Goal: Task Accomplishment & Management: Manage account settings

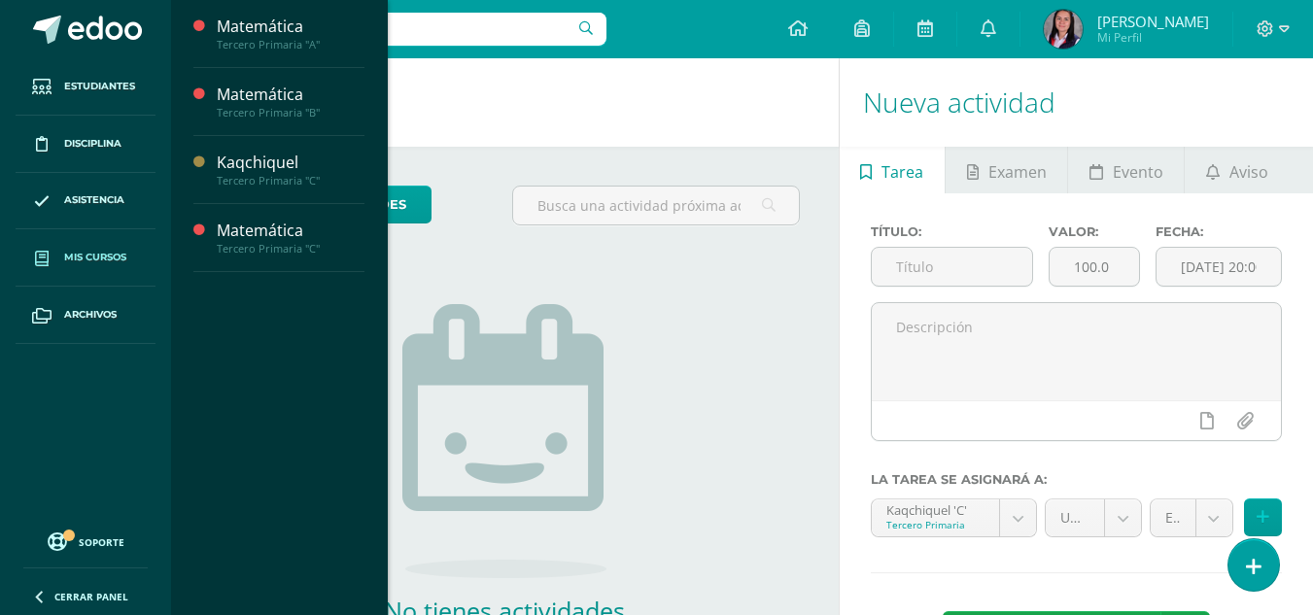
click at [98, 270] on link "Mis cursos" at bounding box center [86, 257] width 140 height 57
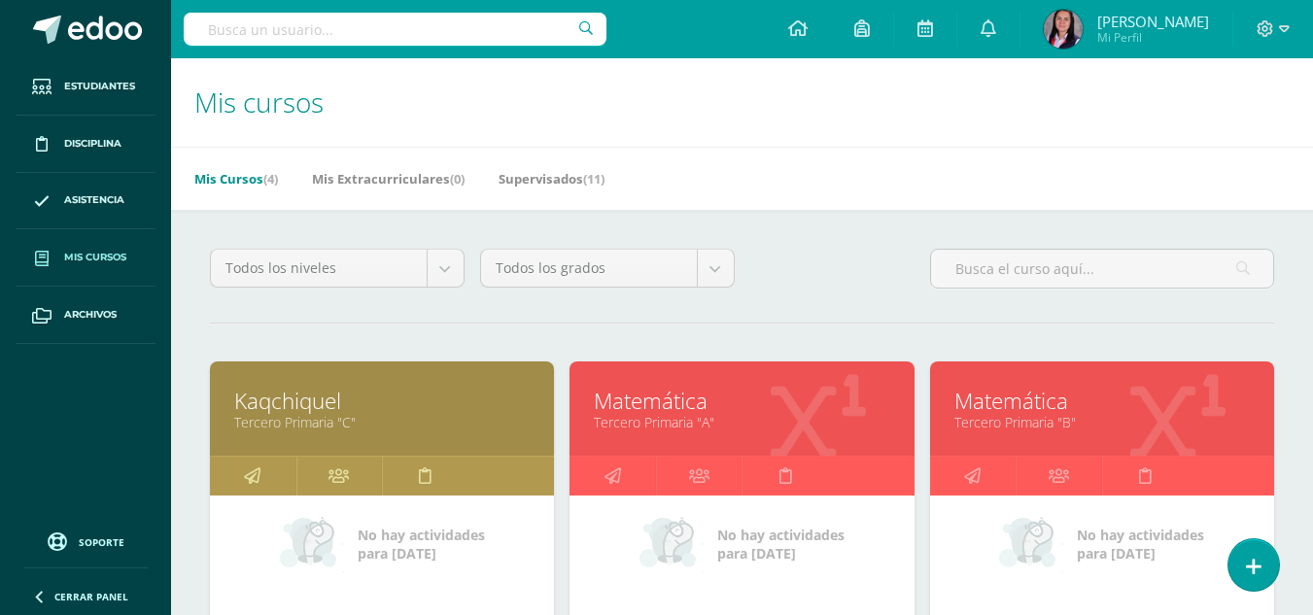
click at [728, 364] on div at bounding box center [818, 410] width 192 height 130
click at [723, 378] on div at bounding box center [818, 410] width 192 height 130
click at [708, 439] on div "Matemática Tercero Primaria "A"" at bounding box center [742, 409] width 344 height 94
click at [721, 433] on div "Matemática Tercero Primaria "A"" at bounding box center [742, 409] width 344 height 94
click at [715, 401] on link "Matemática" at bounding box center [742, 401] width 296 height 30
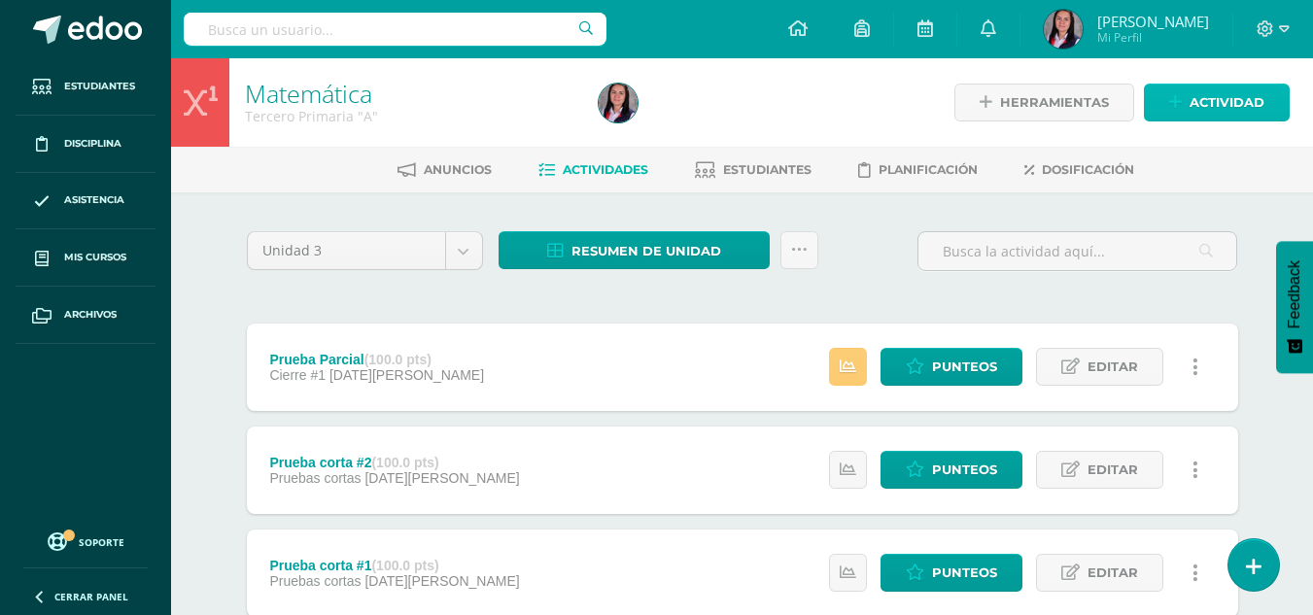
click at [1212, 98] on span "Actividad" at bounding box center [1227, 103] width 75 height 36
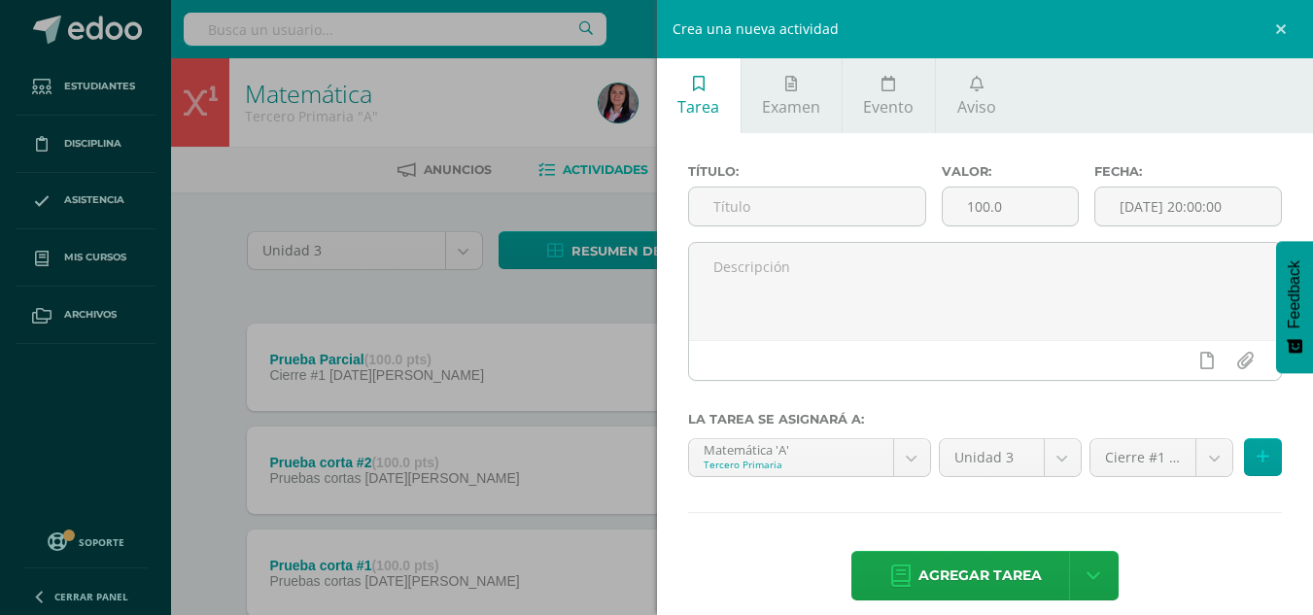
click at [841, 186] on div "Título:" at bounding box center [807, 203] width 254 height 78
click at [814, 213] on input "text" at bounding box center [807, 207] width 236 height 38
type input "P"
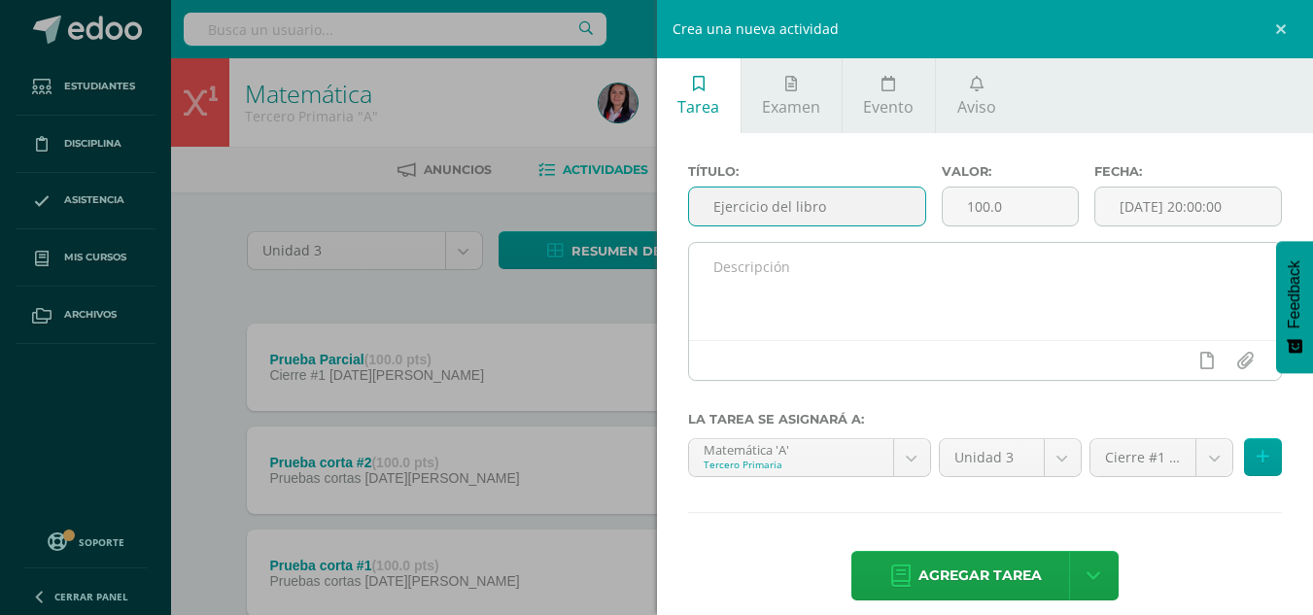
type input "Ejercicio del libro"
click at [739, 257] on textarea at bounding box center [985, 291] width 593 height 97
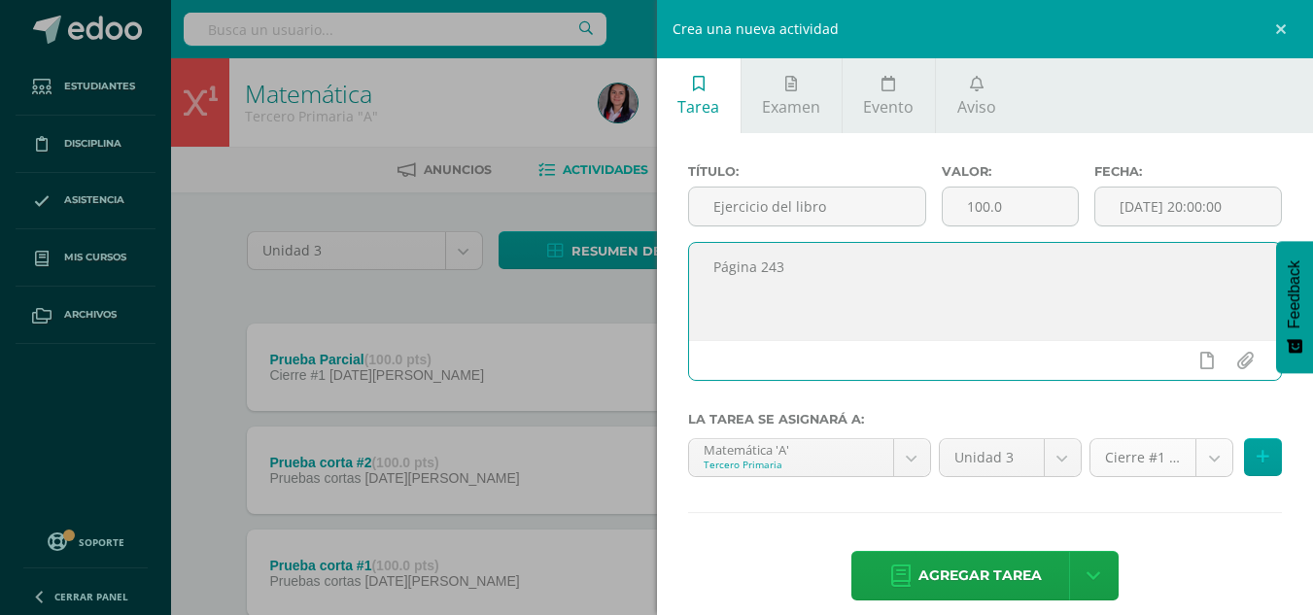
type textarea "Página 243"
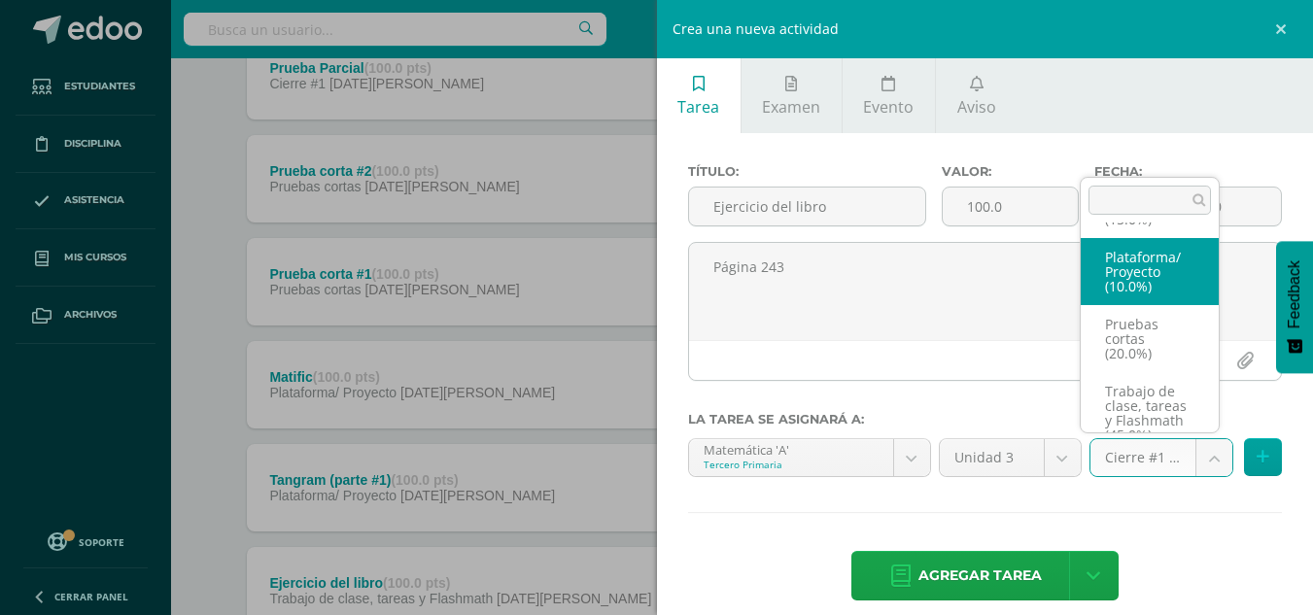
scroll to position [133, 0]
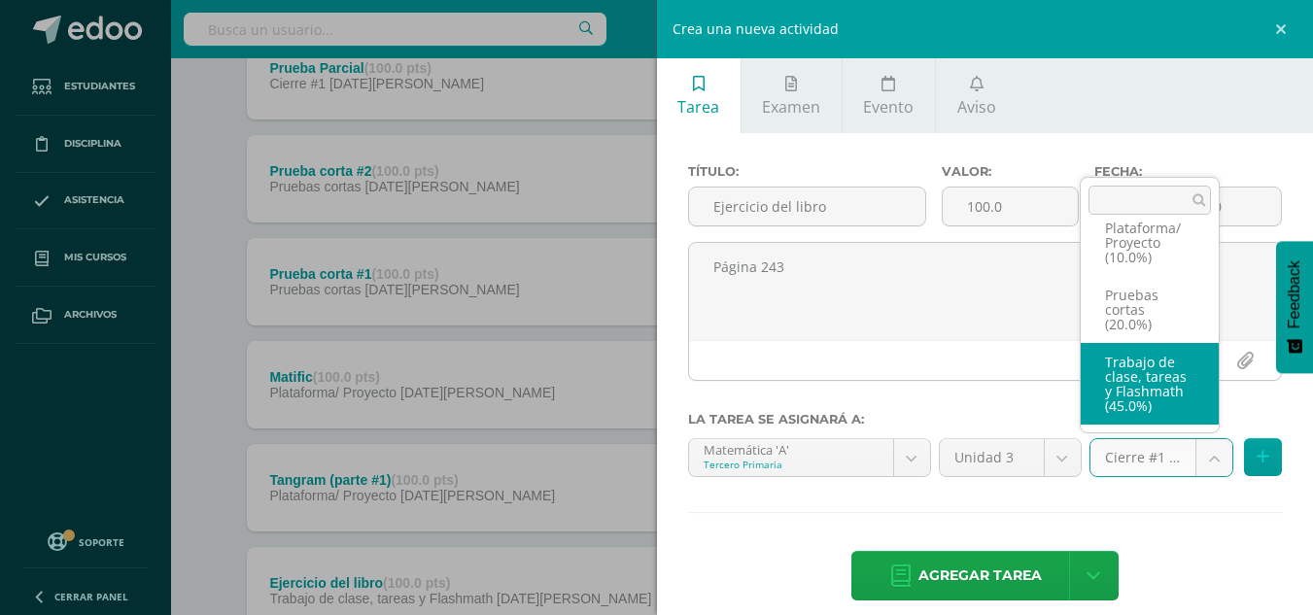
select select "227960"
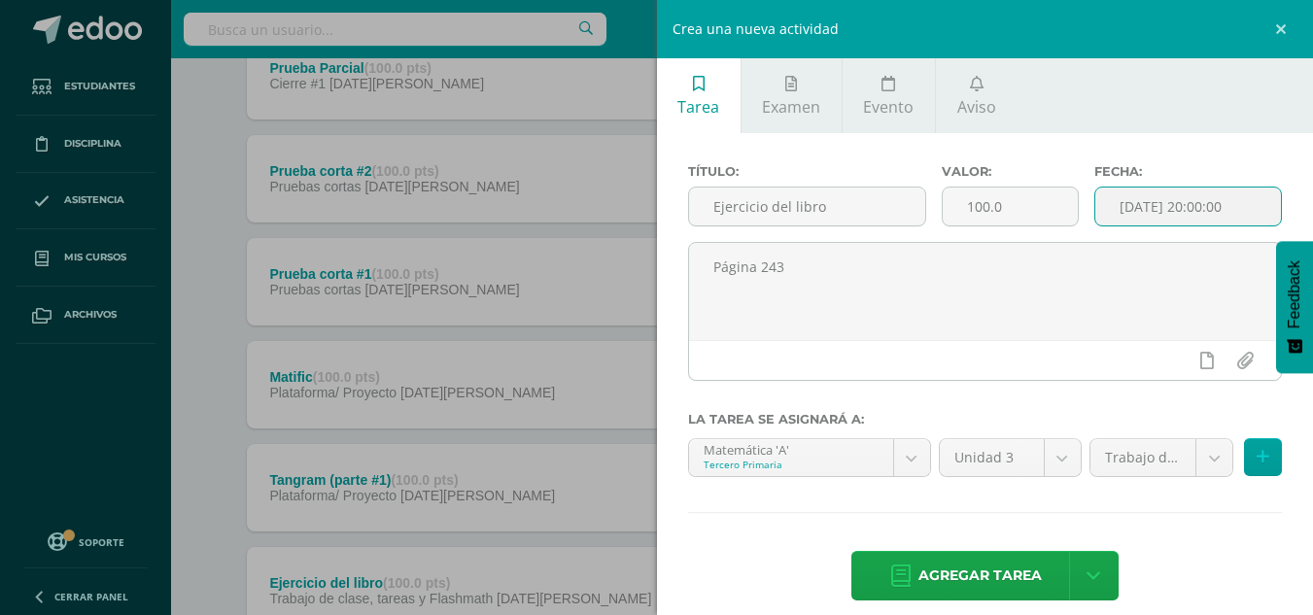
click at [1185, 205] on input "[DATE] 20:00:00" at bounding box center [1189, 207] width 186 height 38
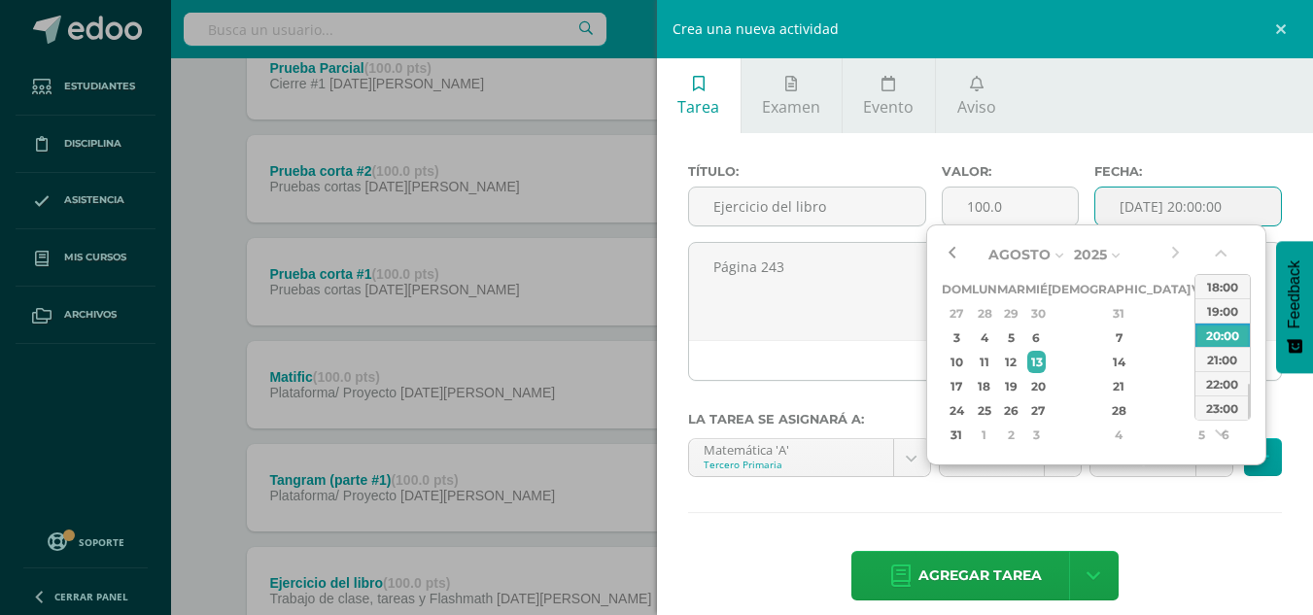
click at [959, 253] on button "button" at bounding box center [951, 254] width 19 height 29
click at [1193, 335] on div "13" at bounding box center [1201, 338] width 17 height 22
type input "2025-06-13 20:00"
click at [1222, 548] on div "Título: Ejercicio del libro Valor: 100.0 Fecha: 2025-06-13 20:00 Página 243 La …" at bounding box center [985, 384] width 657 height 503
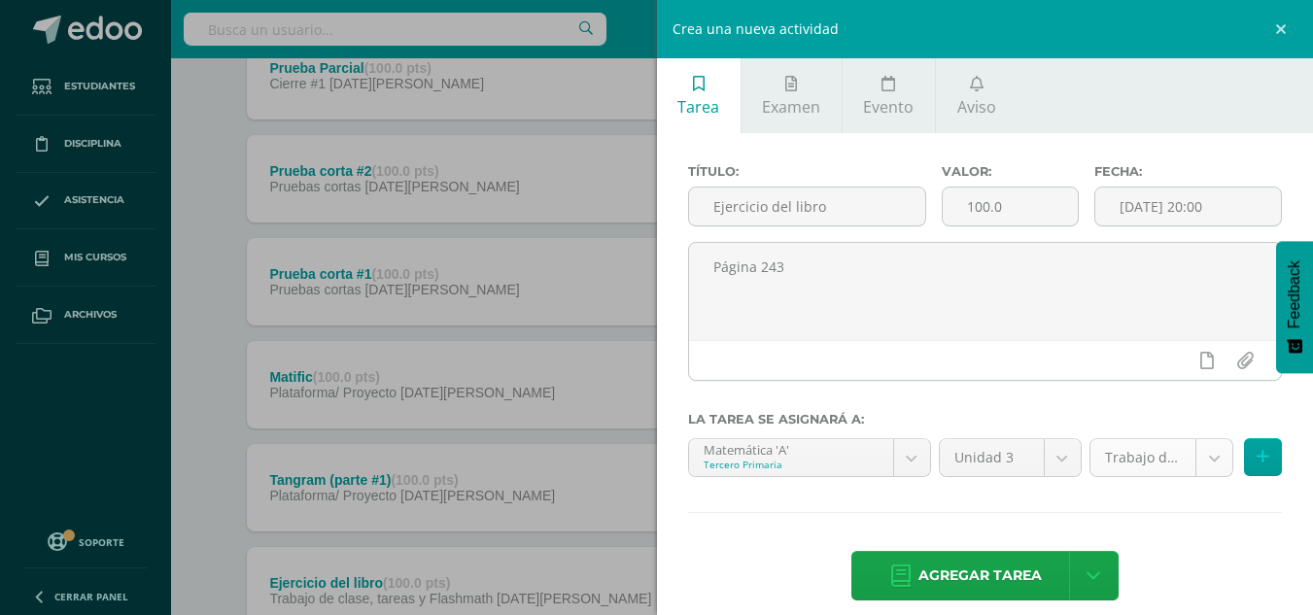
scroll to position [20, 0]
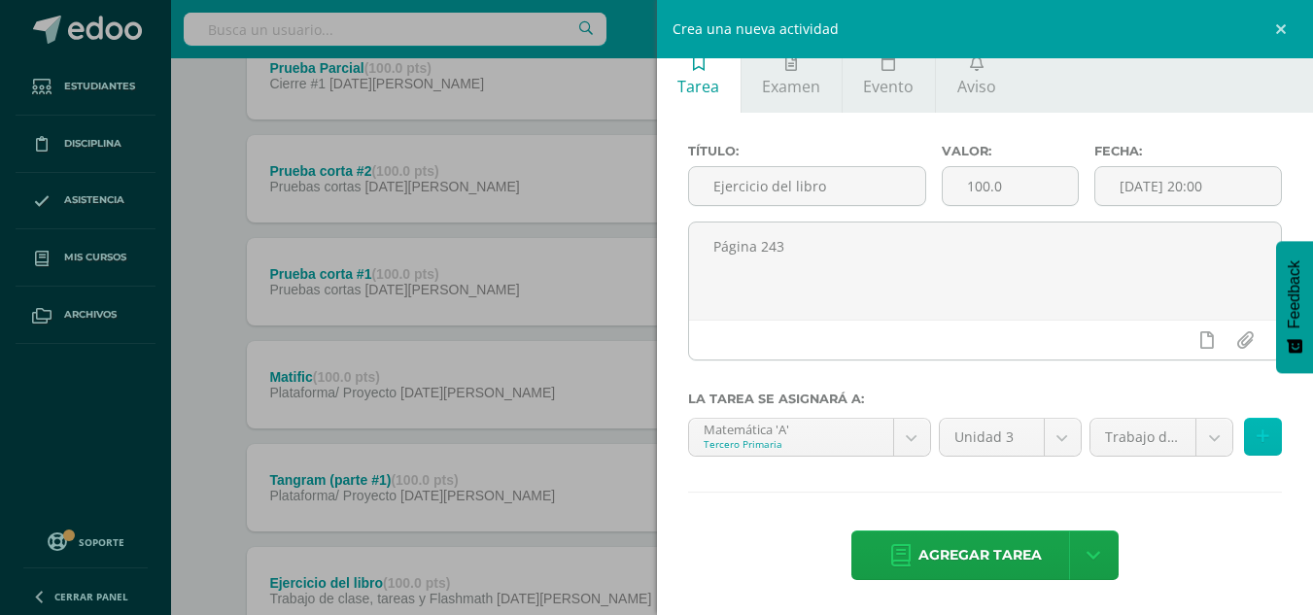
click at [1261, 441] on button at bounding box center [1263, 437] width 38 height 38
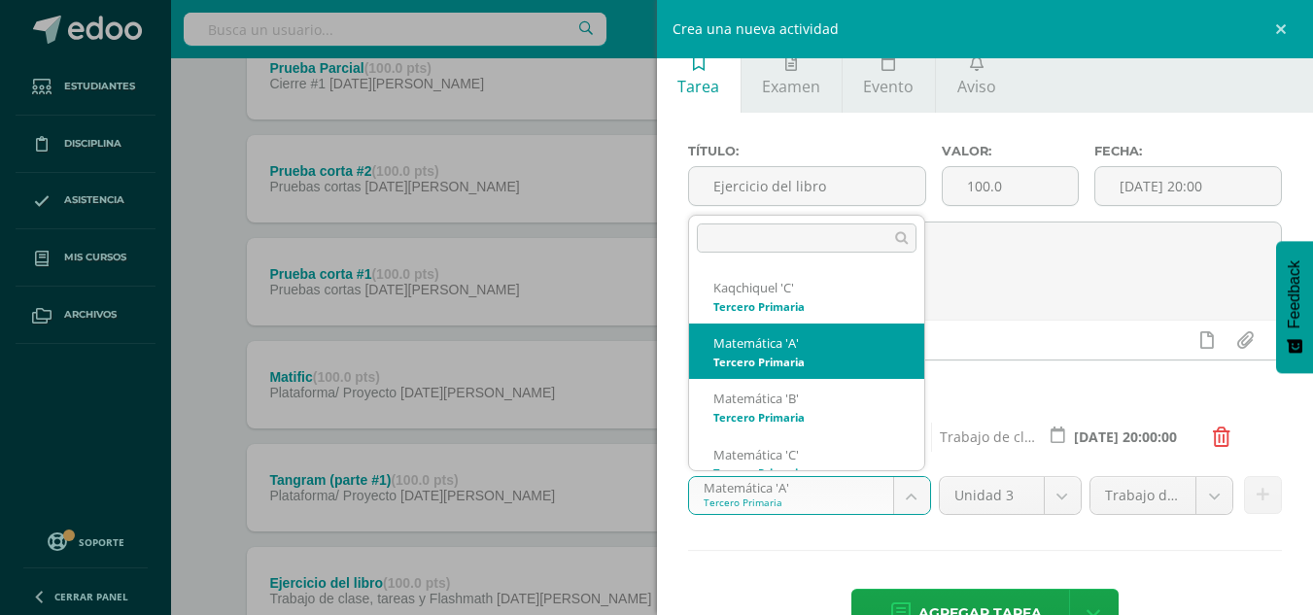
scroll to position [19, 0]
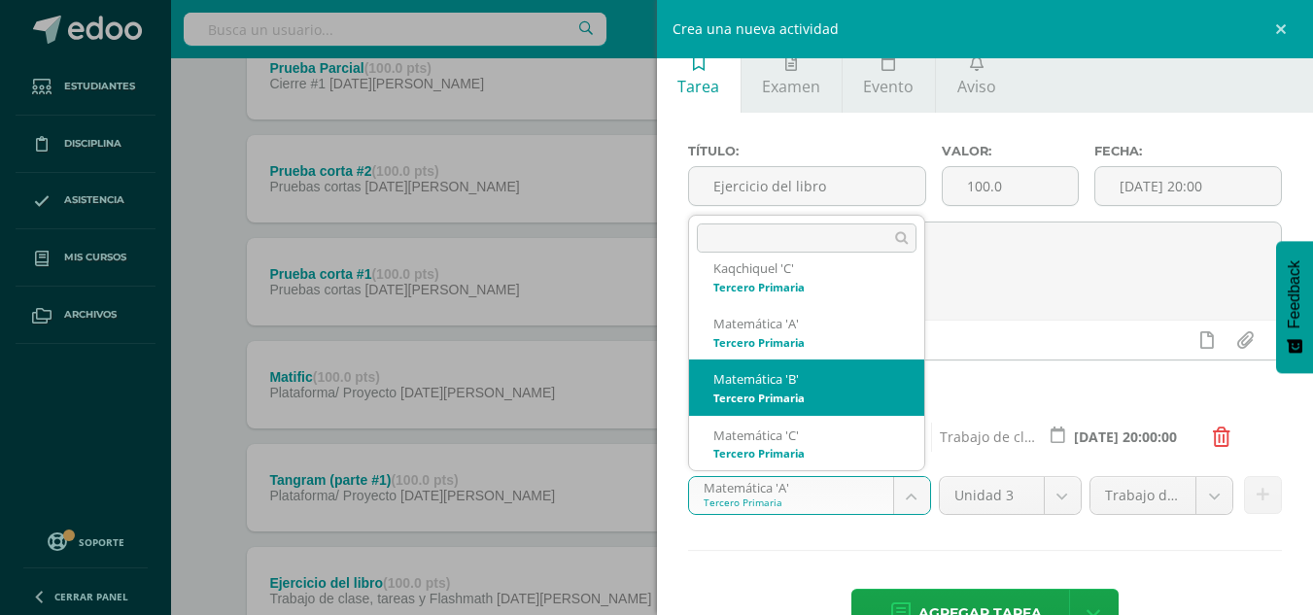
select select "211043"
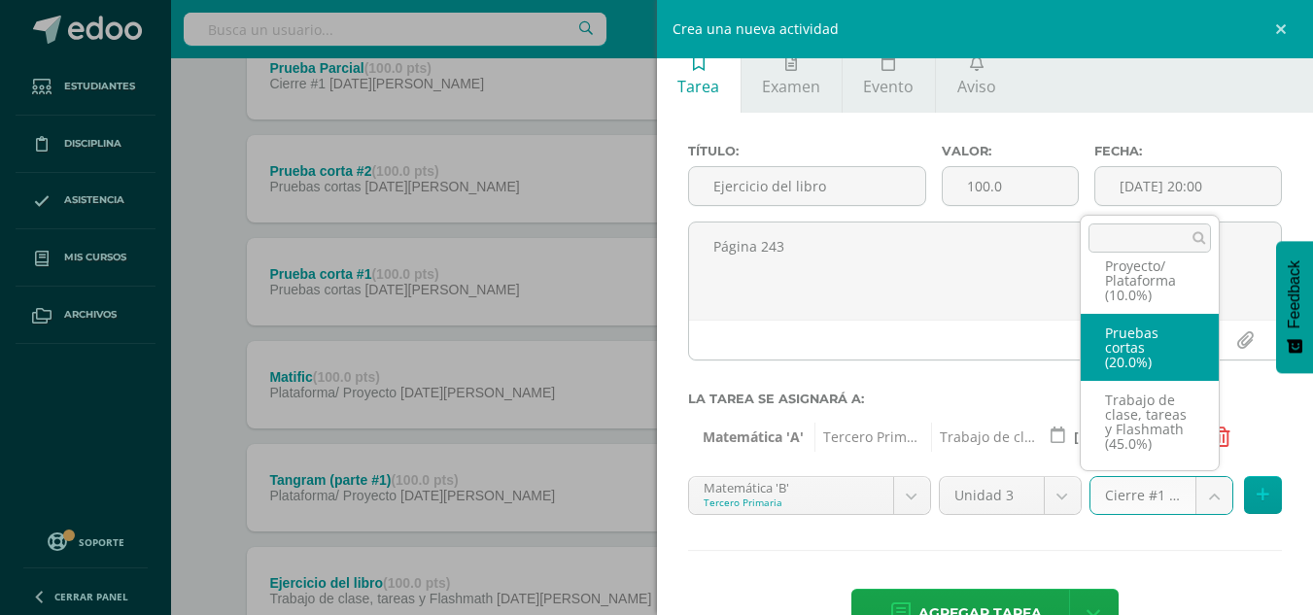
scroll to position [141, 0]
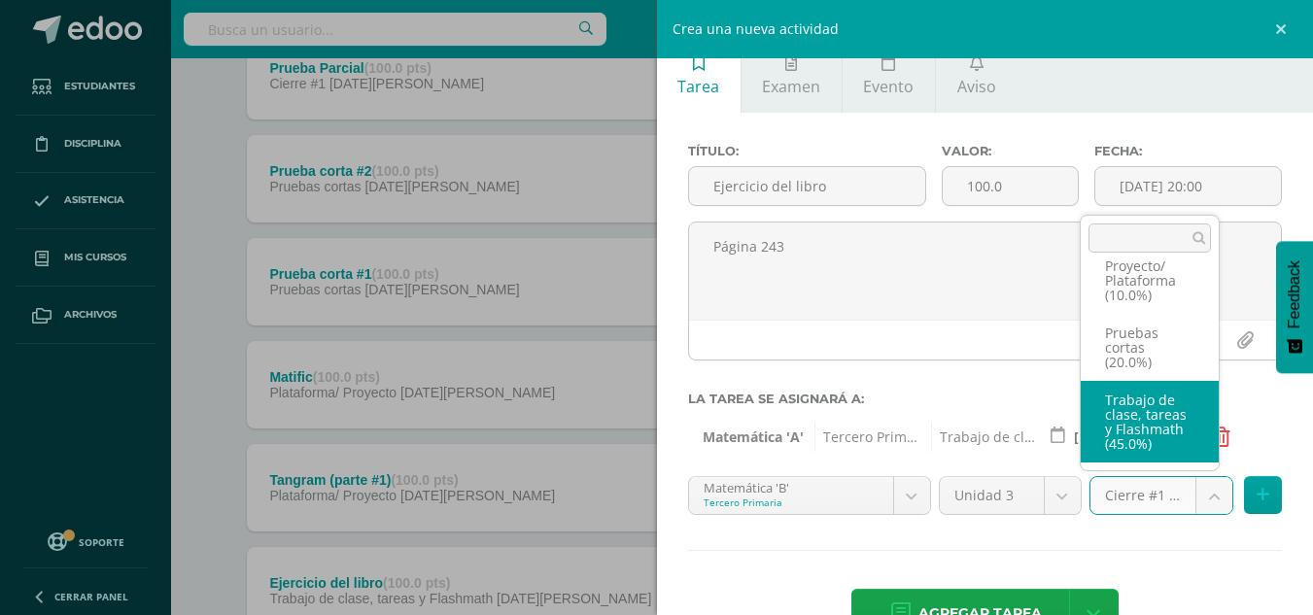
select select "227966"
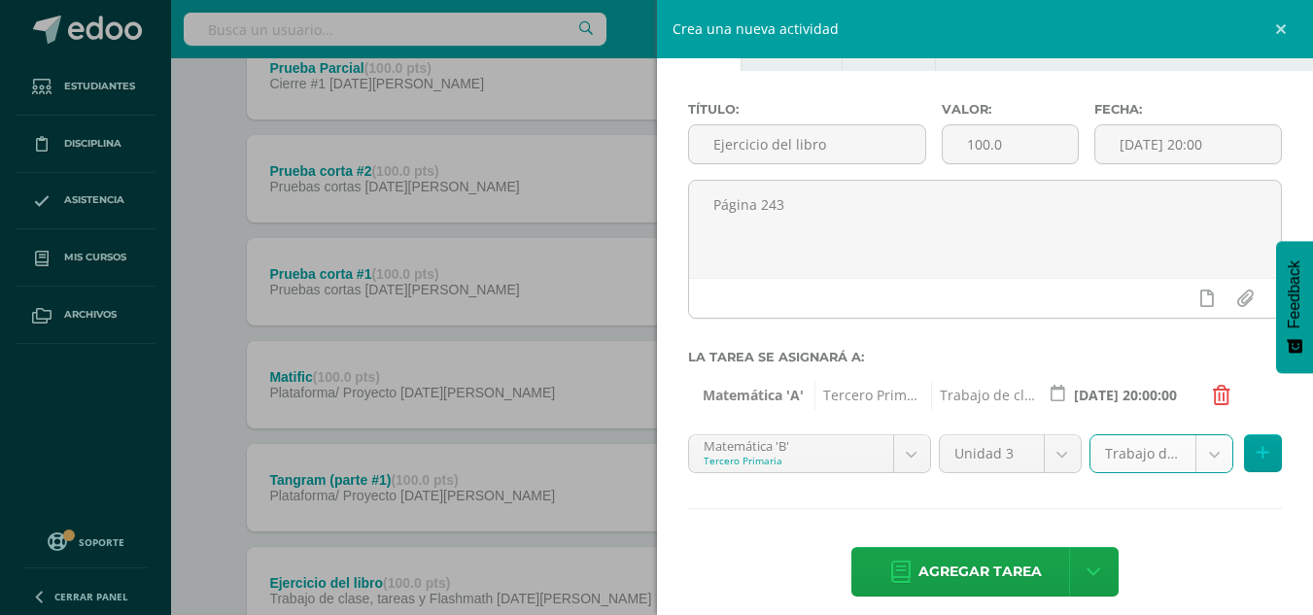
scroll to position [79, 0]
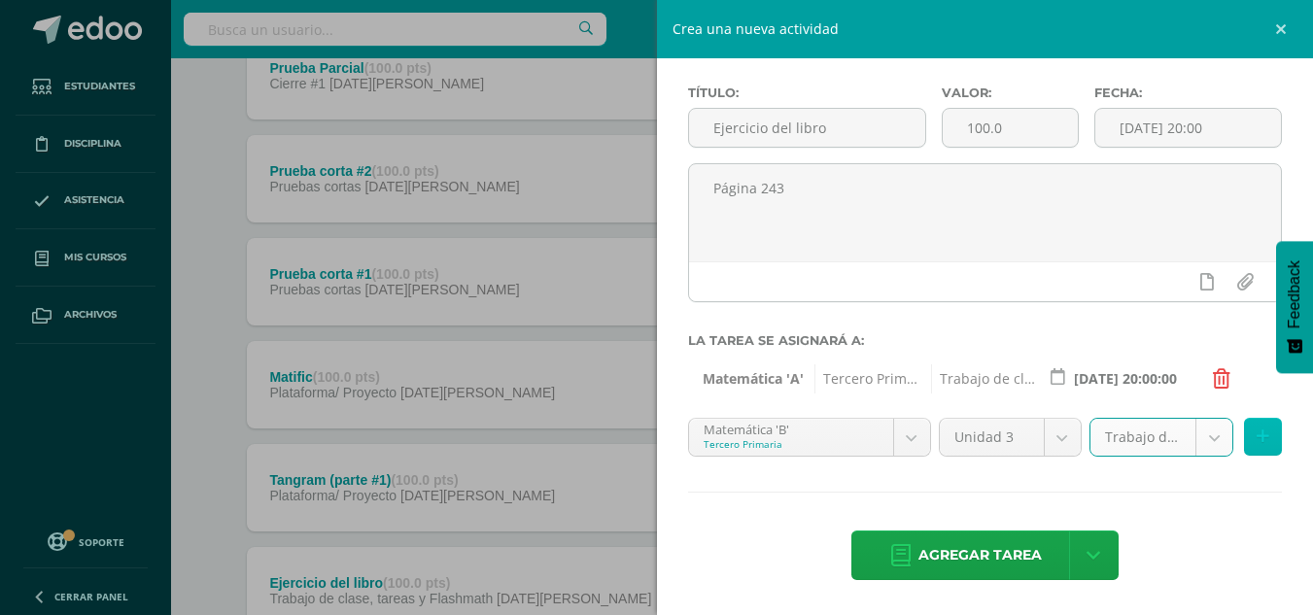
click at [1257, 432] on icon at bounding box center [1263, 437] width 13 height 17
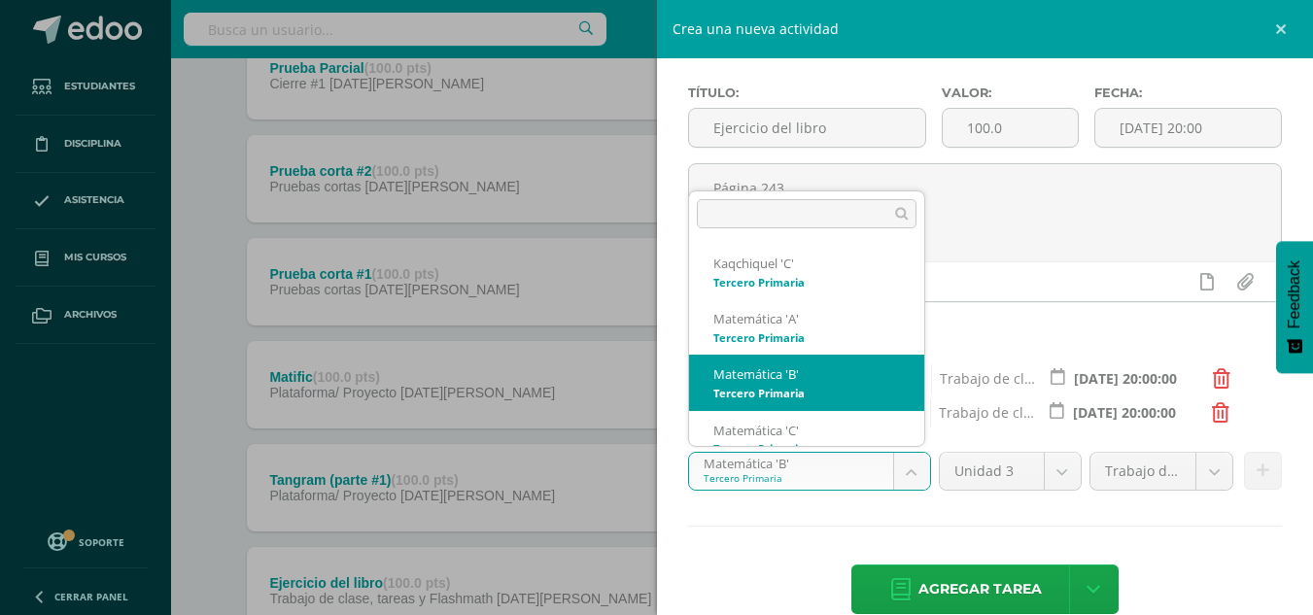
scroll to position [19, 0]
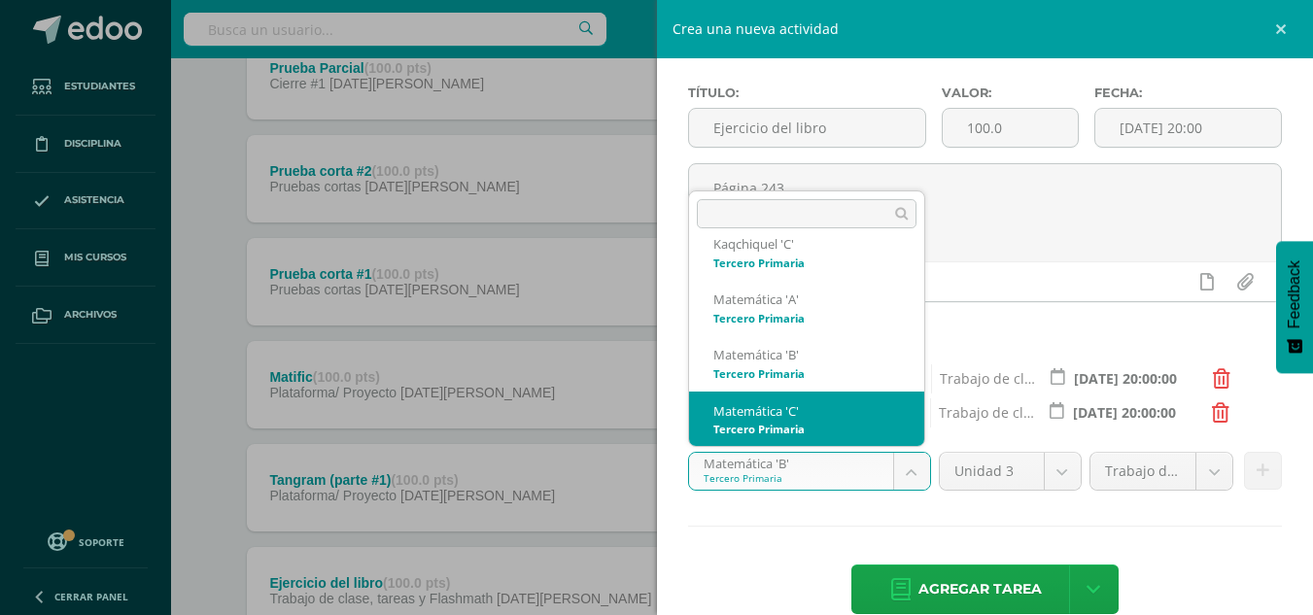
select select "211113"
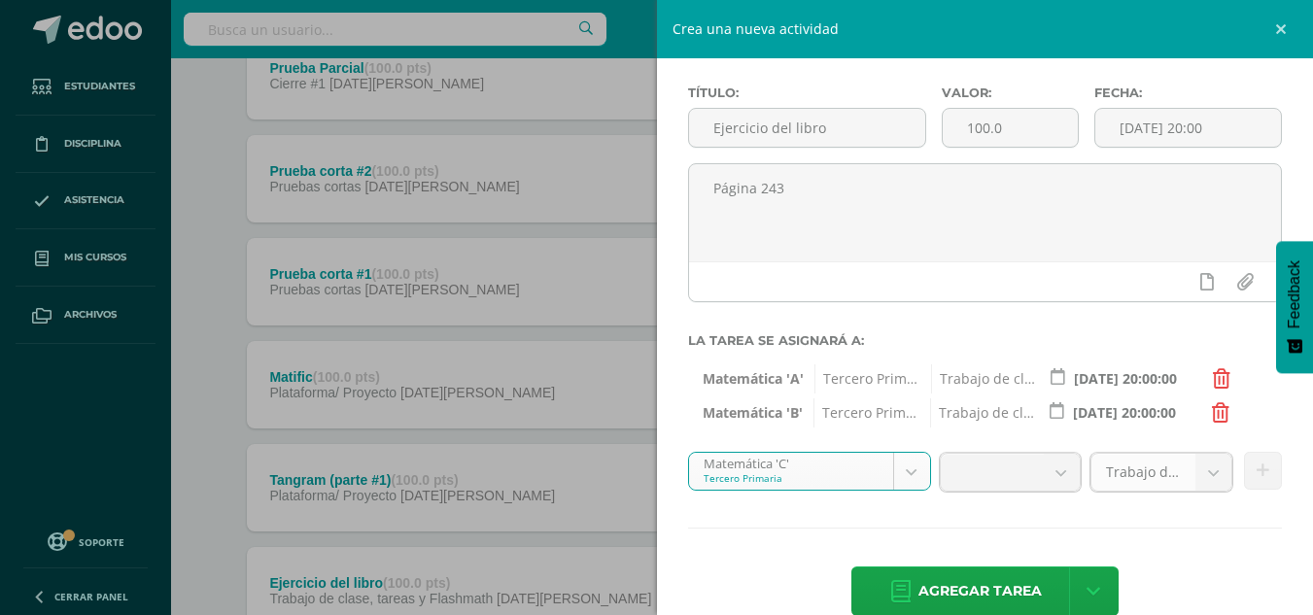
click at [1169, 477] on link "Trabajo de clase, tareas y Flashmath (45.0%)" at bounding box center [1162, 472] width 143 height 39
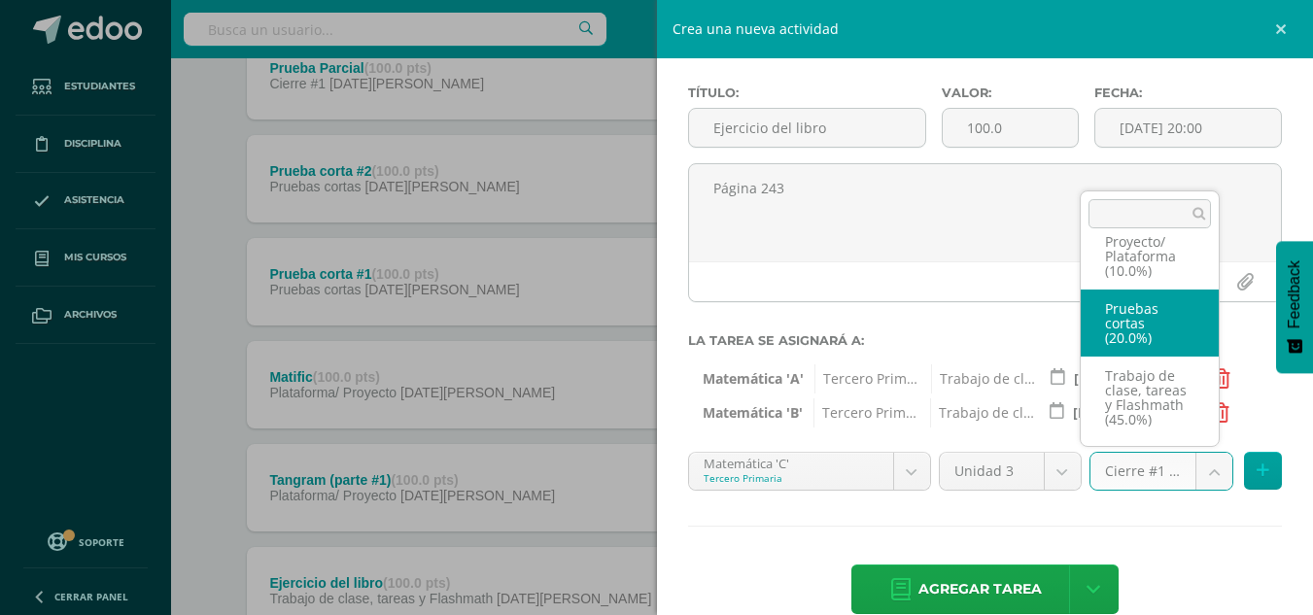
scroll to position [141, 0]
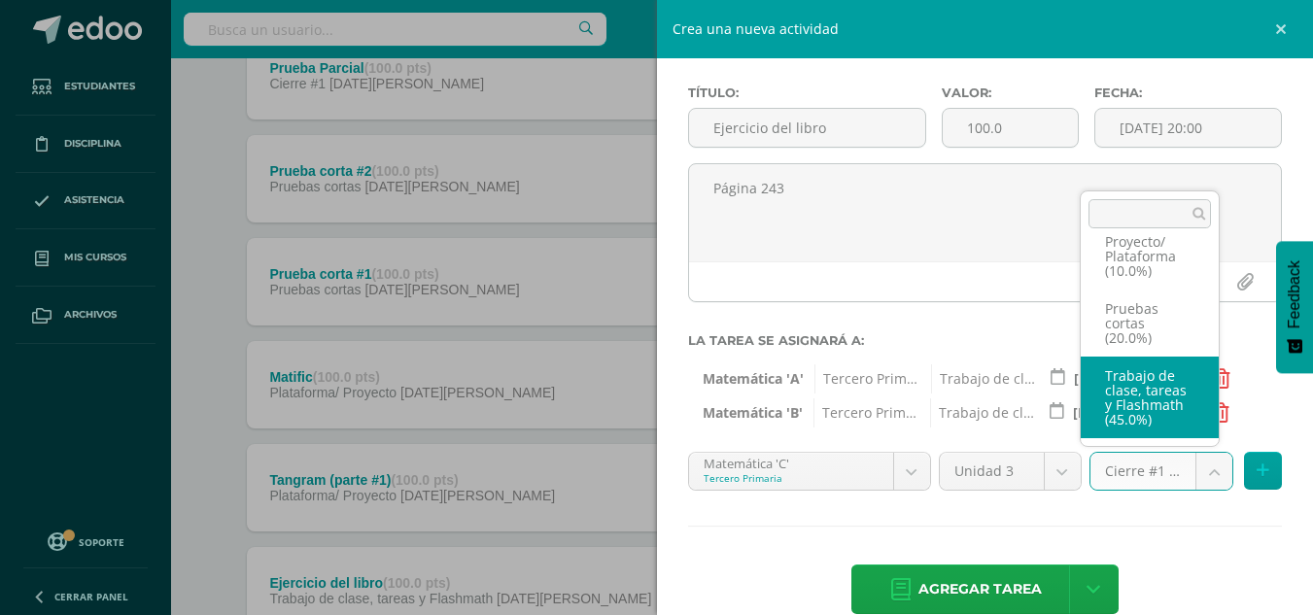
select select "227953"
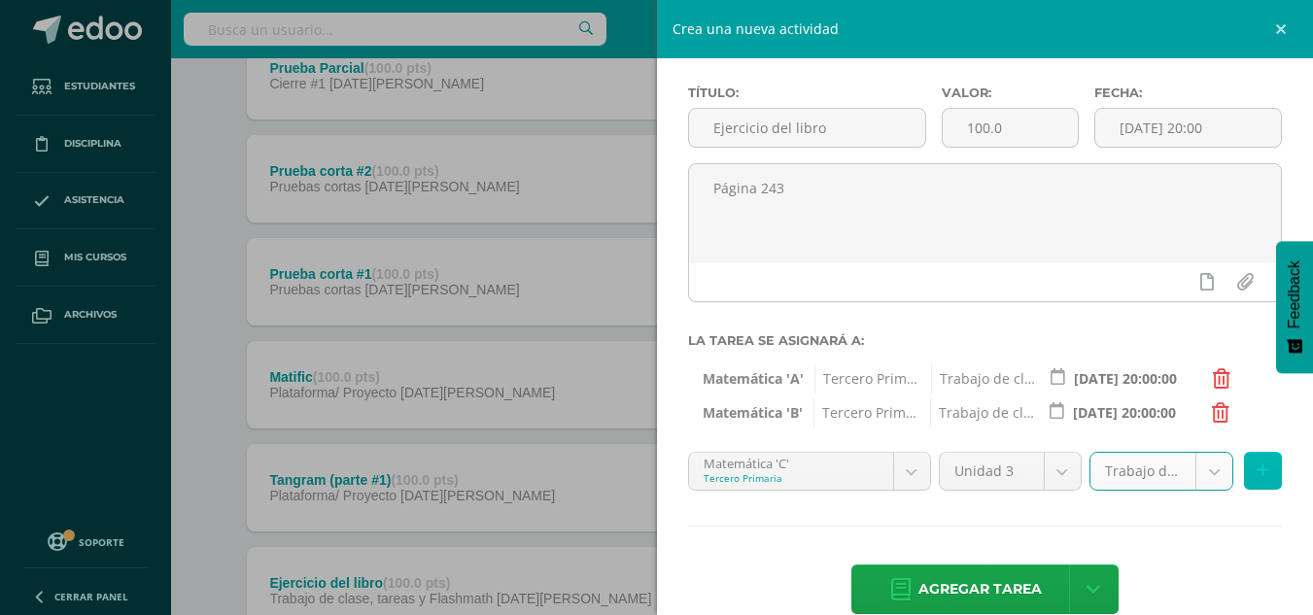
click at [1256, 472] on button at bounding box center [1263, 471] width 38 height 38
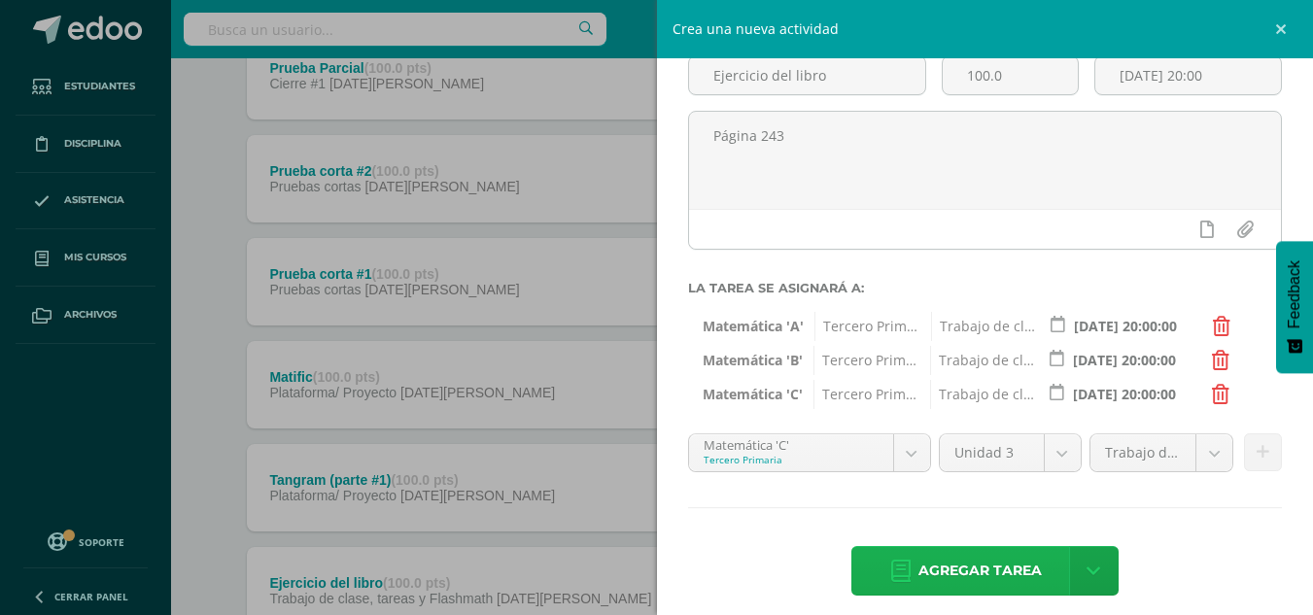
scroll to position [147, 0]
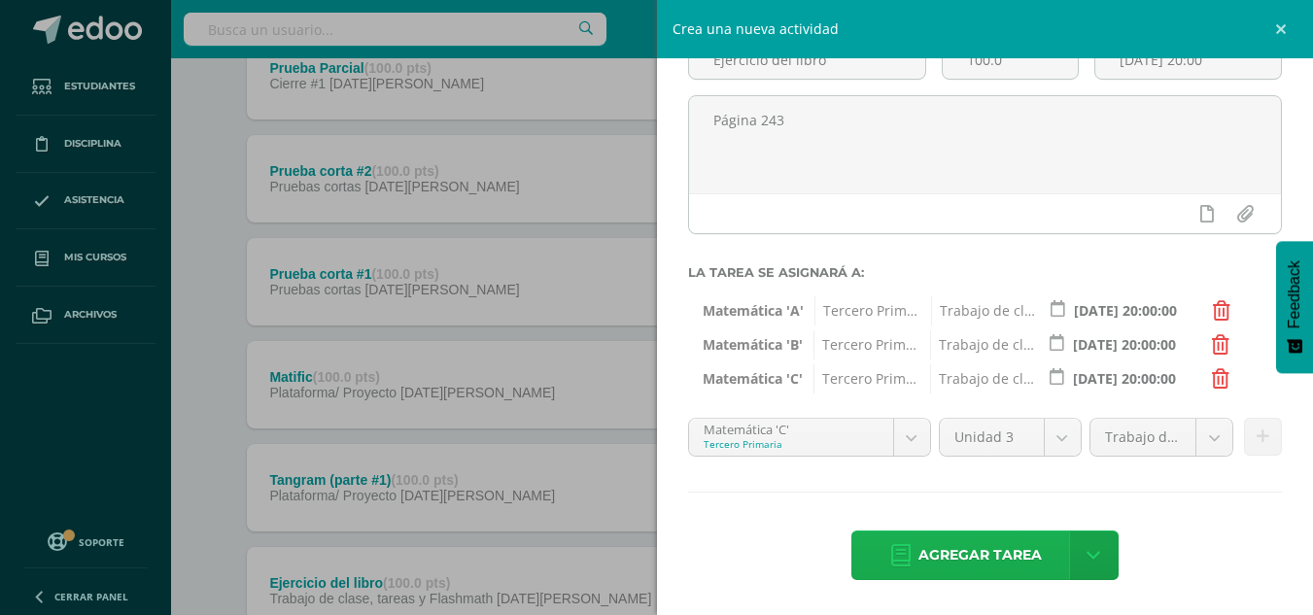
click at [1026, 557] on span "Agregar tarea" at bounding box center [980, 556] width 123 height 48
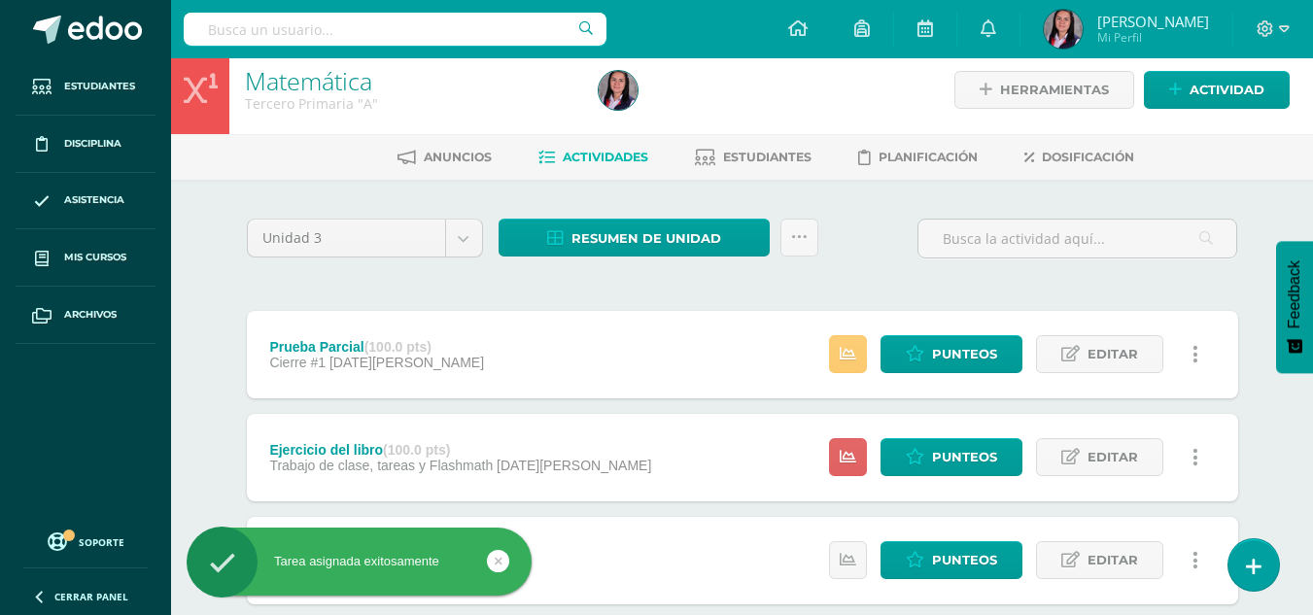
scroll to position [97, 0]
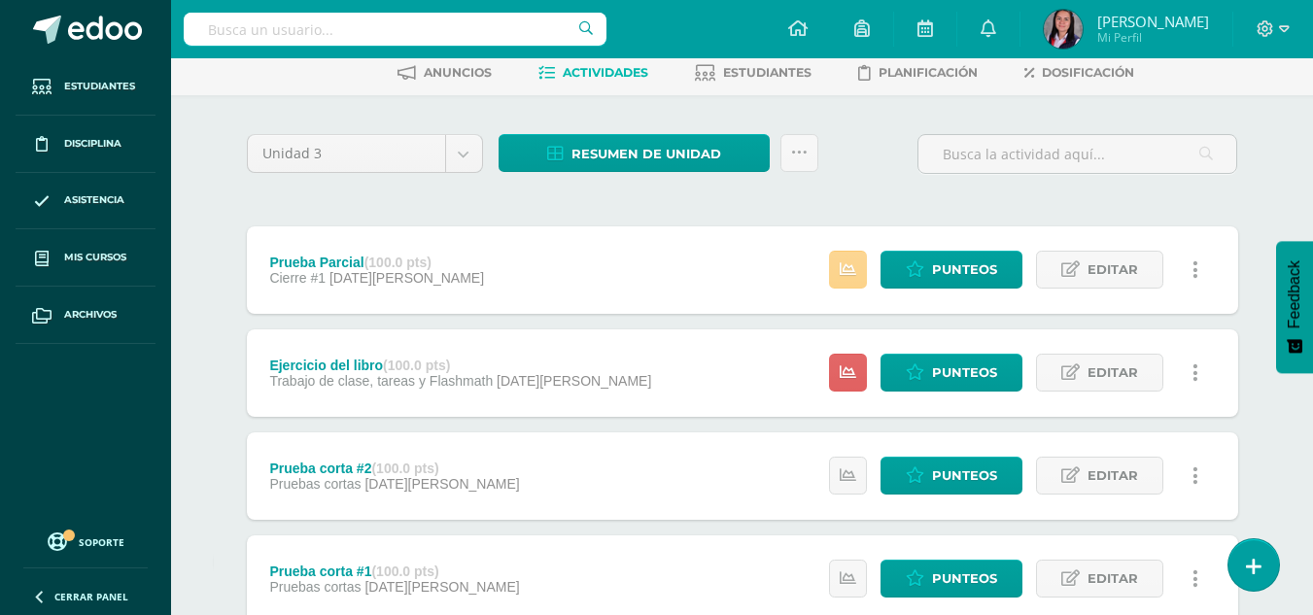
click at [855, 274] on icon at bounding box center [848, 269] width 17 height 17
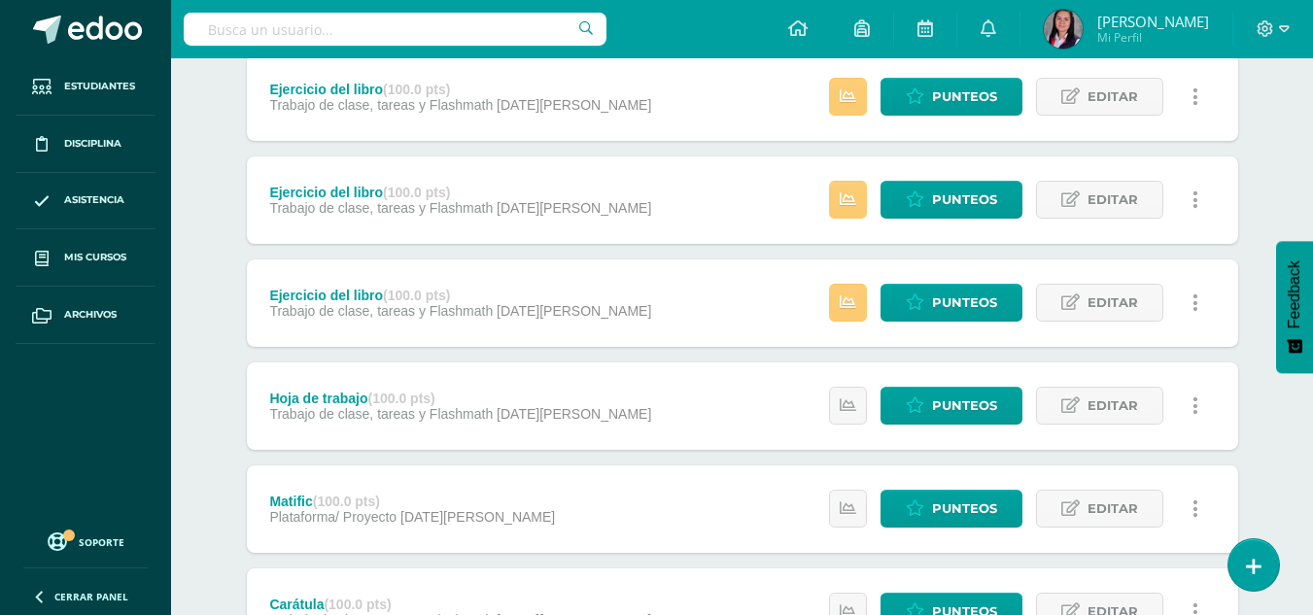
scroll to position [1368, 0]
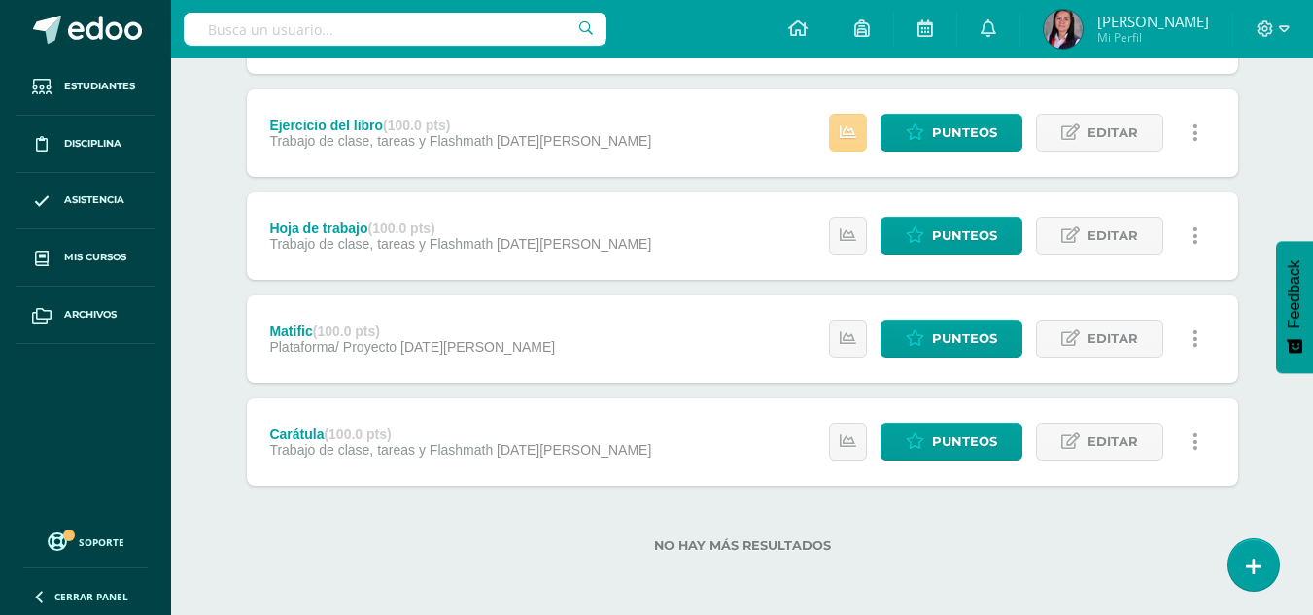
click at [844, 134] on icon at bounding box center [848, 132] width 17 height 17
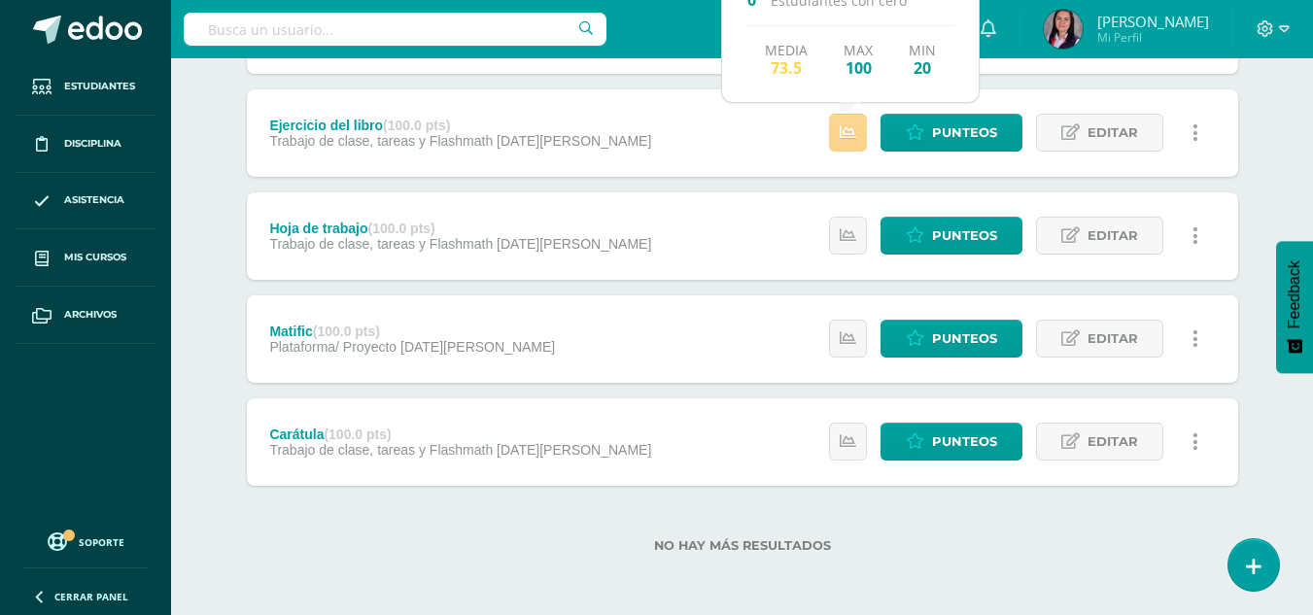
scroll to position [1076, 0]
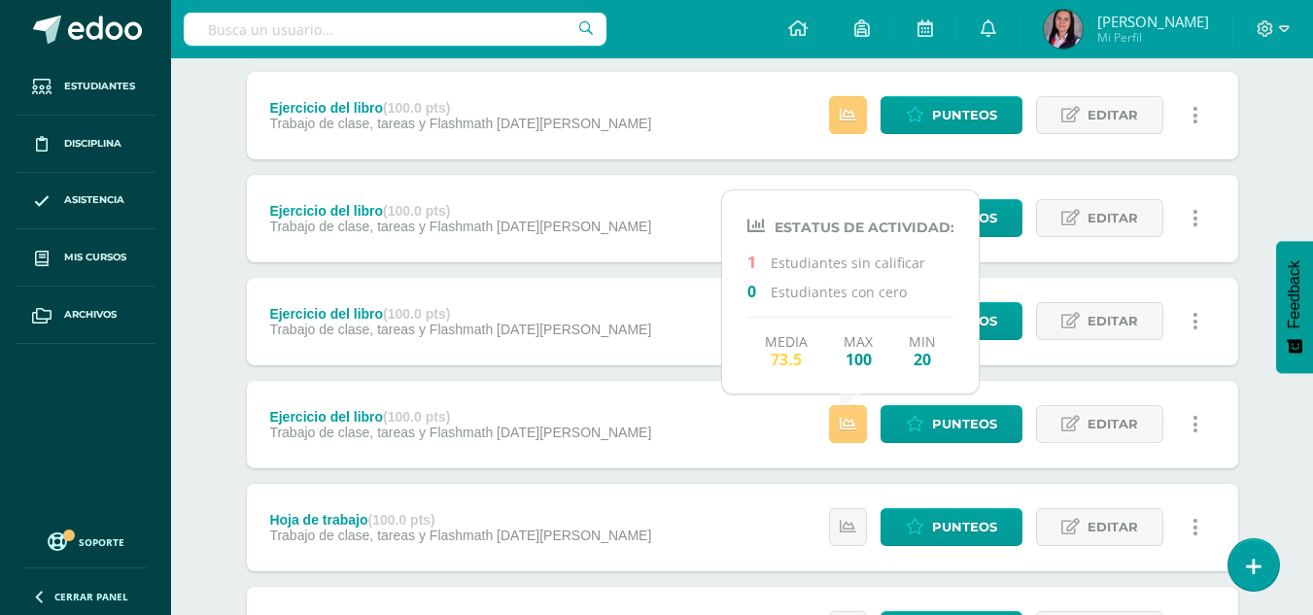
click at [233, 352] on div "Unidad 3 Unidad 1 Unidad 2 Unidad 3 Unidad 4 Resumen de unidad Descargar como H…" at bounding box center [742, 11] width 1069 height 1791
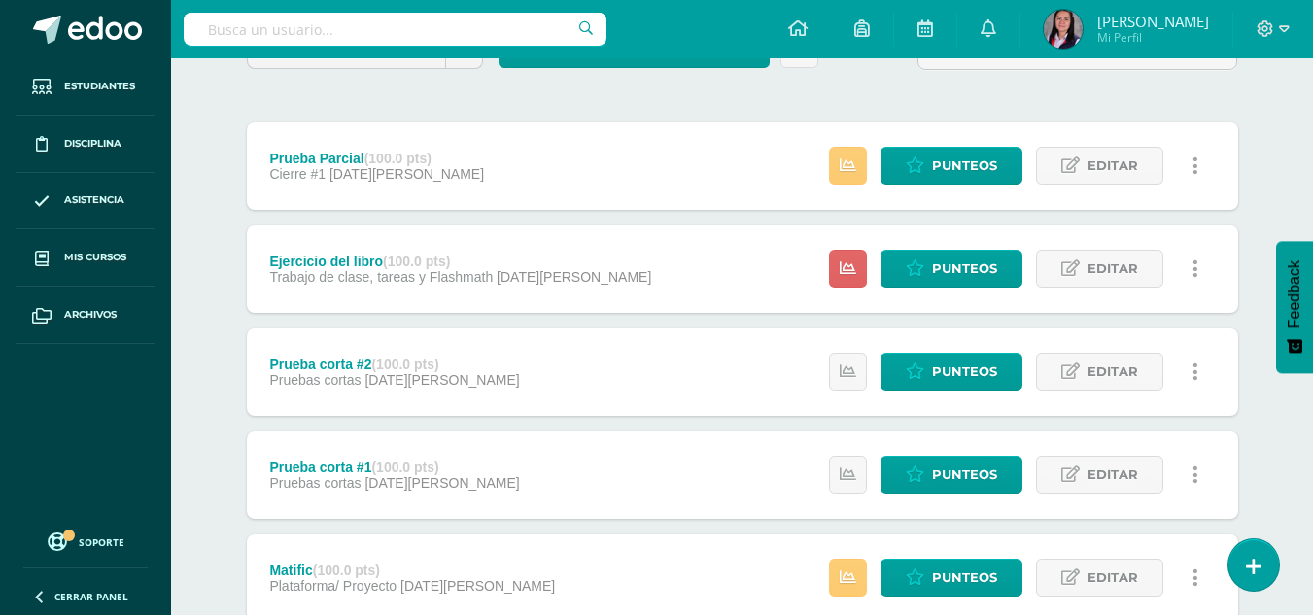
scroll to position [0, 0]
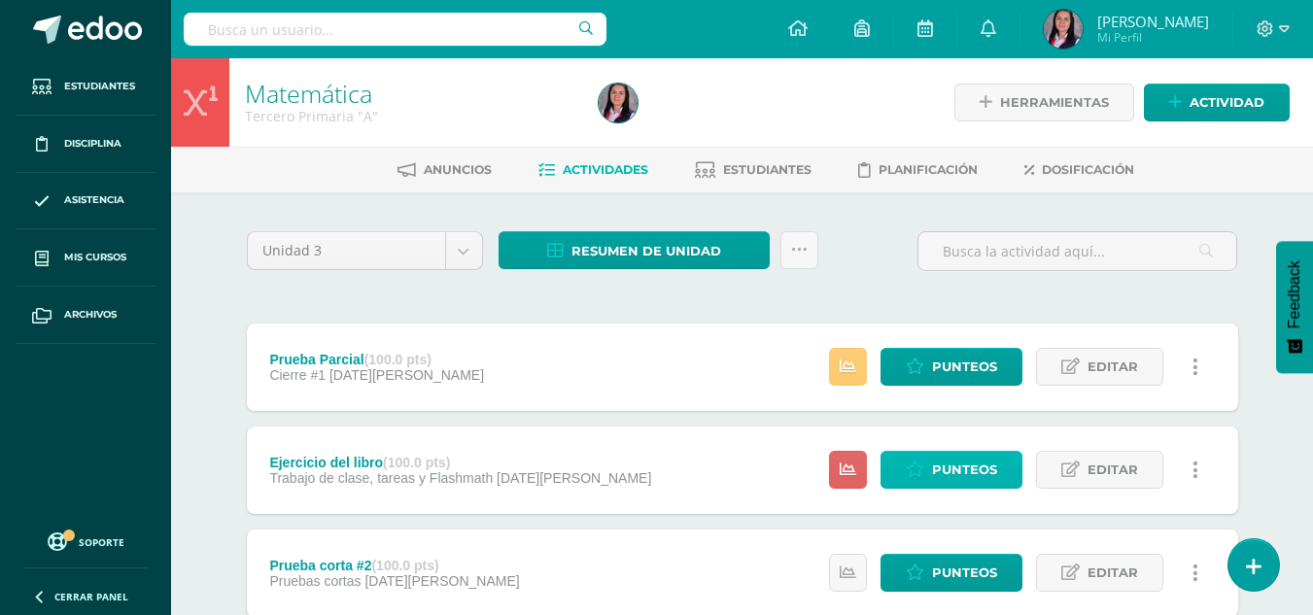
click at [954, 467] on span "Punteos" at bounding box center [964, 470] width 65 height 36
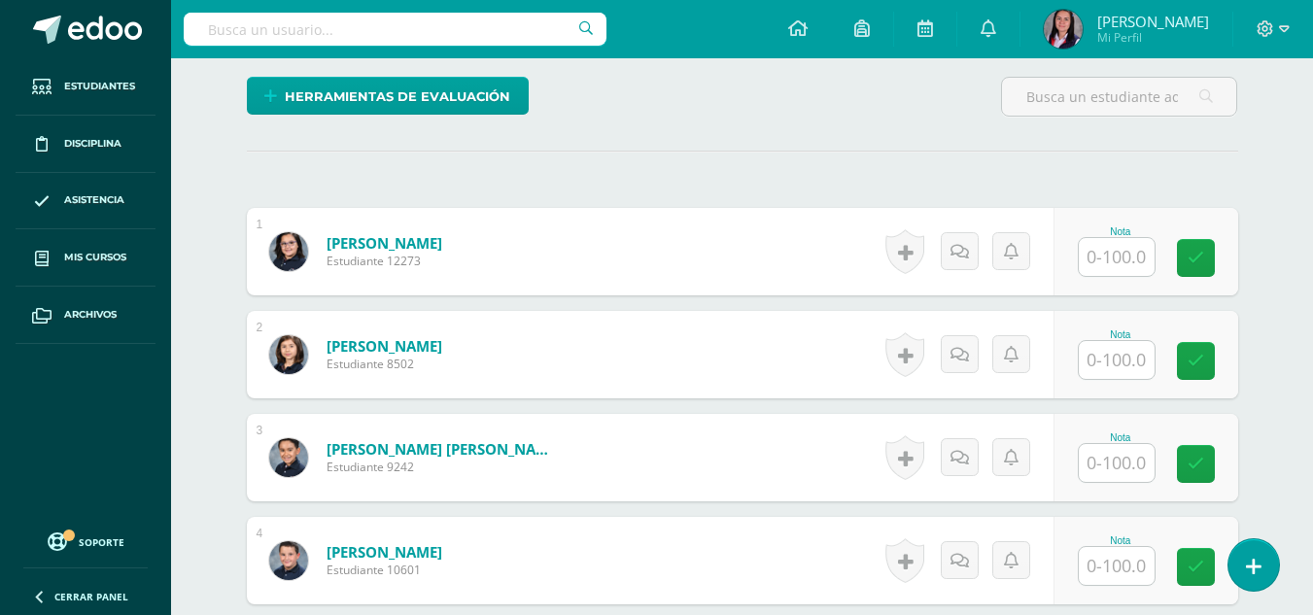
scroll to position [510, 0]
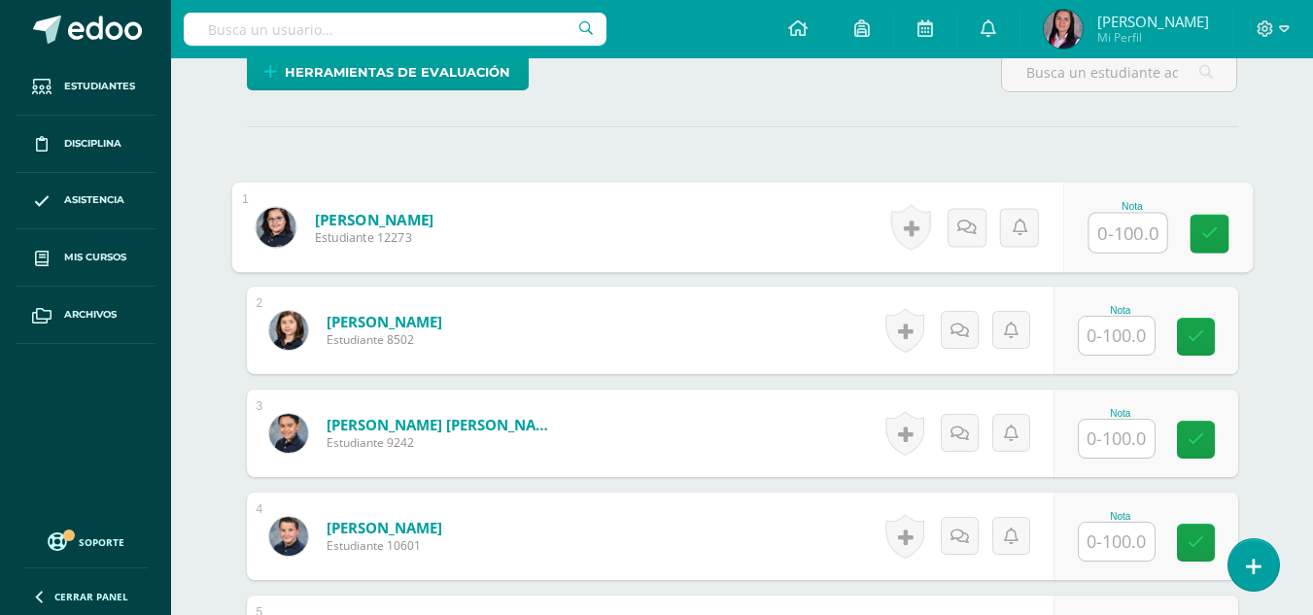
click at [1118, 253] on input "text" at bounding box center [1128, 233] width 78 height 39
type input "50"
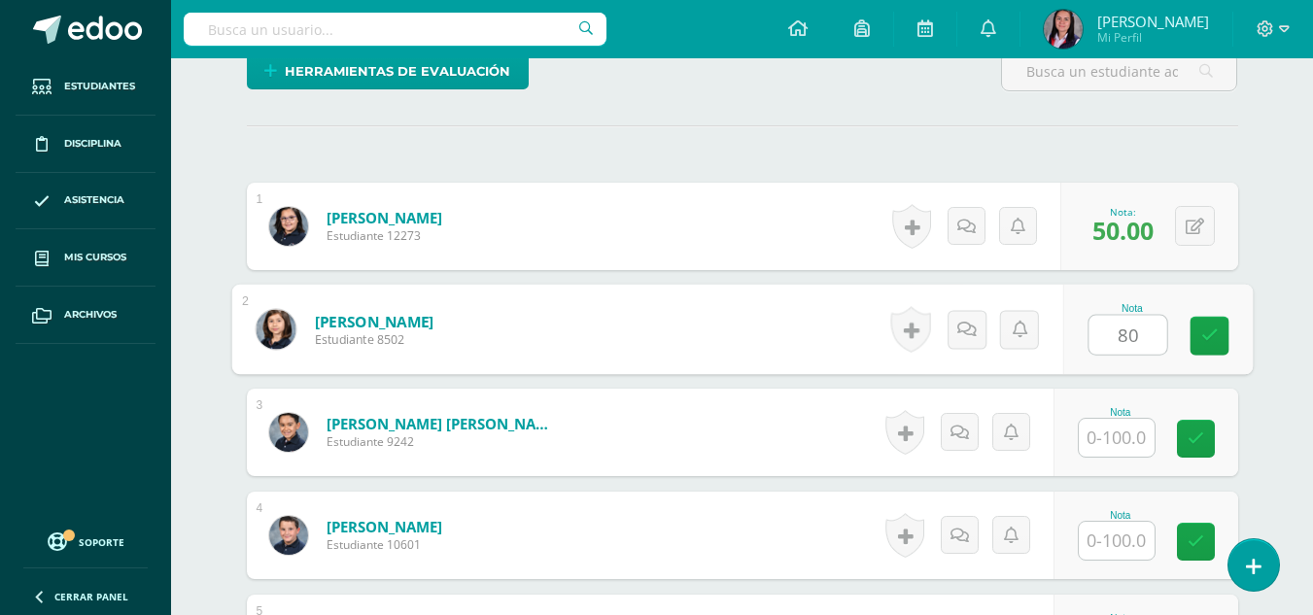
scroll to position [512, 0]
type input "80"
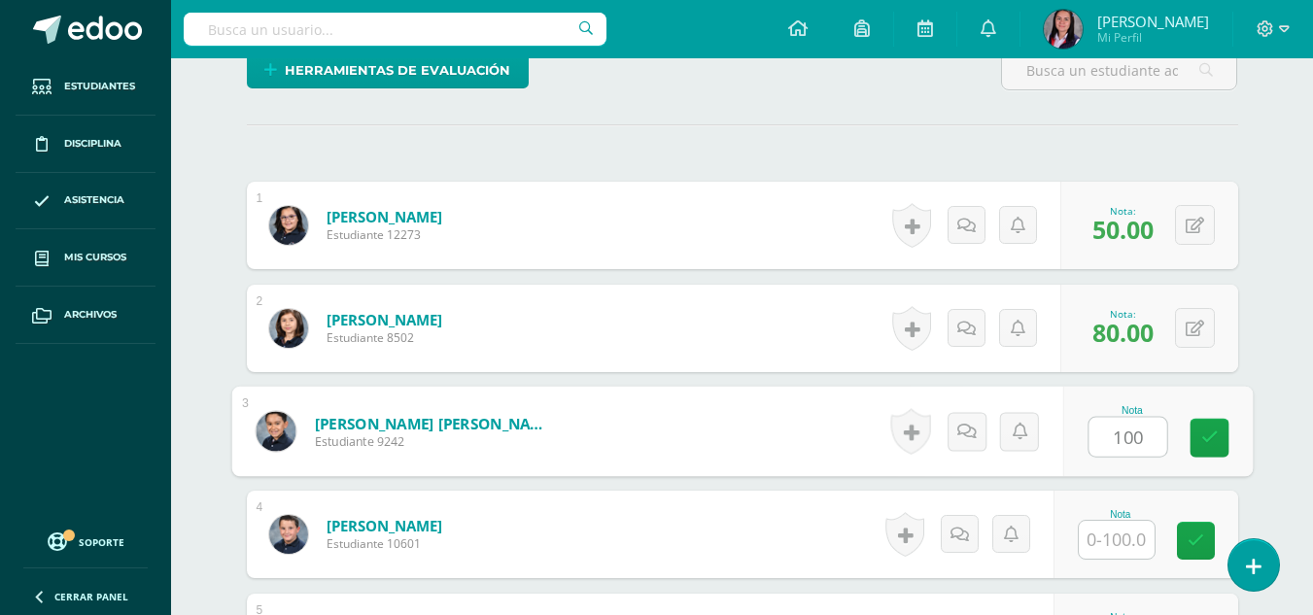
type input "100"
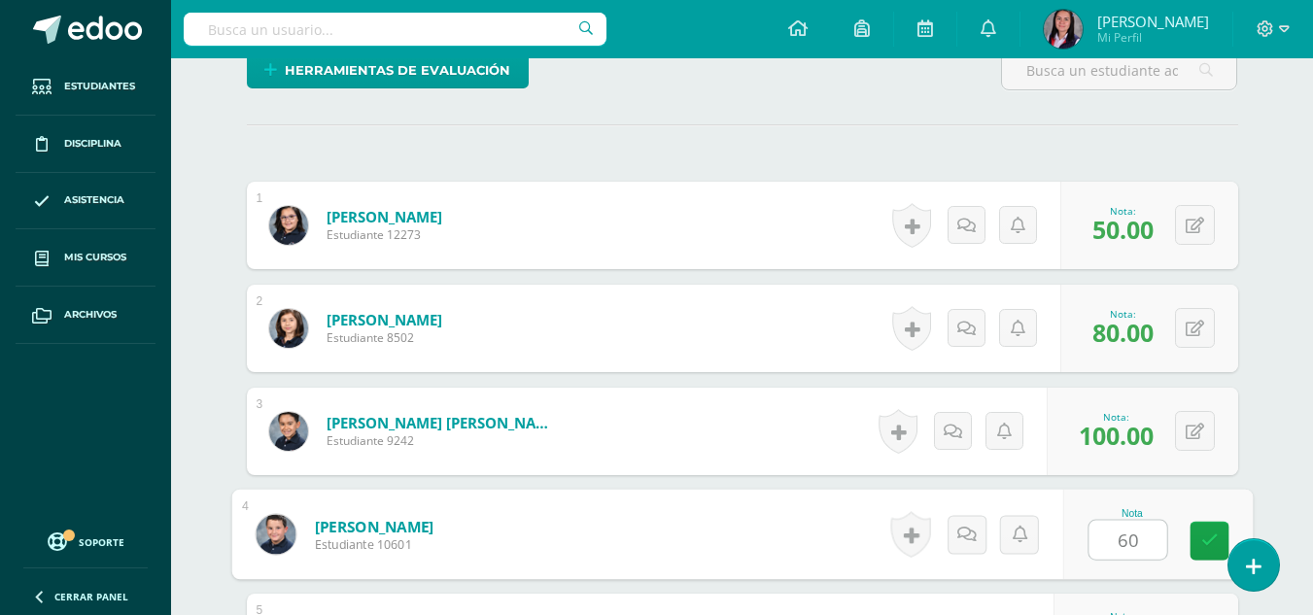
type input "60"
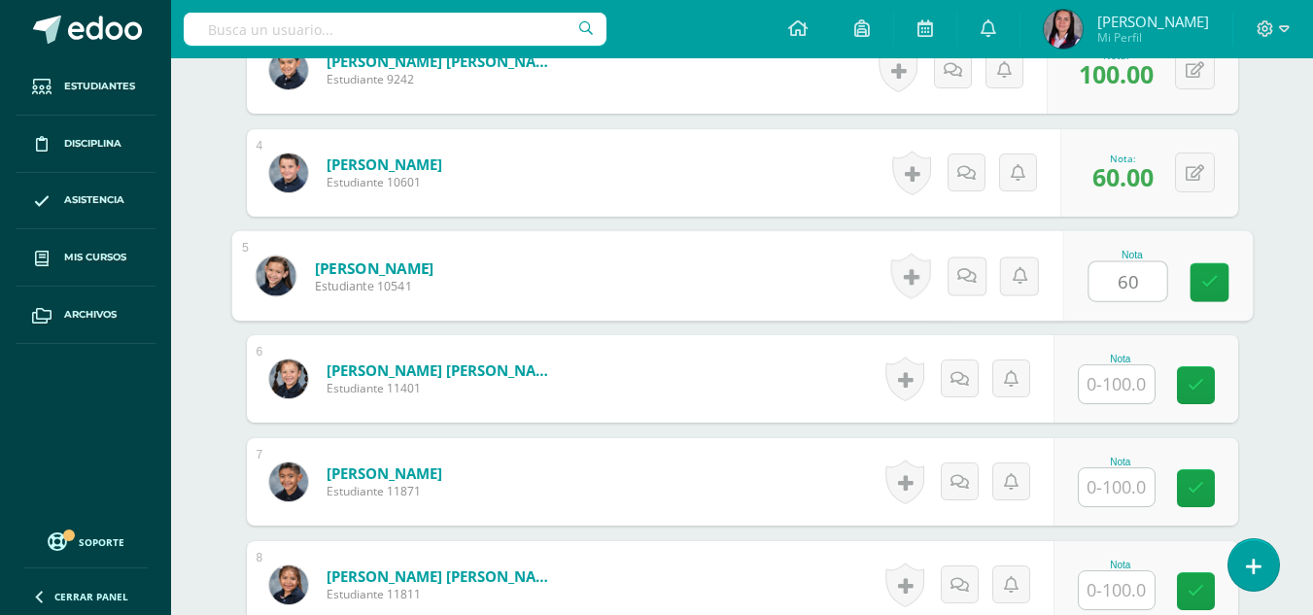
type input "60"
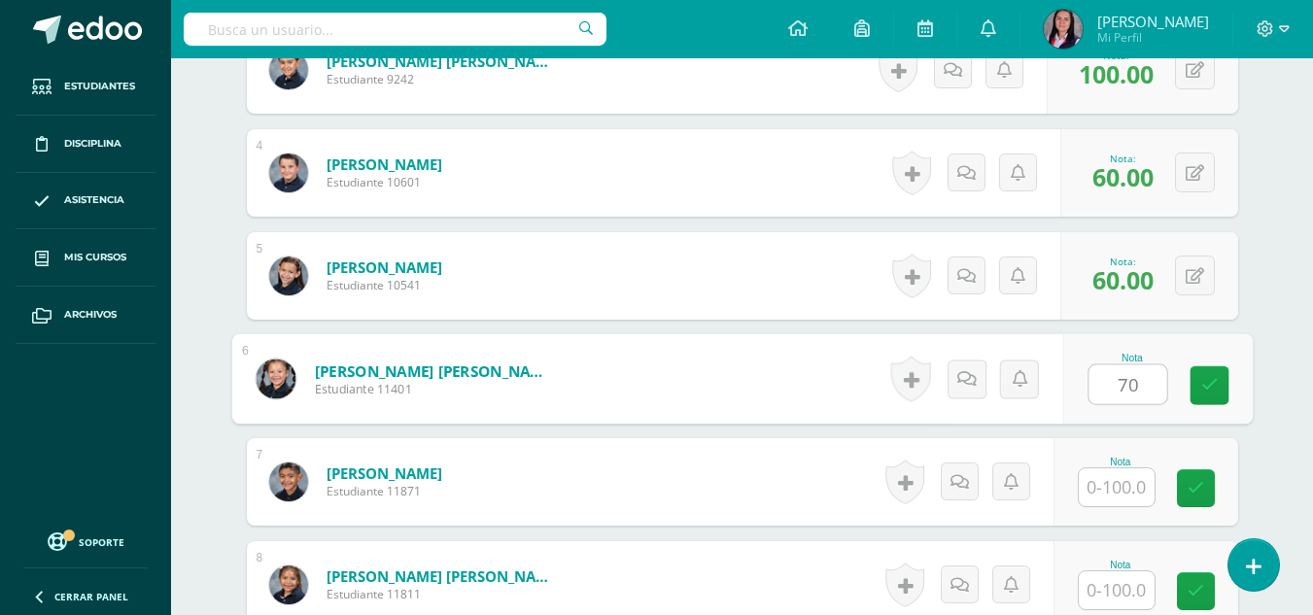
type input "70"
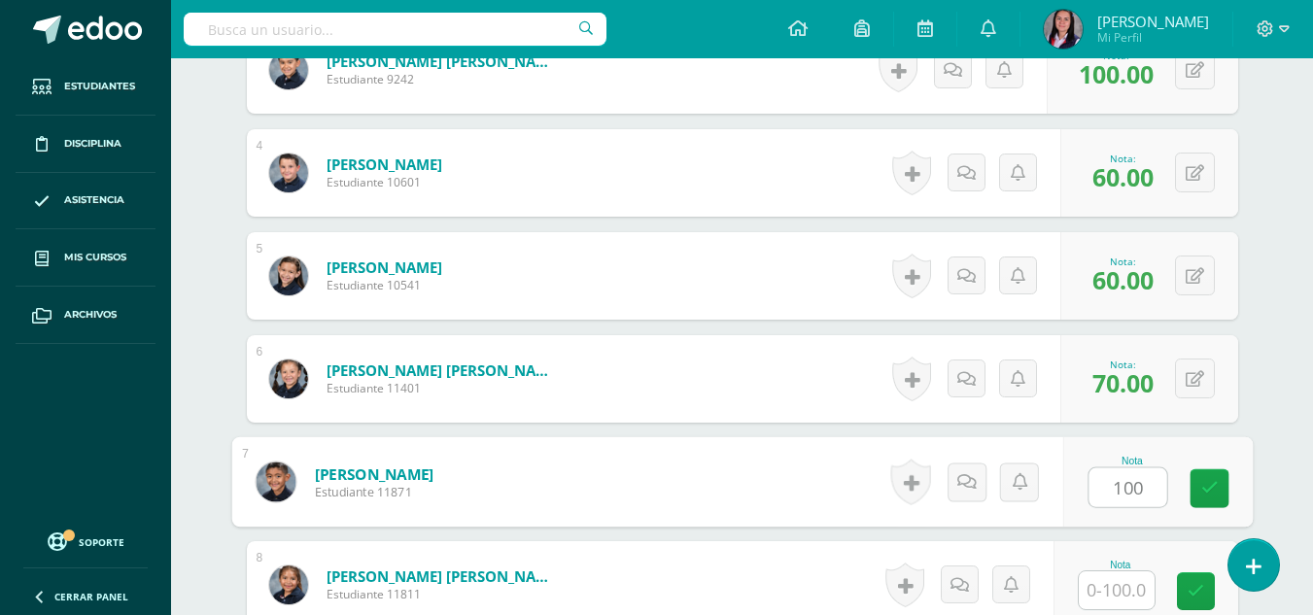
type input "100"
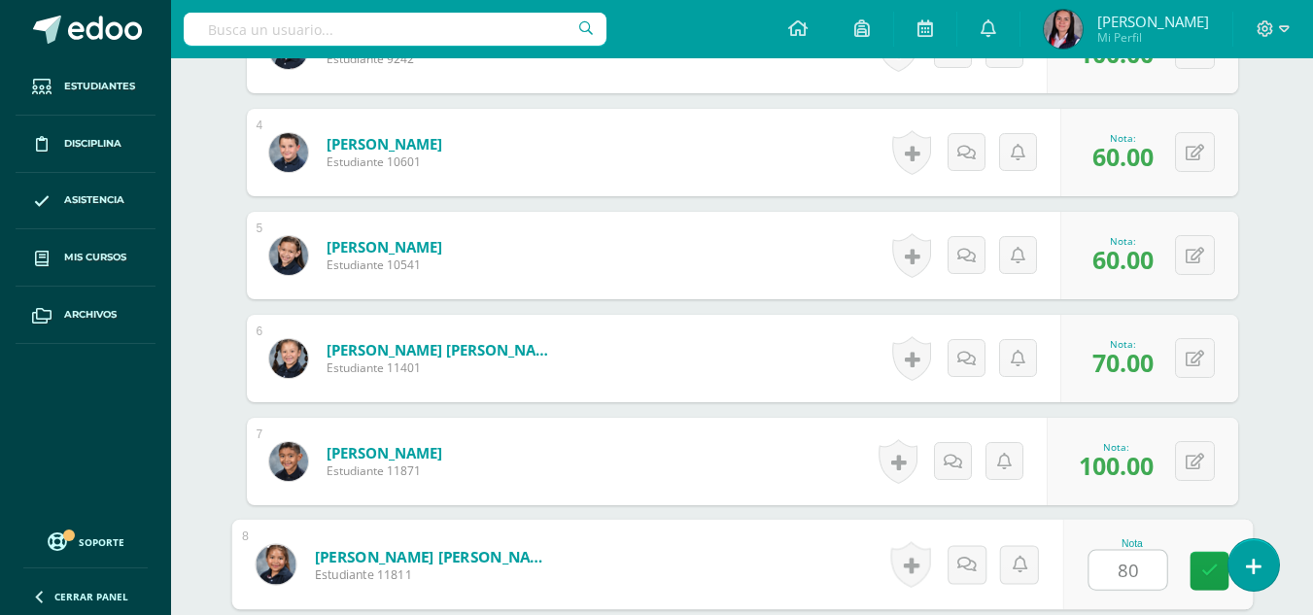
type input "80"
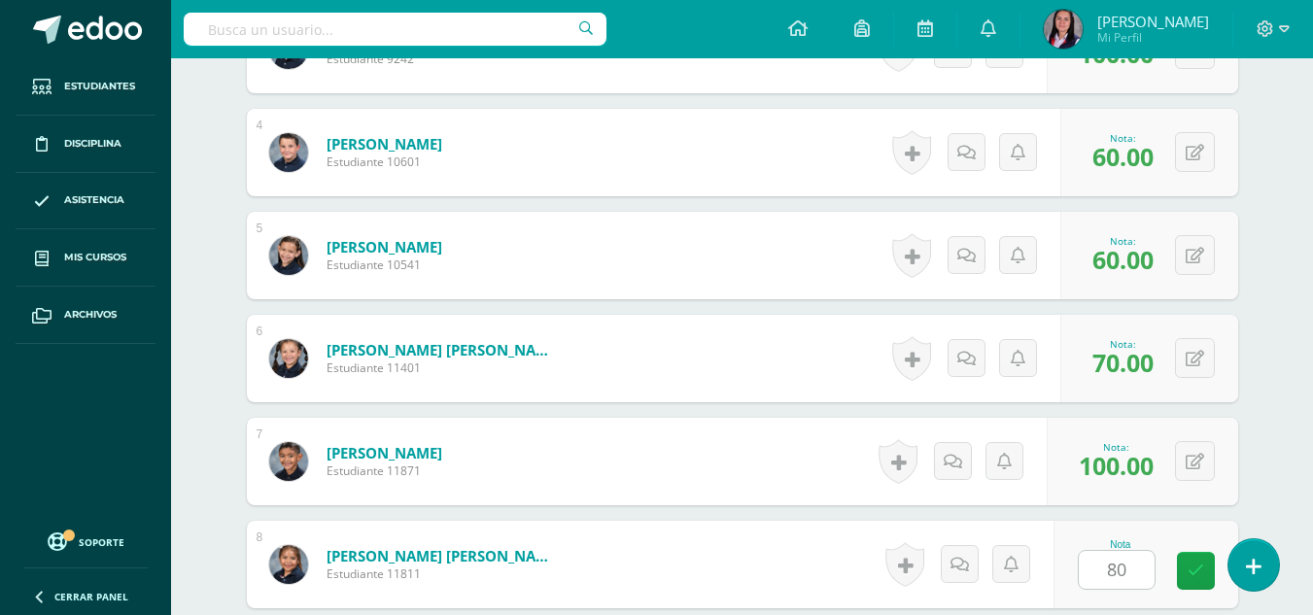
scroll to position [1286, 0]
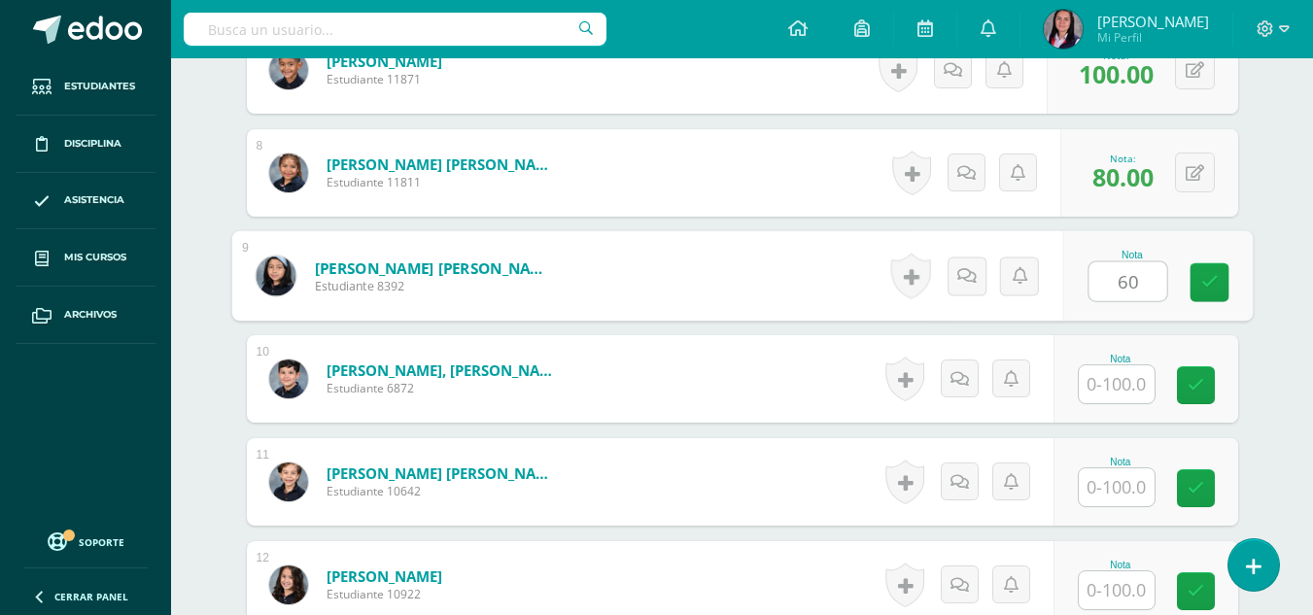
type input "60"
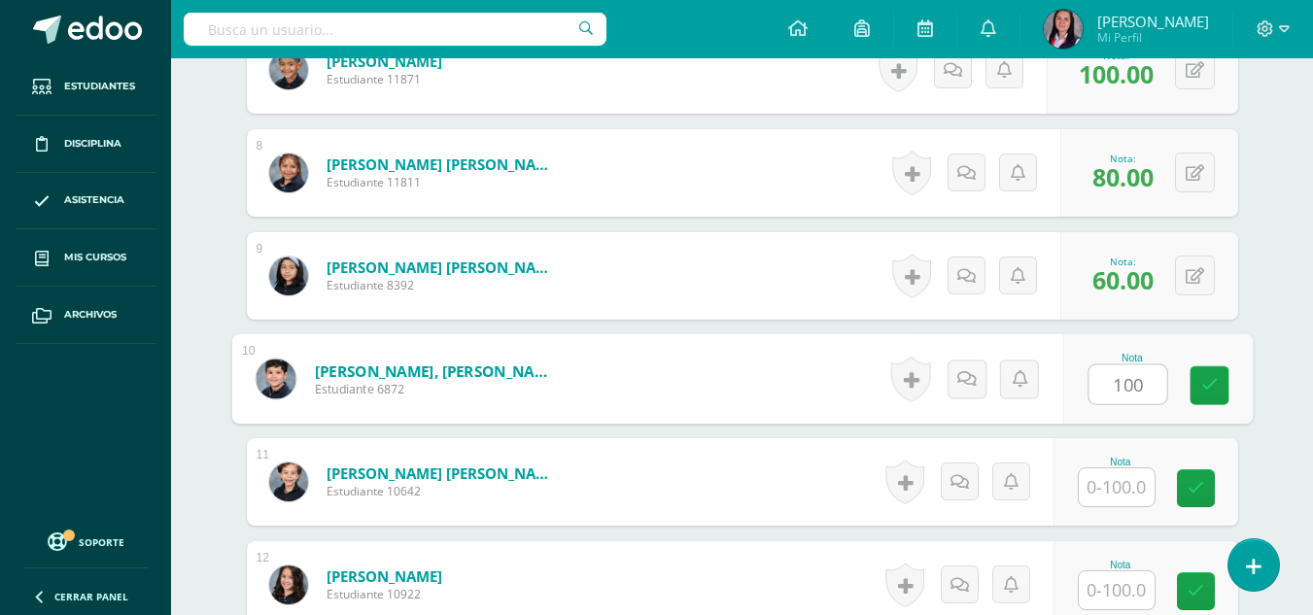
type input "100"
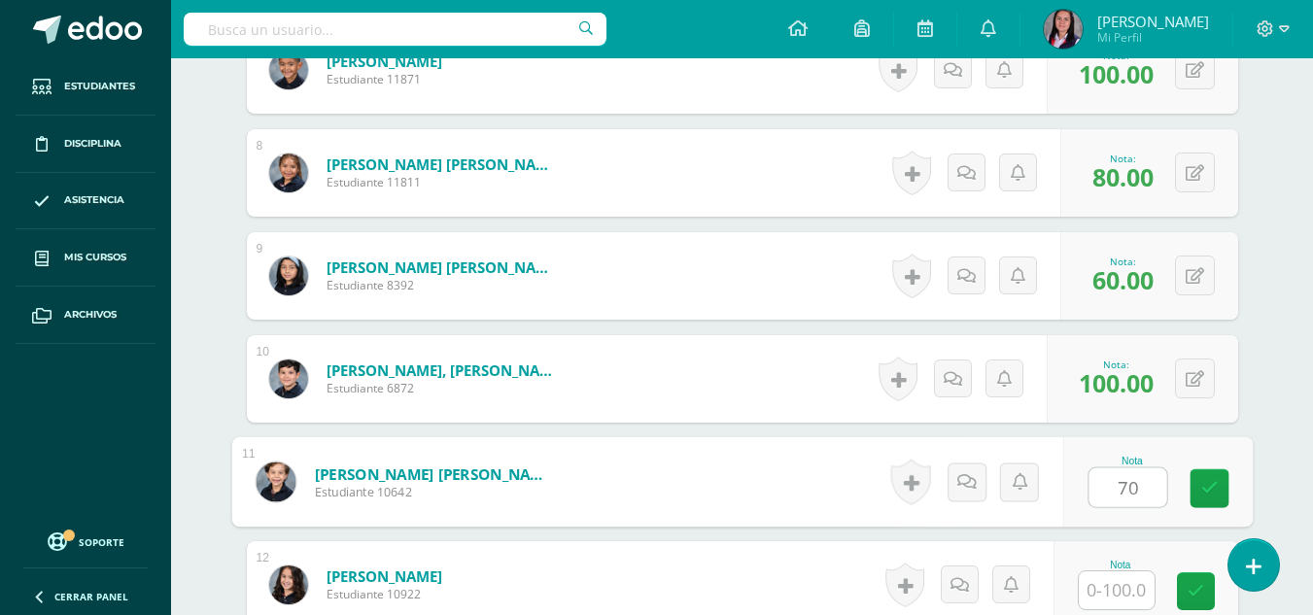
type input "70"
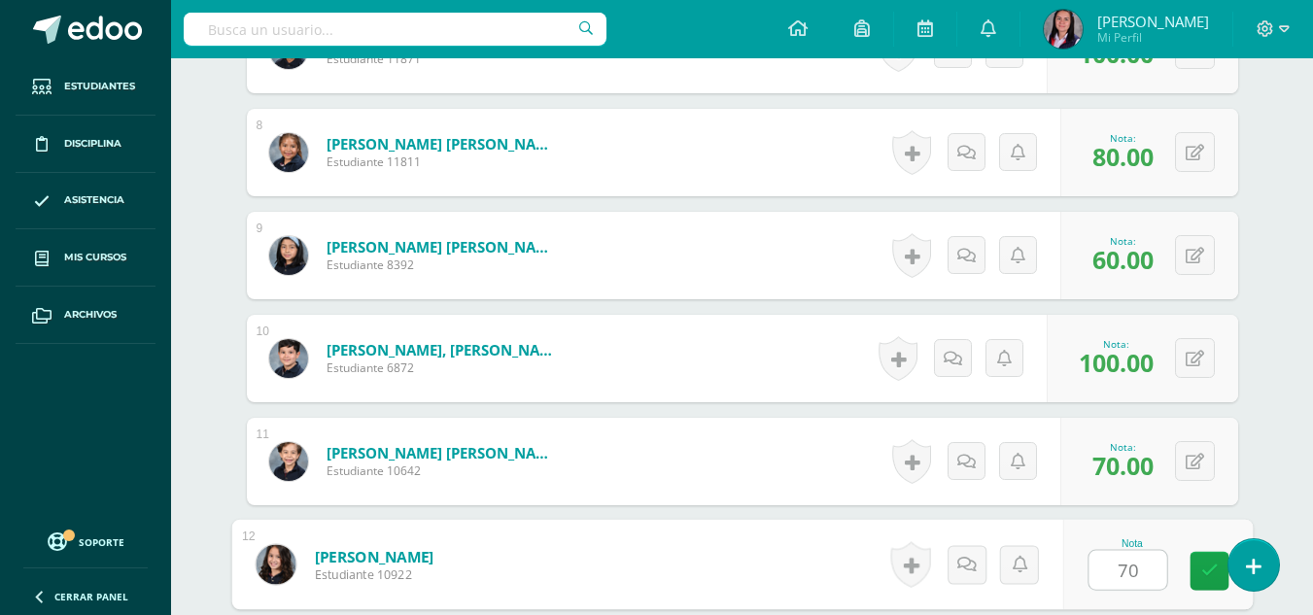
type input "70"
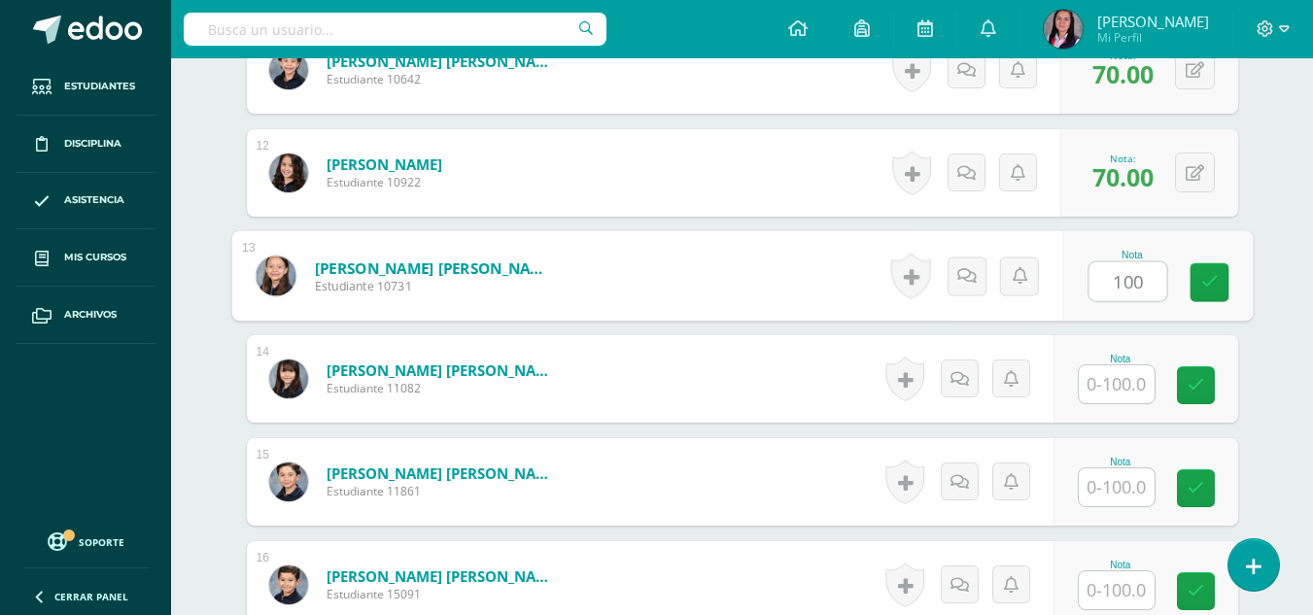
type input "100"
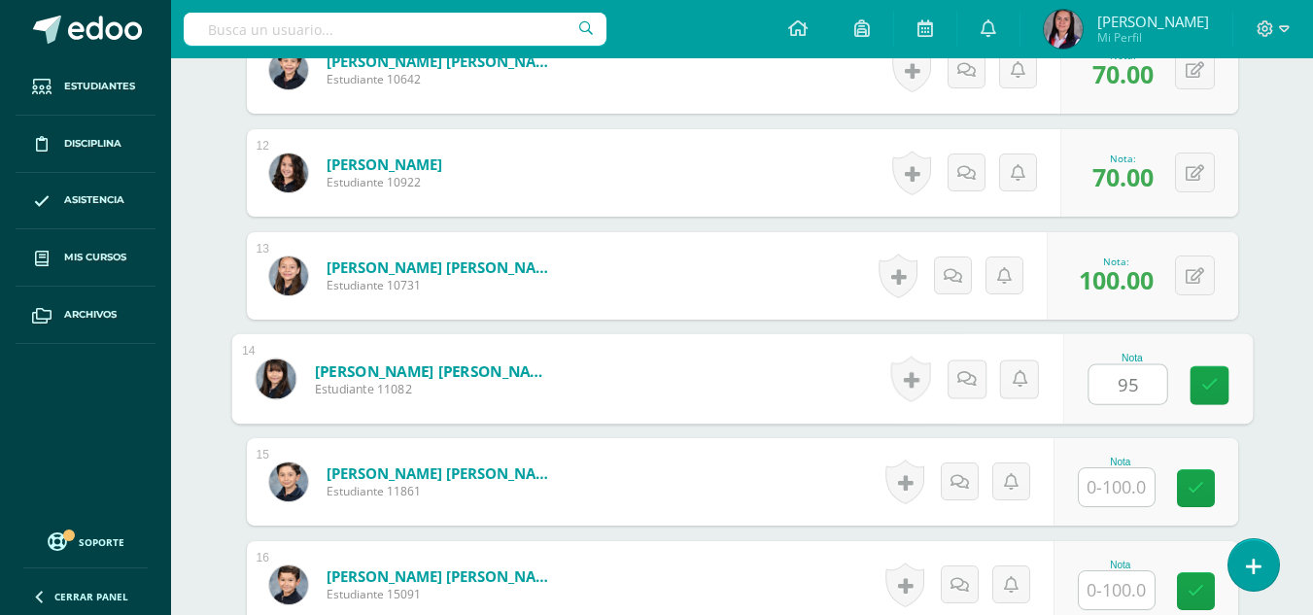
type input "95"
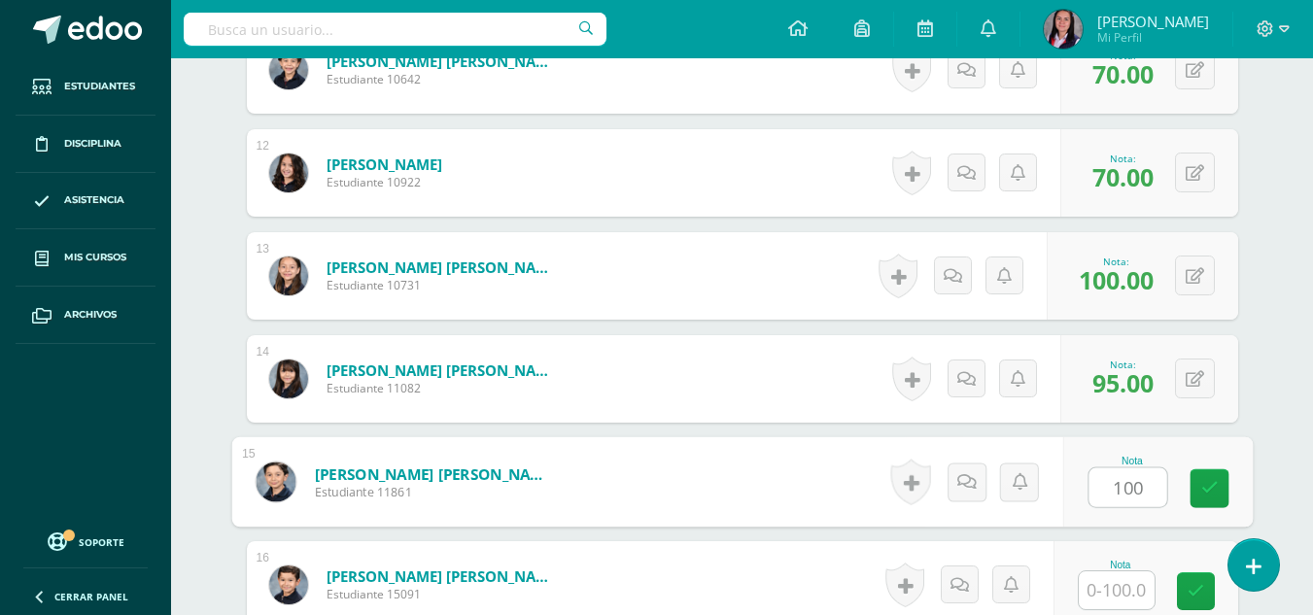
type input "100"
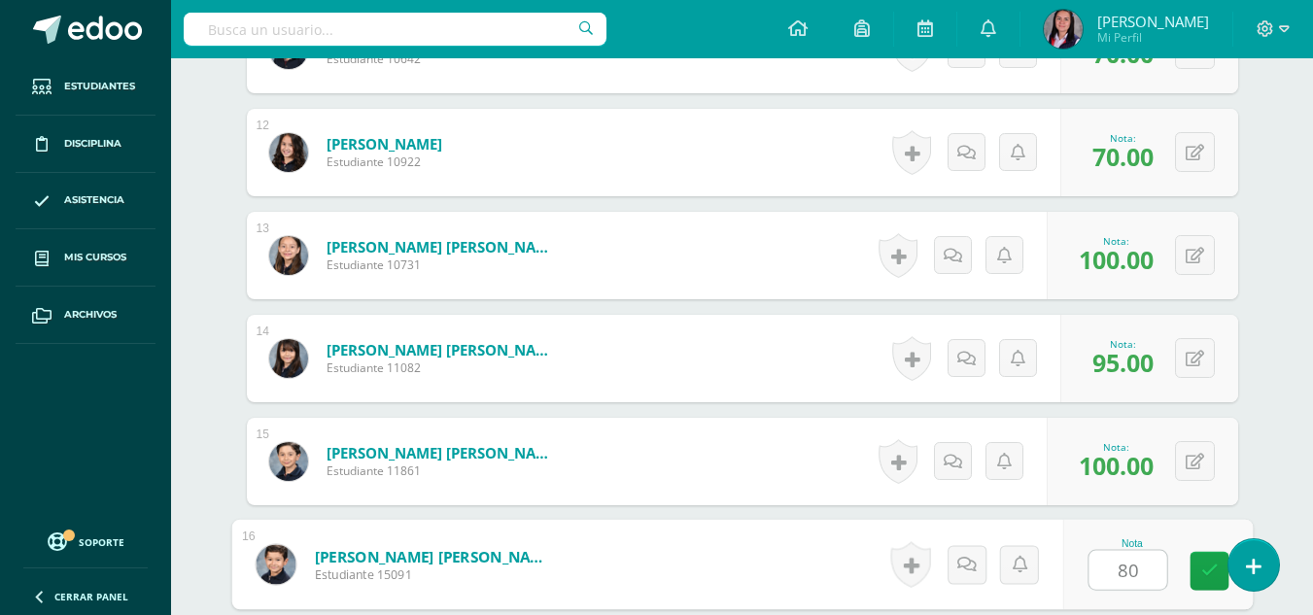
type input "80"
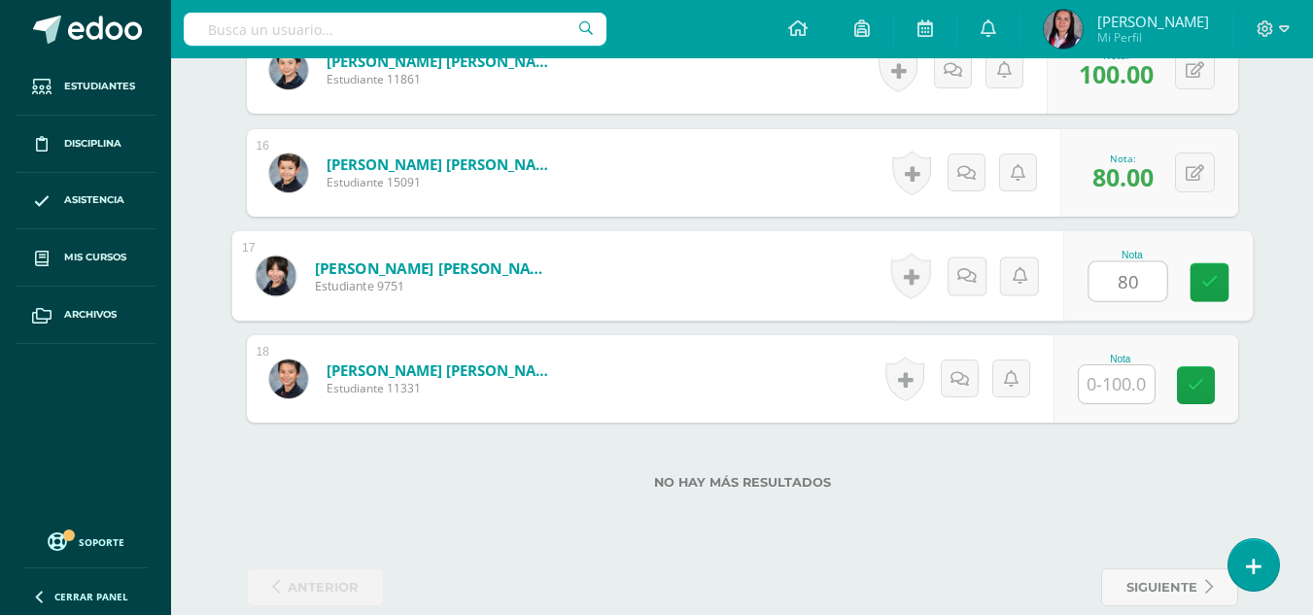
type input "80"
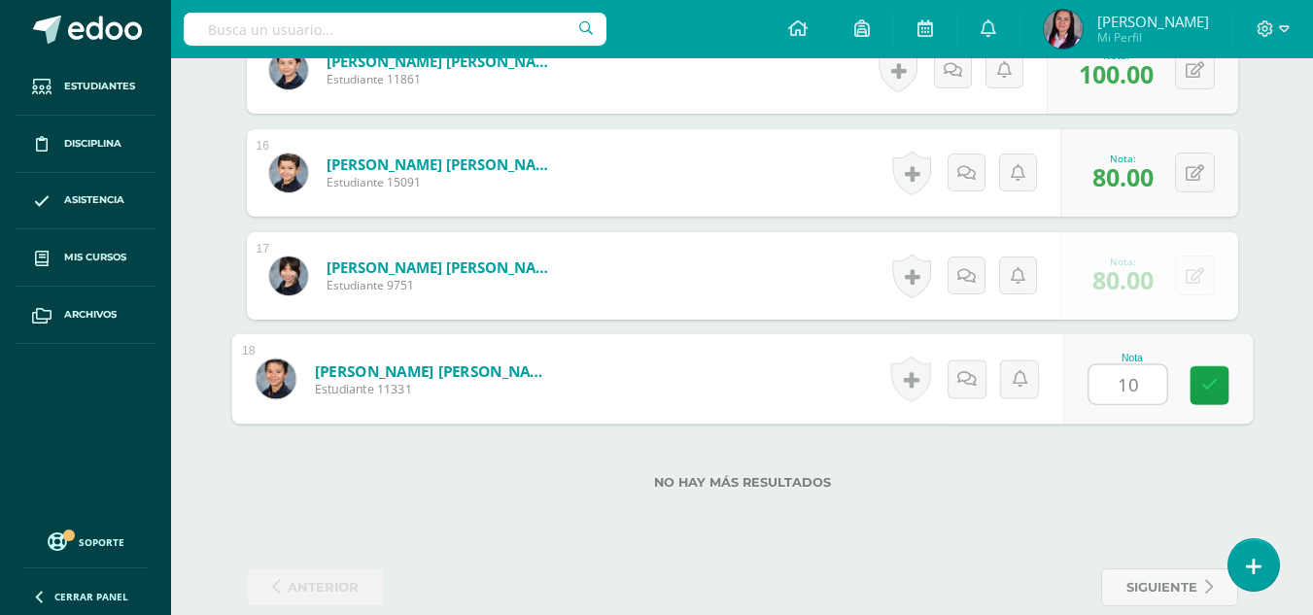
type input "100"
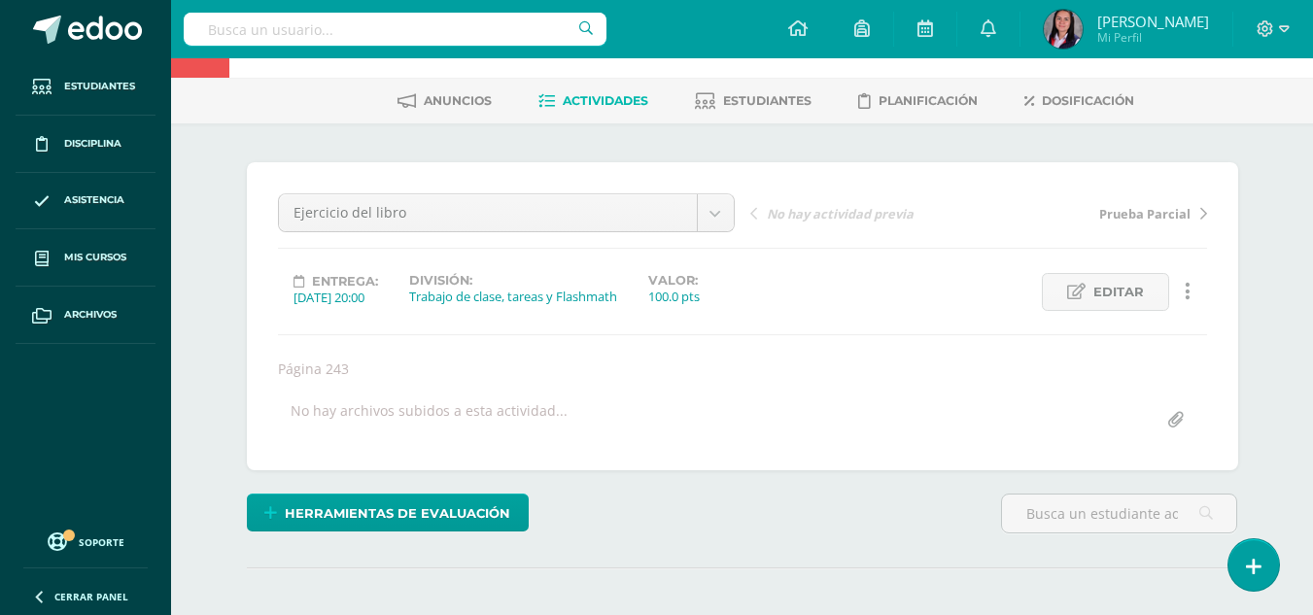
scroll to position [0, 0]
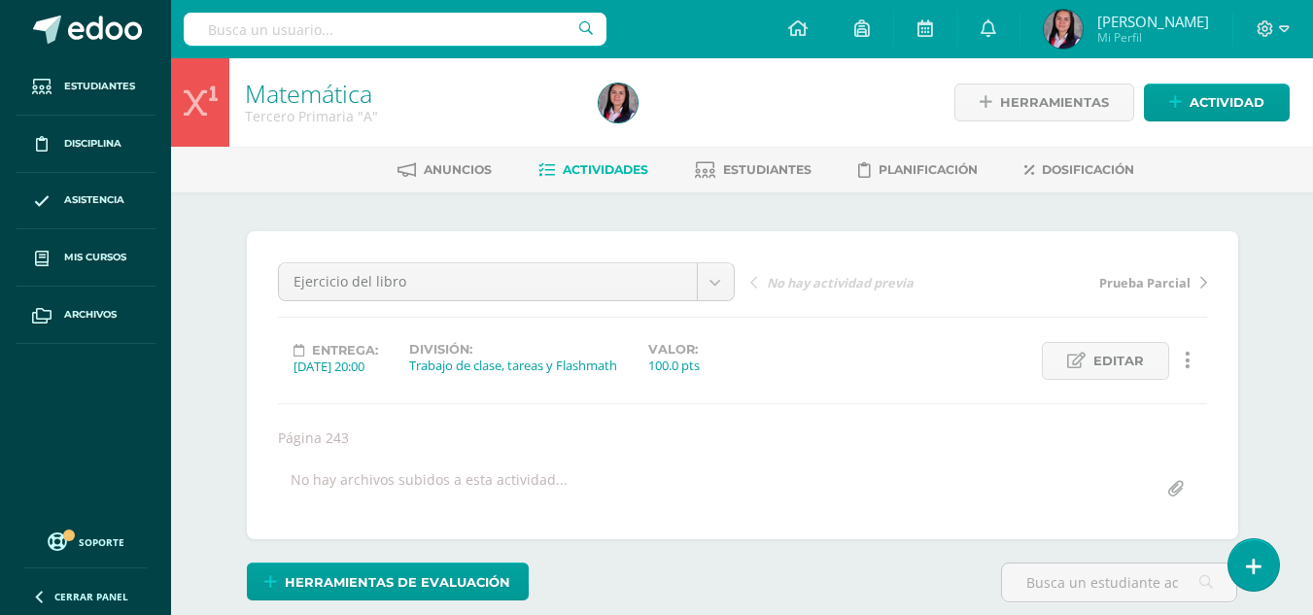
drag, startPoint x: 538, startPoint y: 170, endPoint x: 569, endPoint y: 167, distance: 31.2
click at [539, 170] on icon at bounding box center [547, 170] width 17 height 17
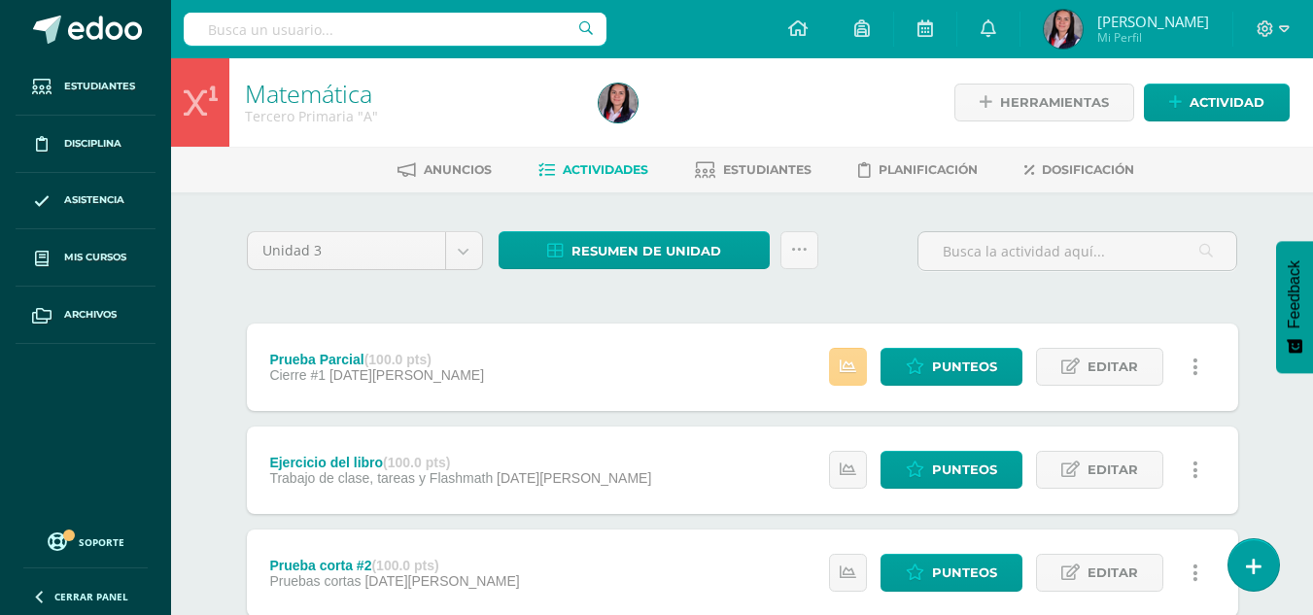
click at [849, 368] on icon at bounding box center [848, 367] width 17 height 17
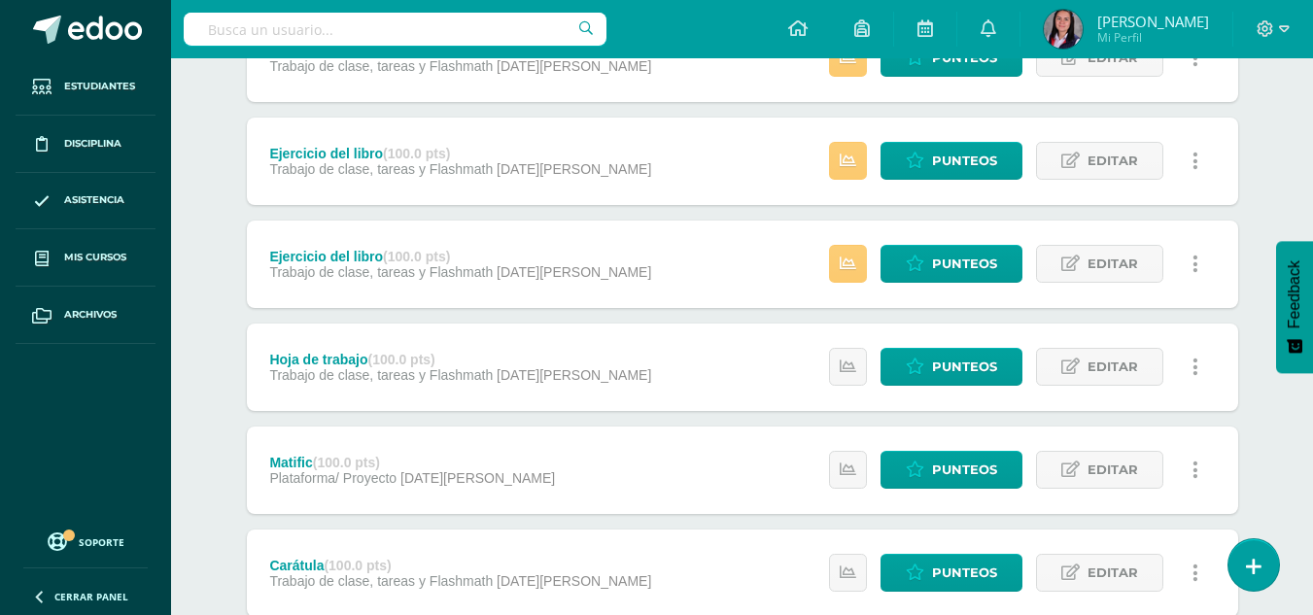
scroll to position [1368, 0]
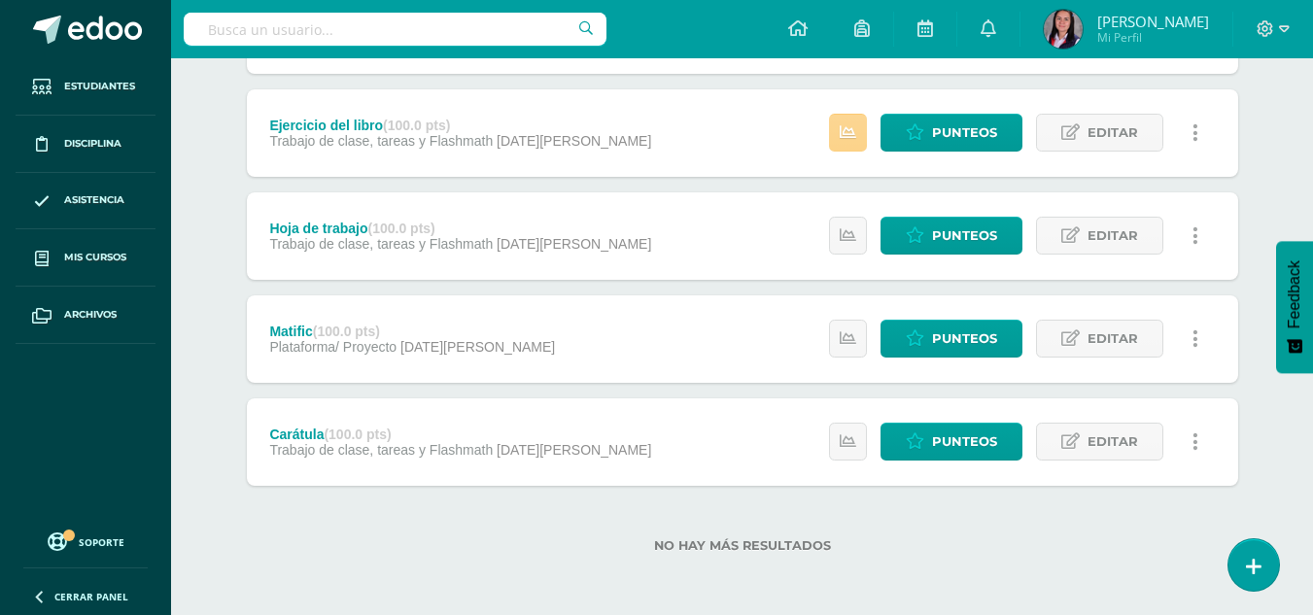
click at [853, 121] on link at bounding box center [848, 133] width 38 height 38
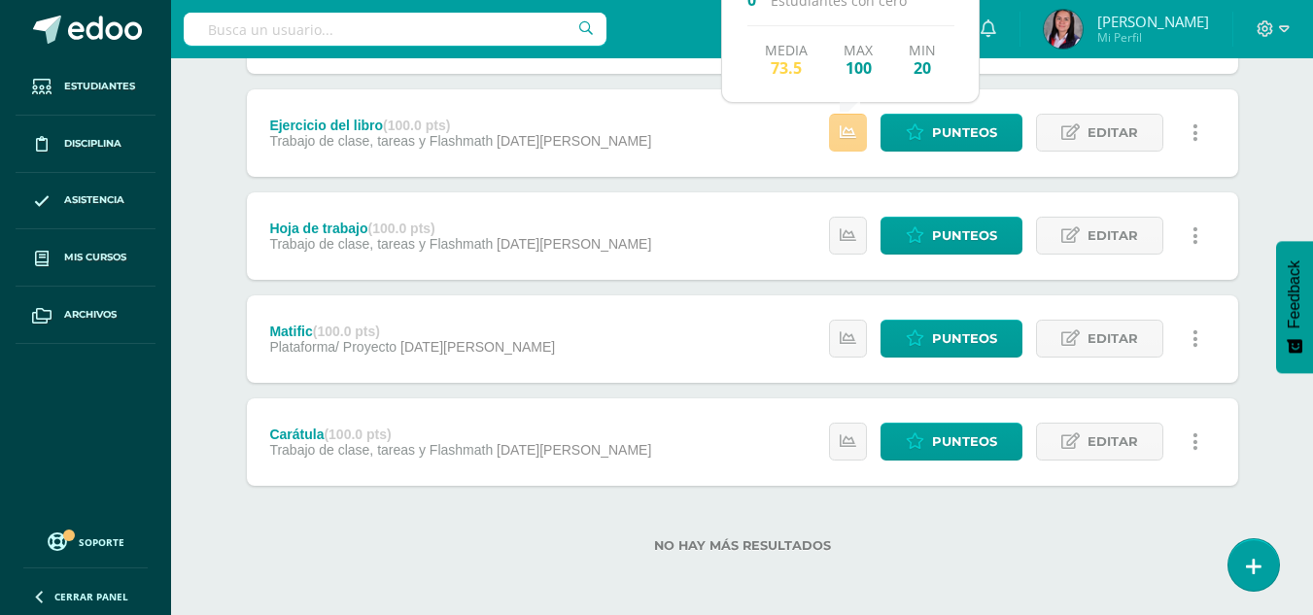
scroll to position [1173, 0]
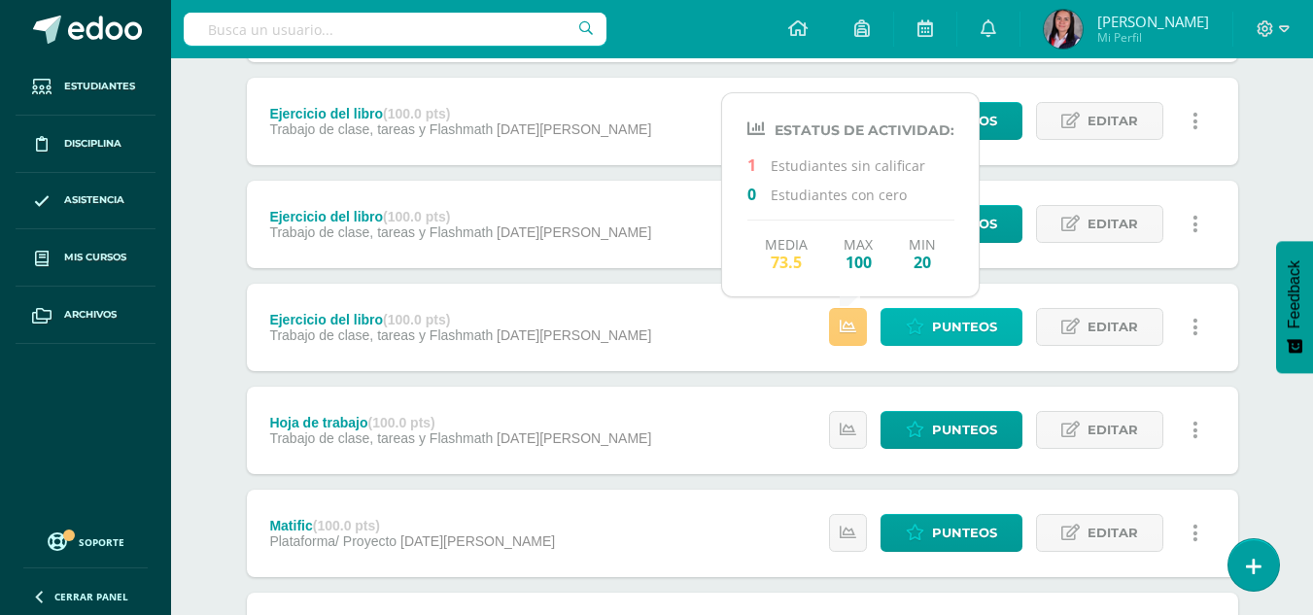
click at [958, 323] on span "Punteos" at bounding box center [964, 327] width 65 height 36
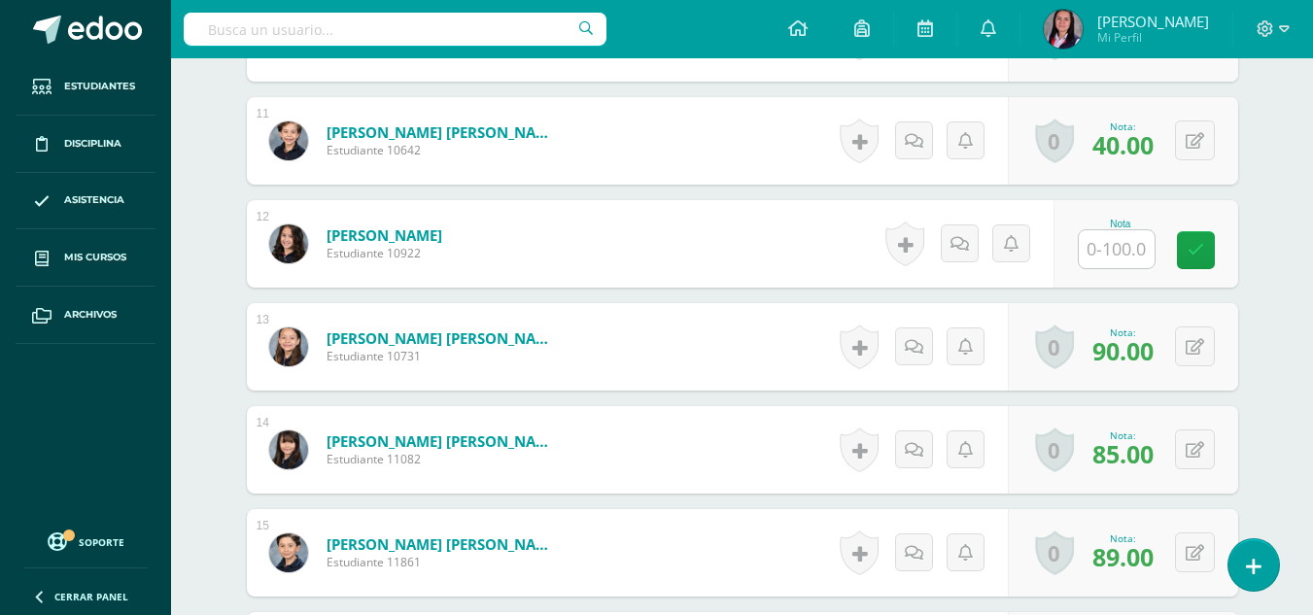
scroll to position [1628, 0]
click at [1115, 268] on input "text" at bounding box center [1128, 248] width 78 height 39
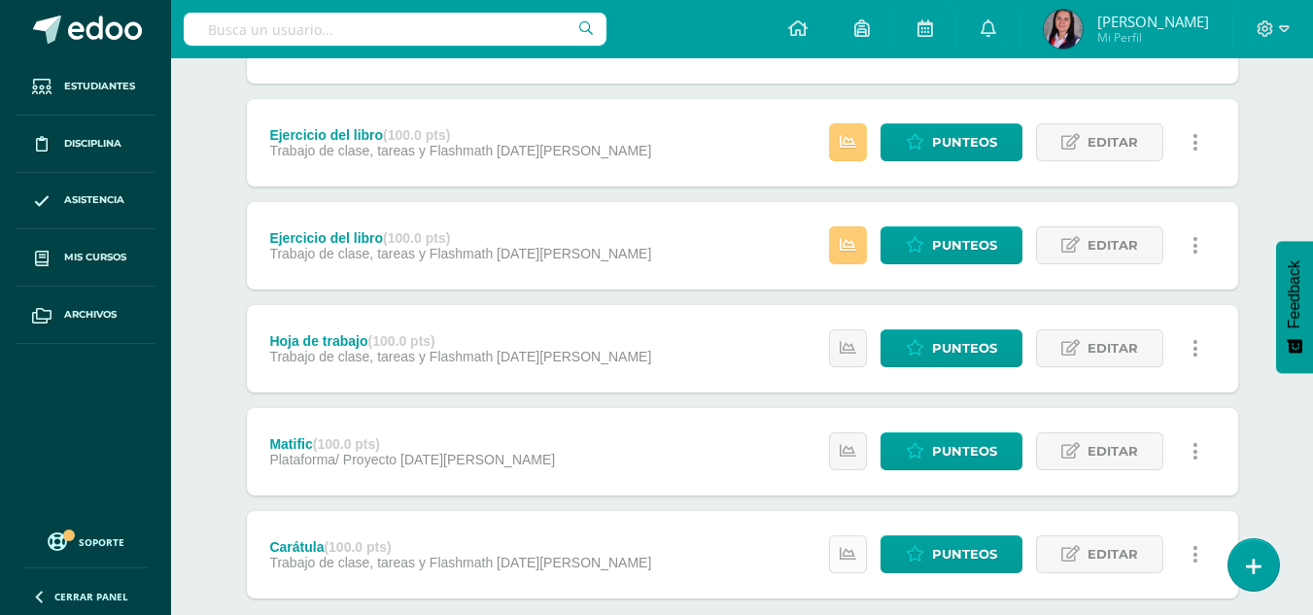
scroll to position [1368, 0]
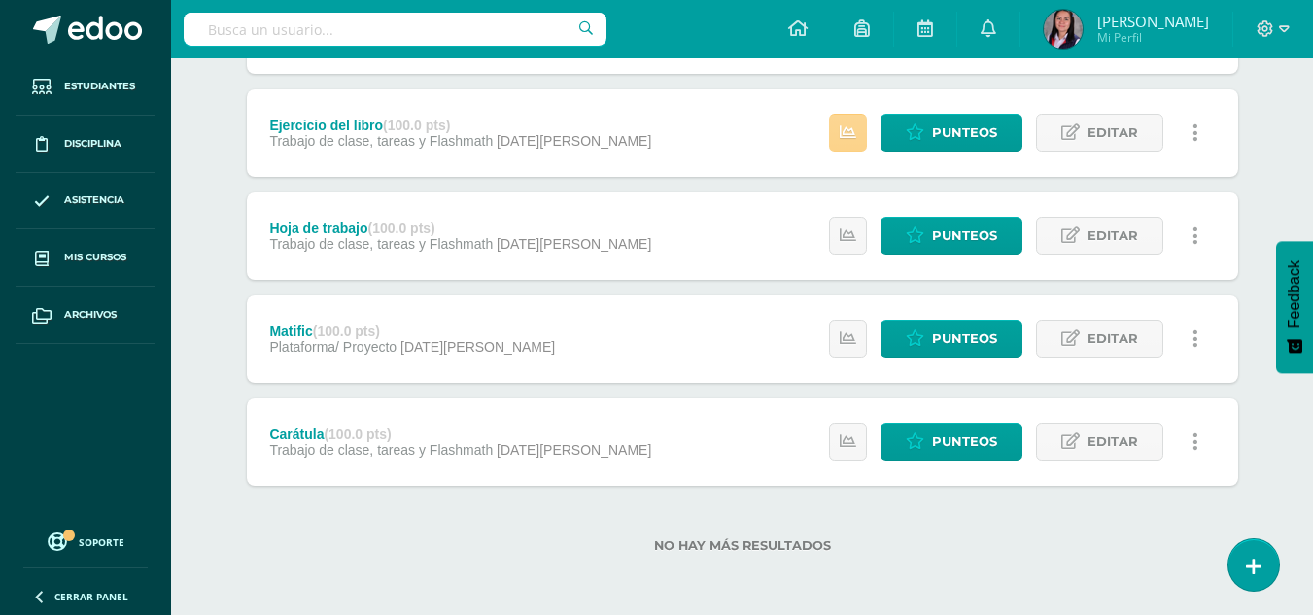
click at [839, 138] on link at bounding box center [848, 133] width 38 height 38
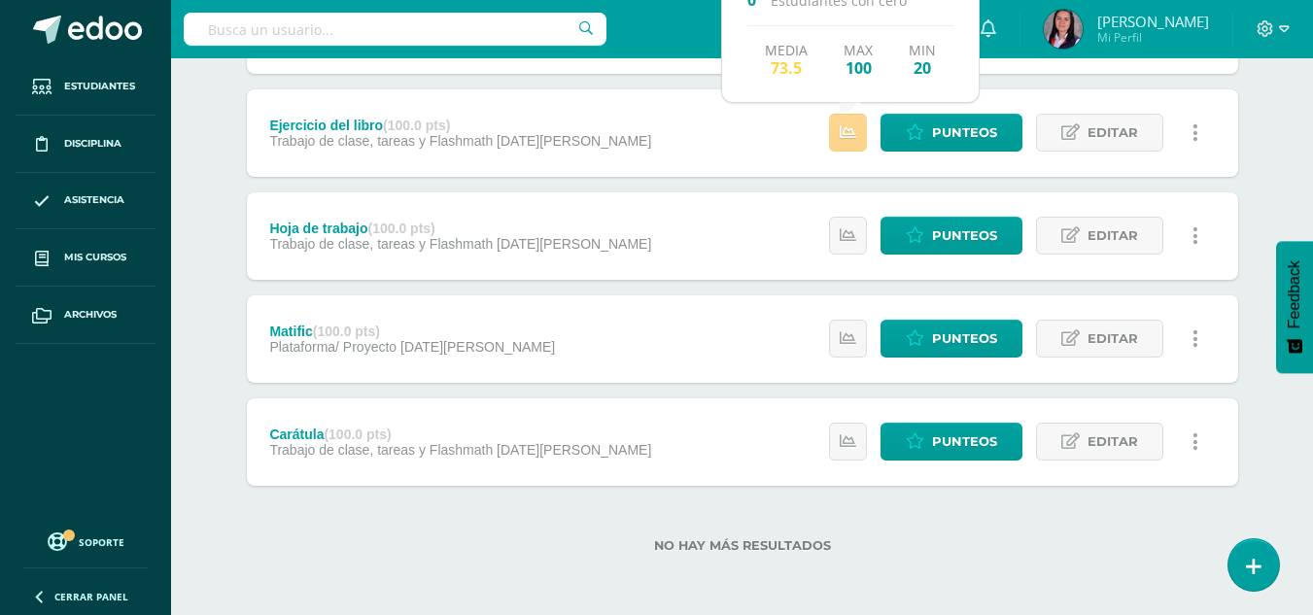
scroll to position [1271, 0]
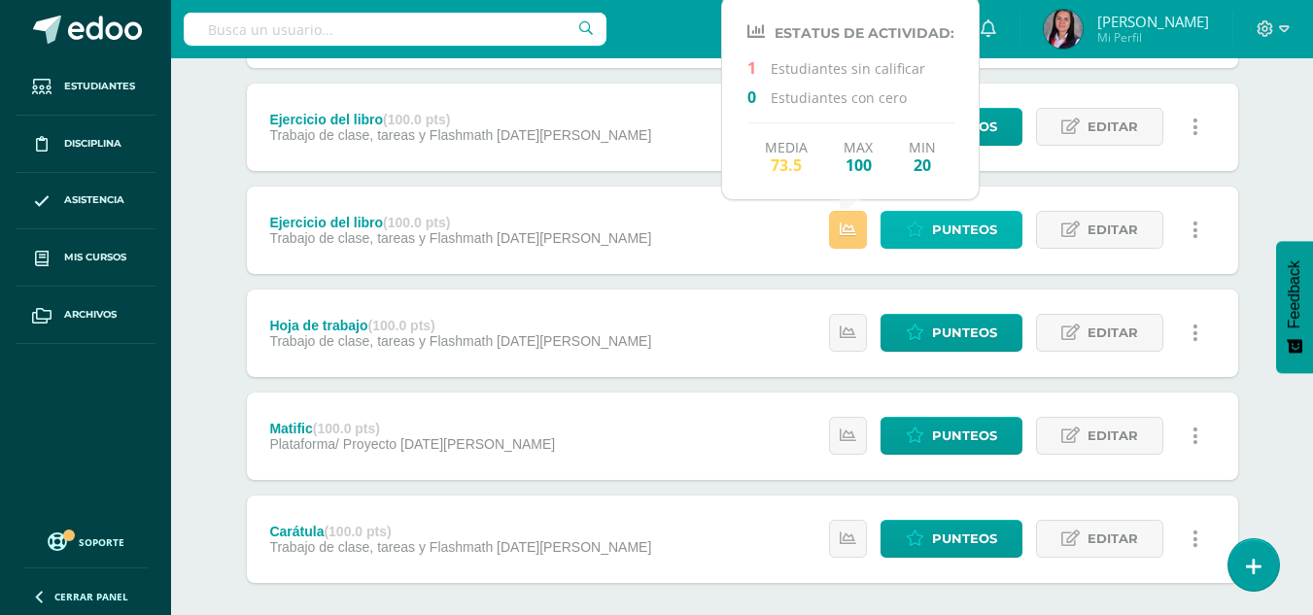
click at [953, 230] on span "Punteos" at bounding box center [964, 230] width 65 height 36
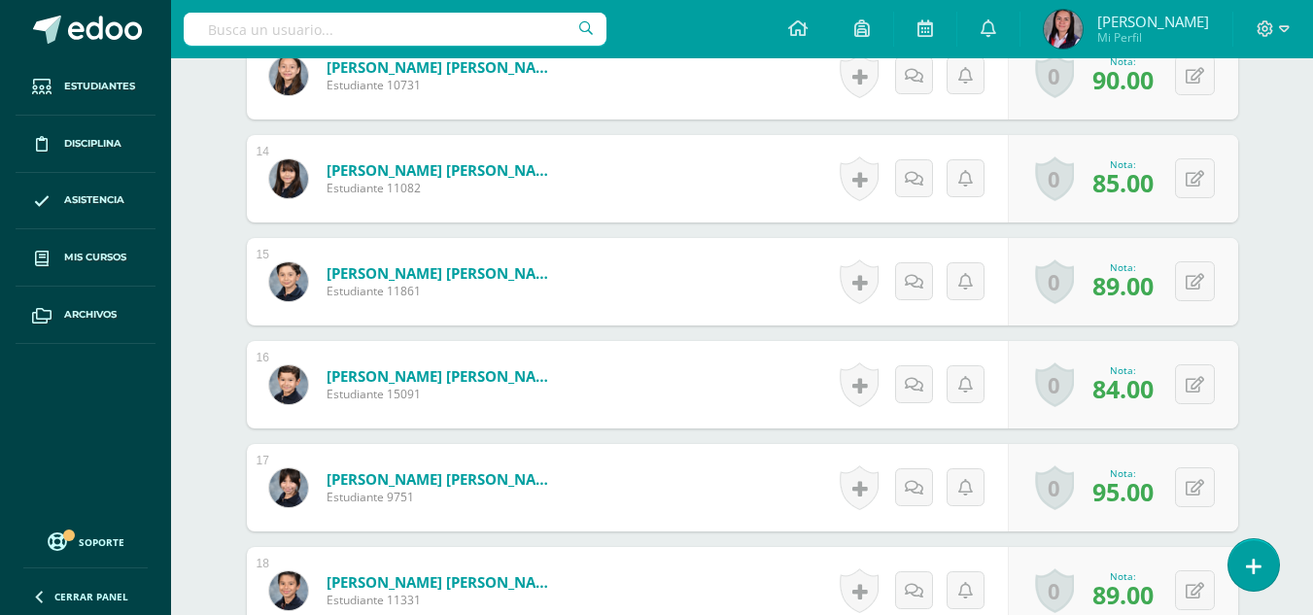
scroll to position [1654, 0]
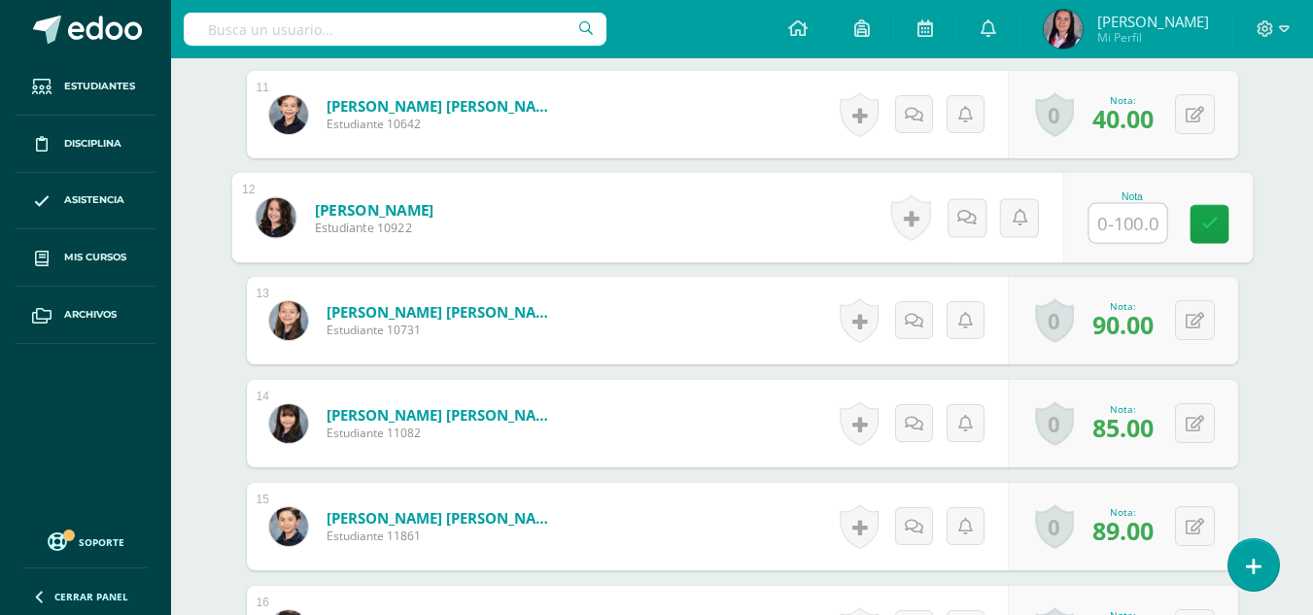
click at [1131, 240] on input "text" at bounding box center [1128, 223] width 78 height 39
type input "80"
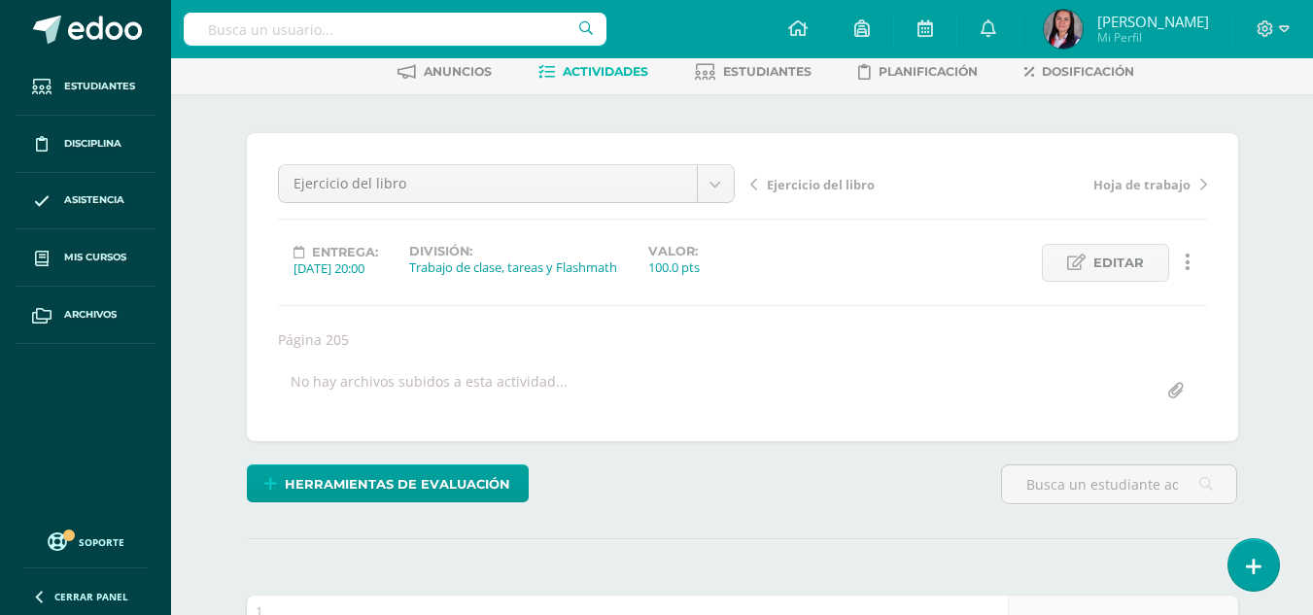
scroll to position [0, 0]
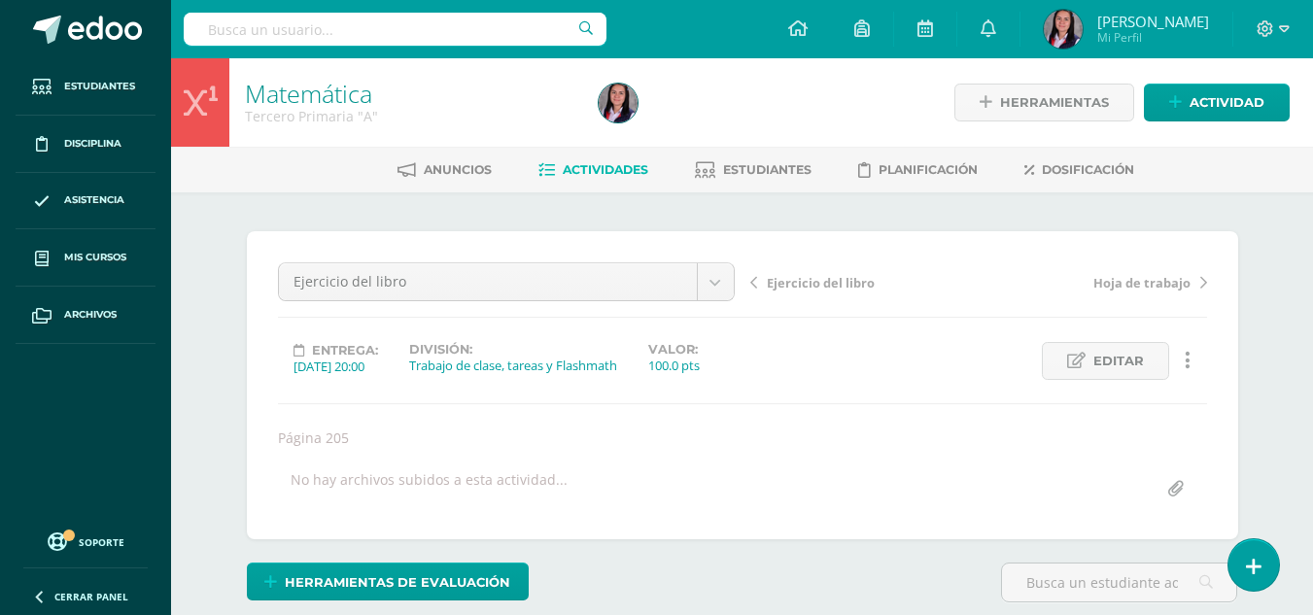
click at [637, 166] on span "Actividades" at bounding box center [606, 169] width 86 height 15
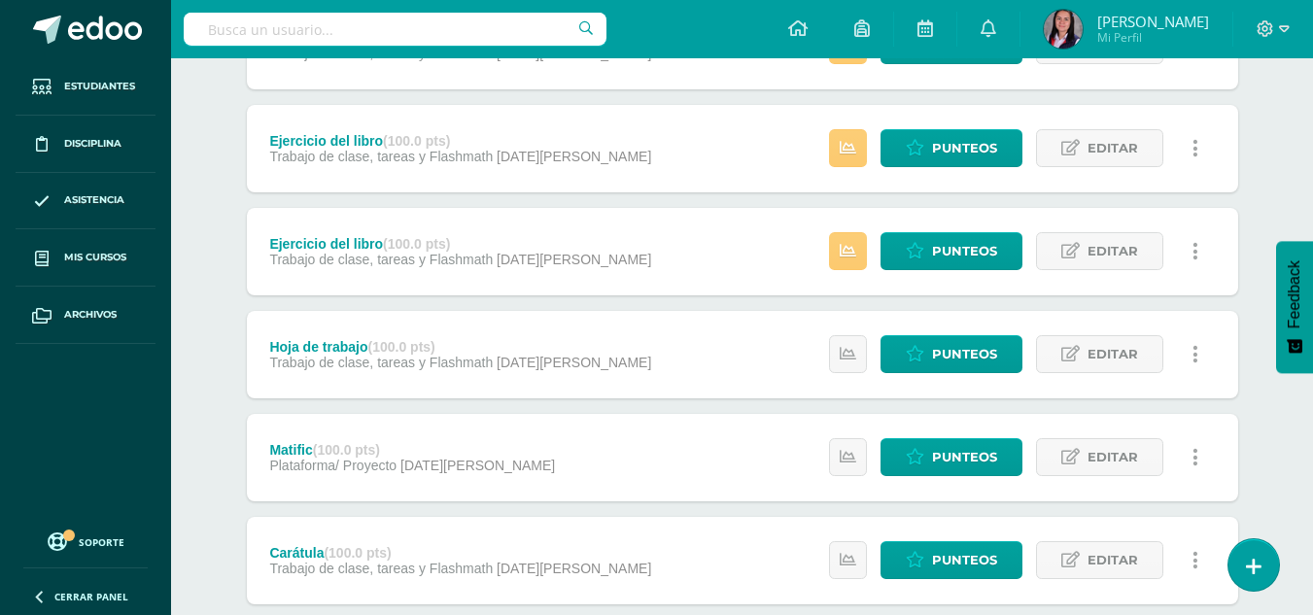
scroll to position [1332, 0]
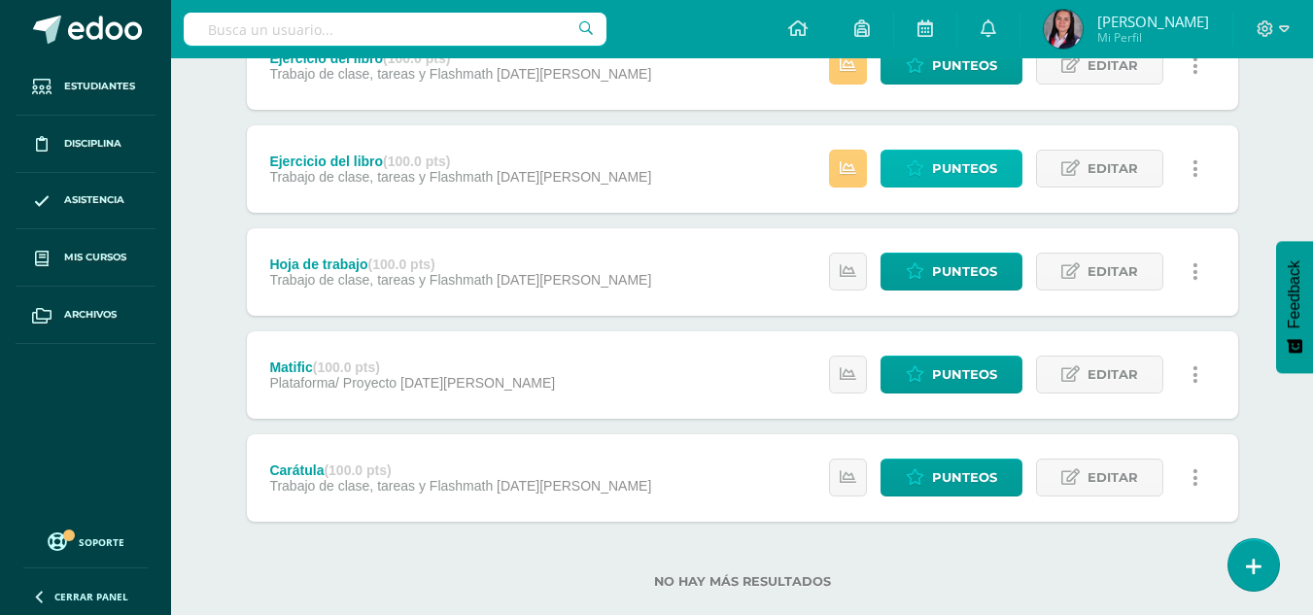
click at [902, 172] on link "Punteos" at bounding box center [952, 169] width 142 height 38
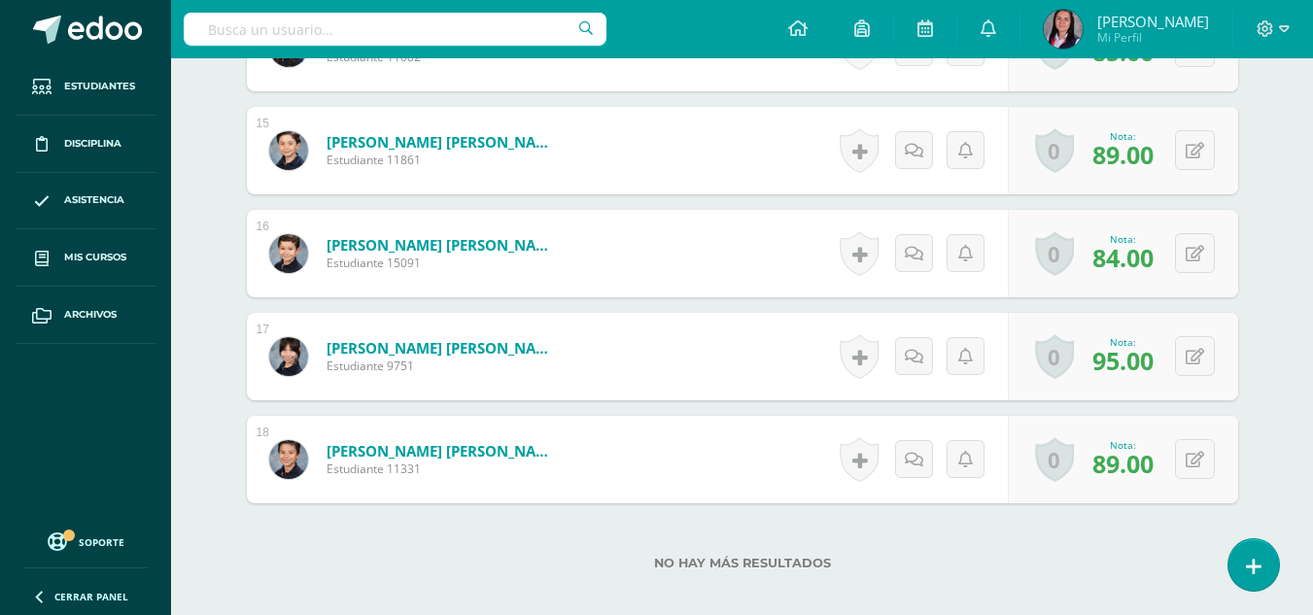
scroll to position [2167, 0]
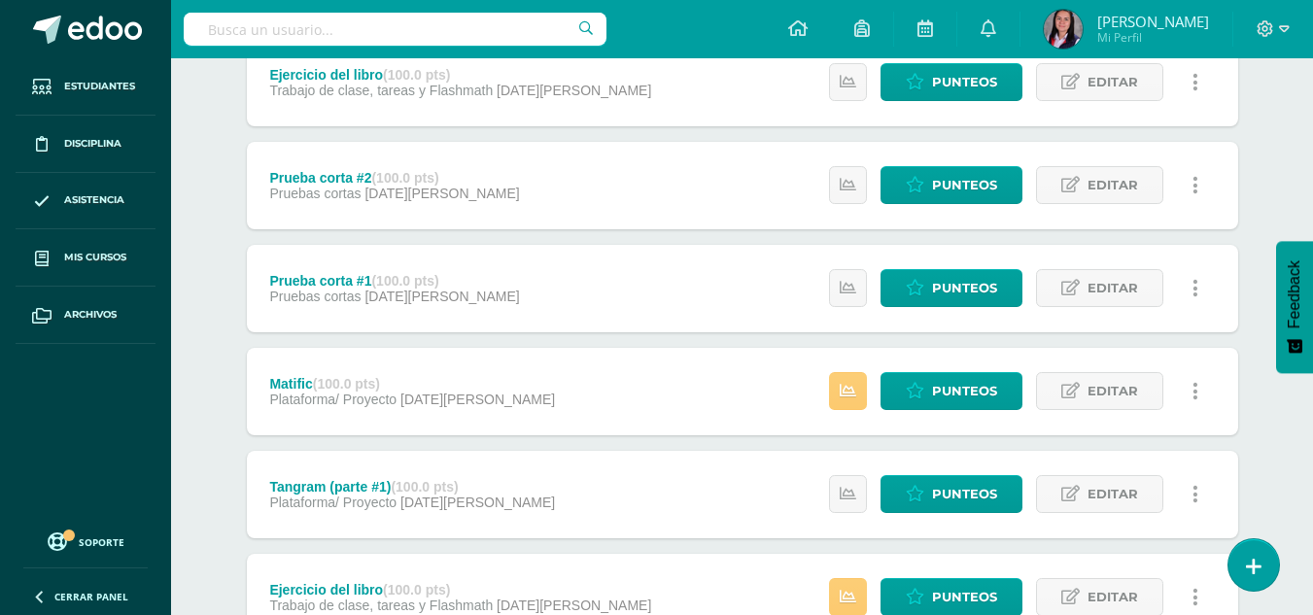
scroll to position [778, 0]
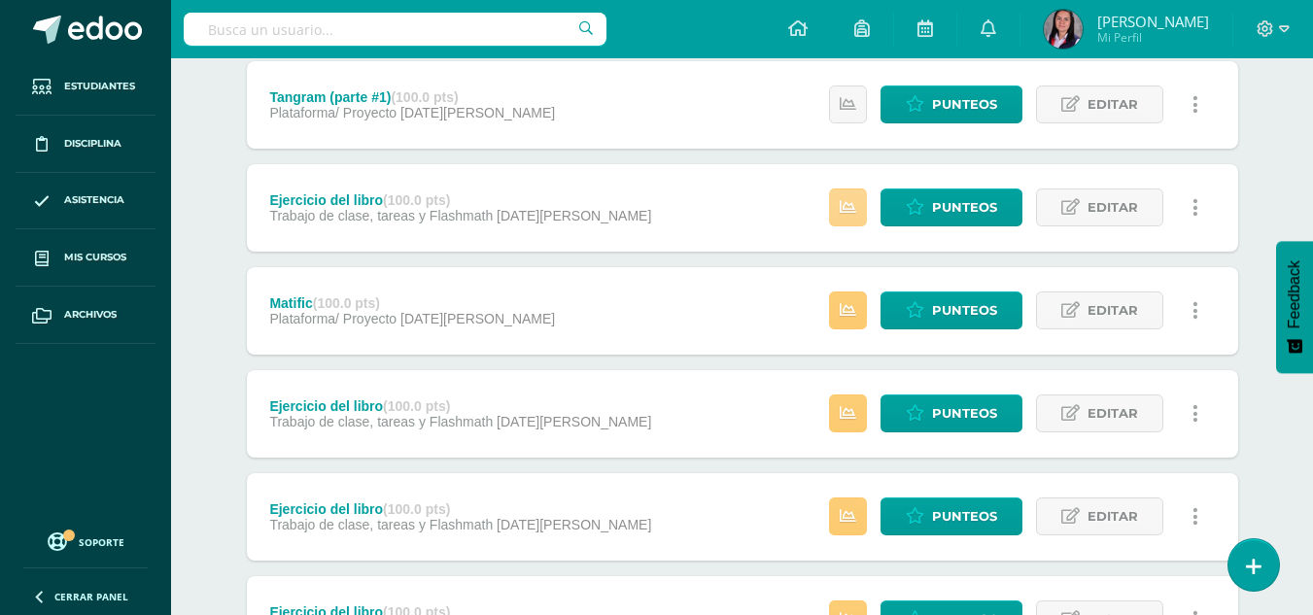
click at [865, 208] on link at bounding box center [848, 208] width 38 height 38
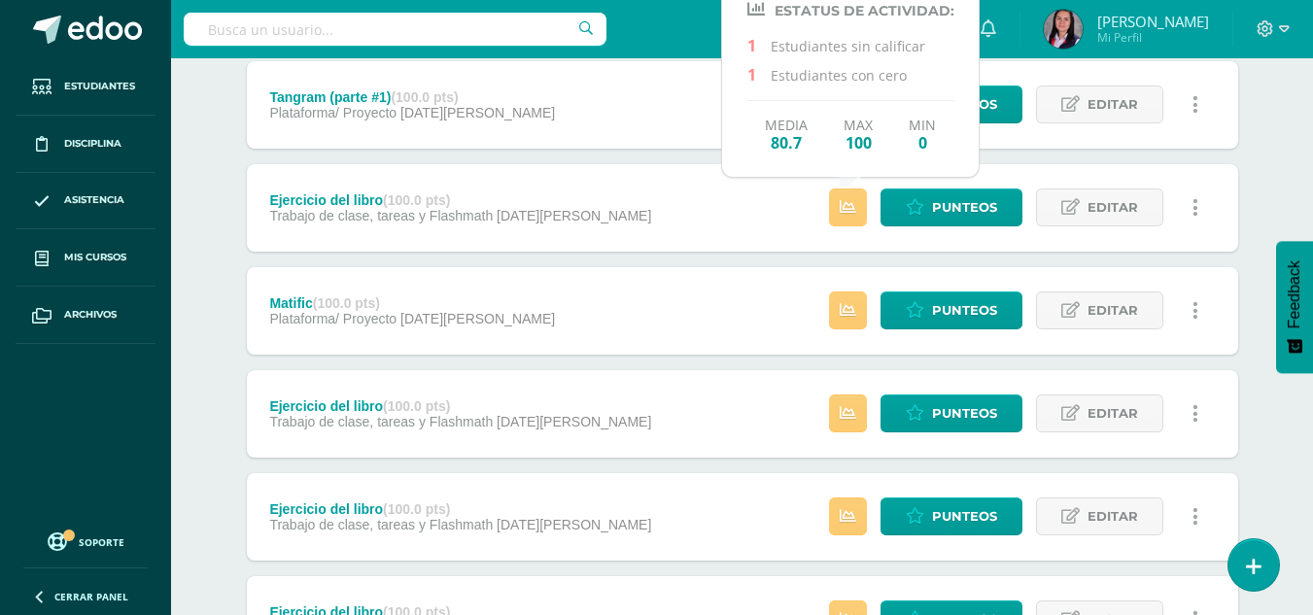
click div "Ejercicio del libro (100.0 pts) Trabajo de clase, tareas y Flashmath 04 de Juni…"
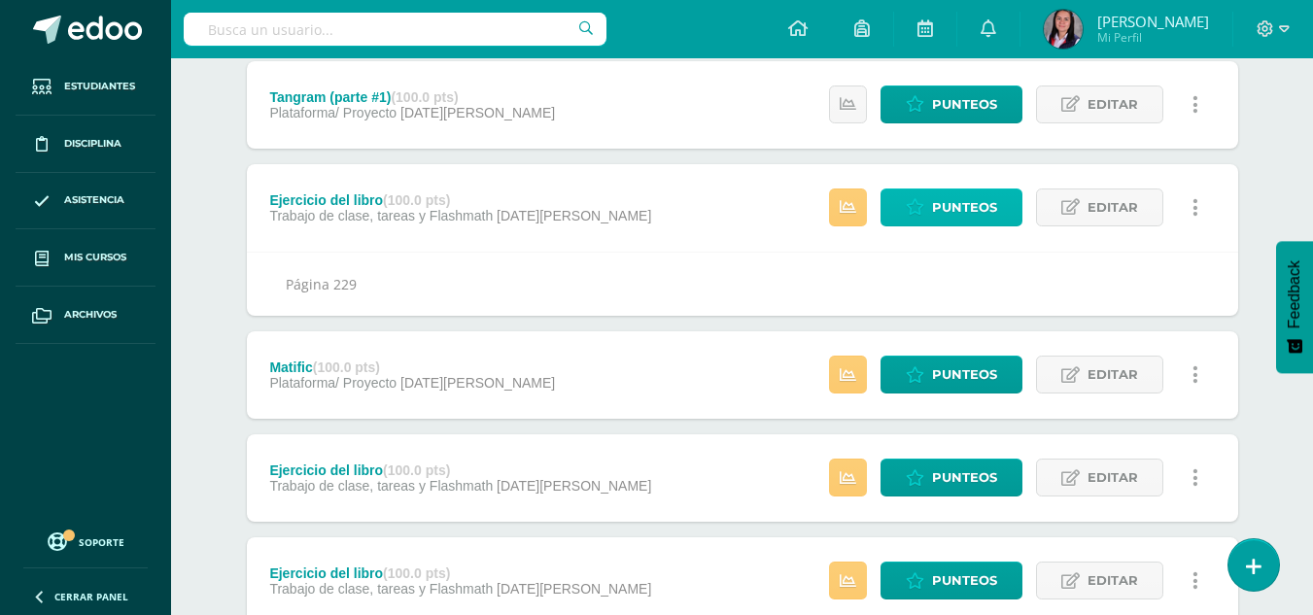
click span "Punteos"
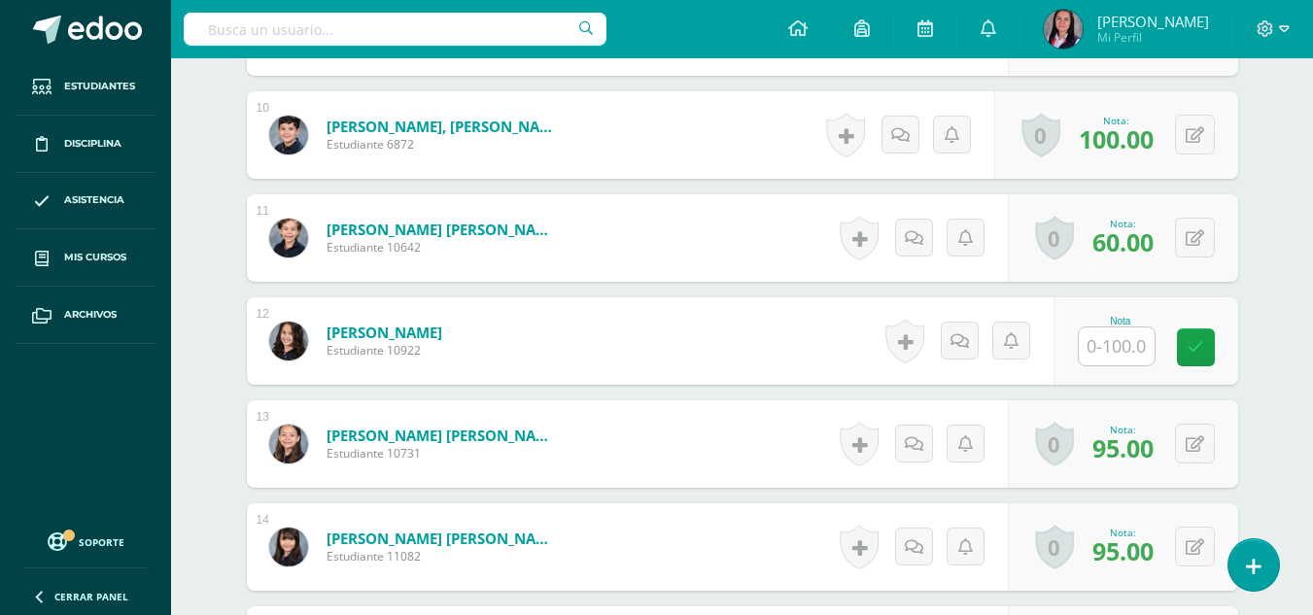
scroll to position [1531, 0]
click at [1124, 365] on input "text" at bounding box center [1117, 346] width 76 height 38
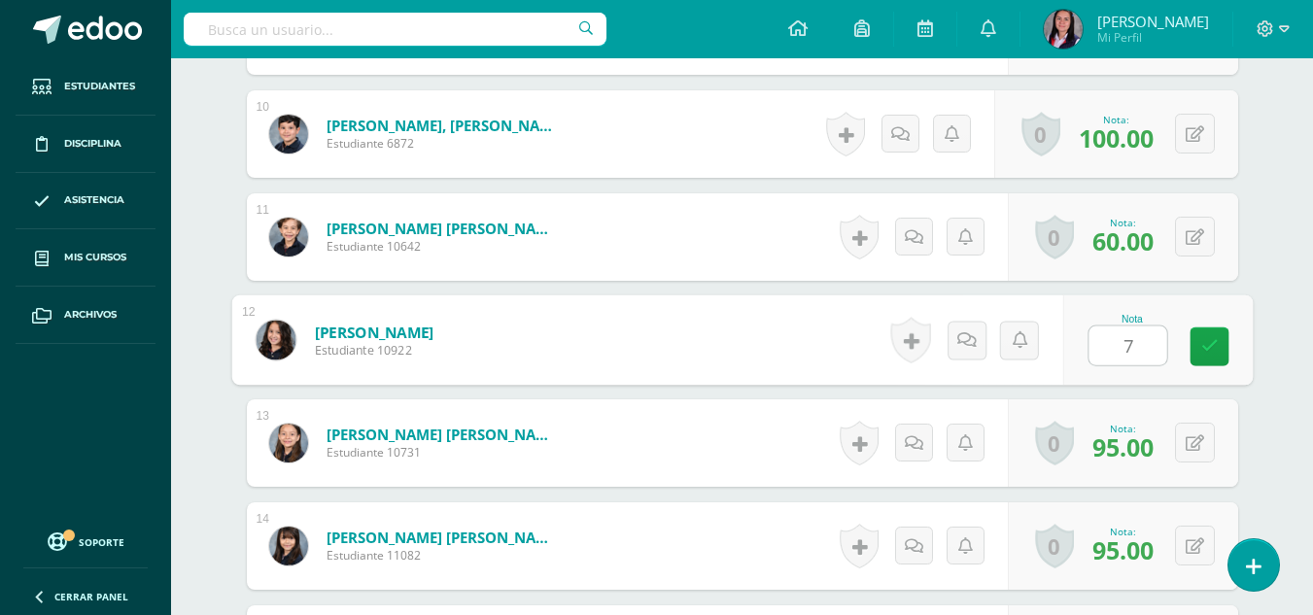
type input "70"
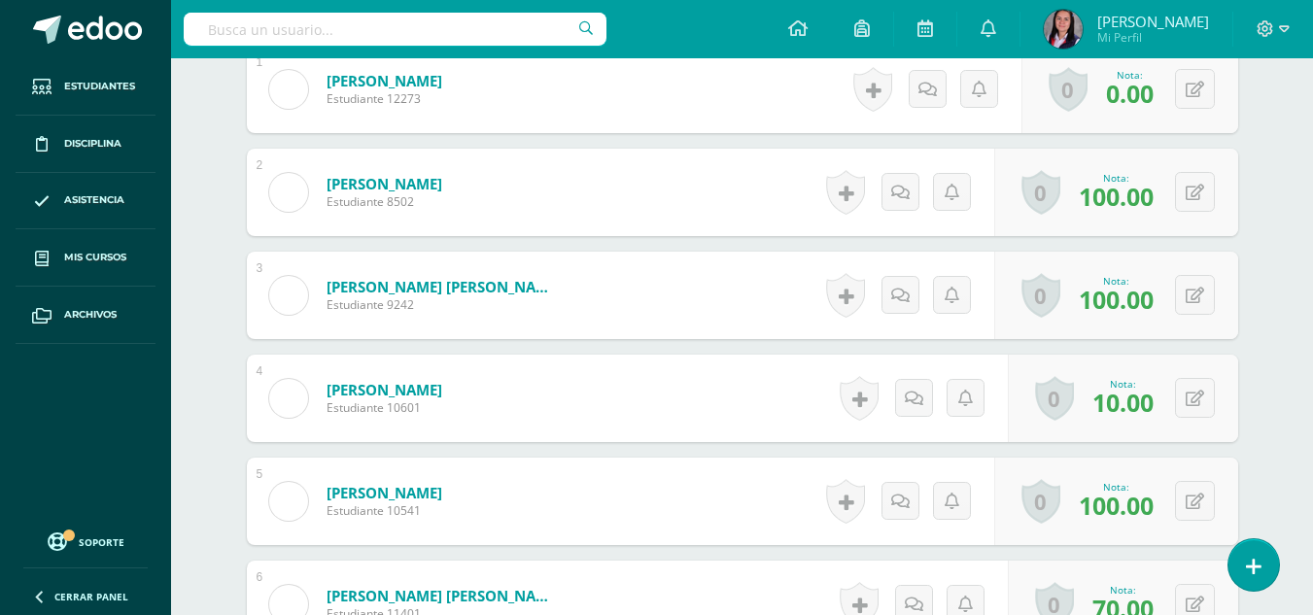
scroll to position [73, 0]
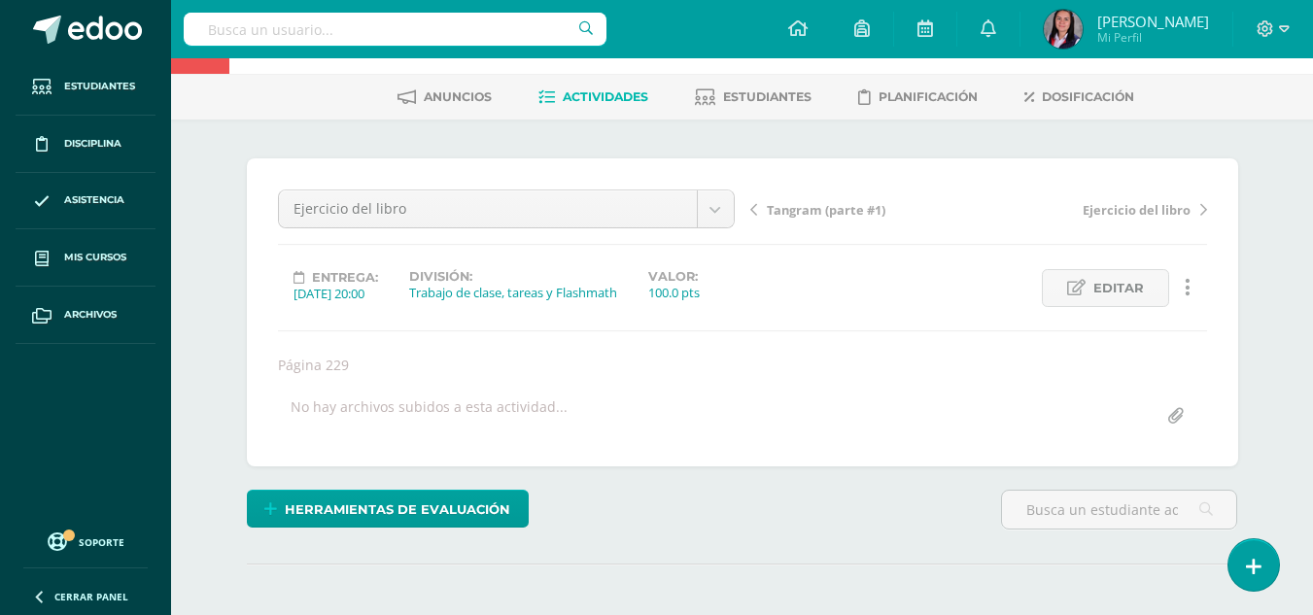
click at [626, 101] on span "Actividades" at bounding box center [606, 96] width 86 height 15
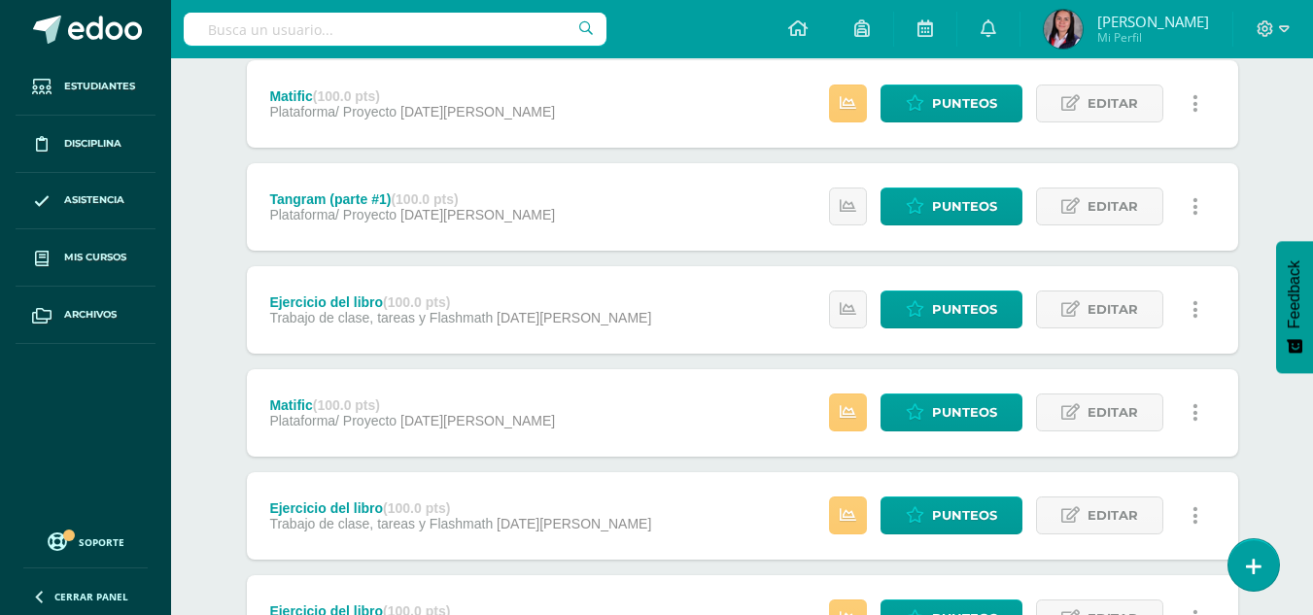
scroll to position [680, 0]
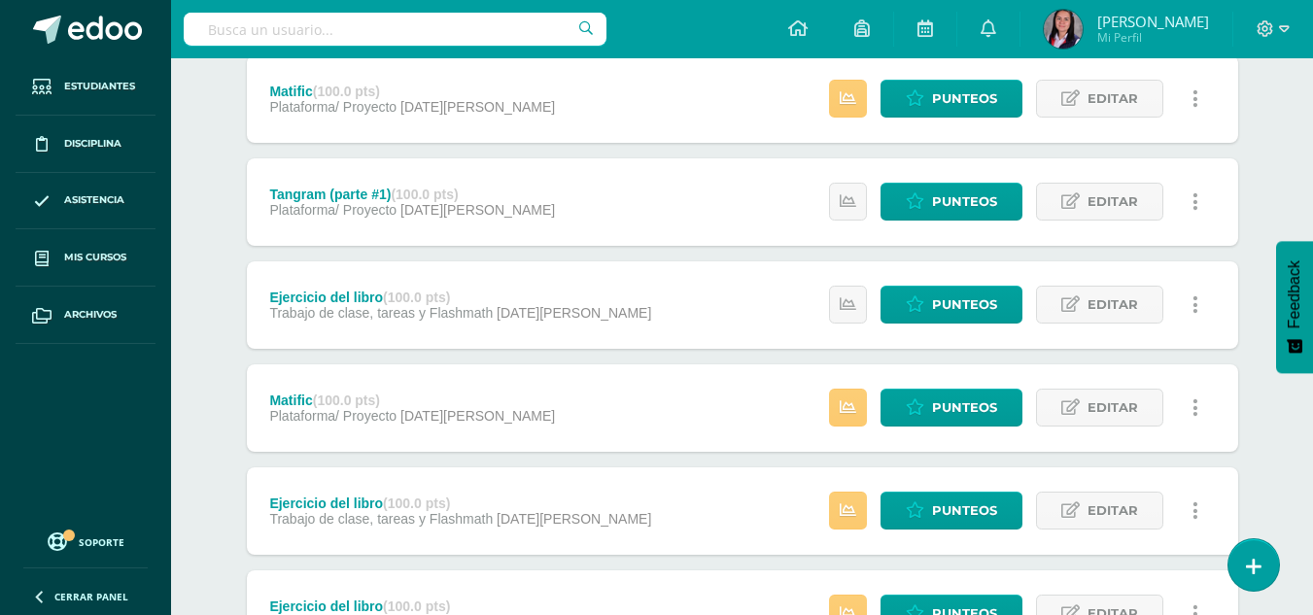
click at [852, 76] on div "Estatus de Actividad: 0 Estudiantes sin calificar 2 Estudiantes con cero Media …" at bounding box center [1019, 98] width 438 height 87
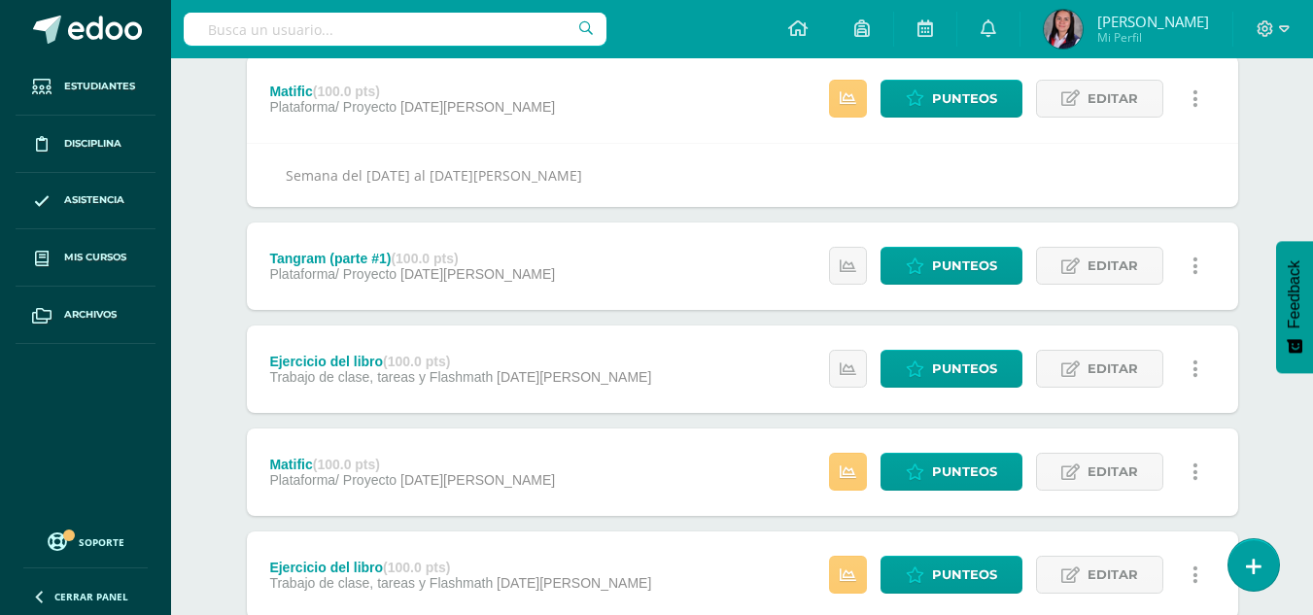
scroll to position [486, 0]
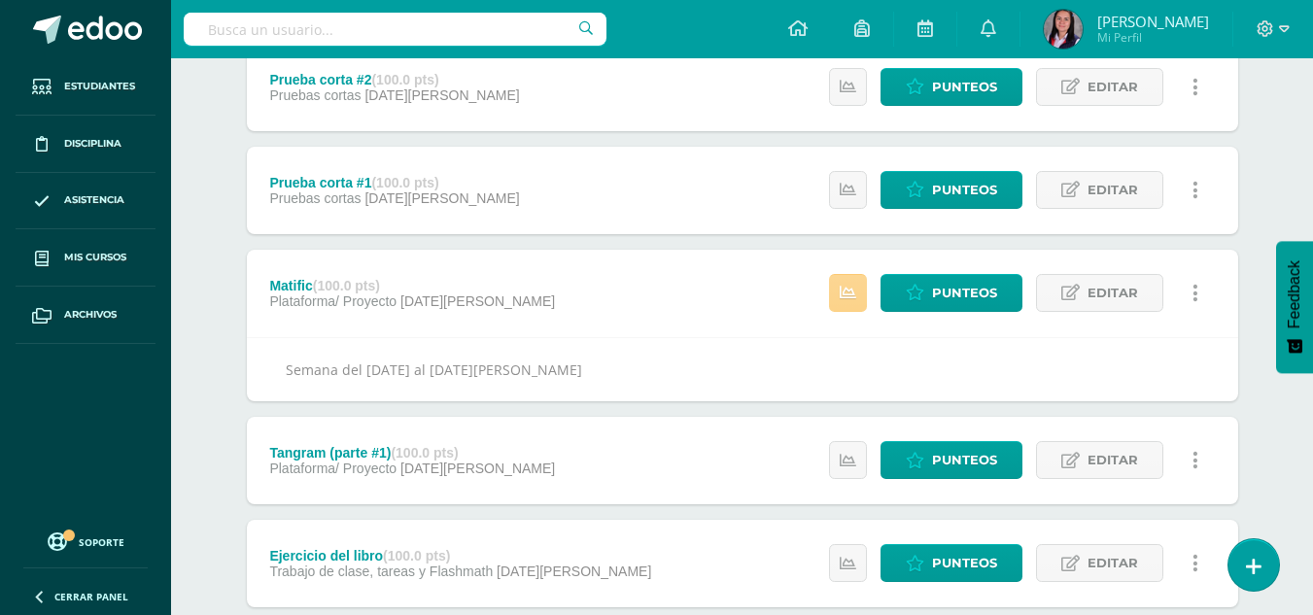
click at [858, 297] on link at bounding box center [848, 293] width 38 height 38
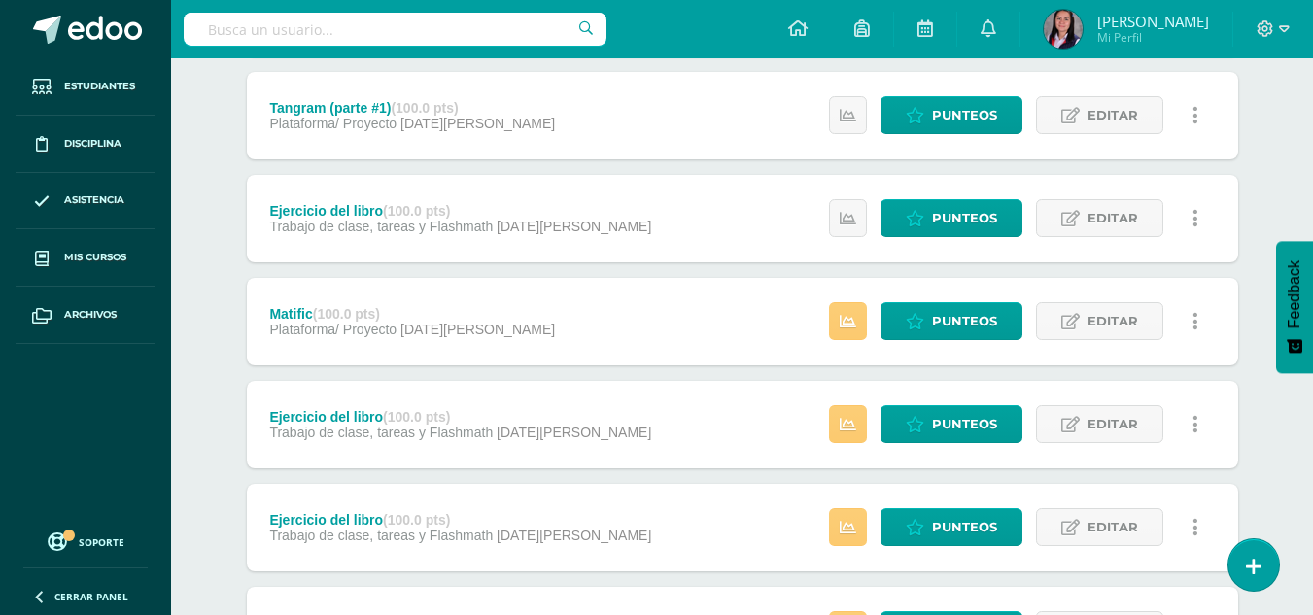
scroll to position [875, 0]
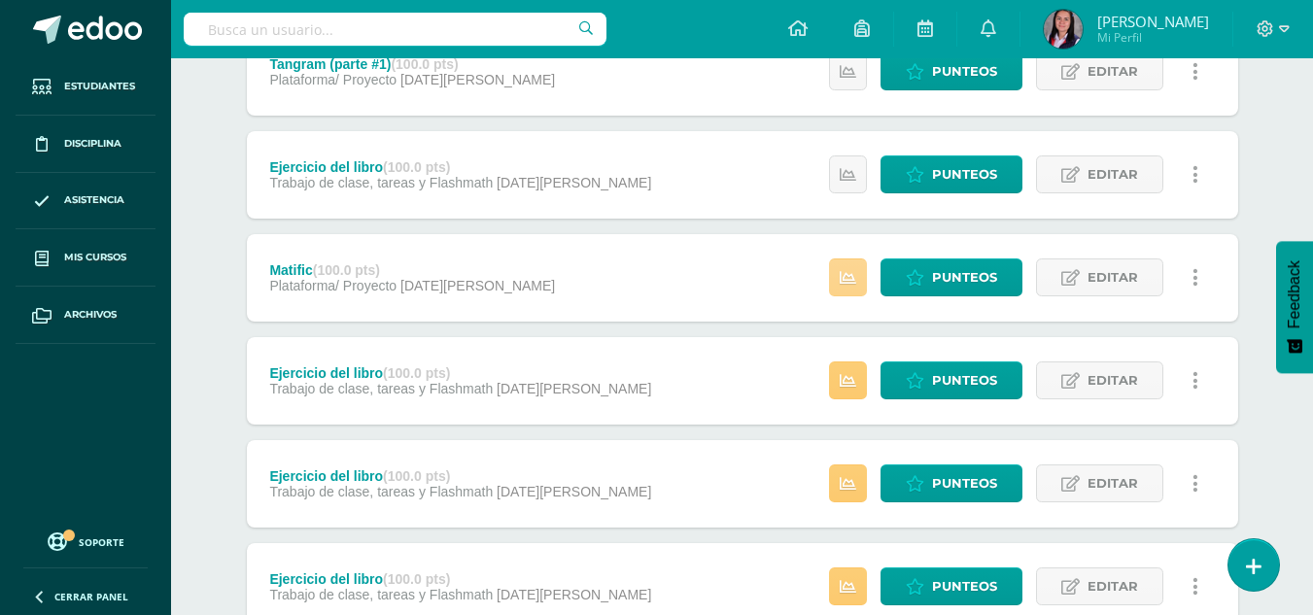
click at [858, 284] on link at bounding box center [848, 278] width 38 height 38
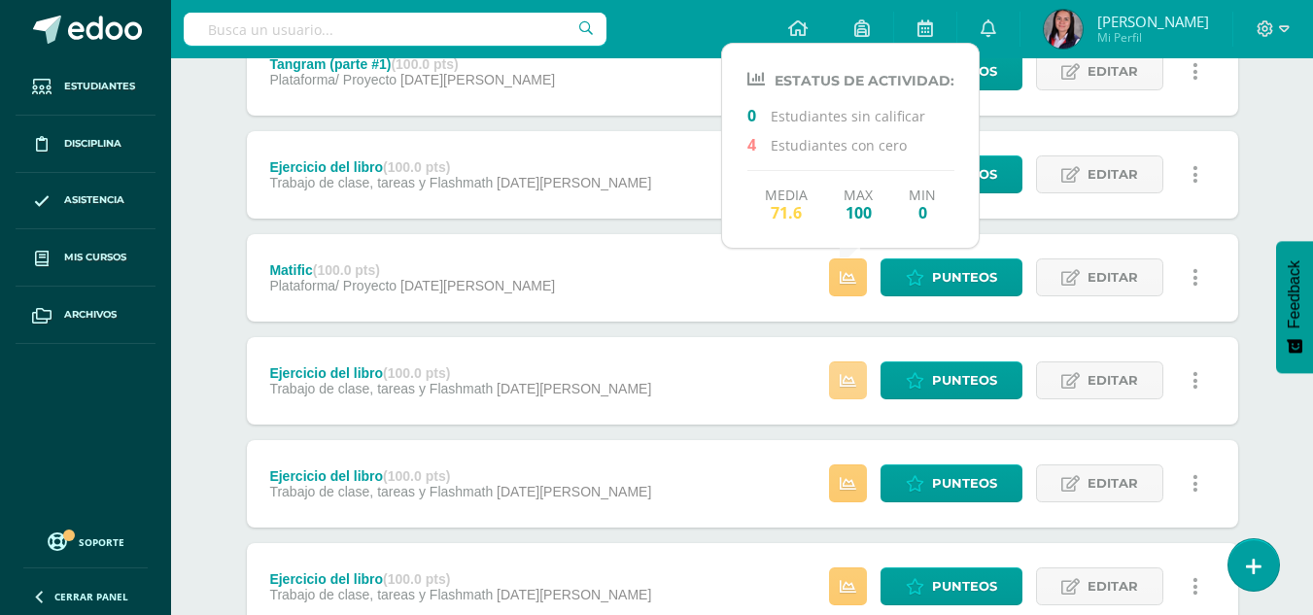
click at [853, 366] on link at bounding box center [848, 381] width 38 height 38
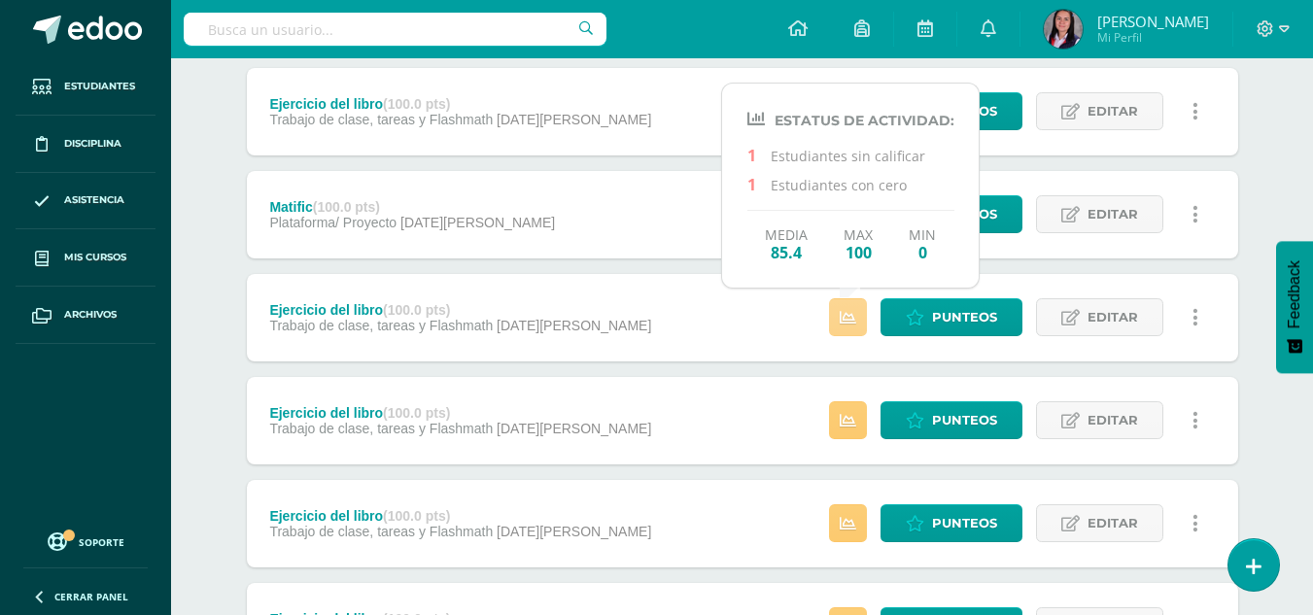
scroll to position [972, 0]
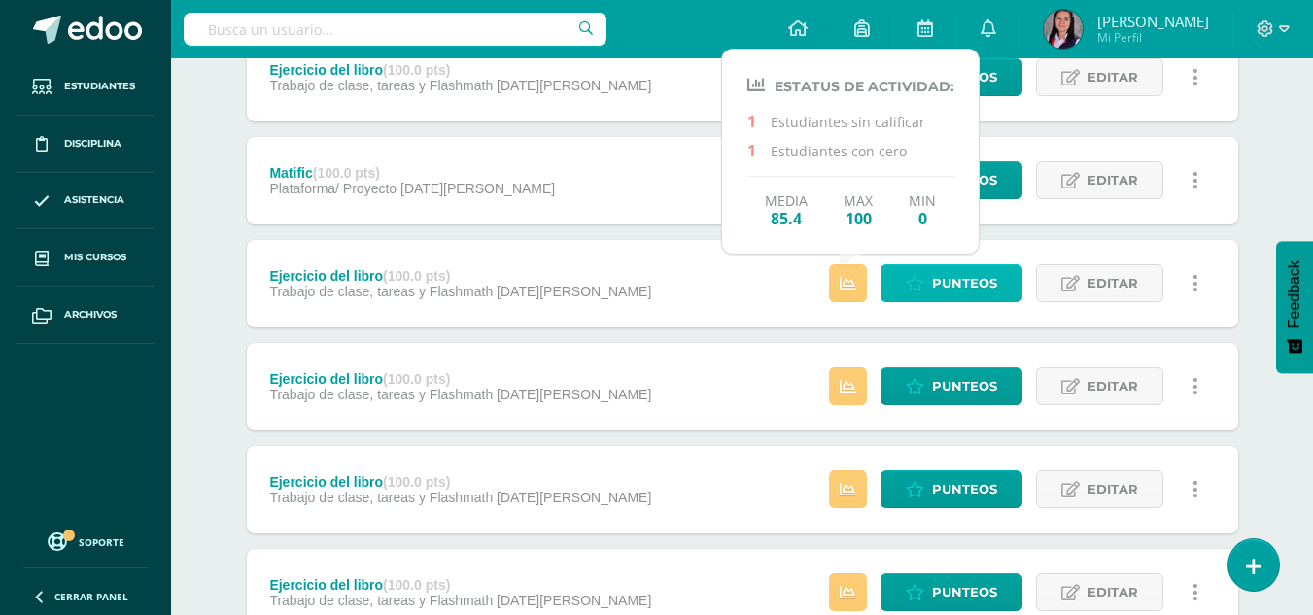
click at [924, 284] on icon at bounding box center [915, 284] width 18 height 17
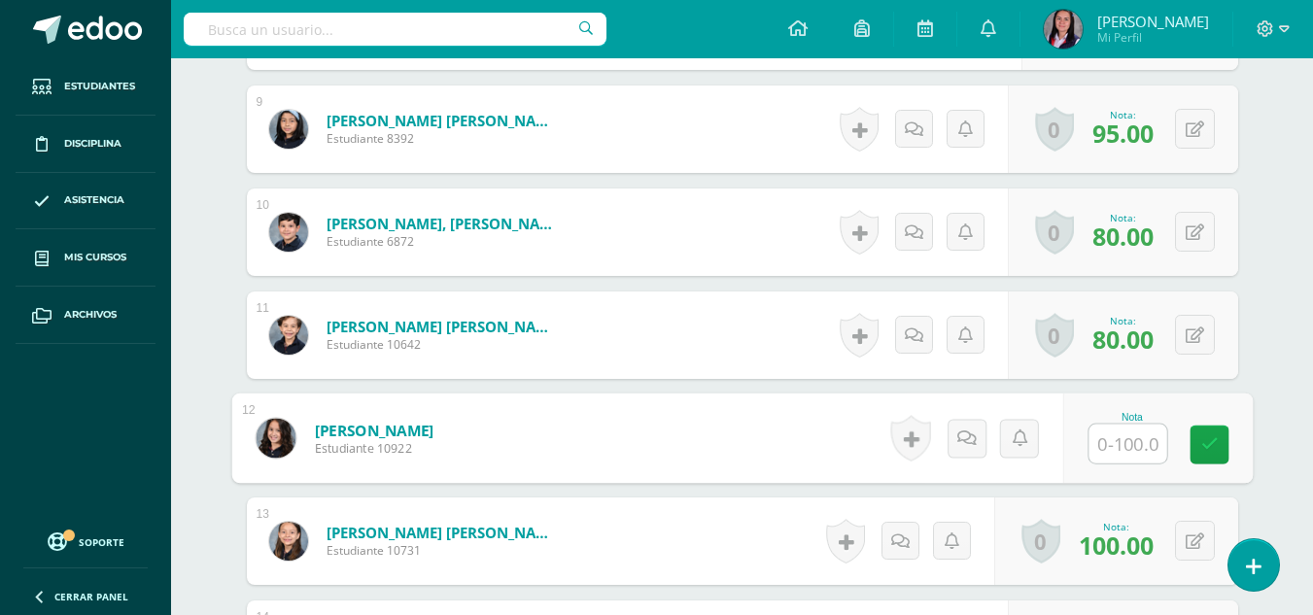
scroll to position [1434, 0]
click at [1112, 463] on input "text" at bounding box center [1128, 443] width 78 height 39
type input "75"
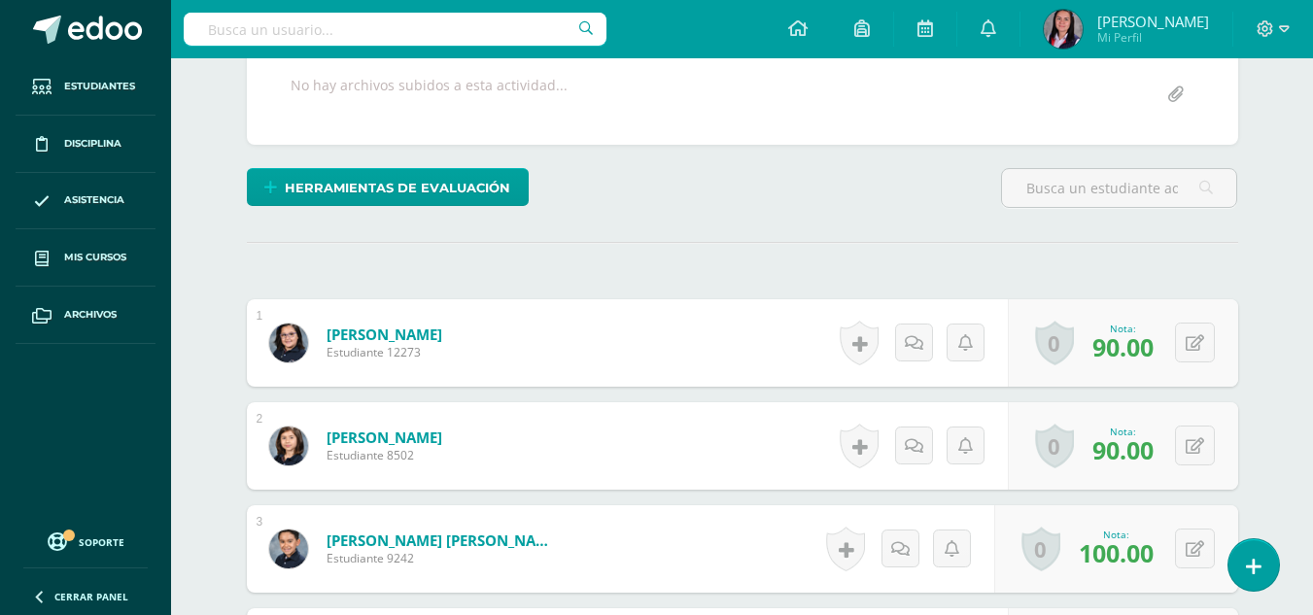
scroll to position [0, 0]
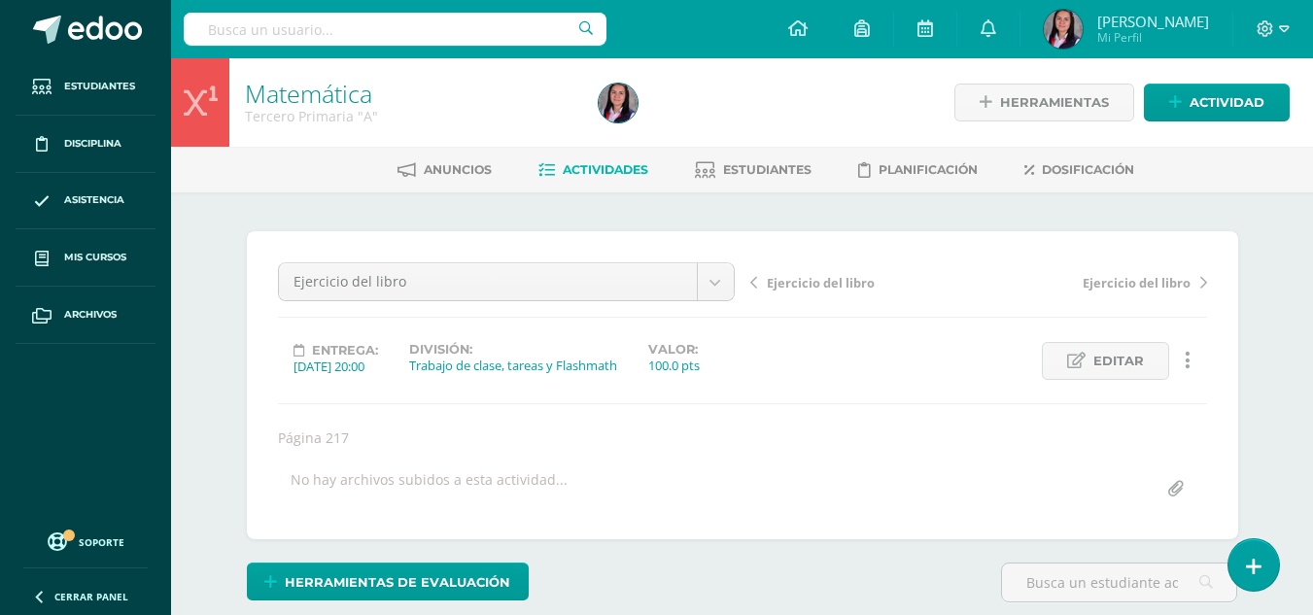
click at [638, 177] on span "Actividades" at bounding box center [606, 169] width 86 height 15
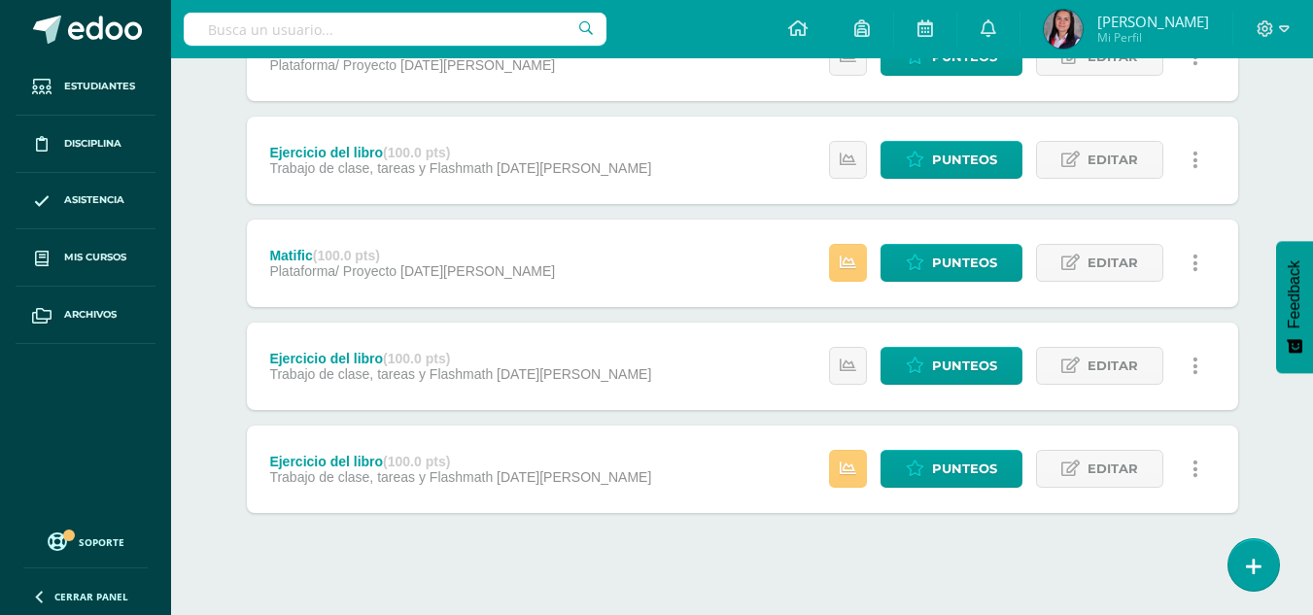
scroll to position [846, 0]
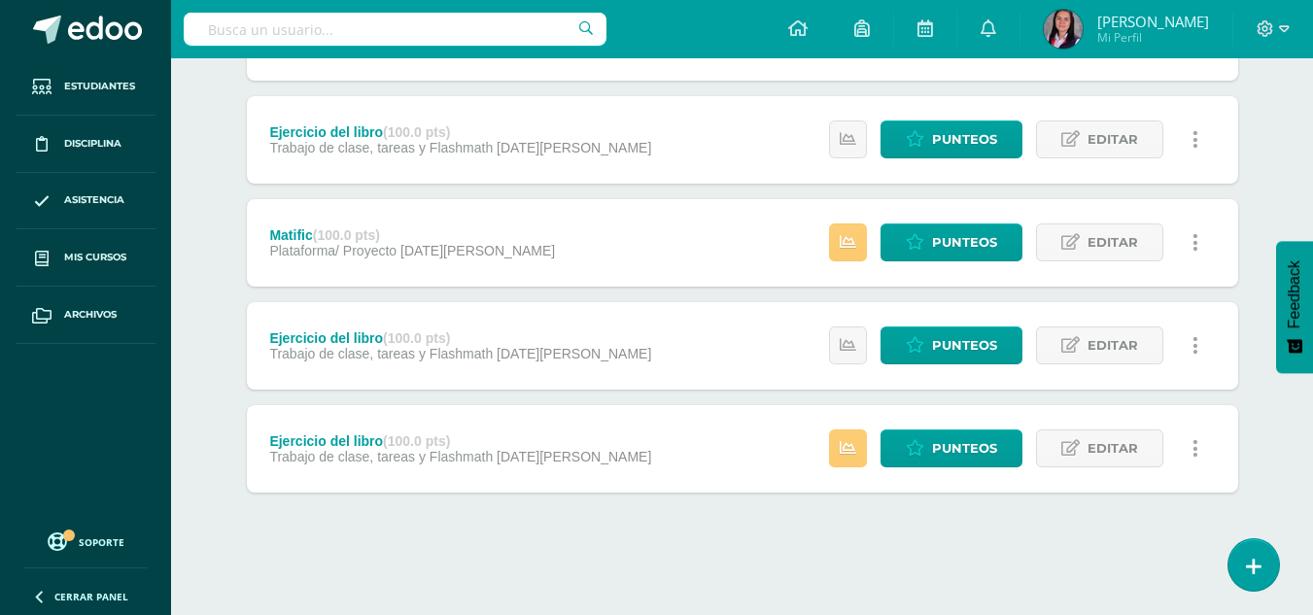
click at [827, 456] on div "Estatus de Actividad: 1 Estudiantes sin calificar 0 Estudiantes con cero Media …" at bounding box center [1019, 448] width 438 height 87
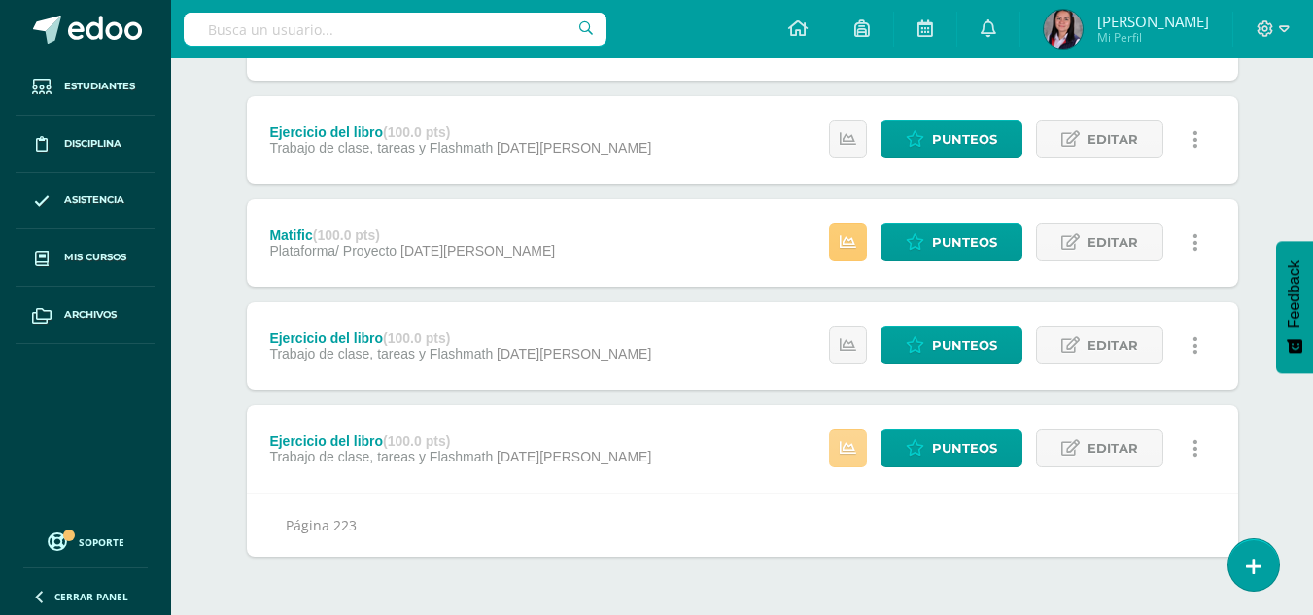
click at [836, 451] on link at bounding box center [848, 449] width 38 height 38
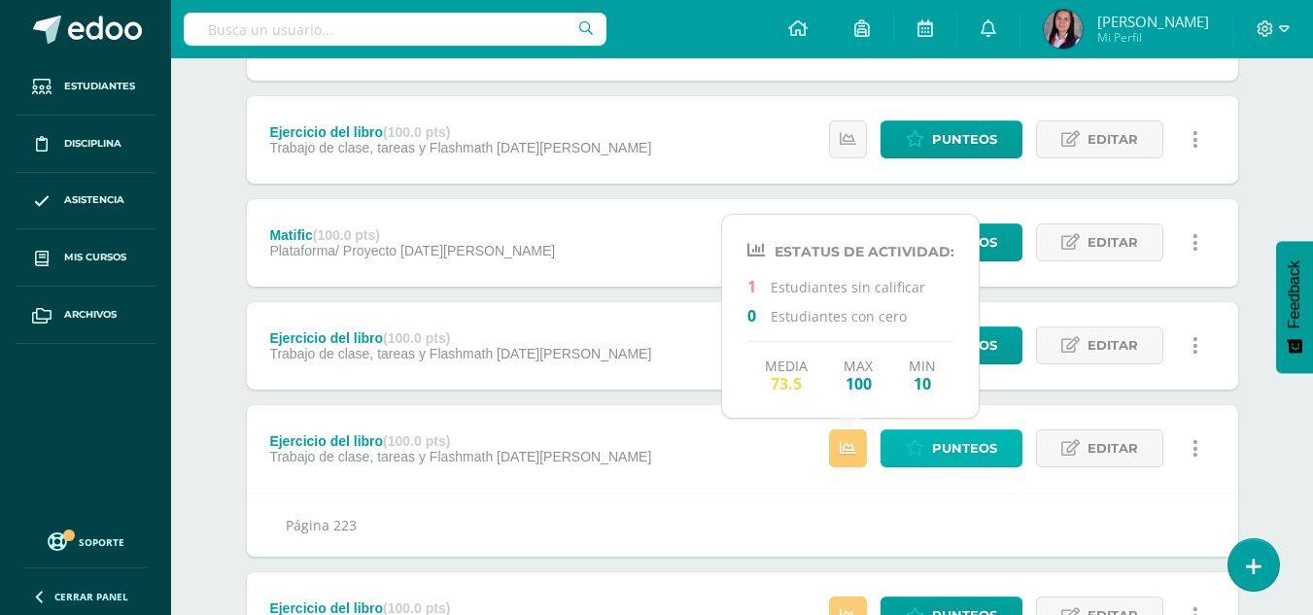
click at [957, 447] on span "Punteos" at bounding box center [964, 449] width 65 height 36
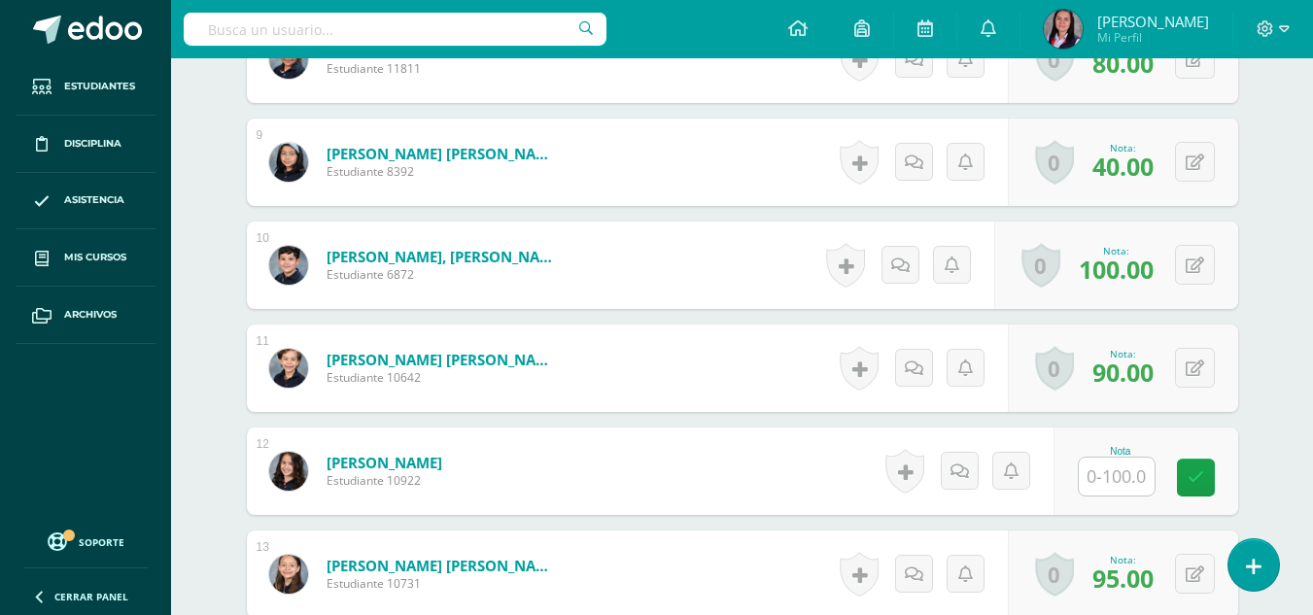
scroll to position [1501, 0]
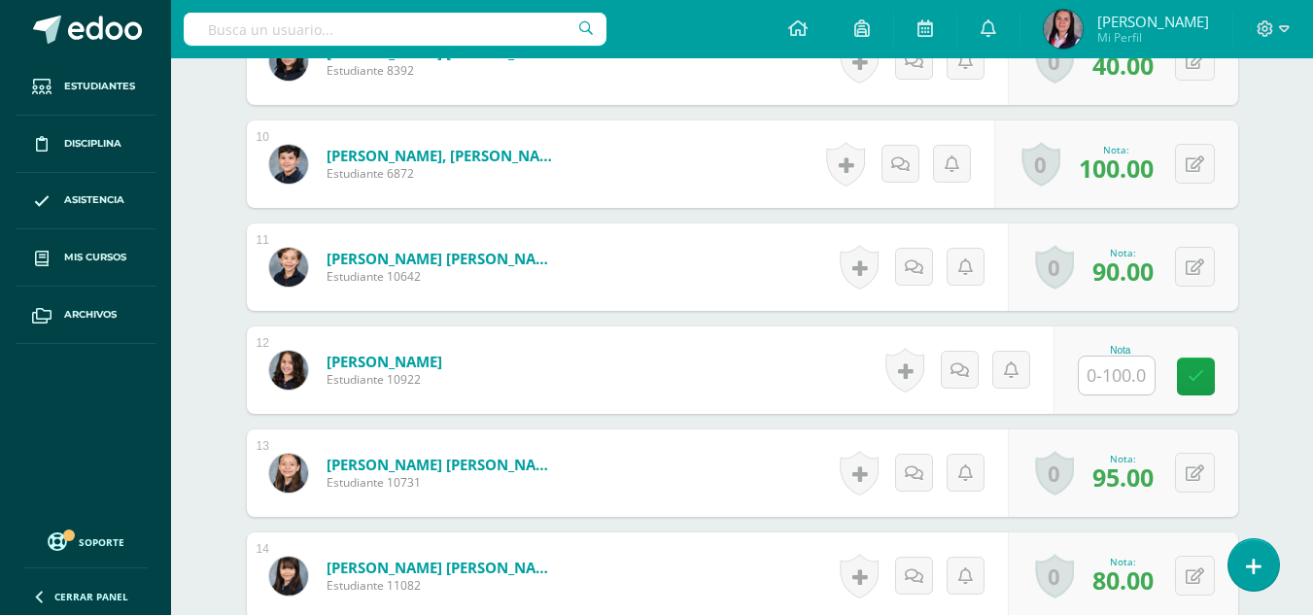
click at [1101, 395] on input "text" at bounding box center [1117, 376] width 76 height 38
type input "100"
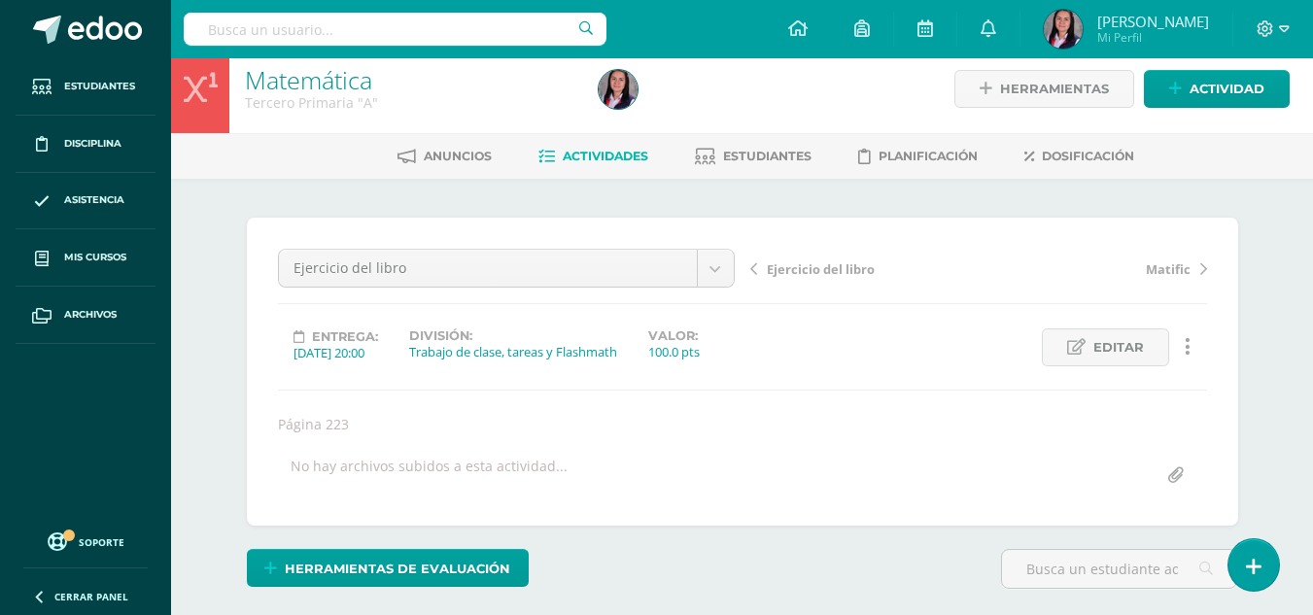
scroll to position [0, 0]
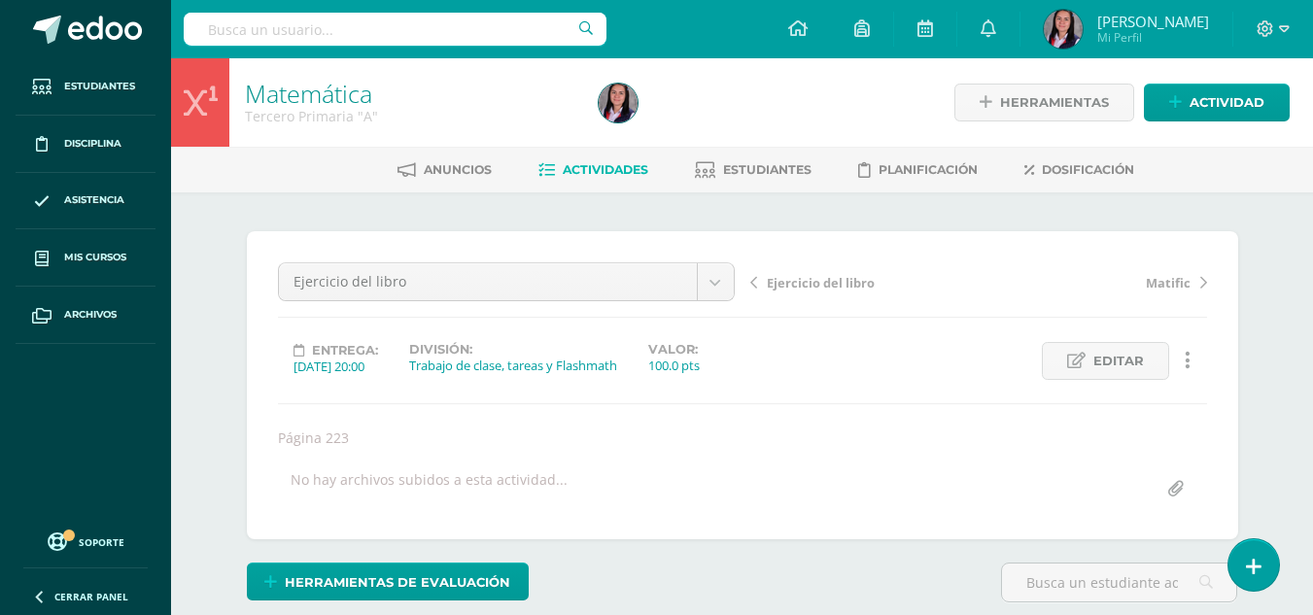
click at [610, 171] on span "Actividades" at bounding box center [606, 169] width 86 height 15
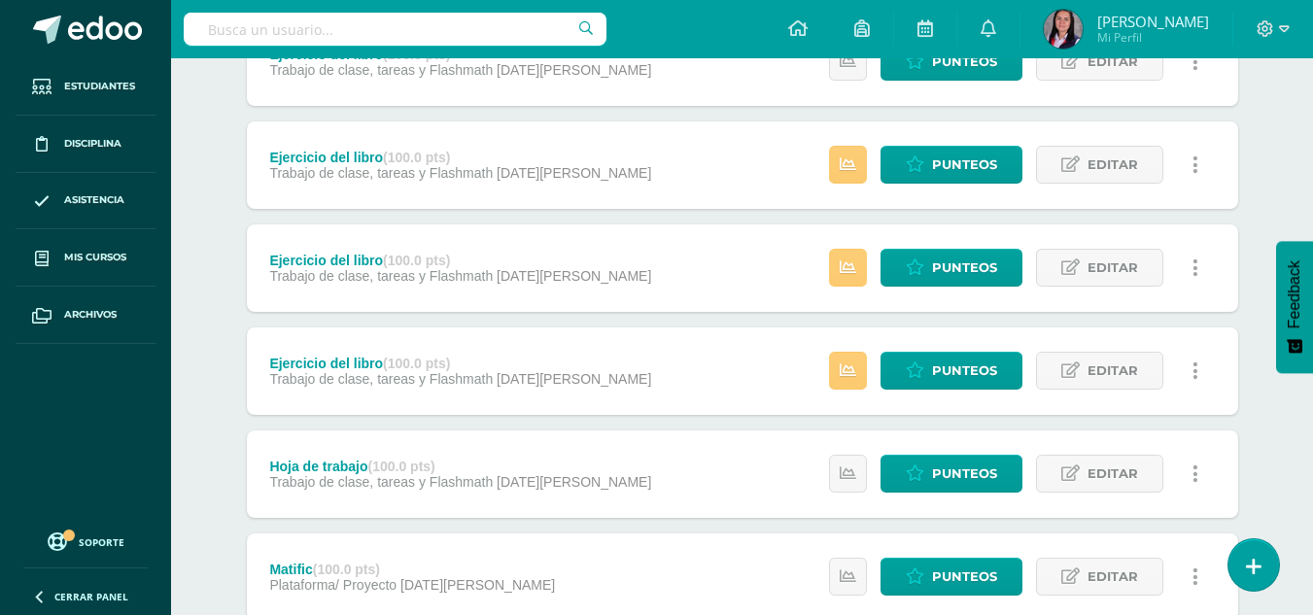
scroll to position [1137, 0]
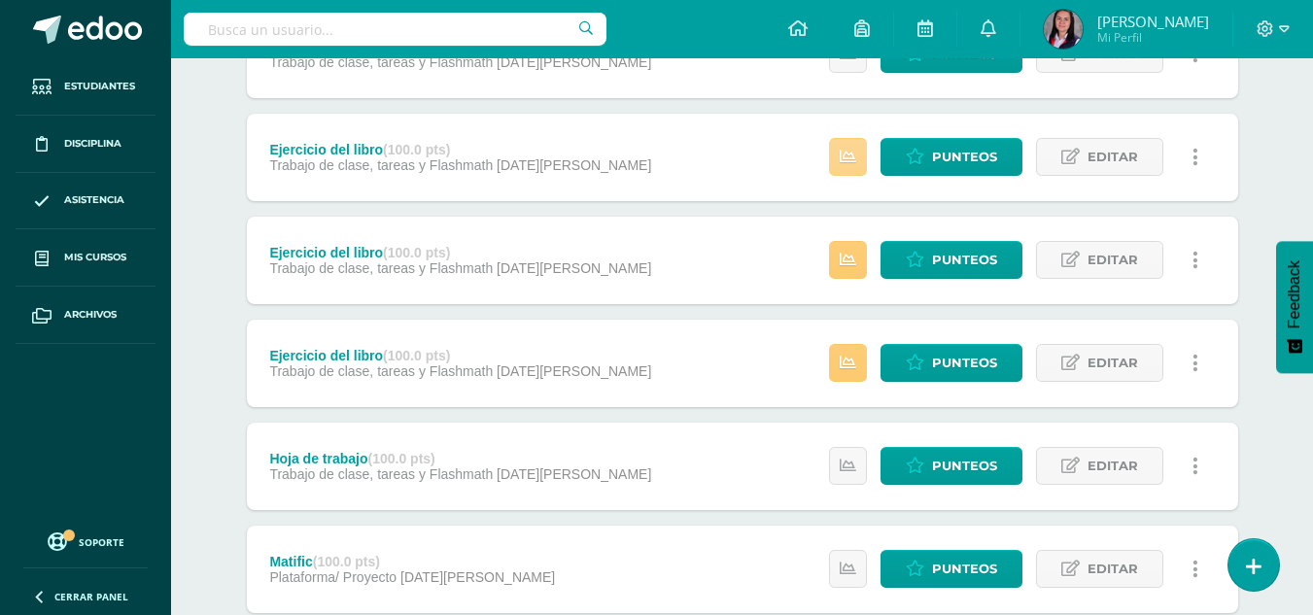
click at [855, 162] on icon at bounding box center [848, 157] width 17 height 17
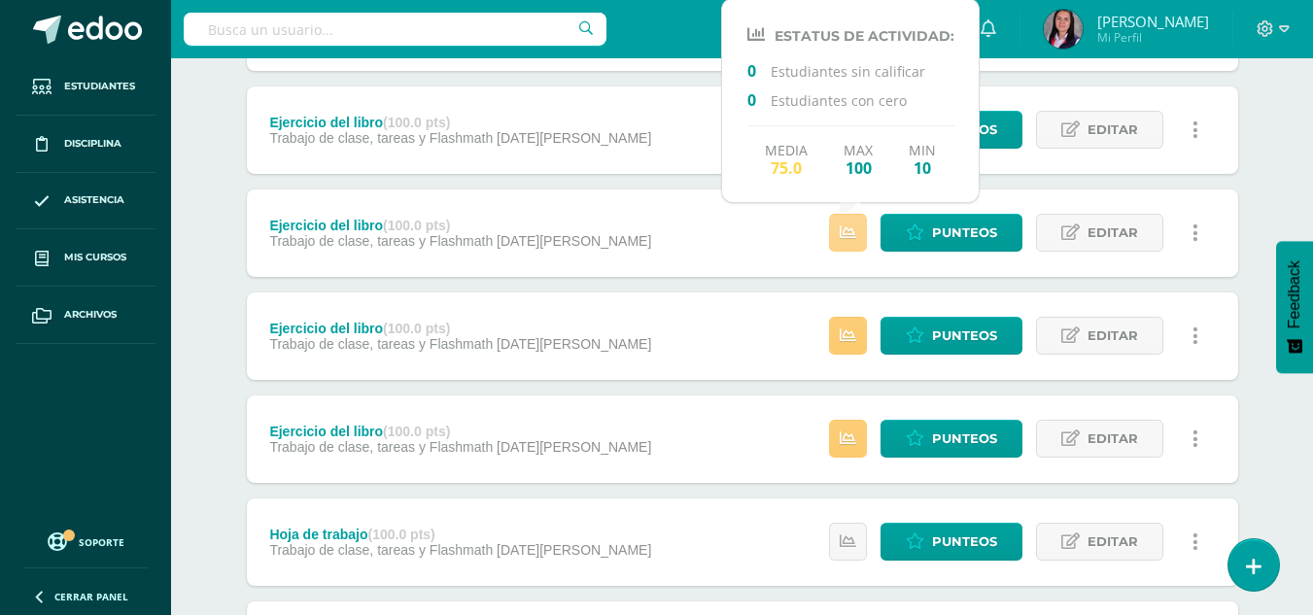
scroll to position [1040, 0]
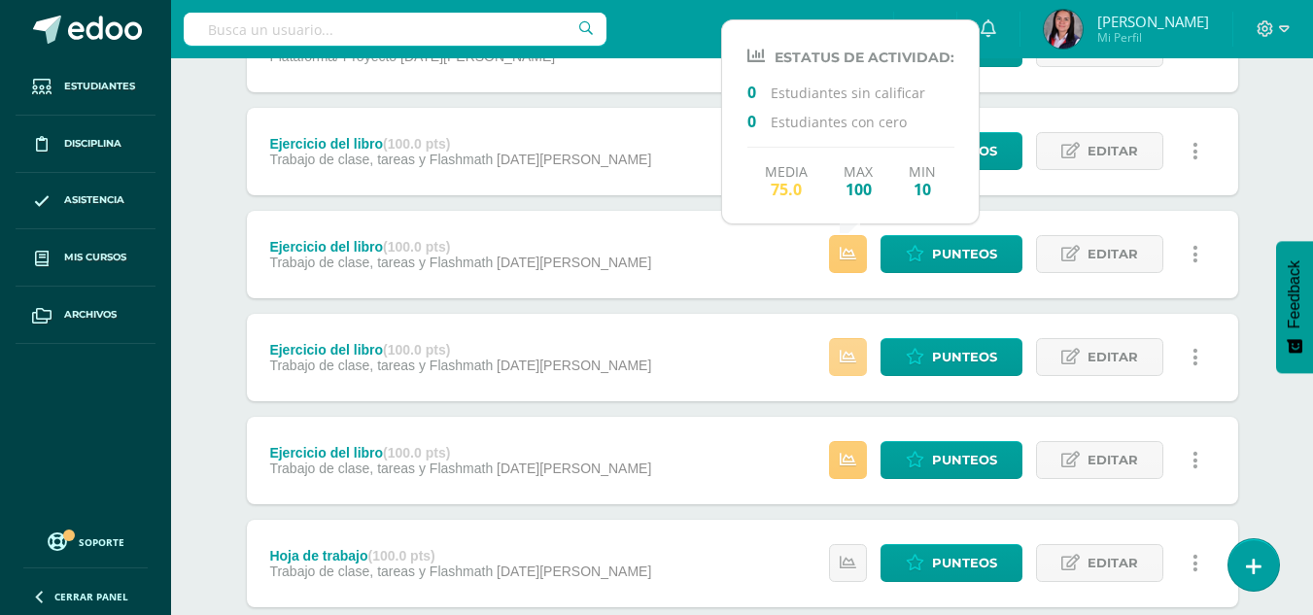
click at [843, 349] on icon at bounding box center [848, 357] width 17 height 17
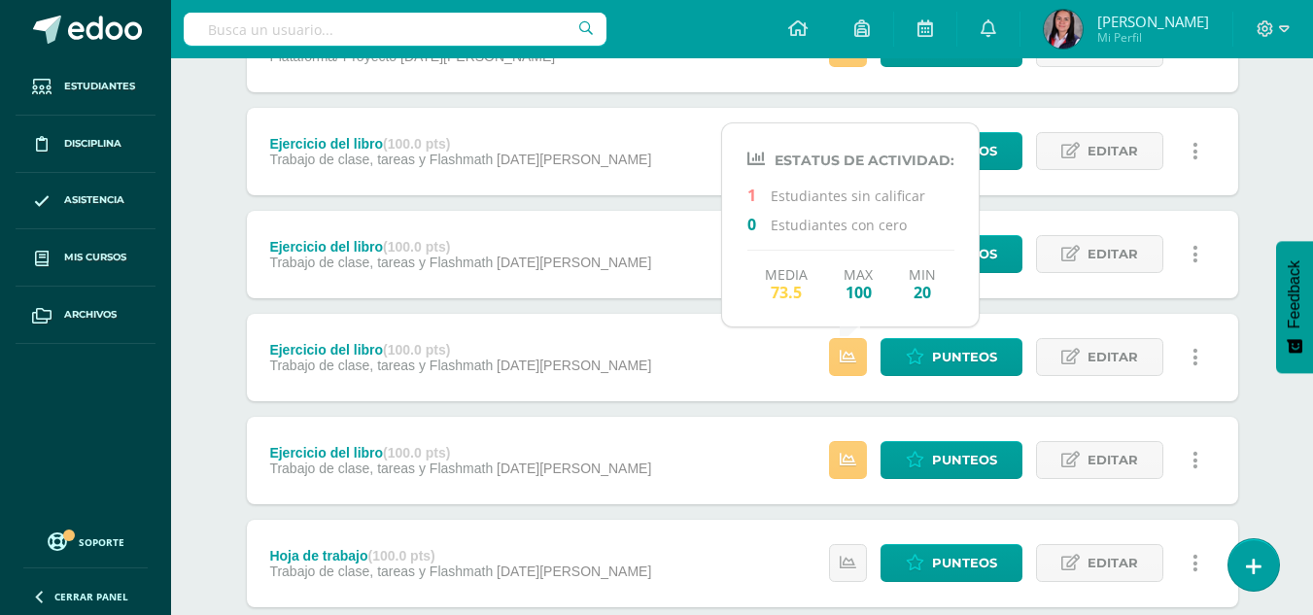
click at [721, 349] on div "Ejercicio del libro (100.0 pts) Trabajo de clase, tareas y Flashmath 29 de Mayo…" at bounding box center [743, 357] width 992 height 87
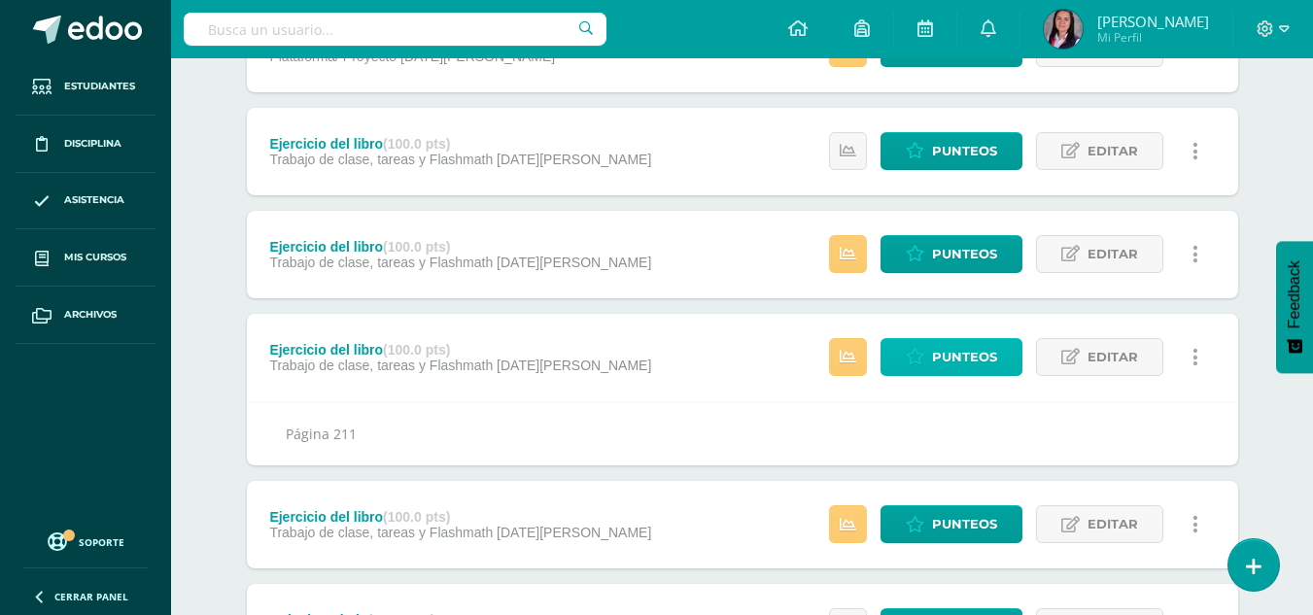
click at [922, 352] on icon at bounding box center [915, 357] width 18 height 17
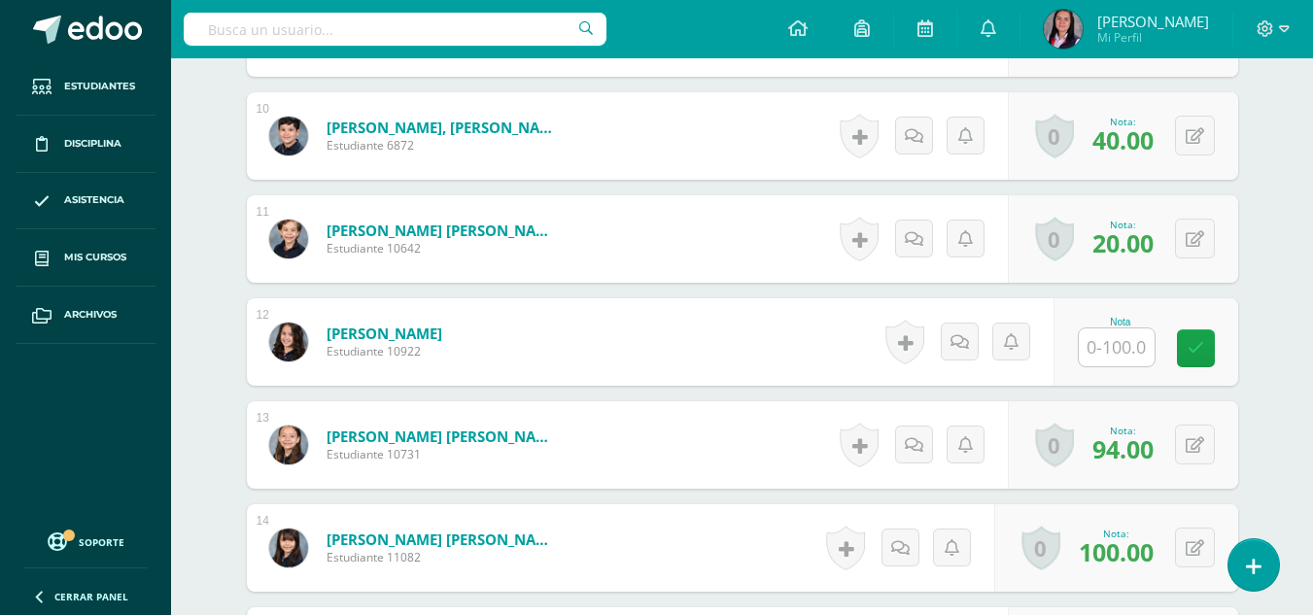
scroll to position [1531, 0]
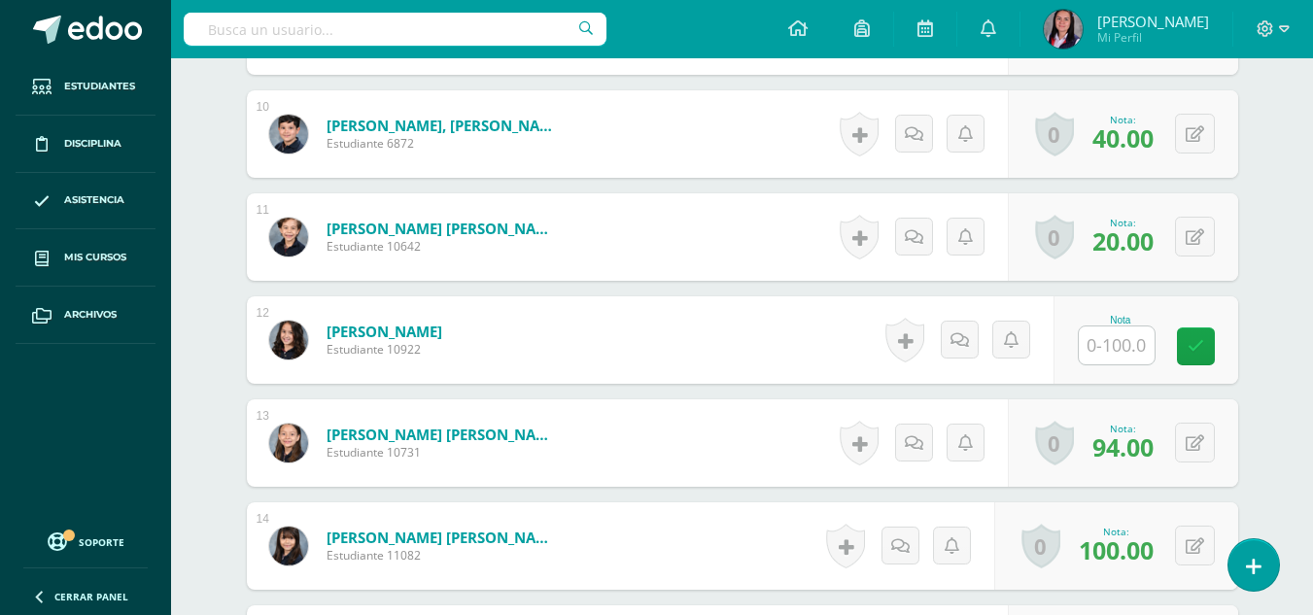
click at [1111, 365] on input "text" at bounding box center [1117, 346] width 76 height 38
type input "79"
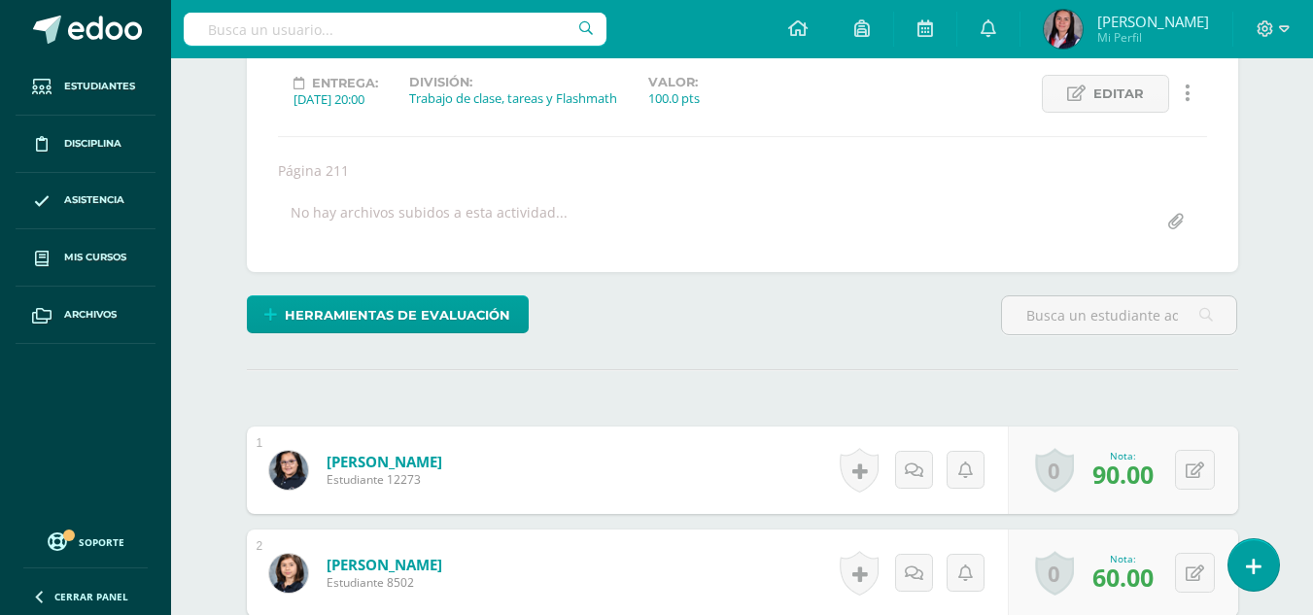
scroll to position [0, 0]
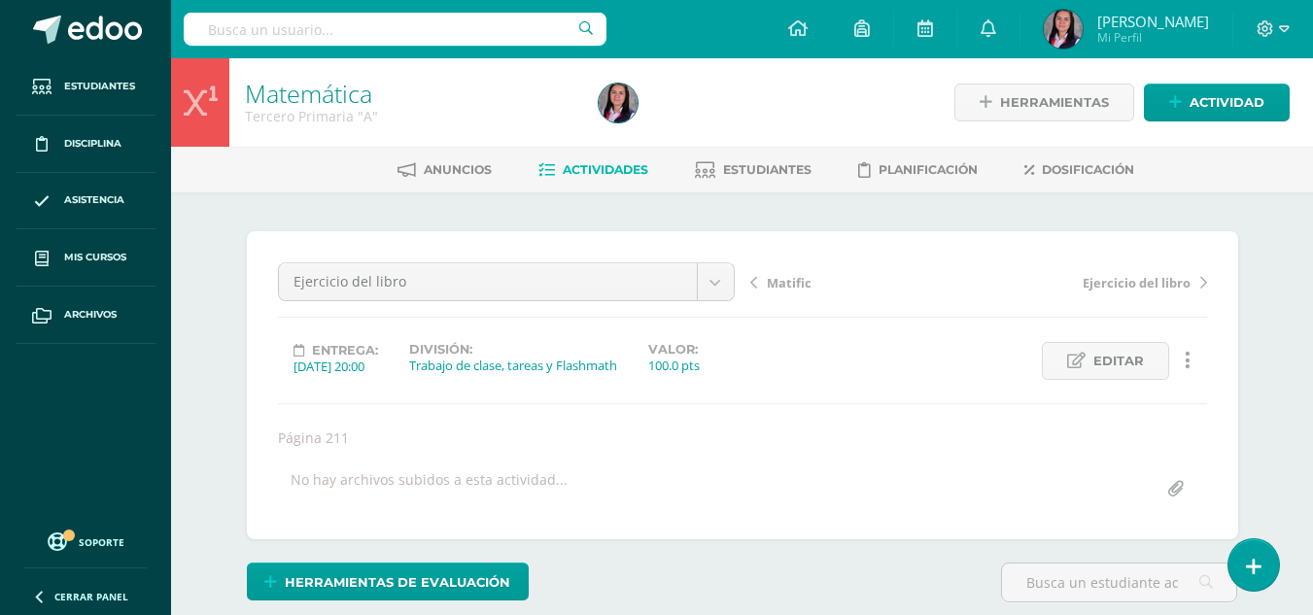
click at [614, 185] on link "Actividades" at bounding box center [594, 170] width 110 height 31
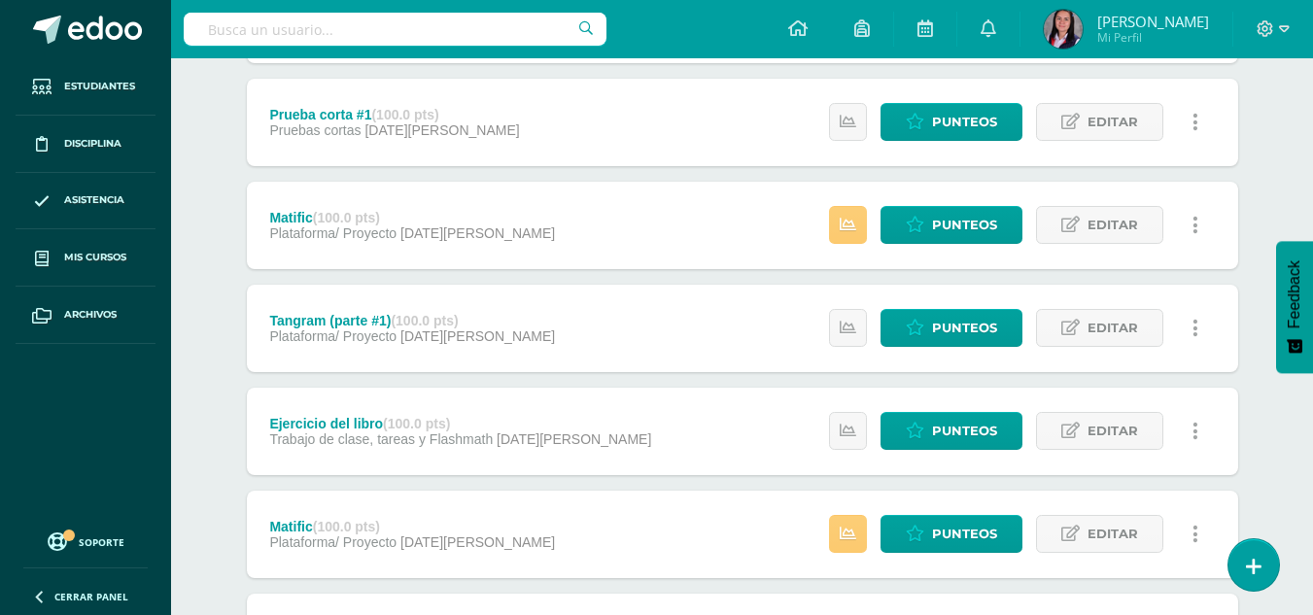
scroll to position [457, 0]
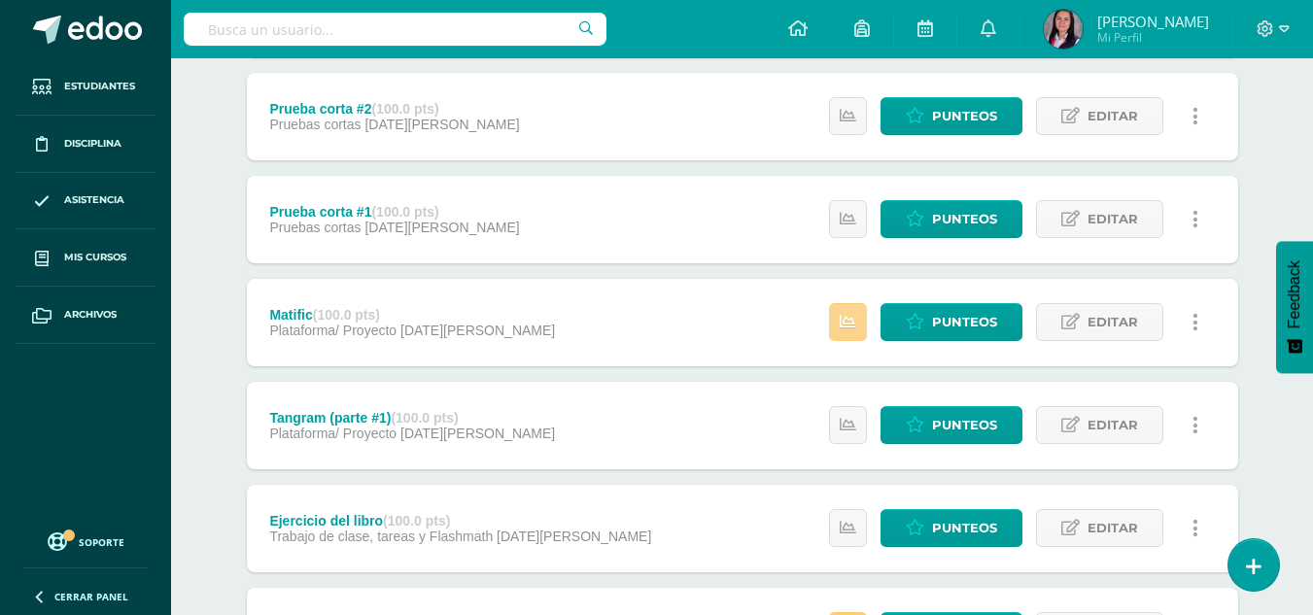
click at [849, 339] on link at bounding box center [848, 322] width 38 height 38
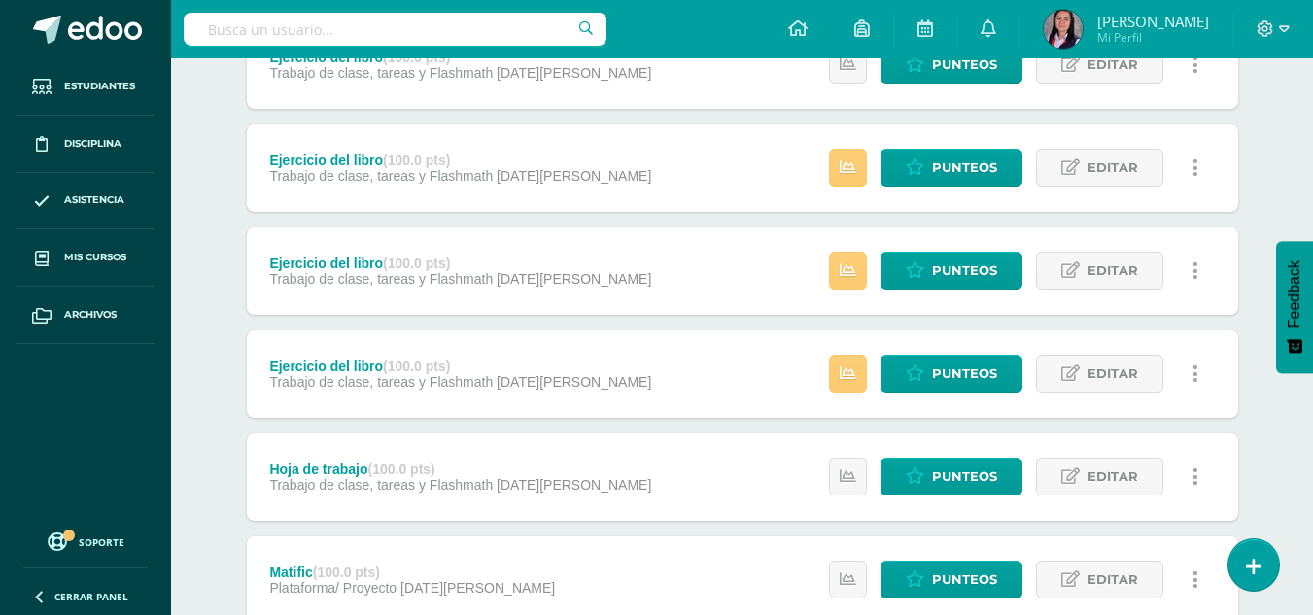
scroll to position [1137, 0]
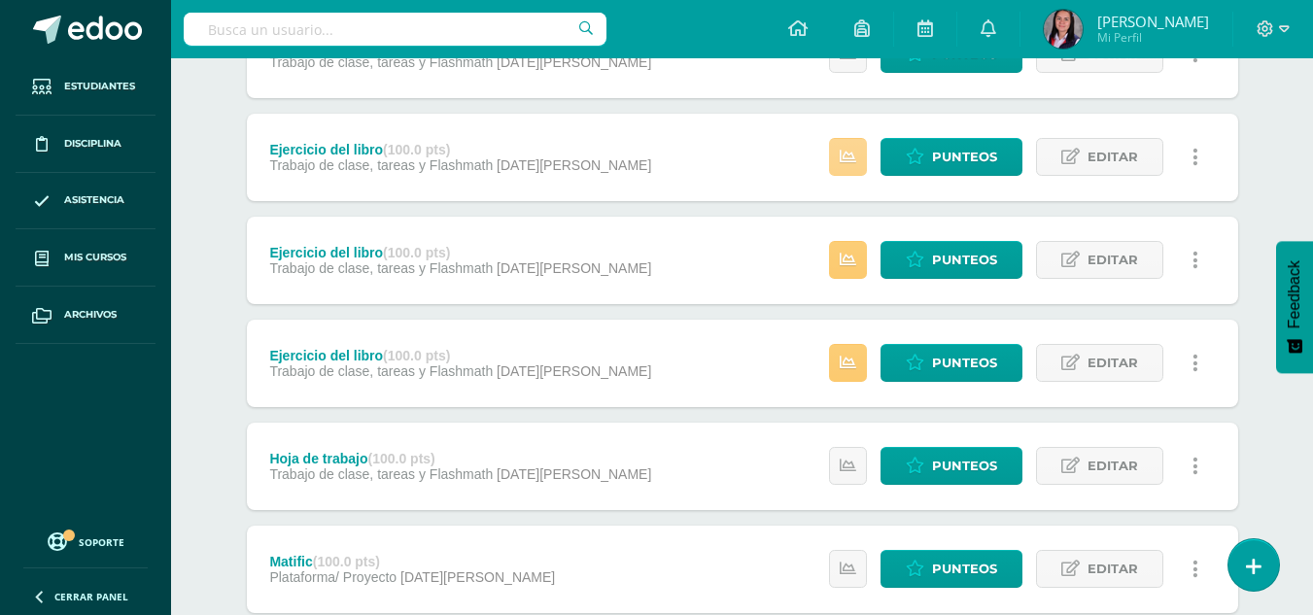
click at [834, 167] on link at bounding box center [848, 157] width 38 height 38
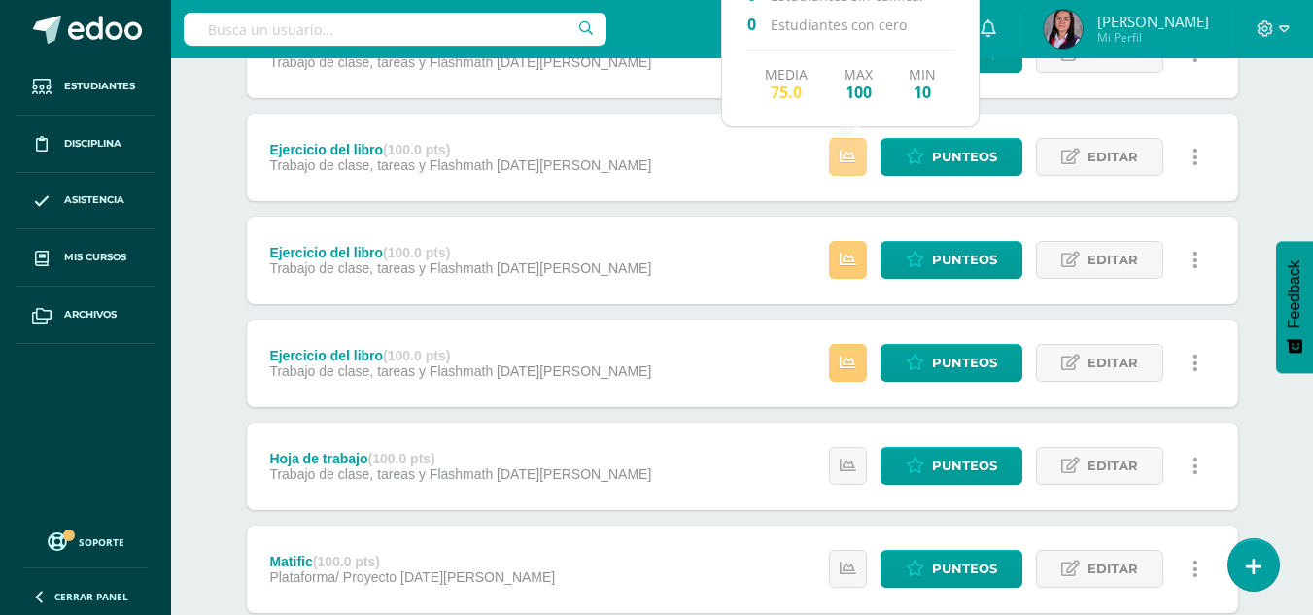
scroll to position [1040, 0]
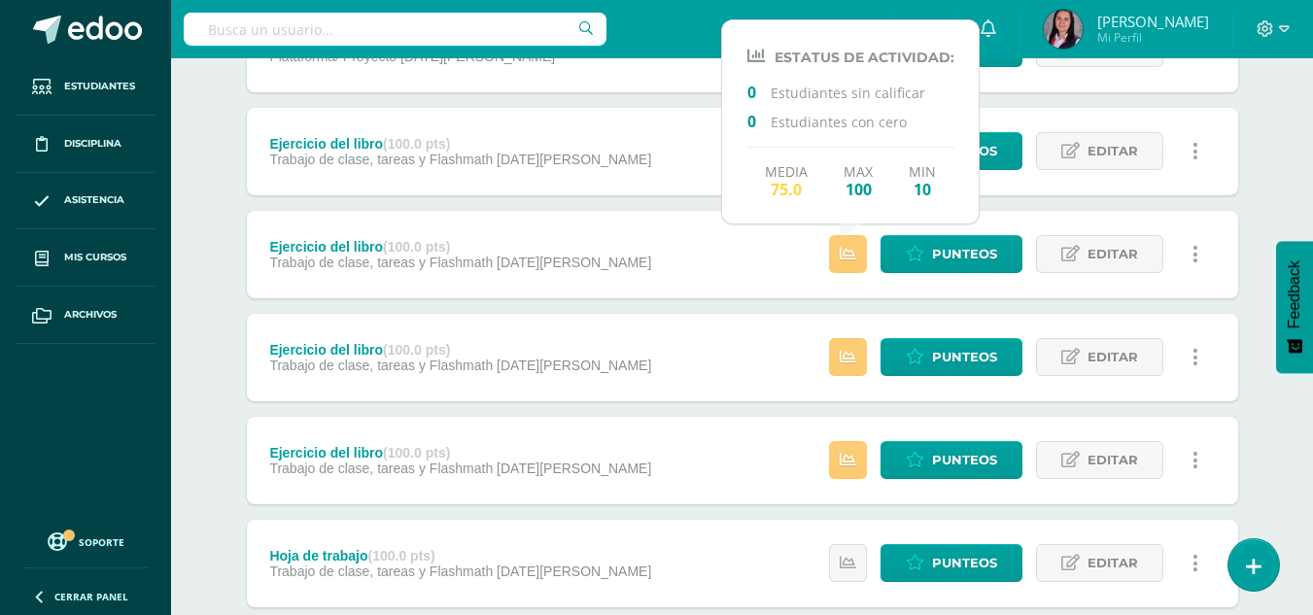
click at [879, 369] on div "Estatus de Actividad: 0 Estudiantes sin calificar 0 Estudiantes con cero Media …" at bounding box center [1019, 357] width 438 height 87
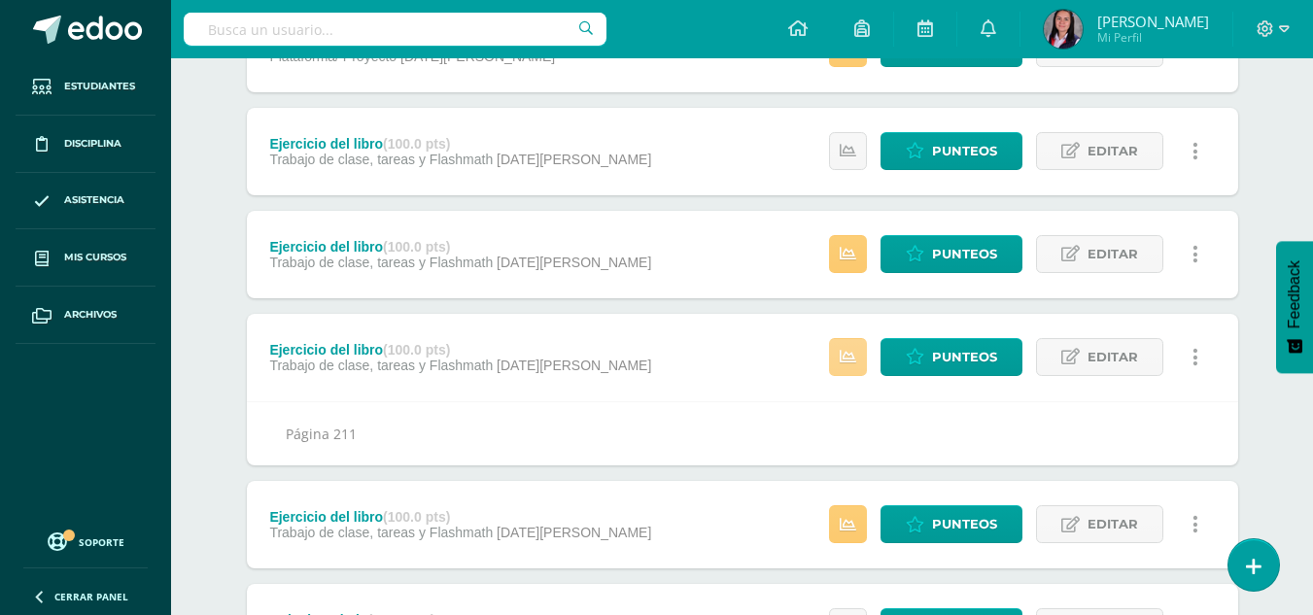
click at [862, 363] on link at bounding box center [848, 357] width 38 height 38
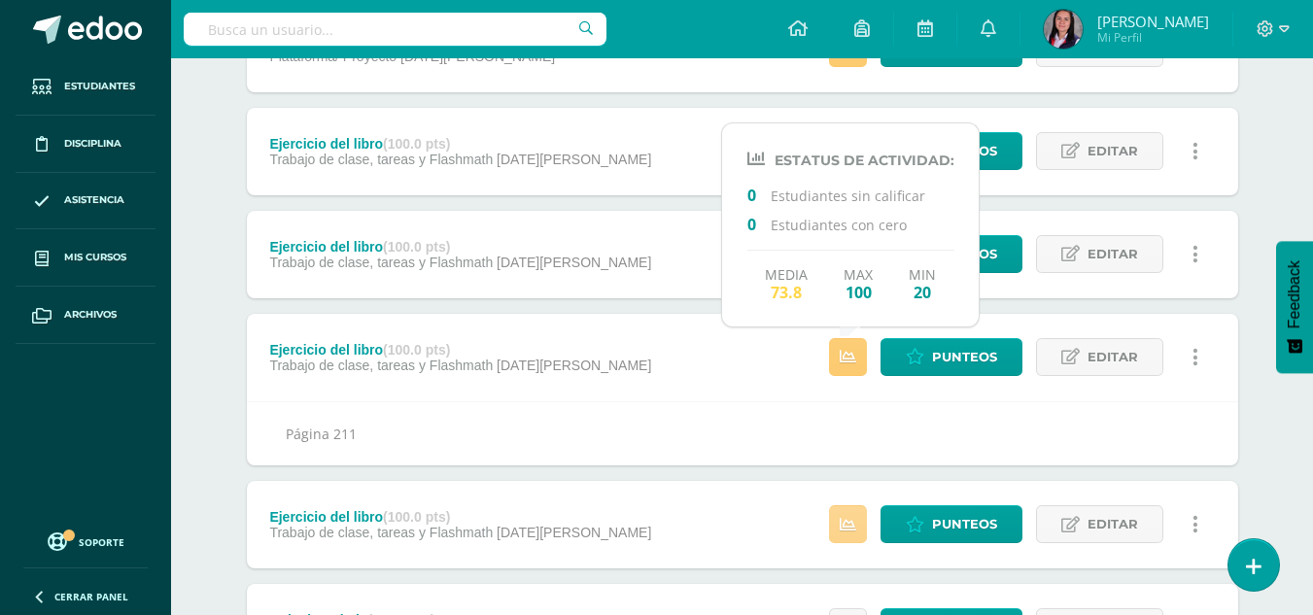
click at [854, 523] on icon at bounding box center [848, 525] width 17 height 17
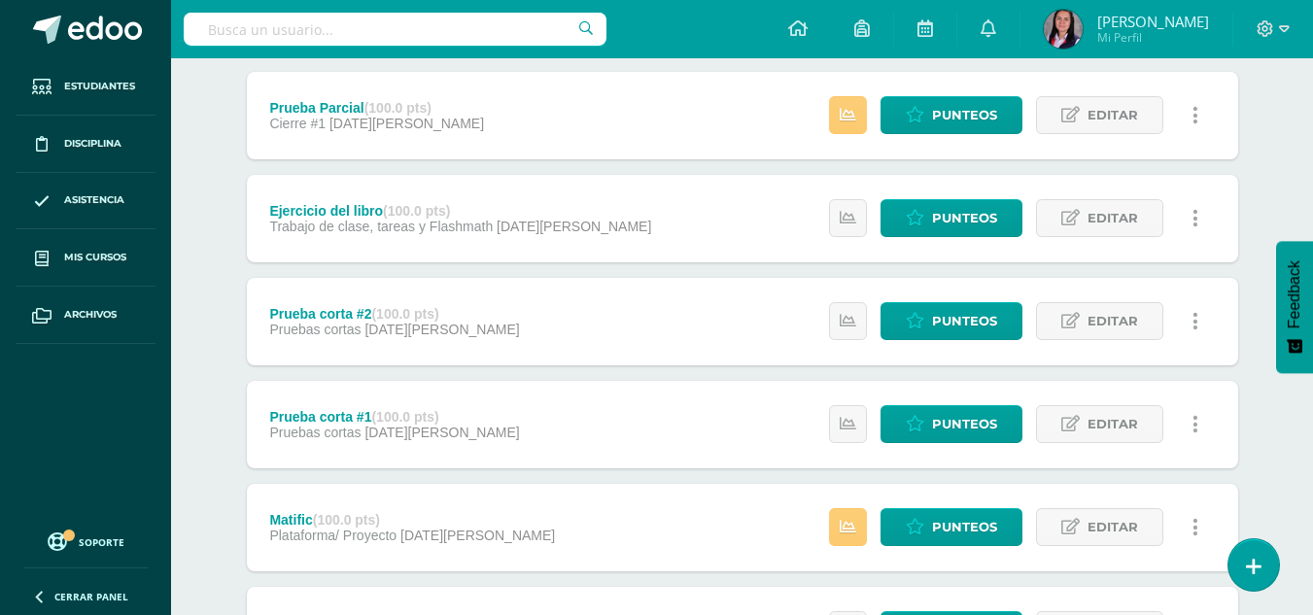
scroll to position [0, 0]
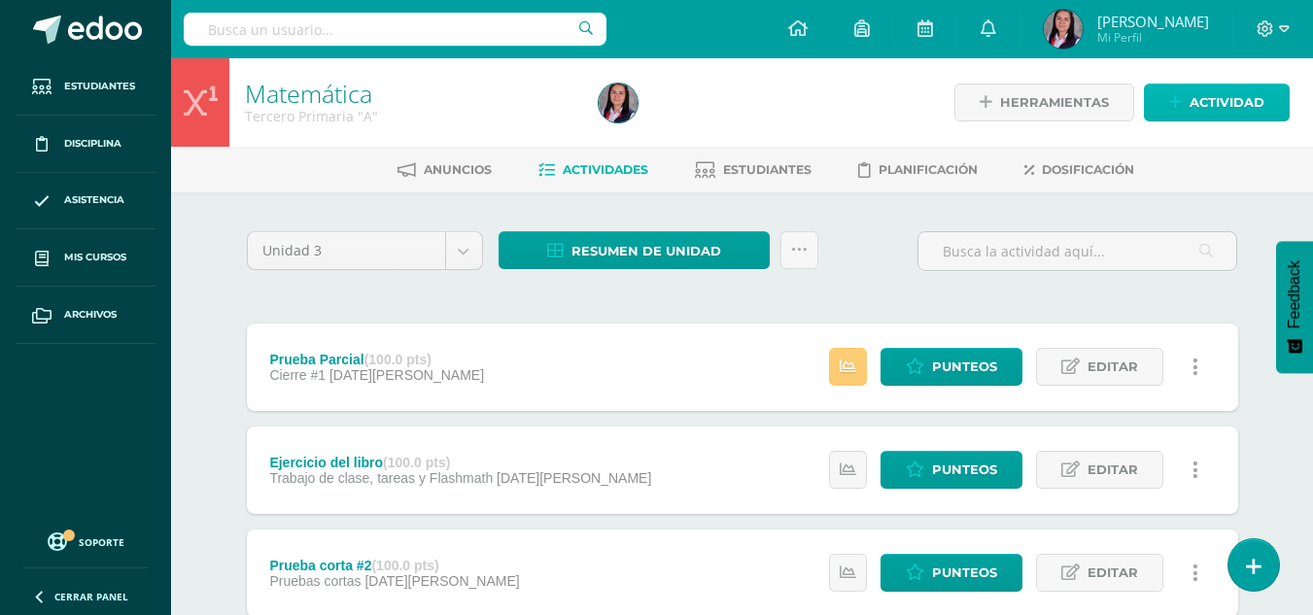
click at [1242, 104] on span "Actividad" at bounding box center [1227, 103] width 75 height 36
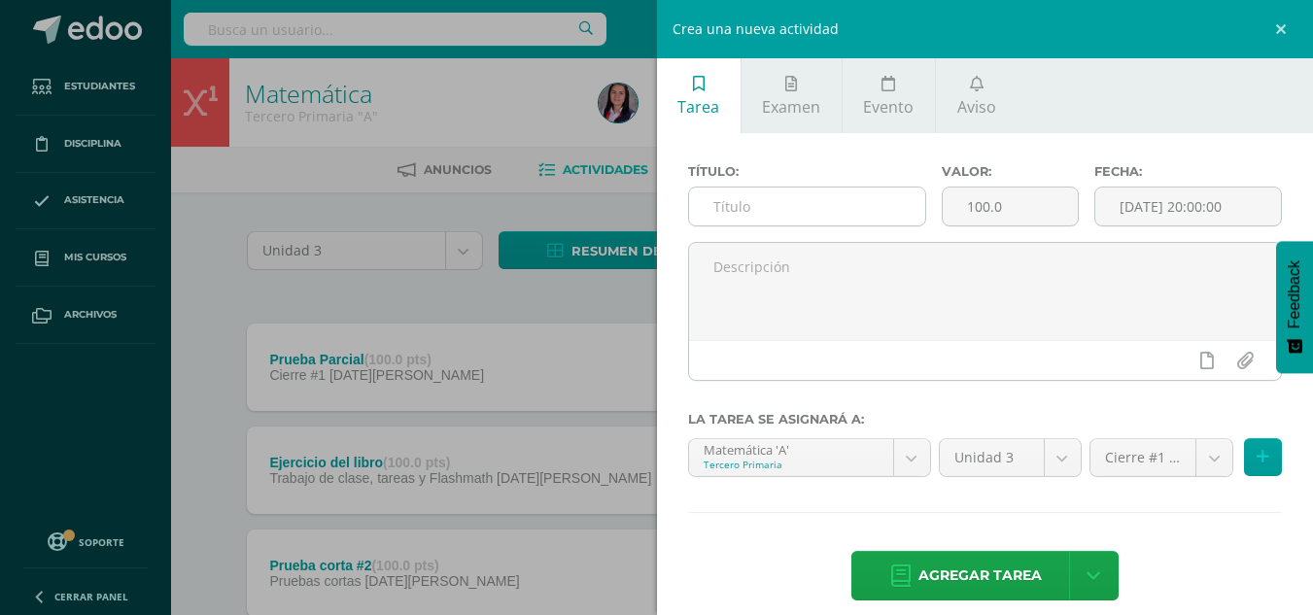
click at [890, 196] on input "text" at bounding box center [807, 207] width 236 height 38
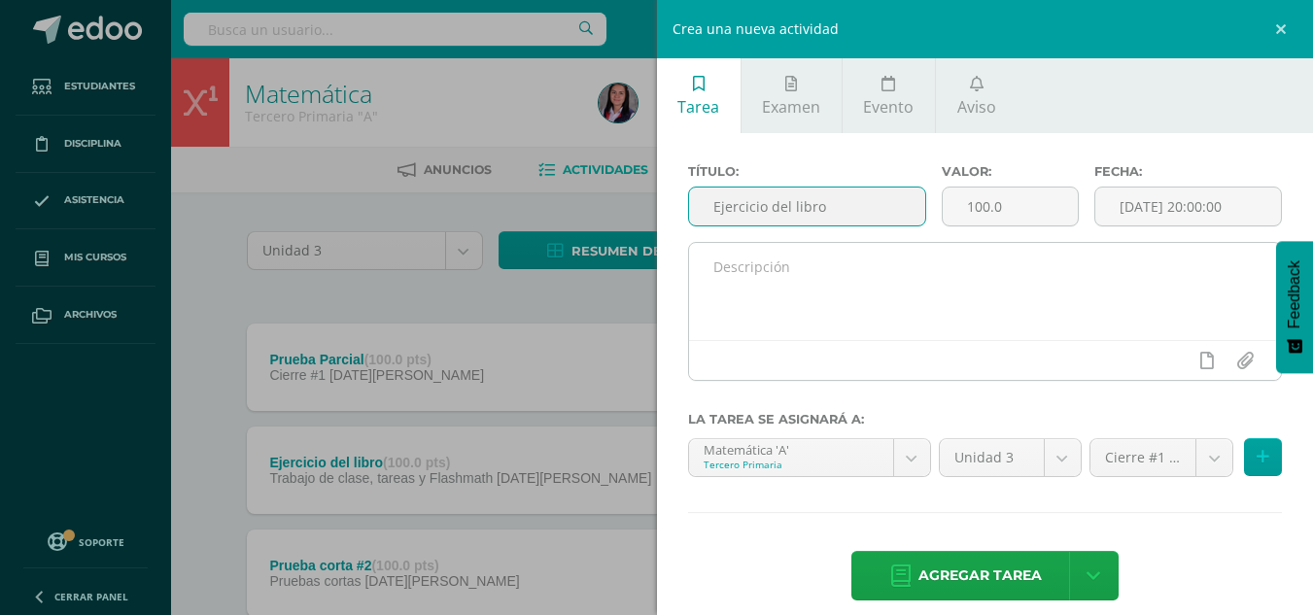
type input "Ejercicio del libro"
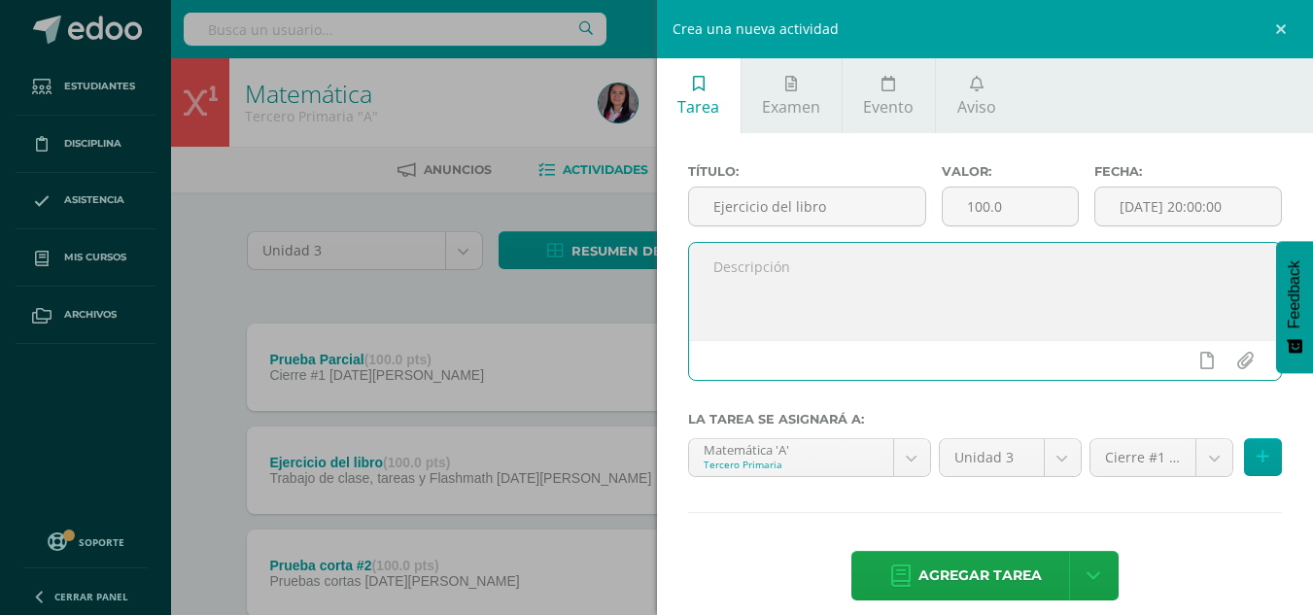
click at [918, 291] on textarea at bounding box center [985, 291] width 593 height 97
type textarea "Página 249"
click at [1112, 207] on input "[DATE] 20:00:00" at bounding box center [1189, 207] width 186 height 38
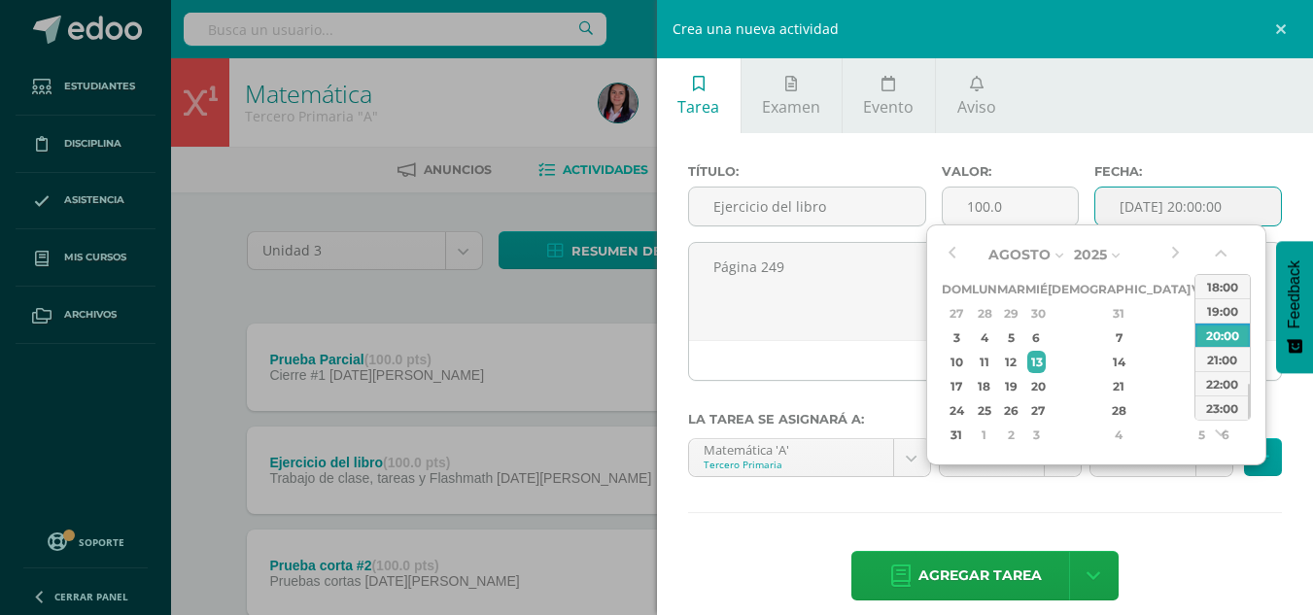
click at [964, 249] on div "Agosto Enero Febrero Marzo Abril Mayo Junio Julio Agosto Septiembre Octubre Nov…" at bounding box center [1063, 343] width 243 height 207
click at [958, 251] on button "button" at bounding box center [951, 254] width 19 height 29
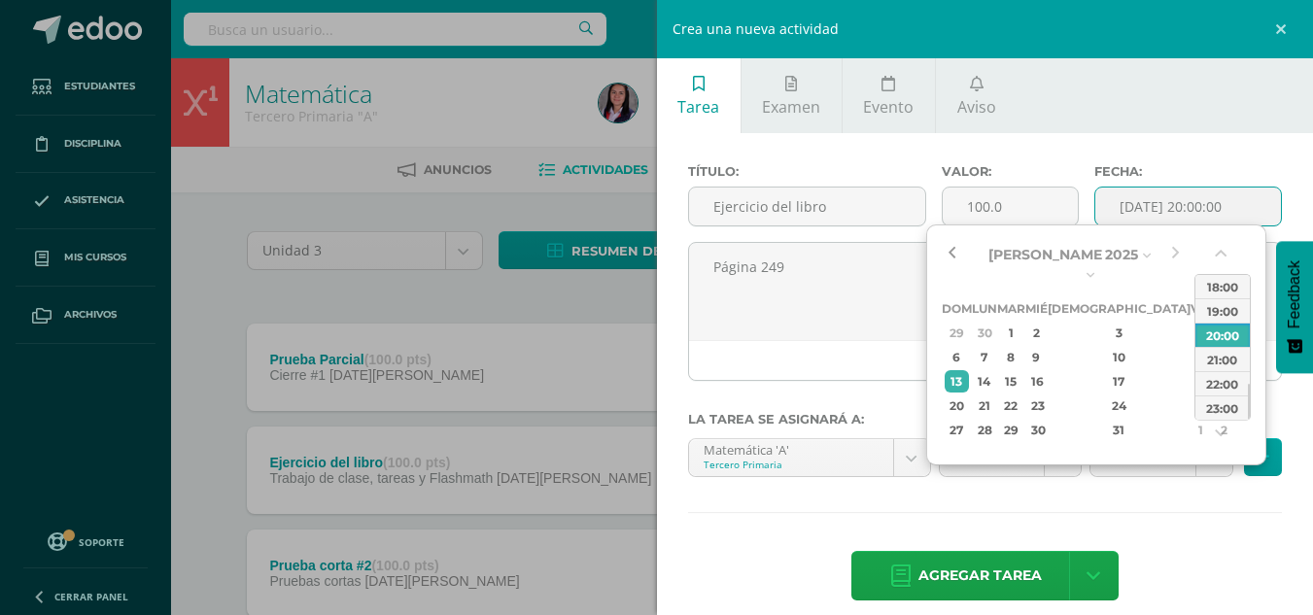
click at [953, 251] on button "button" at bounding box center [951, 254] width 19 height 29
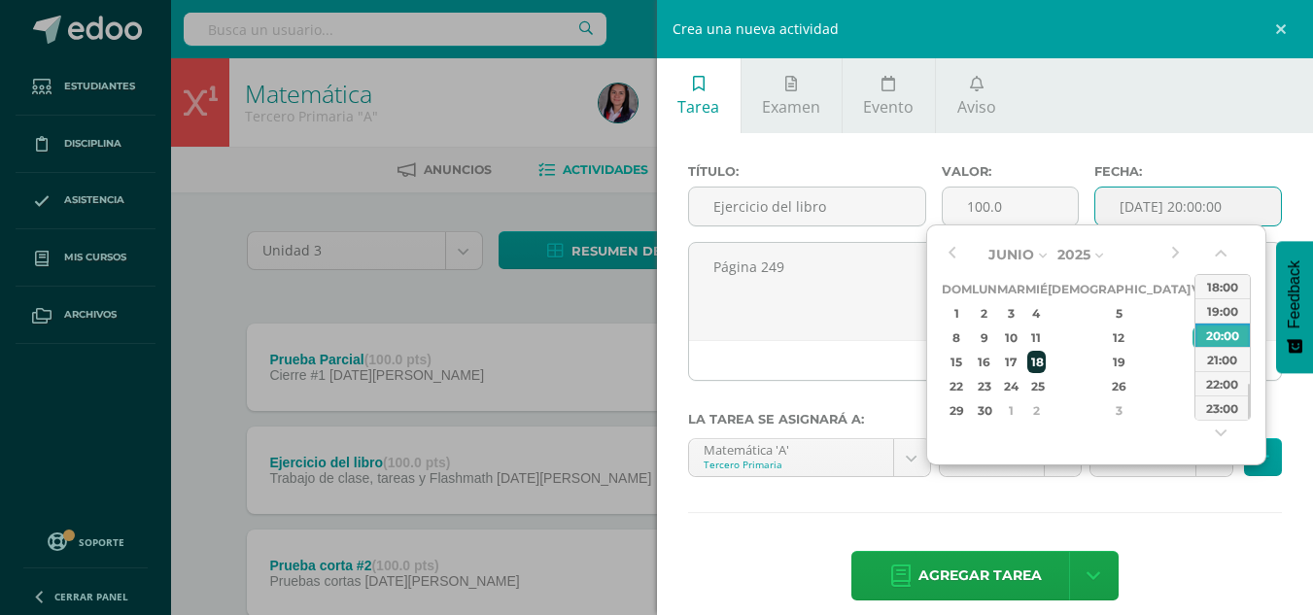
click at [1045, 359] on div "18" at bounding box center [1036, 362] width 17 height 22
type input "2025-06-18 20:00"
click at [1226, 540] on div "Título: Ejercicio del libro Valor: 100.0 Fecha: 2025-06-18 20:00 Página 249 La …" at bounding box center [985, 384] width 657 height 503
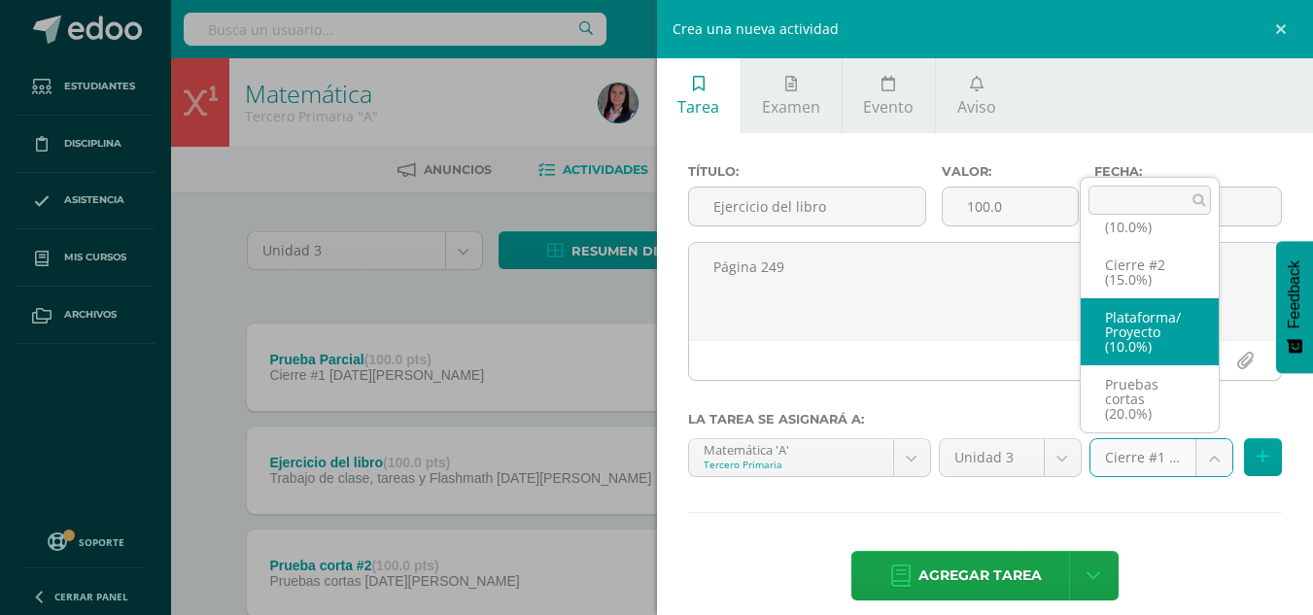
scroll to position [141, 0]
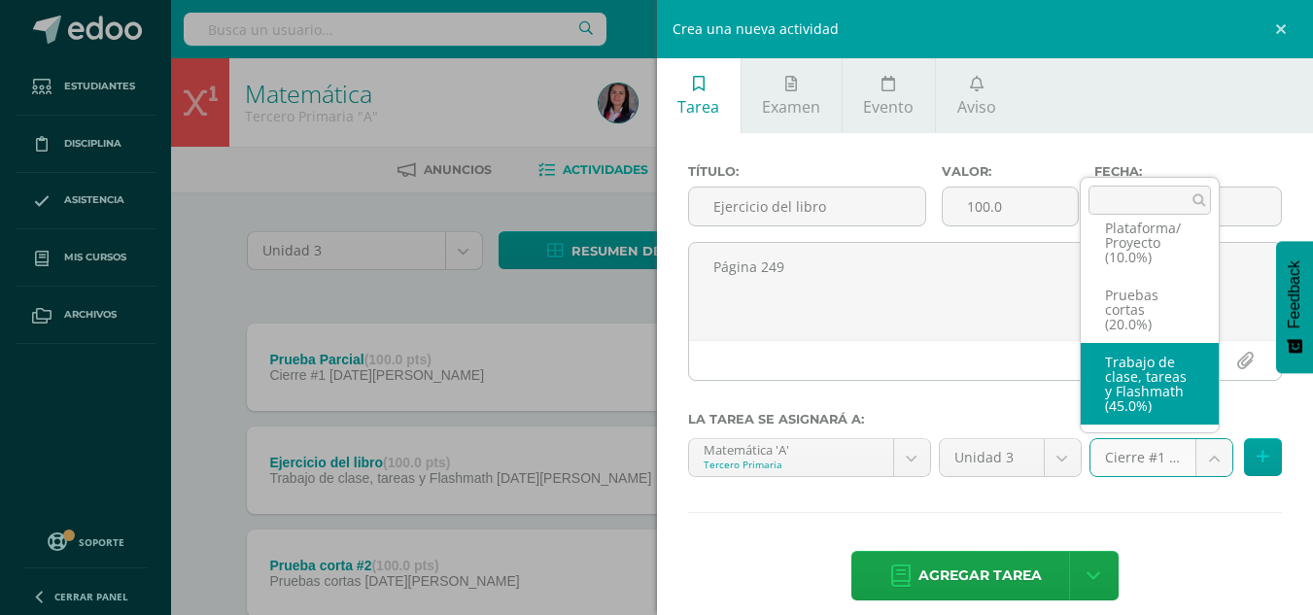
select select "227960"
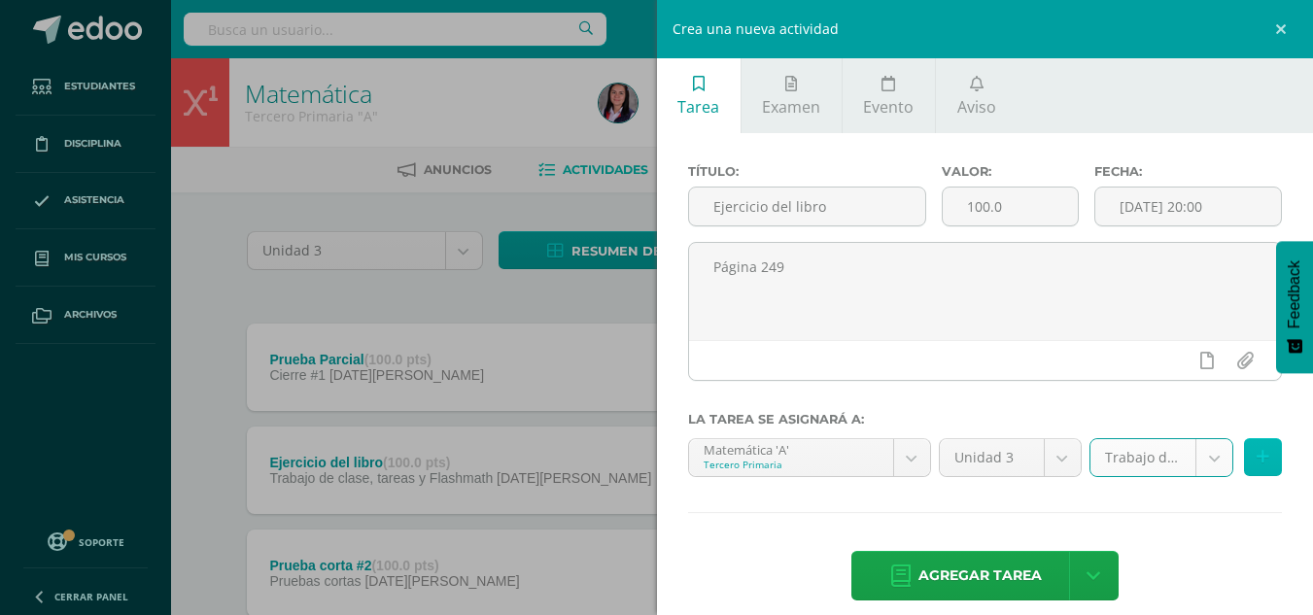
click at [1257, 463] on icon at bounding box center [1263, 457] width 13 height 17
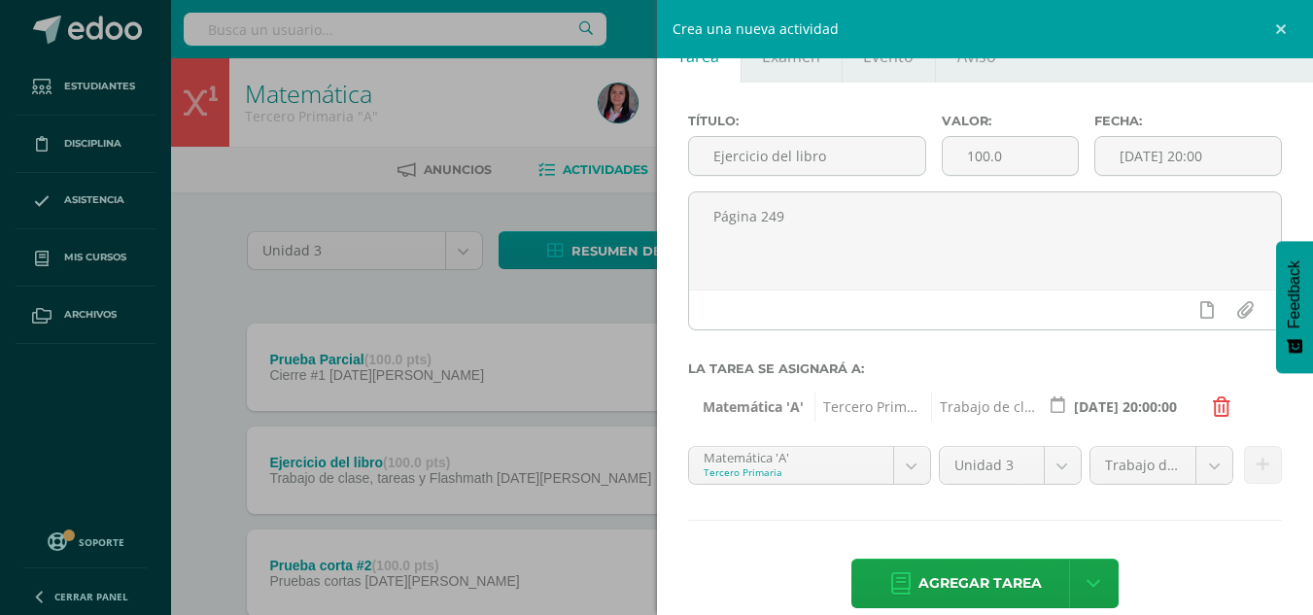
scroll to position [79, 0]
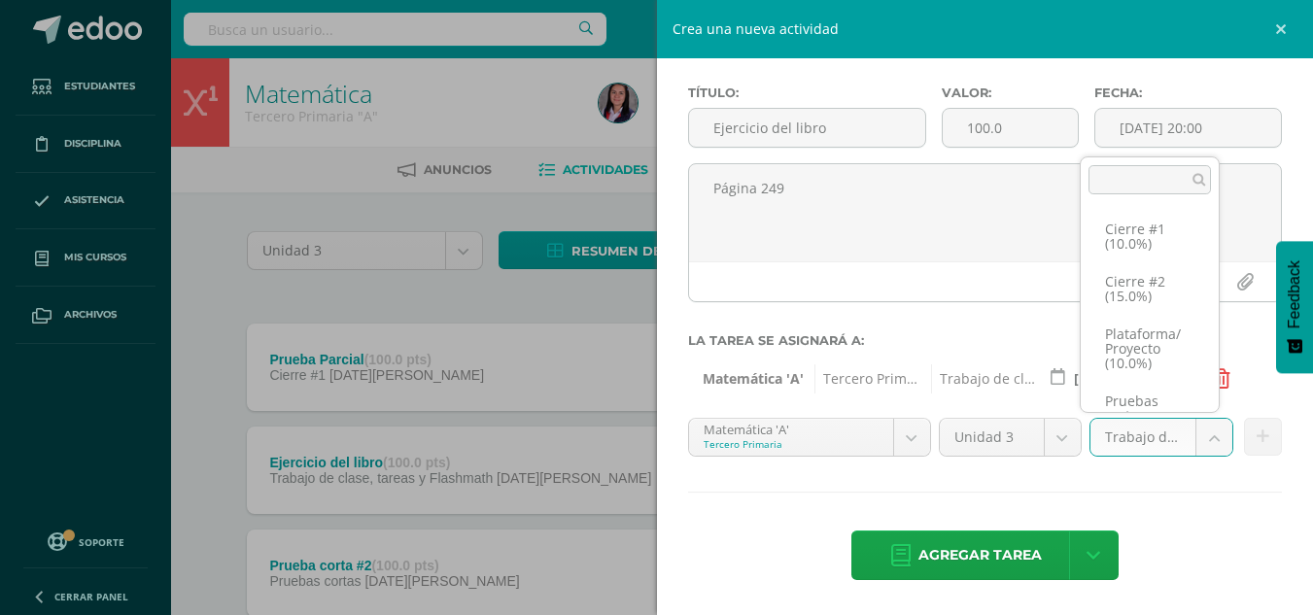
scroll to position [133, 0]
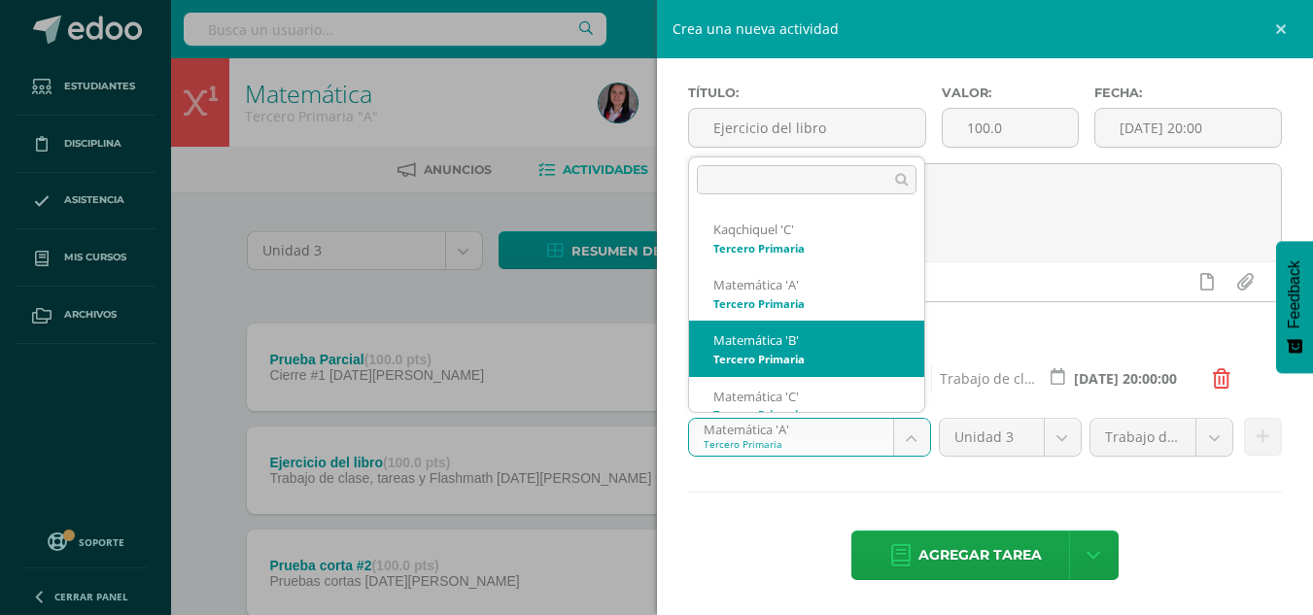
scroll to position [19, 0]
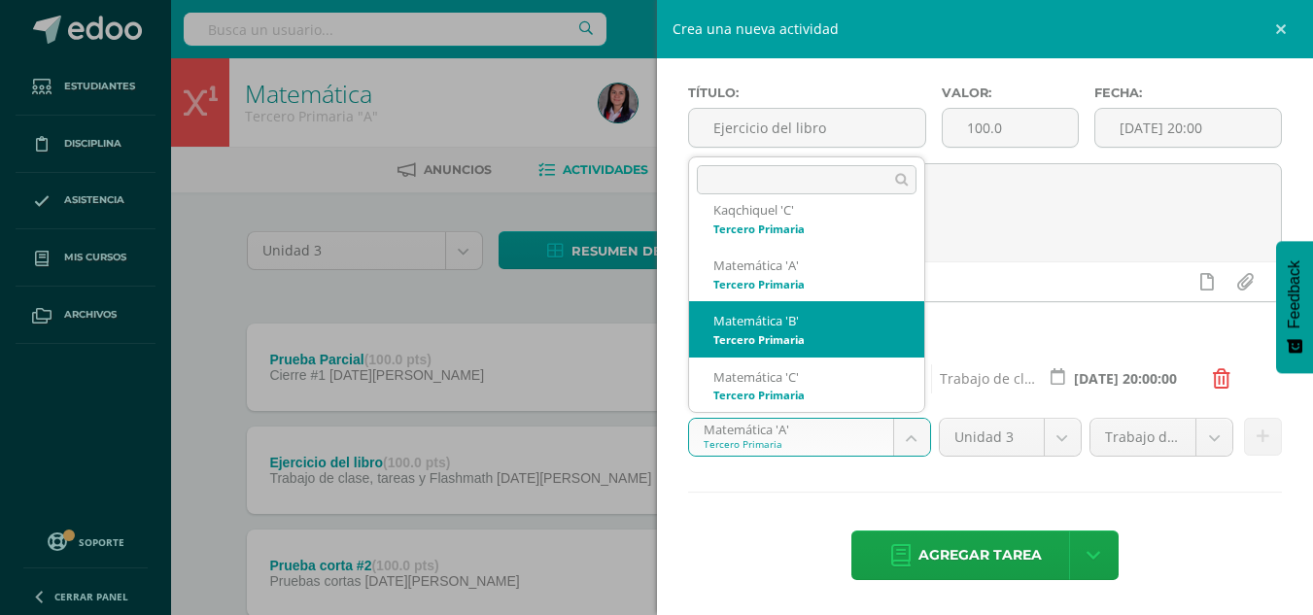
select select "211043"
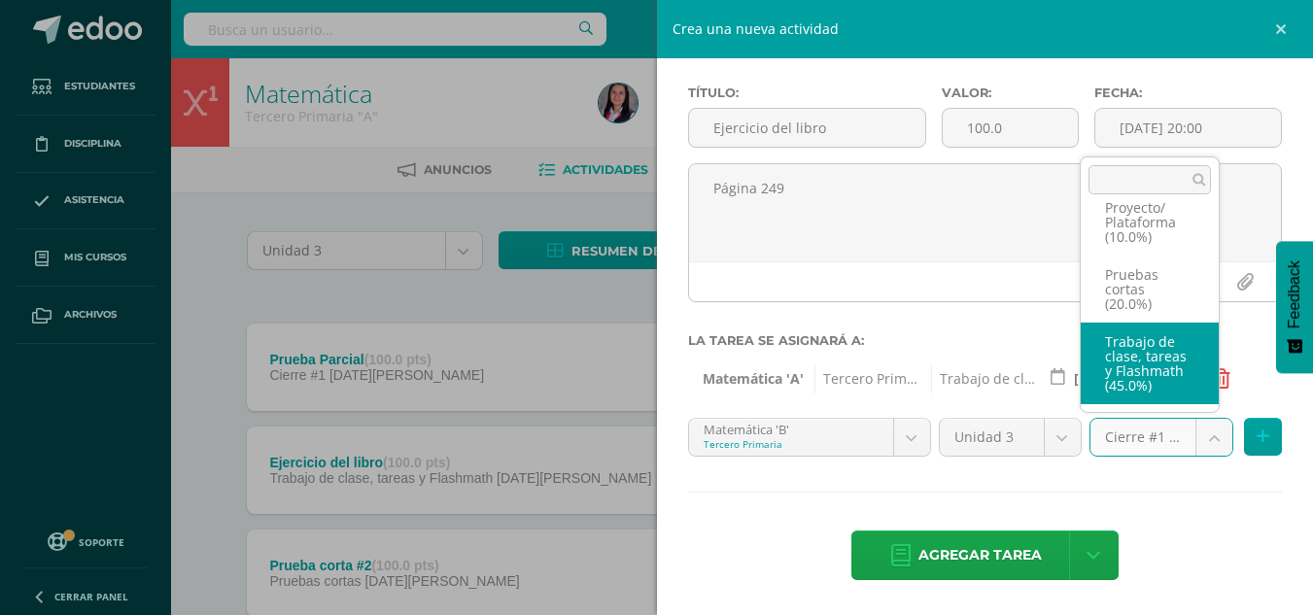
scroll to position [141, 0]
select select "227966"
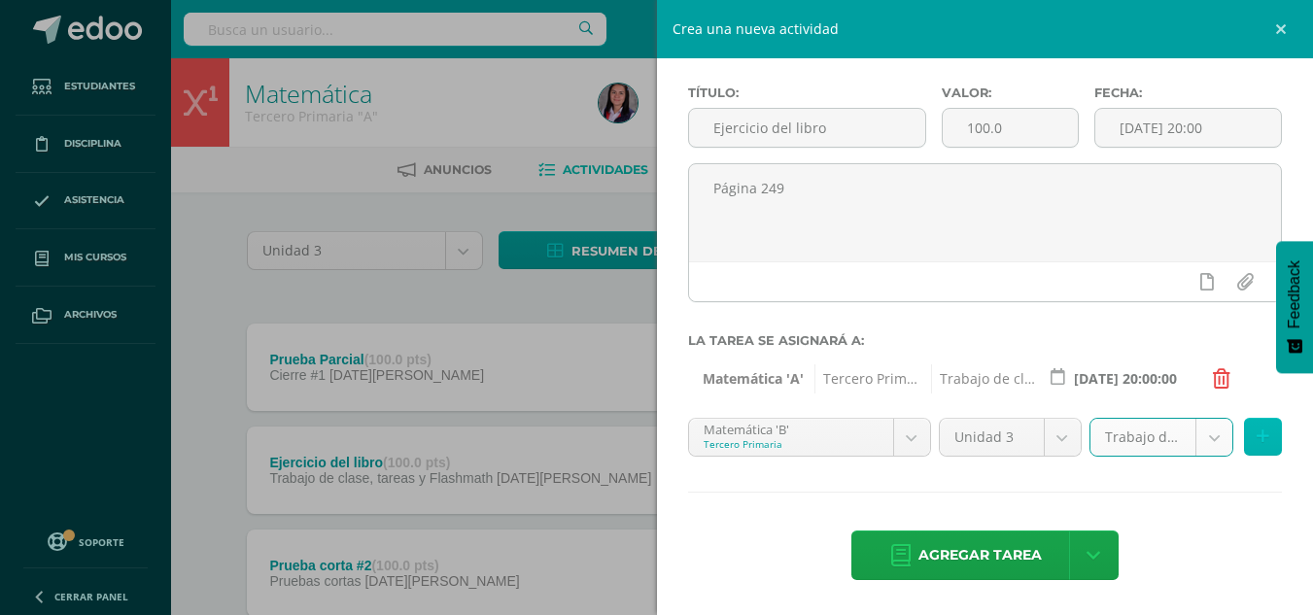
click at [1257, 432] on icon at bounding box center [1263, 437] width 13 height 17
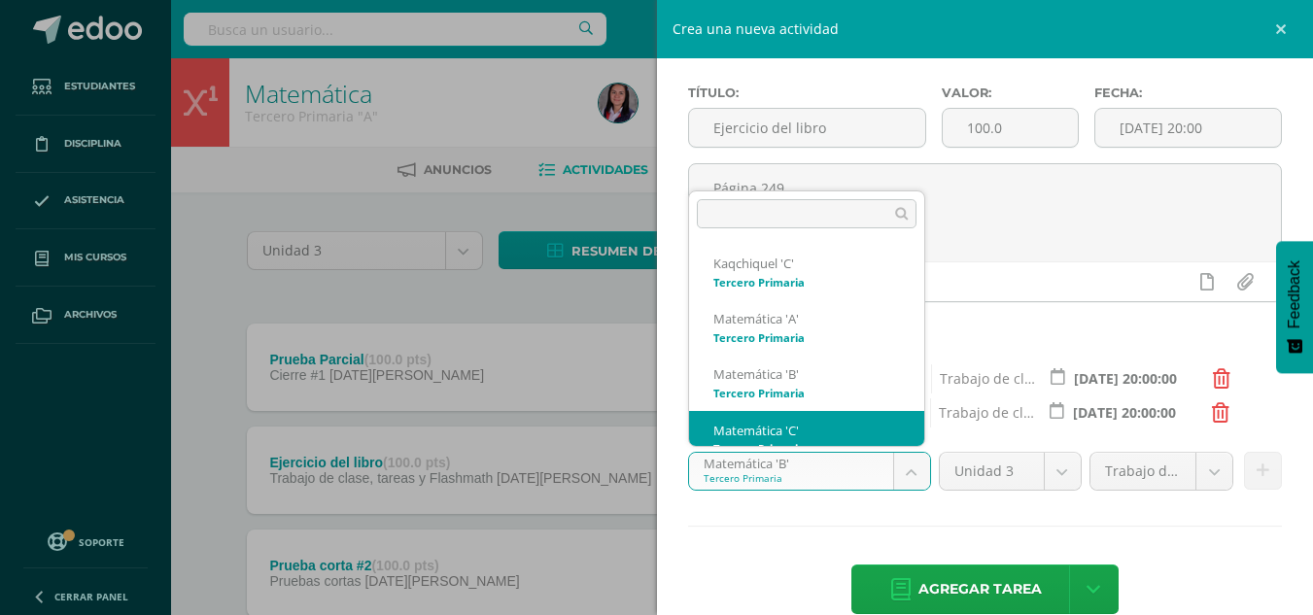
scroll to position [19, 0]
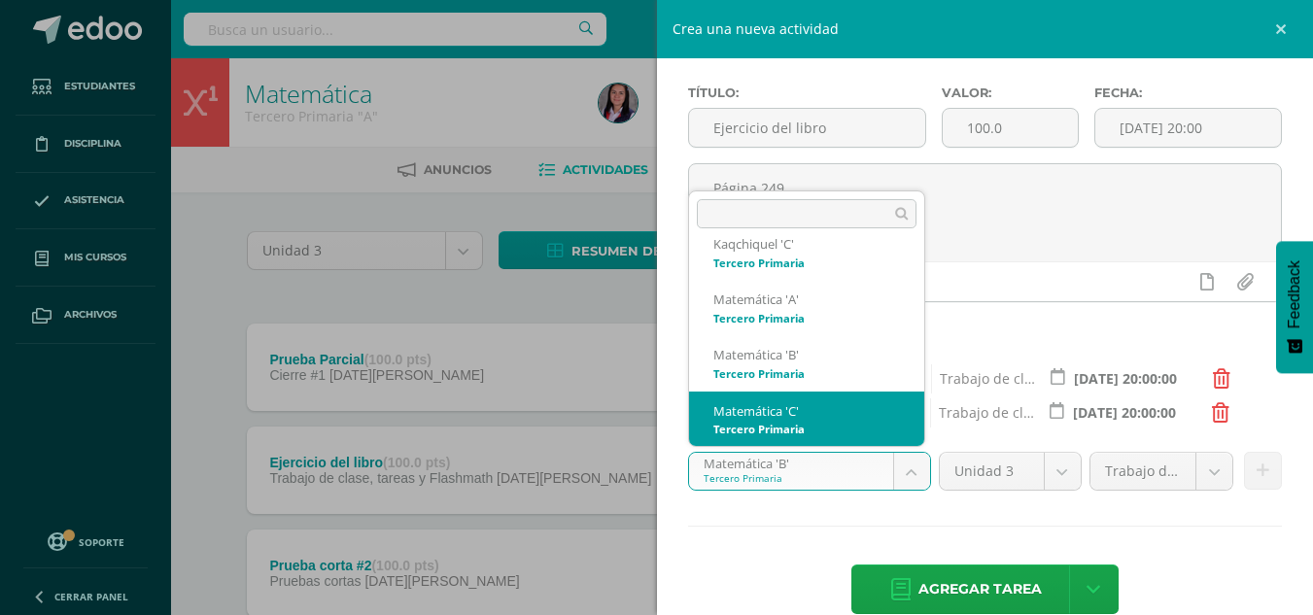
select select "211113"
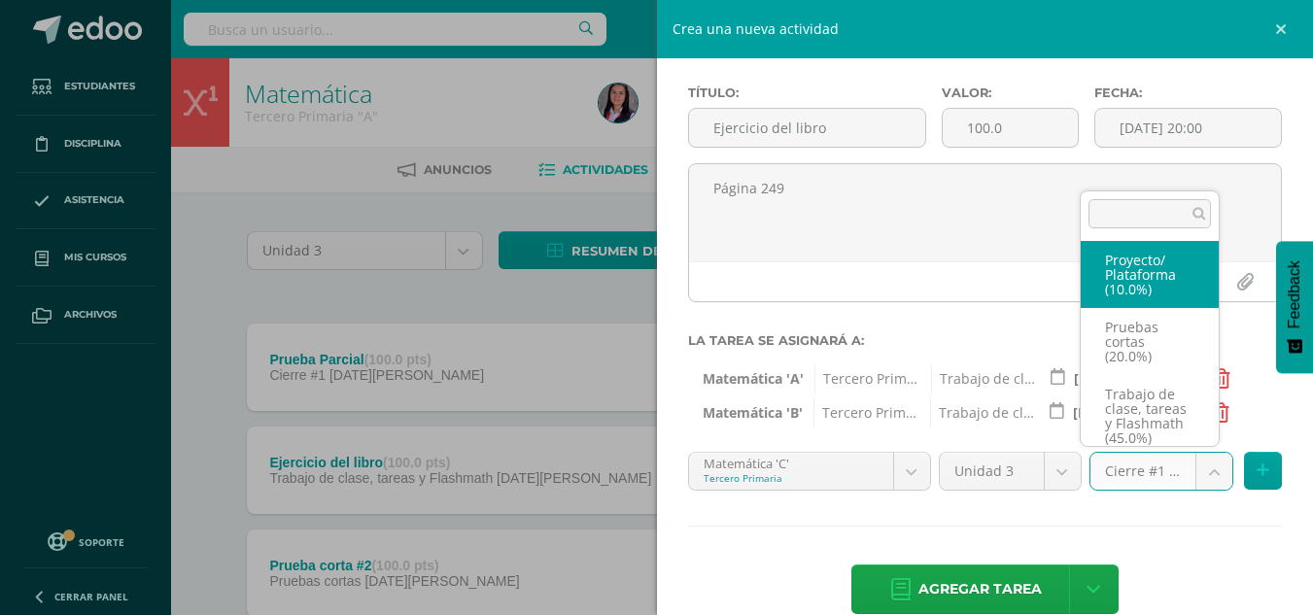
scroll to position [141, 0]
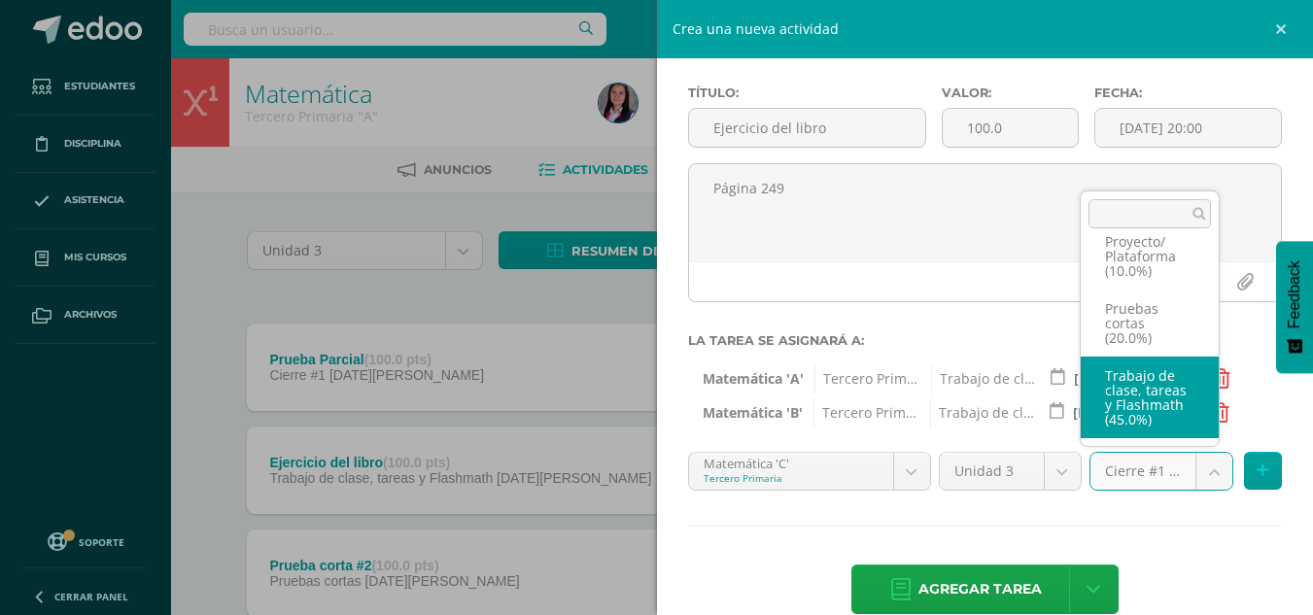
select select "227953"
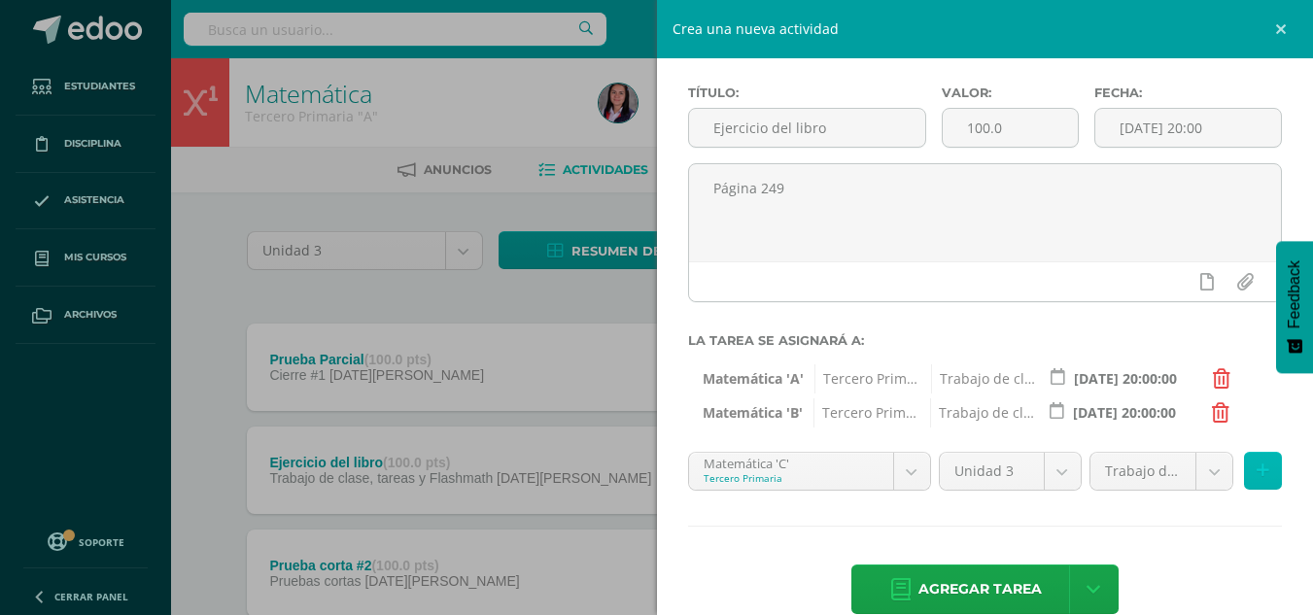
click at [1257, 471] on icon at bounding box center [1263, 471] width 13 height 17
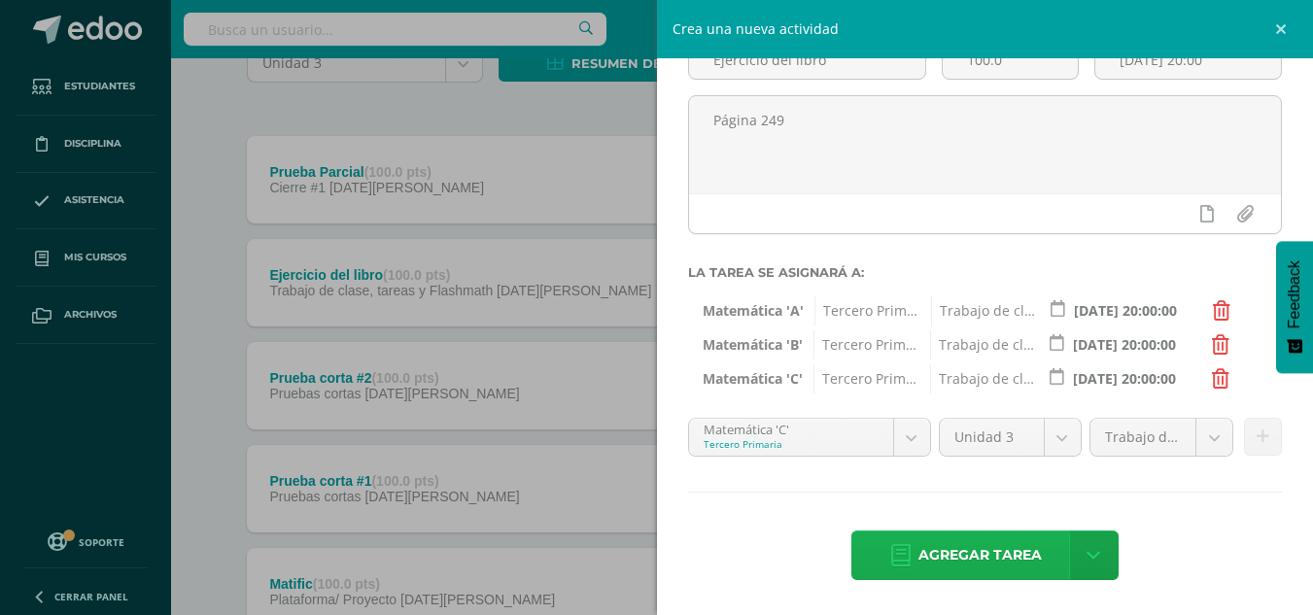
scroll to position [194, 0]
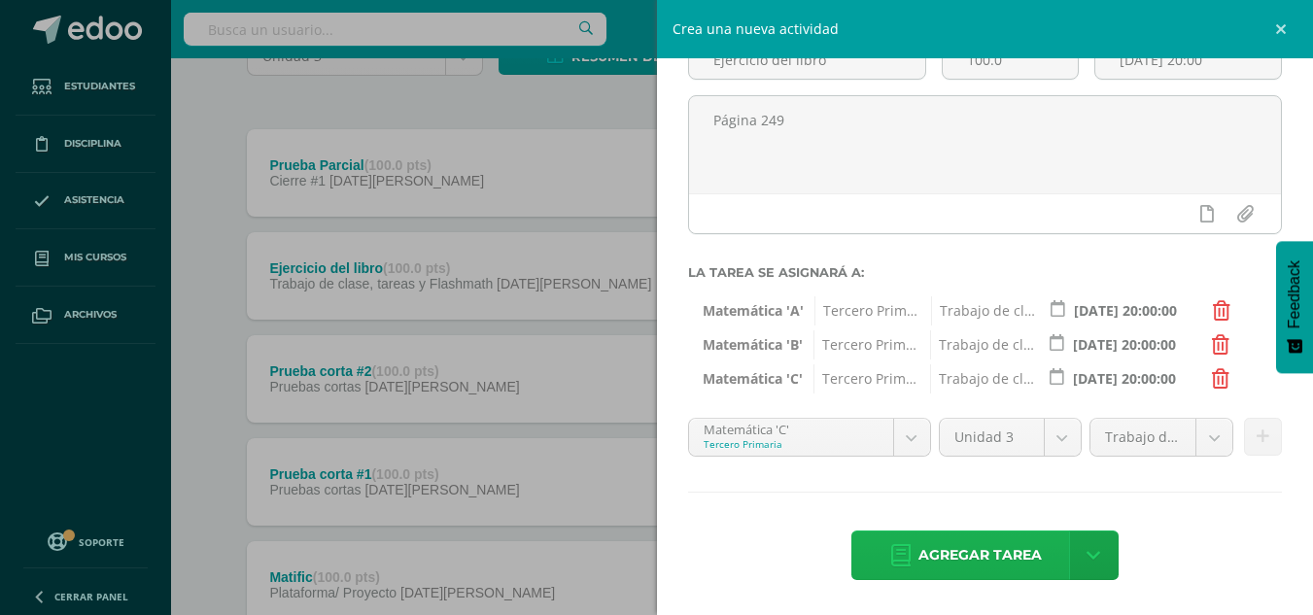
click at [1029, 533] on span "Agregar tarea" at bounding box center [980, 556] width 123 height 48
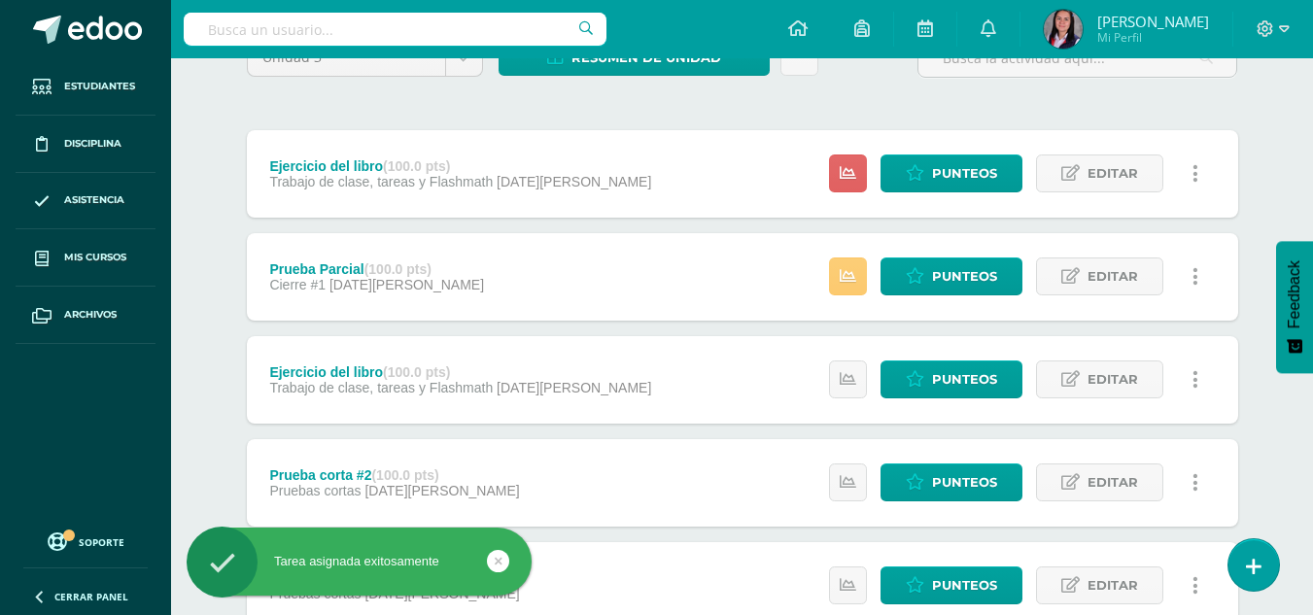
scroll to position [194, 0]
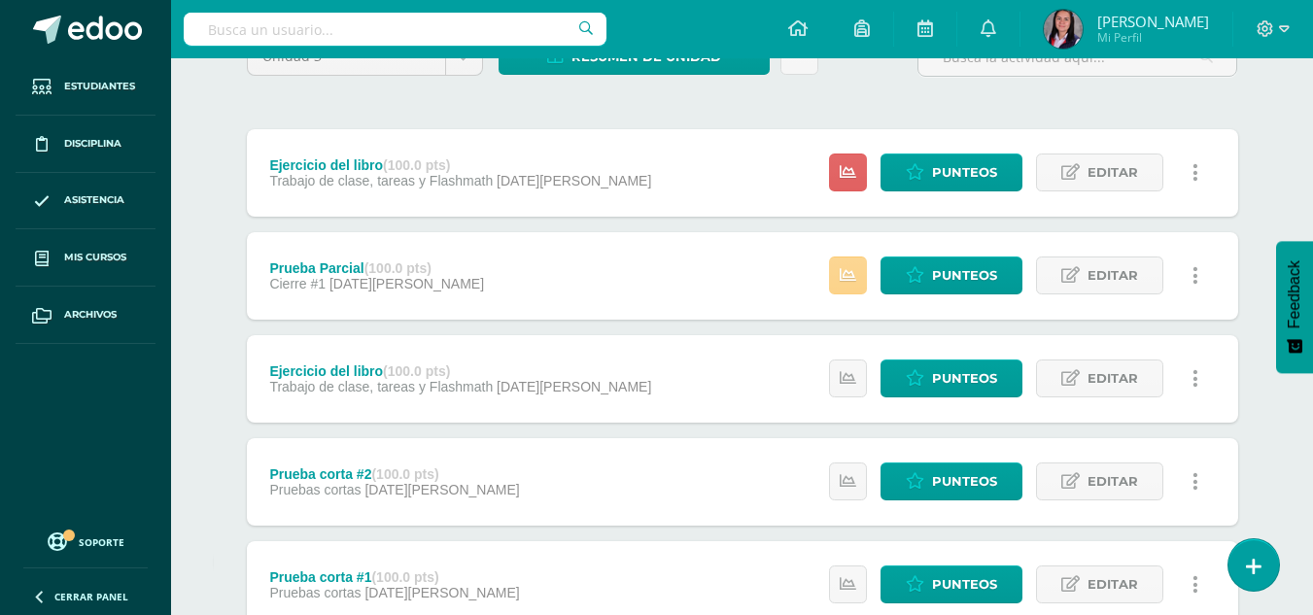
click at [851, 291] on link at bounding box center [848, 276] width 38 height 38
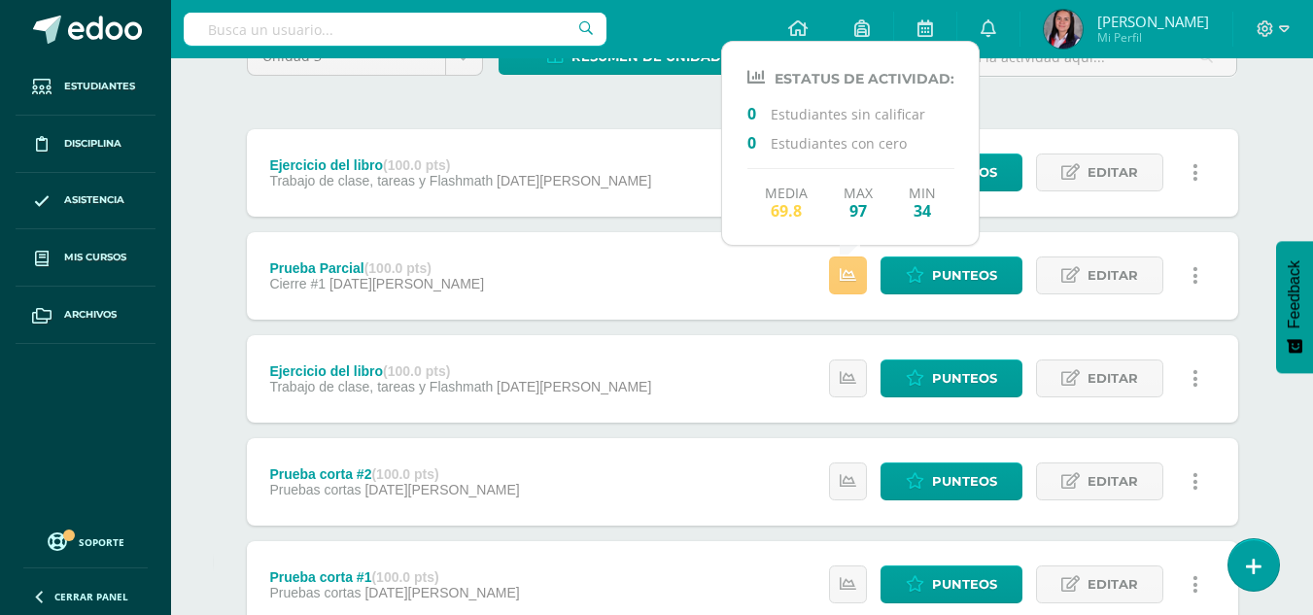
click at [1101, 81] on div at bounding box center [1077, 64] width 335 height 55
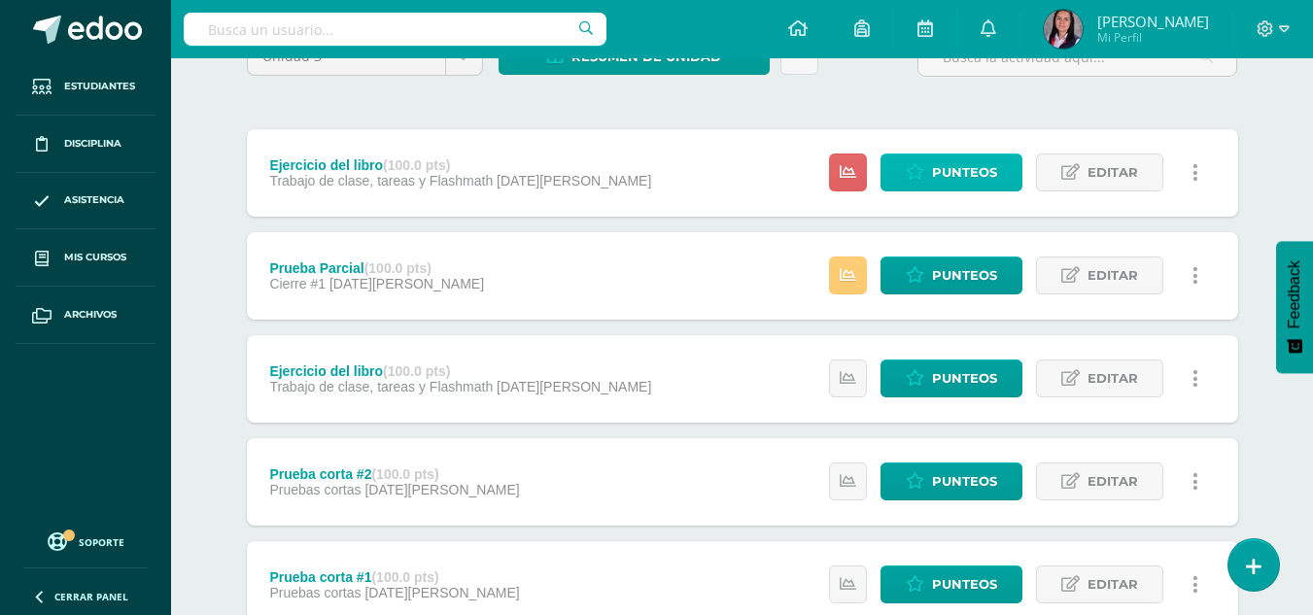
click at [983, 174] on span "Punteos" at bounding box center [964, 173] width 65 height 36
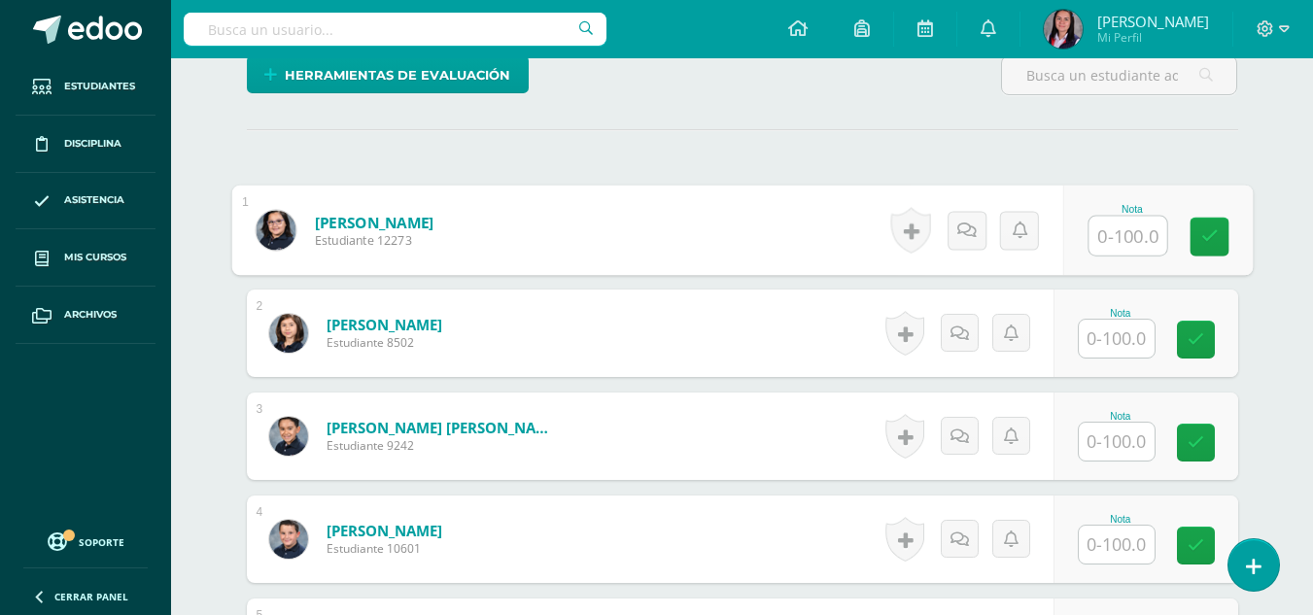
scroll to position [508, 0]
click at [1135, 255] on input "text" at bounding box center [1128, 235] width 78 height 39
type input "50"
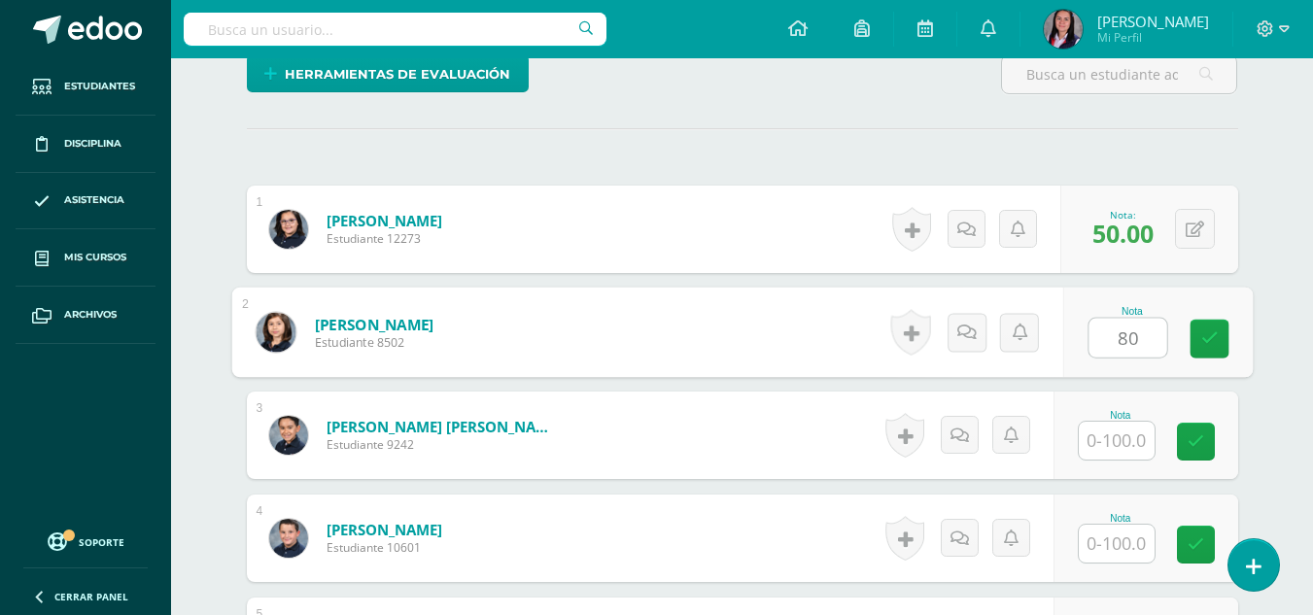
type input "80"
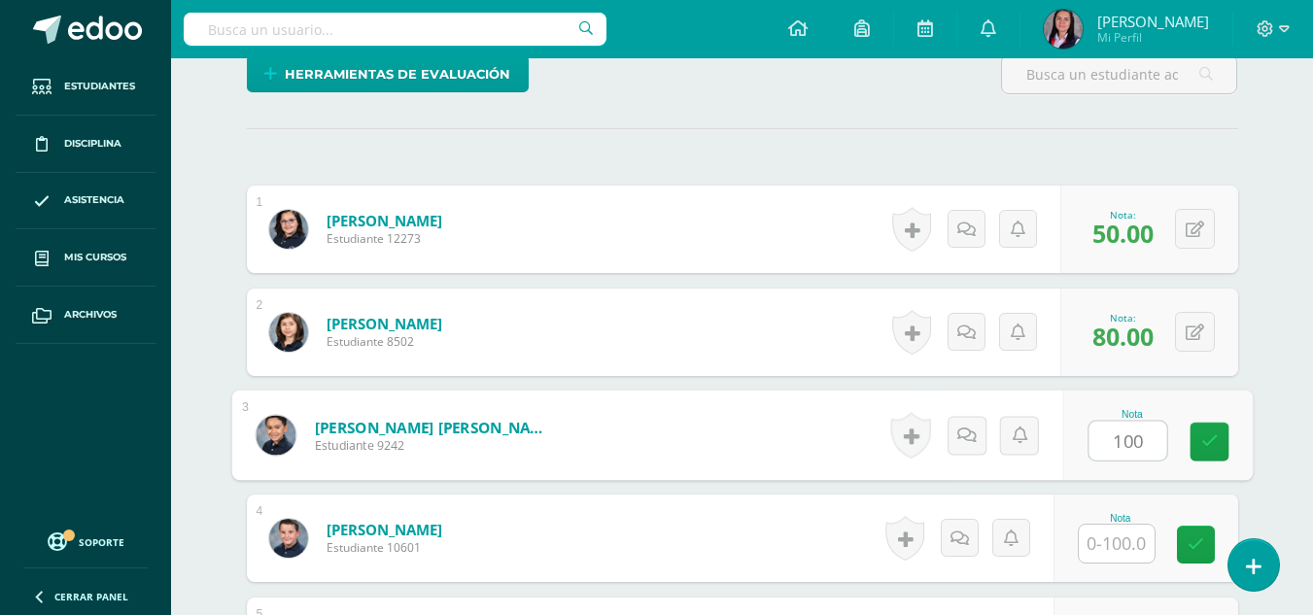
scroll to position [509, 0]
type input "100"
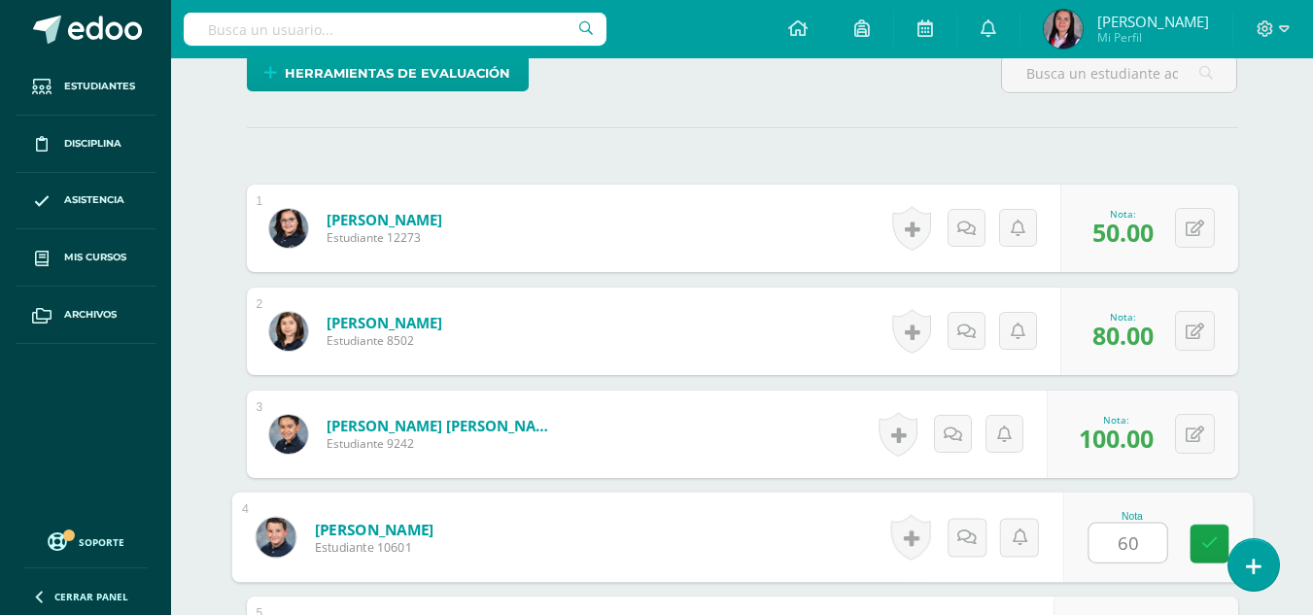
type input "60"
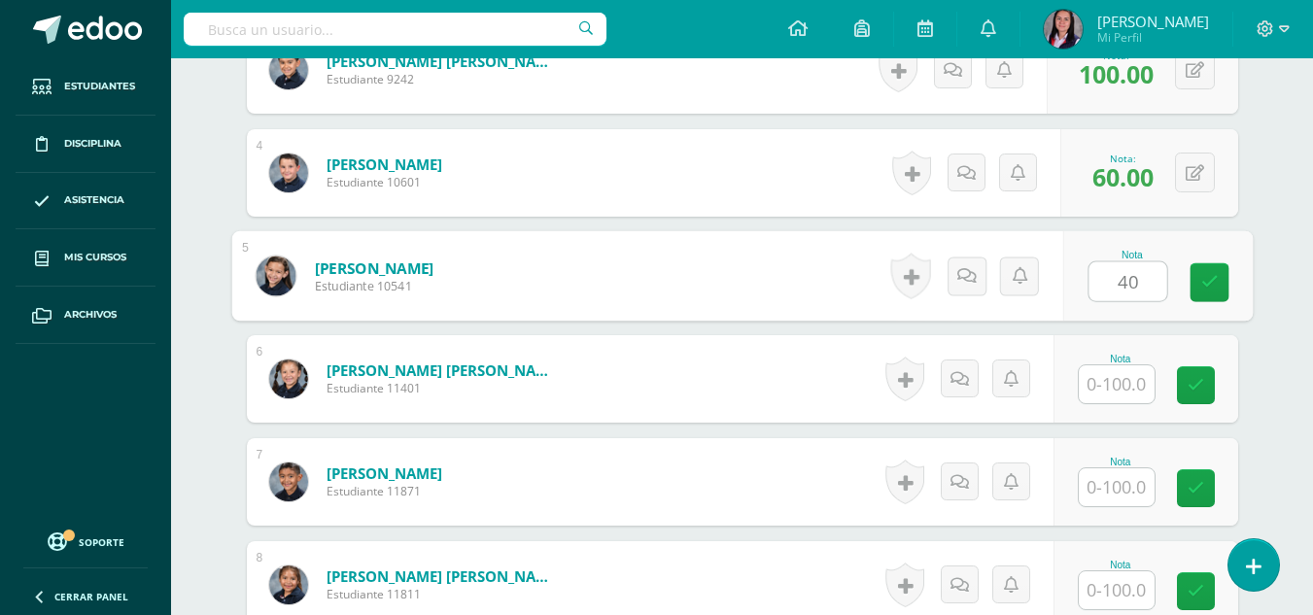
type input "40"
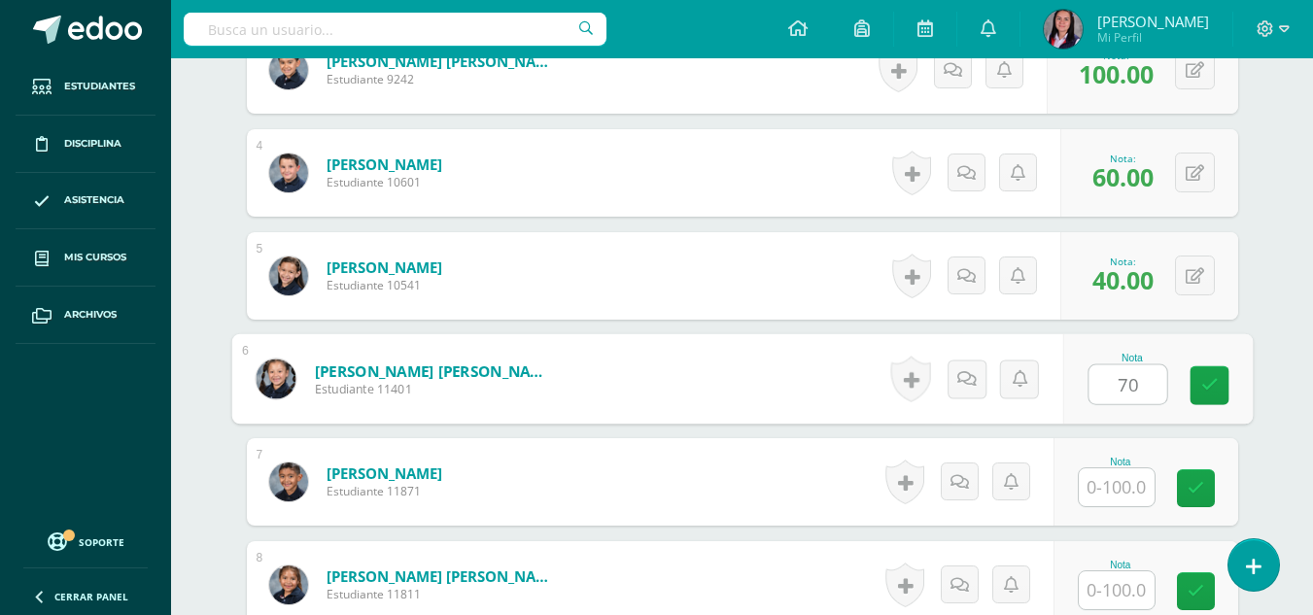
type input "70"
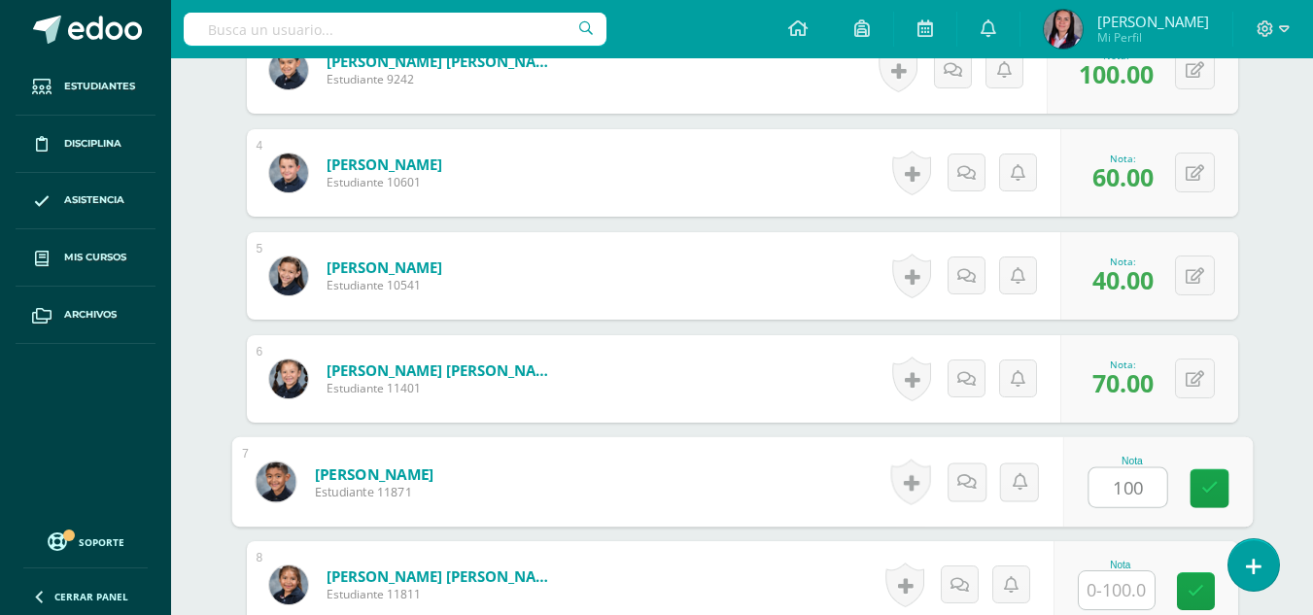
type input "100"
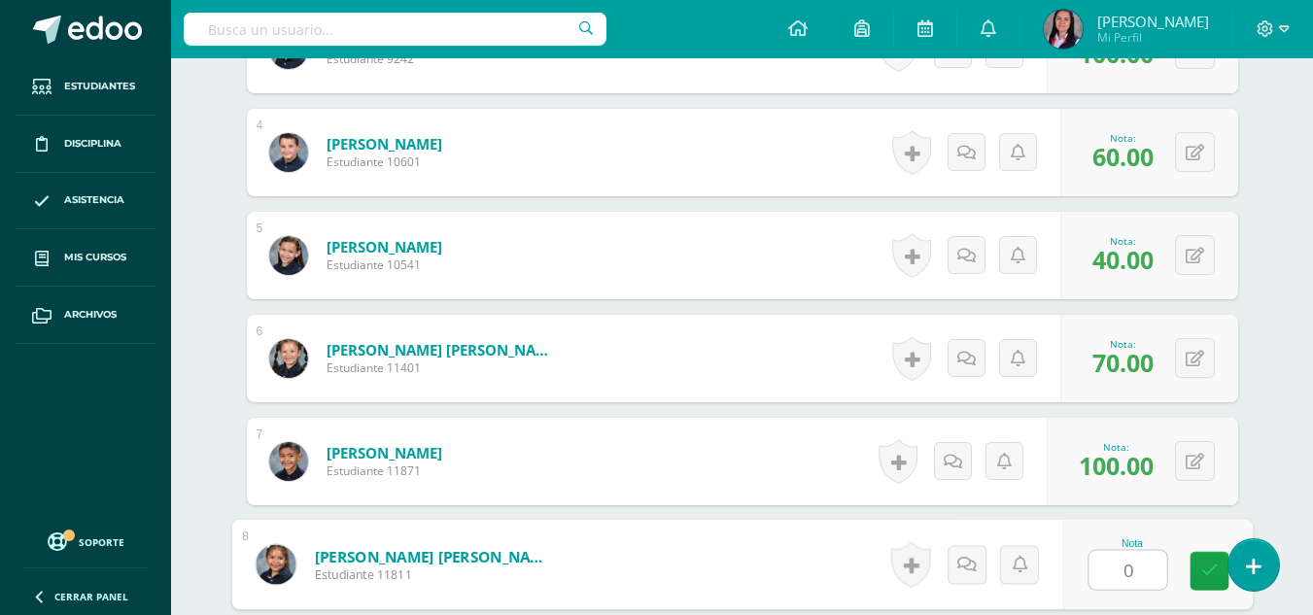
type input "0"
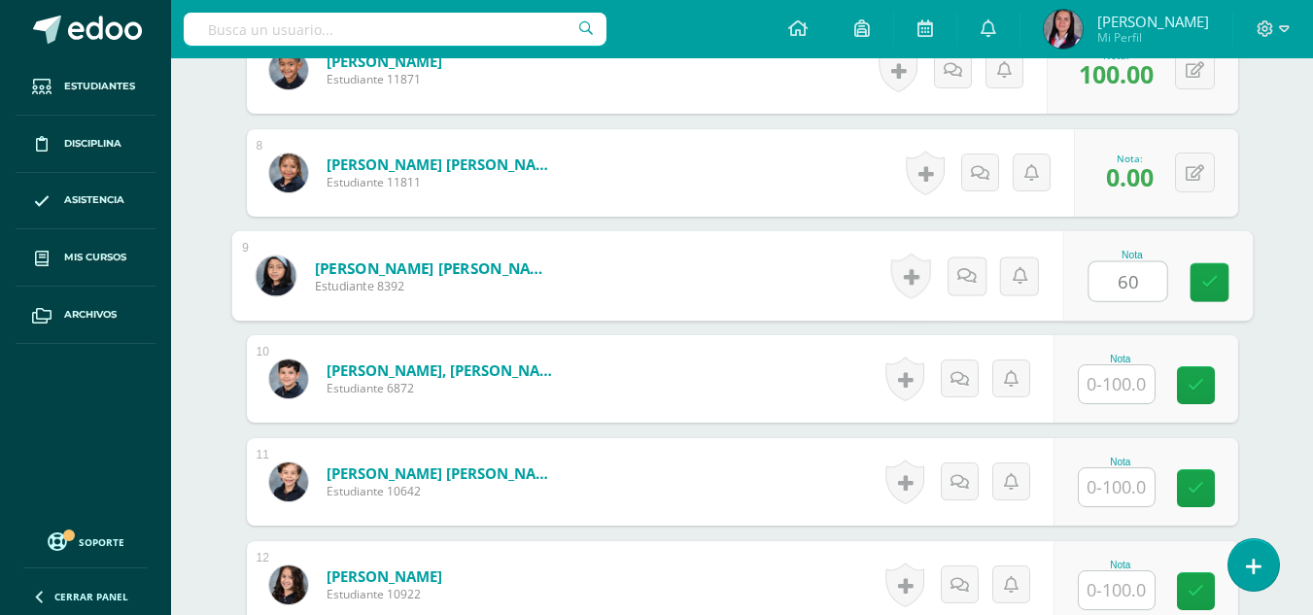
type input "60"
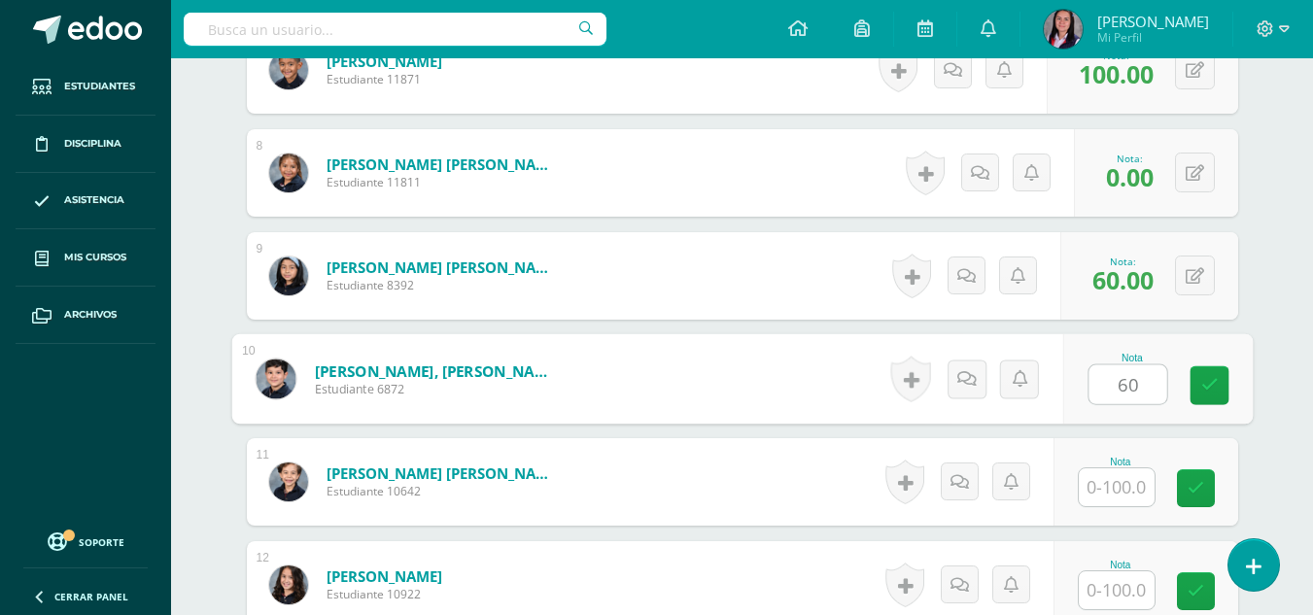
type input "60"
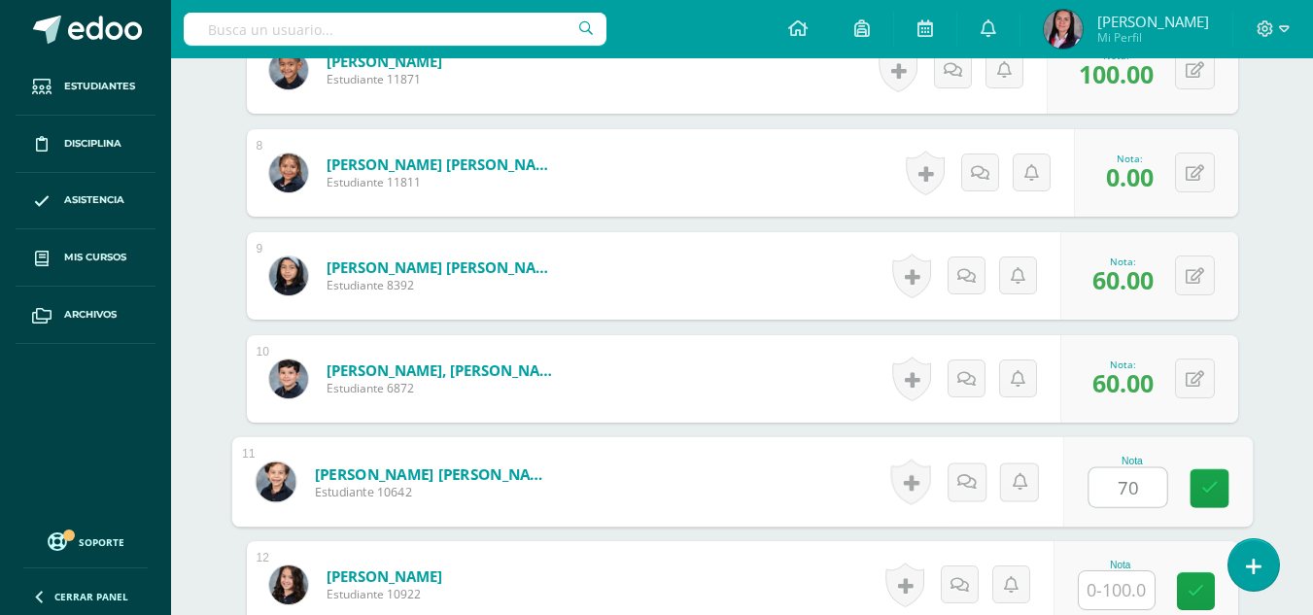
type input "70"
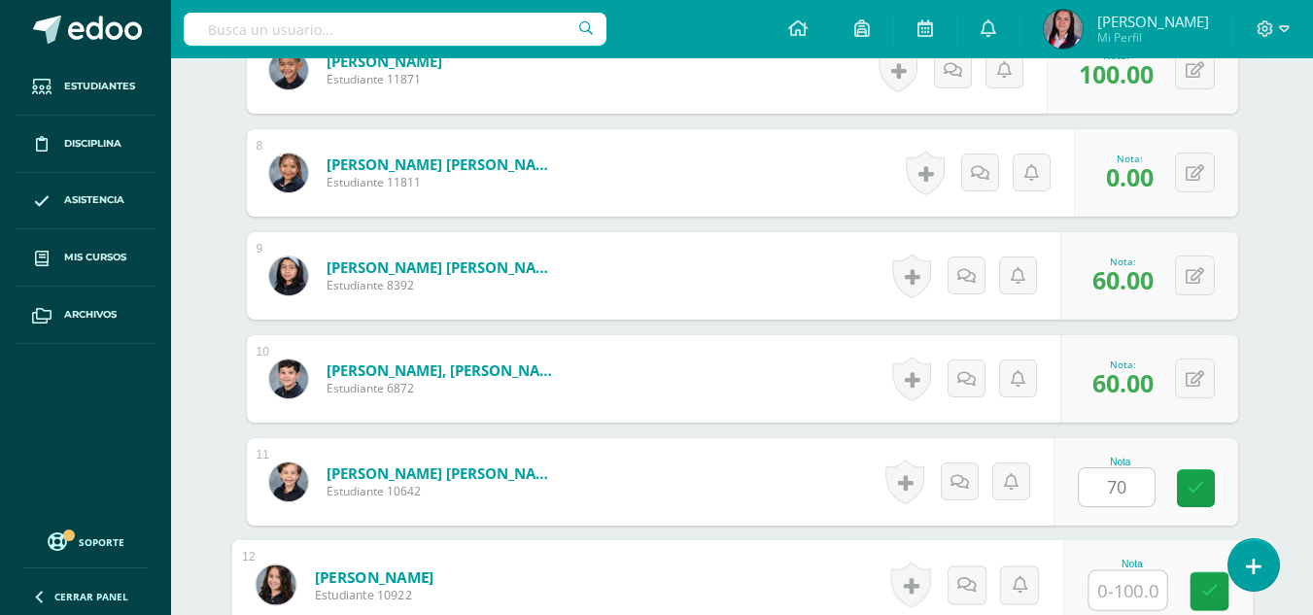
scroll to position [1307, 0]
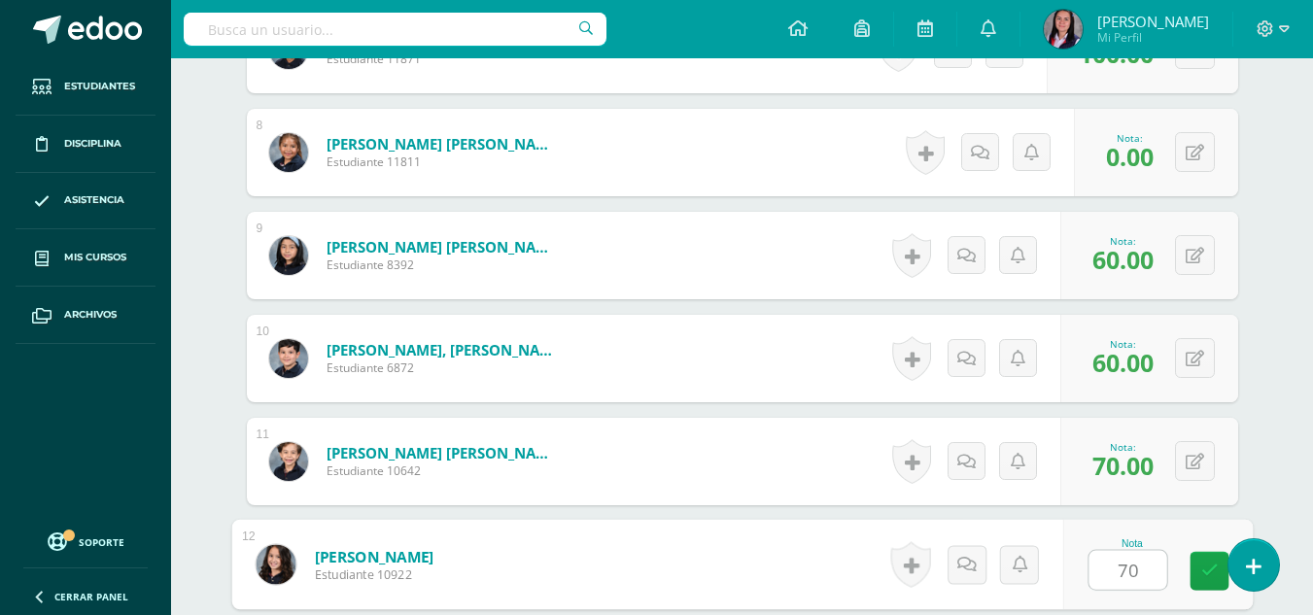
type input "70"
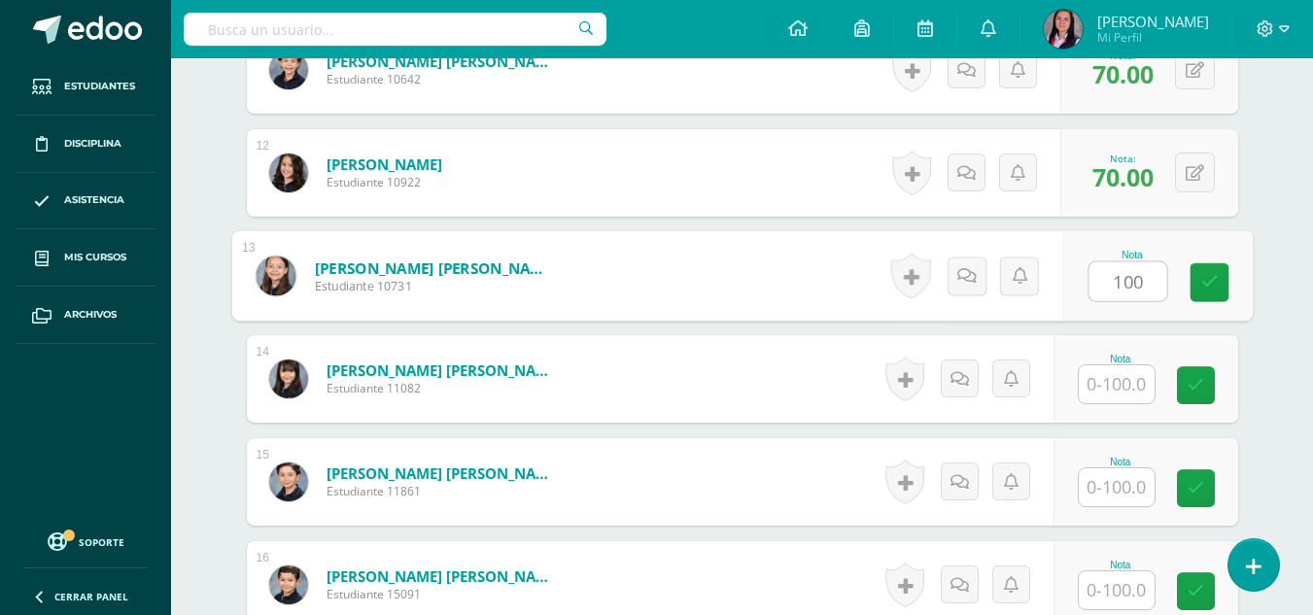
type input "100"
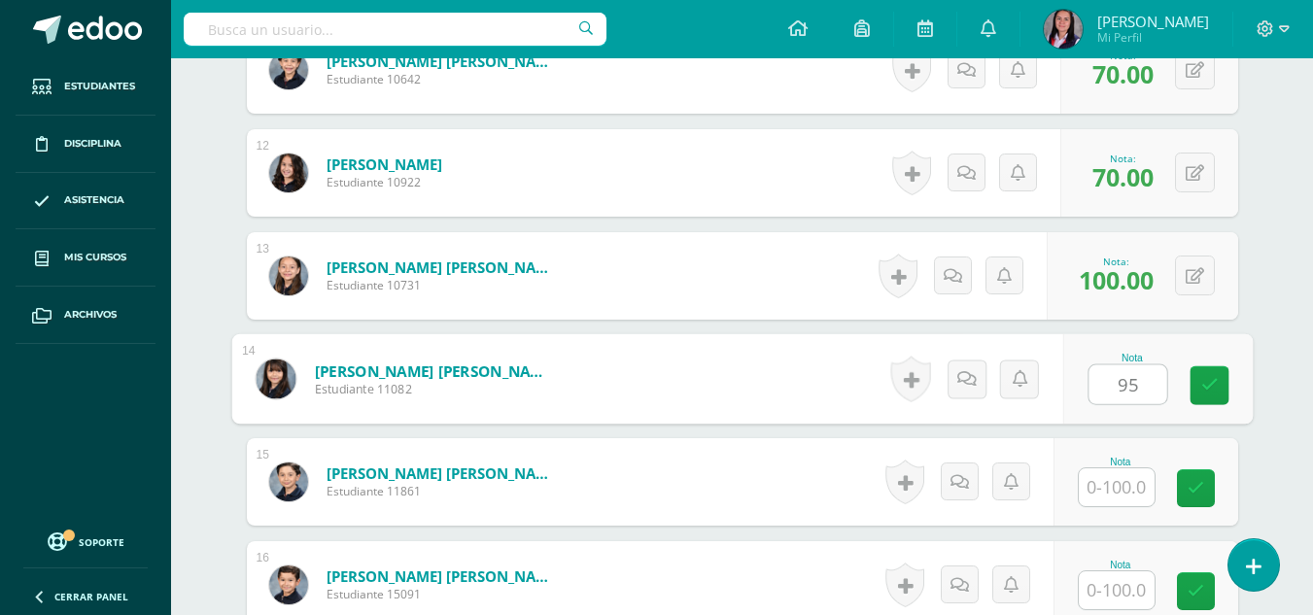
type input "95"
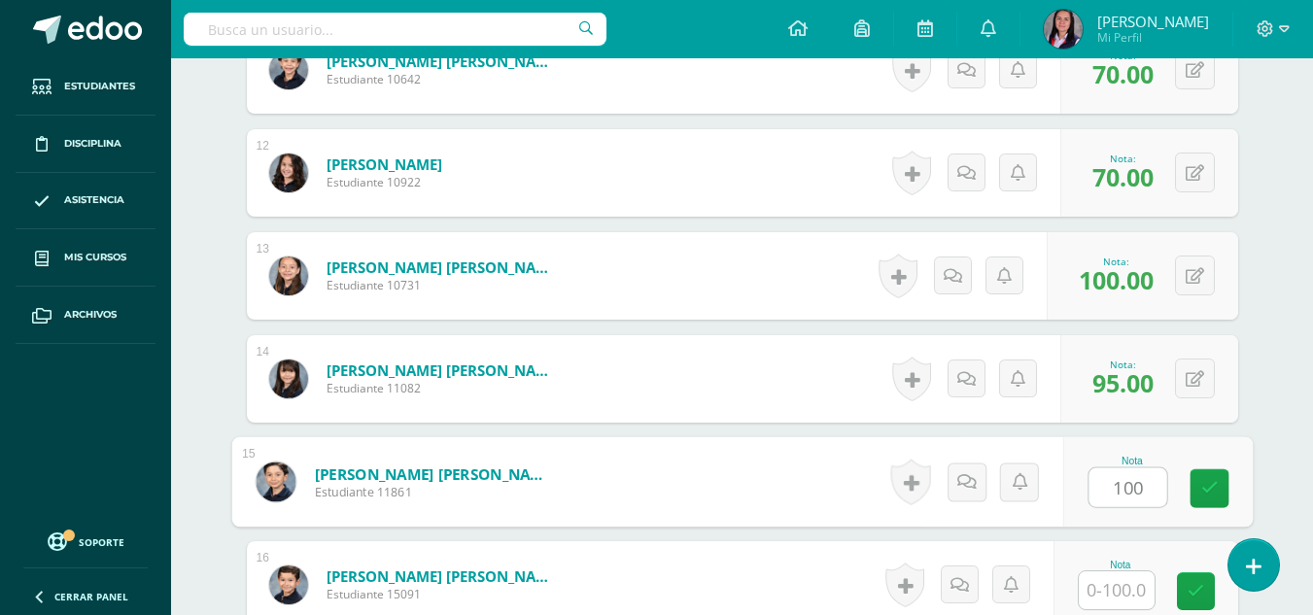
type input "100"
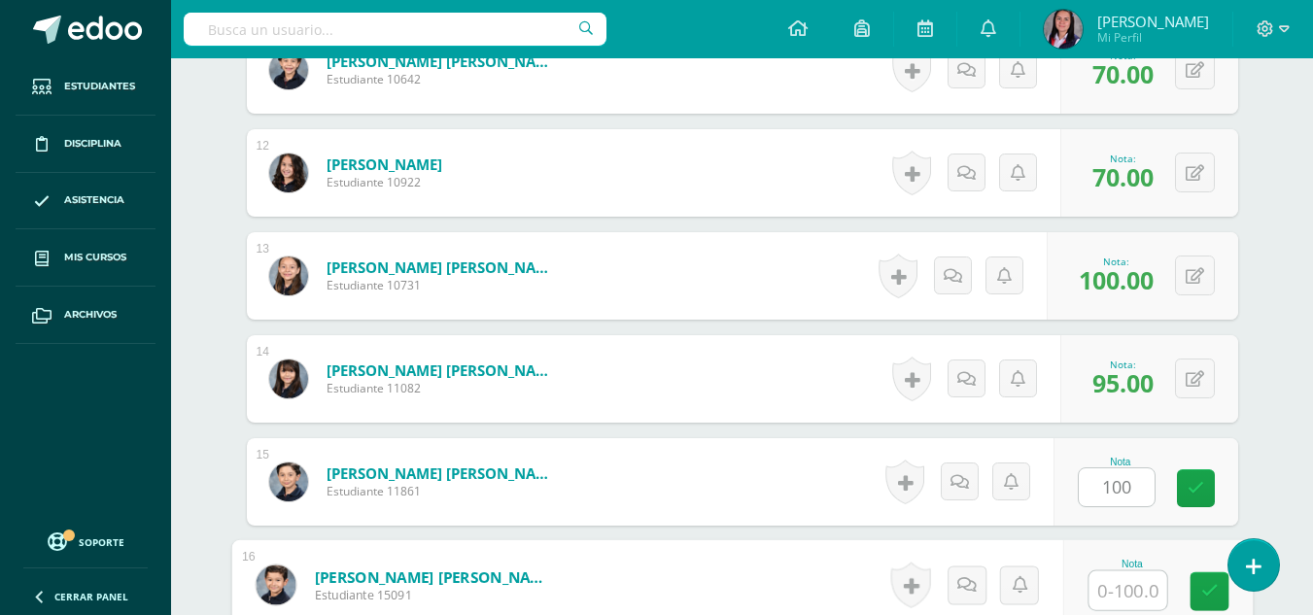
scroll to position [1719, 0]
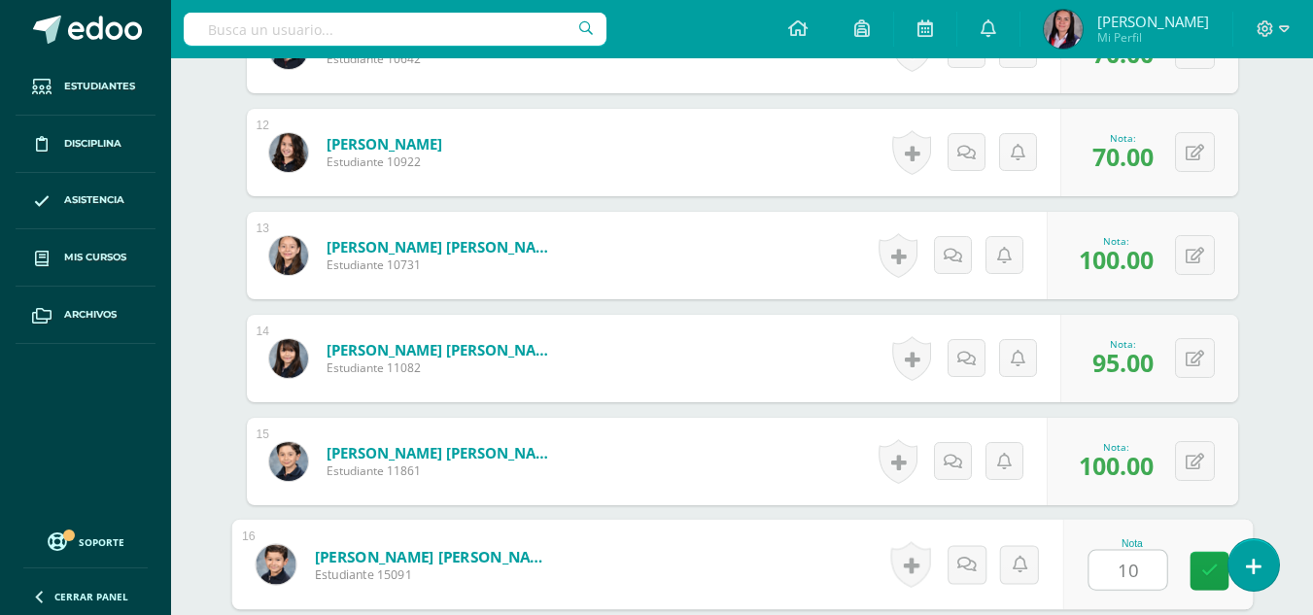
type input "10"
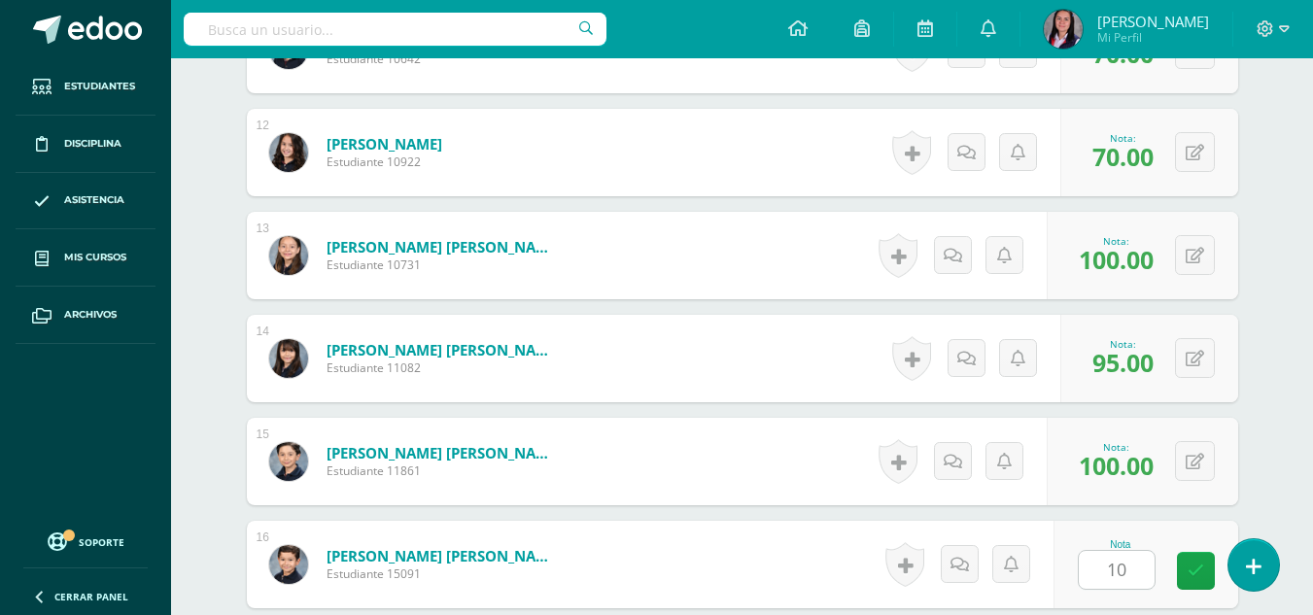
scroll to position [2110, 0]
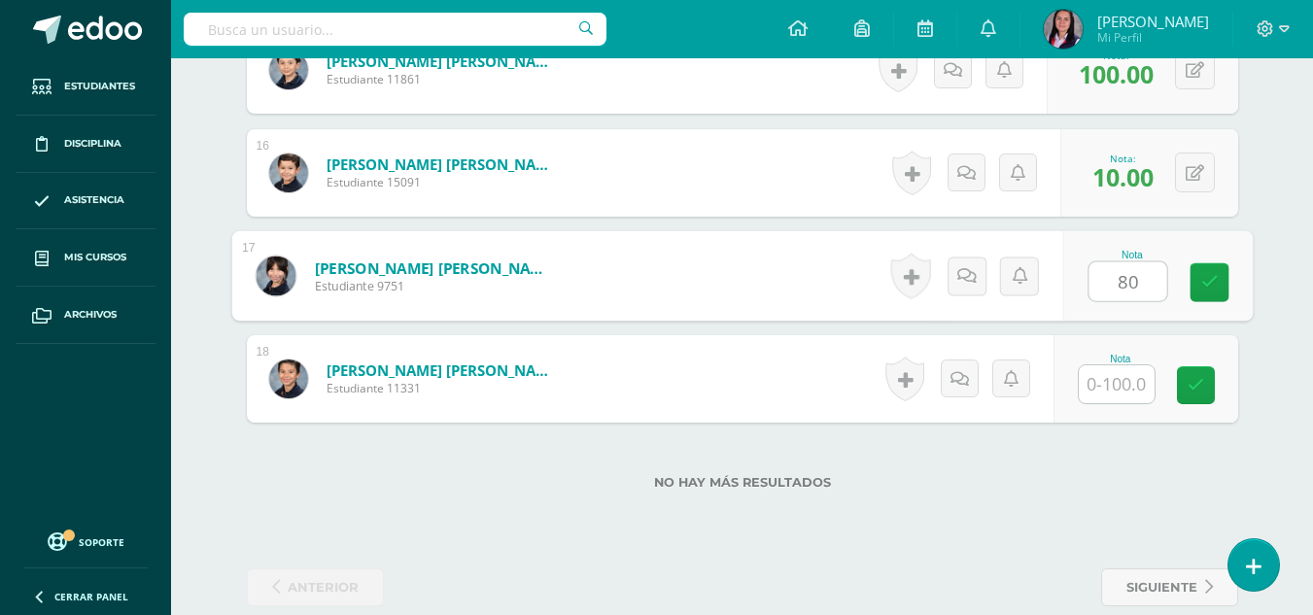
type input "80"
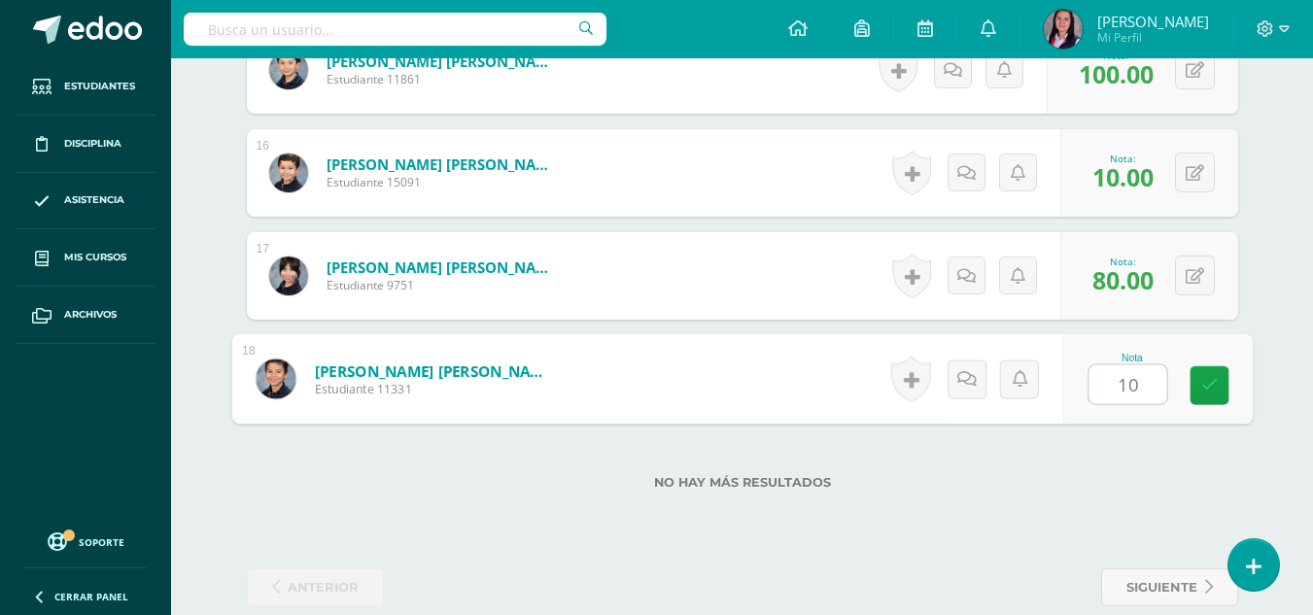
type input "100"
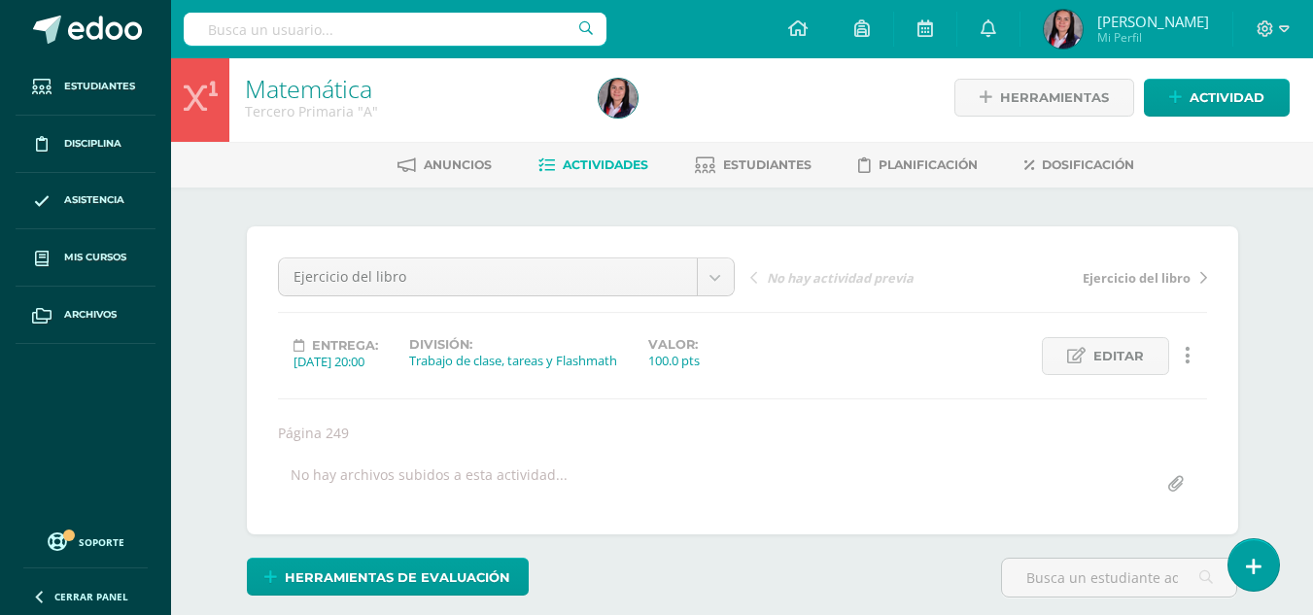
scroll to position [0, 0]
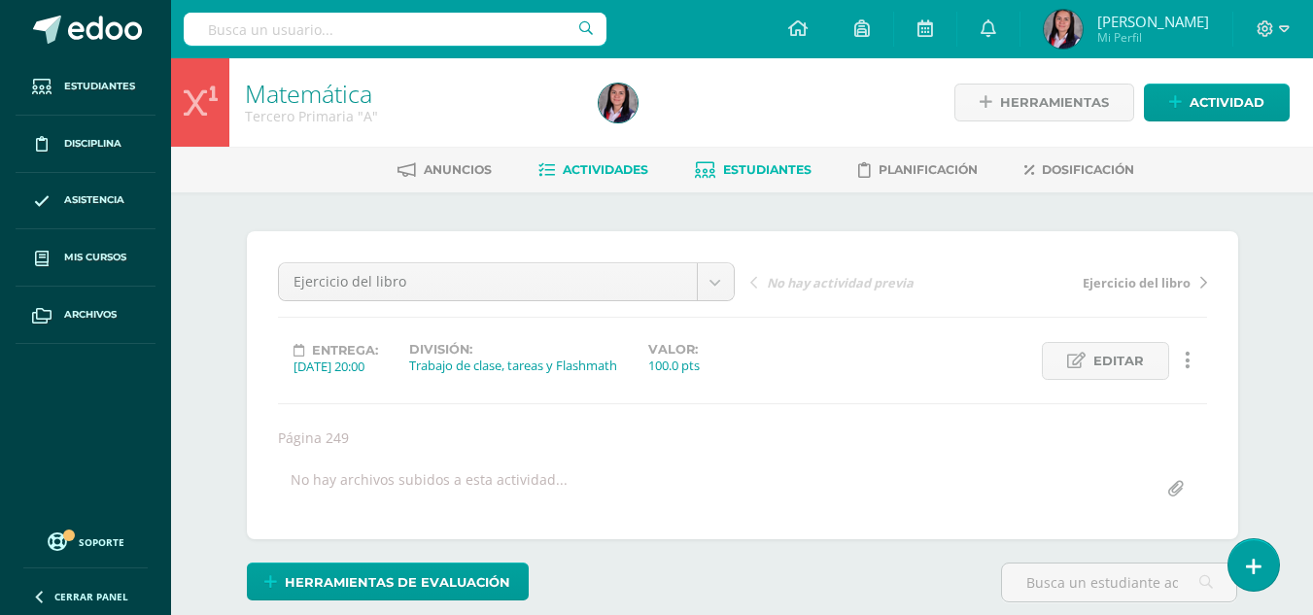
click at [732, 165] on span "Estudiantes" at bounding box center [767, 169] width 88 height 15
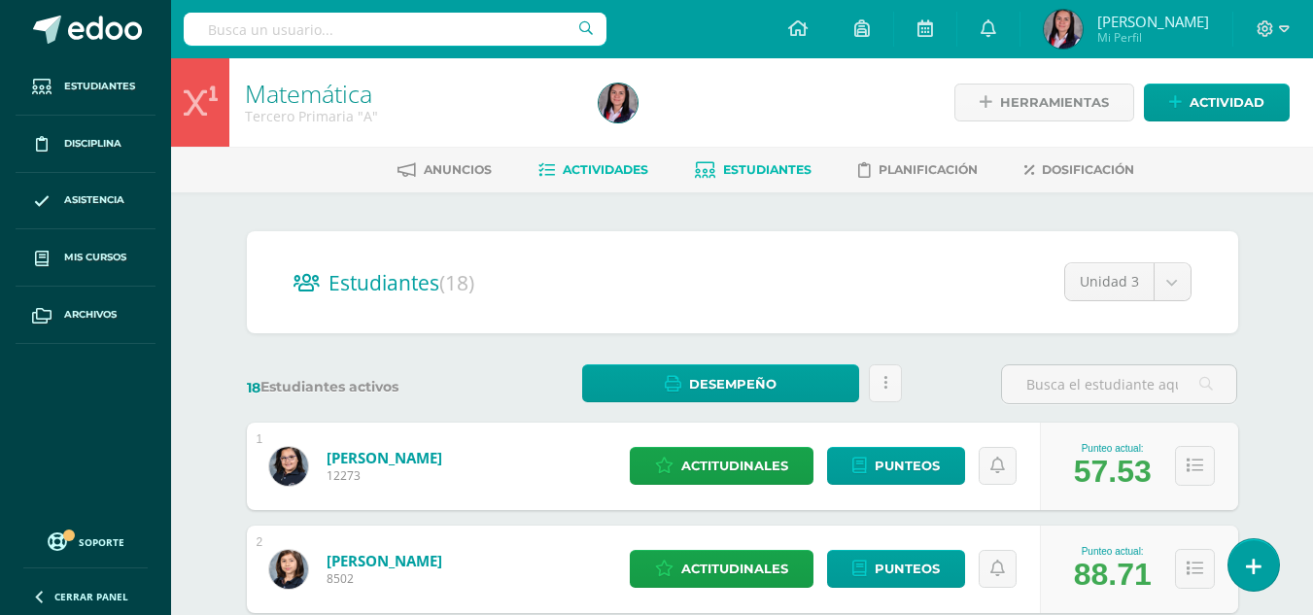
click at [629, 176] on span "Actividades" at bounding box center [606, 169] width 86 height 15
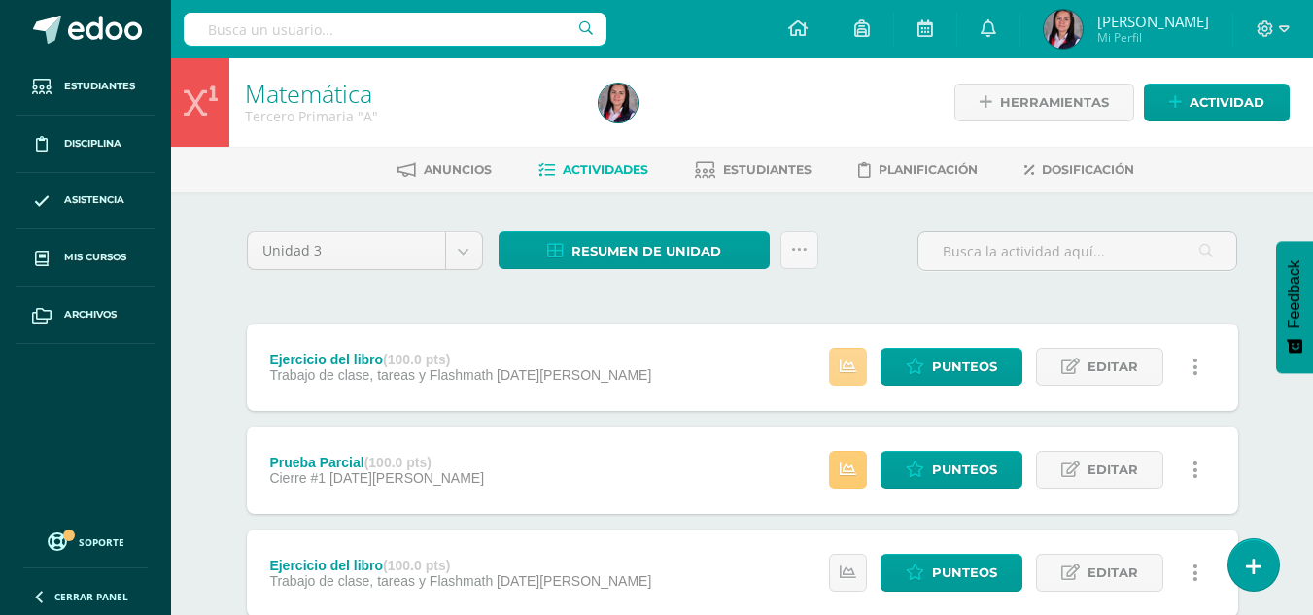
click at [860, 371] on link at bounding box center [848, 367] width 38 height 38
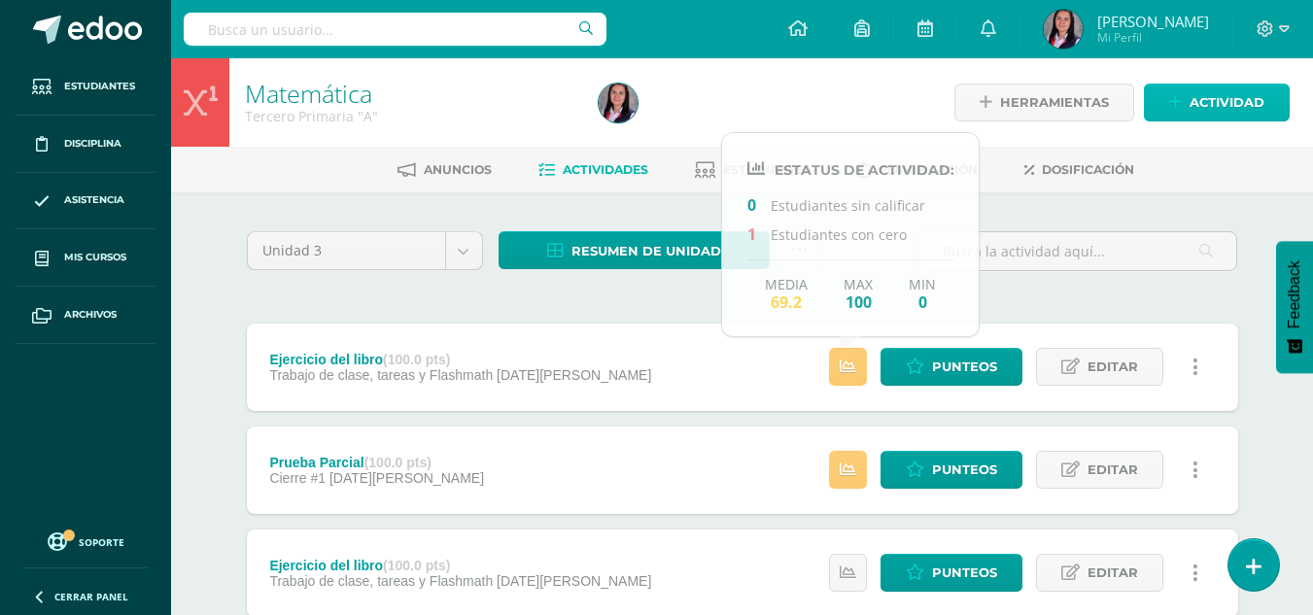
click at [1189, 112] on link "Actividad" at bounding box center [1217, 103] width 146 height 38
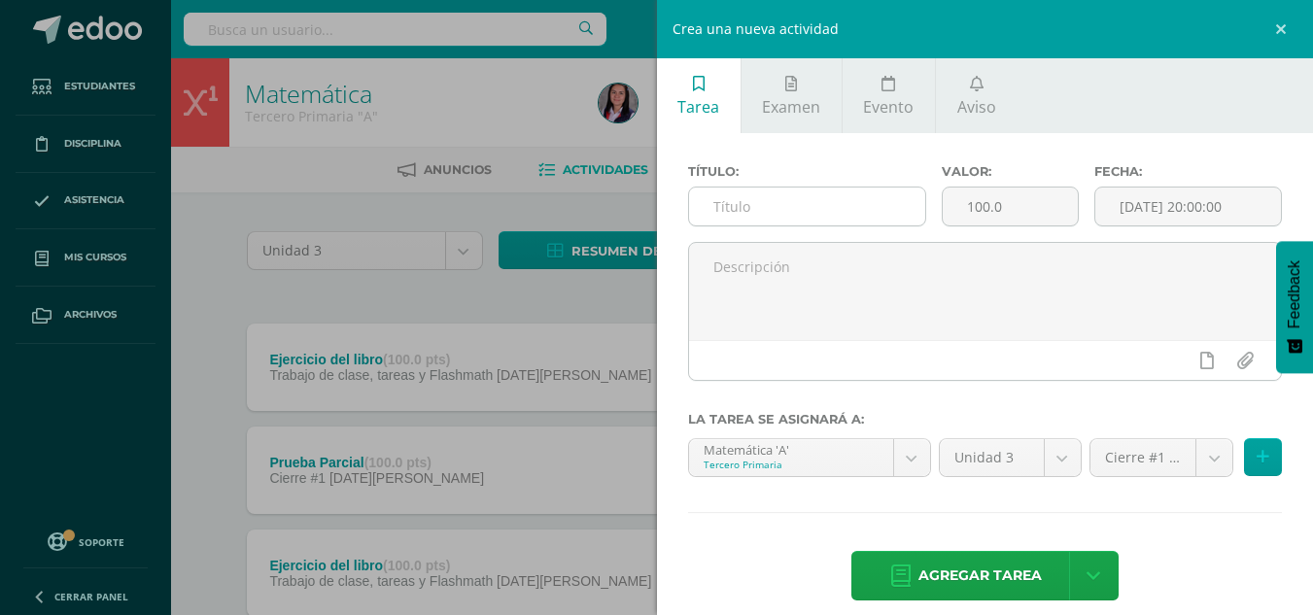
click at [832, 213] on input "text" at bounding box center [807, 207] width 236 height 38
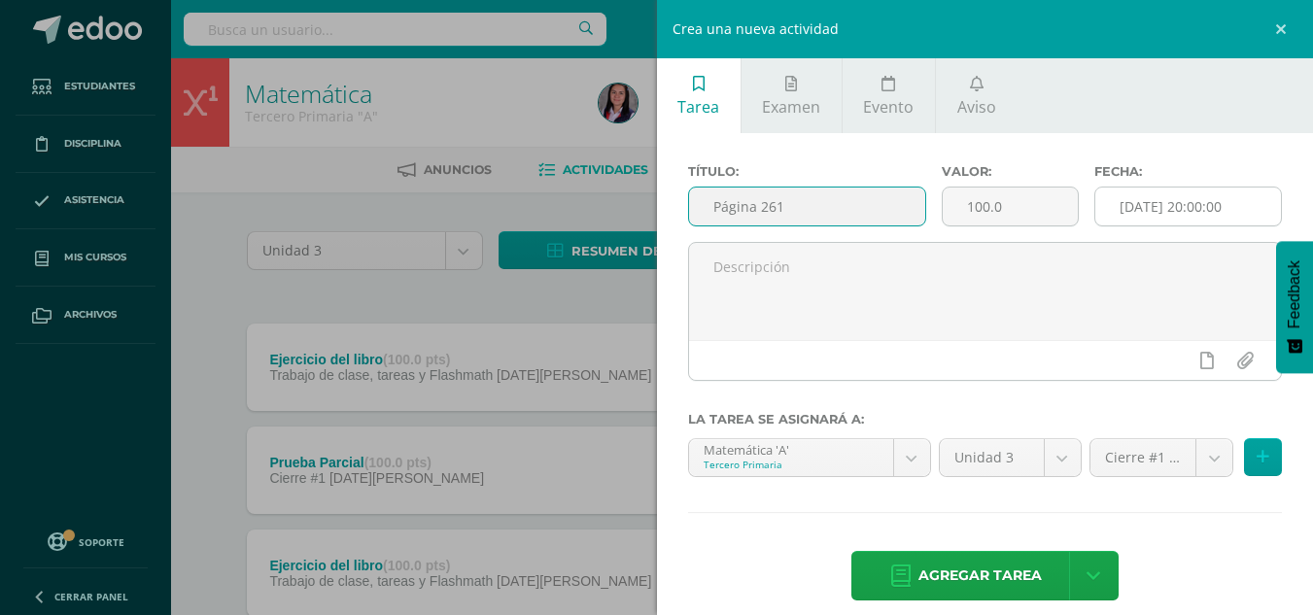
type input "Página 261"
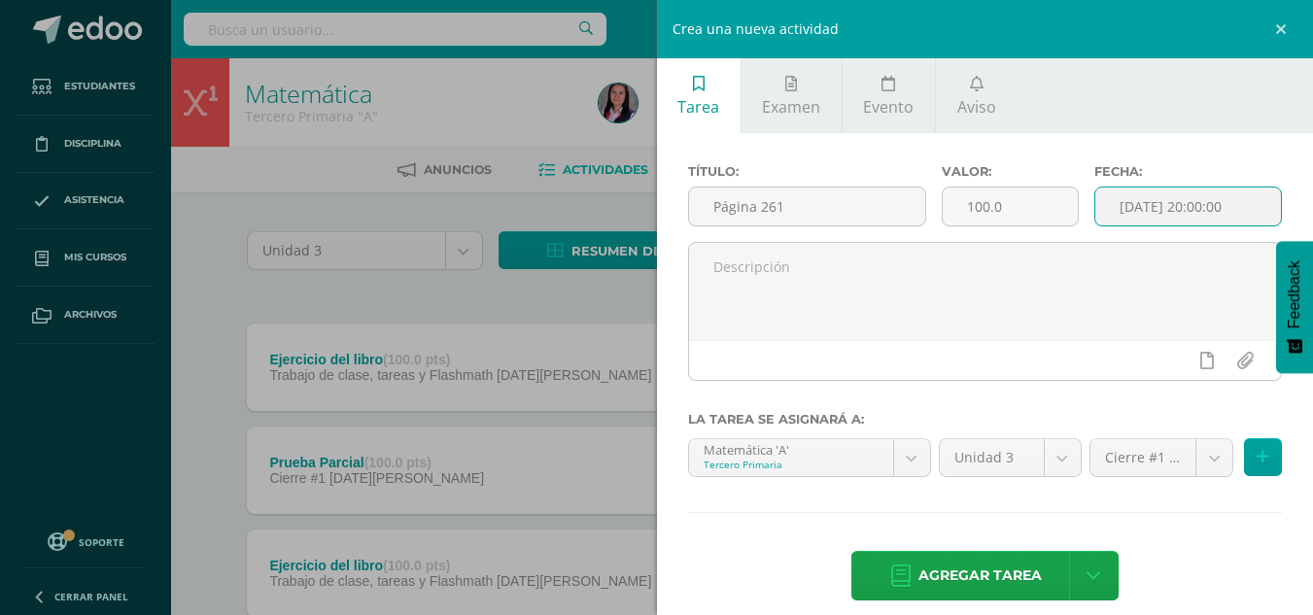
click at [1179, 197] on input "[DATE] 20:00:00" at bounding box center [1189, 207] width 186 height 38
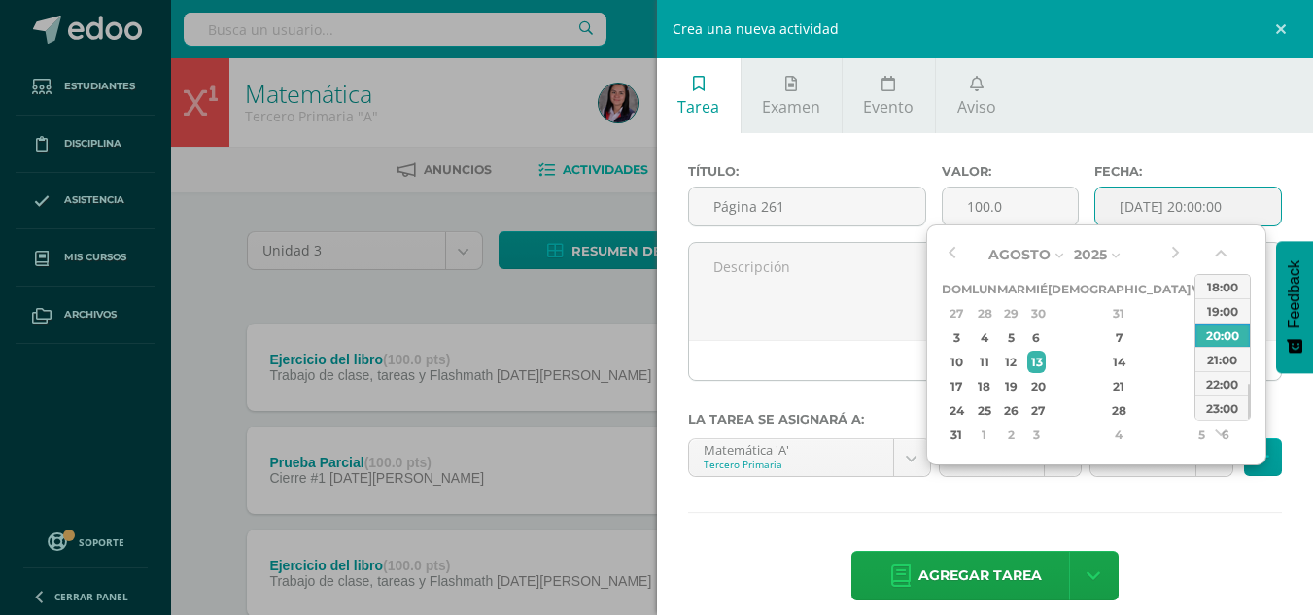
click at [961, 259] on div "Agosto Enero Febrero Marzo Abril Mayo Junio Julio Agosto Septiembre Octubre Nov…" at bounding box center [1063, 343] width 243 height 207
click at [952, 250] on button "button" at bounding box center [951, 254] width 19 height 29
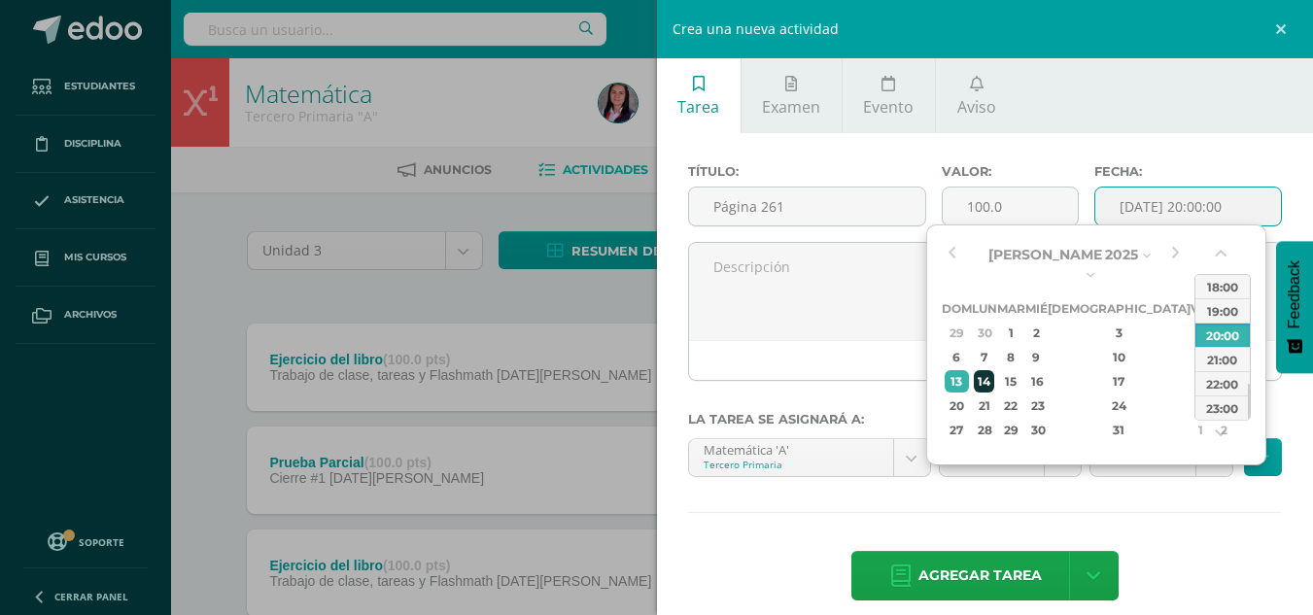
click at [994, 370] on div "14" at bounding box center [984, 381] width 20 height 22
type input "2025-07-14 20:00"
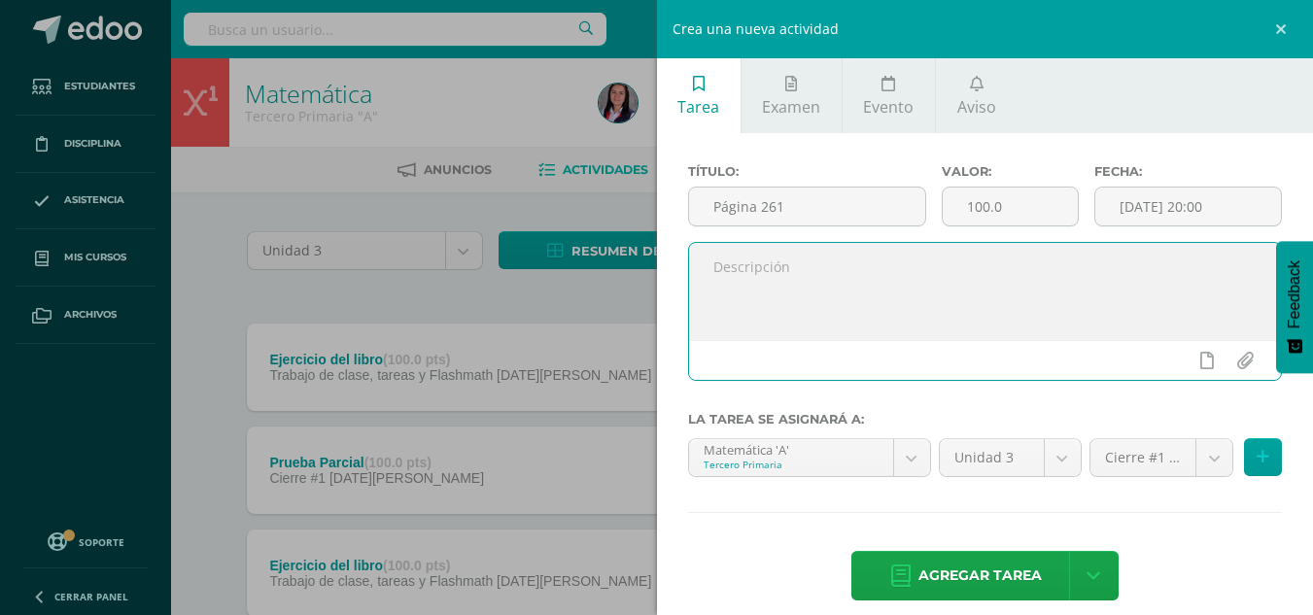
click at [816, 317] on textarea at bounding box center [985, 291] width 593 height 97
type textarea "p"
type textarea "Página 261"
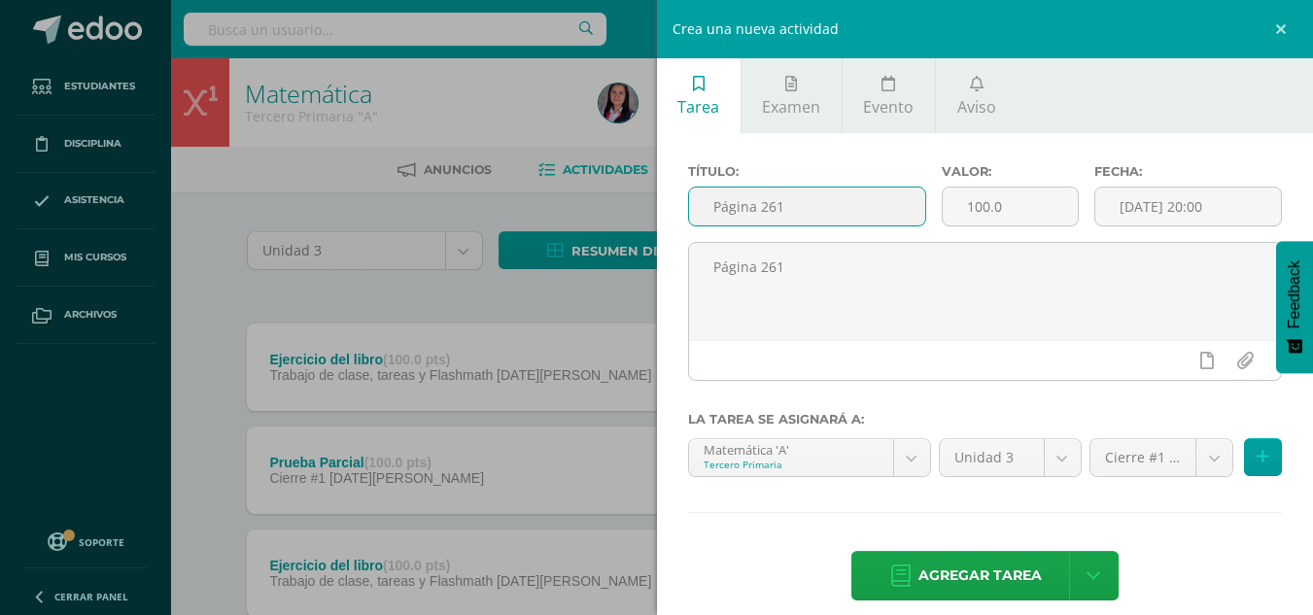
drag, startPoint x: 845, startPoint y: 200, endPoint x: 632, endPoint y: 204, distance: 212.9
click at [632, 204] on div "Crea una nueva actividad Tarea Examen Evento Aviso Título: Página 261 Valor: 10…" at bounding box center [656, 307] width 1313 height 615
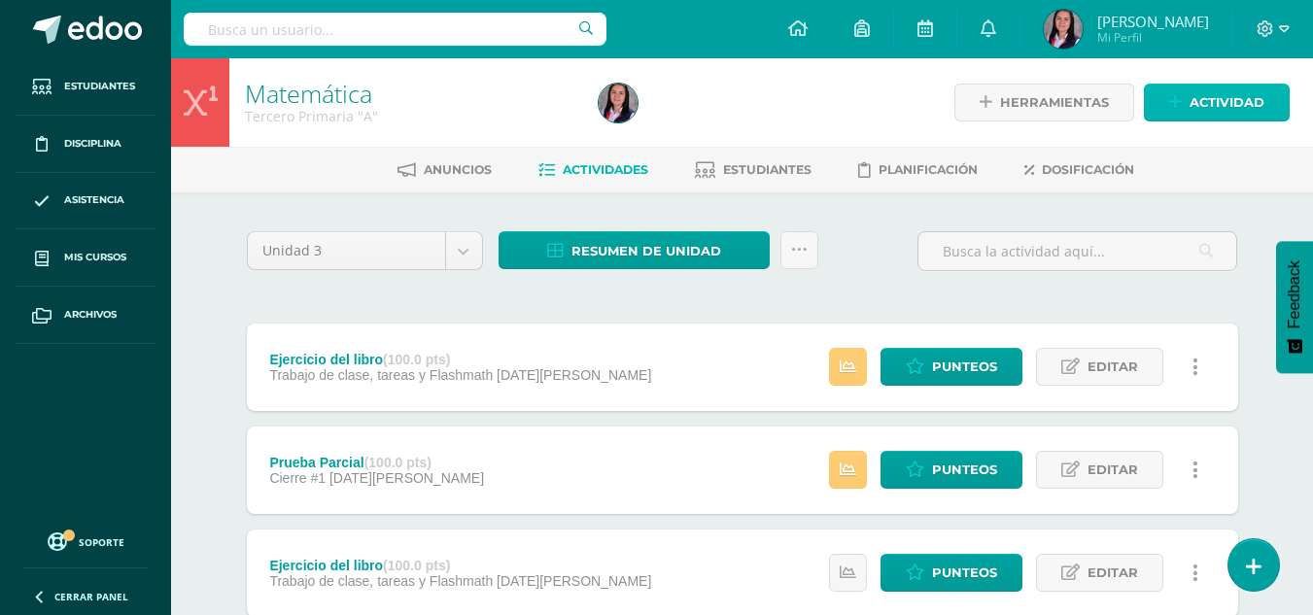
click at [1191, 103] on span "Actividad" at bounding box center [1227, 103] width 75 height 36
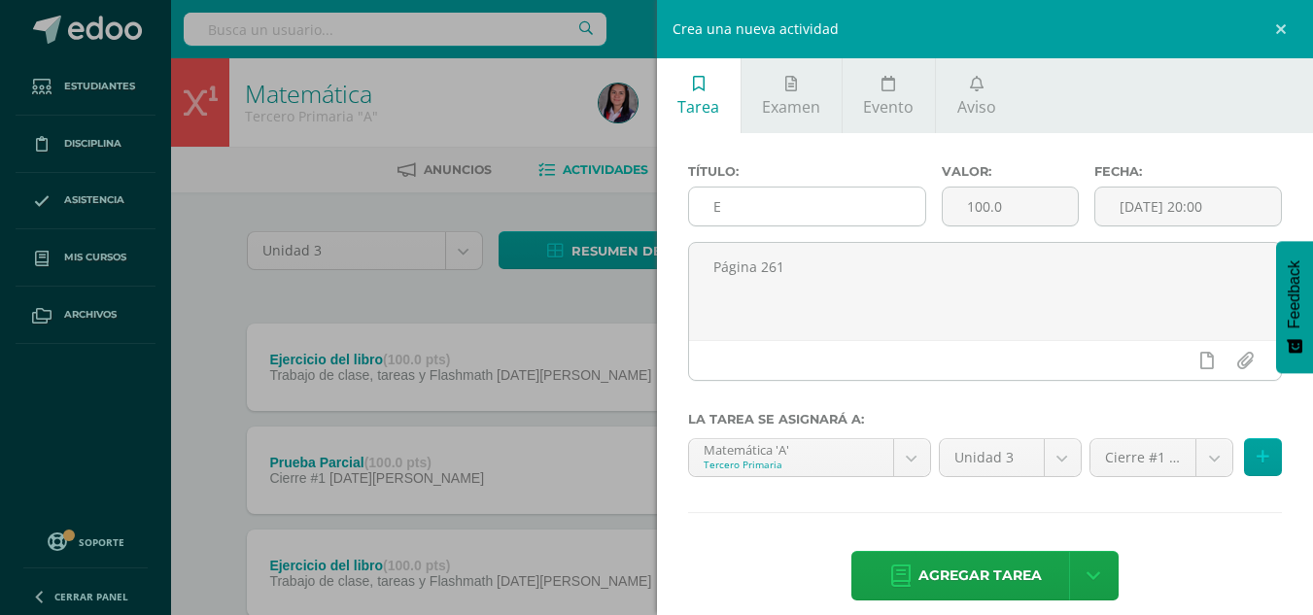
click at [844, 203] on input "E" at bounding box center [807, 207] width 236 height 38
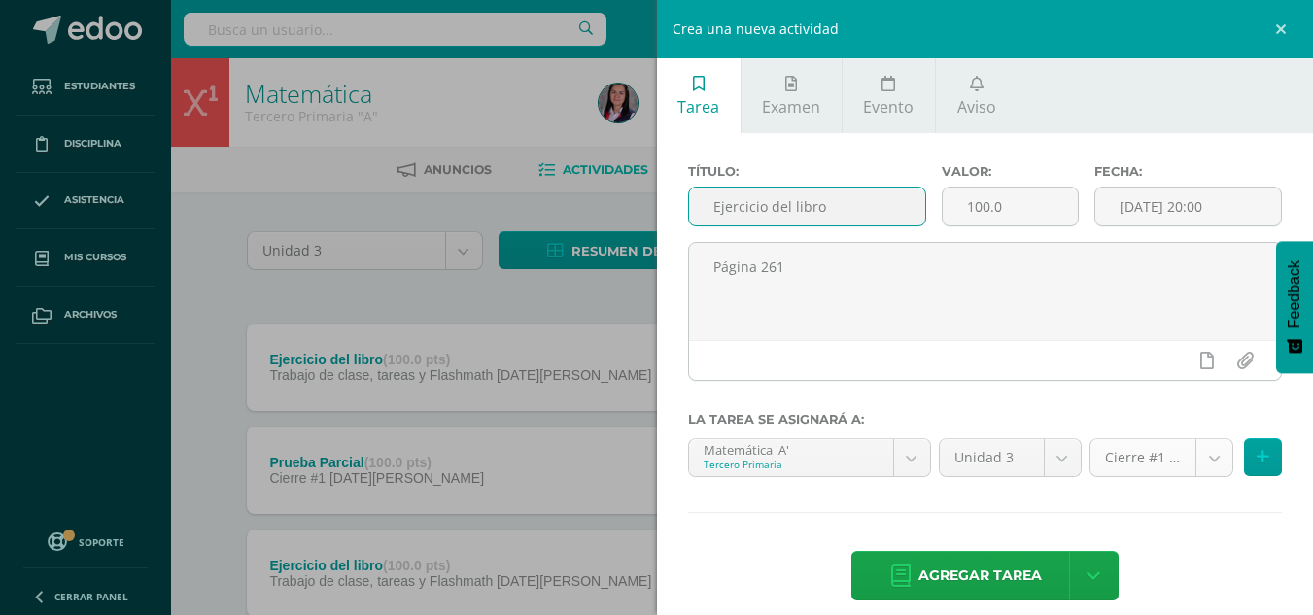
type input "Ejercicio del libro"
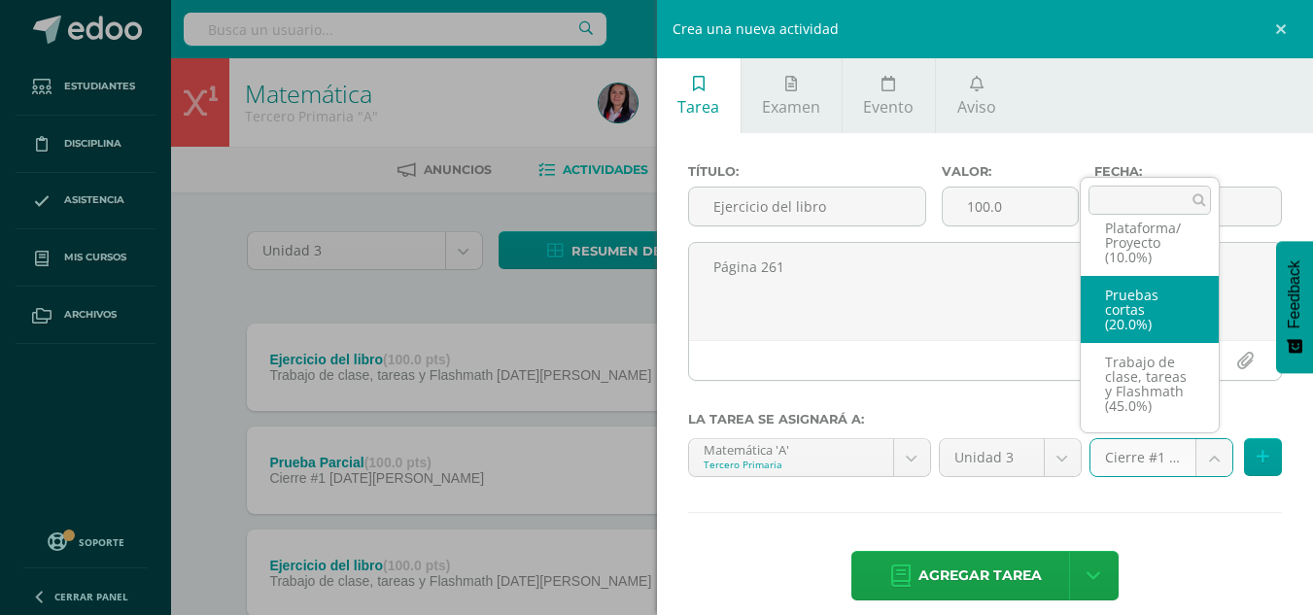
scroll to position [141, 0]
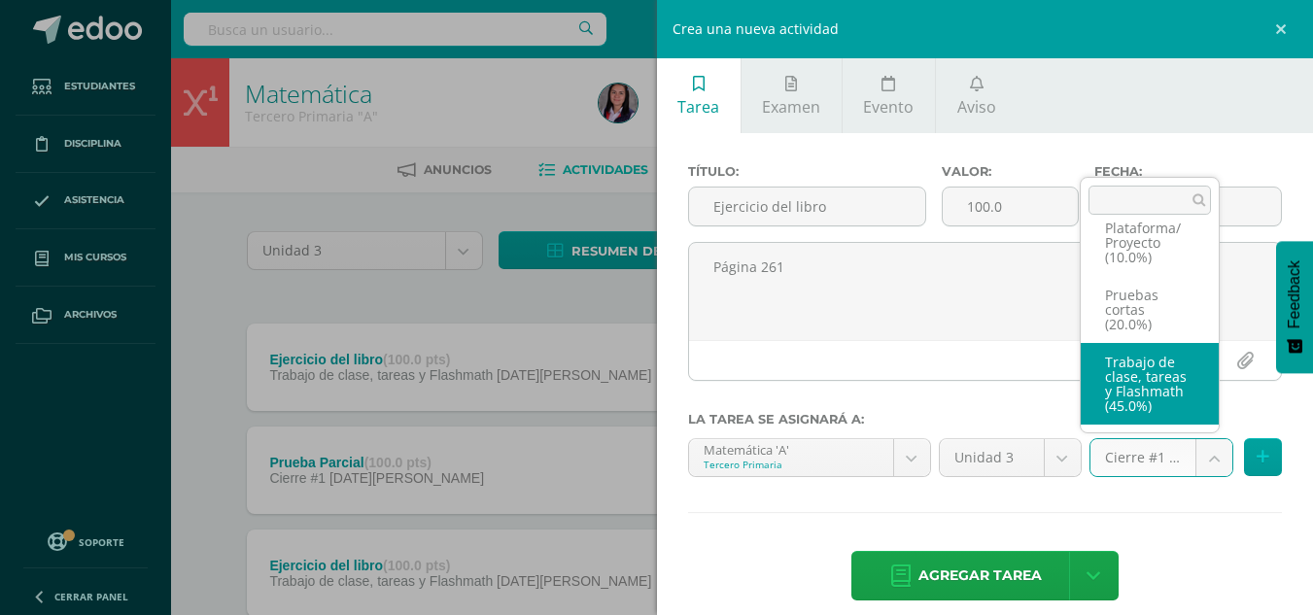
select select "227960"
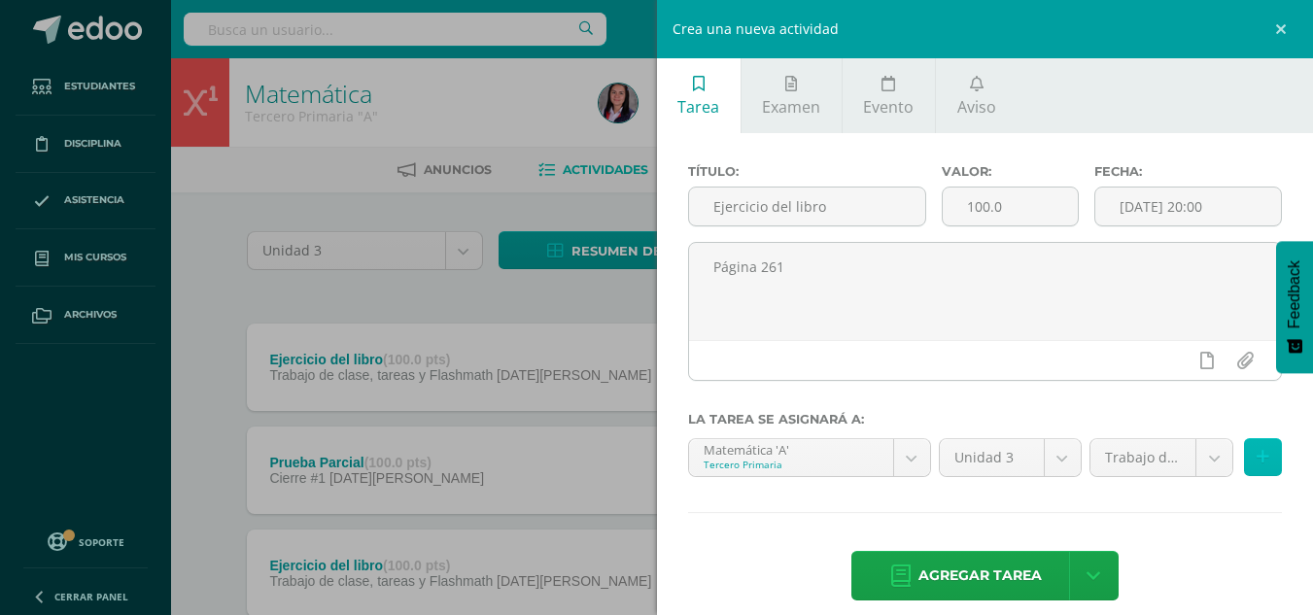
click at [1244, 447] on button at bounding box center [1263, 457] width 38 height 38
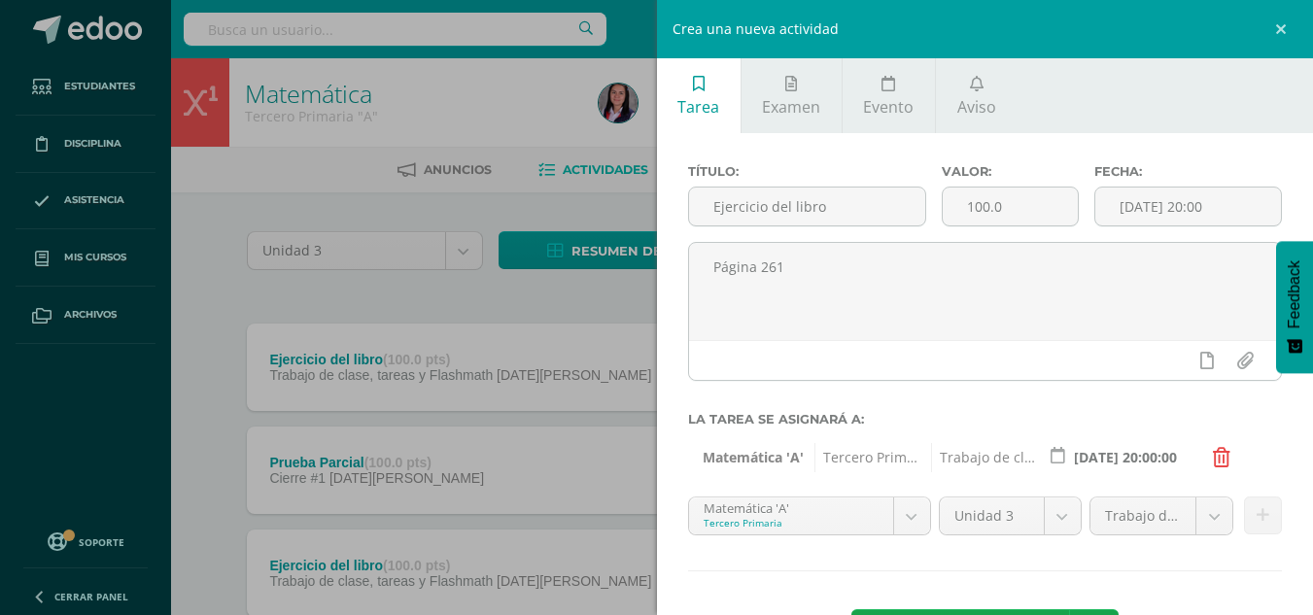
scroll to position [79, 0]
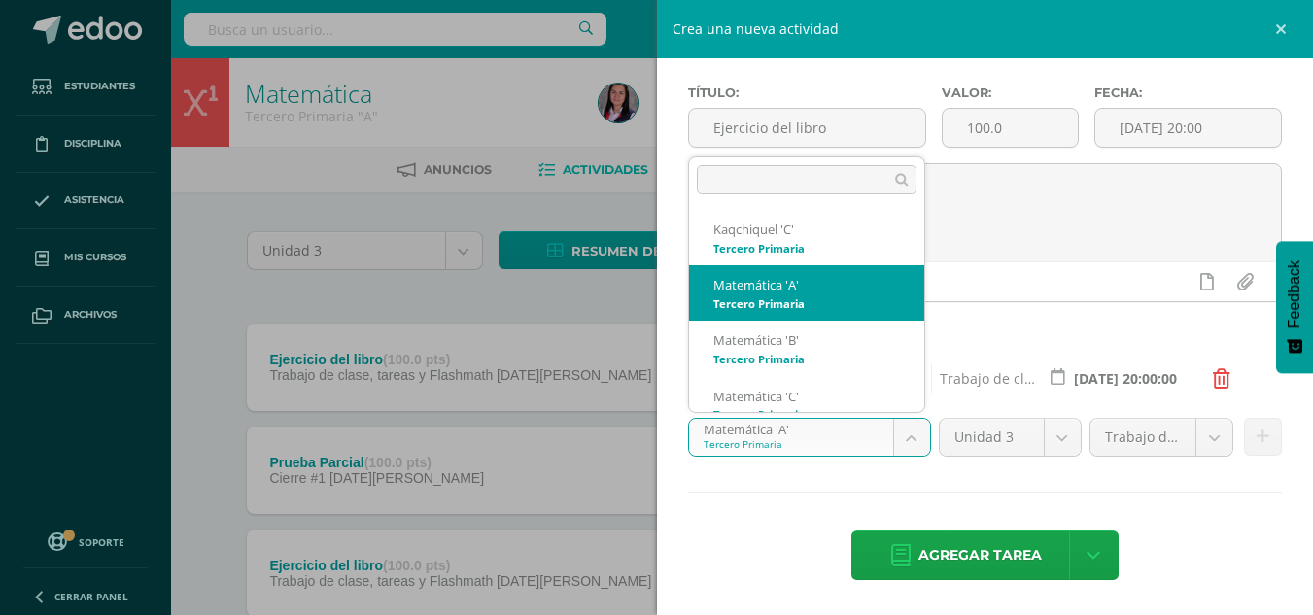
scroll to position [19, 0]
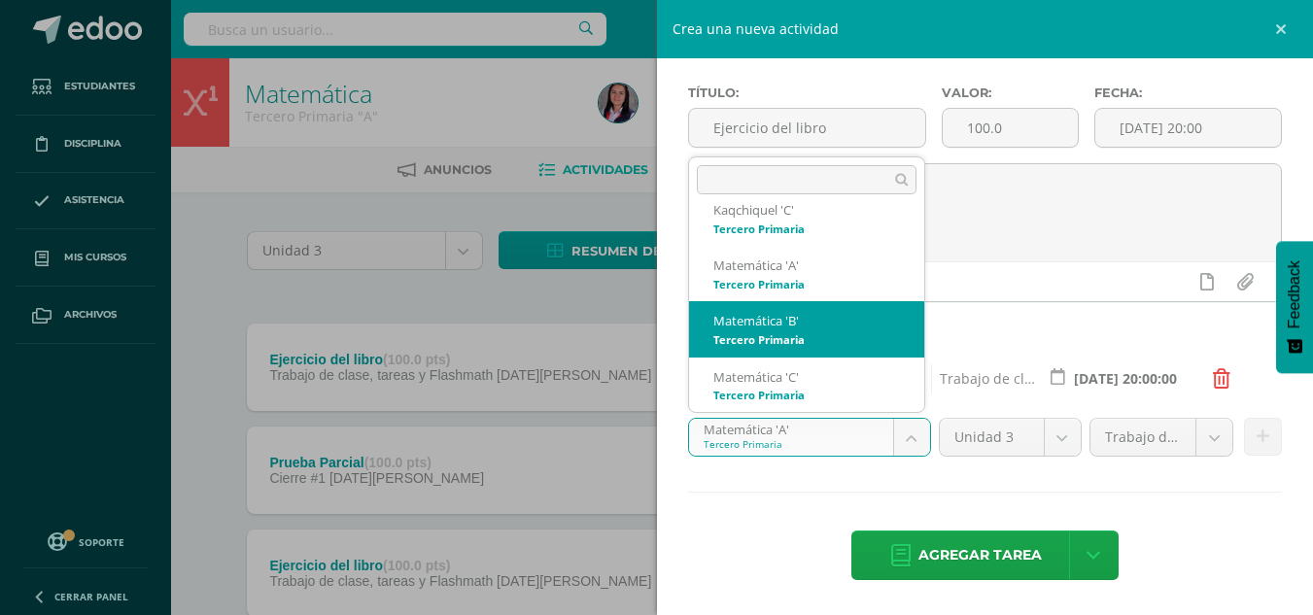
select select "211043"
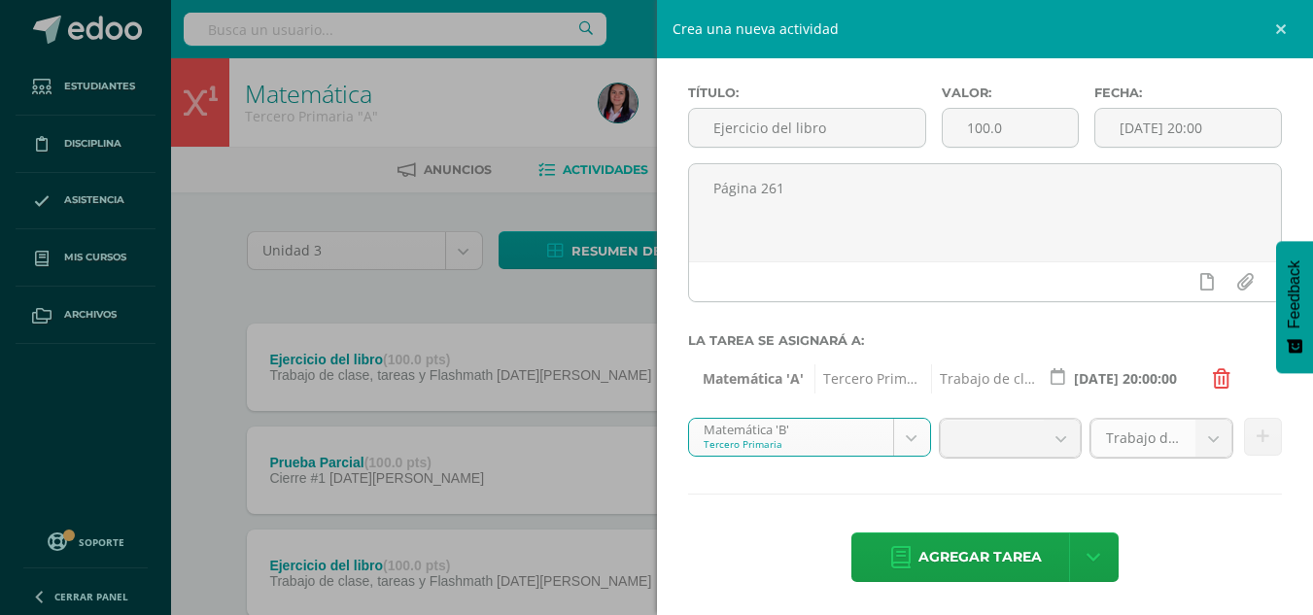
click at [1168, 457] on link "Trabajo de clase, tareas y Flashmath (45.0%)" at bounding box center [1162, 438] width 143 height 39
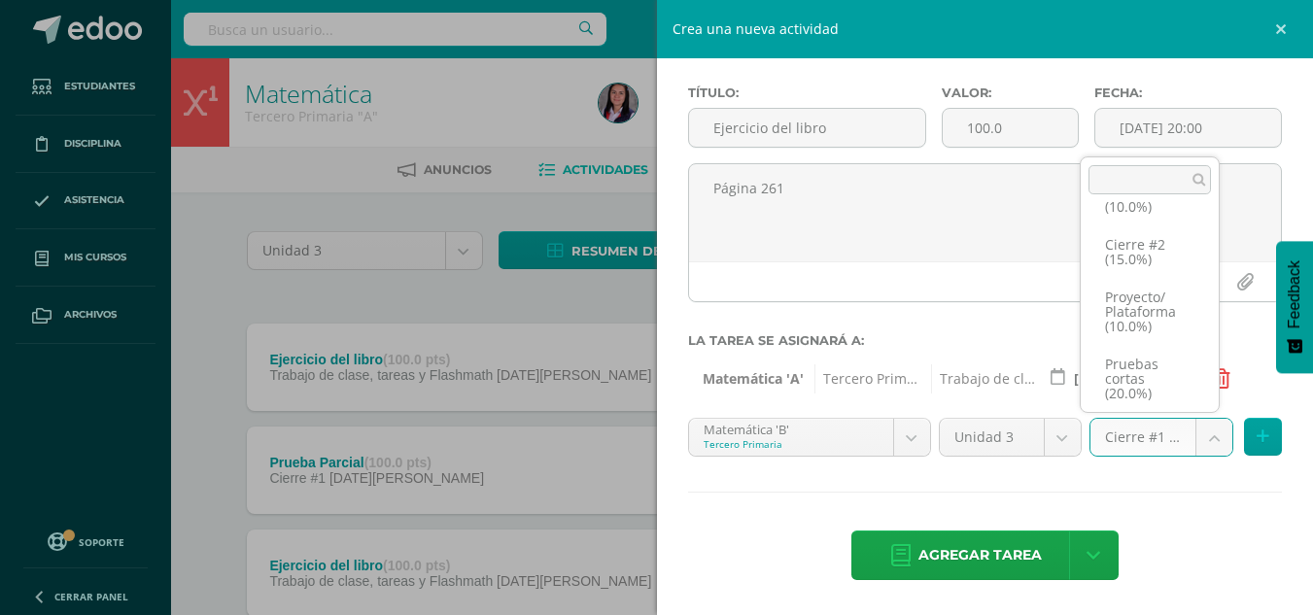
scroll to position [141, 0]
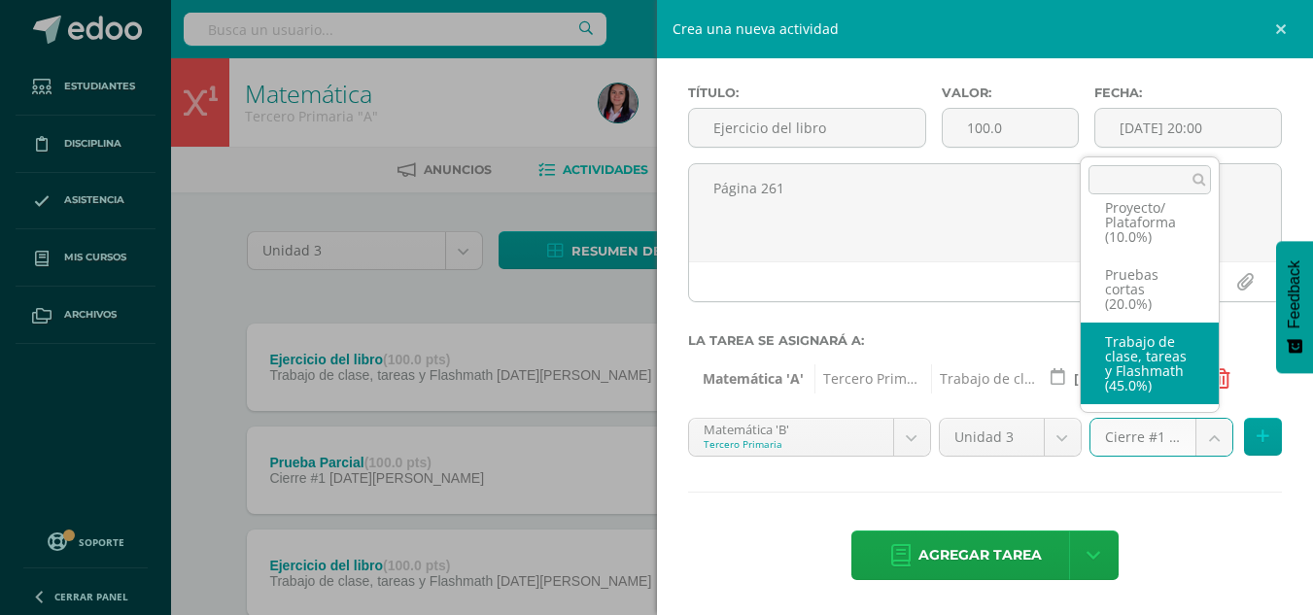
select select "227966"
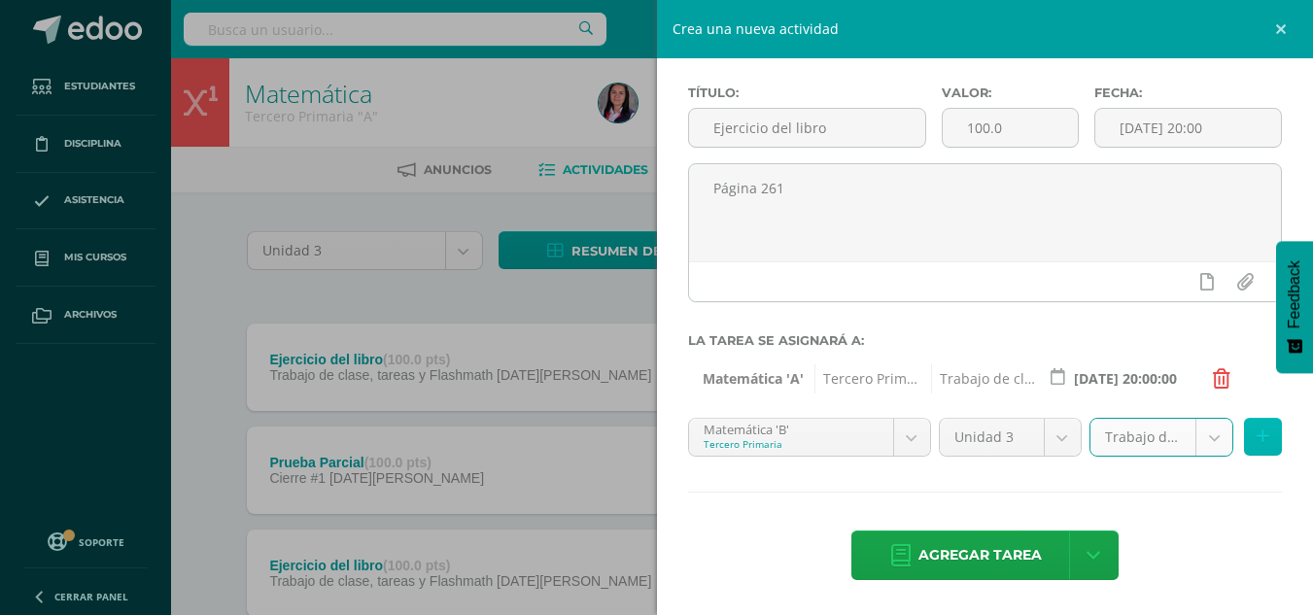
click at [1257, 435] on icon at bounding box center [1263, 437] width 13 height 17
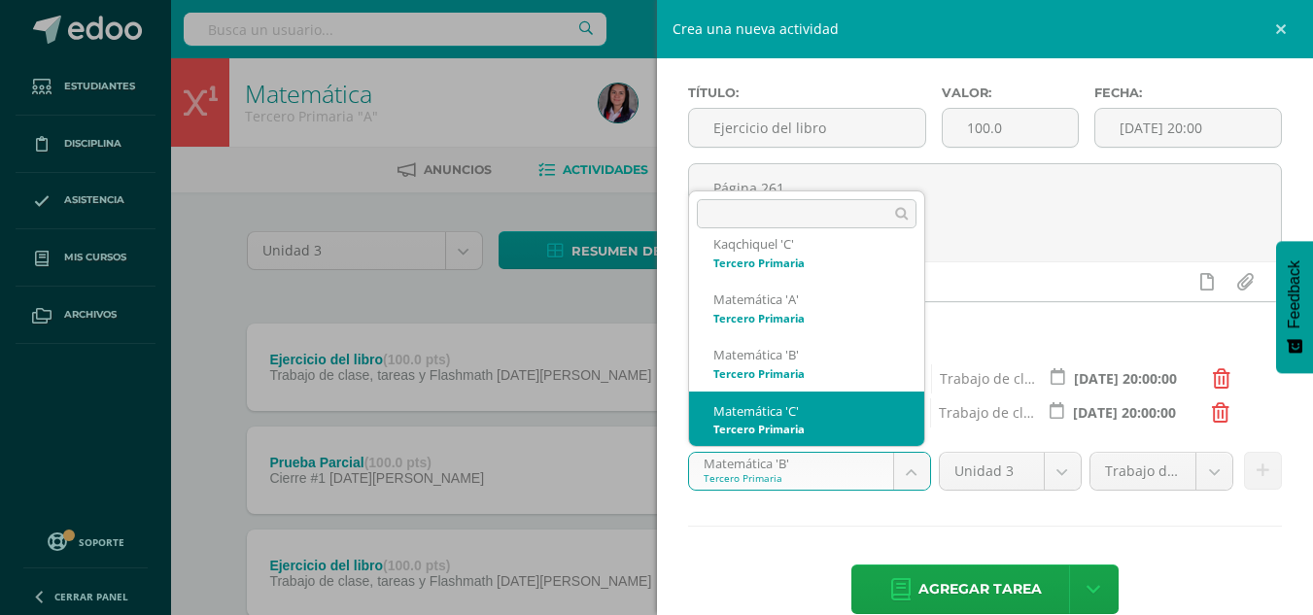
select select "211113"
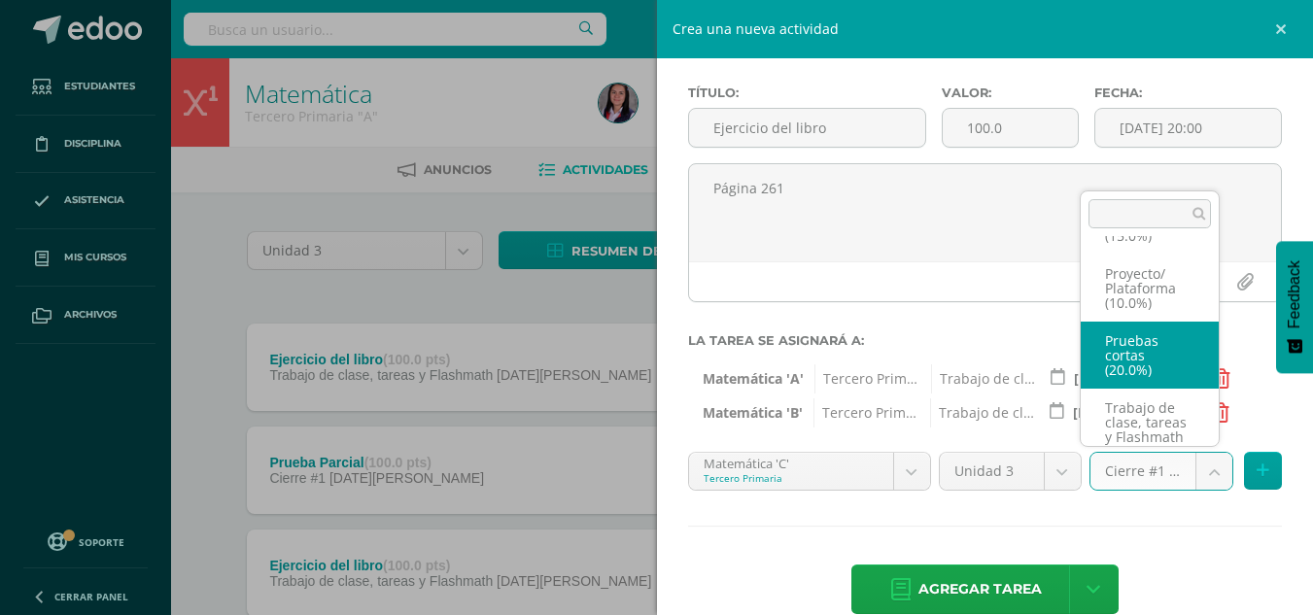
scroll to position [141, 0]
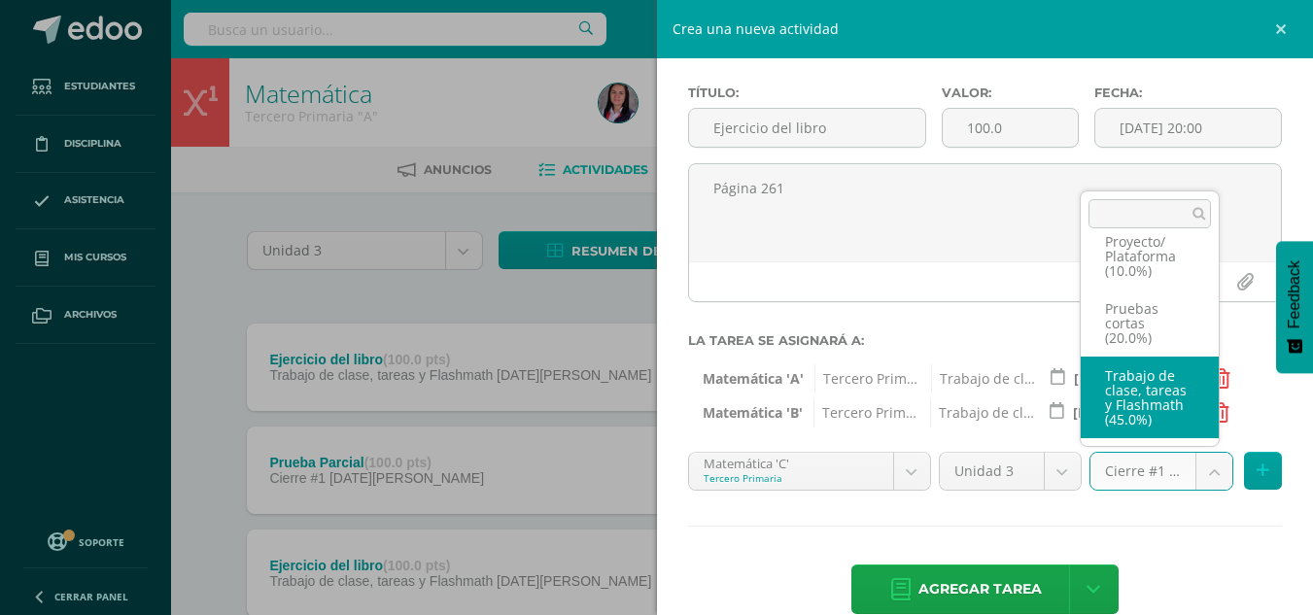
select select "227953"
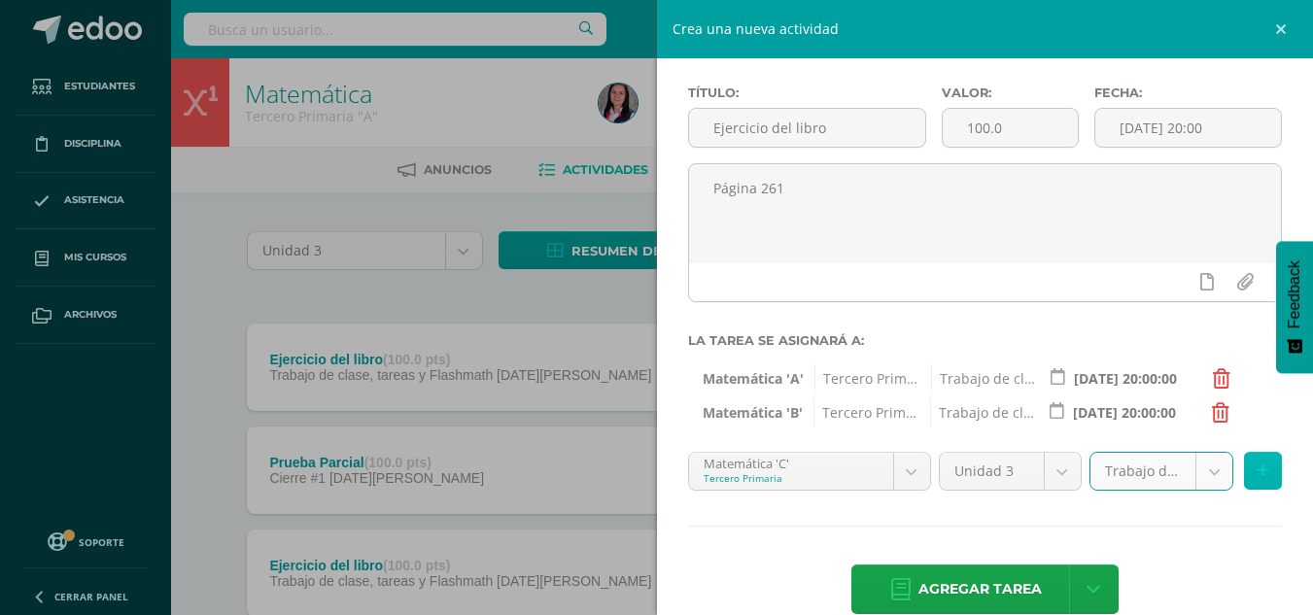
click at [1258, 465] on button at bounding box center [1263, 471] width 38 height 38
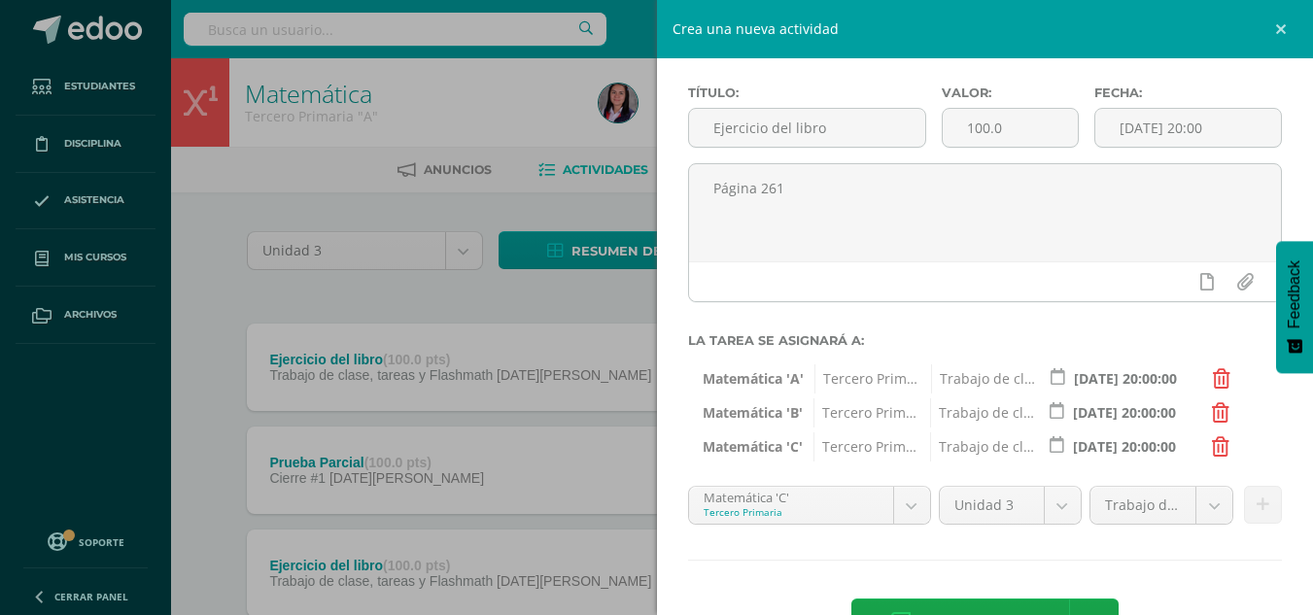
scroll to position [147, 0]
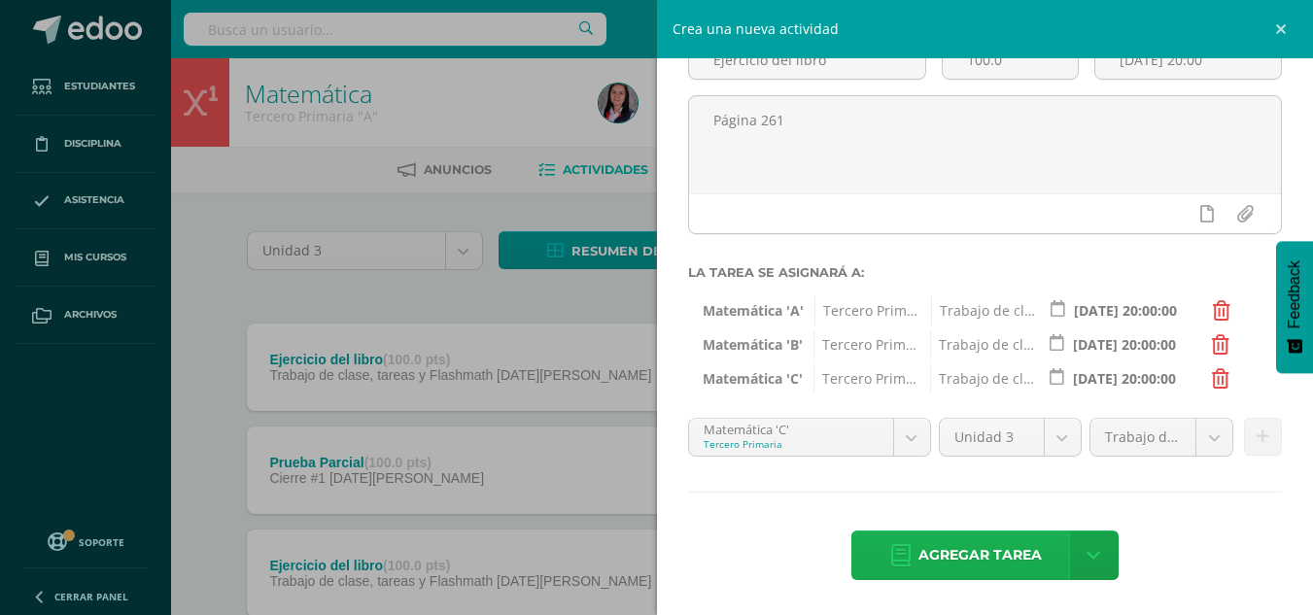
click at [1031, 549] on span "Agregar tarea" at bounding box center [980, 556] width 123 height 48
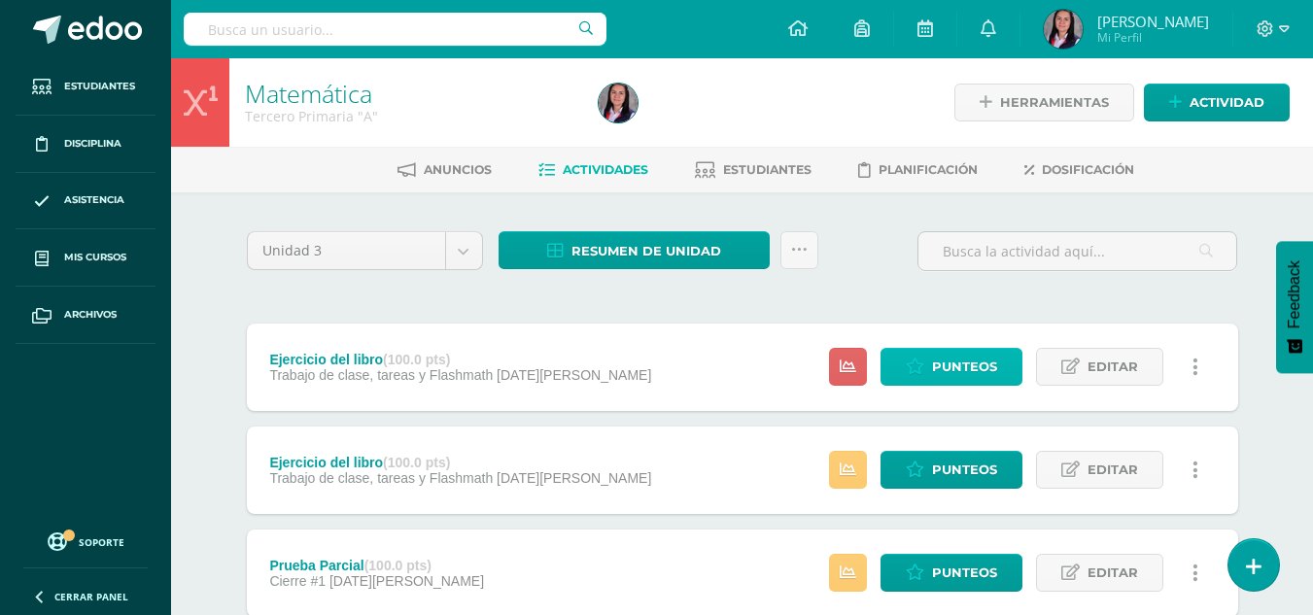
click at [955, 360] on span "Punteos" at bounding box center [964, 367] width 65 height 36
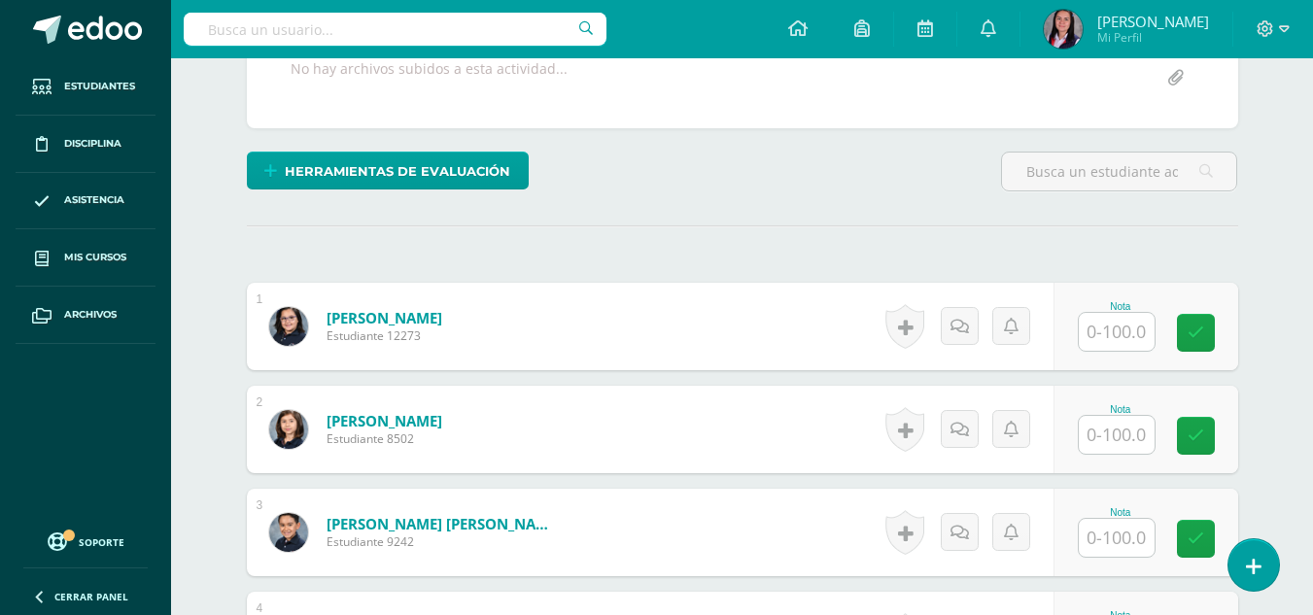
scroll to position [412, 0]
click at [1141, 350] on input "text" at bounding box center [1117, 331] width 76 height 38
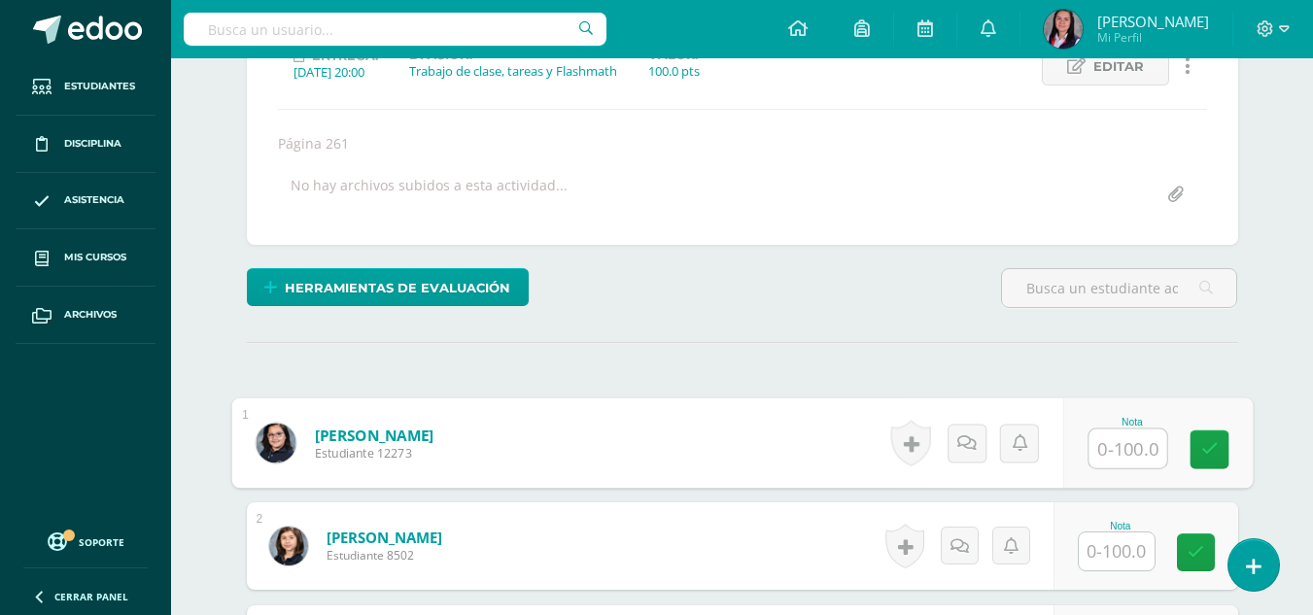
scroll to position [509, 0]
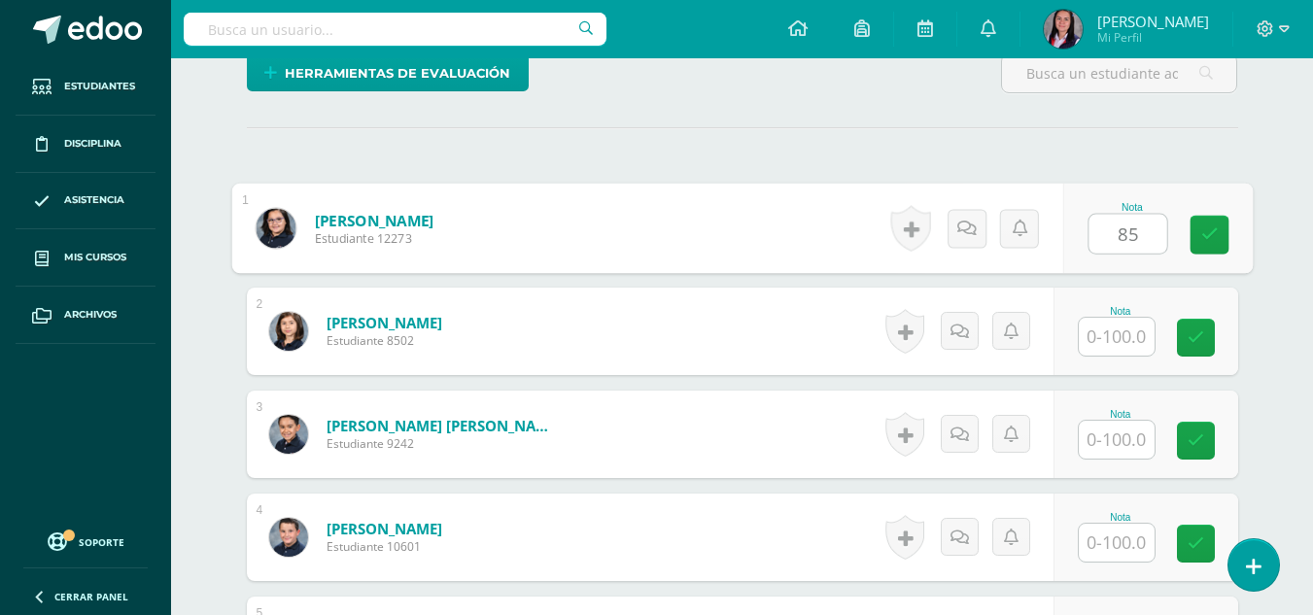
type input "85"
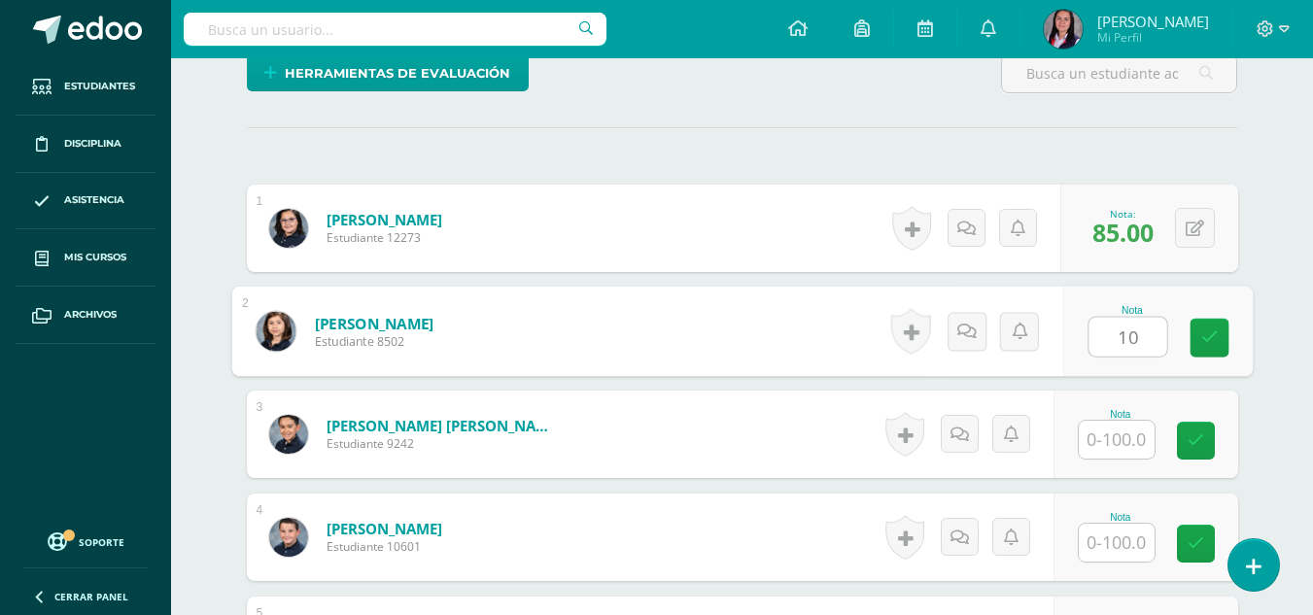
type input "10"
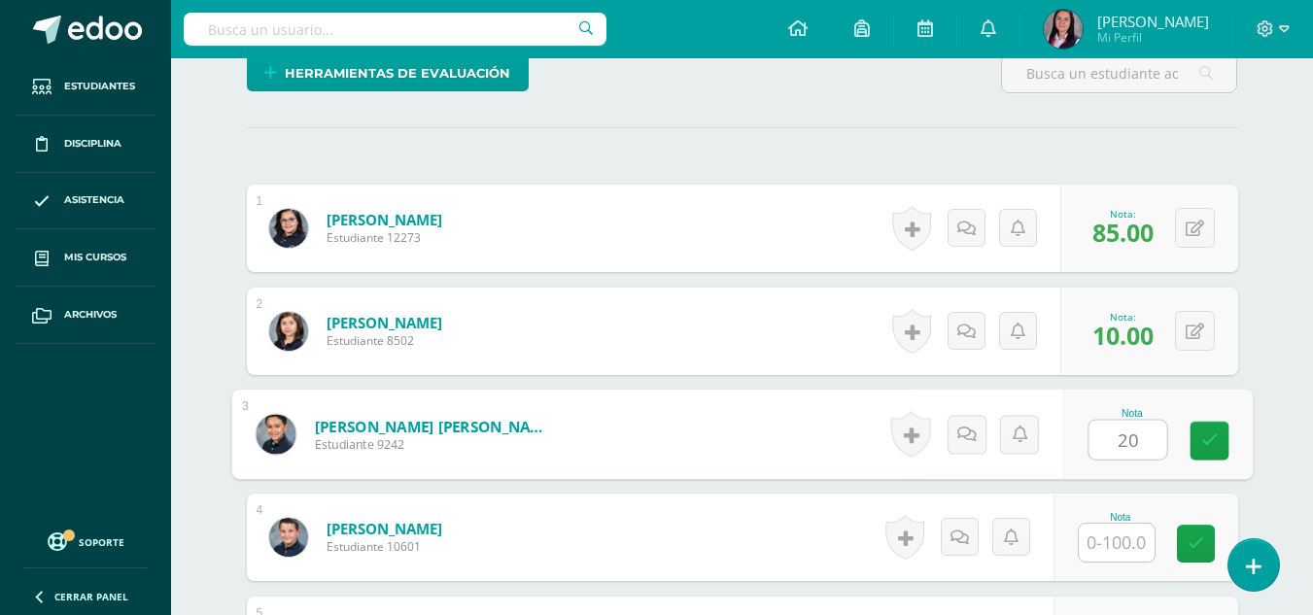
type input "20"
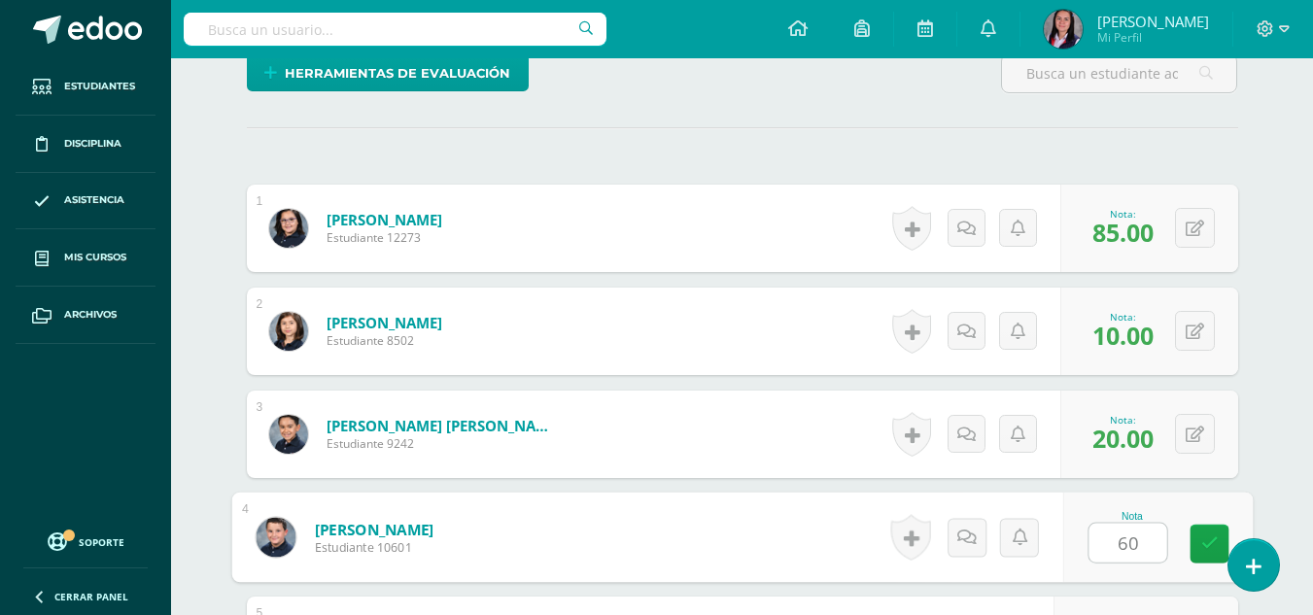
type input "60"
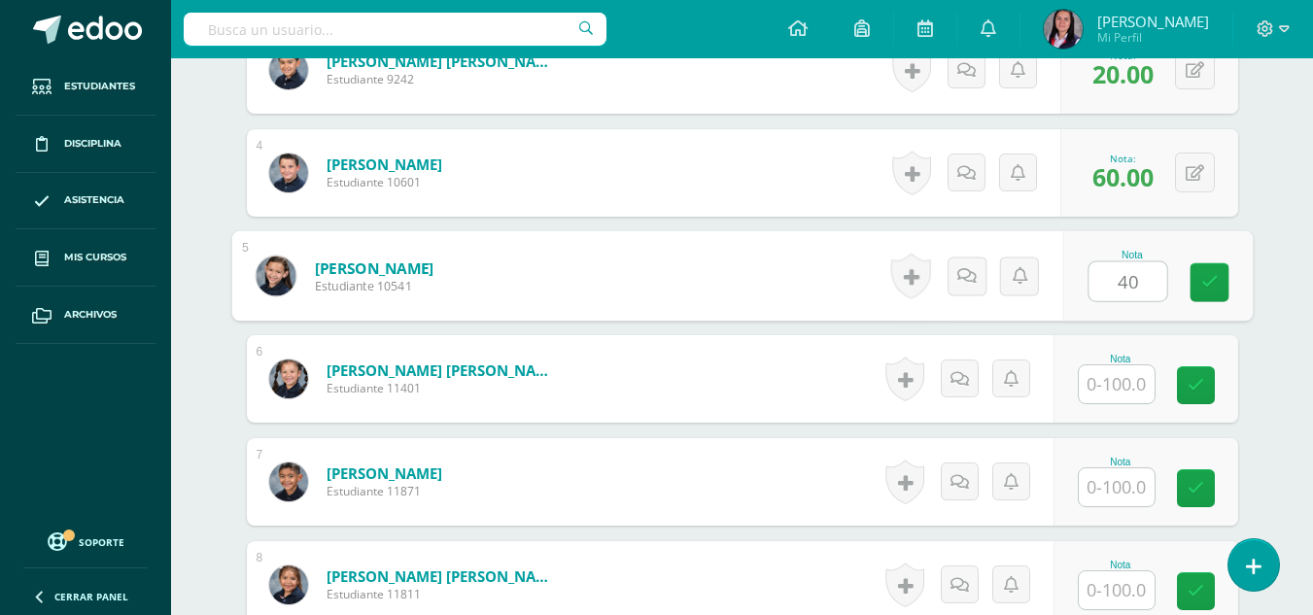
type input "40"
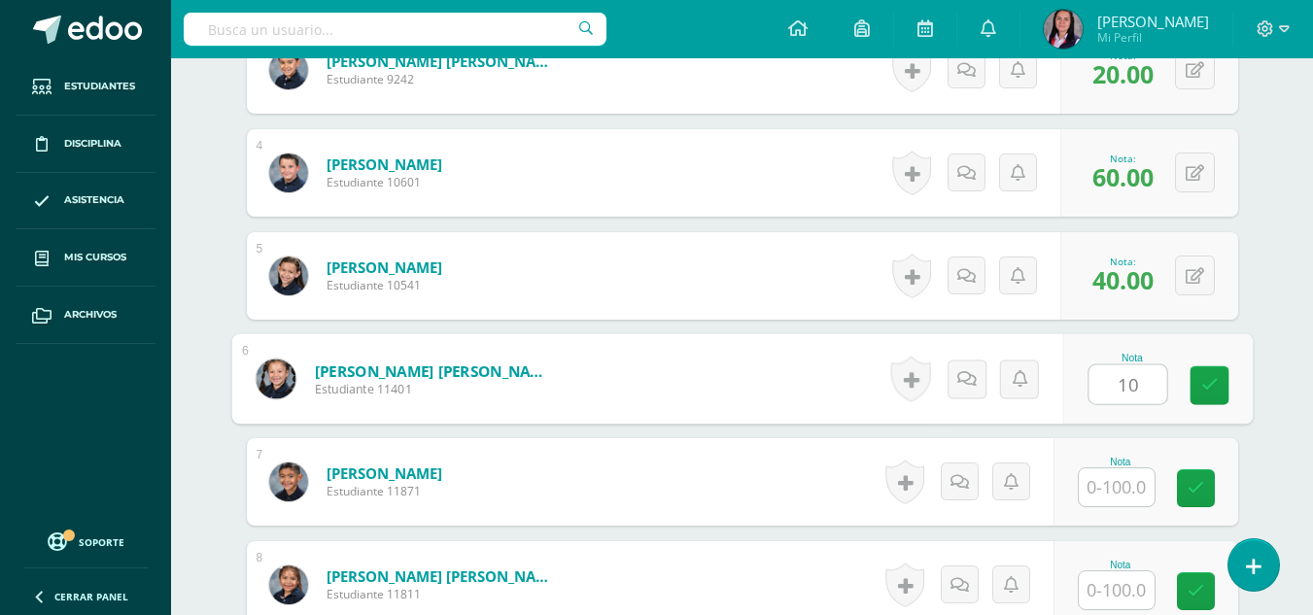
type input "10"
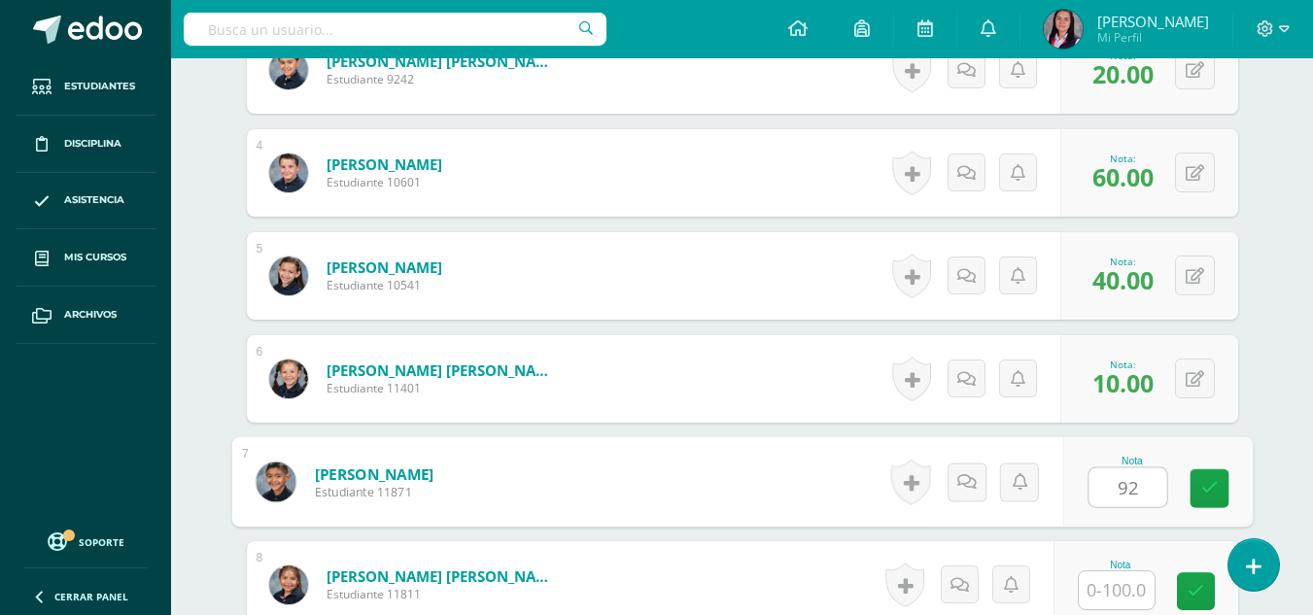
type input "92"
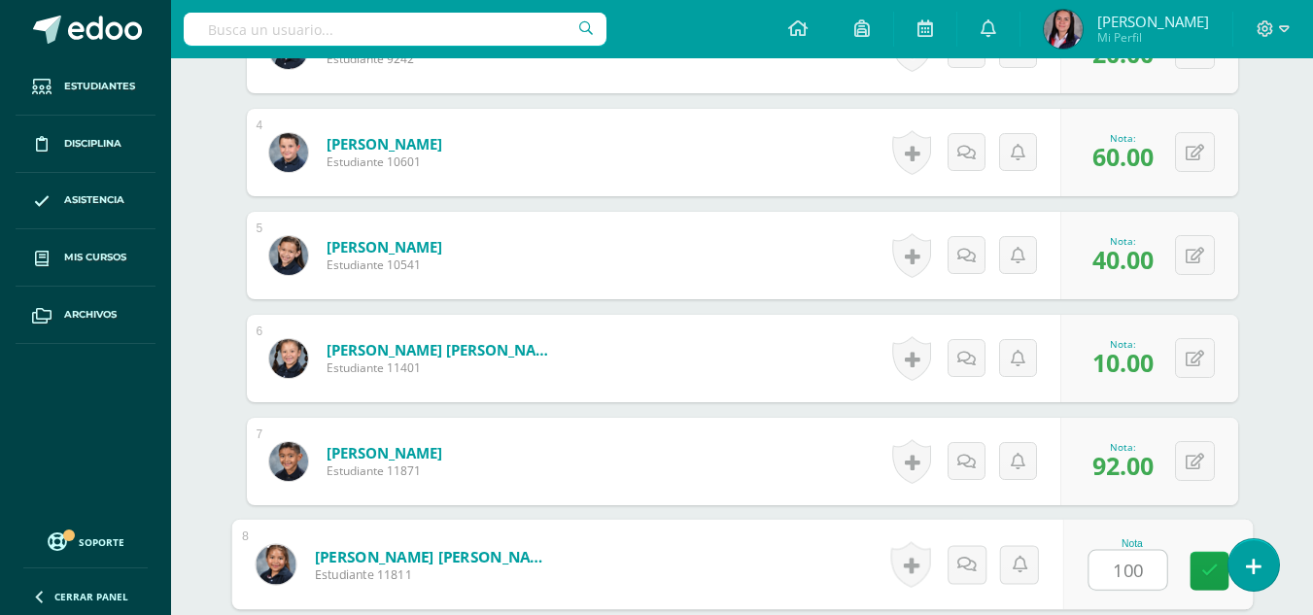
type input "100"
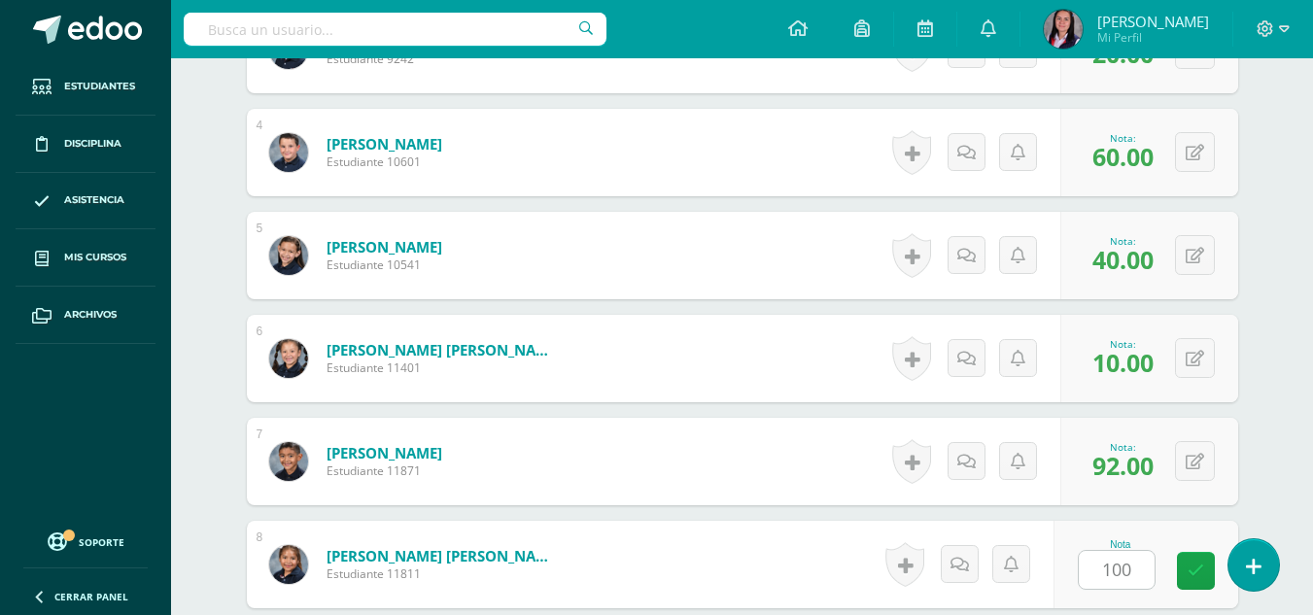
scroll to position [1286, 0]
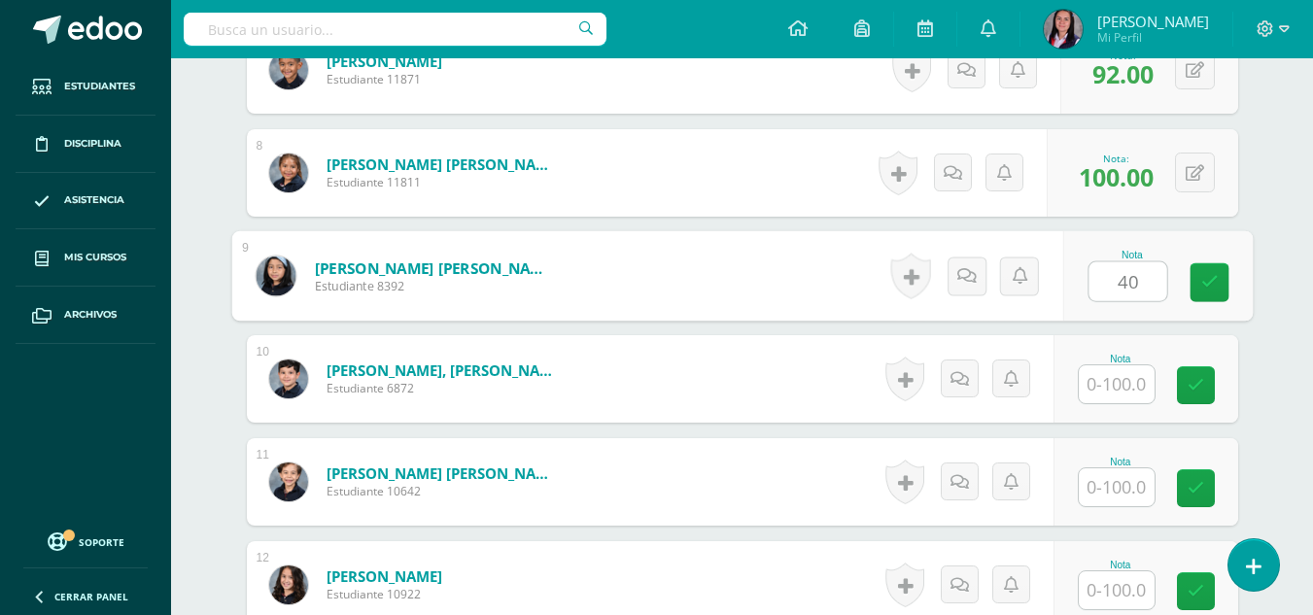
type input "40"
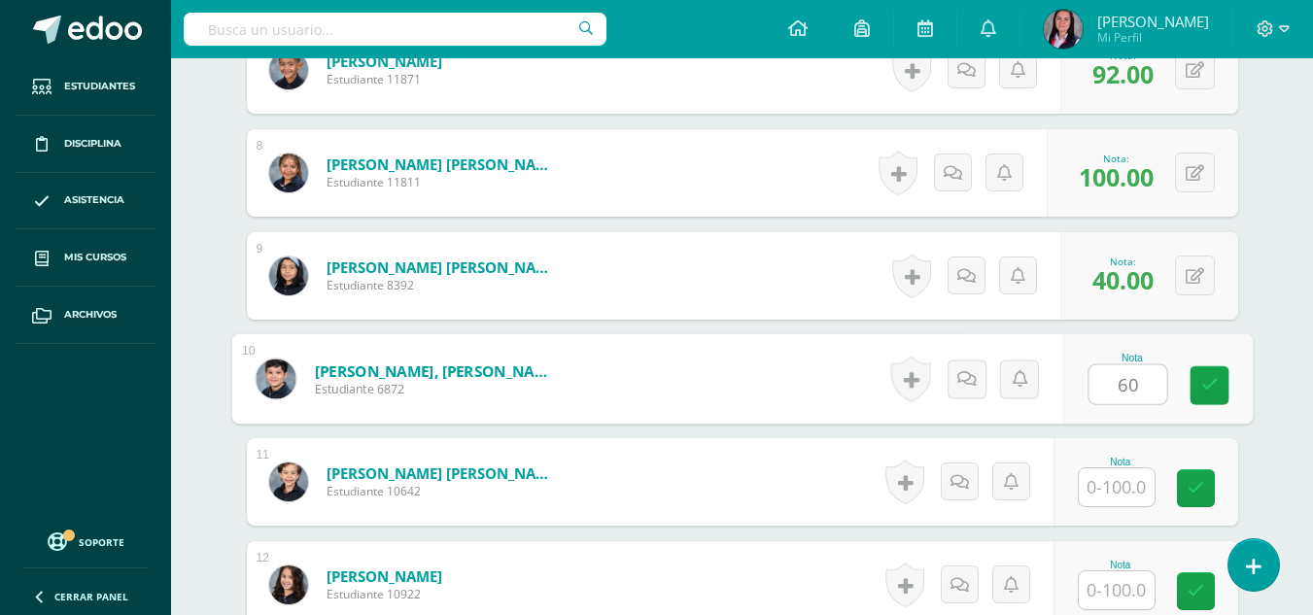
type input "60"
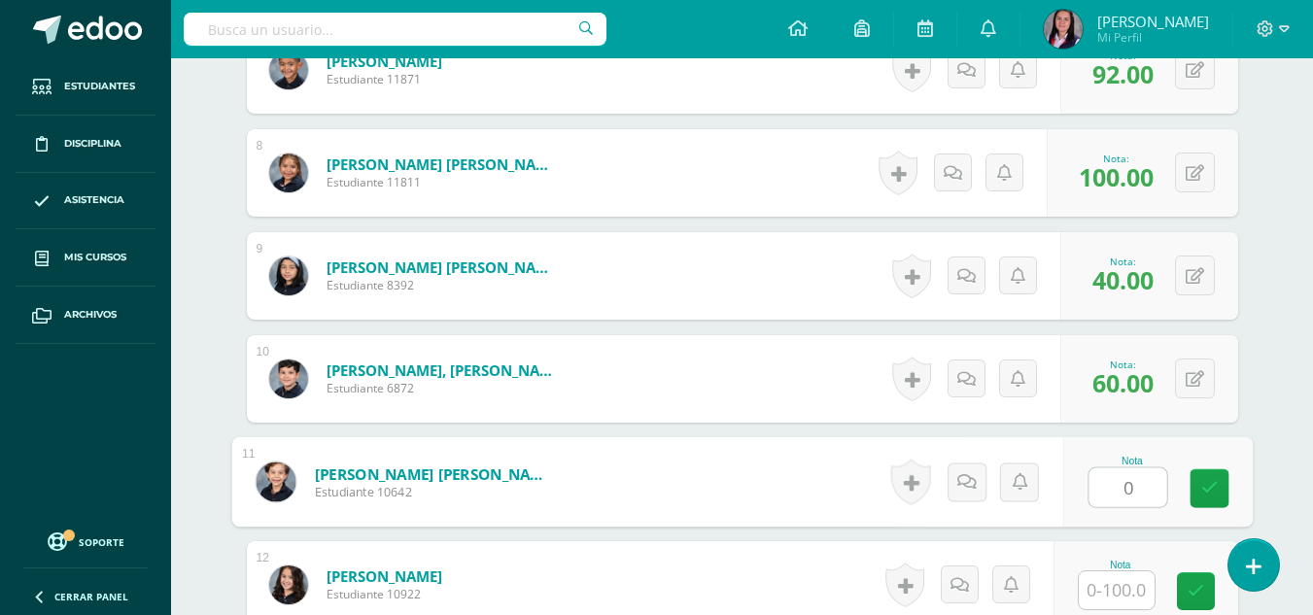
type input "0"
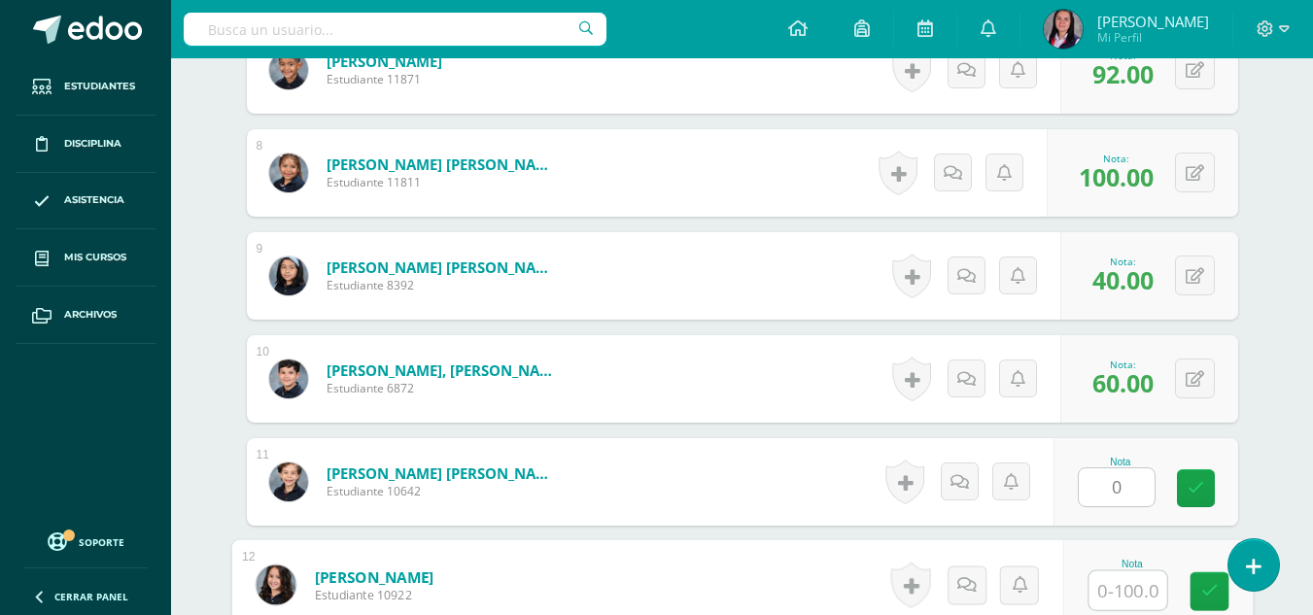
scroll to position [1307, 0]
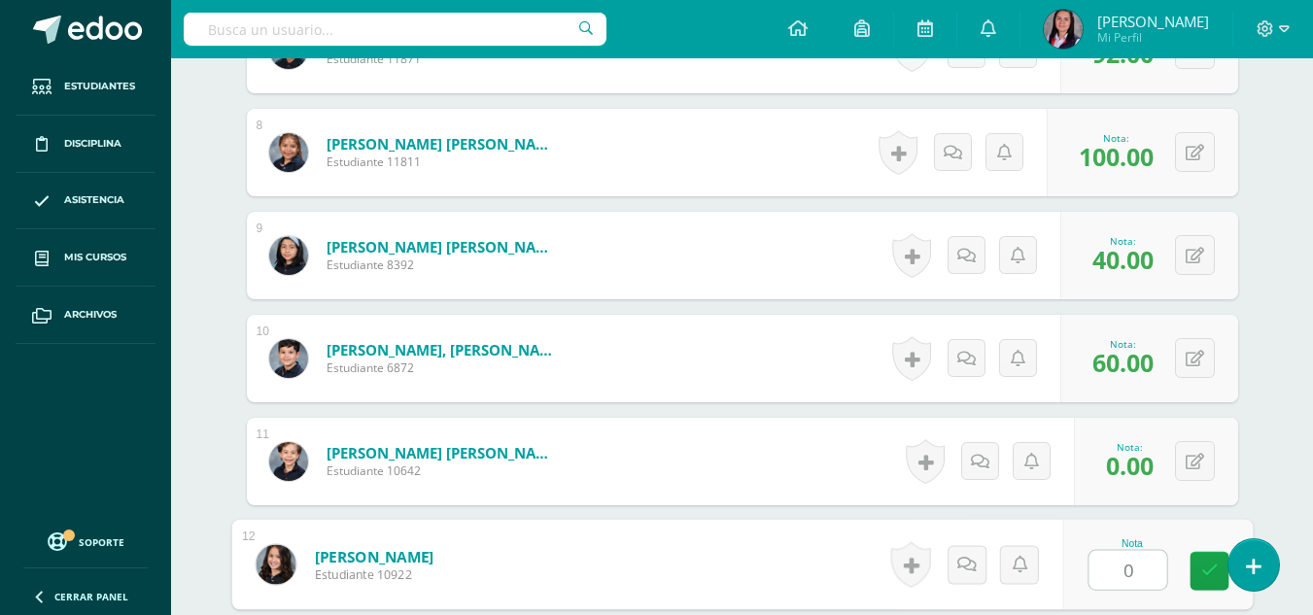
type input "0"
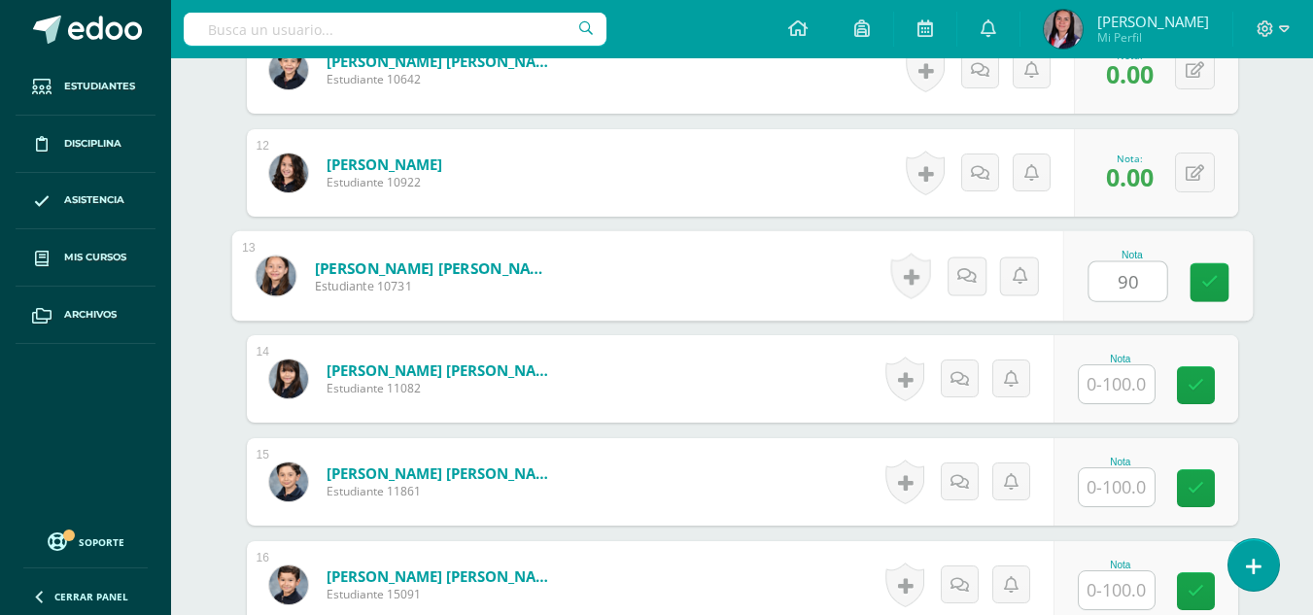
type input "90"
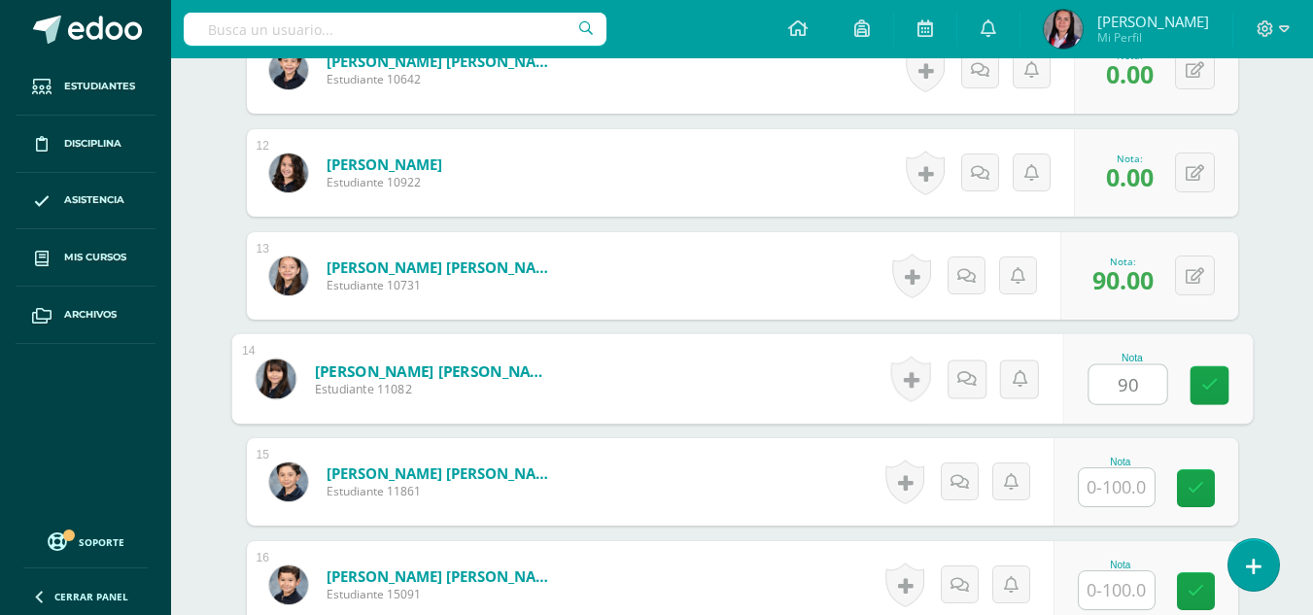
type input "90"
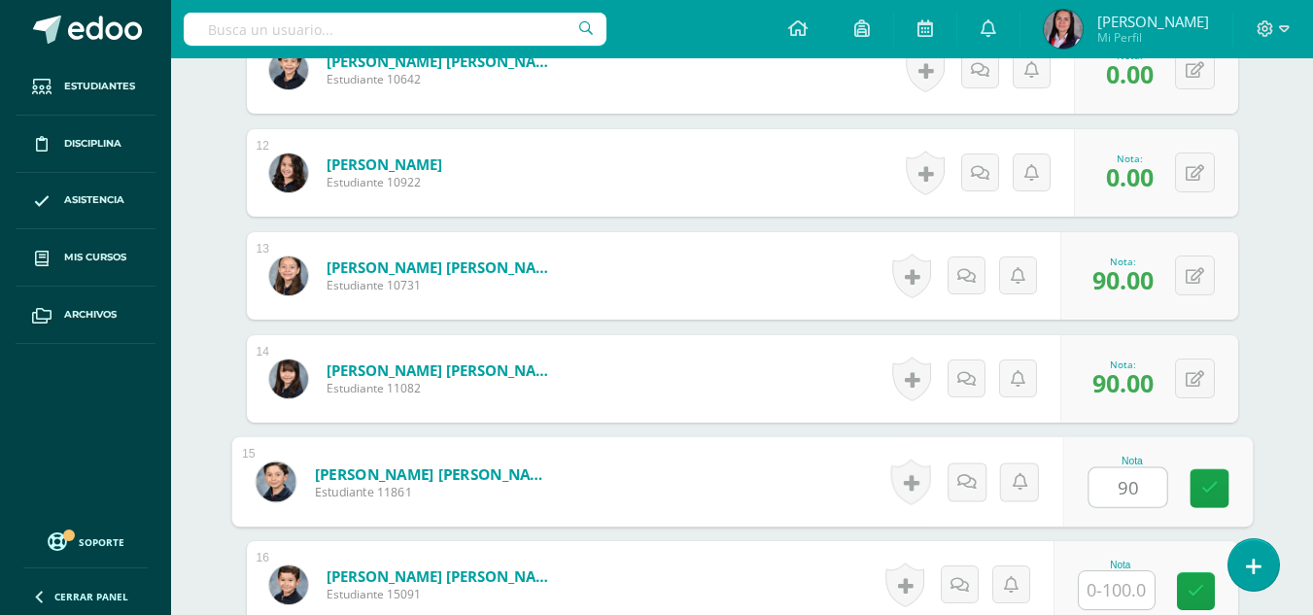
type input "90"
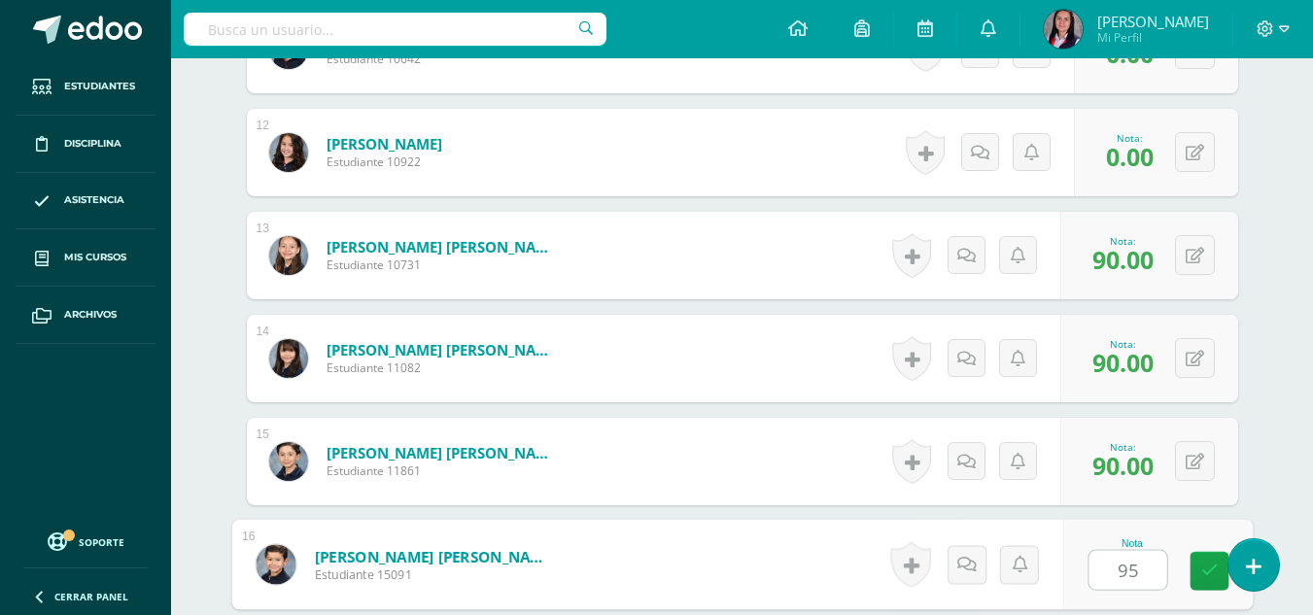
type input "95"
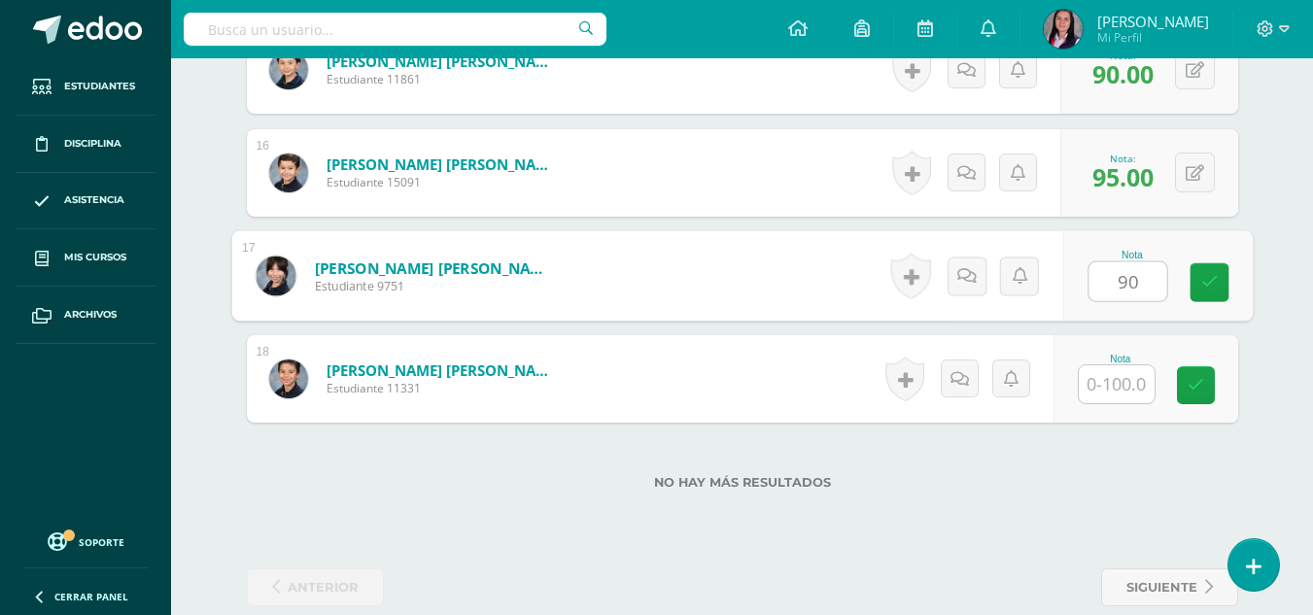
type input "90"
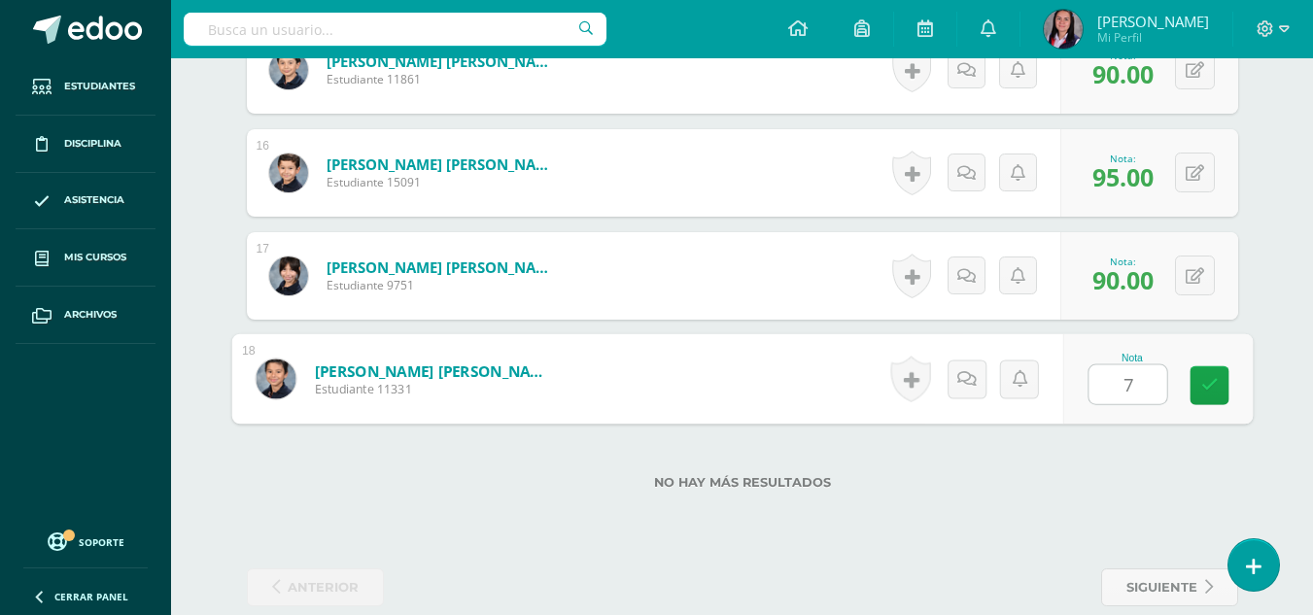
type input "70"
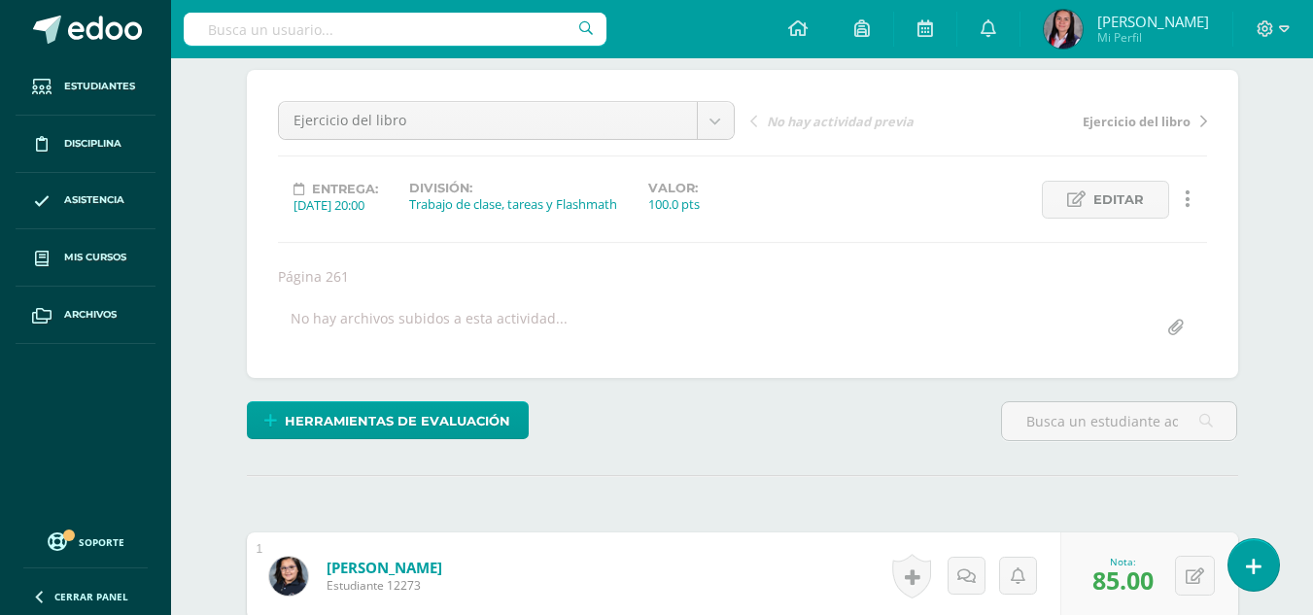
scroll to position [0, 0]
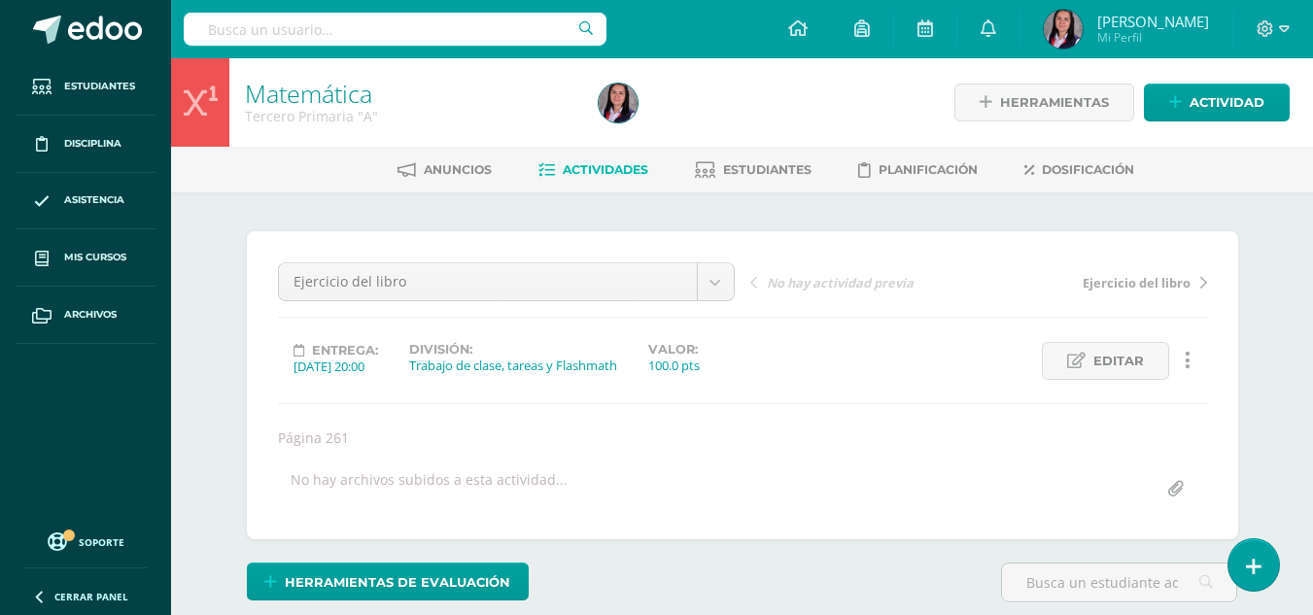
click at [643, 173] on span "Actividades" at bounding box center [606, 169] width 86 height 15
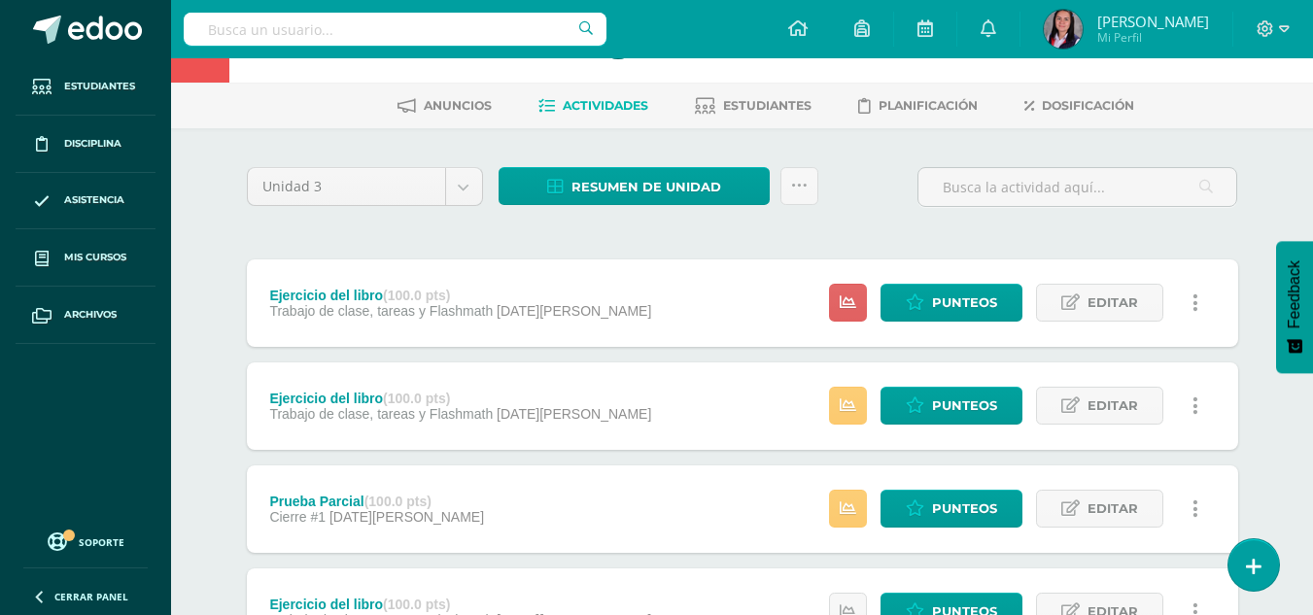
scroll to position [97, 0]
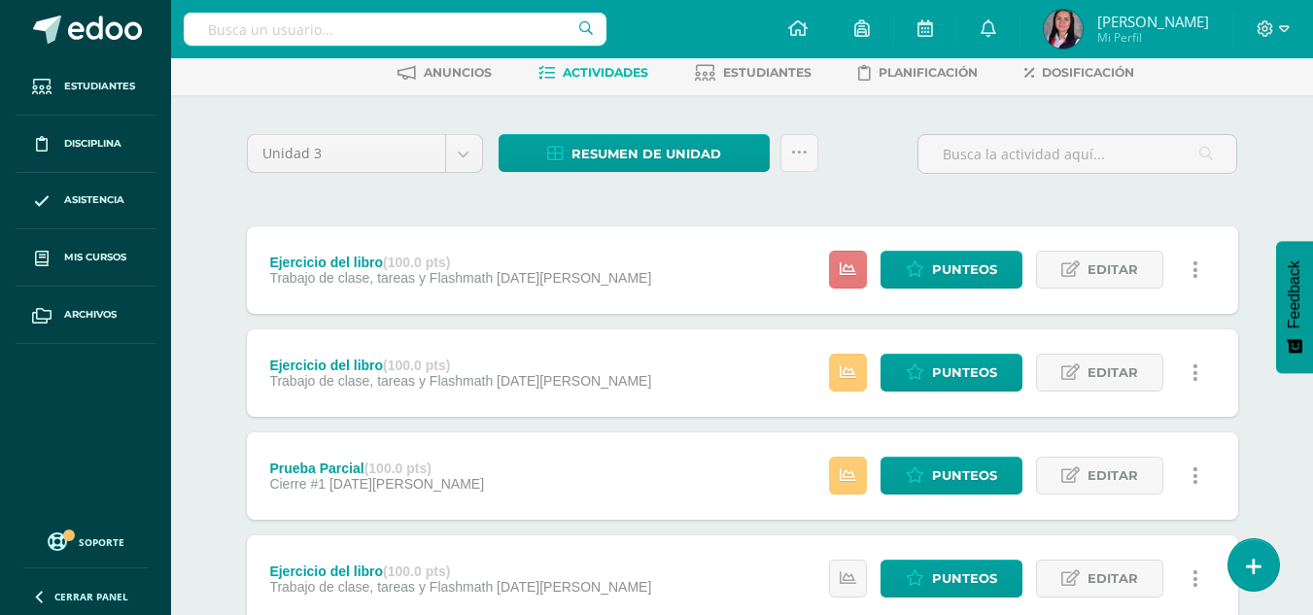
click at [856, 268] on icon at bounding box center [848, 269] width 17 height 17
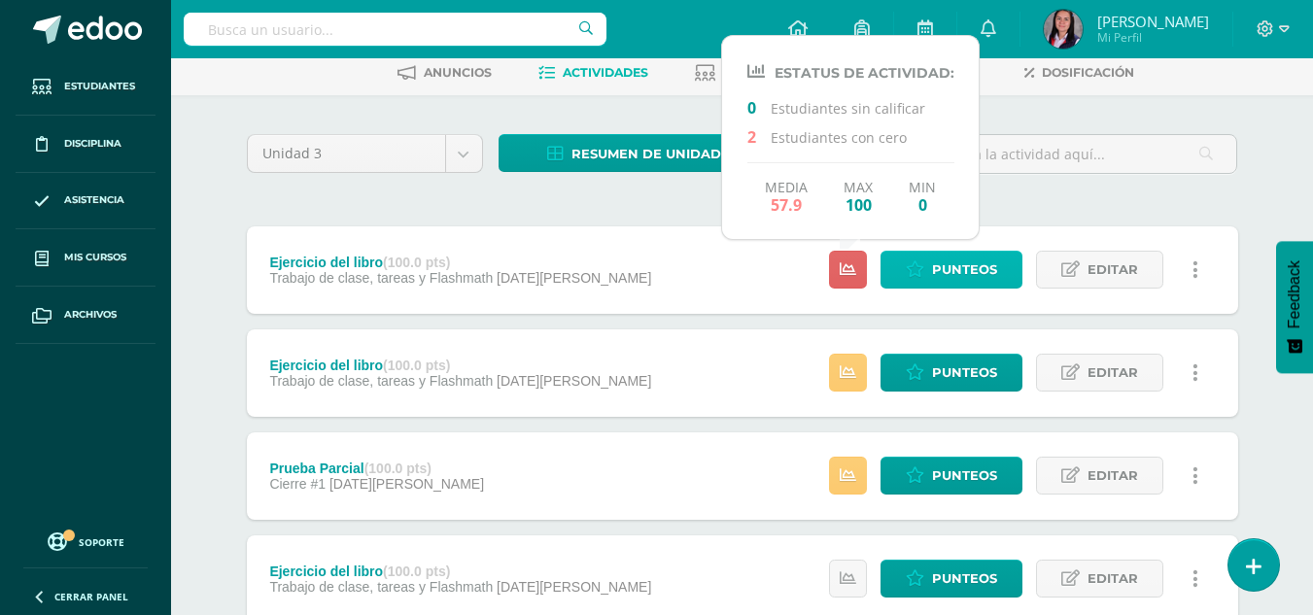
click at [941, 270] on span "Punteos" at bounding box center [964, 270] width 65 height 36
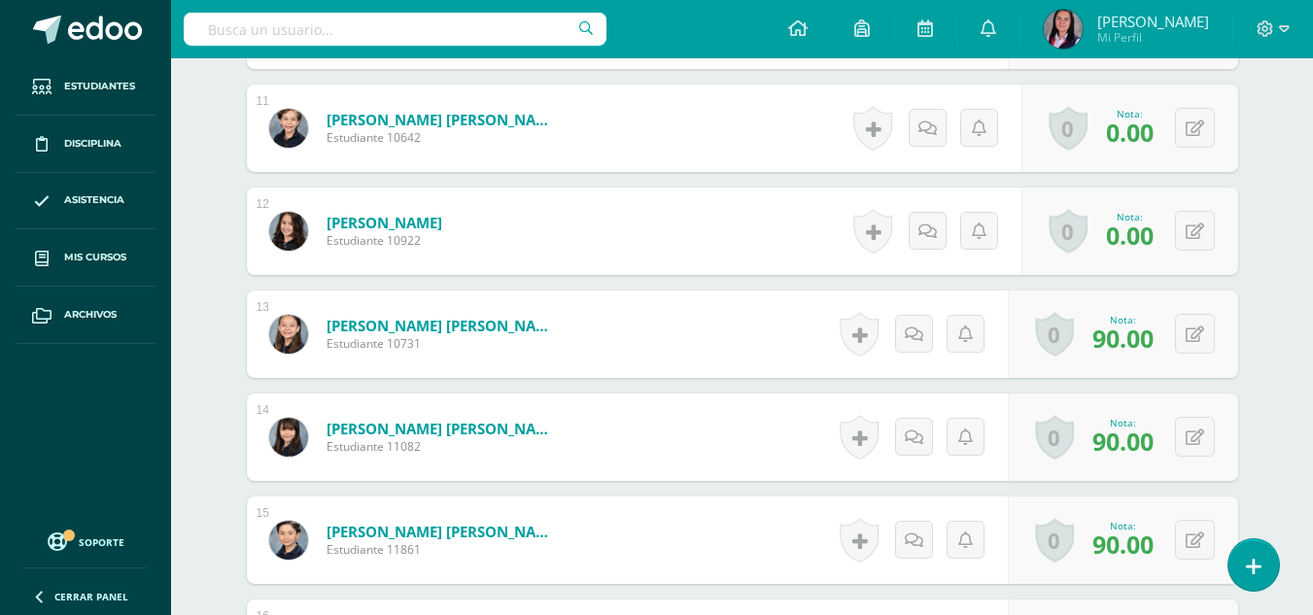
scroll to position [1628, 0]
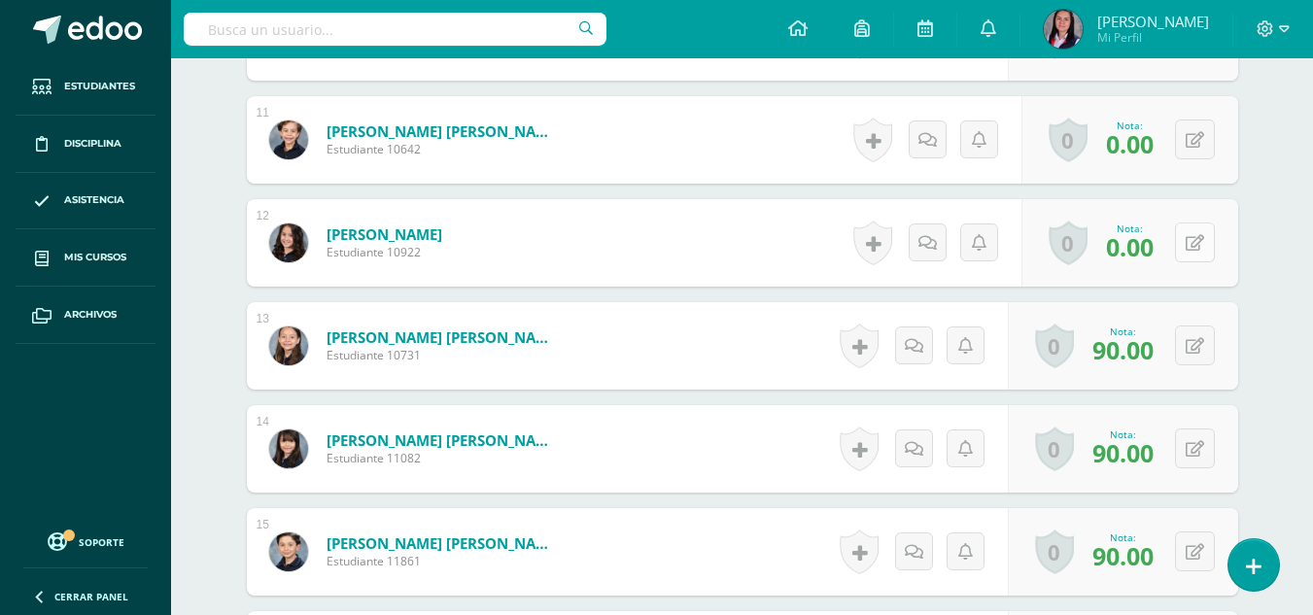
click at [1190, 262] on button at bounding box center [1195, 243] width 40 height 40
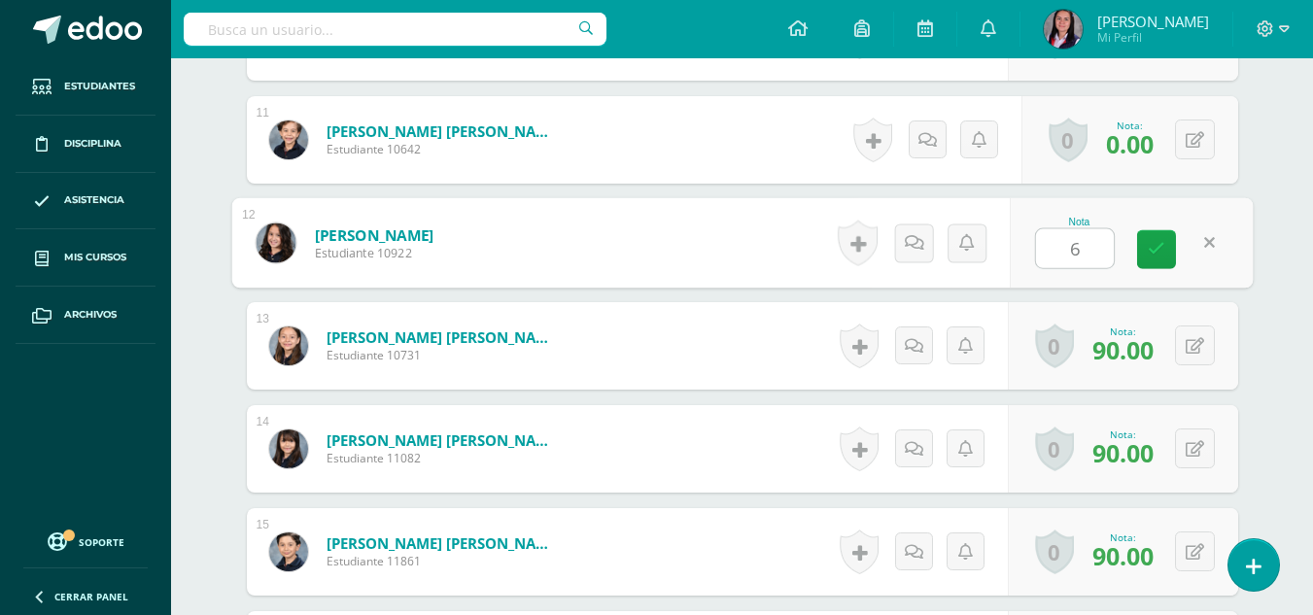
type input "60"
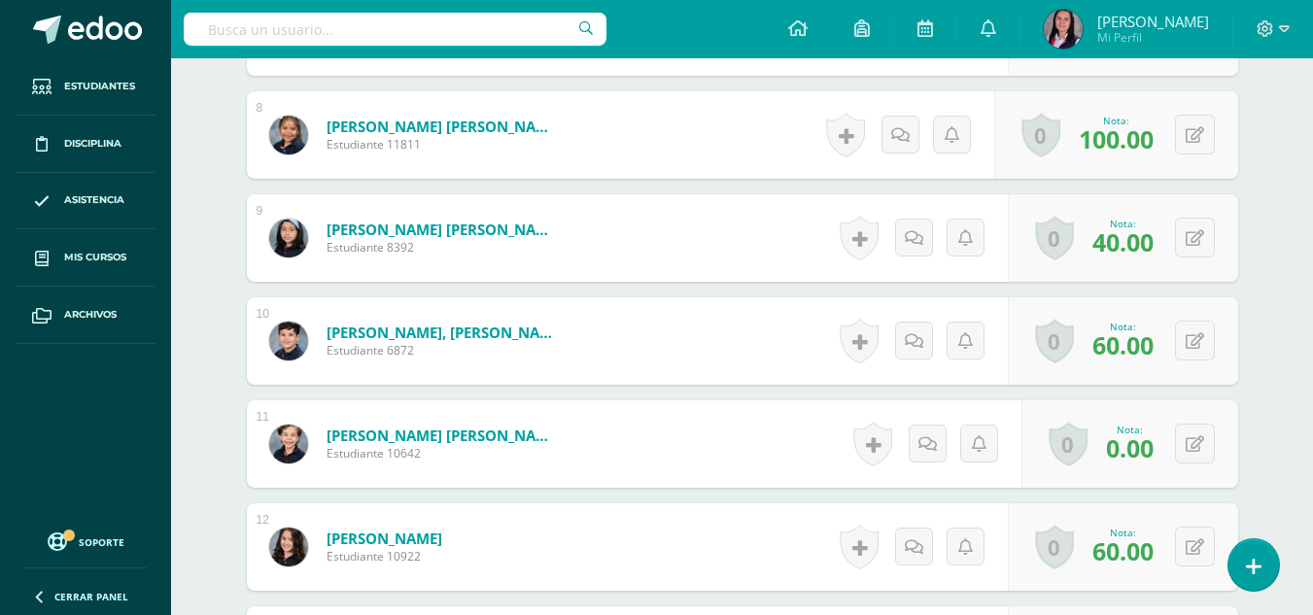
scroll to position [1434, 0]
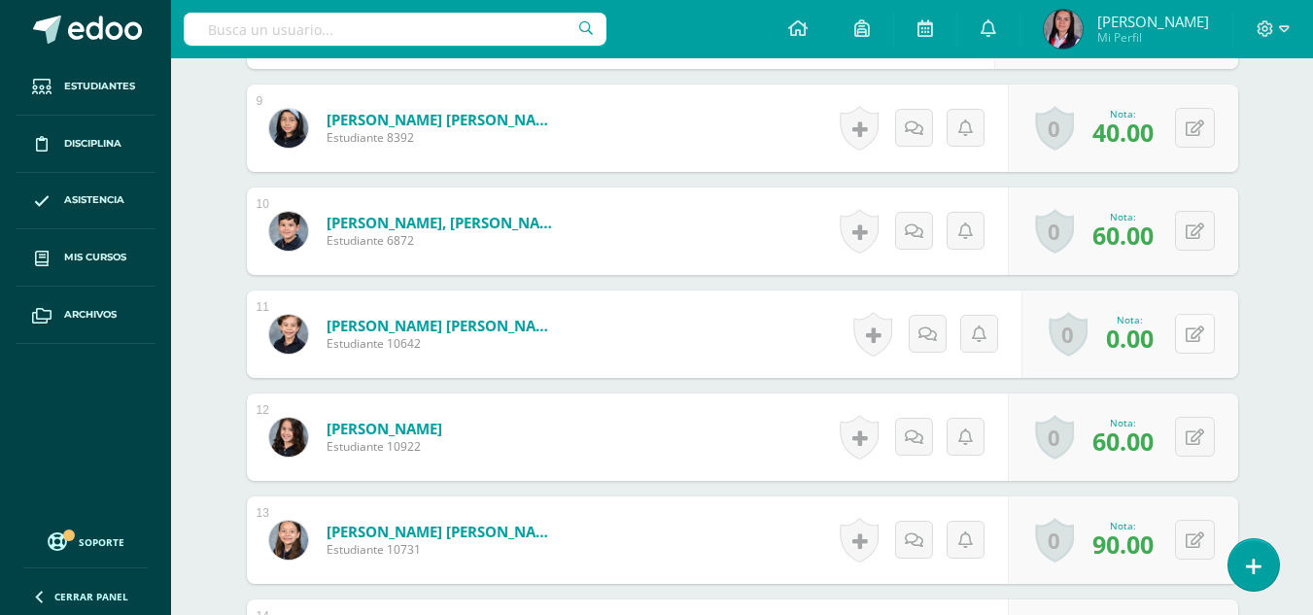
click at [1187, 354] on button at bounding box center [1195, 334] width 40 height 40
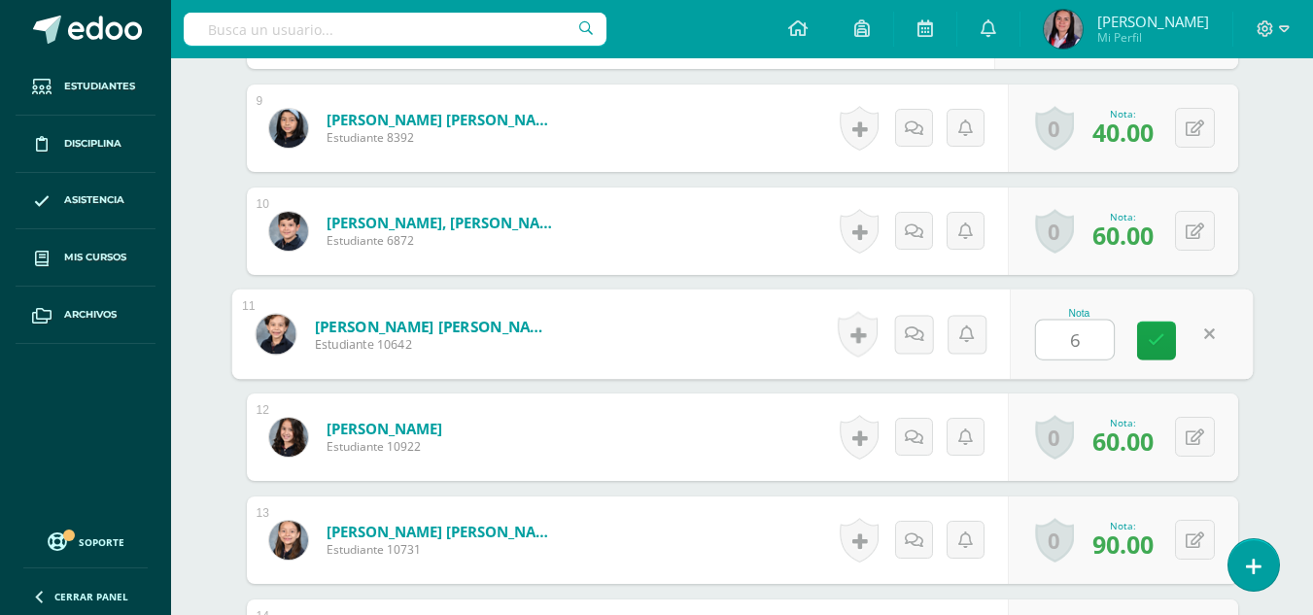
type input "60"
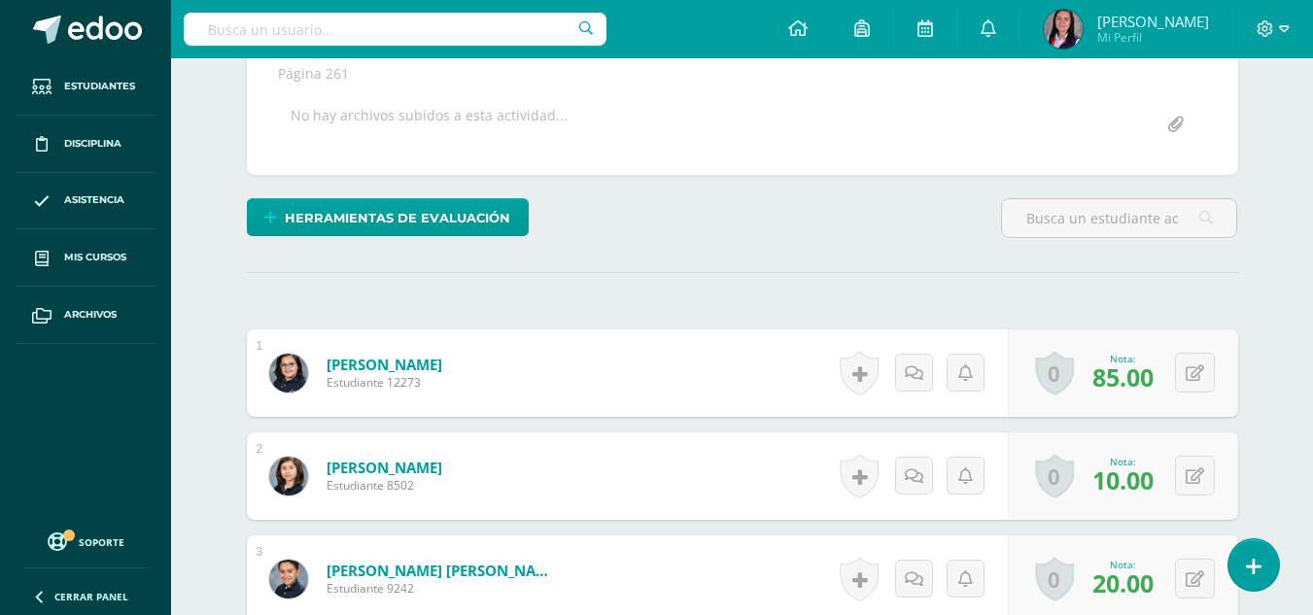
scroll to position [0, 0]
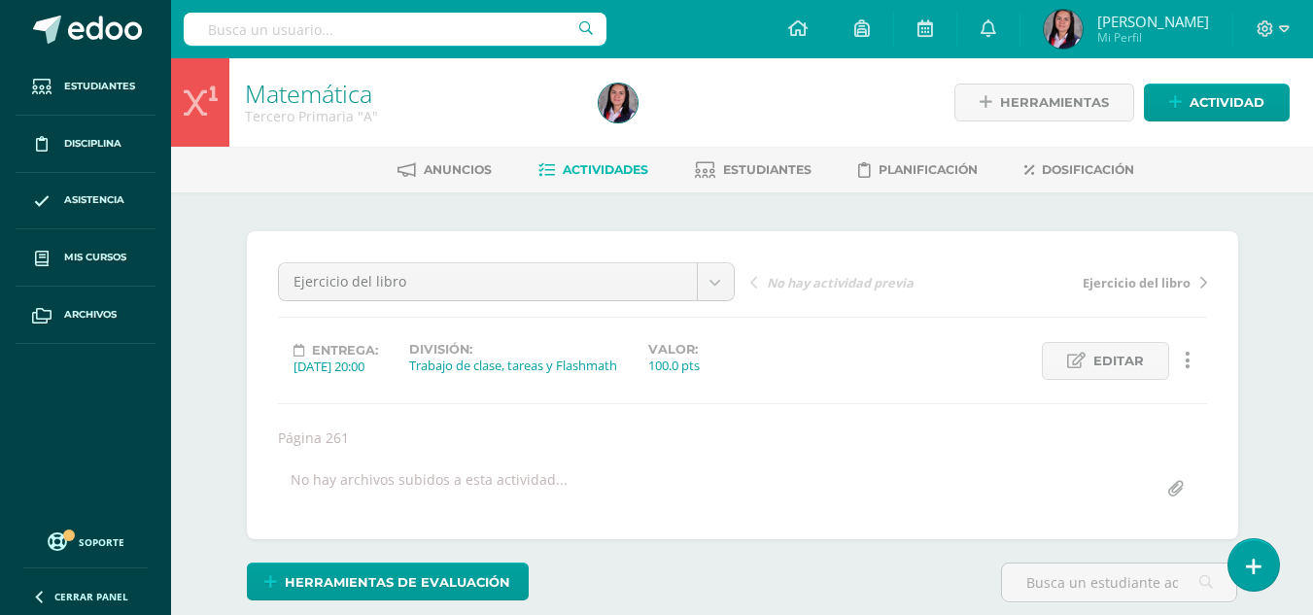
click at [631, 161] on link "Actividades" at bounding box center [594, 170] width 110 height 31
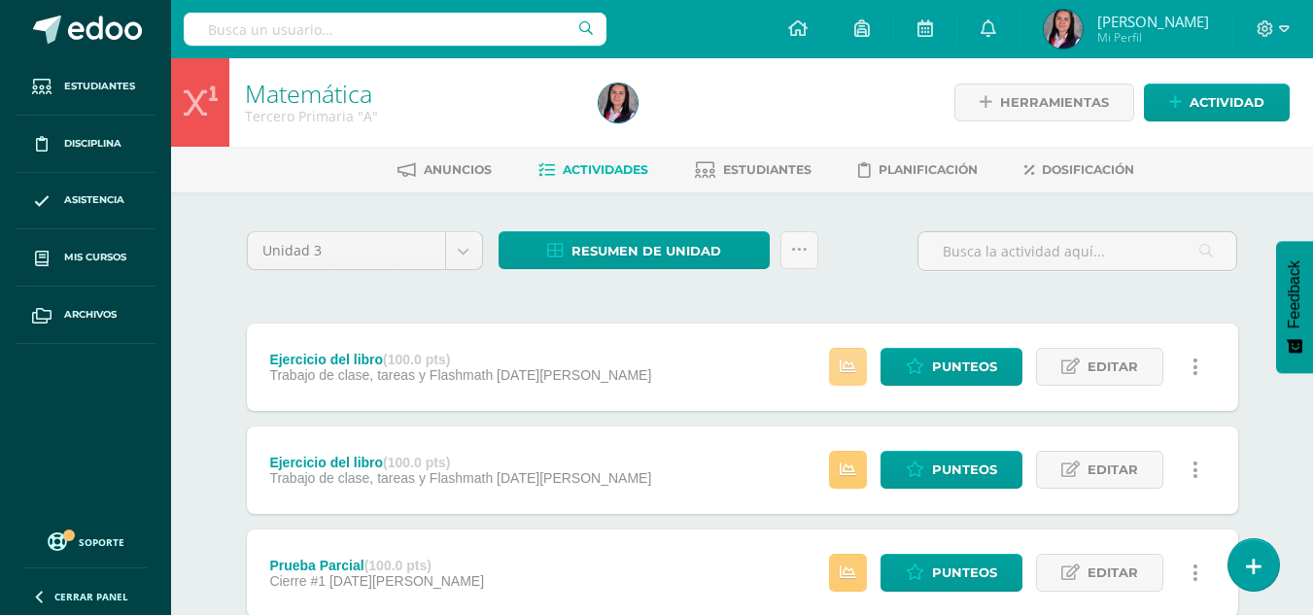
click at [851, 372] on icon at bounding box center [848, 367] width 17 height 17
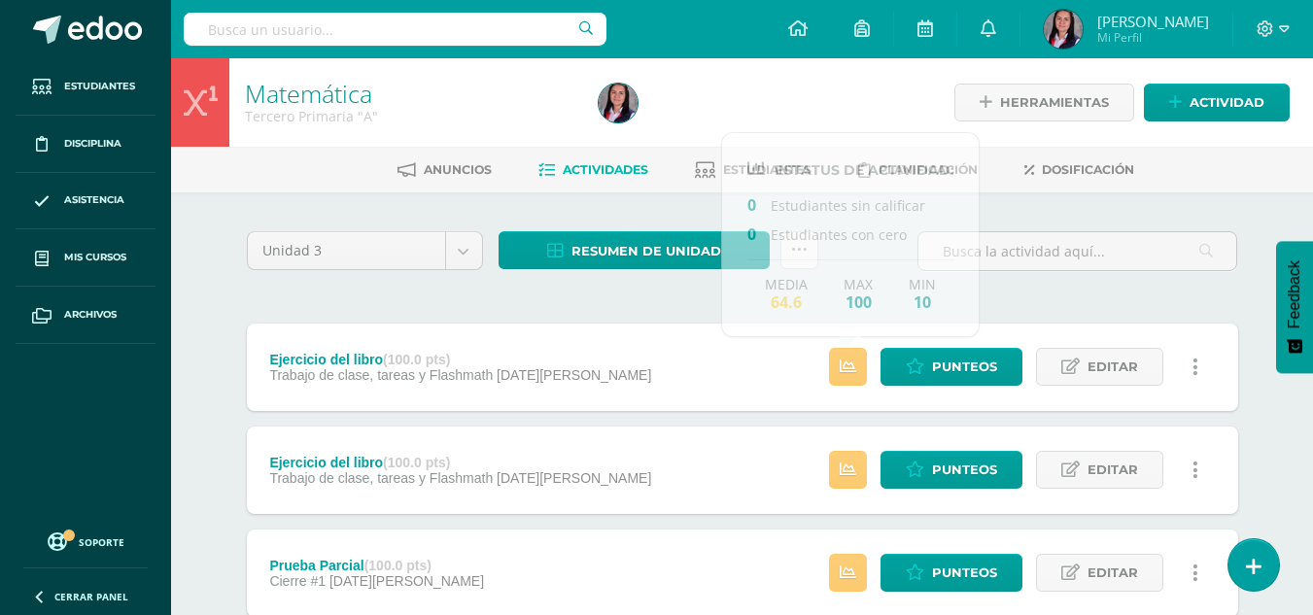
click at [1032, 272] on div at bounding box center [1077, 258] width 335 height 55
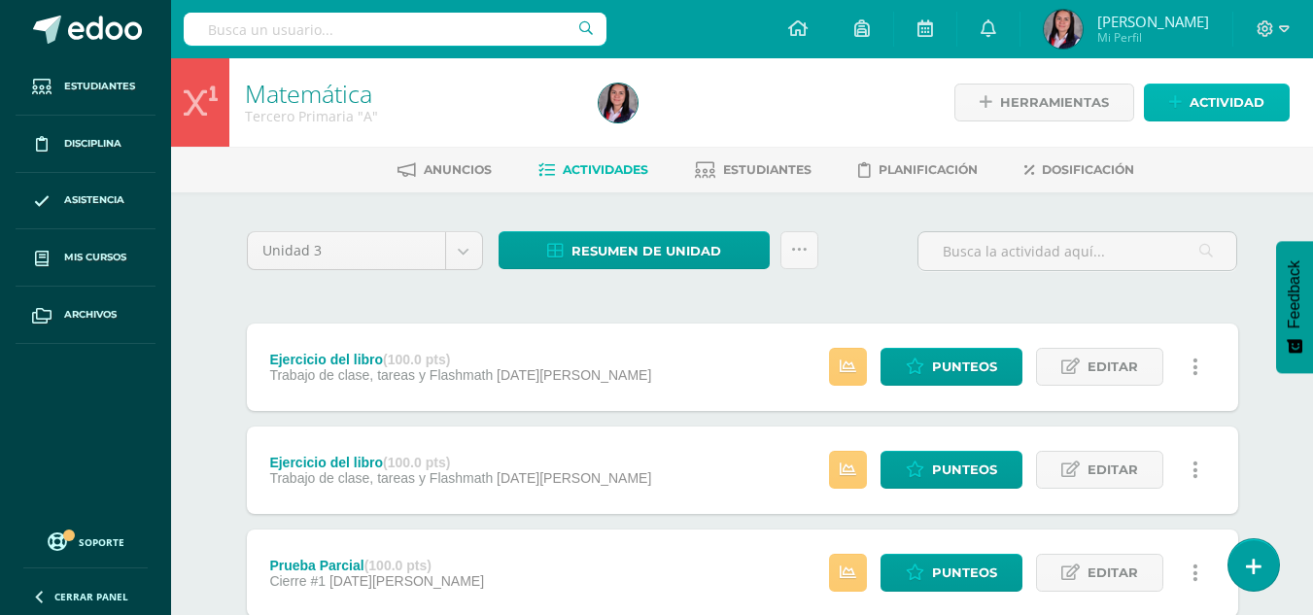
click at [1181, 110] on icon at bounding box center [1175, 102] width 13 height 17
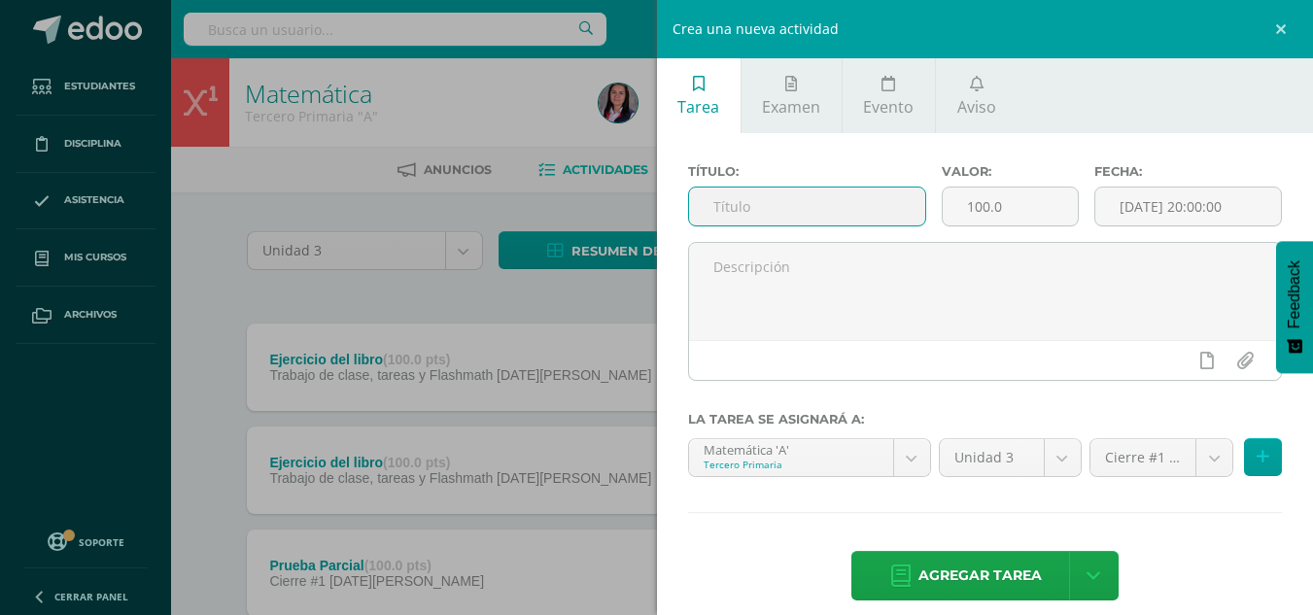
click at [860, 217] on input "text" at bounding box center [807, 207] width 236 height 38
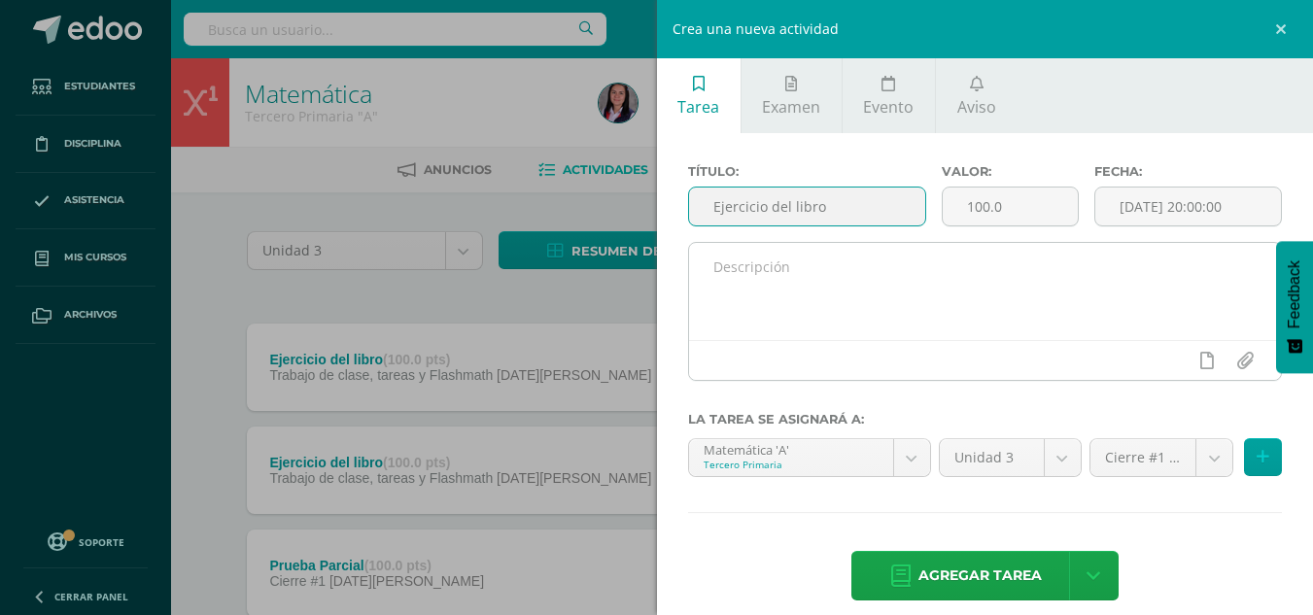
type input "Ejercicio del libro"
click at [890, 266] on textarea at bounding box center [985, 291] width 593 height 97
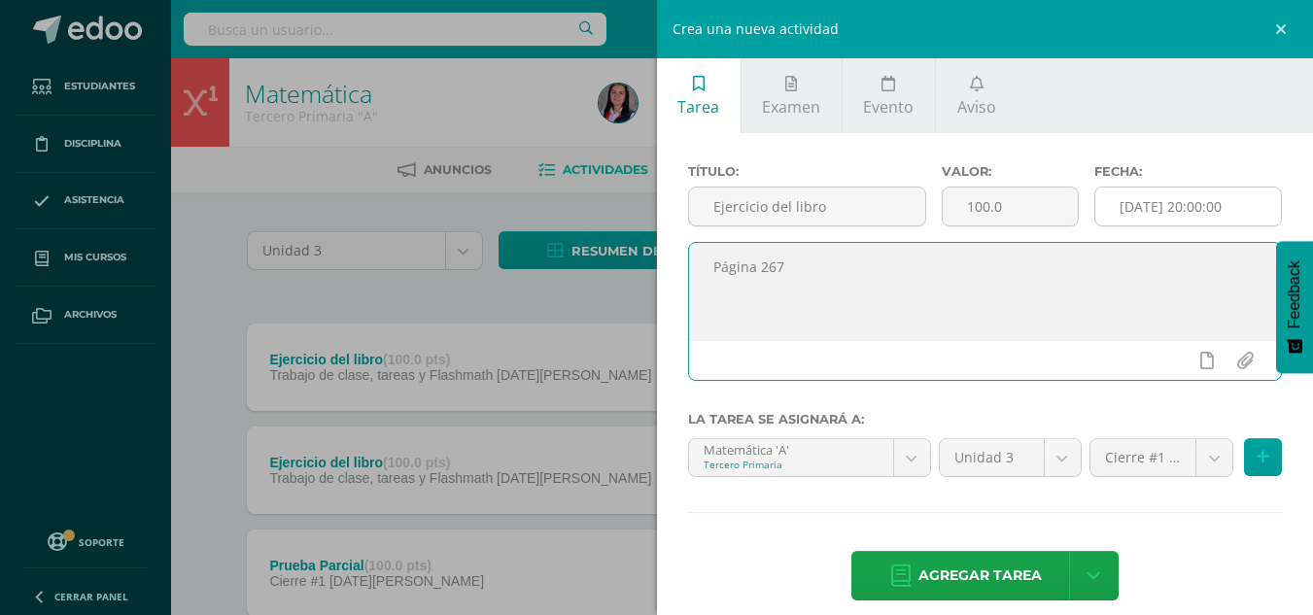
type textarea "Página 267"
click at [1101, 199] on input "[DATE] 20:00:00" at bounding box center [1189, 207] width 186 height 38
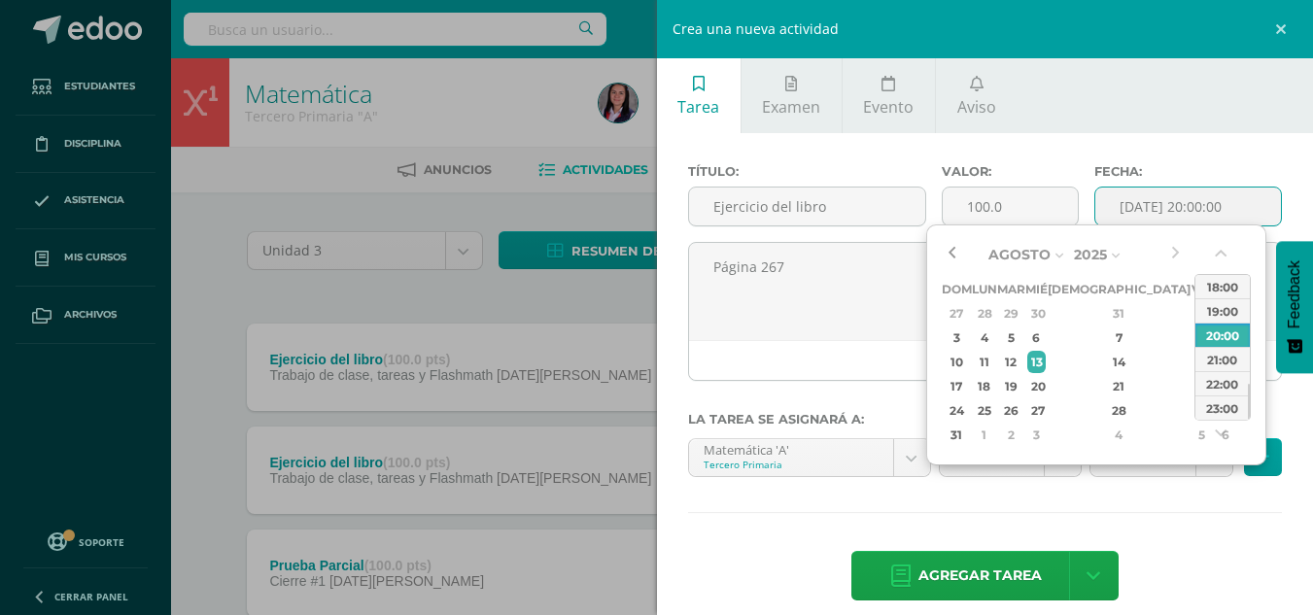
click at [947, 244] on button "button" at bounding box center [951, 254] width 19 height 29
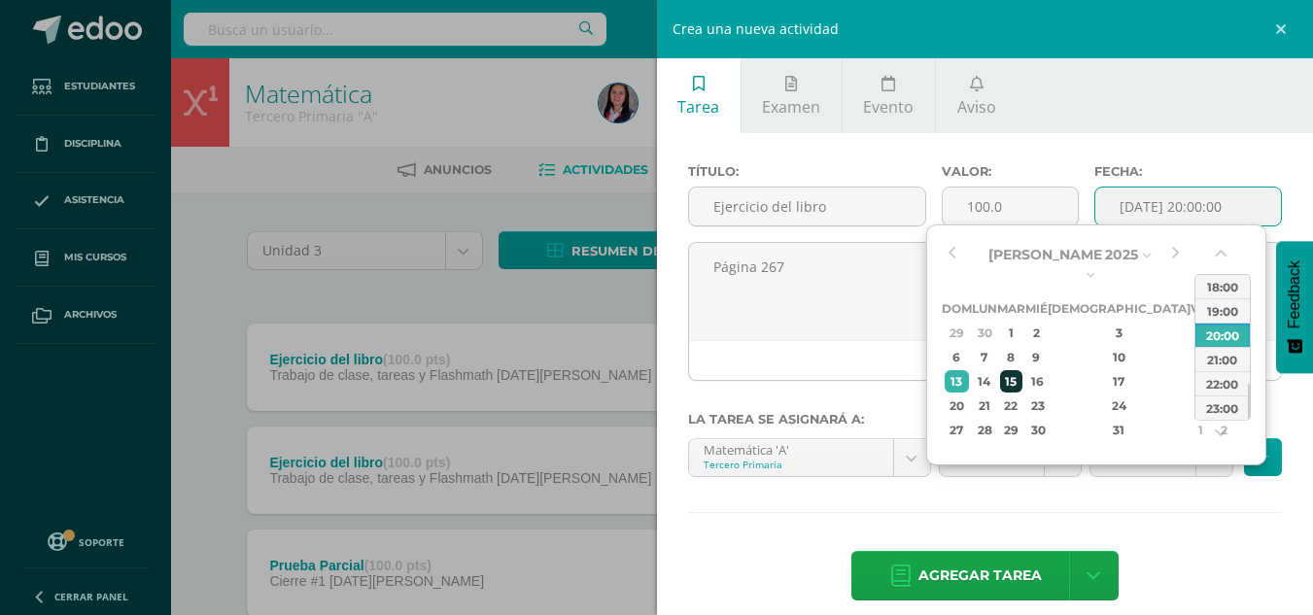
click at [1022, 370] on div "15" at bounding box center [1011, 381] width 22 height 22
type input "[DATE] 20:00"
click at [1188, 519] on div "Título: Ejercicio del libro Valor: 100.0 Fecha: [DATE] 20:00 Página 267 La tare…" at bounding box center [985, 384] width 657 height 503
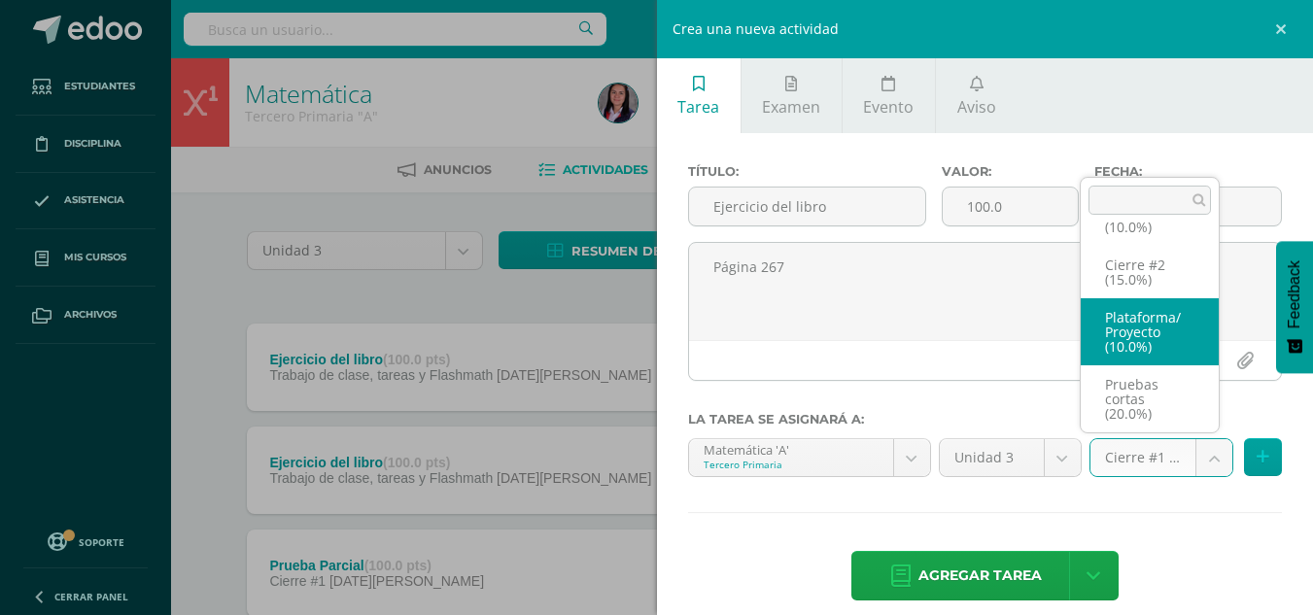
scroll to position [141, 0]
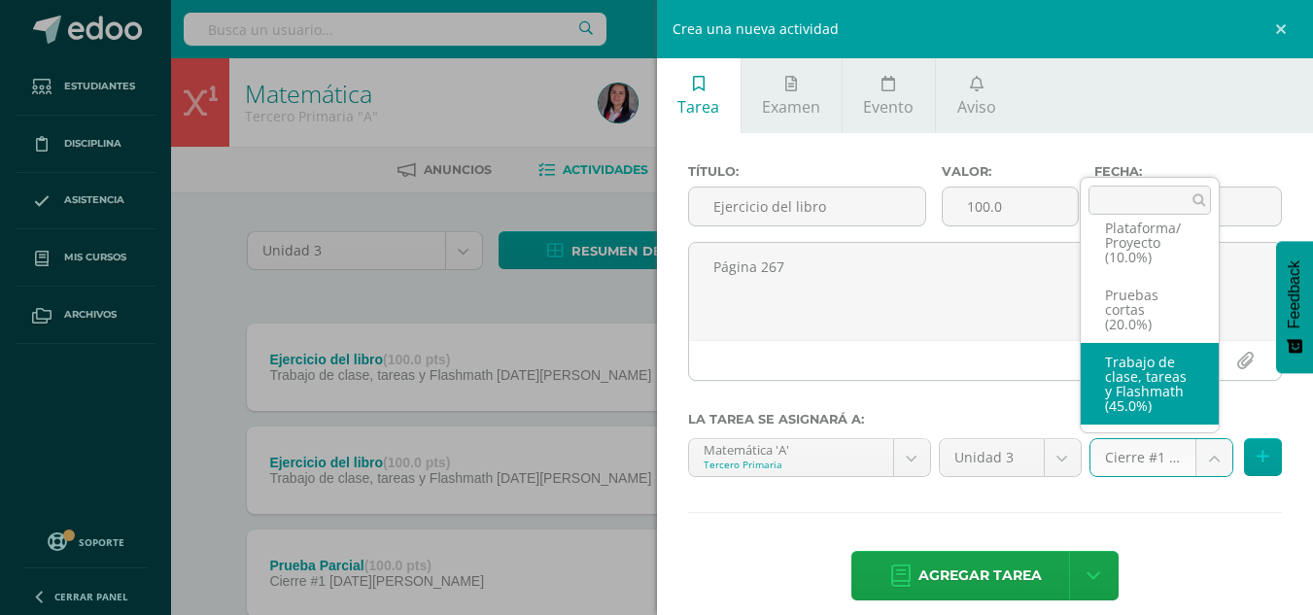
select select "227960"
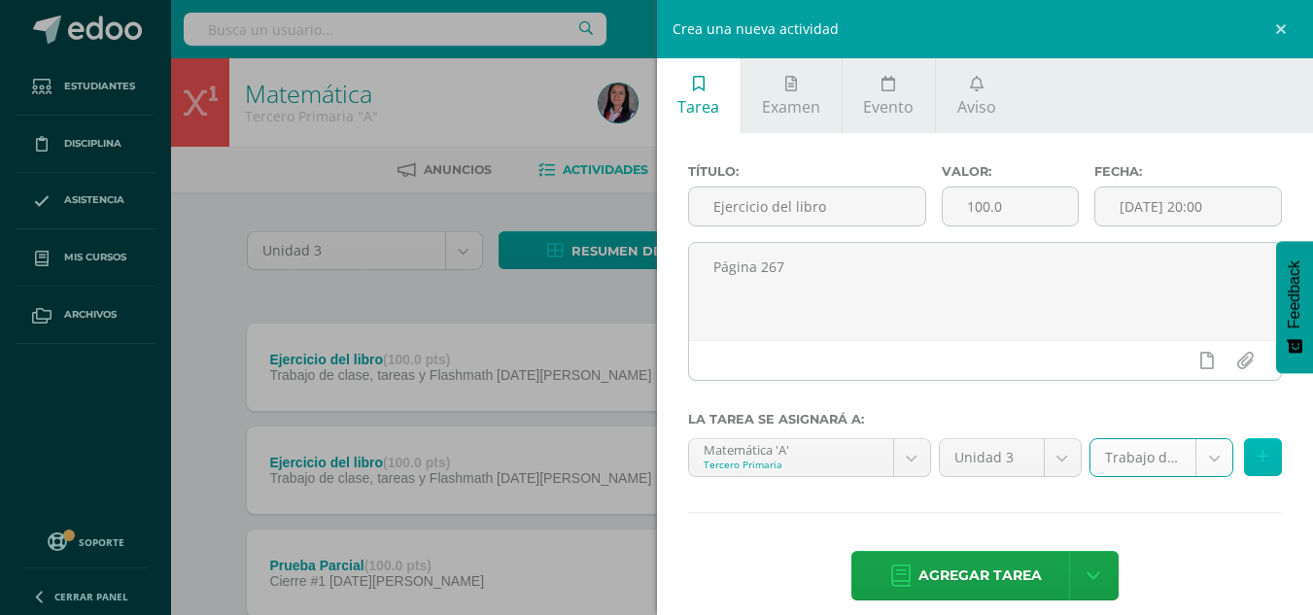
click at [1246, 447] on button at bounding box center [1263, 457] width 38 height 38
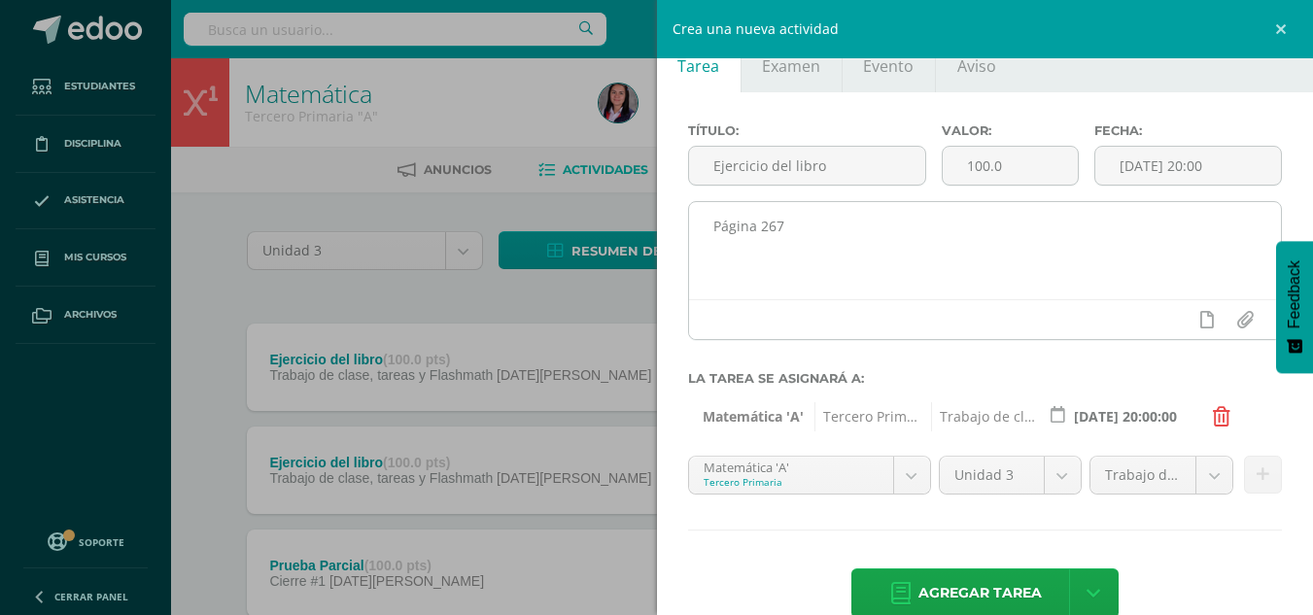
scroll to position [79, 0]
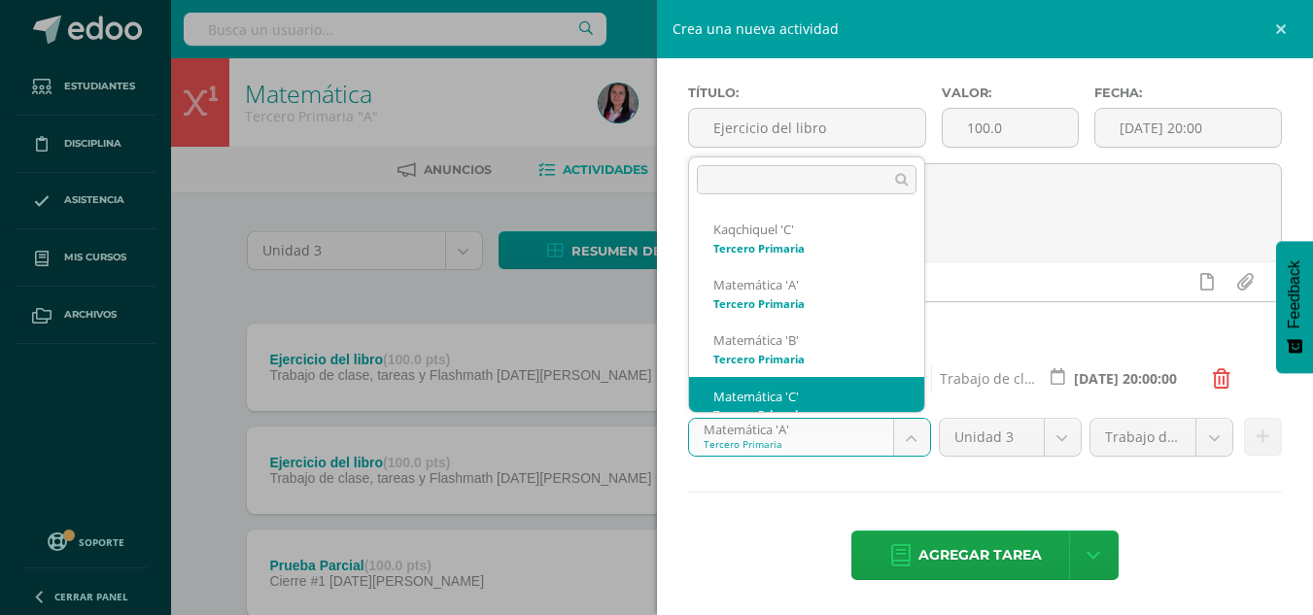
scroll to position [19, 0]
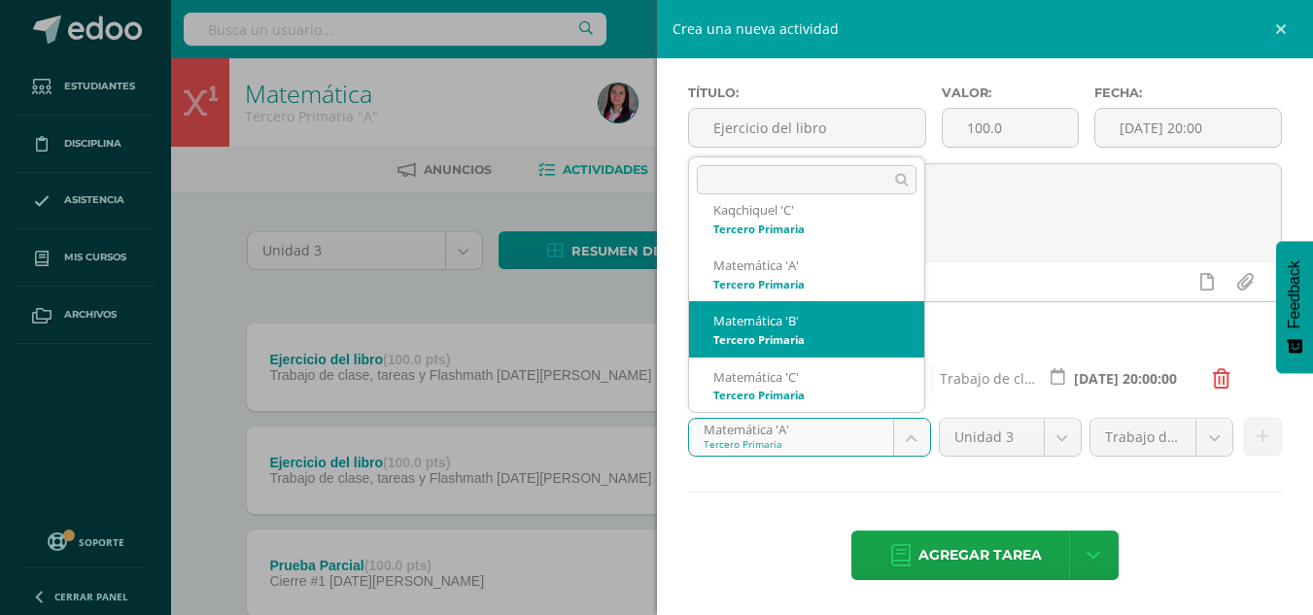
select select "211043"
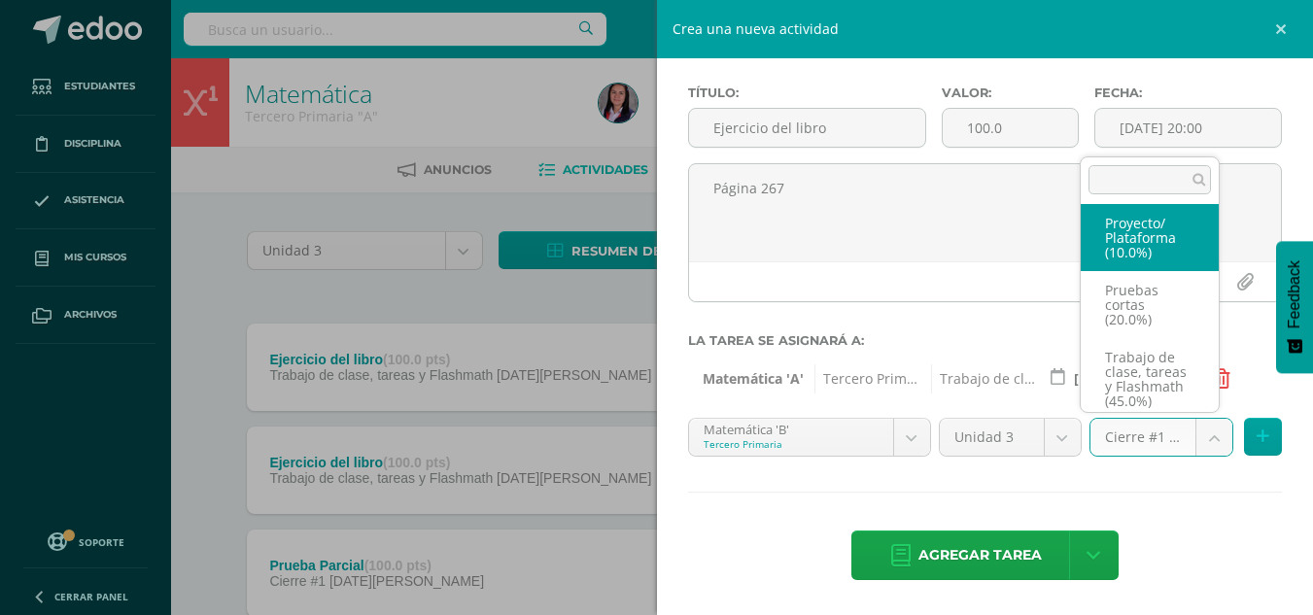
scroll to position [141, 0]
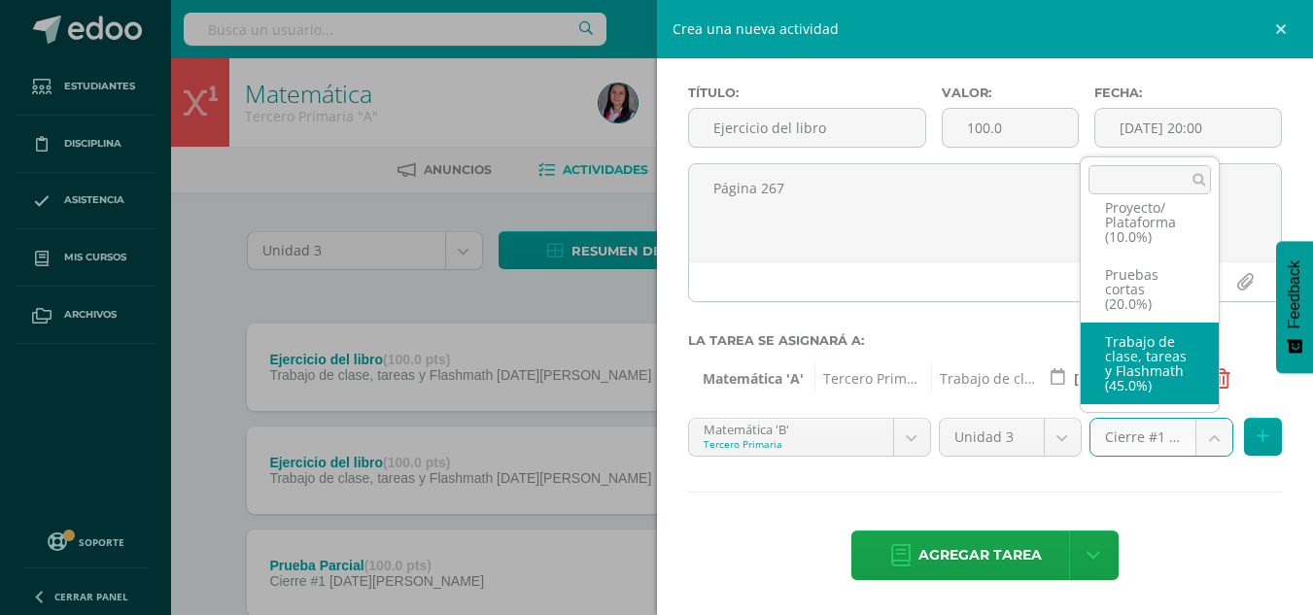
select select "227966"
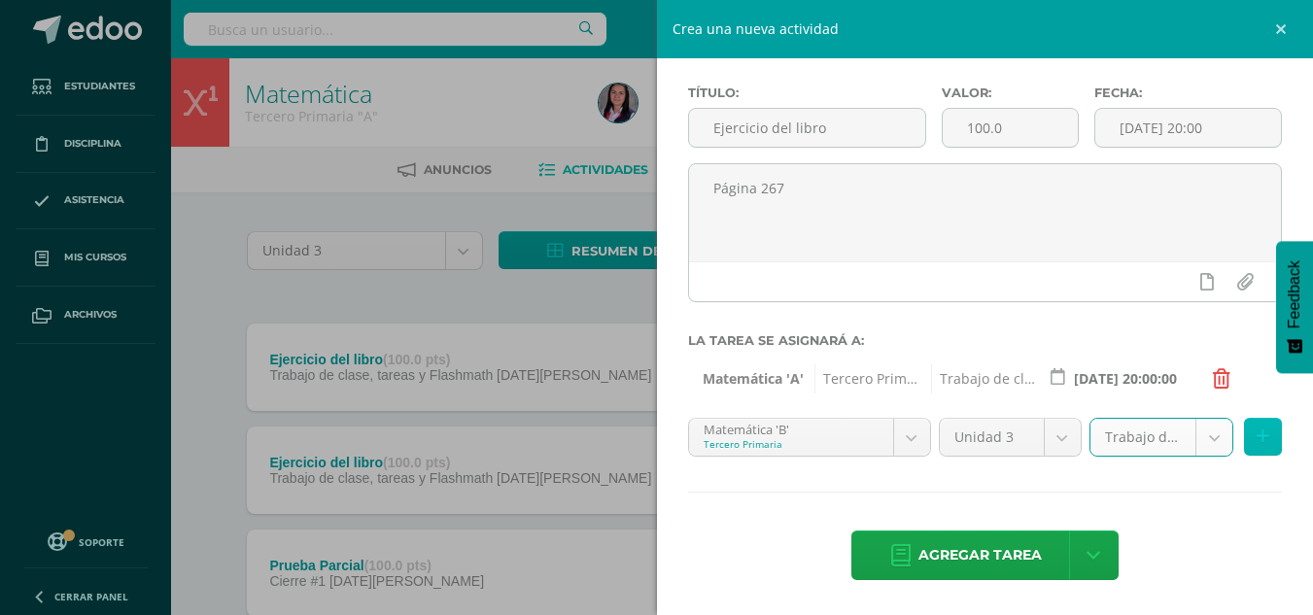
click at [1257, 435] on icon at bounding box center [1263, 437] width 13 height 17
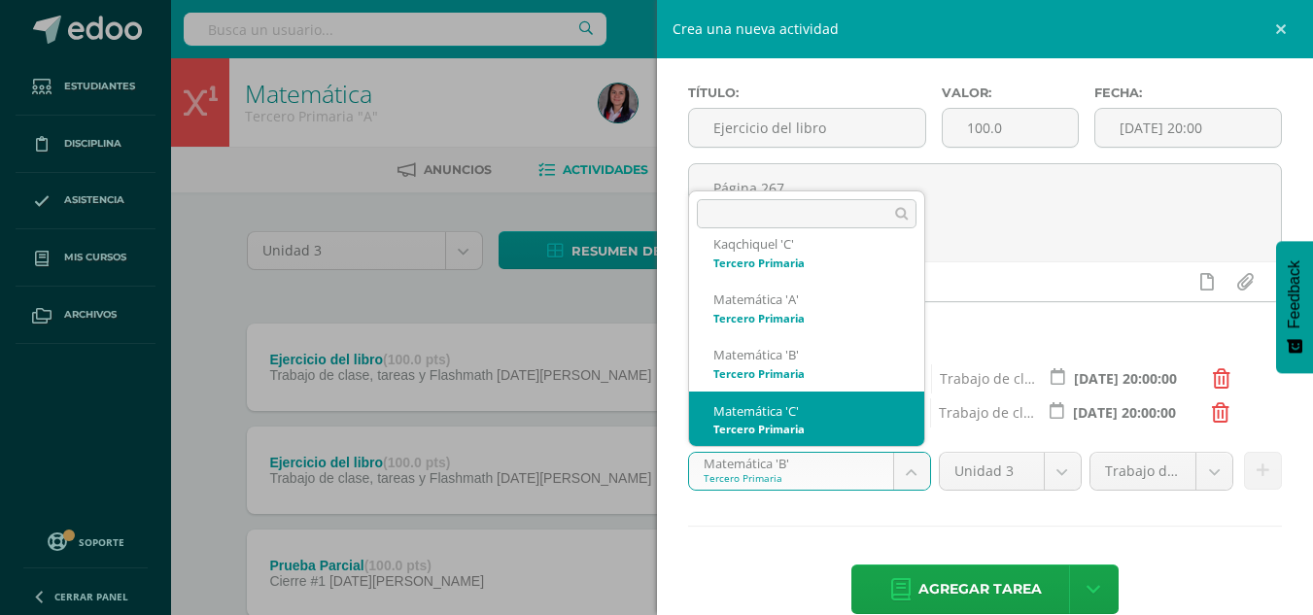
scroll to position [27, 0]
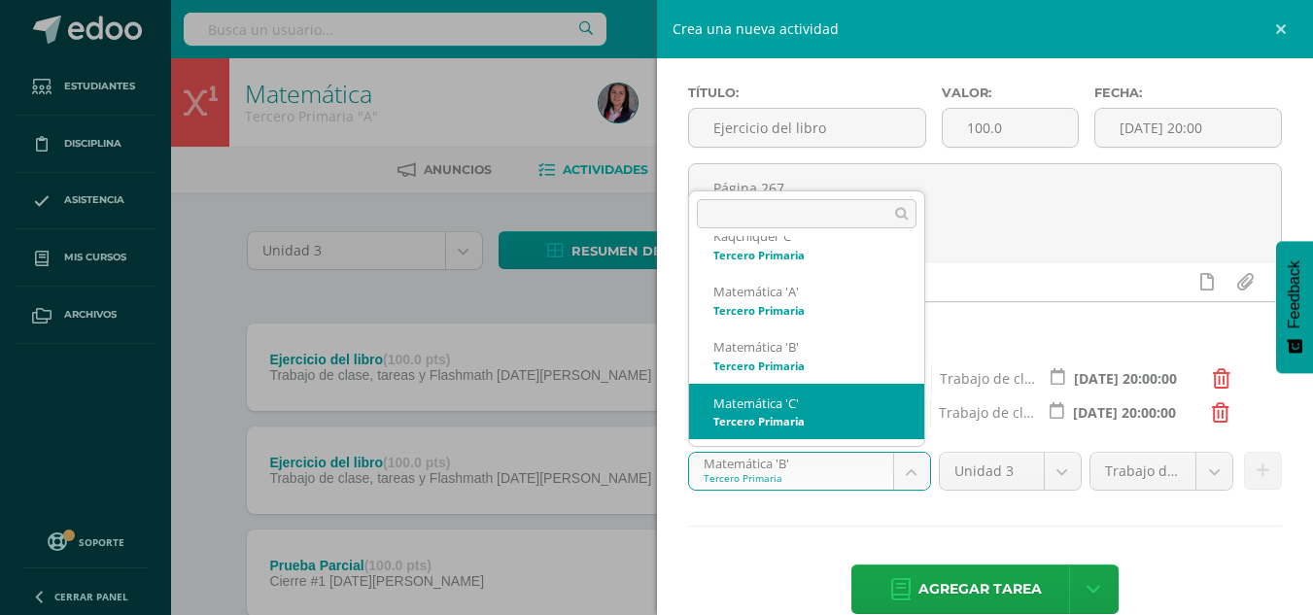
select select "211113"
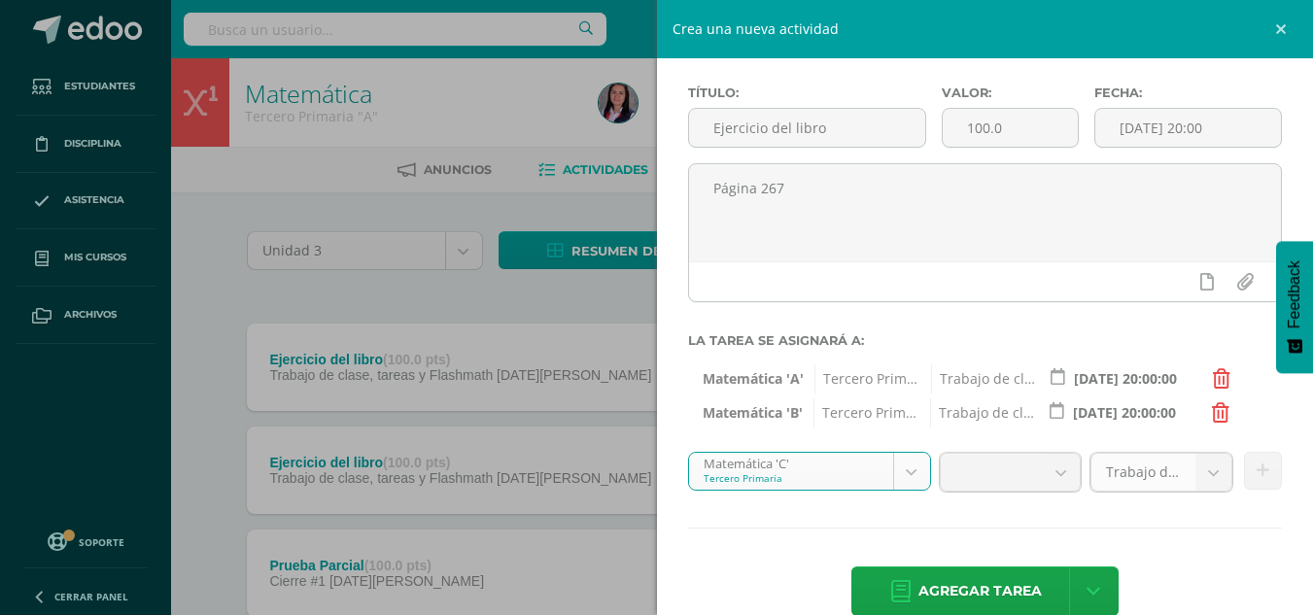
click at [1180, 469] on link "Trabajo de clase, tareas y Flashmath (45.0%)" at bounding box center [1162, 472] width 143 height 39
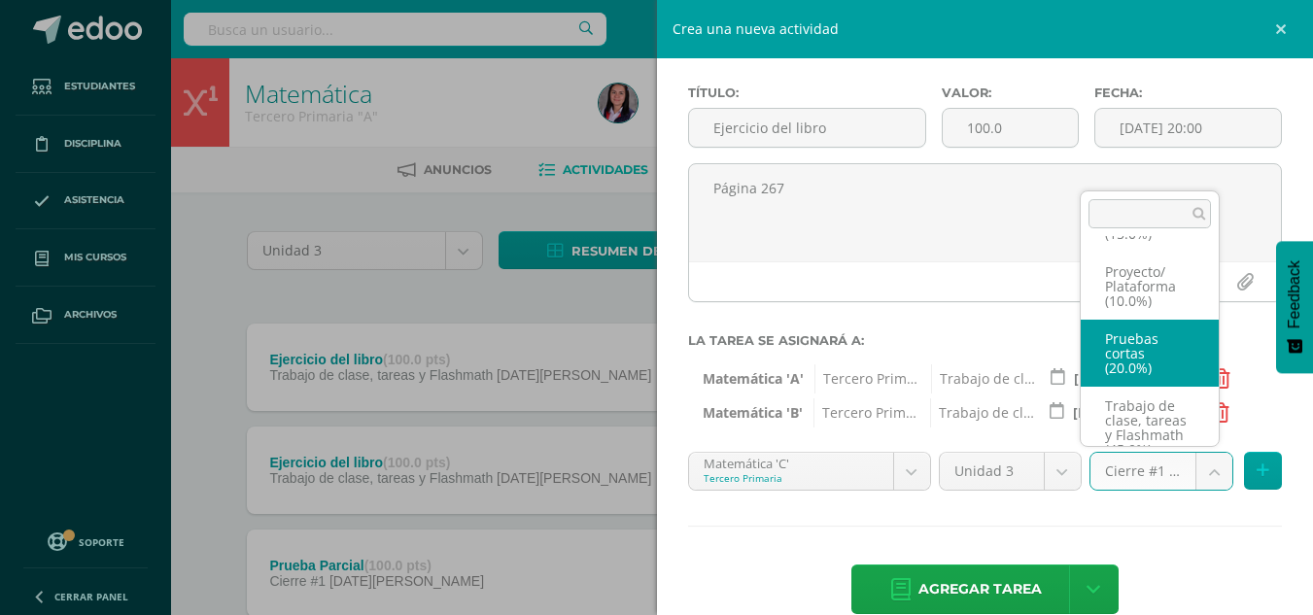
scroll to position [141, 0]
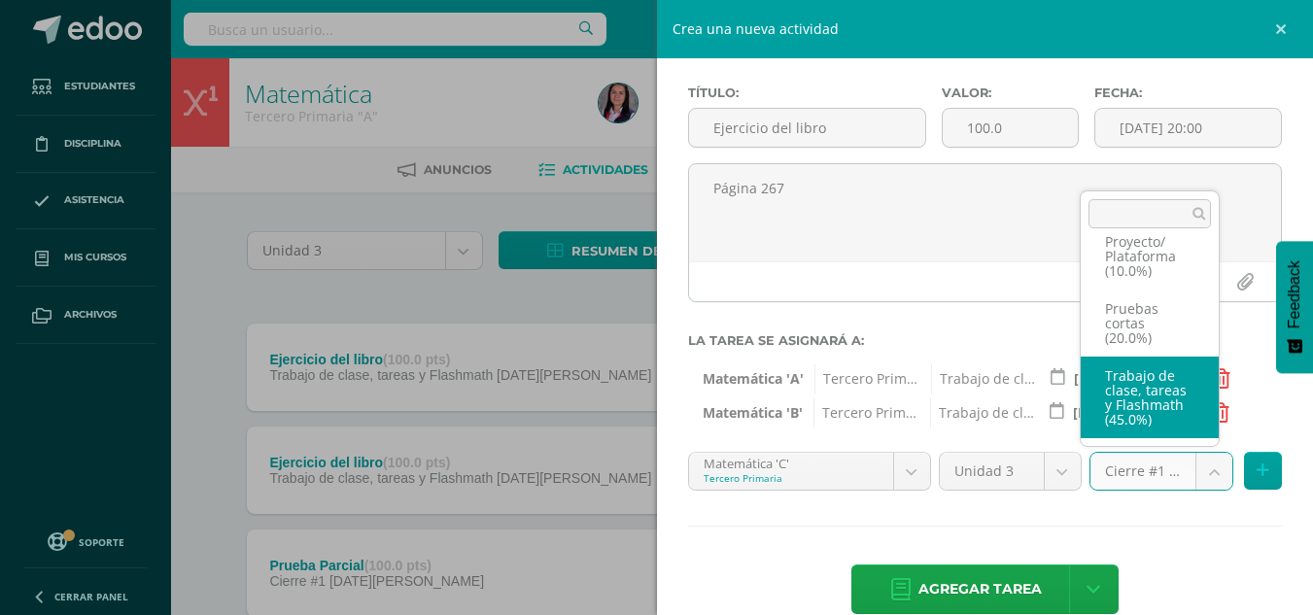
select select "227953"
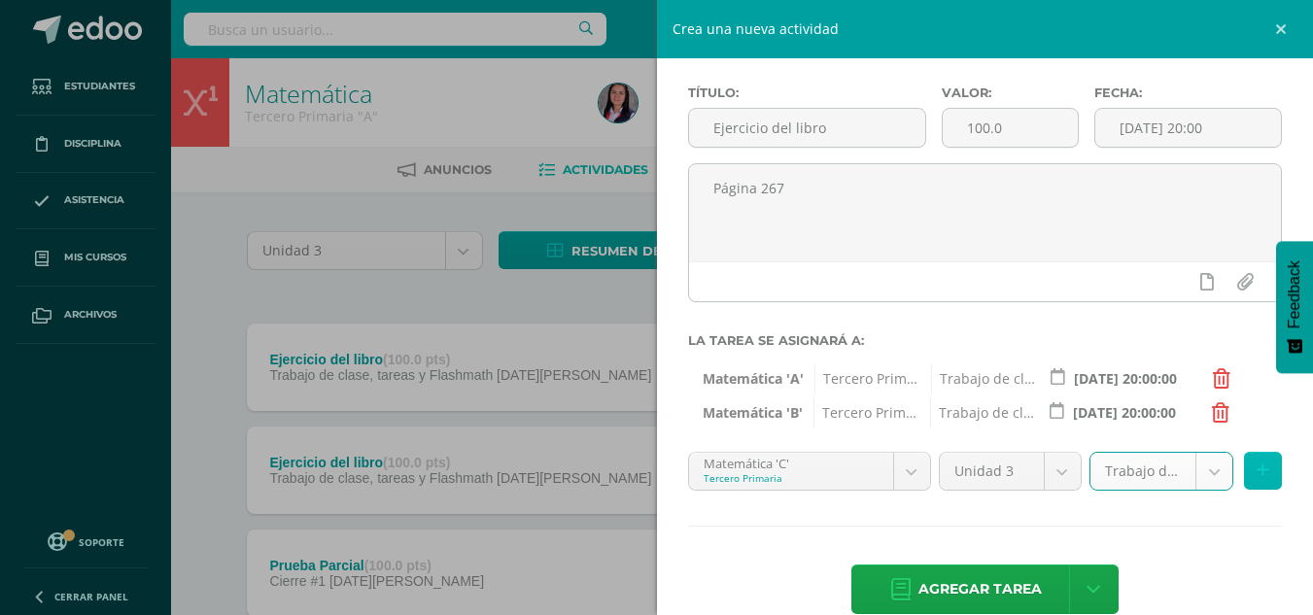
click at [1245, 461] on button at bounding box center [1263, 471] width 38 height 38
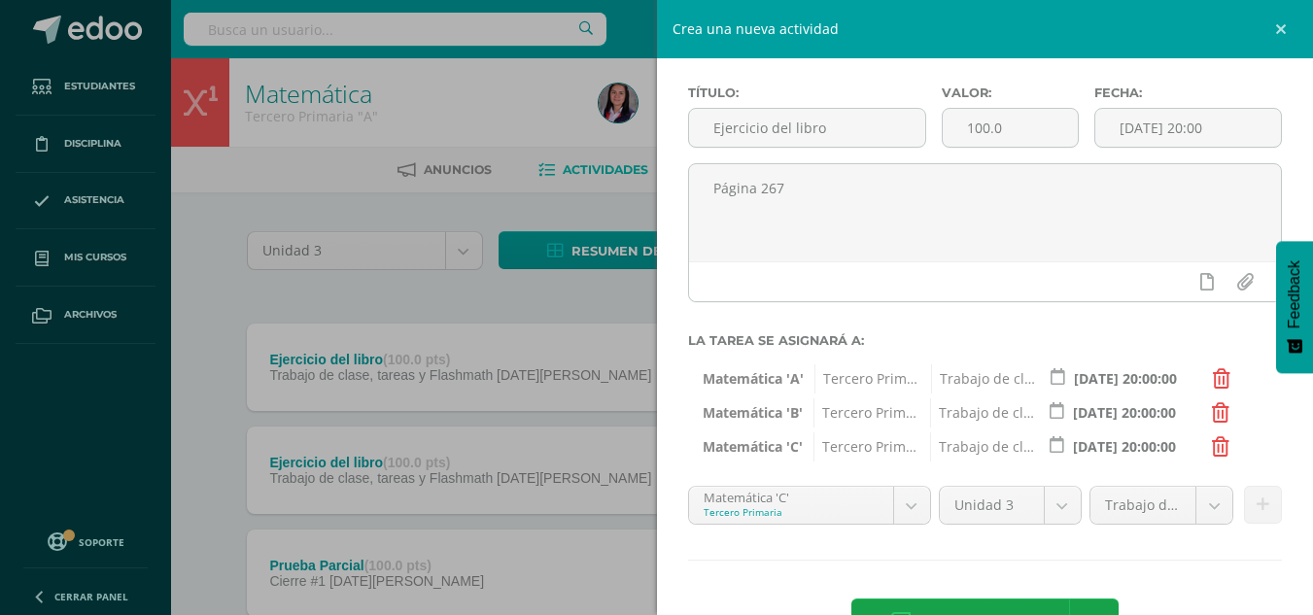
scroll to position [147, 0]
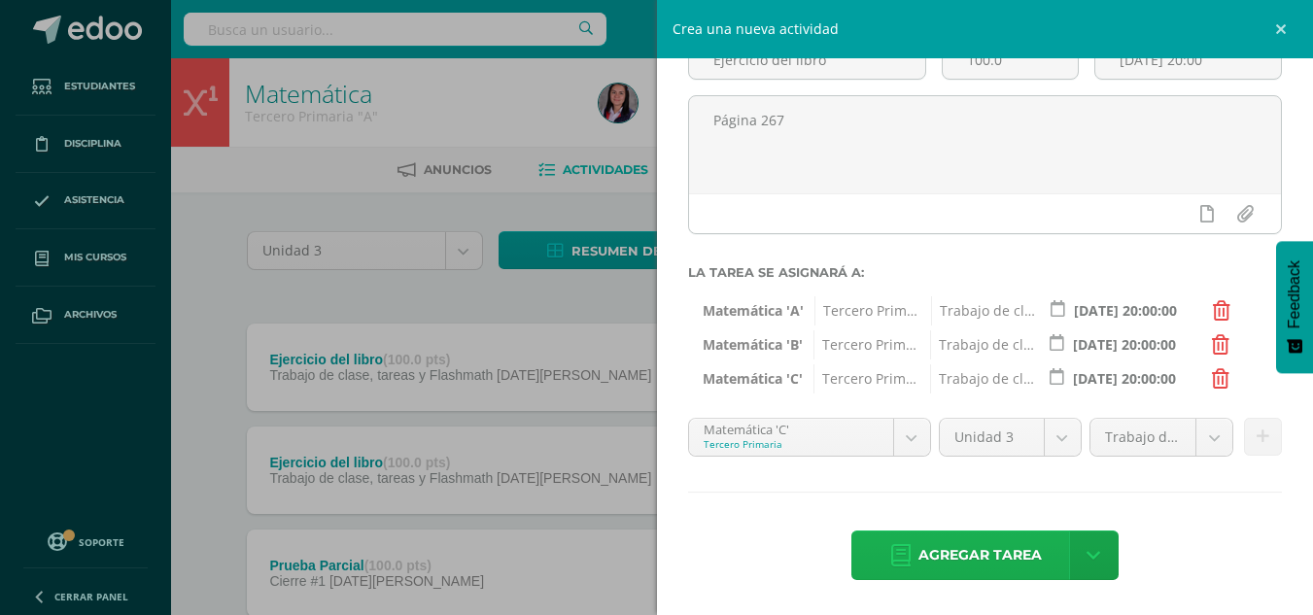
click at [1030, 555] on span "Agregar tarea" at bounding box center [980, 556] width 123 height 48
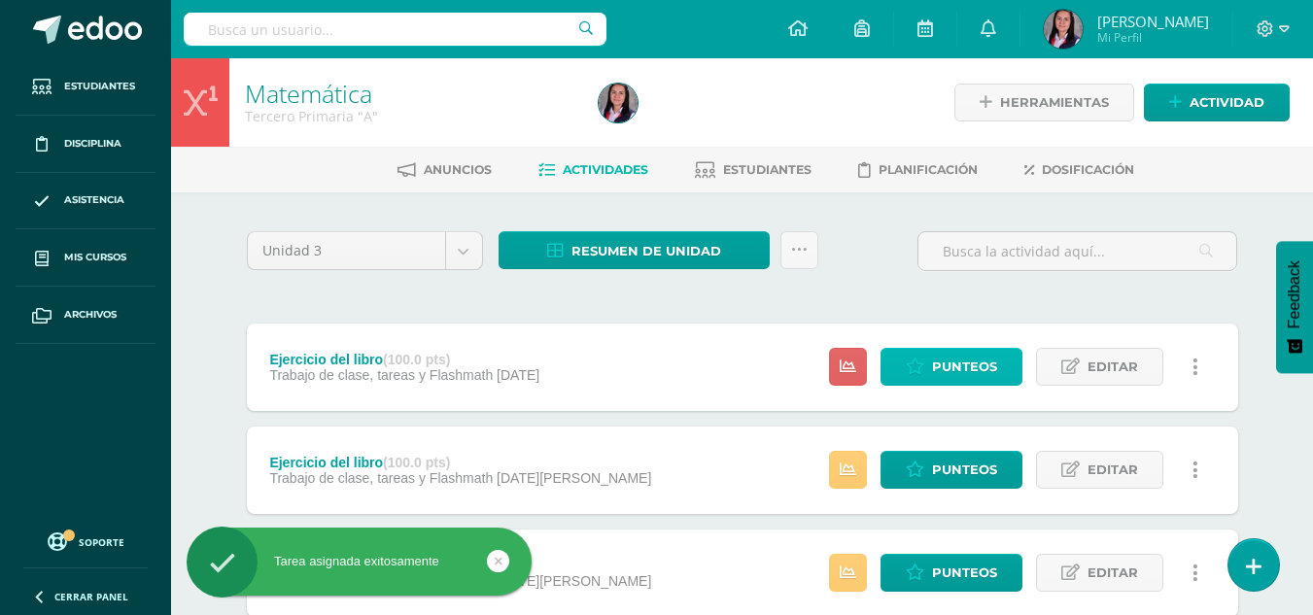
click at [971, 366] on span "Punteos" at bounding box center [964, 367] width 65 height 36
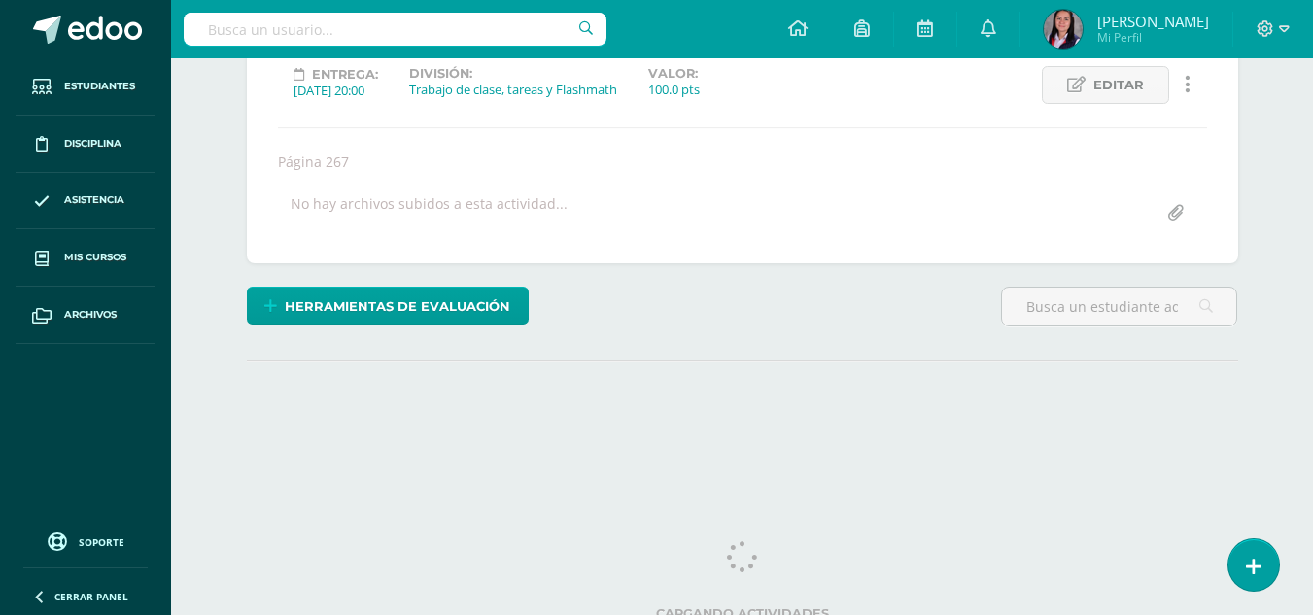
scroll to position [313, 0]
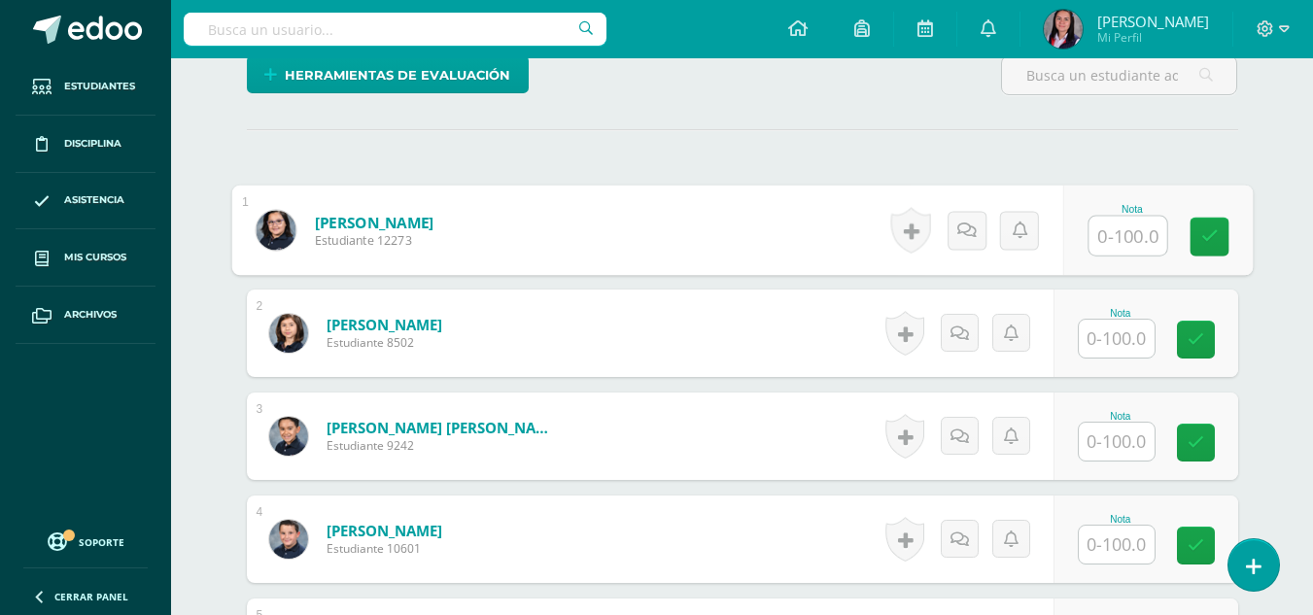
click at [1126, 256] on input "text" at bounding box center [1128, 236] width 78 height 39
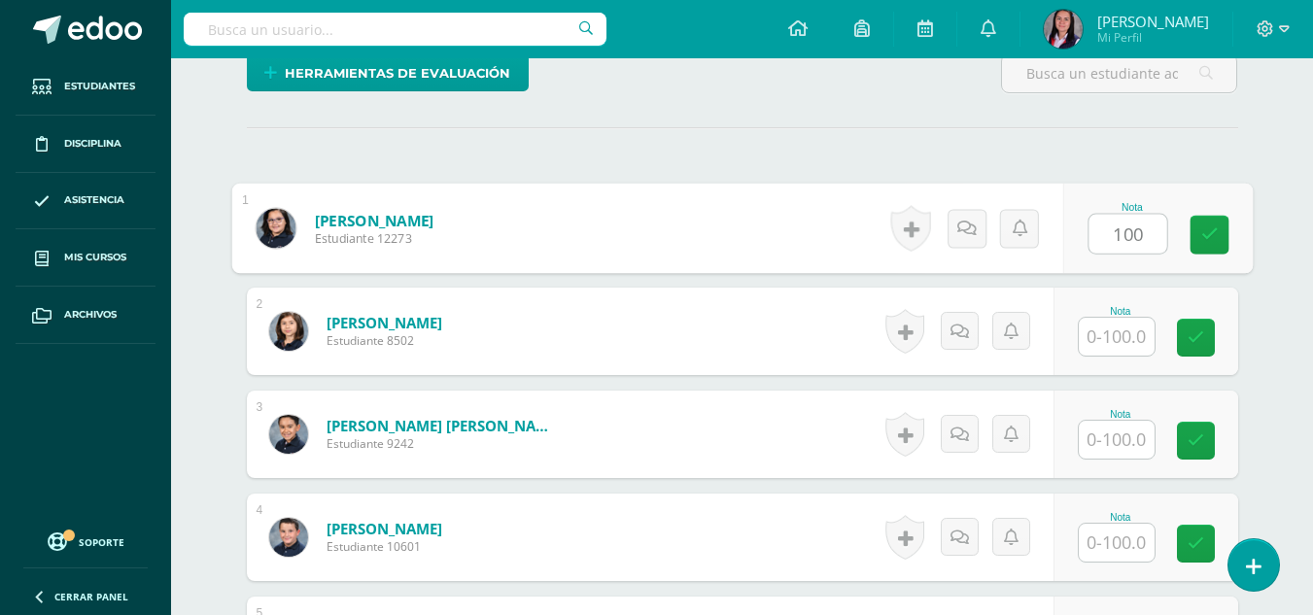
type input "100"
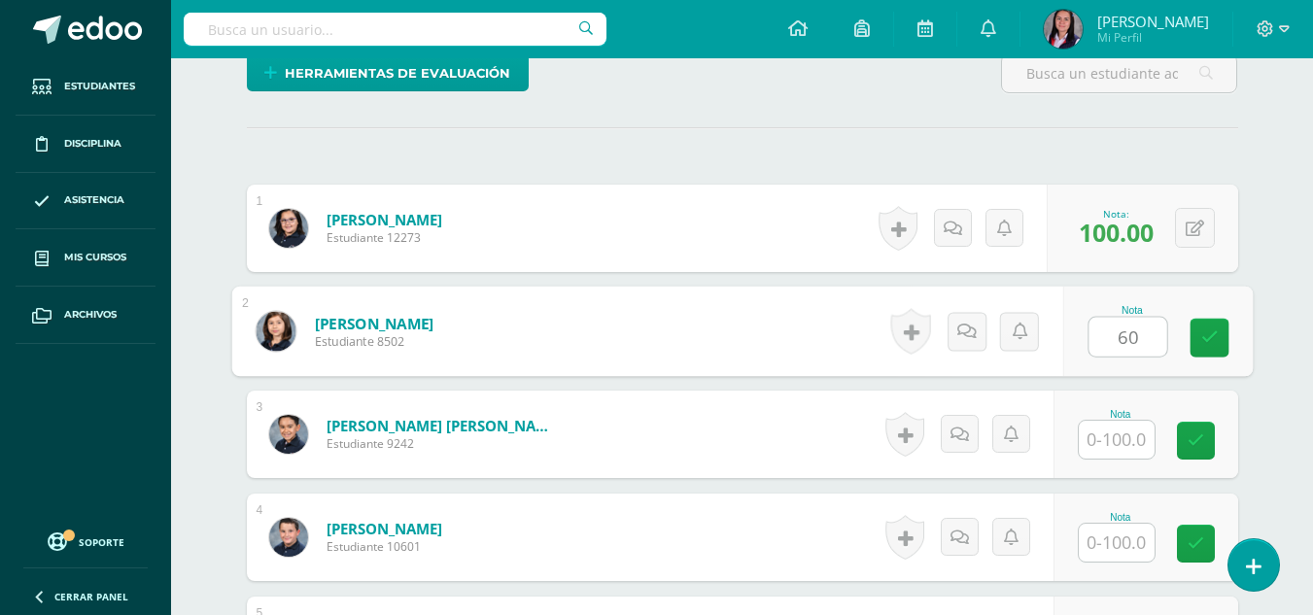
type input "60"
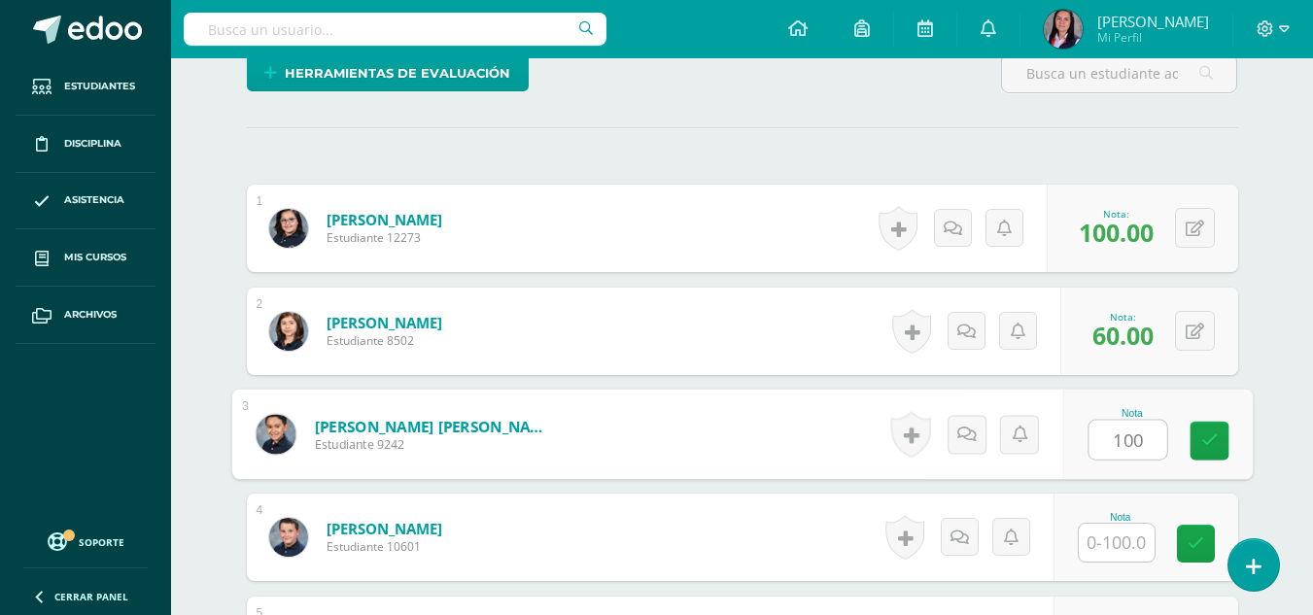
type input "100"
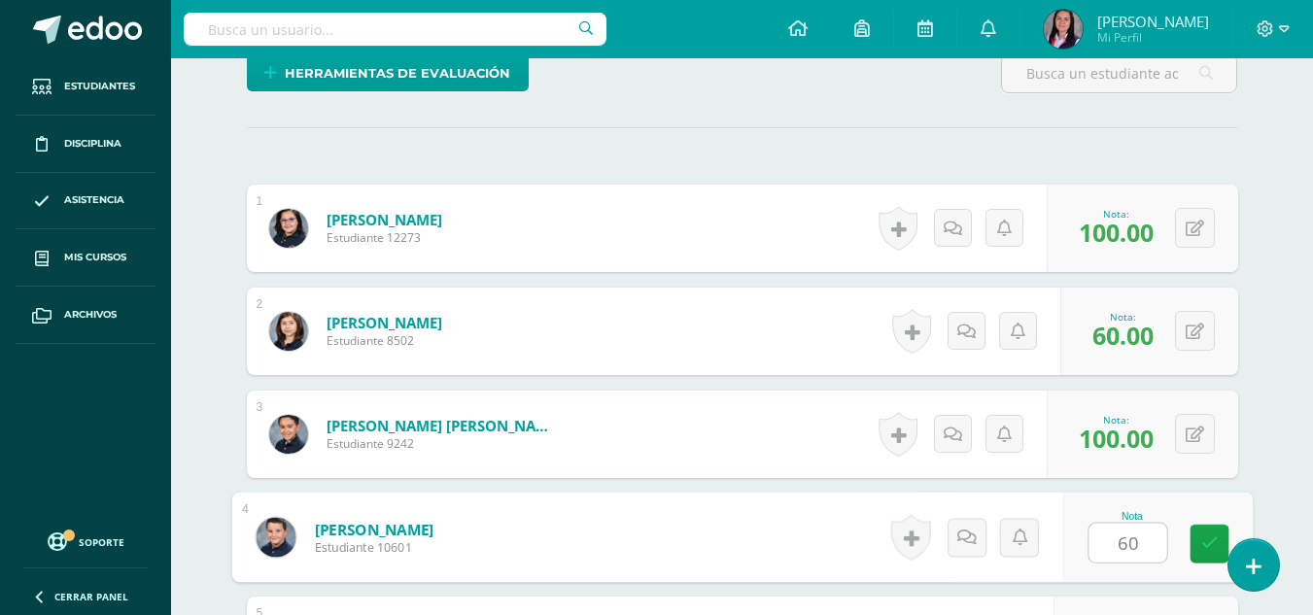
type input "60"
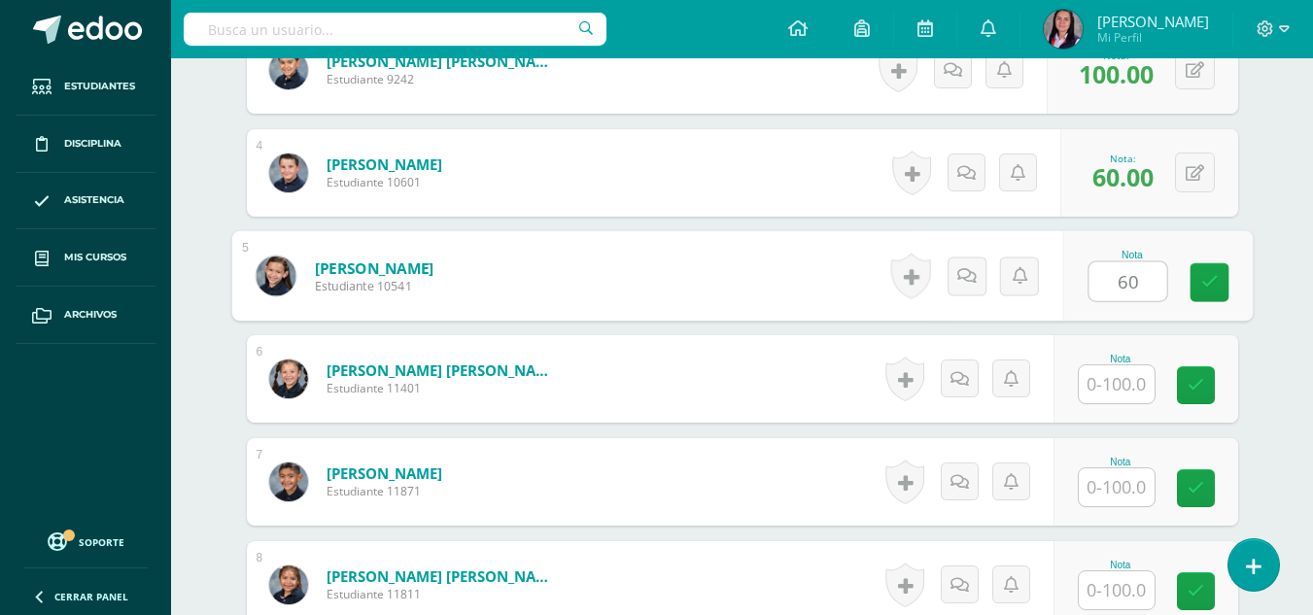
type input "60"
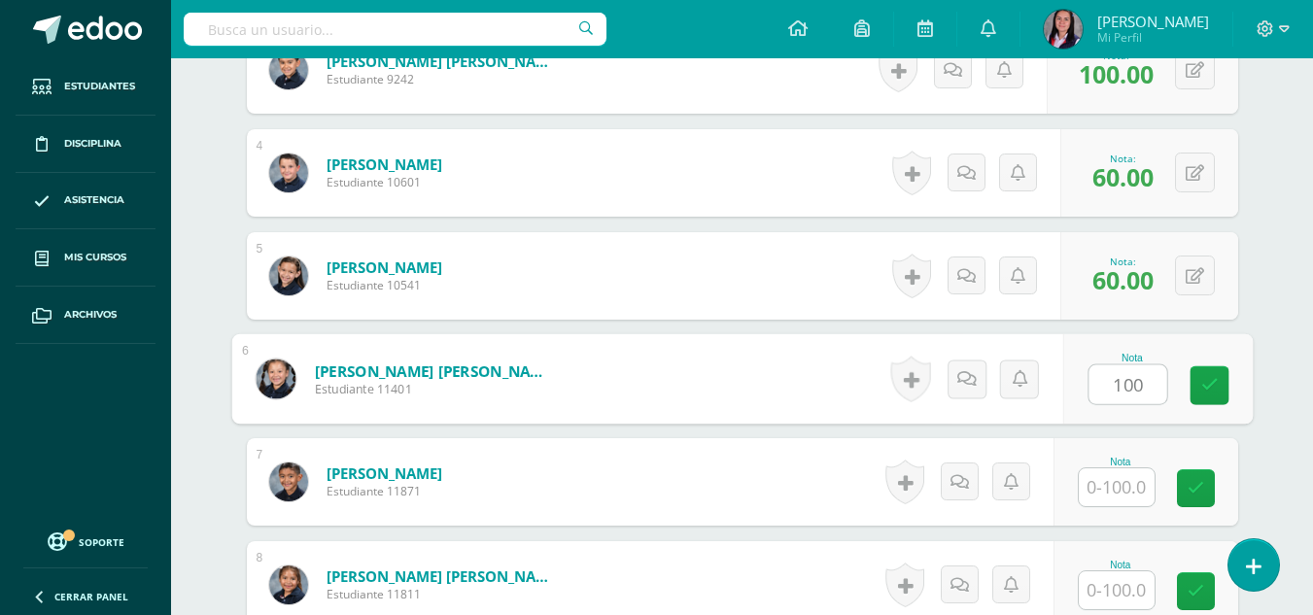
type input "100"
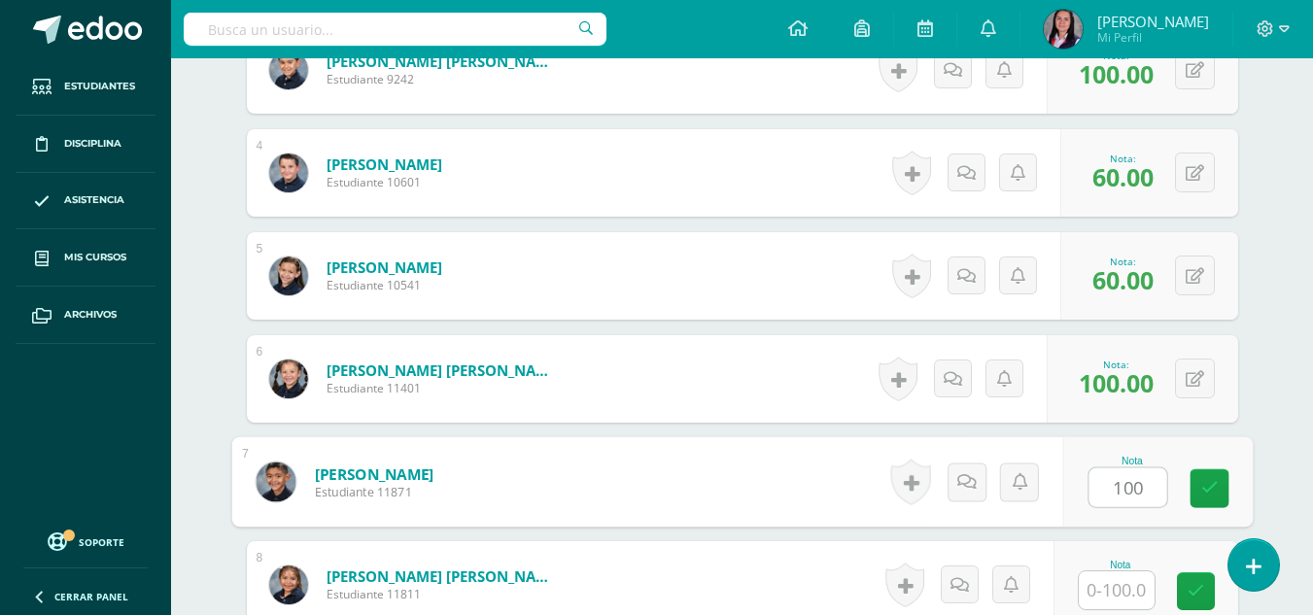
type input "100"
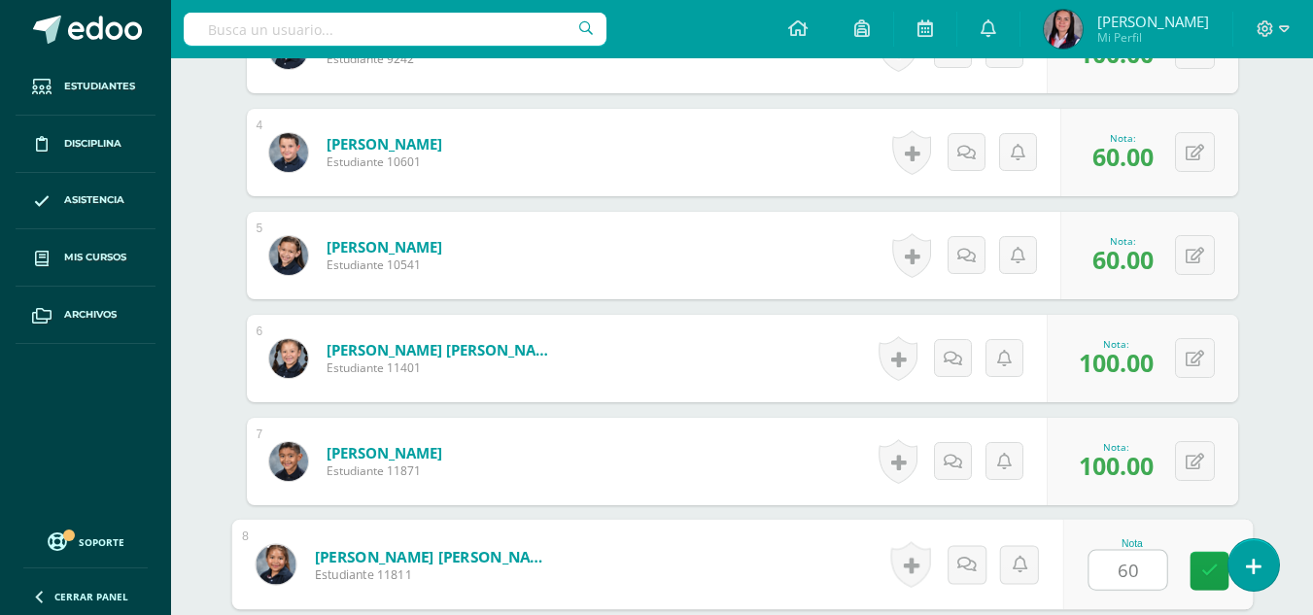
type input "60"
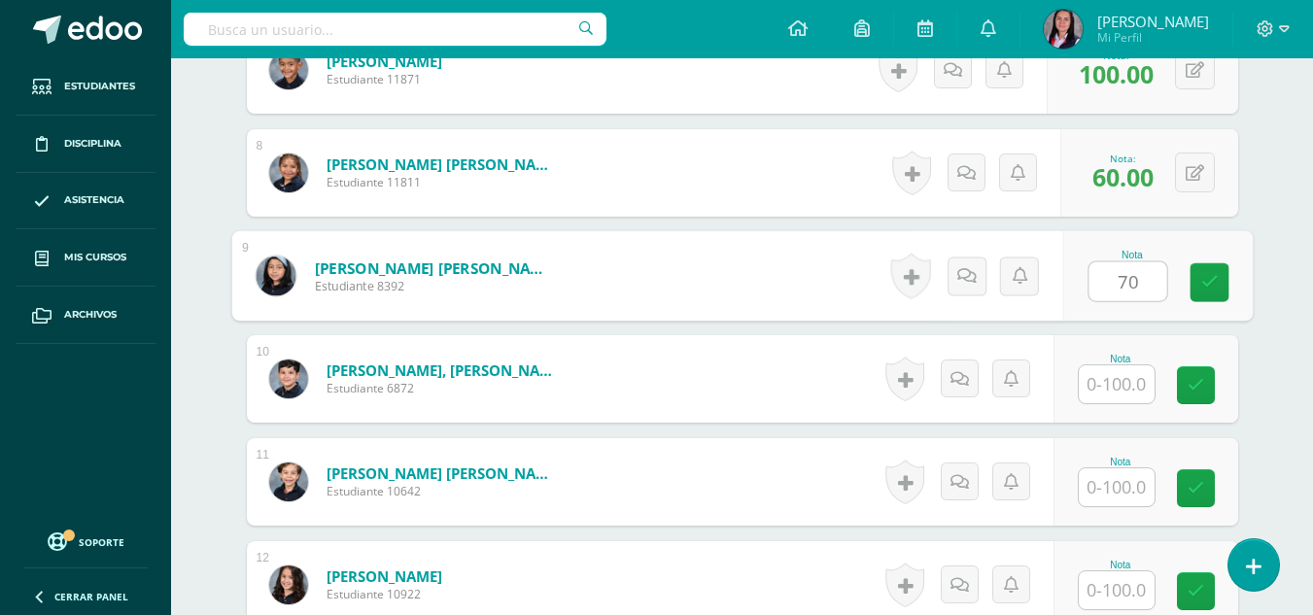
type input "70"
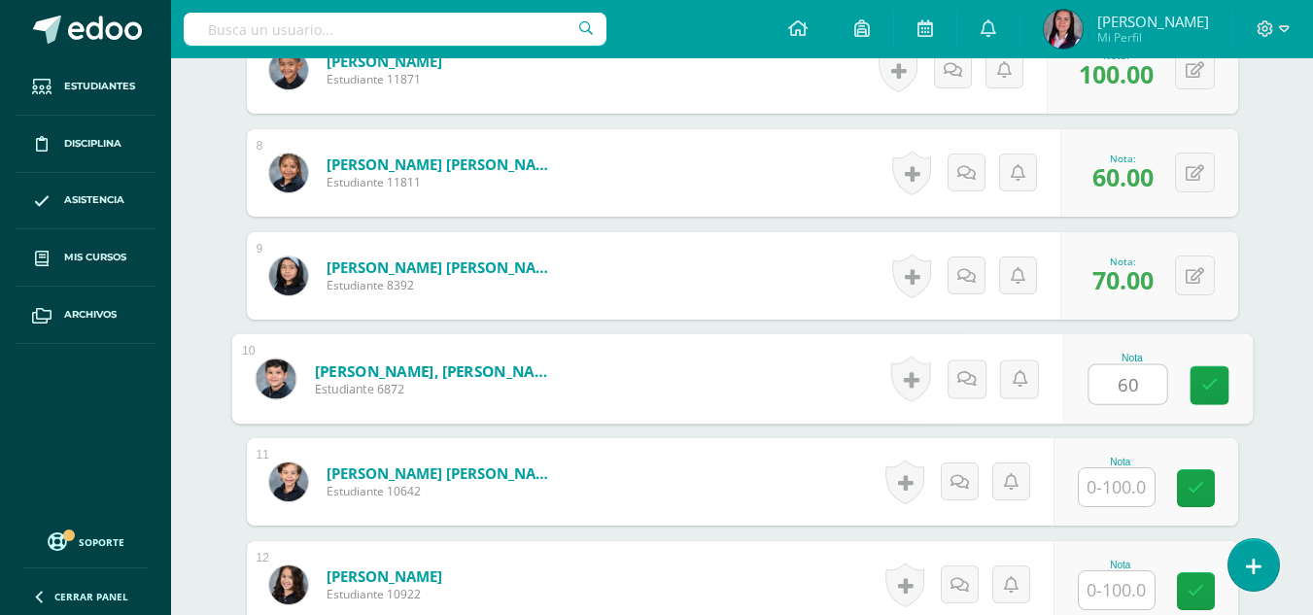
type input "60"
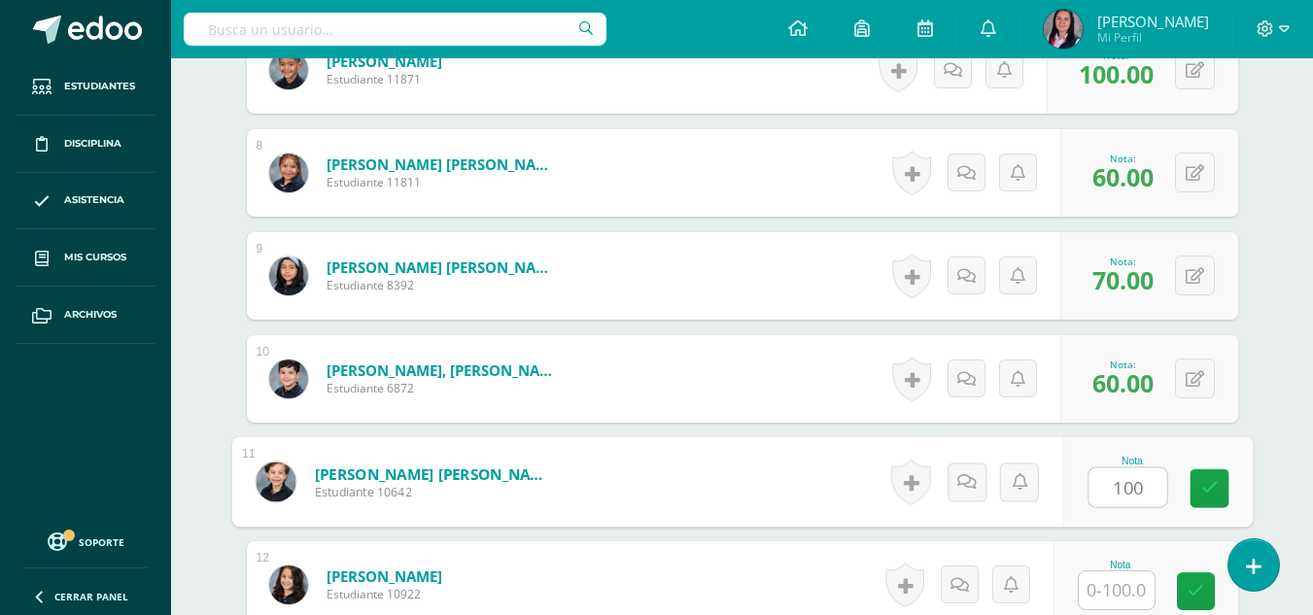
type input "100"
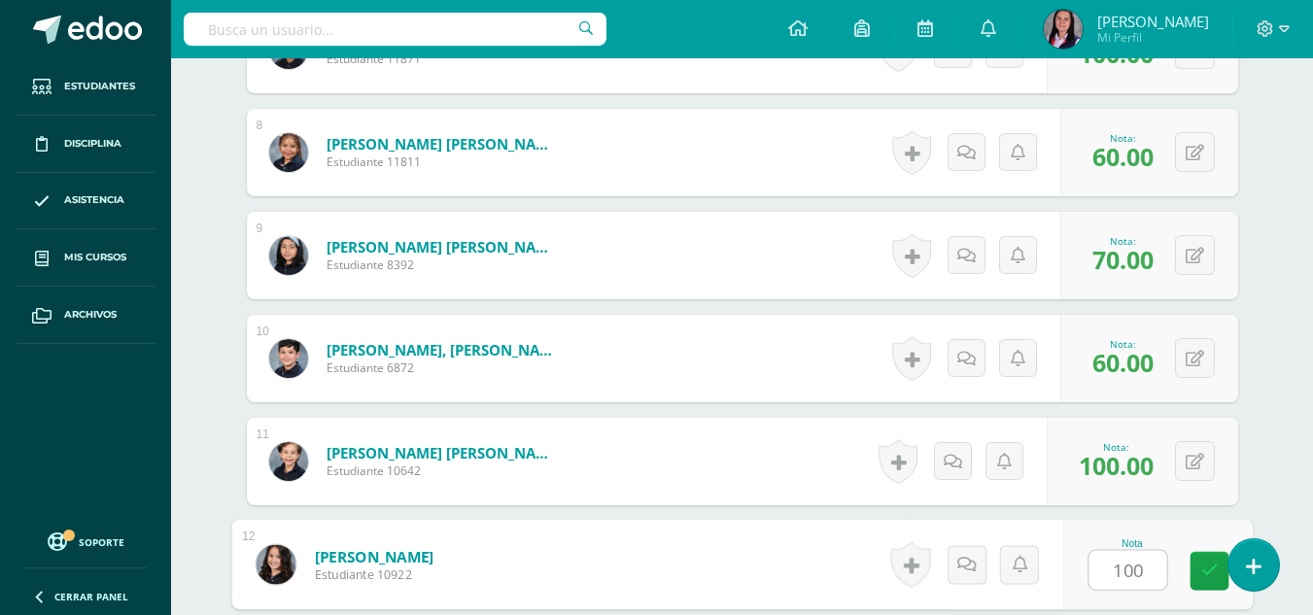
type input "100"
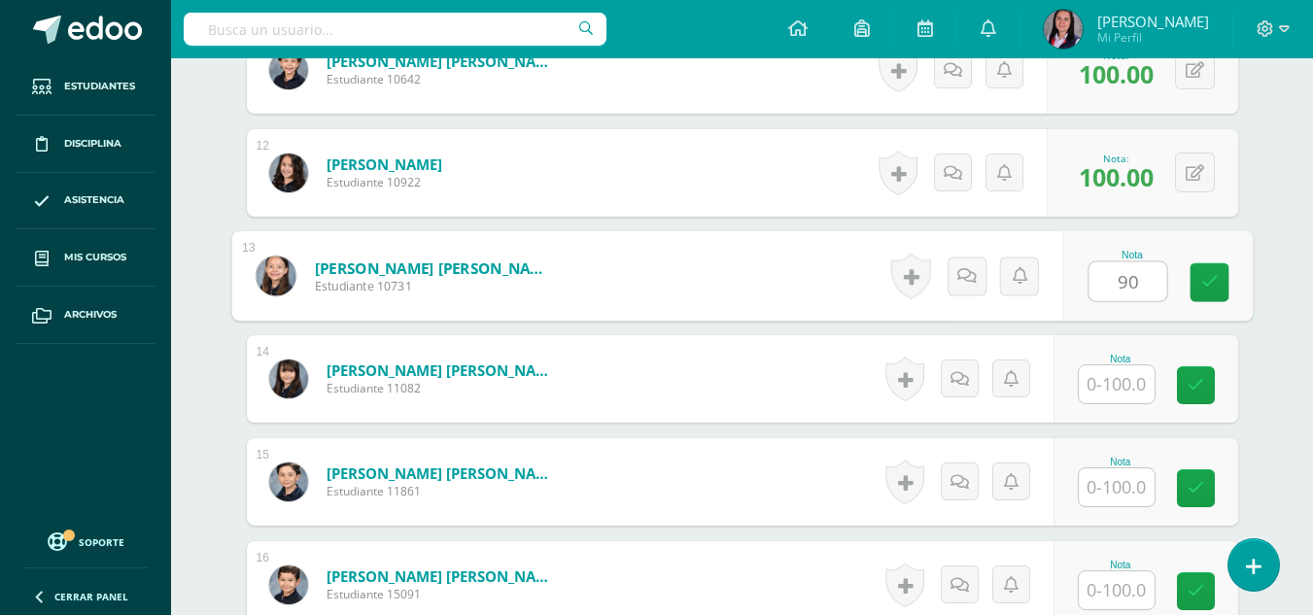
type input "90"
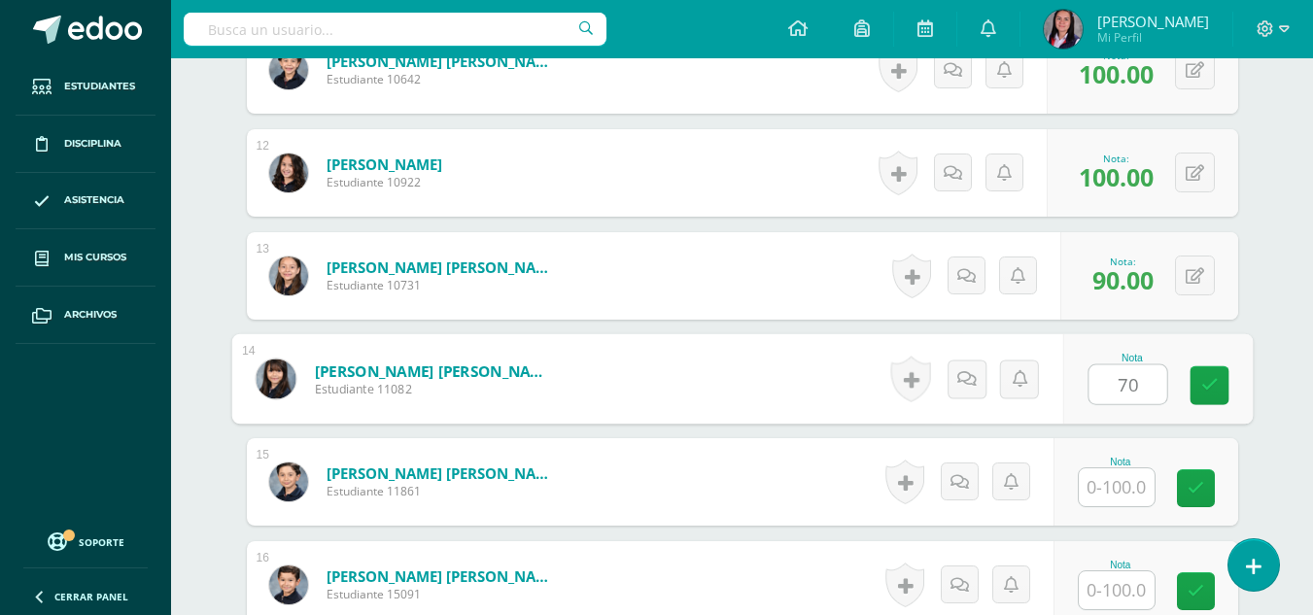
type input "70"
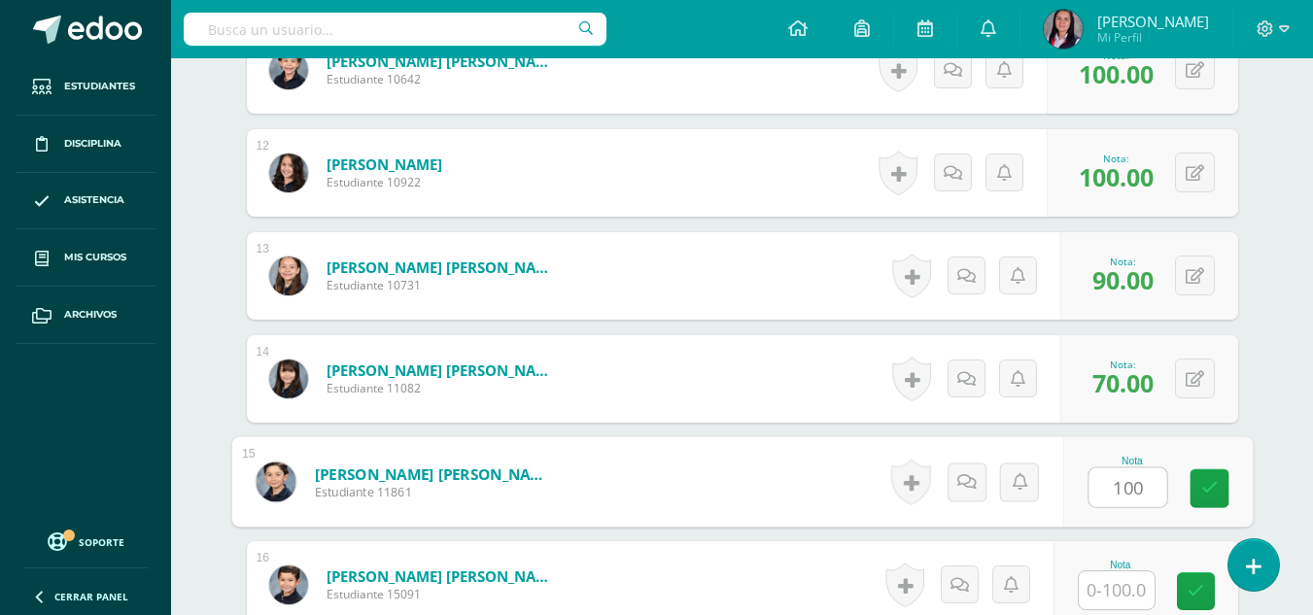
type input "100"
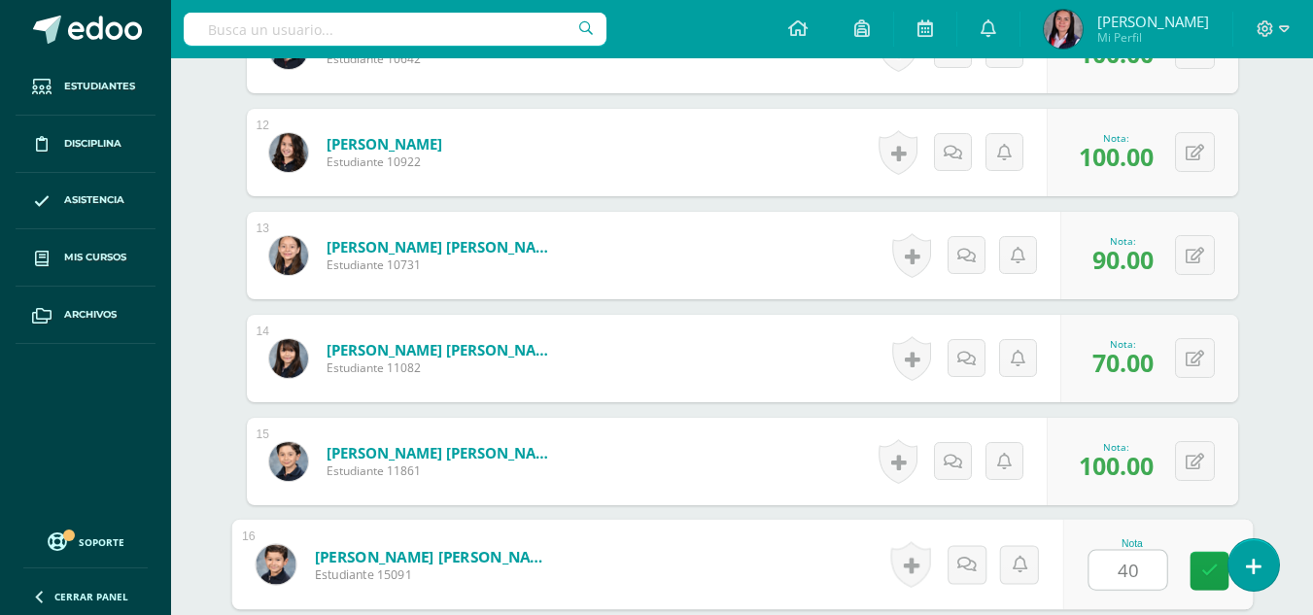
type input "40"
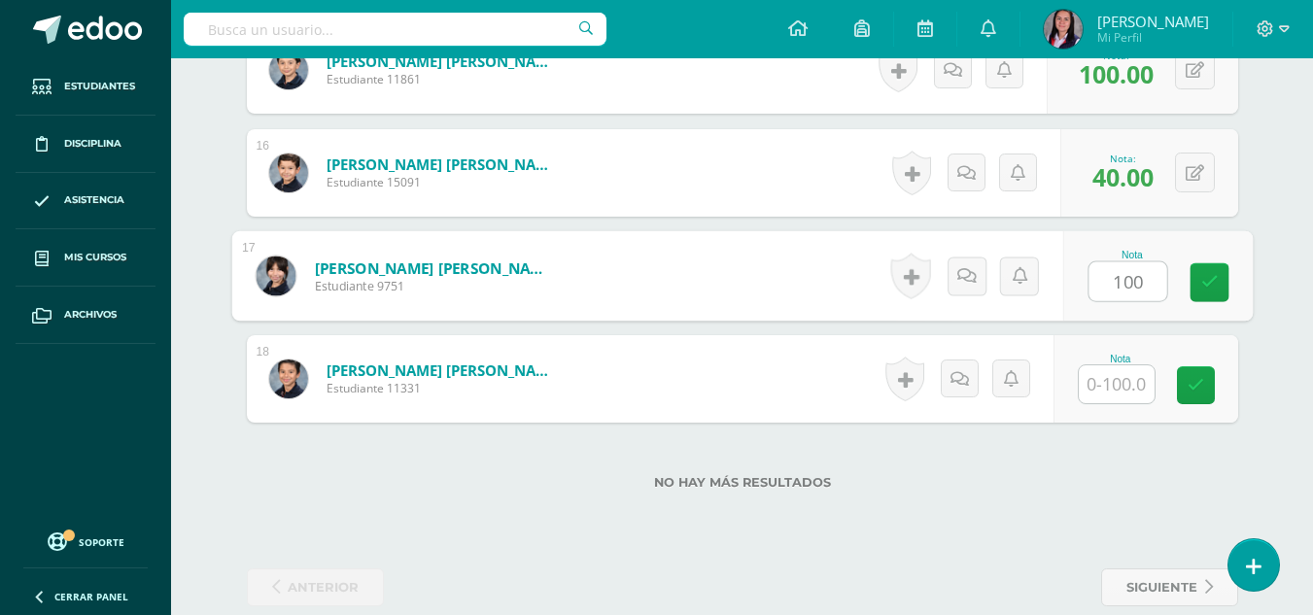
type input "100"
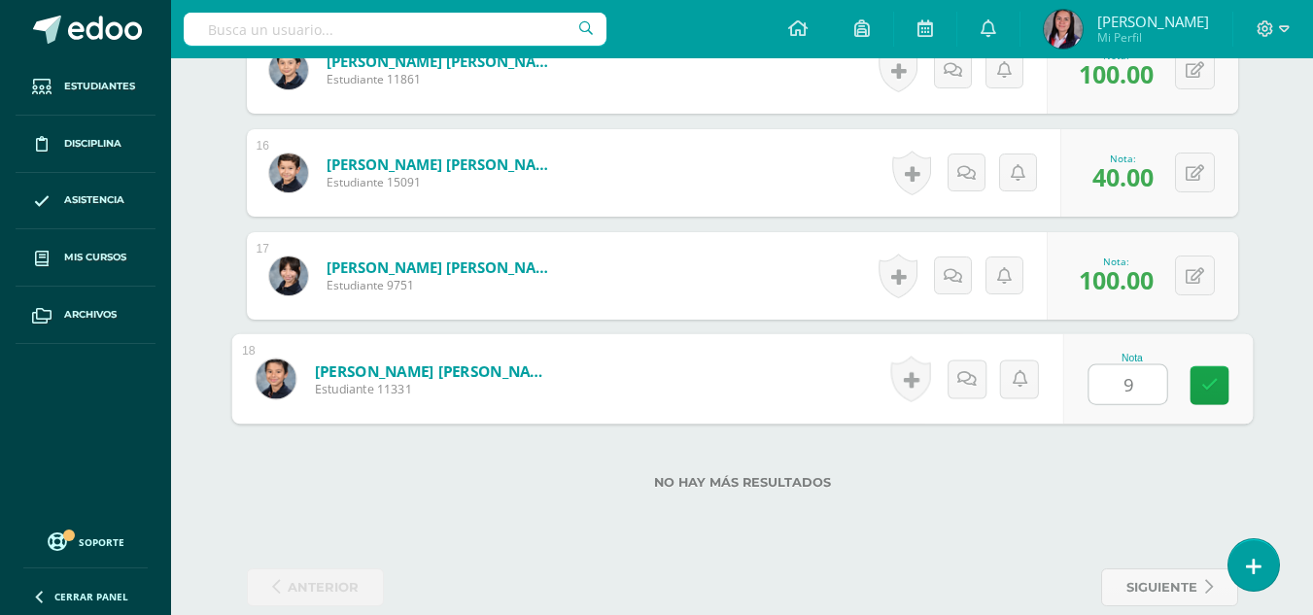
type input "90"
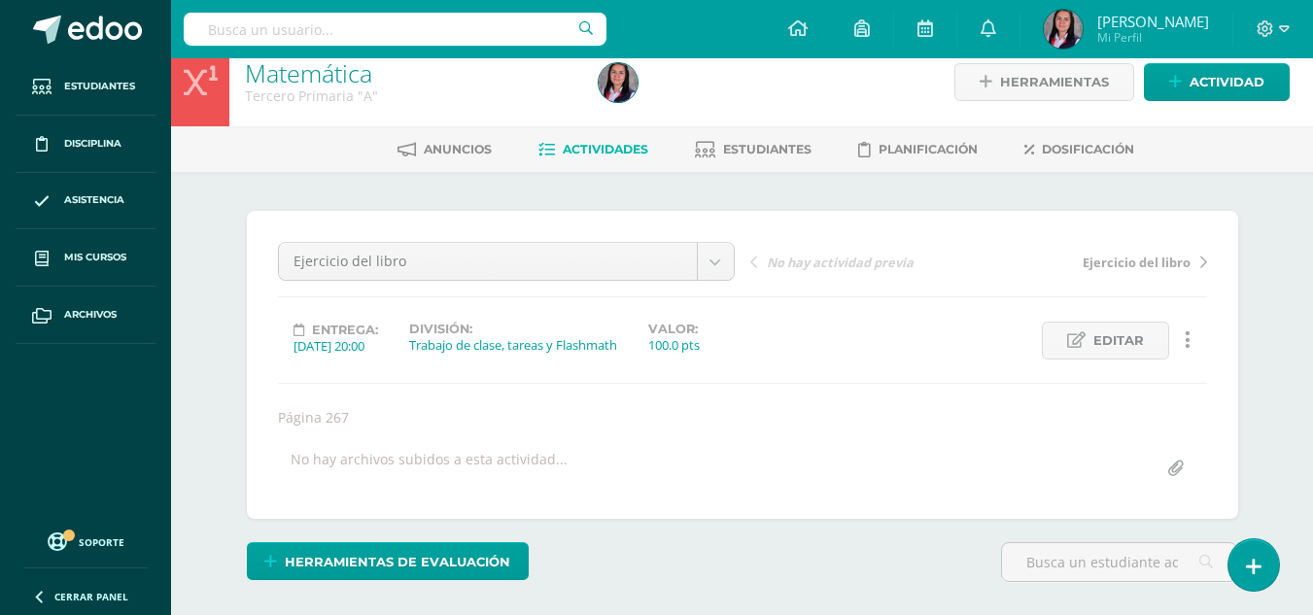
scroll to position [0, 0]
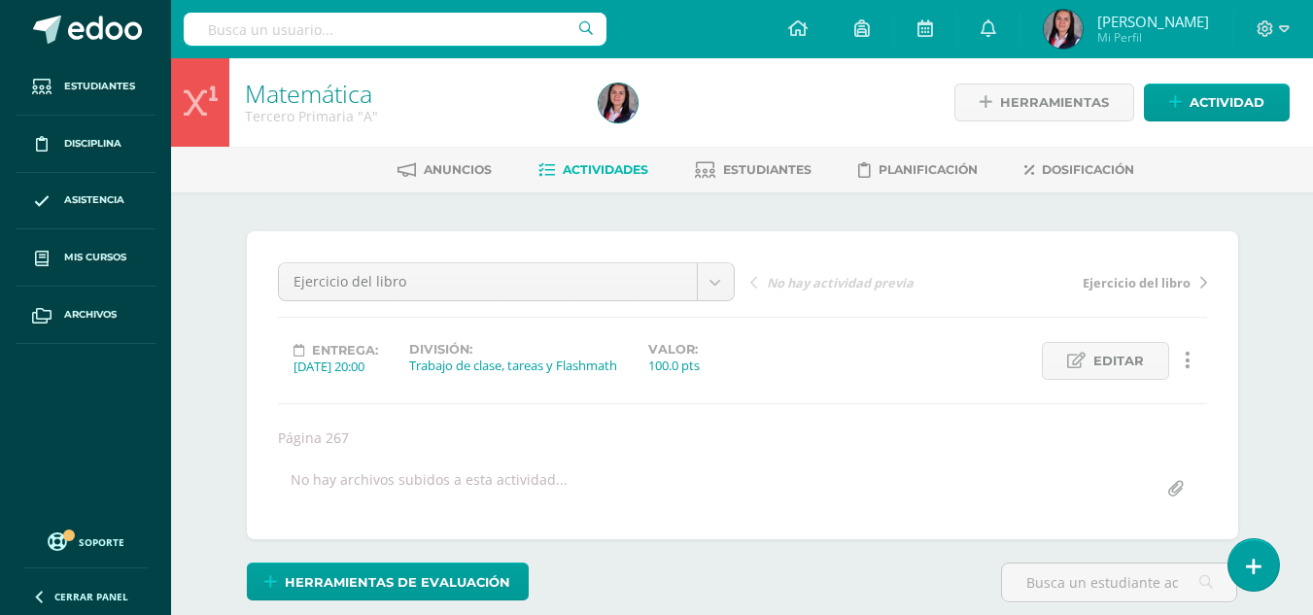
click at [576, 183] on link "Actividades" at bounding box center [594, 170] width 110 height 31
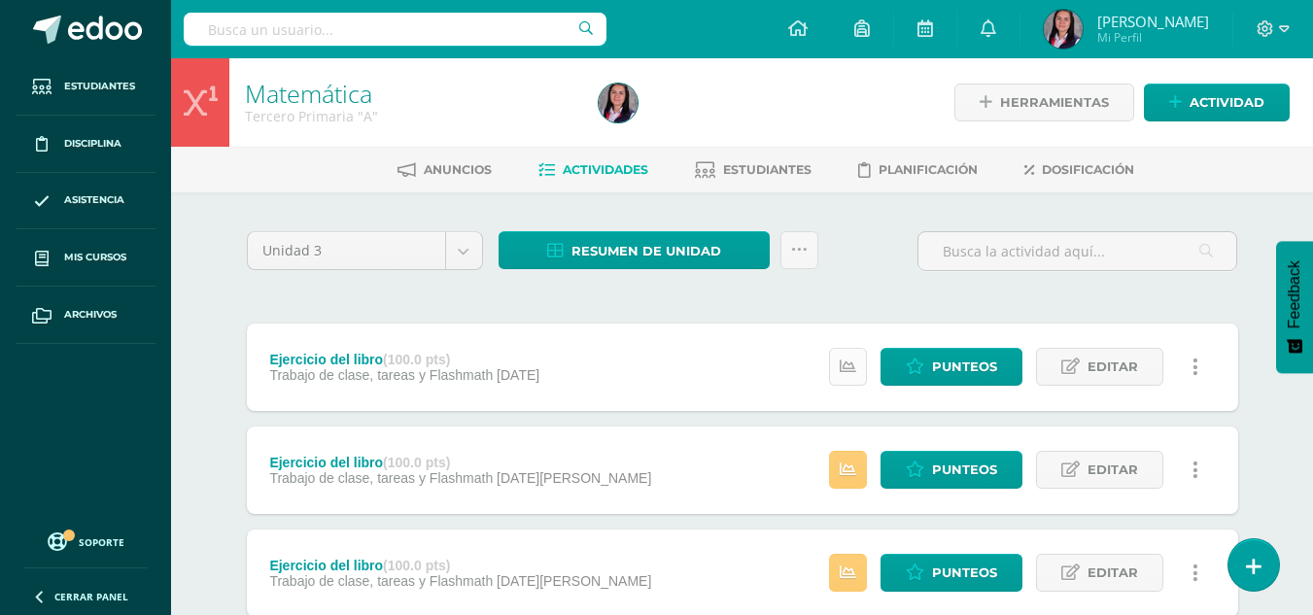
click at [846, 382] on link at bounding box center [848, 367] width 38 height 38
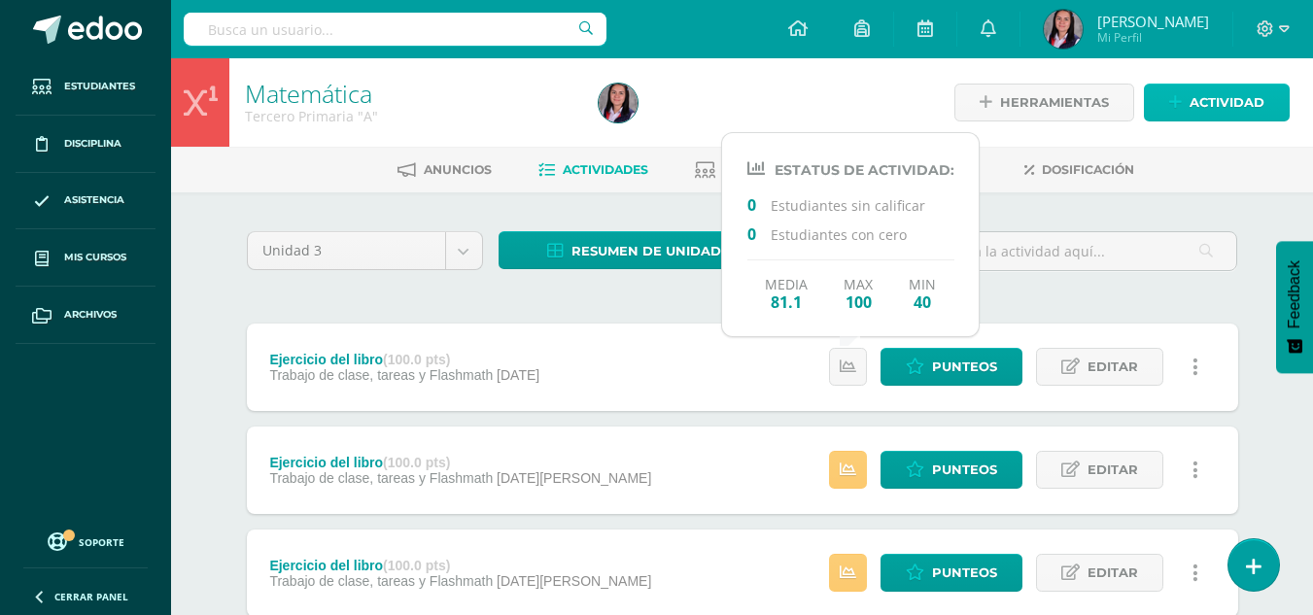
click at [1203, 97] on span "Actividad" at bounding box center [1227, 103] width 75 height 36
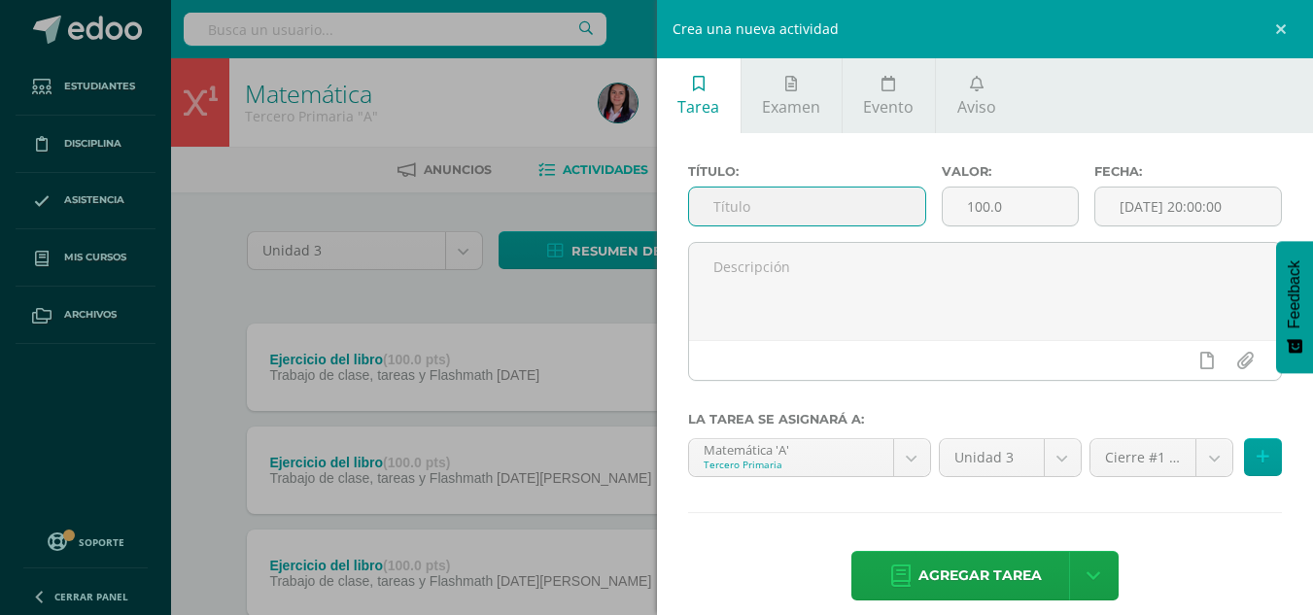
click at [801, 213] on input "text" at bounding box center [807, 207] width 236 height 38
type input "Ejercicio del libro"
click at [1131, 211] on input "[DATE] 20:00:00" at bounding box center [1189, 207] width 186 height 38
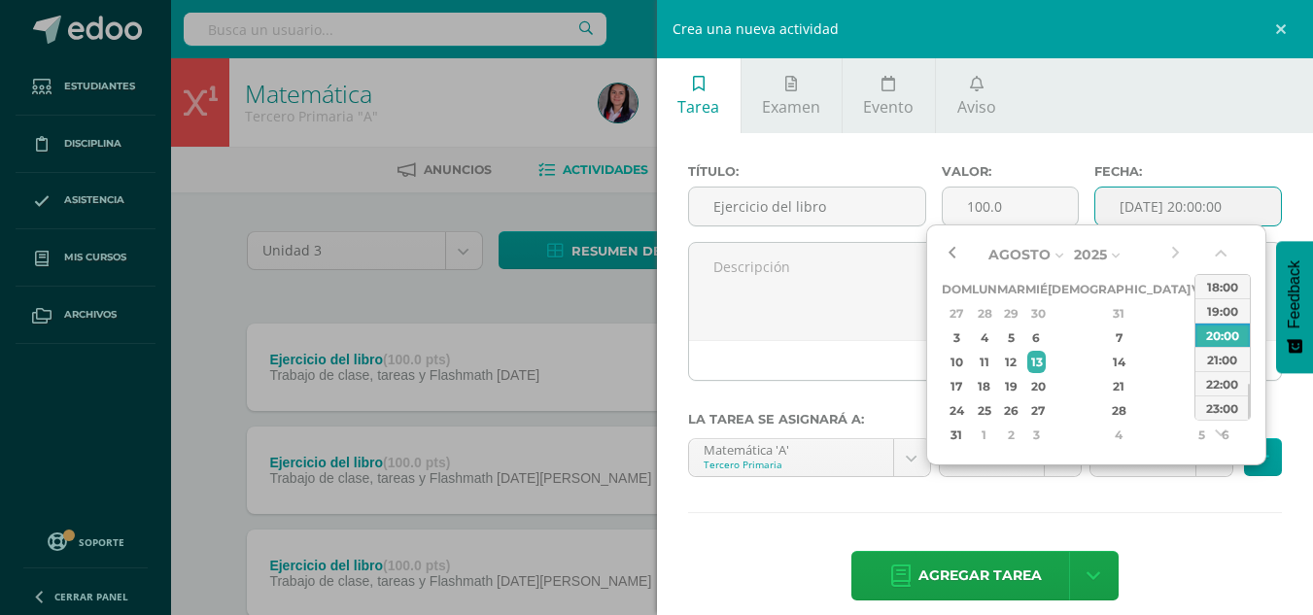
click at [960, 250] on button "button" at bounding box center [951, 254] width 19 height 29
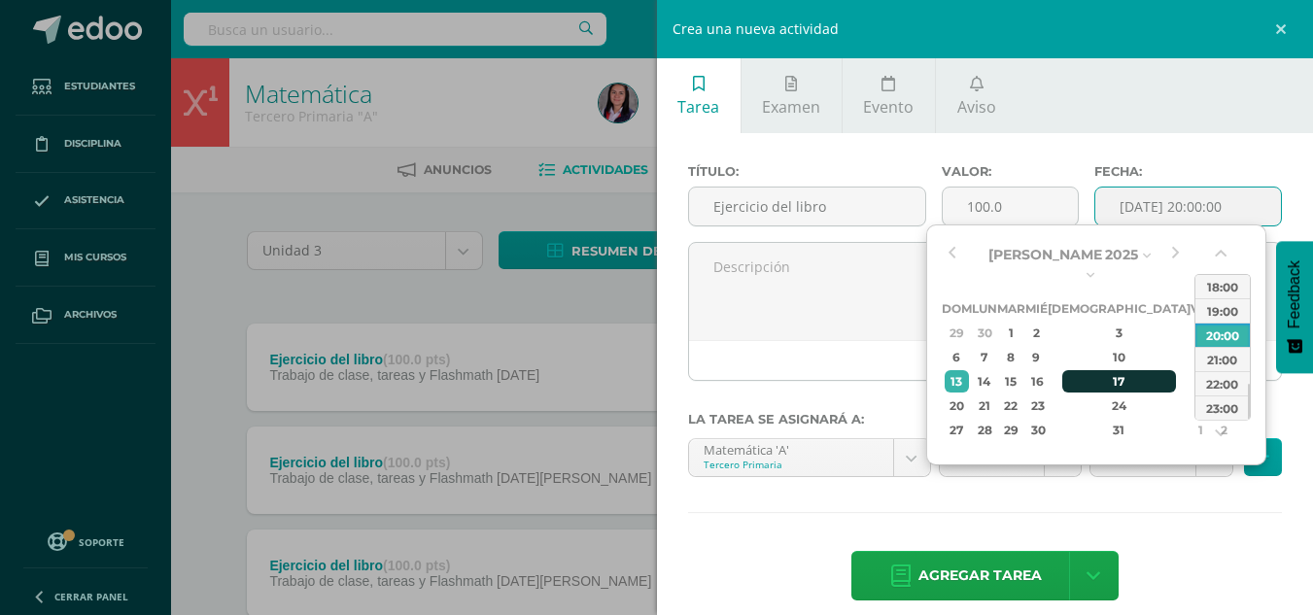
click at [1101, 370] on div "17" at bounding box center [1120, 381] width 115 height 22
type input "2025-07-17 20:00"
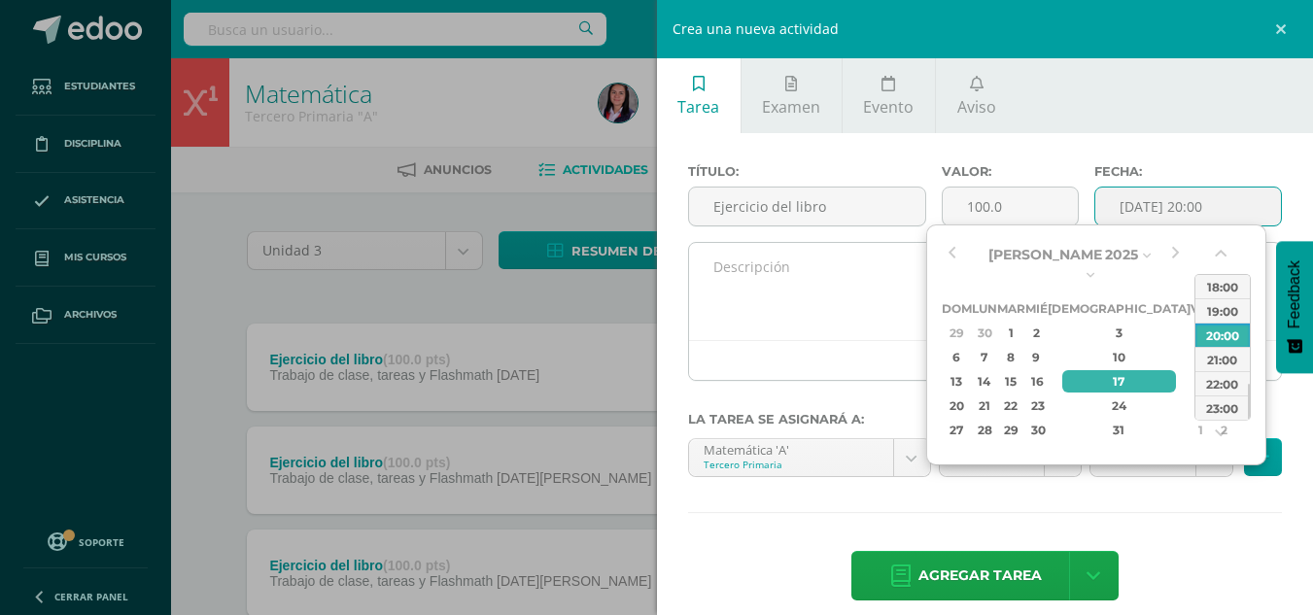
click at [859, 313] on textarea at bounding box center [985, 291] width 593 height 97
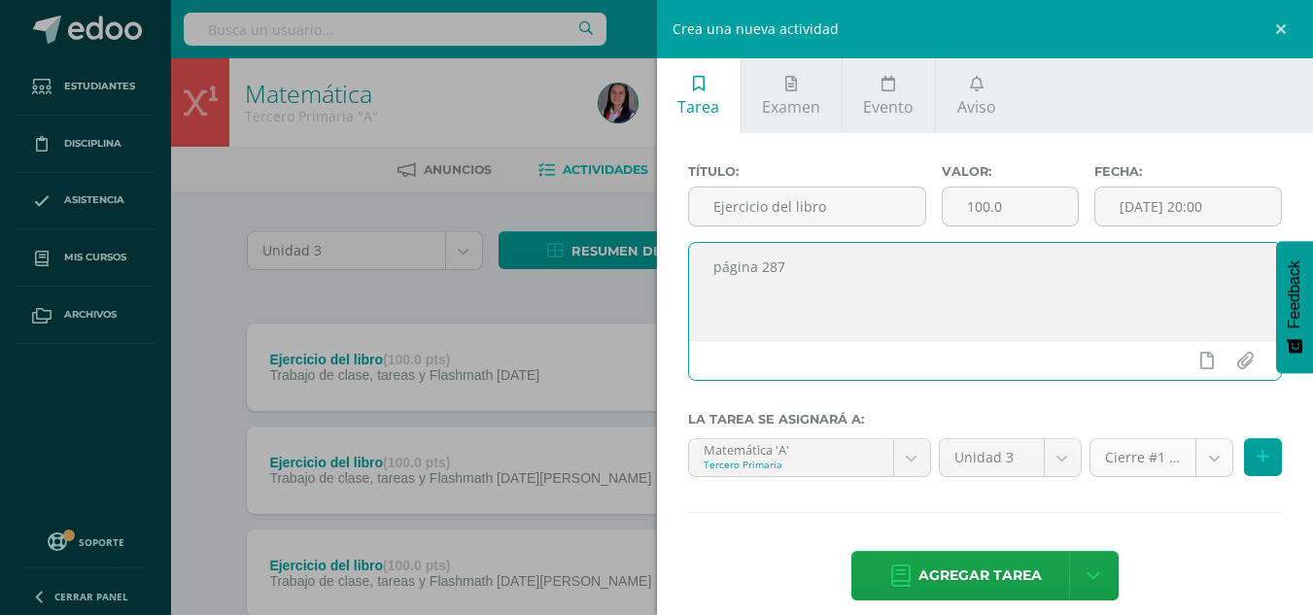
type textarea "página 287"
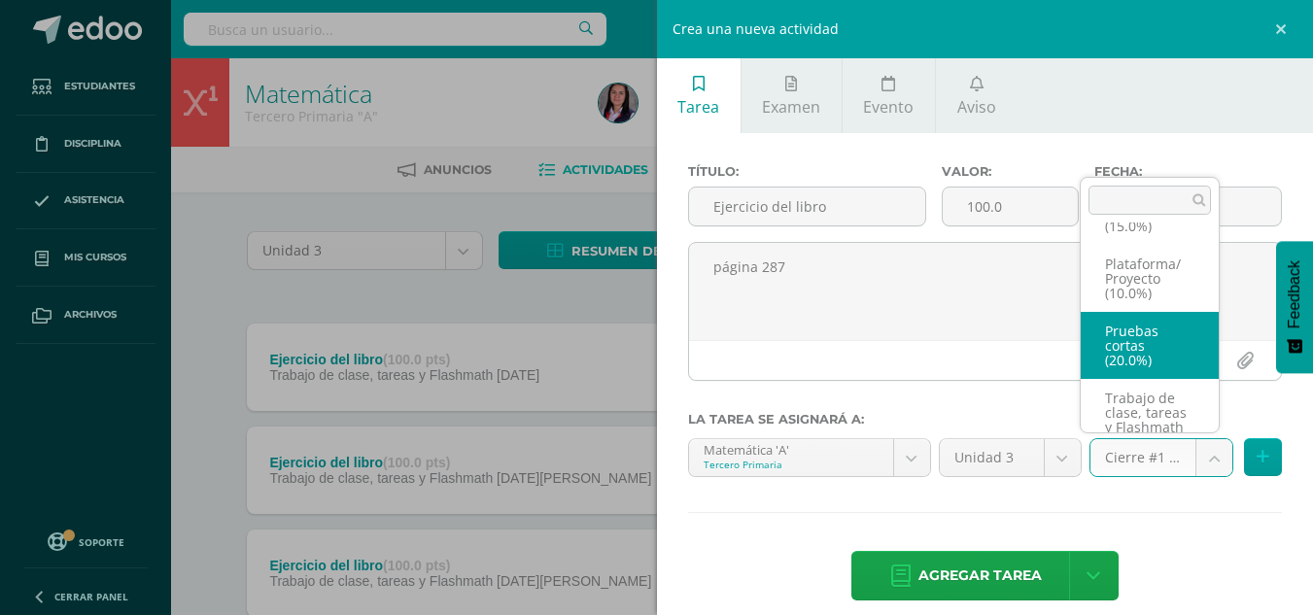
scroll to position [141, 0]
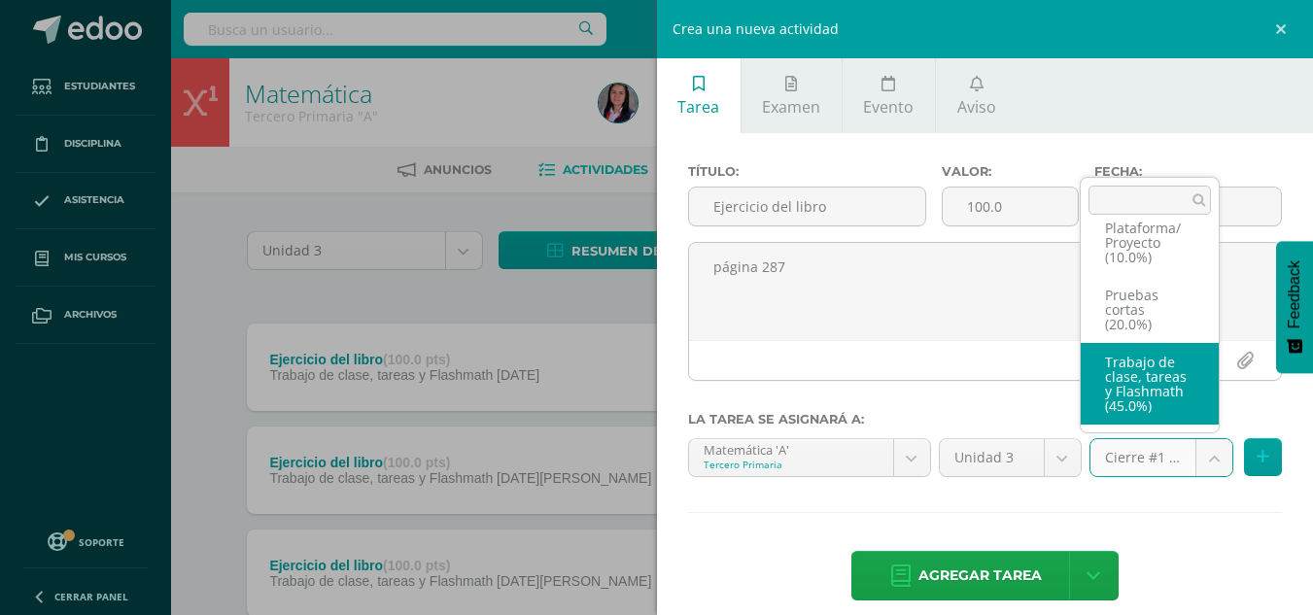
select select "227960"
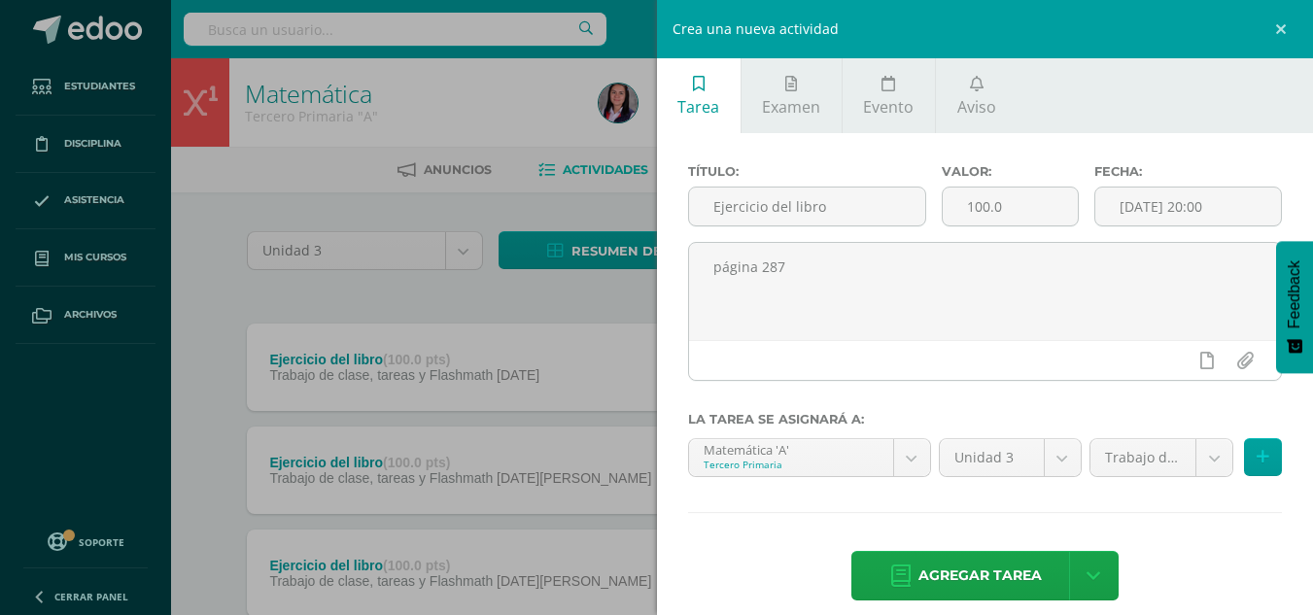
click at [1267, 436] on div "Título: Ejercicio del libro Valor: 100.0 Fecha: 2025-07-17 20:00 página 287 La …" at bounding box center [985, 384] width 657 height 503
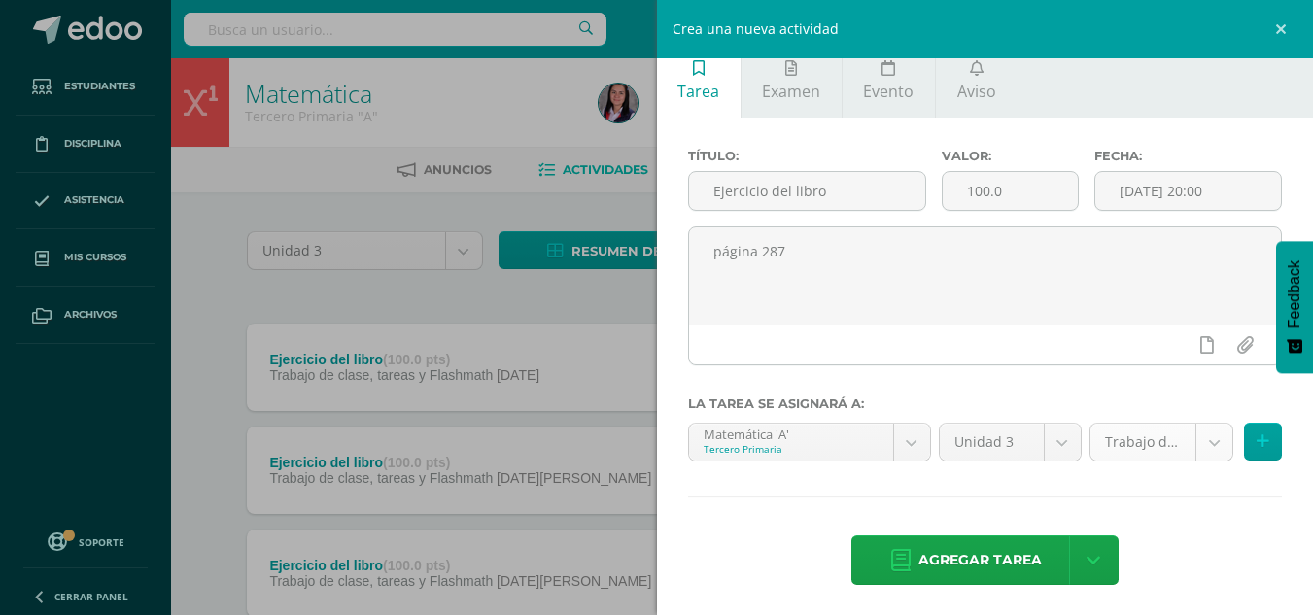
scroll to position [20, 0]
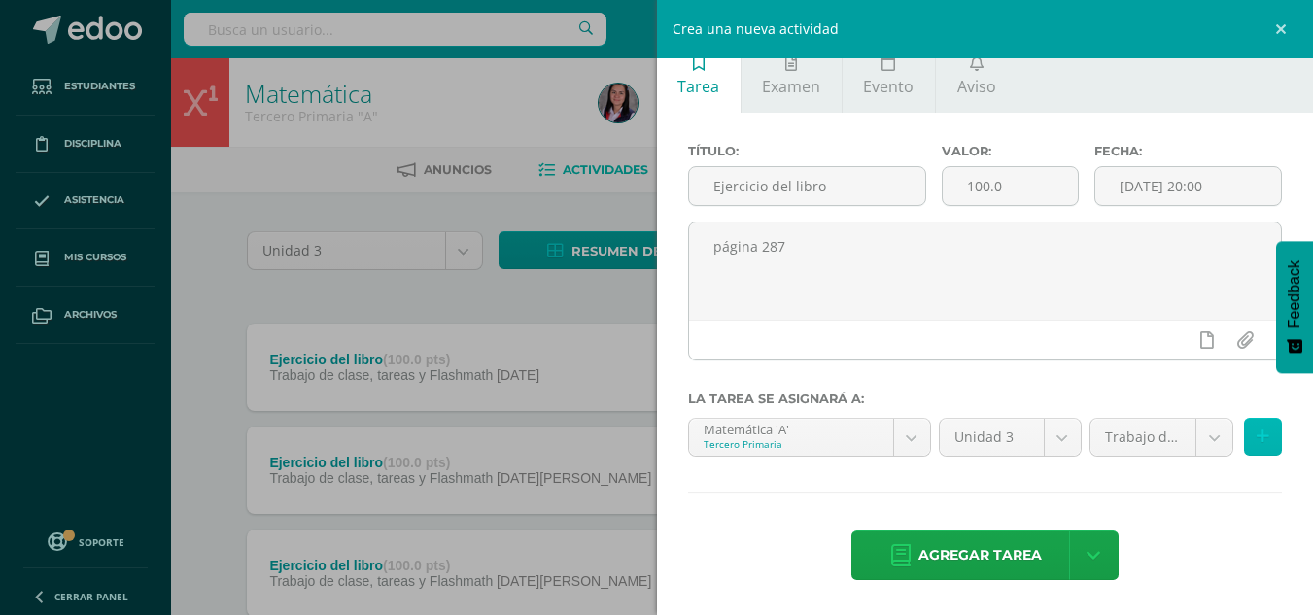
click at [1257, 447] on button at bounding box center [1263, 437] width 38 height 38
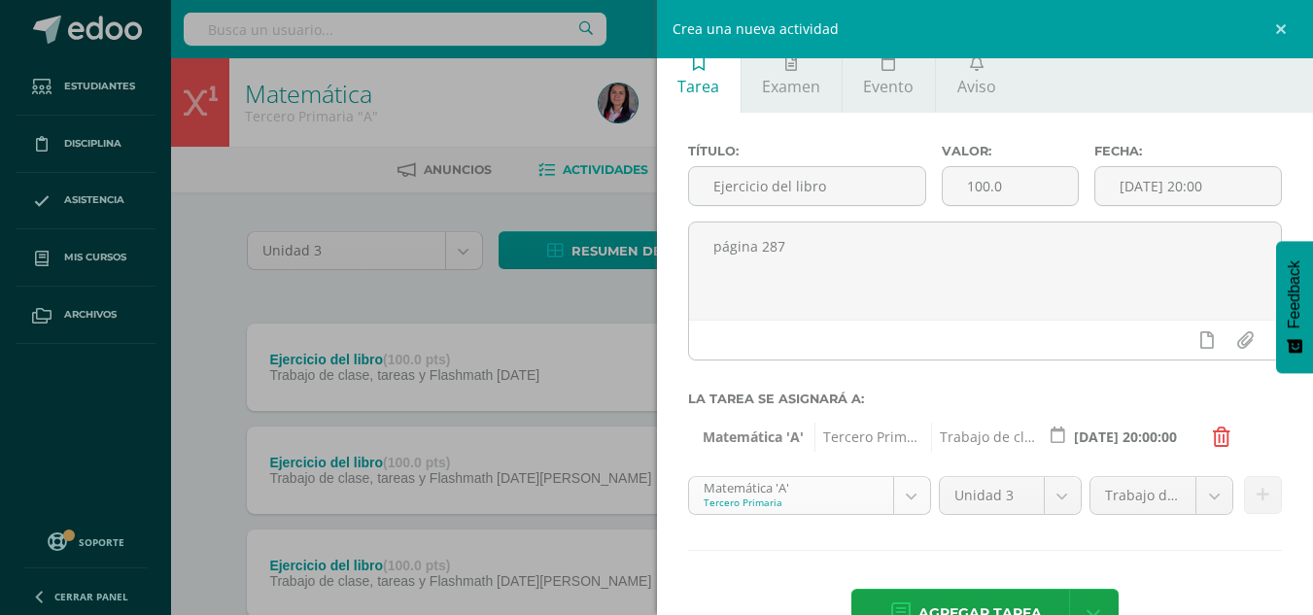
scroll to position [79, 0]
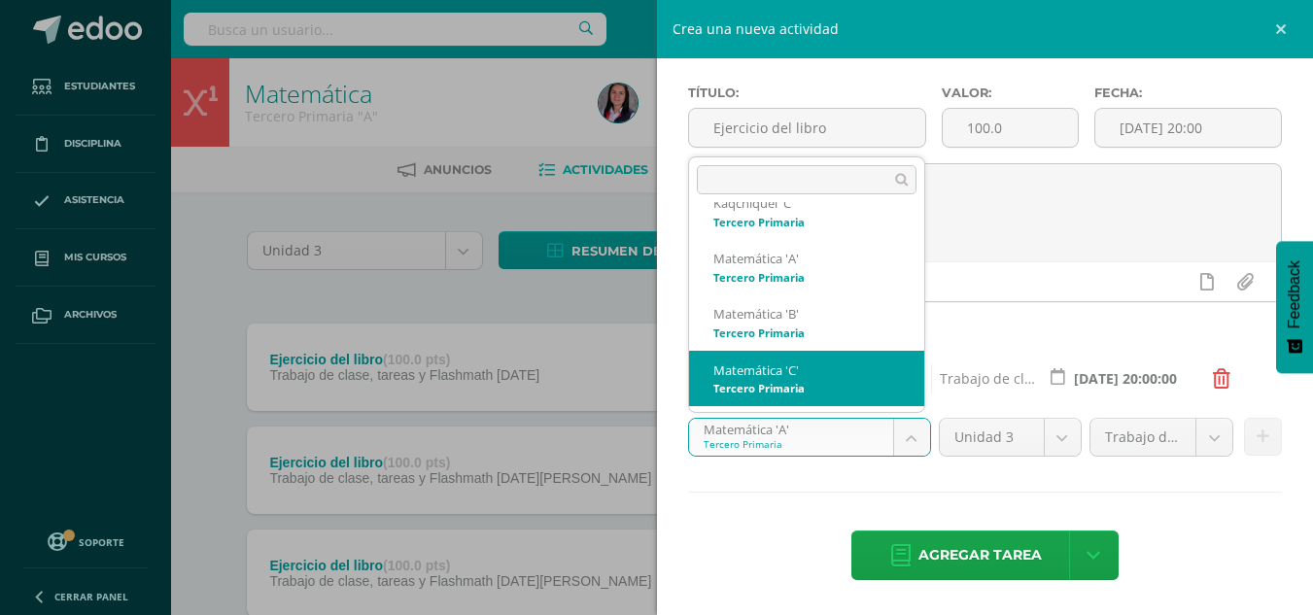
scroll to position [27, 0]
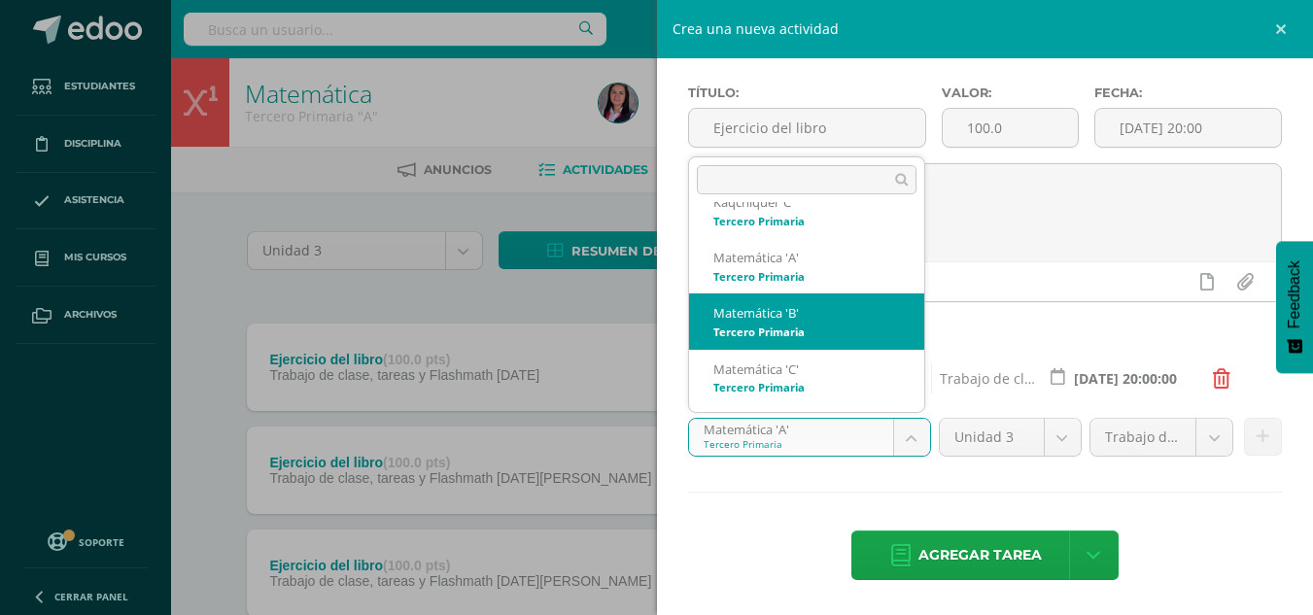
select select "211043"
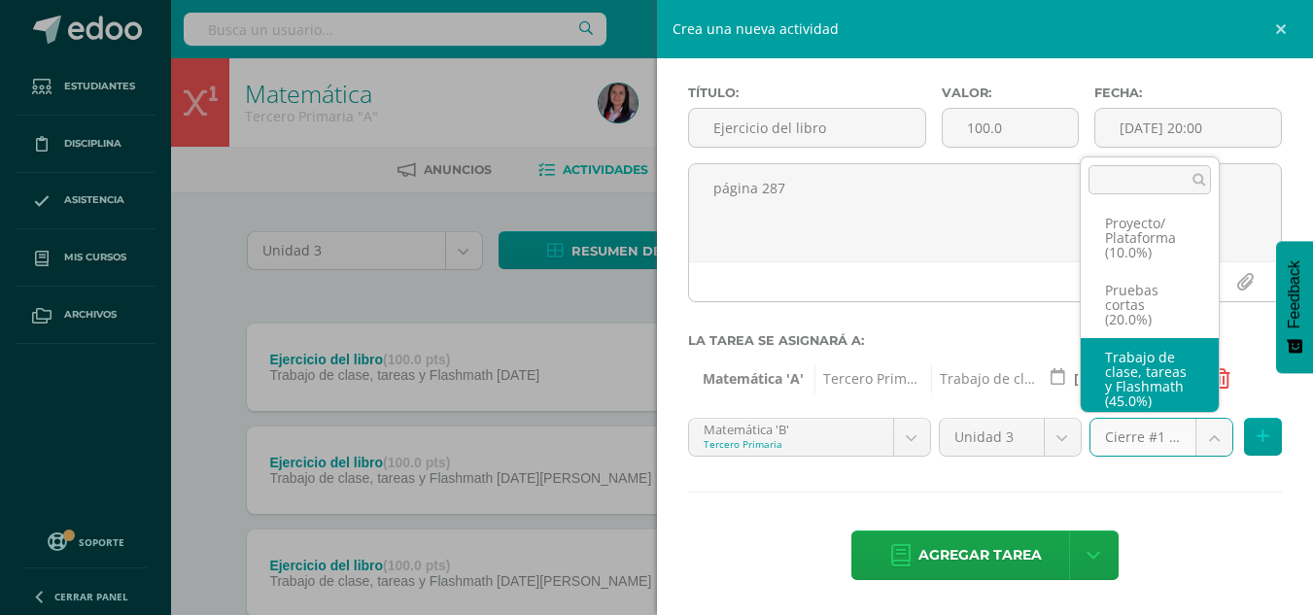
scroll to position [141, 0]
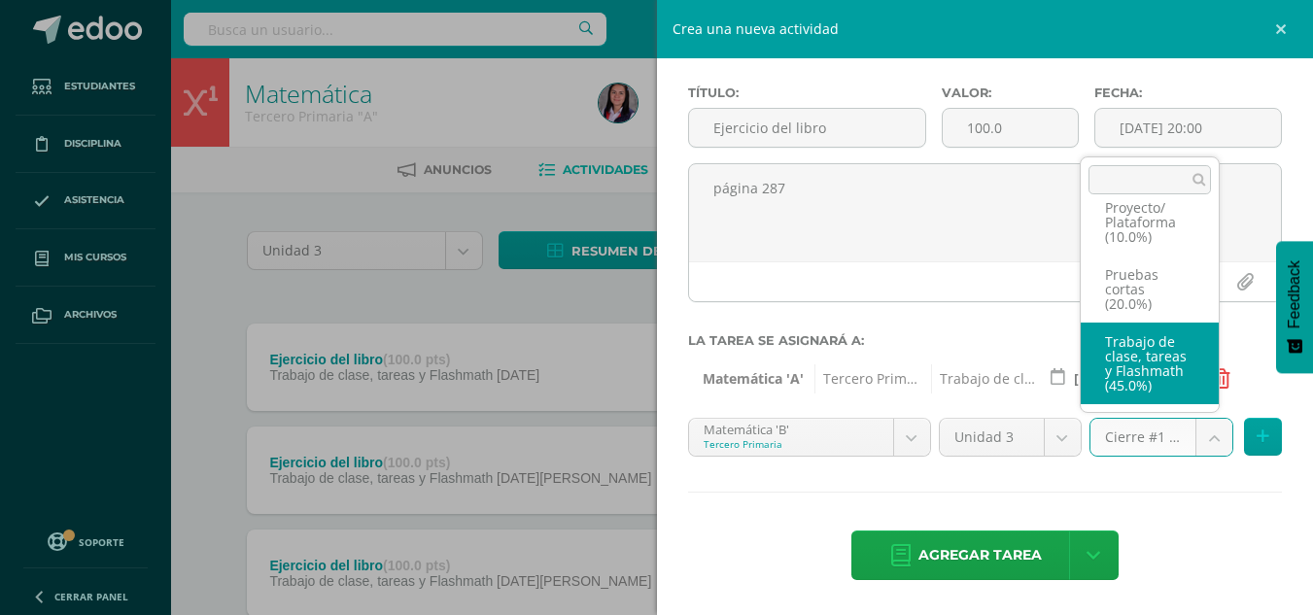
select select "227966"
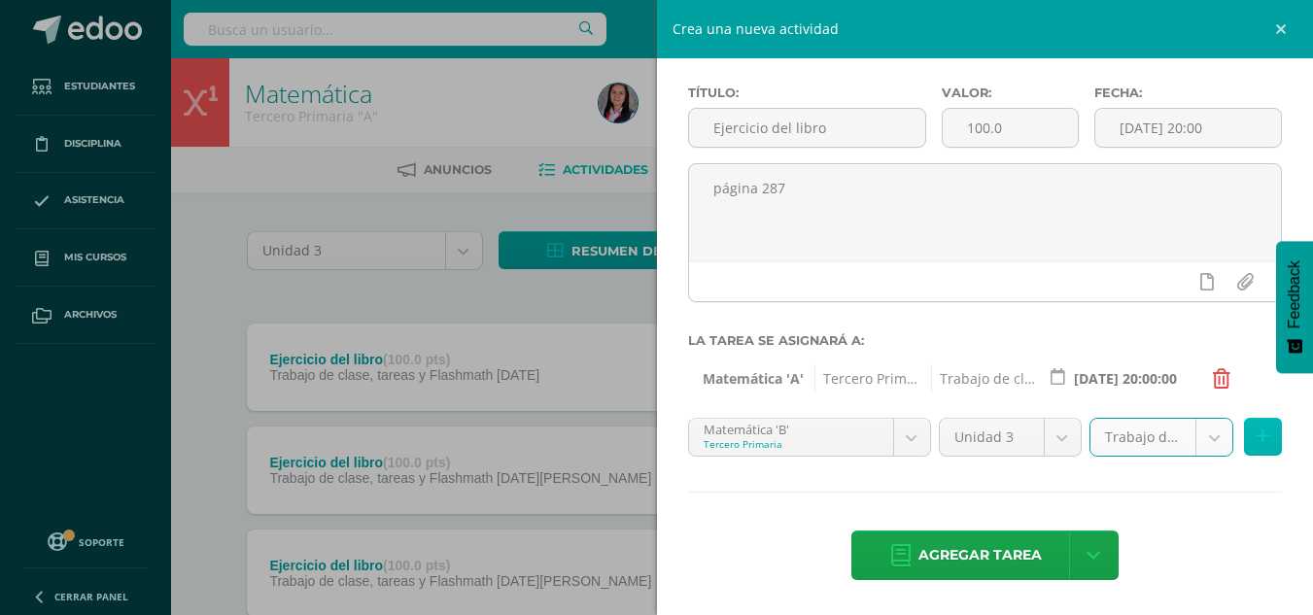
click at [1257, 441] on icon at bounding box center [1263, 437] width 13 height 17
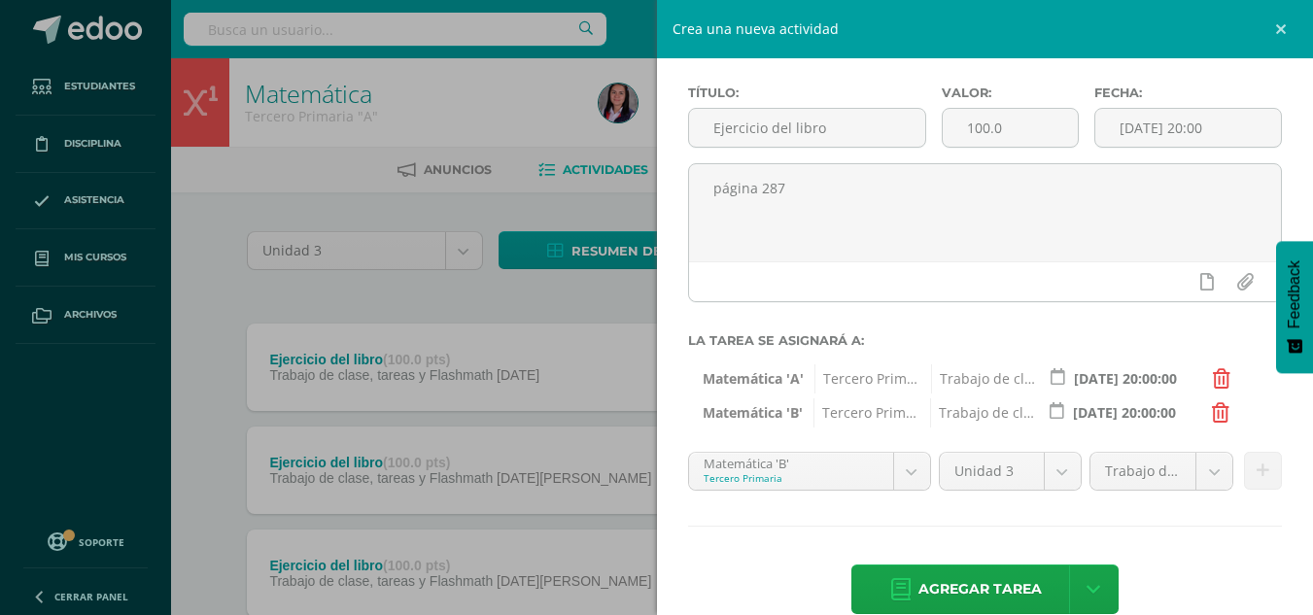
click at [776, 449] on div "Título: Ejercicio del libro Valor: 100.0 Fecha: 2025-07-17 20:00 página 287 La …" at bounding box center [985, 351] width 657 height 595
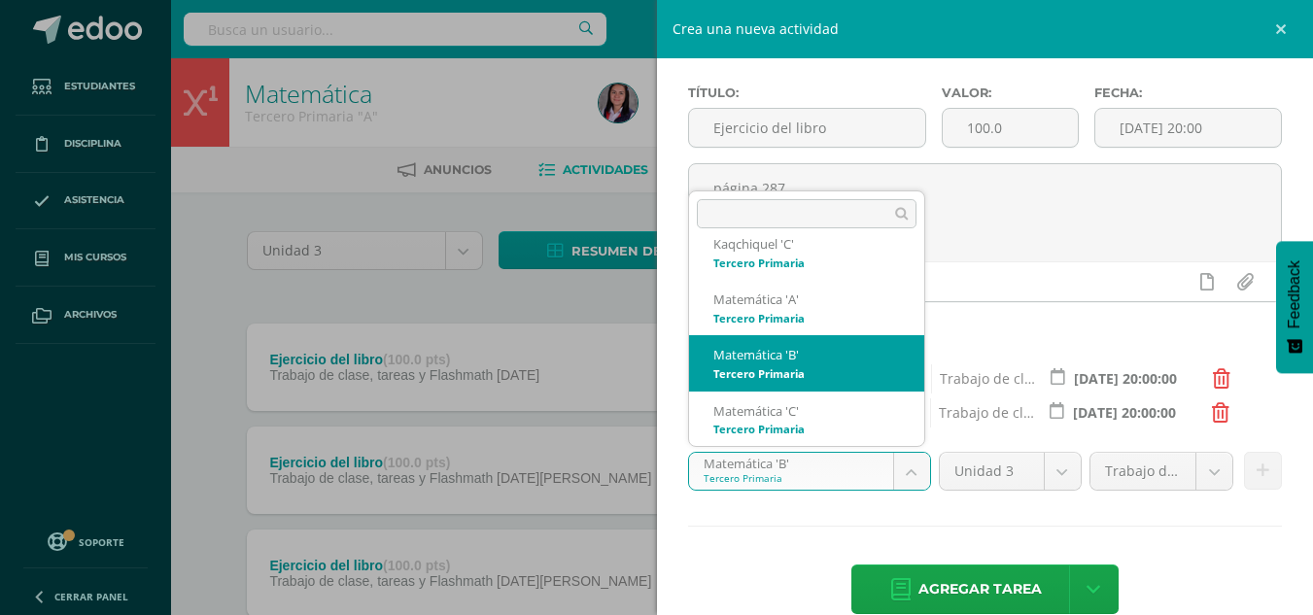
scroll to position [27, 0]
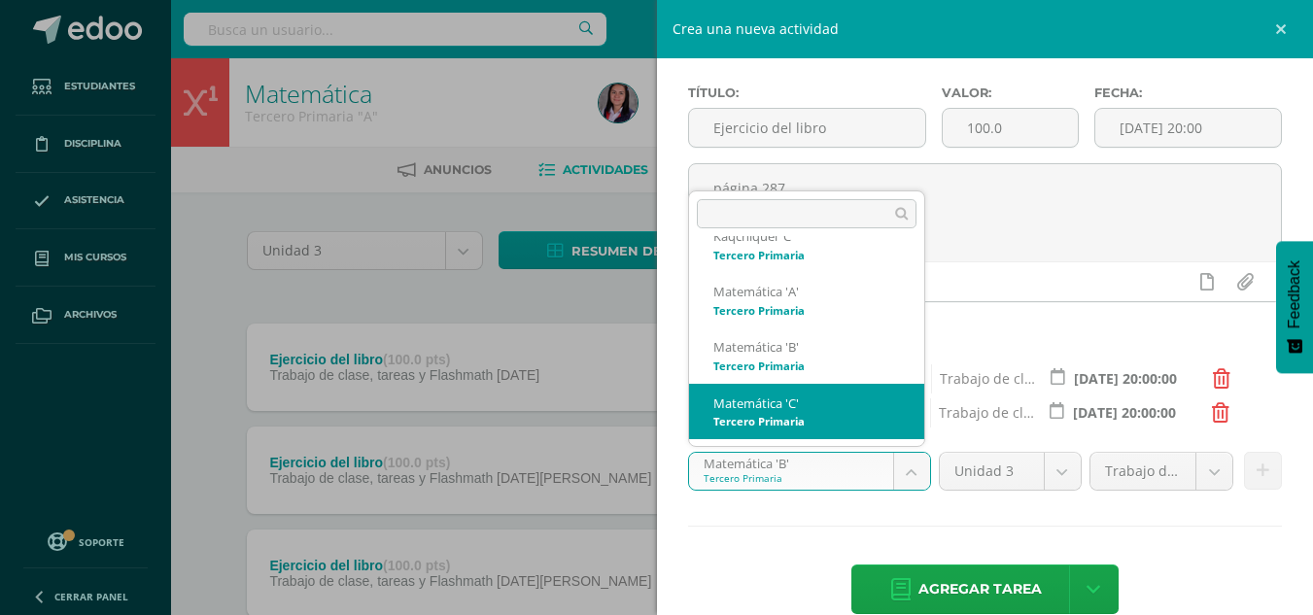
select select "211113"
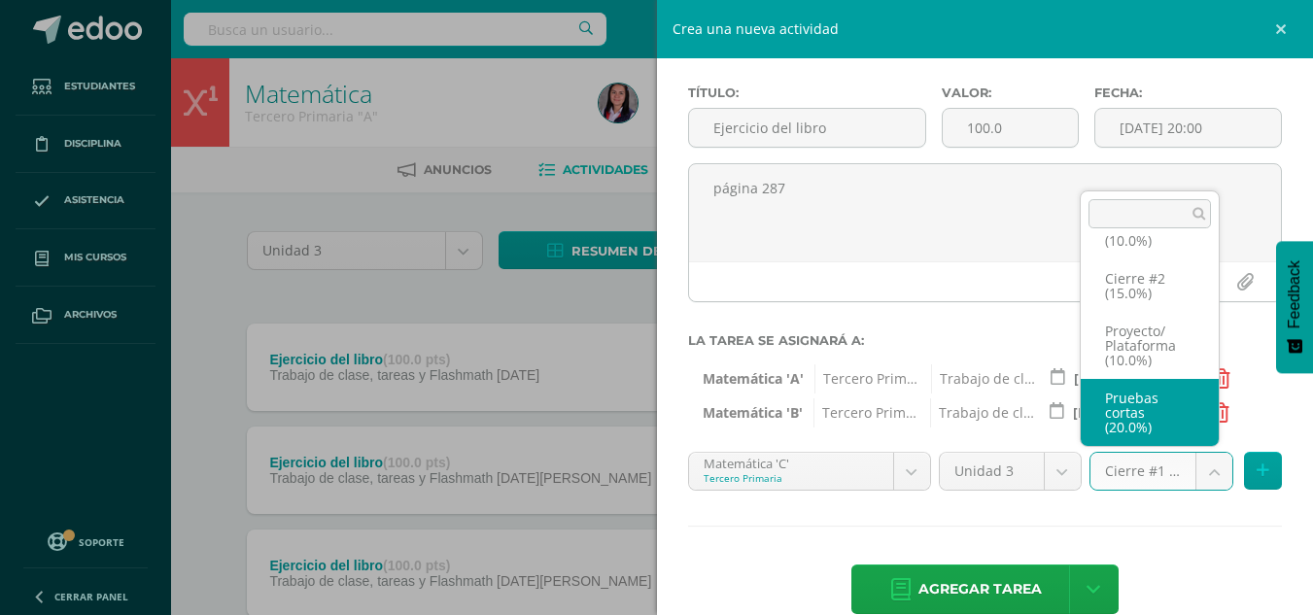
scroll to position [141, 0]
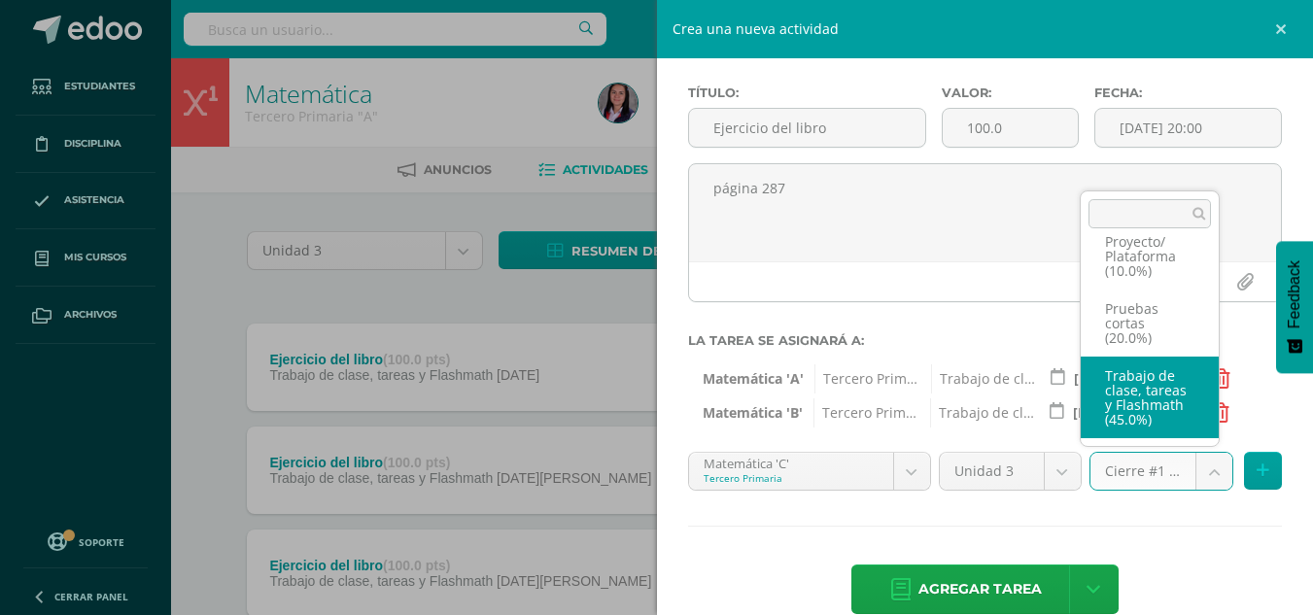
select select "227953"
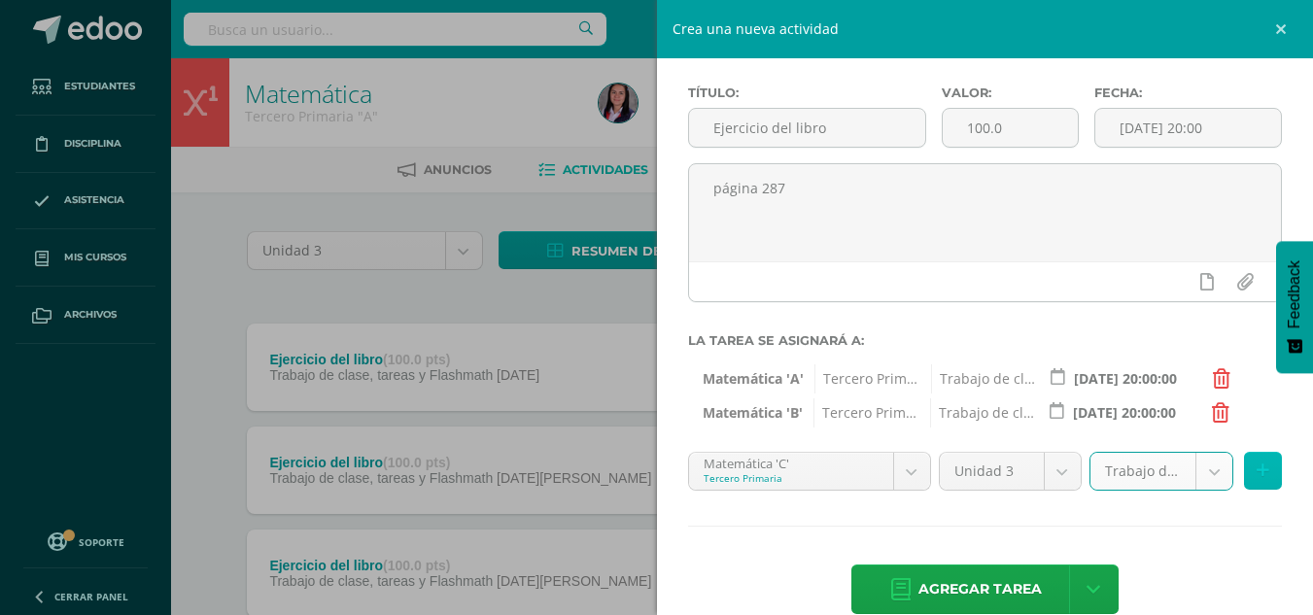
click at [1244, 453] on button at bounding box center [1263, 471] width 38 height 38
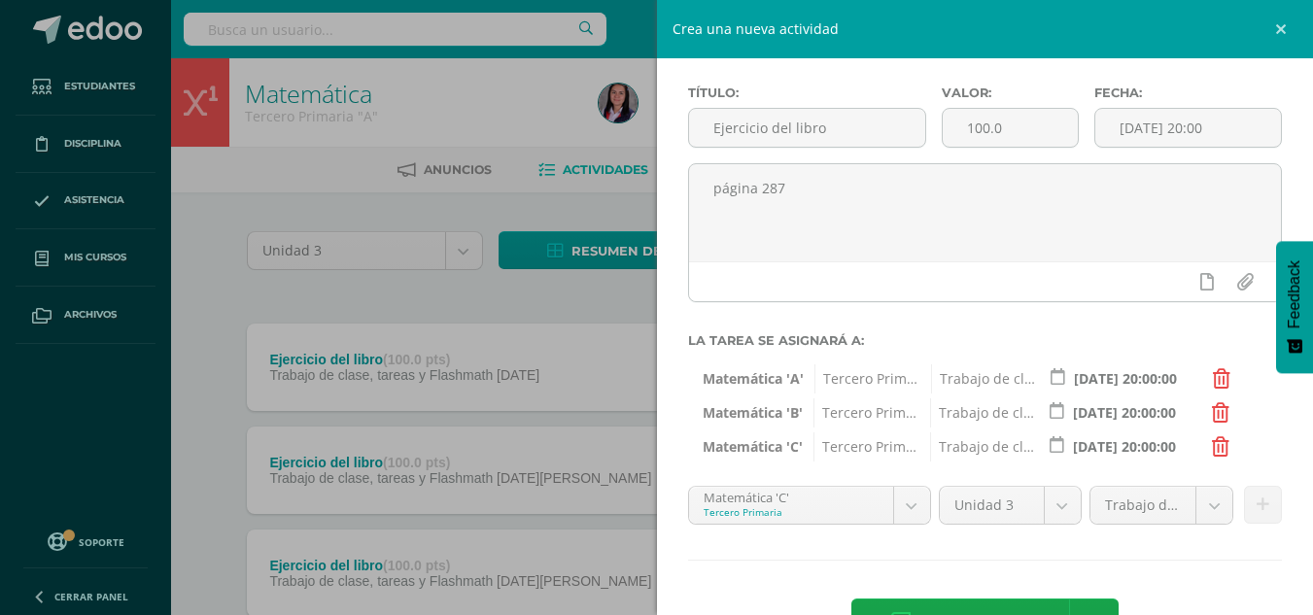
scroll to position [147, 0]
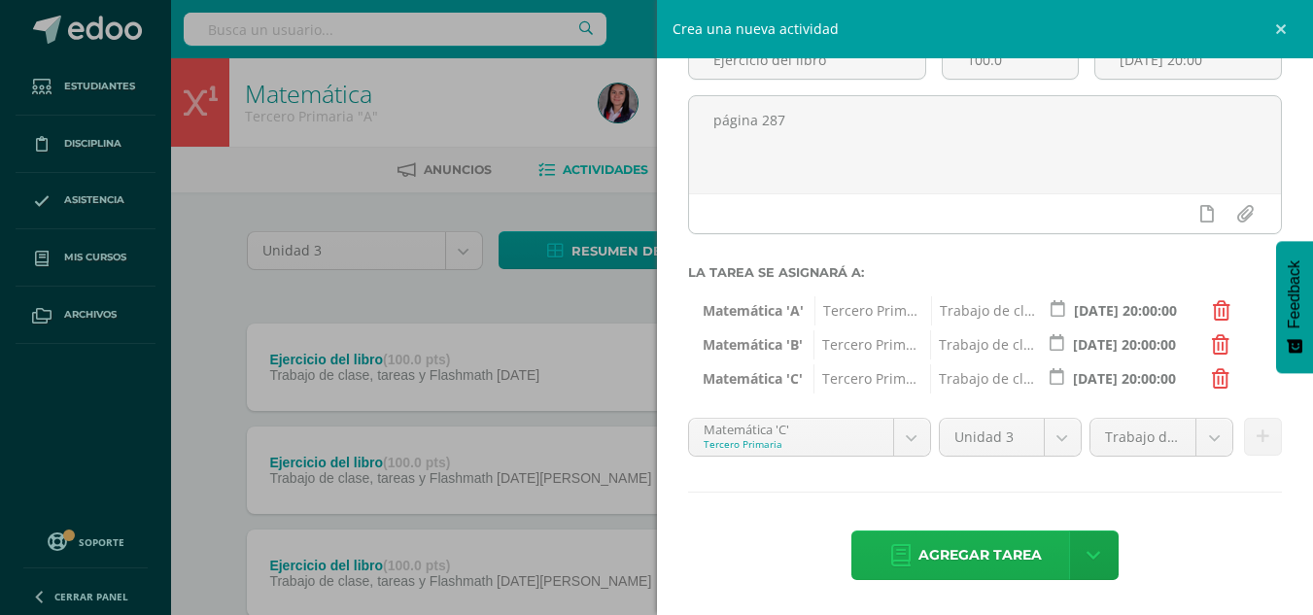
click at [966, 552] on span "Agregar tarea" at bounding box center [980, 556] width 123 height 48
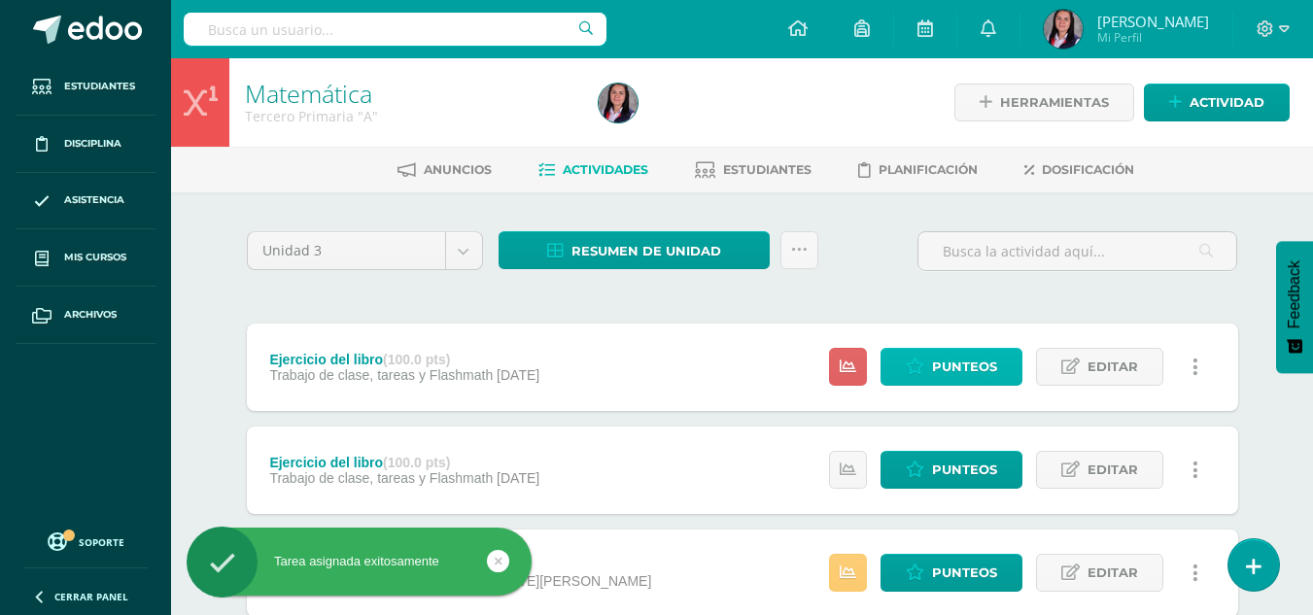
click at [983, 360] on span "Punteos" at bounding box center [964, 367] width 65 height 36
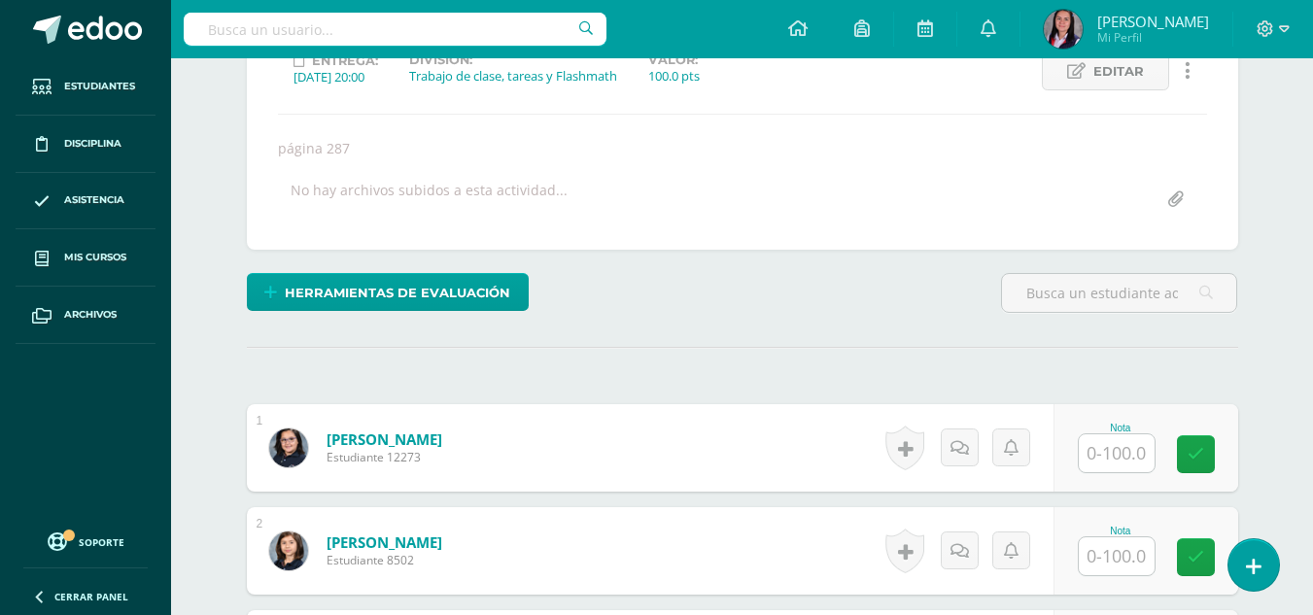
scroll to position [412, 0]
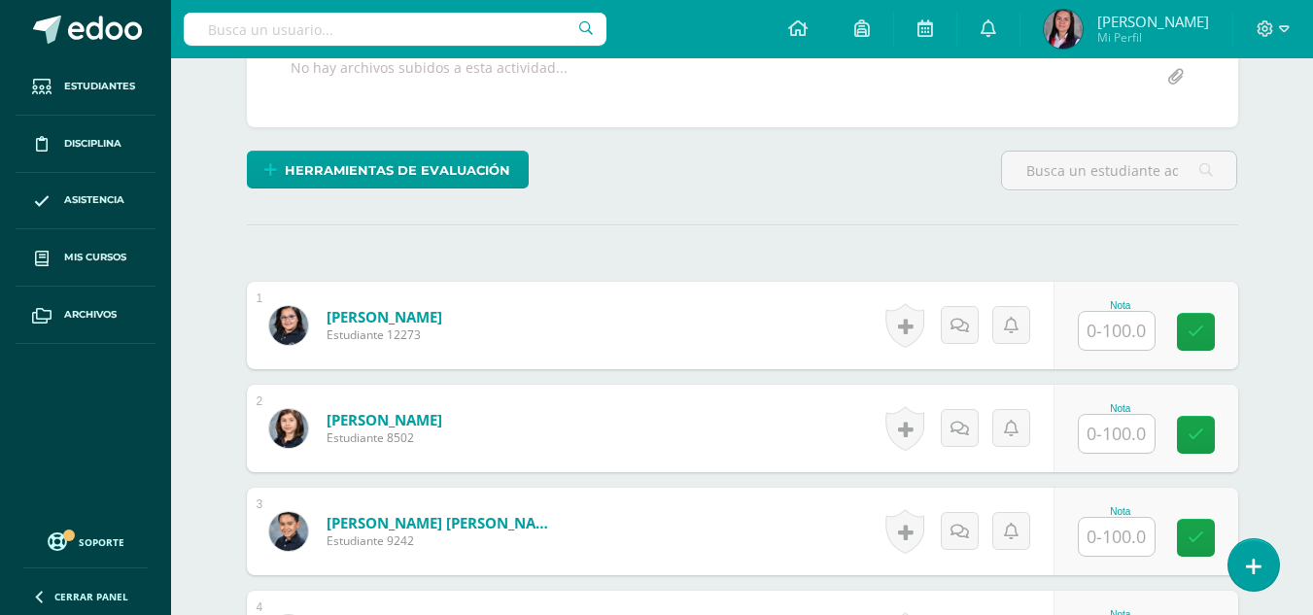
click at [1113, 350] on input "text" at bounding box center [1117, 331] width 76 height 38
type input "25"
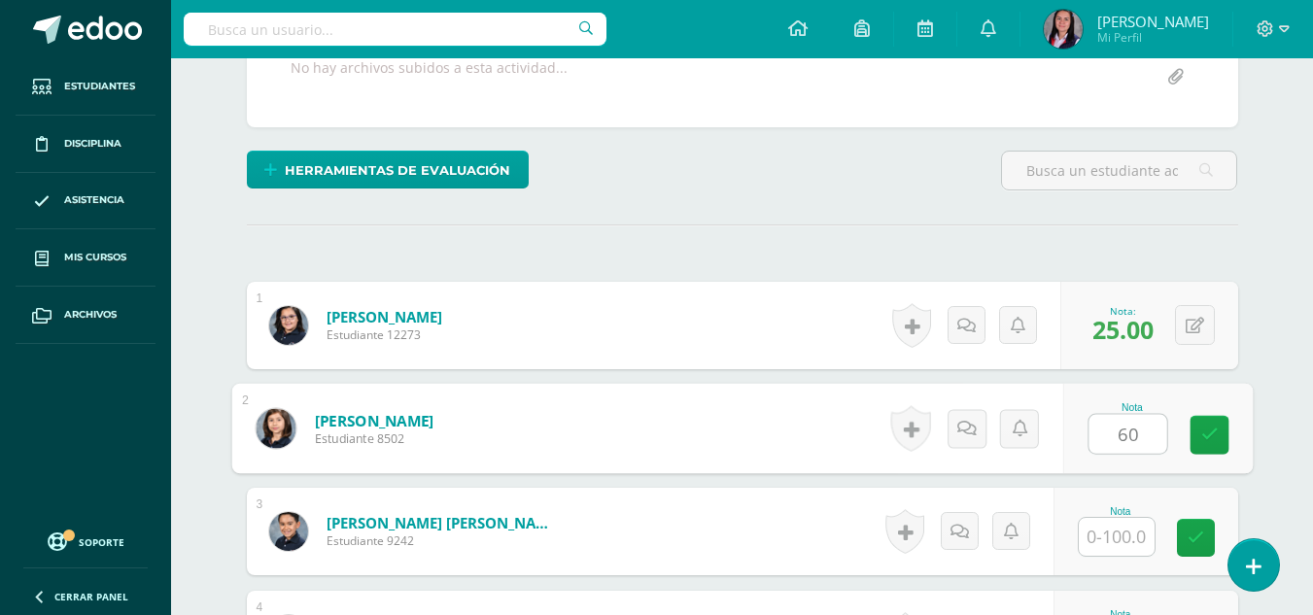
type input "60"
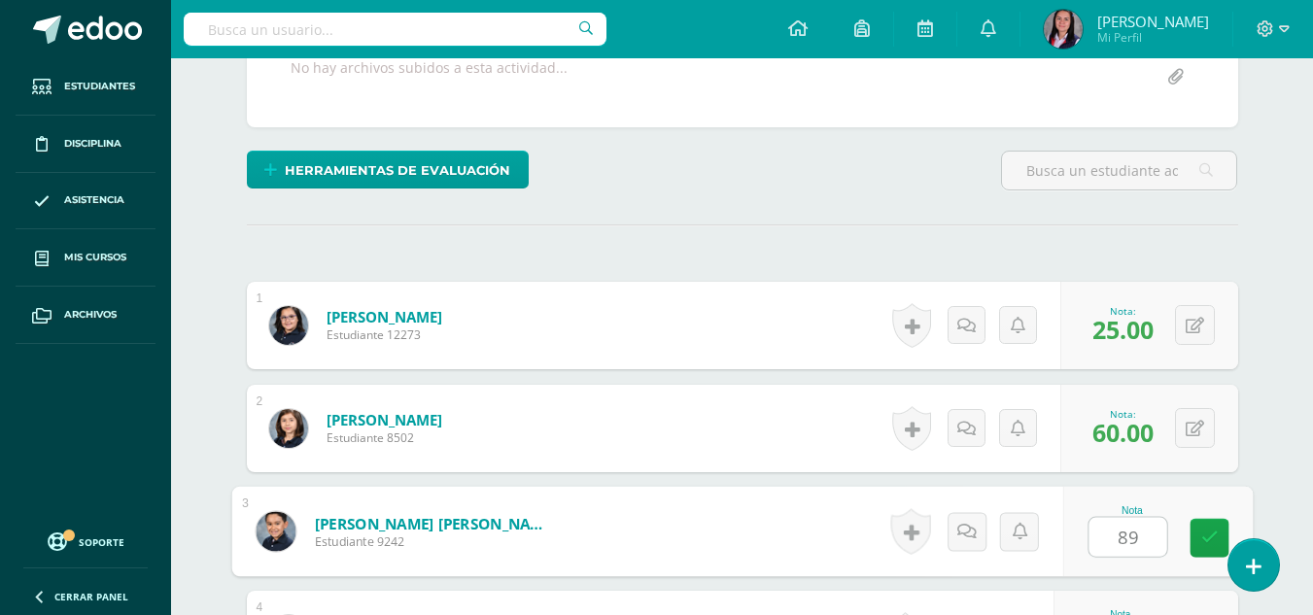
type input "89"
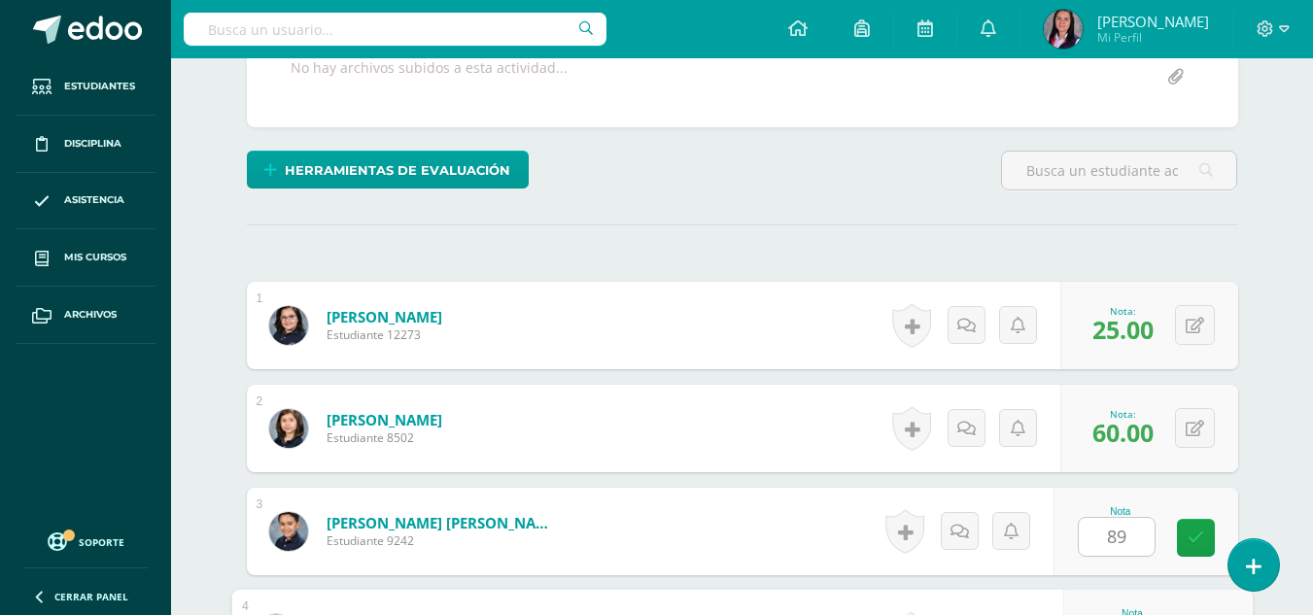
scroll to position [771, 0]
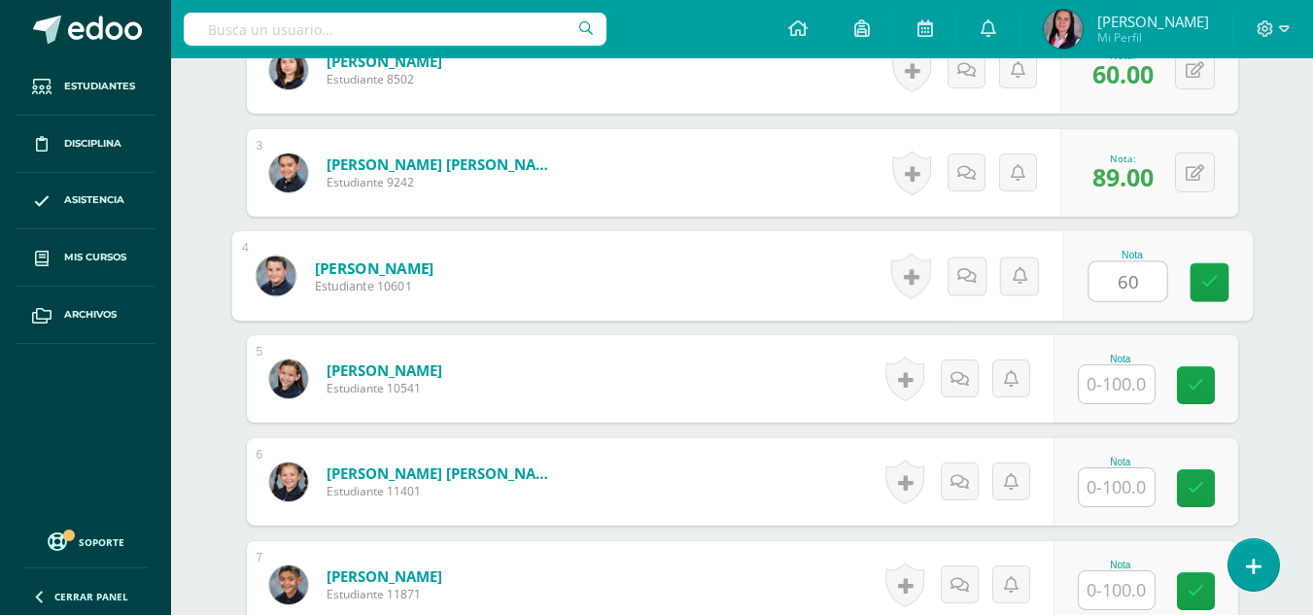
type input "60"
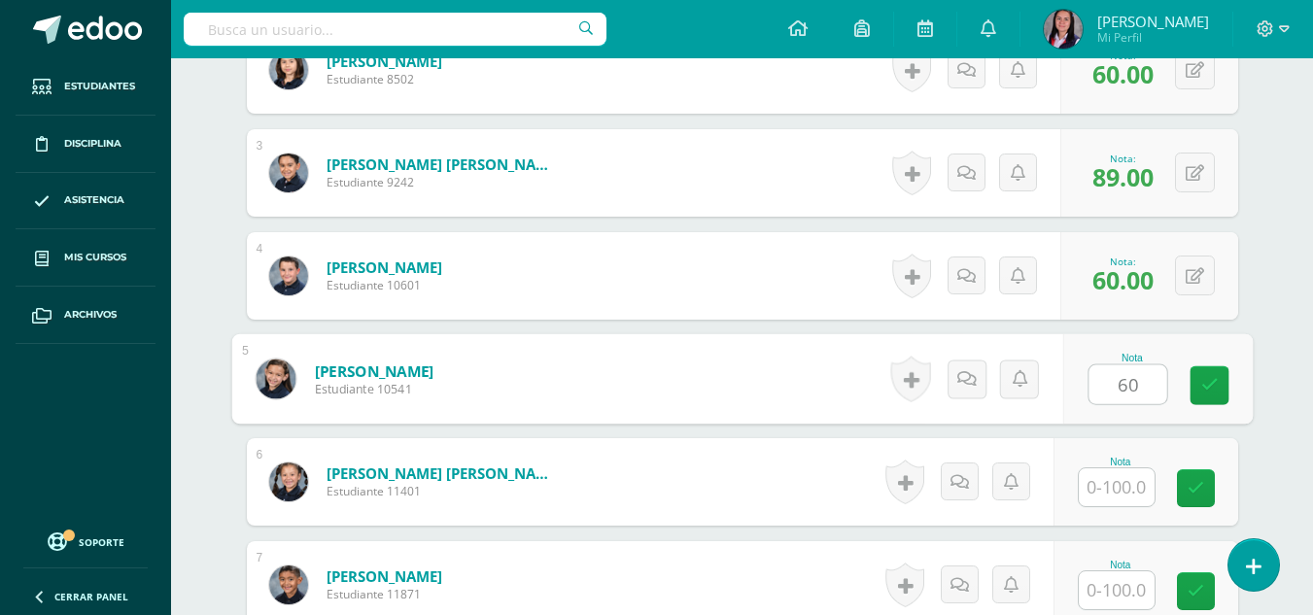
type input "60"
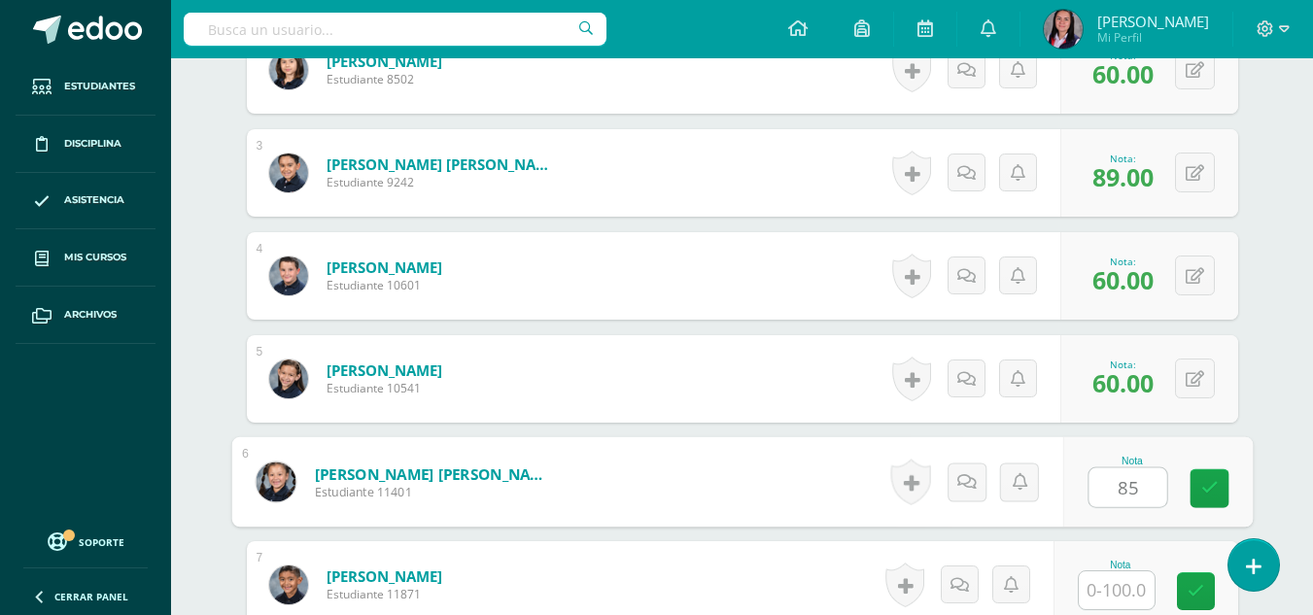
type input "85"
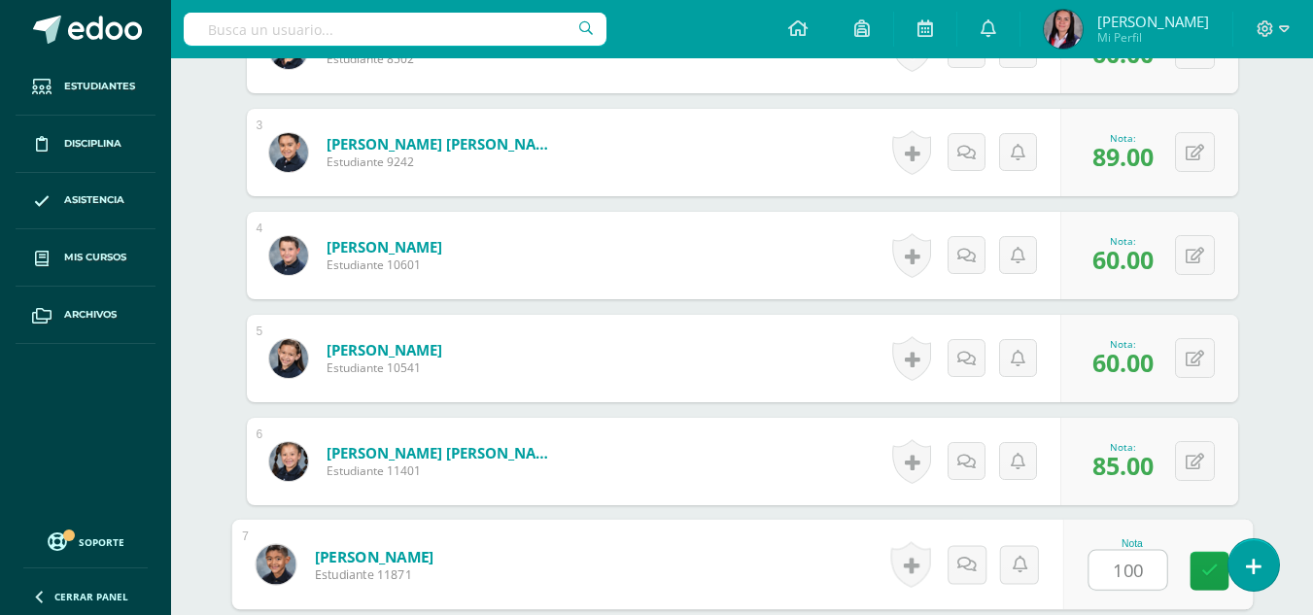
type input "100"
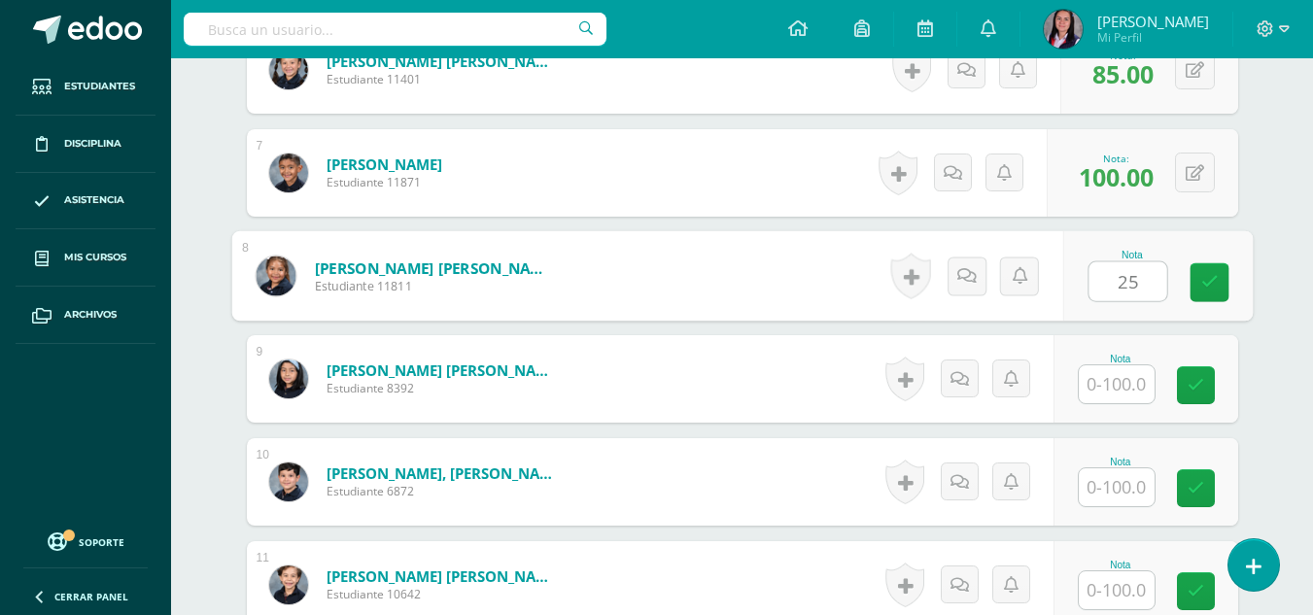
type input "25"
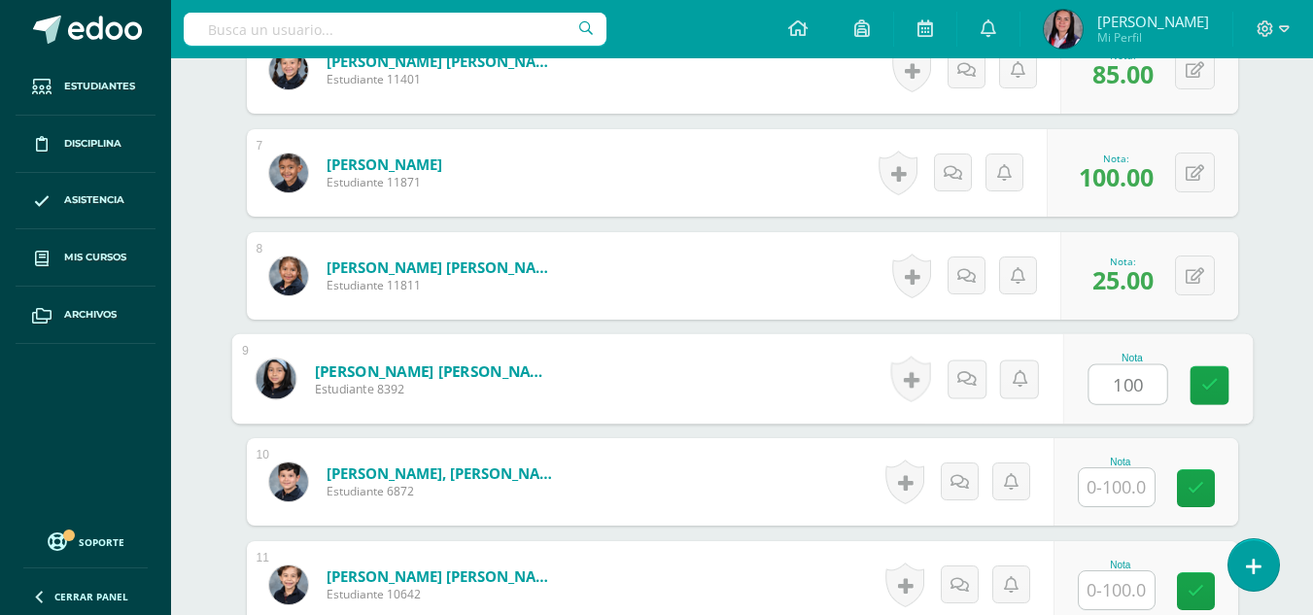
type input "100"
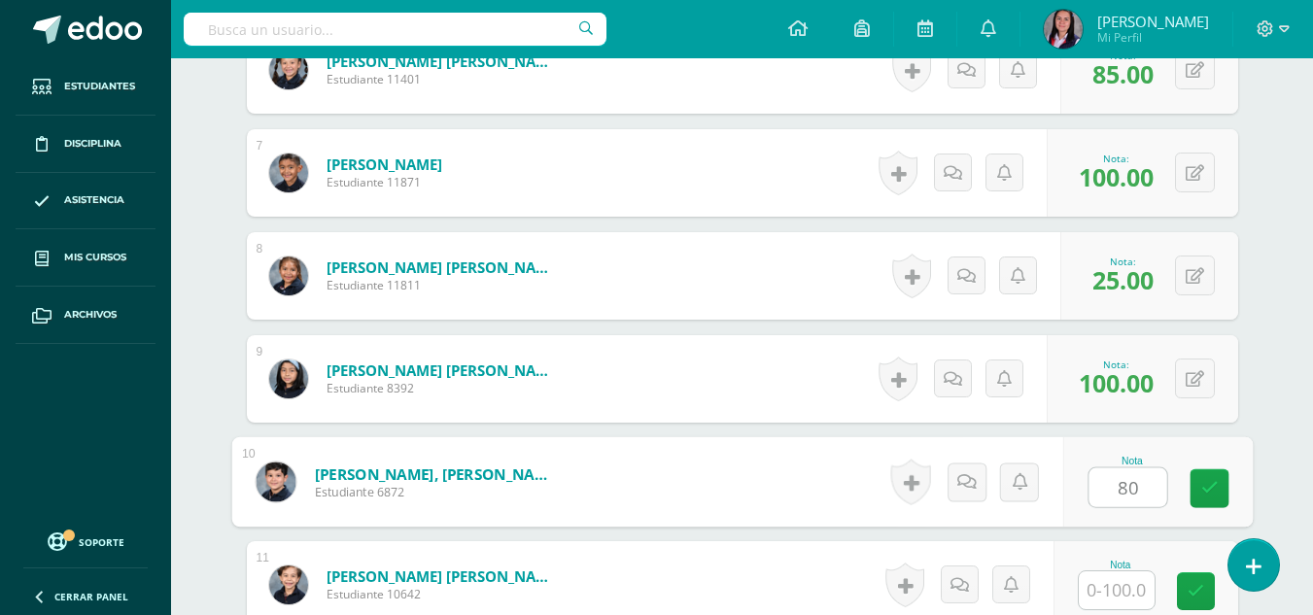
type input "80"
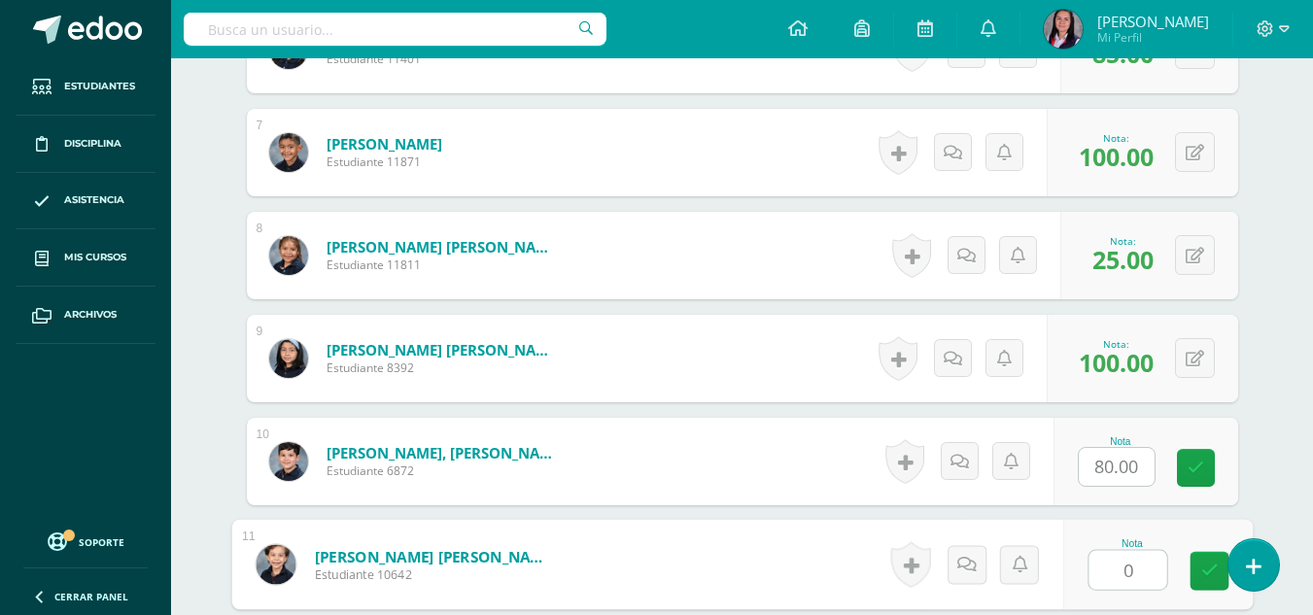
type input "0"
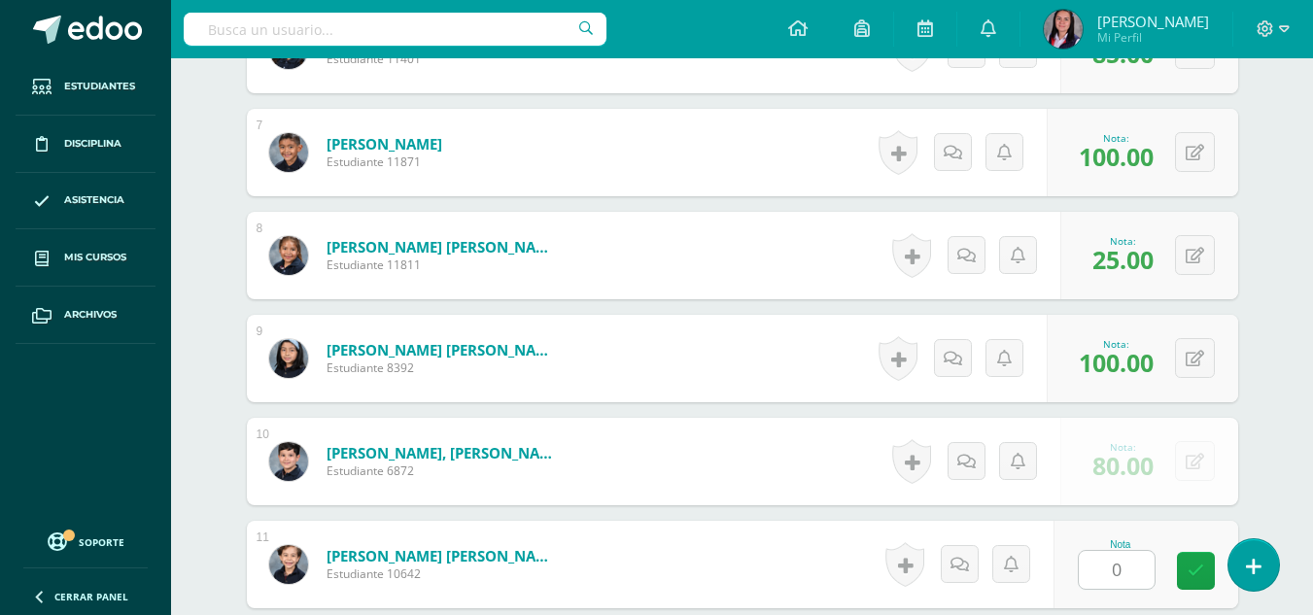
scroll to position [1595, 0]
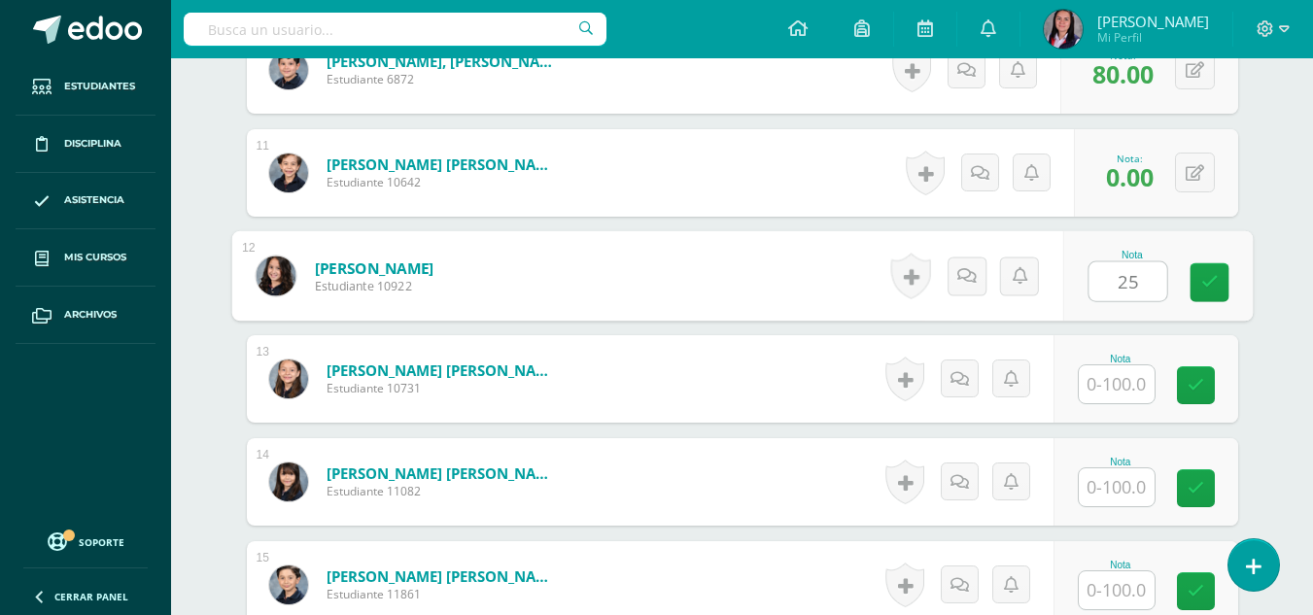
type input "25"
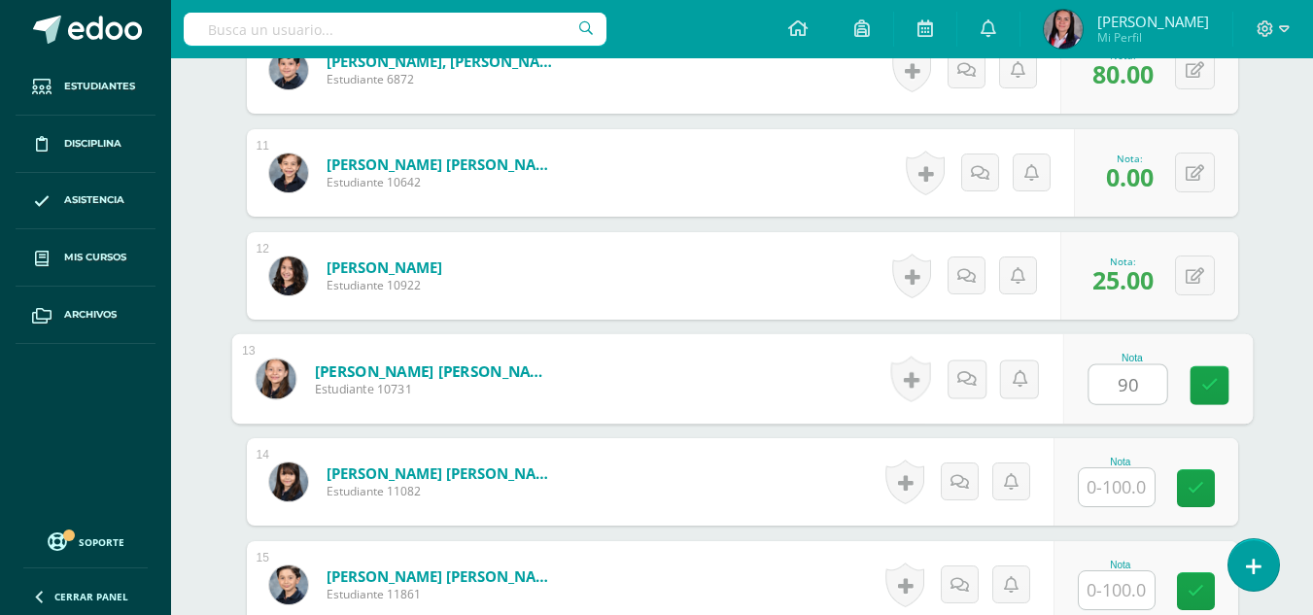
type input "90"
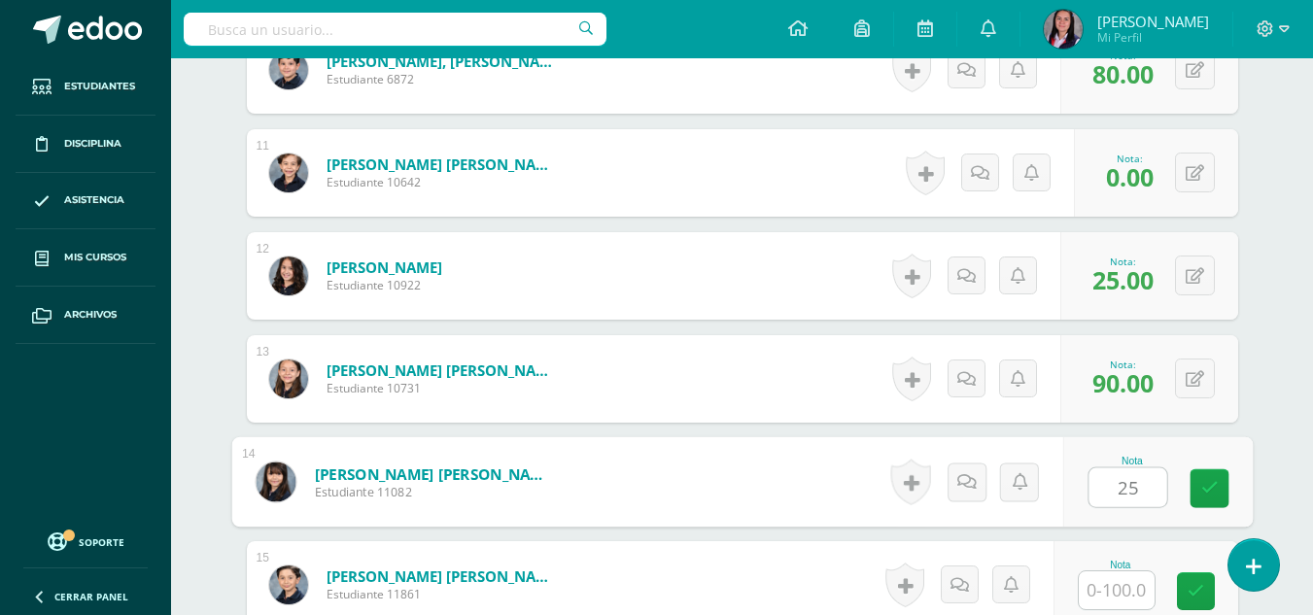
type input "25"
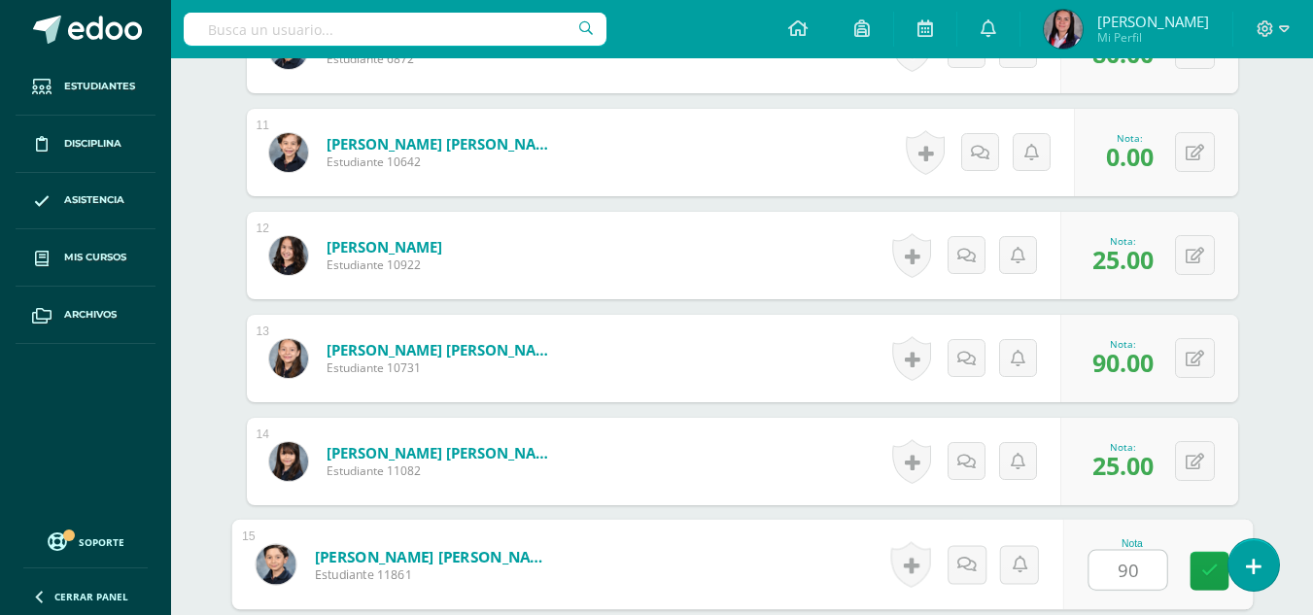
type input "90"
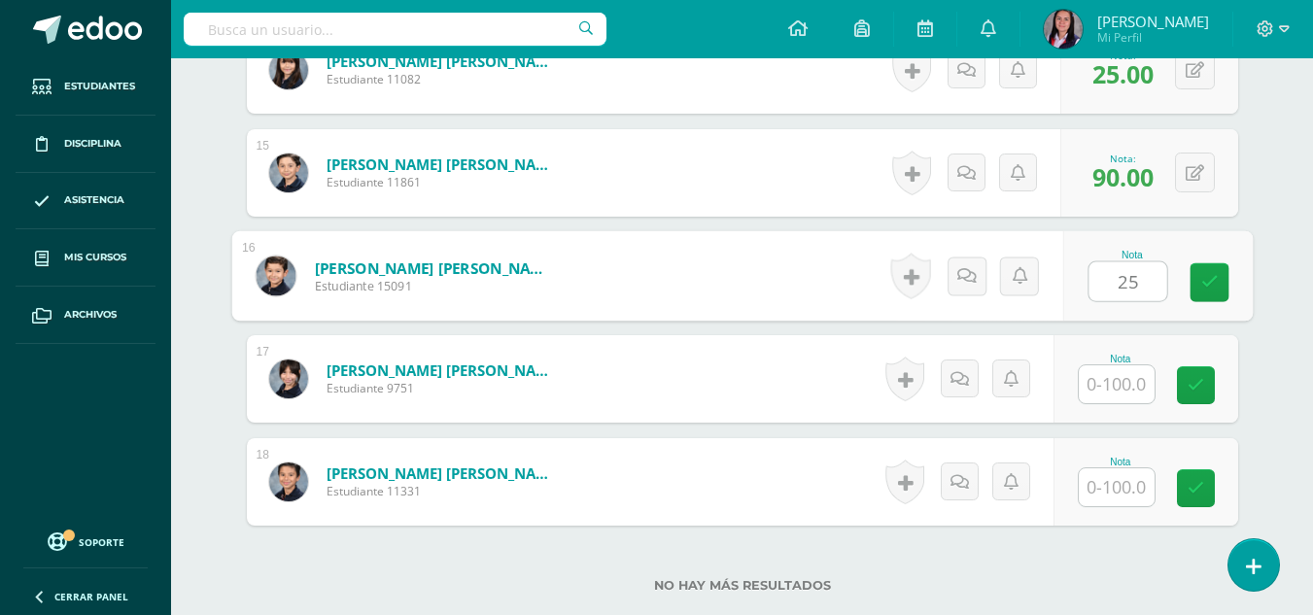
type input "25"
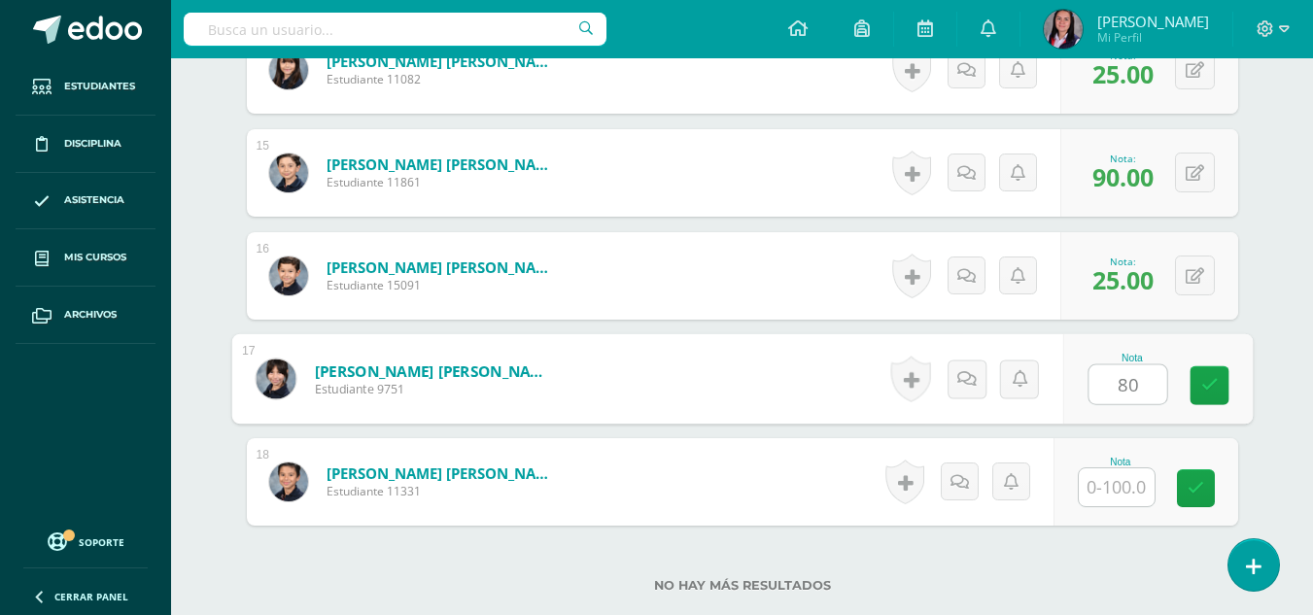
type input "80"
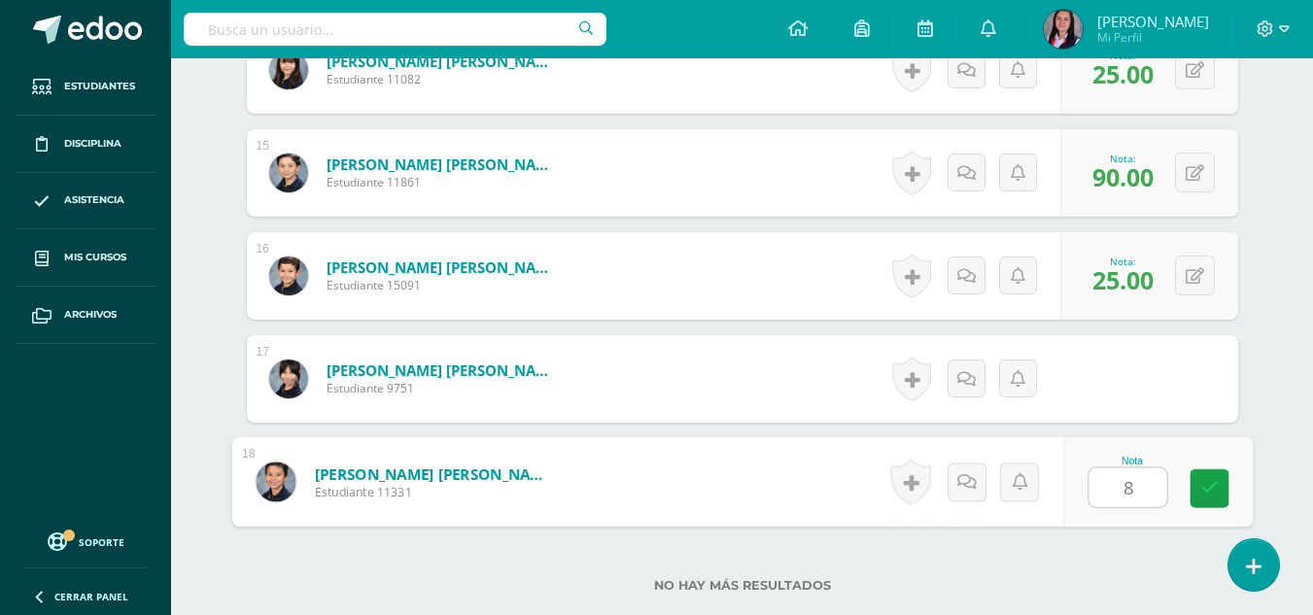
type input "80"
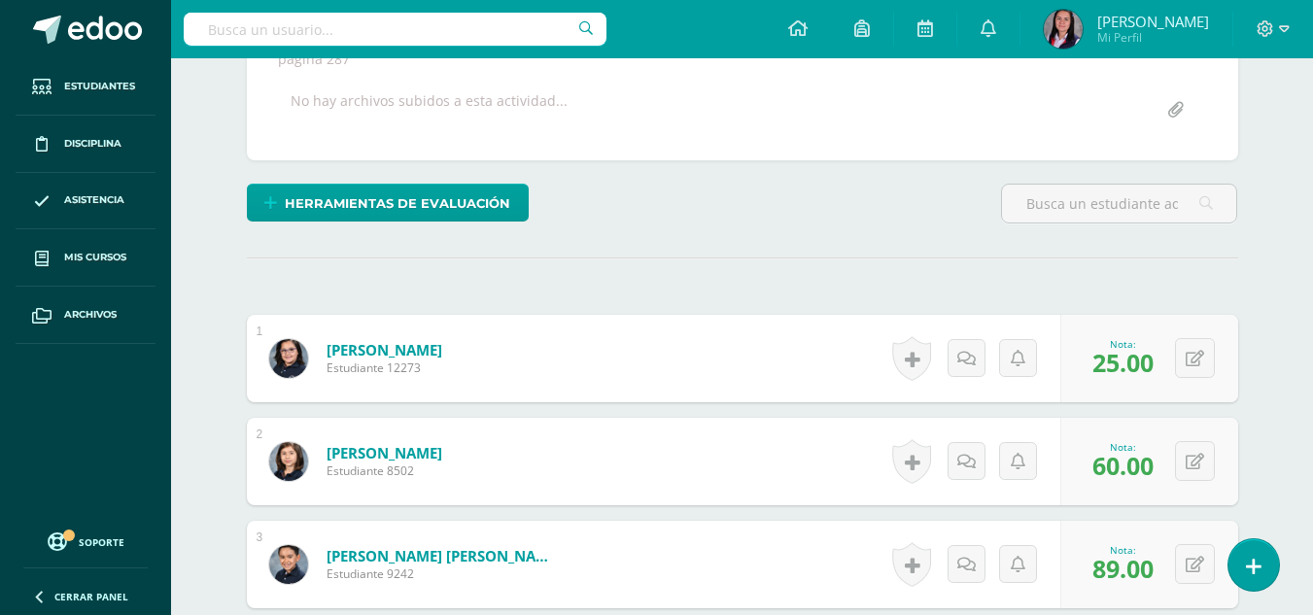
scroll to position [0, 0]
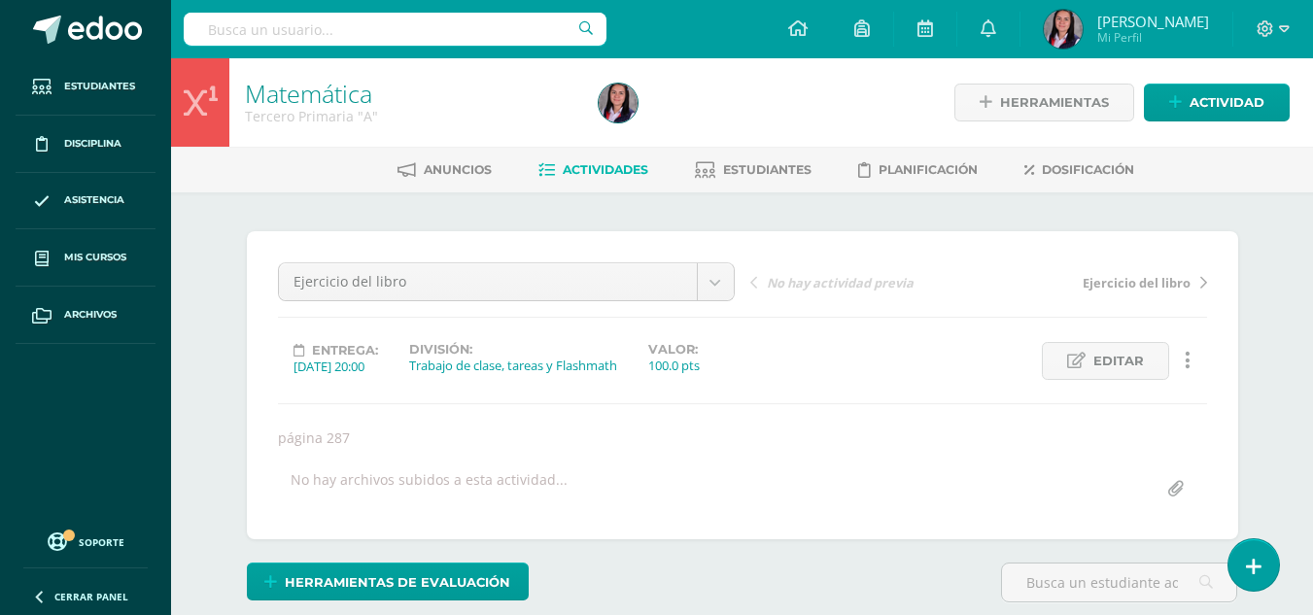
drag, startPoint x: 623, startPoint y: 175, endPoint x: 637, endPoint y: 164, distance: 17.3
click at [623, 175] on span "Actividades" at bounding box center [606, 169] width 86 height 15
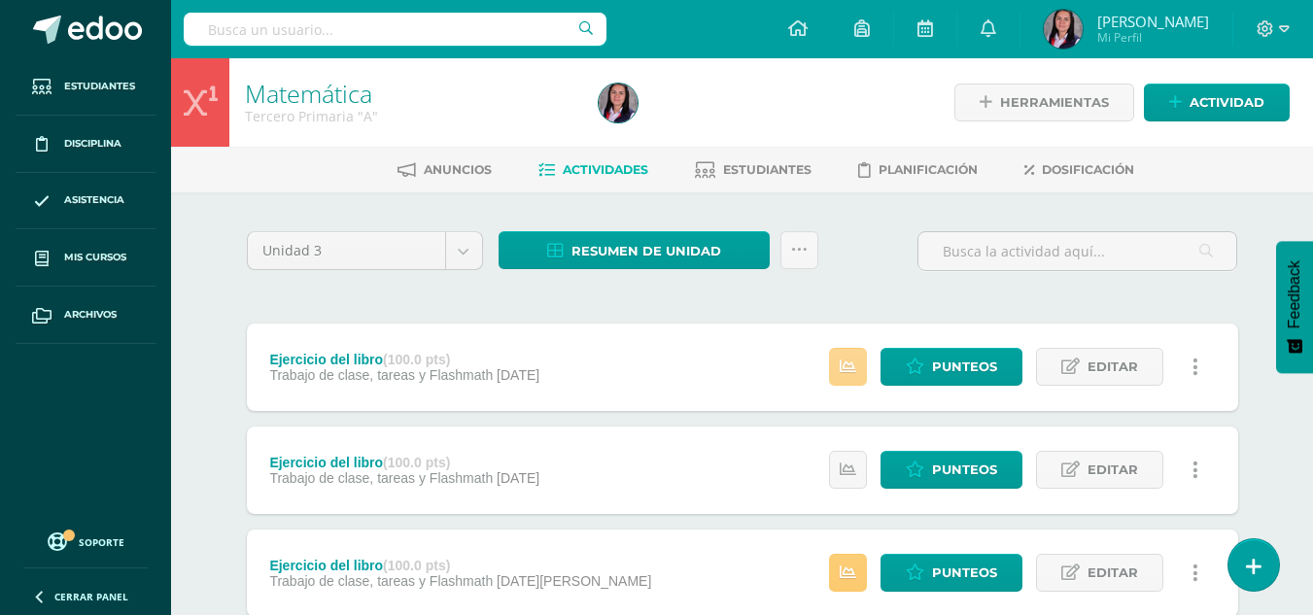
click at [845, 362] on icon at bounding box center [848, 367] width 17 height 17
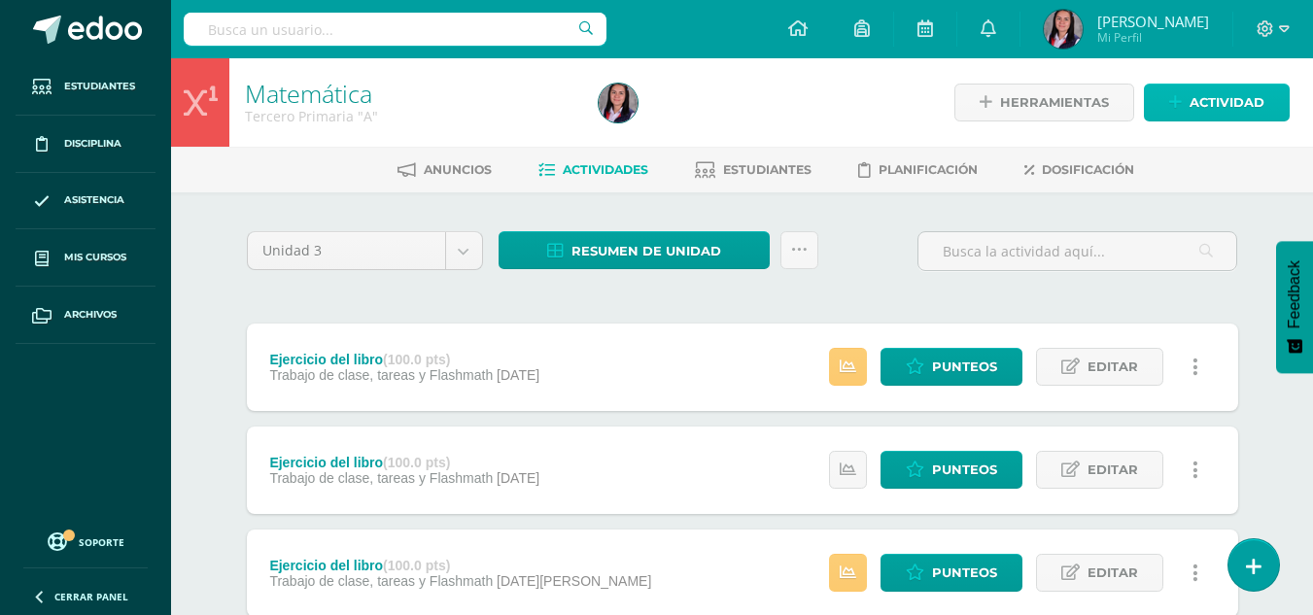
click at [1222, 109] on span "Actividad" at bounding box center [1227, 103] width 75 height 36
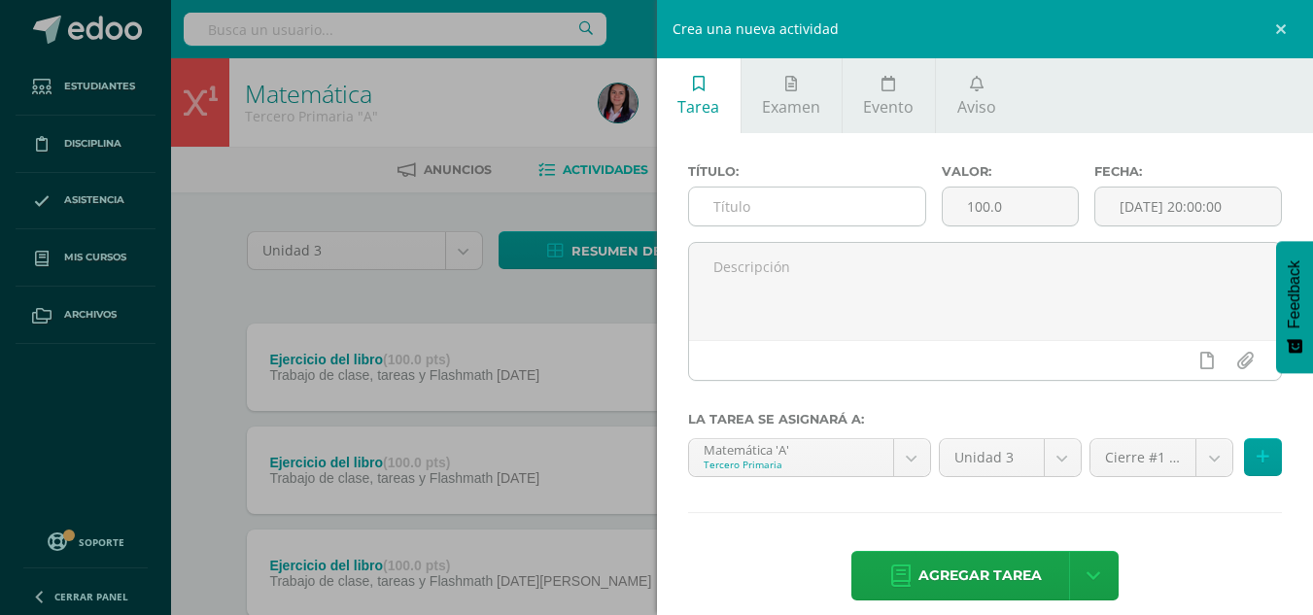
click at [837, 205] on input "text" at bounding box center [807, 207] width 236 height 38
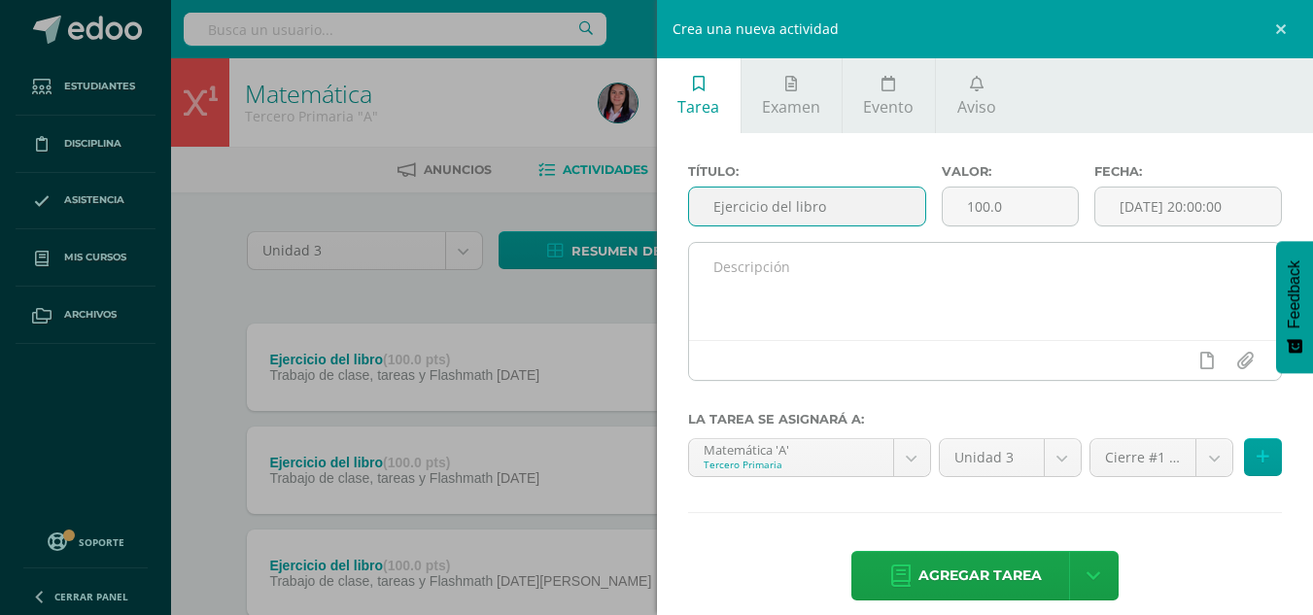
type input "Ejercicio del libro"
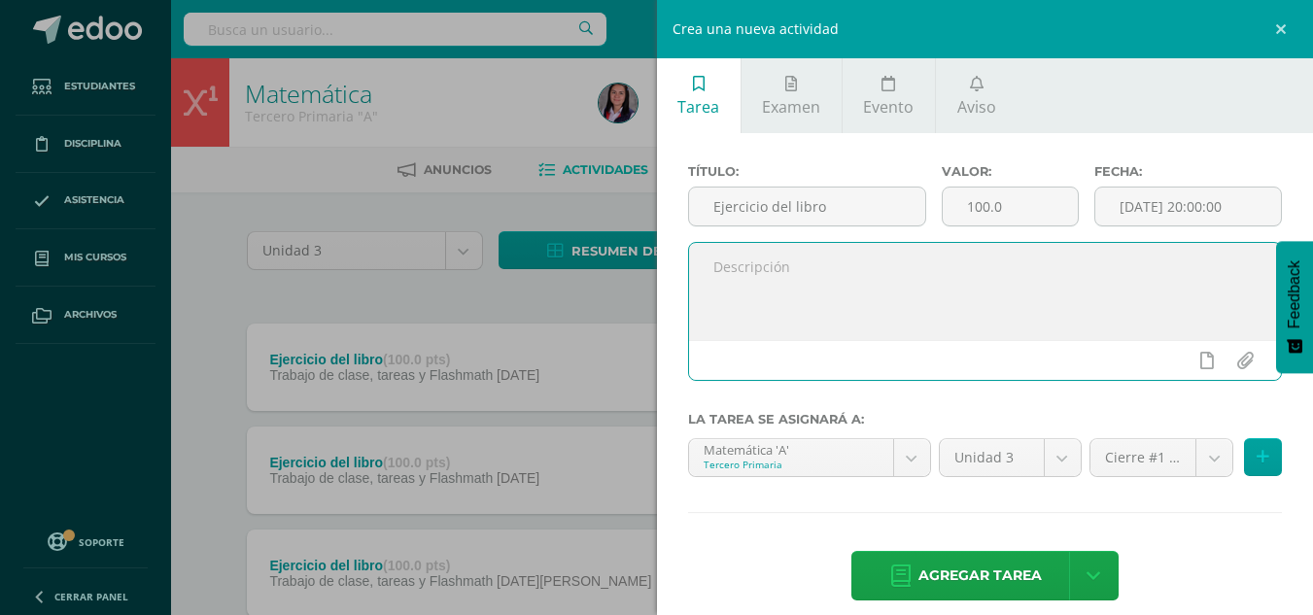
click at [866, 331] on textarea at bounding box center [985, 291] width 593 height 97
type textarea "Página 293"
click at [1140, 198] on input "[DATE] 20:00:00" at bounding box center [1189, 207] width 186 height 38
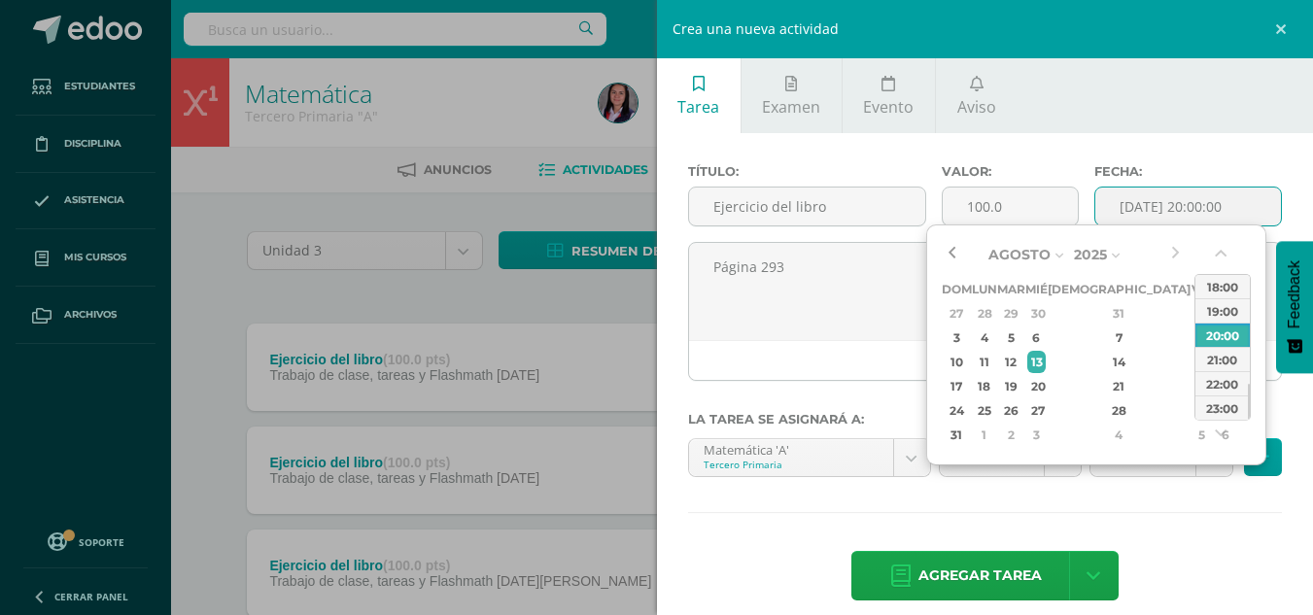
click at [955, 258] on button "button" at bounding box center [951, 254] width 19 height 29
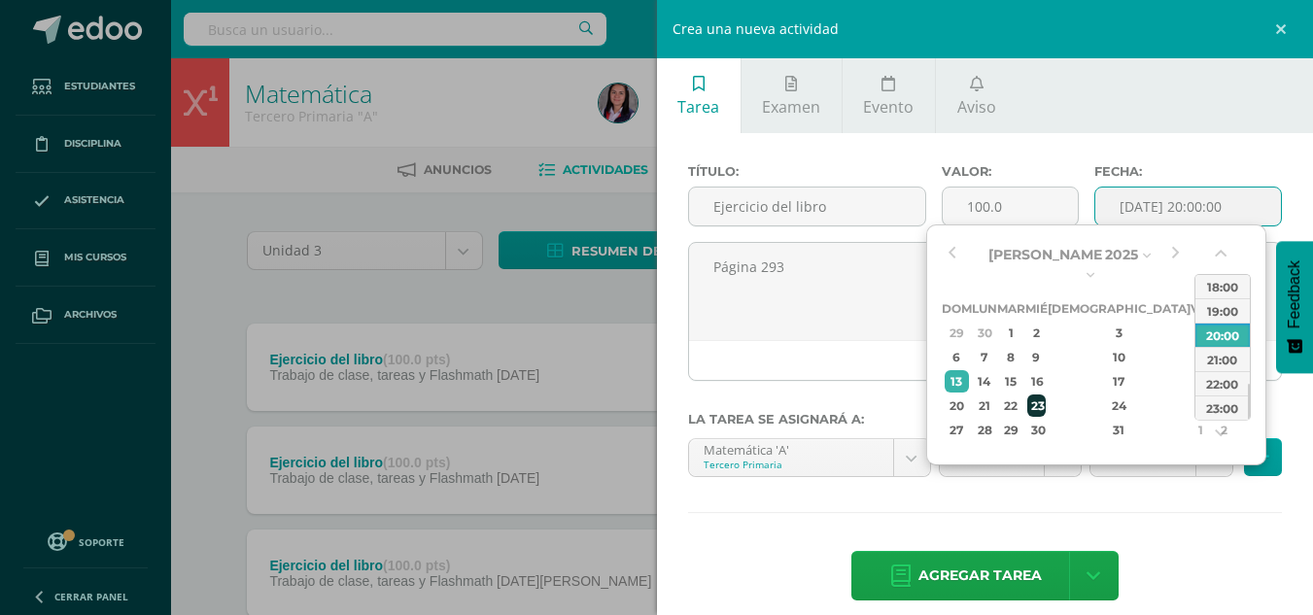
click at [1045, 395] on div "23" at bounding box center [1036, 406] width 17 height 22
type input "2025-07-23 20:00"
click at [1168, 497] on div "Título: Ejercicio del libro Valor: 100.0 Fecha: 2025-07-23 20:00 Página 293 La …" at bounding box center [985, 384] width 657 height 503
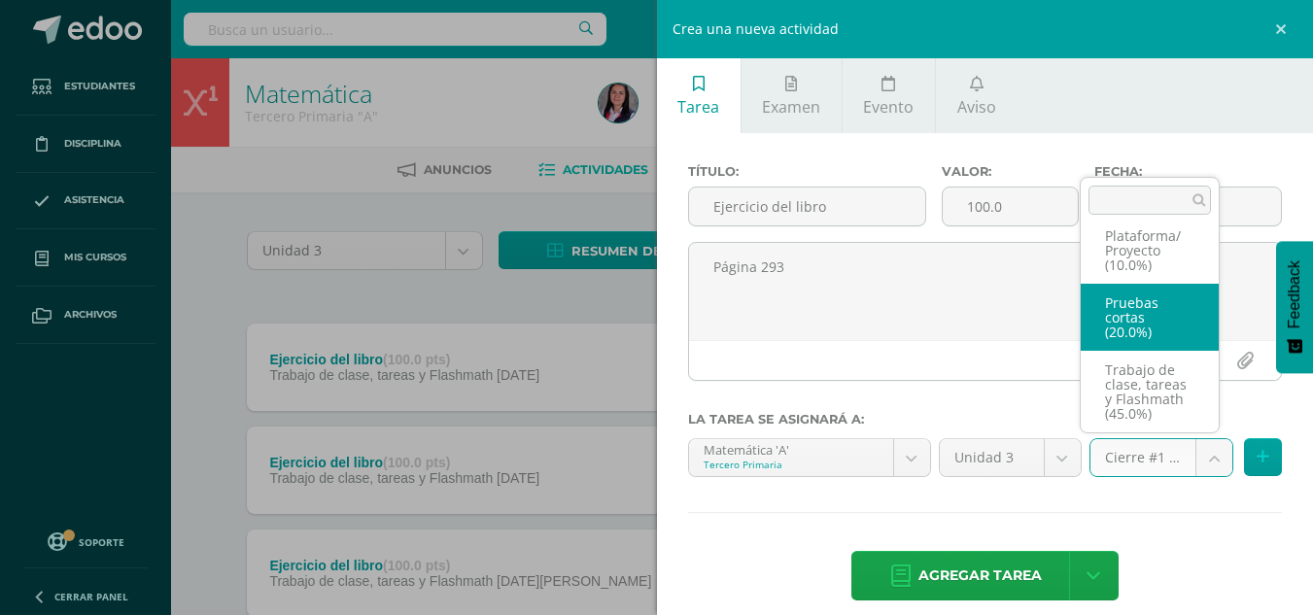
scroll to position [141, 0]
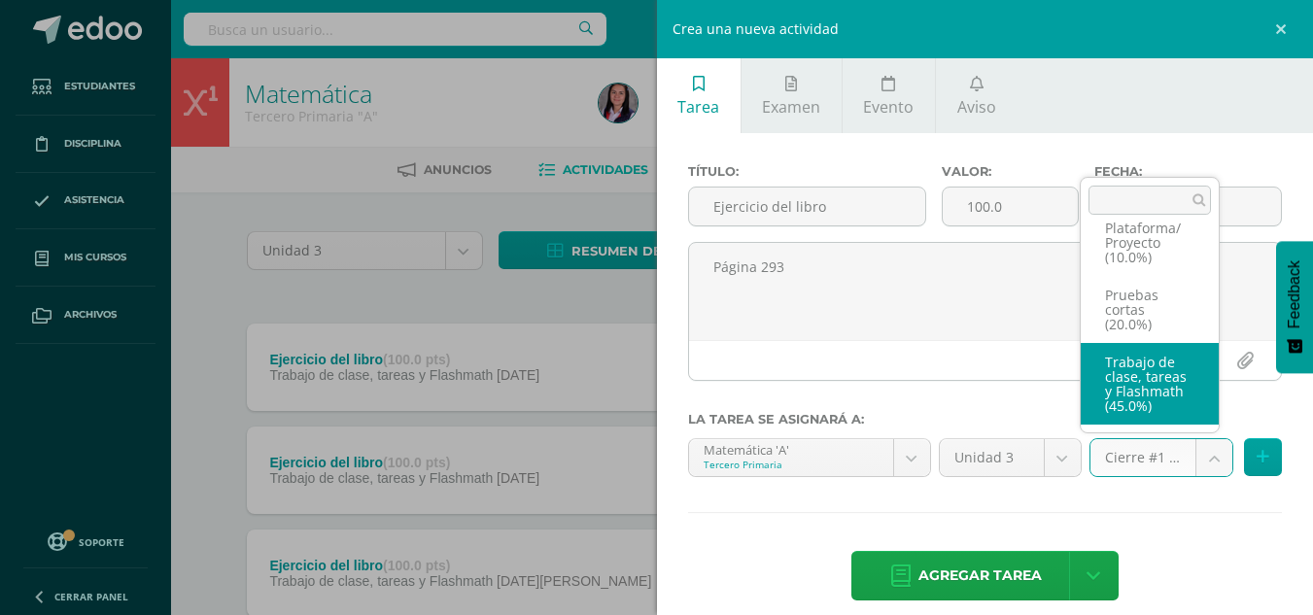
select select "227960"
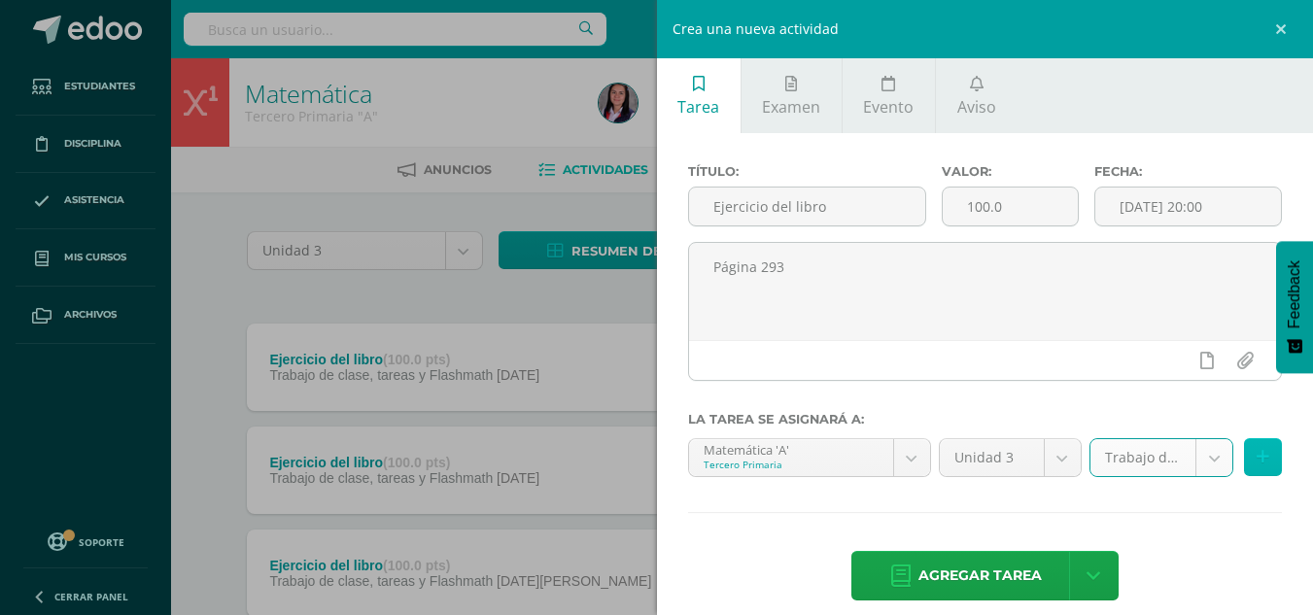
click at [1257, 451] on icon at bounding box center [1263, 457] width 13 height 17
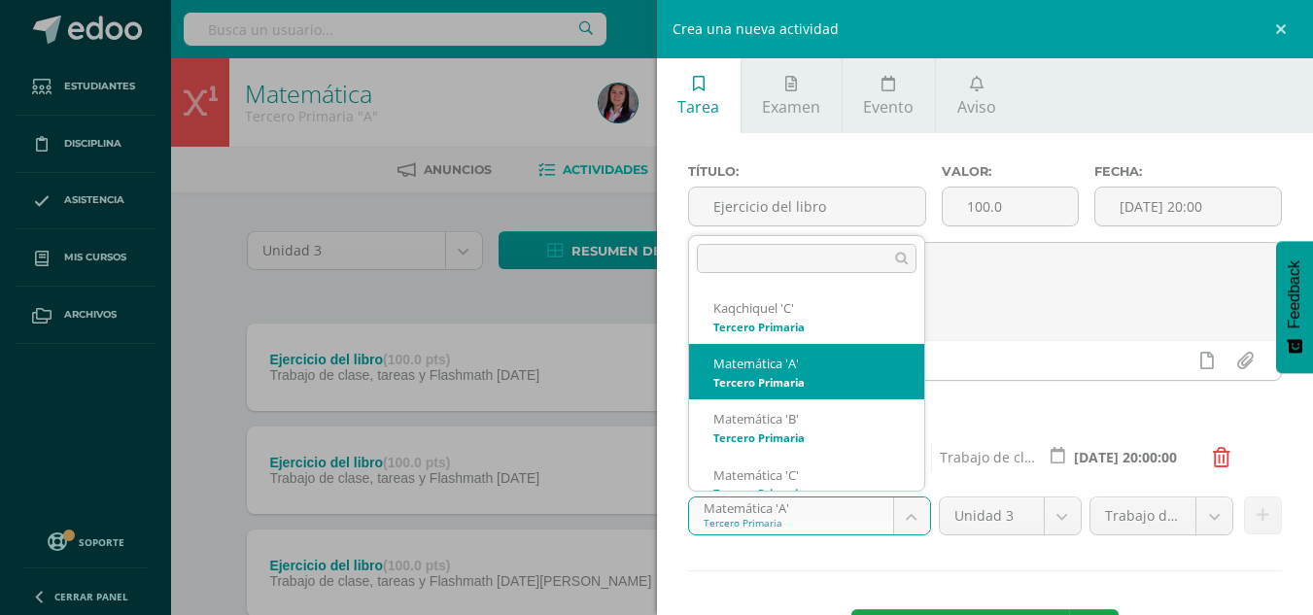
scroll to position [19, 0]
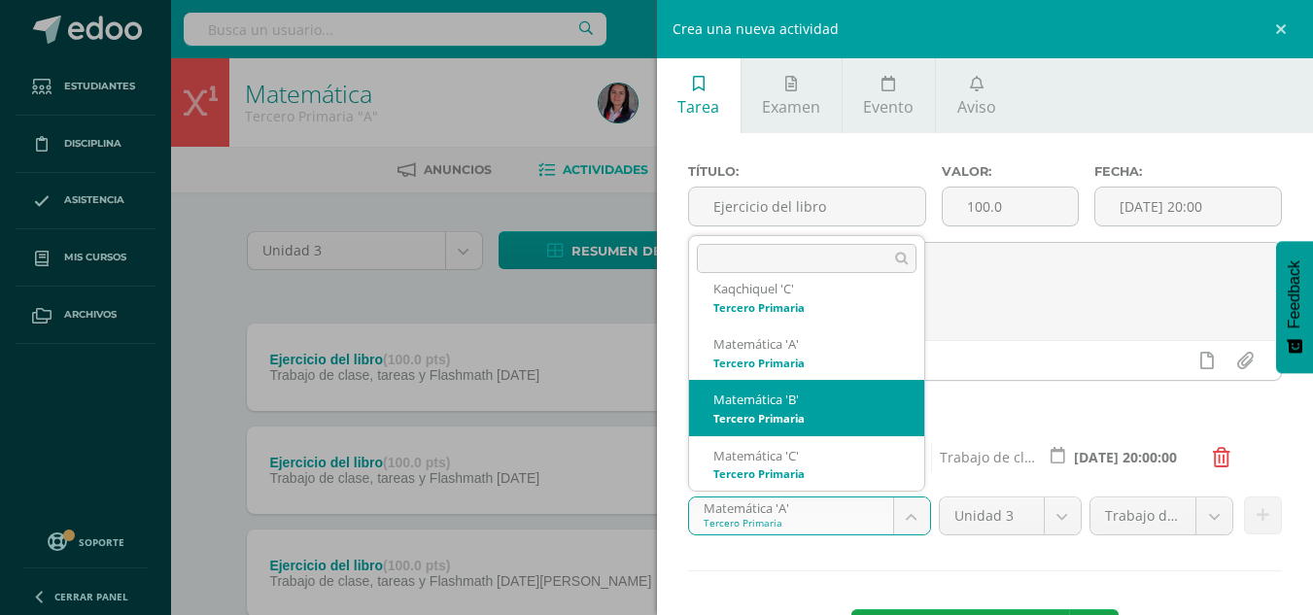
select select "211043"
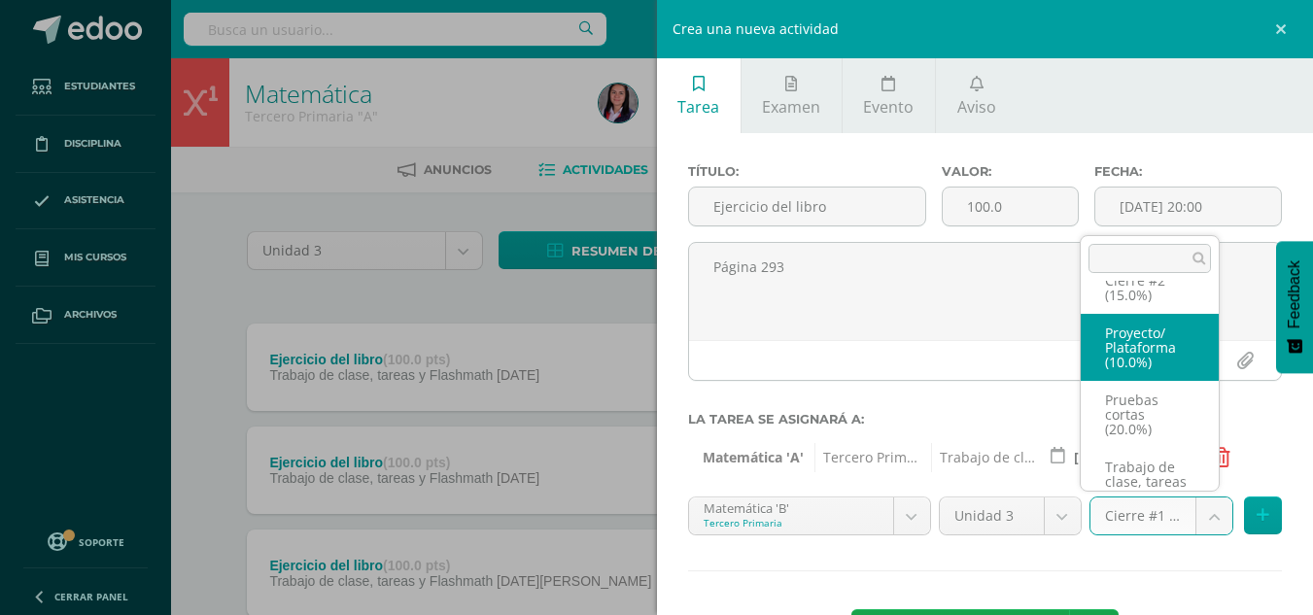
scroll to position [141, 0]
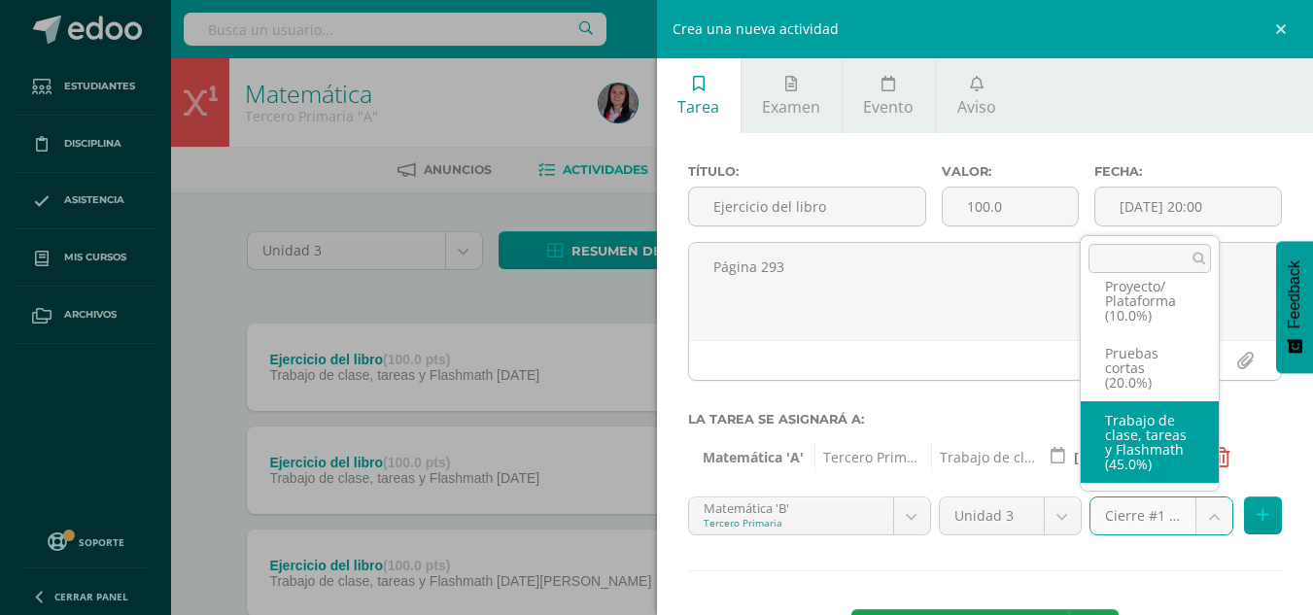
select select "227966"
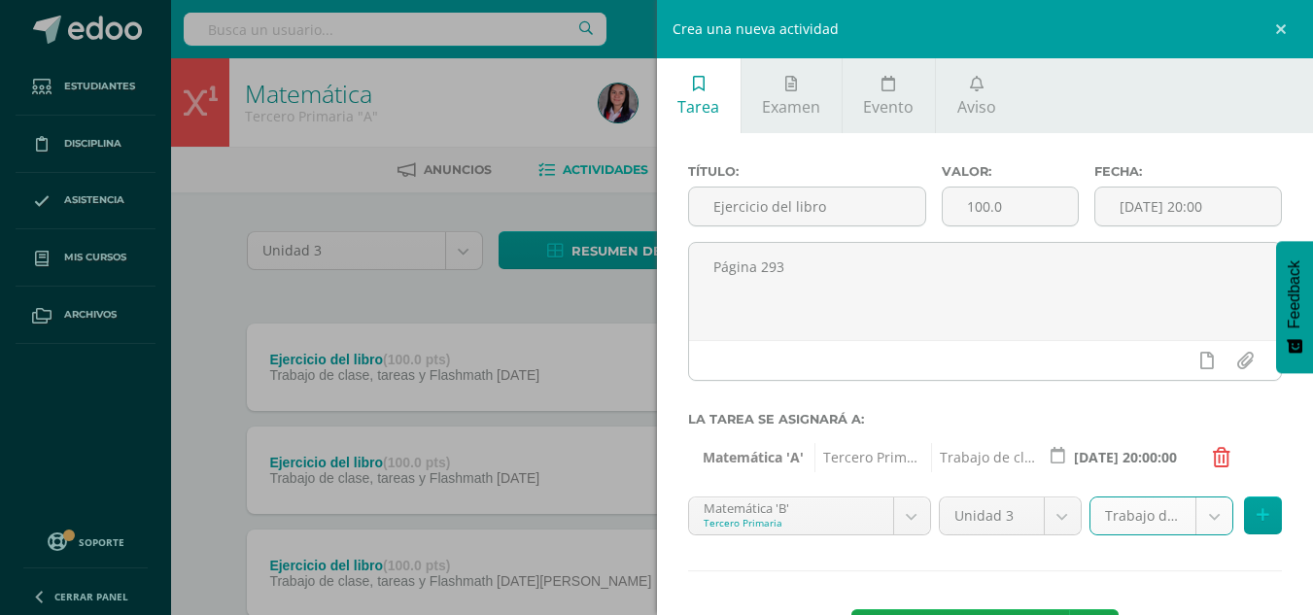
scroll to position [79, 0]
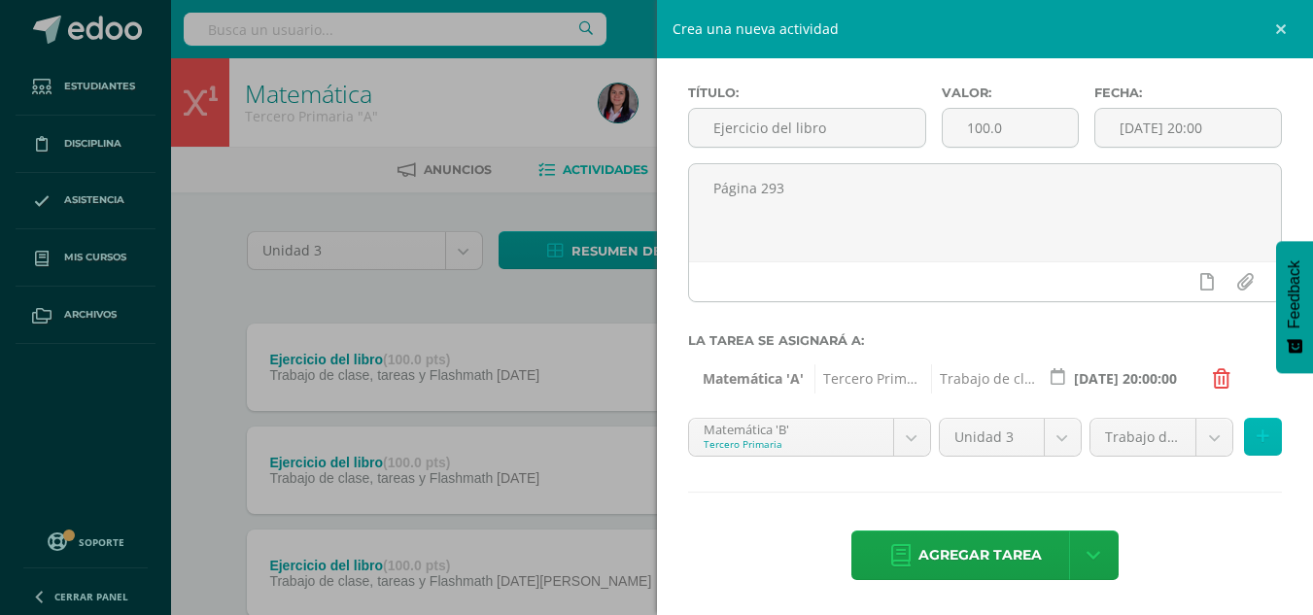
click at [1257, 429] on icon at bounding box center [1263, 437] width 13 height 17
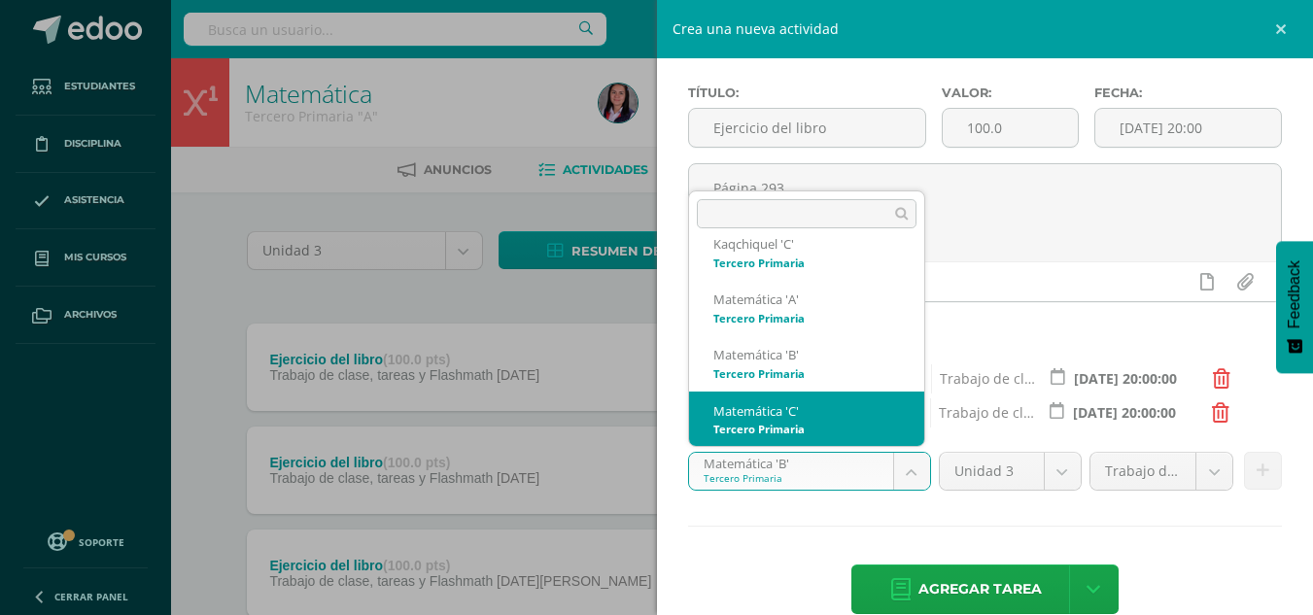
scroll to position [27, 0]
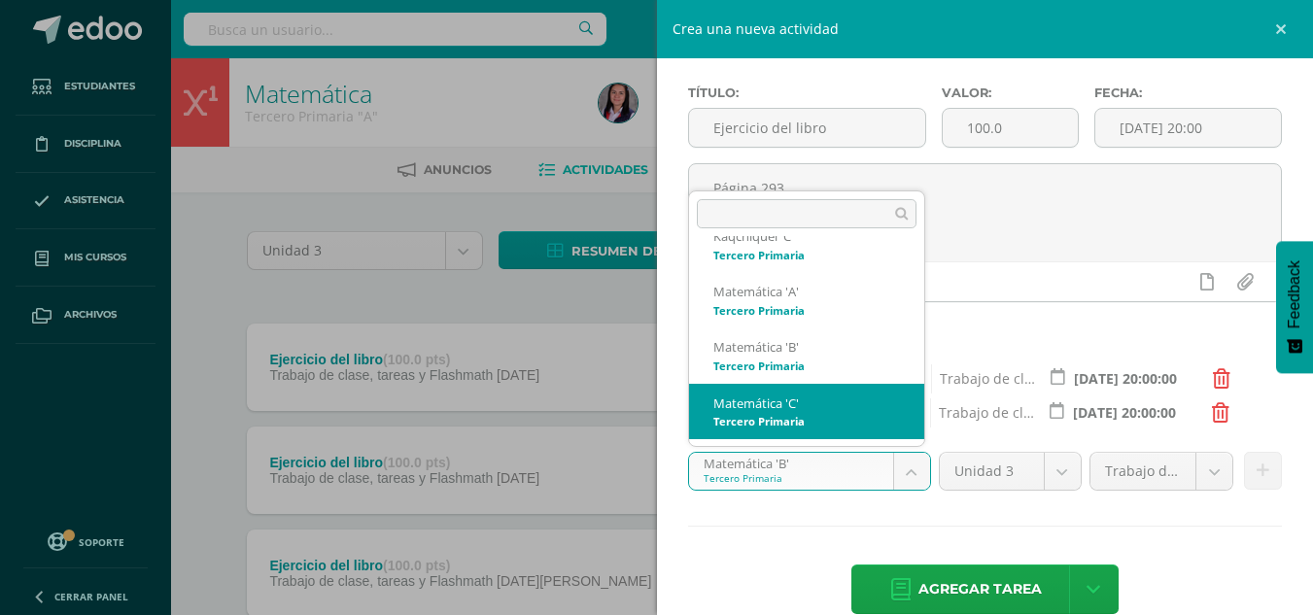
select select "211113"
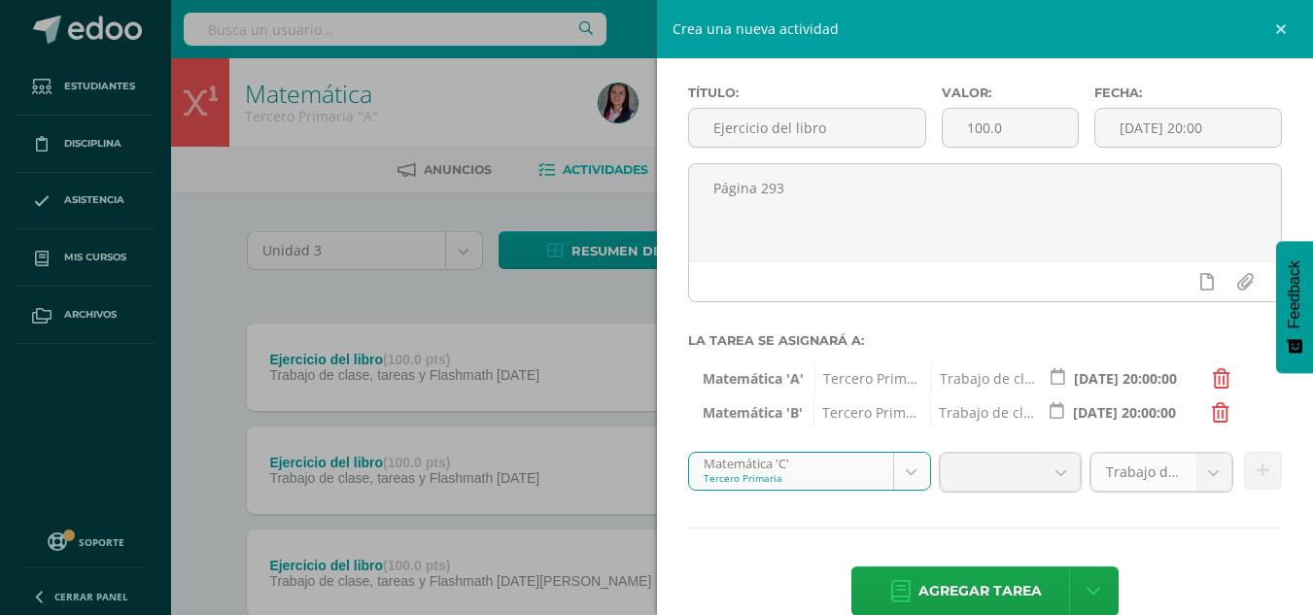
click at [1166, 461] on link "Trabajo de clase, tareas y Flashmath (45.0%)" at bounding box center [1162, 472] width 143 height 39
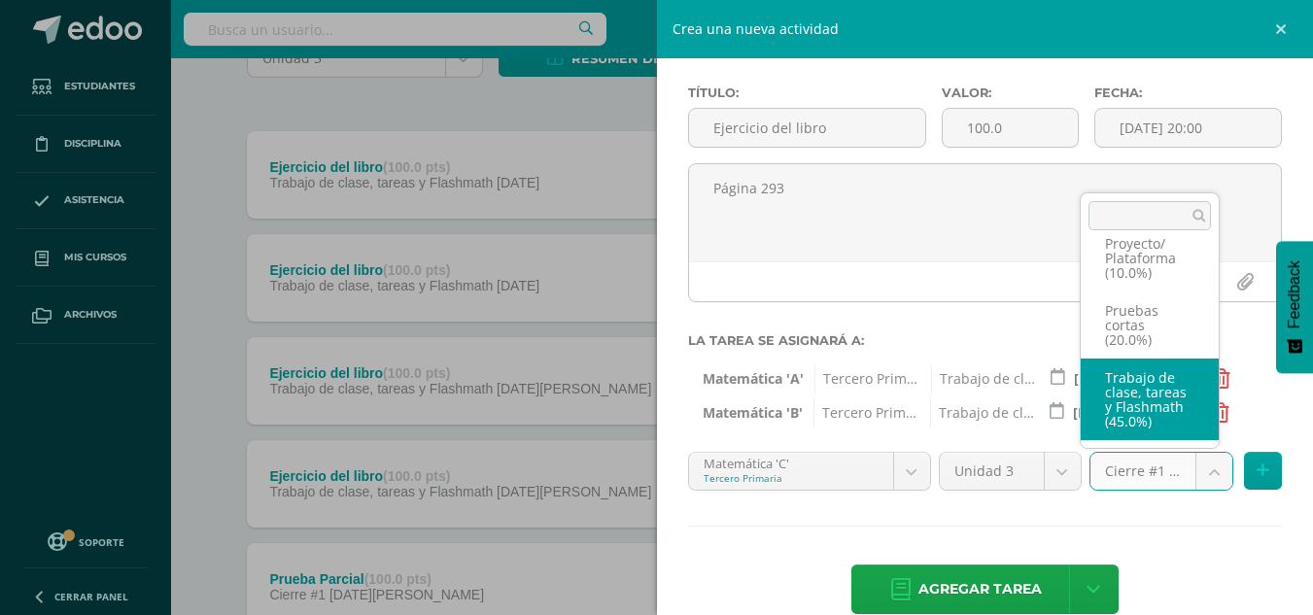
scroll to position [194, 0]
select select "227953"
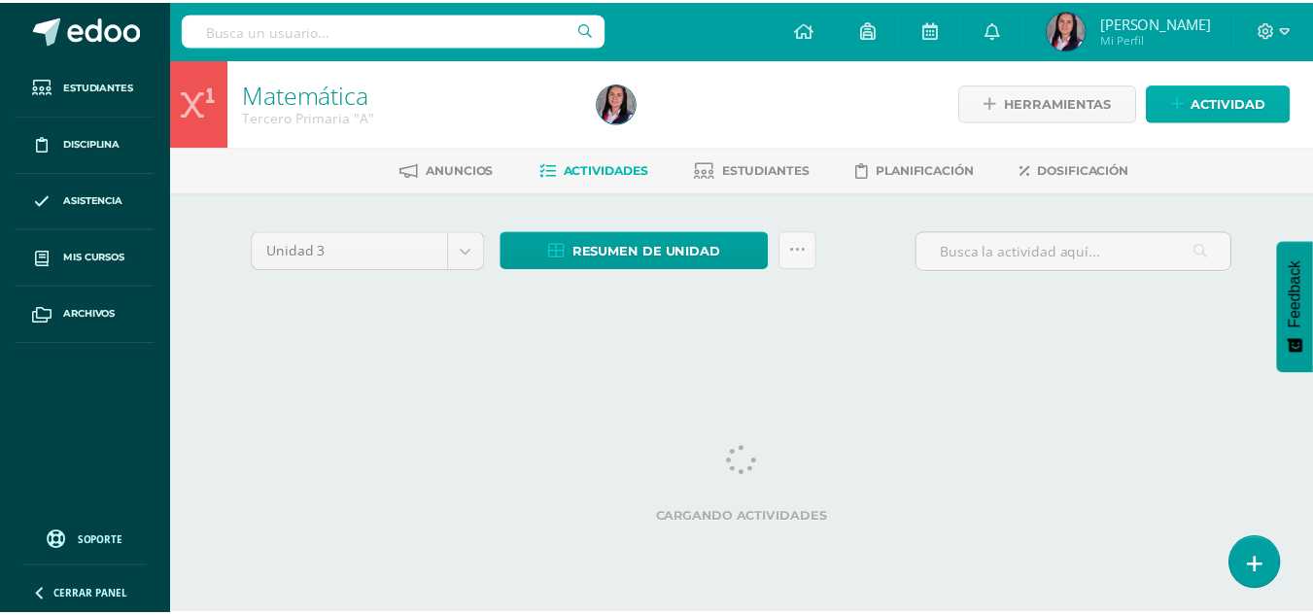
scroll to position [0, 7]
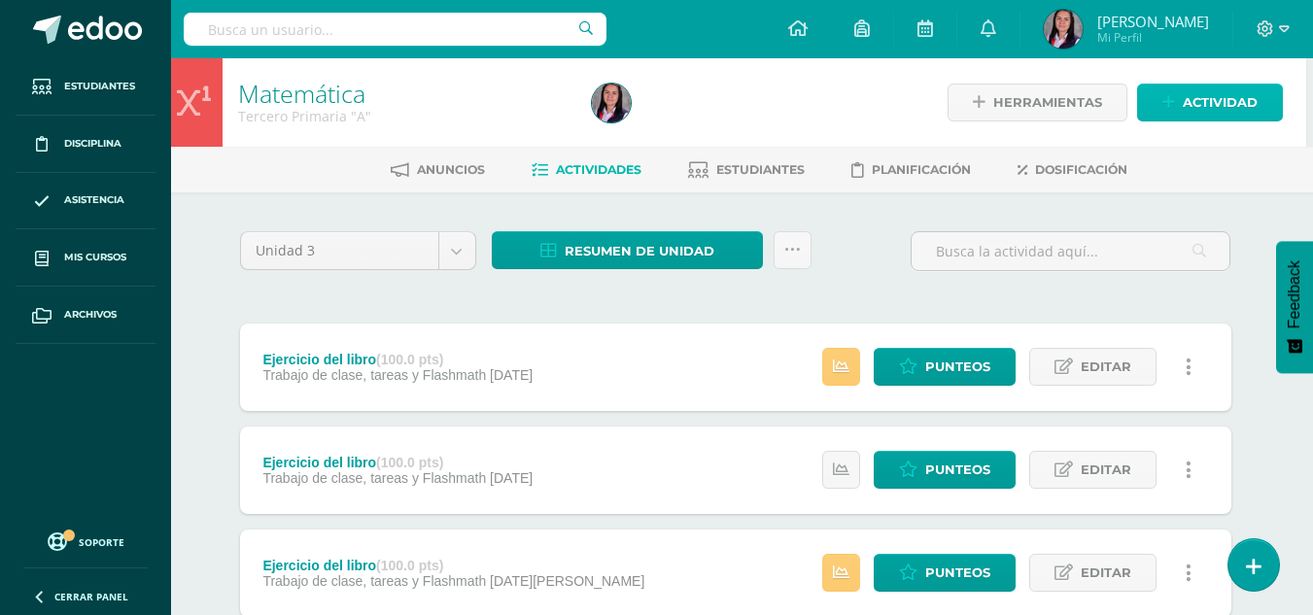
click at [1220, 110] on span "Actividad" at bounding box center [1220, 103] width 75 height 36
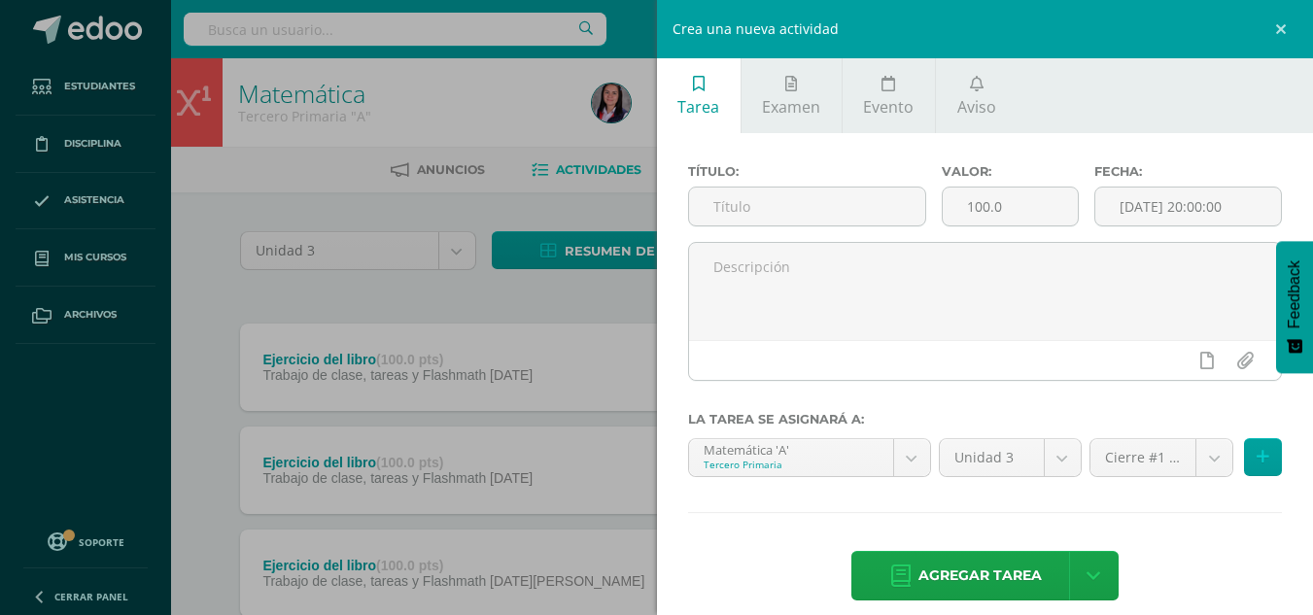
click at [512, 423] on div "Crea una nueva actividad Tarea Examen Evento Aviso Título: Valor: 100.0 Fecha: …" at bounding box center [656, 307] width 1313 height 615
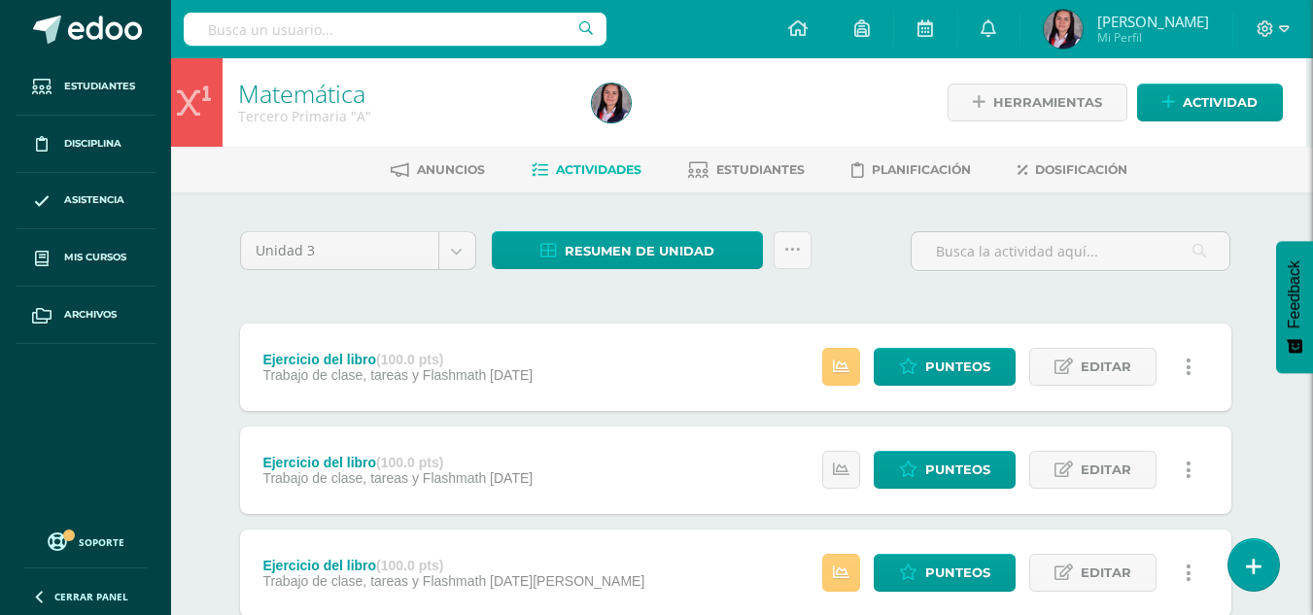
click at [553, 389] on div "Crea una nueva actividad Tarea Examen Evento Aviso Título: Valor: 100.0 Fecha: …" at bounding box center [656, 307] width 1313 height 615
click at [533, 382] on span "[DATE]" at bounding box center [511, 375] width 43 height 16
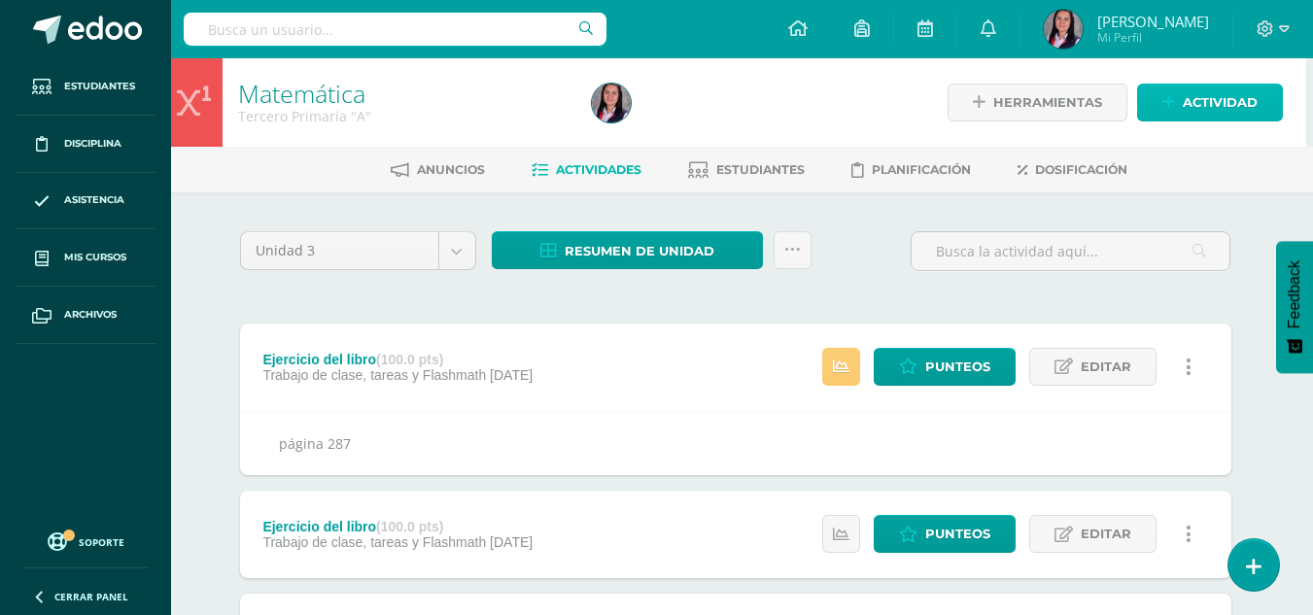
click at [1179, 113] on link "Actividad" at bounding box center [1210, 103] width 146 height 38
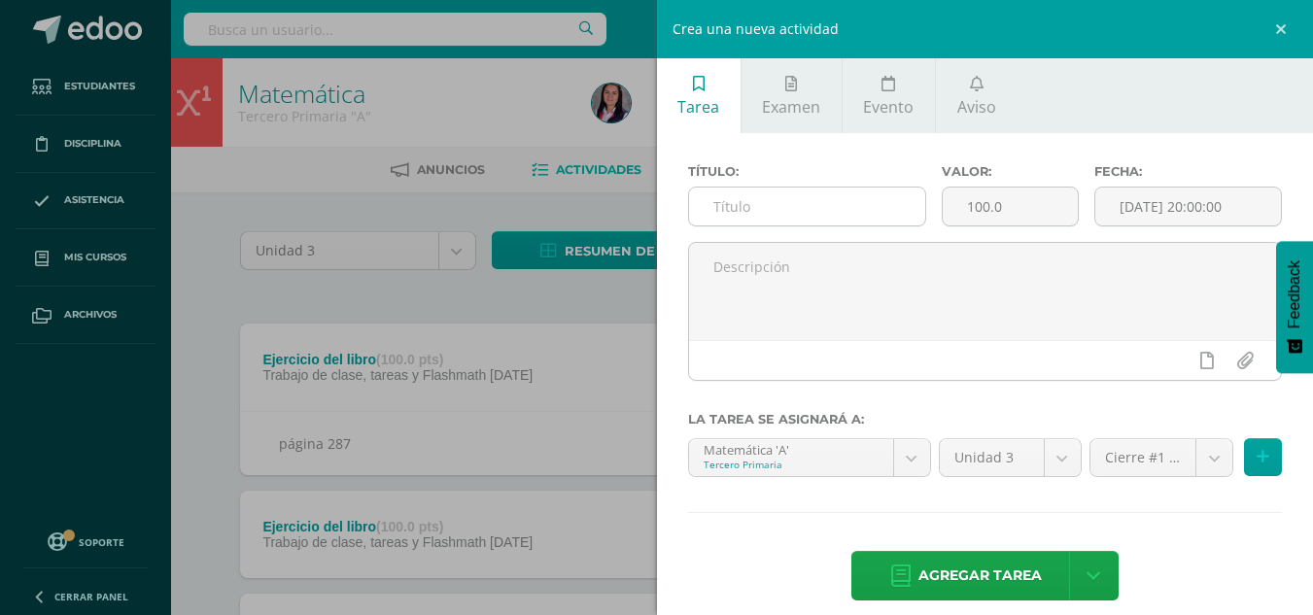
click at [803, 208] on input "text" at bounding box center [807, 207] width 236 height 38
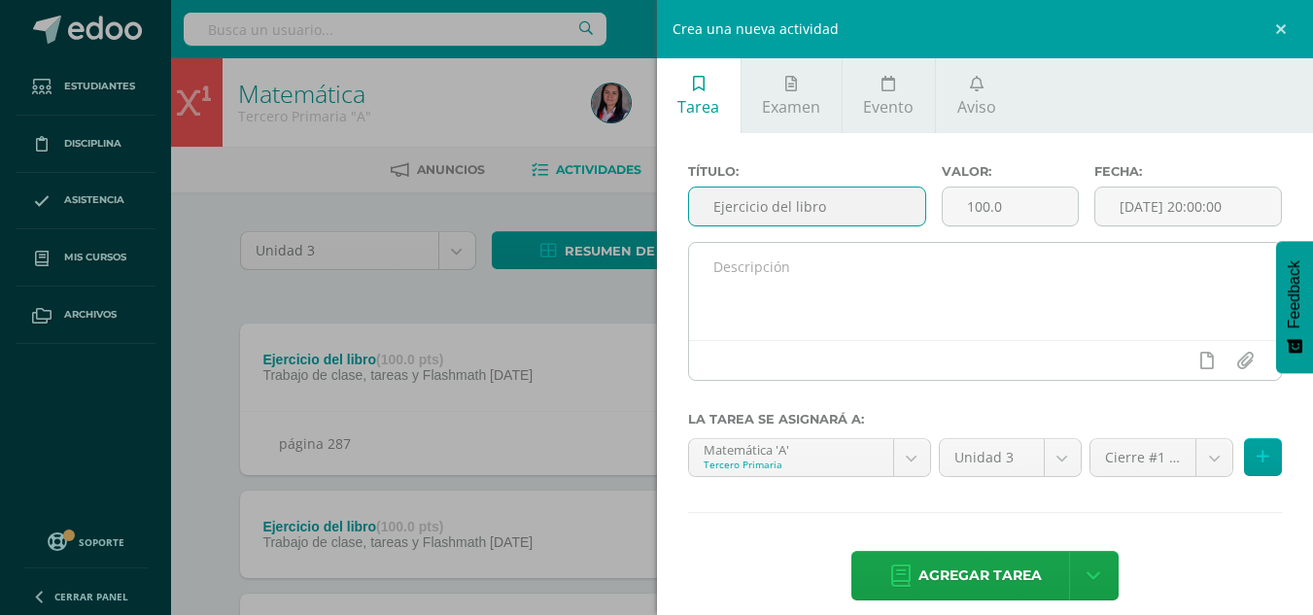
type input "Ejercicio del libro"
click at [767, 301] on textarea at bounding box center [985, 291] width 593 height 97
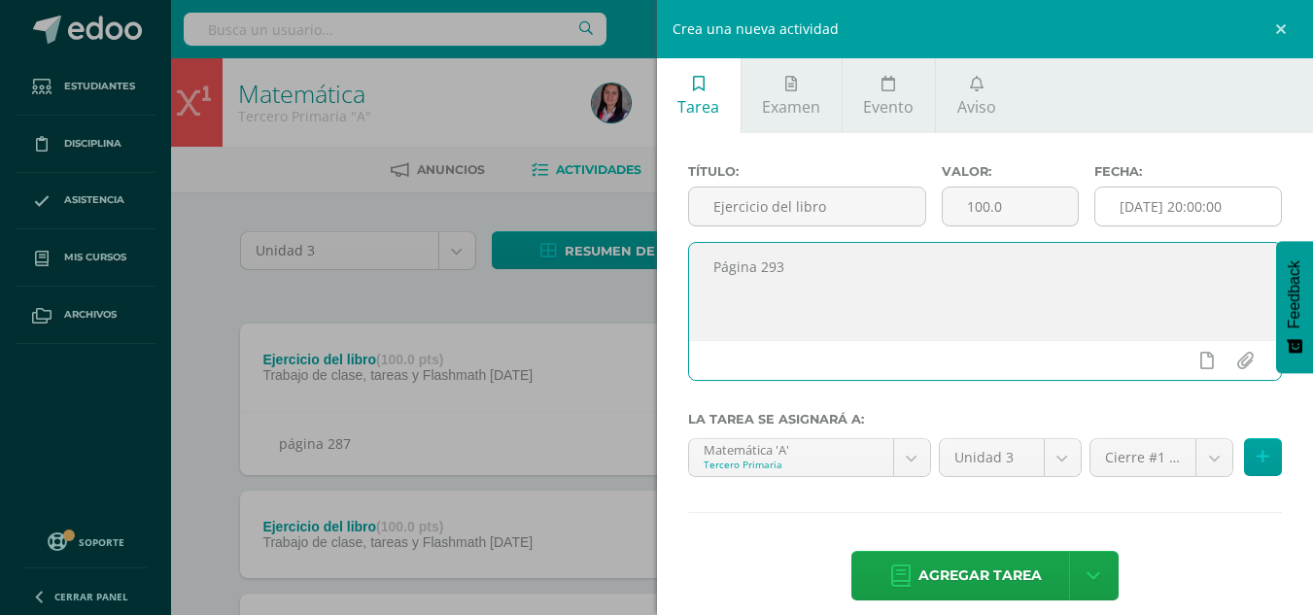
type textarea "Página 293"
click at [1186, 202] on input "[DATE] 20:00:00" at bounding box center [1189, 207] width 186 height 38
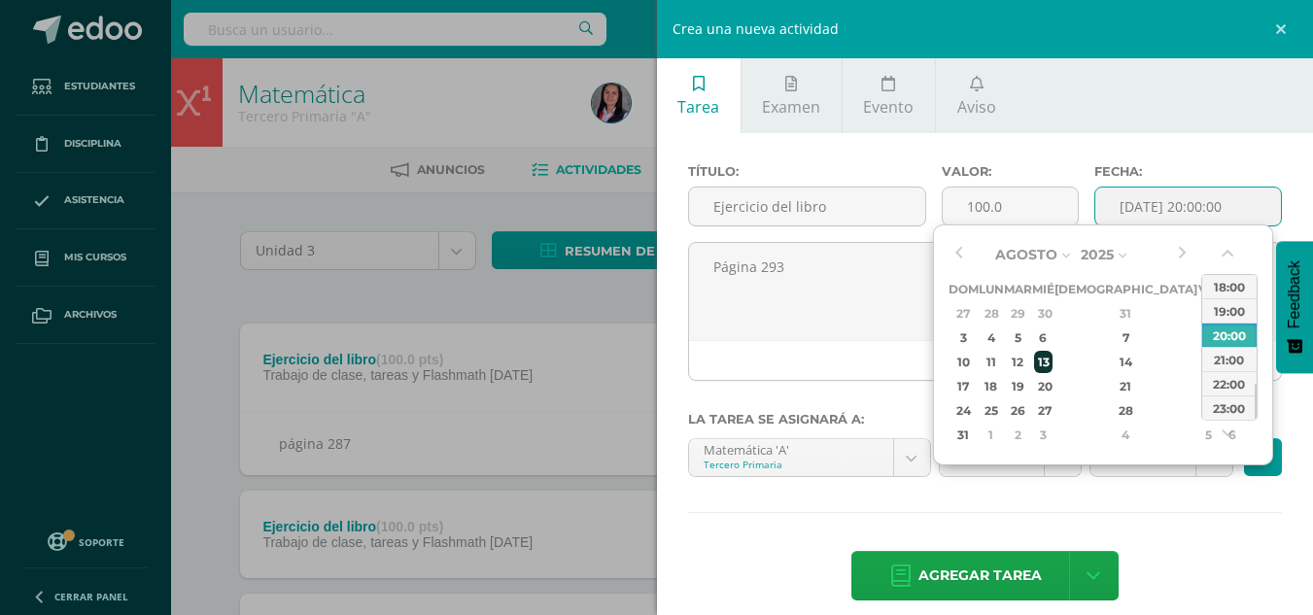
click at [1052, 363] on div "13" at bounding box center [1042, 362] width 17 height 22
click at [964, 247] on button "button" at bounding box center [958, 254] width 19 height 29
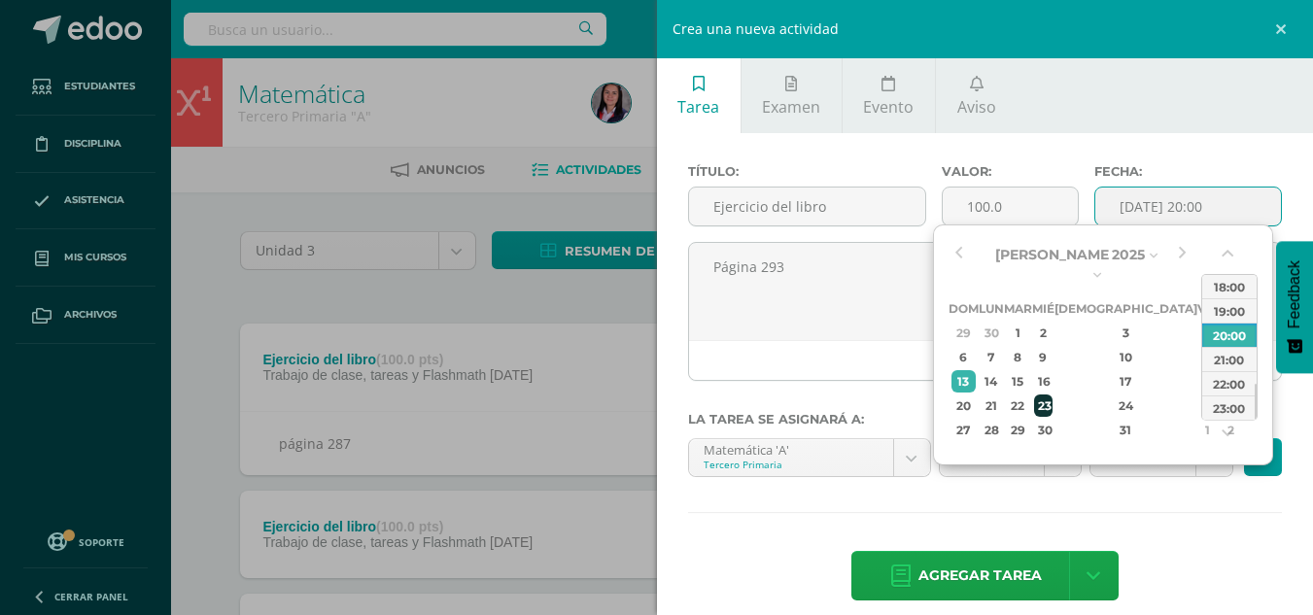
click at [1052, 395] on div "23" at bounding box center [1042, 406] width 17 height 22
type input "[DATE] 20:00"
click at [1174, 542] on div "Título: Ejercicio del libro Valor: 100.0 Fecha: [DATE] 20:00 Página 293 La tare…" at bounding box center [985, 384] width 657 height 503
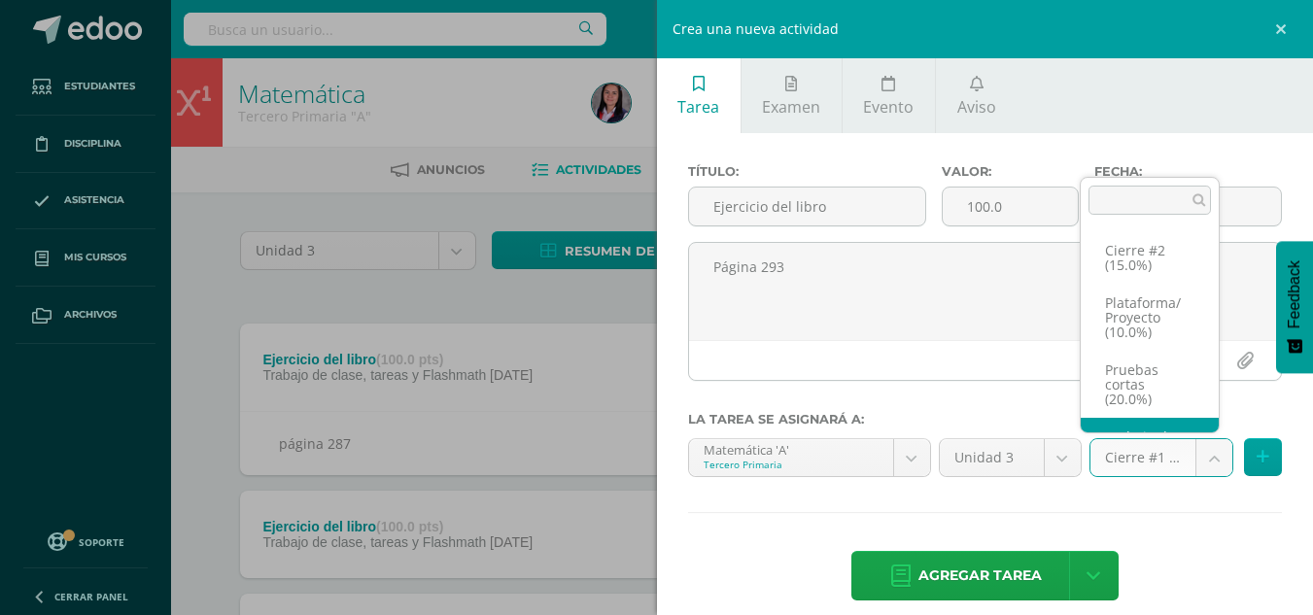
scroll to position [141, 0]
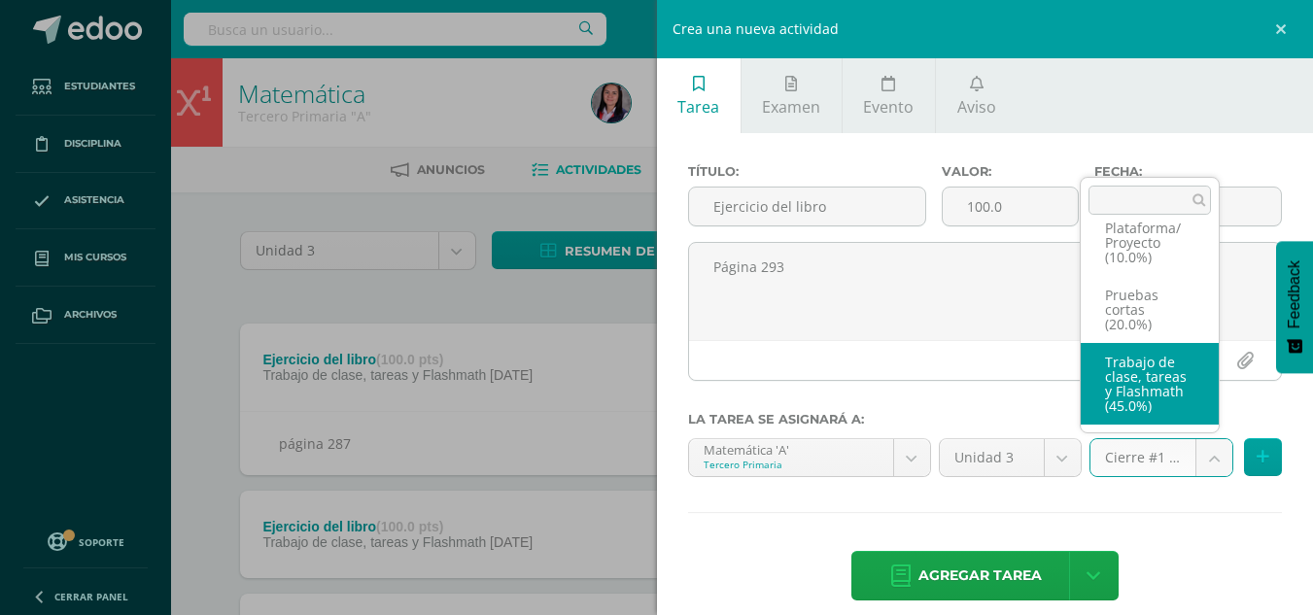
select select "227960"
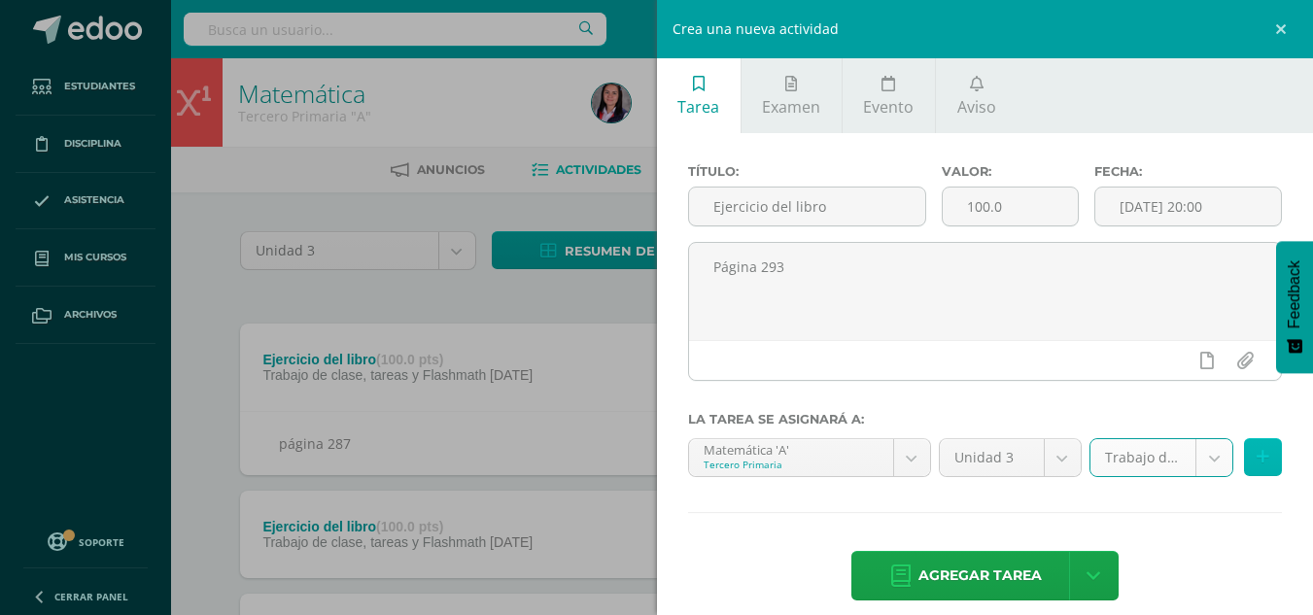
click at [1256, 459] on button at bounding box center [1263, 457] width 38 height 38
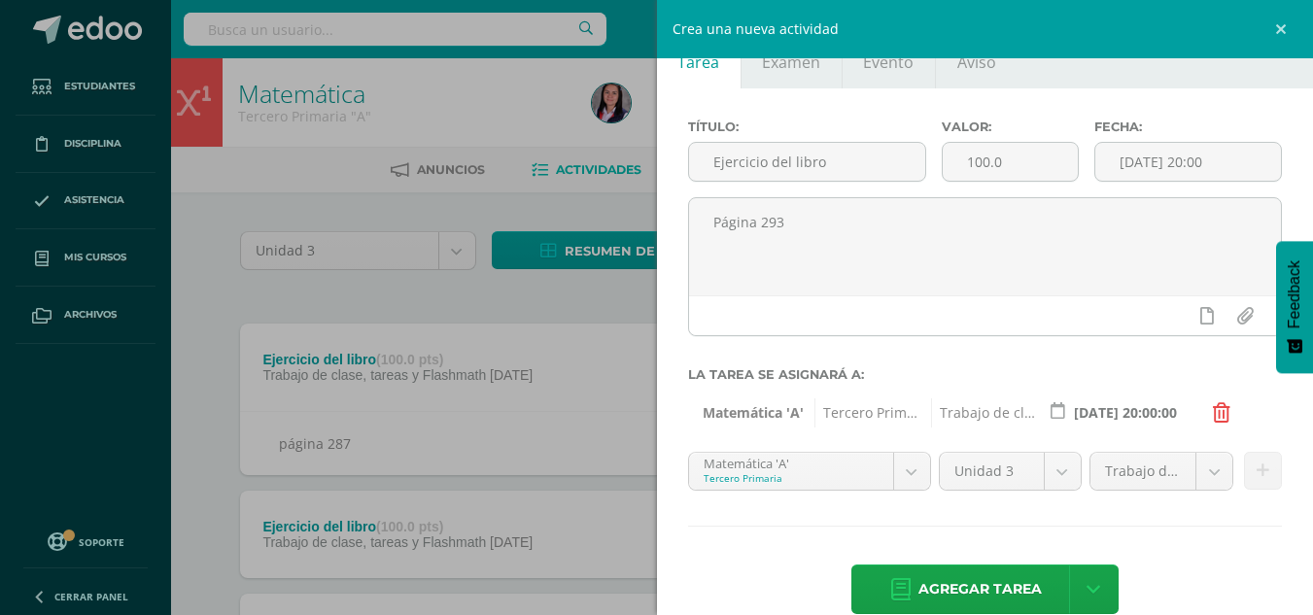
scroll to position [79, 0]
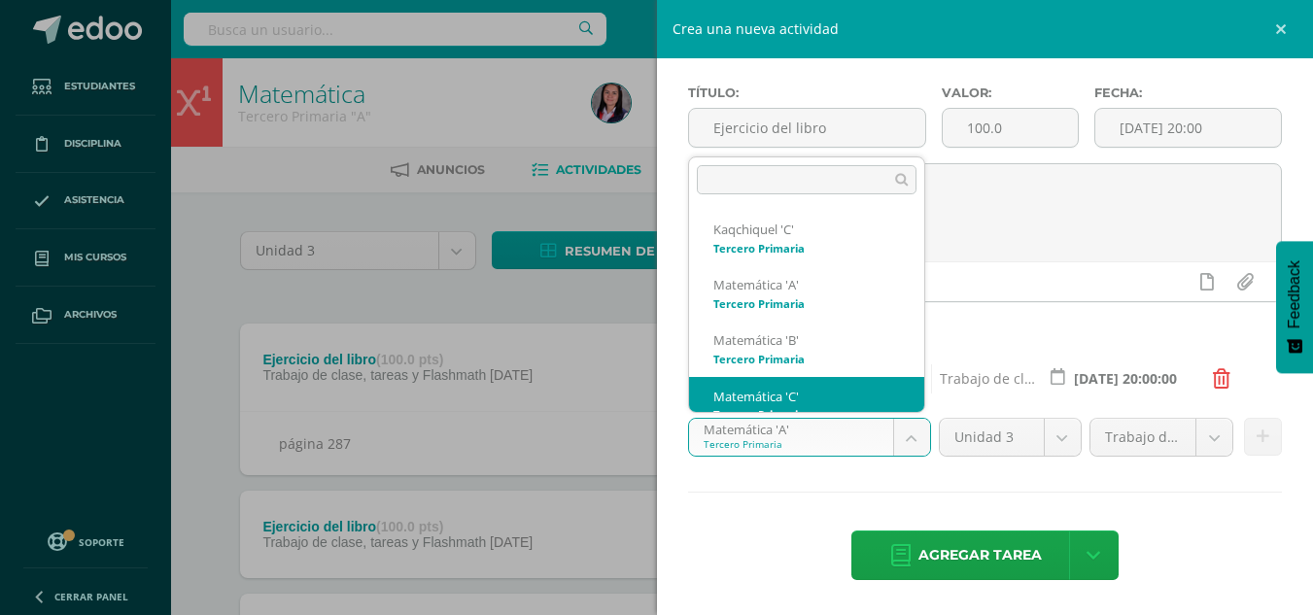
scroll to position [19, 0]
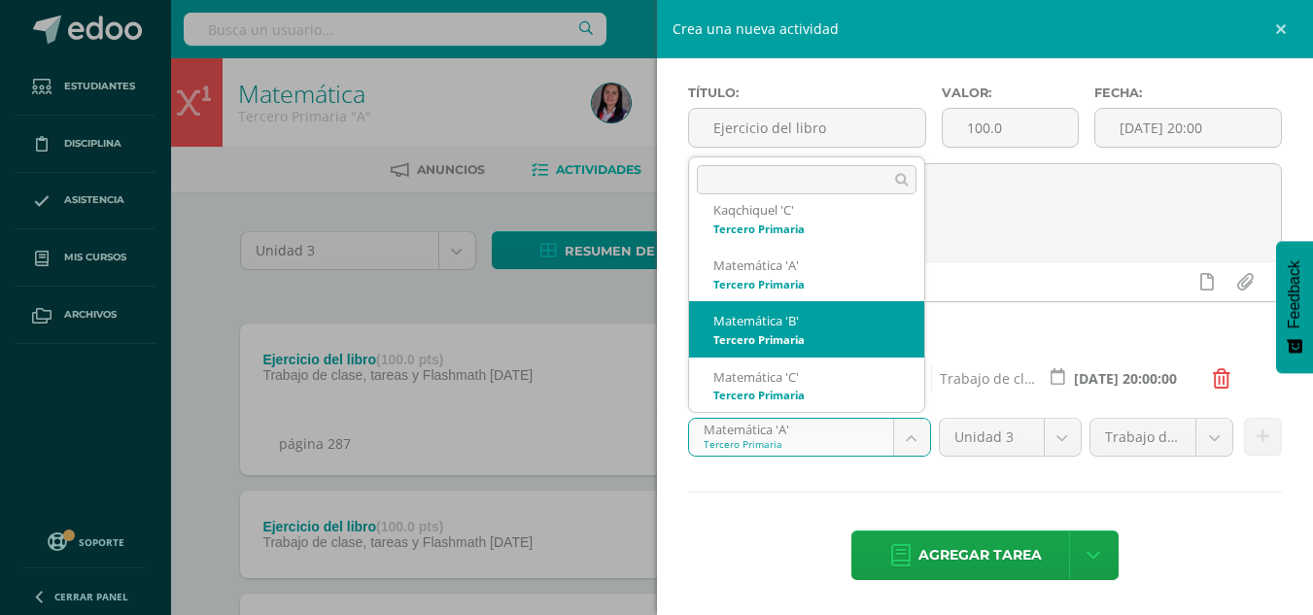
select select "211043"
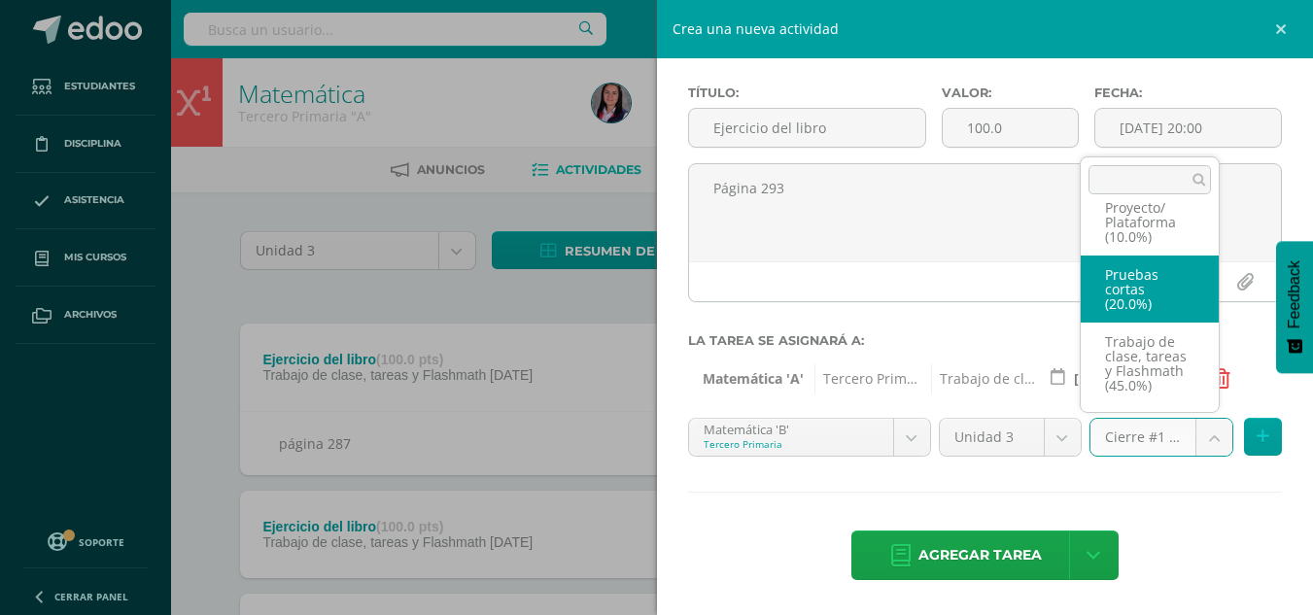
scroll to position [141, 0]
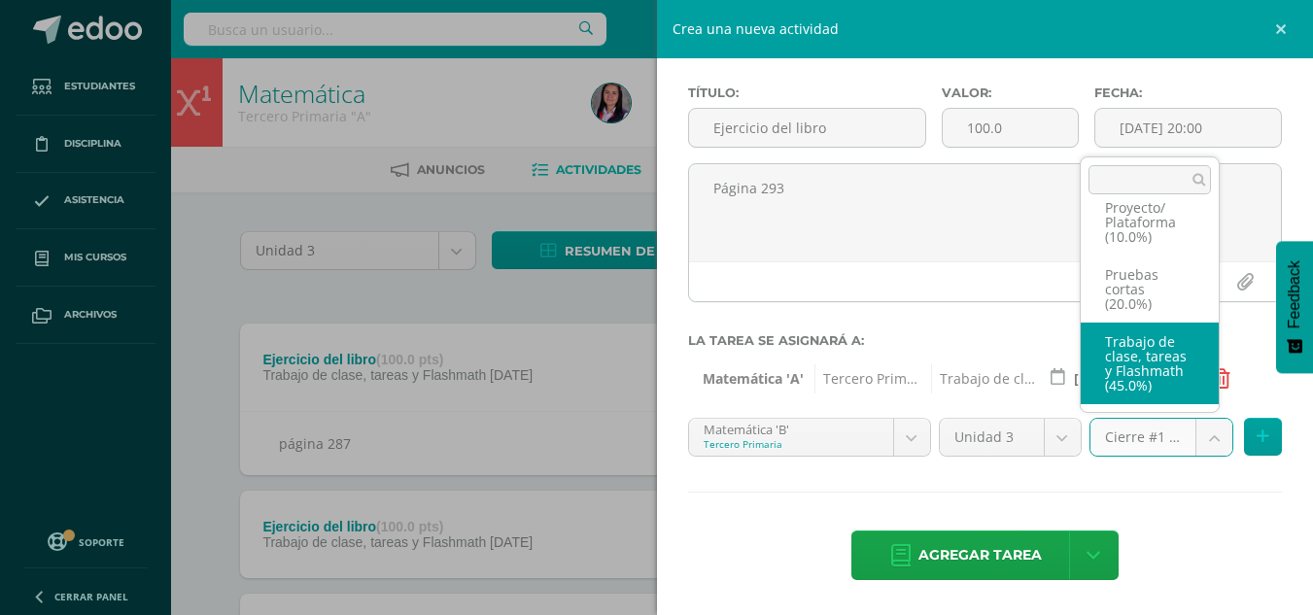
select select "227966"
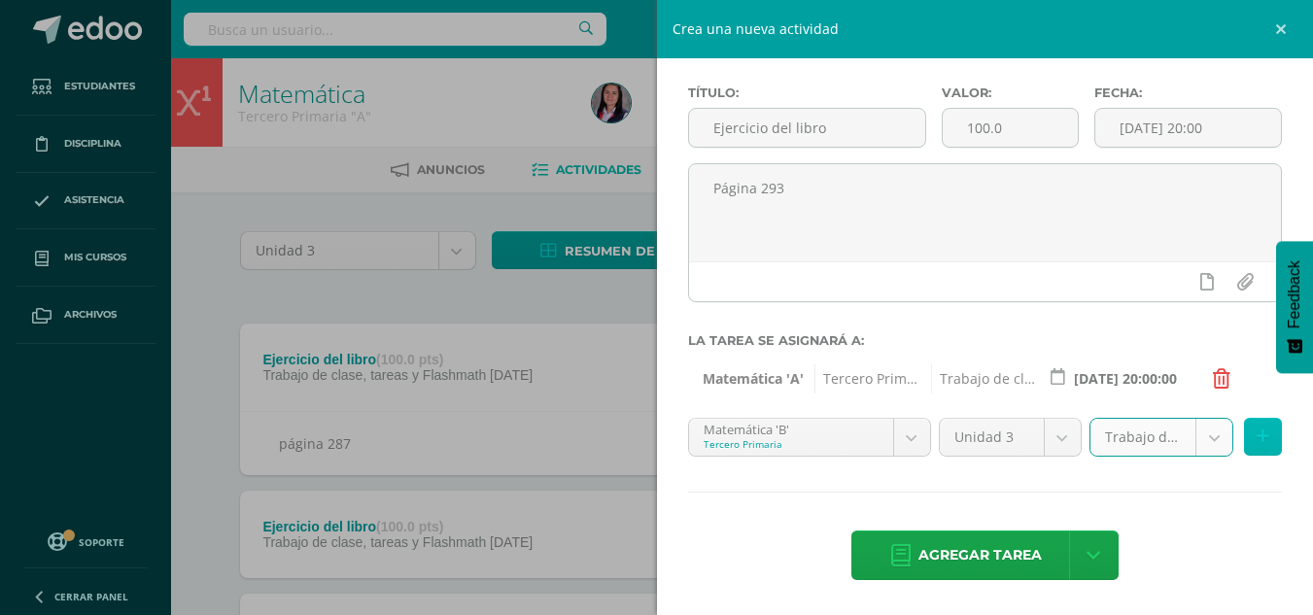
click at [1257, 435] on button at bounding box center [1263, 437] width 38 height 38
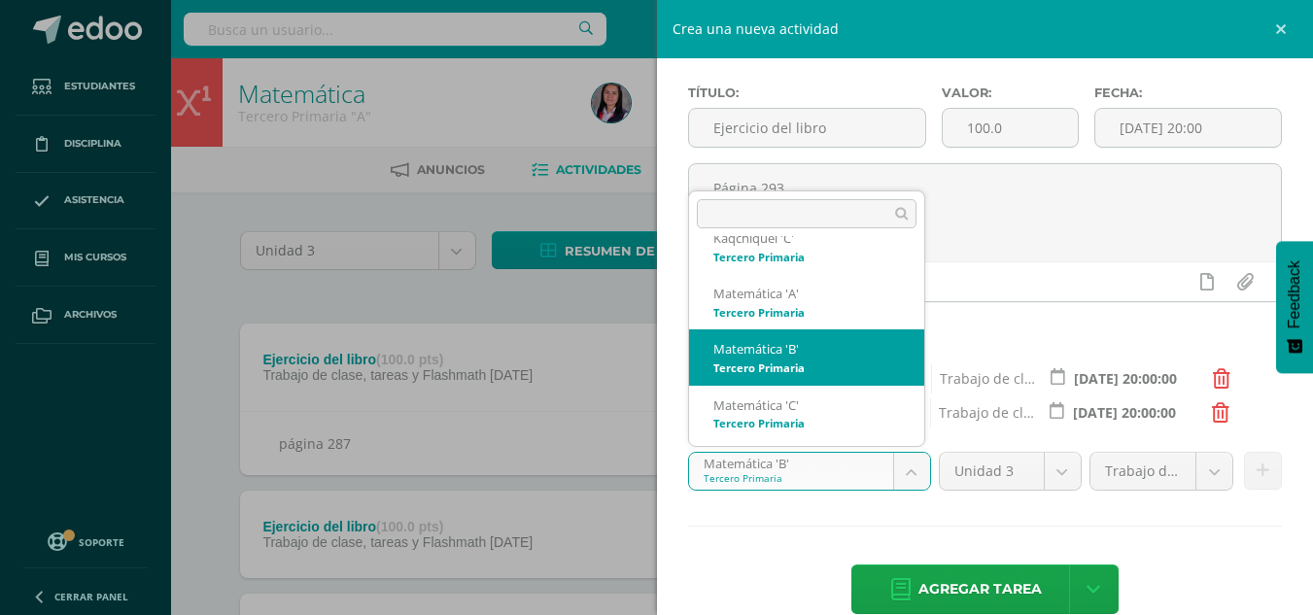
scroll to position [27, 0]
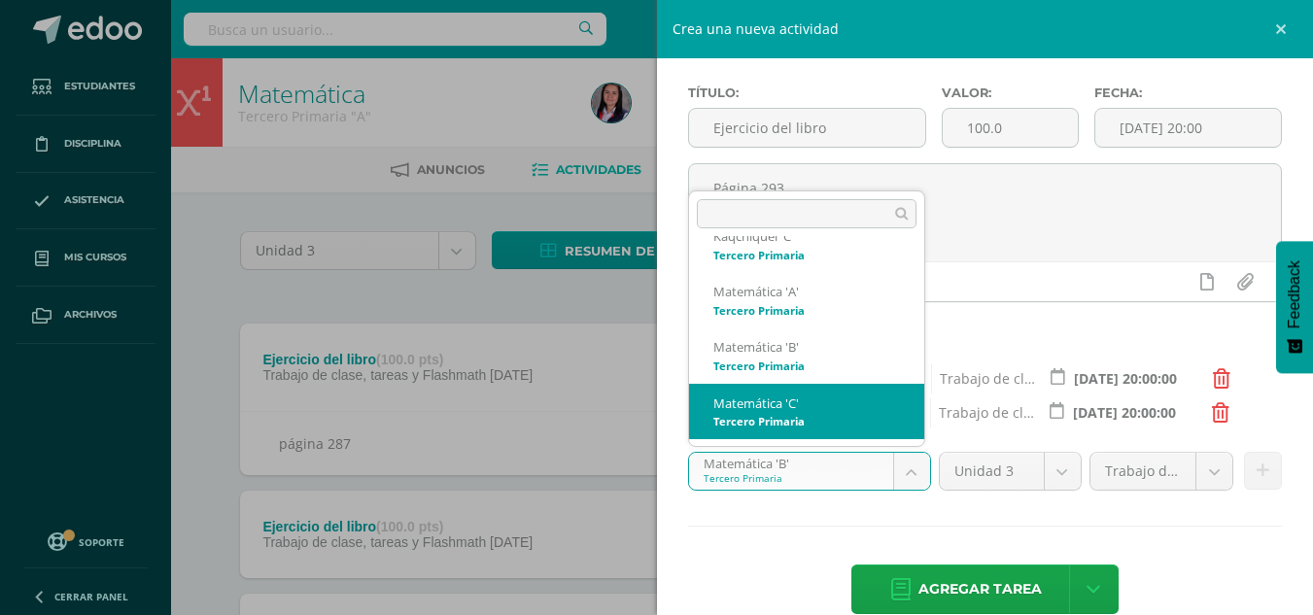
select select "211113"
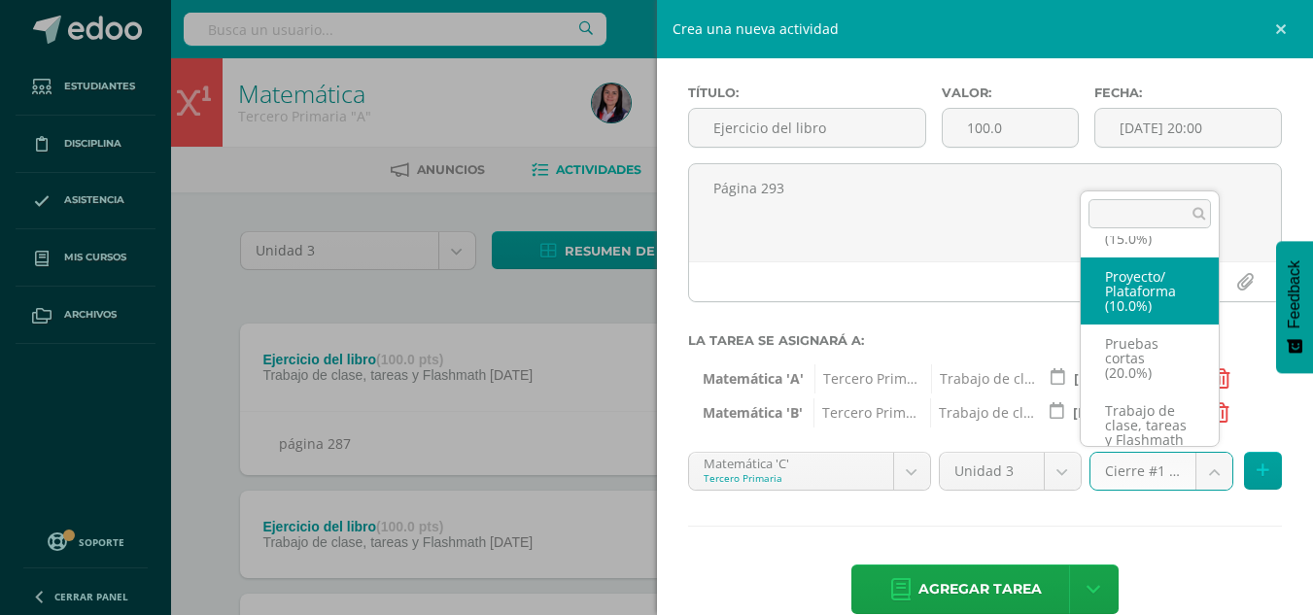
scroll to position [141, 0]
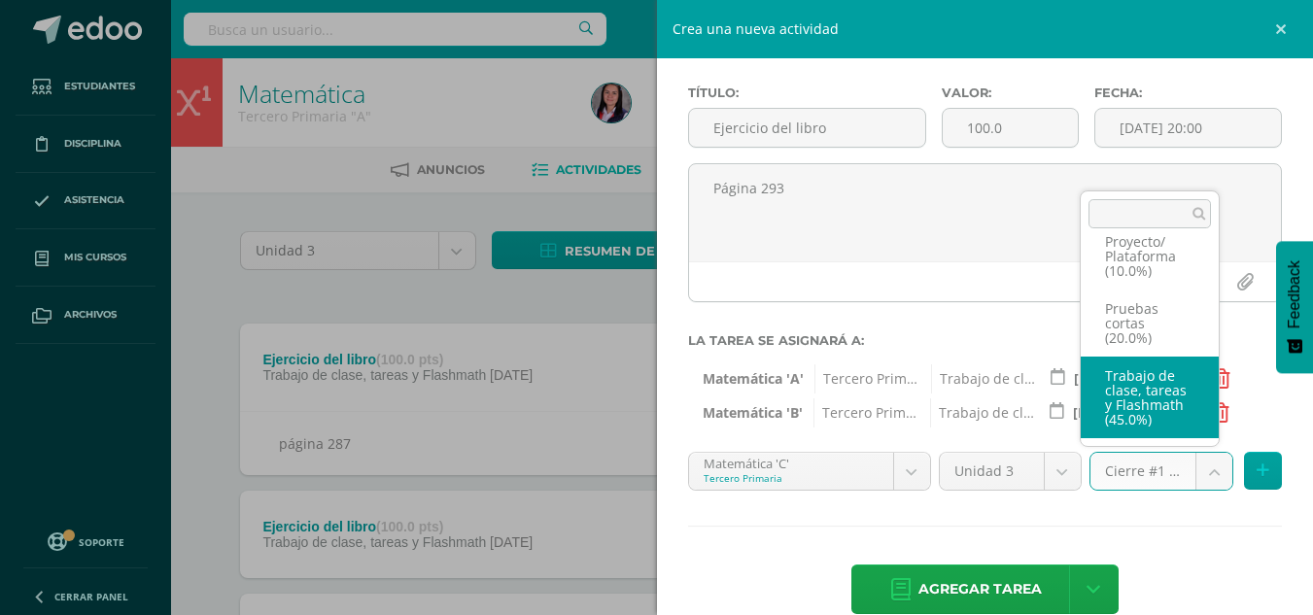
select select "227953"
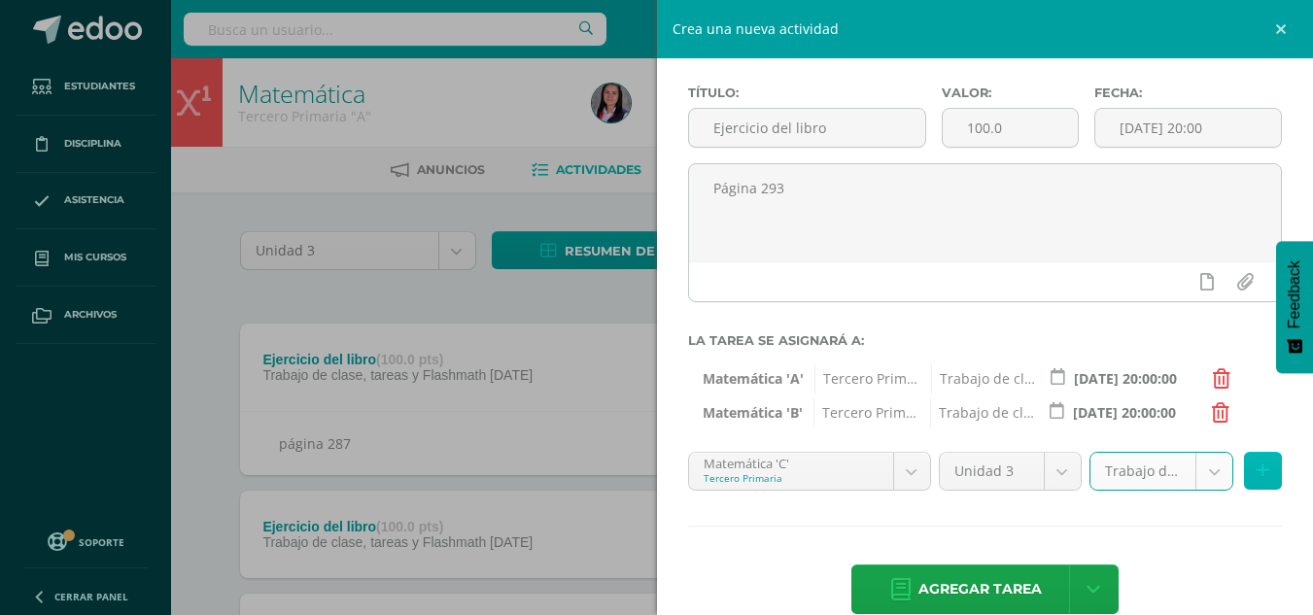
click at [1260, 471] on button at bounding box center [1263, 471] width 38 height 38
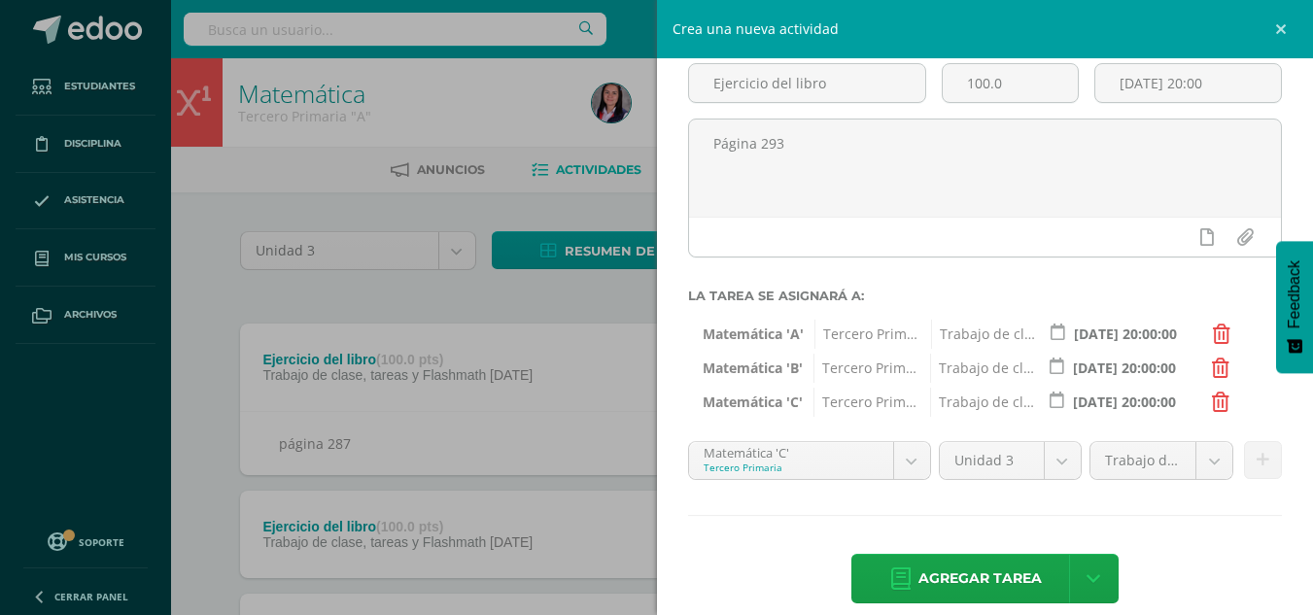
scroll to position [147, 0]
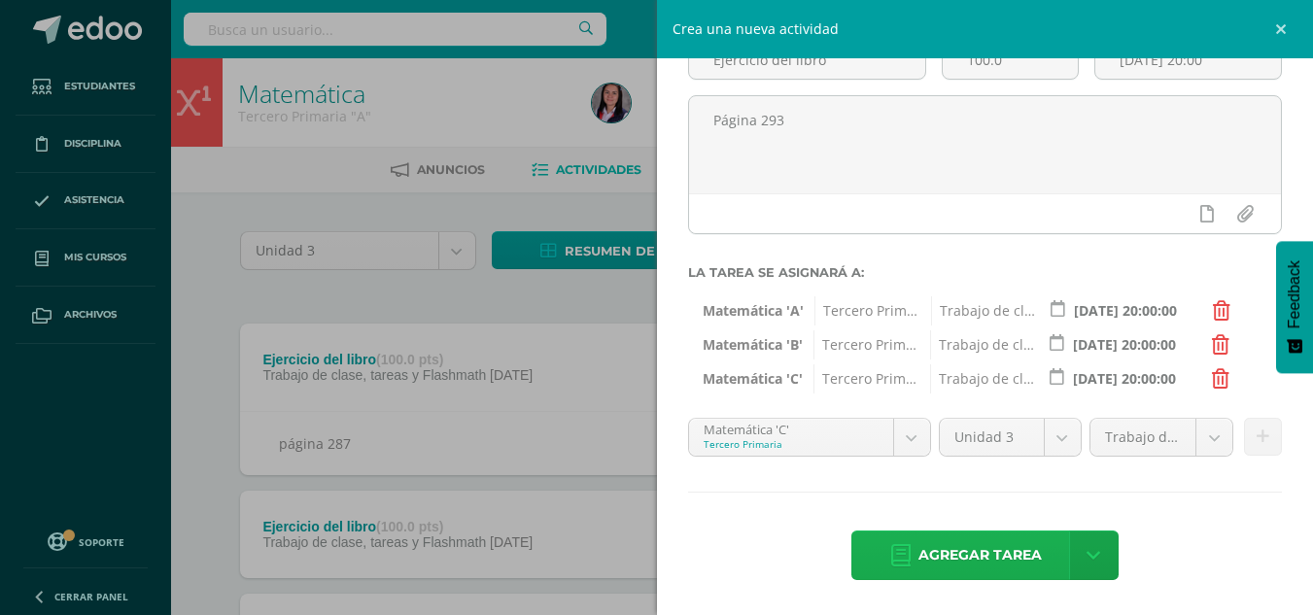
click at [1006, 551] on span "Agregar tarea" at bounding box center [980, 556] width 123 height 48
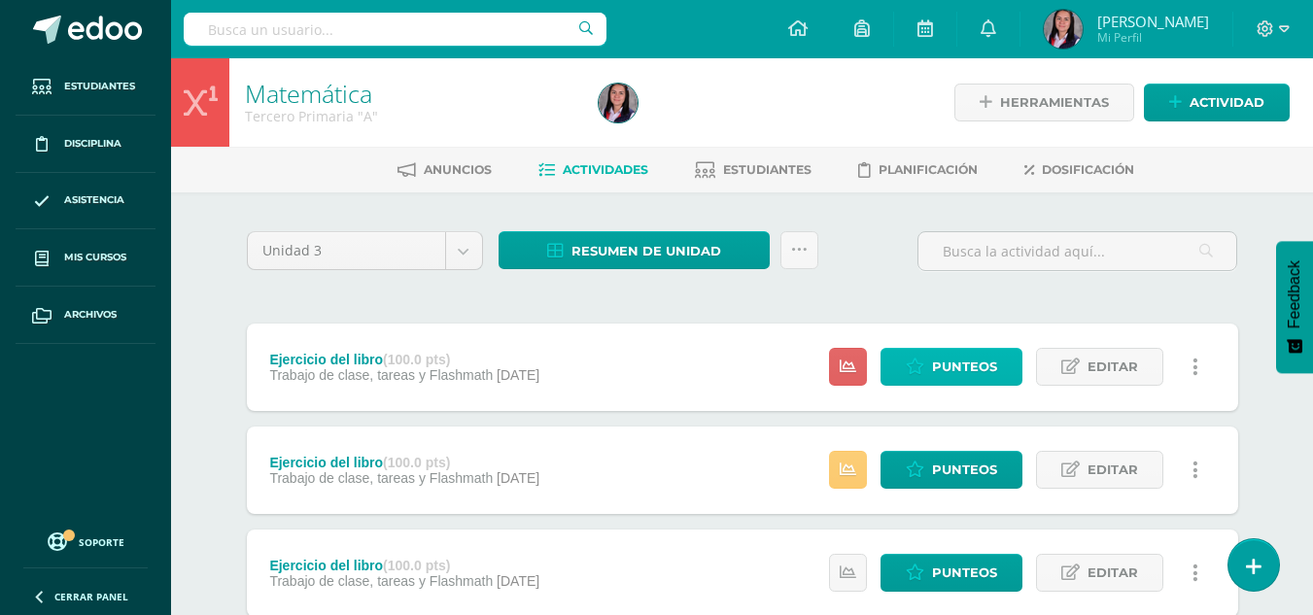
click at [994, 377] on span "Punteos" at bounding box center [964, 367] width 65 height 36
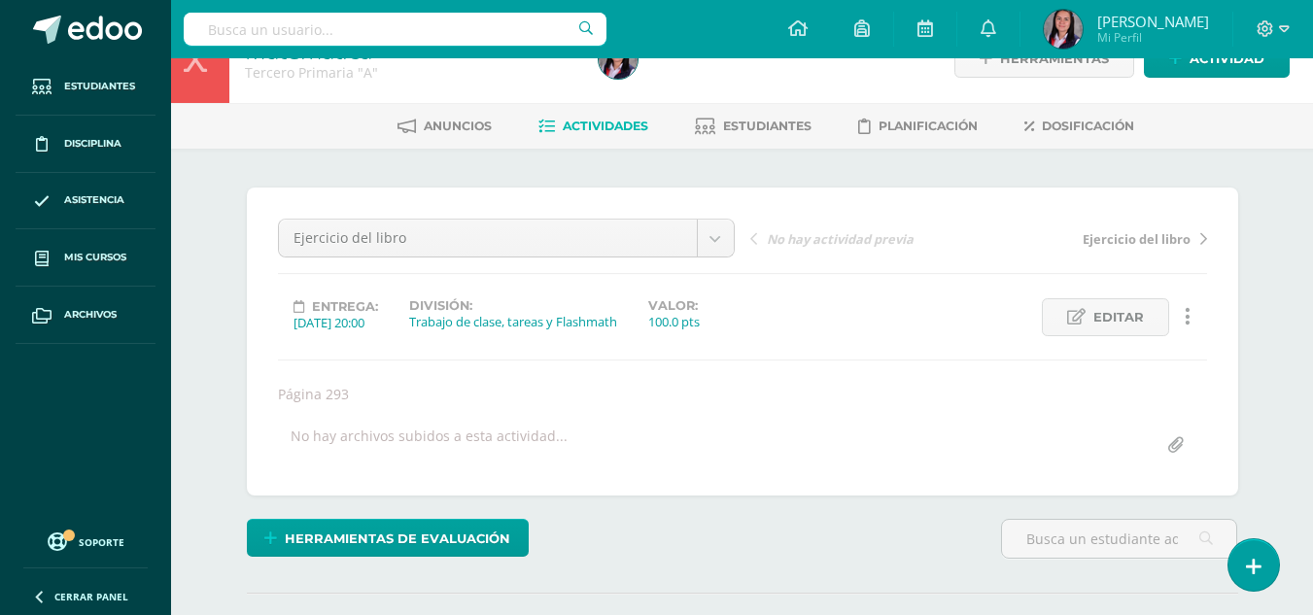
scroll to position [292, 0]
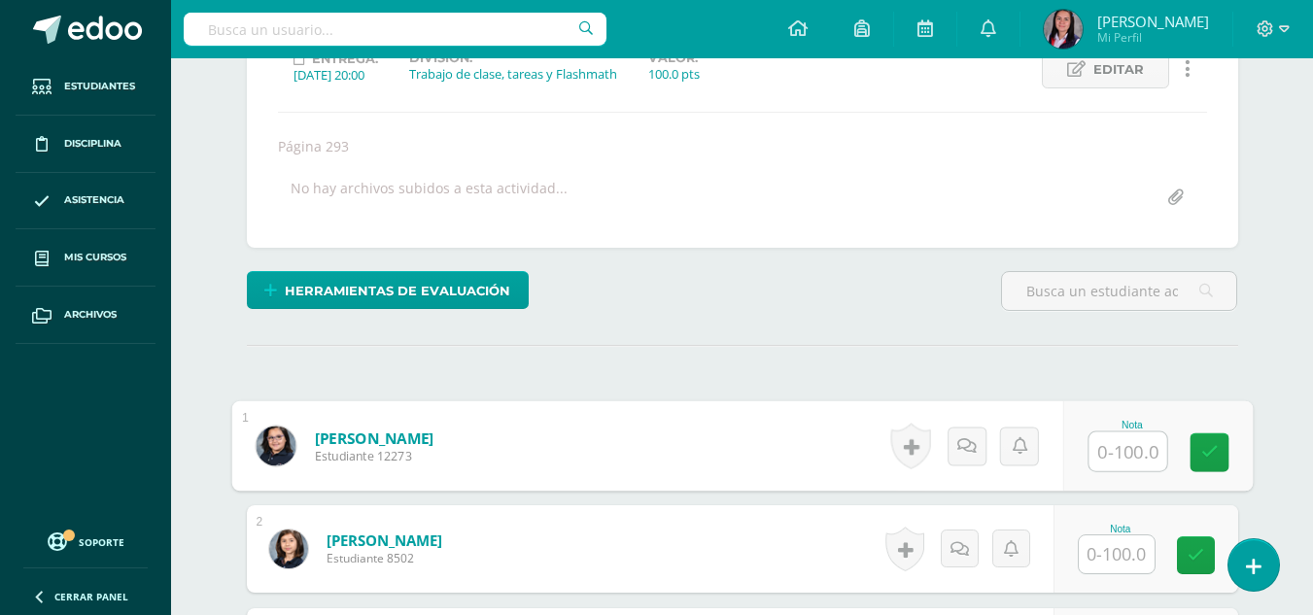
click at [1097, 471] on input "text" at bounding box center [1128, 452] width 78 height 39
type input "80"
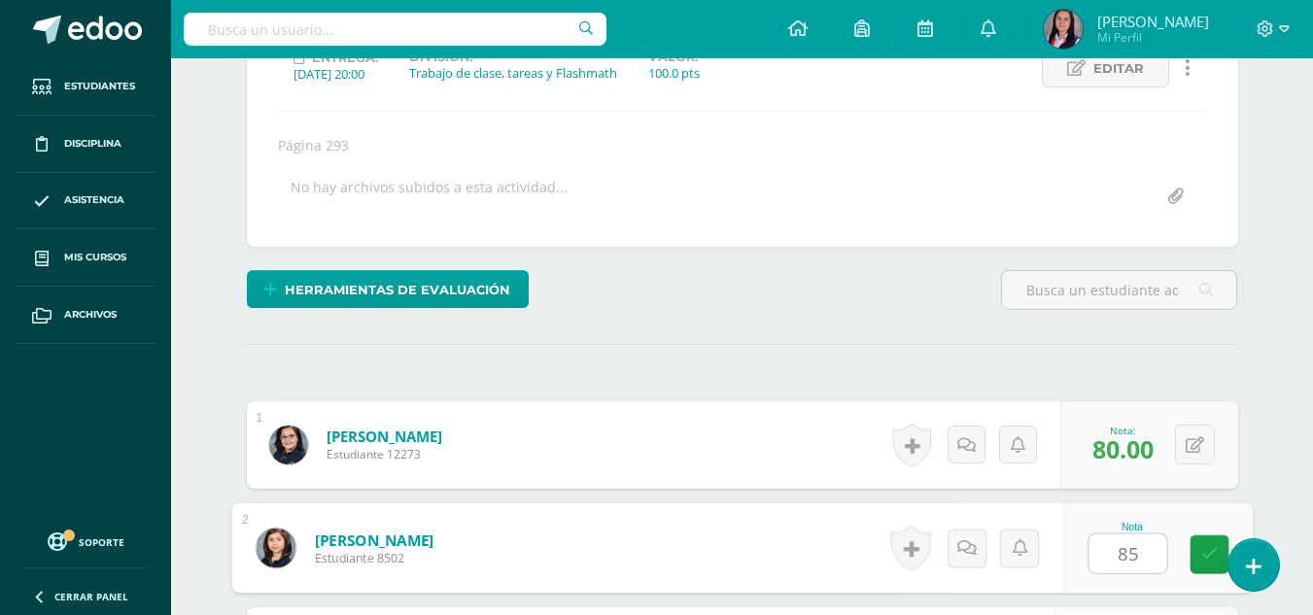
type input "85"
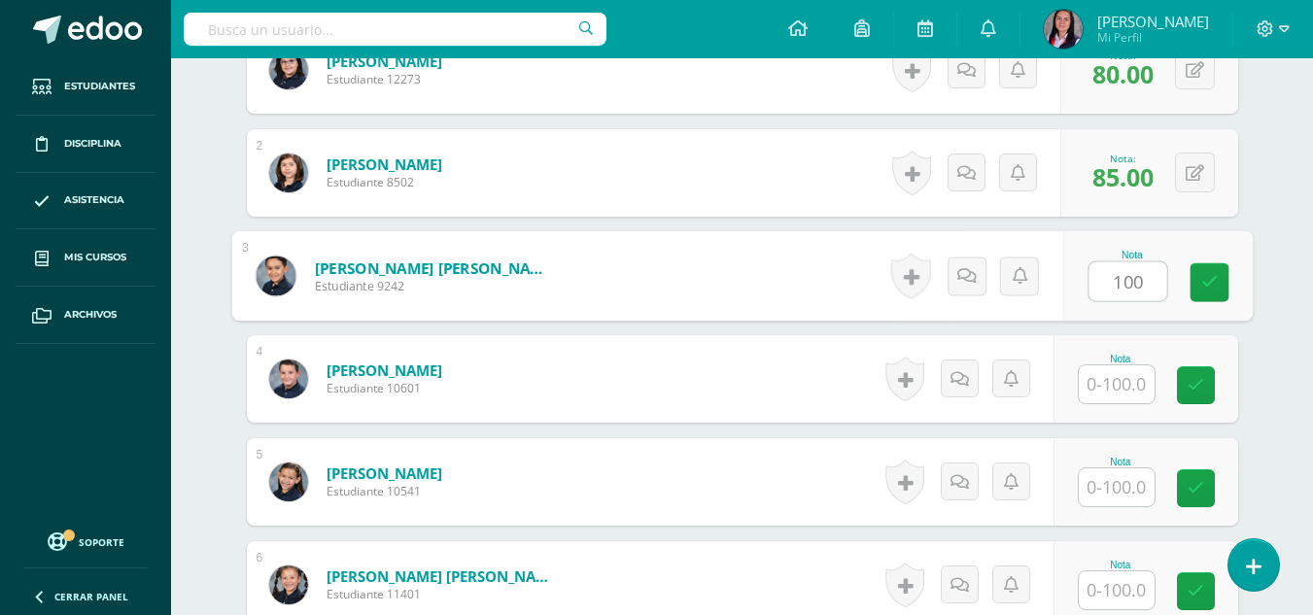
type input "100"
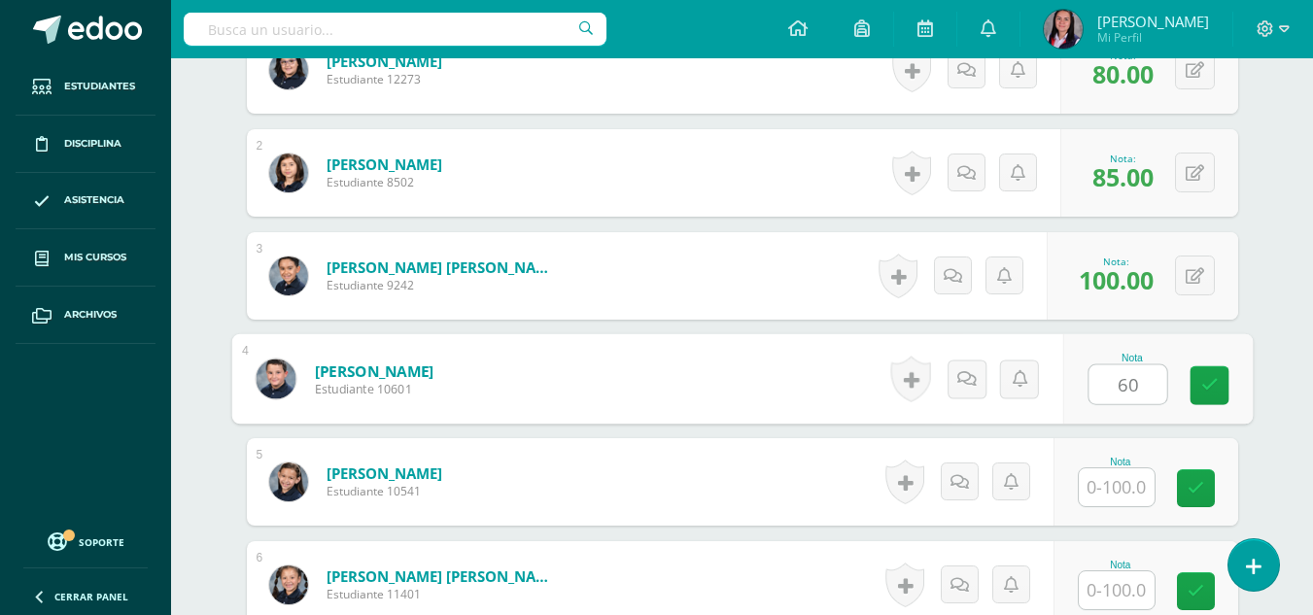
type input "60"
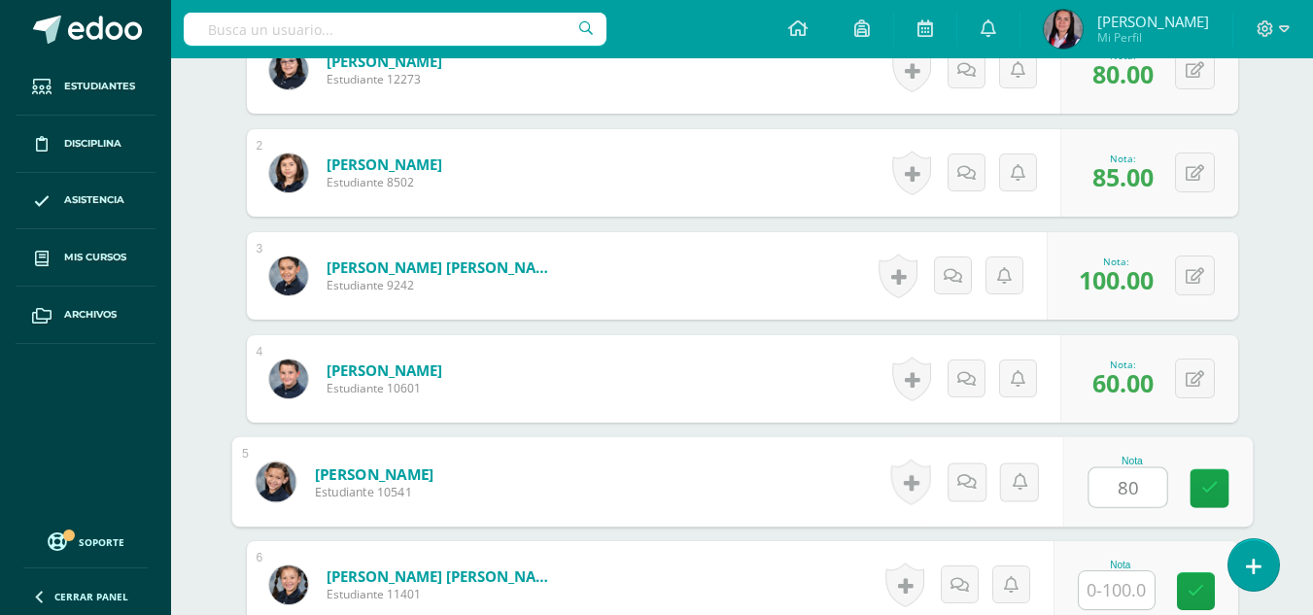
type input "80"
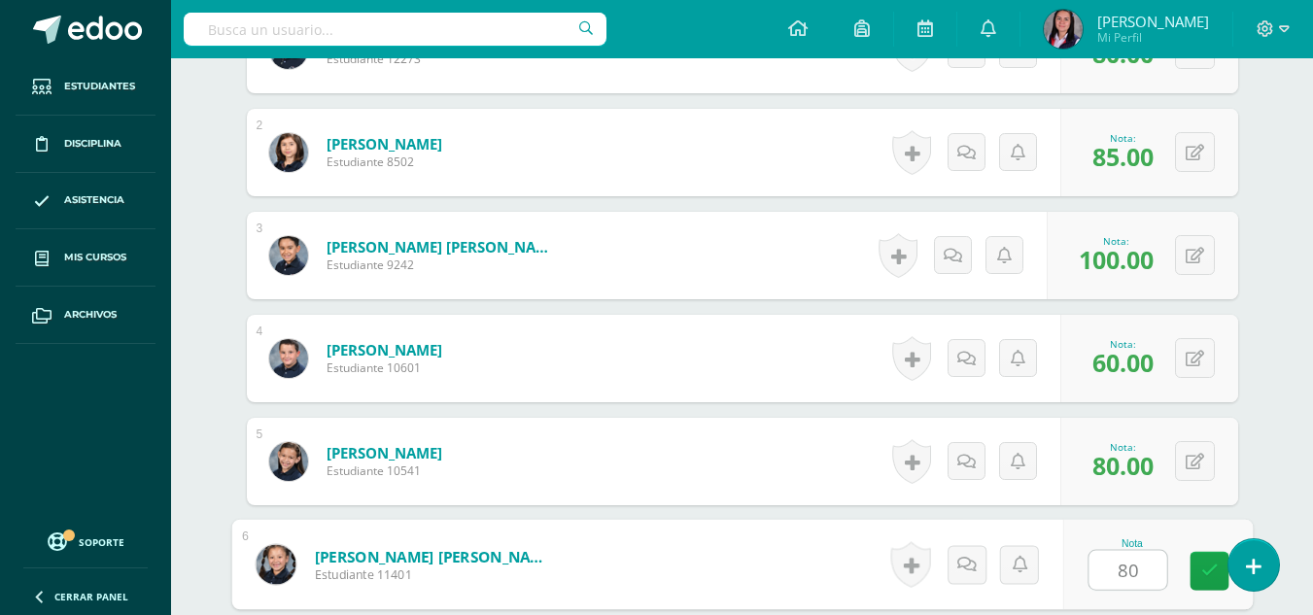
type input "80"
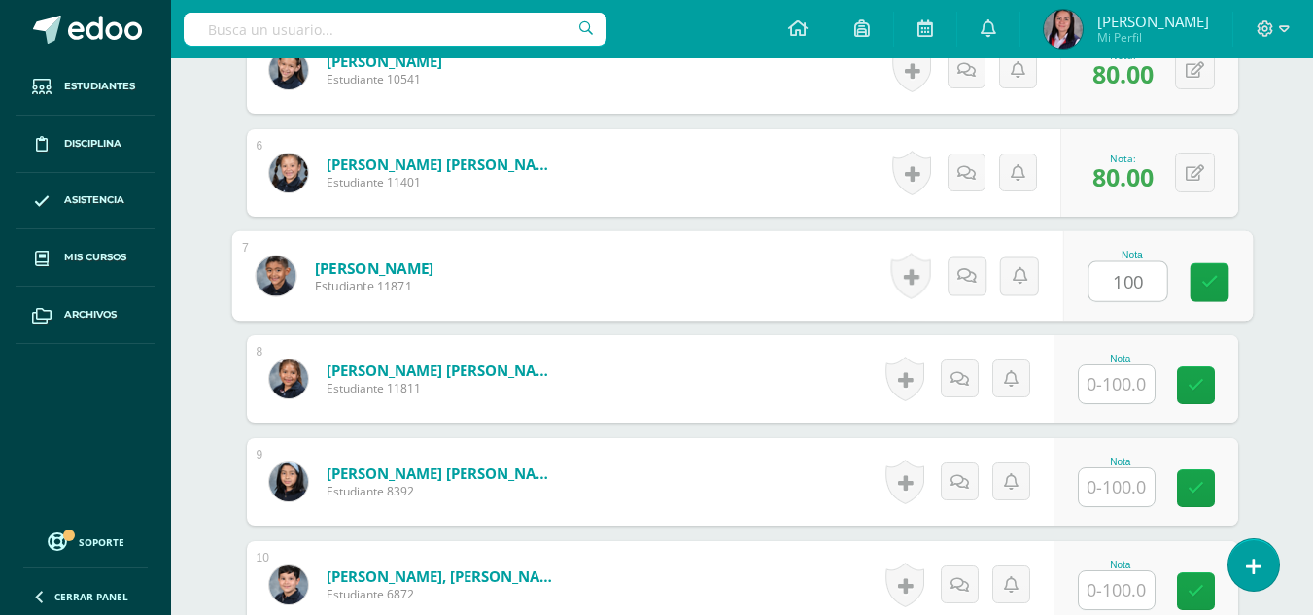
type input "100"
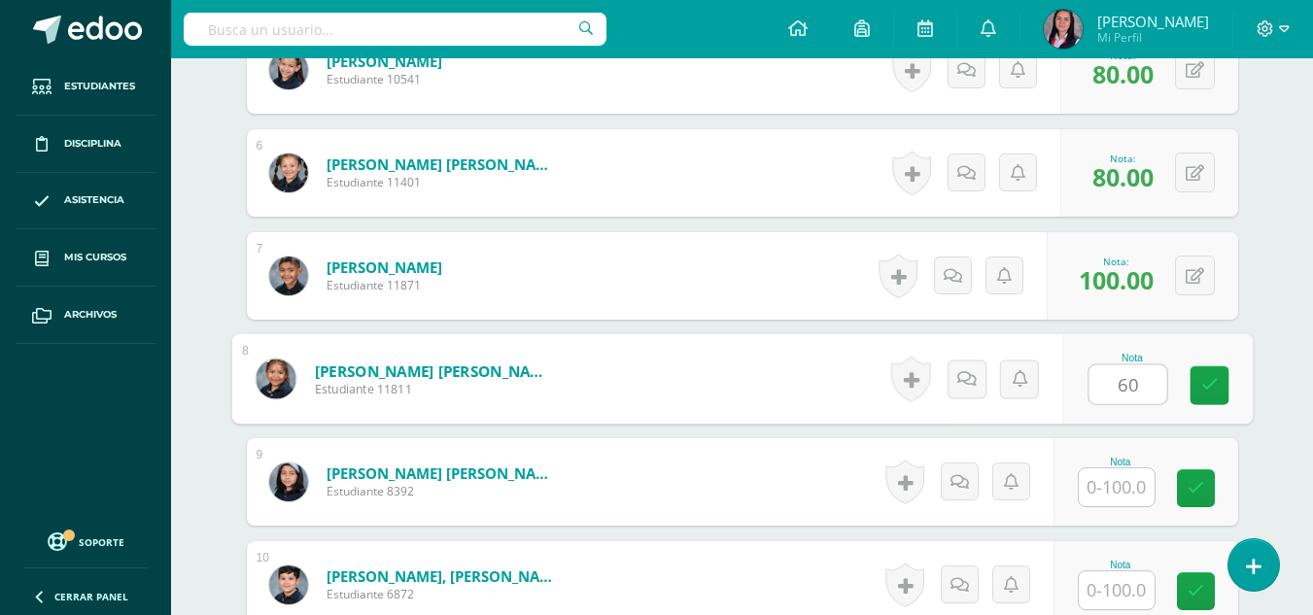
type input "60"
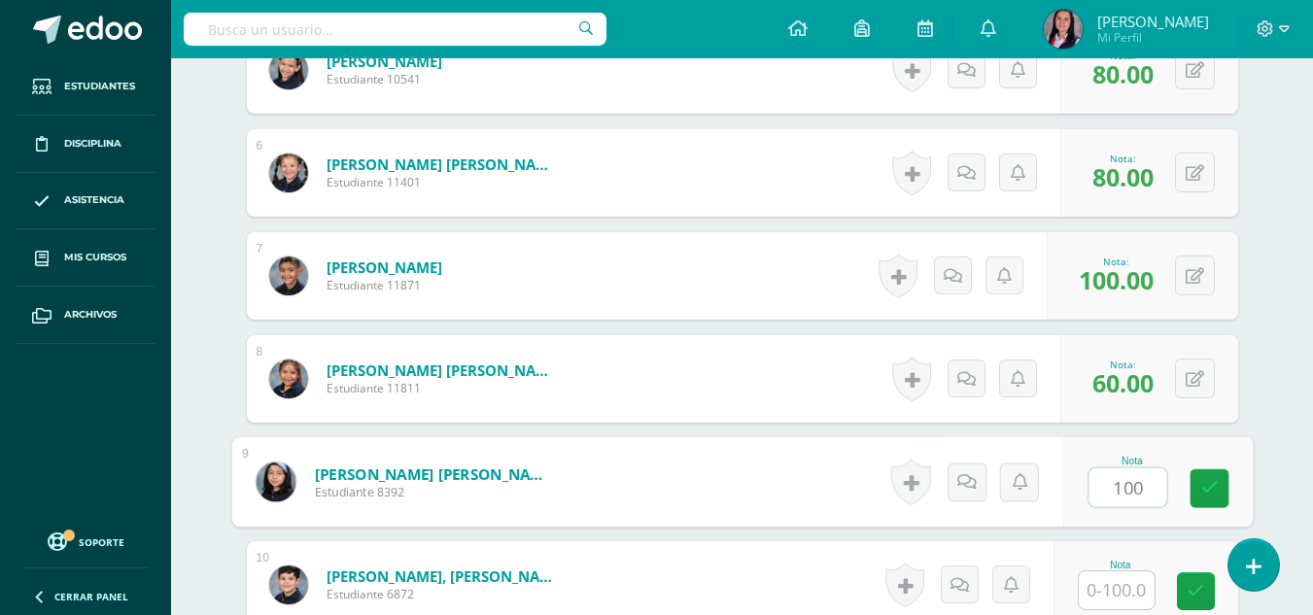
type input "100"
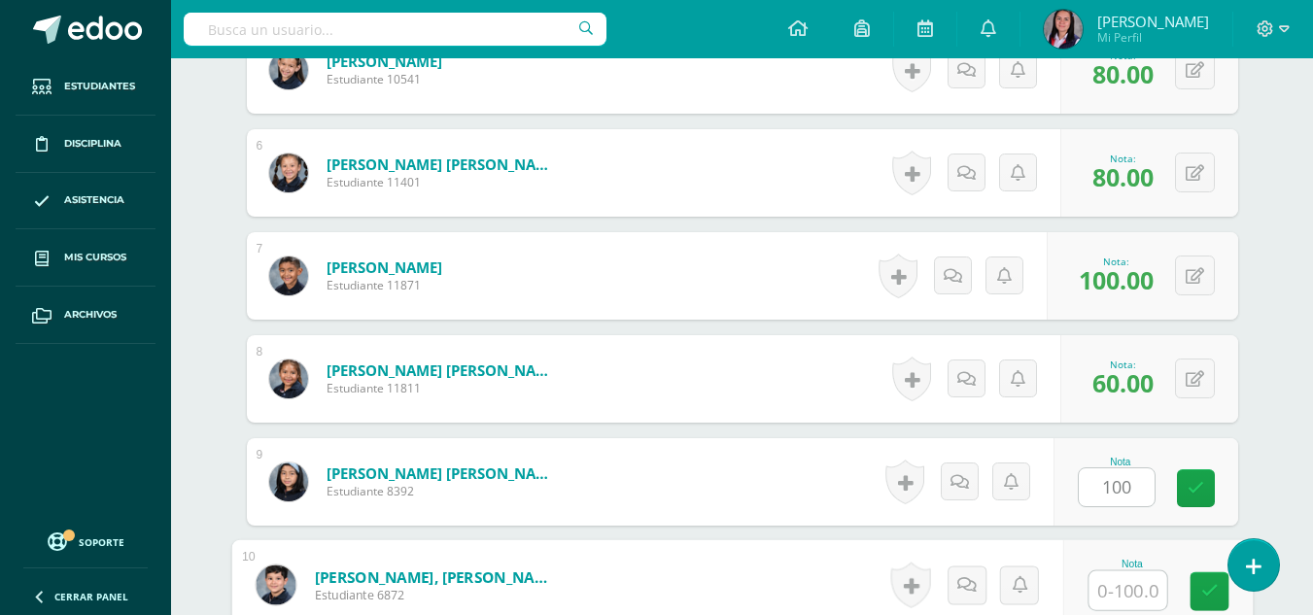
scroll to position [1100, 0]
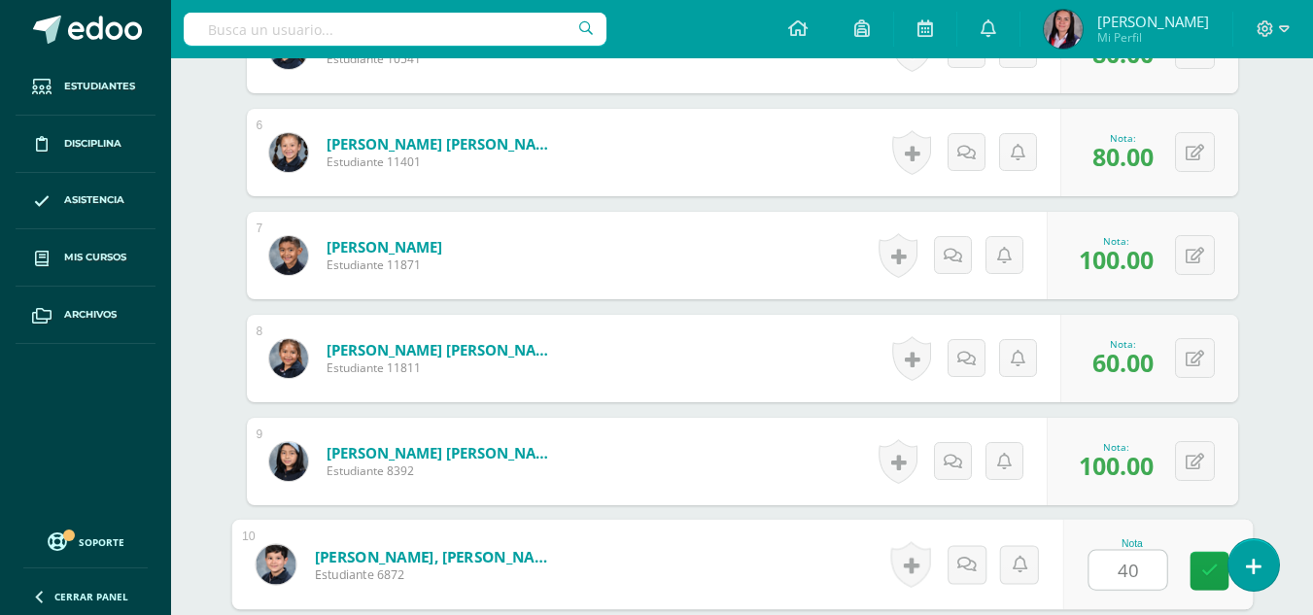
type input "40"
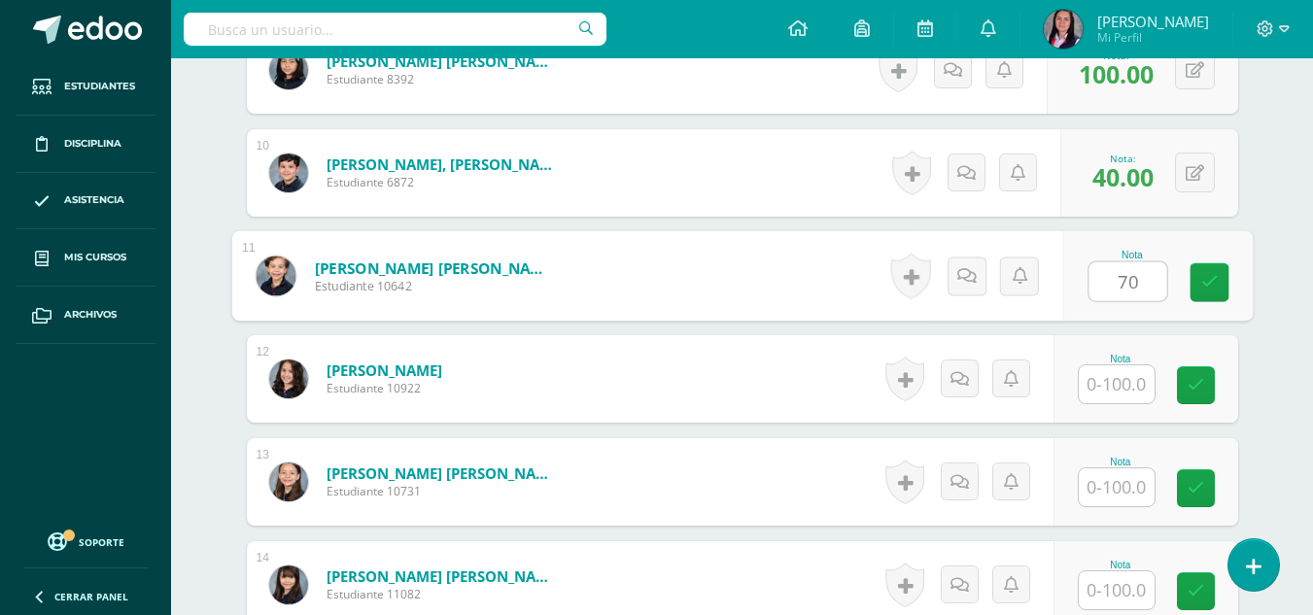
type input "70"
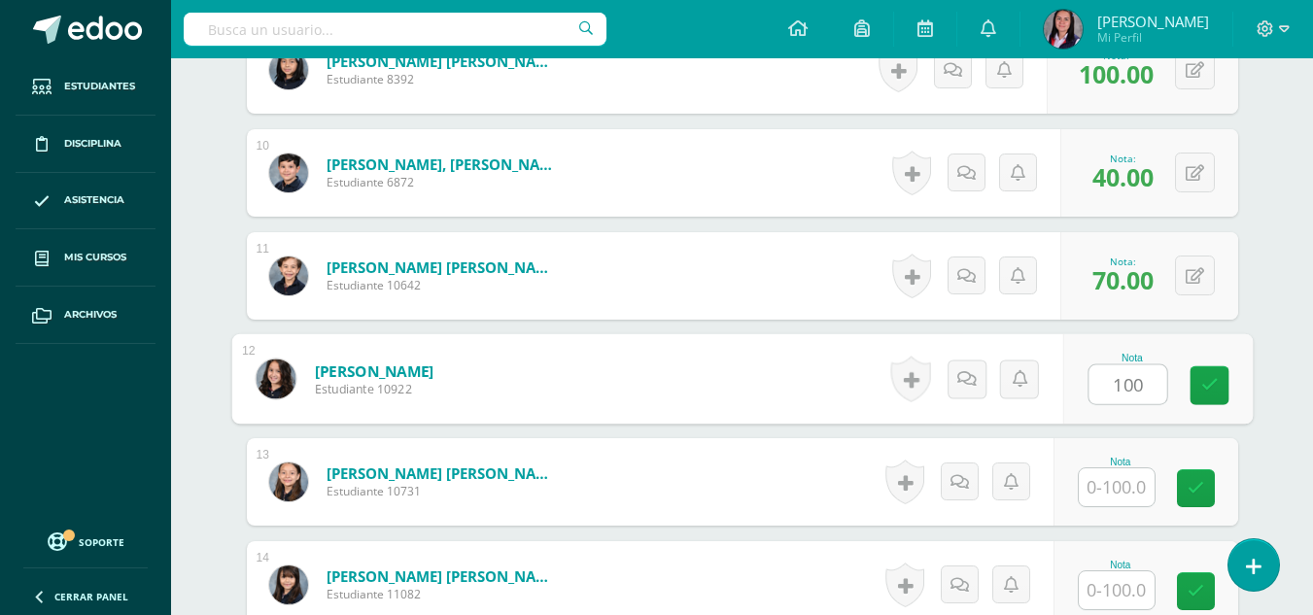
type input "100"
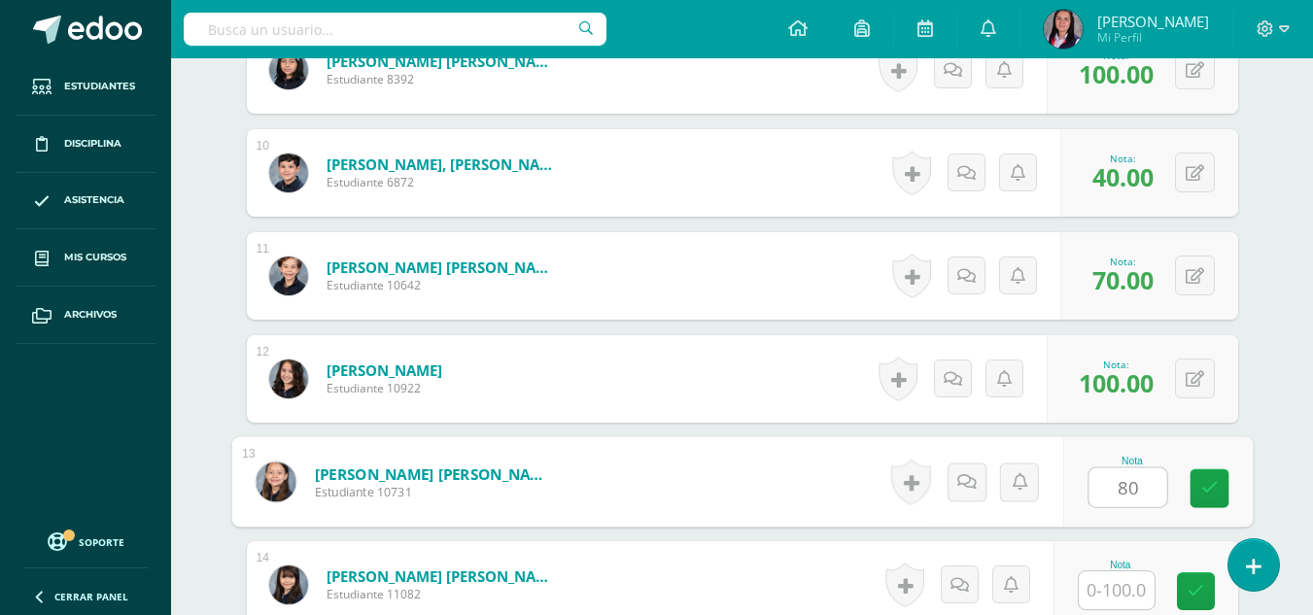
type input "80"
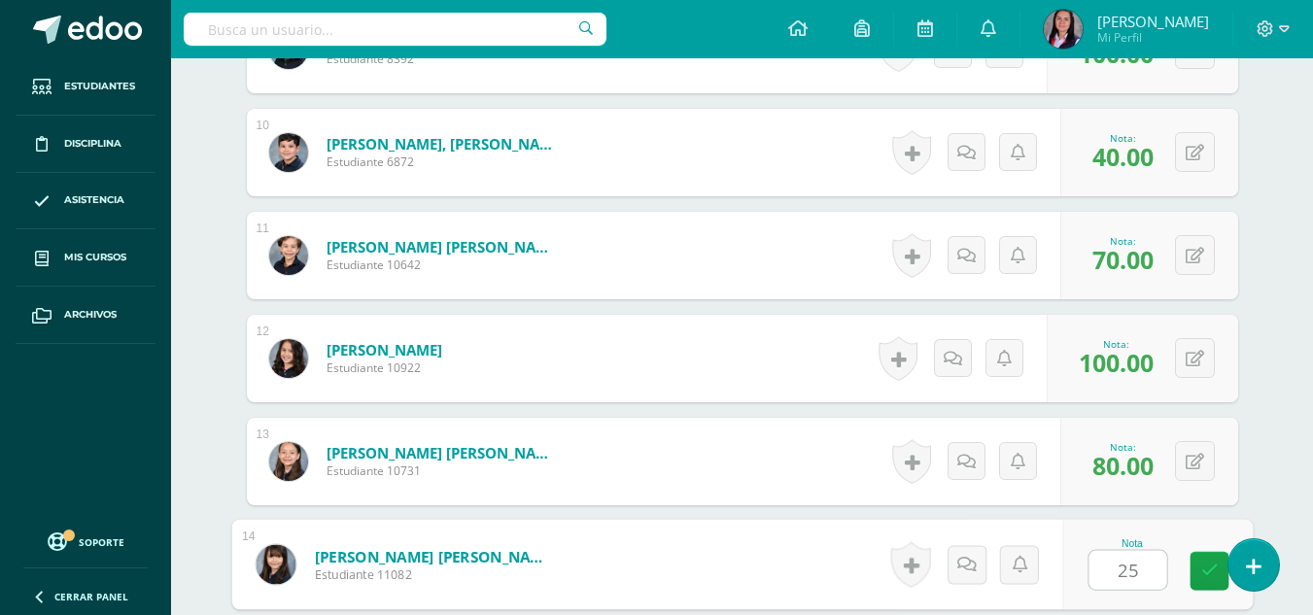
type input "25"
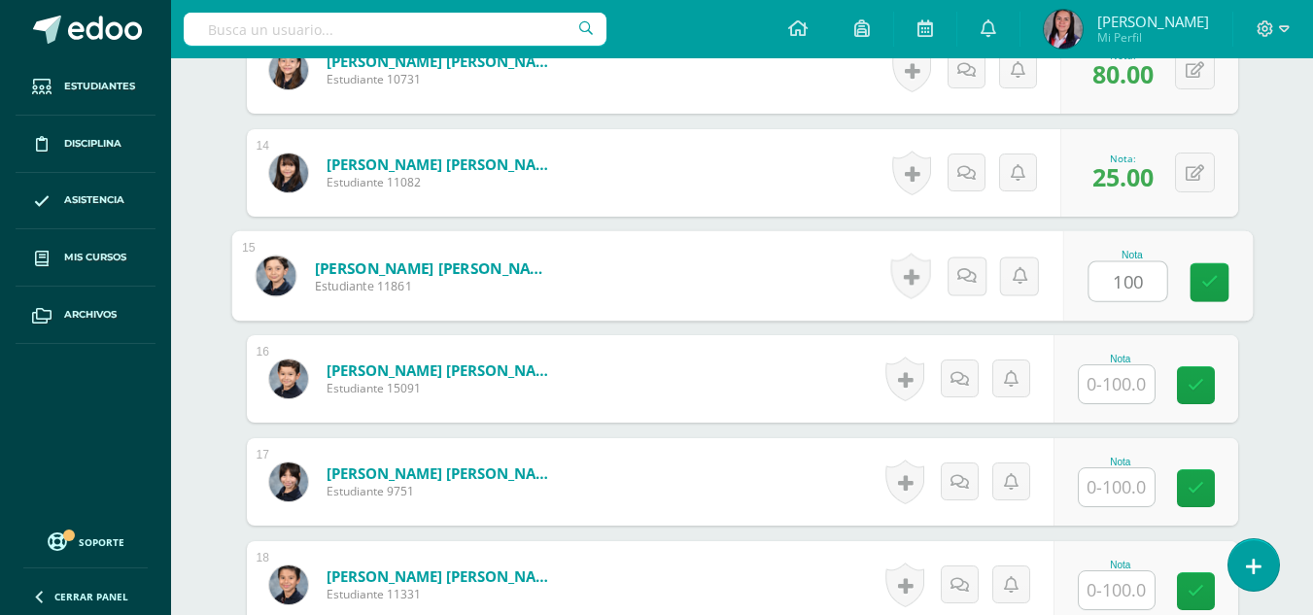
type input "100"
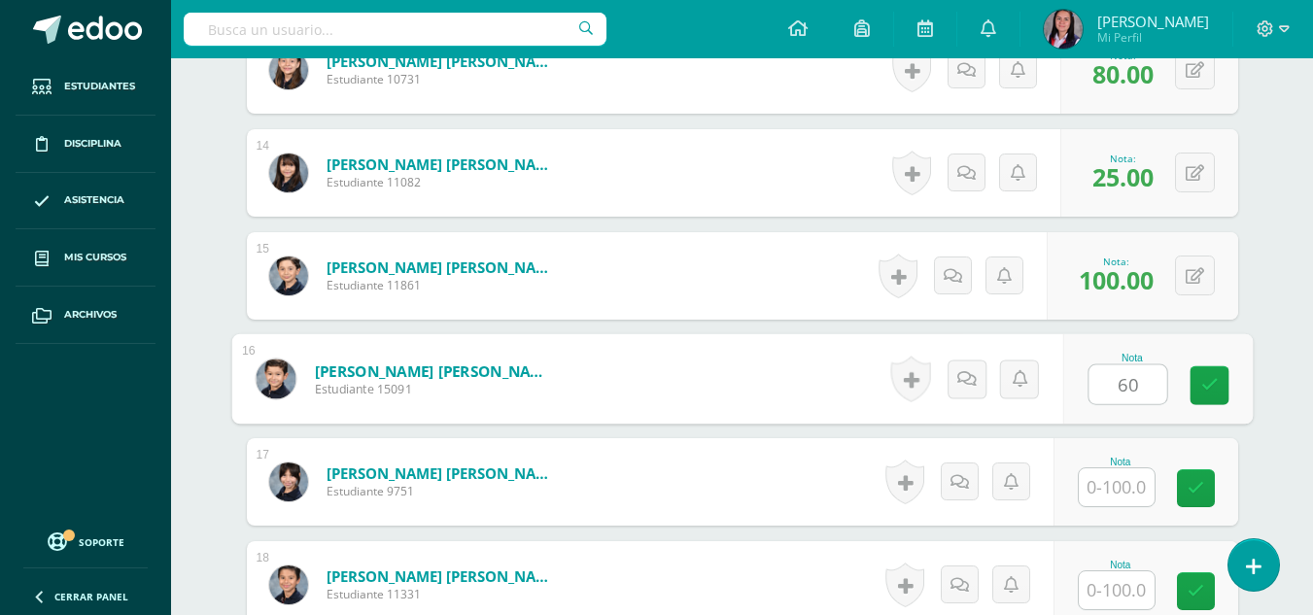
type input "60"
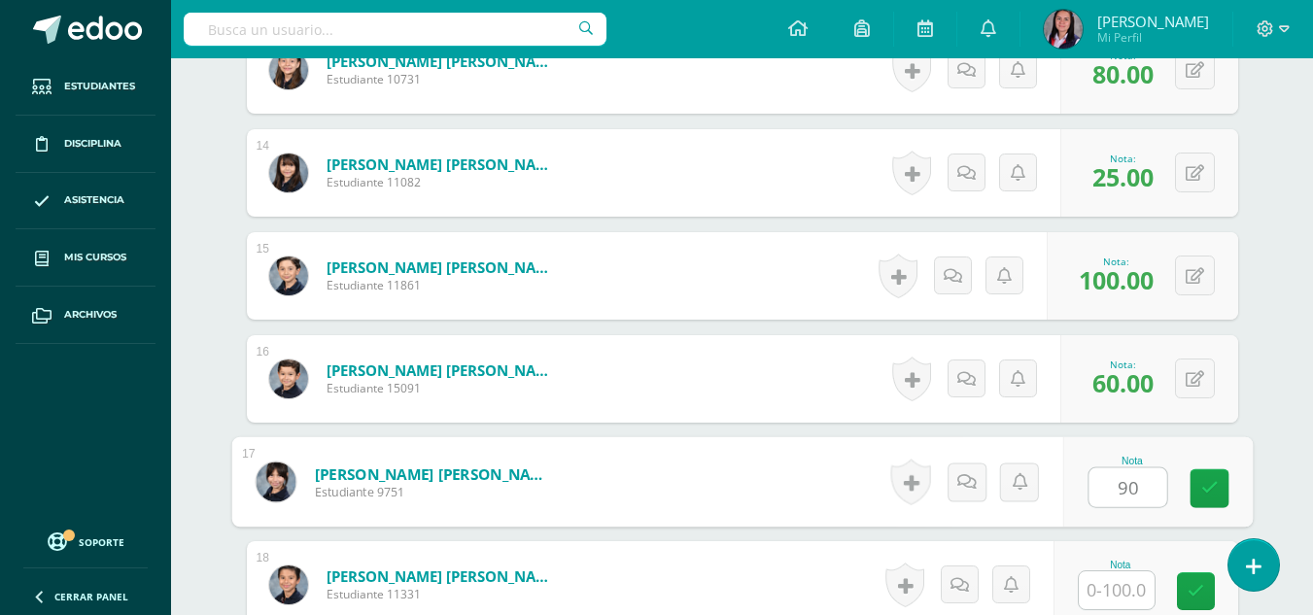
type input "90"
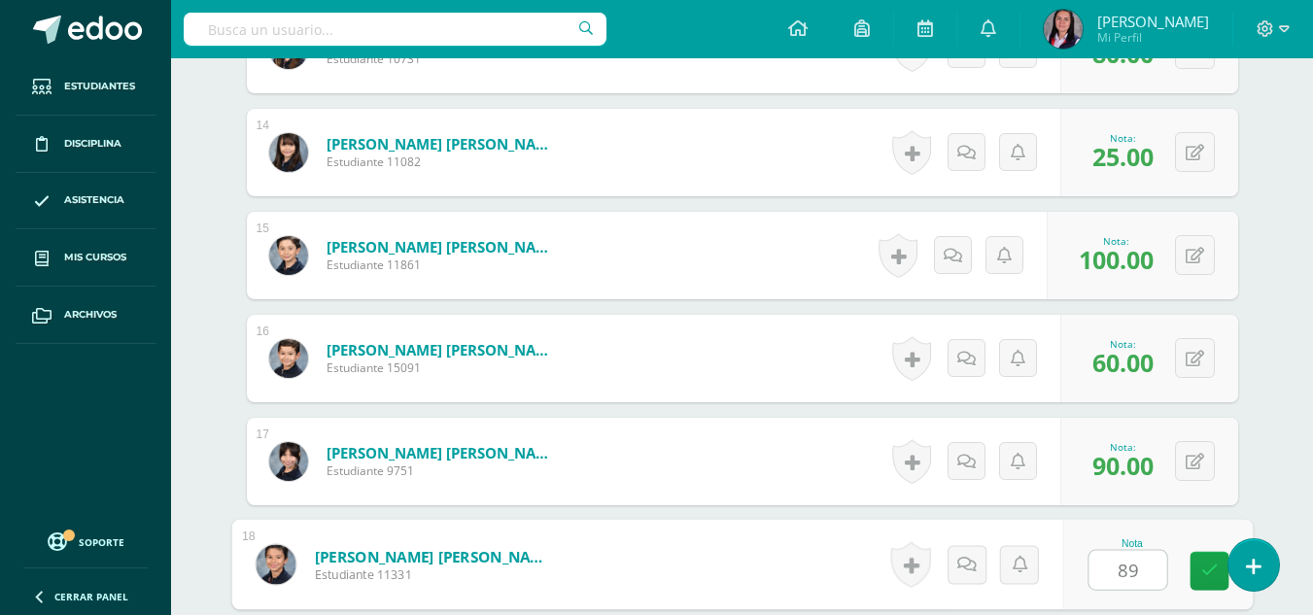
type input "89."
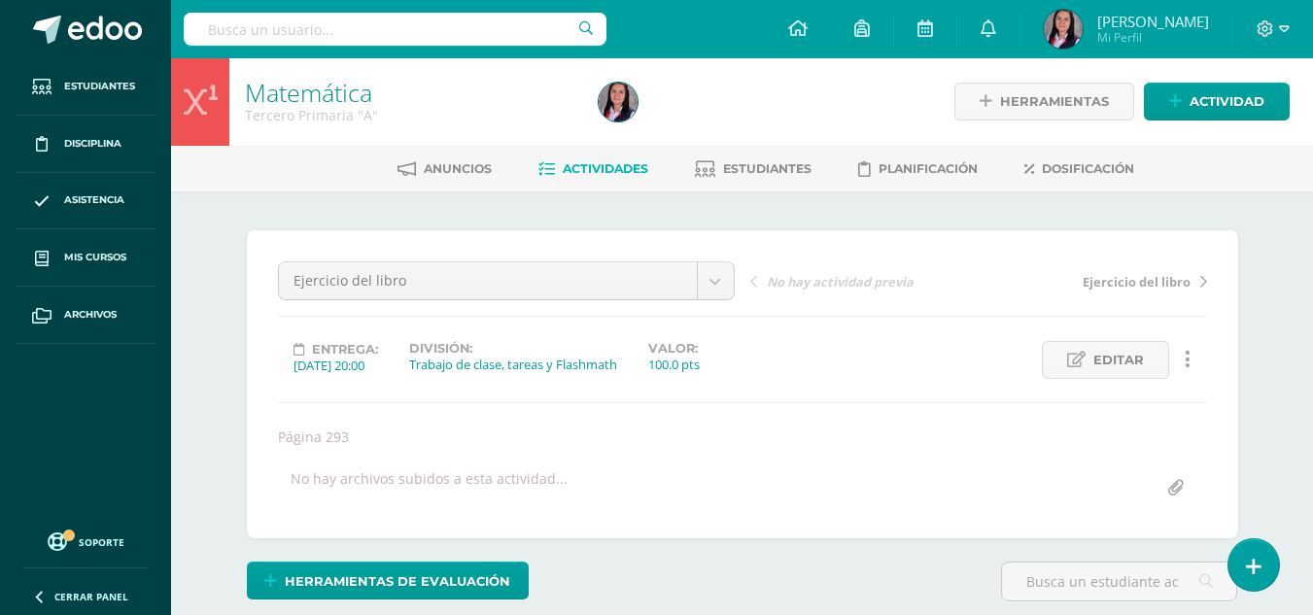
scroll to position [0, 0]
click at [574, 160] on link "Actividades" at bounding box center [594, 170] width 110 height 31
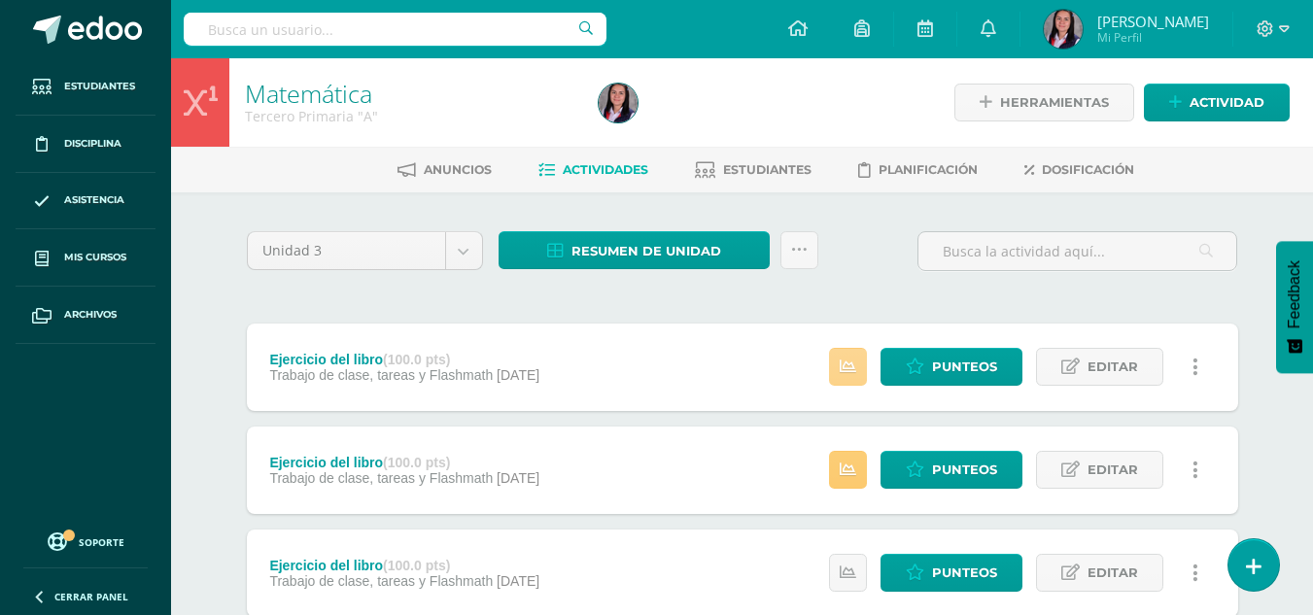
click at [845, 369] on icon at bounding box center [848, 367] width 17 height 17
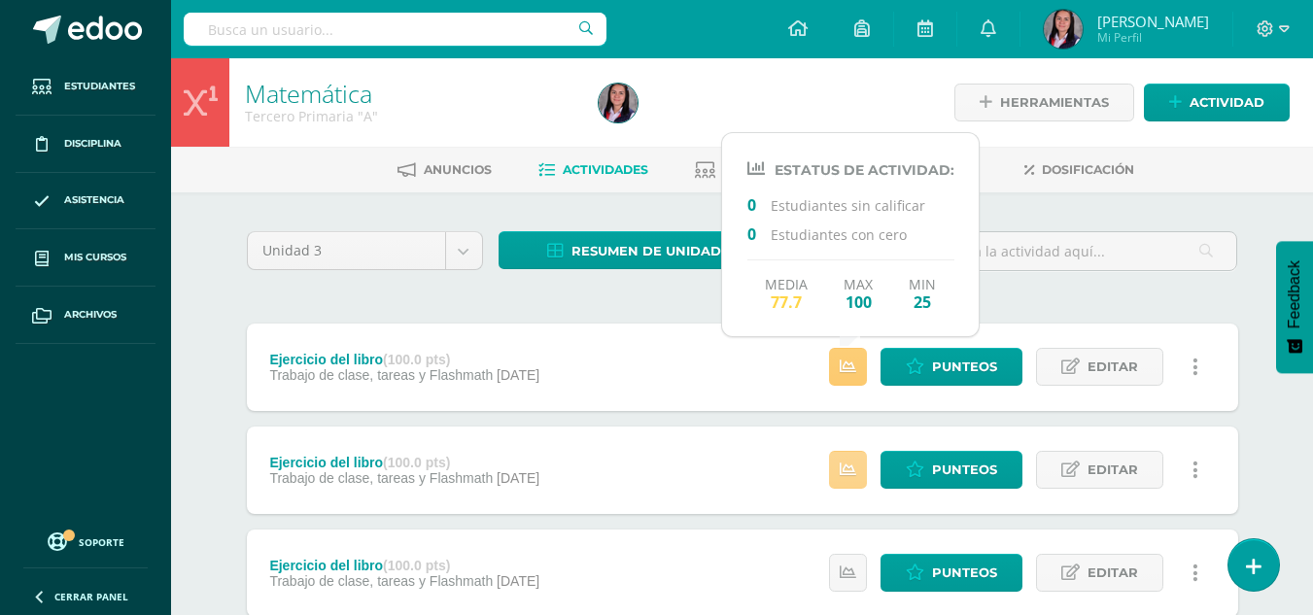
click at [852, 458] on link at bounding box center [848, 470] width 38 height 38
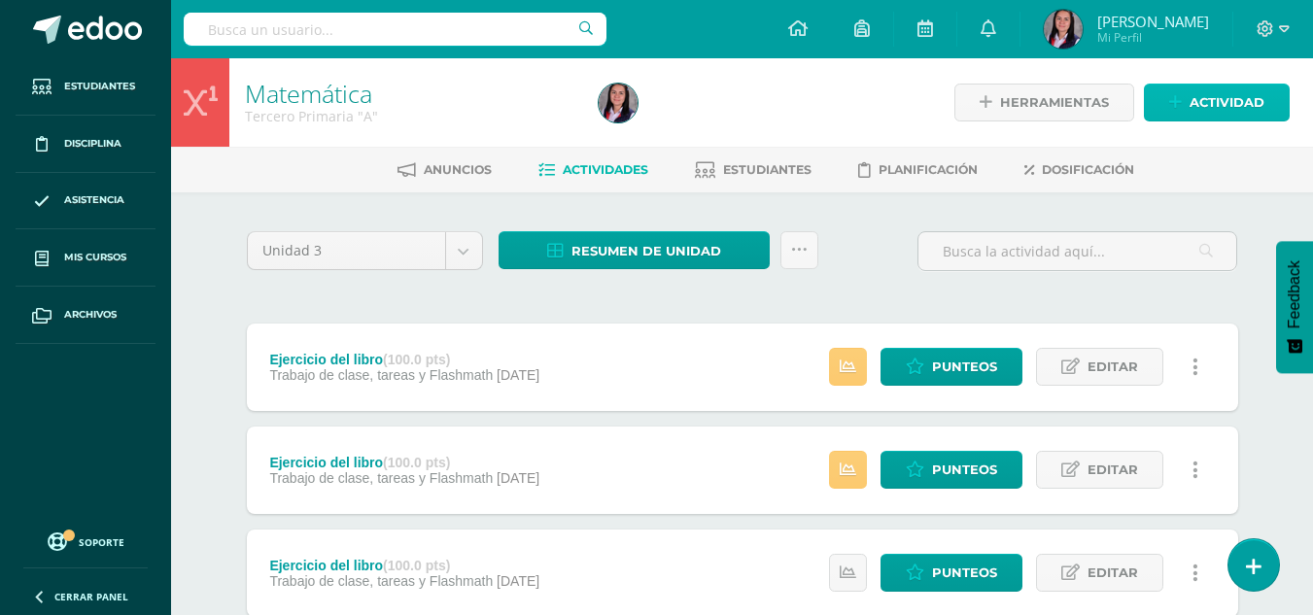
click at [1210, 111] on span "Actividad" at bounding box center [1227, 103] width 75 height 36
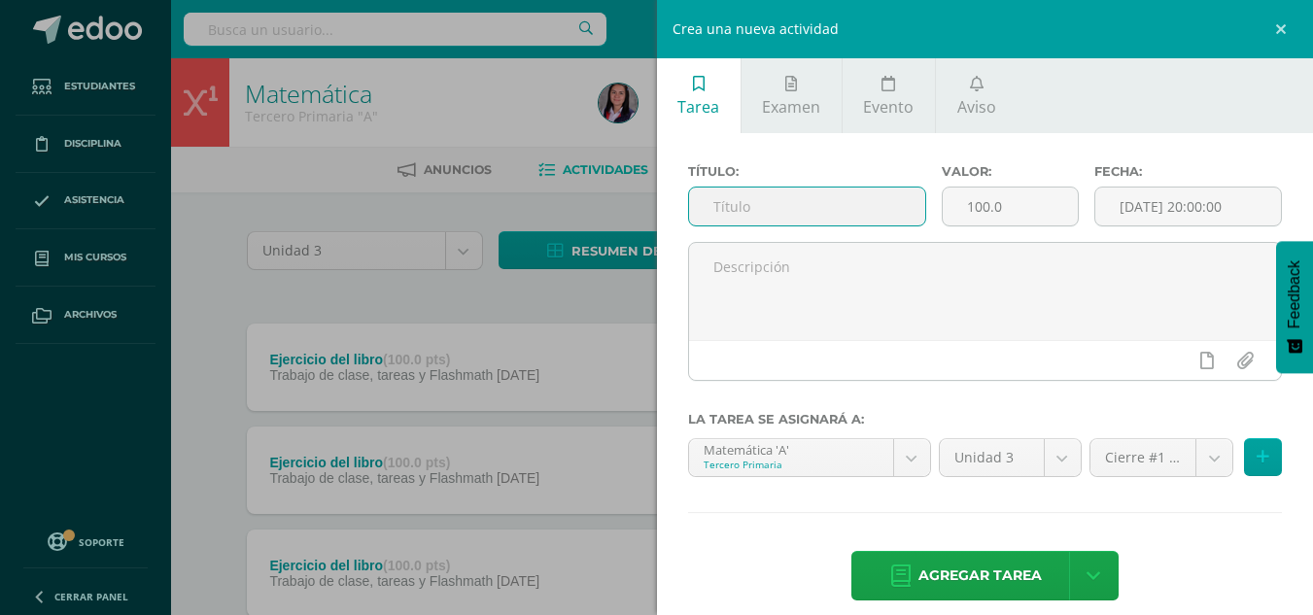
click at [845, 209] on input "text" at bounding box center [807, 207] width 236 height 38
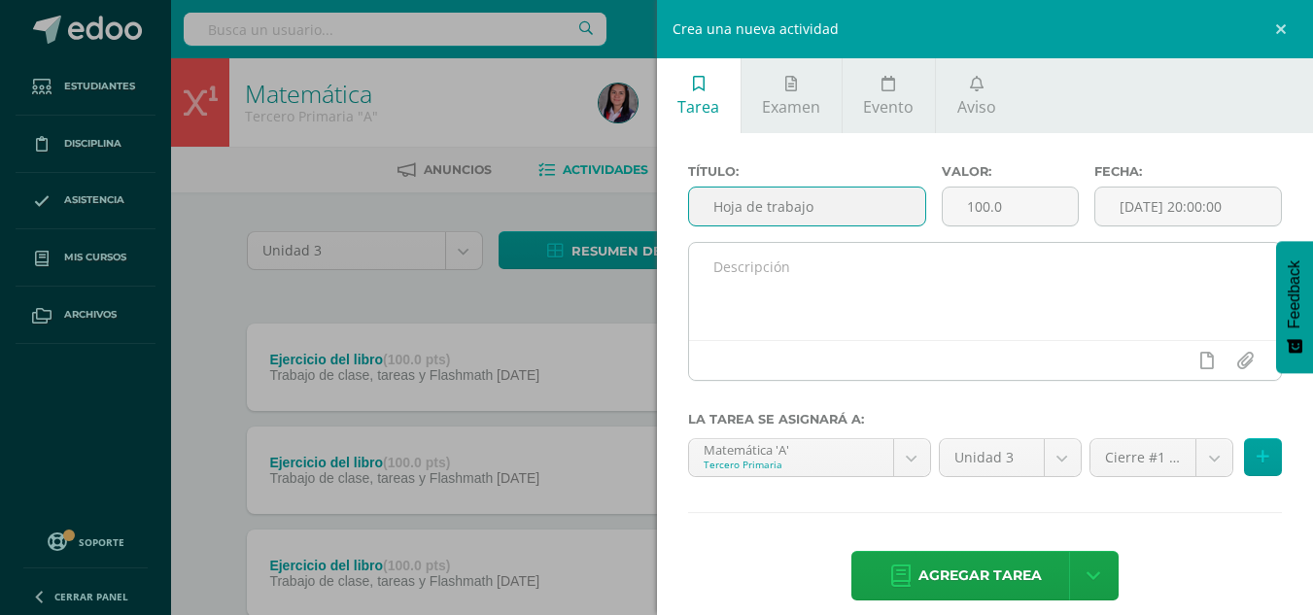
type input "Hoja de trabajo"
click at [845, 267] on textarea at bounding box center [985, 291] width 593 height 97
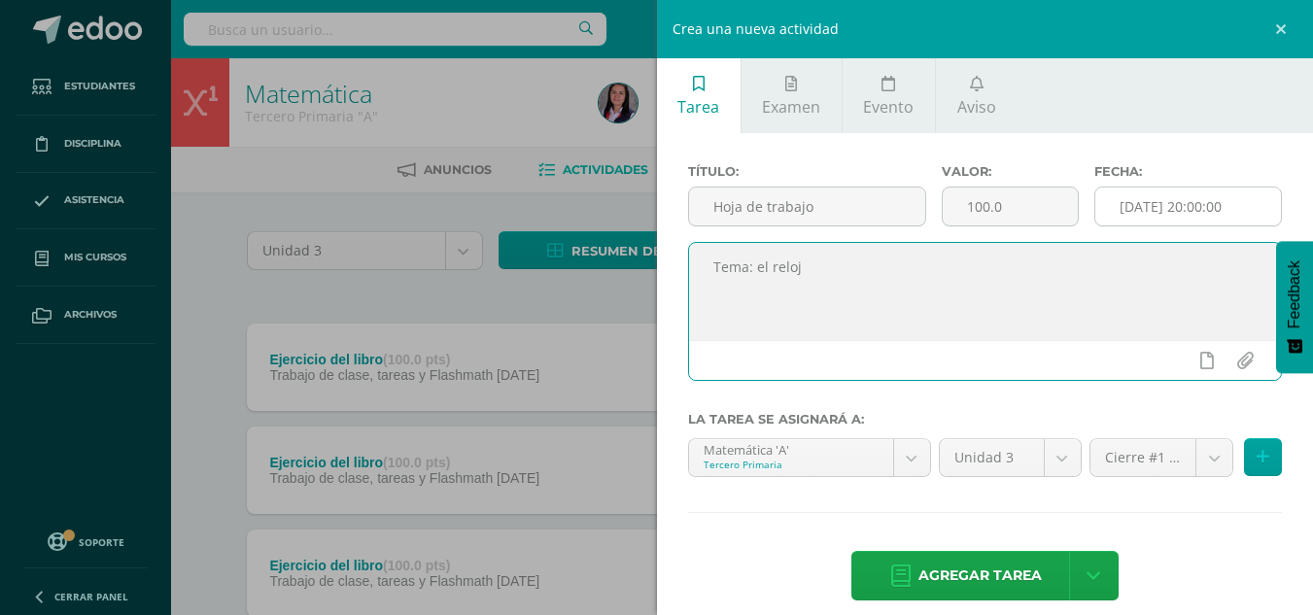
type textarea "Tema: el reloj"
click at [1187, 205] on input "[DATE] 20:00:00" at bounding box center [1189, 207] width 186 height 38
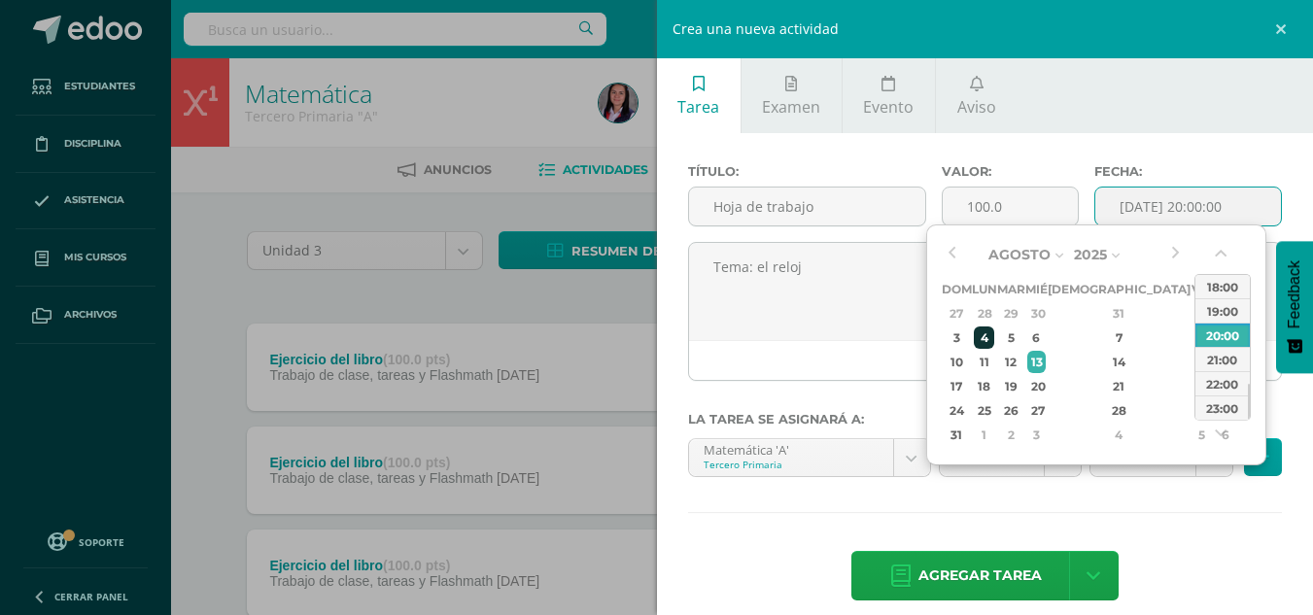
click at [994, 335] on div "4" at bounding box center [984, 338] width 20 height 22
type input "[DATE] 20:00"
click at [1223, 532] on div "Título: Hoja de trabajo Valor: 100.0 Fecha: 2025-08-04 20:00 Tema: el reloj La …" at bounding box center [985, 384] width 657 height 503
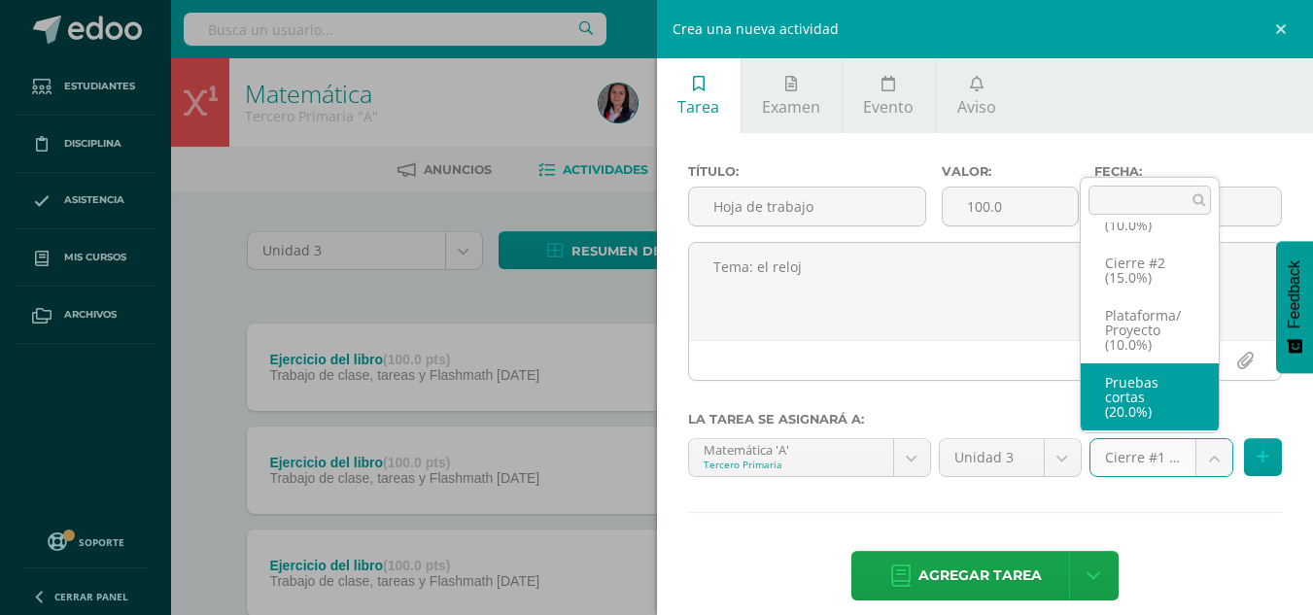
scroll to position [141, 0]
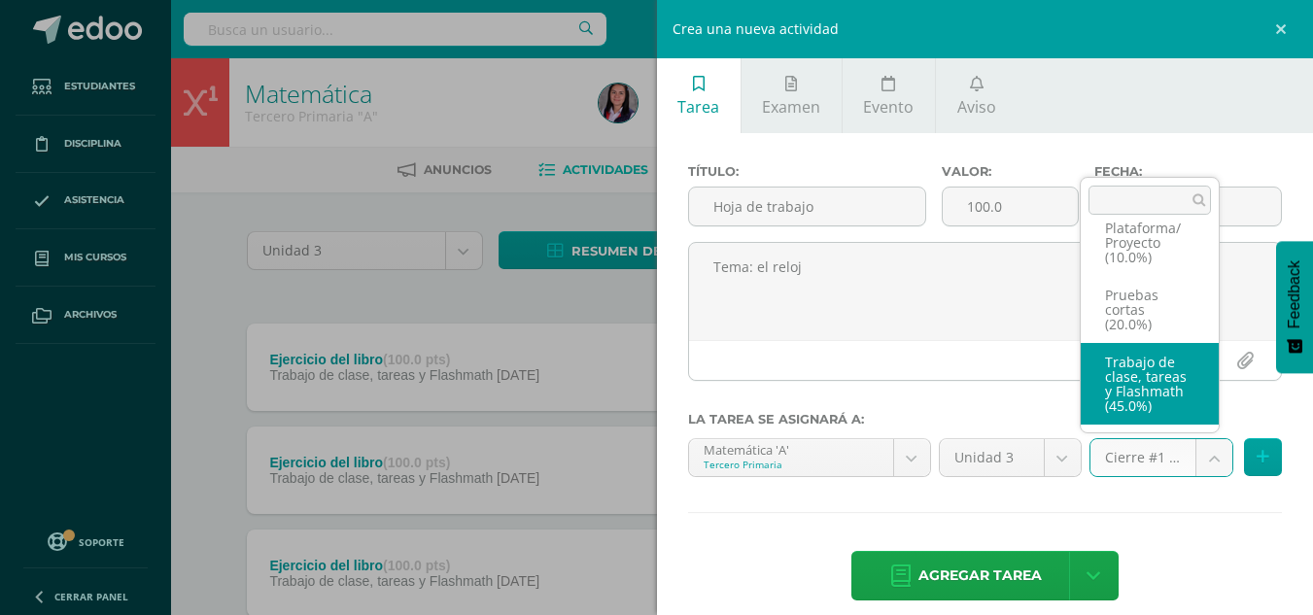
select select "227960"
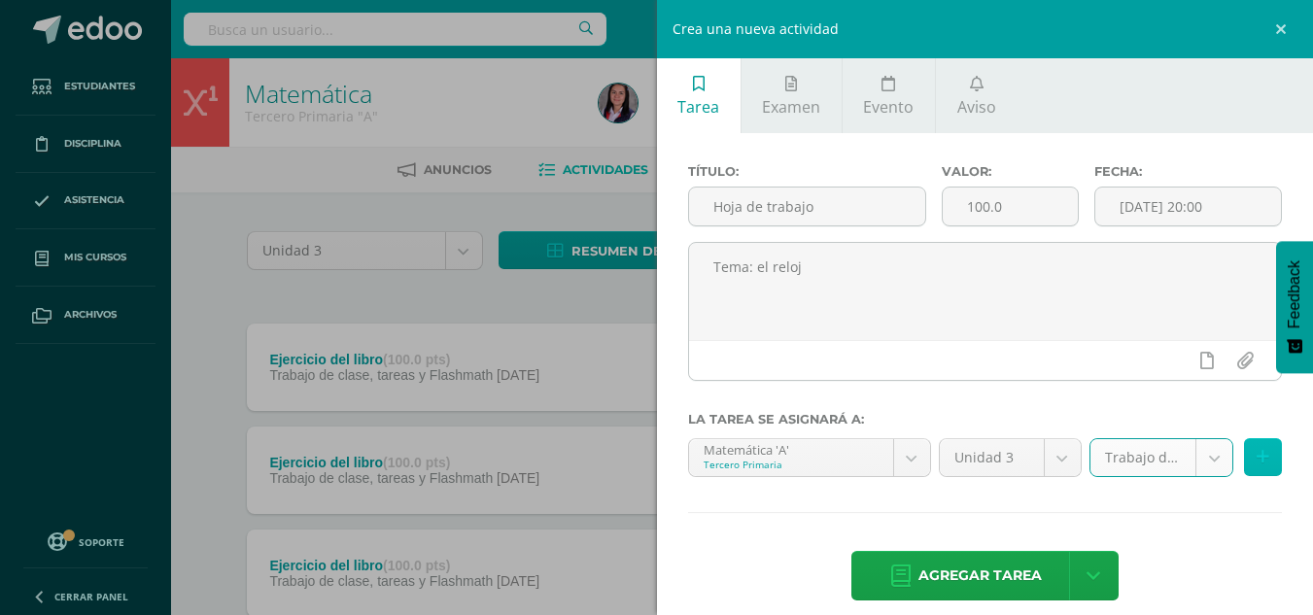
click at [1257, 455] on icon at bounding box center [1263, 457] width 13 height 17
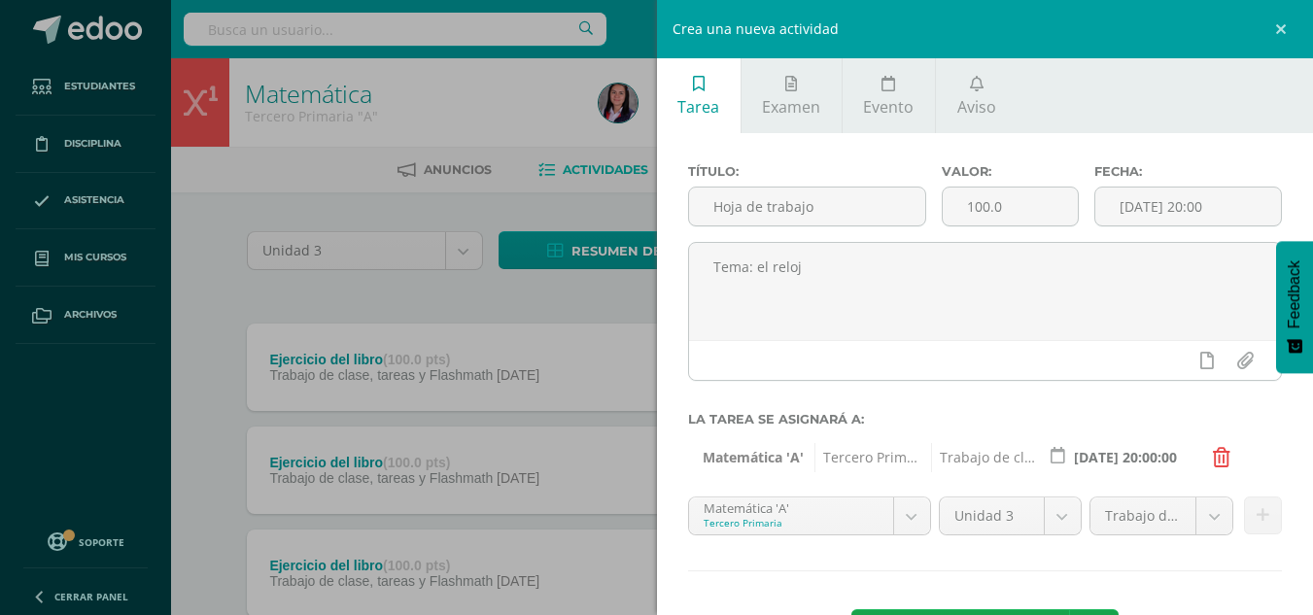
scroll to position [79, 0]
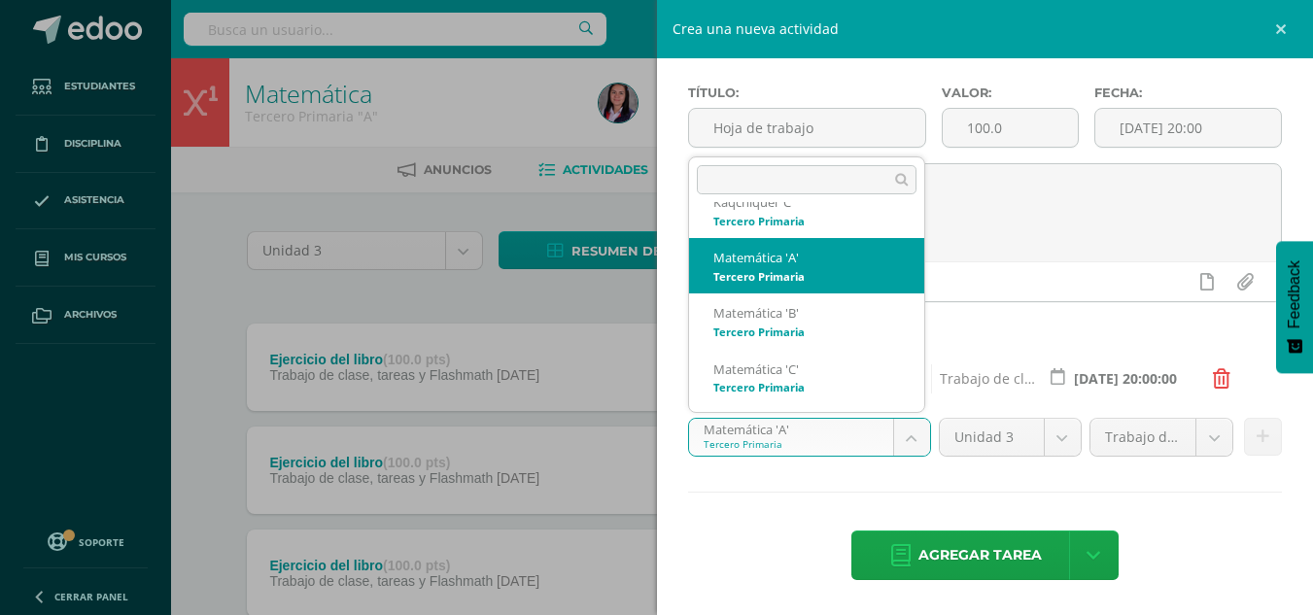
scroll to position [0, 0]
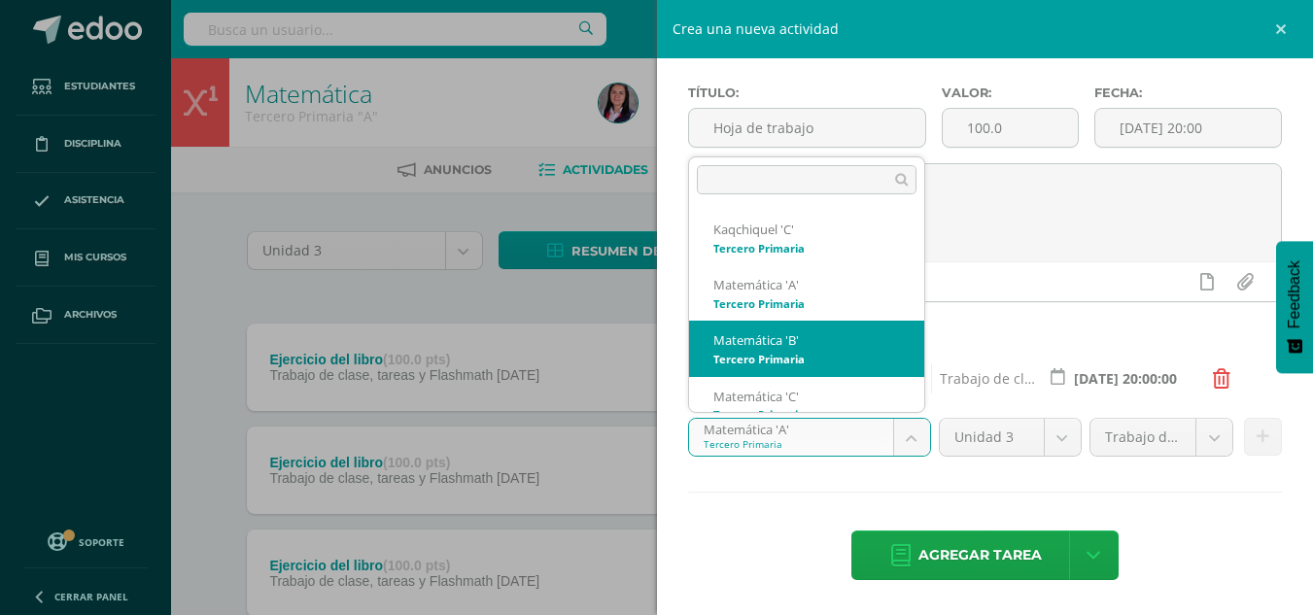
select select "211043"
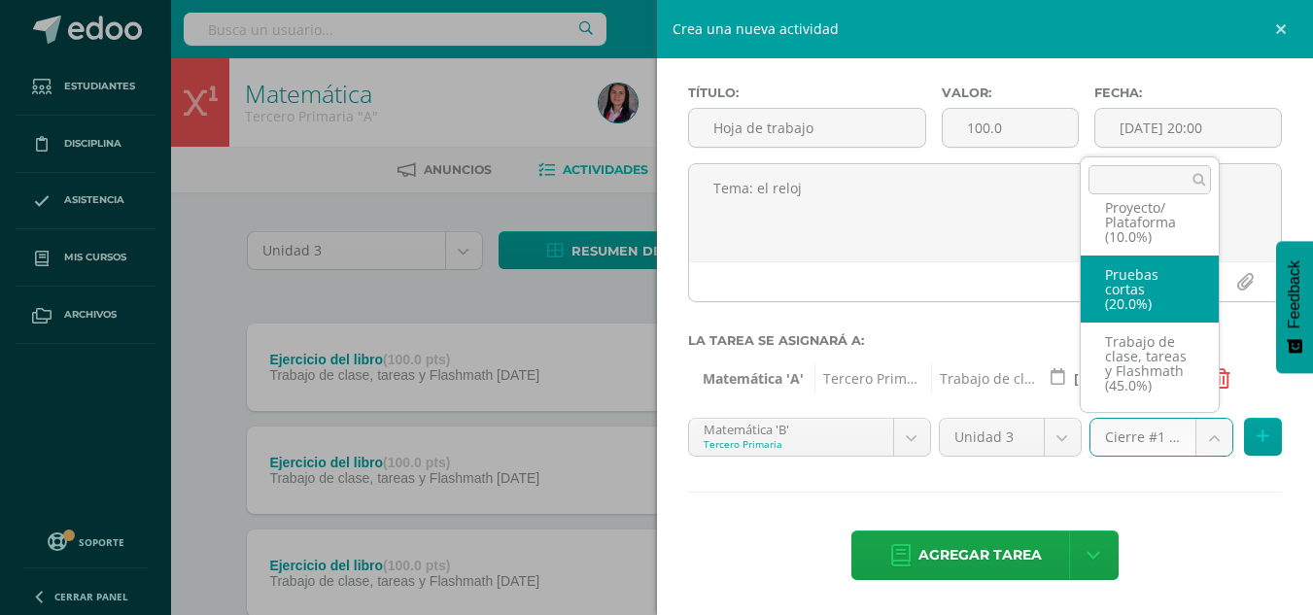
scroll to position [141, 0]
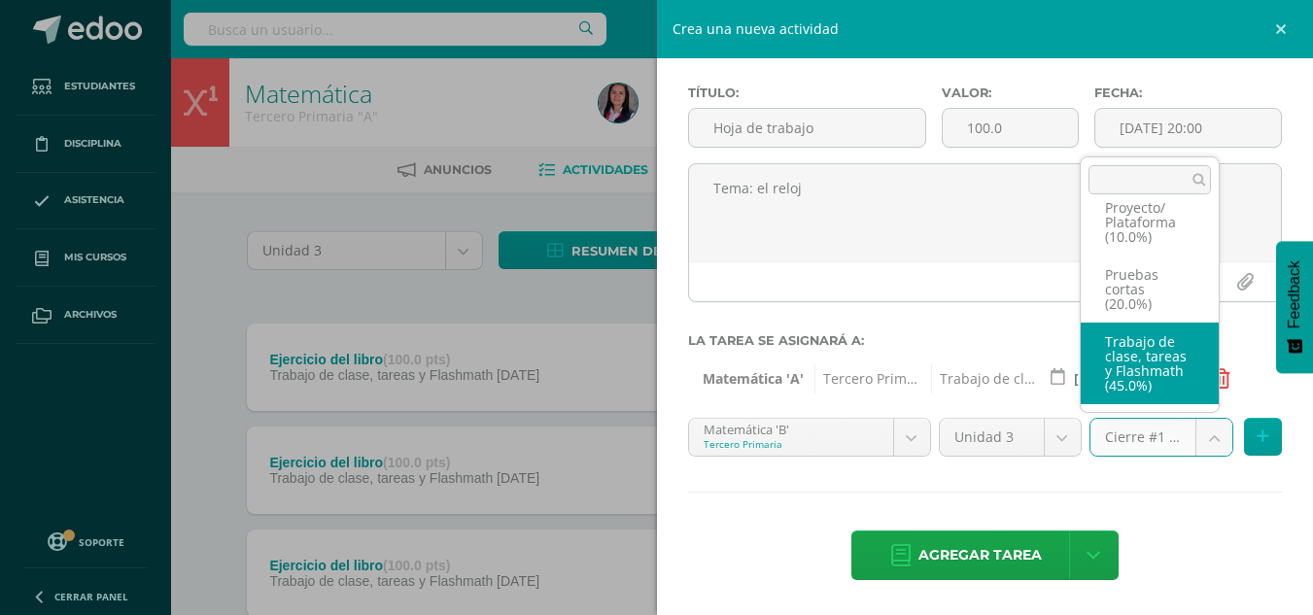
select select "227966"
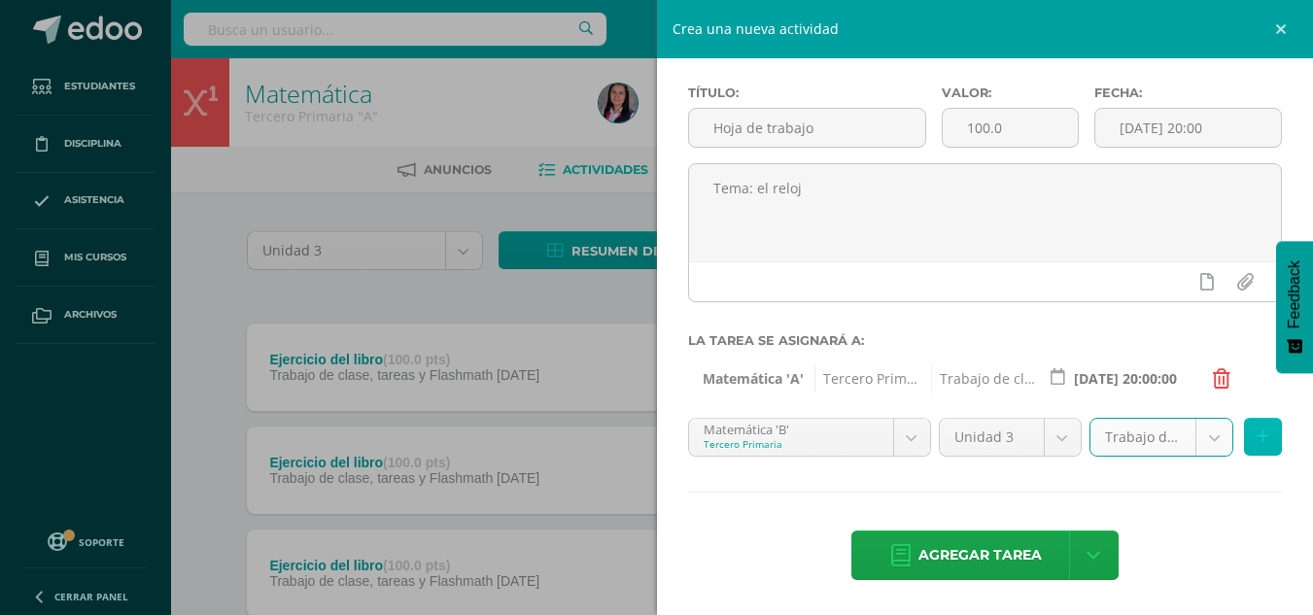
click at [1258, 444] on button at bounding box center [1263, 437] width 38 height 38
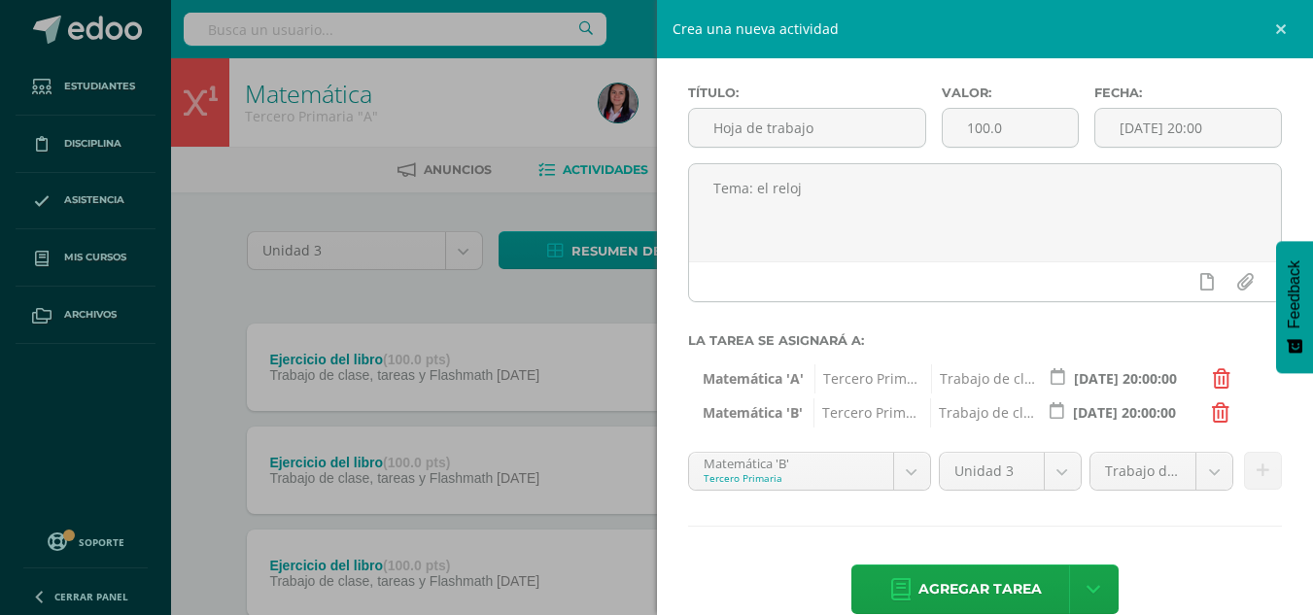
scroll to position [113, 0]
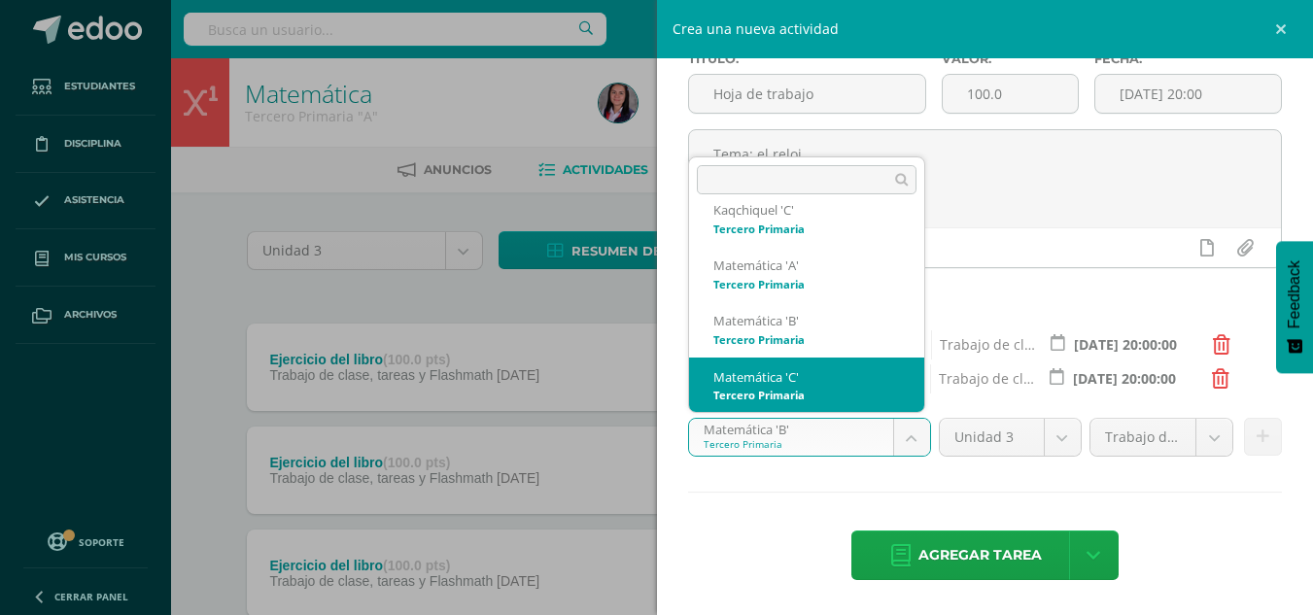
scroll to position [27, 0]
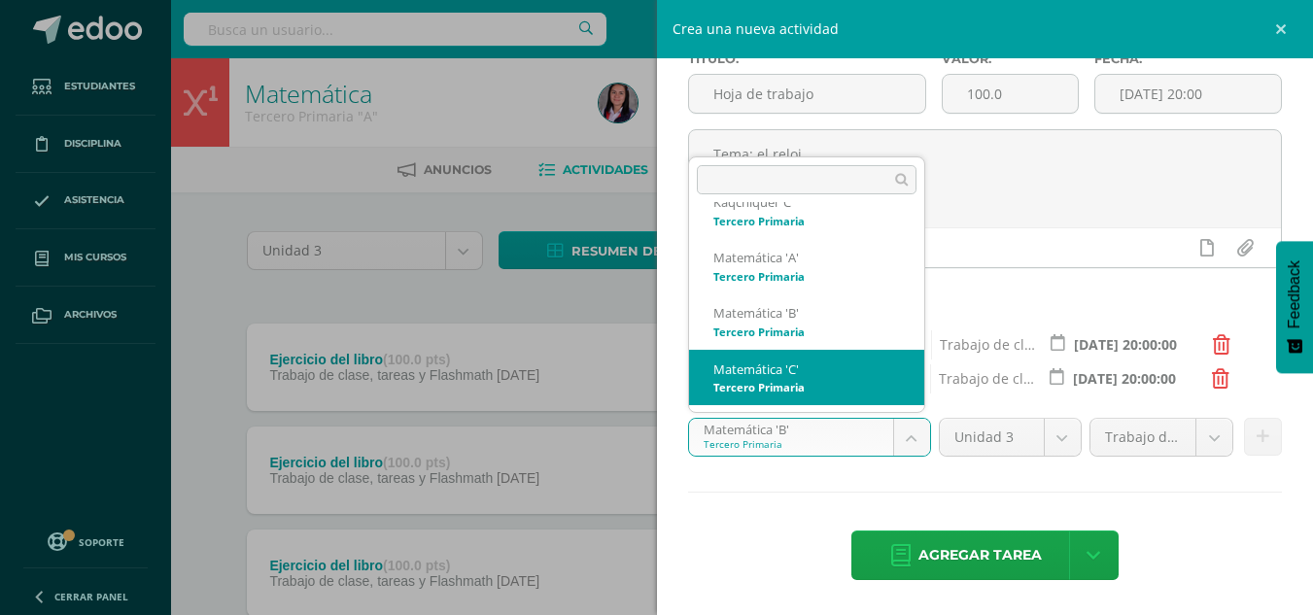
select select "211113"
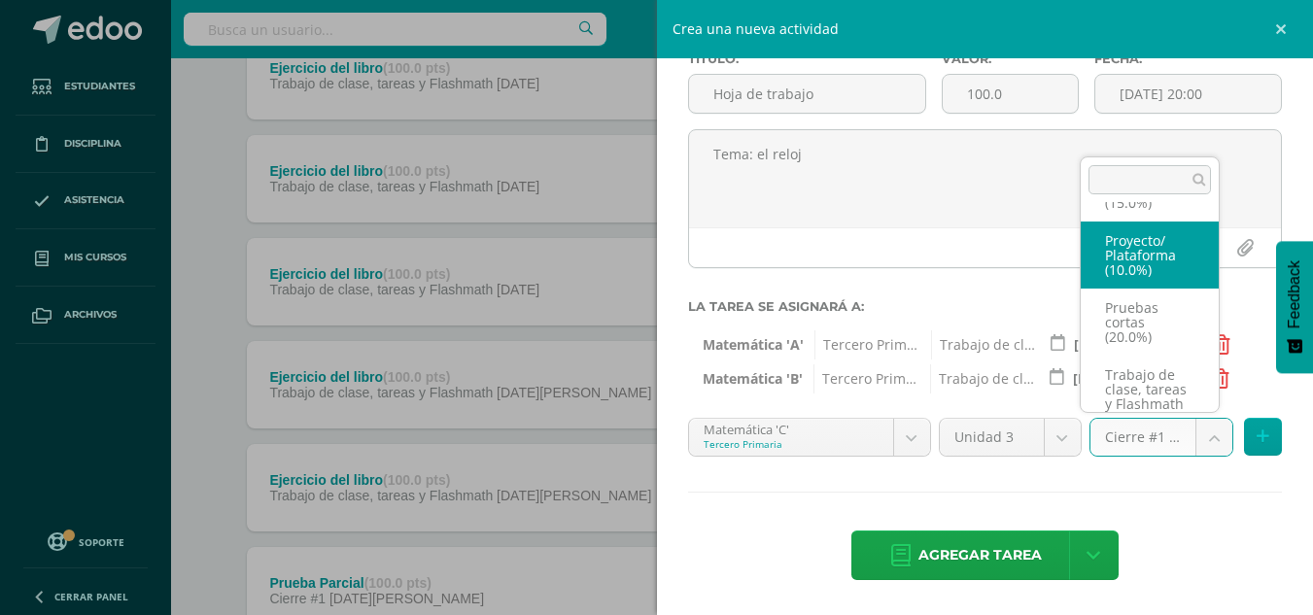
scroll to position [141, 0]
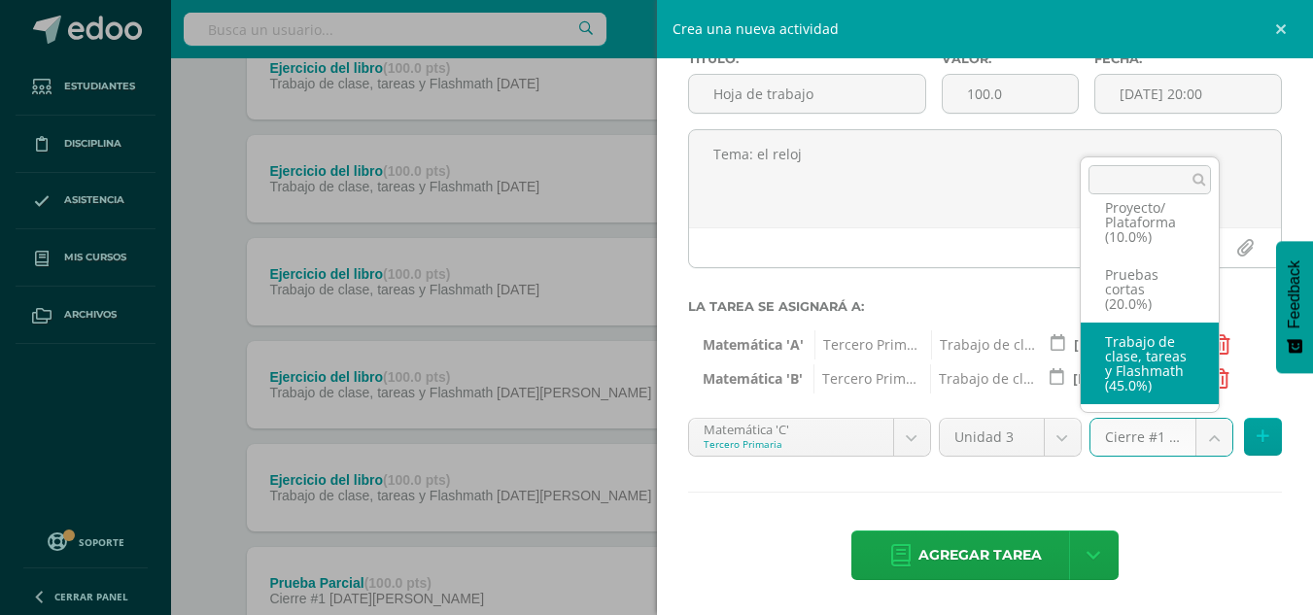
select select "227953"
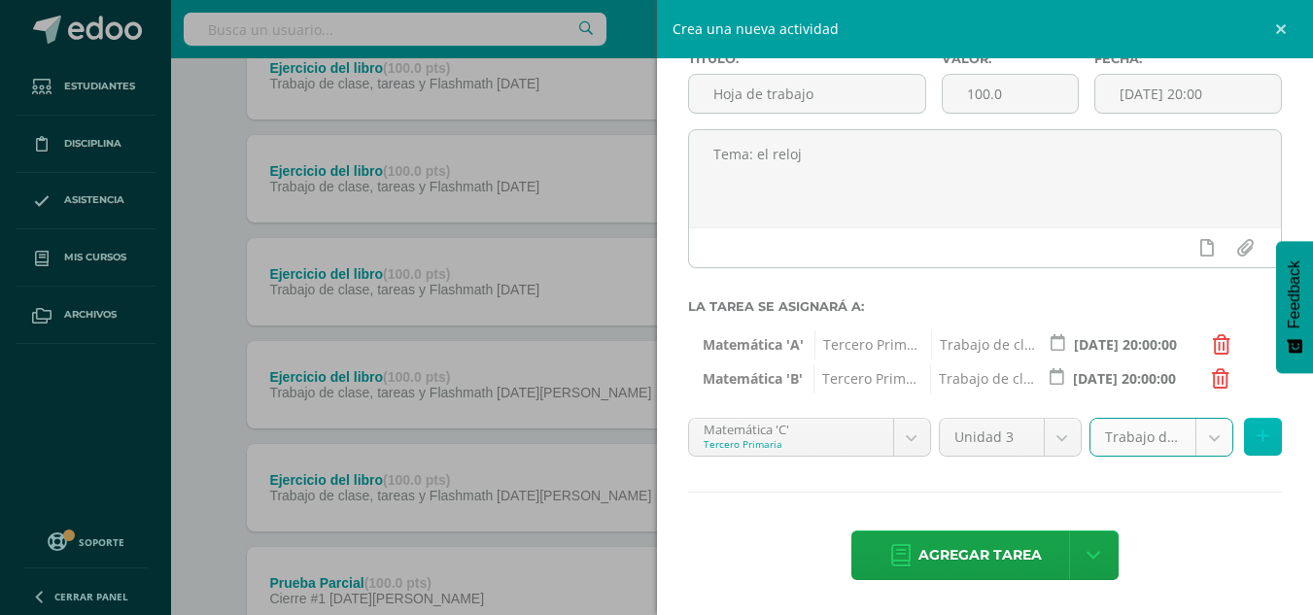
click at [1250, 427] on button at bounding box center [1263, 437] width 38 height 38
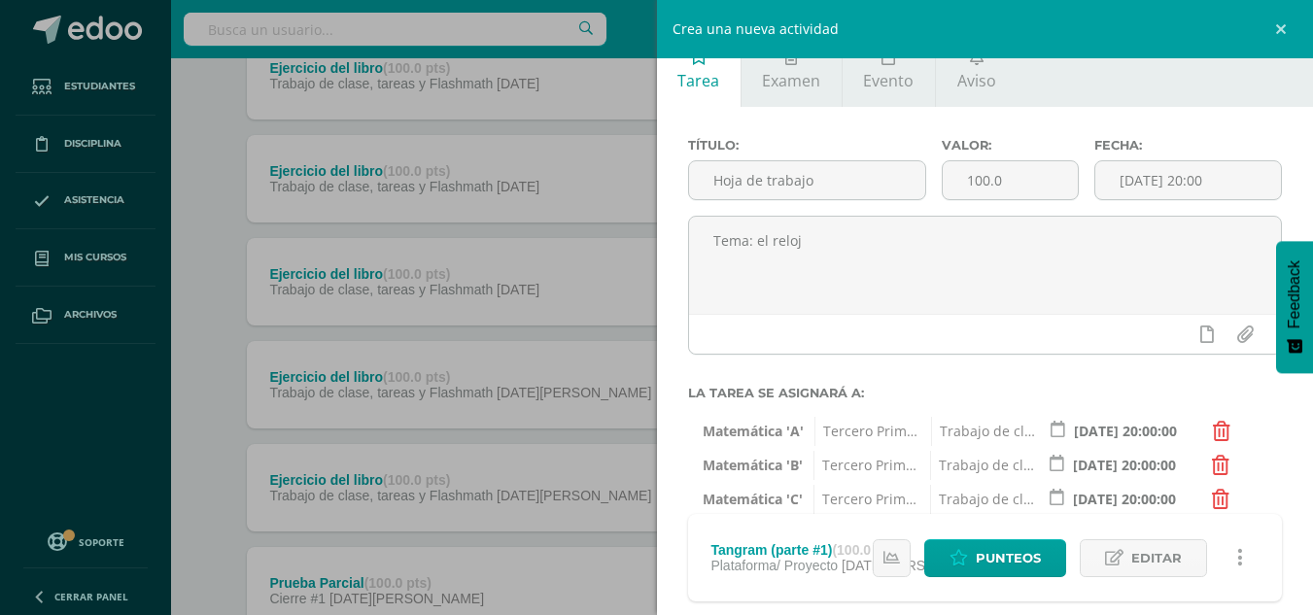
scroll to position [0, 0]
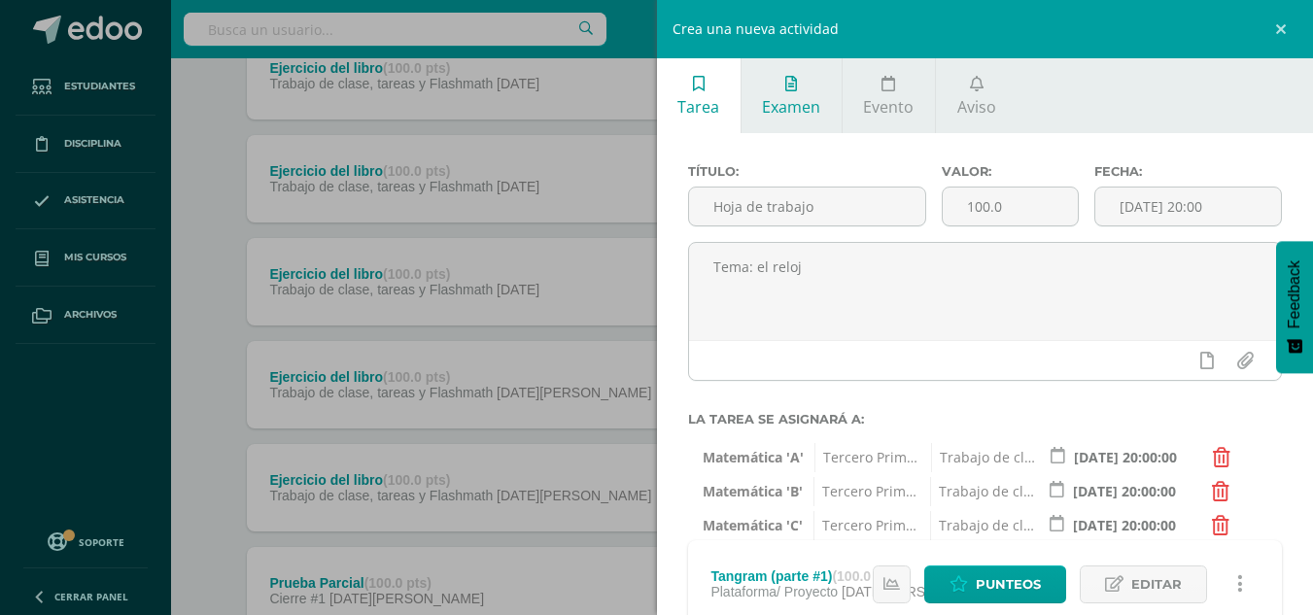
click at [784, 99] on span "Examen" at bounding box center [791, 106] width 58 height 21
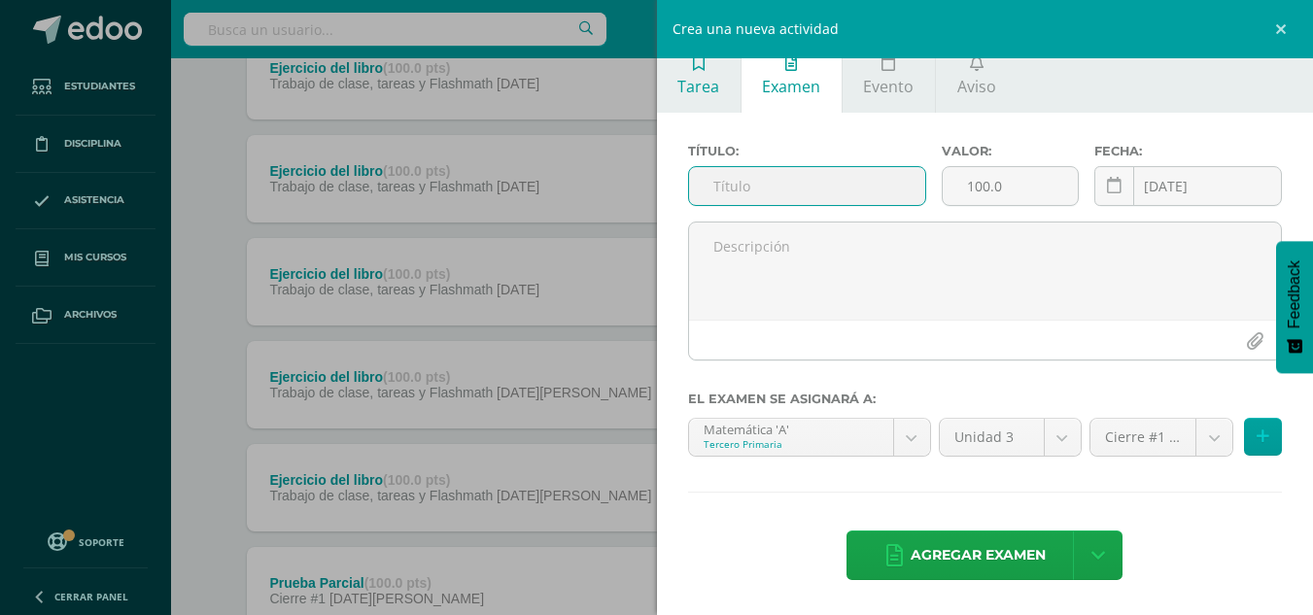
click at [687, 79] on span "Tarea" at bounding box center [699, 86] width 42 height 21
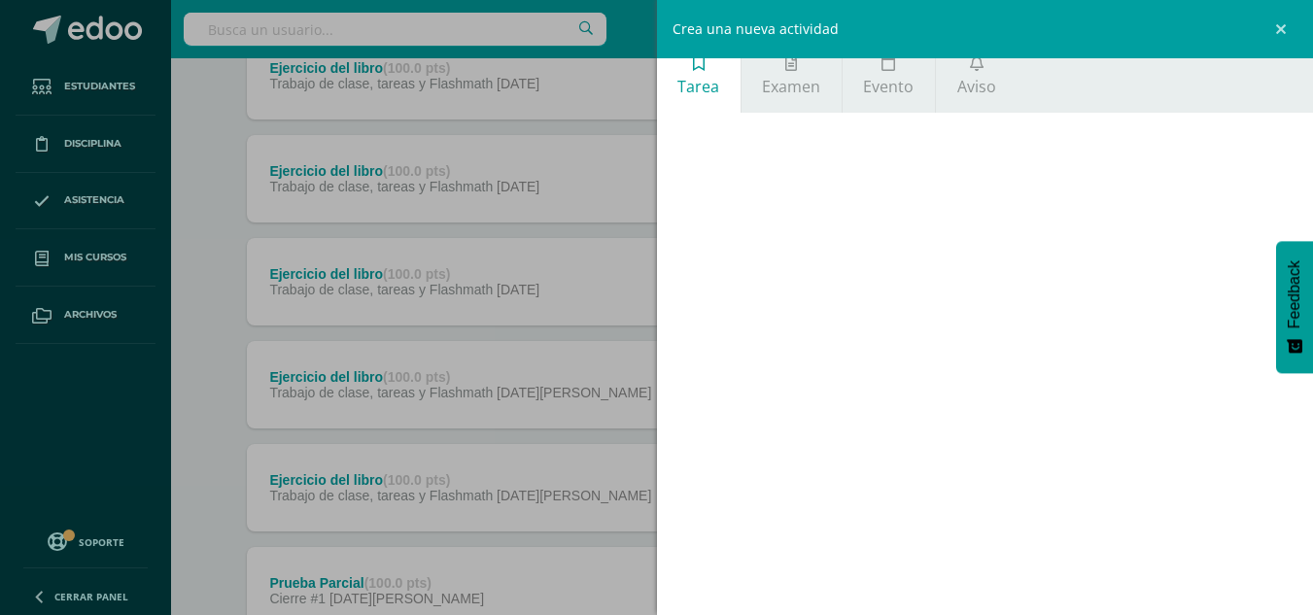
scroll to position [133, 0]
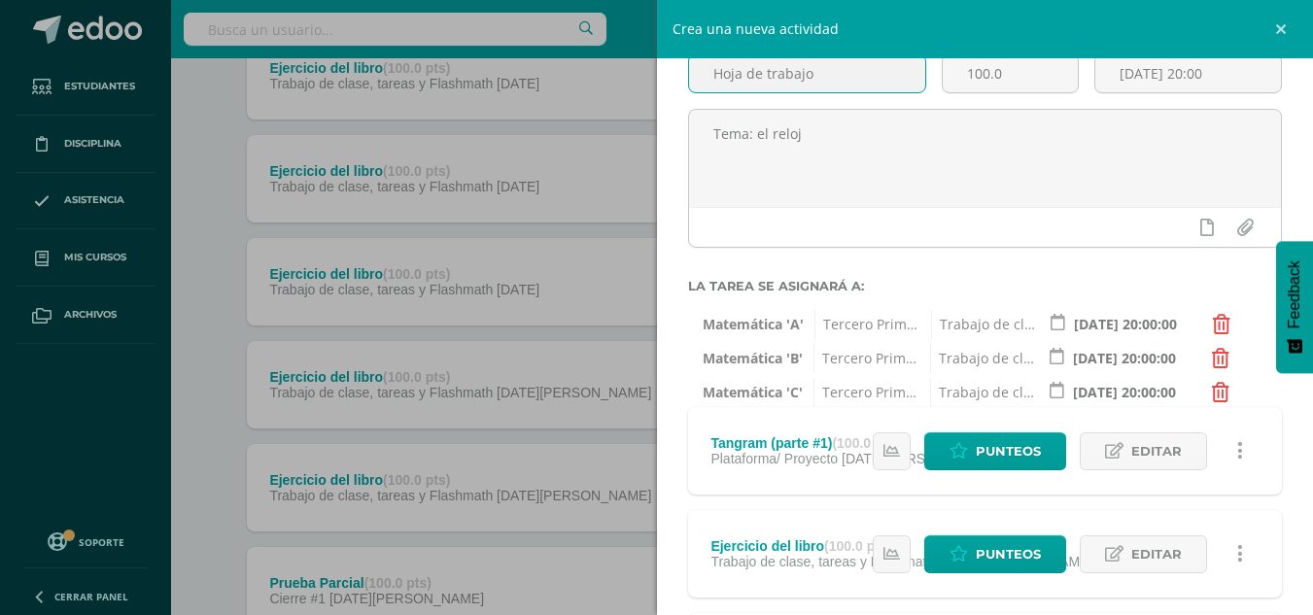
click at [1067, 264] on div at bounding box center [982, 271] width 595 height 16
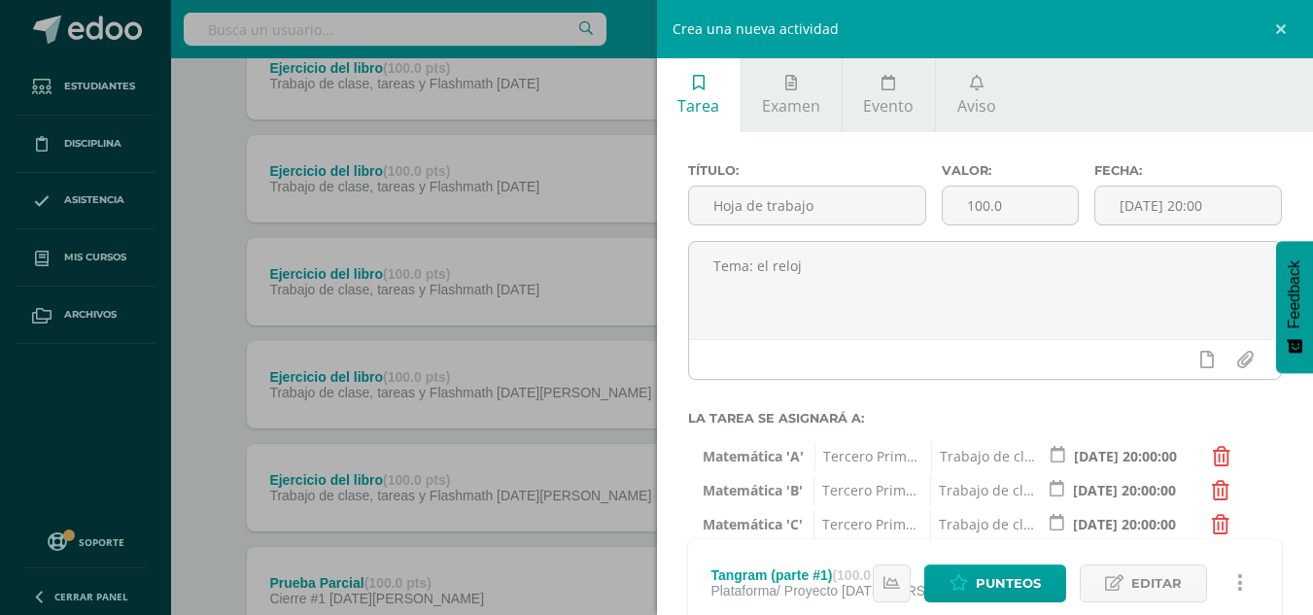
scroll to position [0, 0]
click at [904, 98] on span "Evento" at bounding box center [888, 106] width 51 height 21
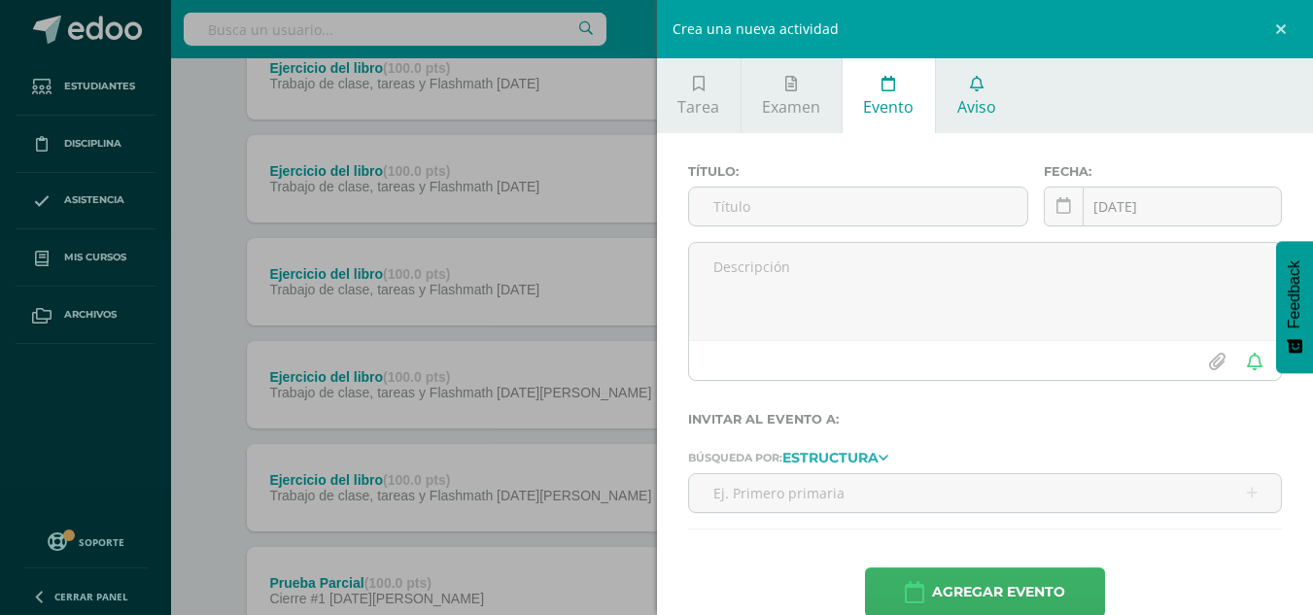
scroll to position [33, 0]
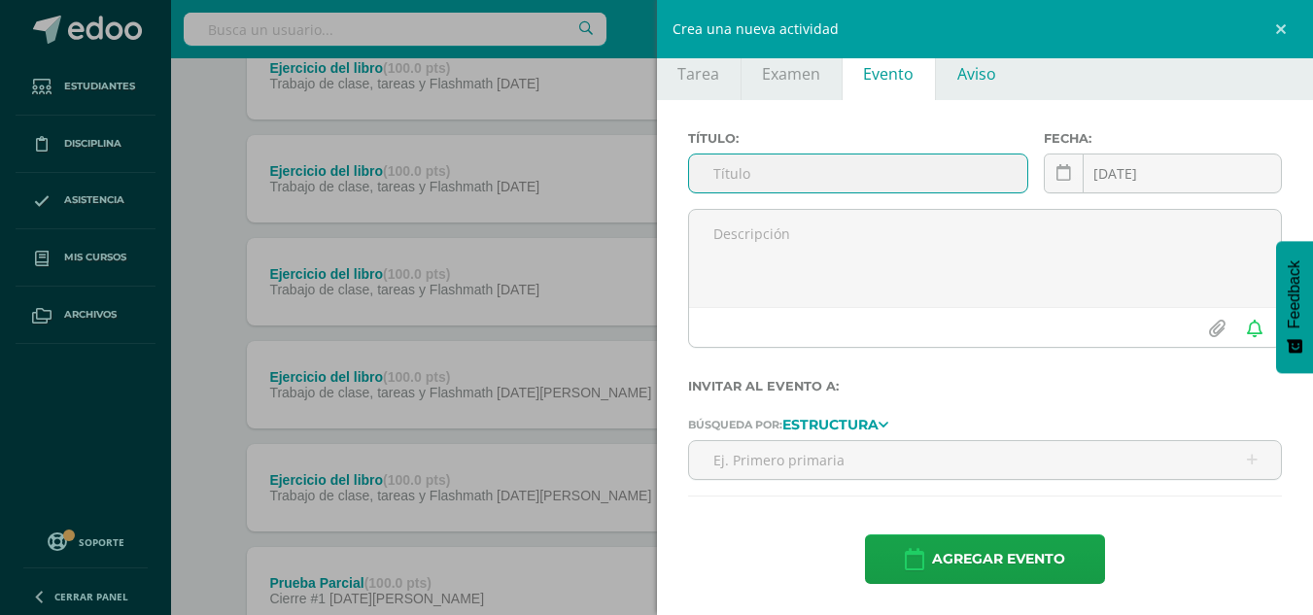
click at [960, 89] on link "Aviso" at bounding box center [976, 62] width 81 height 75
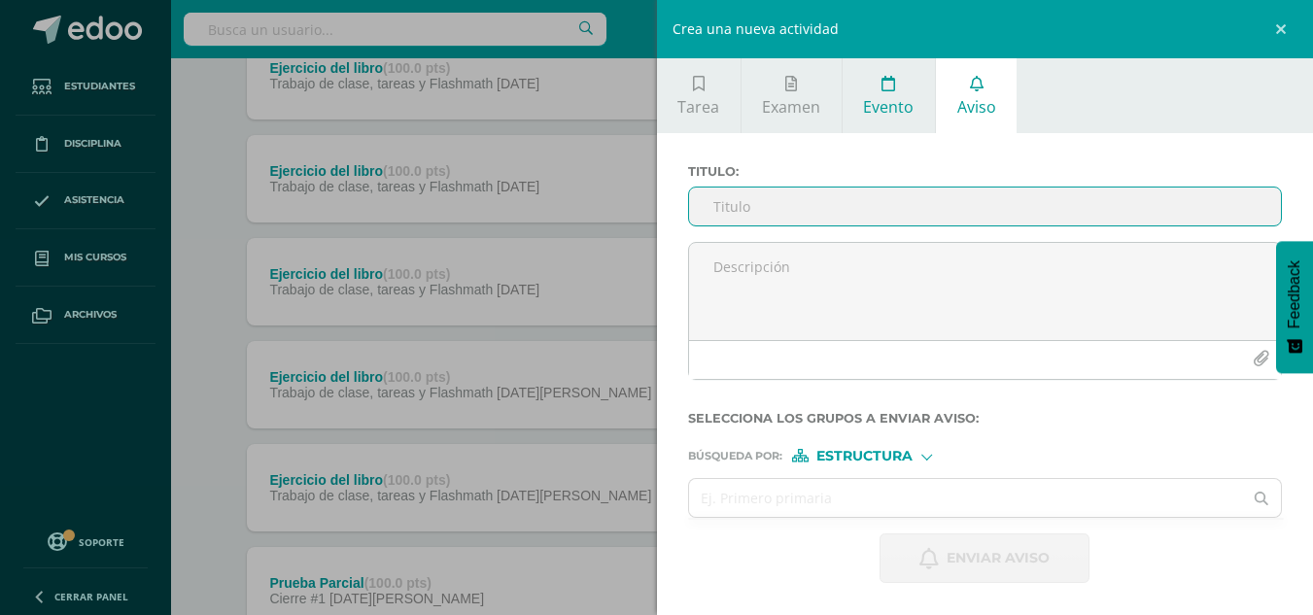
click at [868, 81] on link "Evento" at bounding box center [889, 95] width 92 height 75
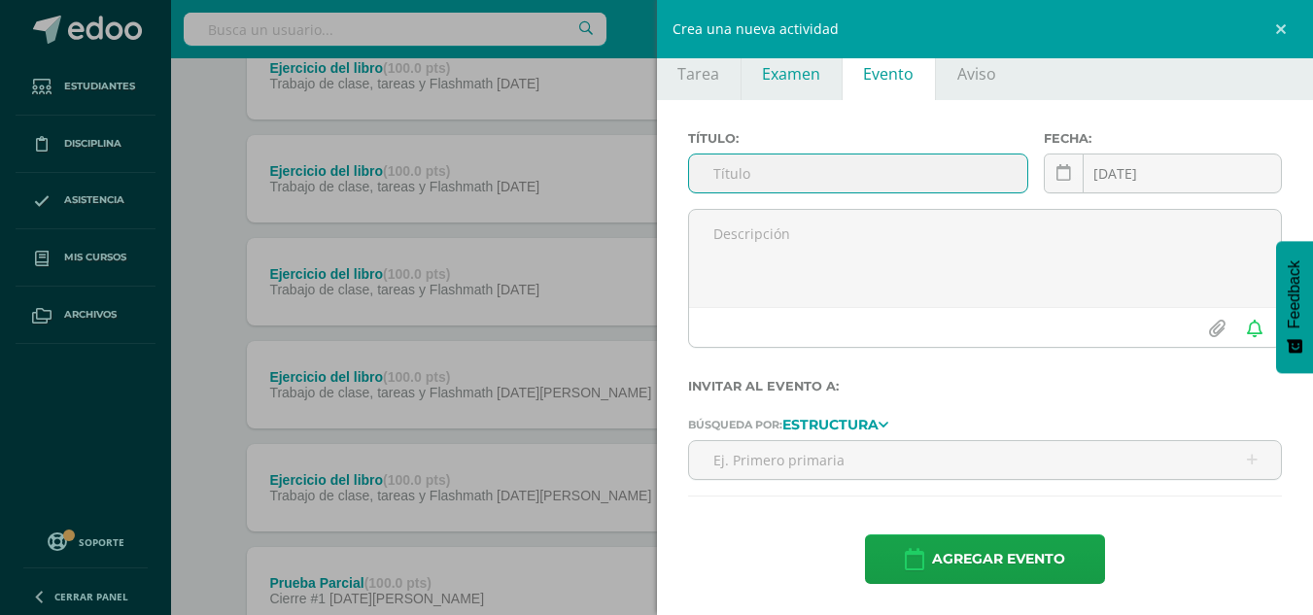
click at [805, 93] on link "Examen" at bounding box center [792, 62] width 100 height 75
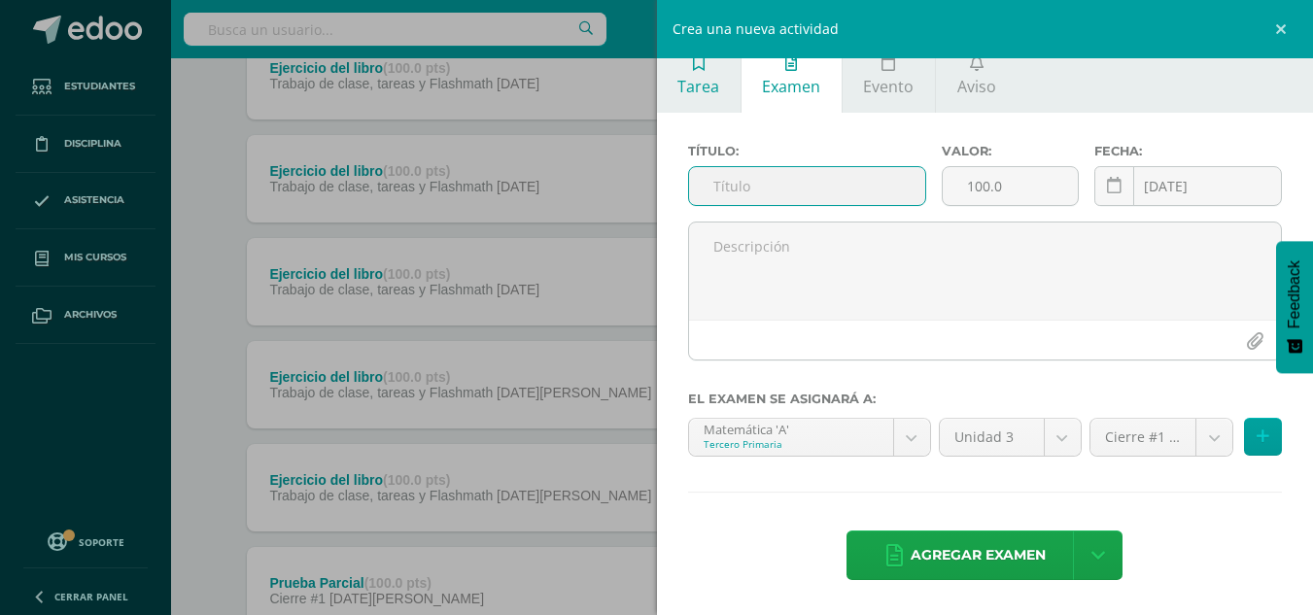
click at [704, 90] on span "Tarea" at bounding box center [699, 86] width 42 height 21
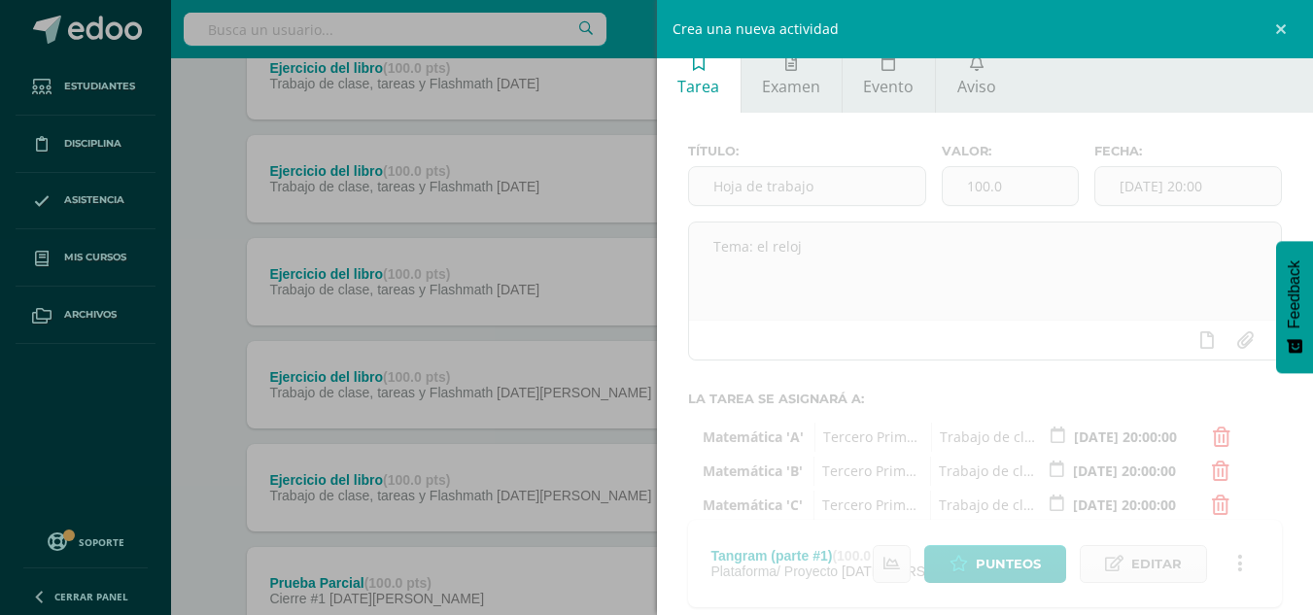
scroll to position [133, 0]
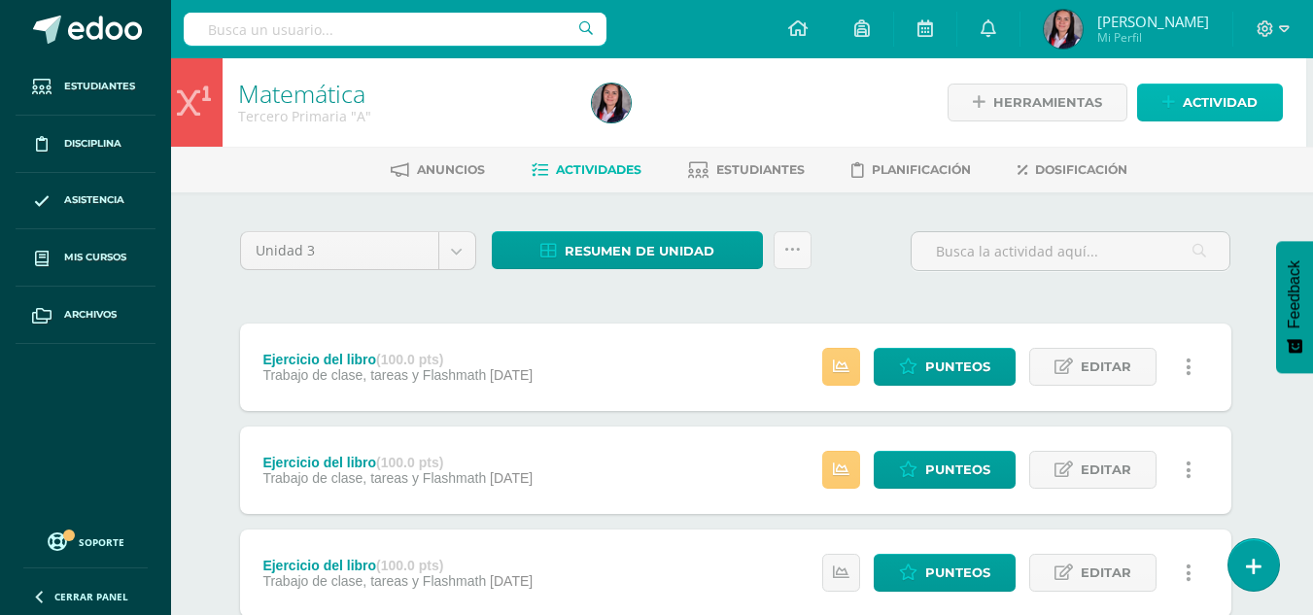
click at [1219, 120] on span "Actividad" at bounding box center [1220, 103] width 75 height 36
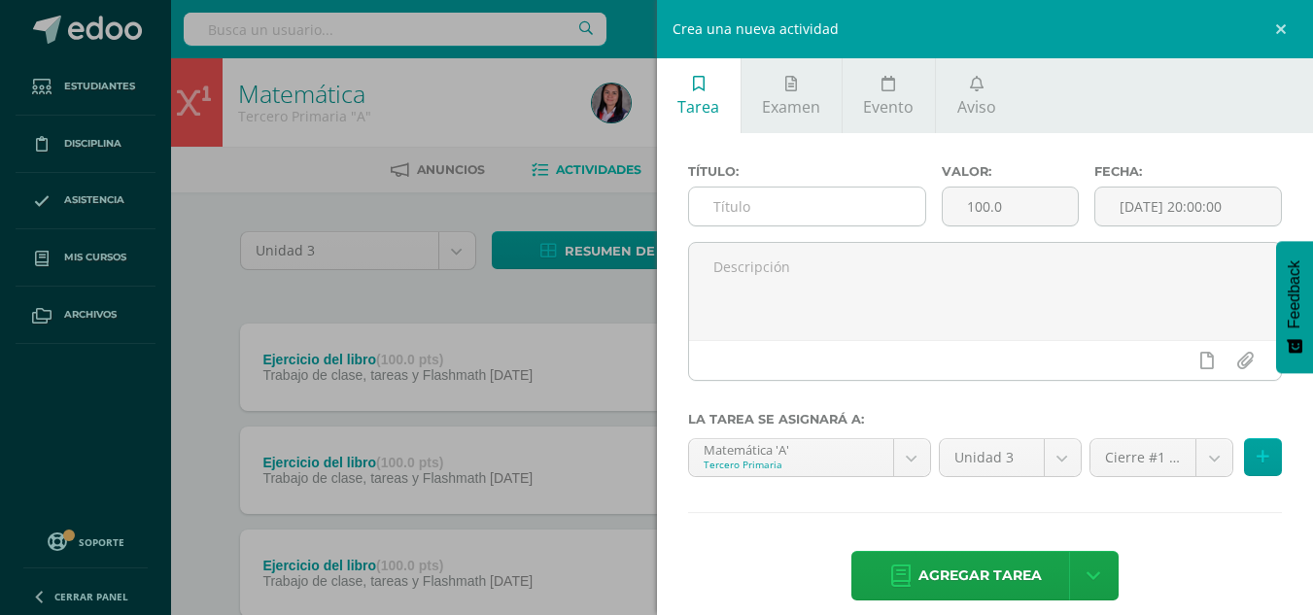
click at [812, 213] on input "text" at bounding box center [807, 207] width 236 height 38
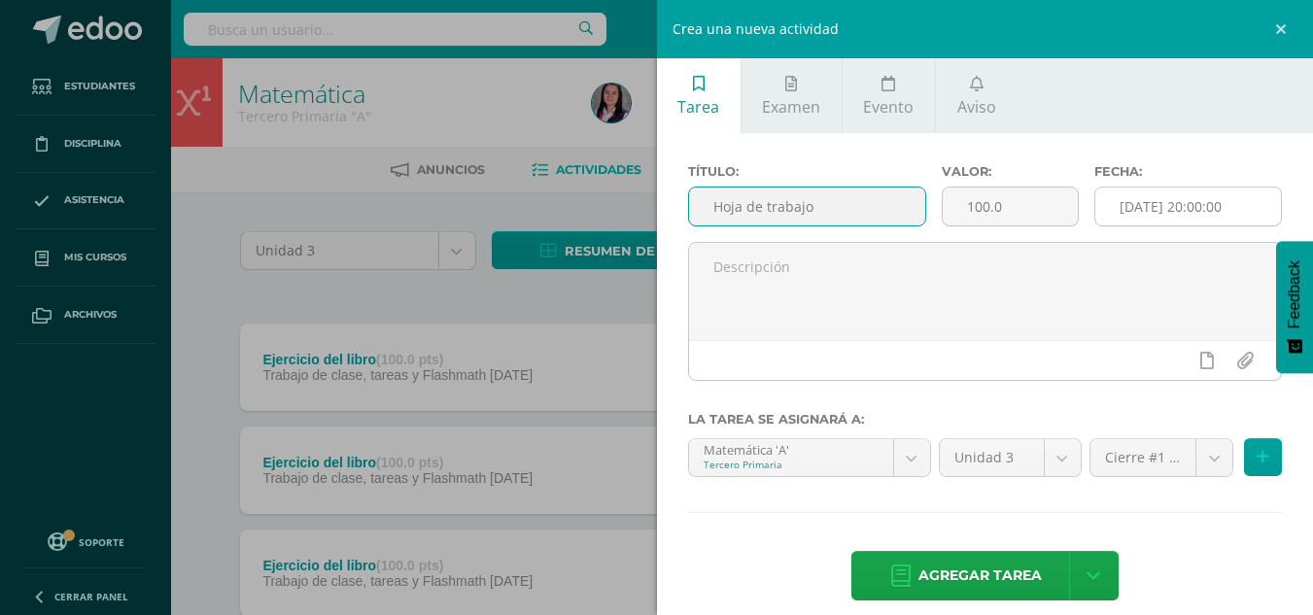
type input "Hoja de trabajo"
click at [1247, 201] on input "[DATE] 20:00:00" at bounding box center [1189, 207] width 186 height 38
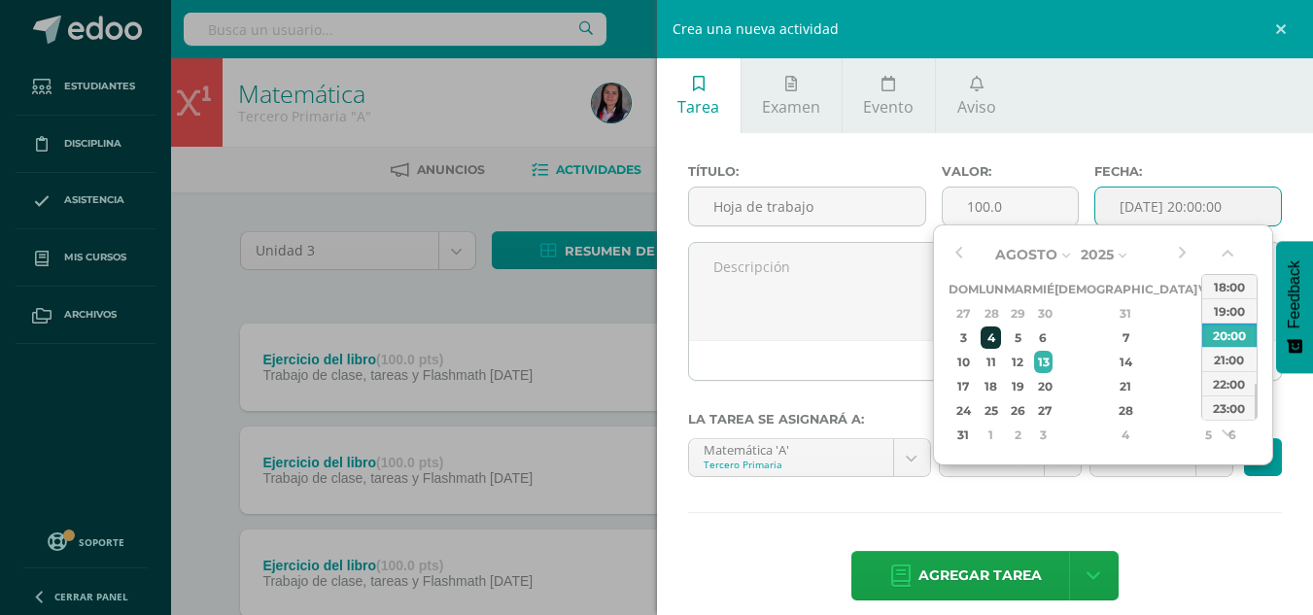
click at [1001, 329] on div "4" at bounding box center [991, 338] width 20 height 22
type input "[DATE] 20:00"
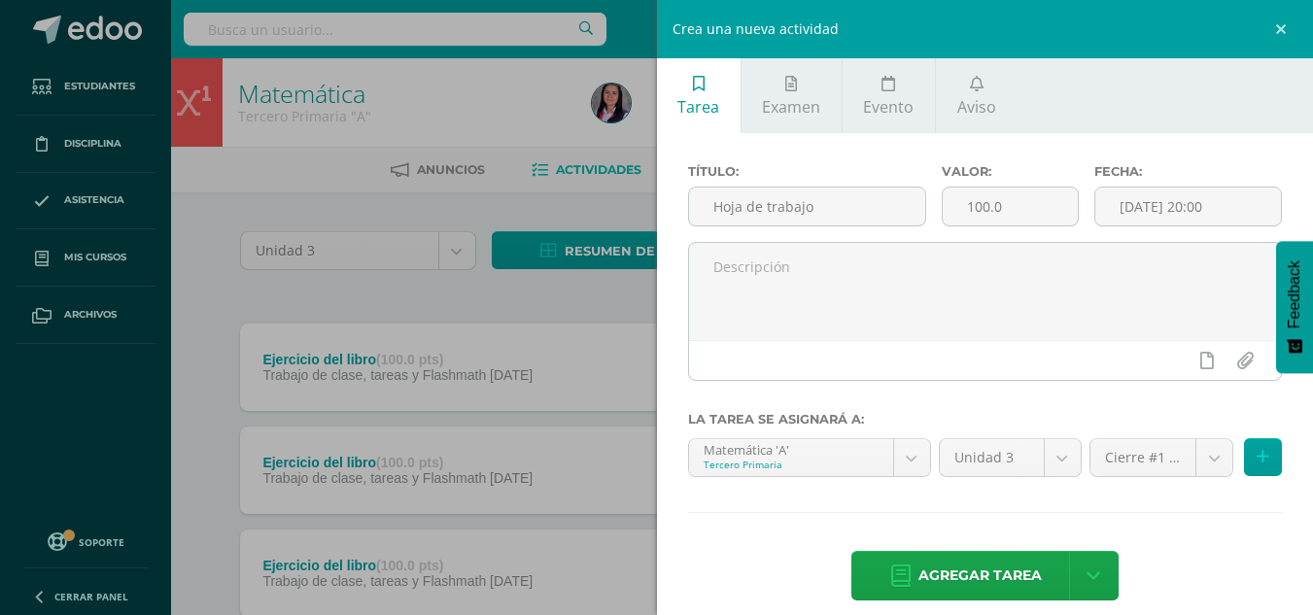
click at [1164, 540] on div "Título: Hoja de trabajo Valor: 100.0 Fecha: [DATE] 20:00 La tarea se asignará a…" at bounding box center [985, 384] width 657 height 503
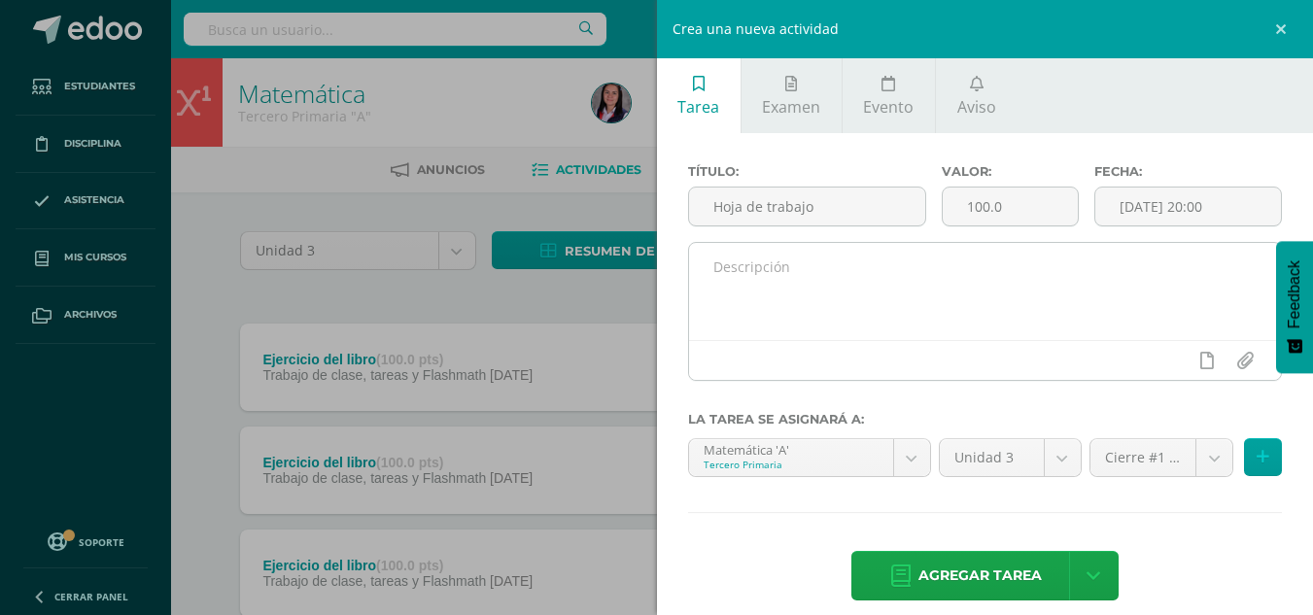
click at [931, 247] on textarea at bounding box center [985, 291] width 593 height 97
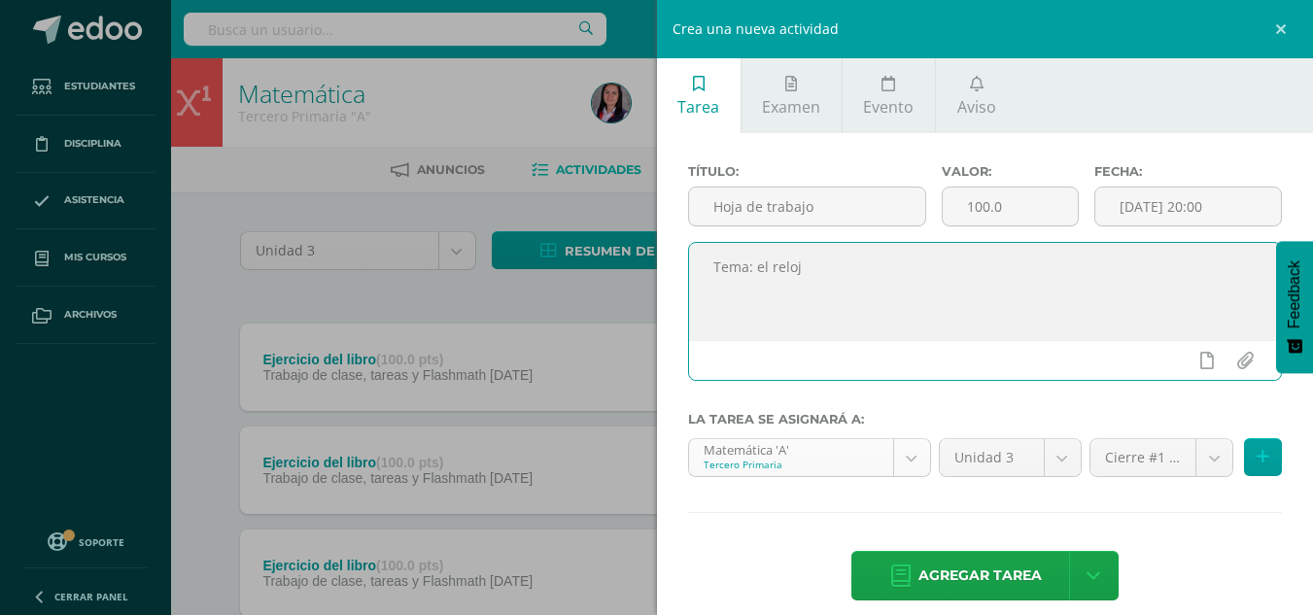
type textarea "Tema: el reloj"
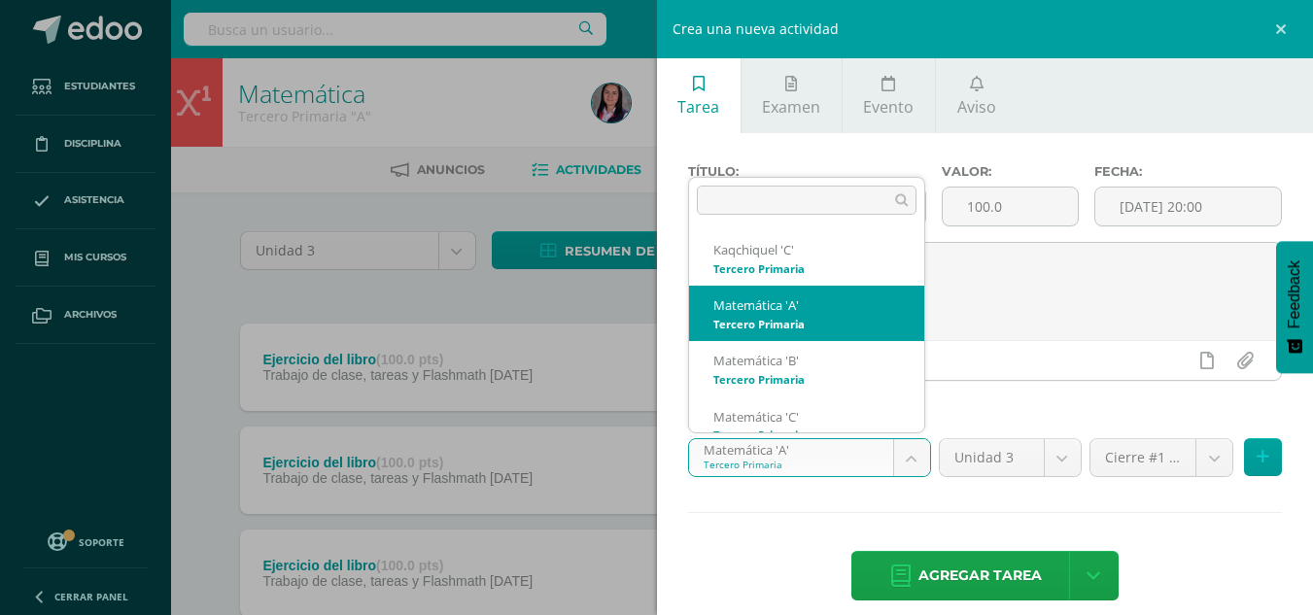
scroll to position [19, 0]
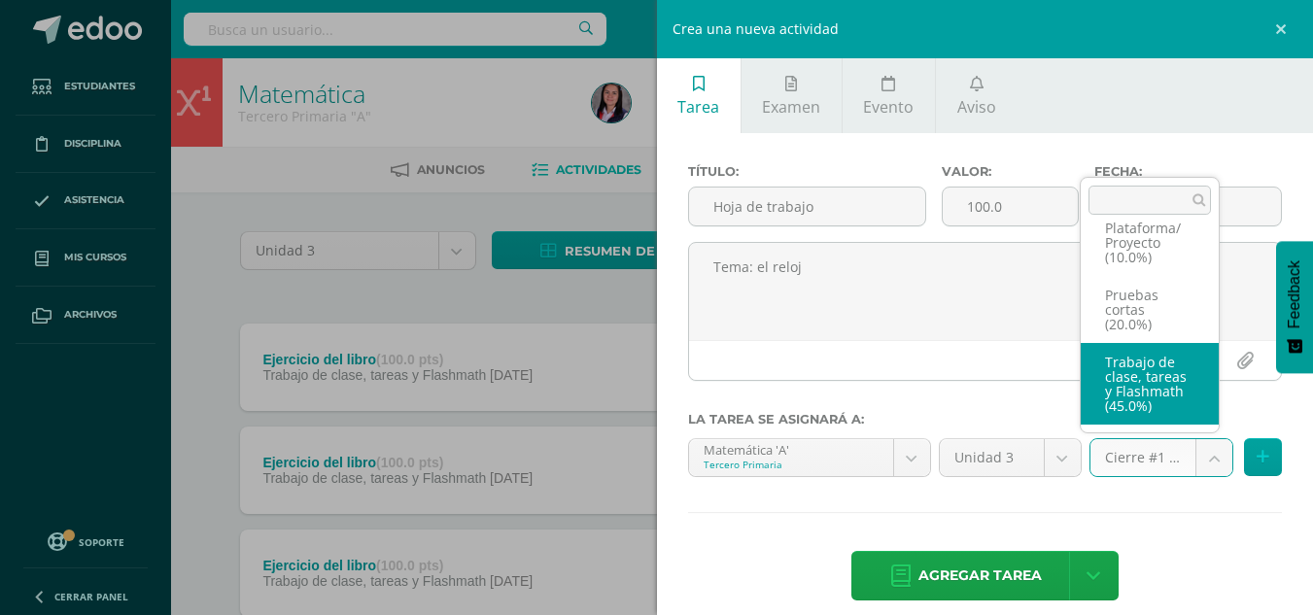
scroll to position [141, 0]
select select "227960"
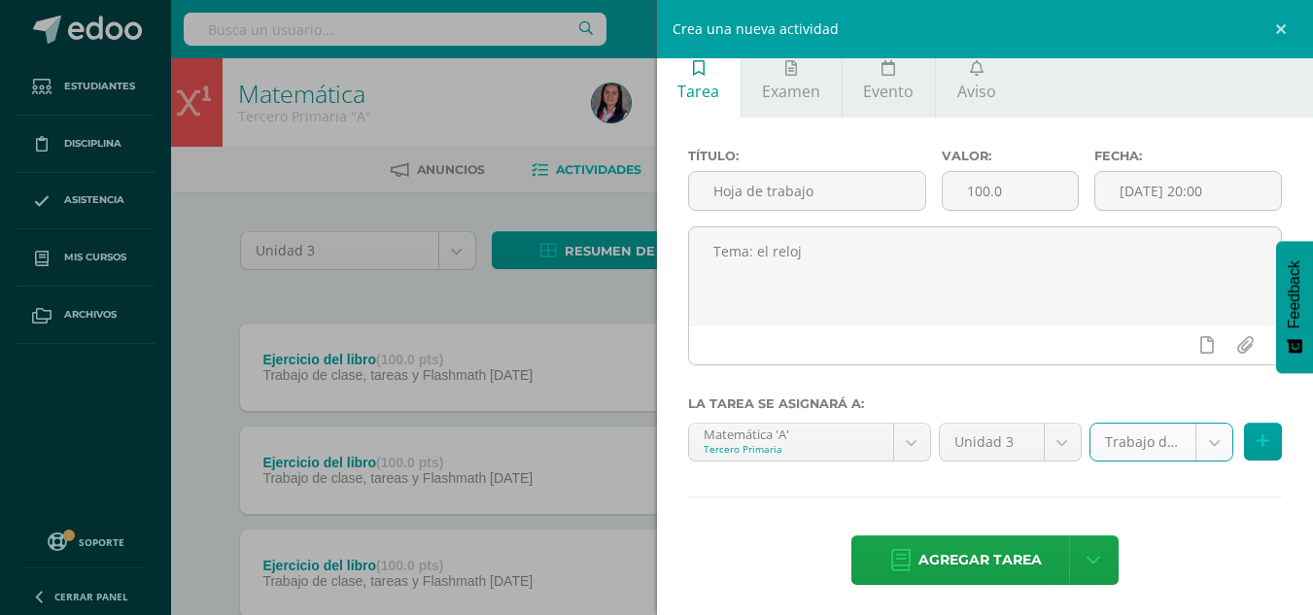
scroll to position [20, 0]
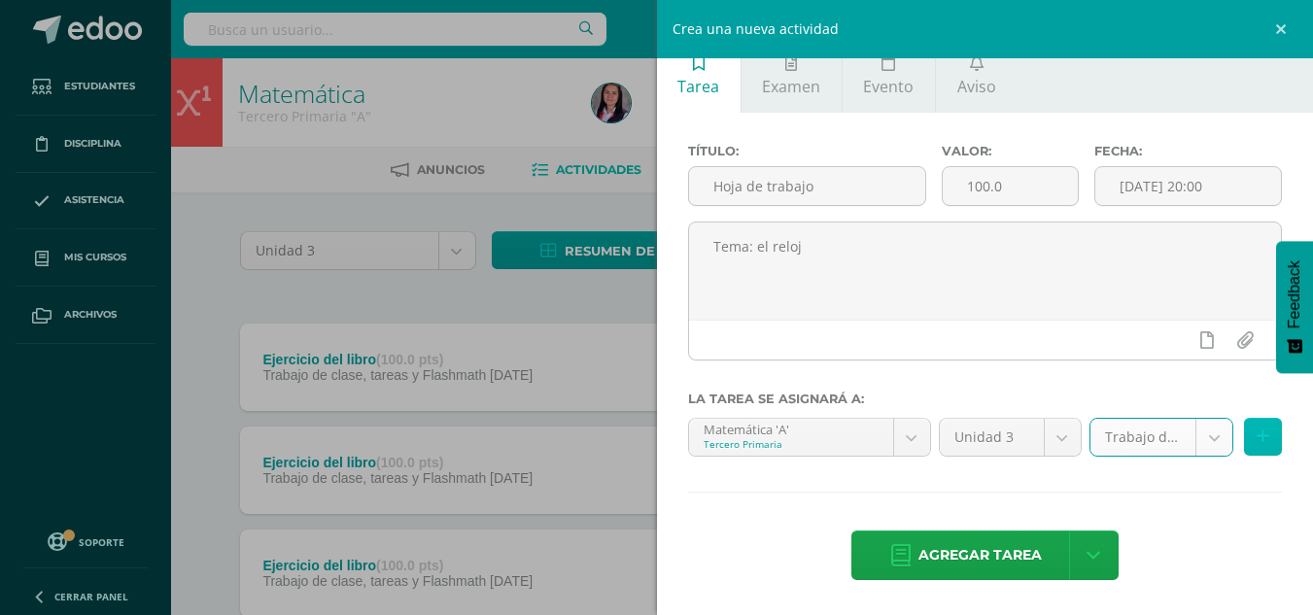
click at [1244, 436] on button at bounding box center [1263, 437] width 38 height 38
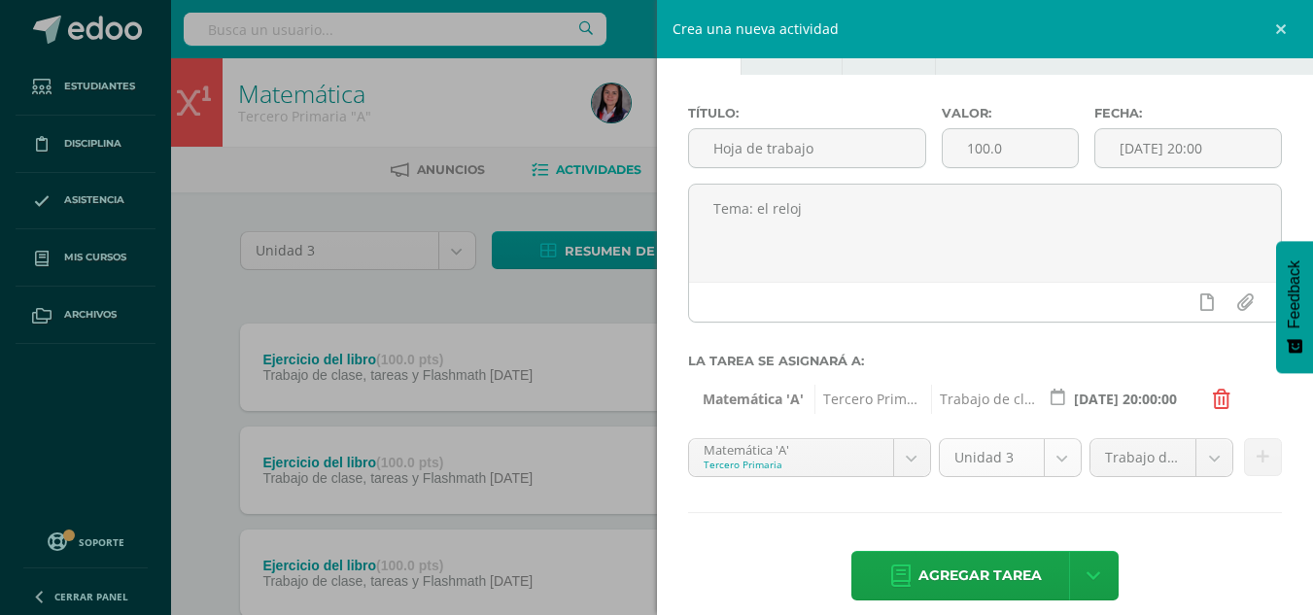
scroll to position [79, 0]
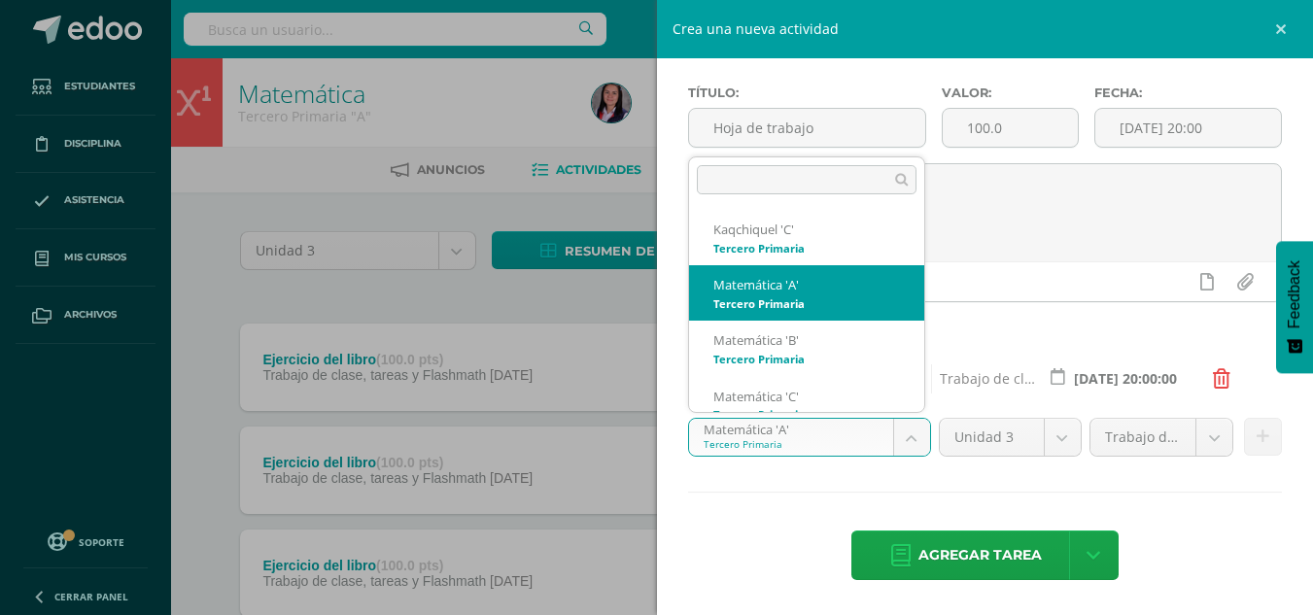
scroll to position [19, 0]
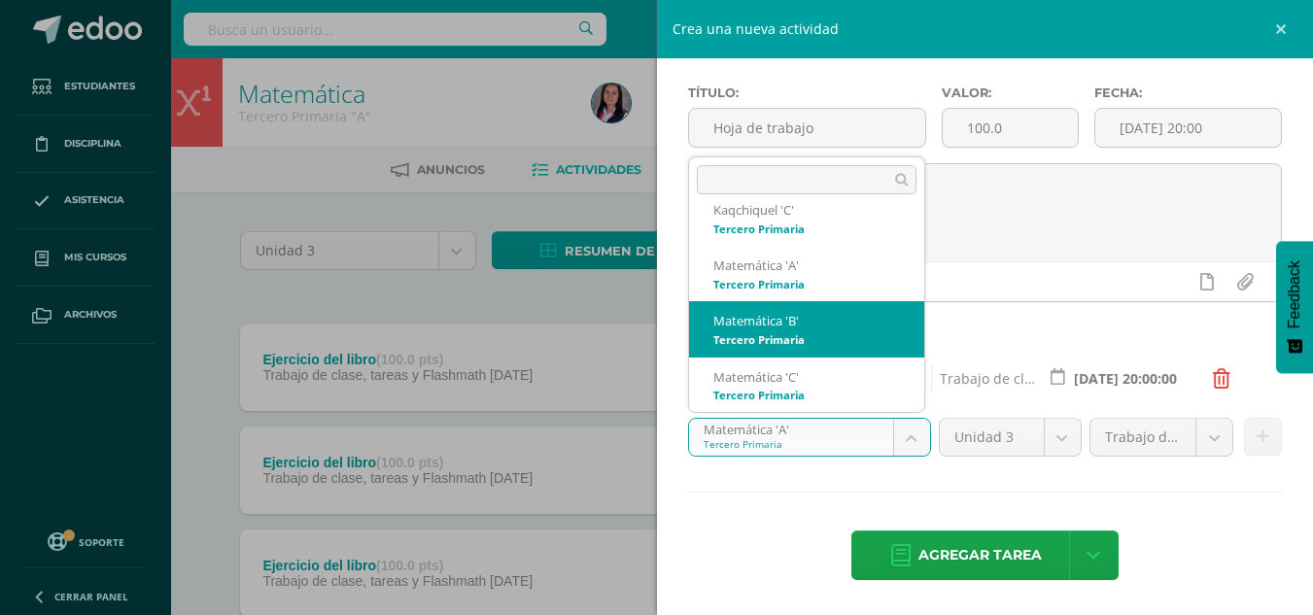
select select "211043"
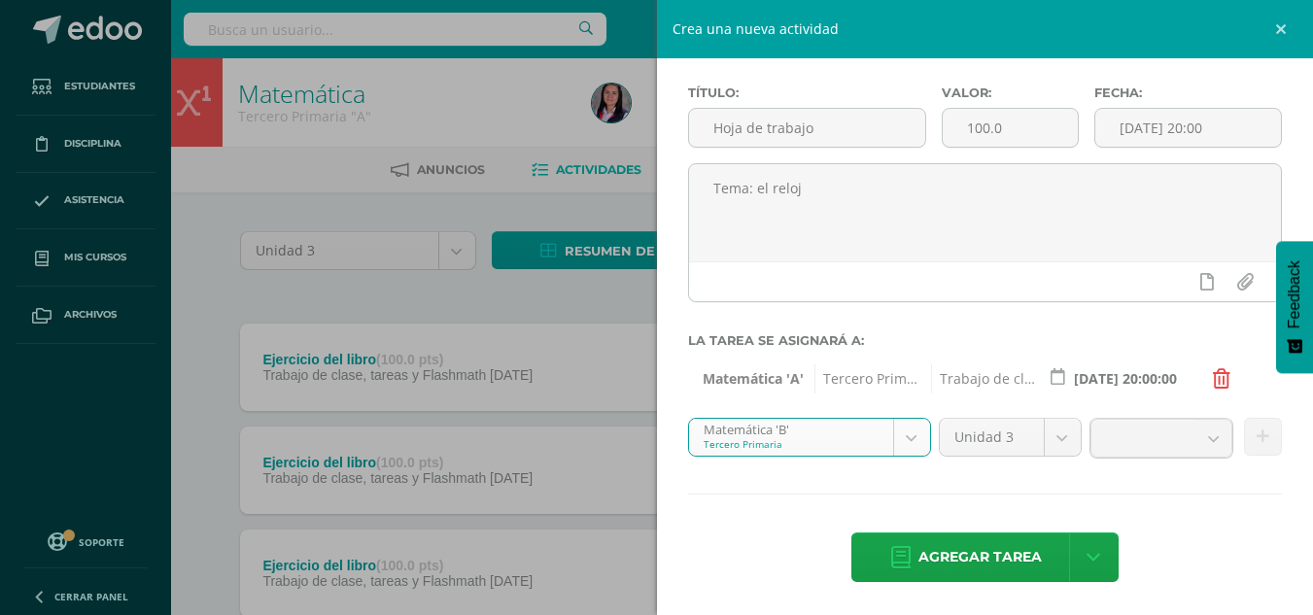
click at [1196, 427] on b at bounding box center [1214, 438] width 36 height 37
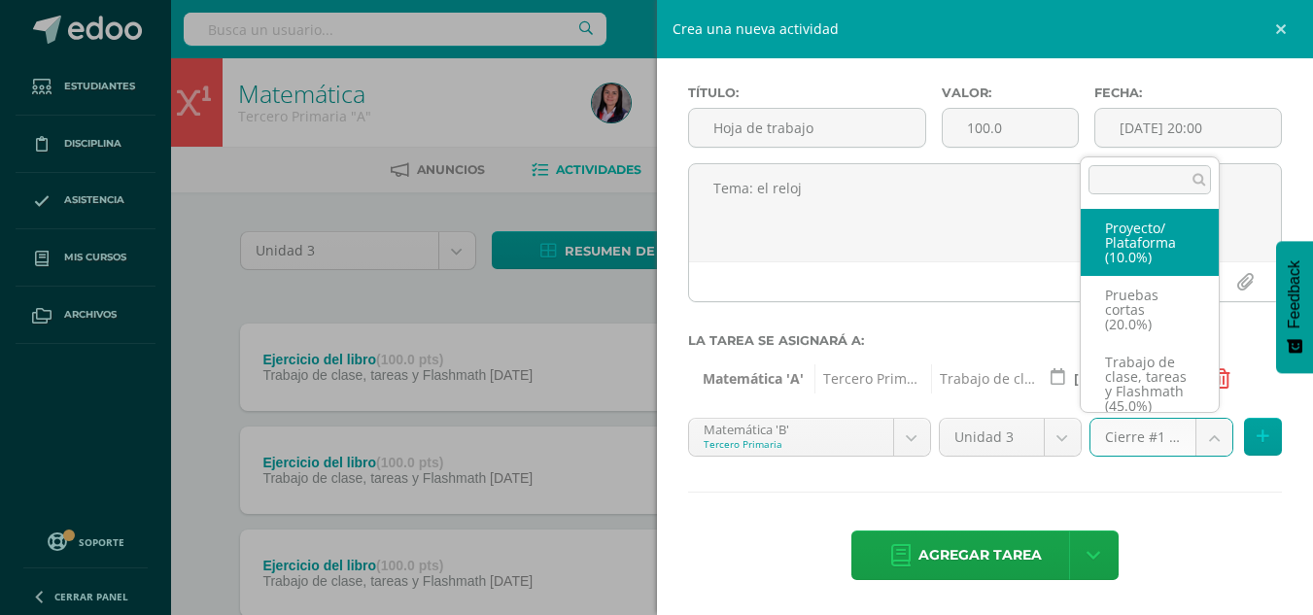
scroll to position [141, 0]
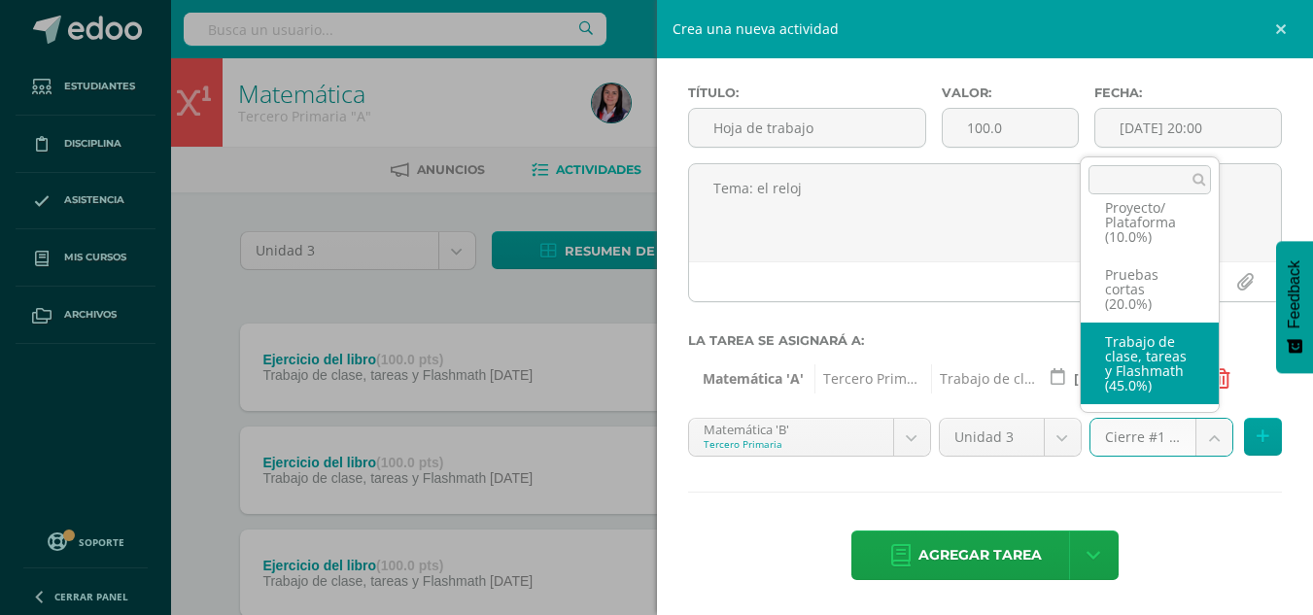
select select "227966"
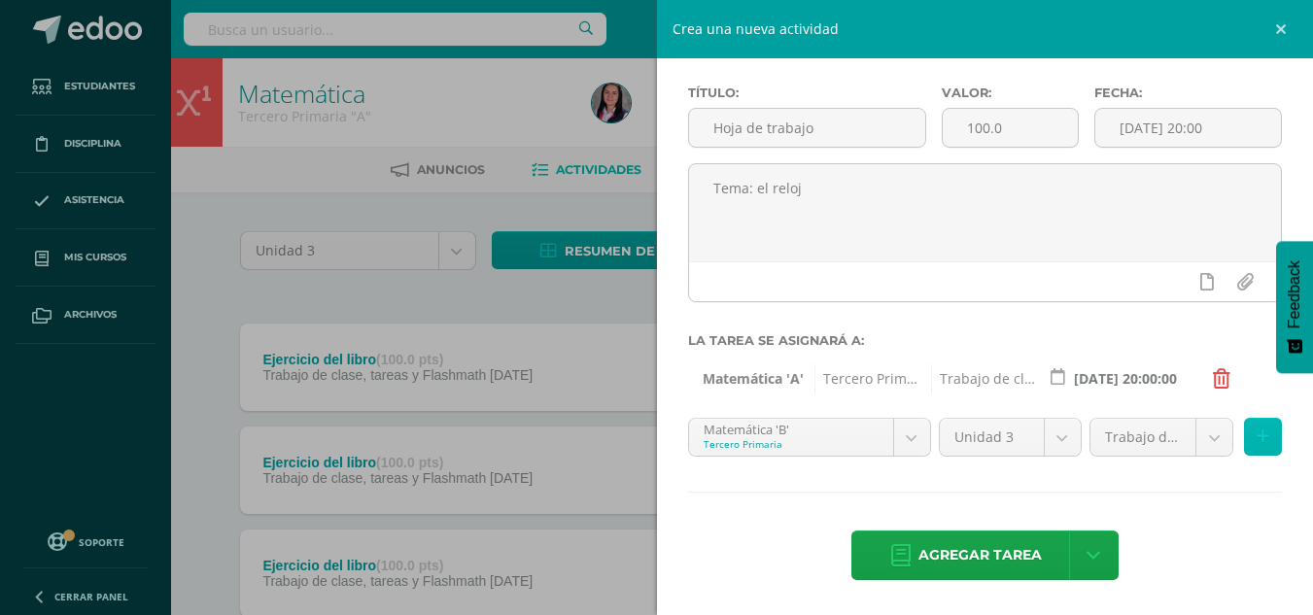
click at [1257, 442] on icon at bounding box center [1263, 437] width 13 height 17
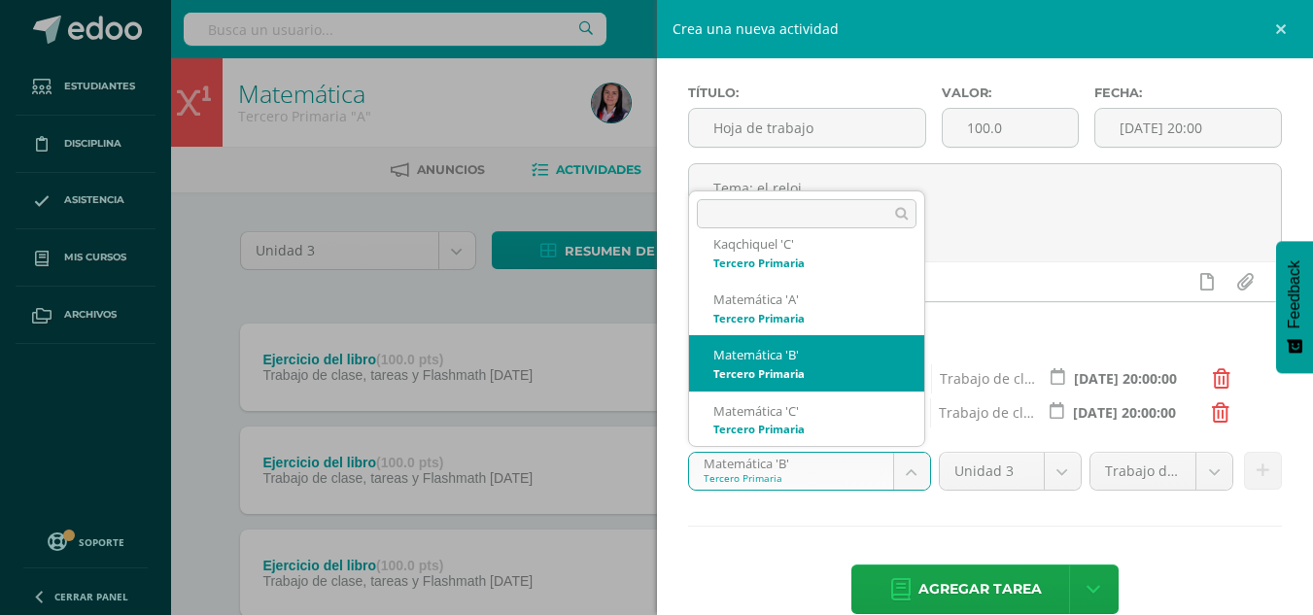
scroll to position [27, 0]
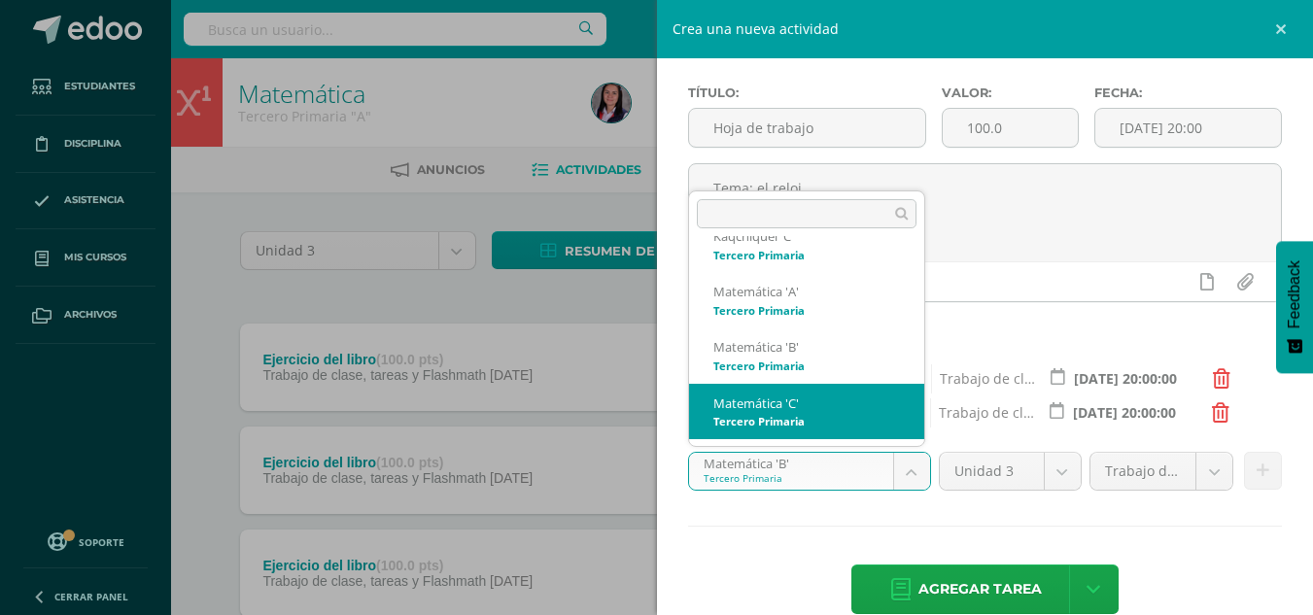
select select "211113"
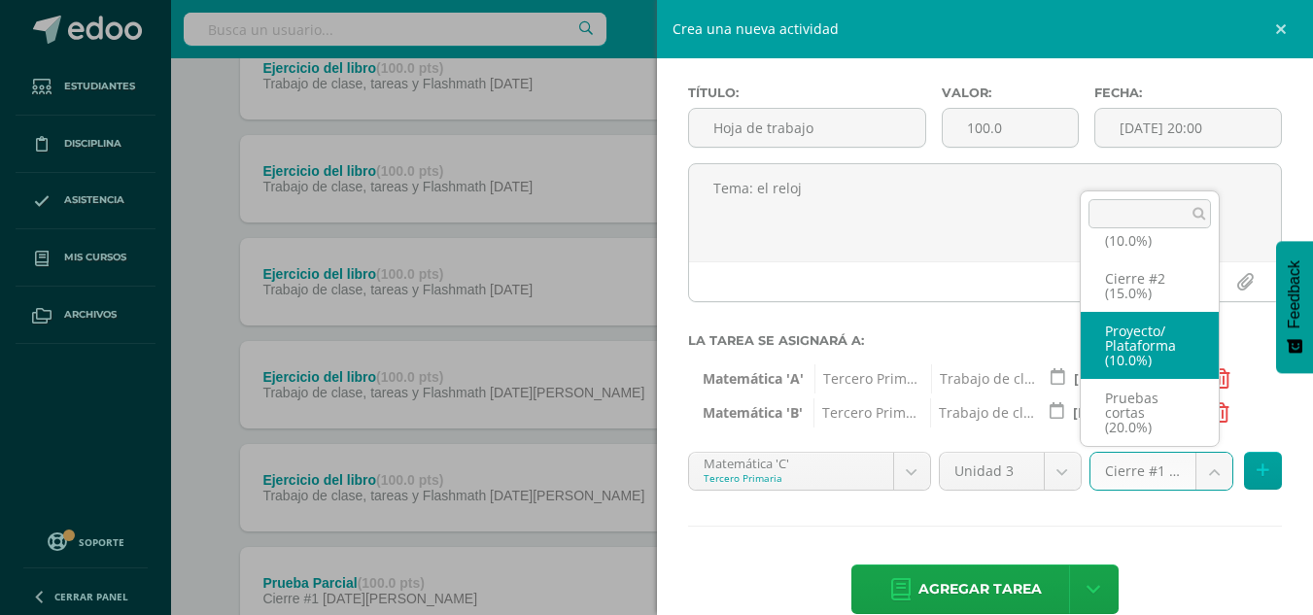
scroll to position [141, 0]
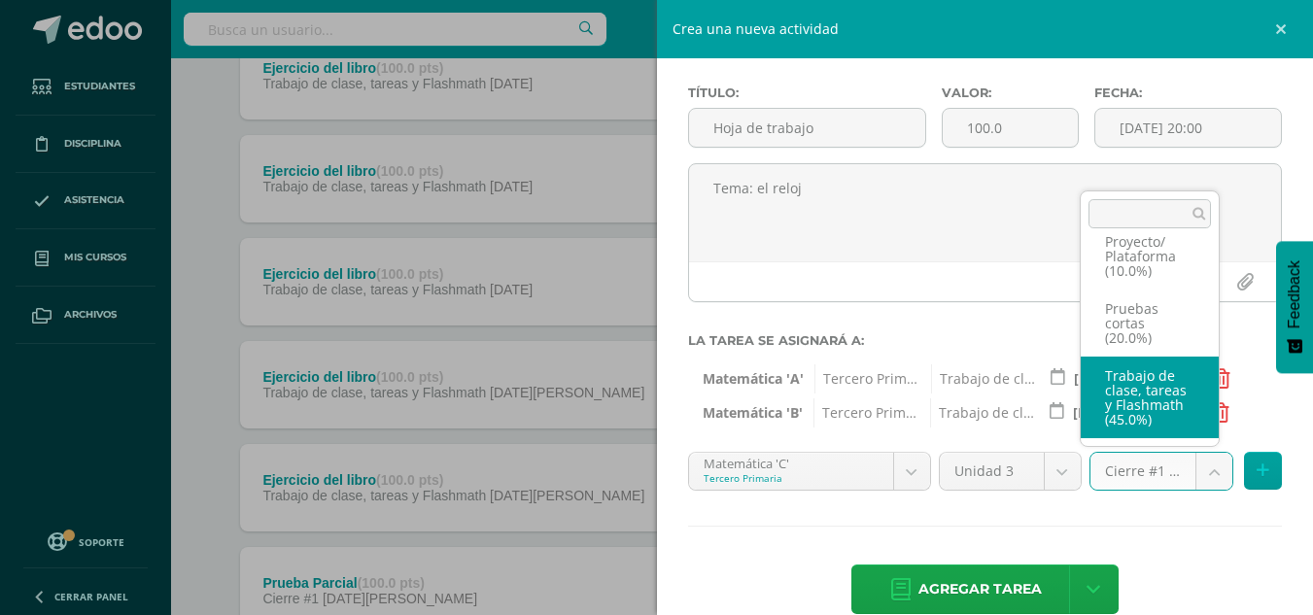
select select "227953"
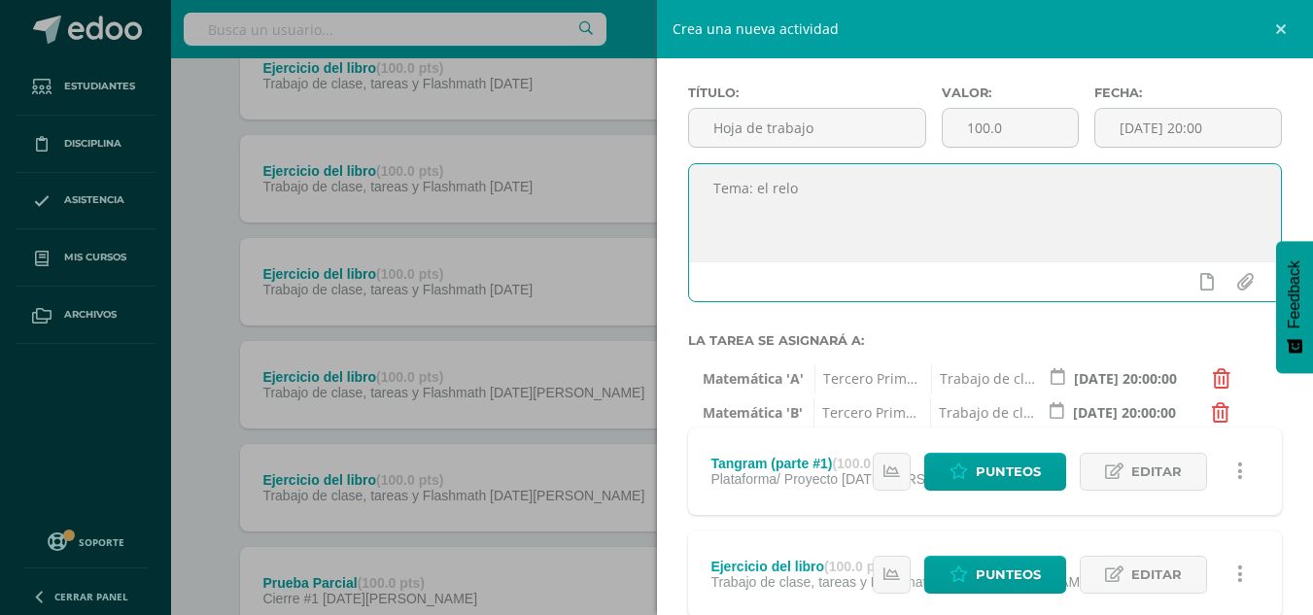
type textarea "Tema: el reloj"
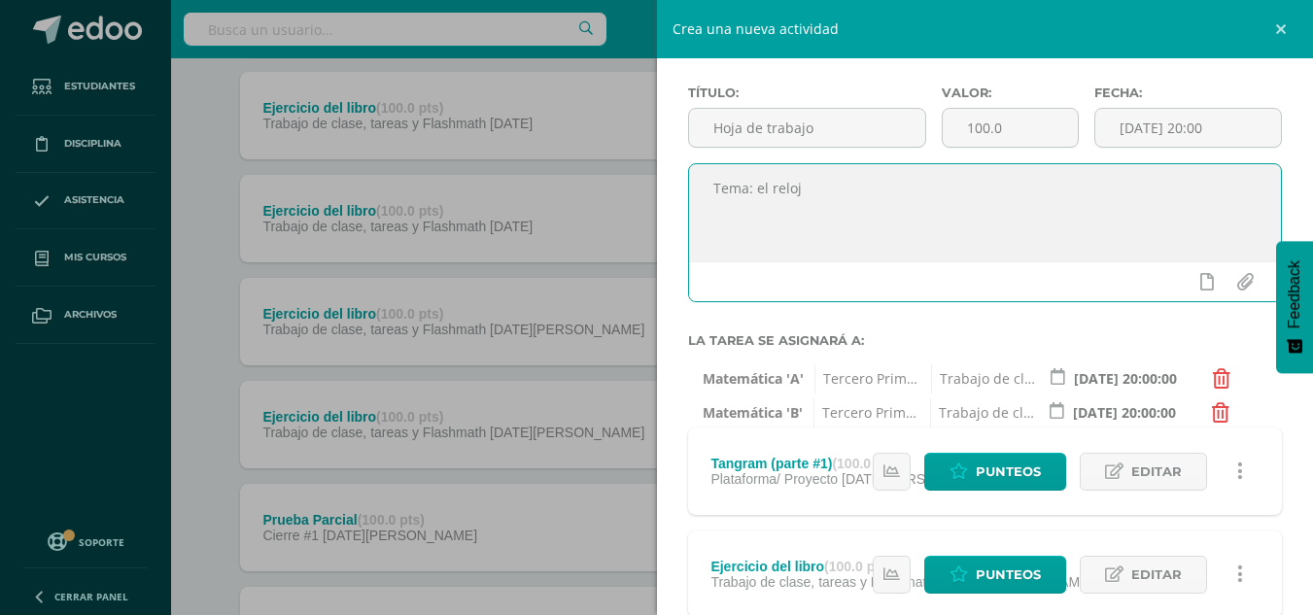
scroll to position [389, 7]
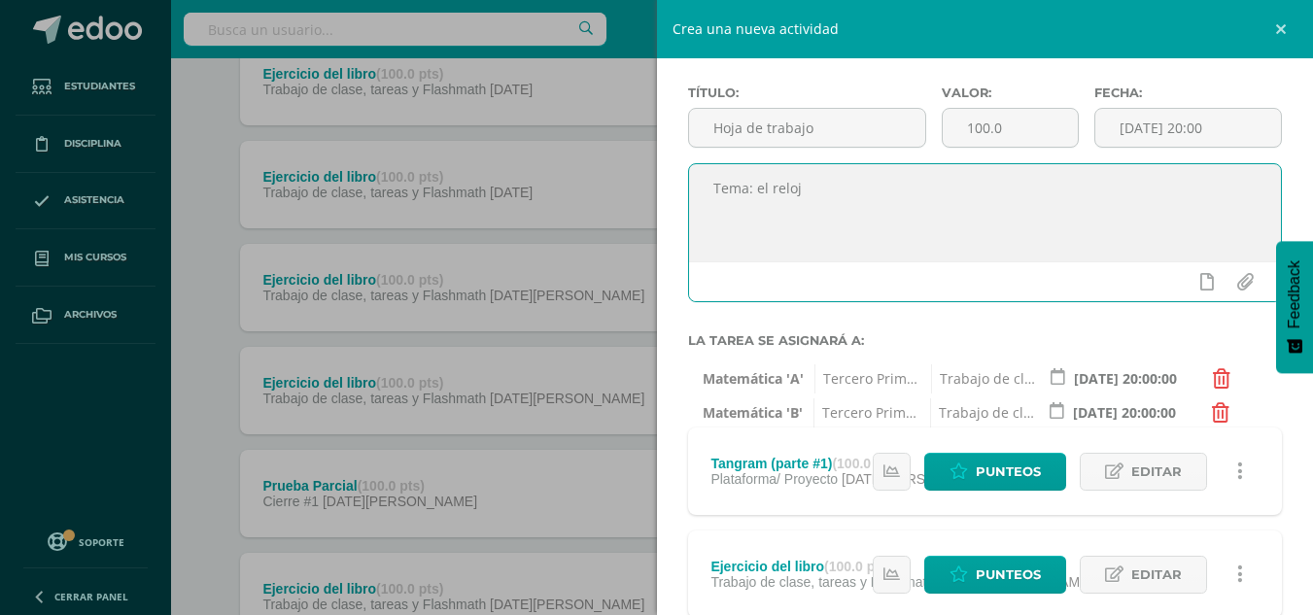
click at [632, 438] on div "Crea una nueva actividad Tarea Examen Evento Aviso Título: Hoja de trabajo Valo…" at bounding box center [656, 307] width 1313 height 615
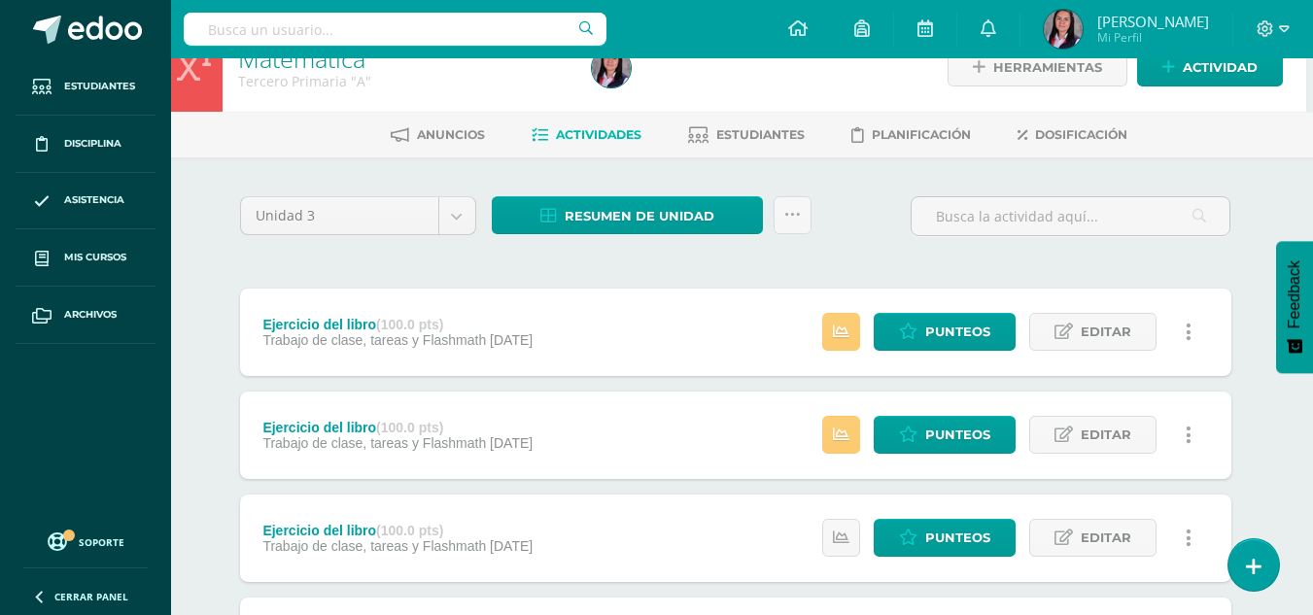
scroll to position [0, 7]
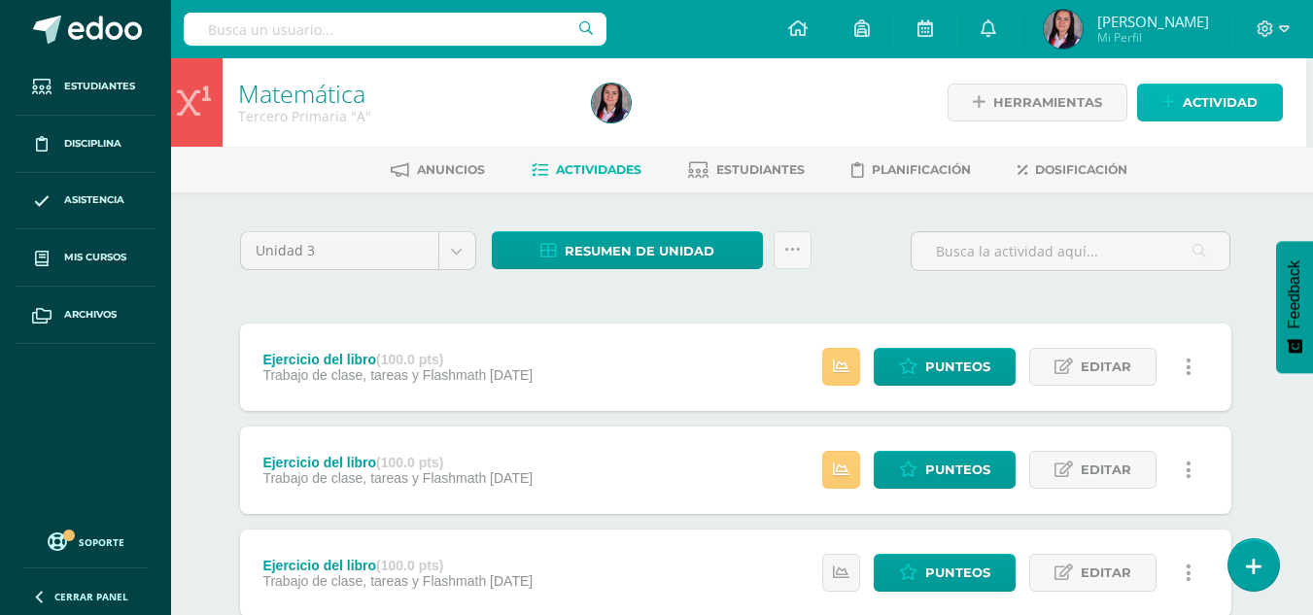
click at [1198, 105] on span "Actividad" at bounding box center [1220, 103] width 75 height 36
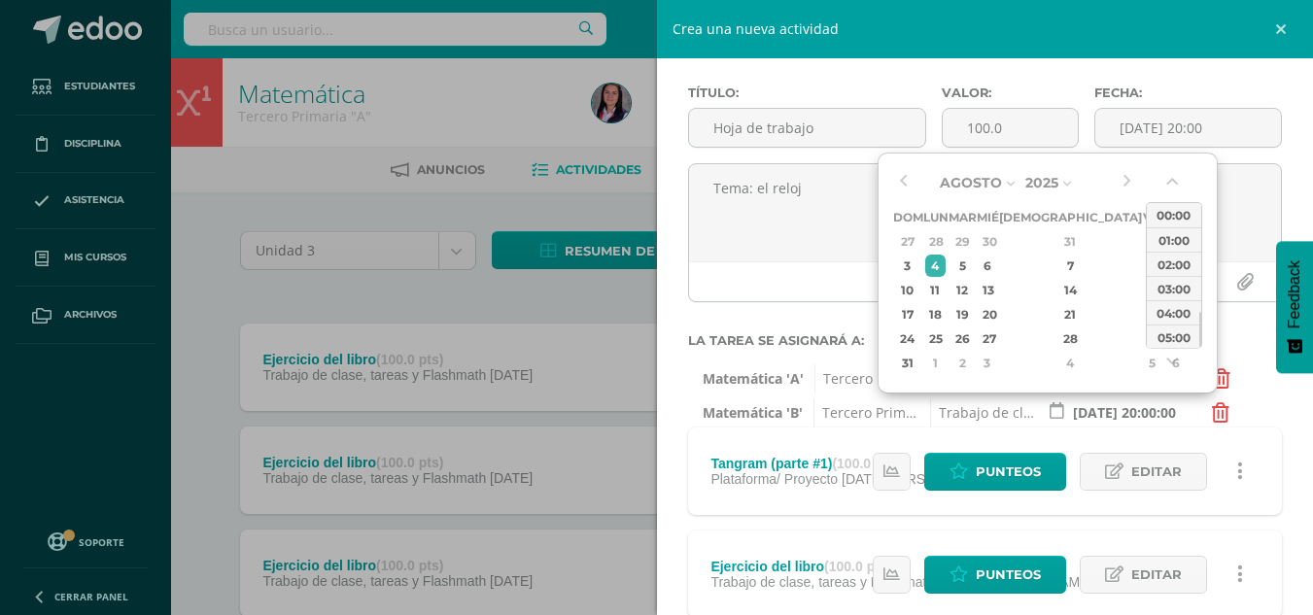
drag, startPoint x: 1192, startPoint y: 404, endPoint x: 1197, endPoint y: 359, distance: 45.9
type input "[DATE] 20:00:00"
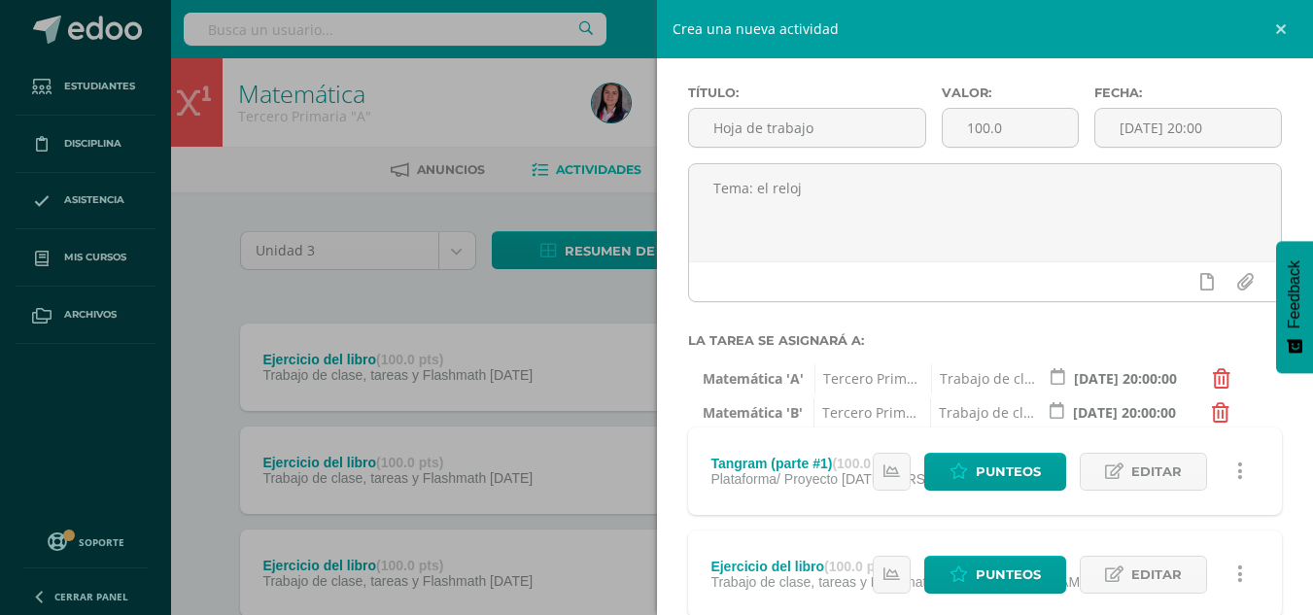
click at [1228, 382] on icon at bounding box center [1221, 378] width 17 height 19
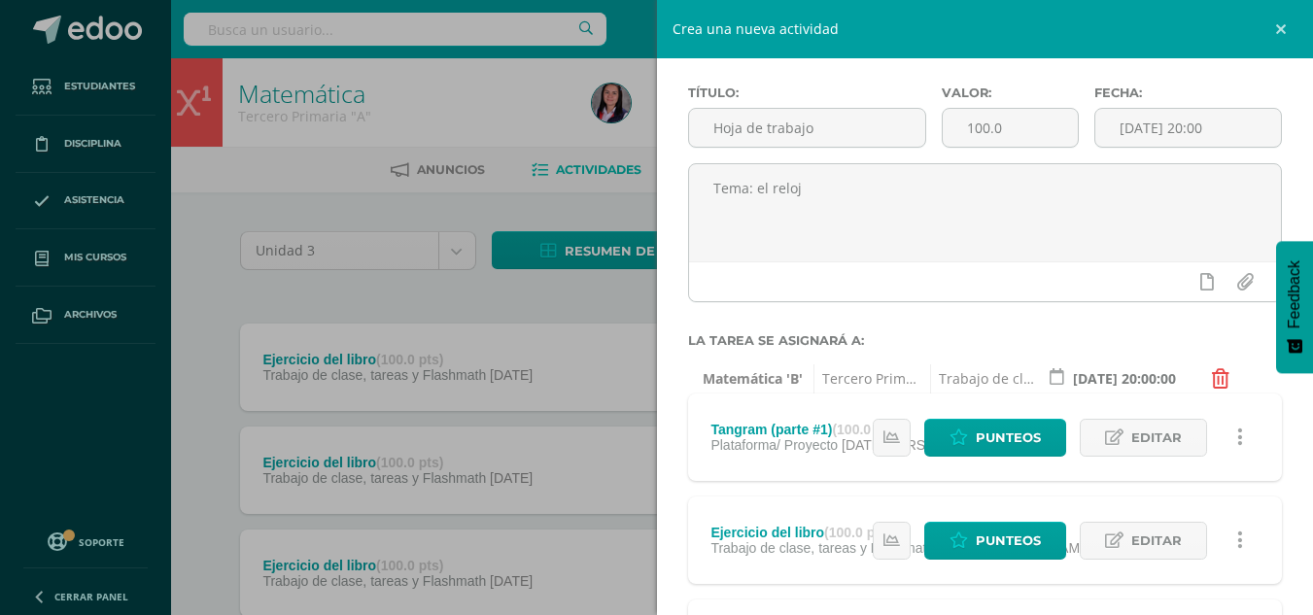
click at [1228, 382] on icon at bounding box center [1220, 378] width 17 height 19
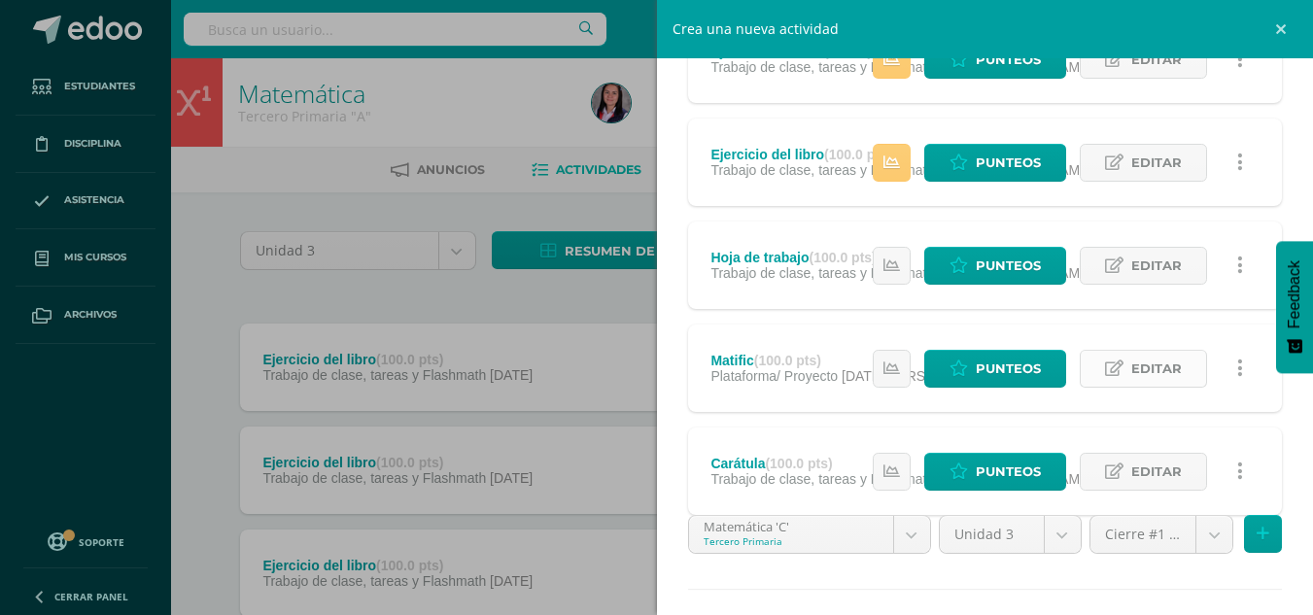
scroll to position [1035, 0]
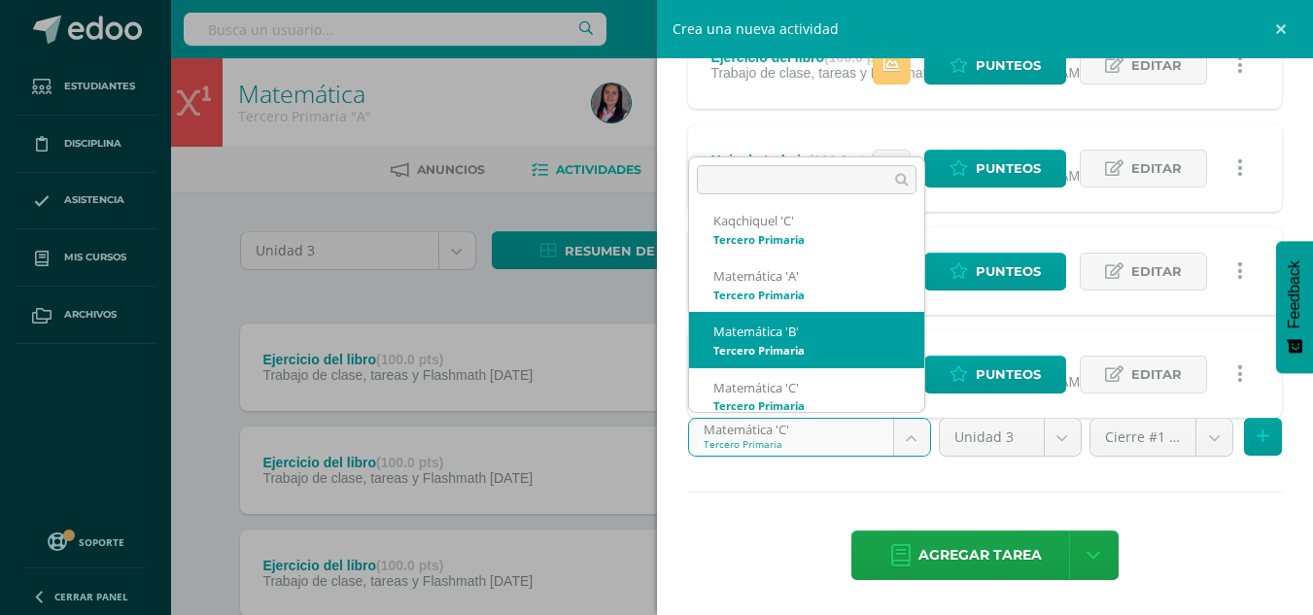
scroll to position [0, 0]
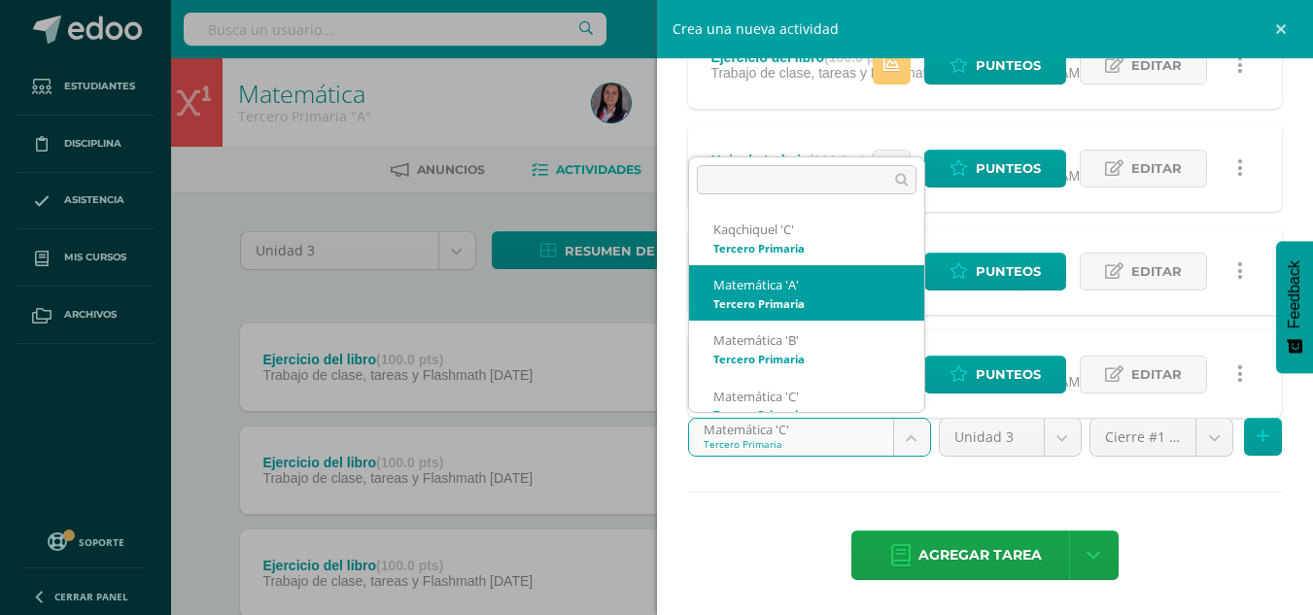
select select "210973"
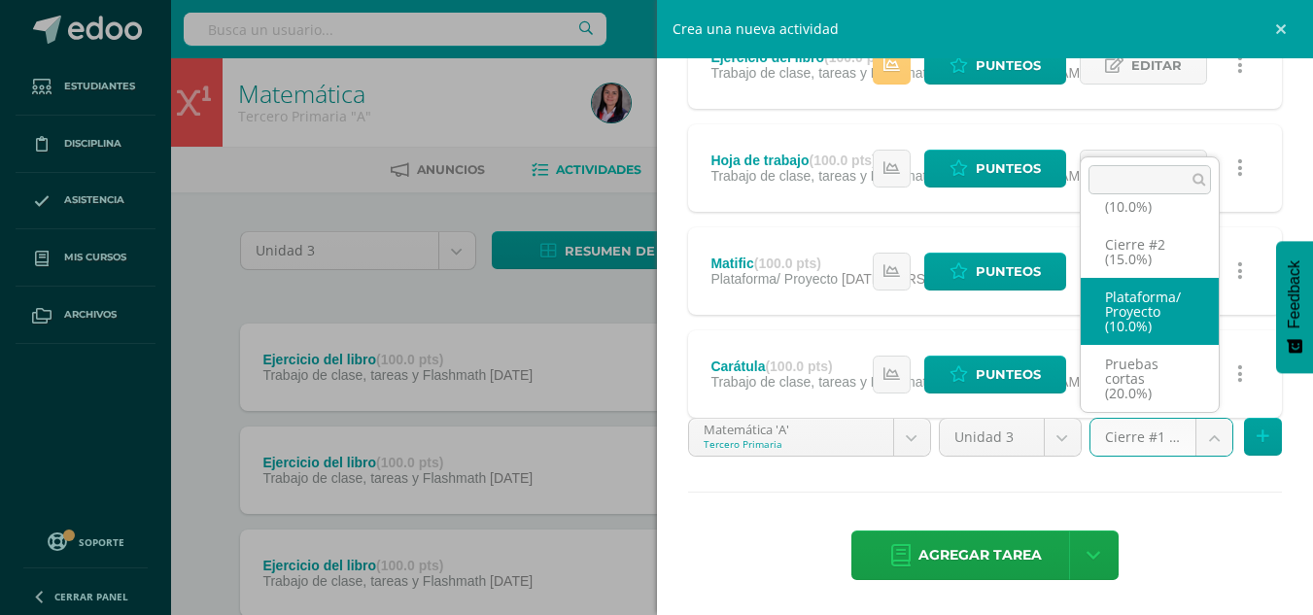
scroll to position [141, 0]
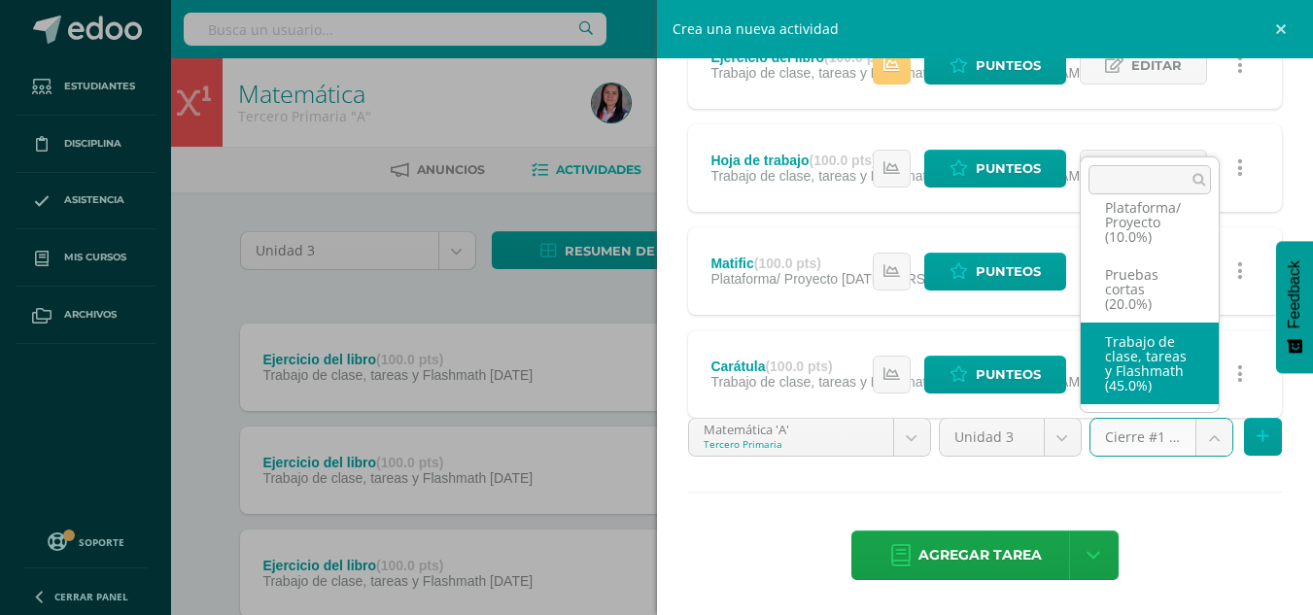
select select "227960"
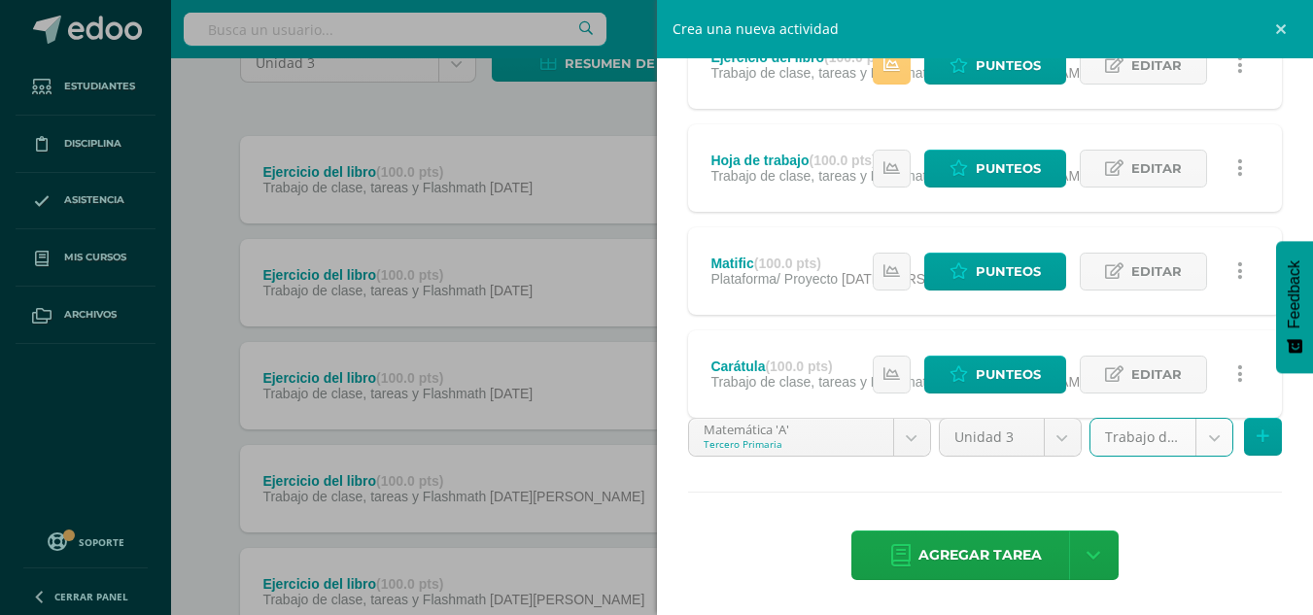
scroll to position [194, 7]
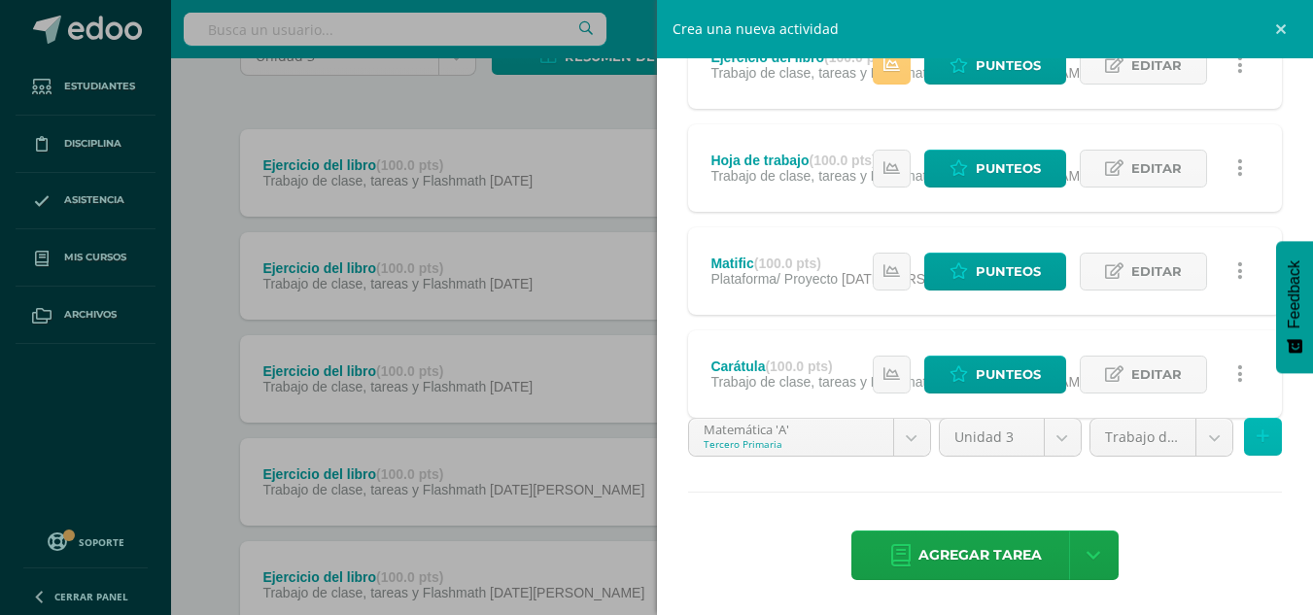
click at [1244, 423] on button at bounding box center [1263, 437] width 38 height 38
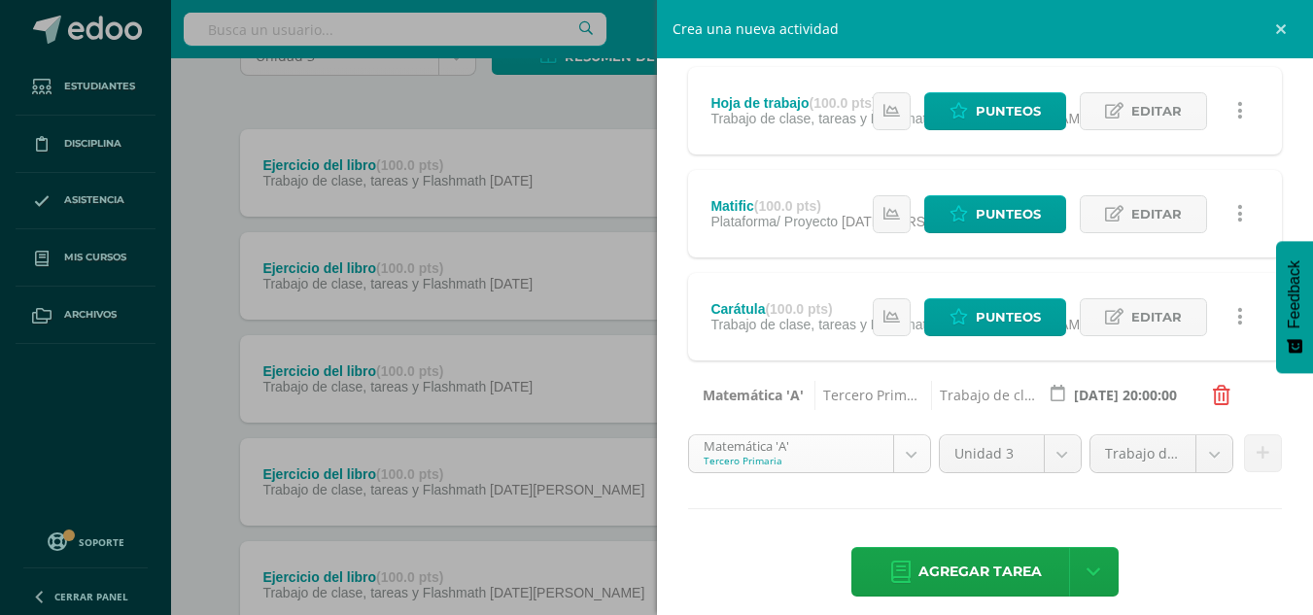
scroll to position [1109, 0]
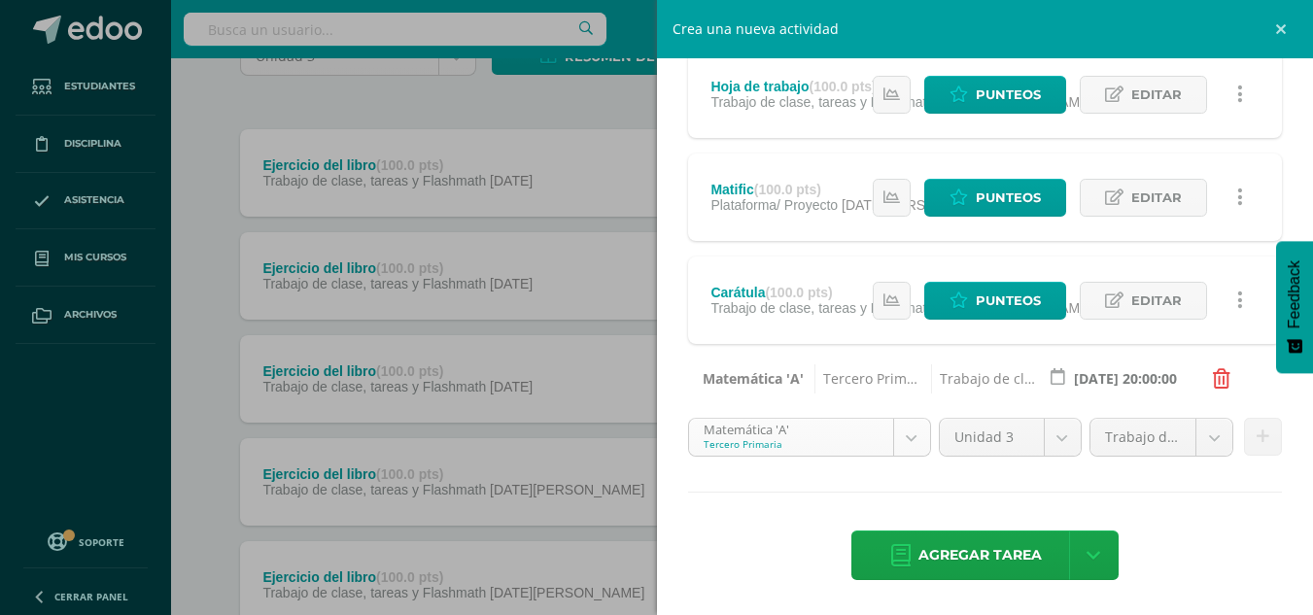
click at [842, 431] on body "Estudiantes Disciplina Asistencia Mis cursos Archivos Soporte Centro de ayuda Ú…" at bounding box center [649, 540] width 1313 height 1468
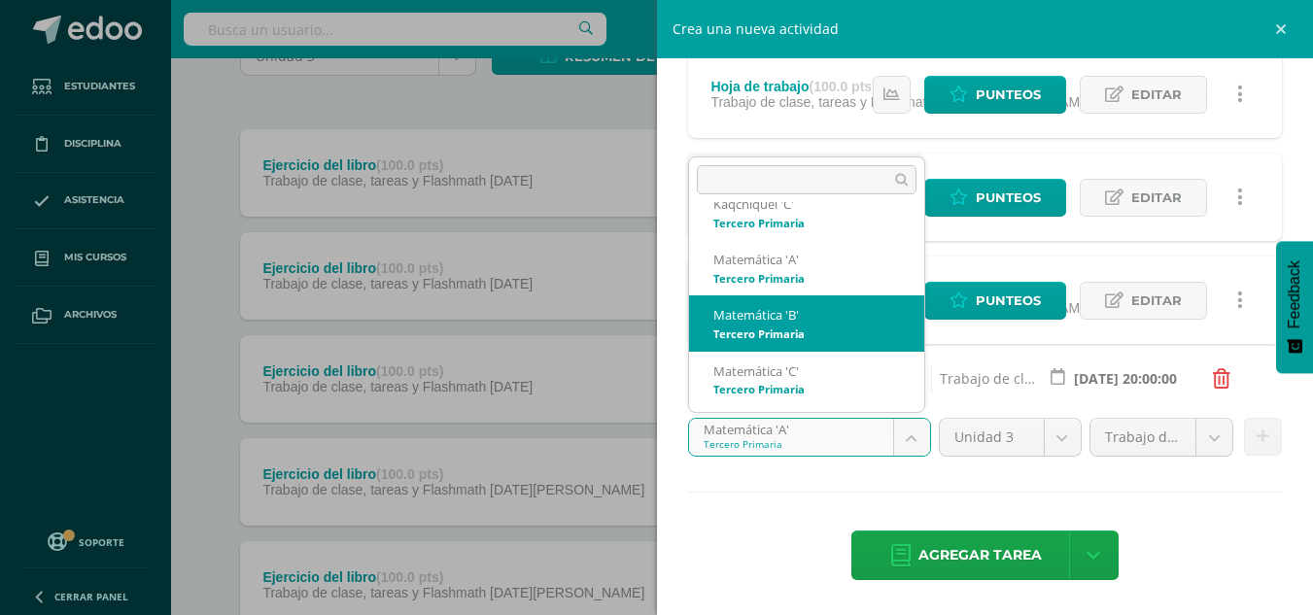
scroll to position [27, 0]
select select "211043"
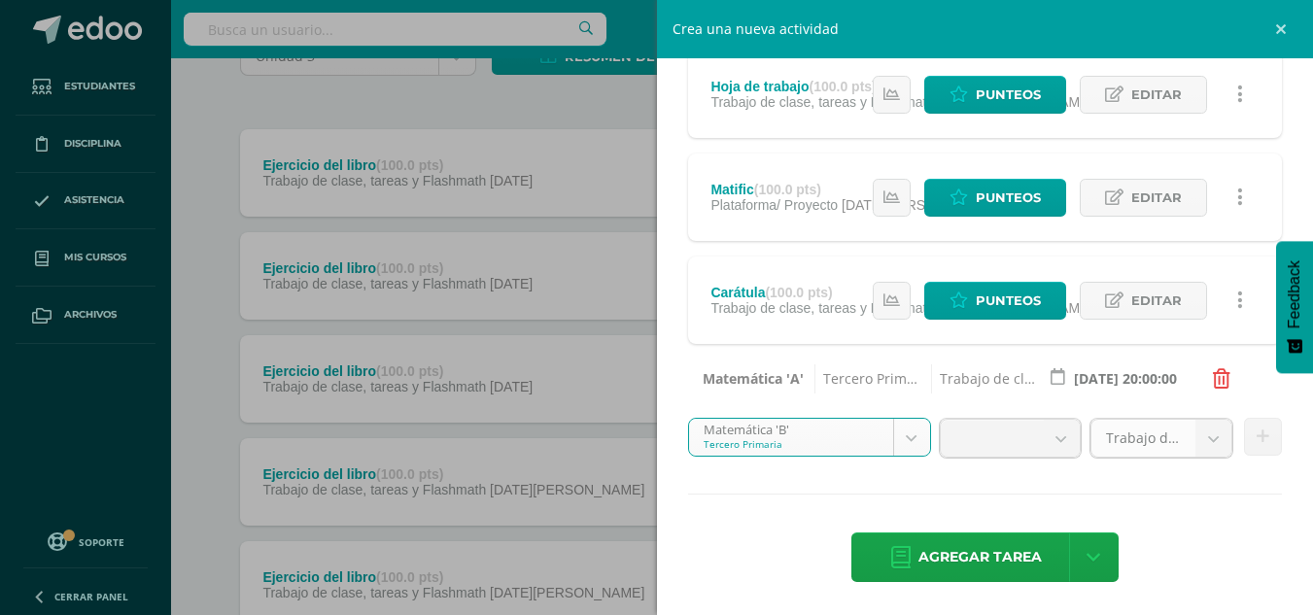
click at [1174, 434] on link "Trabajo de clase, tareas y Flashmath (45.0%)" at bounding box center [1162, 438] width 143 height 39
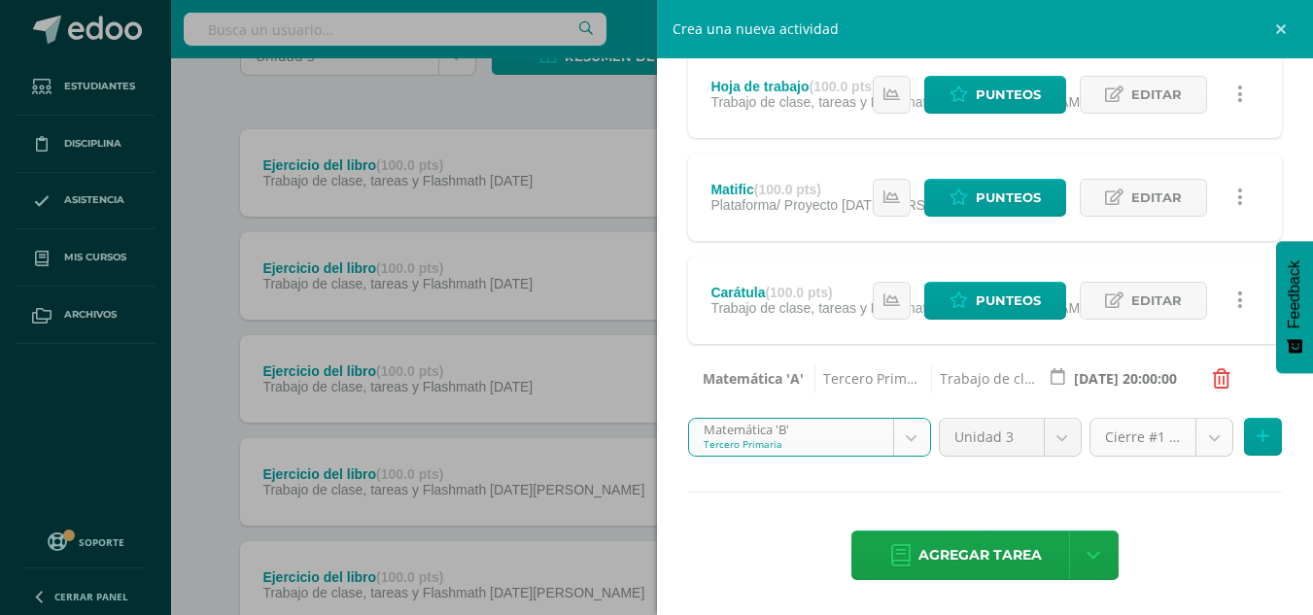
click at [1185, 438] on body "Estudiantes Disciplina Asistencia Mis cursos Archivos Soporte Centro de ayuda Ú…" at bounding box center [649, 540] width 1313 height 1468
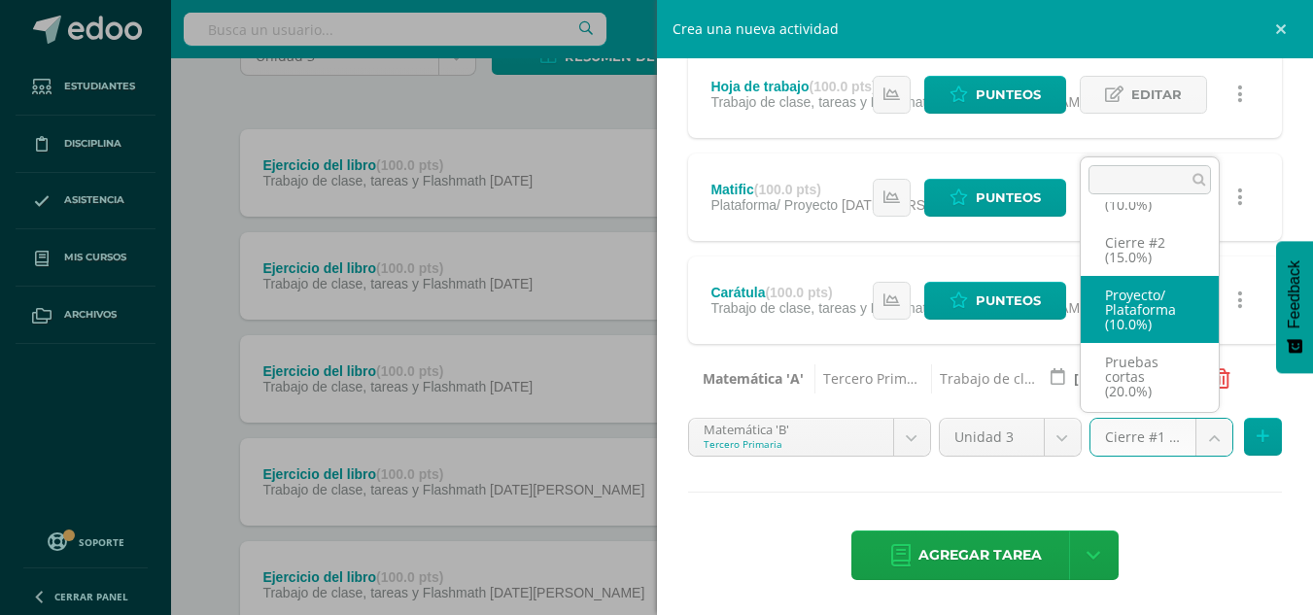
scroll to position [141, 0]
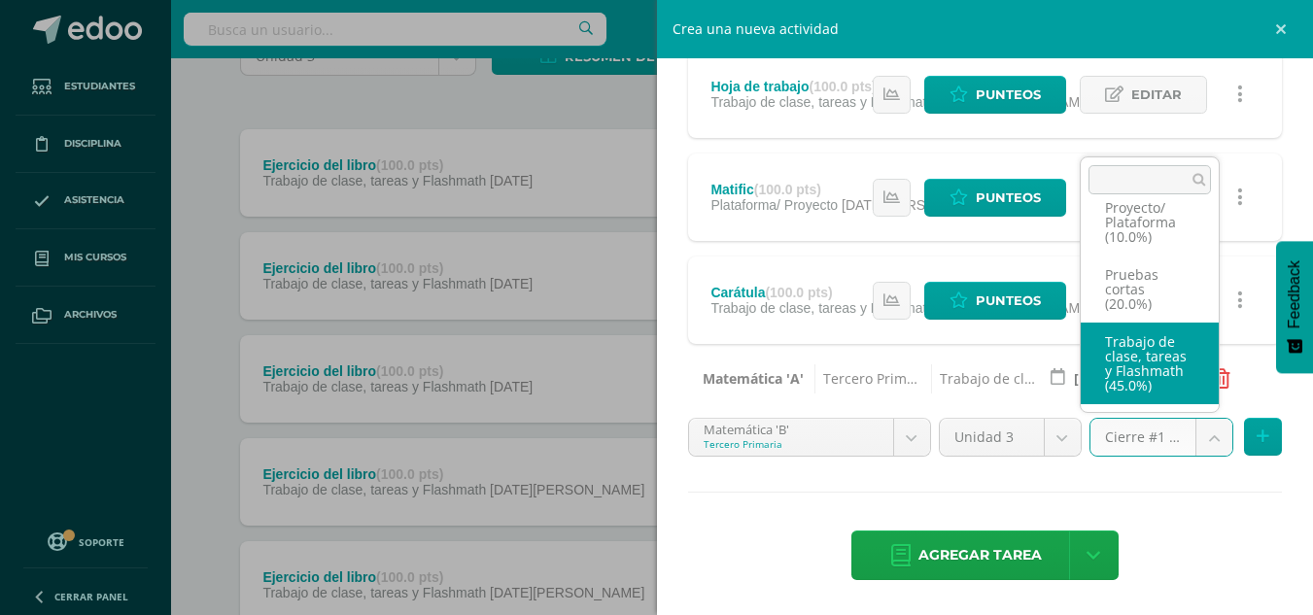
select select "227966"
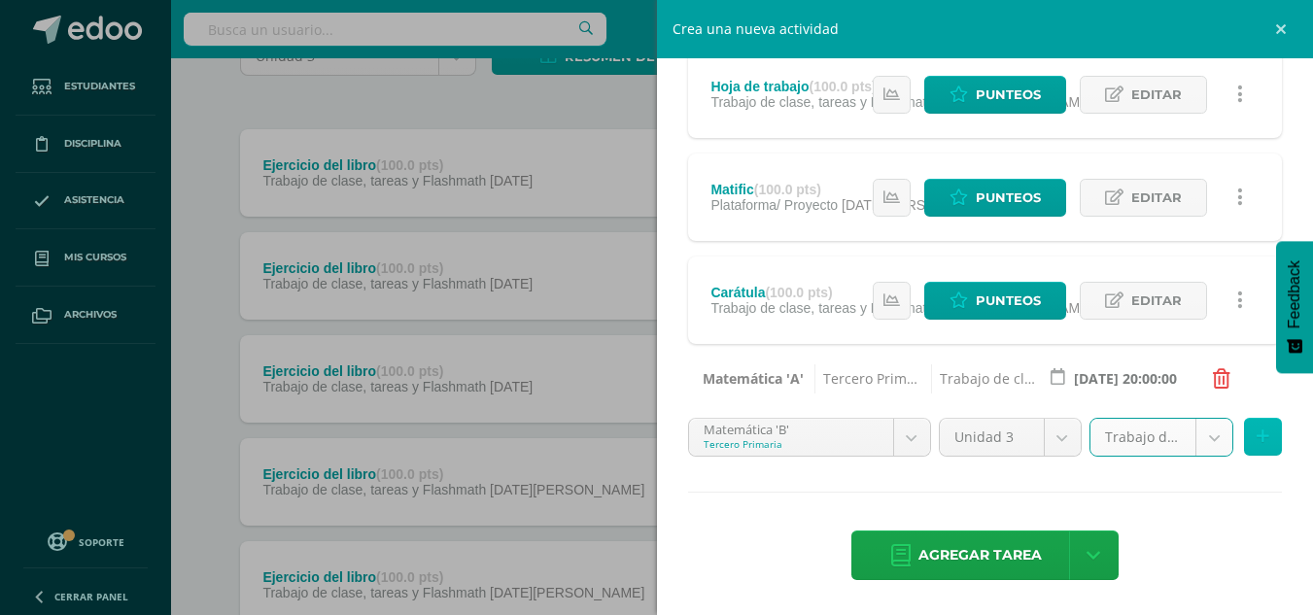
click at [1257, 439] on icon at bounding box center [1263, 437] width 13 height 17
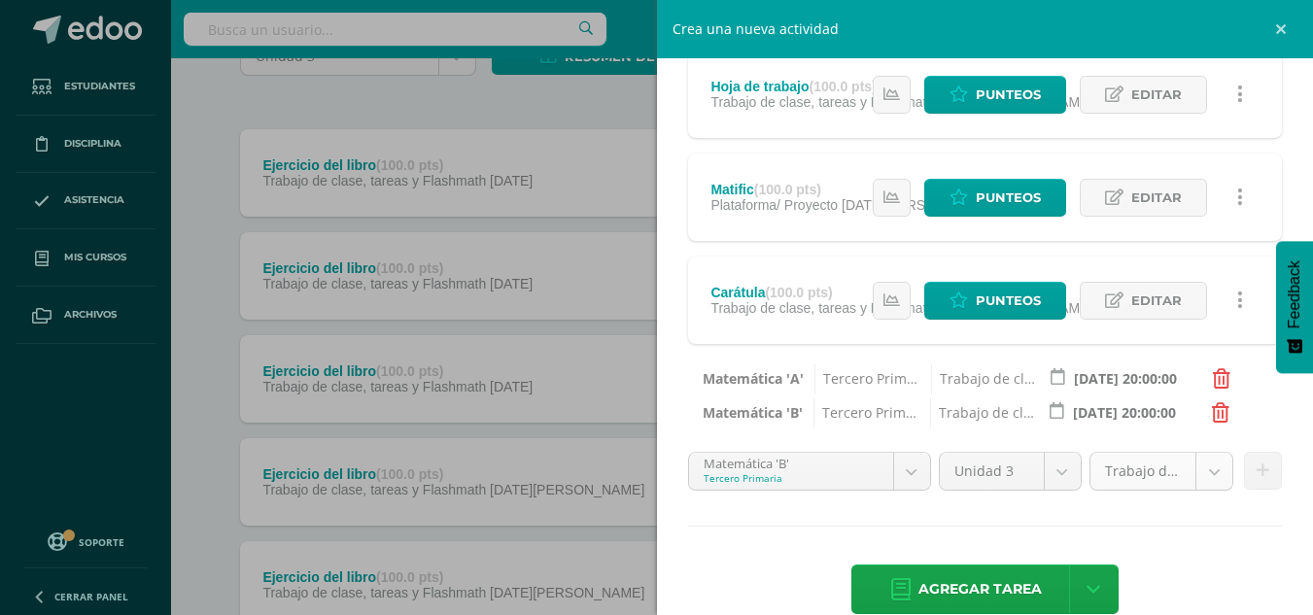
scroll to position [1143, 0]
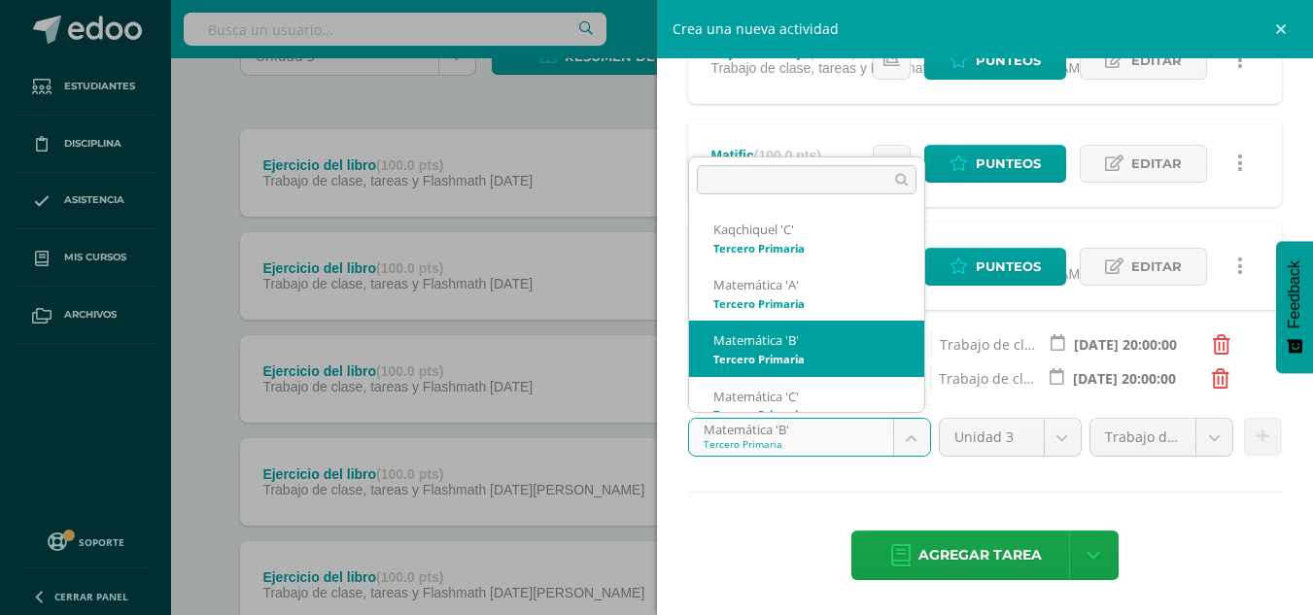
click at [807, 429] on body "Estudiantes Disciplina Asistencia Mis cursos Archivos Soporte Centro de ayuda Ú…" at bounding box center [649, 540] width 1313 height 1468
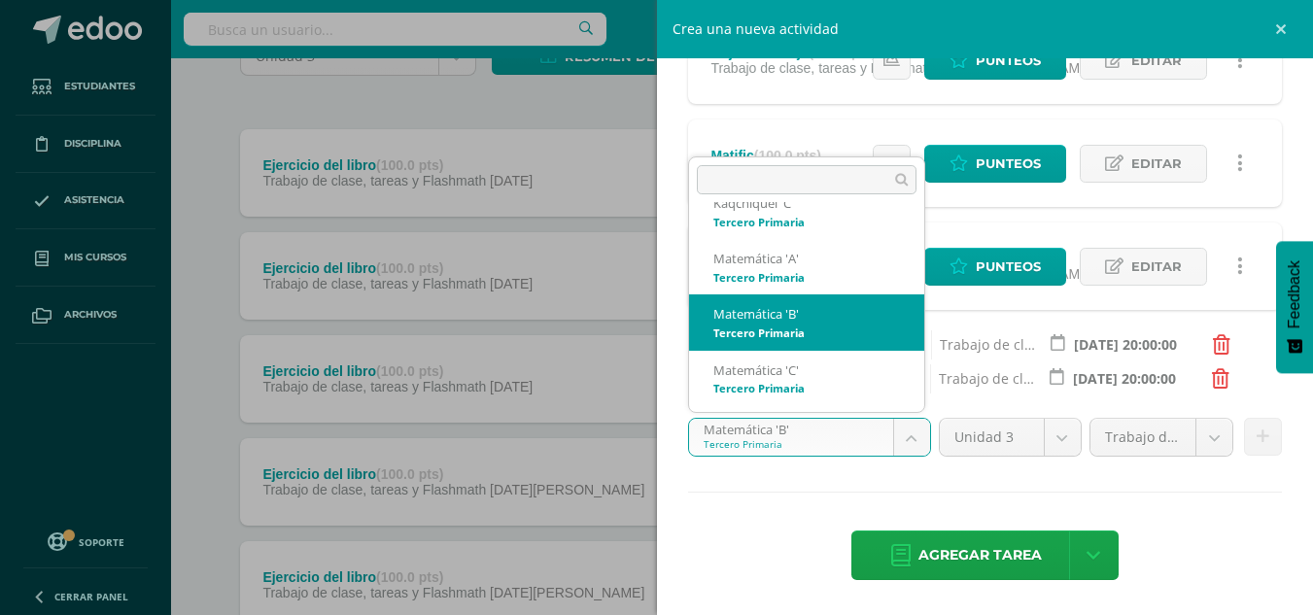
scroll to position [27, 0]
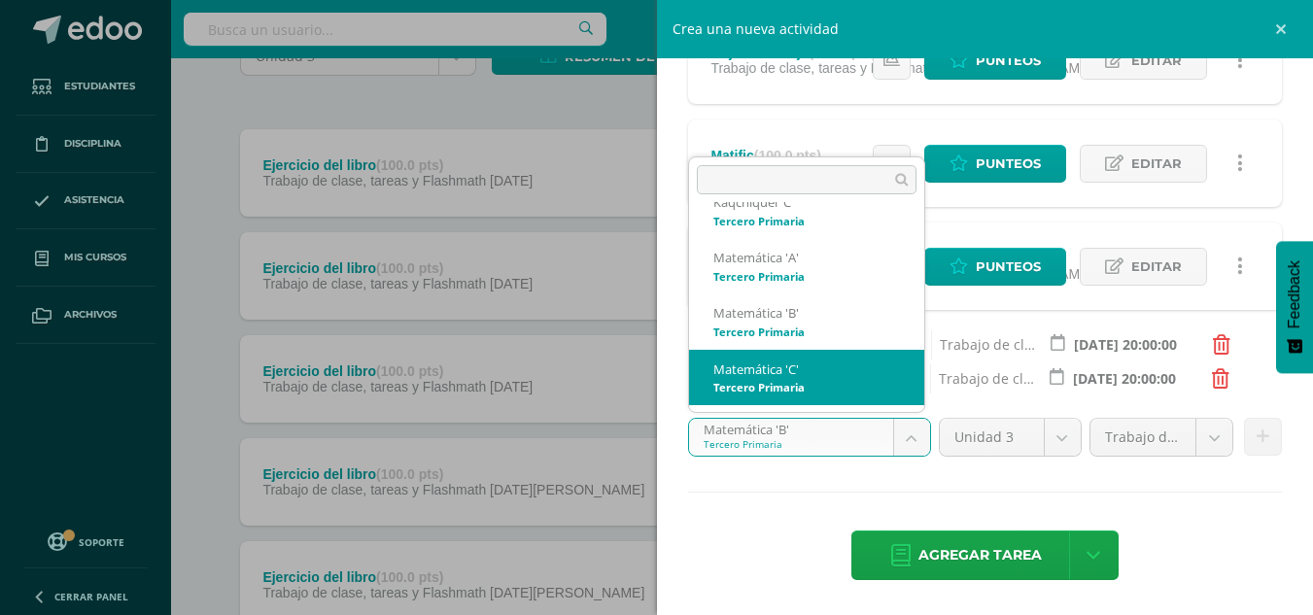
select select "211113"
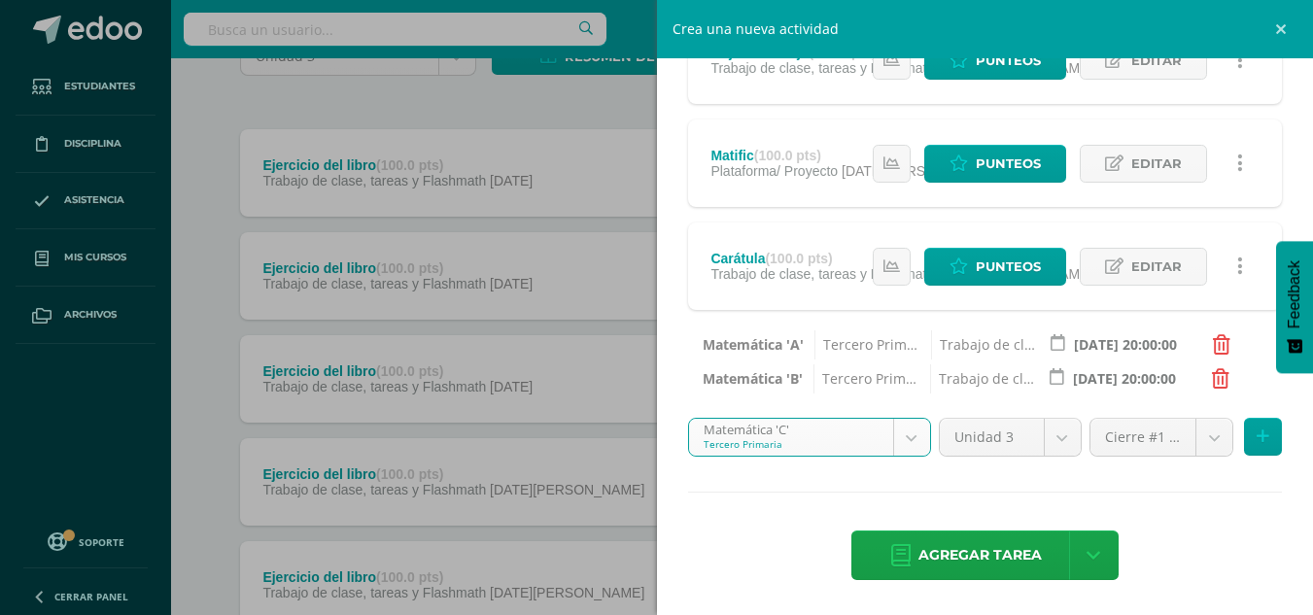
click at [1179, 446] on body "Estudiantes Disciplina Asistencia Mis cursos Archivos Soporte Centro de ayuda Ú…" at bounding box center [649, 540] width 1313 height 1468
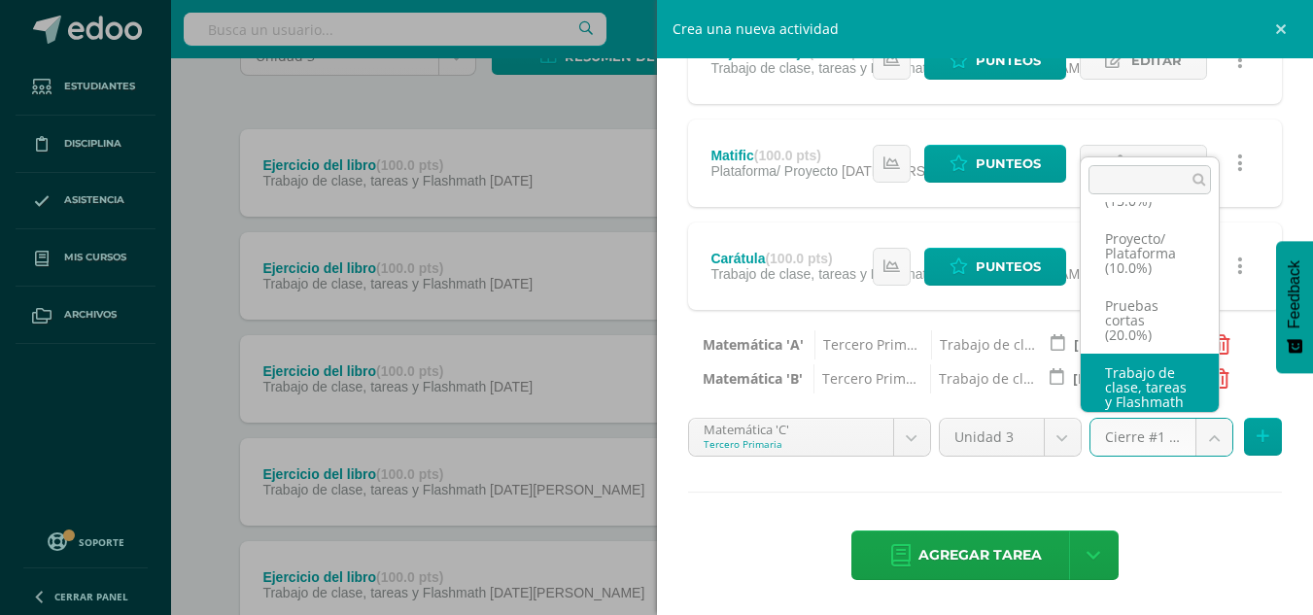
scroll to position [141, 0]
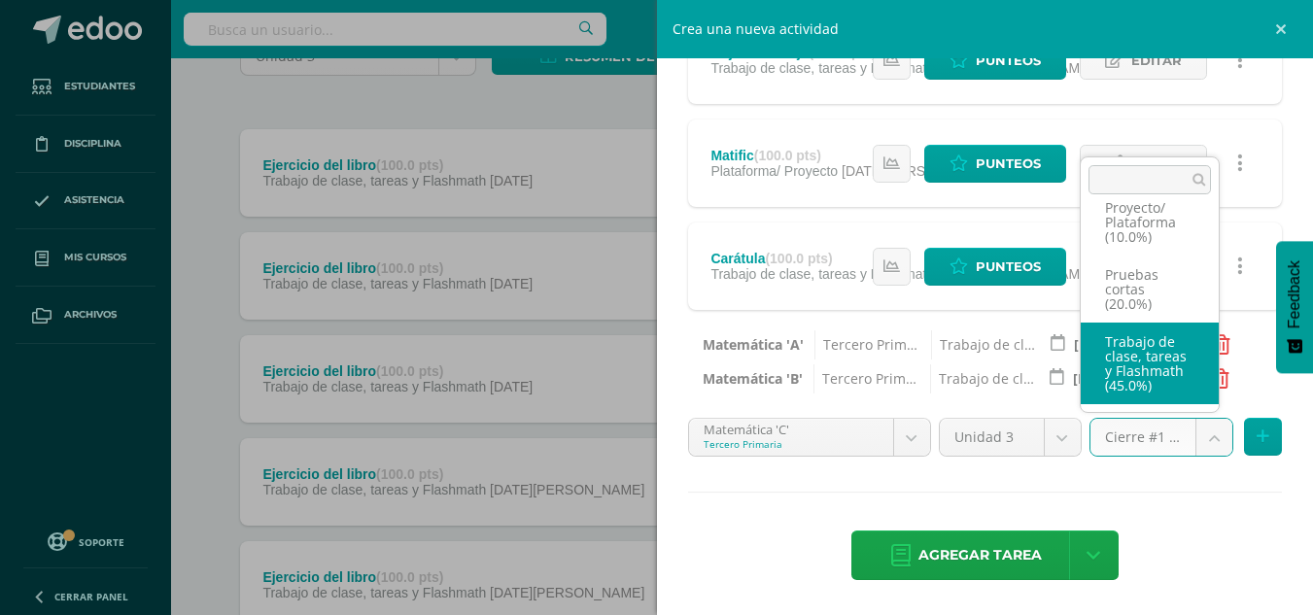
select select "227953"
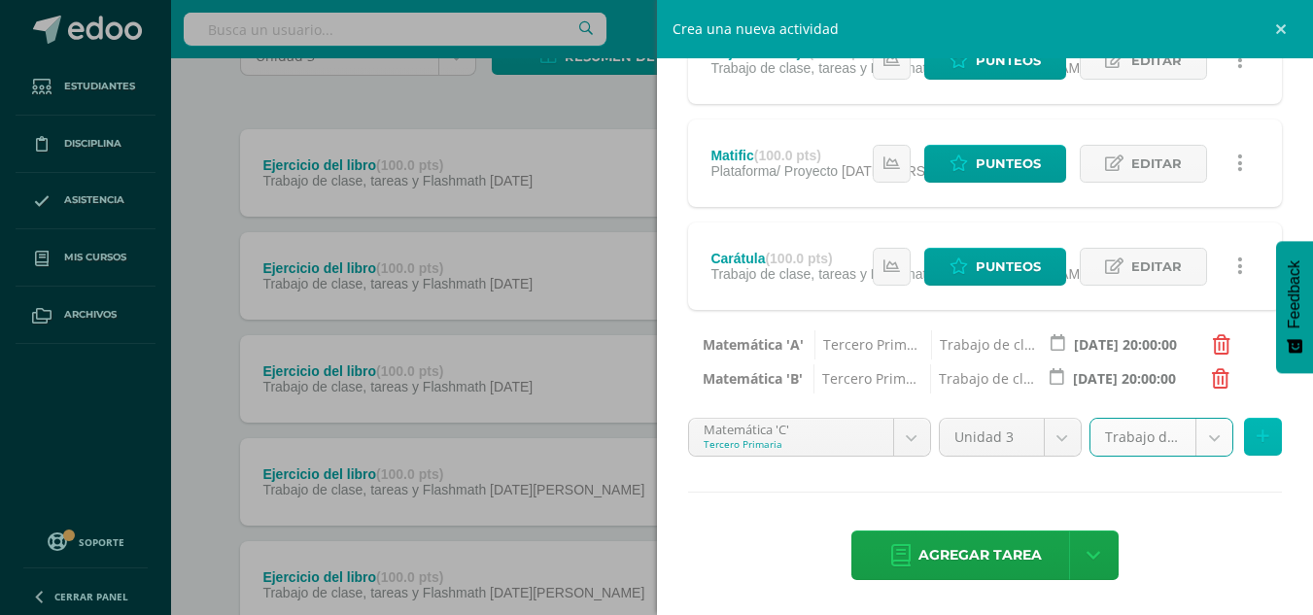
click at [1244, 437] on button at bounding box center [1263, 437] width 38 height 38
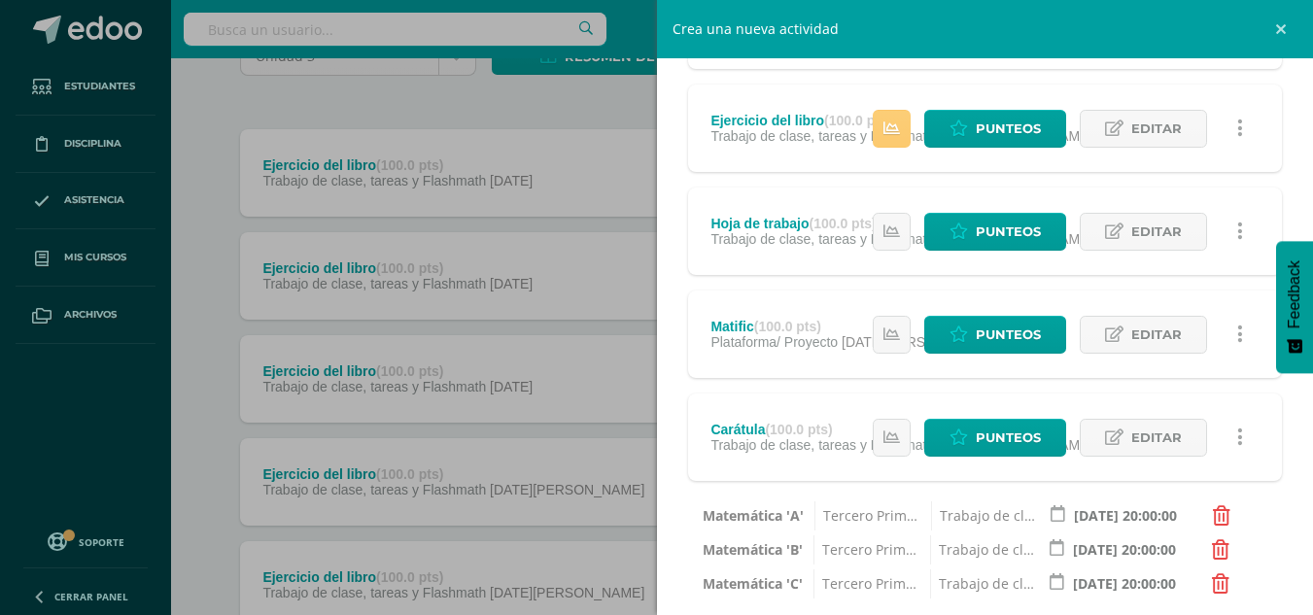
scroll to position [1177, 0]
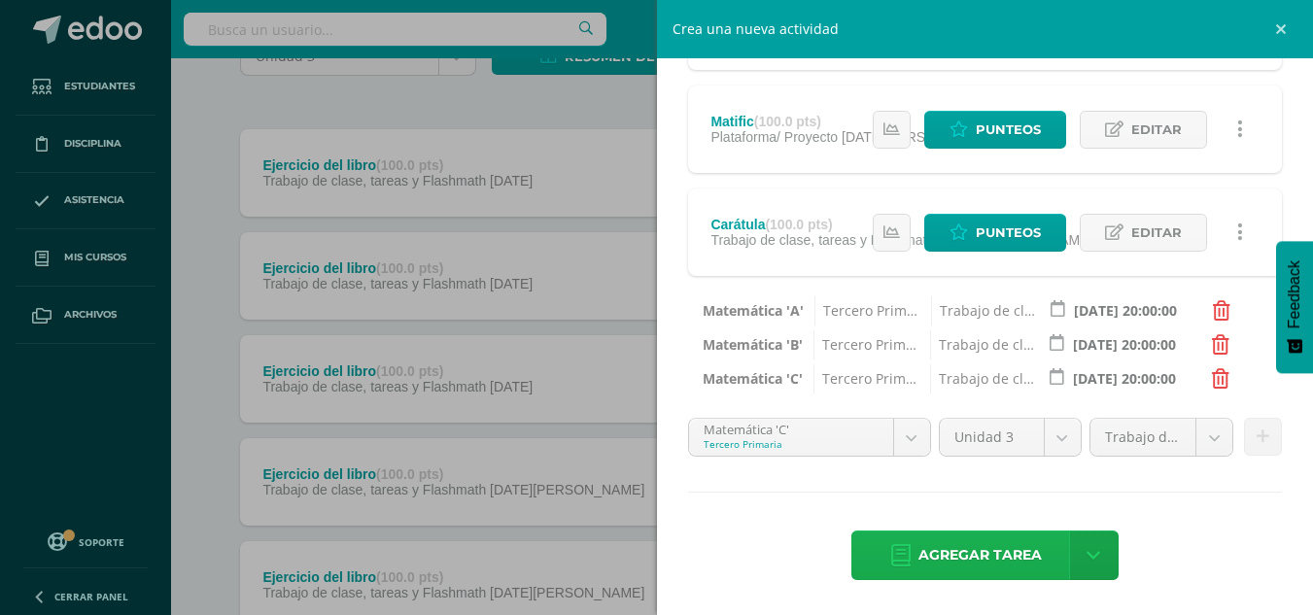
click at [1052, 540] on link "Agregar tarea" at bounding box center [966, 556] width 229 height 50
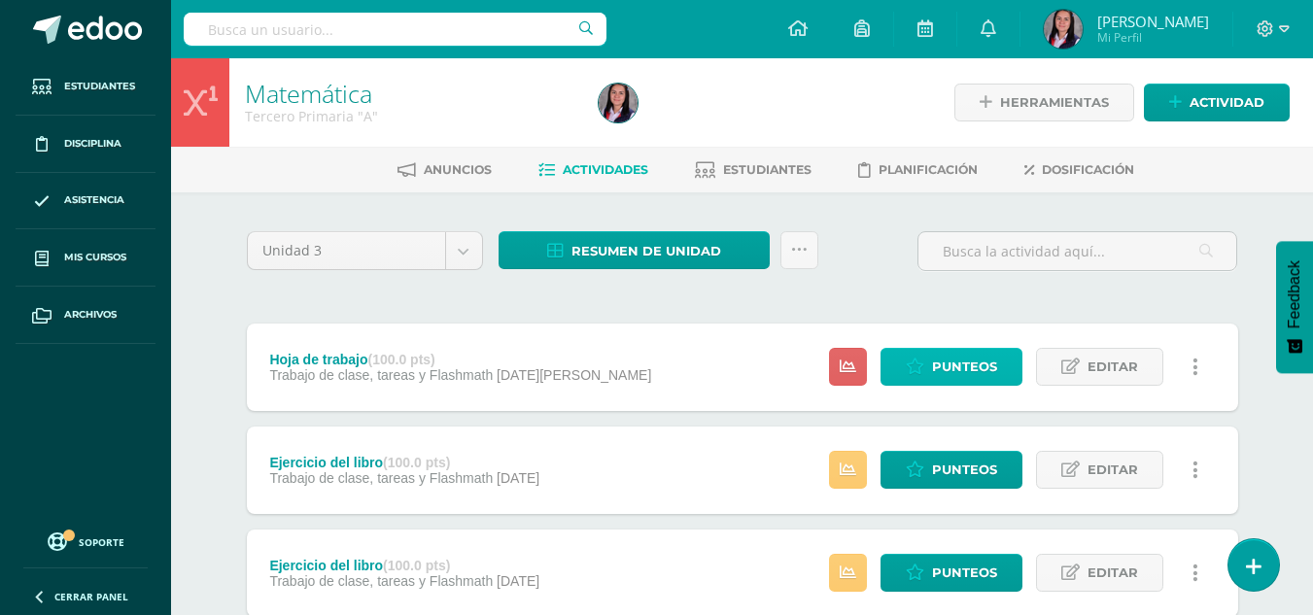
click at [924, 360] on icon at bounding box center [915, 367] width 18 height 17
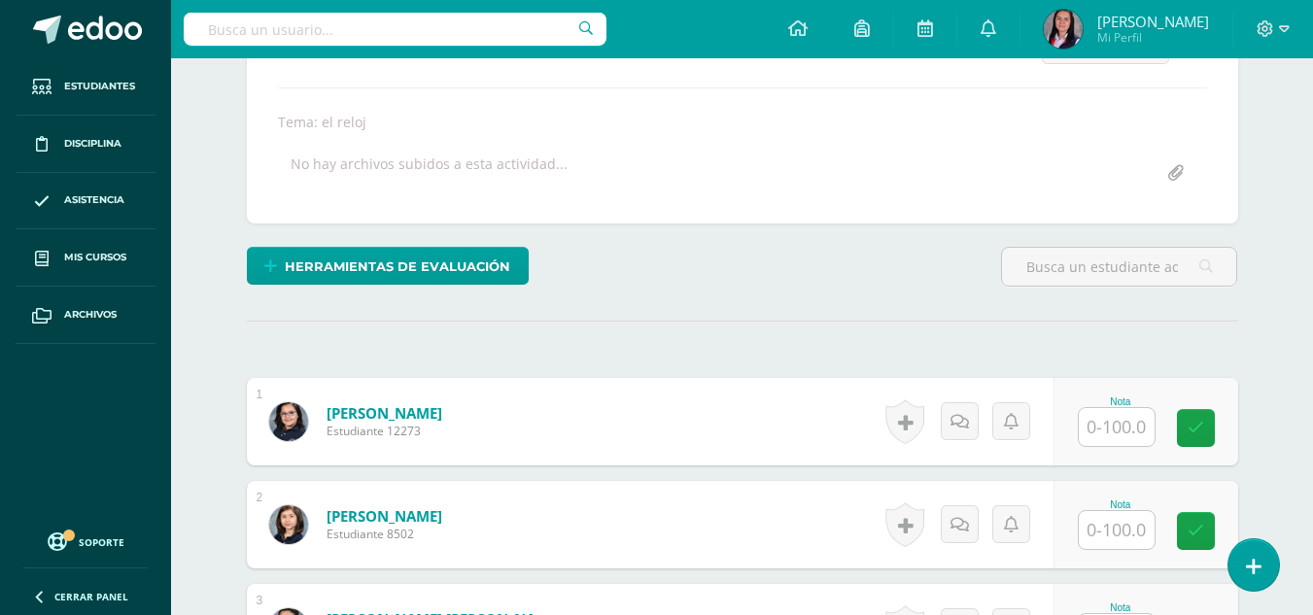
scroll to position [317, 0]
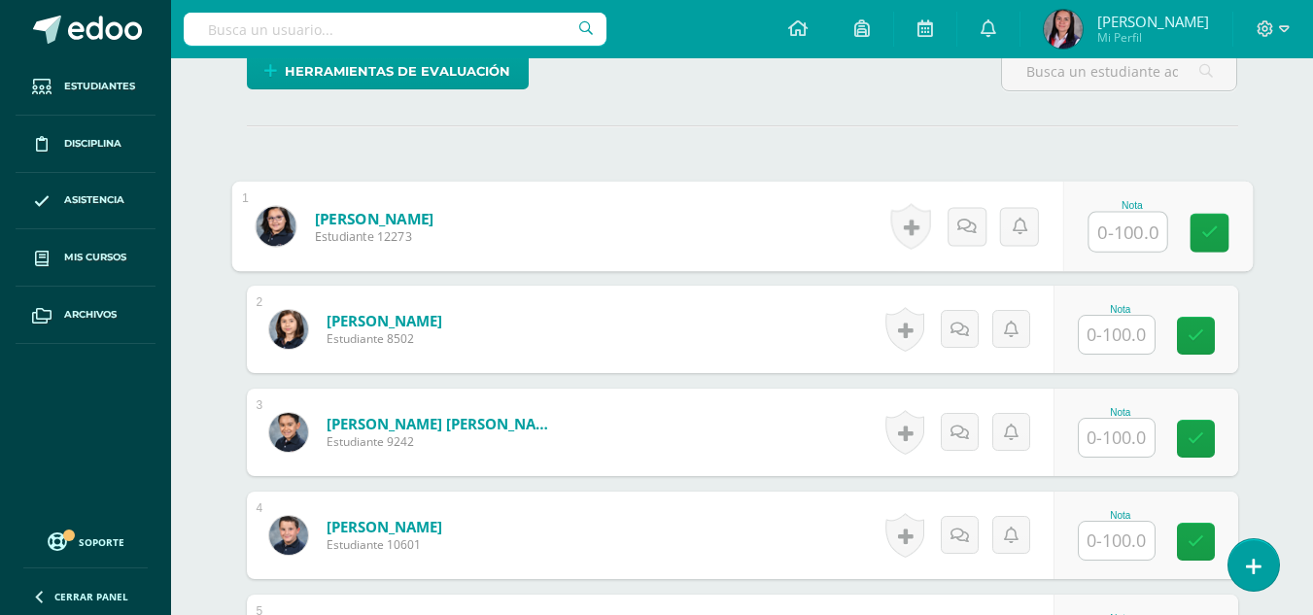
click at [1139, 252] on input "text" at bounding box center [1128, 232] width 78 height 39
type input "90"
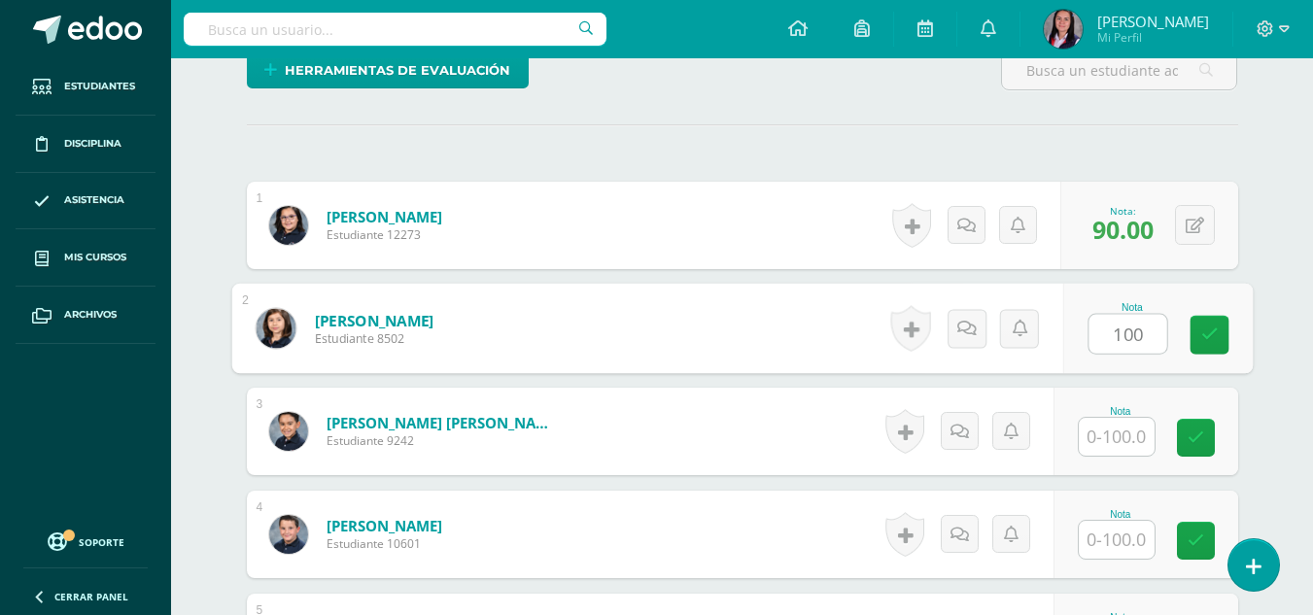
type input "100"
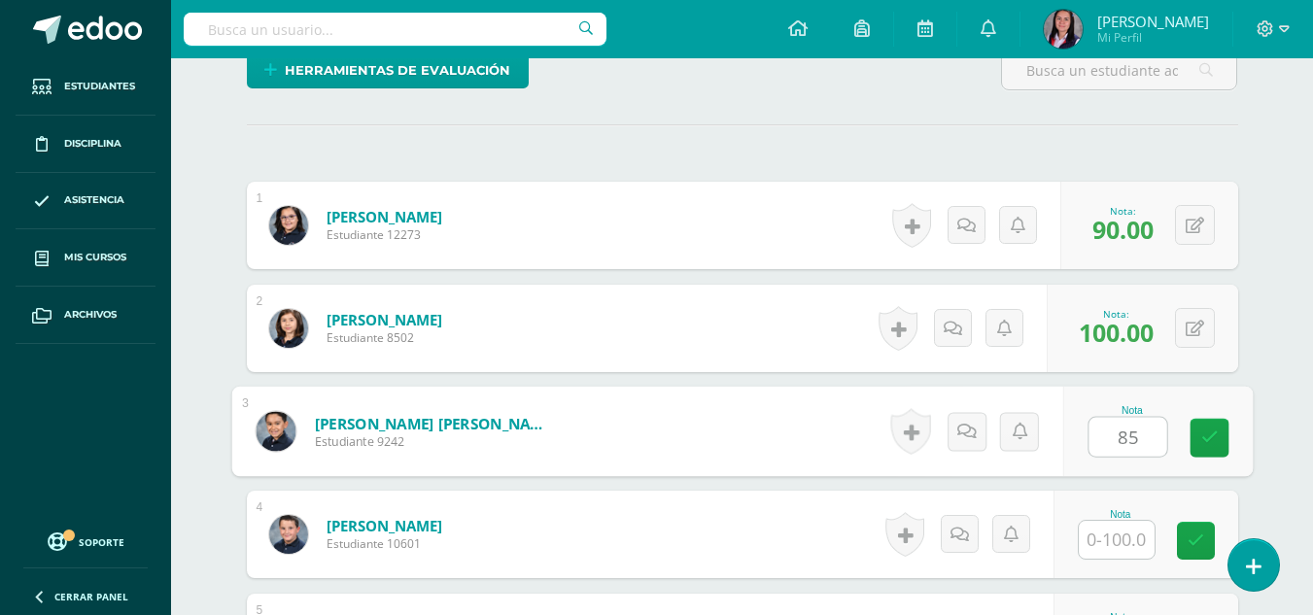
type input "85"
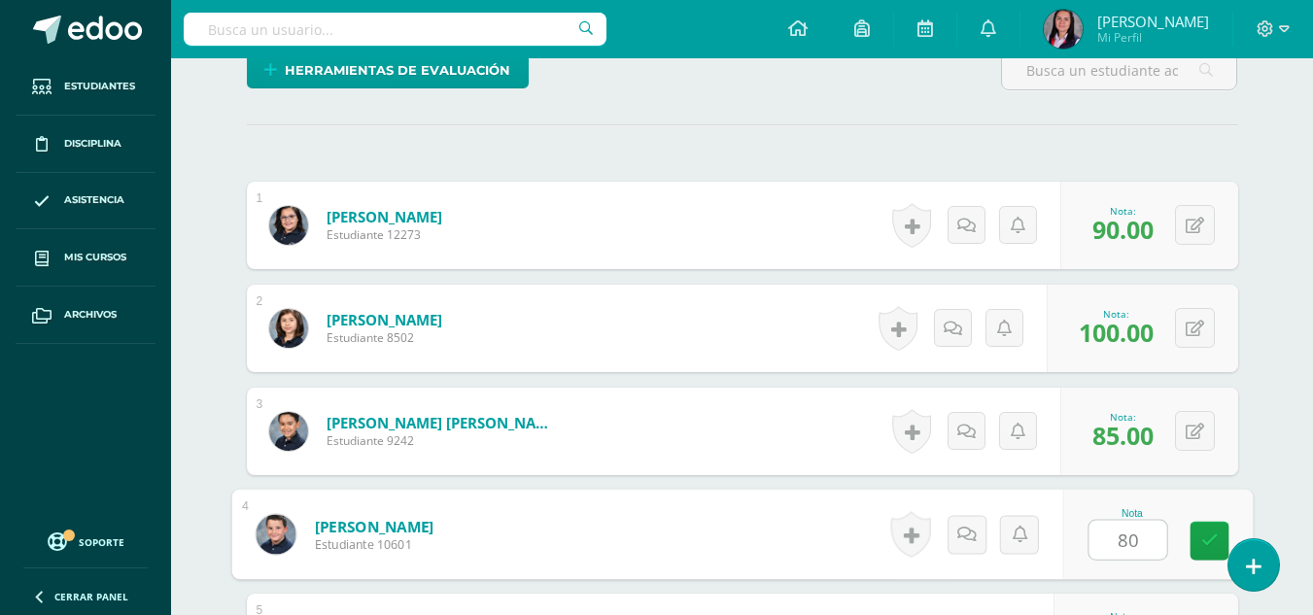
type input "80"
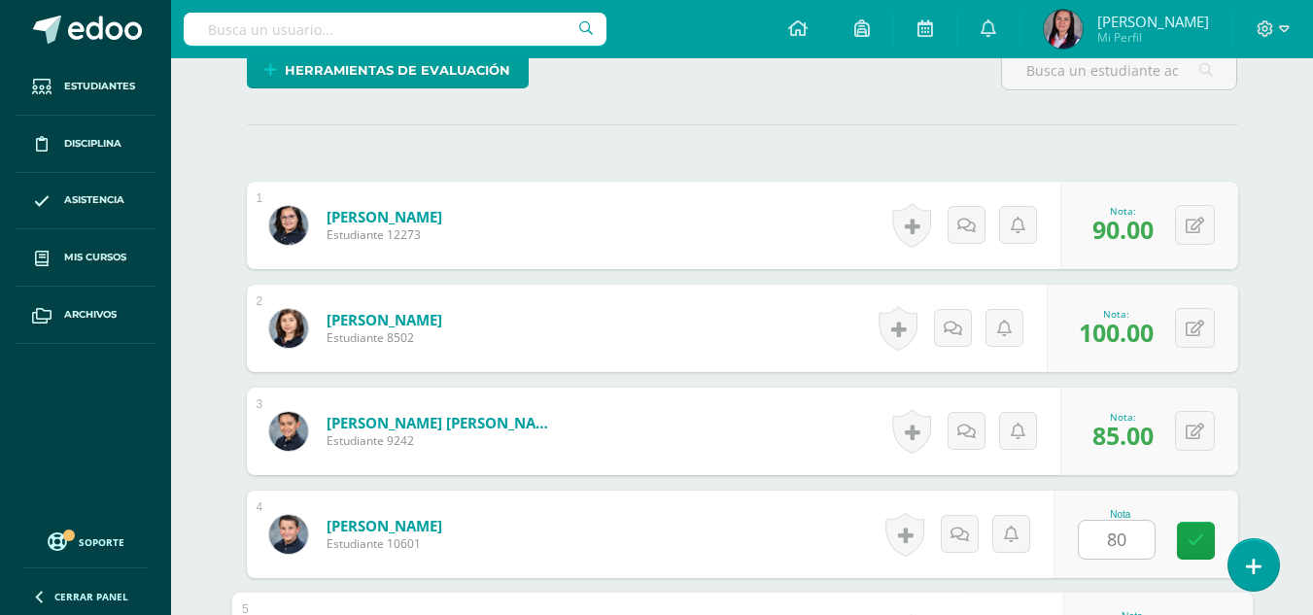
scroll to position [874, 0]
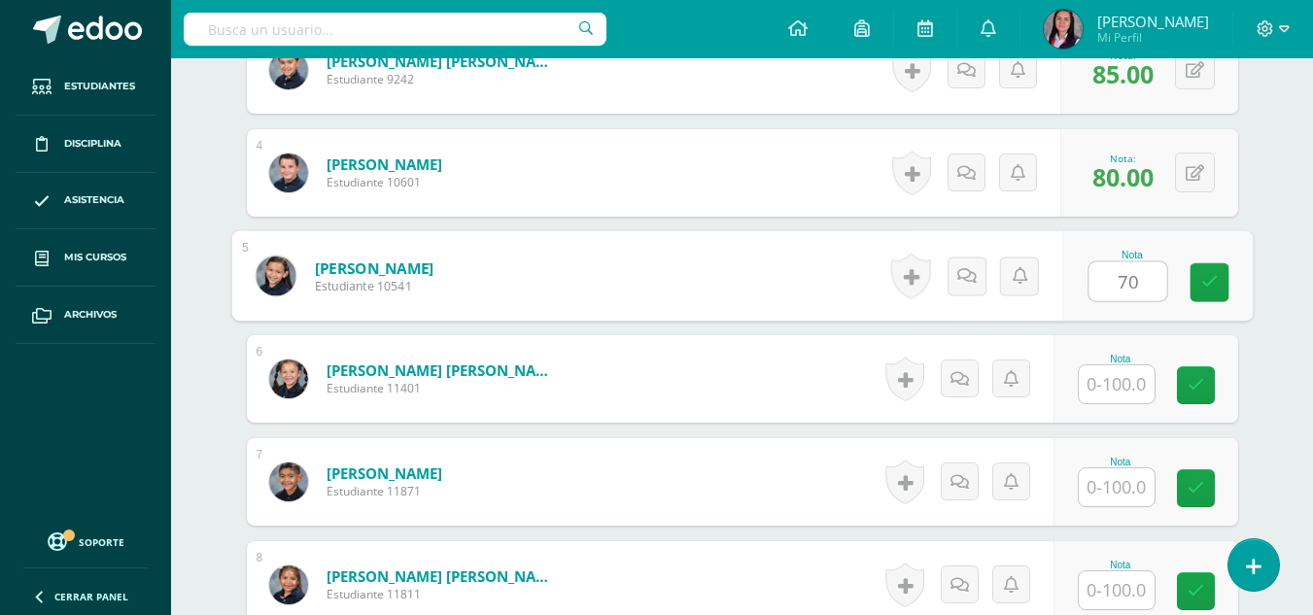
type input "70"
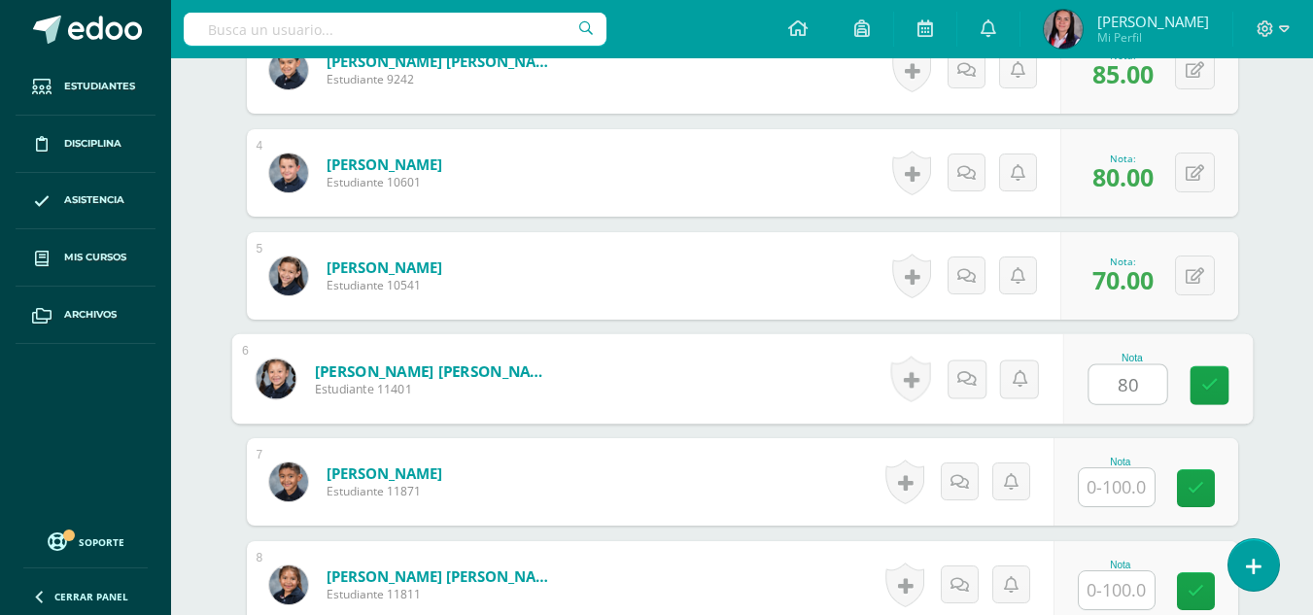
type input "80"
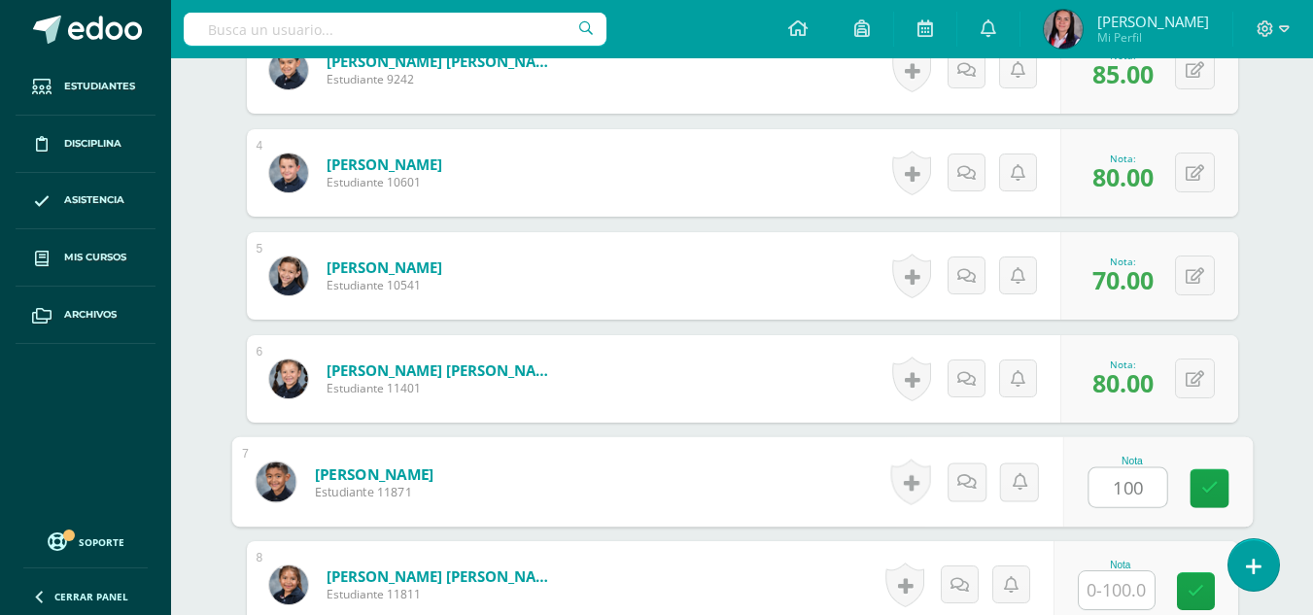
type input "100"
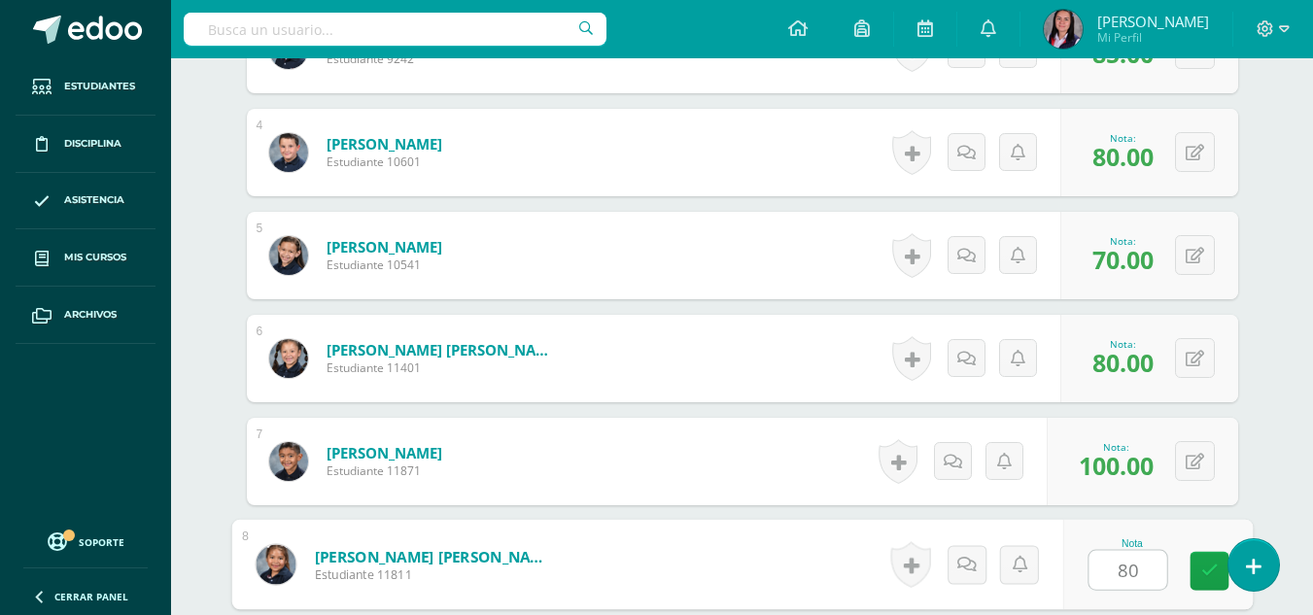
type input "80"
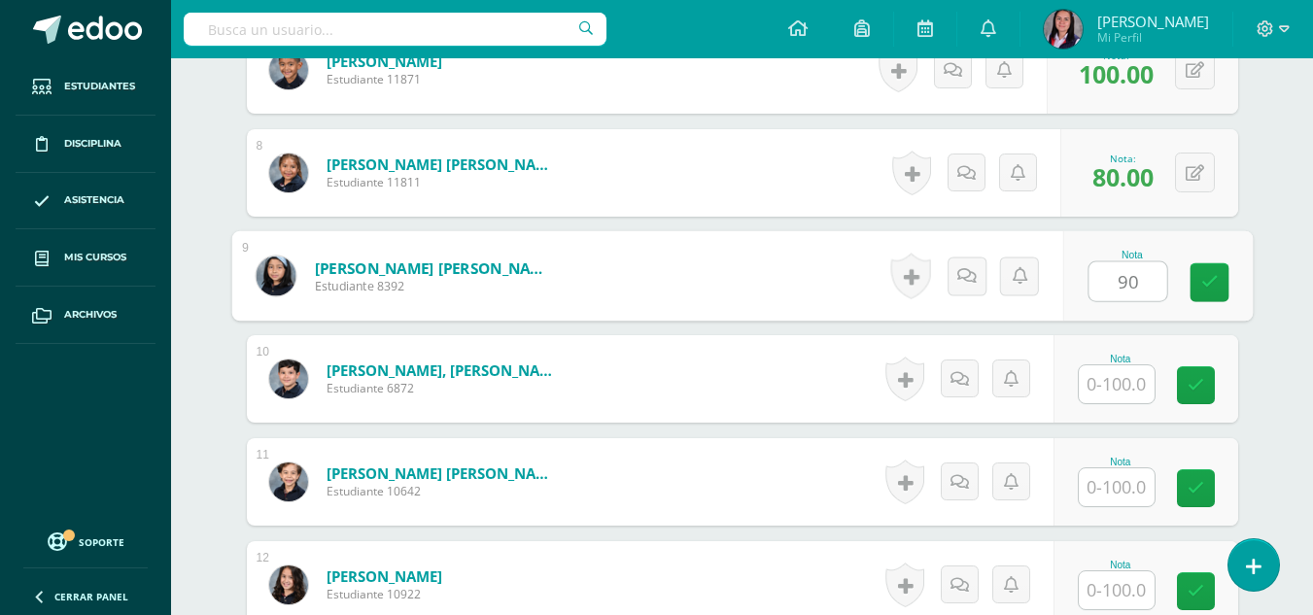
type input "90"
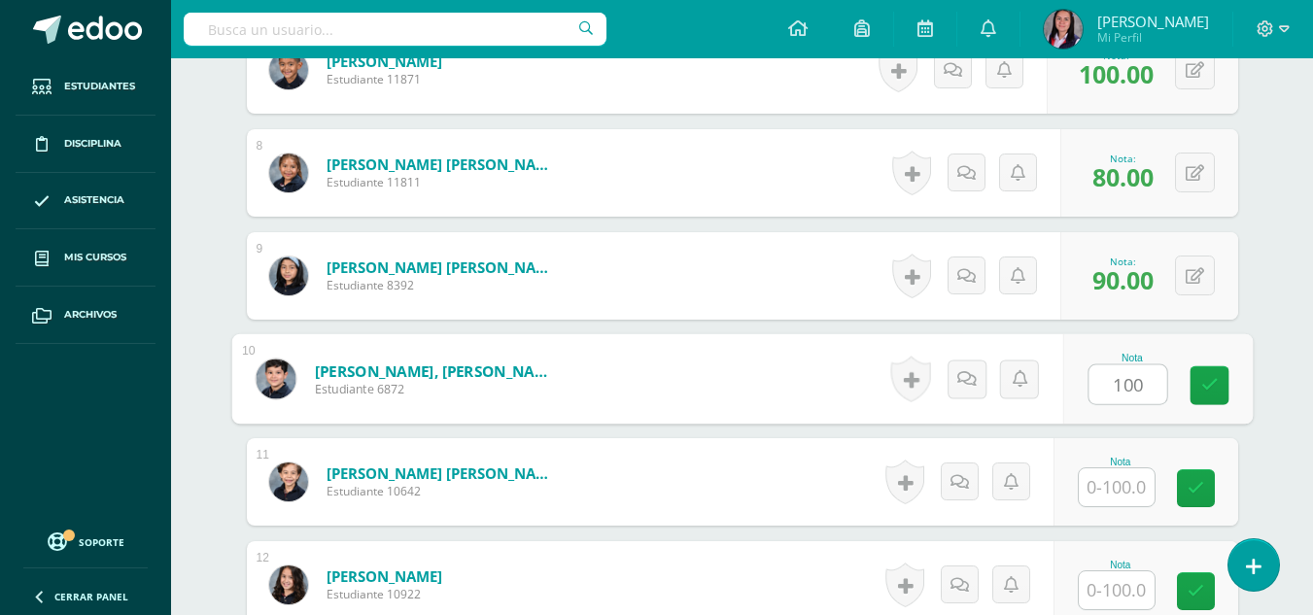
type input "100"
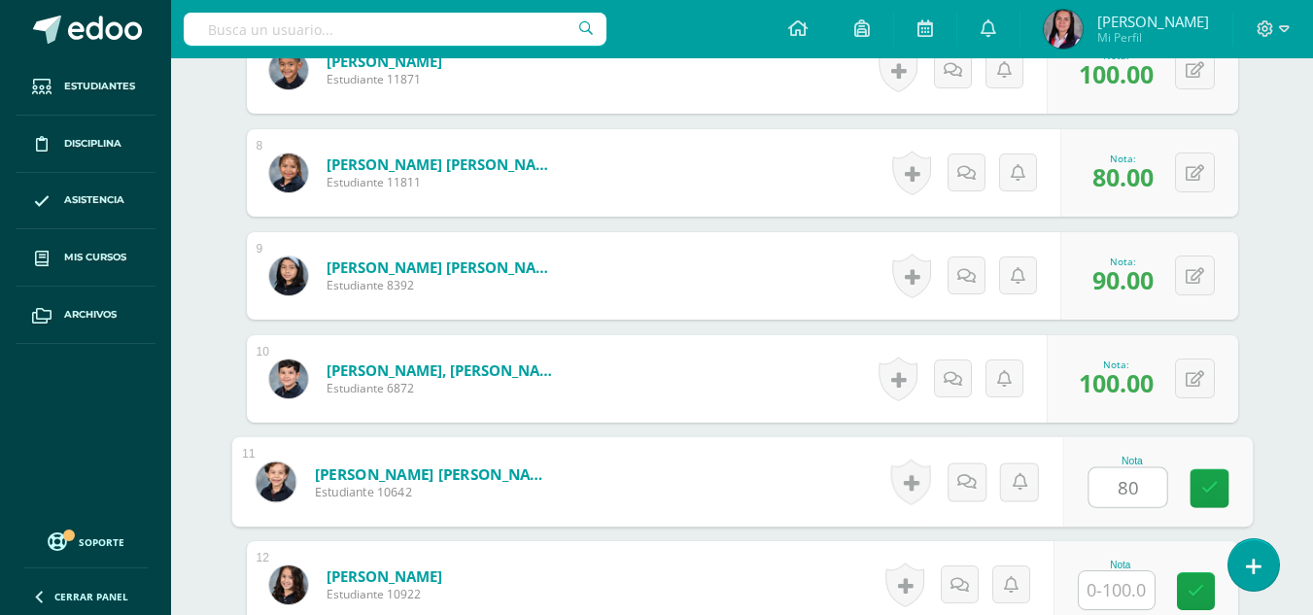
type input "80"
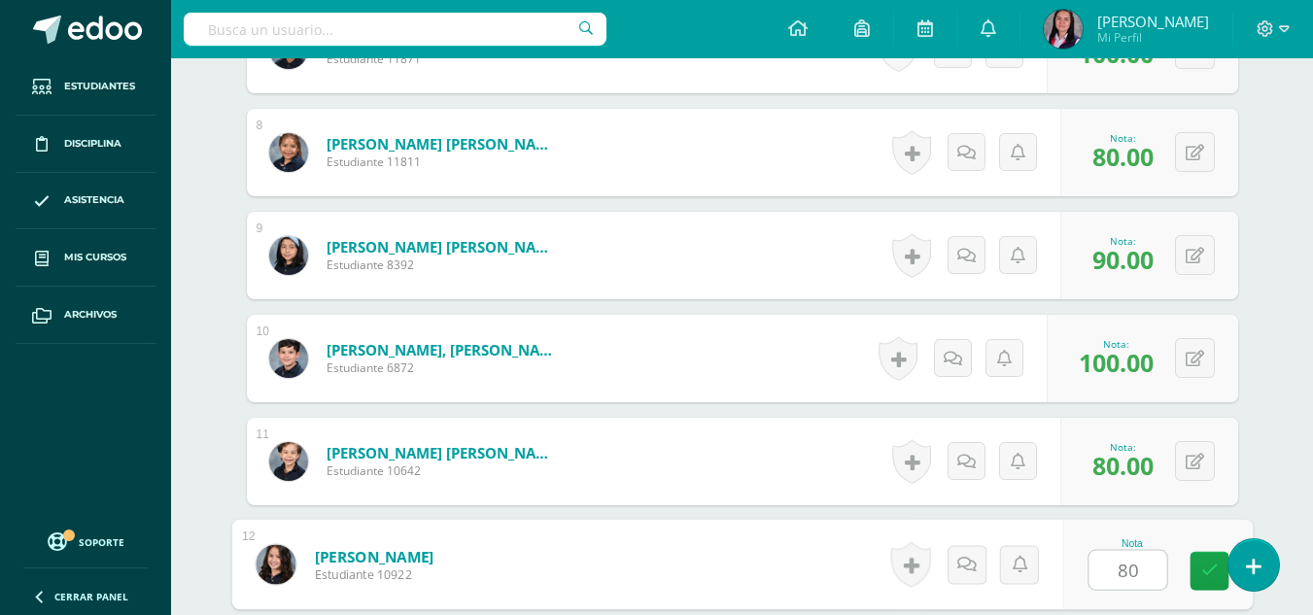
type input "80"
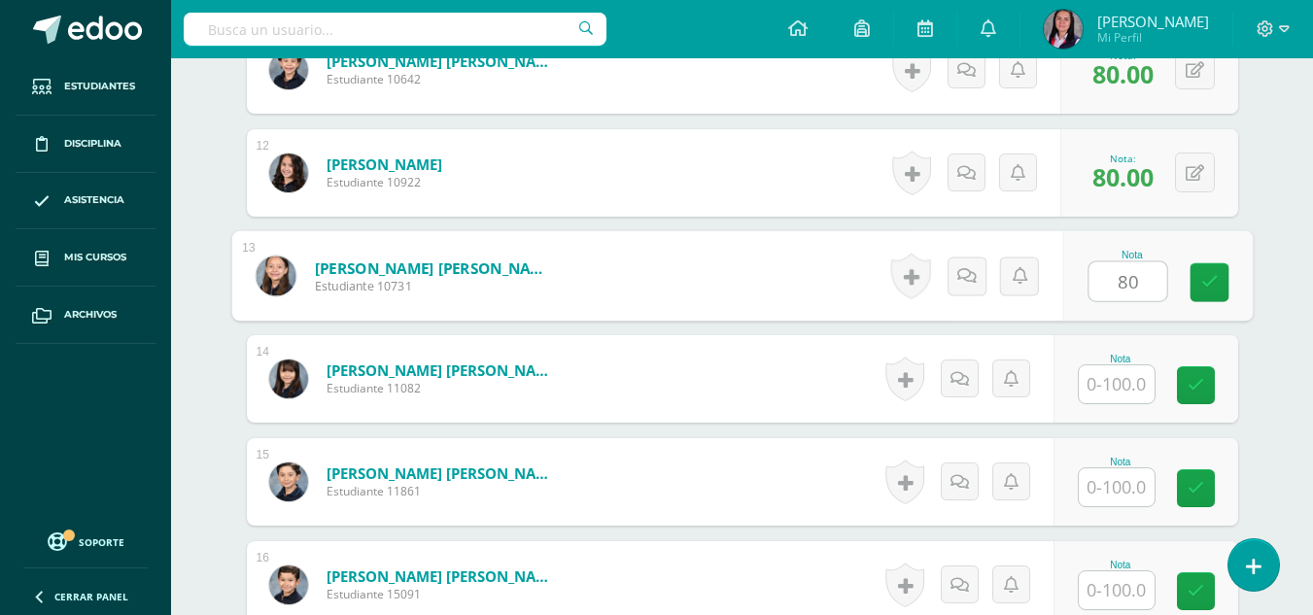
type input "80"
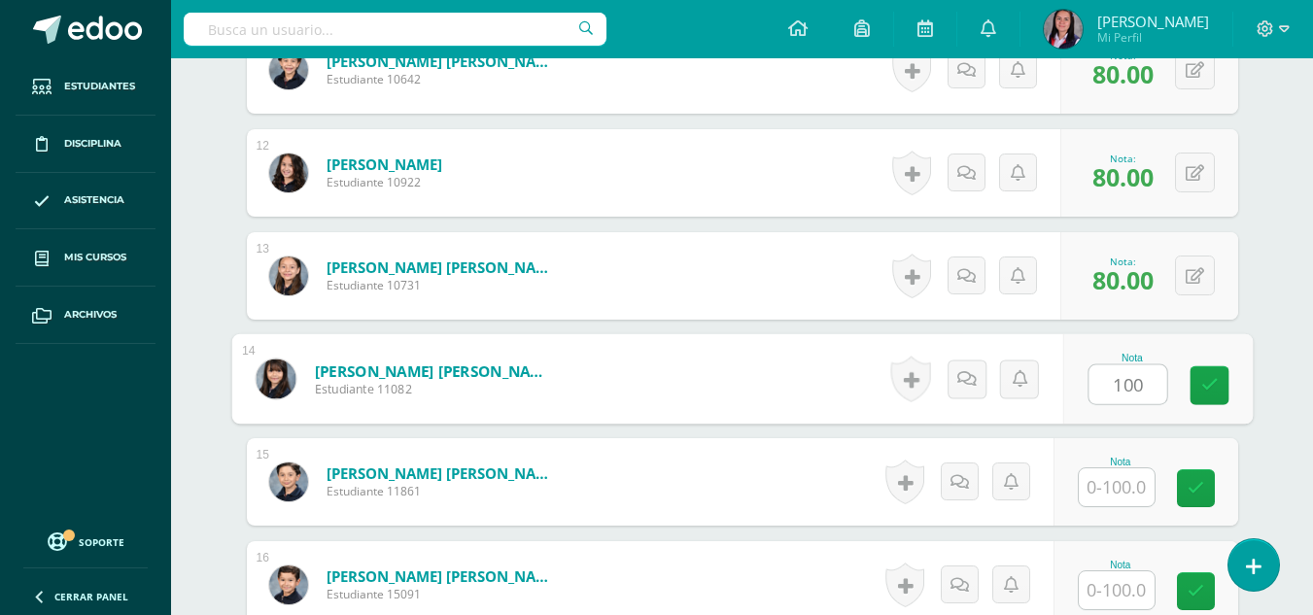
type input "100"
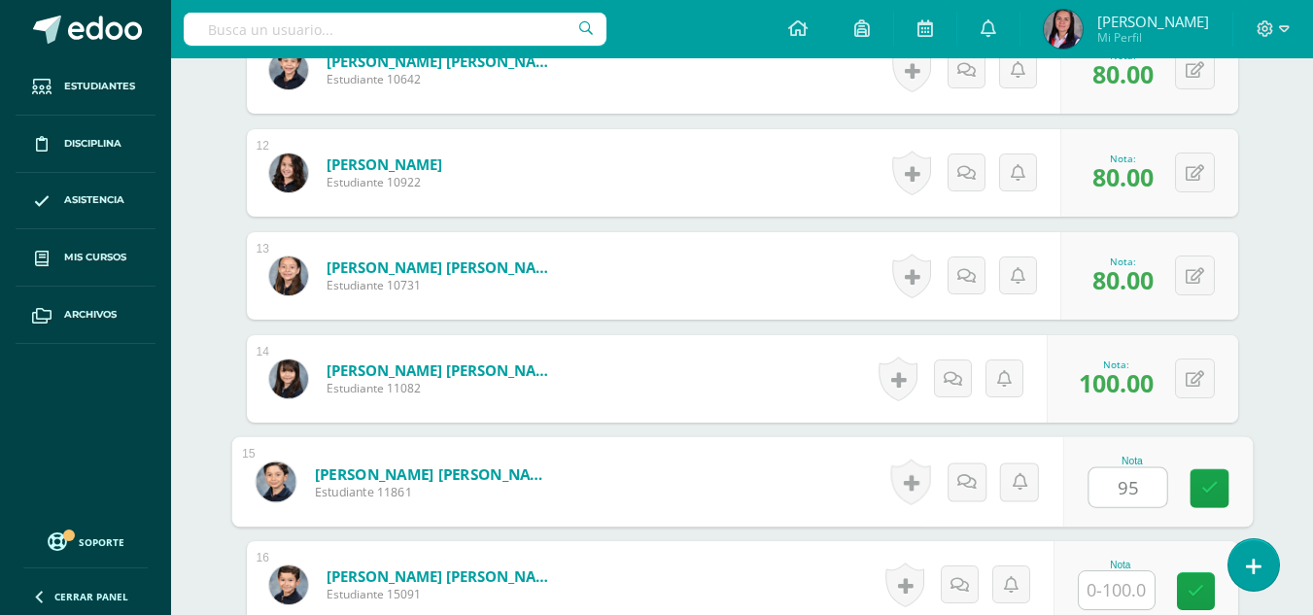
type input "95"
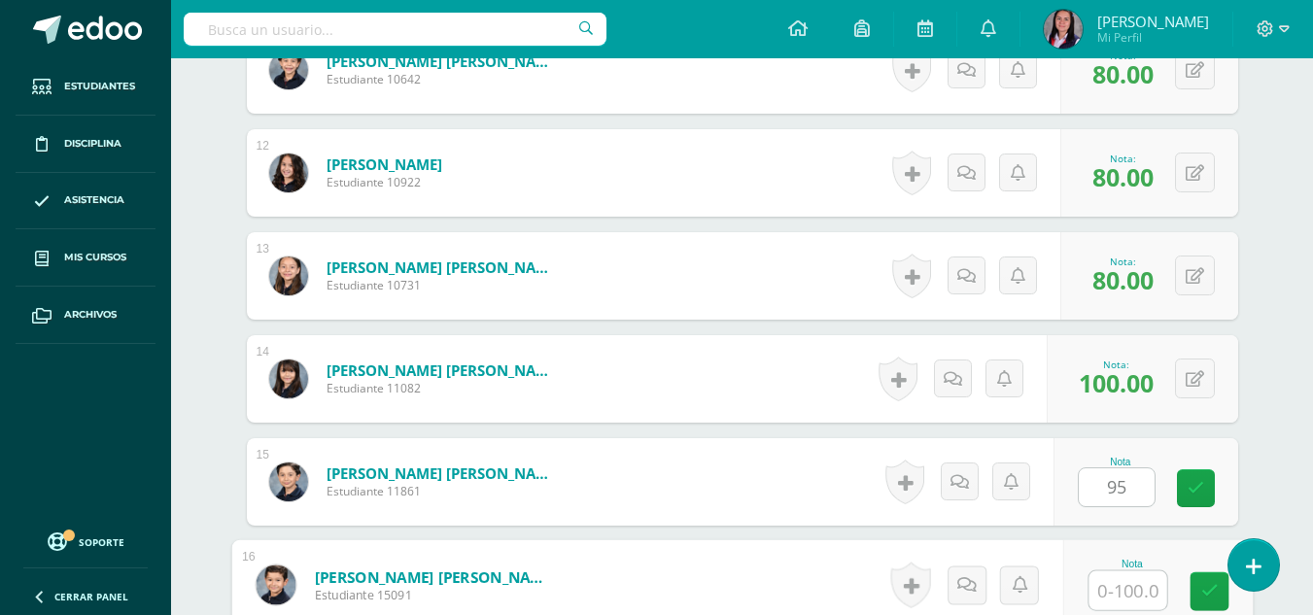
scroll to position [1719, 0]
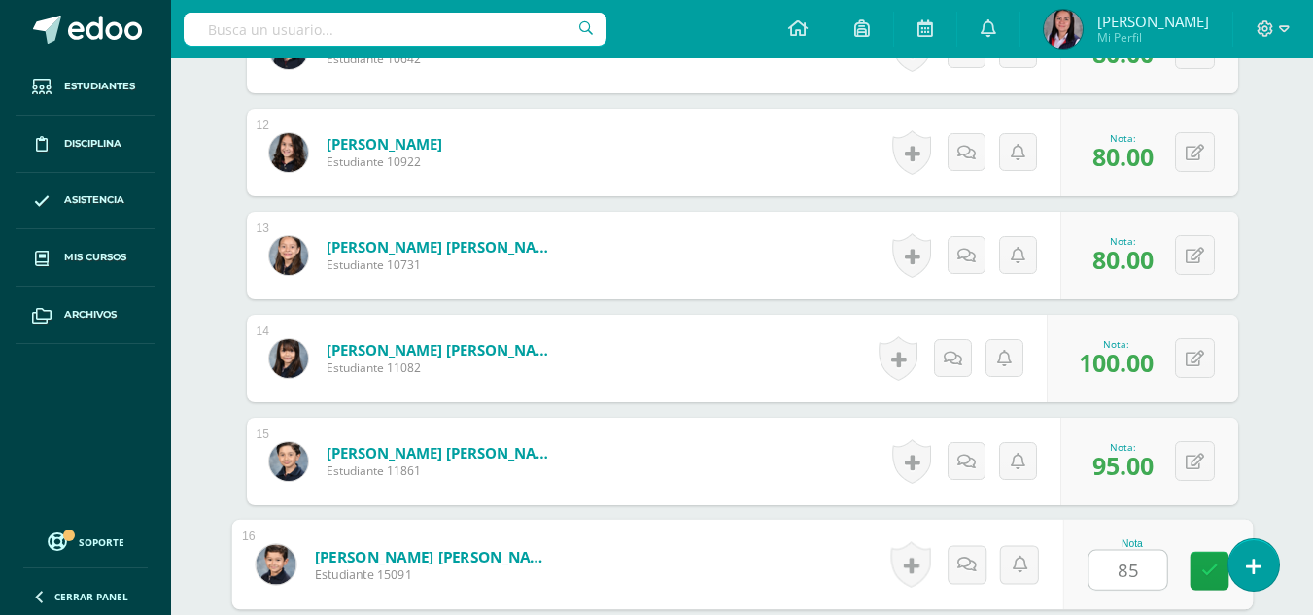
type input "85"
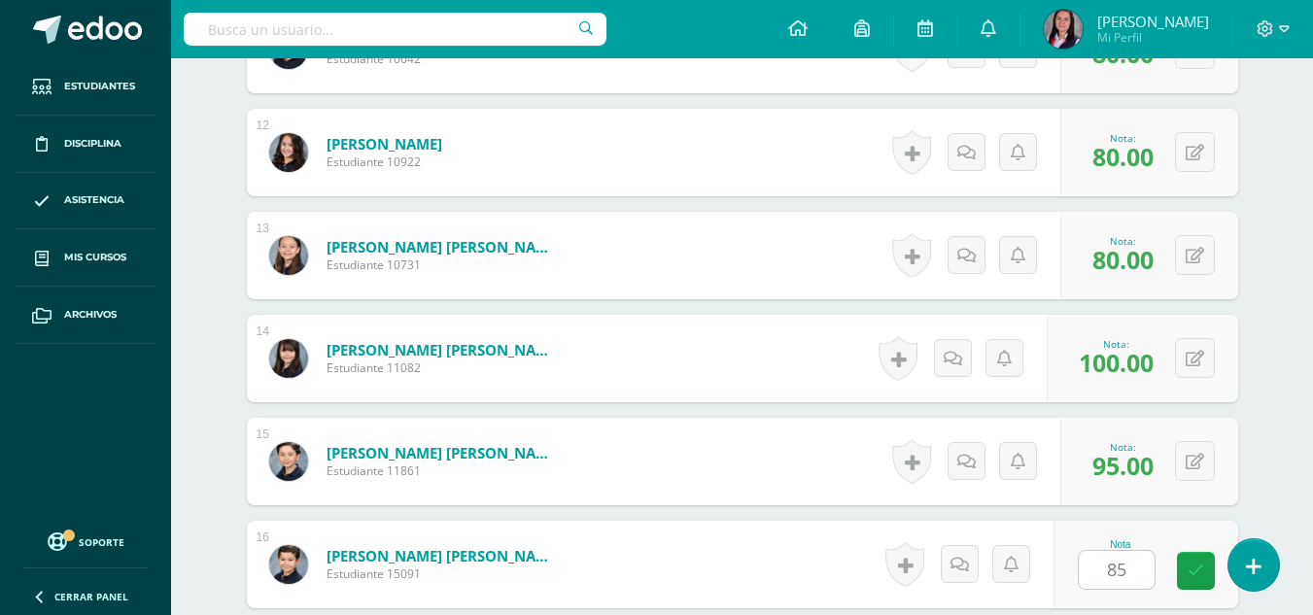
scroll to position [2110, 0]
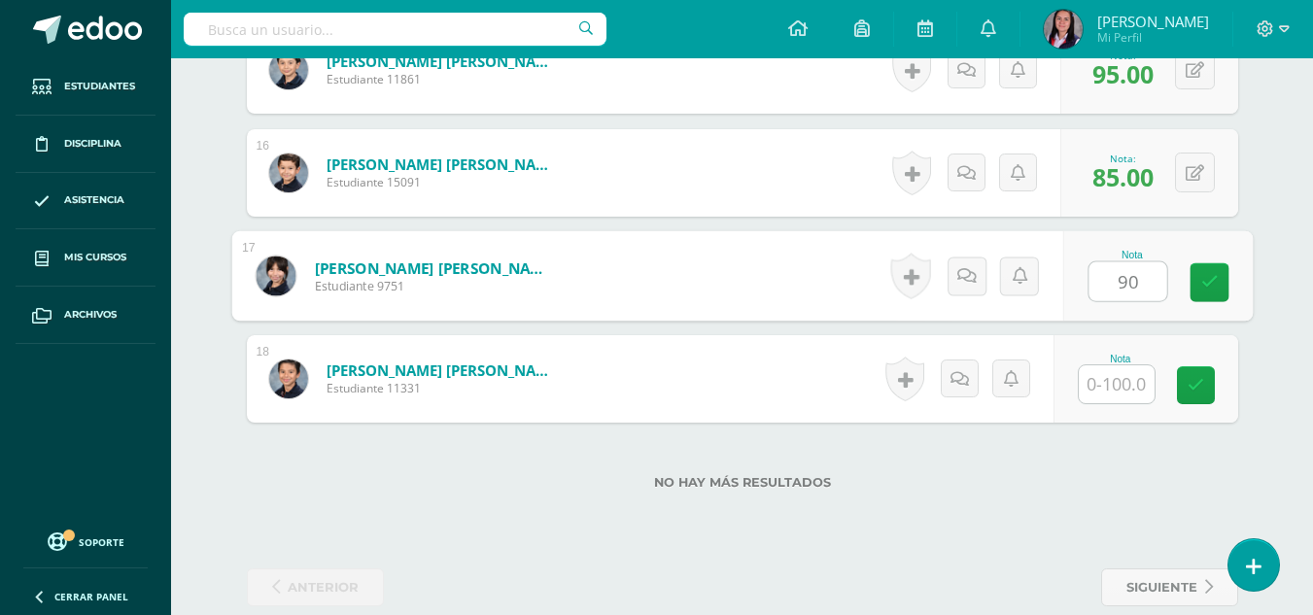
type input "90"
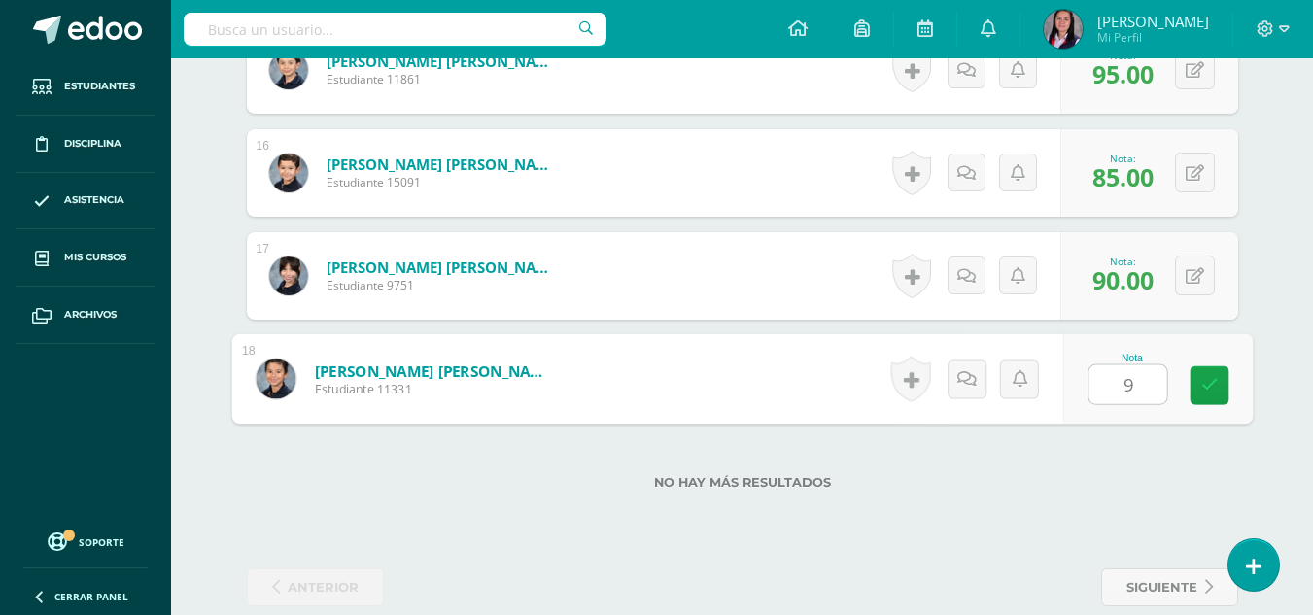
type input "90"
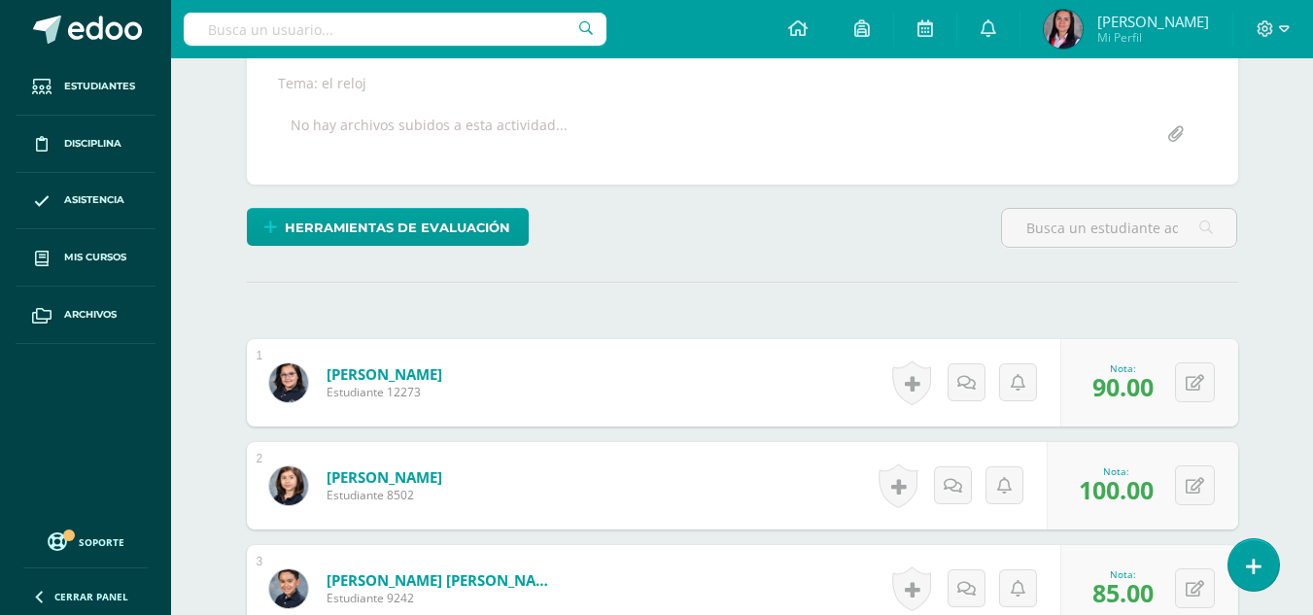
scroll to position [0, 0]
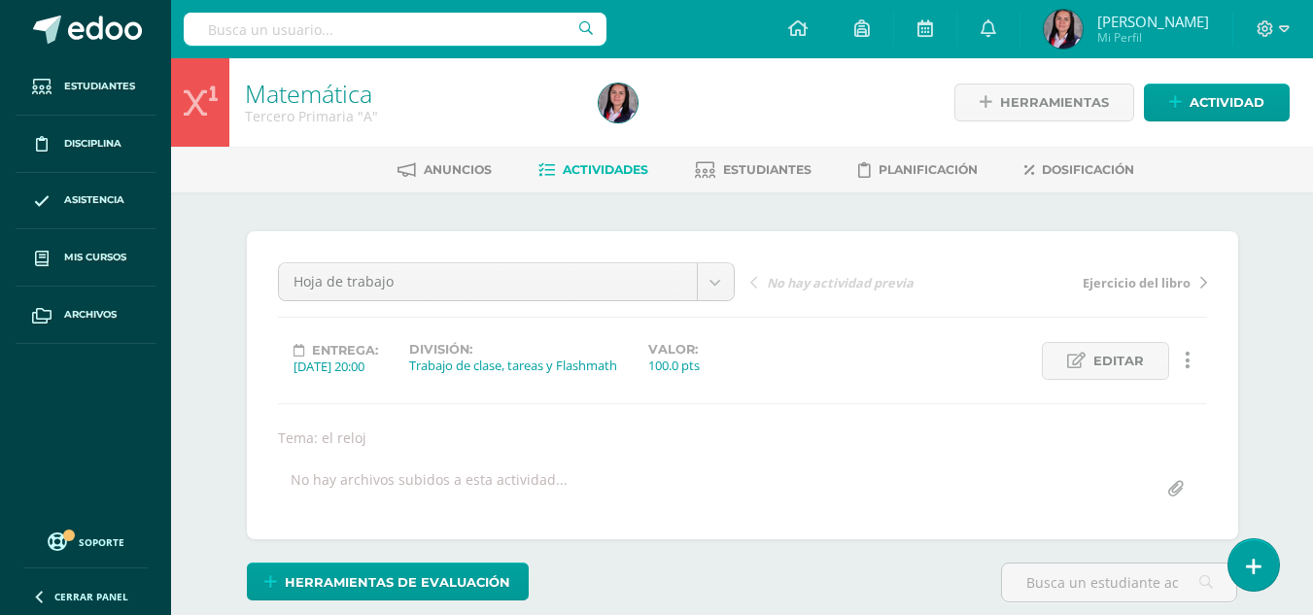
click at [622, 179] on link "Actividades" at bounding box center [594, 170] width 110 height 31
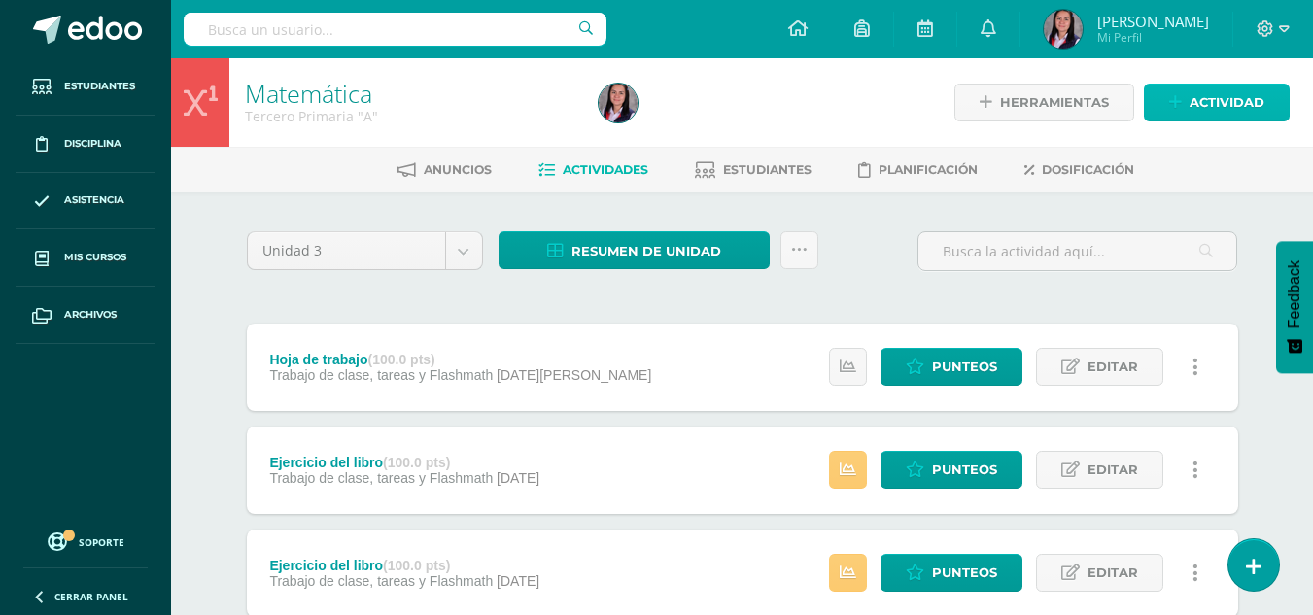
click at [1236, 90] on span "Actividad" at bounding box center [1227, 103] width 75 height 36
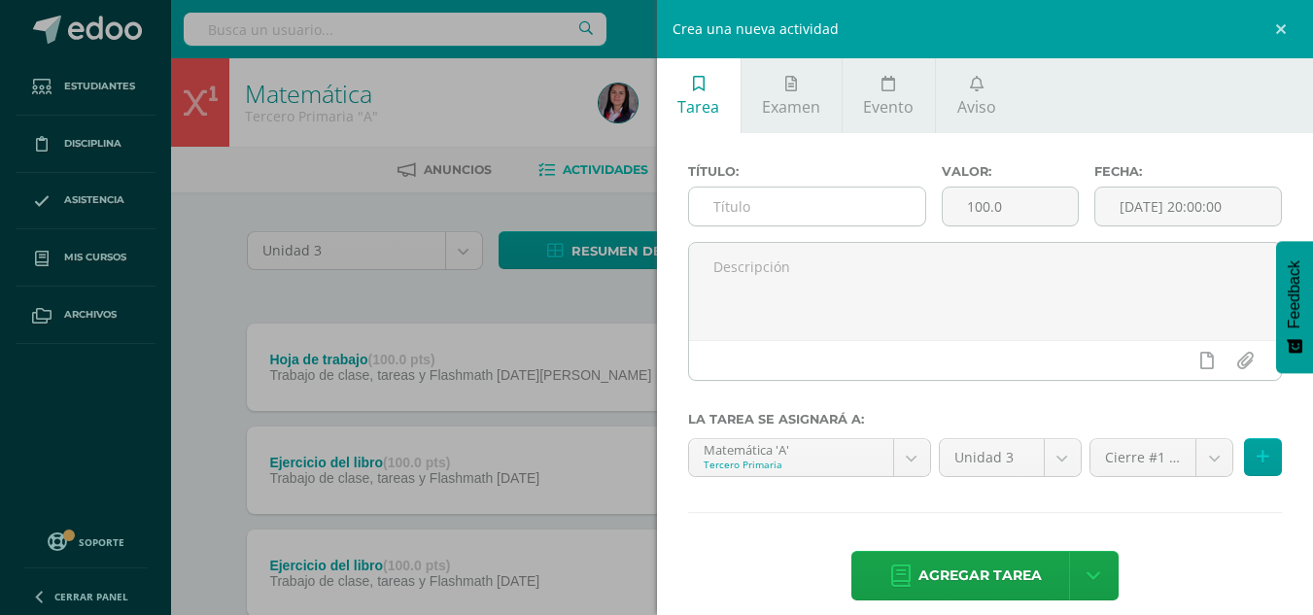
click at [833, 211] on input "text" at bounding box center [807, 207] width 236 height 38
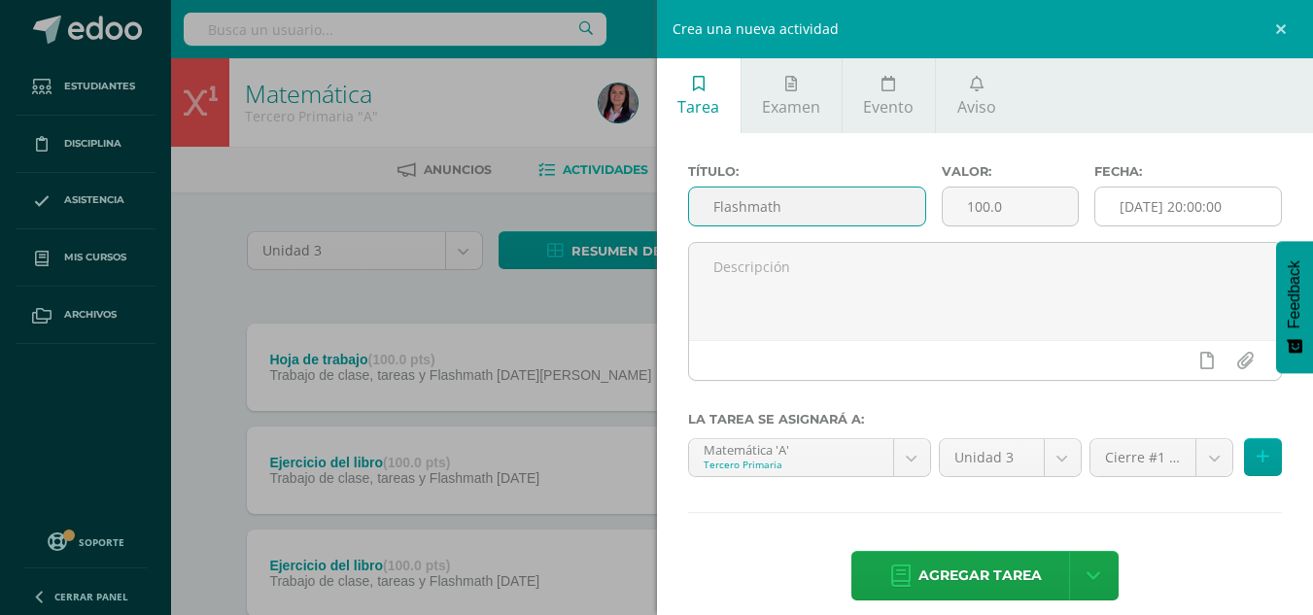
type input "Flashmath"
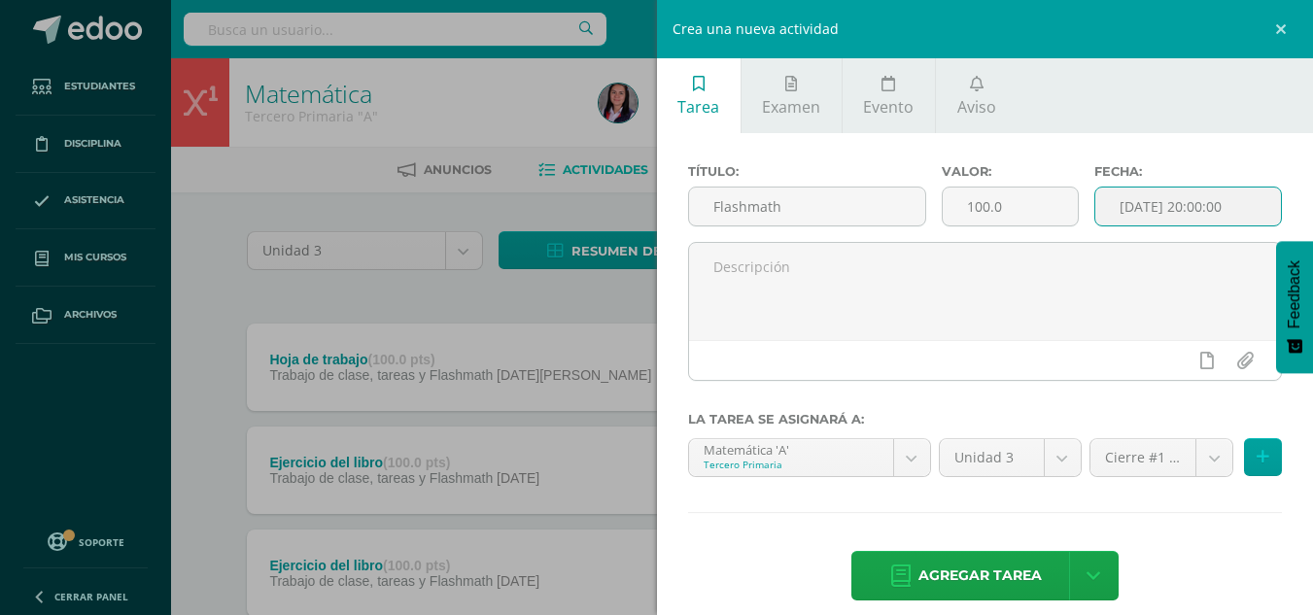
click at [1172, 207] on input "[DATE] 20:00:00" at bounding box center [1189, 207] width 186 height 38
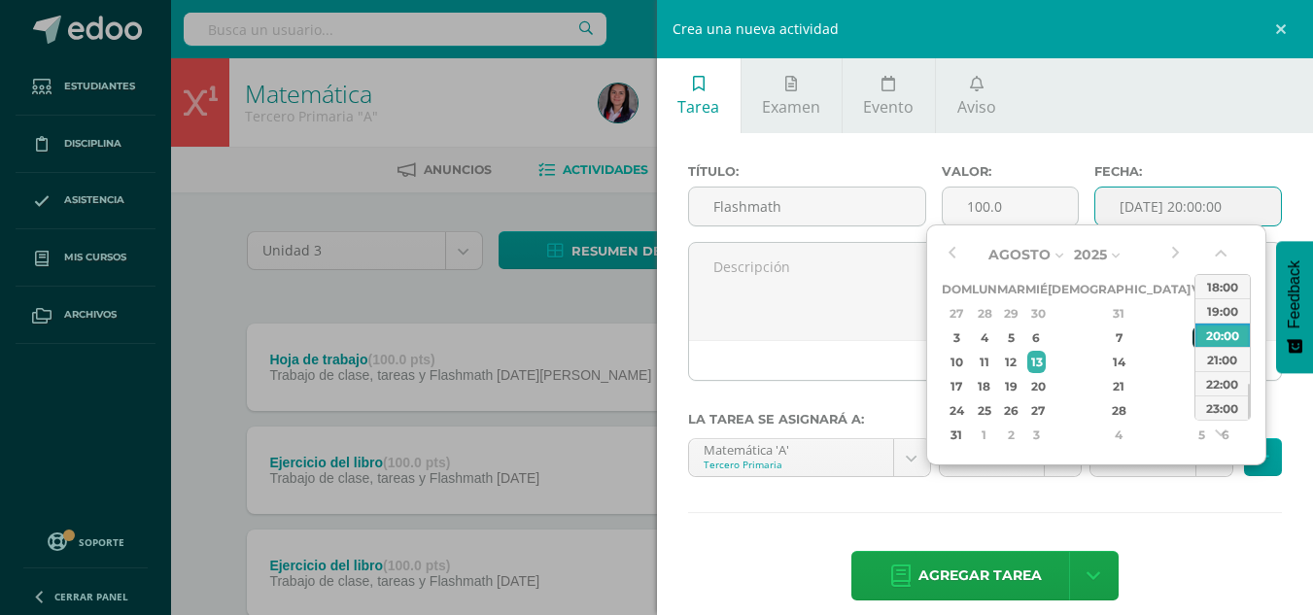
click at [1193, 337] on div "8" at bounding box center [1201, 338] width 17 height 22
type input "2025-08-08 20:00"
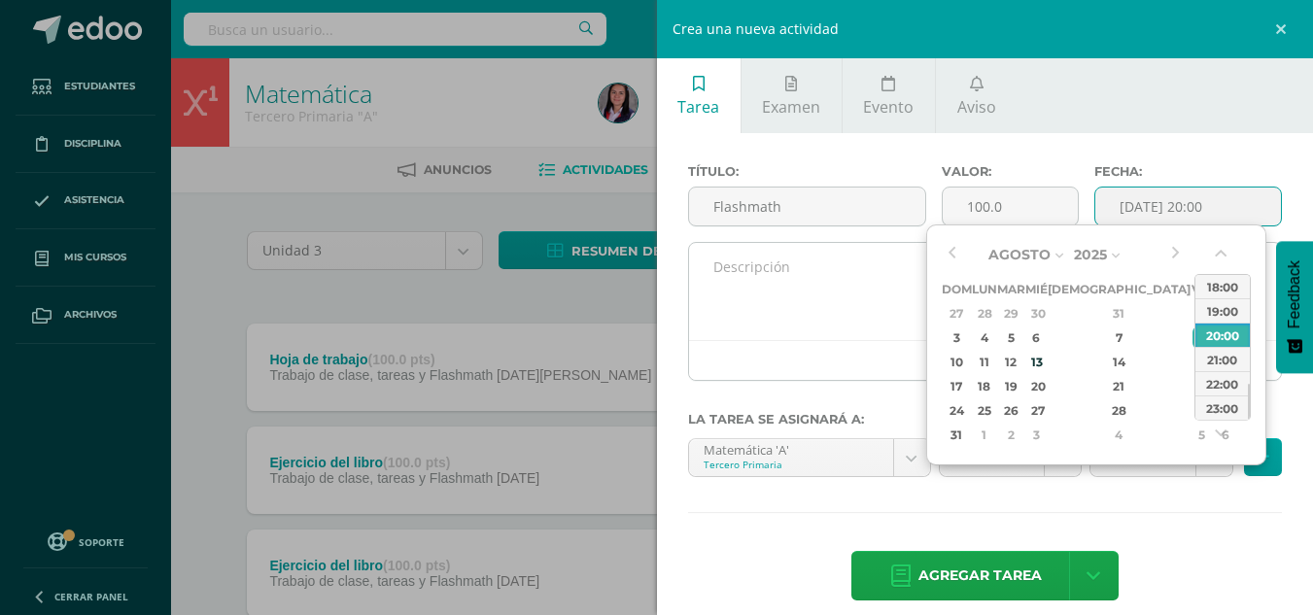
click at [816, 314] on textarea at bounding box center [985, 291] width 593 height 97
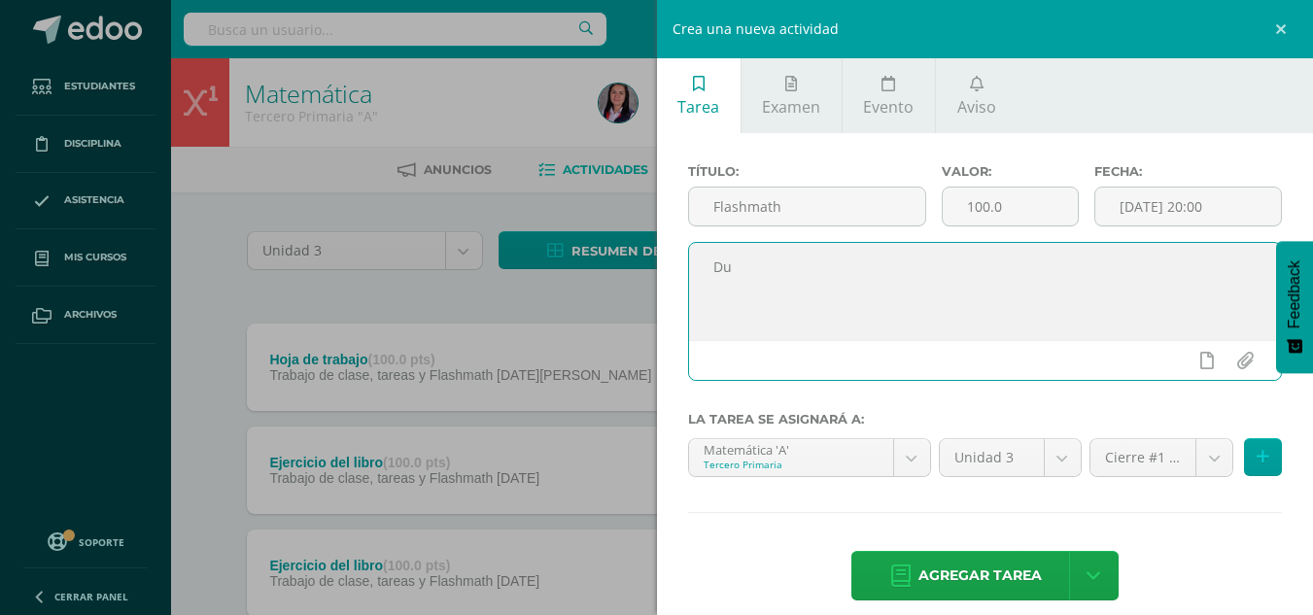
type textarea "D"
type textarea "Unidad 3 completada"
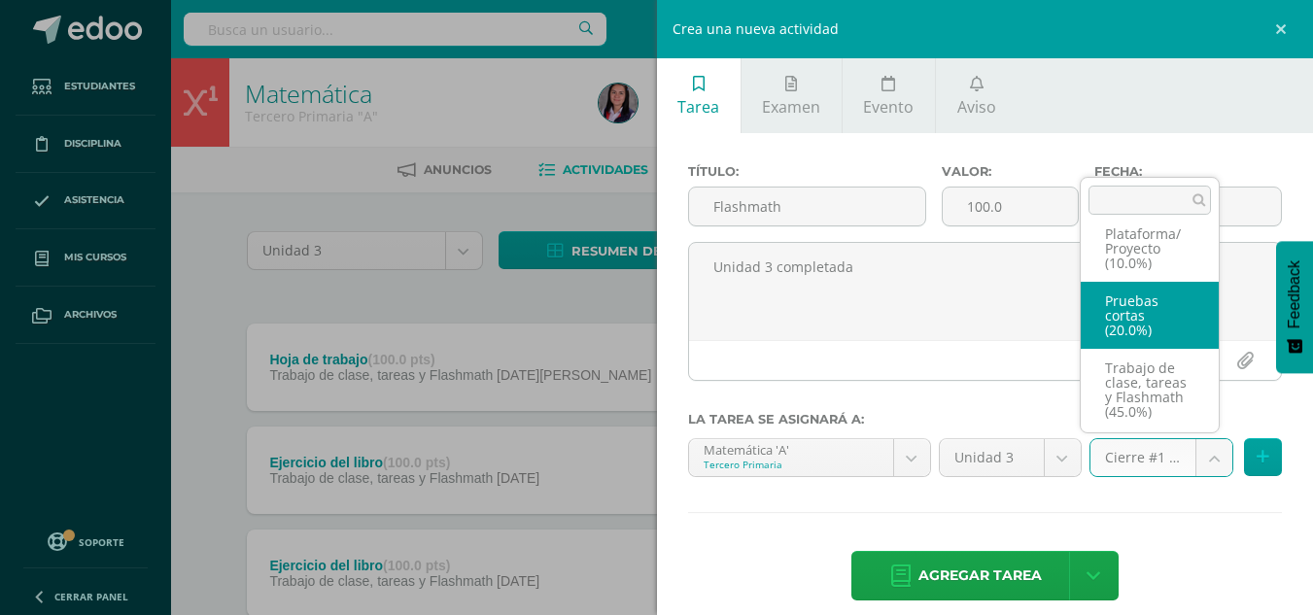
scroll to position [134, 0]
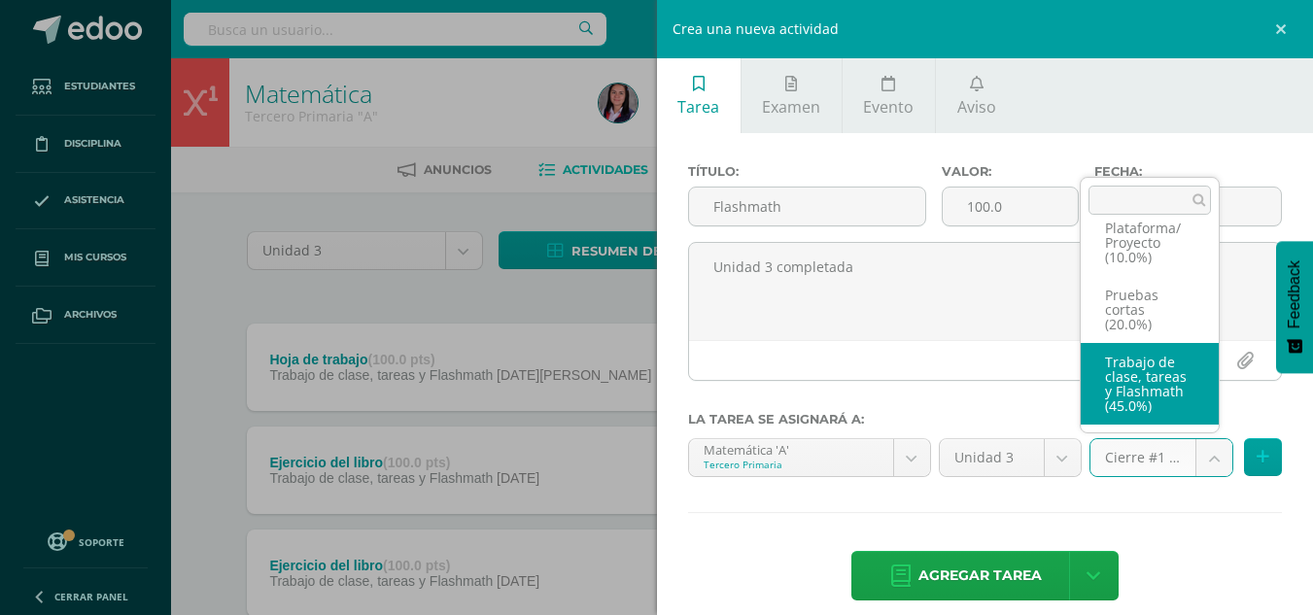
select select "227960"
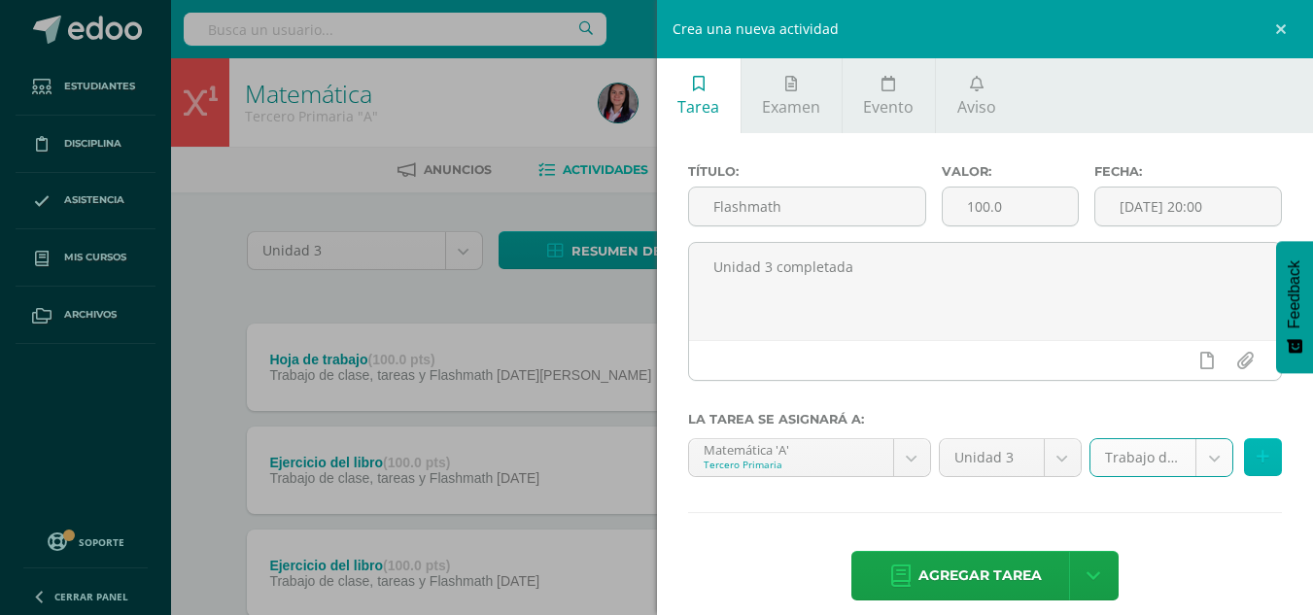
click at [1244, 446] on button at bounding box center [1263, 457] width 38 height 38
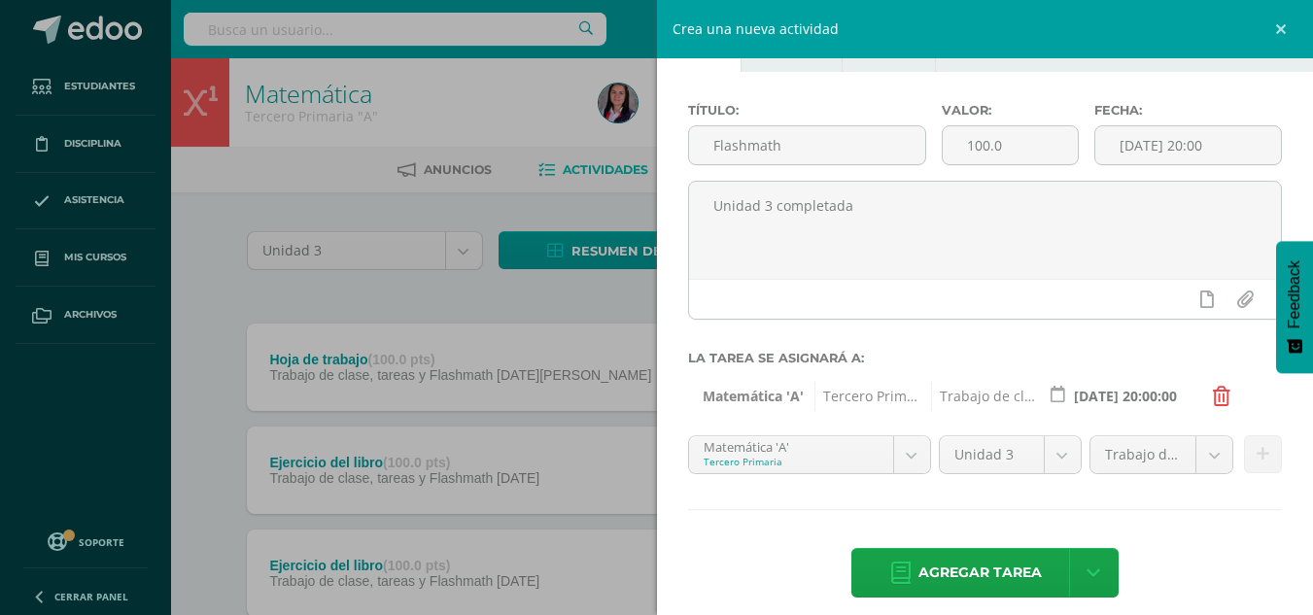
scroll to position [79, 0]
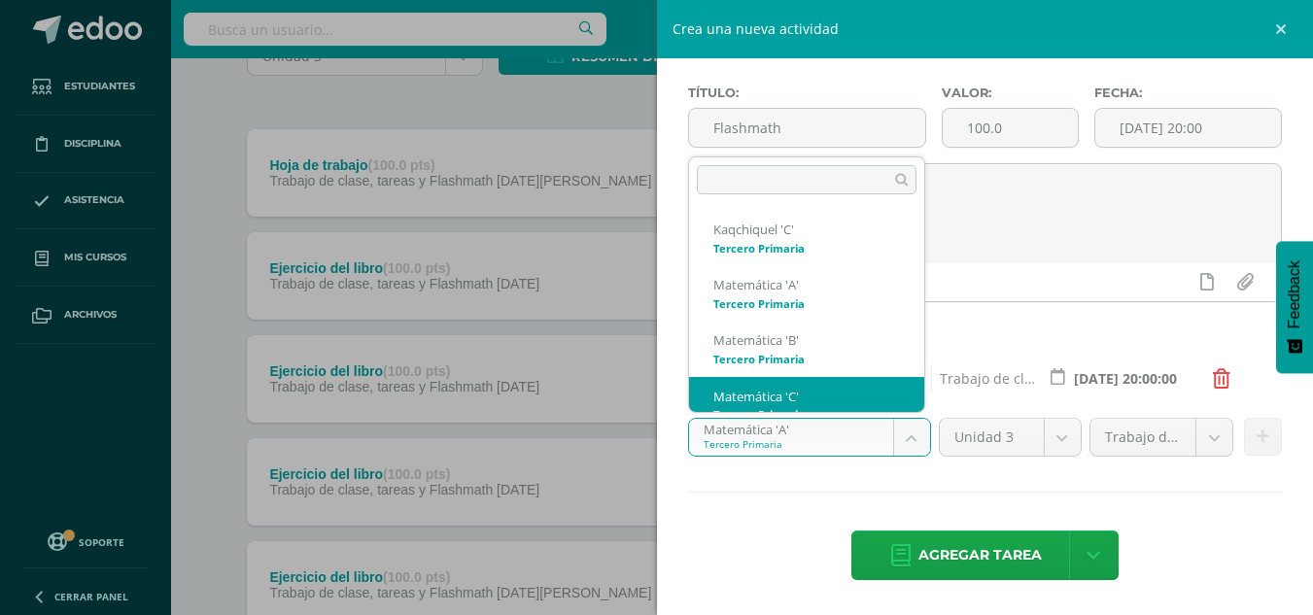
scroll to position [19, 0]
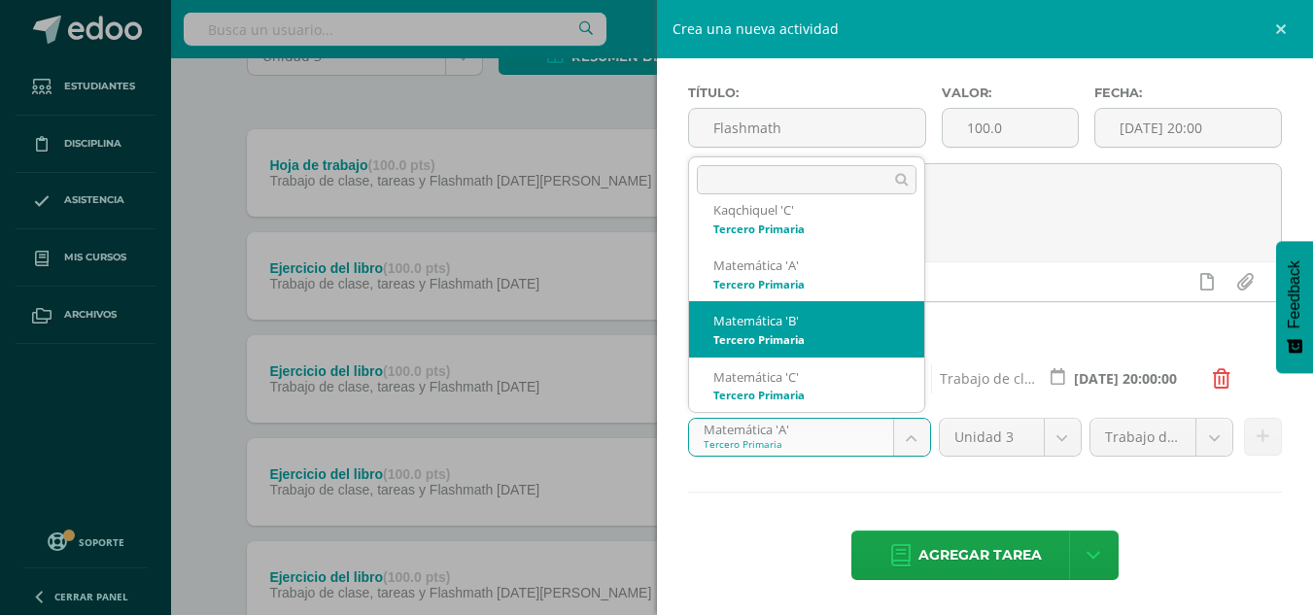
select select "211043"
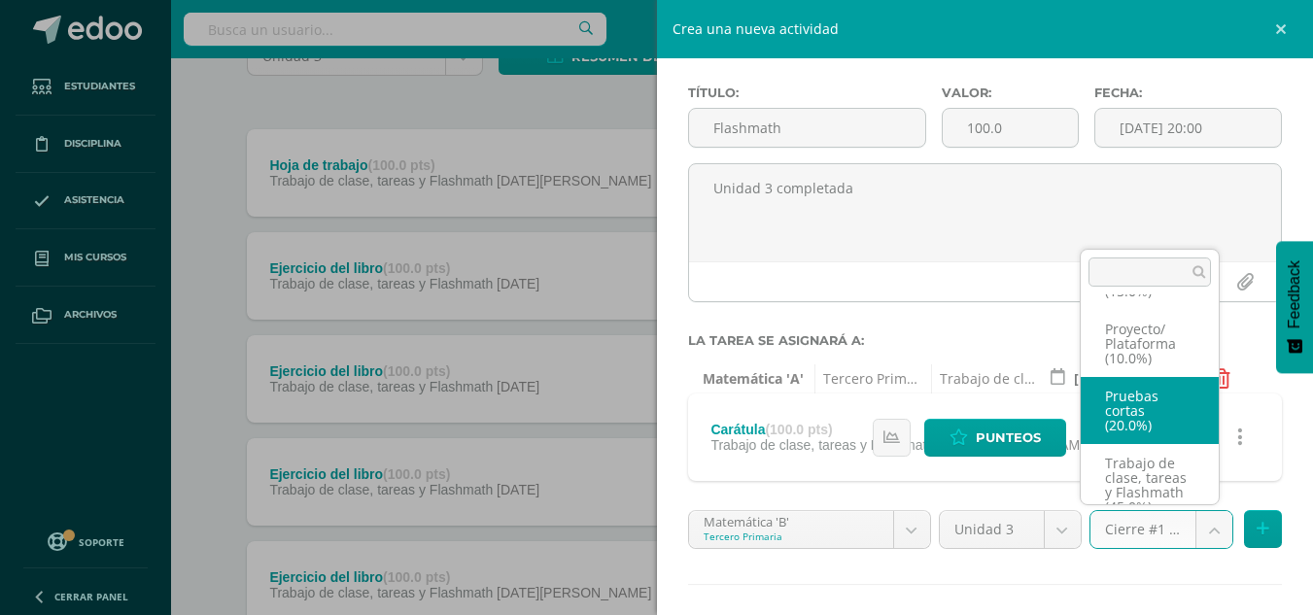
scroll to position [141, 0]
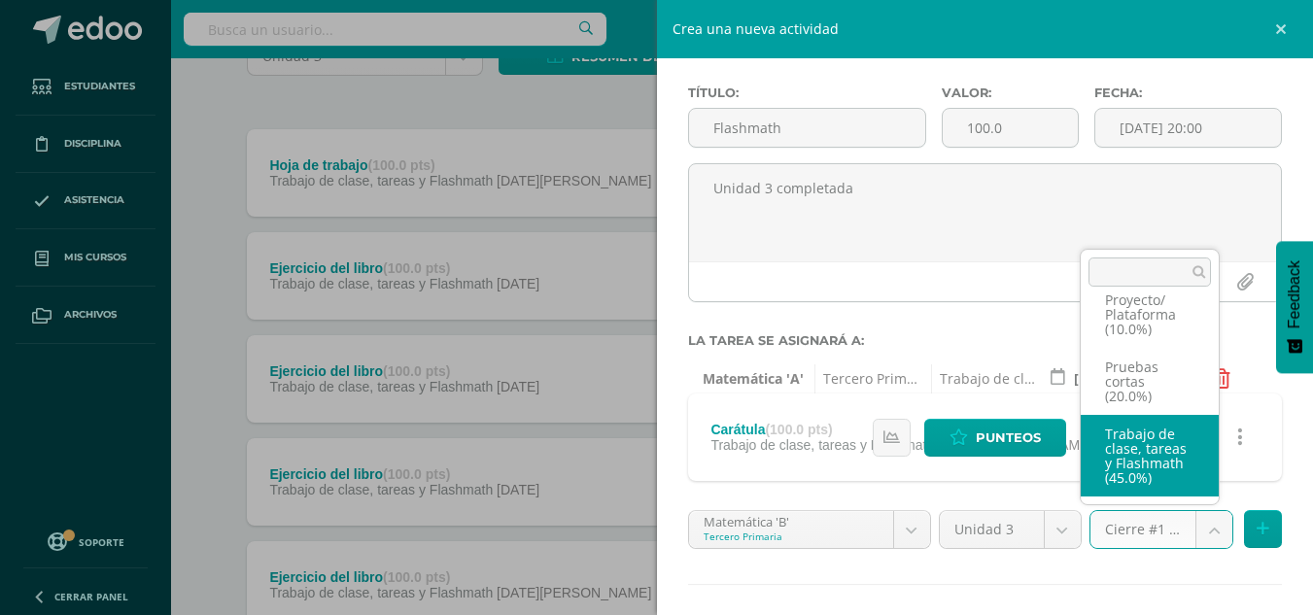
select select "227966"
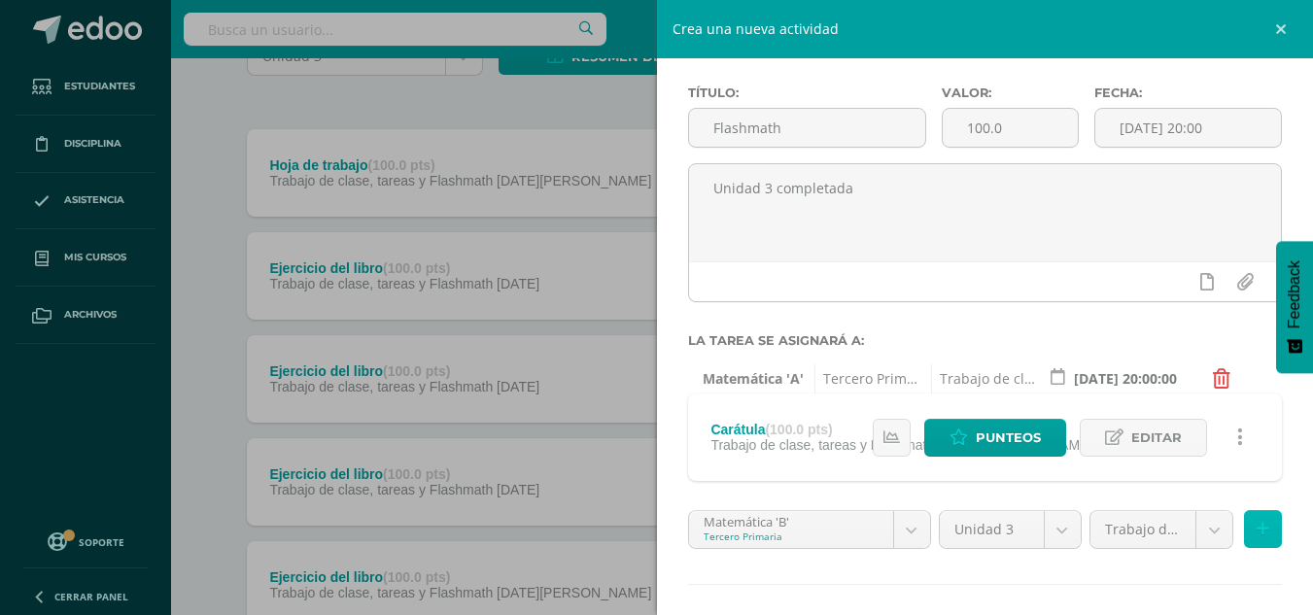
click at [1255, 527] on button at bounding box center [1263, 529] width 38 height 38
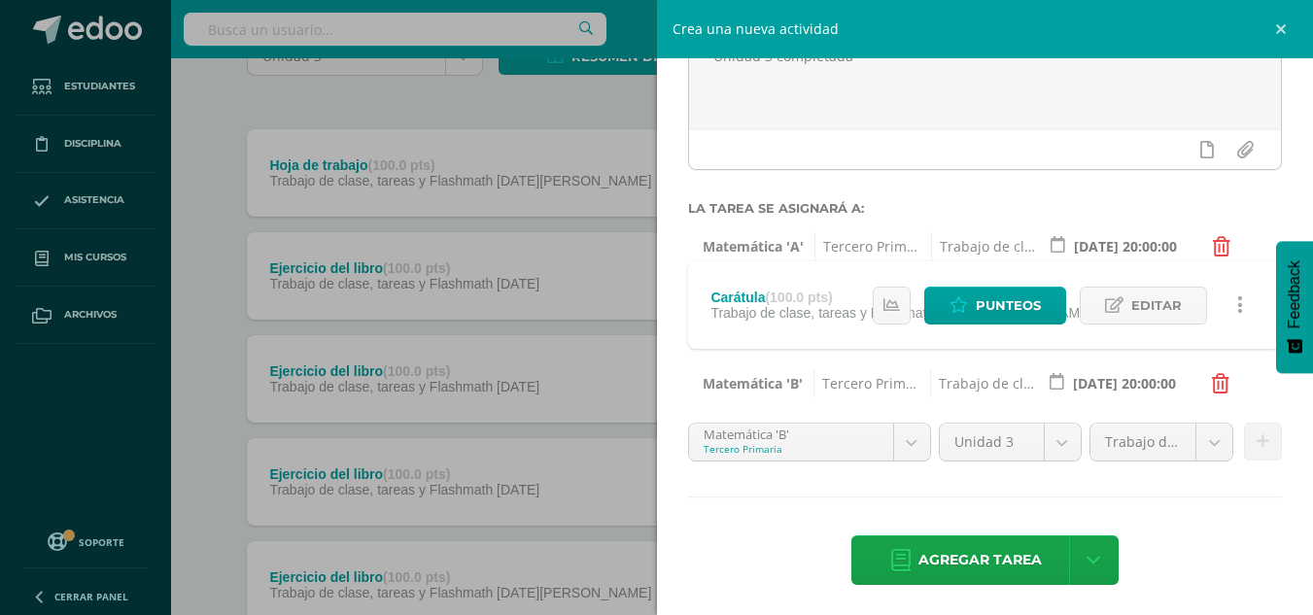
scroll to position [216, 0]
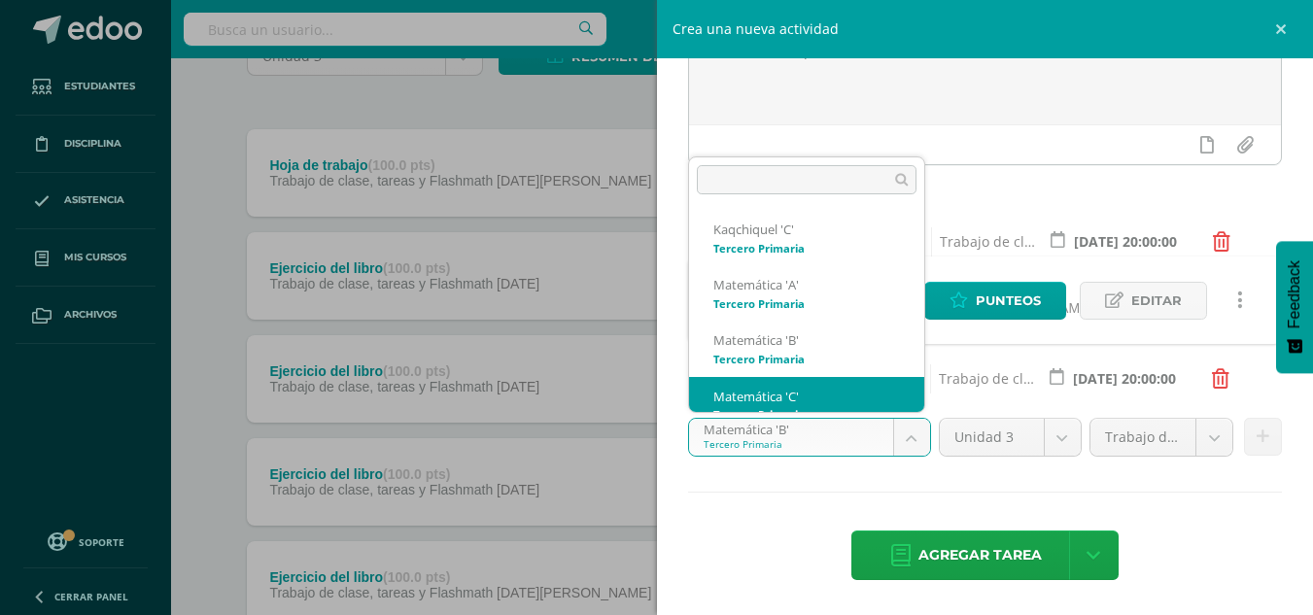
scroll to position [19, 0]
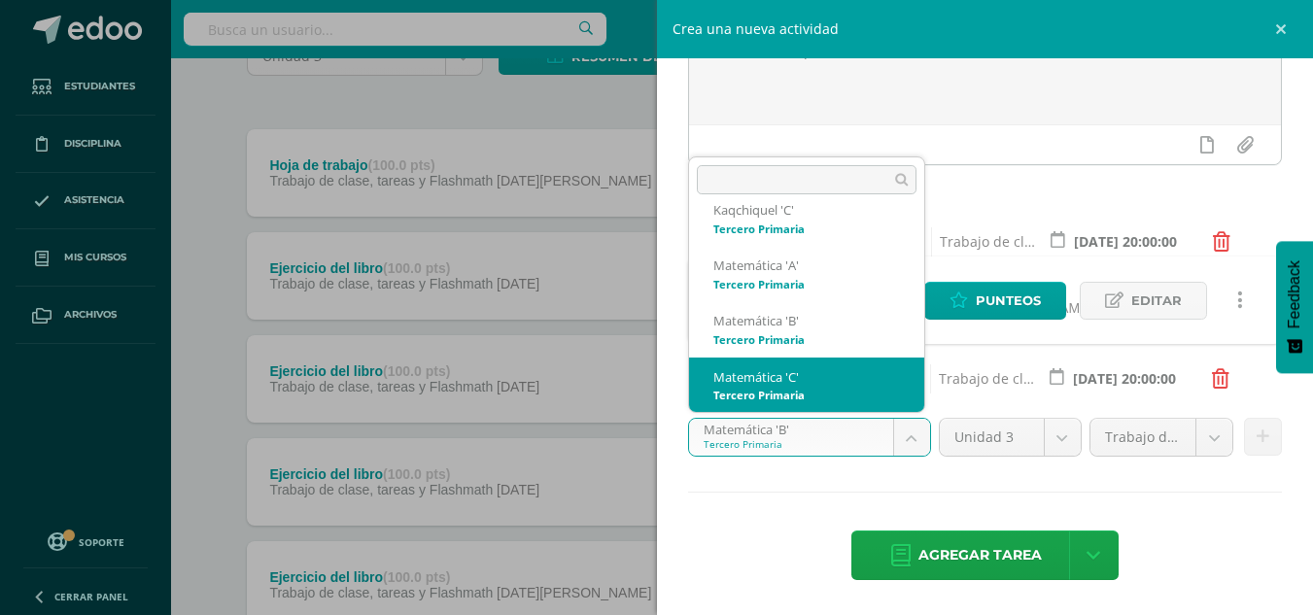
select select "211113"
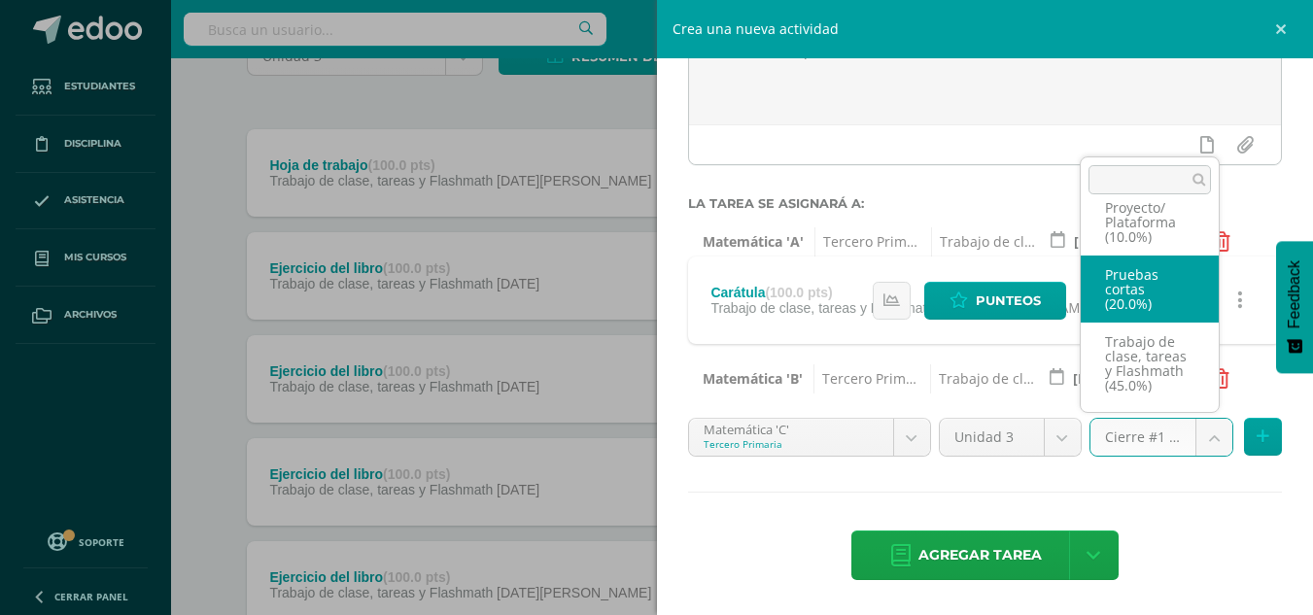
scroll to position [141, 0]
select select "227953"
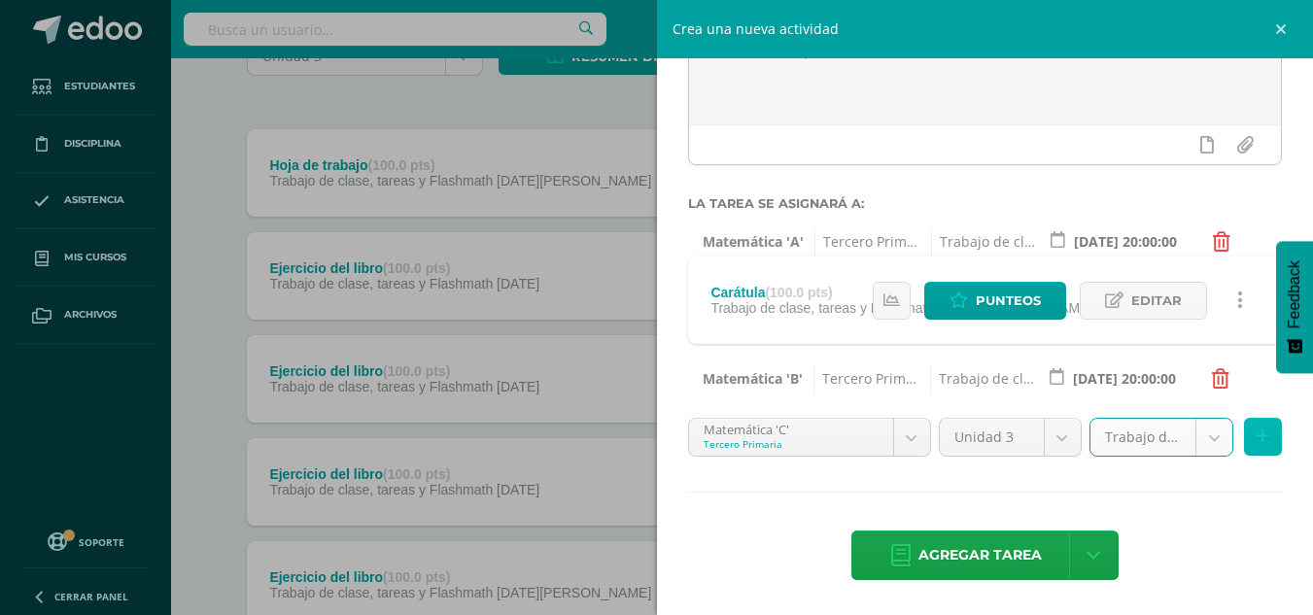
click at [1254, 438] on button at bounding box center [1263, 437] width 38 height 38
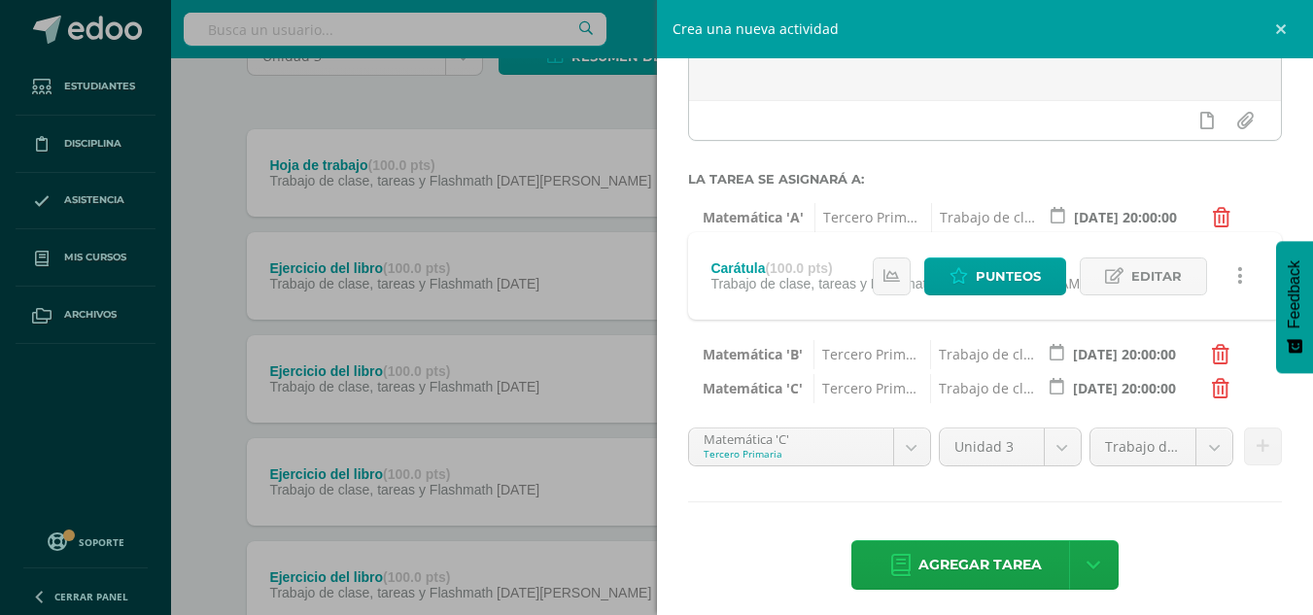
scroll to position [250, 0]
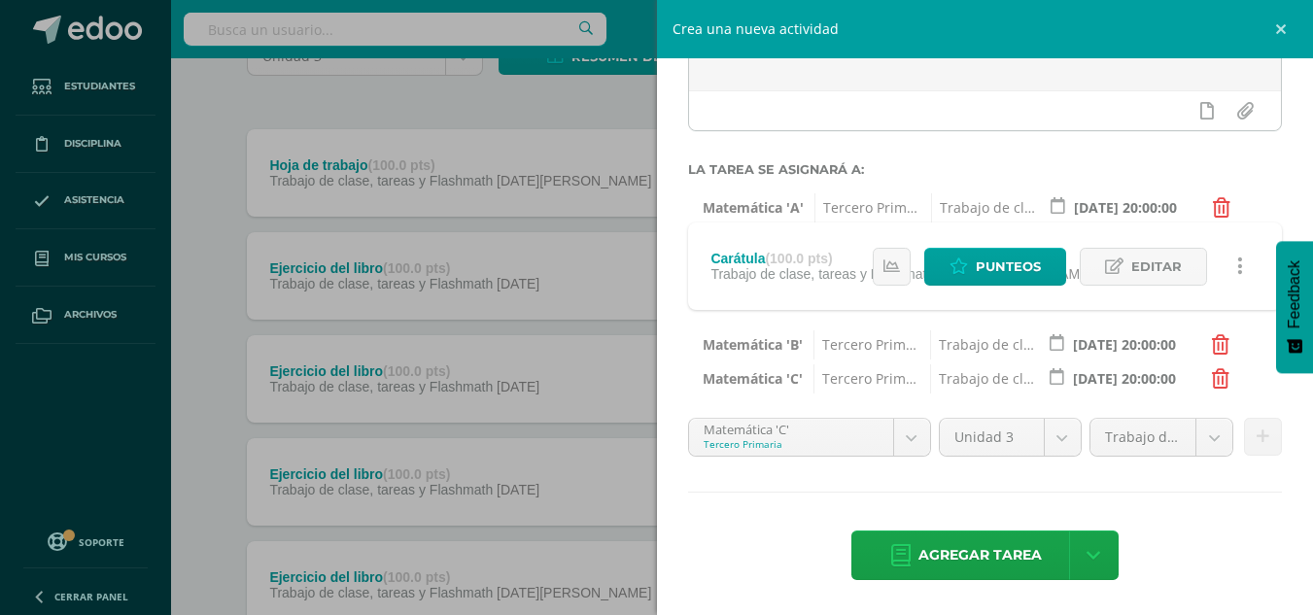
click at [989, 539] on span "Agregar tarea" at bounding box center [980, 556] width 123 height 48
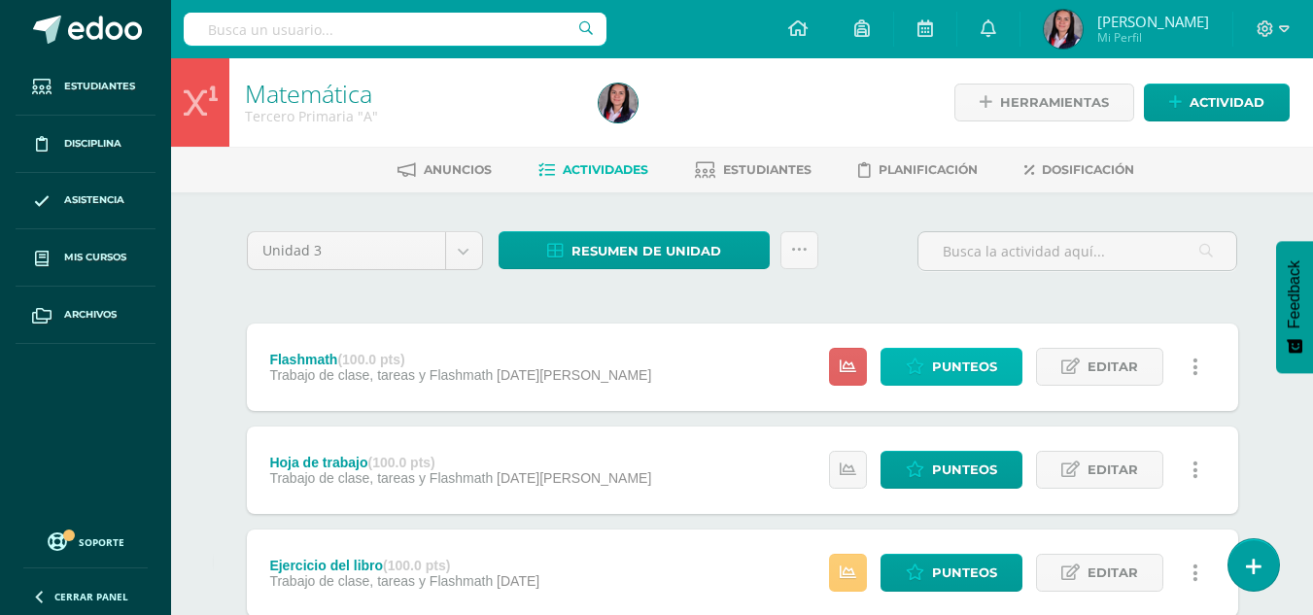
click at [932, 366] on link "Punteos" at bounding box center [952, 367] width 142 height 38
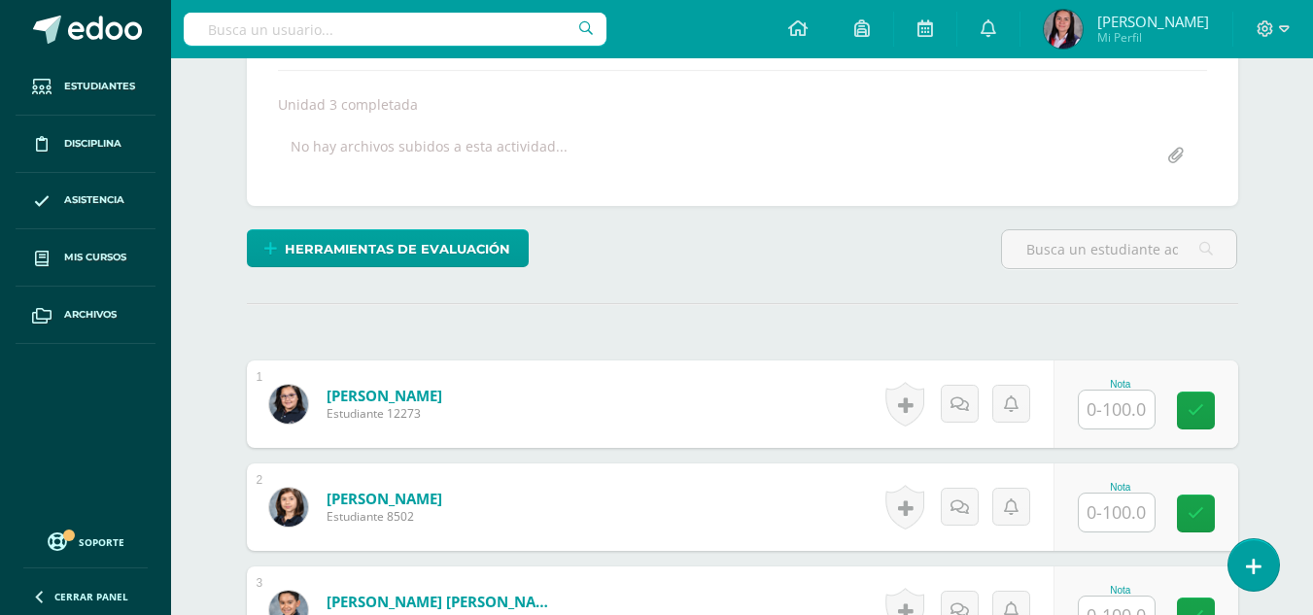
scroll to position [411, 0]
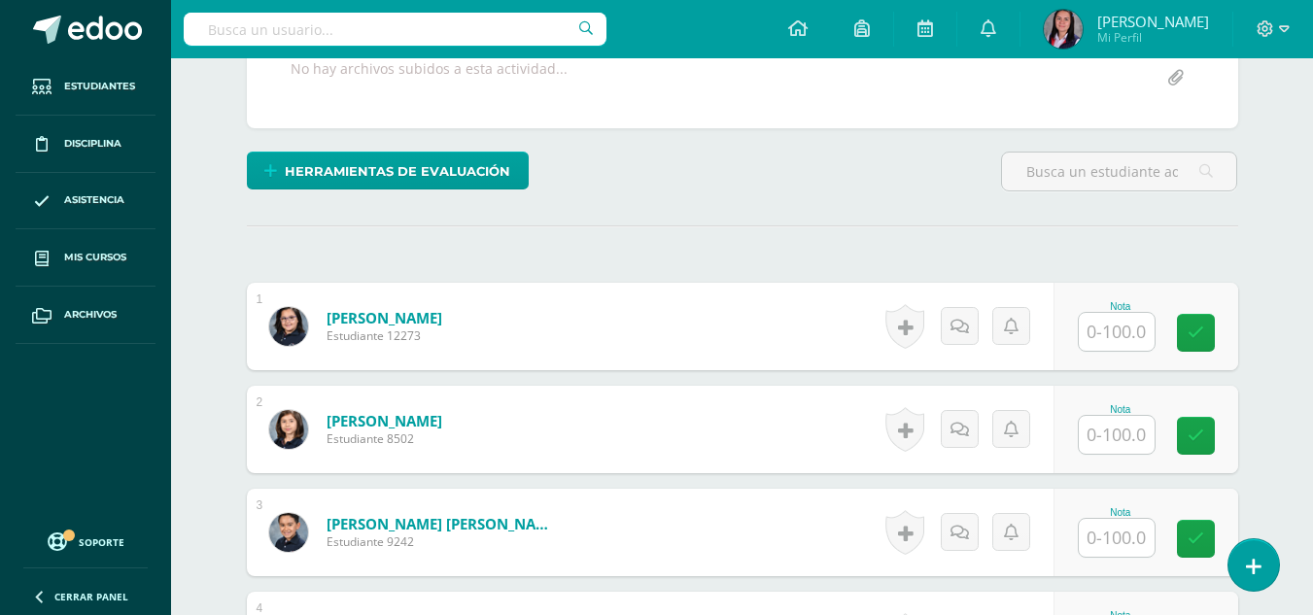
click at [1139, 351] on input "text" at bounding box center [1117, 332] width 76 height 38
type input "70"
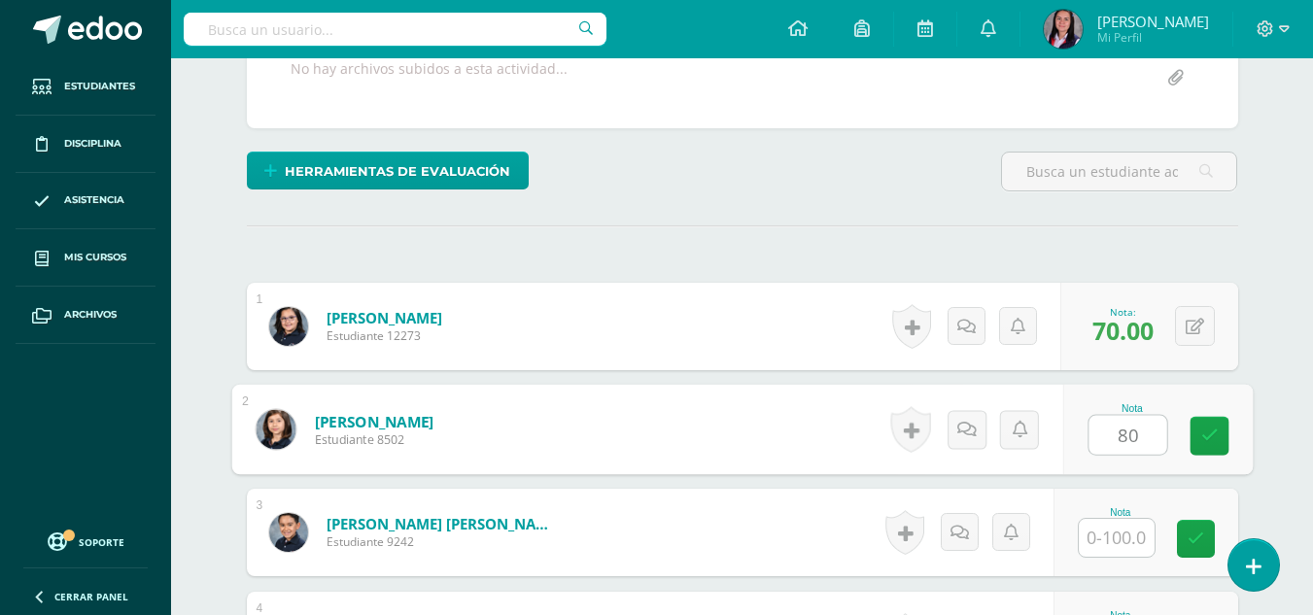
scroll to position [412, 0]
type input "80"
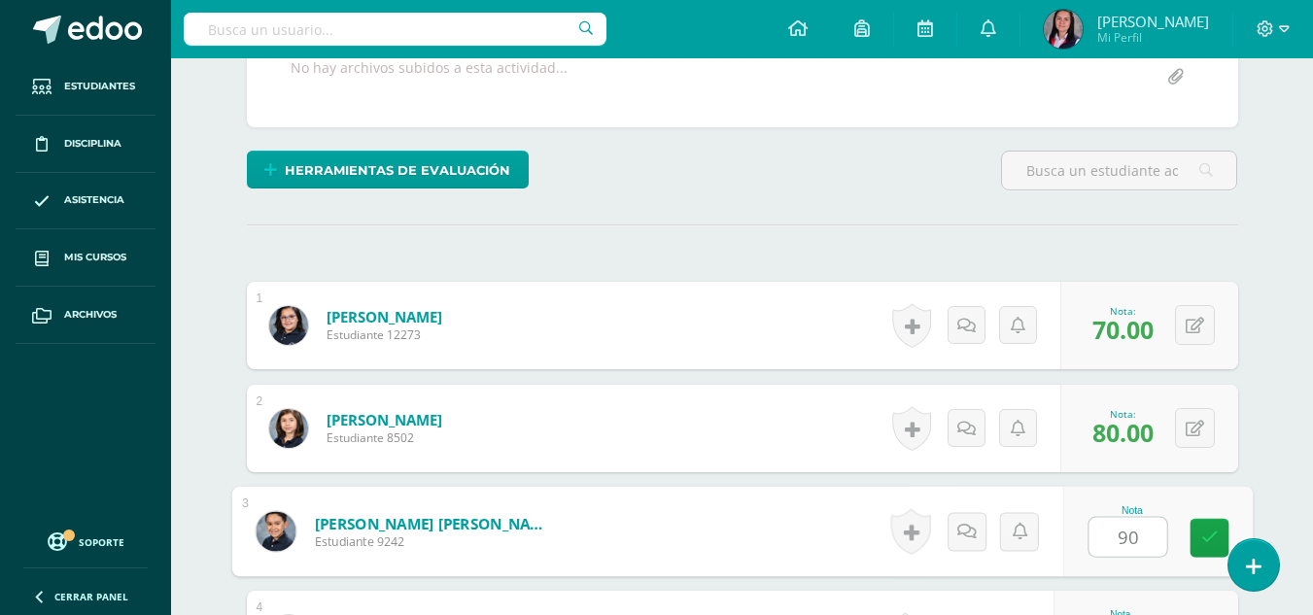
type input "90"
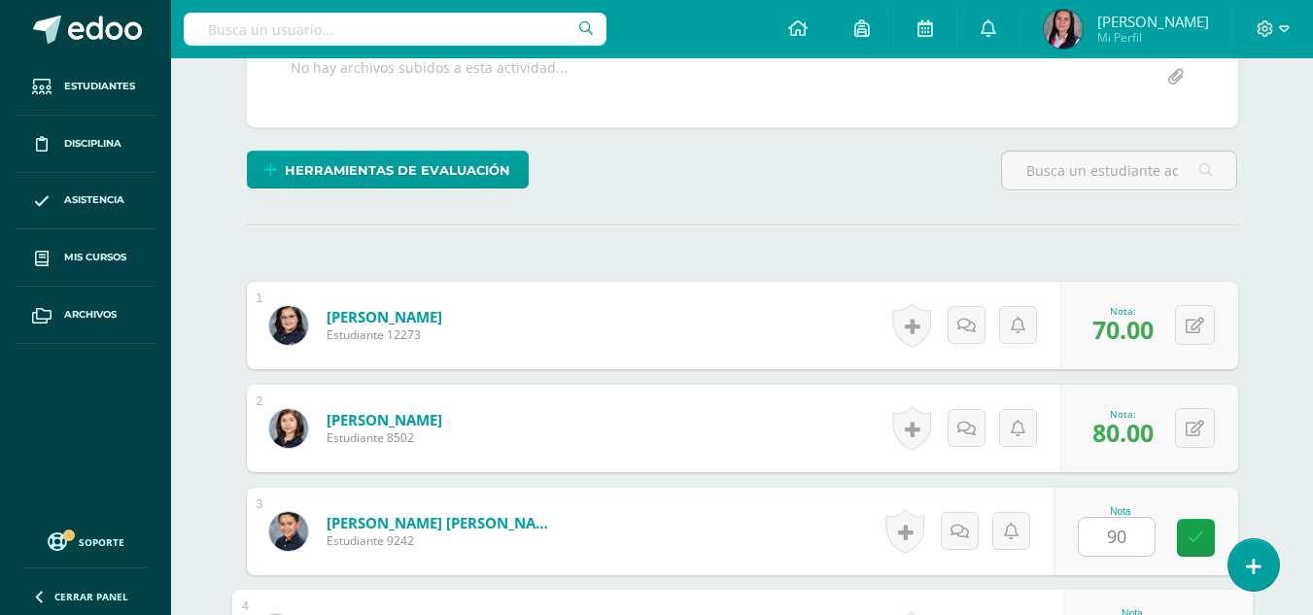
scroll to position [771, 0]
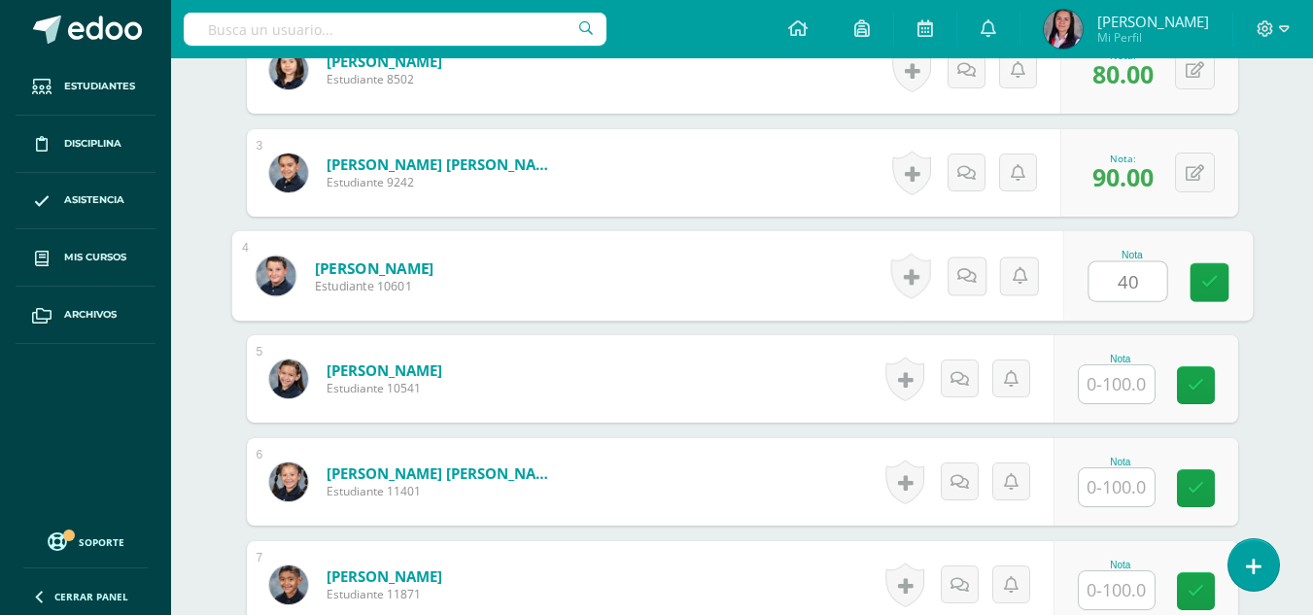
type input "40"
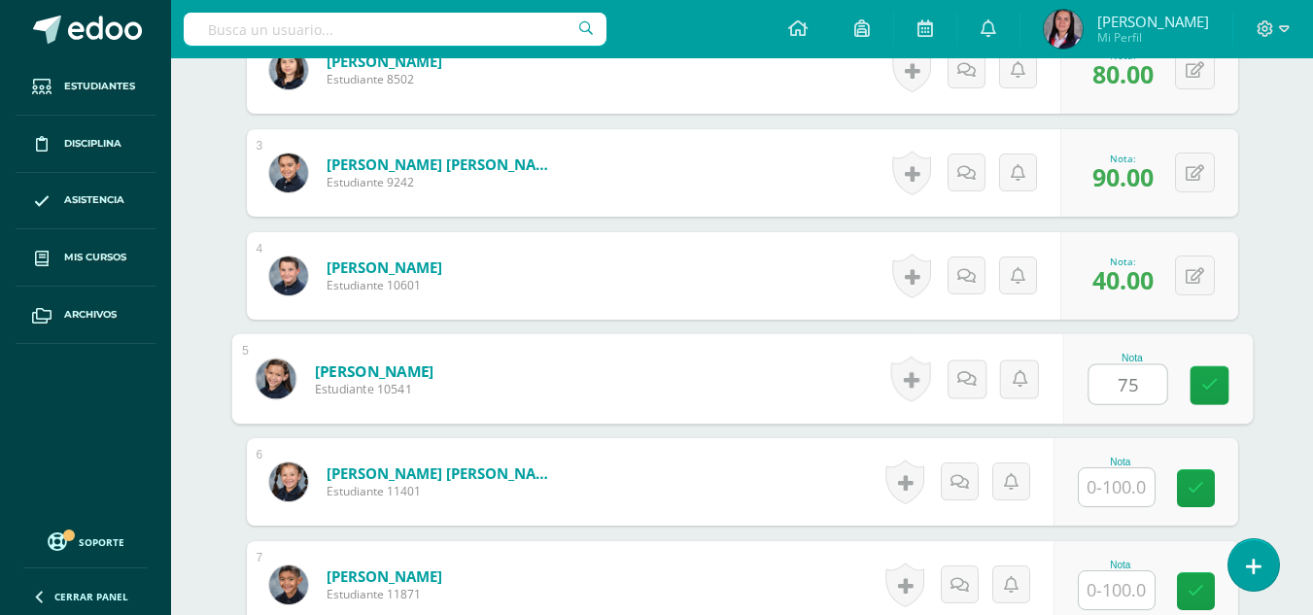
type input "75"
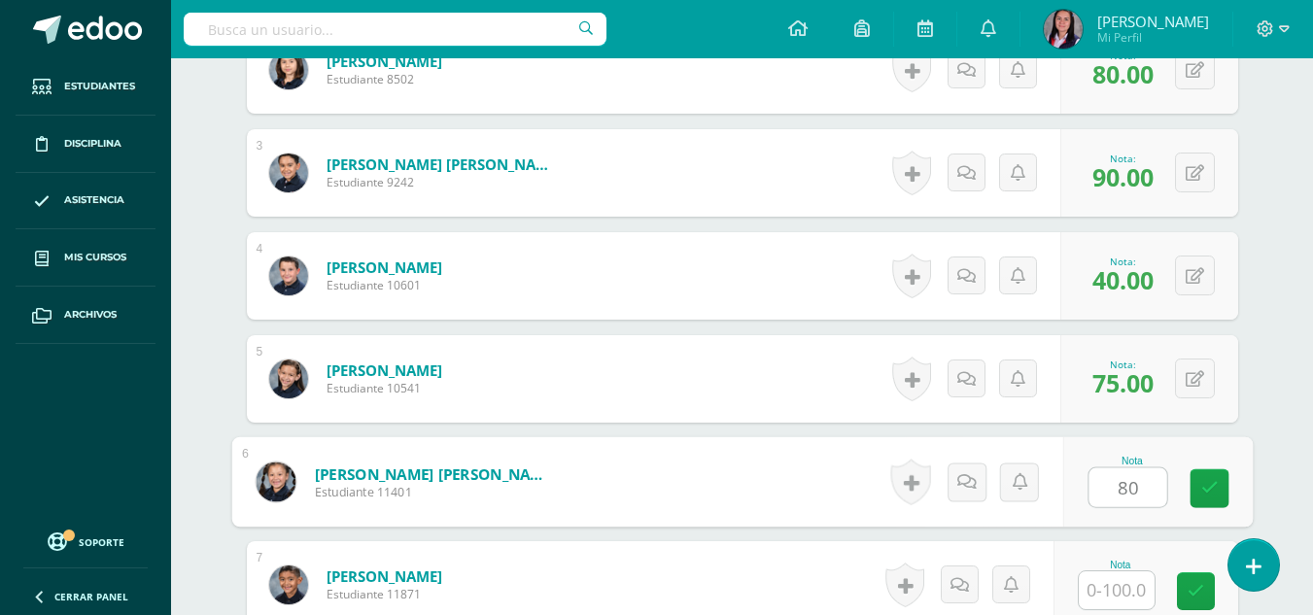
type input "80"
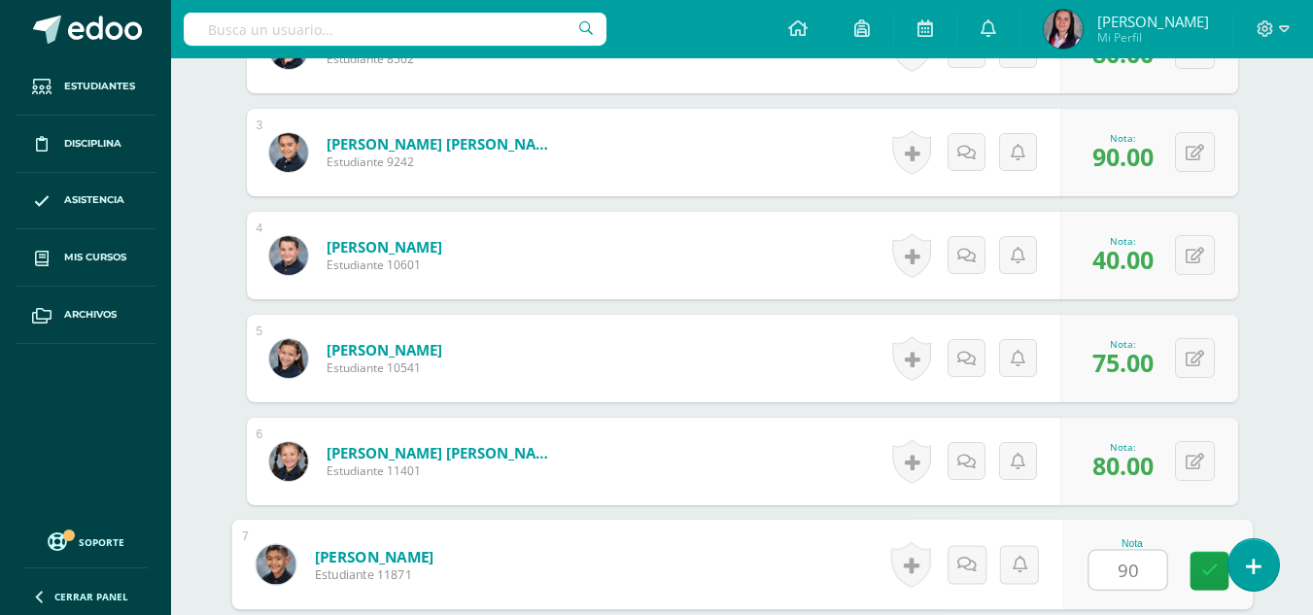
type input "90"
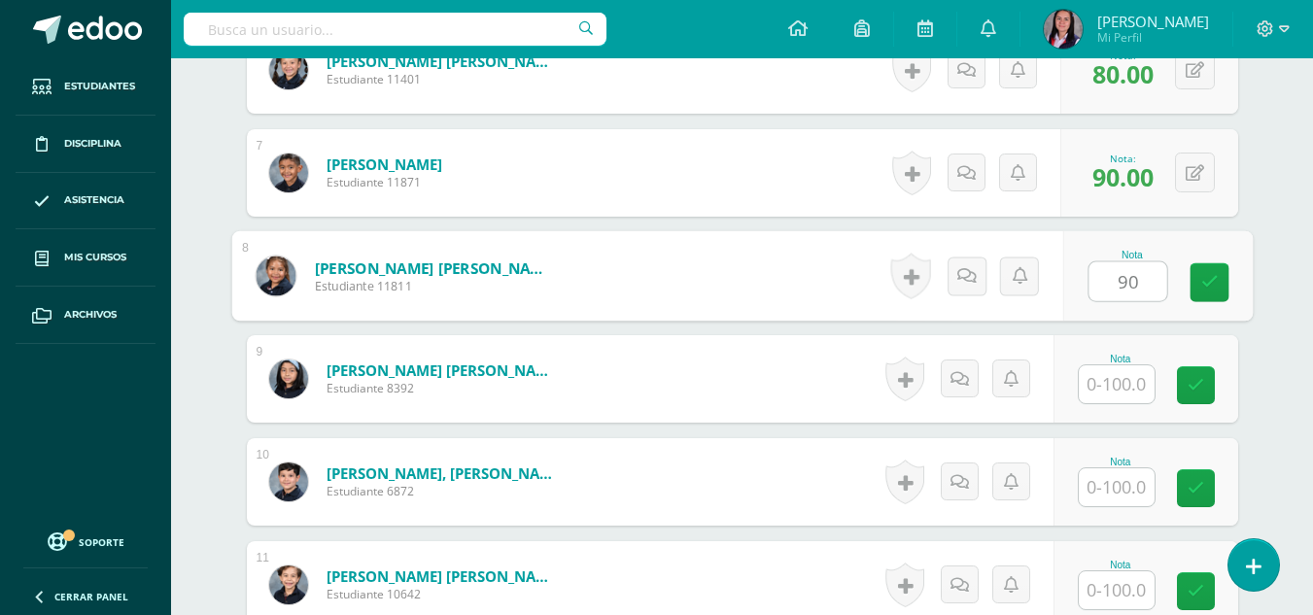
type input "90"
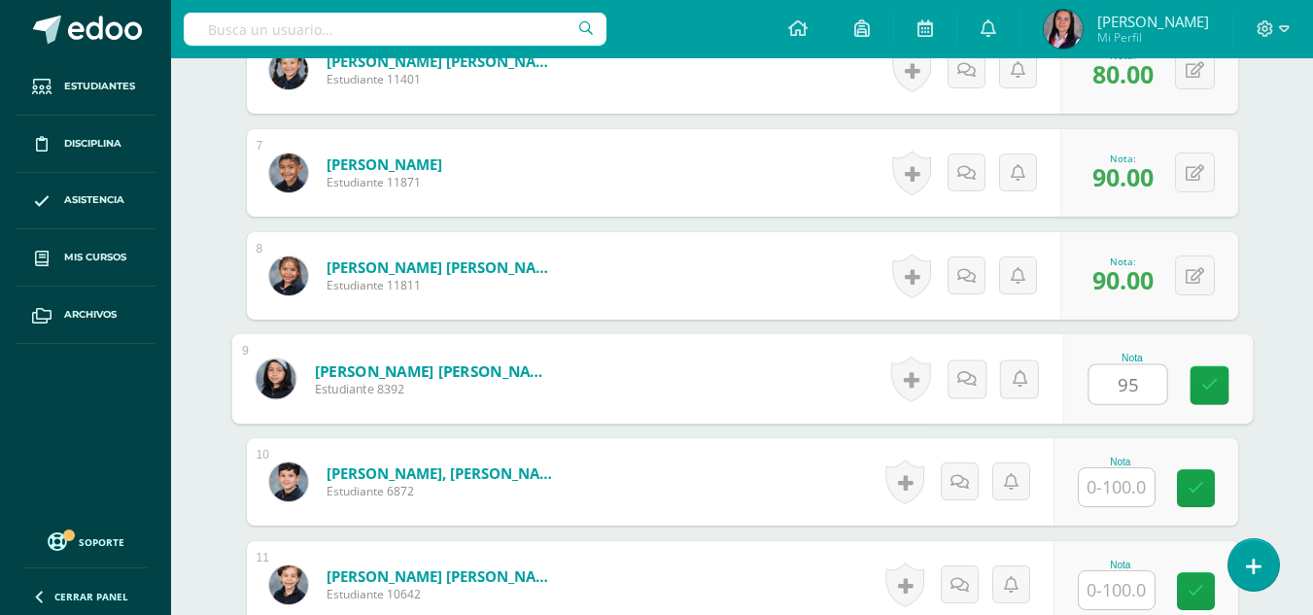
type input "95"
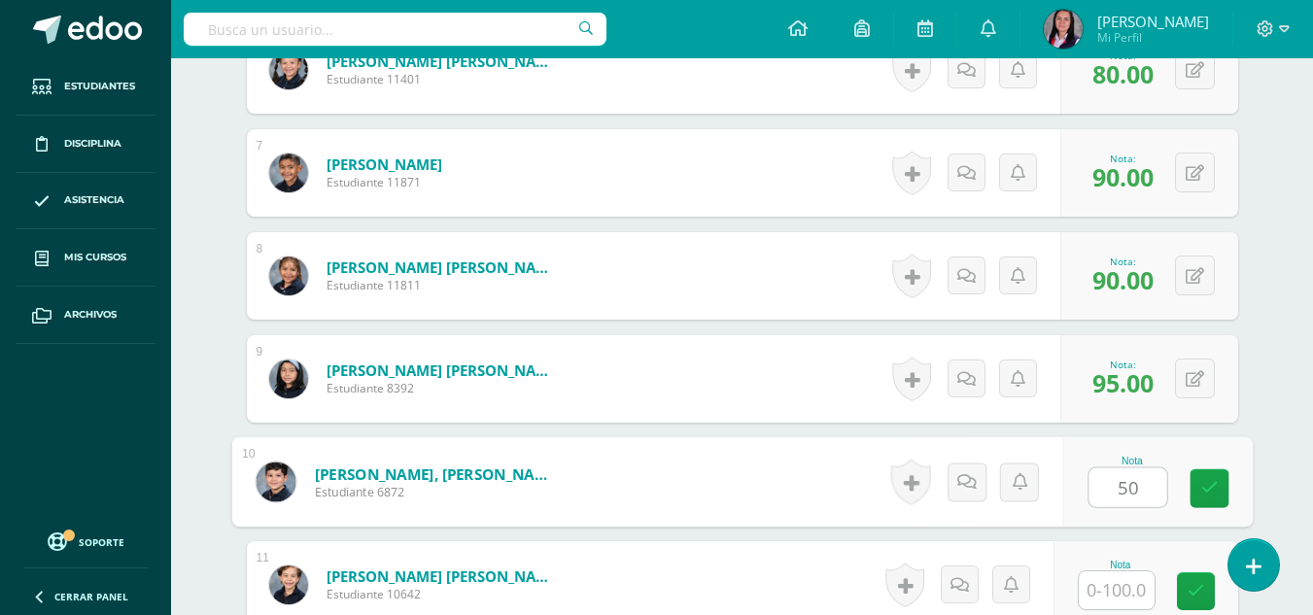
type input "50"
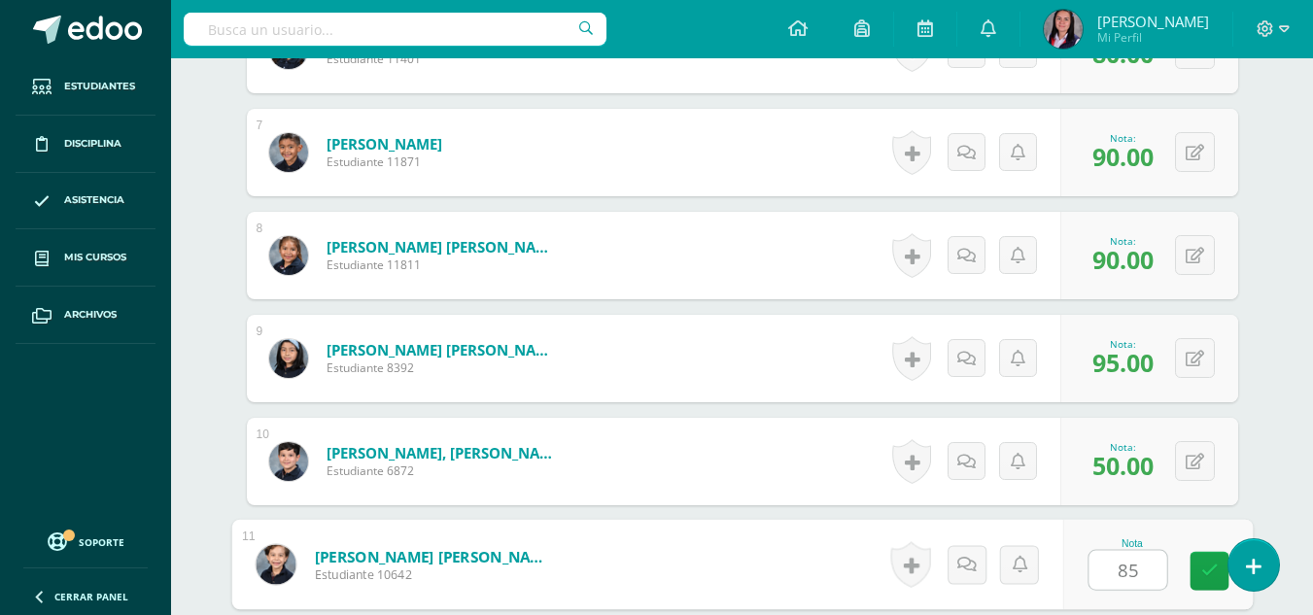
type input "85"
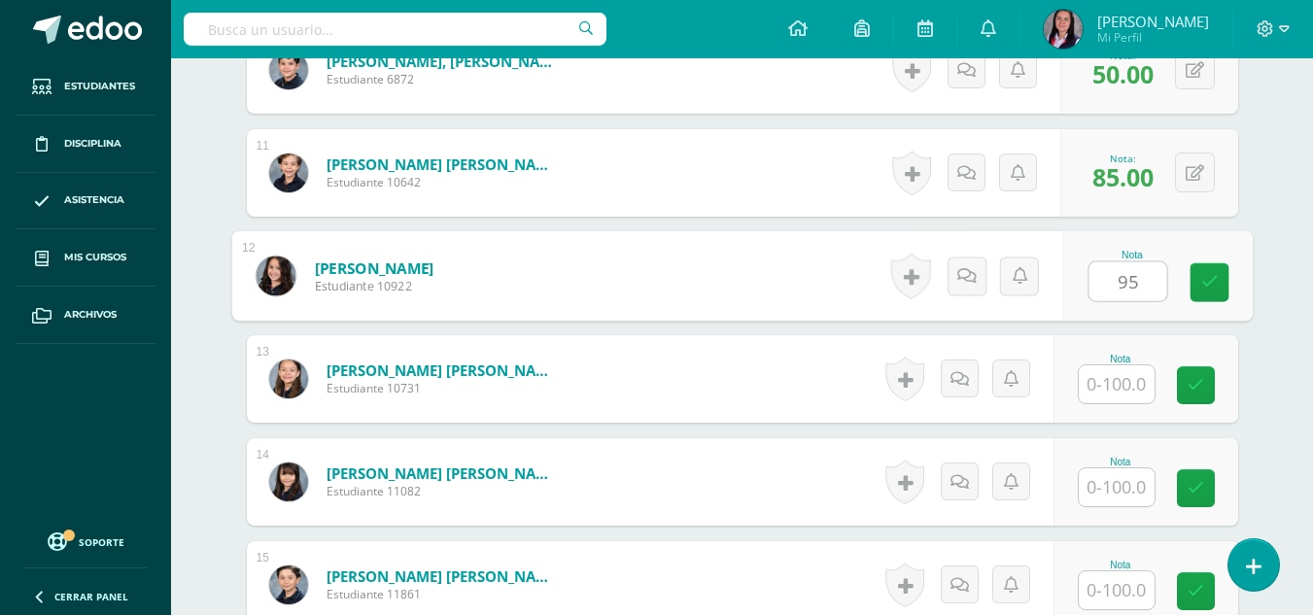
type input "95"
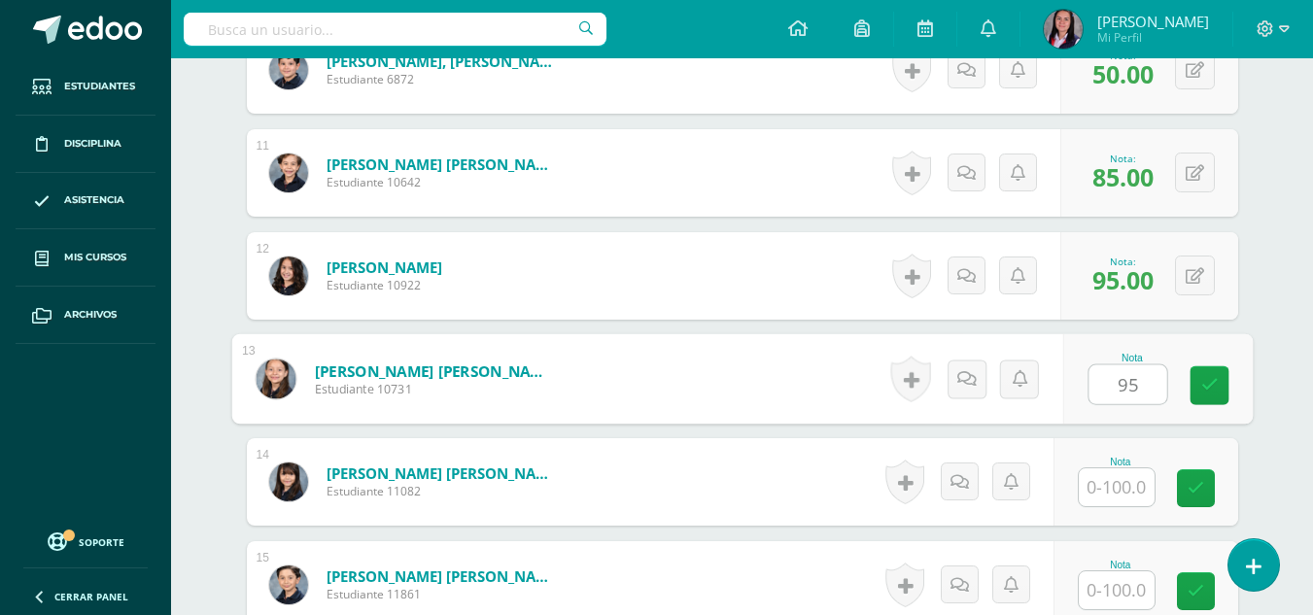
type input "95"
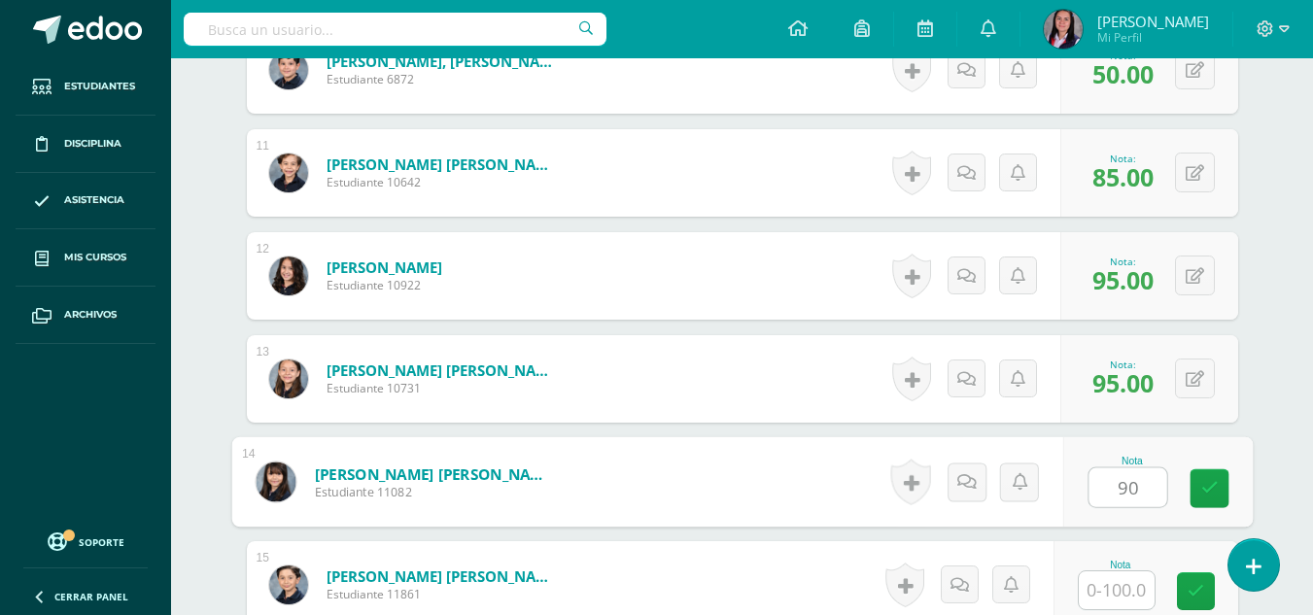
type input "90"
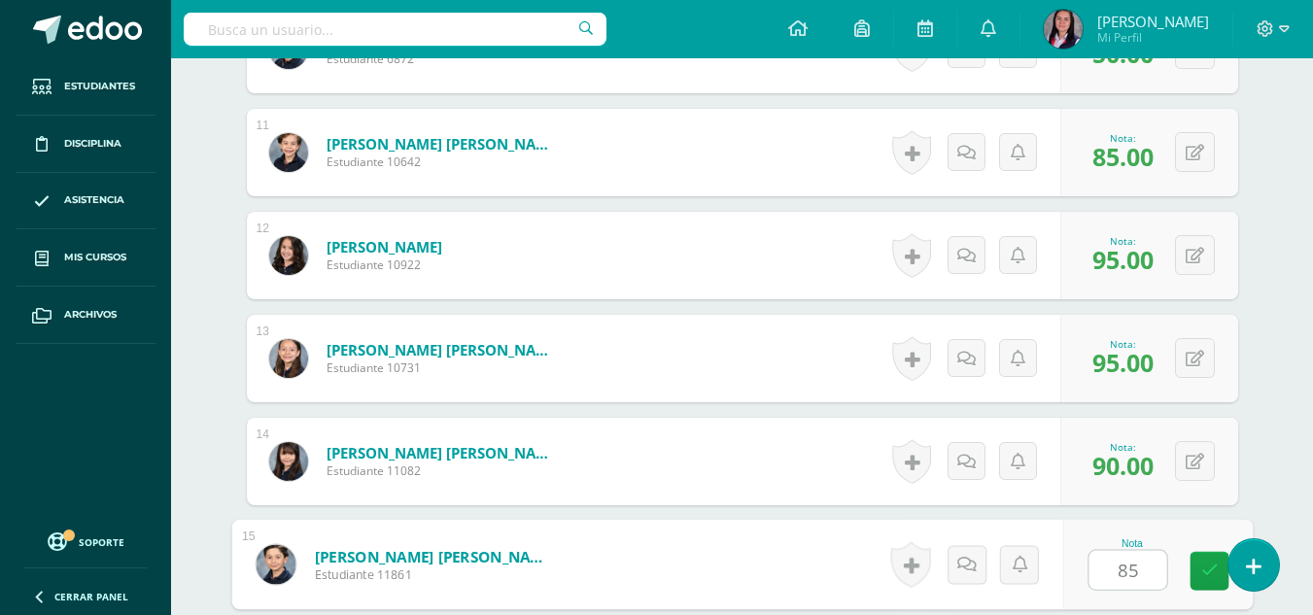
type input "85"
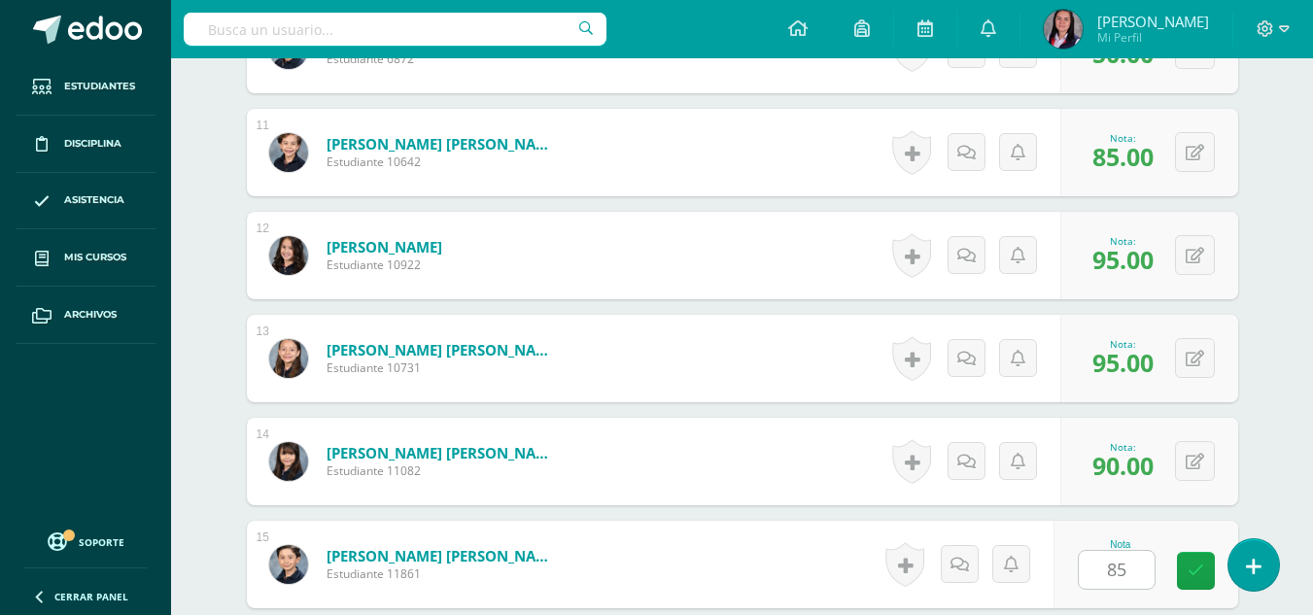
scroll to position [2007, 0]
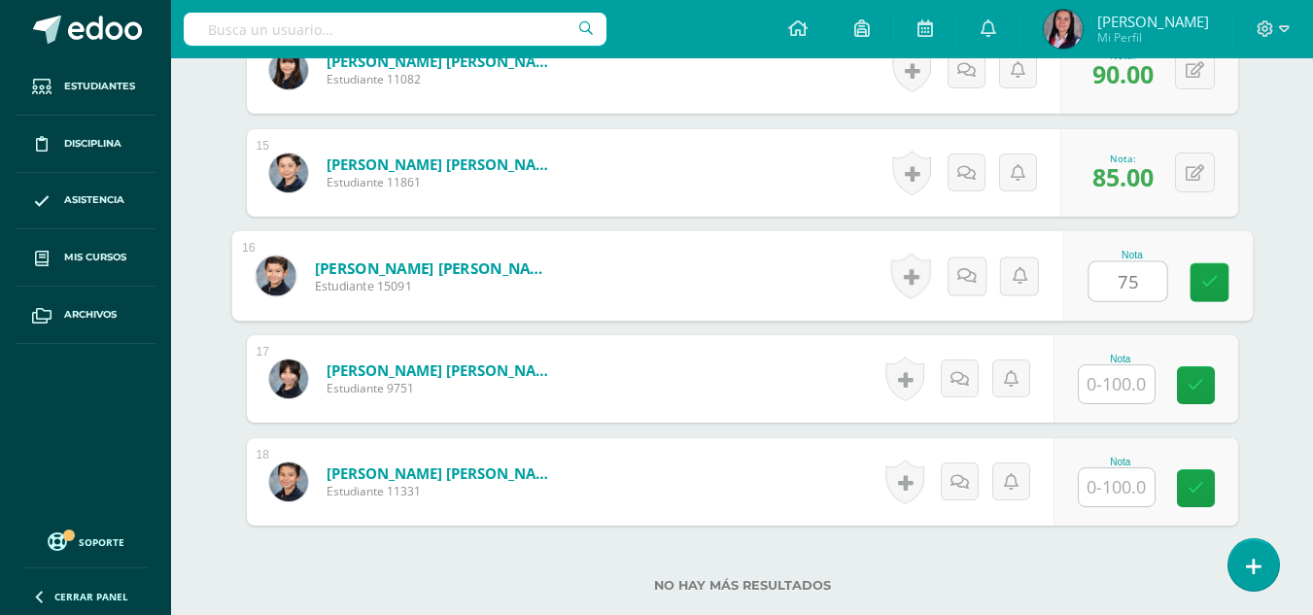
type input "75"
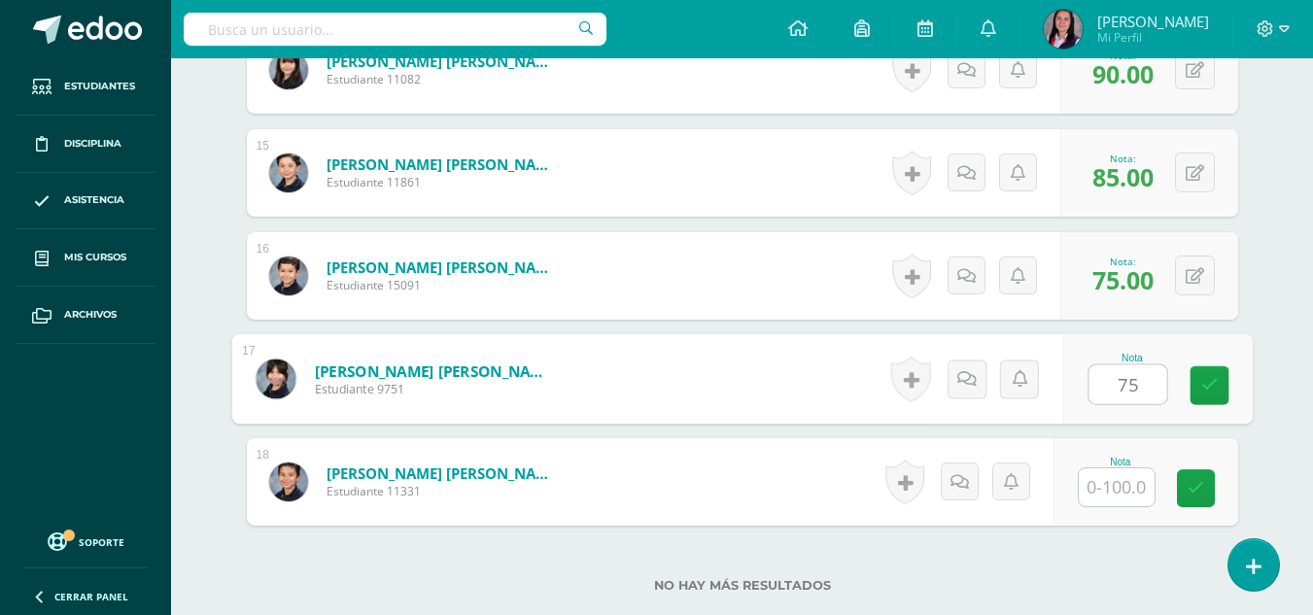
type input "75"
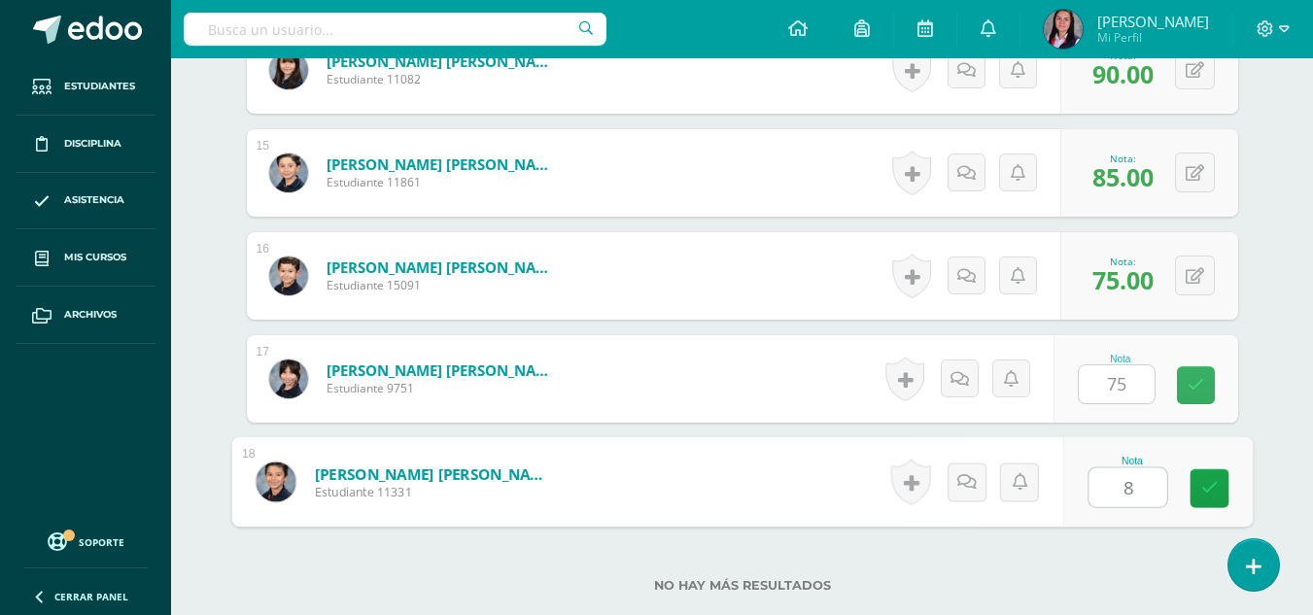
type input "85"
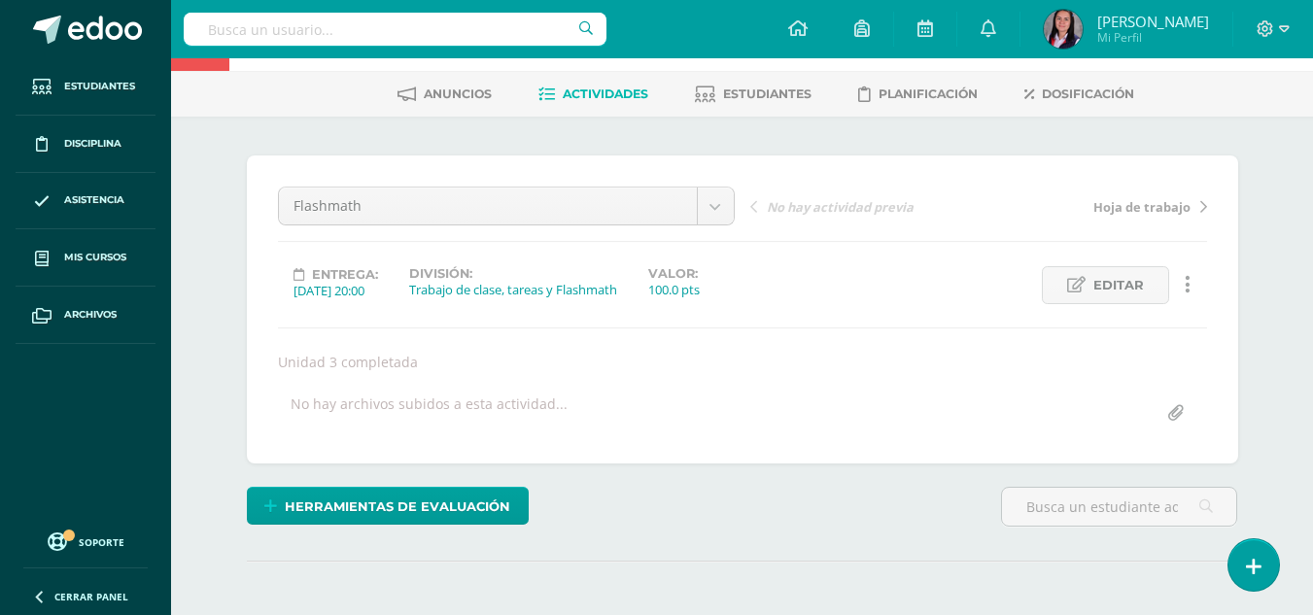
scroll to position [0, 0]
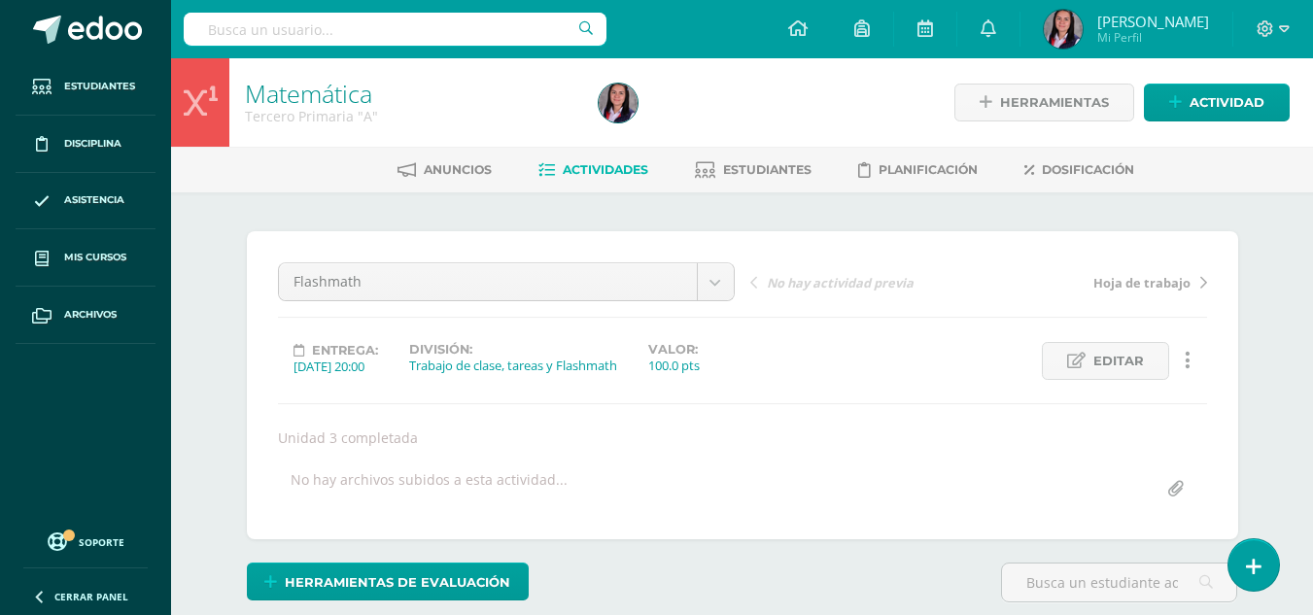
click at [593, 175] on span "Actividades" at bounding box center [606, 169] width 86 height 15
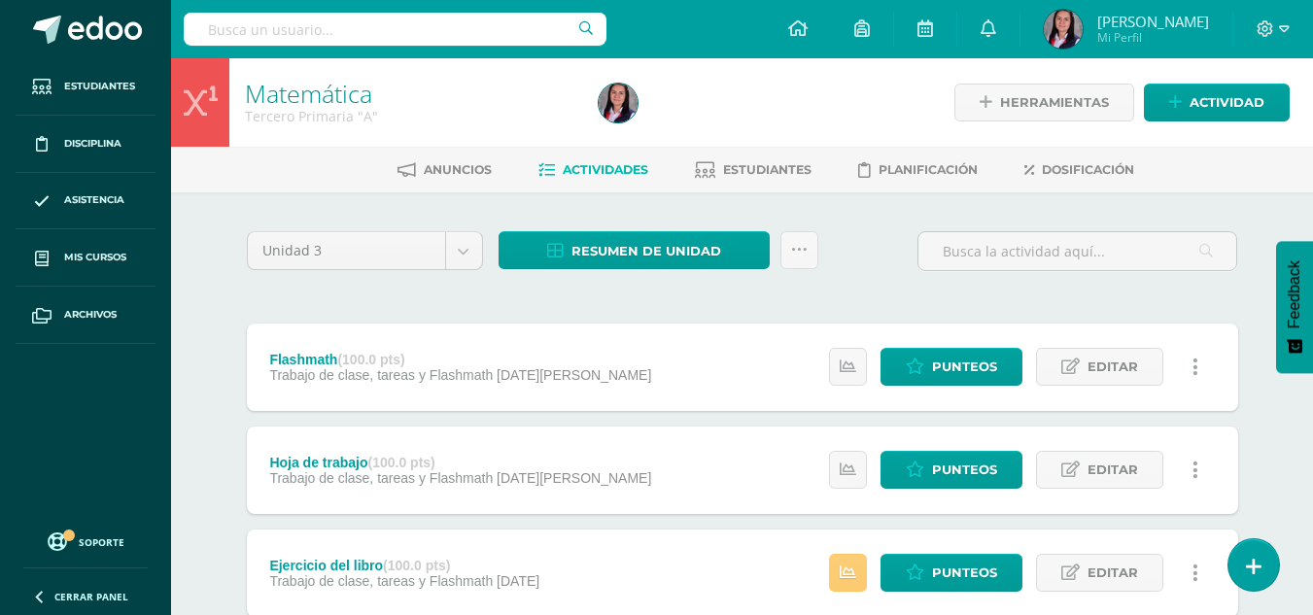
click at [1292, 90] on div "Matemática Tercero Primaria "A" Herramientas Detalle de asistencias Actividad" at bounding box center [742, 102] width 1142 height 88
click at [1272, 101] on link "Actividad" at bounding box center [1217, 103] width 146 height 38
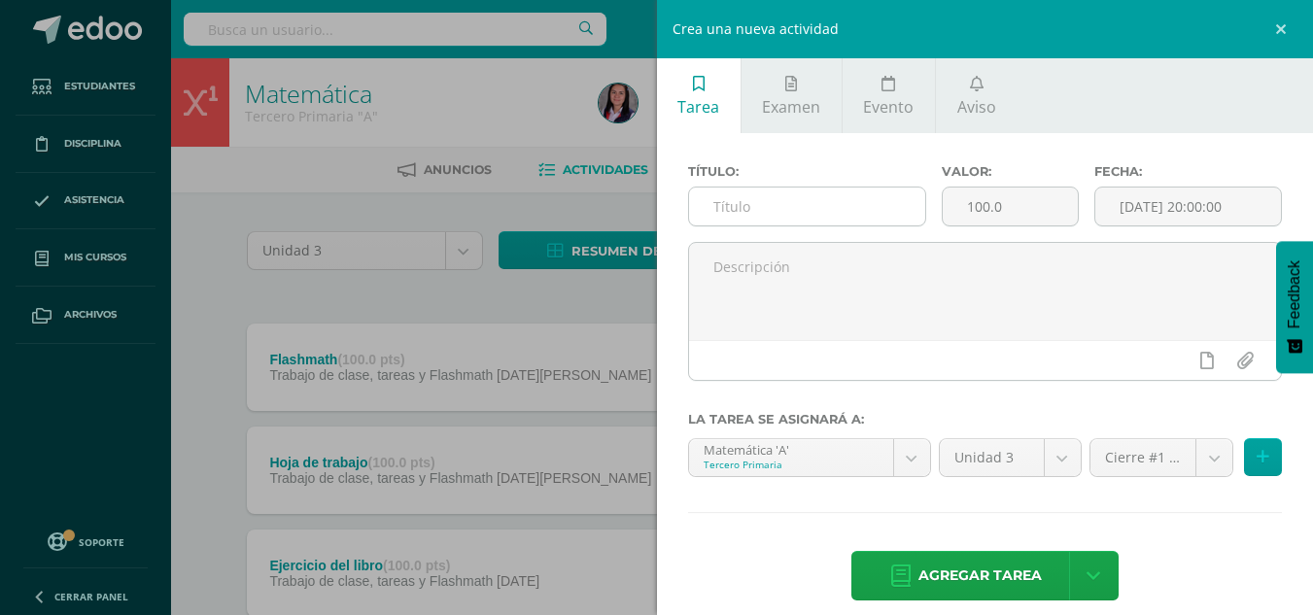
click at [820, 201] on input "text" at bounding box center [807, 207] width 236 height 38
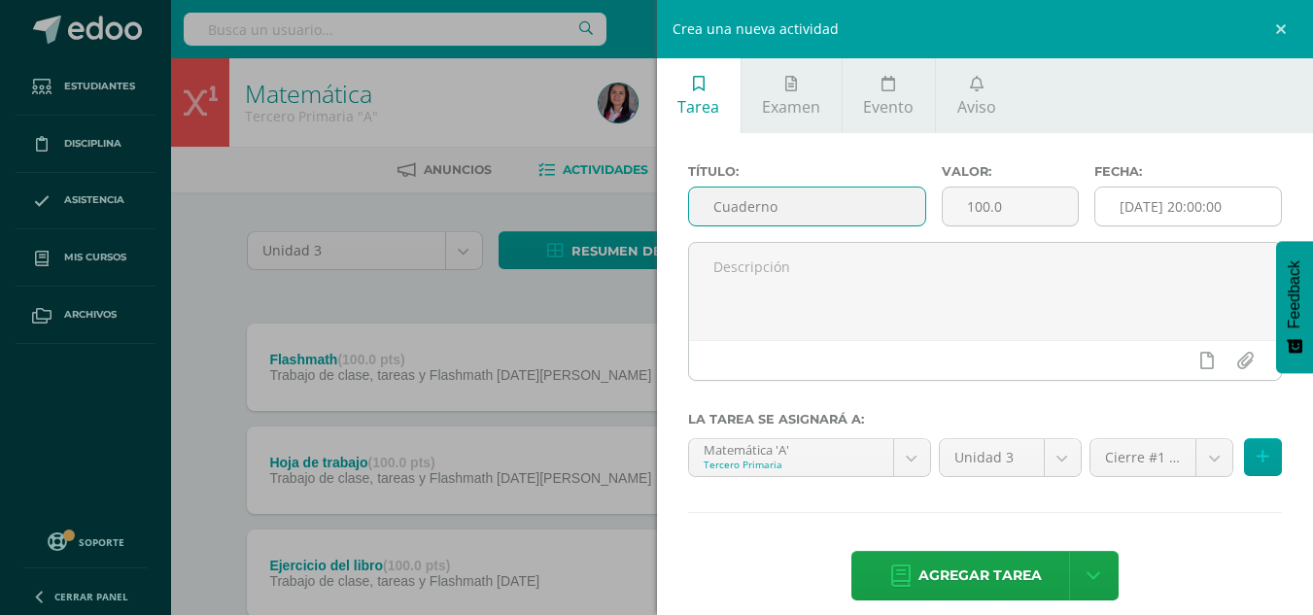
type input "Cuaderno"
drag, startPoint x: 1248, startPoint y: 213, endPoint x: 1217, endPoint y: 236, distance: 38.9
click at [1248, 212] on input "[DATE] 20:00:00" at bounding box center [1189, 207] width 186 height 38
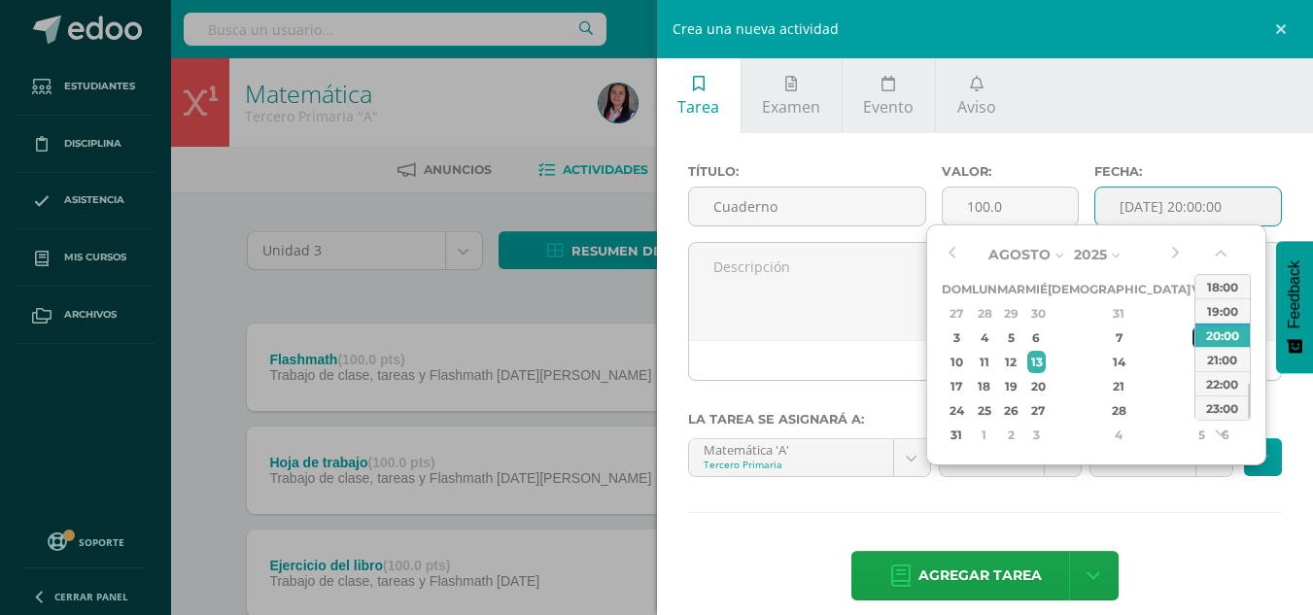
click at [1193, 343] on div "8" at bounding box center [1201, 338] width 17 height 22
type input "[DATE] 20:00"
click at [1196, 540] on div "Título: Cuaderno Valor: 100.0 Fecha: [DATE] 20:00 La tarea se asignará a: Matem…" at bounding box center [985, 384] width 657 height 503
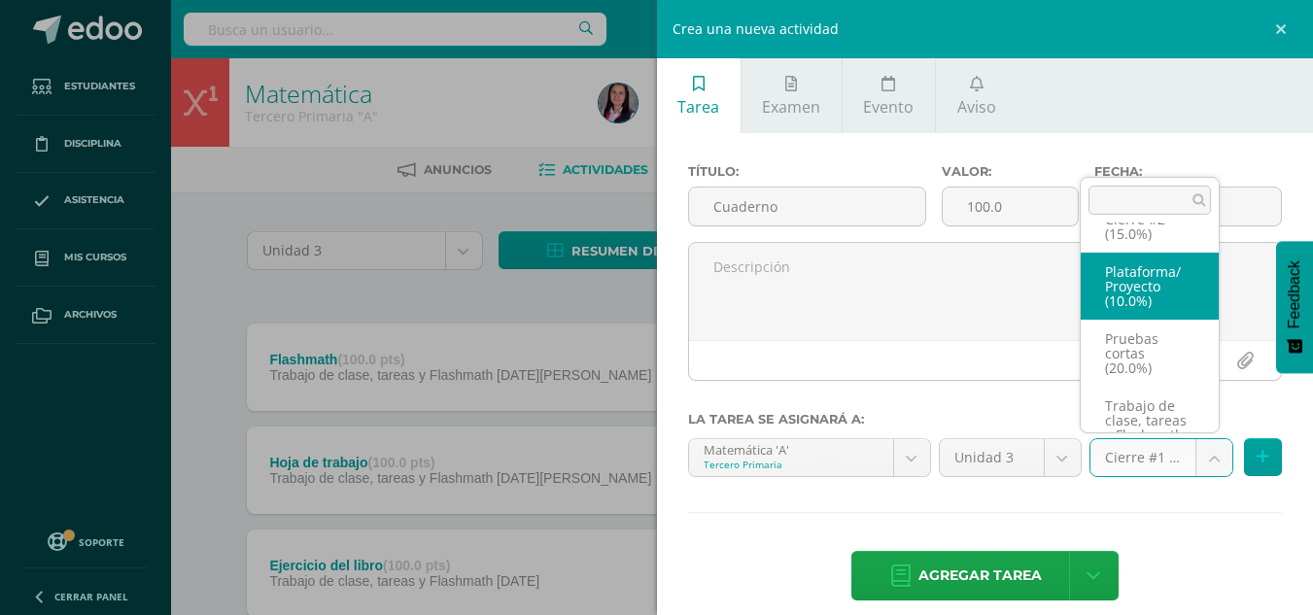
scroll to position [141, 0]
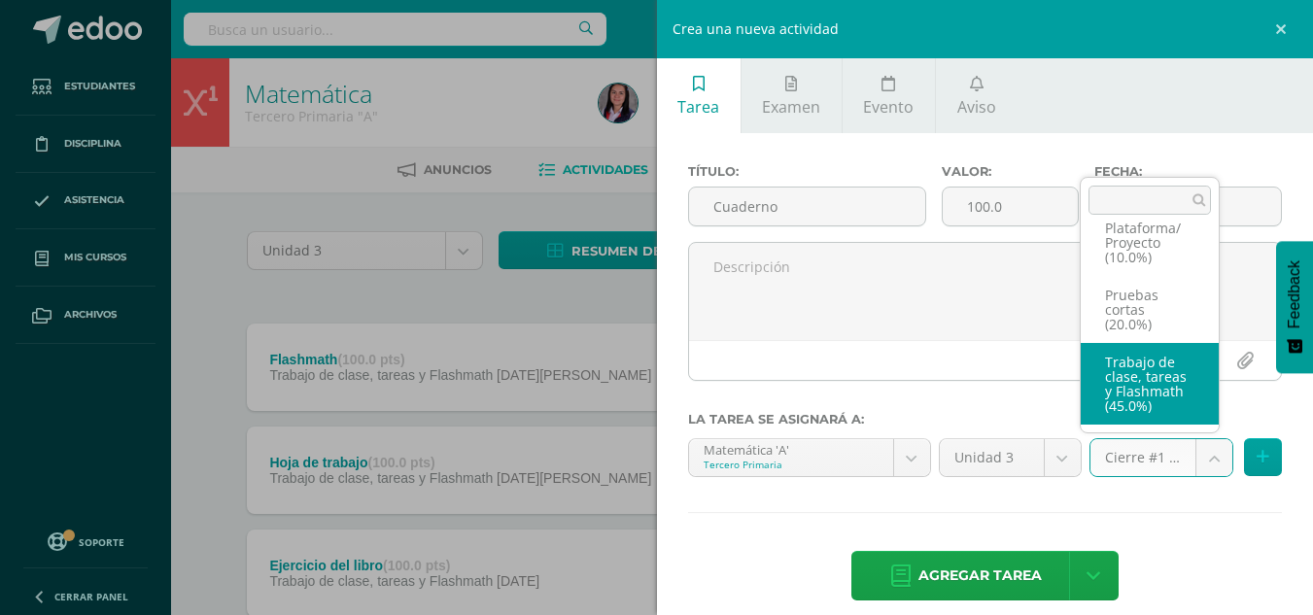
select select "227960"
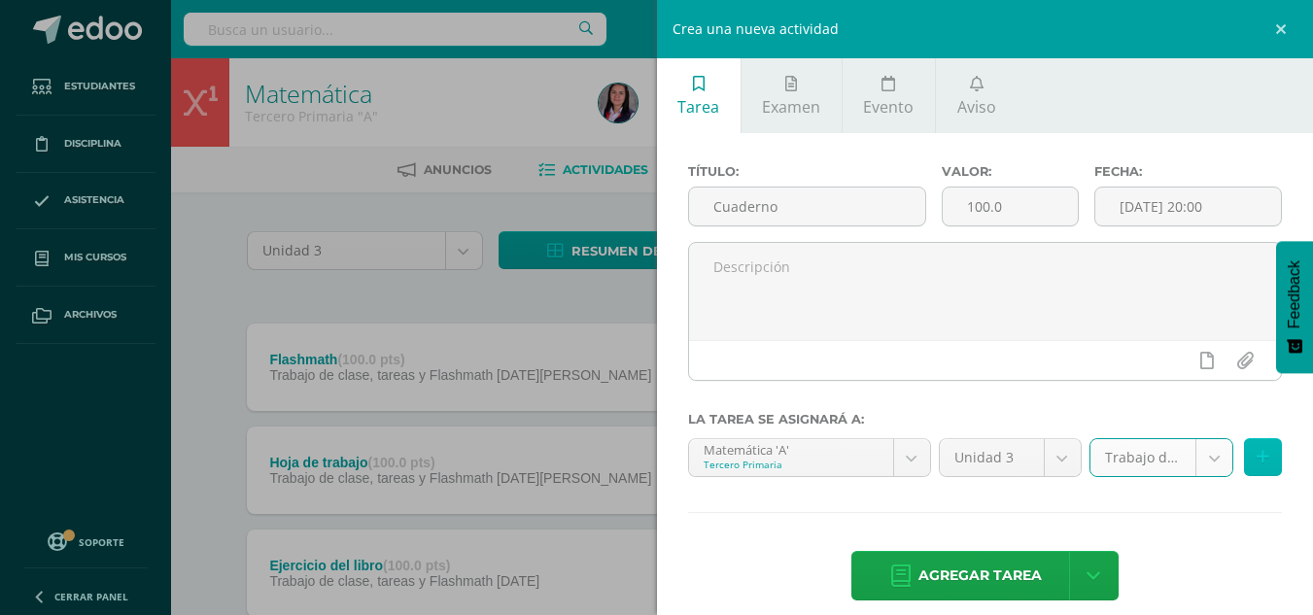
click at [1261, 466] on button at bounding box center [1263, 457] width 38 height 38
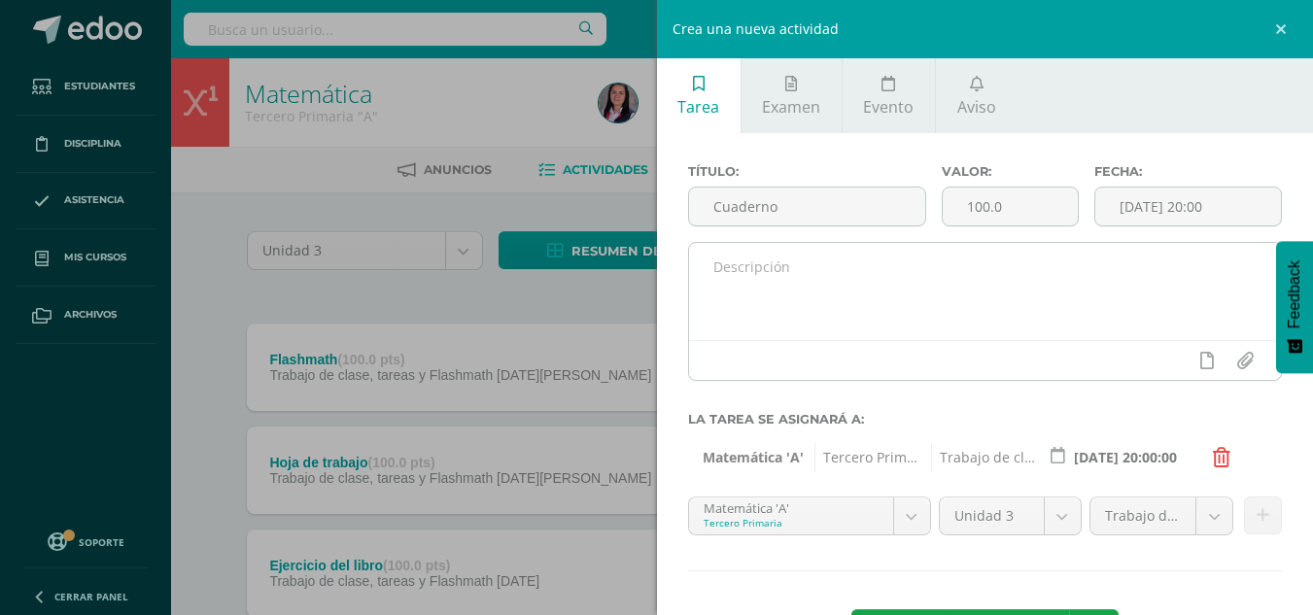
scroll to position [79, 0]
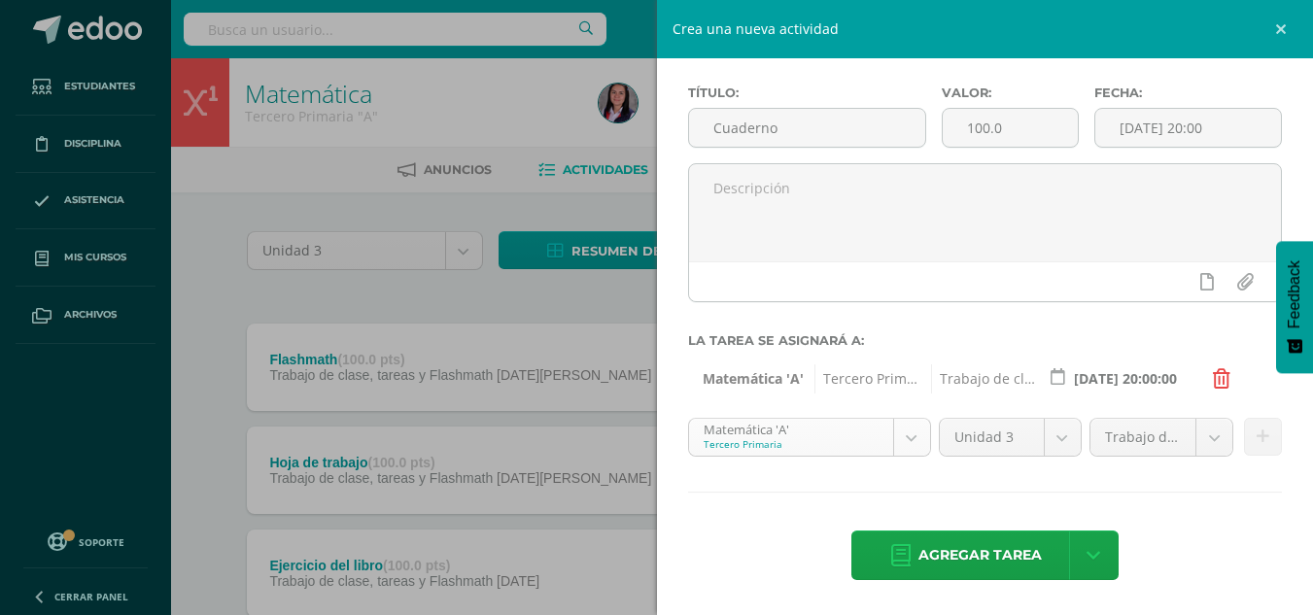
click at [794, 418] on div "Matemática 'A' Tercero Primaria" at bounding box center [809, 437] width 243 height 39
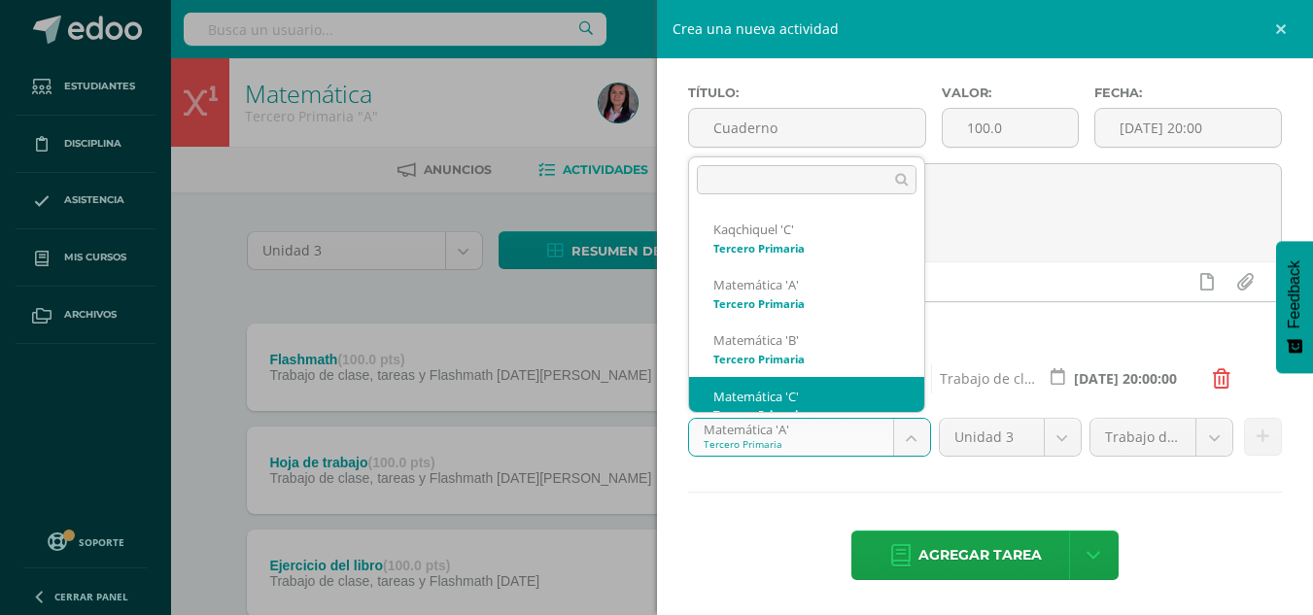
scroll to position [19, 0]
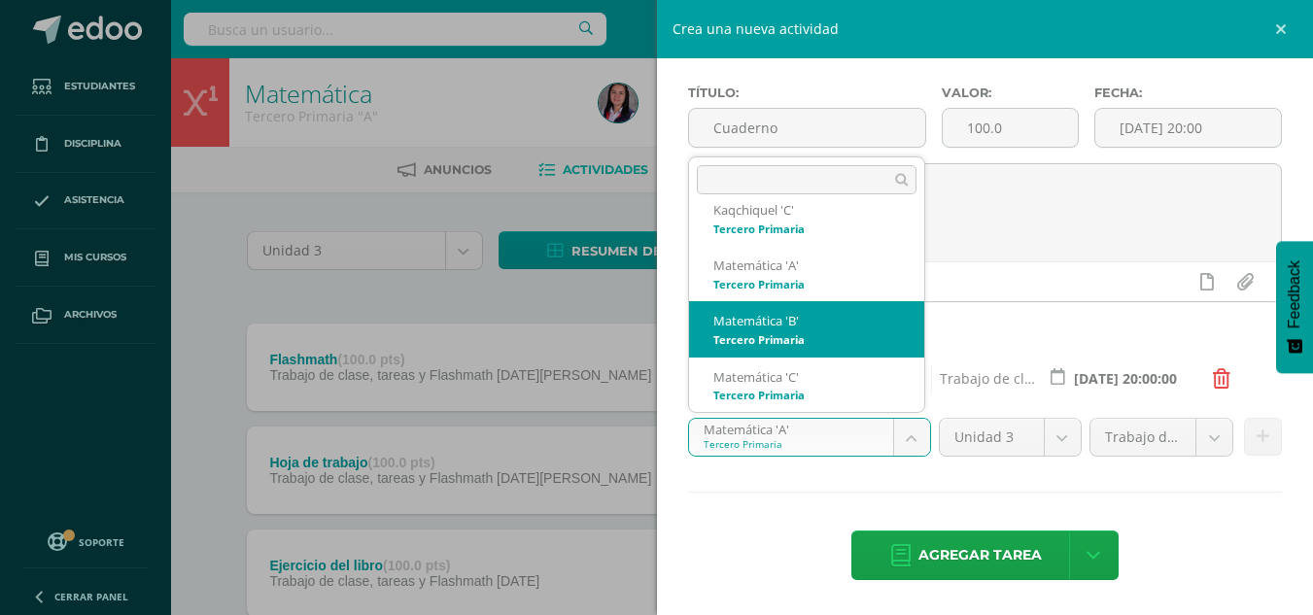
select select "211043"
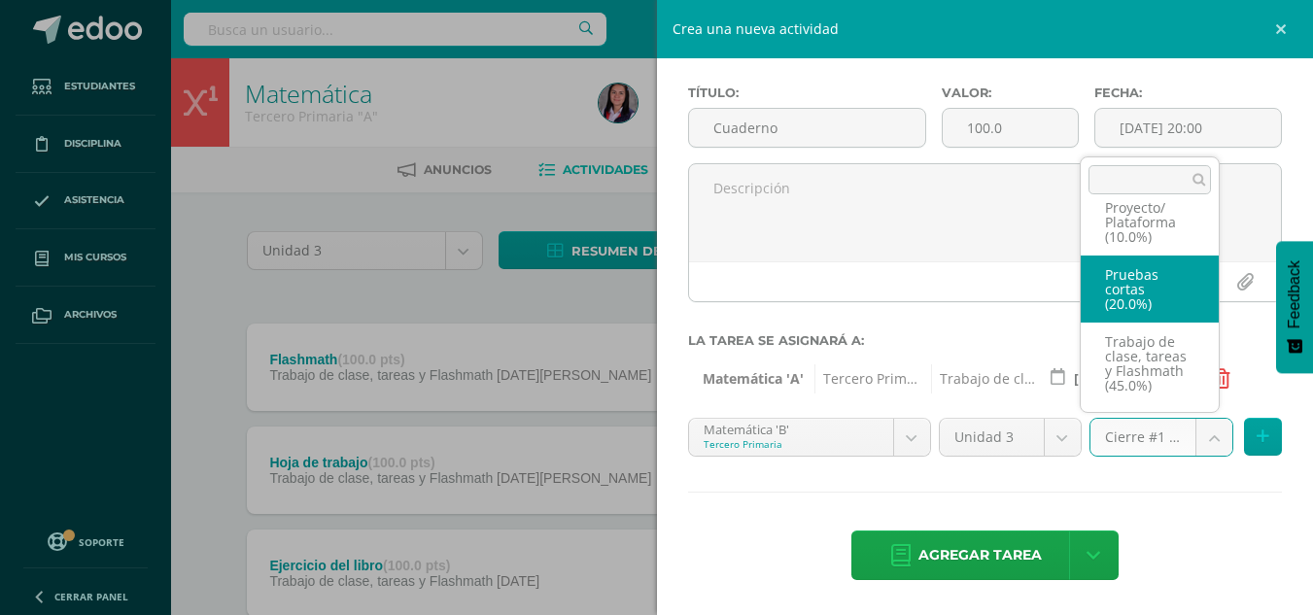
scroll to position [141, 0]
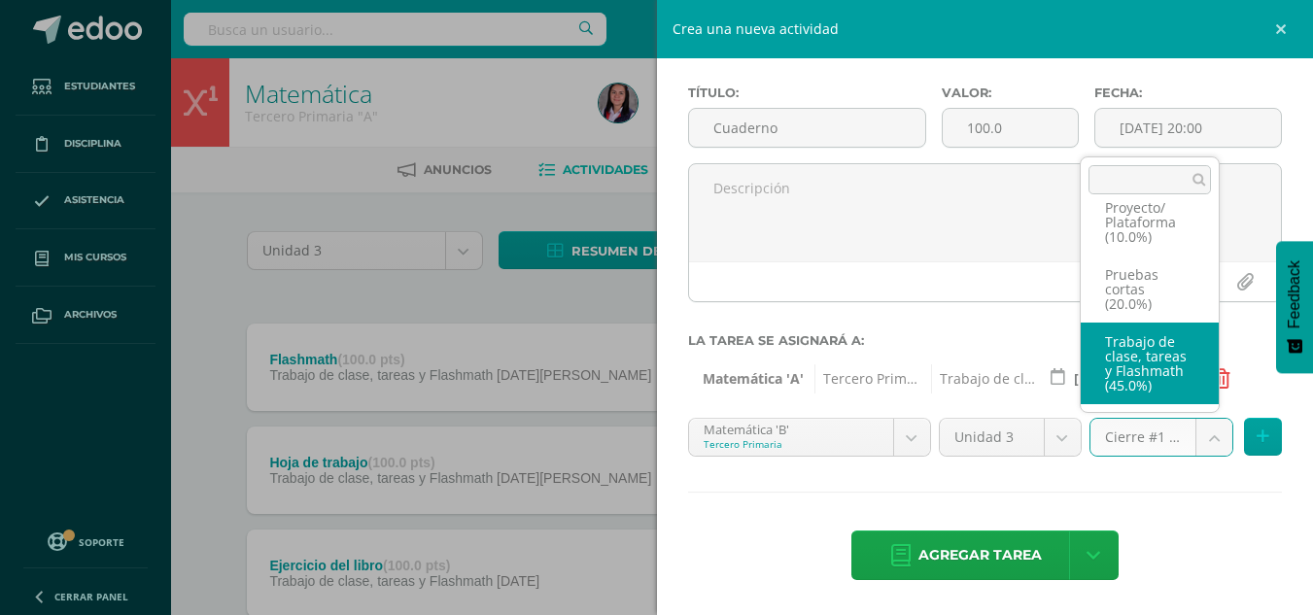
select select "227966"
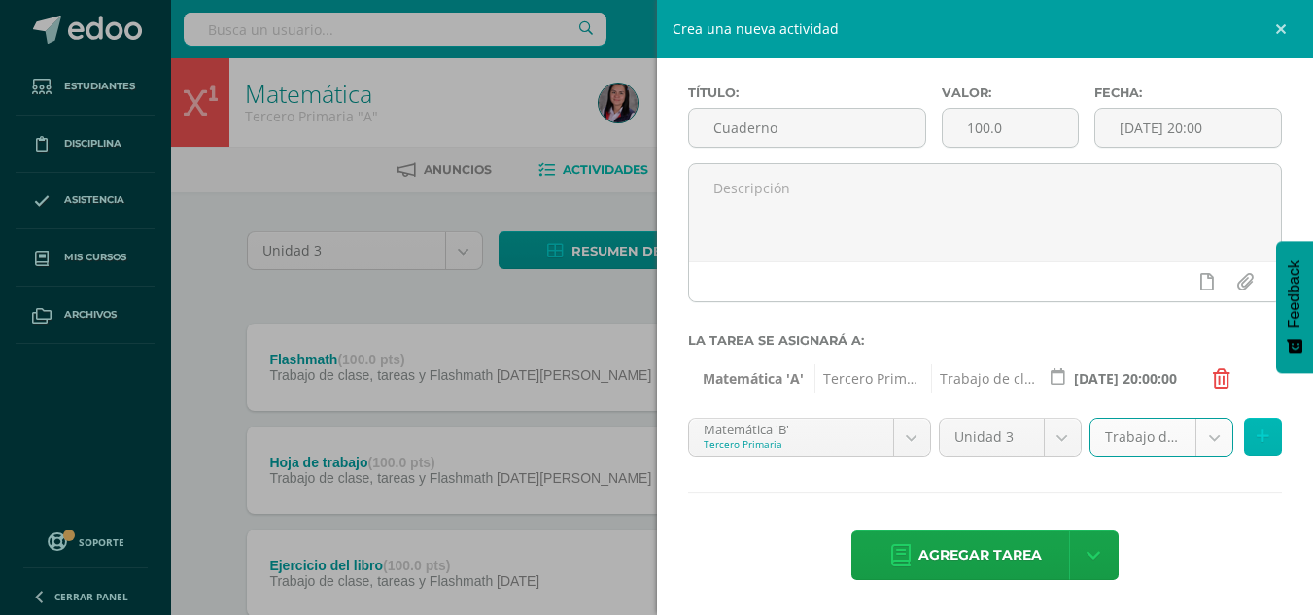
click at [1244, 431] on button at bounding box center [1263, 437] width 38 height 38
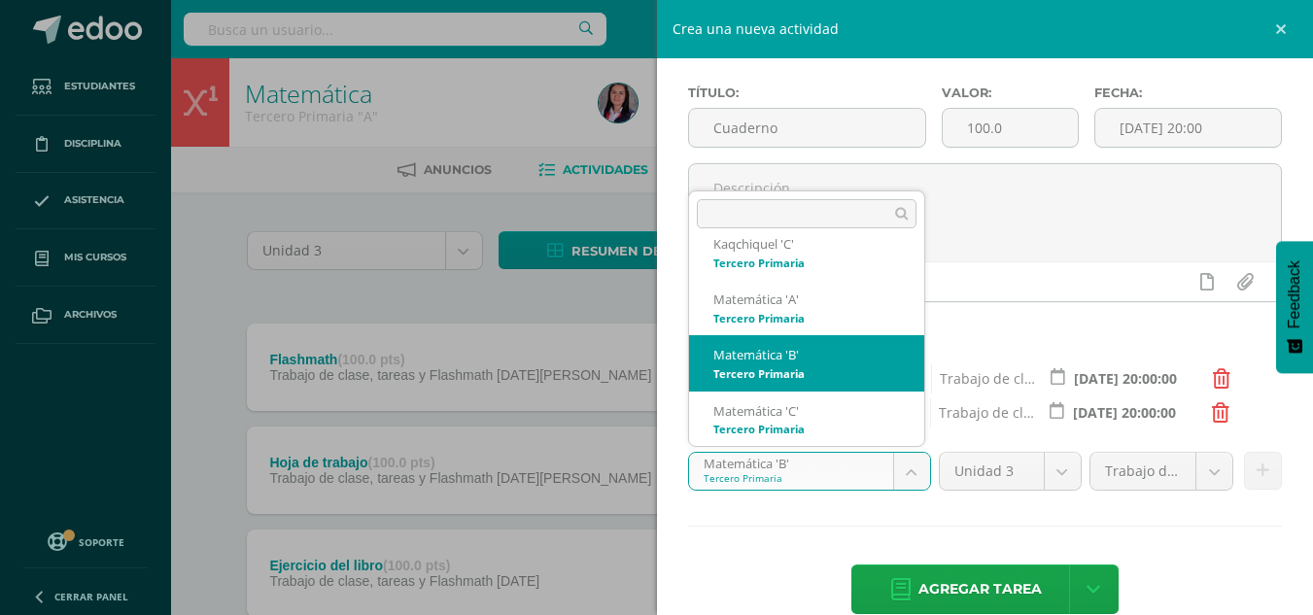
scroll to position [27, 0]
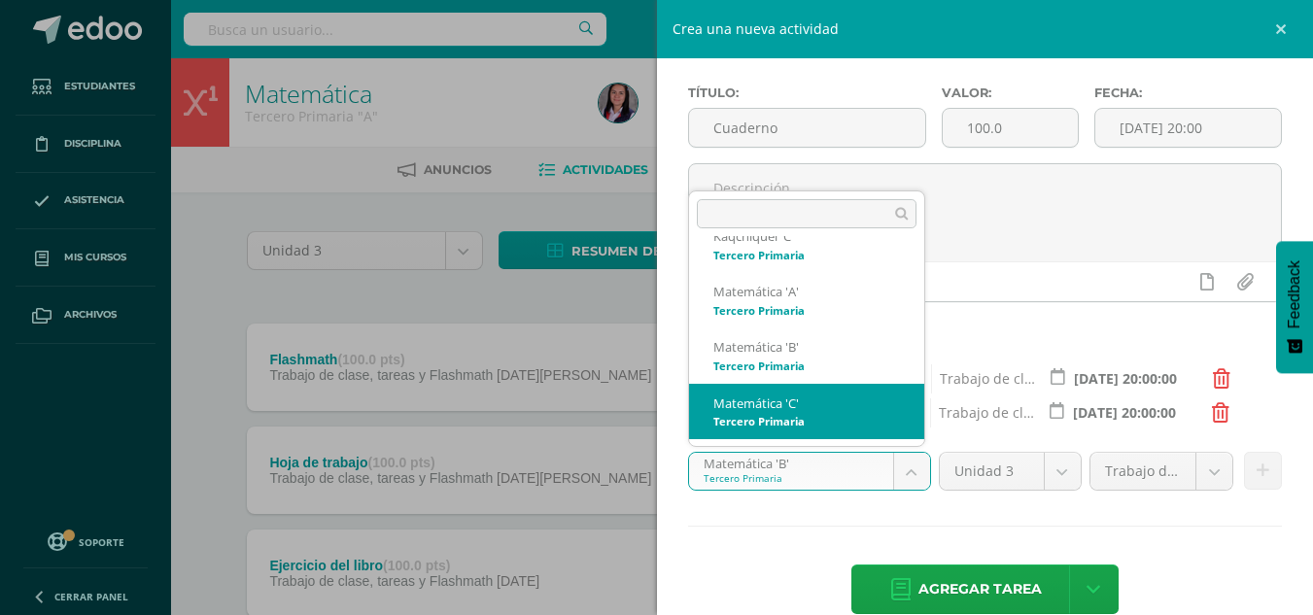
select select "211113"
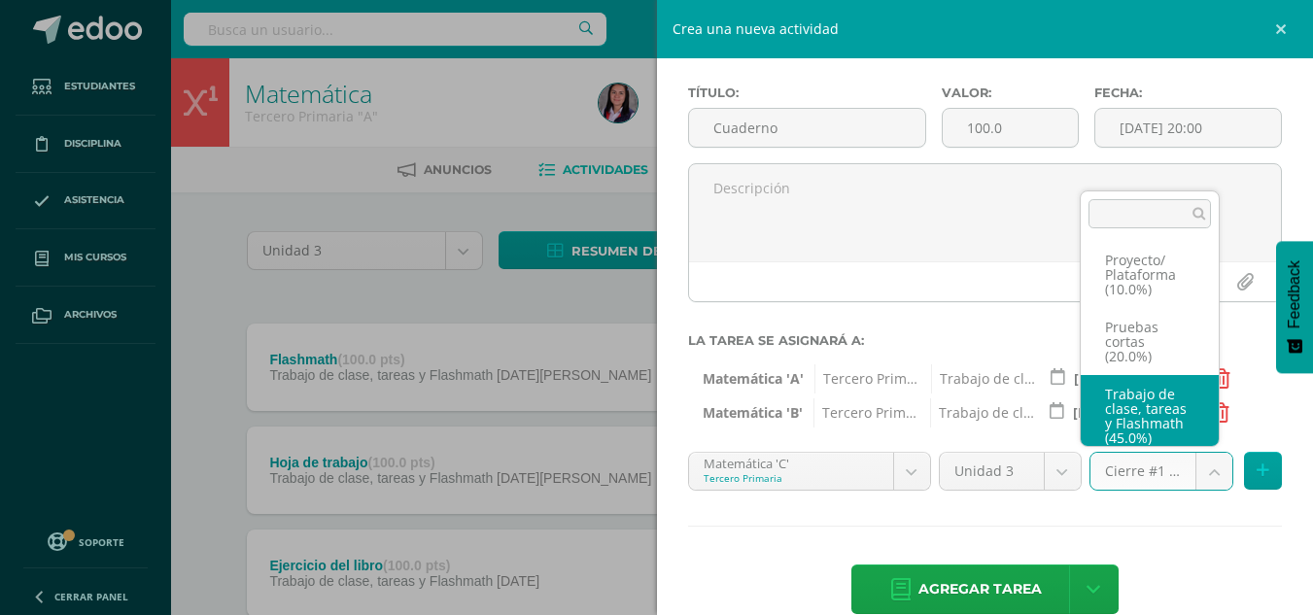
scroll to position [141, 0]
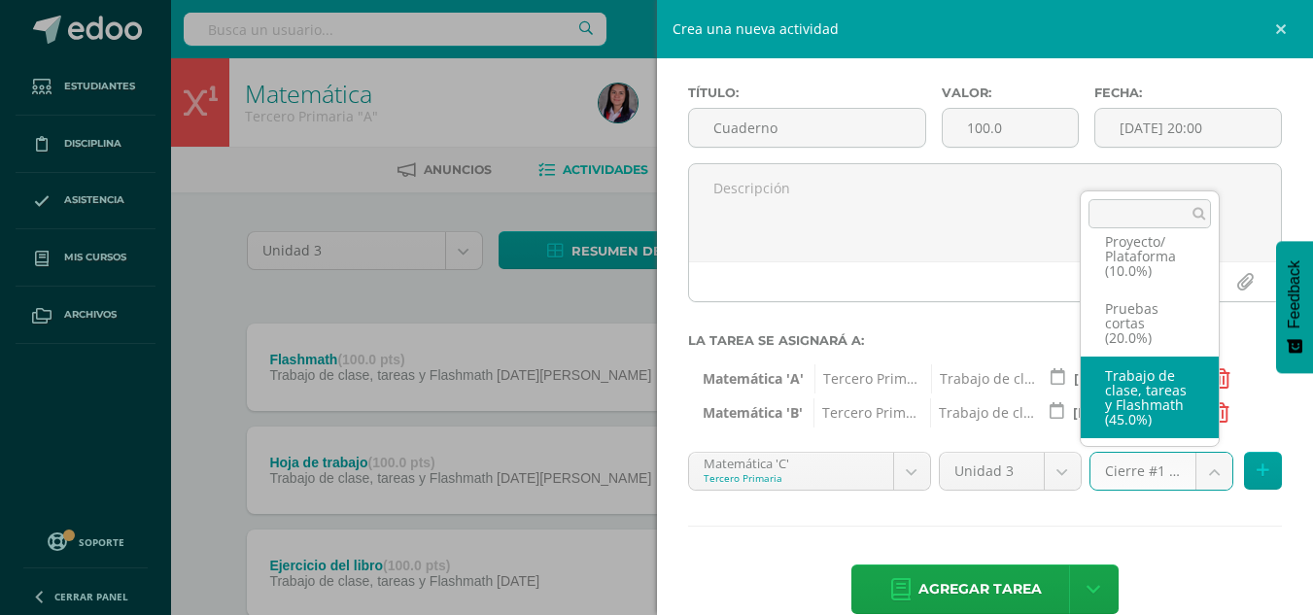
select select "227953"
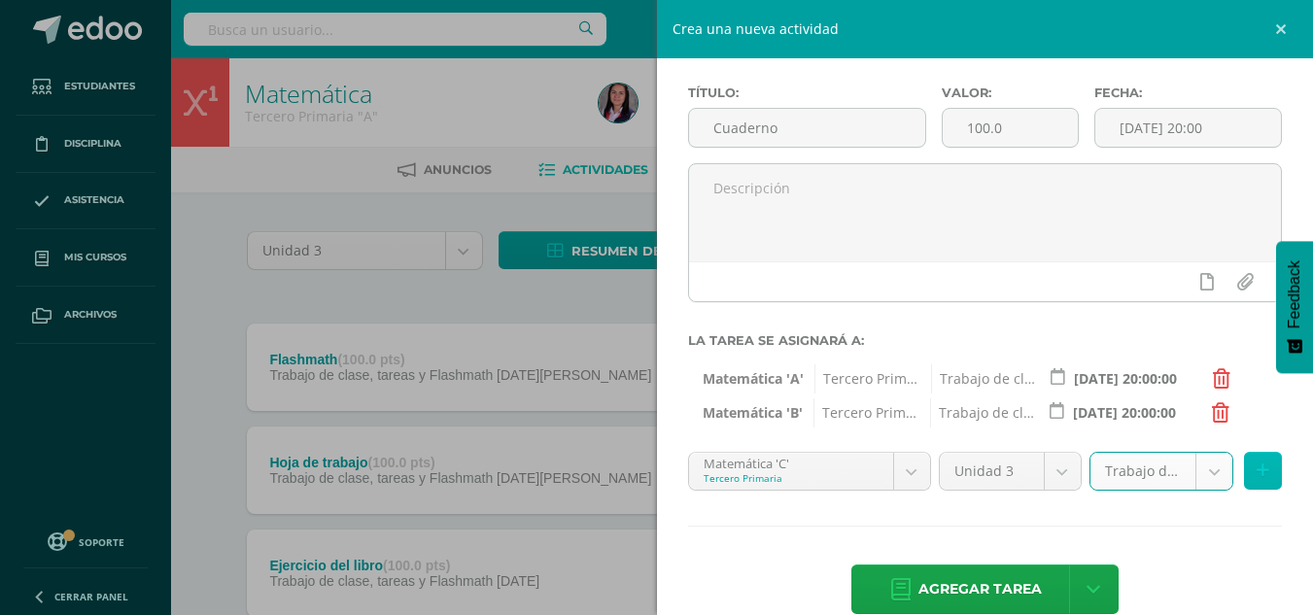
click at [1244, 461] on button at bounding box center [1263, 471] width 38 height 38
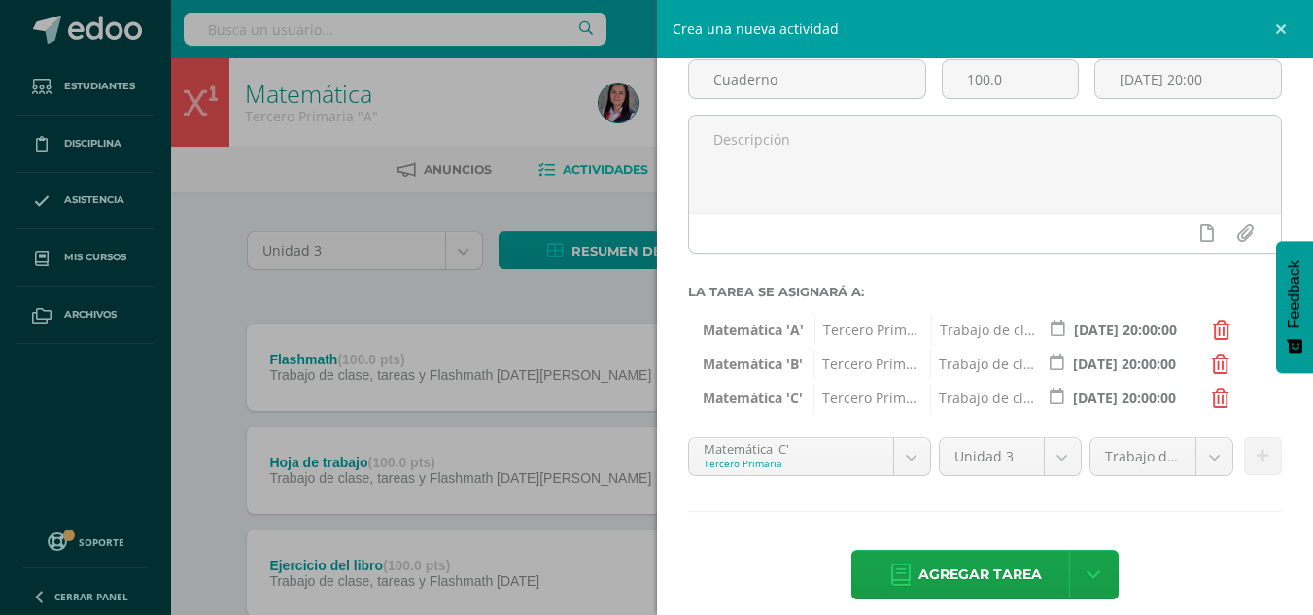
scroll to position [147, 0]
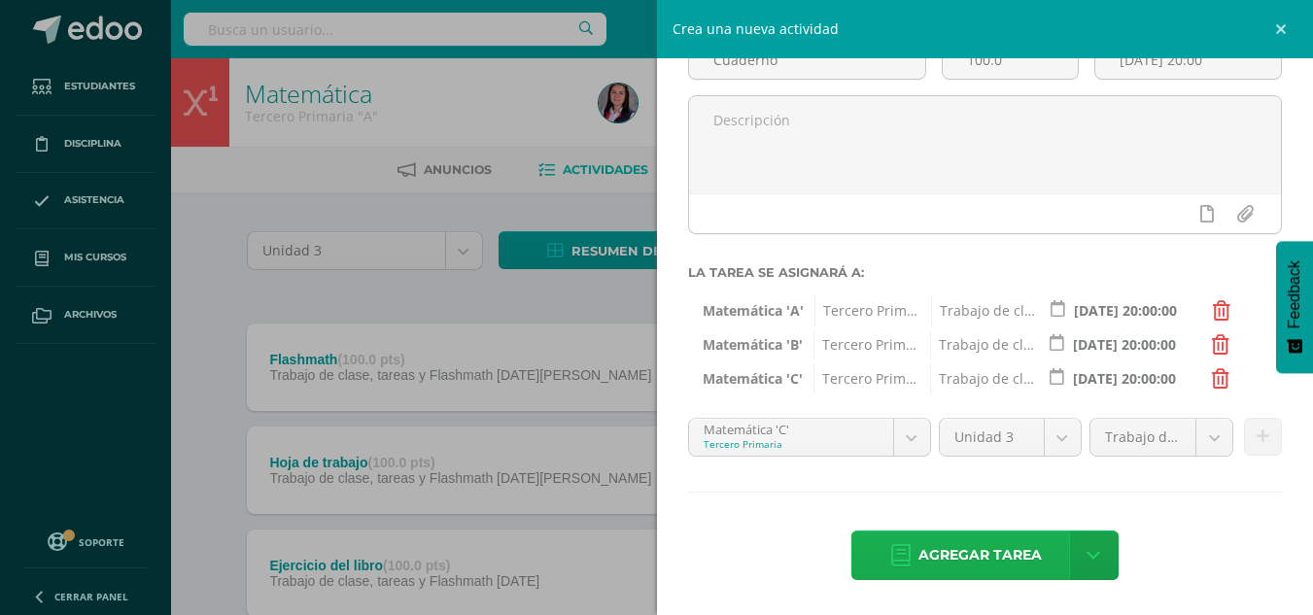
click at [942, 535] on span "Agregar tarea" at bounding box center [980, 556] width 123 height 48
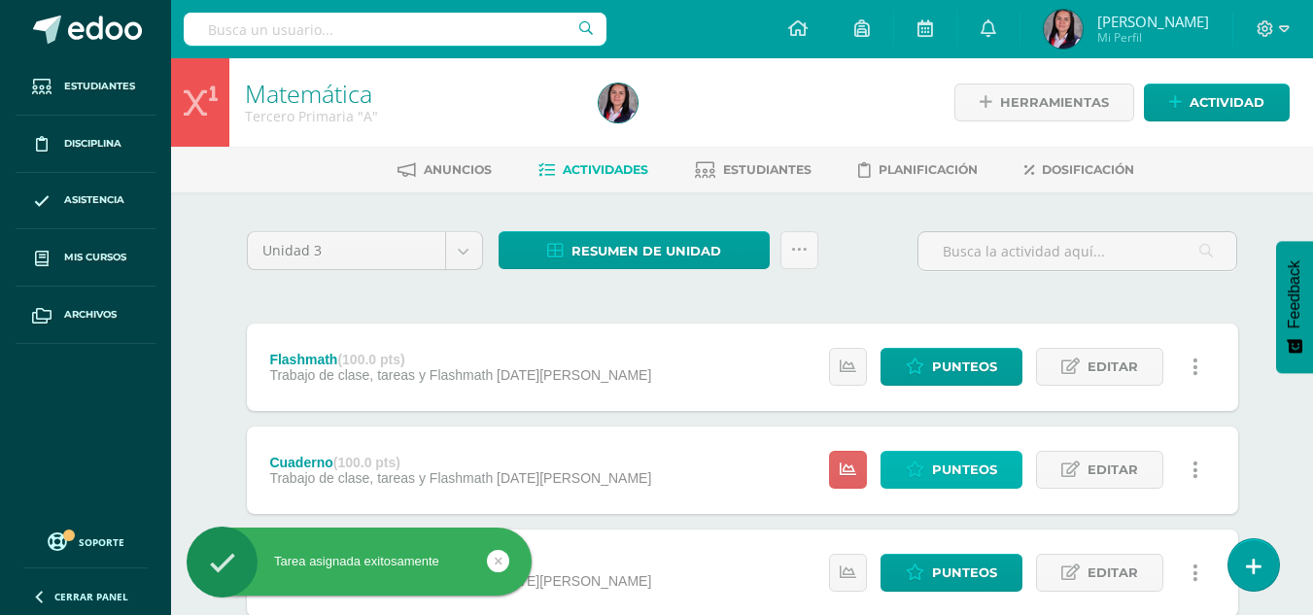
click at [957, 476] on span "Punteos" at bounding box center [964, 470] width 65 height 36
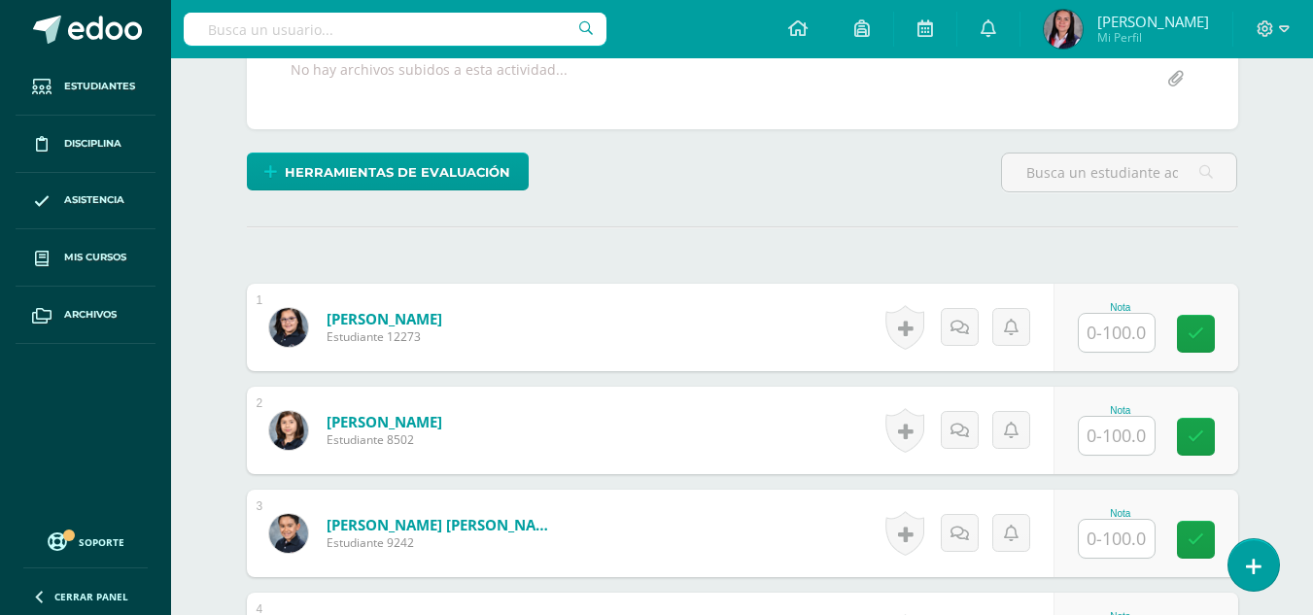
scroll to position [393, 0]
click at [1137, 351] on input "text" at bounding box center [1117, 332] width 76 height 38
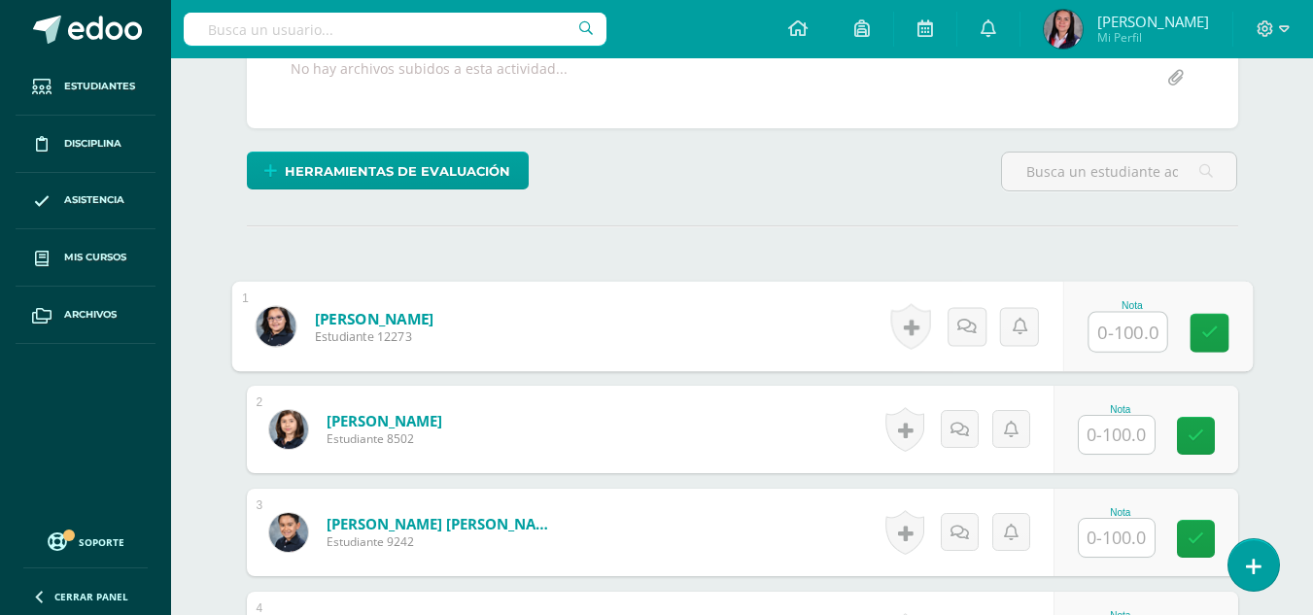
scroll to position [394, 0]
type input "70"
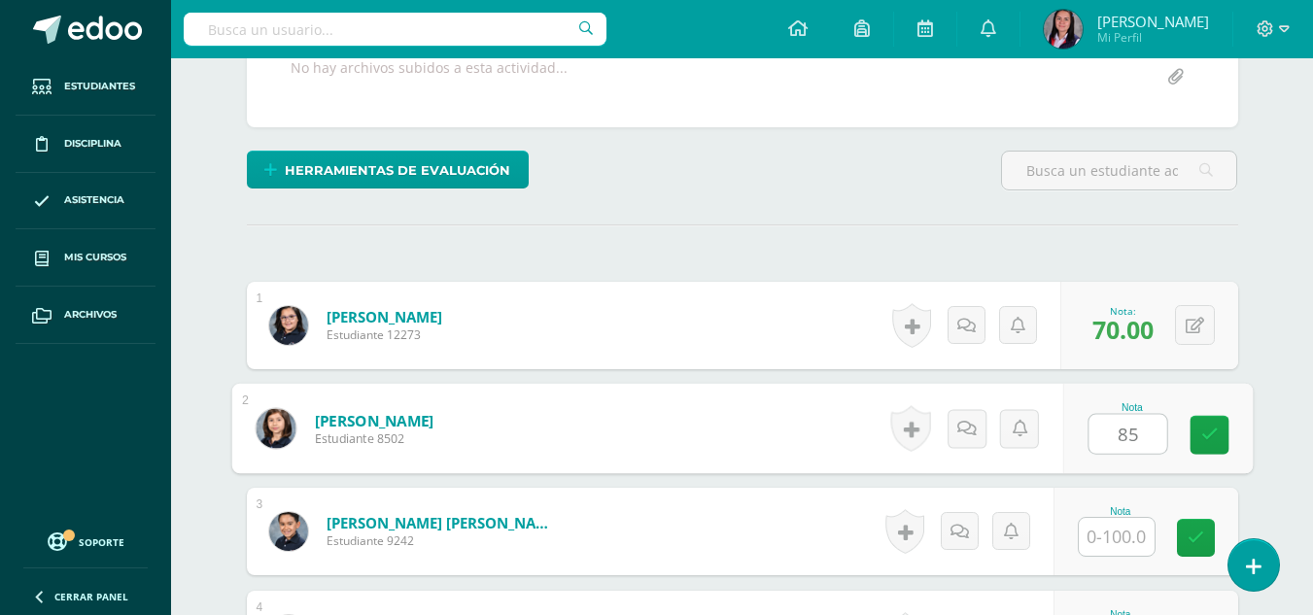
type input "85"
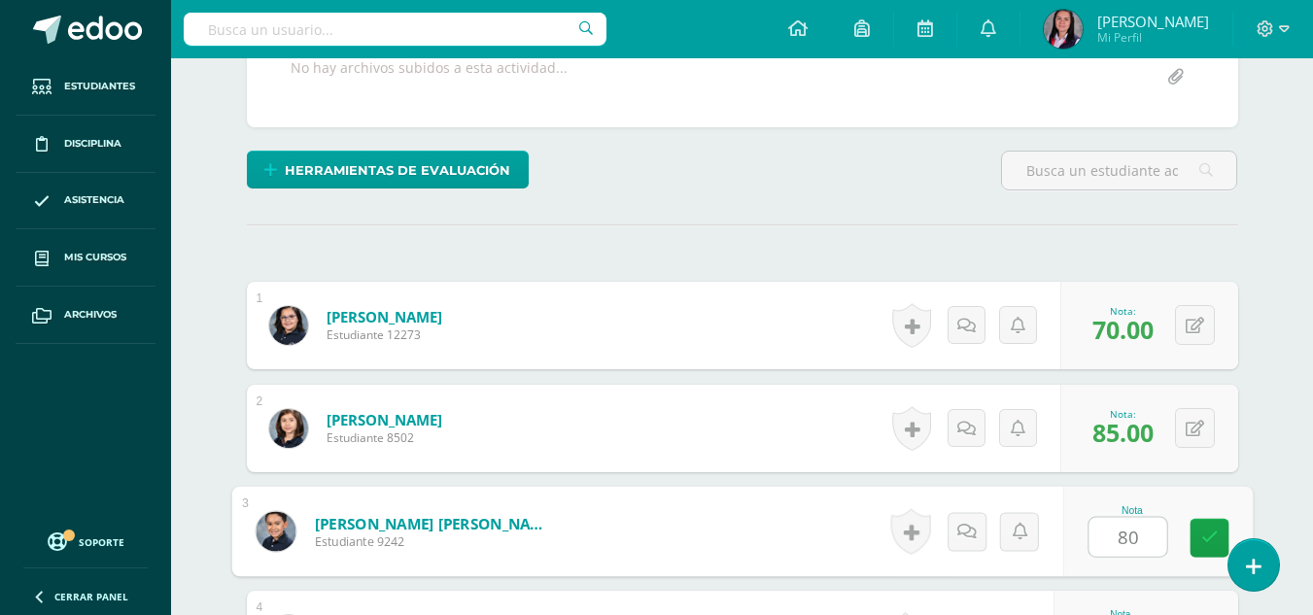
type input "80"
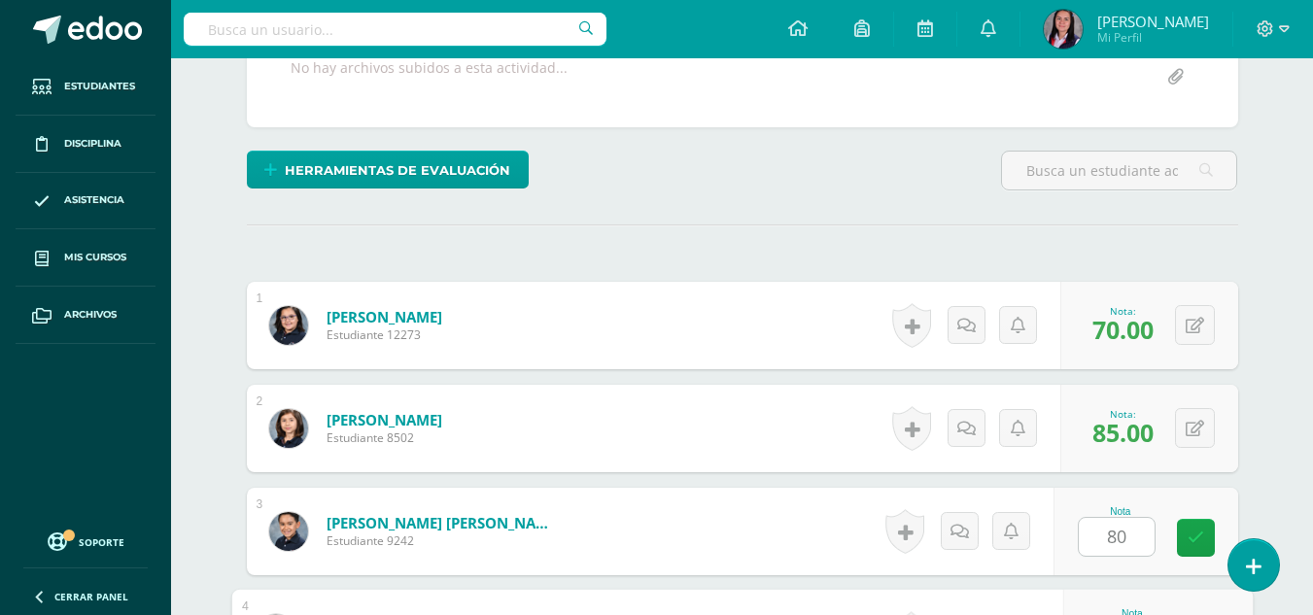
scroll to position [752, 0]
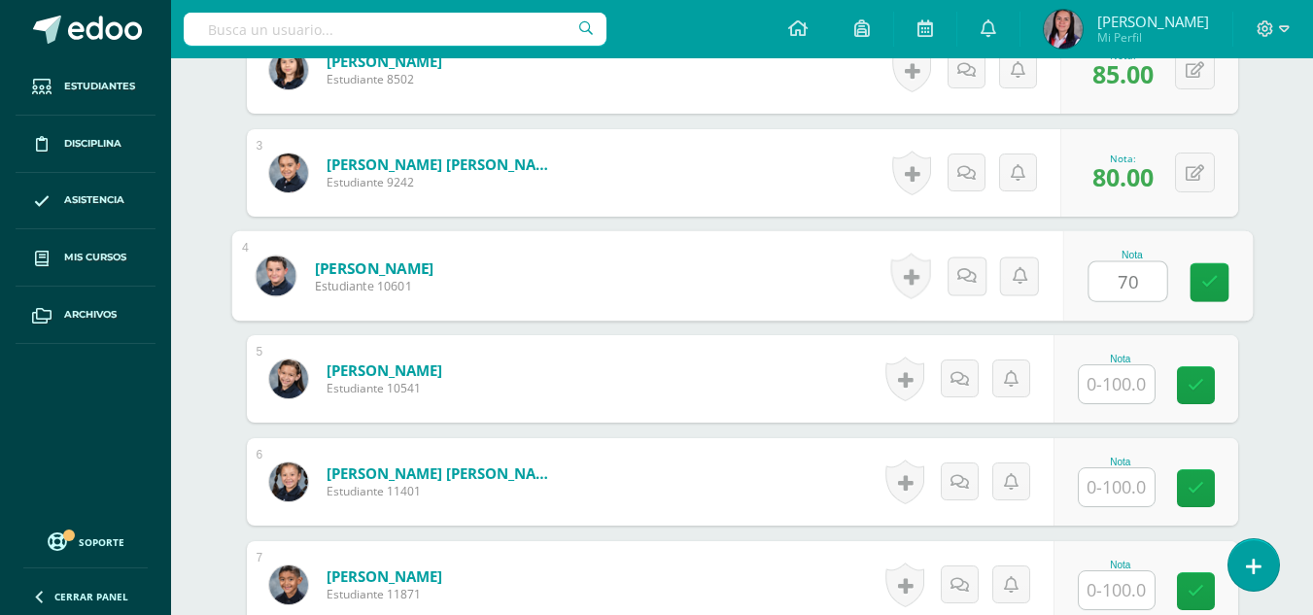
type input "70"
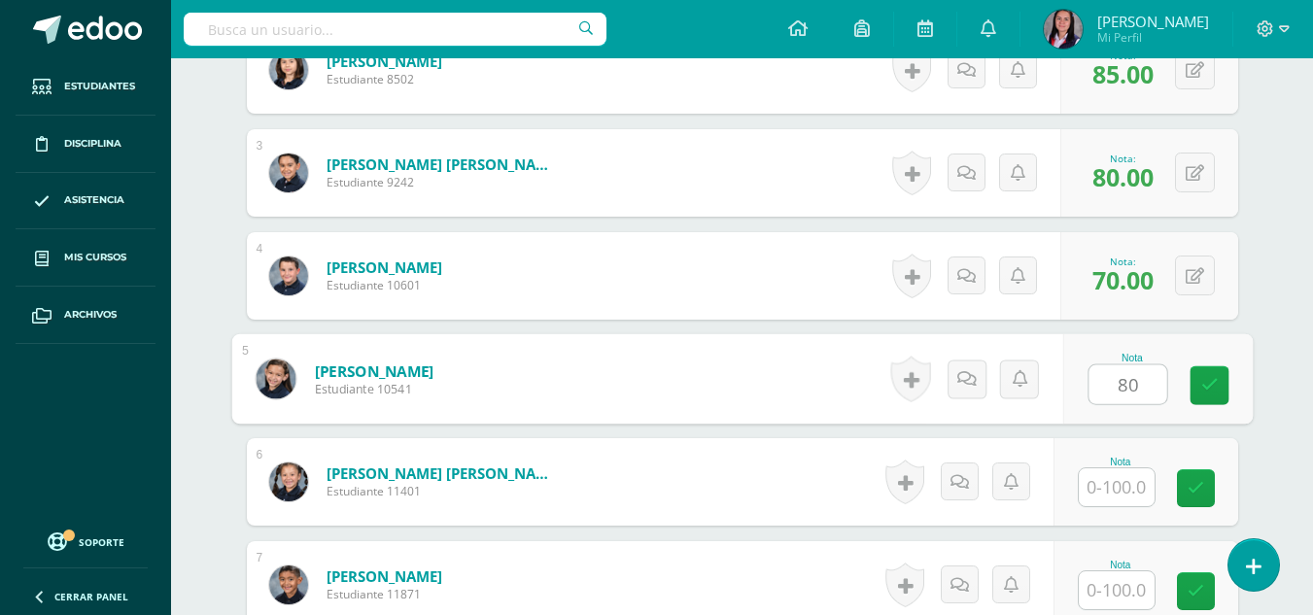
type input "80"
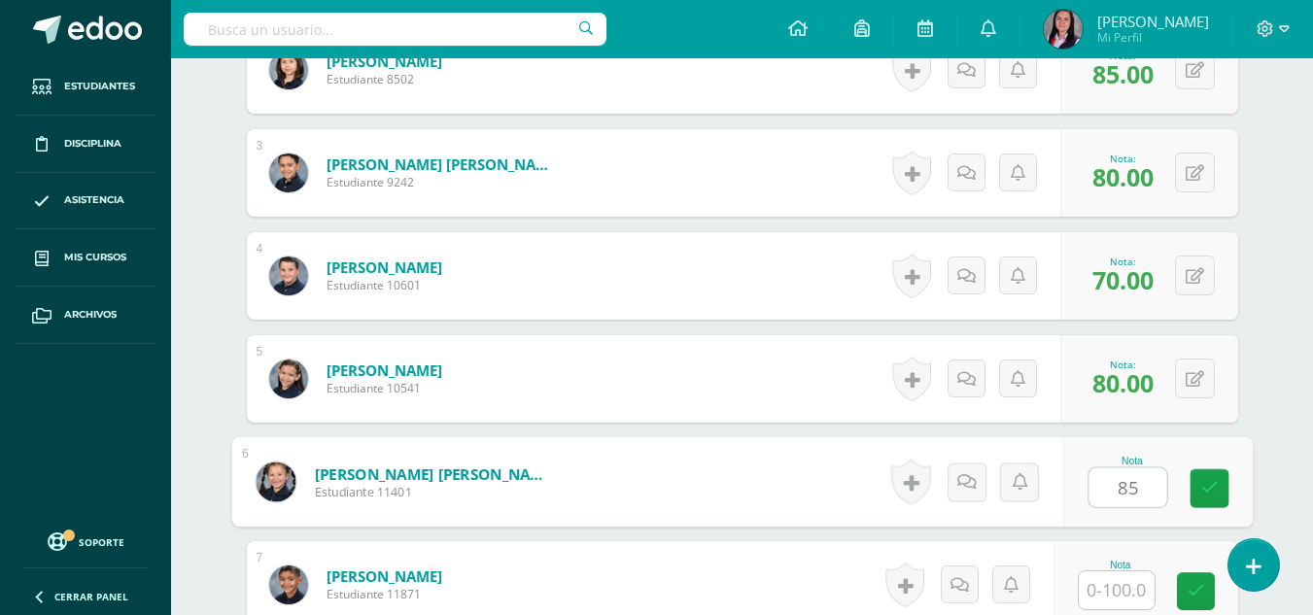
type input "85"
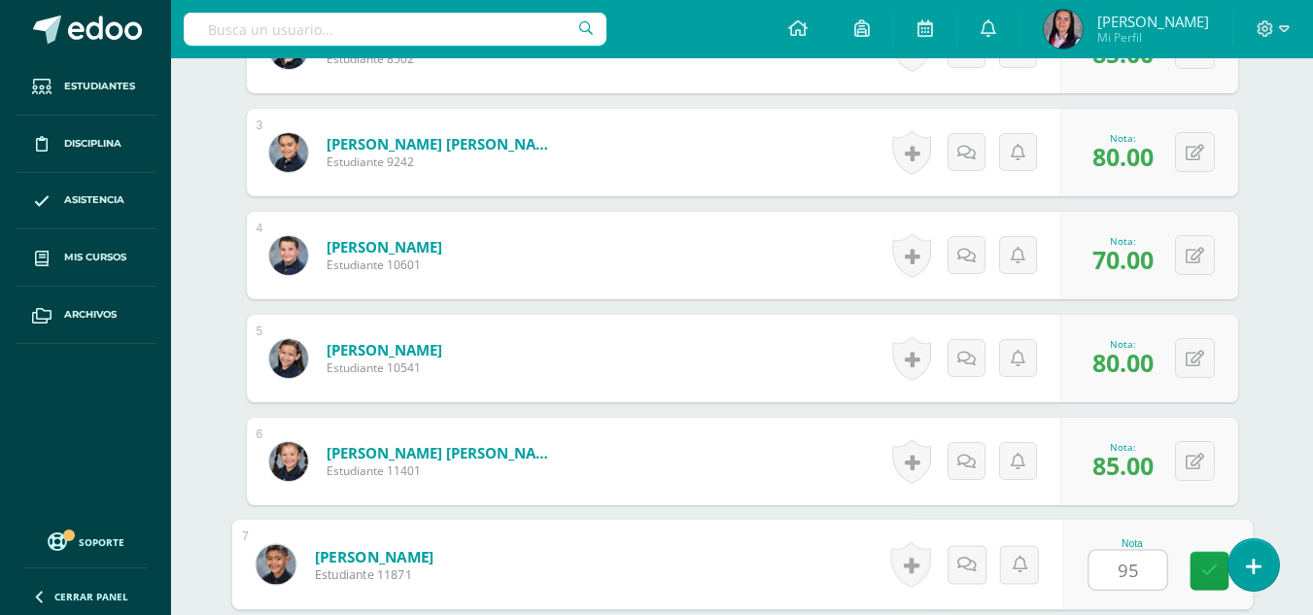
type input "95"
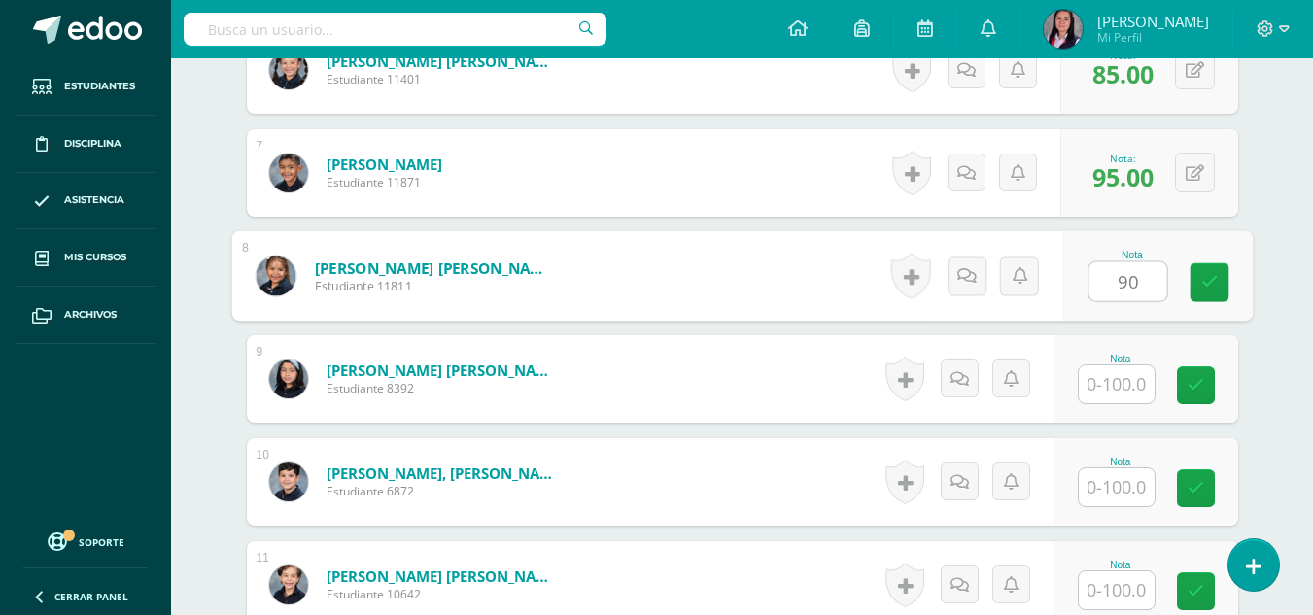
type input "90"
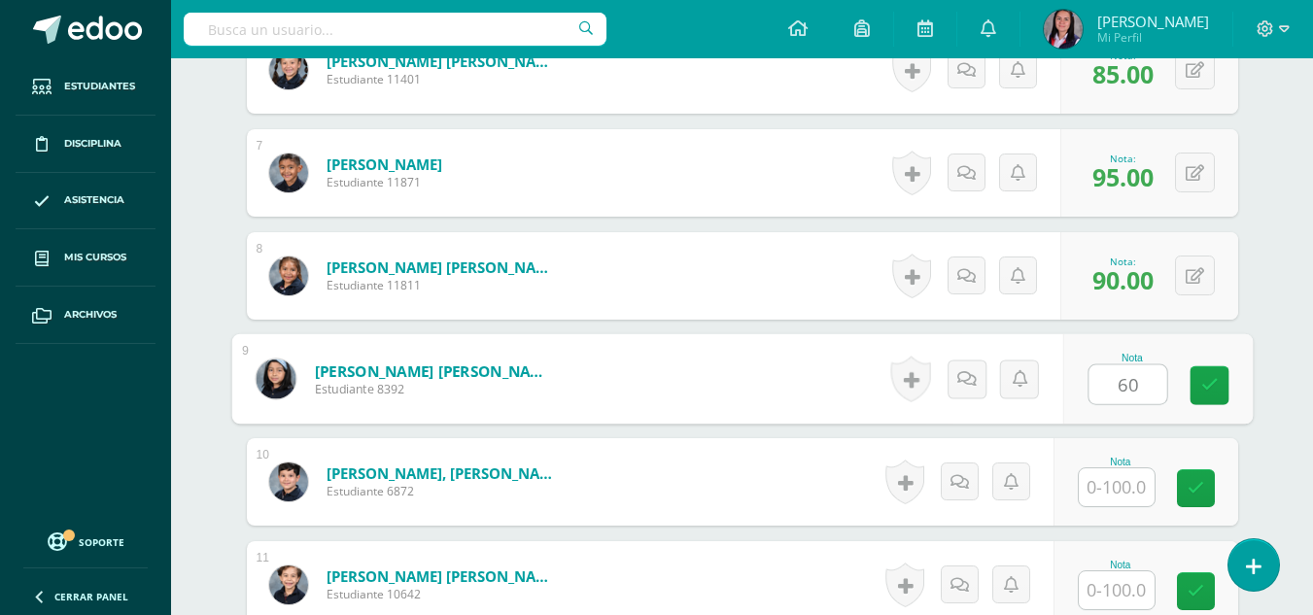
type input "60"
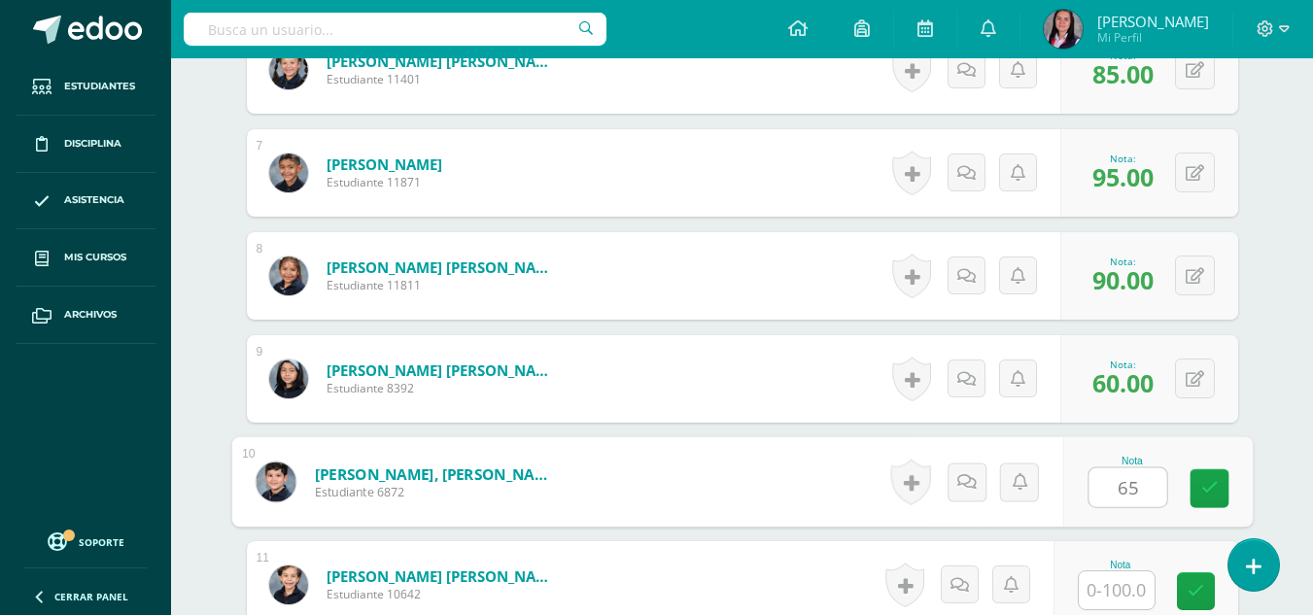
type input "65"
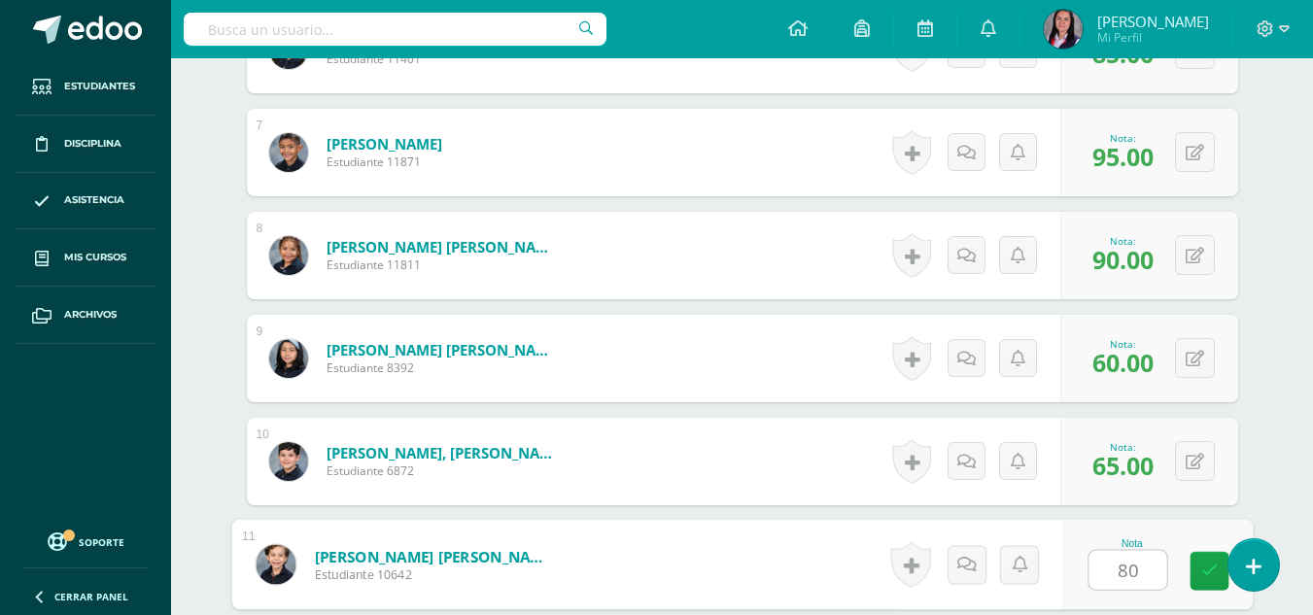
type input "80"
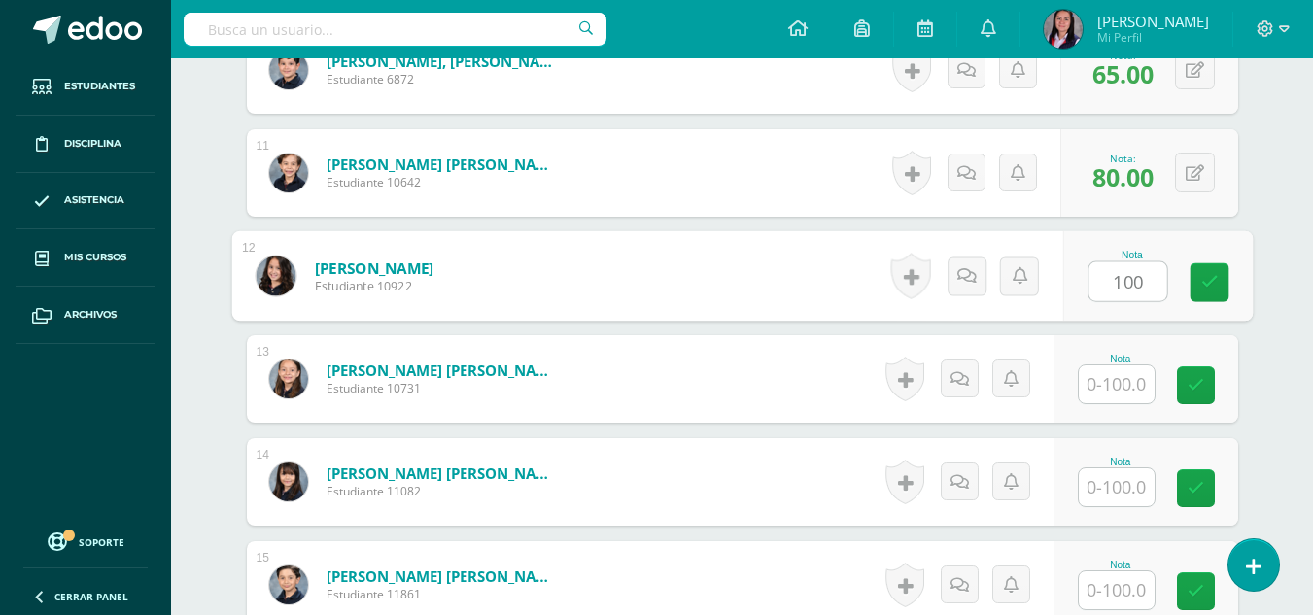
type input "100"
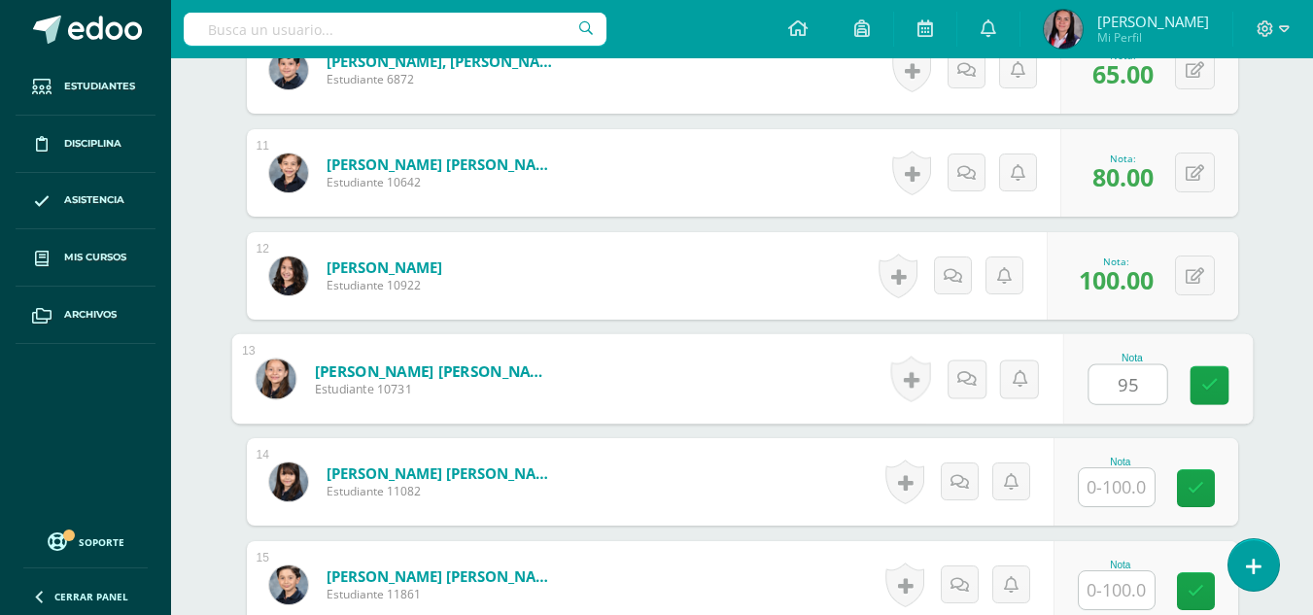
type input "95"
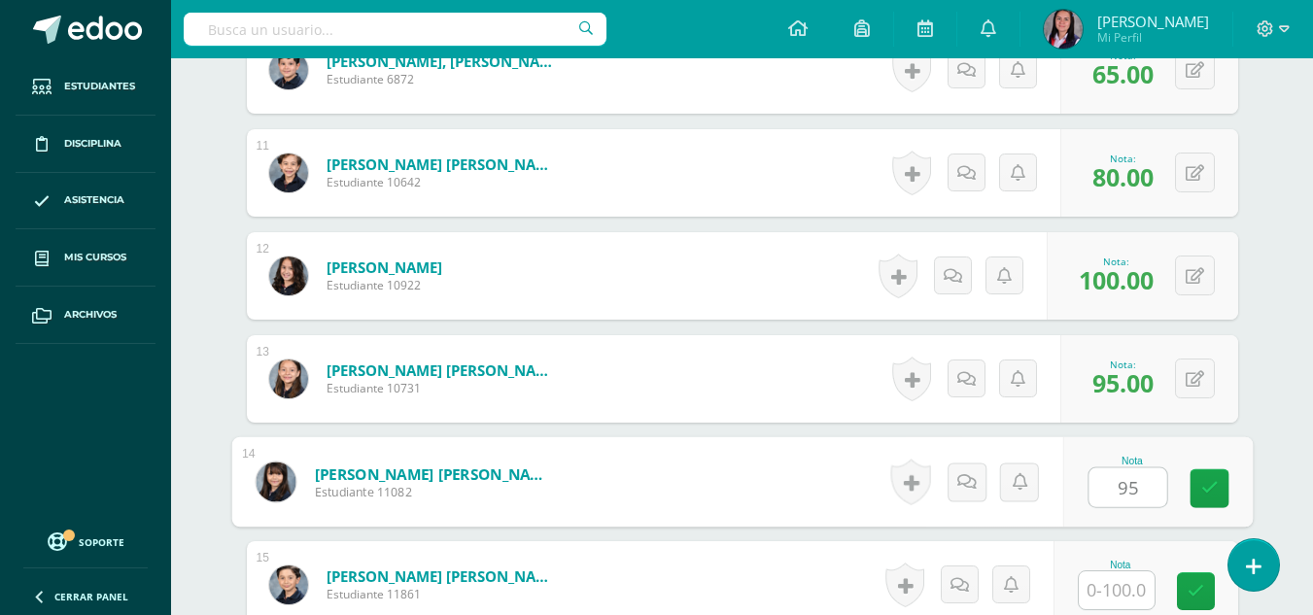
type input "95"
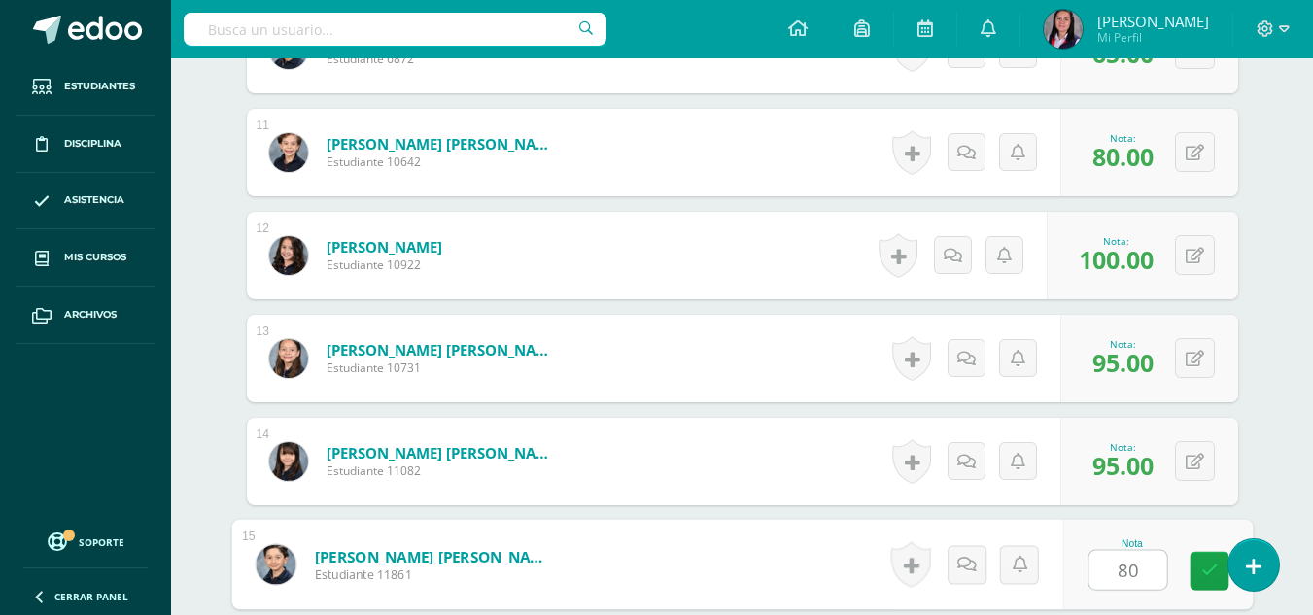
type input "80"
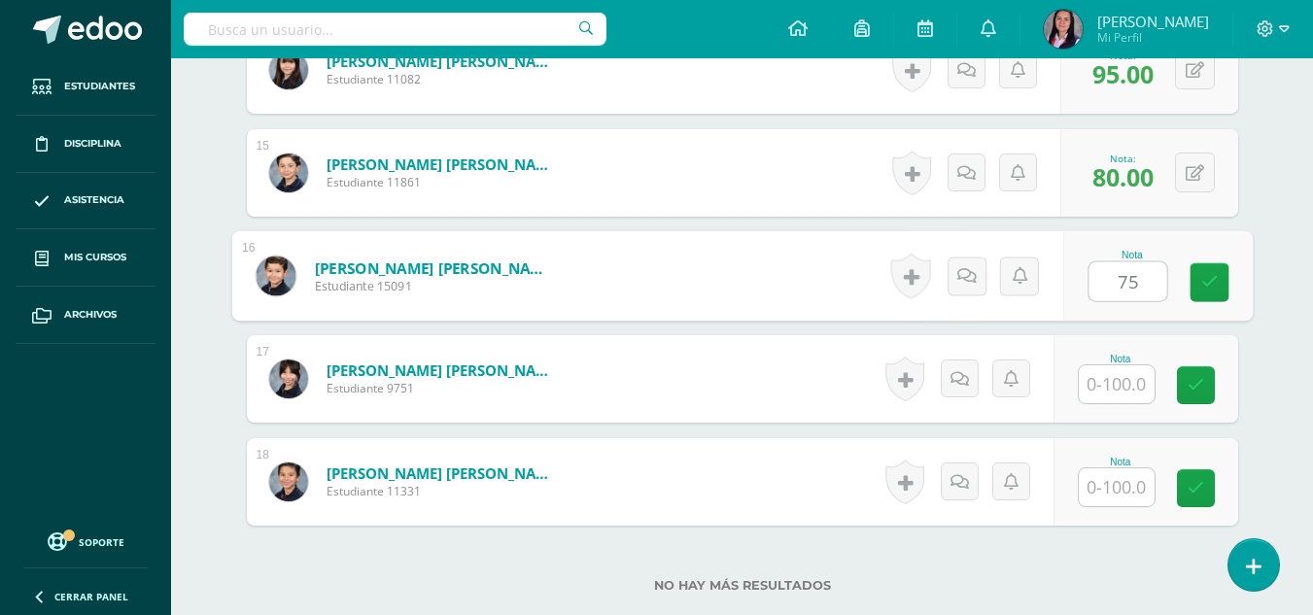
type input "75"
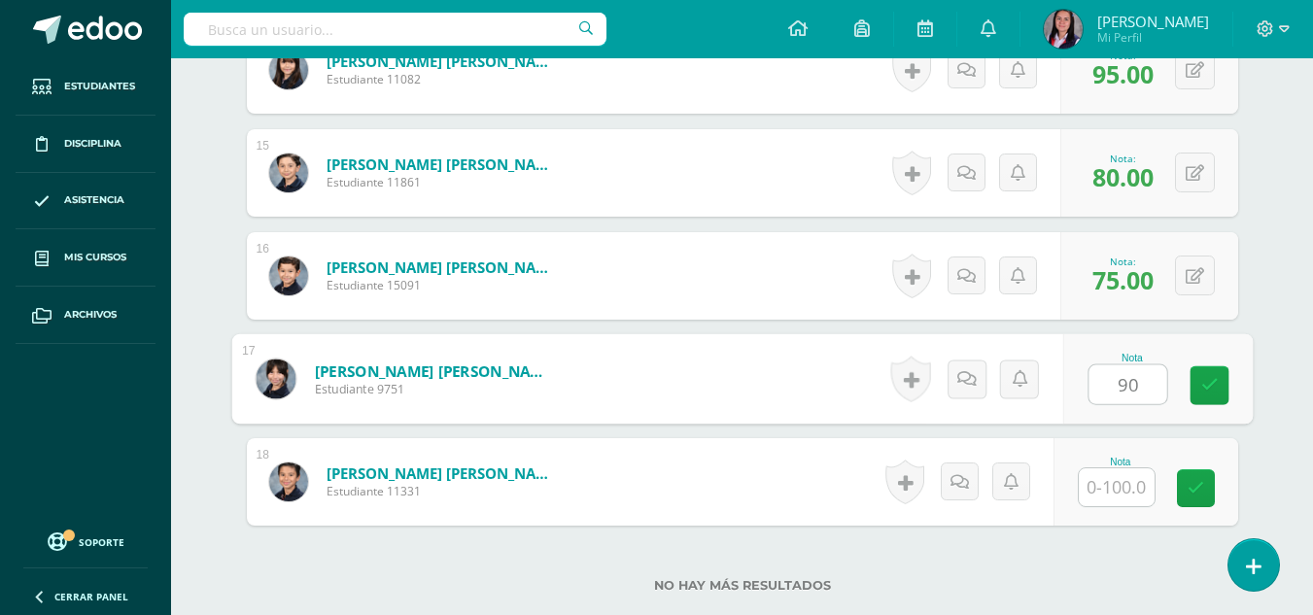
type input "90"
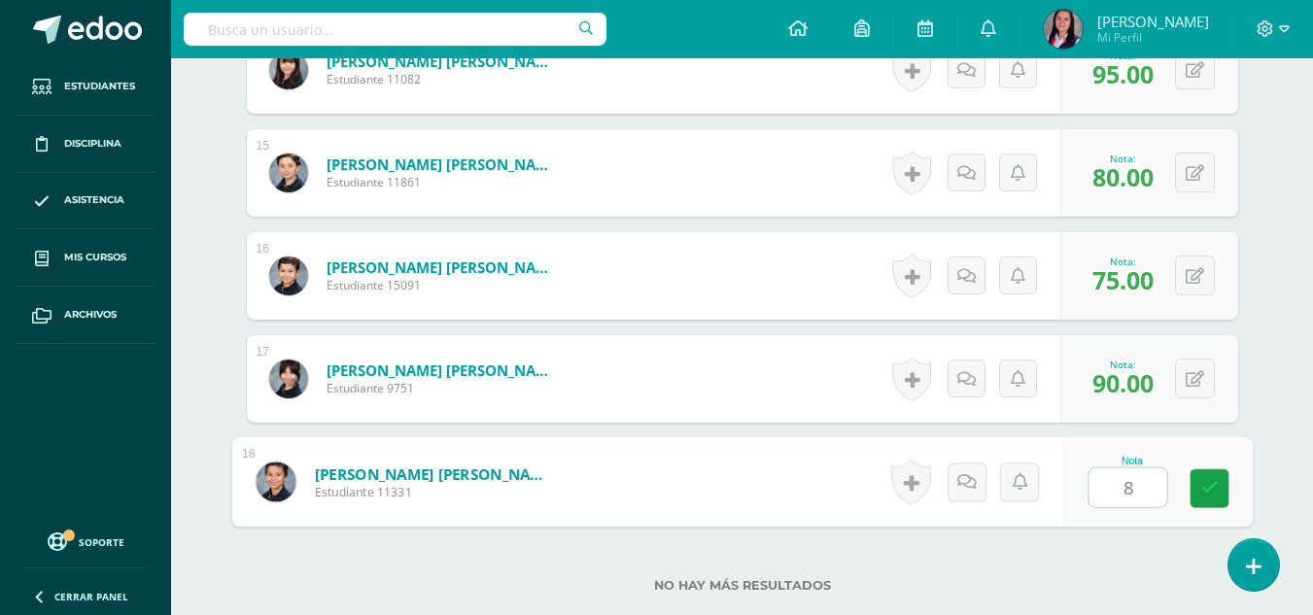
type input "85"
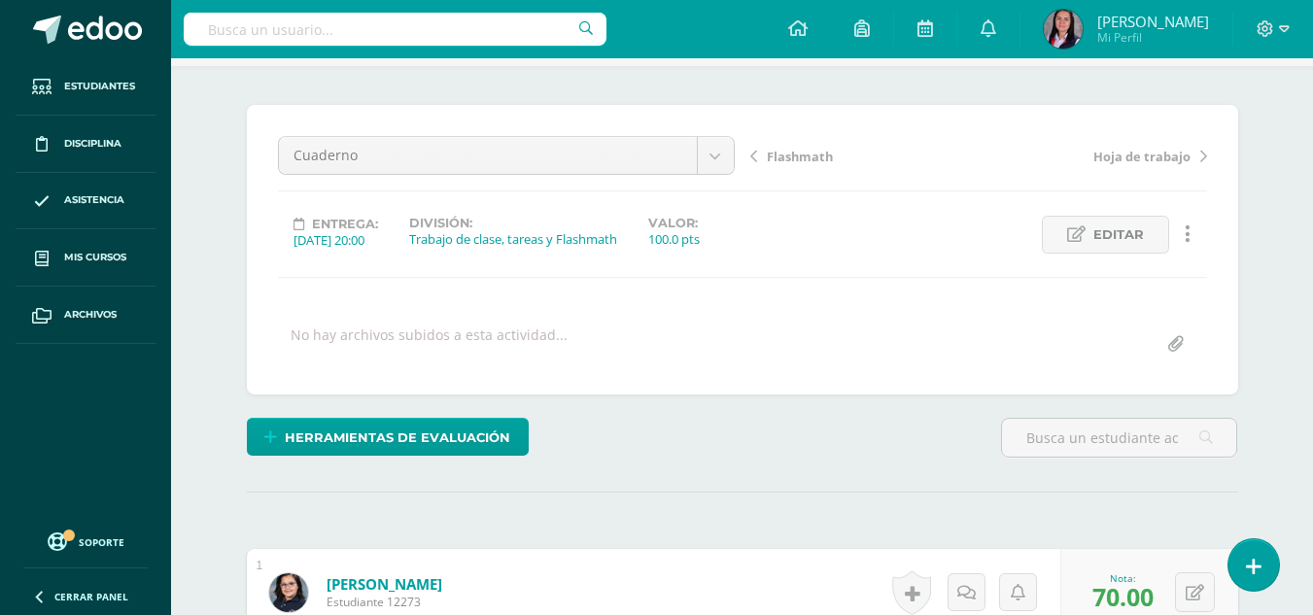
scroll to position [0, 0]
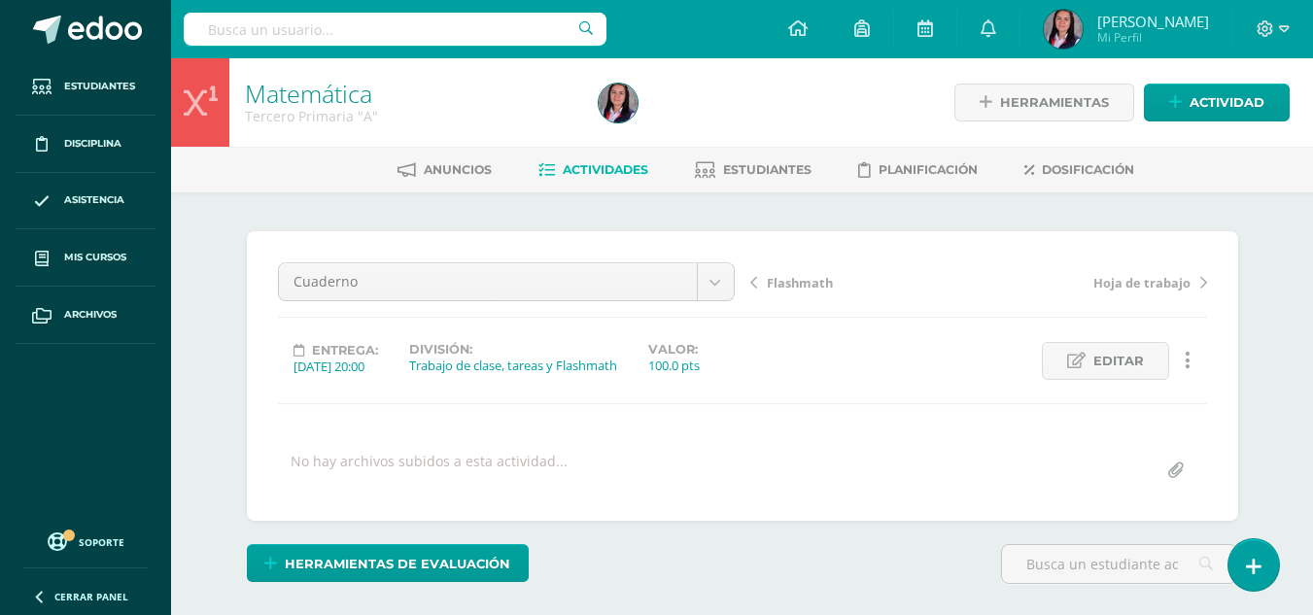
click at [573, 162] on span "Actividades" at bounding box center [606, 169] width 86 height 15
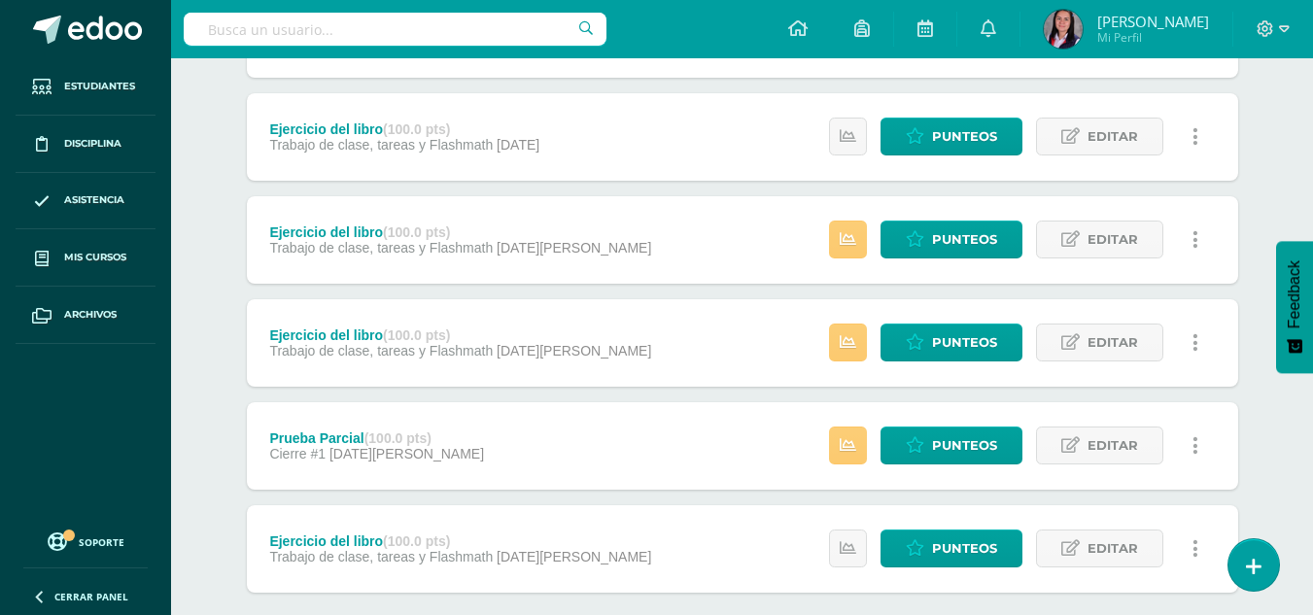
scroll to position [846, 0]
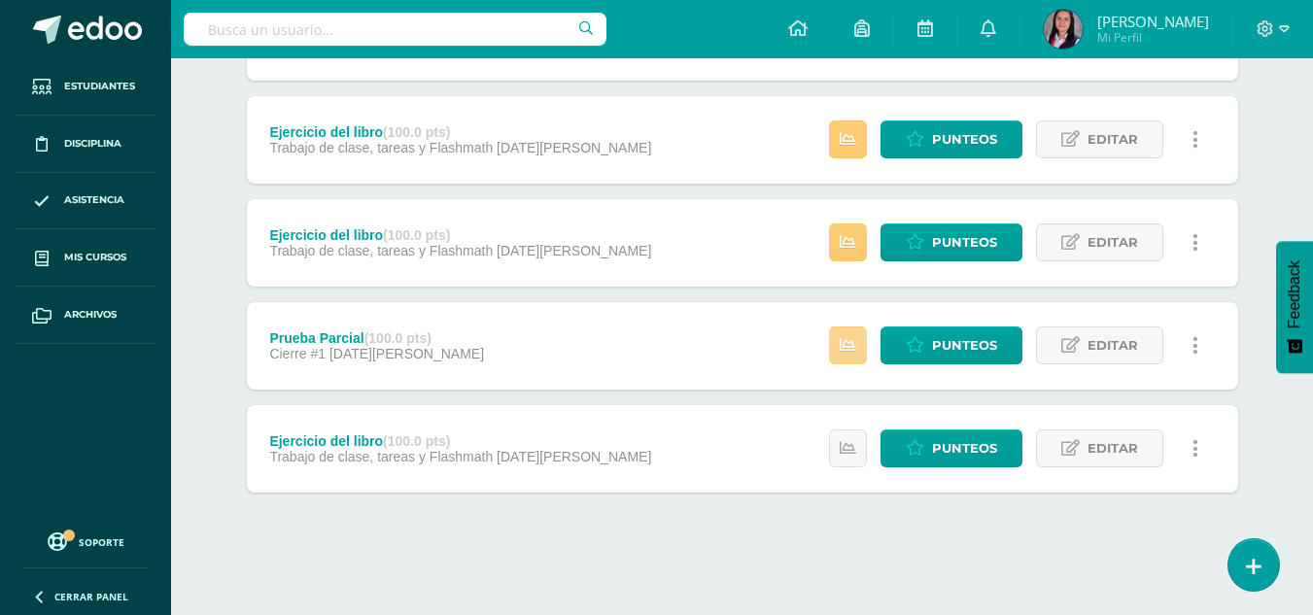
click at [841, 353] on link at bounding box center [848, 346] width 38 height 38
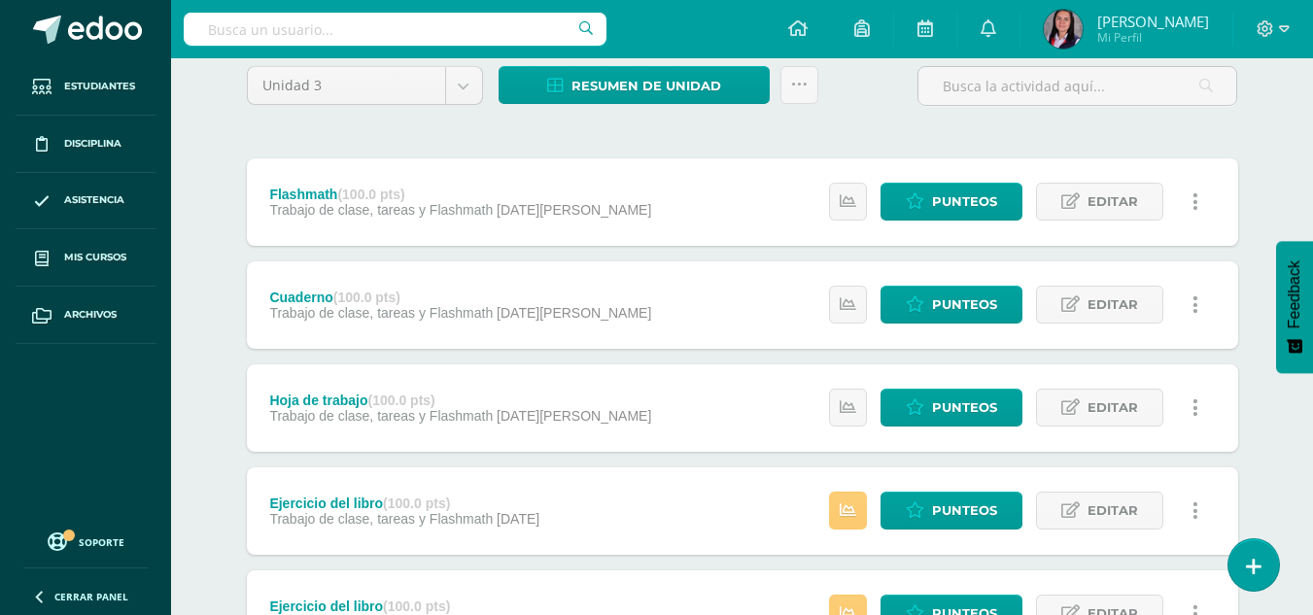
scroll to position [0, 0]
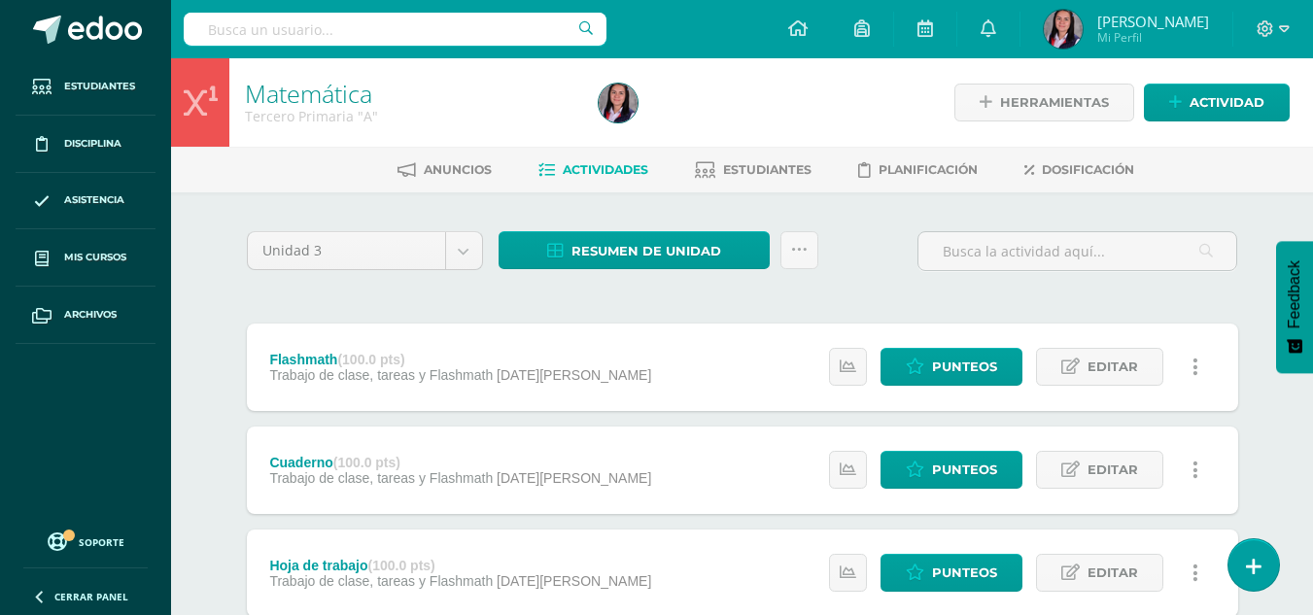
click at [724, 150] on div "Anuncios Actividades Estudiantes Planificación Dosificación" at bounding box center [765, 170] width 1189 height 46
click at [700, 165] on icon at bounding box center [705, 170] width 20 height 17
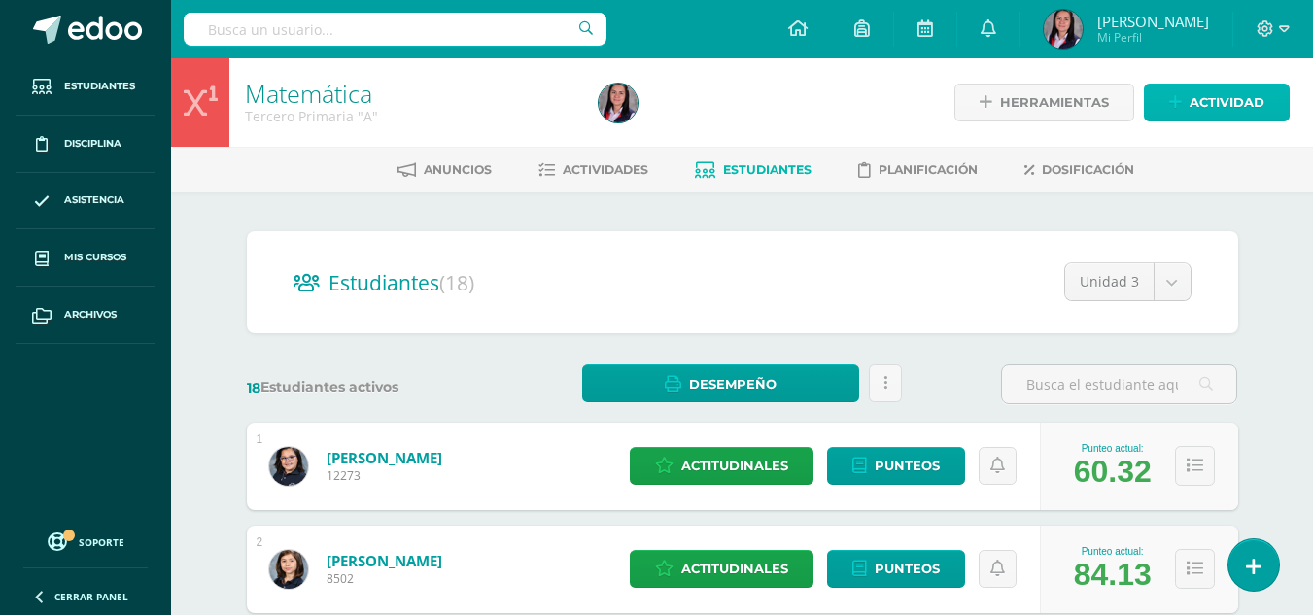
drag, startPoint x: 1260, startPoint y: 92, endPoint x: 1278, endPoint y: 111, distance: 26.1
click at [1260, 92] on span "Actividad" at bounding box center [1227, 103] width 75 height 36
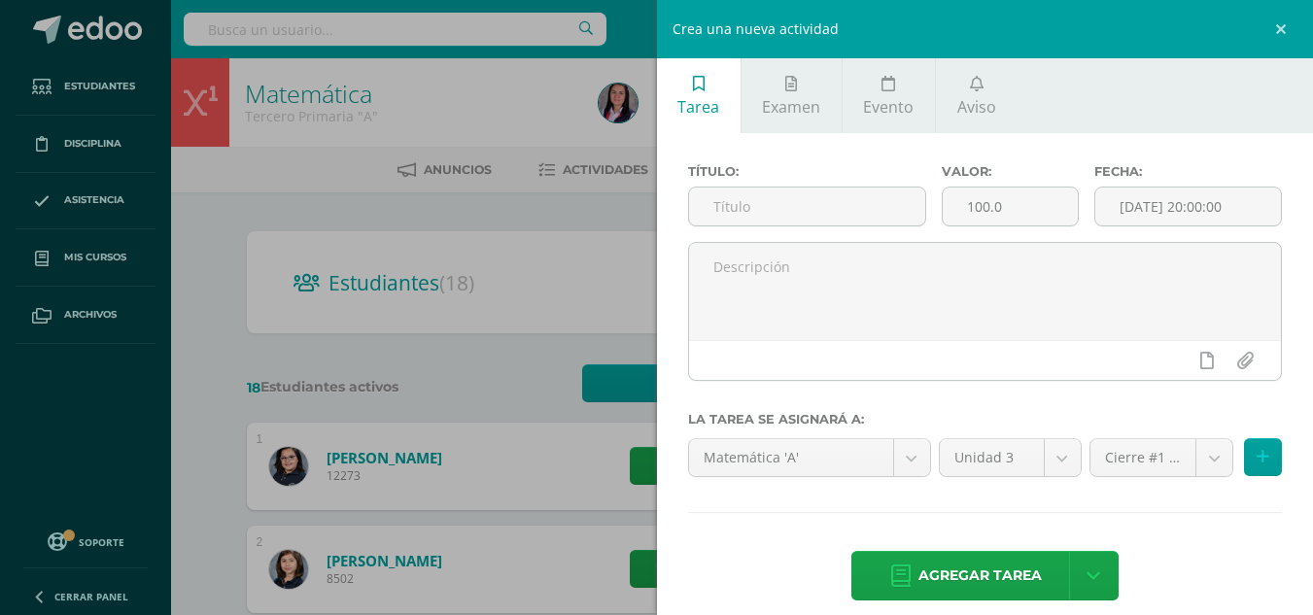
click at [243, 340] on div "Crea una nueva actividad Tarea Examen Evento Aviso Título: Valor: 100.0 Fecha: …" at bounding box center [656, 307] width 1313 height 615
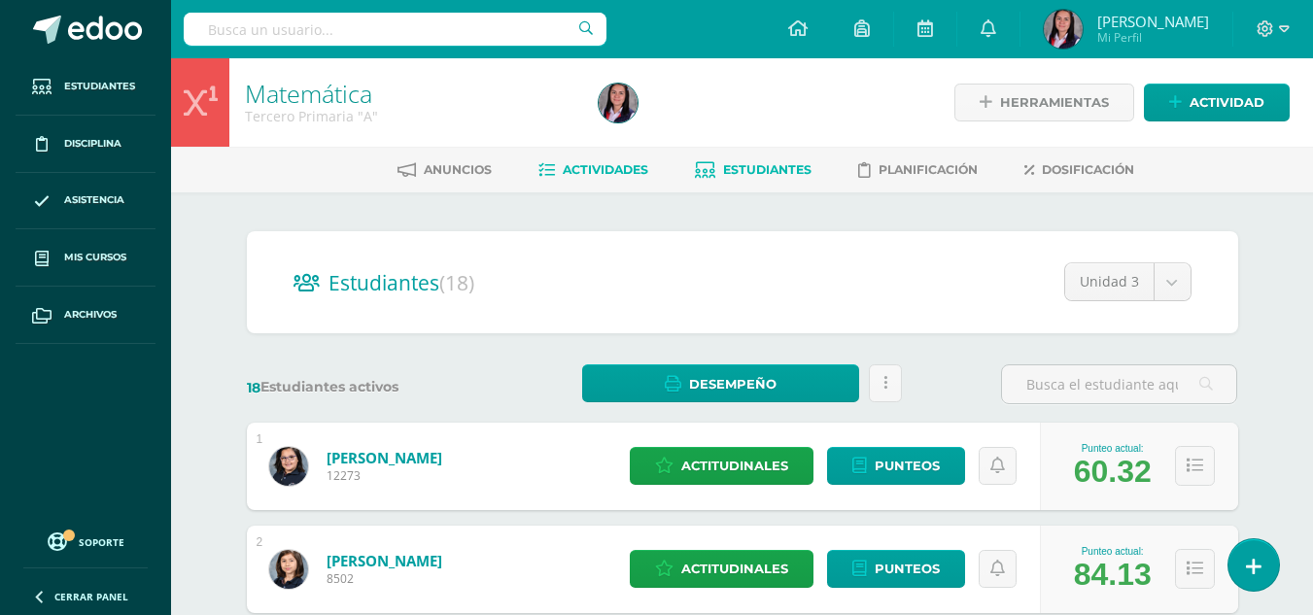
click at [571, 182] on link "Actividades" at bounding box center [594, 170] width 110 height 31
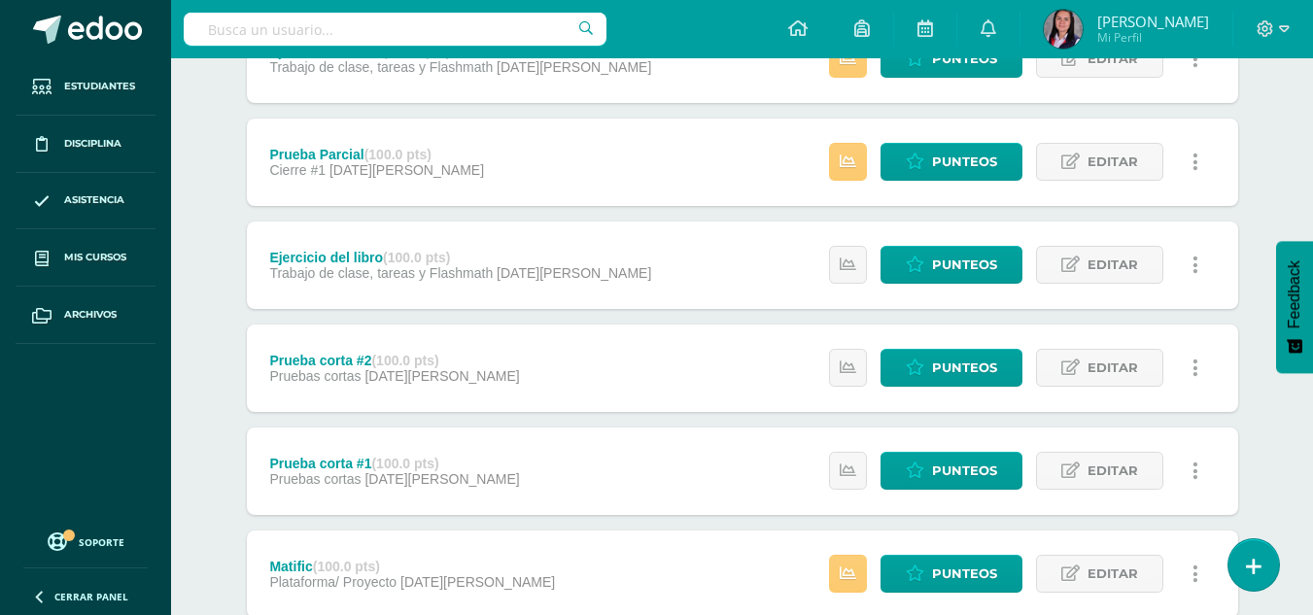
scroll to position [1137, 0]
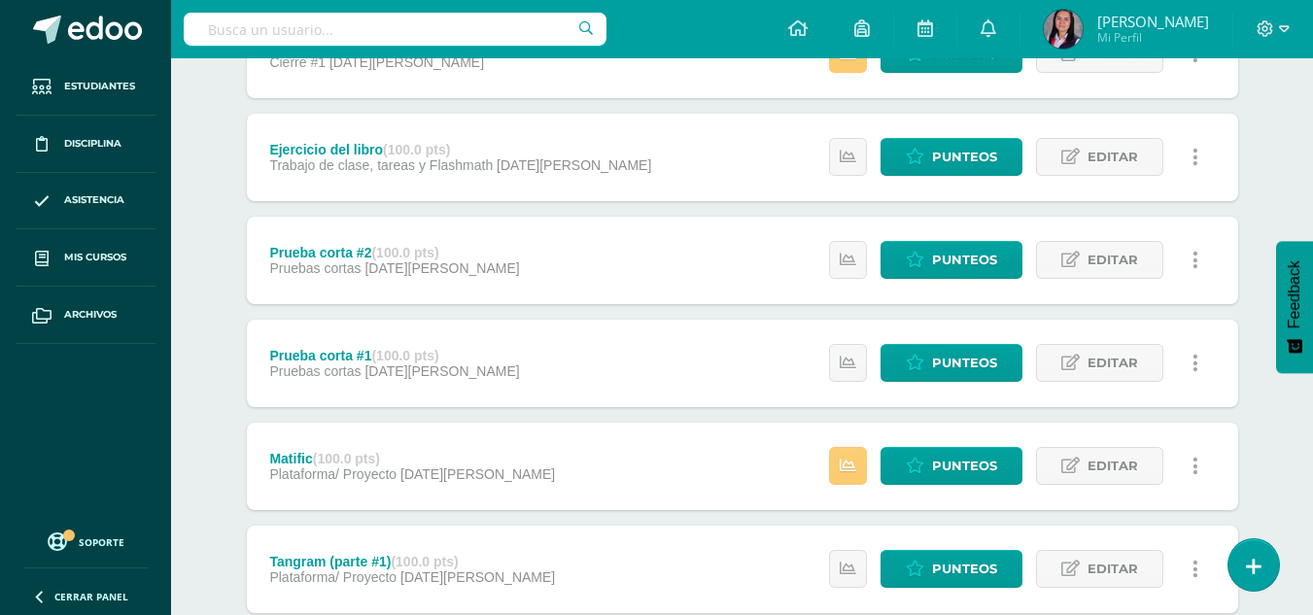
click at [675, 479] on div "Matific (100.0 pts) Plataforma/ Proyecto 09 de Junio Estatus de Actividad: 0 Es…" at bounding box center [743, 466] width 992 height 87
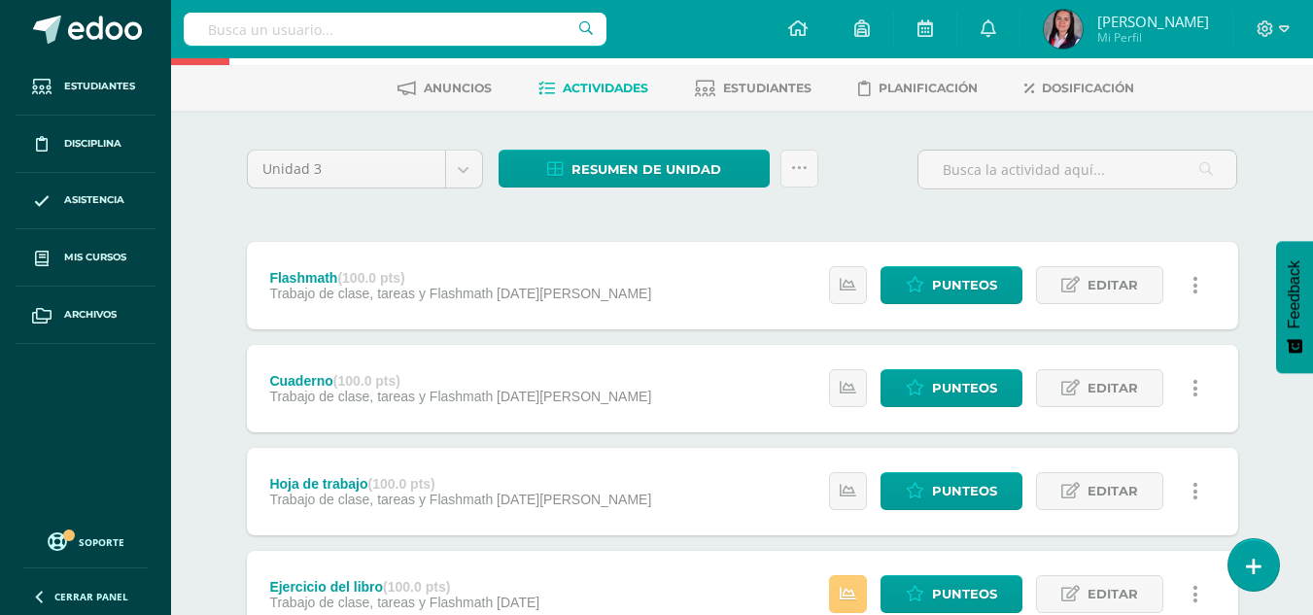
scroll to position [0, 0]
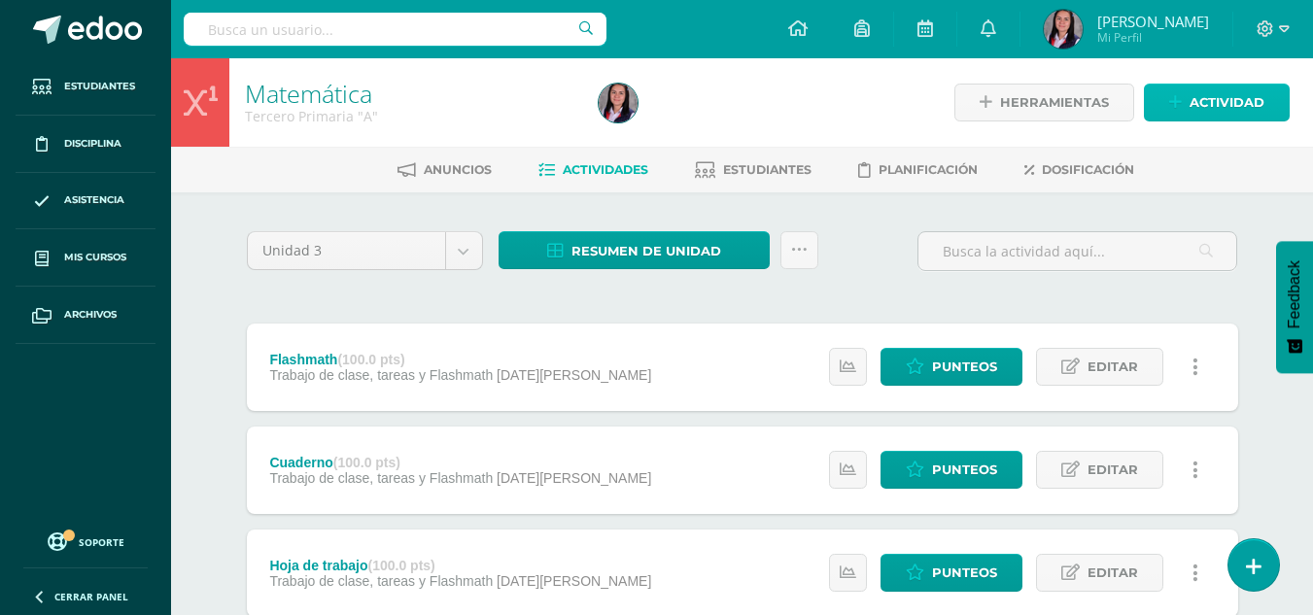
click at [1188, 106] on link "Actividad" at bounding box center [1217, 103] width 146 height 38
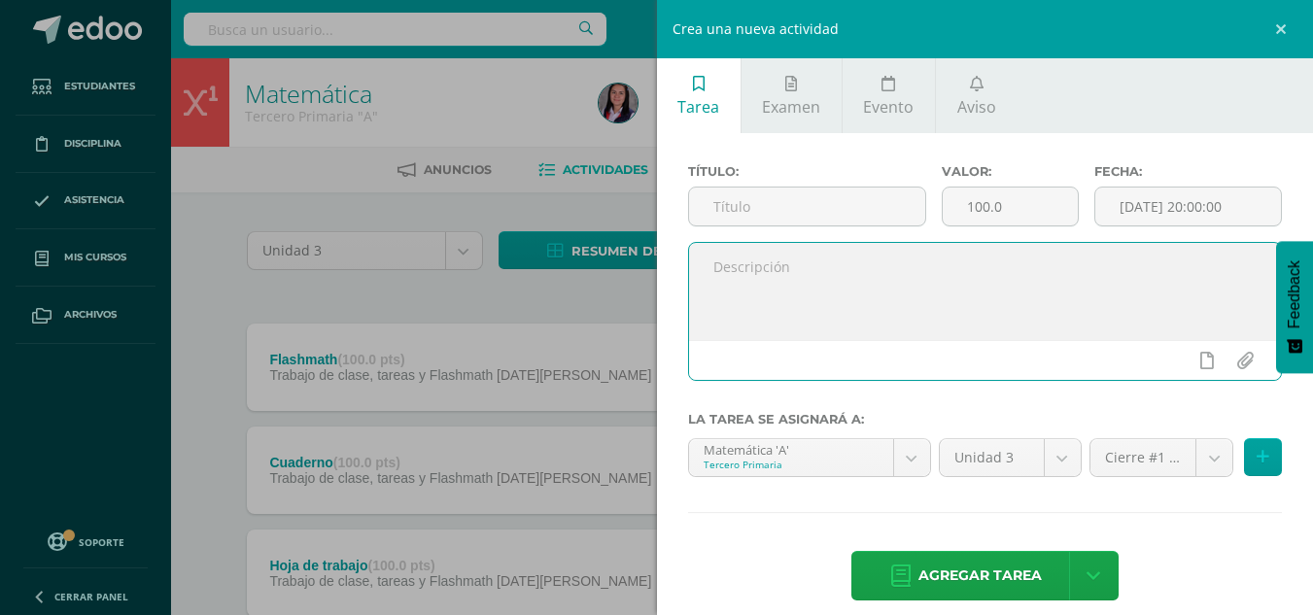
click at [827, 273] on textarea at bounding box center [985, 291] width 593 height 97
click at [851, 202] on input "text" at bounding box center [807, 207] width 236 height 38
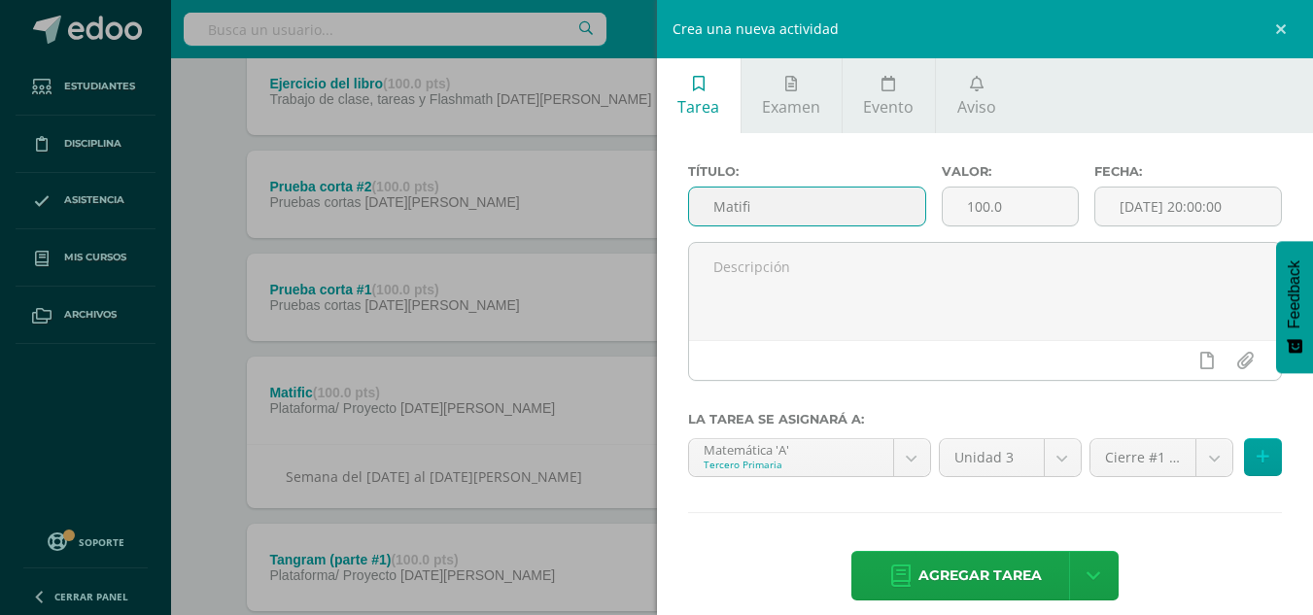
scroll to position [1264, 0]
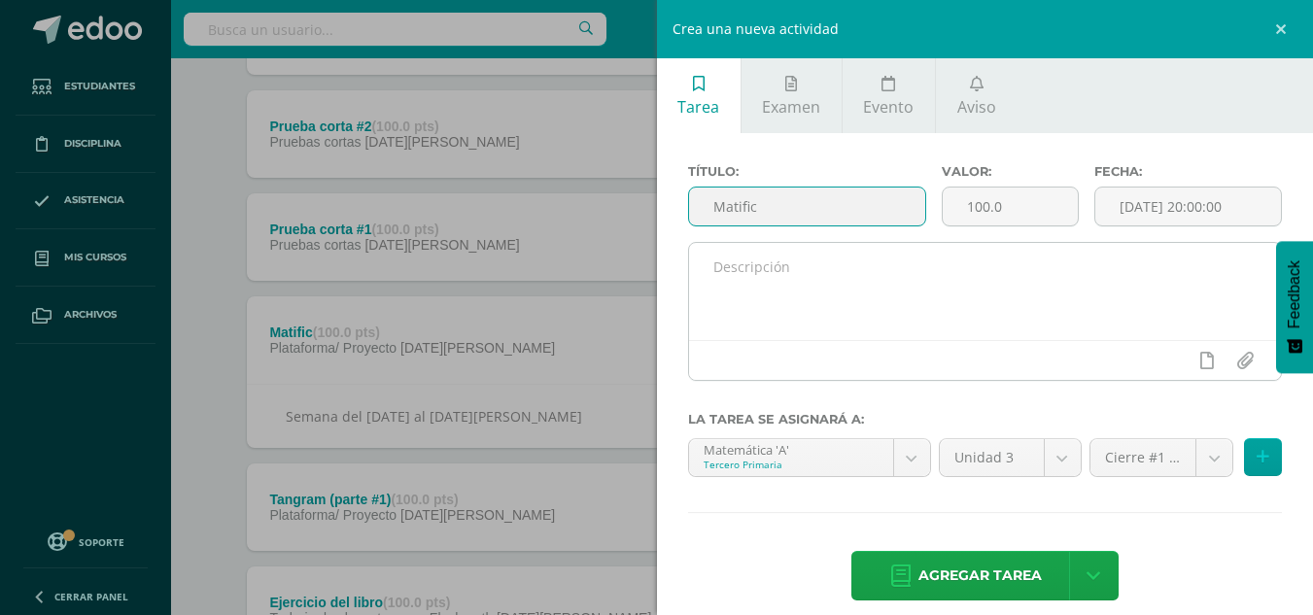
type input "Matific"
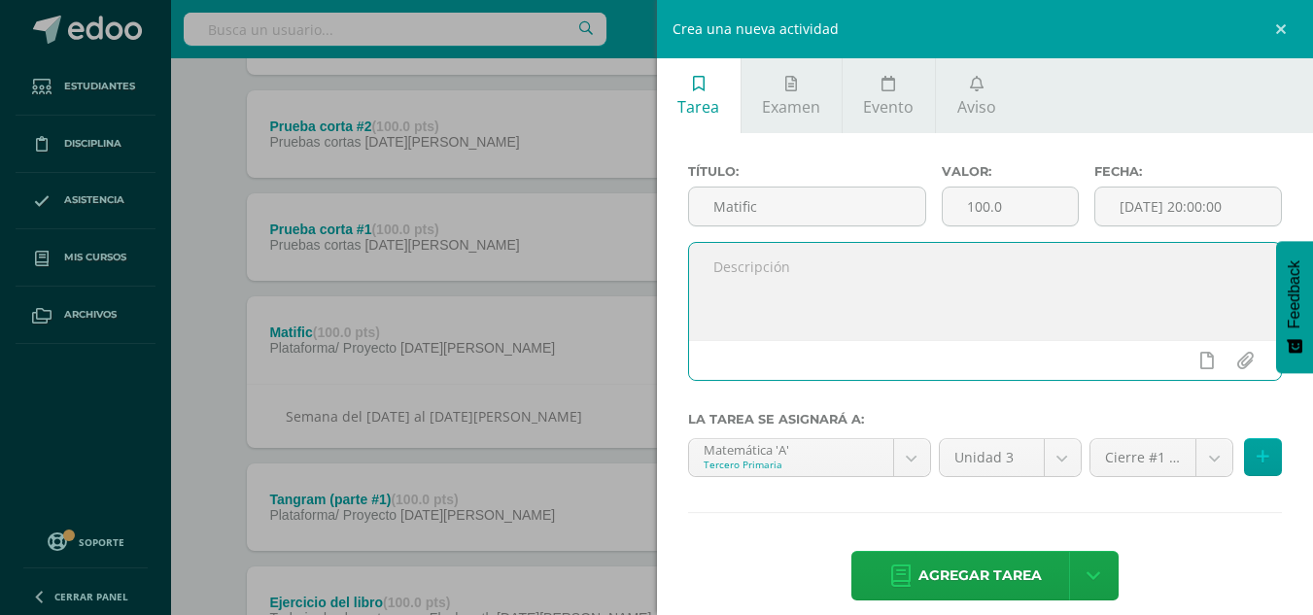
click at [787, 295] on textarea at bounding box center [985, 291] width 593 height 97
type textarea "Semana del [DATE] al [DATE]"
click at [1151, 217] on input "[DATE] 20:00:00" at bounding box center [1189, 207] width 186 height 38
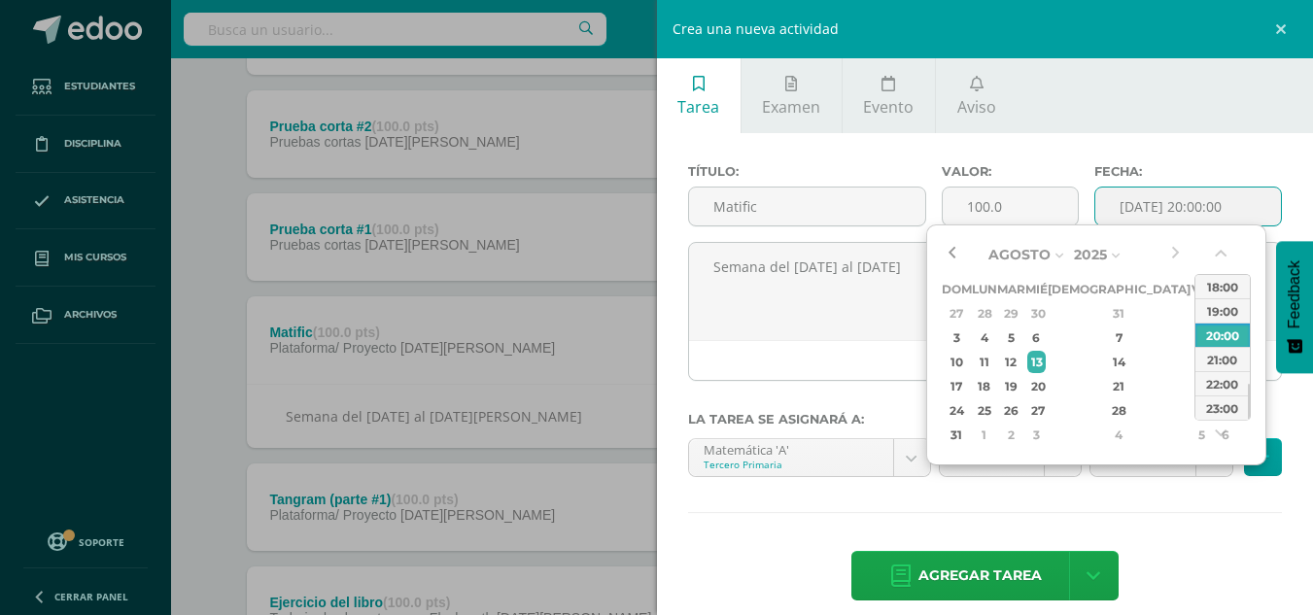
click at [958, 255] on button "button" at bounding box center [951, 254] width 19 height 29
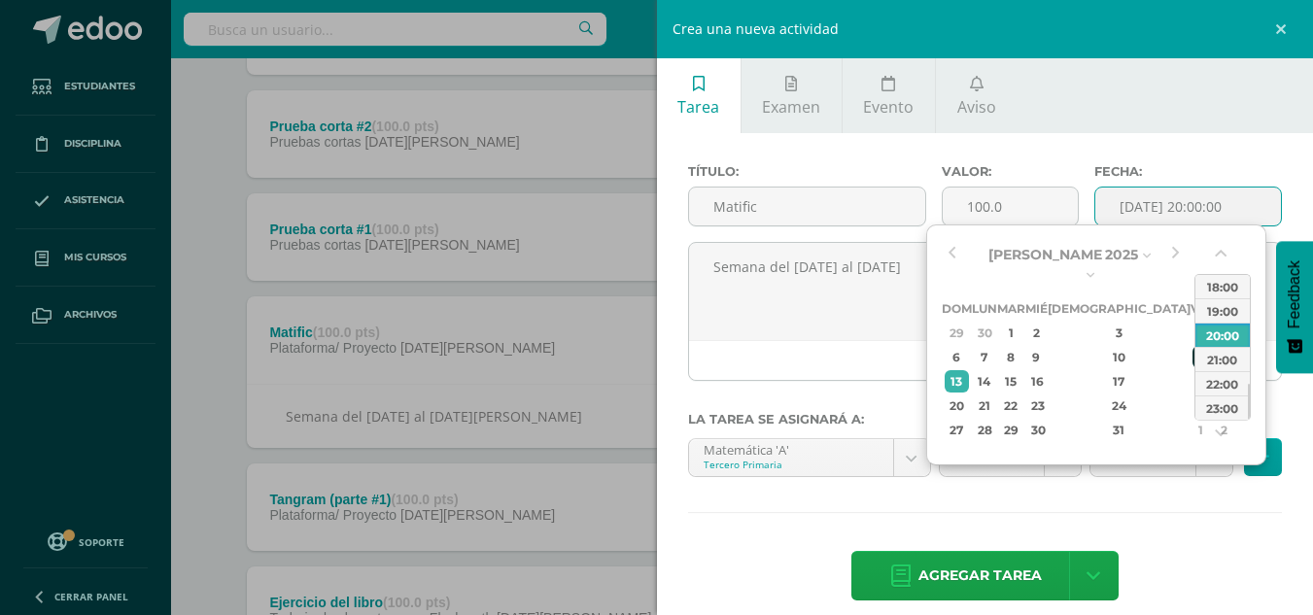
click at [1193, 346] on div "11" at bounding box center [1201, 357] width 17 height 22
type input "2025-07-11 20:00"
click at [1161, 543] on div "Título: Matific Valor: 100.0 Fecha: 2025-07-11 20:00 Semana del 8 al 11 de juli…" at bounding box center [985, 384] width 657 height 503
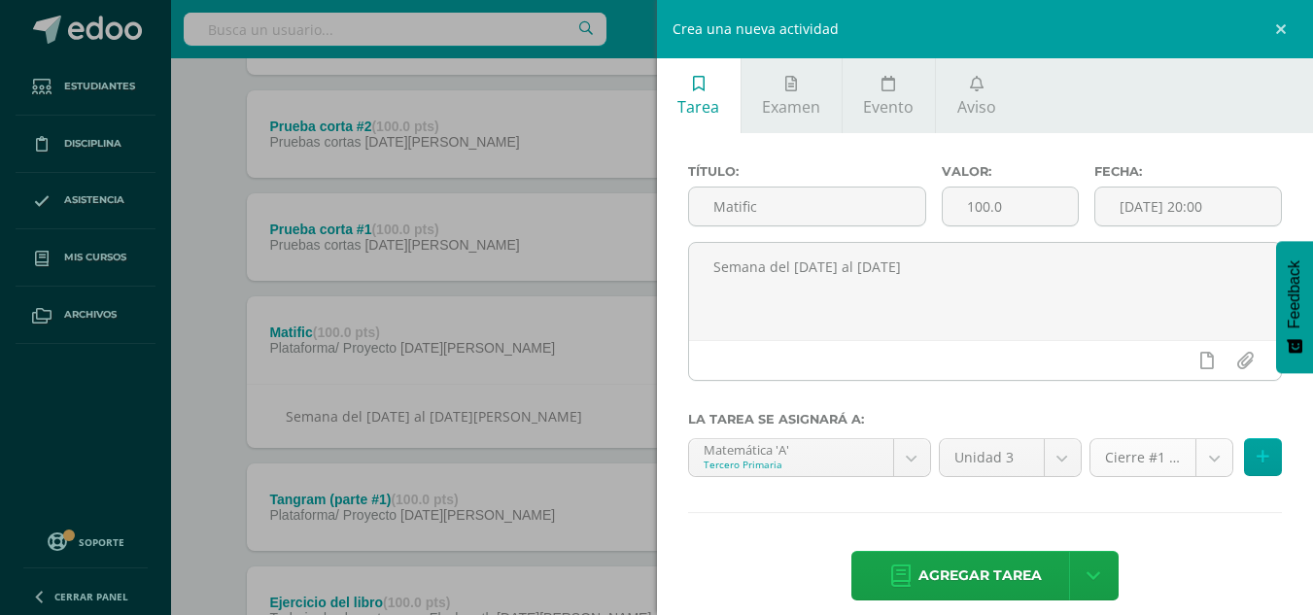
click at [1146, 448] on body "Estudiantes Disciplina Asistencia Mis cursos Archivos Soporte Centro de ayuda Ú…" at bounding box center [656, 172] width 1313 height 2872
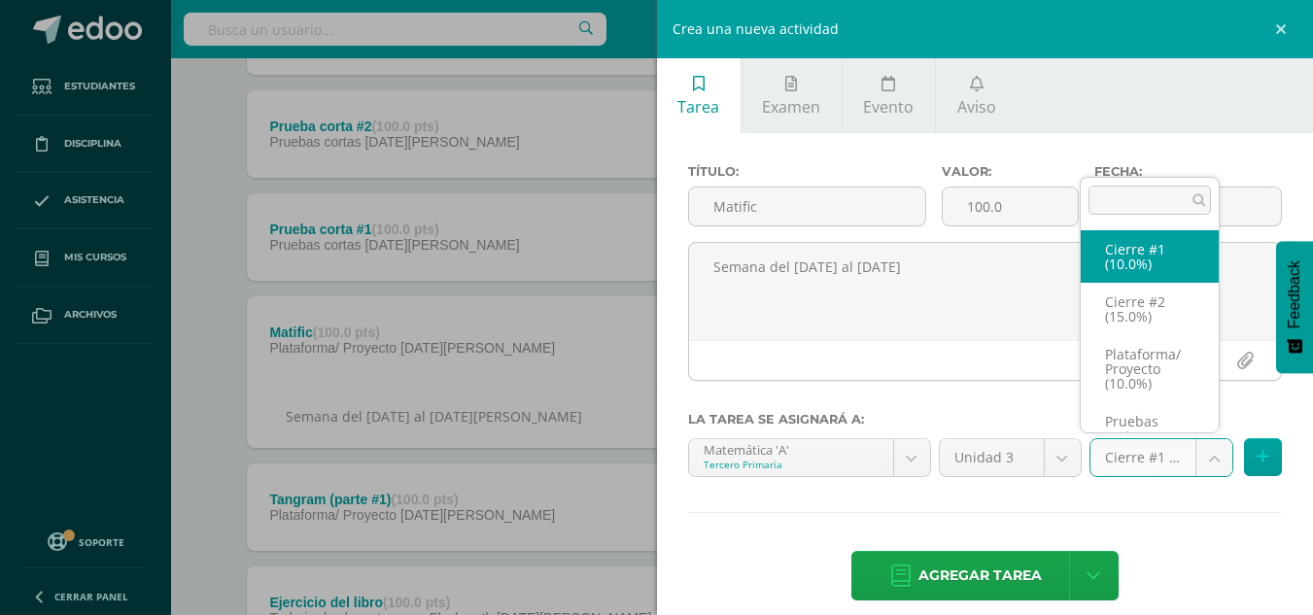
scroll to position [37, 0]
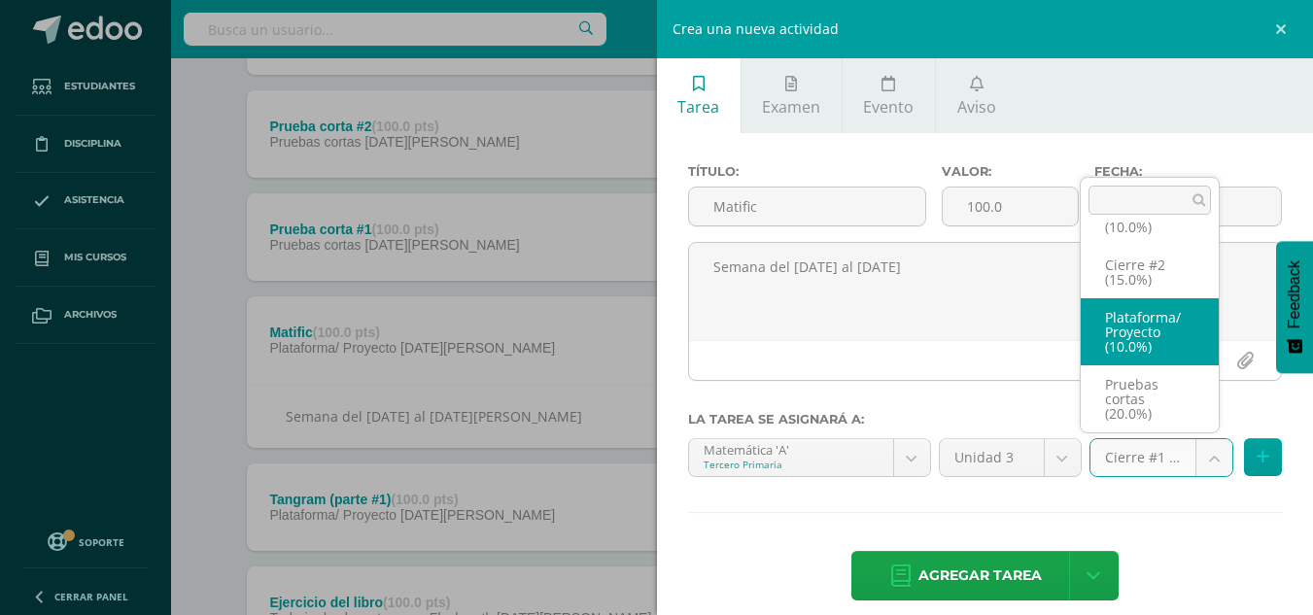
select select "227961"
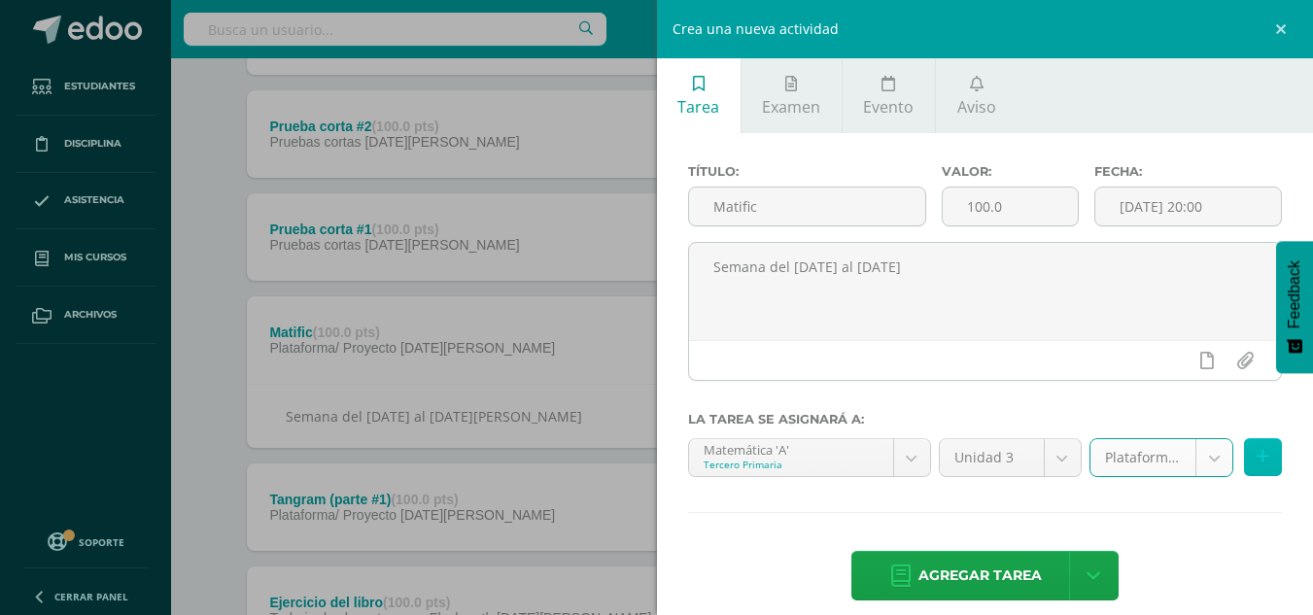
click at [1257, 460] on icon at bounding box center [1263, 457] width 13 height 17
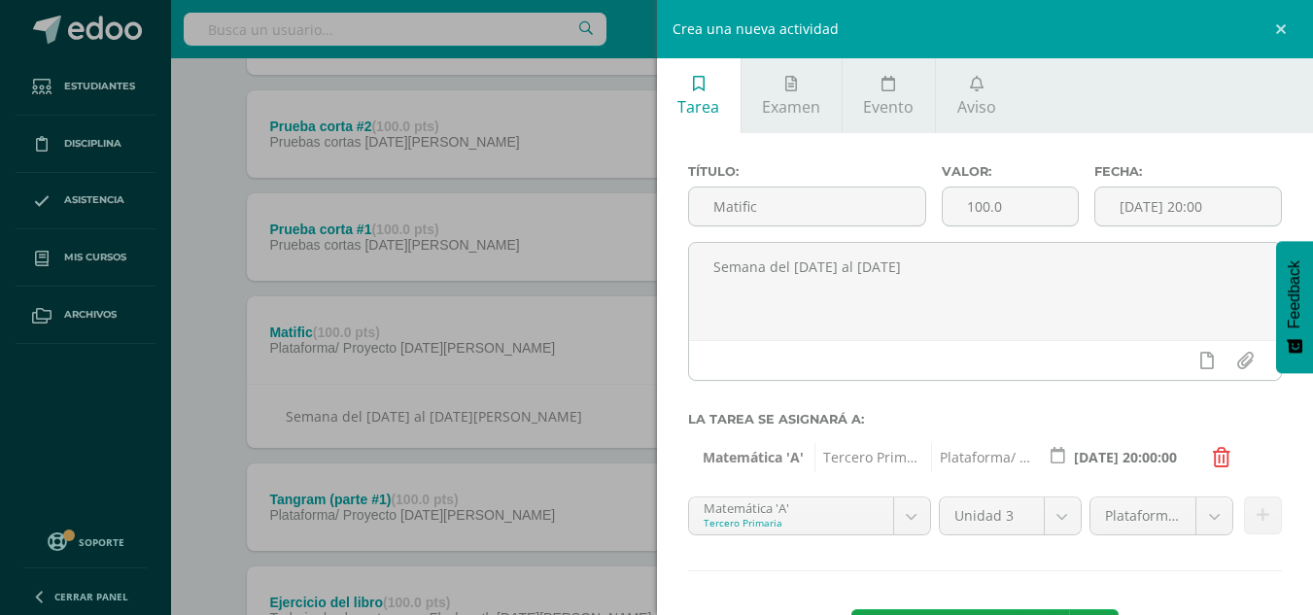
scroll to position [79, 0]
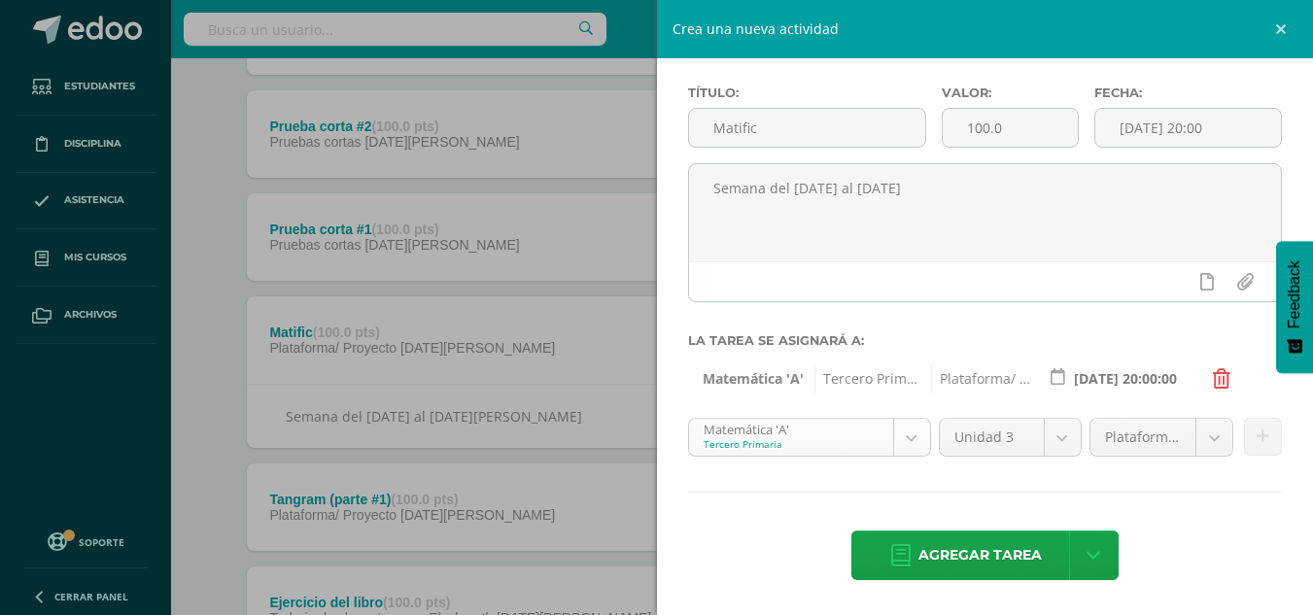
click at [883, 436] on body "Estudiantes Disciplina Asistencia Mis cursos Archivos Soporte Centro de ayuda Ú…" at bounding box center [656, 172] width 1313 height 2872
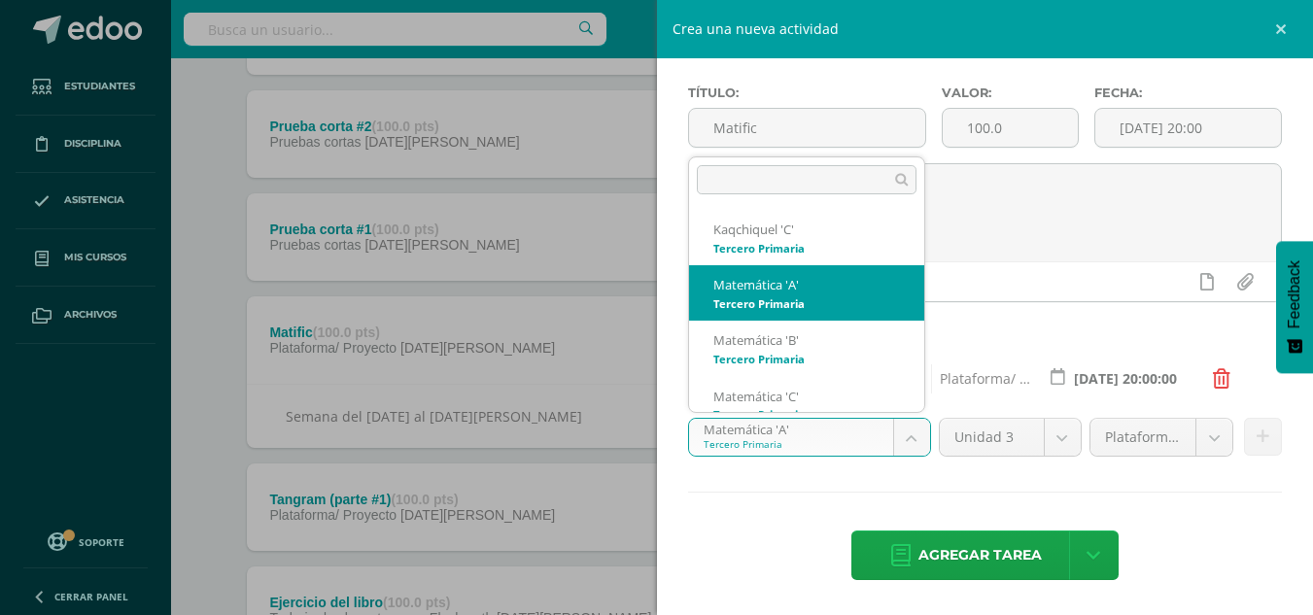
scroll to position [19, 0]
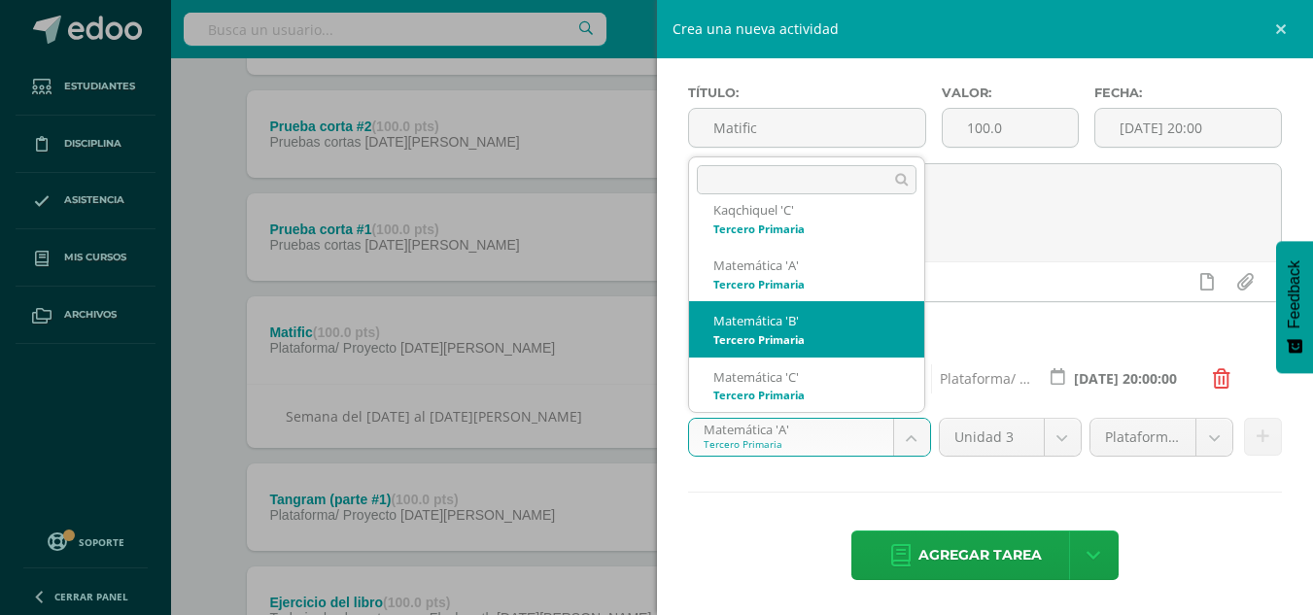
select select "211043"
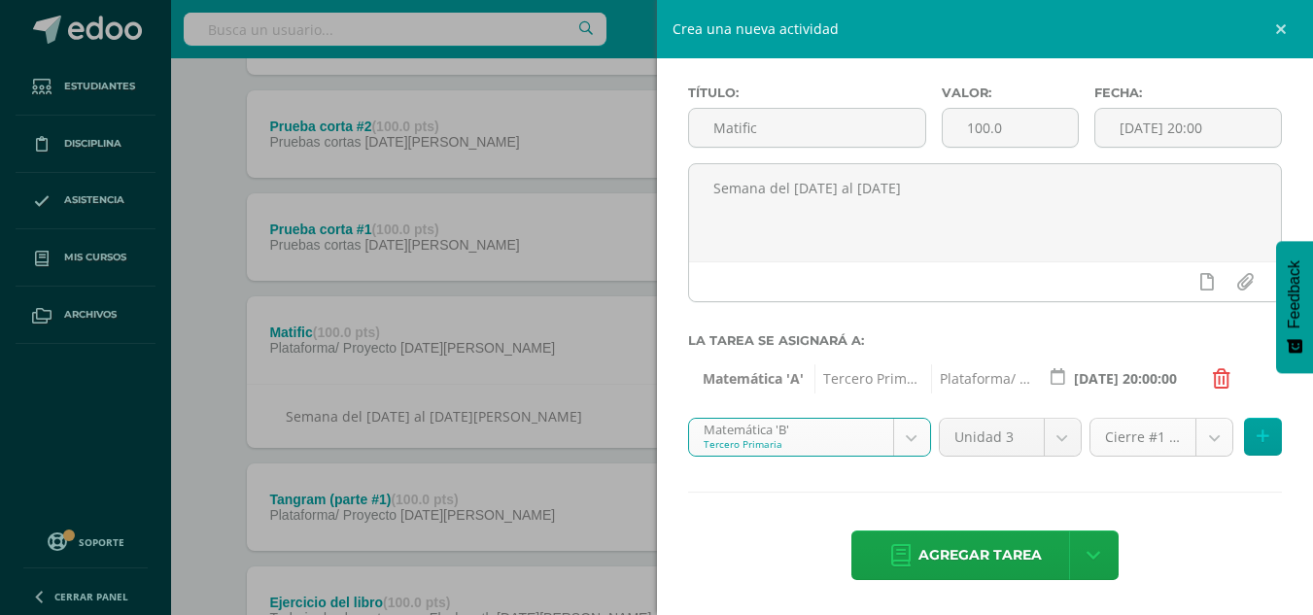
click at [1170, 422] on body "Estudiantes Disciplina Asistencia Mis cursos Archivos Soporte Centro de ayuda Ú…" at bounding box center [656, 172] width 1313 height 2872
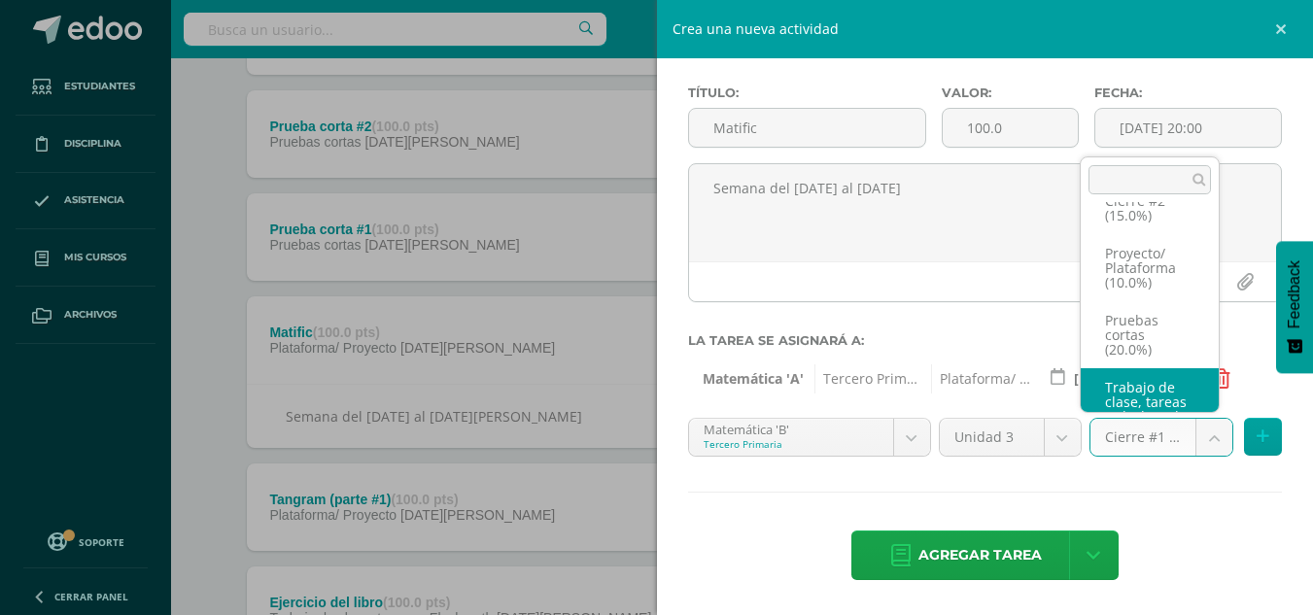
scroll to position [44, 0]
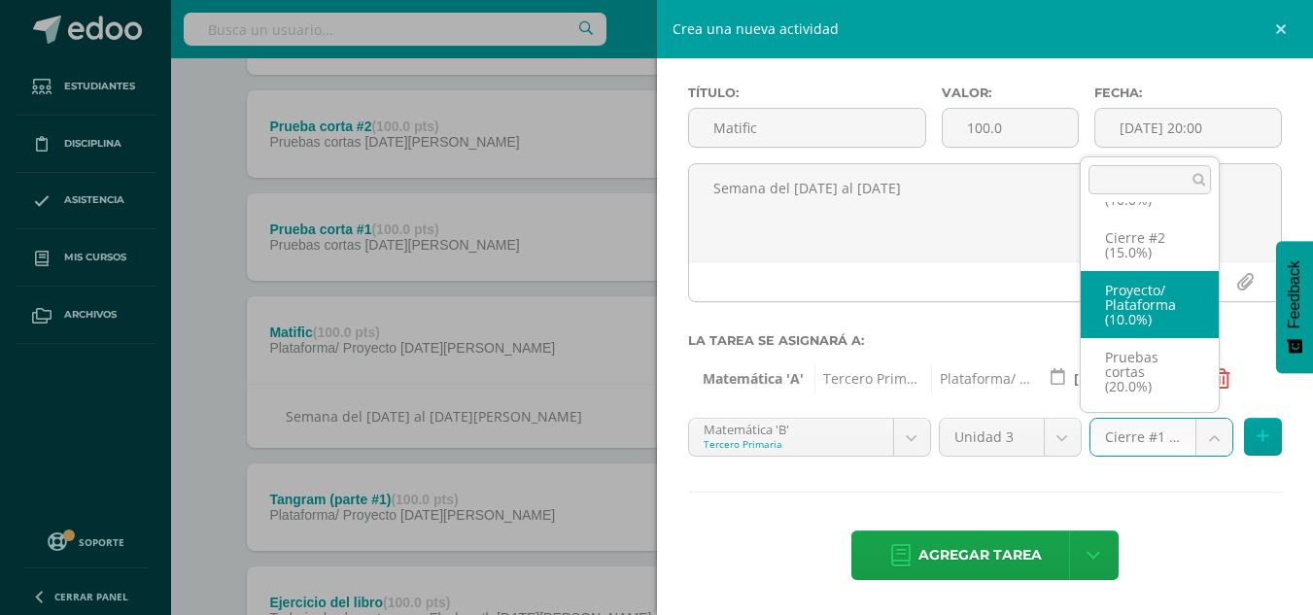
select select "227967"
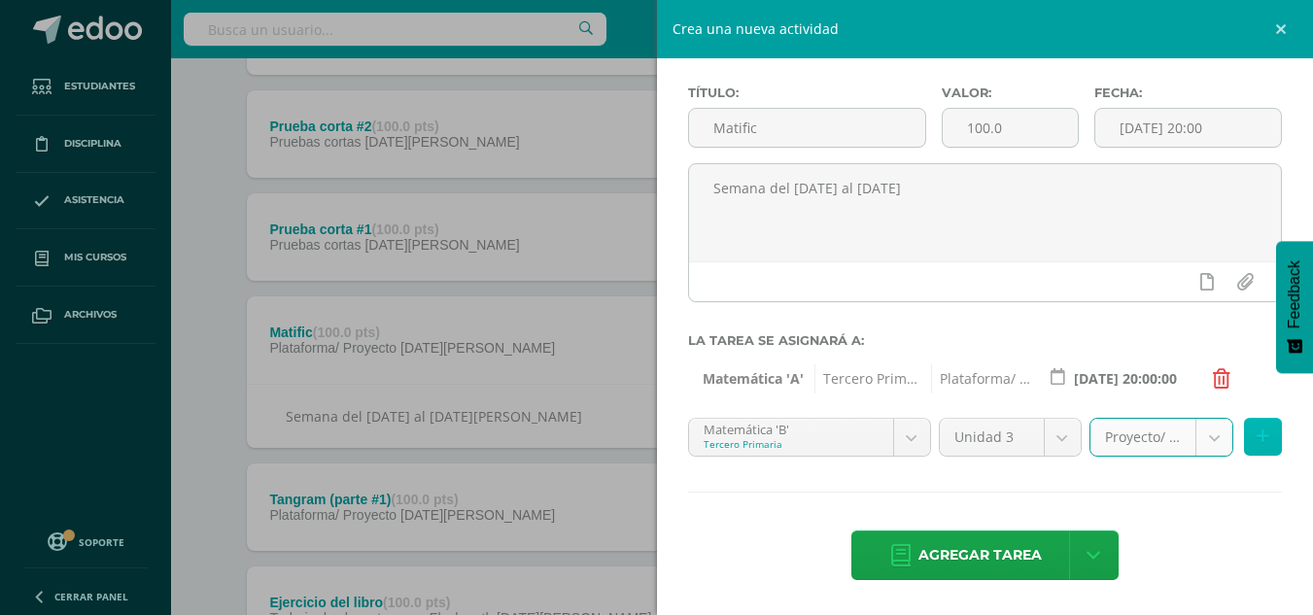
click at [1244, 424] on button at bounding box center [1263, 437] width 38 height 38
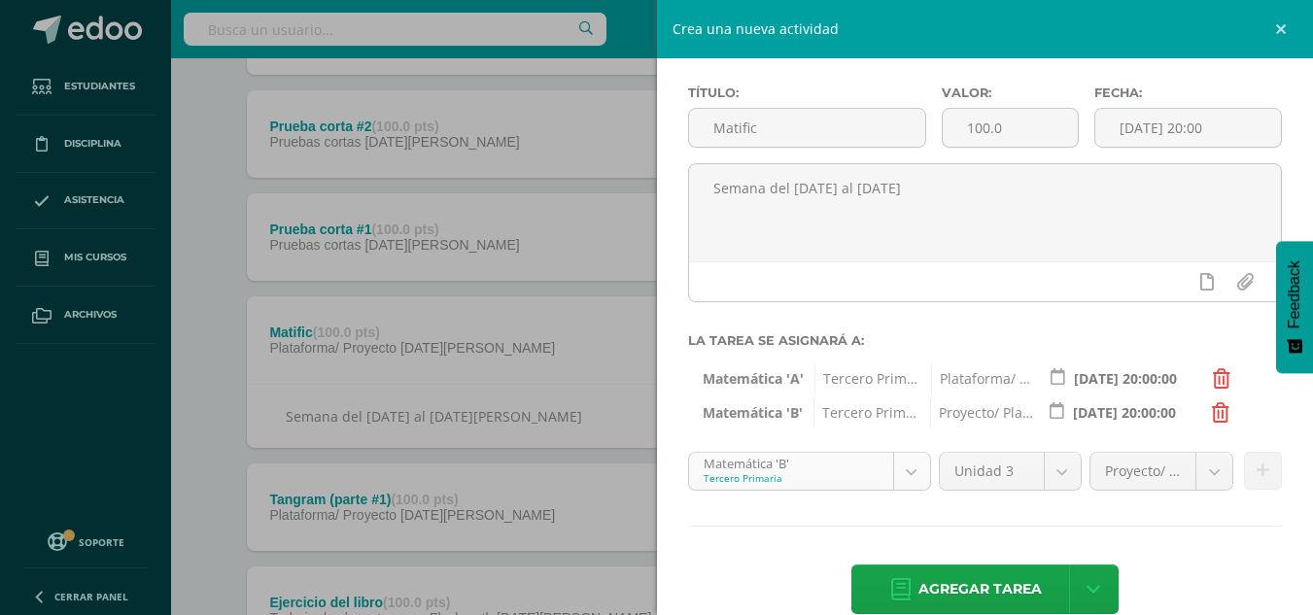
click at [817, 475] on body "Estudiantes Disciplina Asistencia Mis cursos Archivos Soporte Centro de ayuda Ú…" at bounding box center [656, 172] width 1313 height 2872
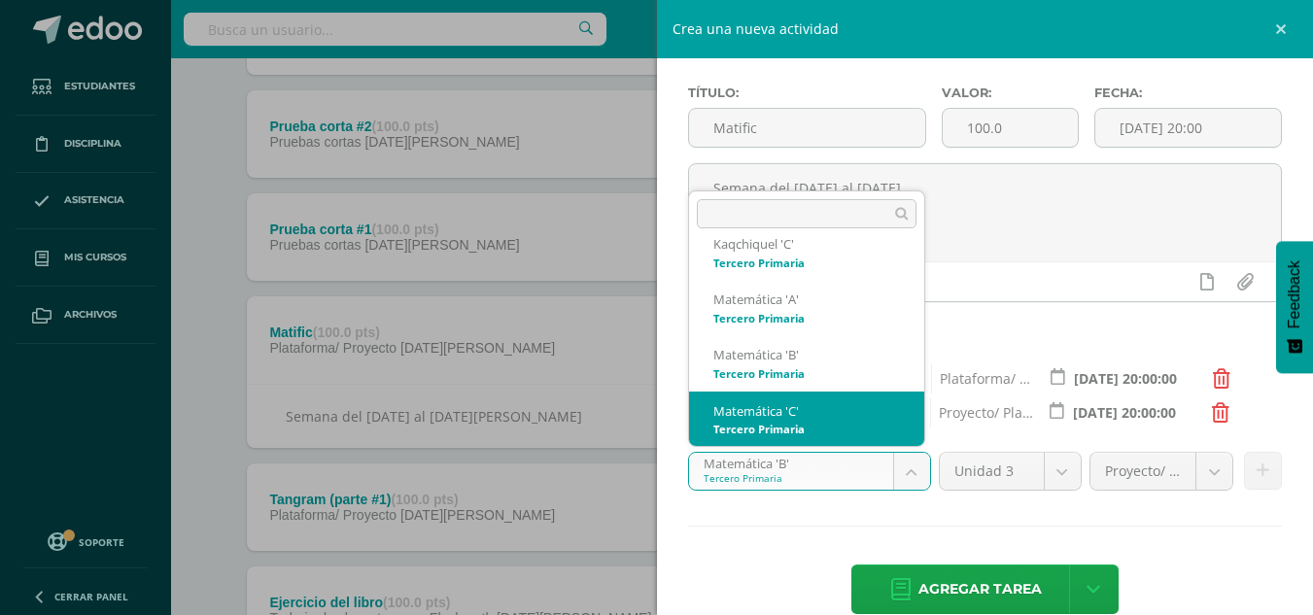
scroll to position [27, 0]
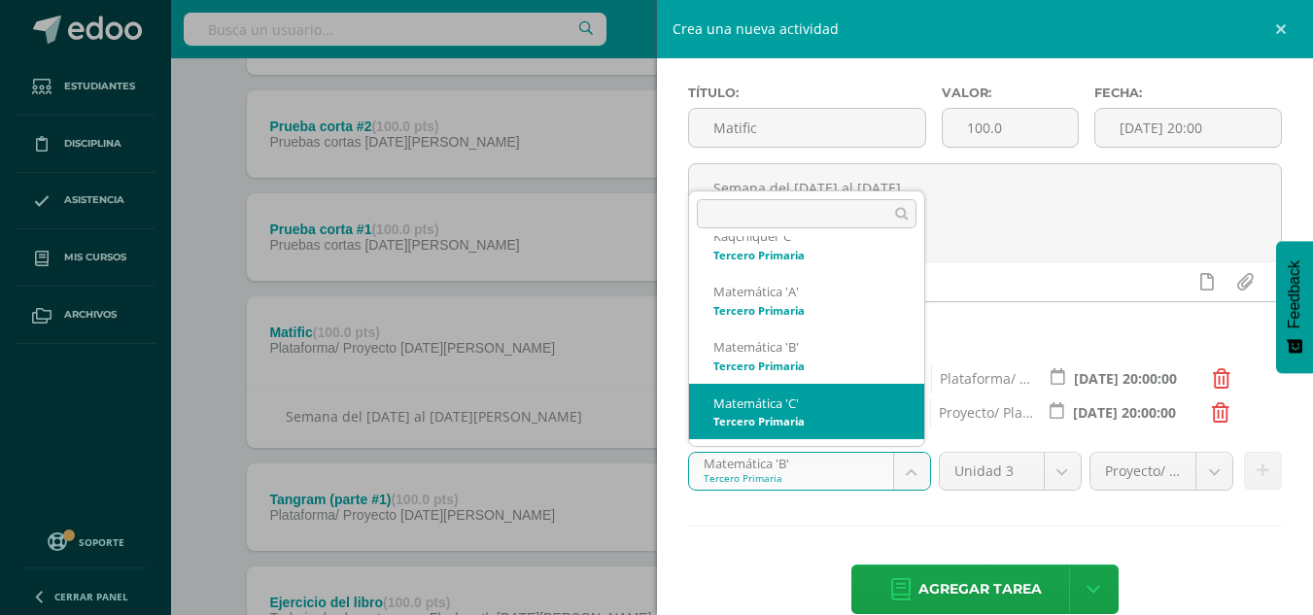
select select "211113"
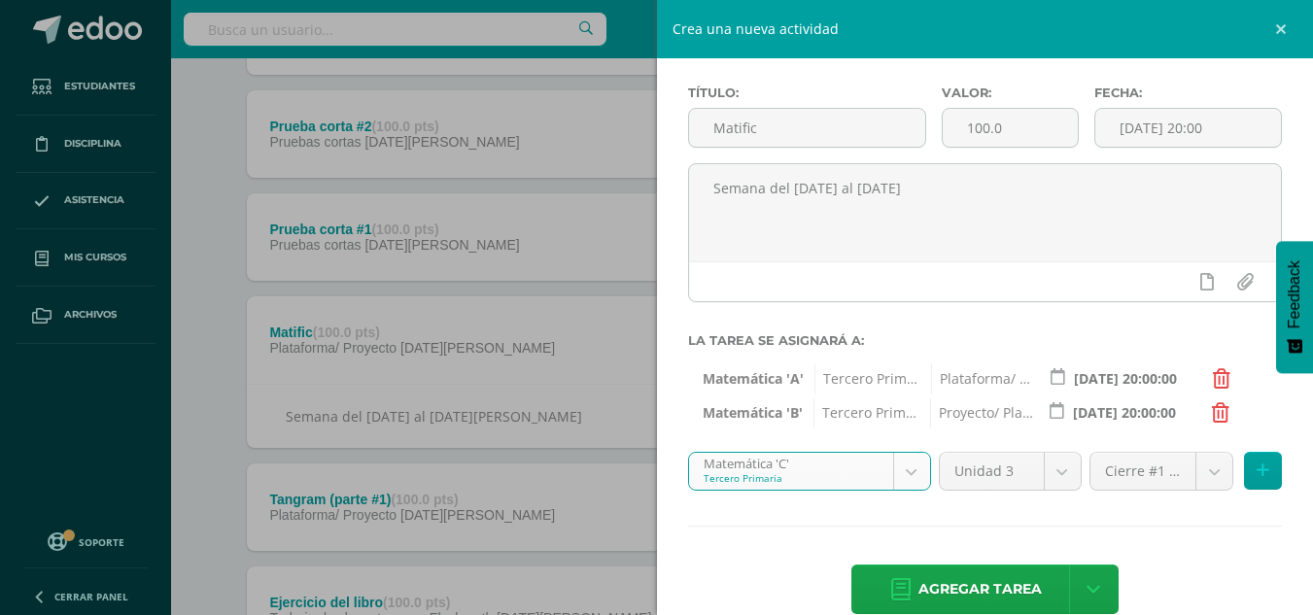
click at [1196, 480] on body "Estudiantes Disciplina Asistencia Mis cursos Archivos Soporte Centro de ayuda Ú…" at bounding box center [656, 172] width 1313 height 2872
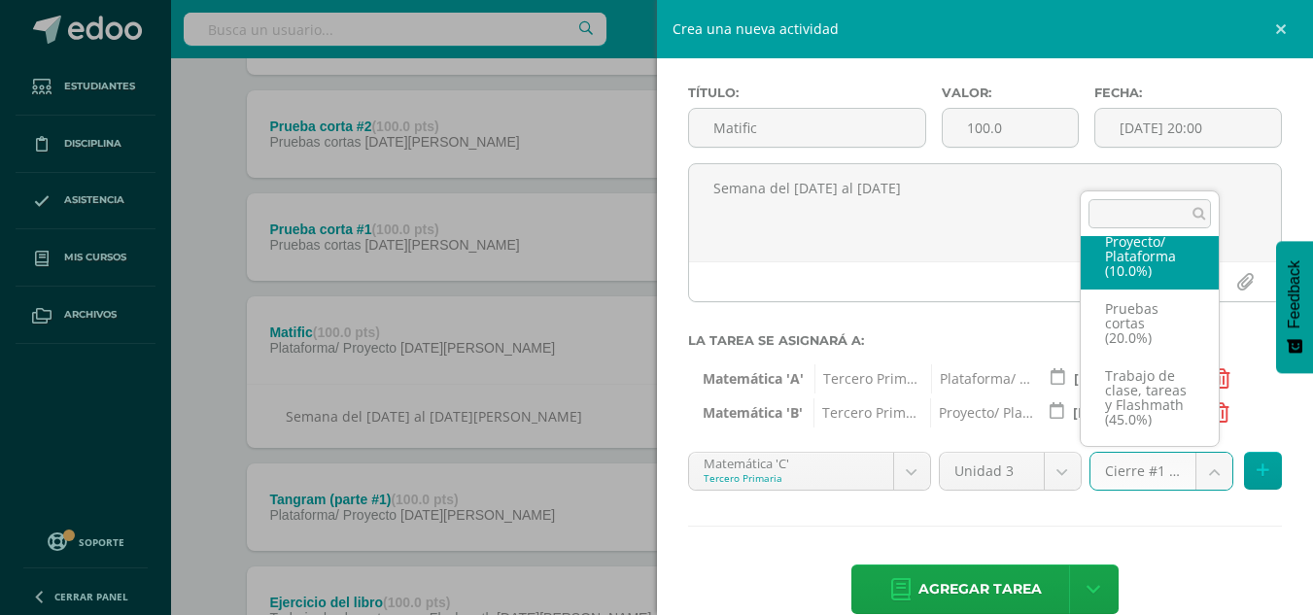
scroll to position [113, 0]
select select "227954"
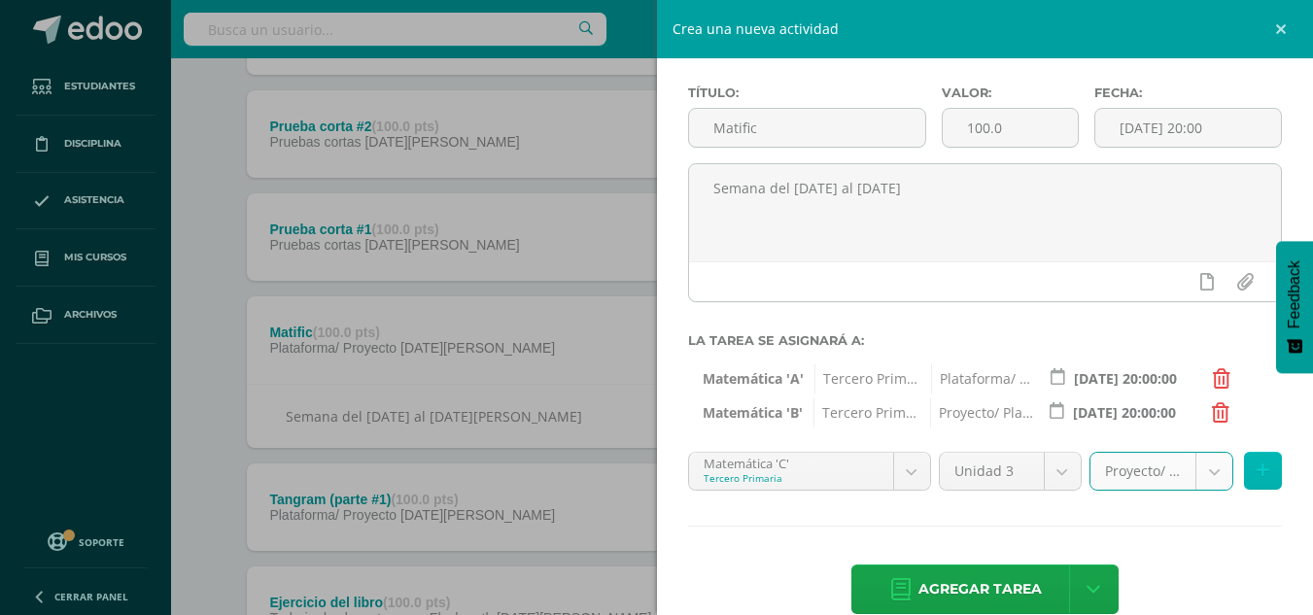
click at [1257, 475] on icon at bounding box center [1263, 471] width 13 height 17
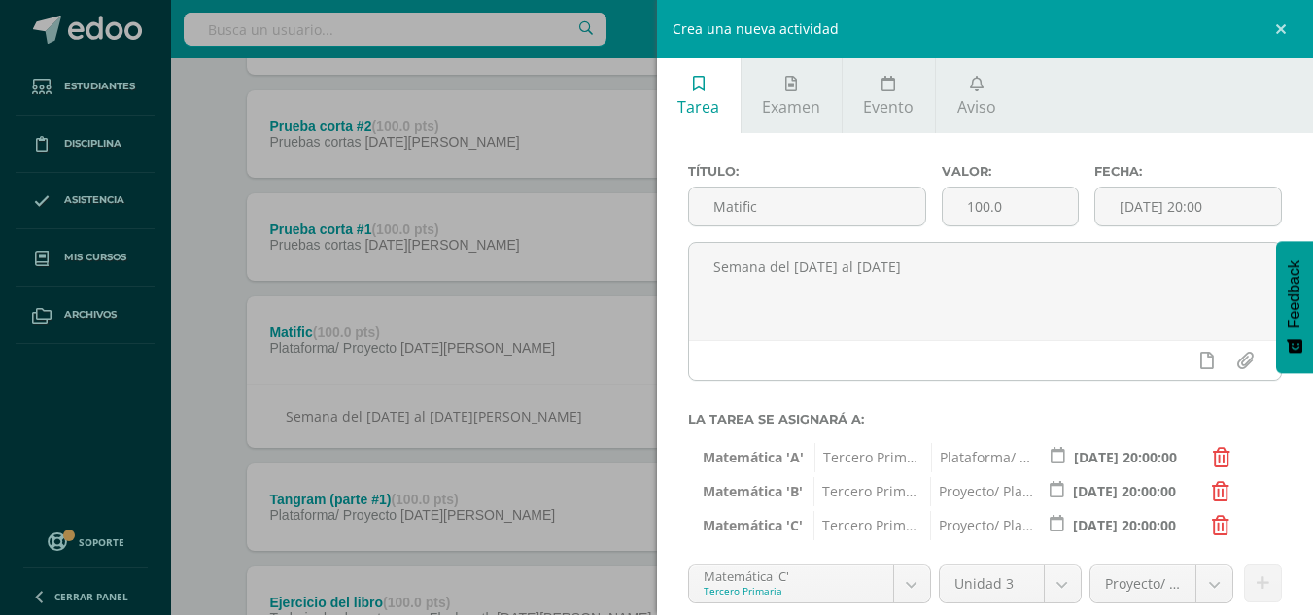
scroll to position [147, 0]
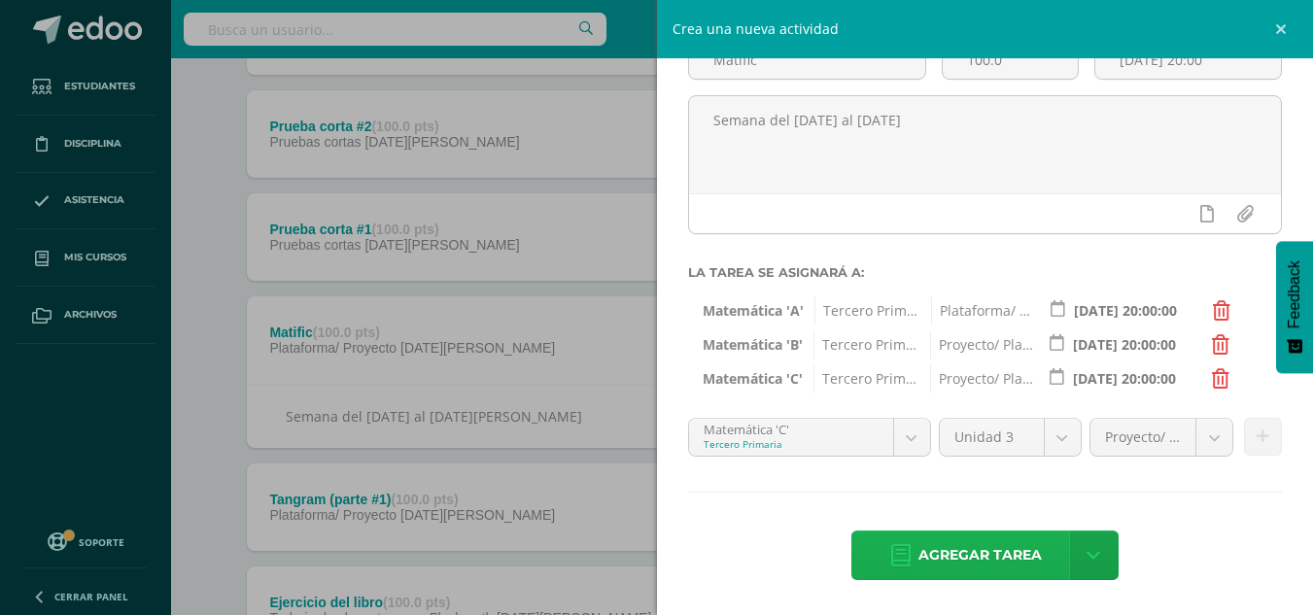
click at [988, 552] on span "Agregar tarea" at bounding box center [980, 556] width 123 height 48
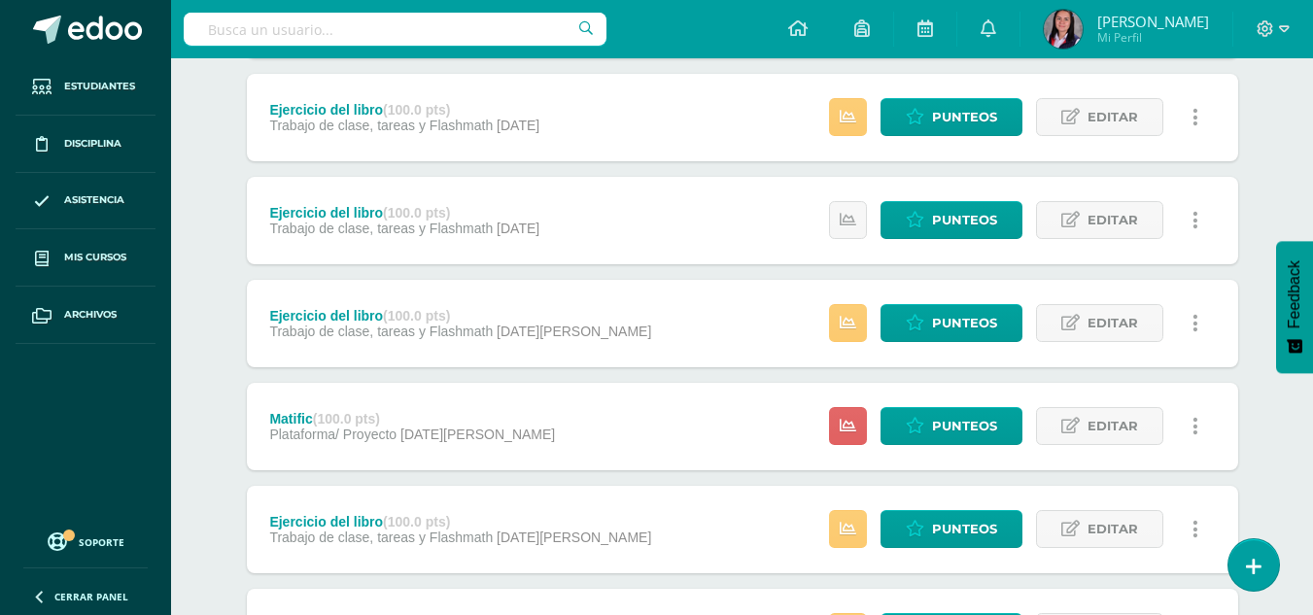
scroll to position [680, 0]
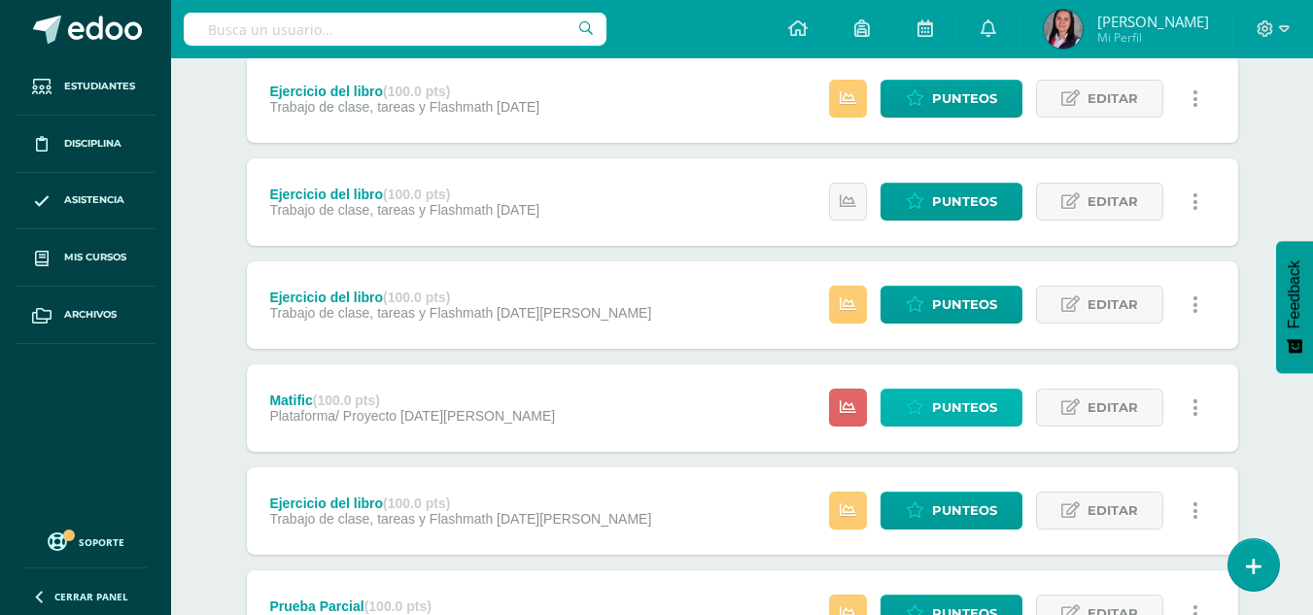
click at [987, 402] on span "Punteos" at bounding box center [964, 408] width 65 height 36
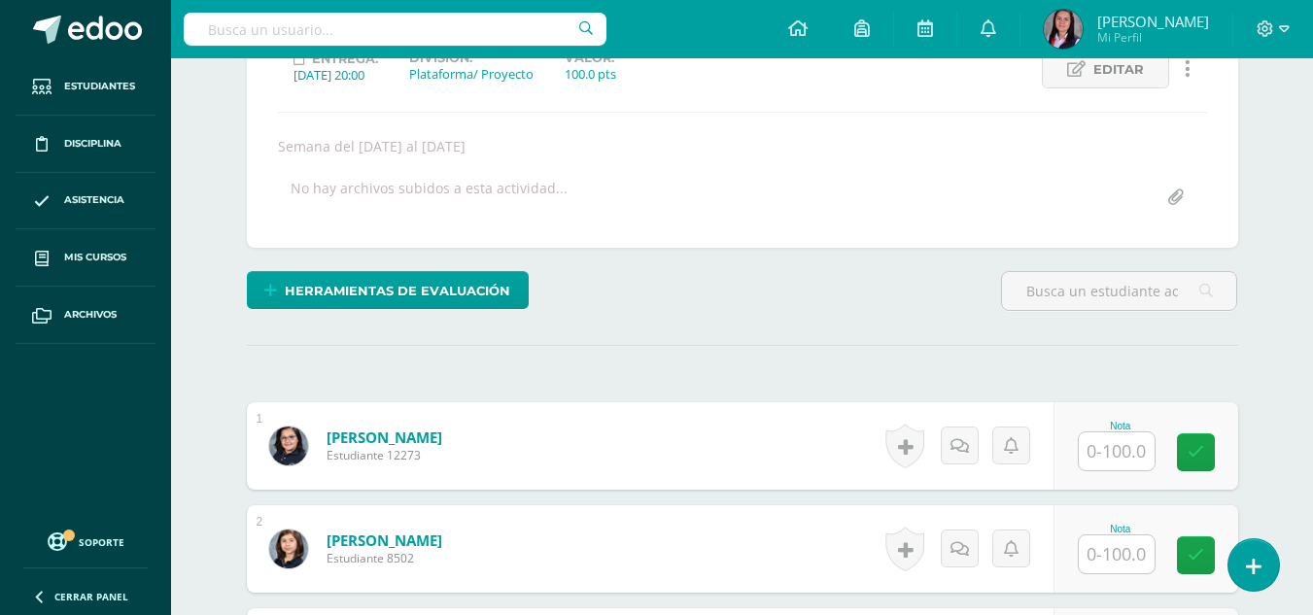
scroll to position [293, 0]
click at [1113, 455] on input "text" at bounding box center [1117, 451] width 76 height 38
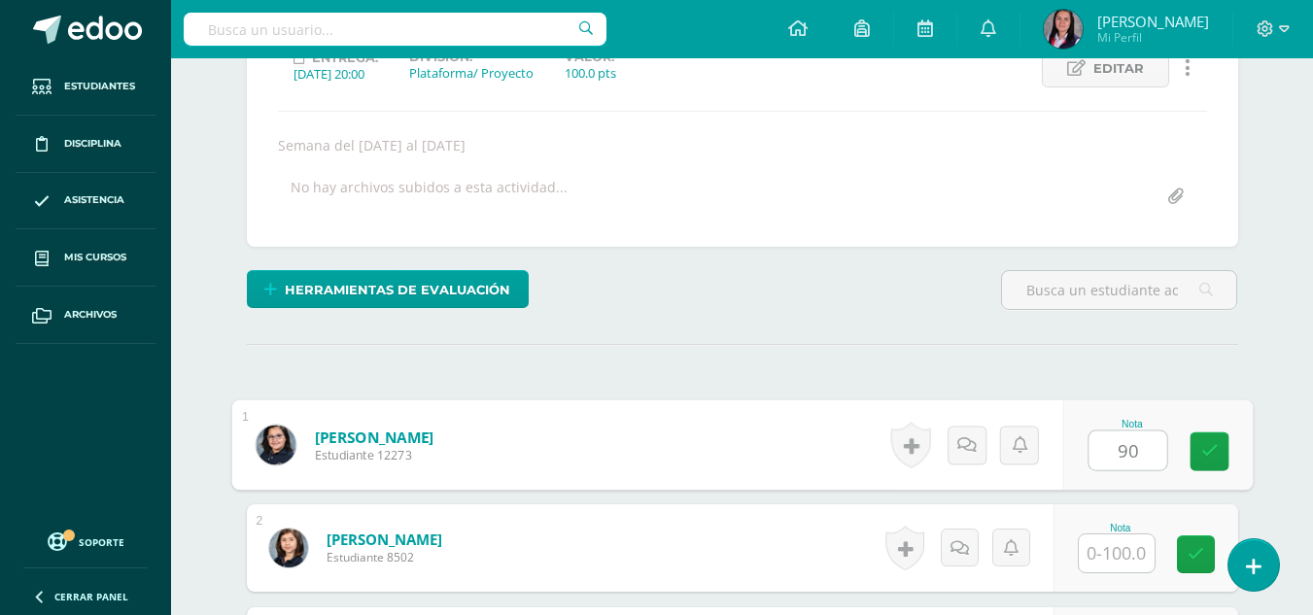
type input "90"
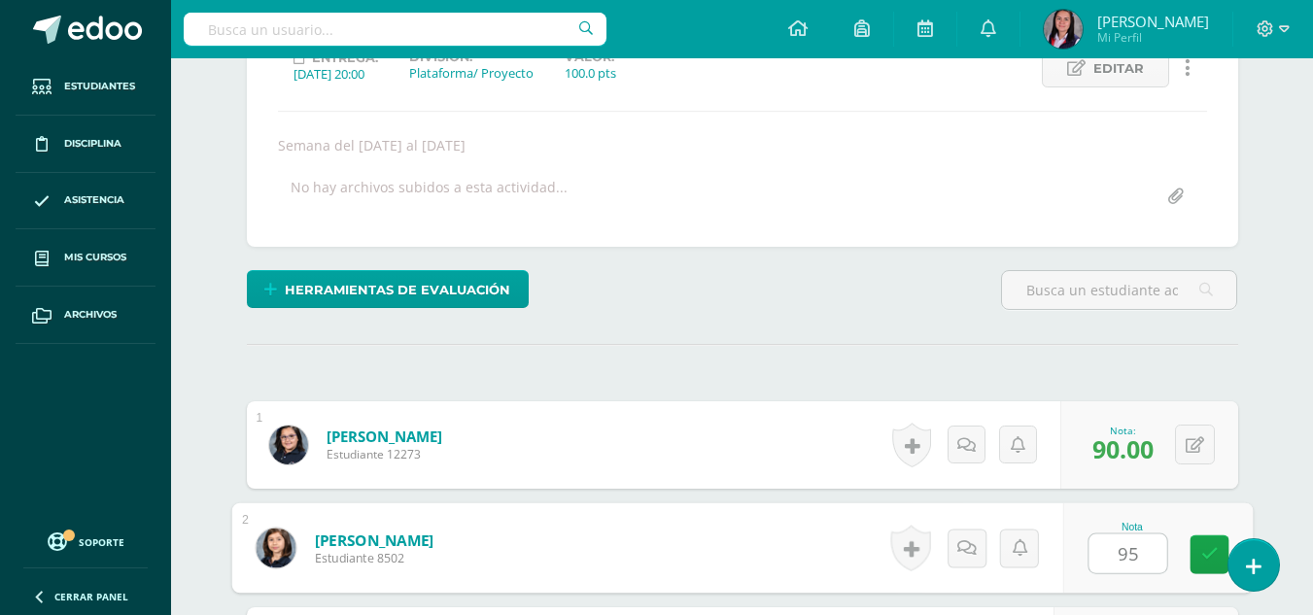
type input "95"
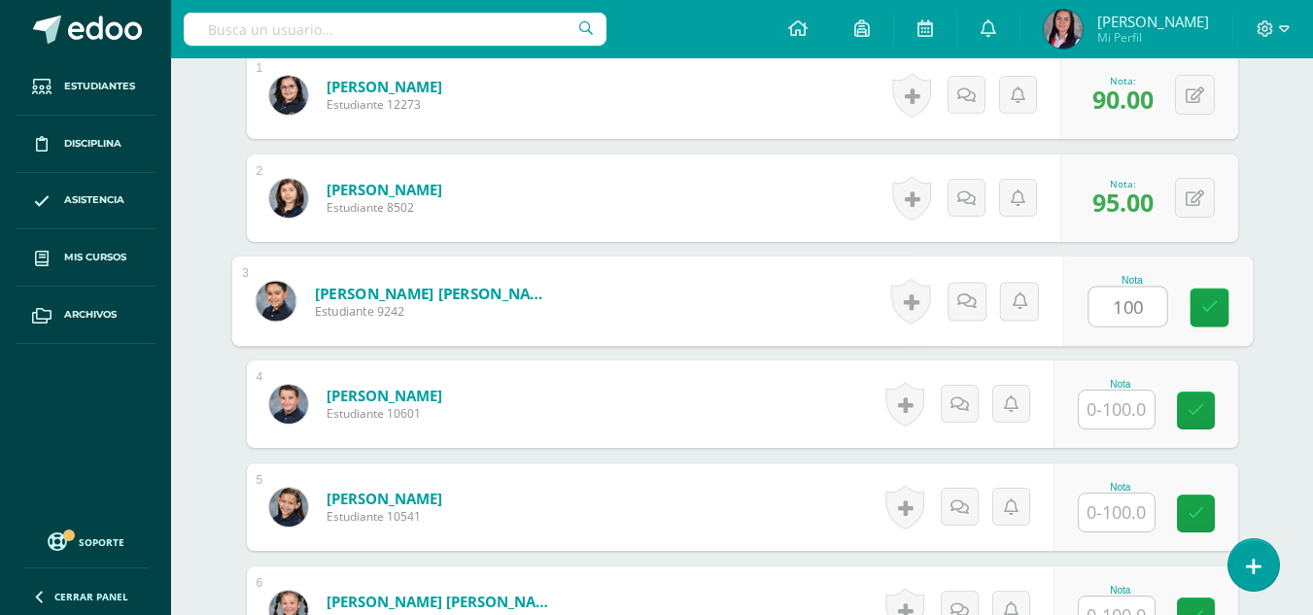
type input "100"
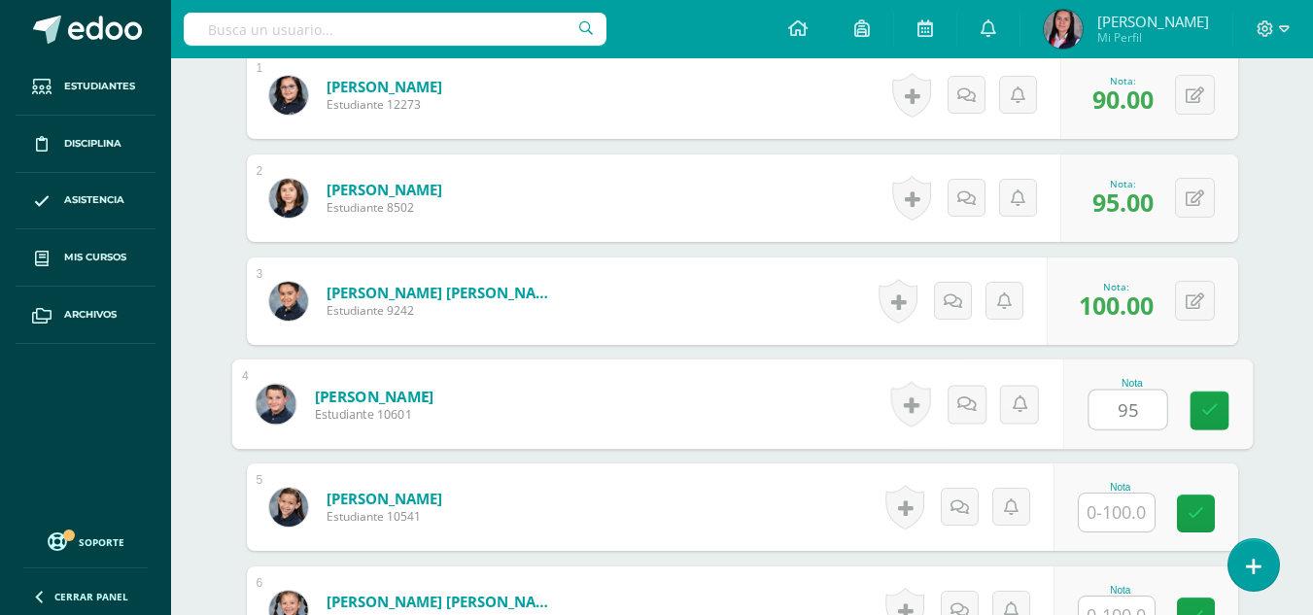
type input "95"
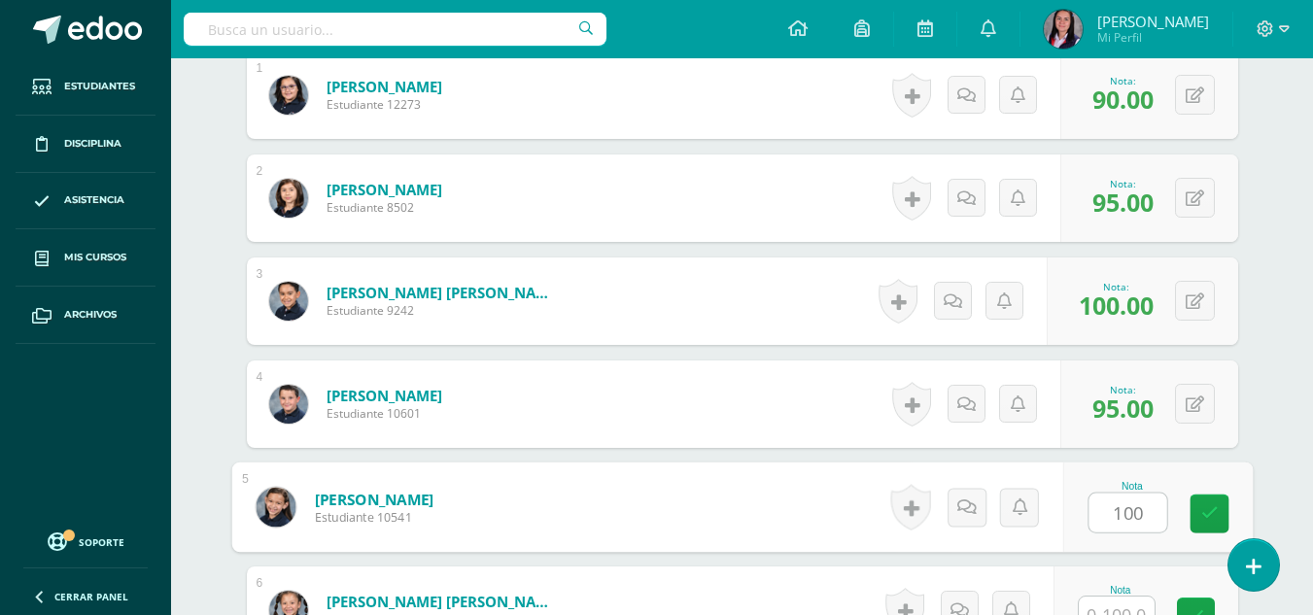
type input "100"
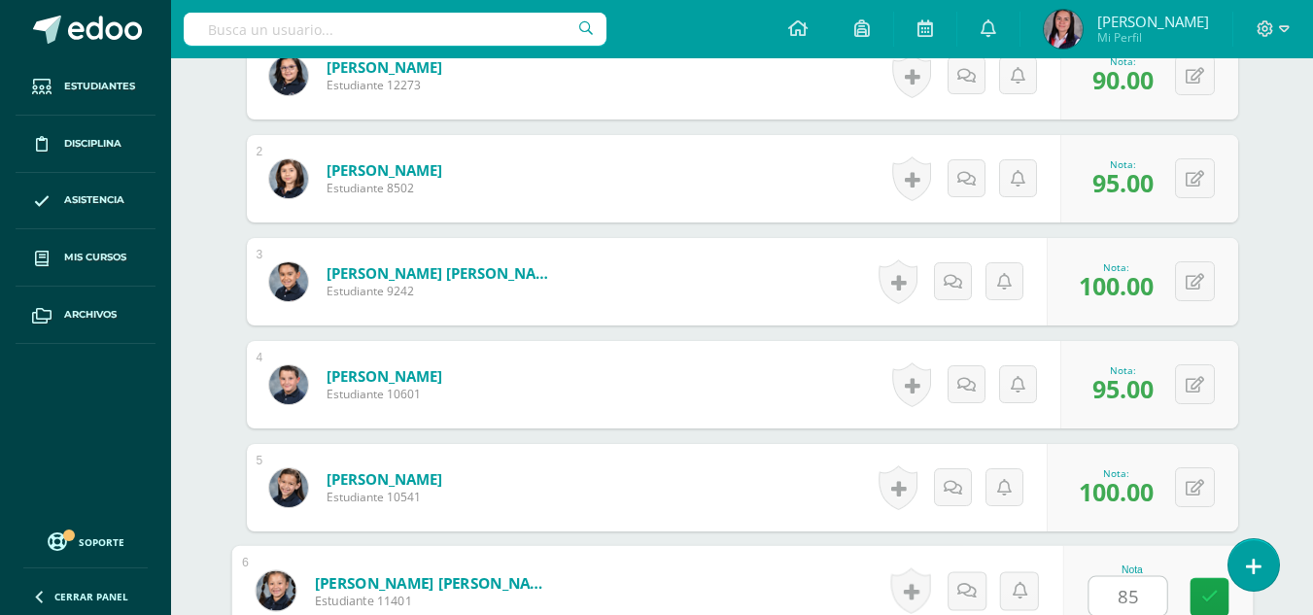
type input "85"
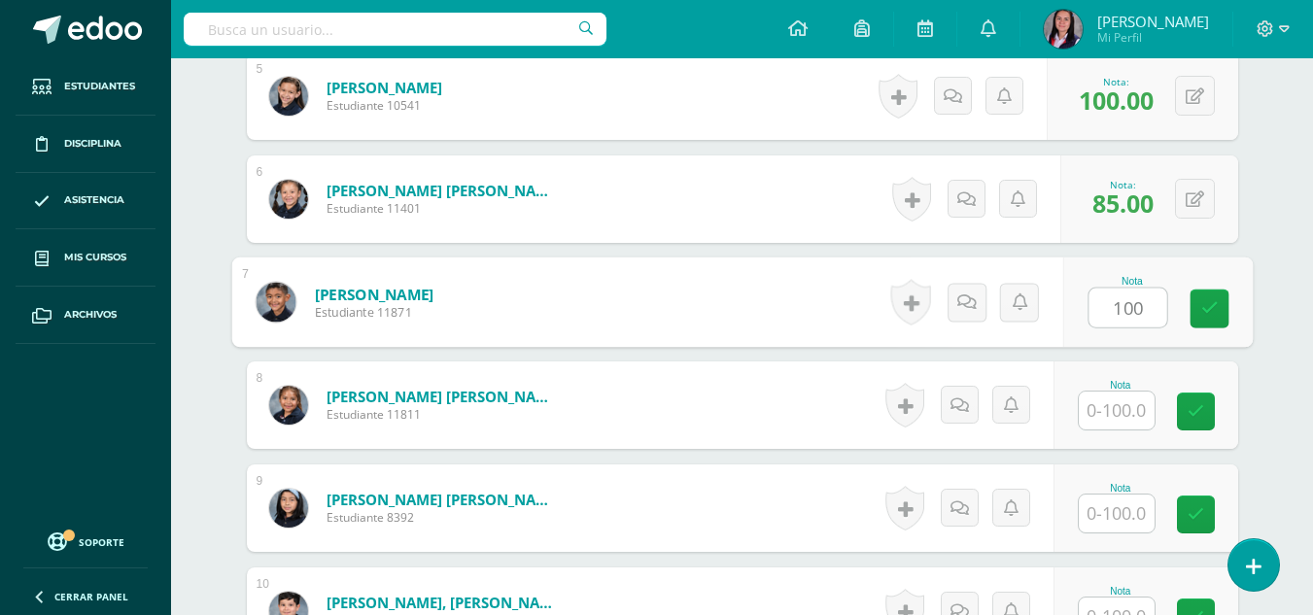
type input "100"
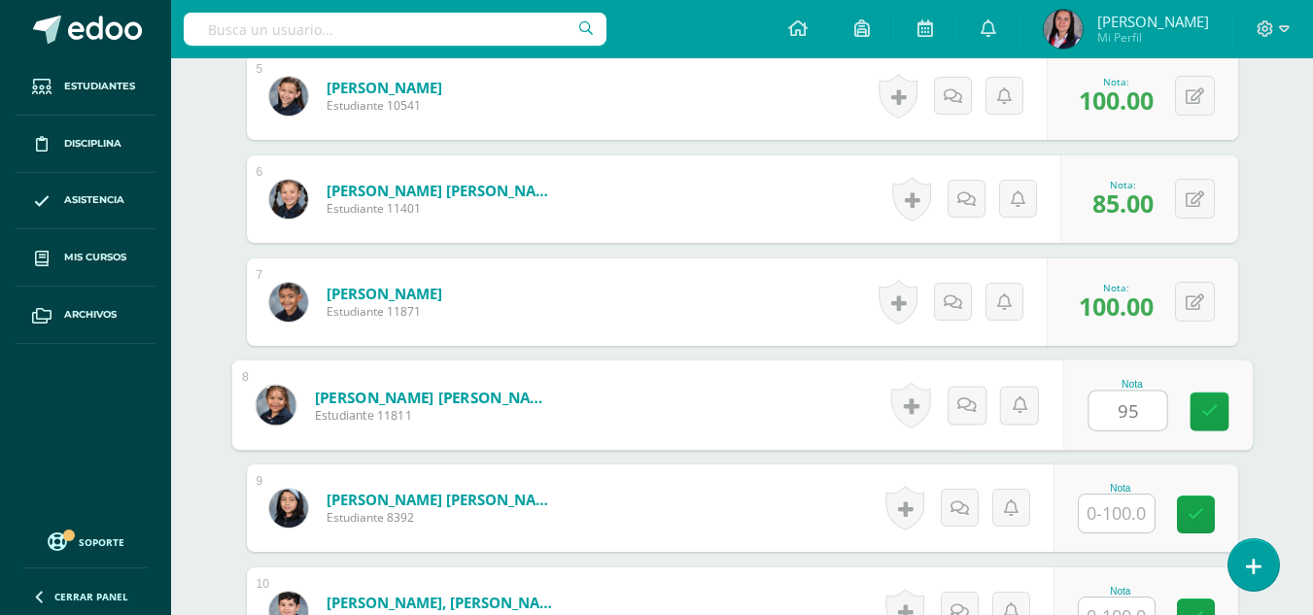
type input "95"
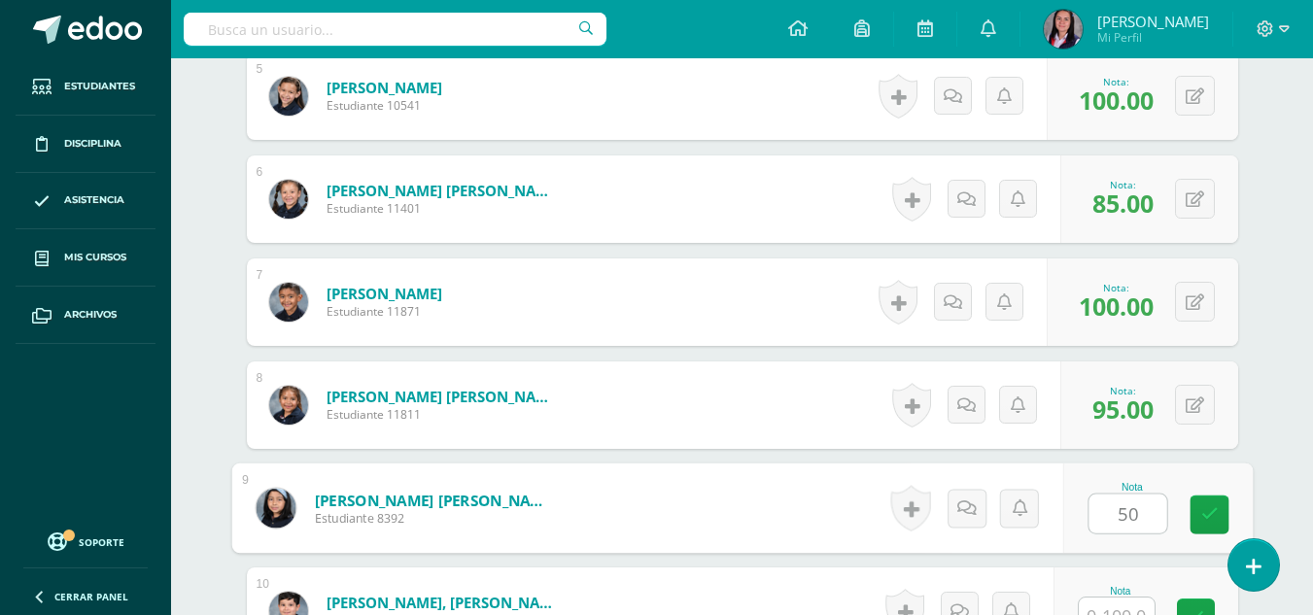
type input "50"
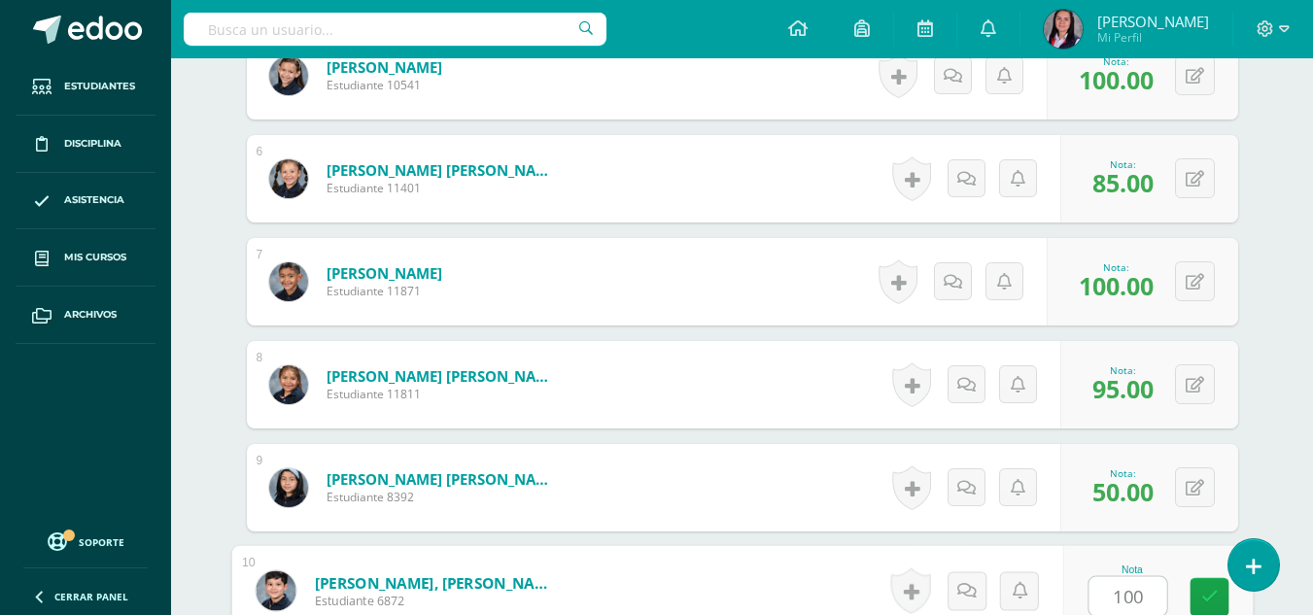
type input "100"
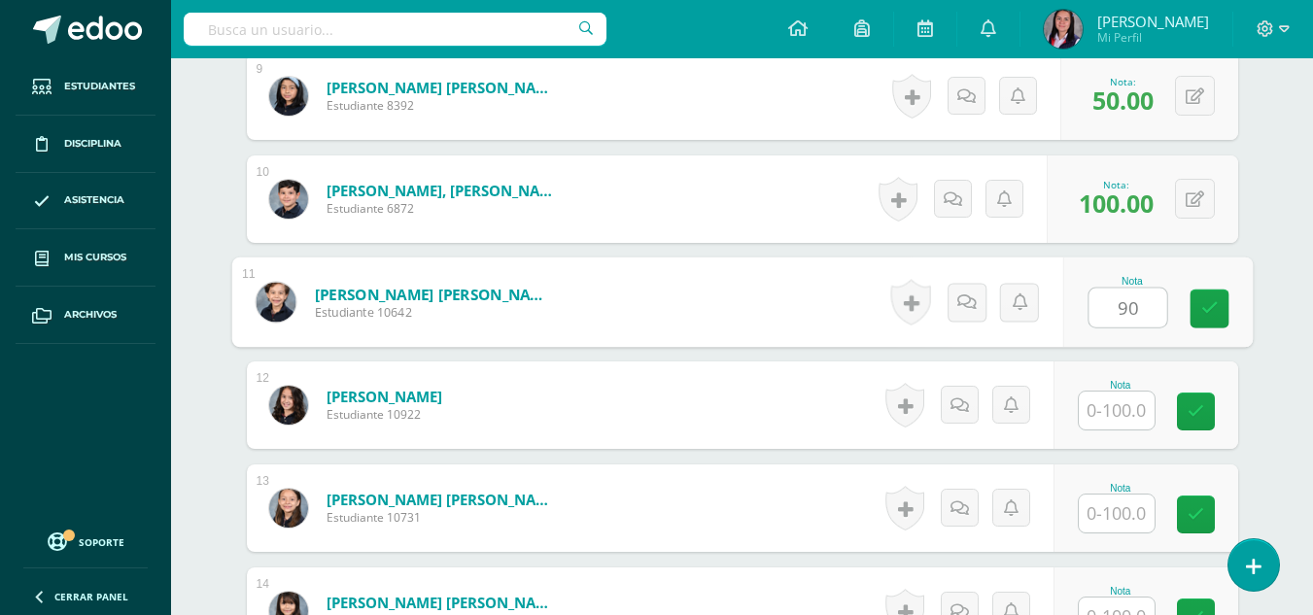
type input "90"
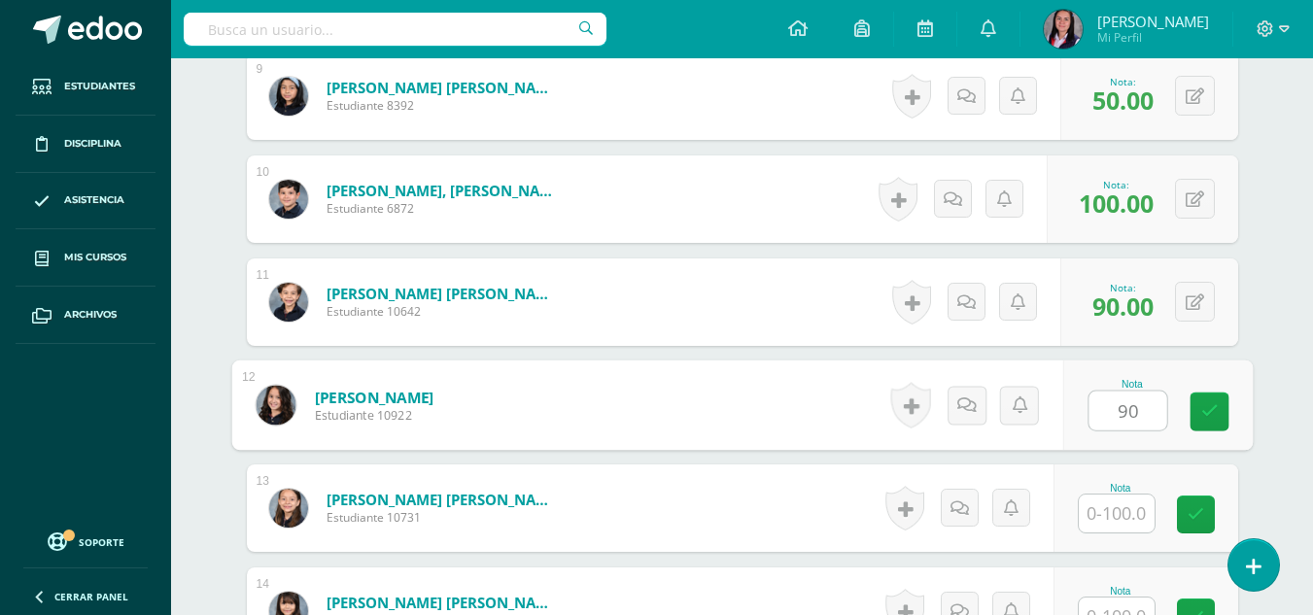
type input "90"
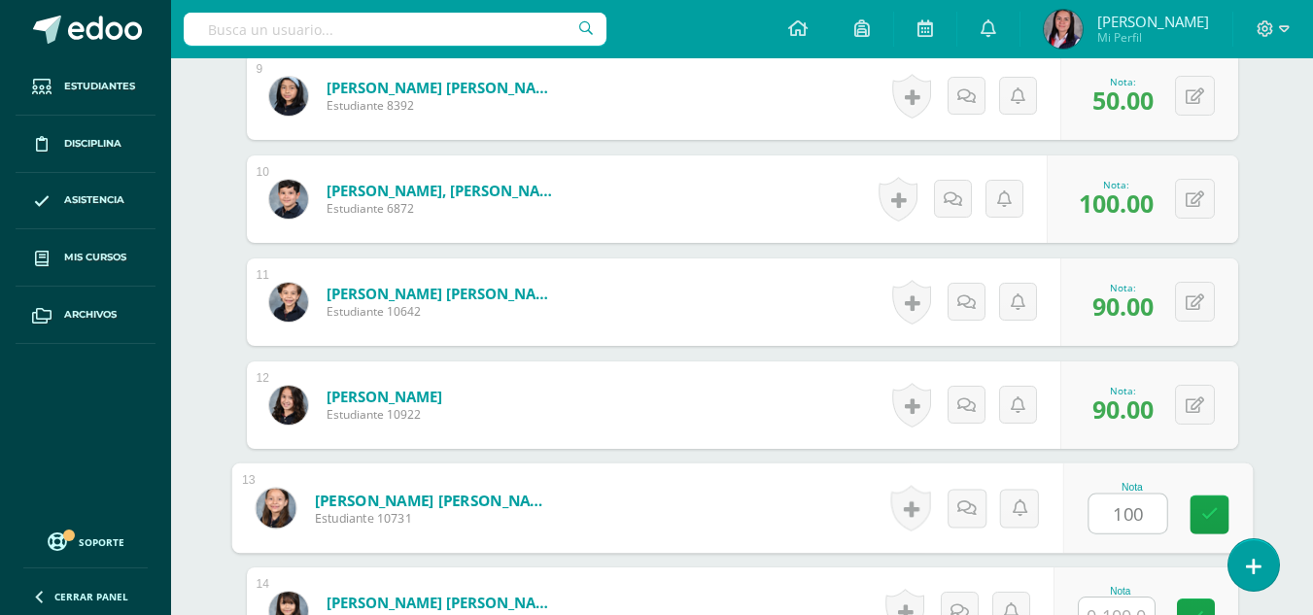
type input "100"
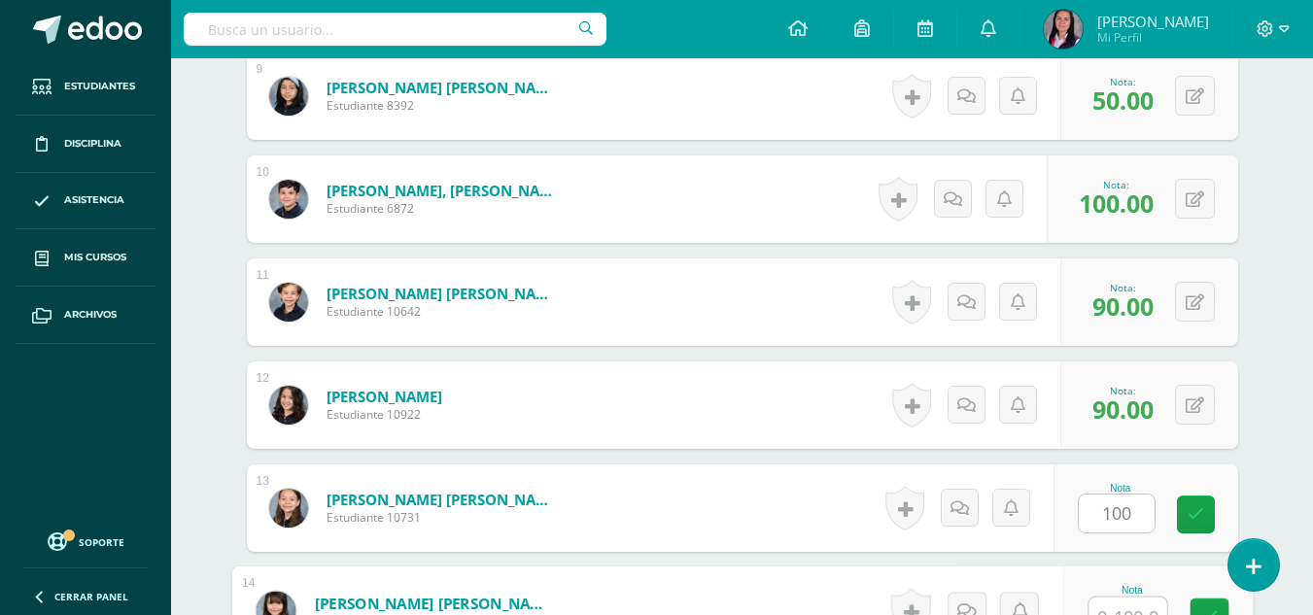
scroll to position [1486, 0]
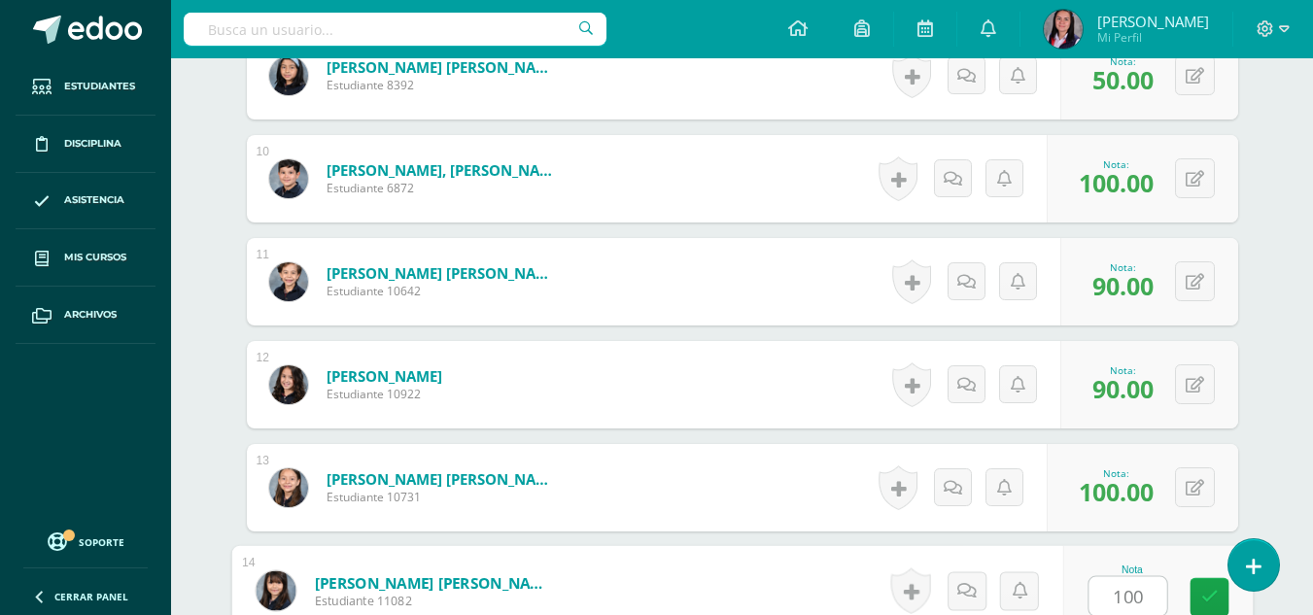
type input "100"
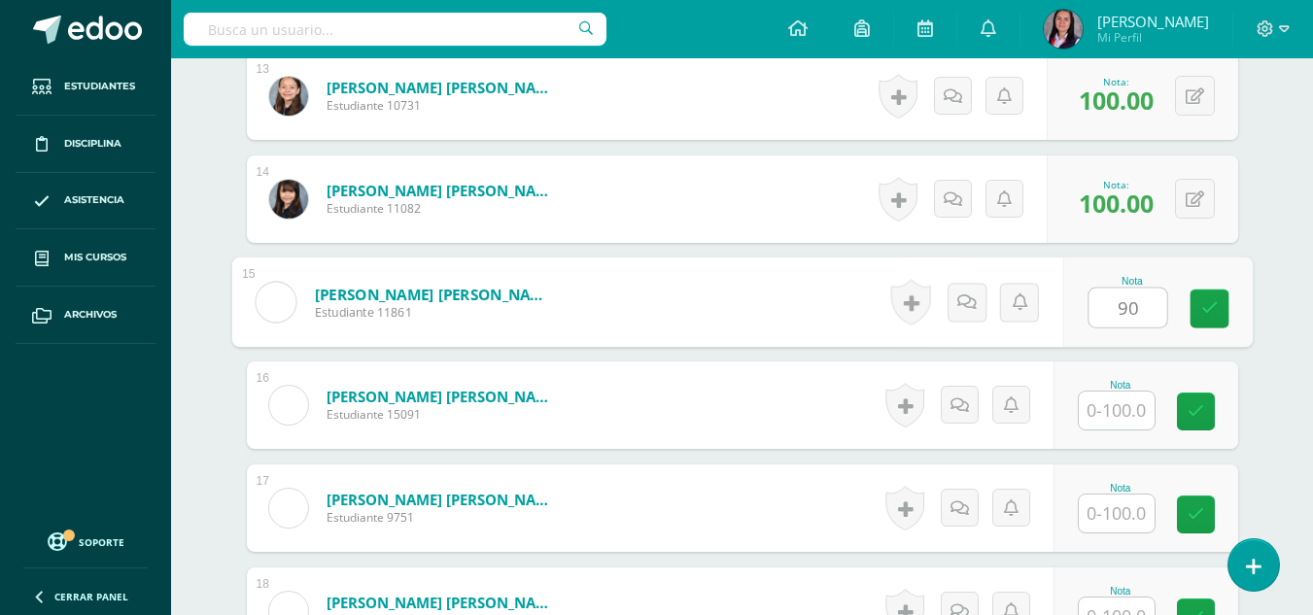
type input "90"
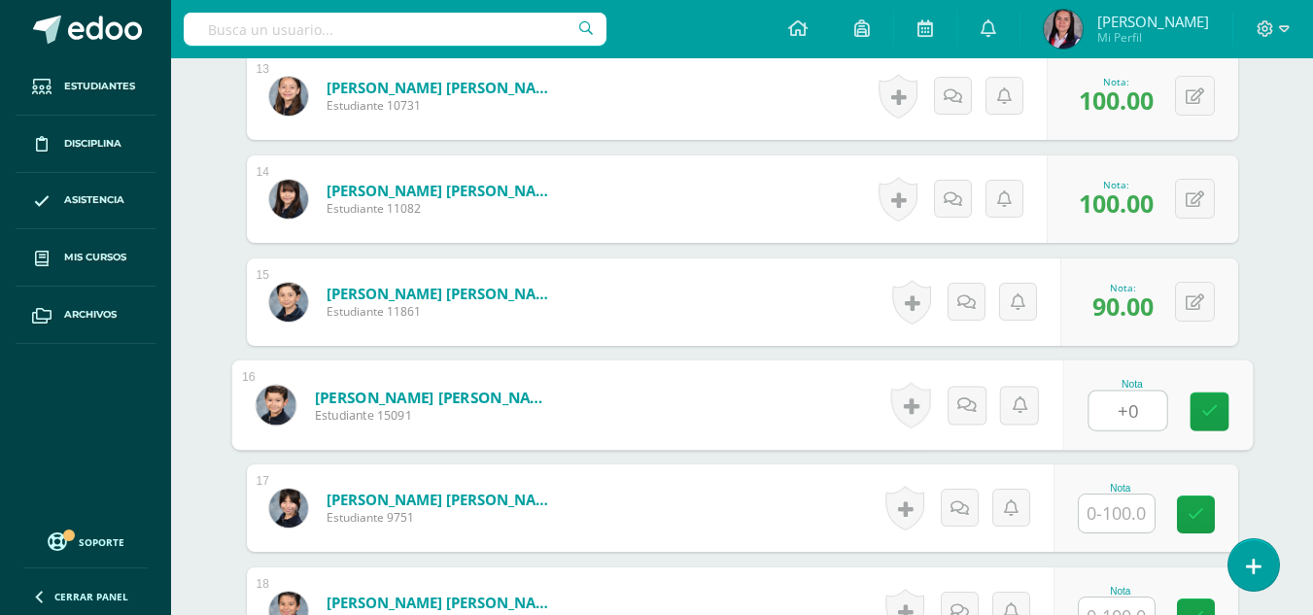
type input "+0"
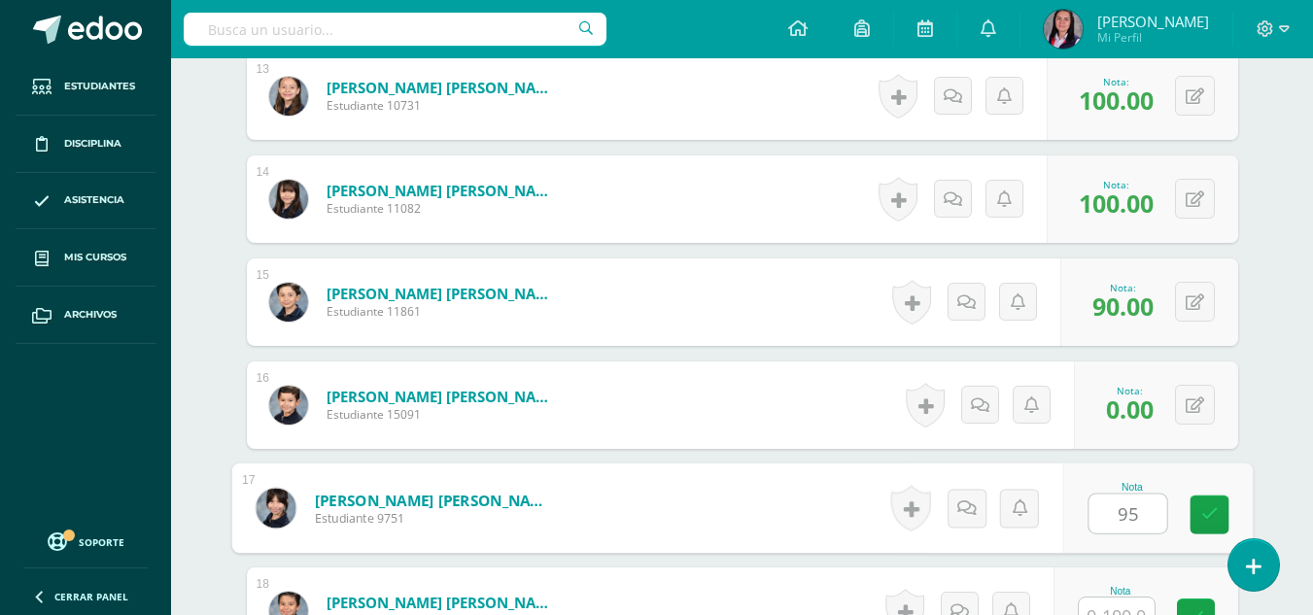
type input "95"
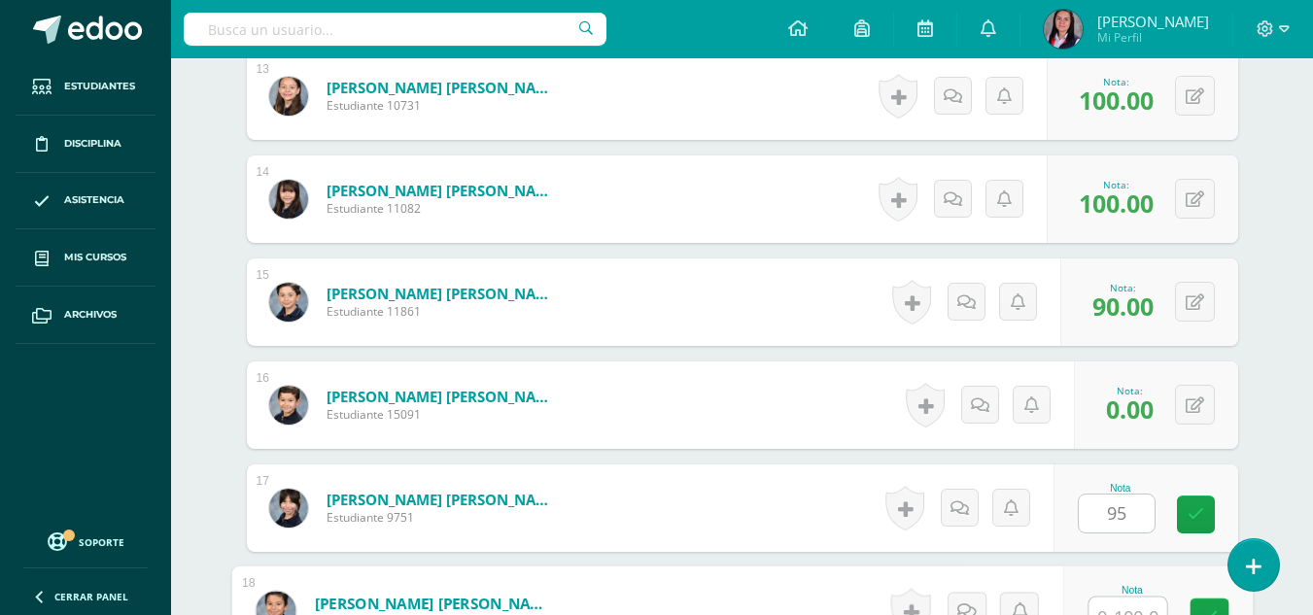
scroll to position [1899, 0]
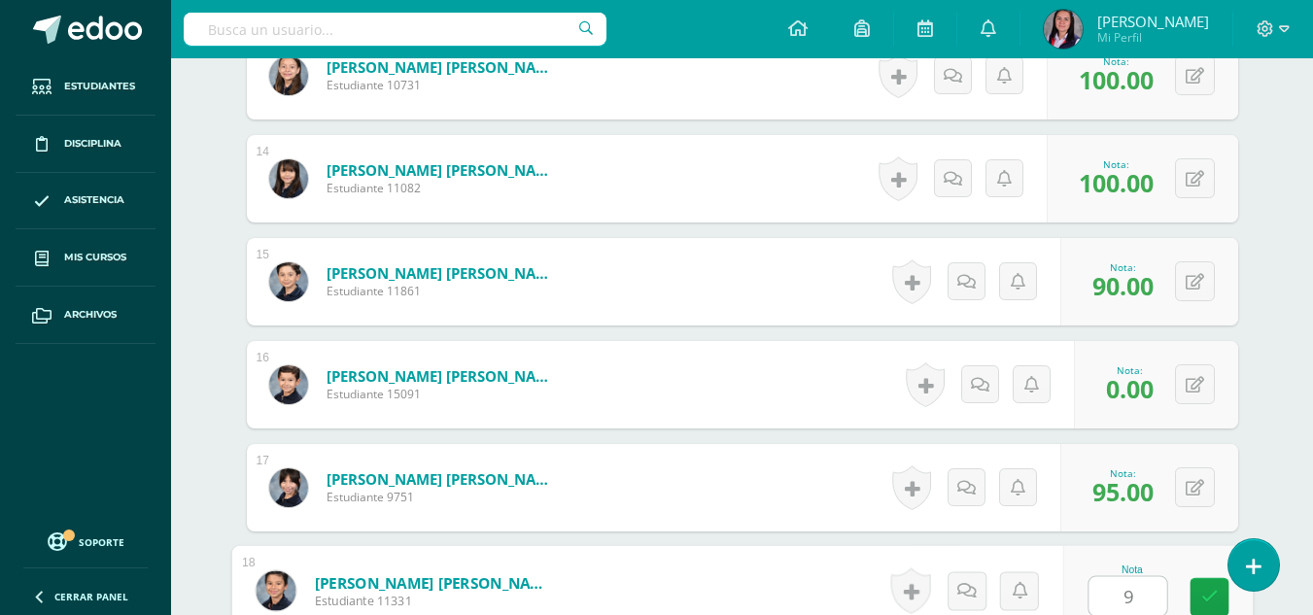
type input "95"
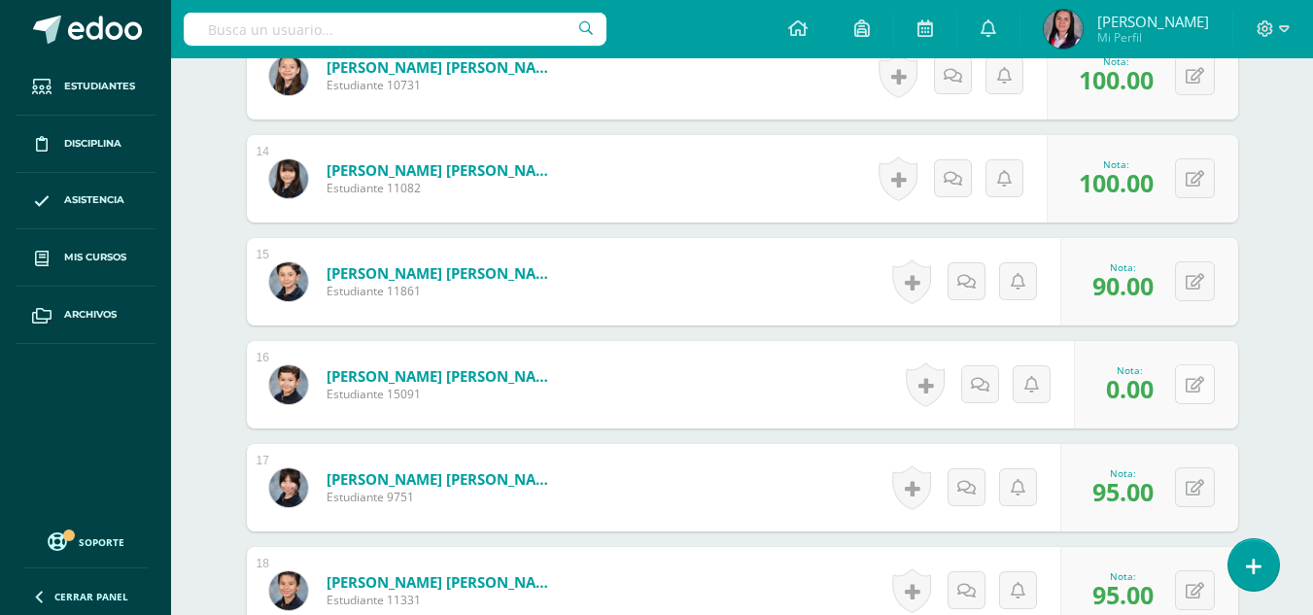
click at [1190, 390] on button at bounding box center [1195, 385] width 40 height 40
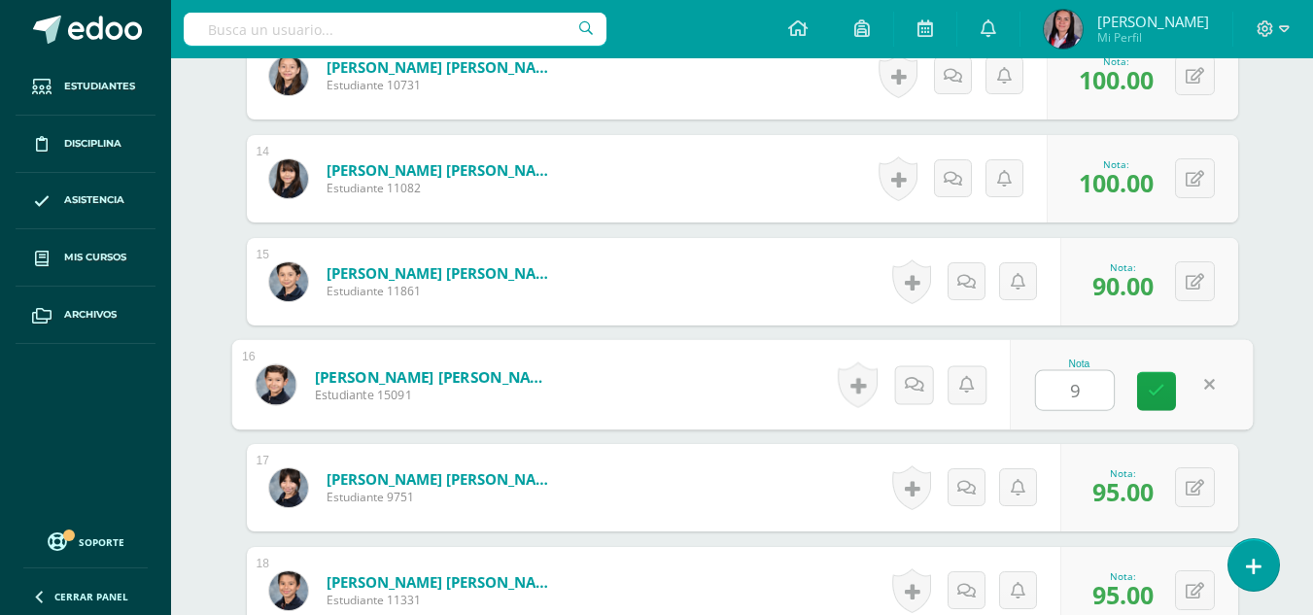
type input "90"
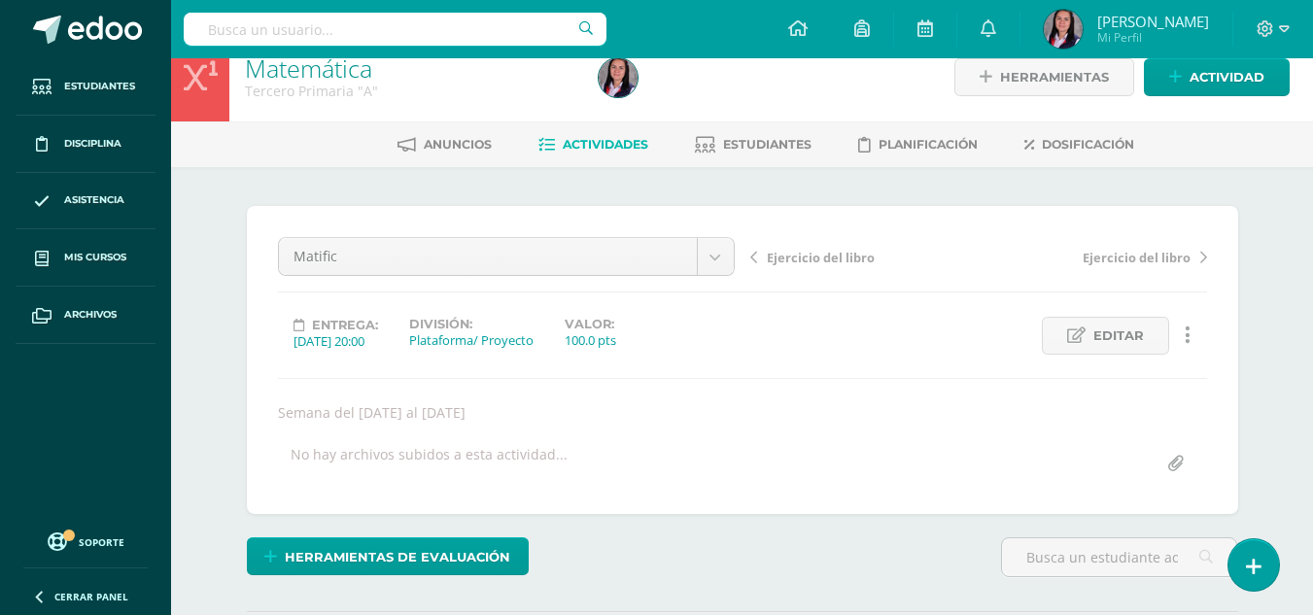
scroll to position [0, 0]
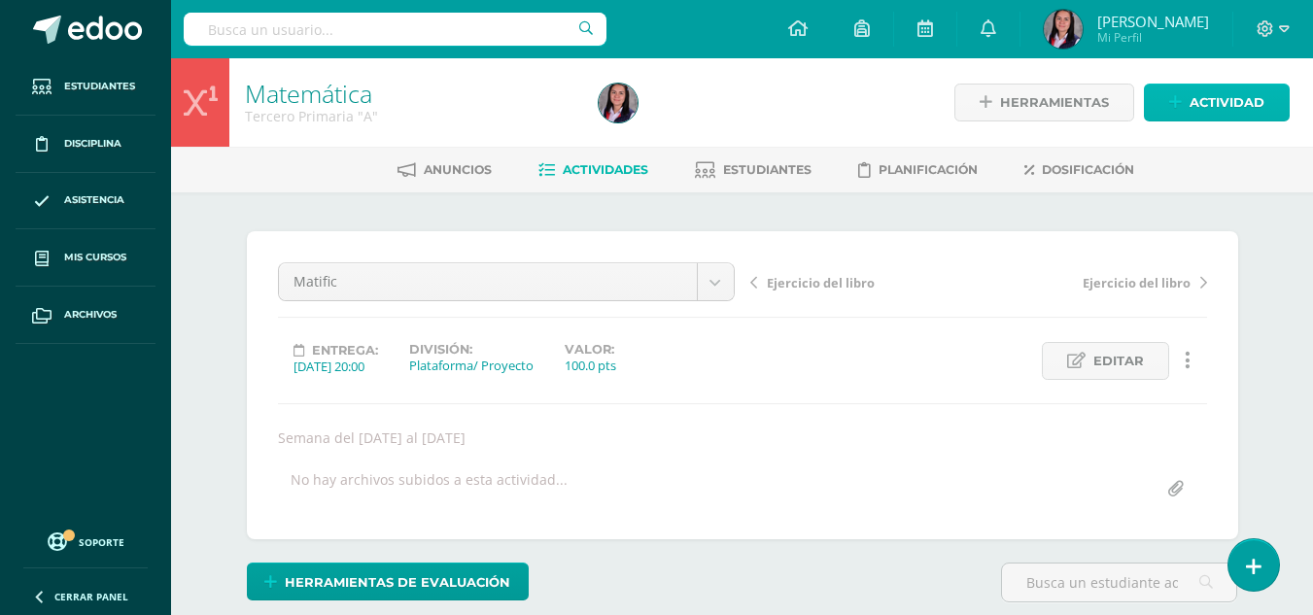
click at [1226, 112] on span "Actividad" at bounding box center [1227, 103] width 75 height 36
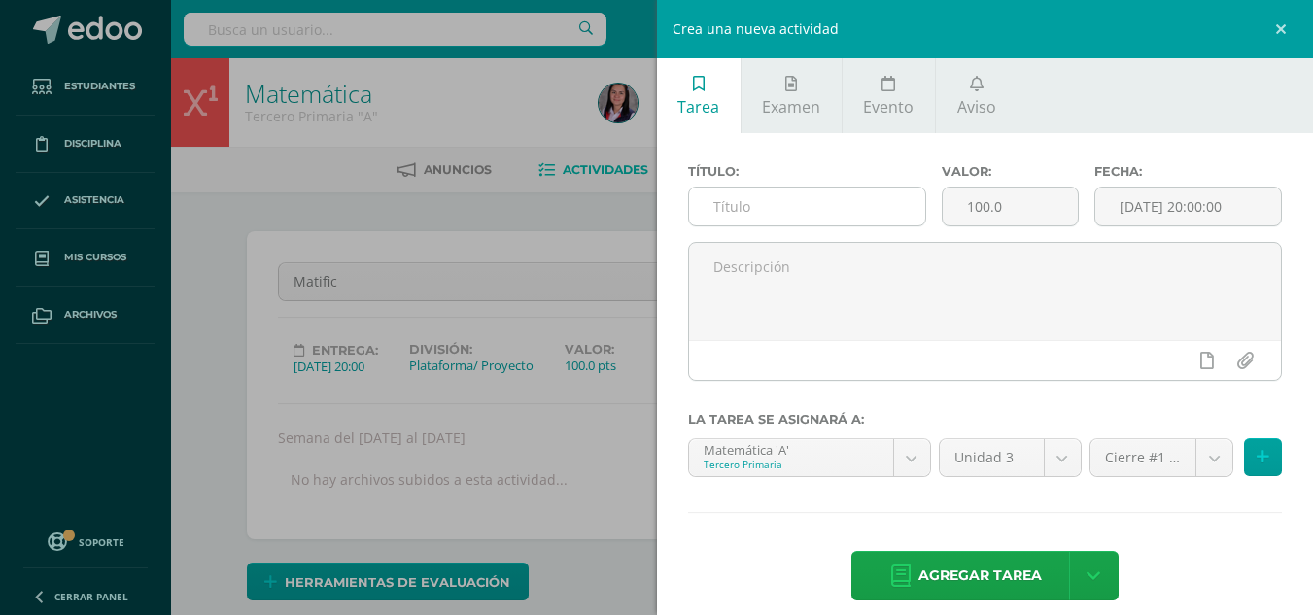
click at [773, 206] on input "text" at bounding box center [807, 207] width 236 height 38
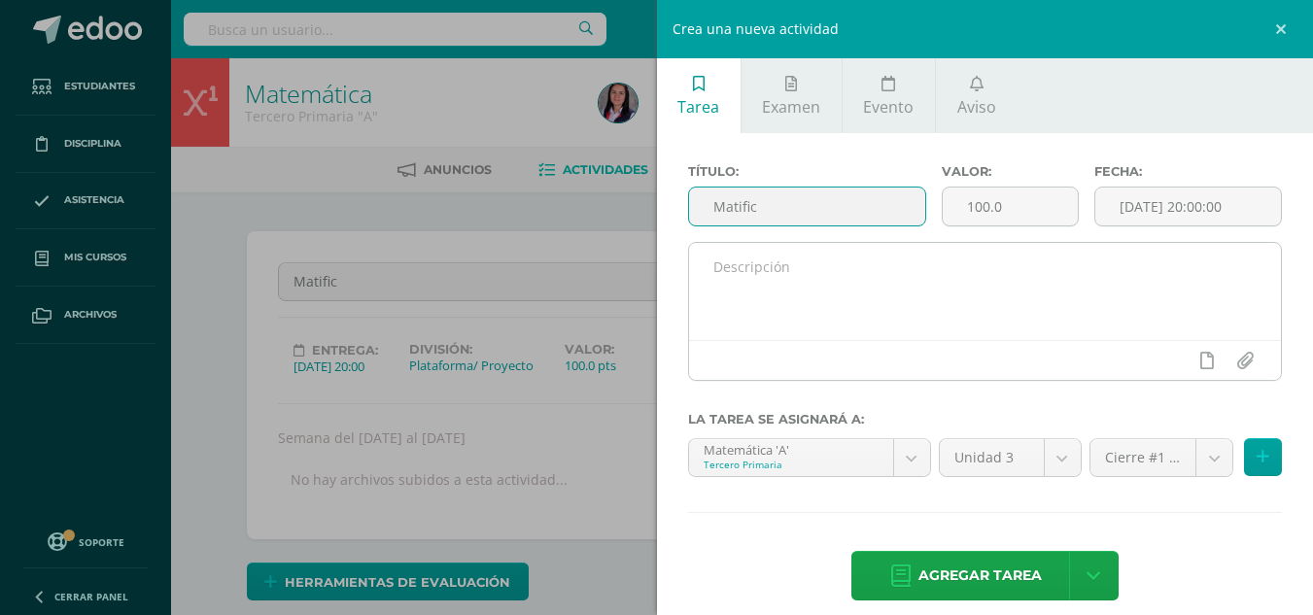
type input "Matific"
click at [820, 337] on textarea at bounding box center [985, 291] width 593 height 97
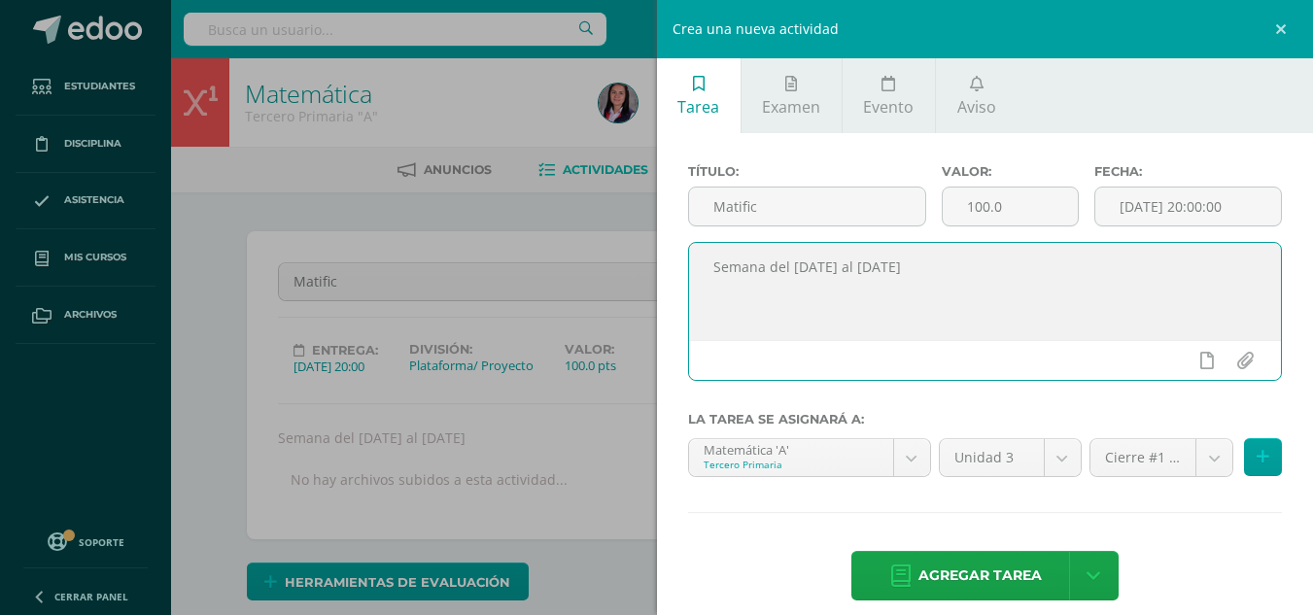
type textarea "Semana del [DATE] al [DATE]"
click at [1217, 174] on label "Fecha:" at bounding box center [1189, 171] width 188 height 15
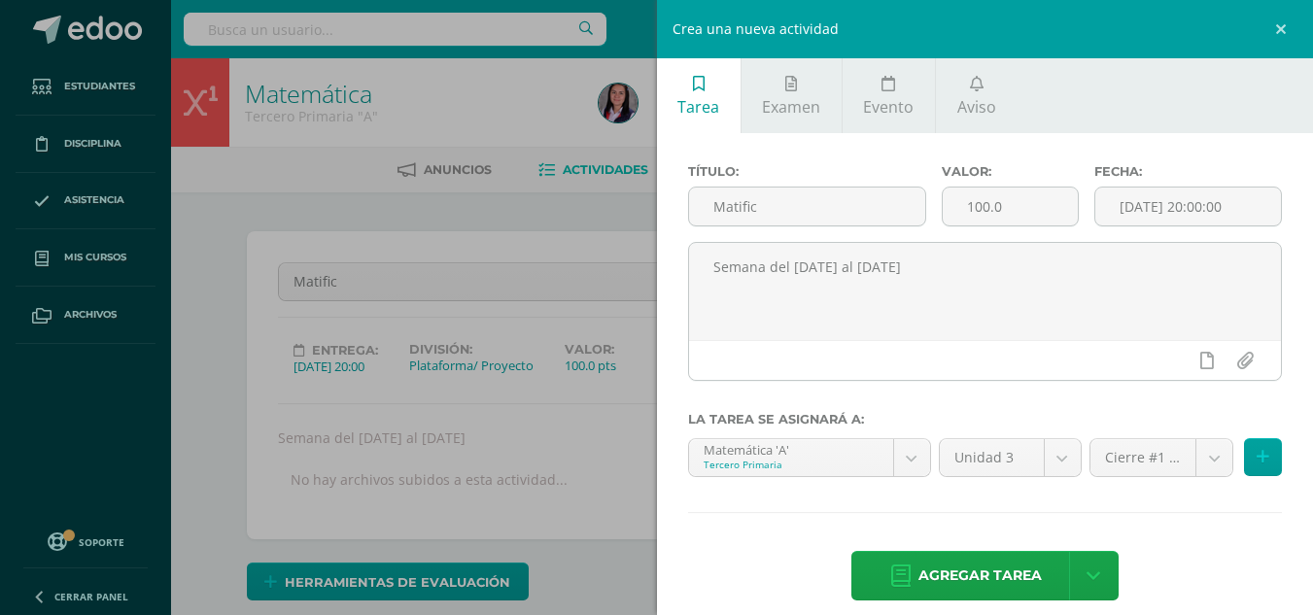
drag, startPoint x: 1220, startPoint y: 229, endPoint x: 1221, endPoint y: 201, distance: 28.2
click at [1221, 227] on div "Fecha: 2025-08-13 20:00:00" at bounding box center [1188, 203] width 203 height 78
click at [1221, 201] on input "[DATE] 20:00:00" at bounding box center [1189, 207] width 186 height 38
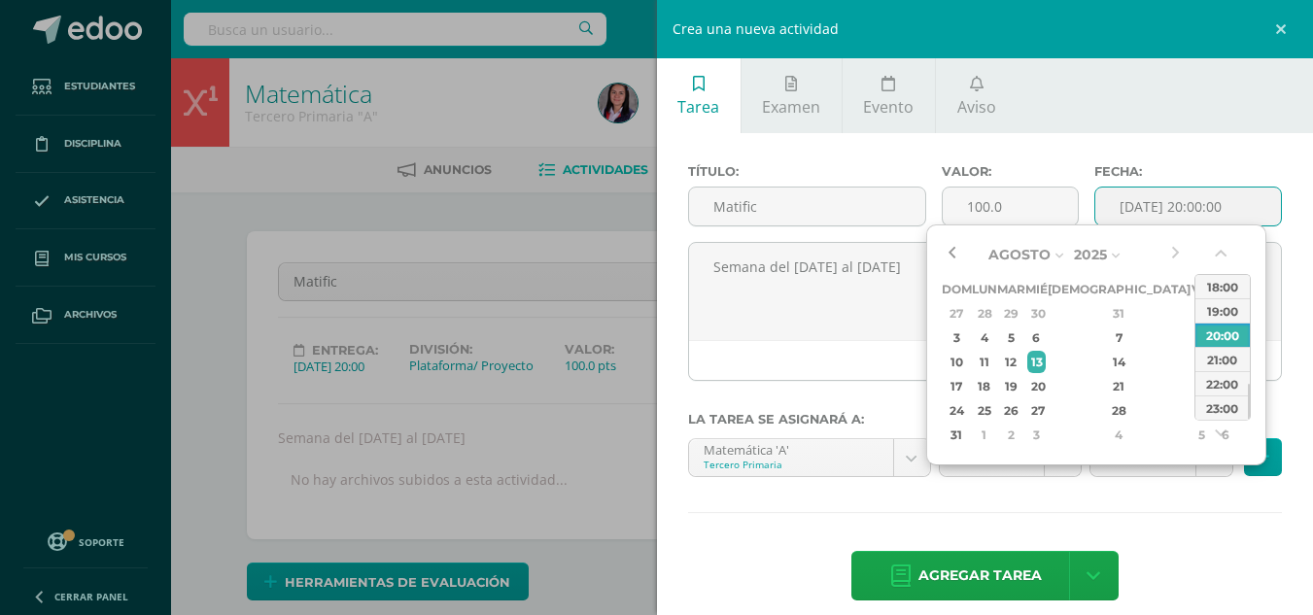
click at [958, 255] on button "button" at bounding box center [951, 254] width 19 height 29
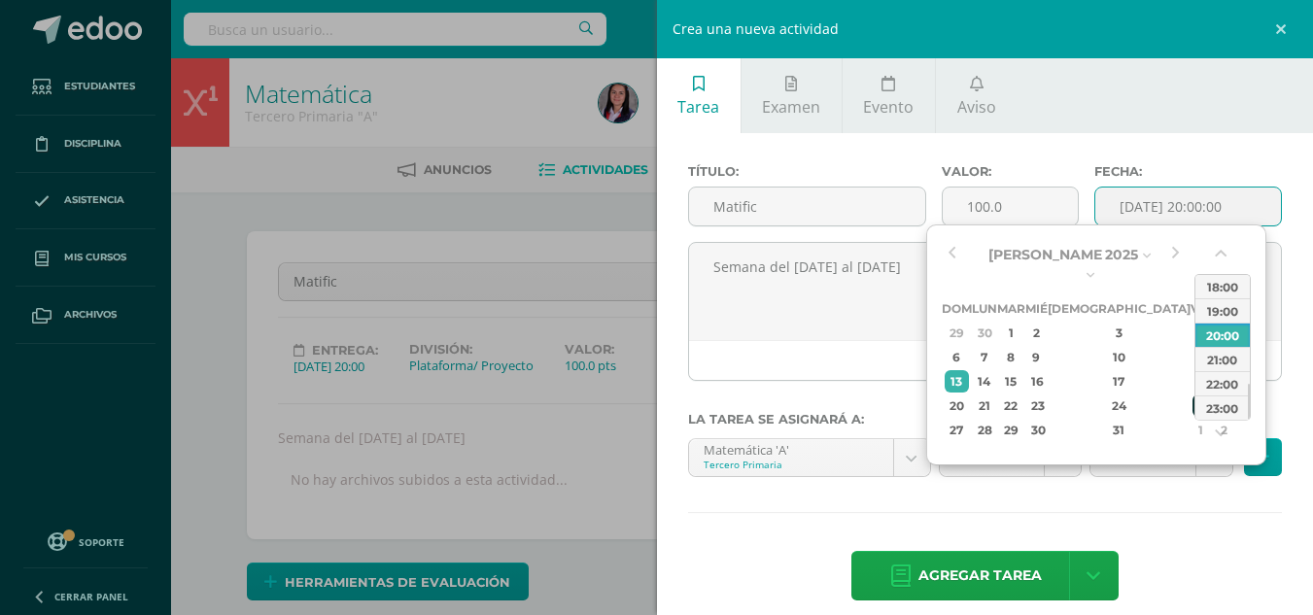
click at [1193, 395] on div "25" at bounding box center [1201, 406] width 17 height 22
type input "2025-07-25 20:00"
click at [1162, 501] on div "Título: Matific Valor: 100.0 Fecha: 2025-07-25 20:00 Semana del 21 al 25 de jul…" at bounding box center [985, 384] width 657 height 503
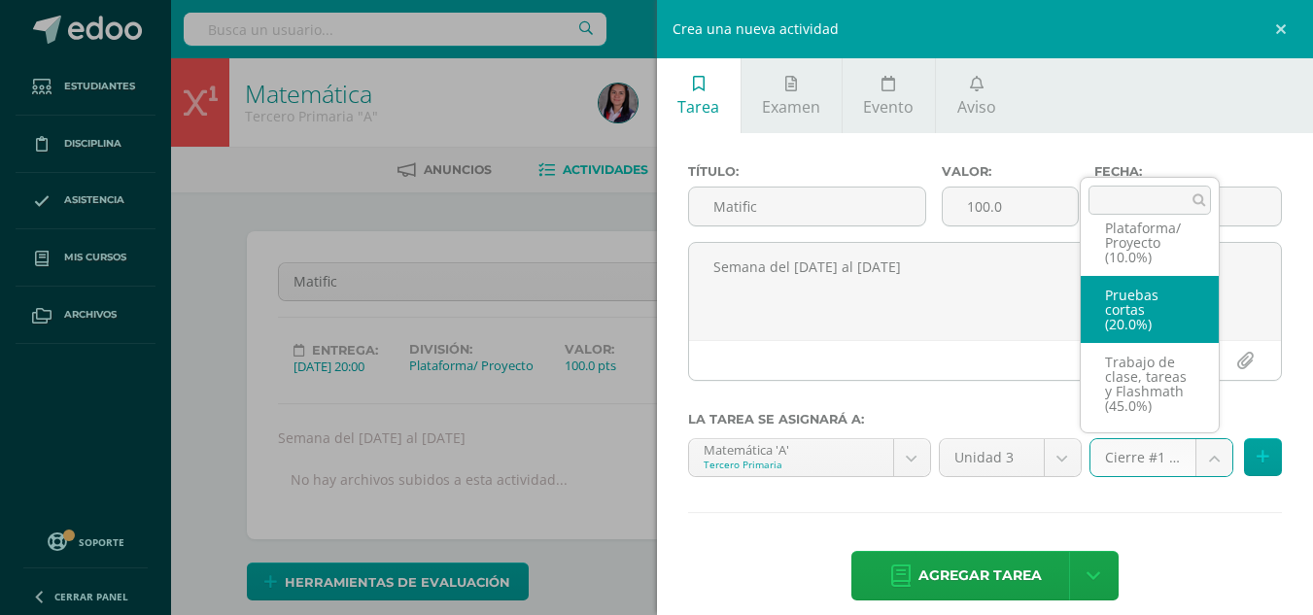
scroll to position [113, 0]
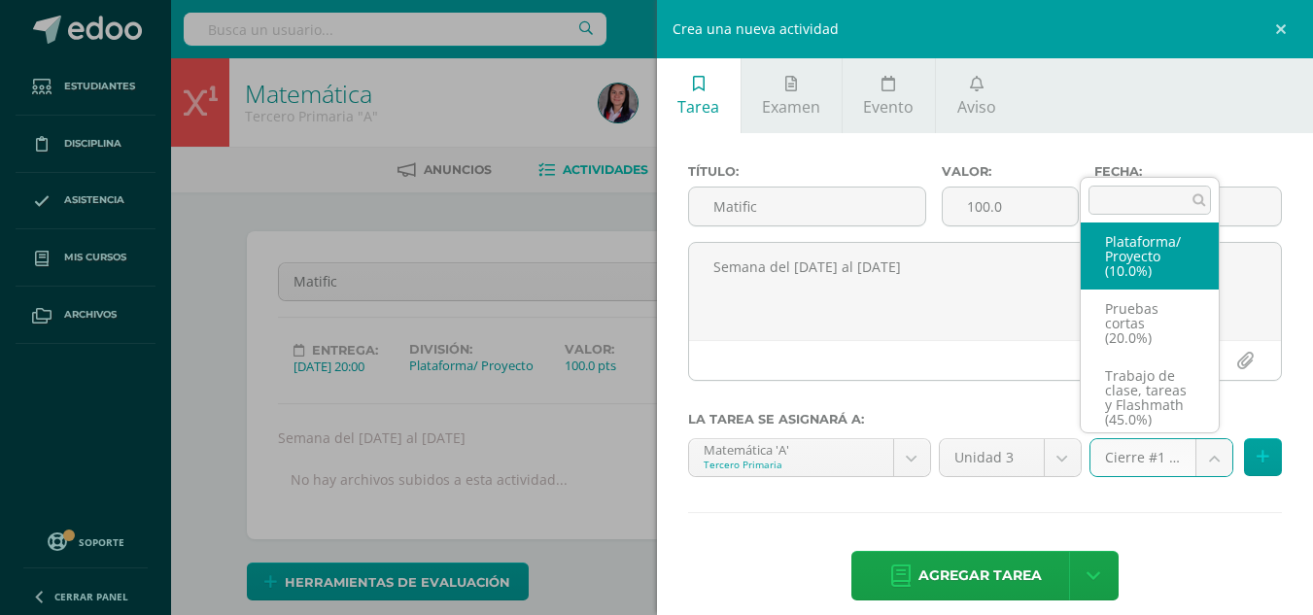
select select "227961"
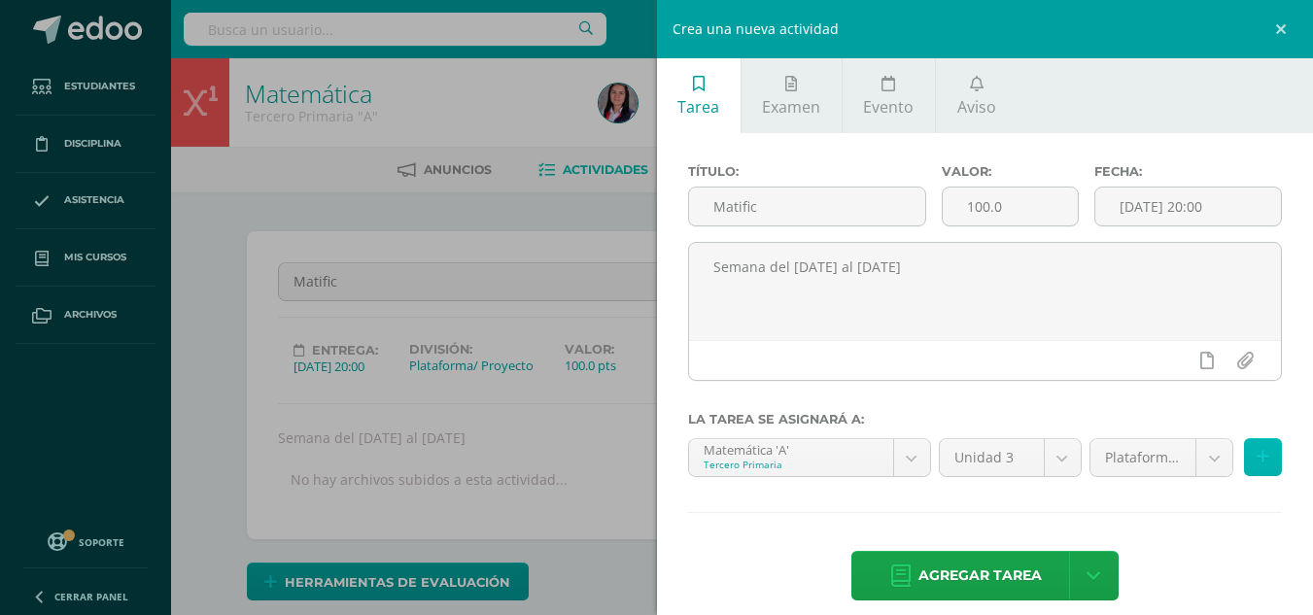
click at [1244, 454] on button at bounding box center [1263, 457] width 38 height 38
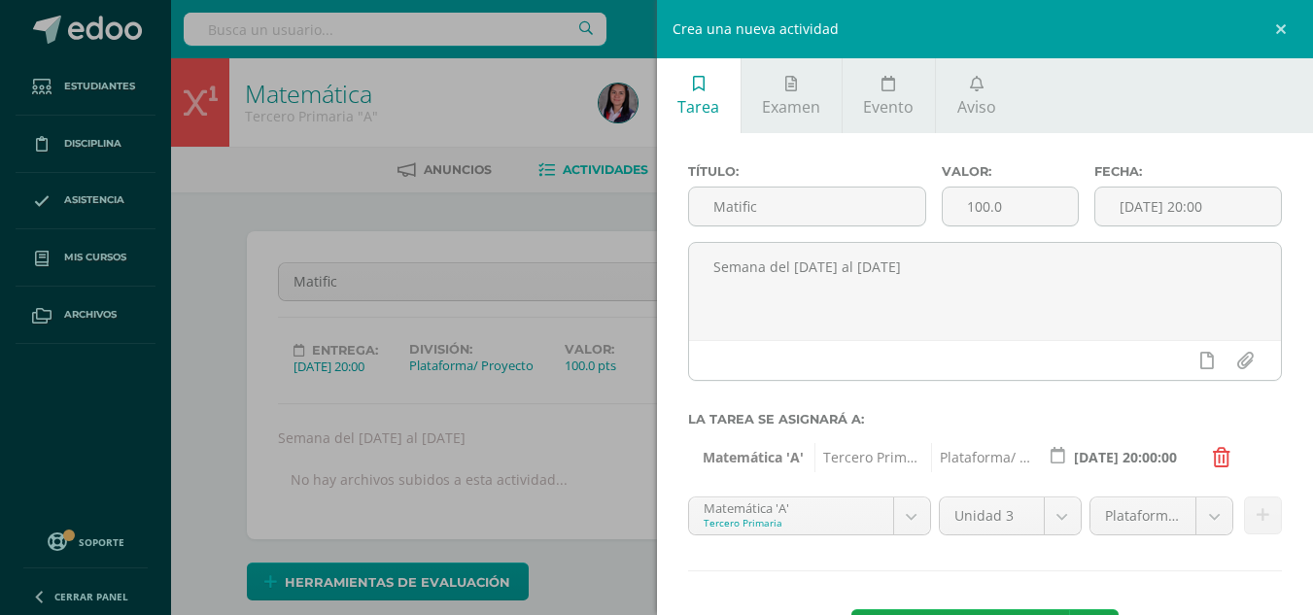
scroll to position [79, 0]
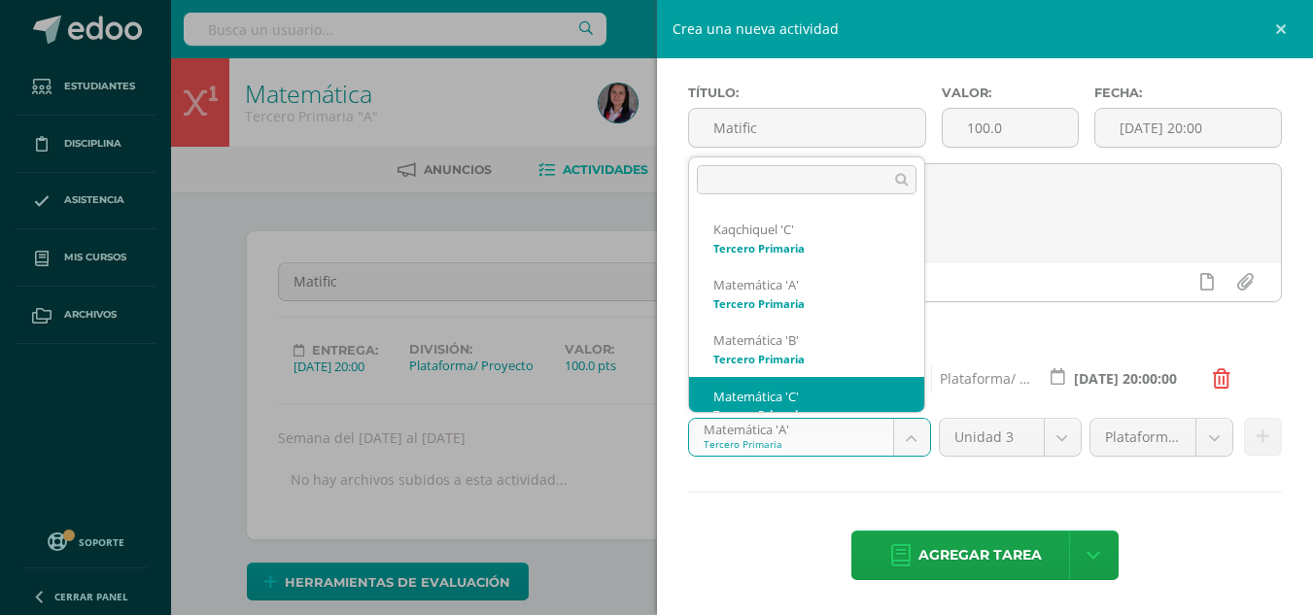
scroll to position [19, 0]
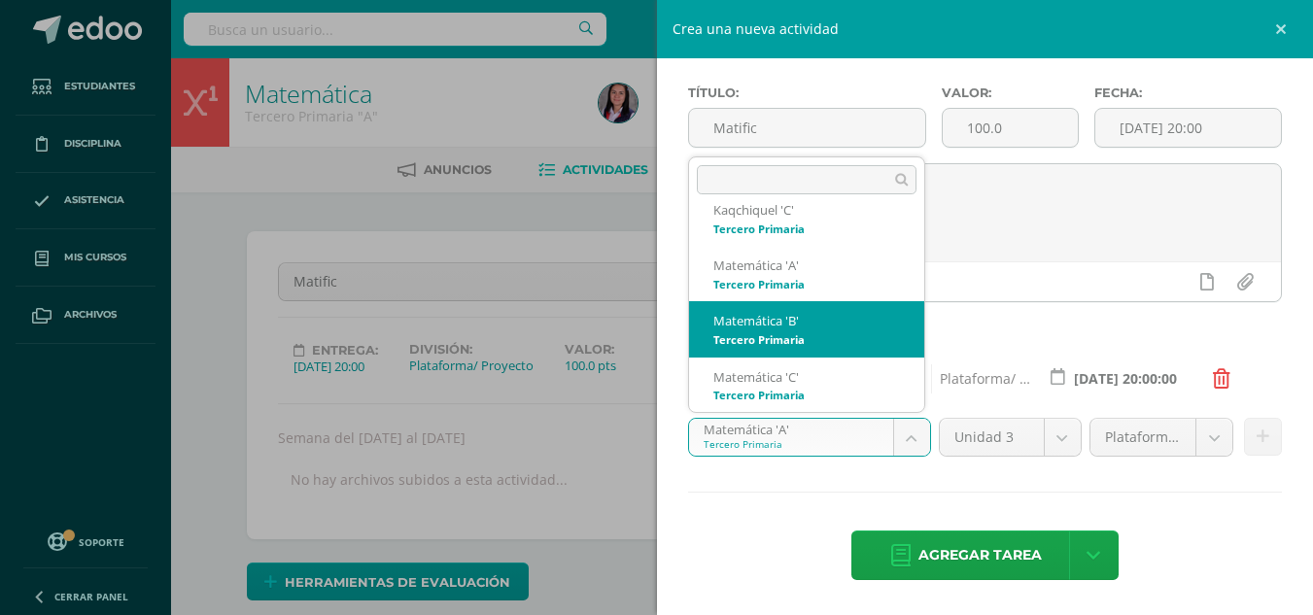
select select "211043"
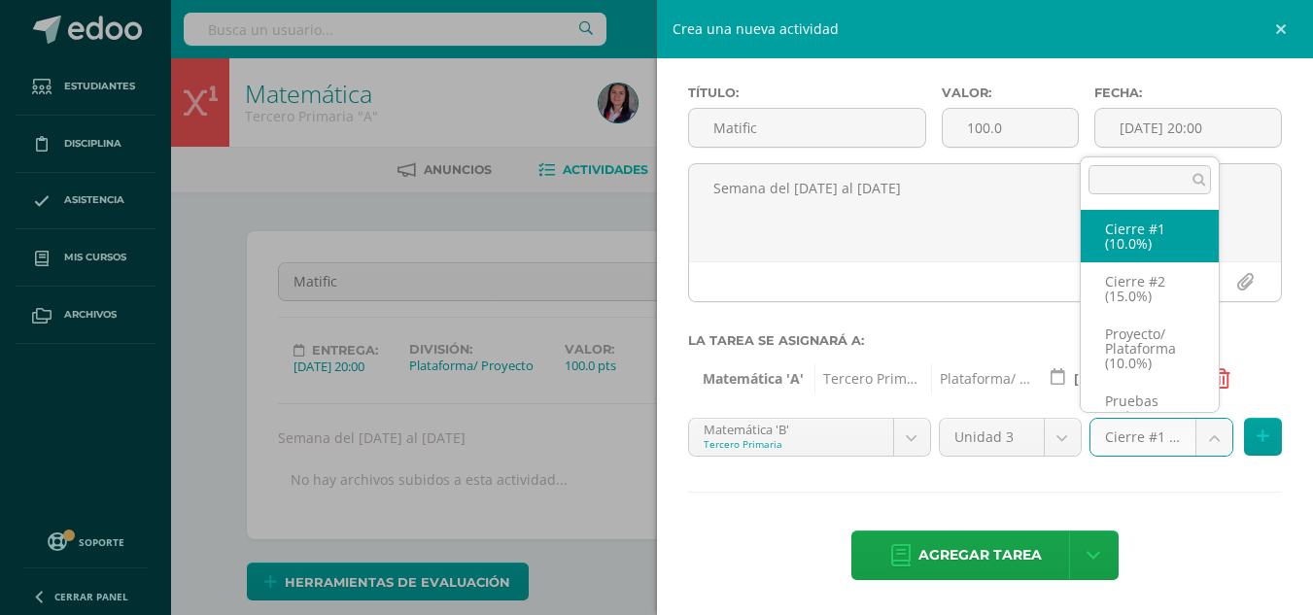
scroll to position [37, 0]
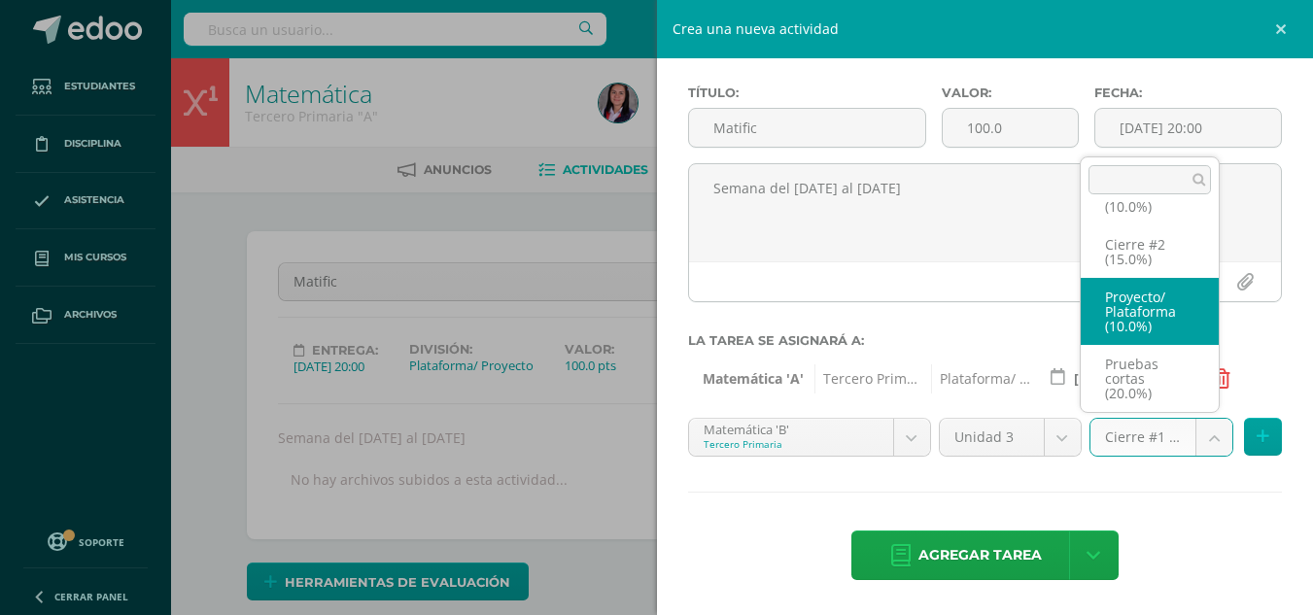
select select "227967"
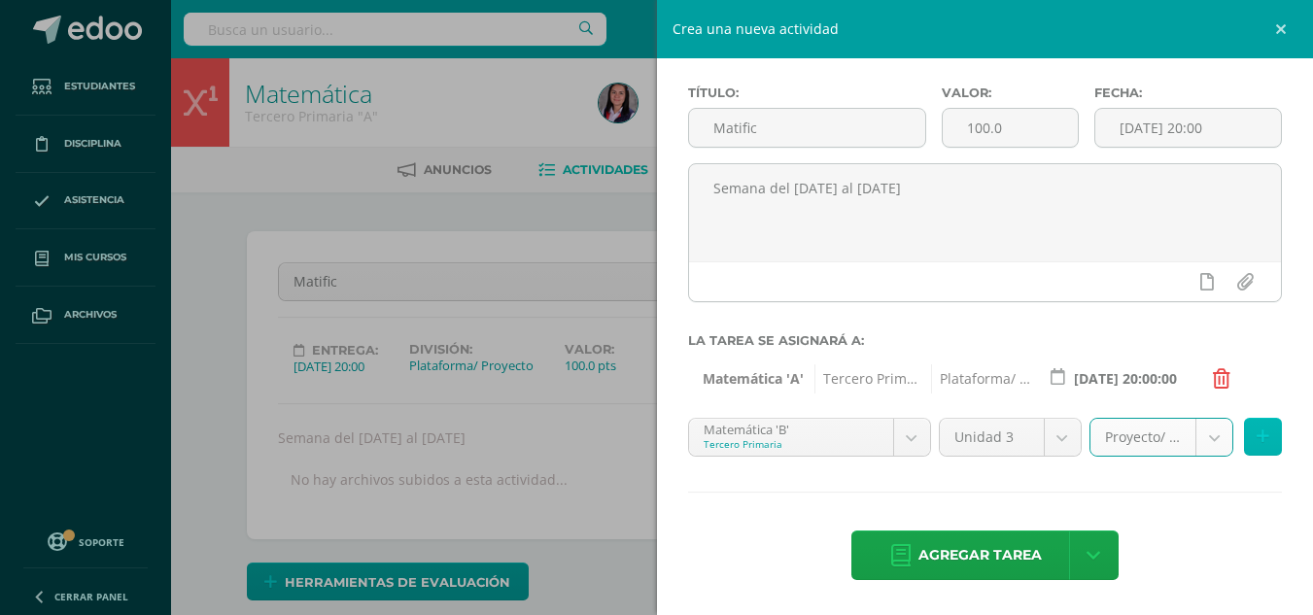
click at [1257, 434] on icon at bounding box center [1263, 437] width 13 height 17
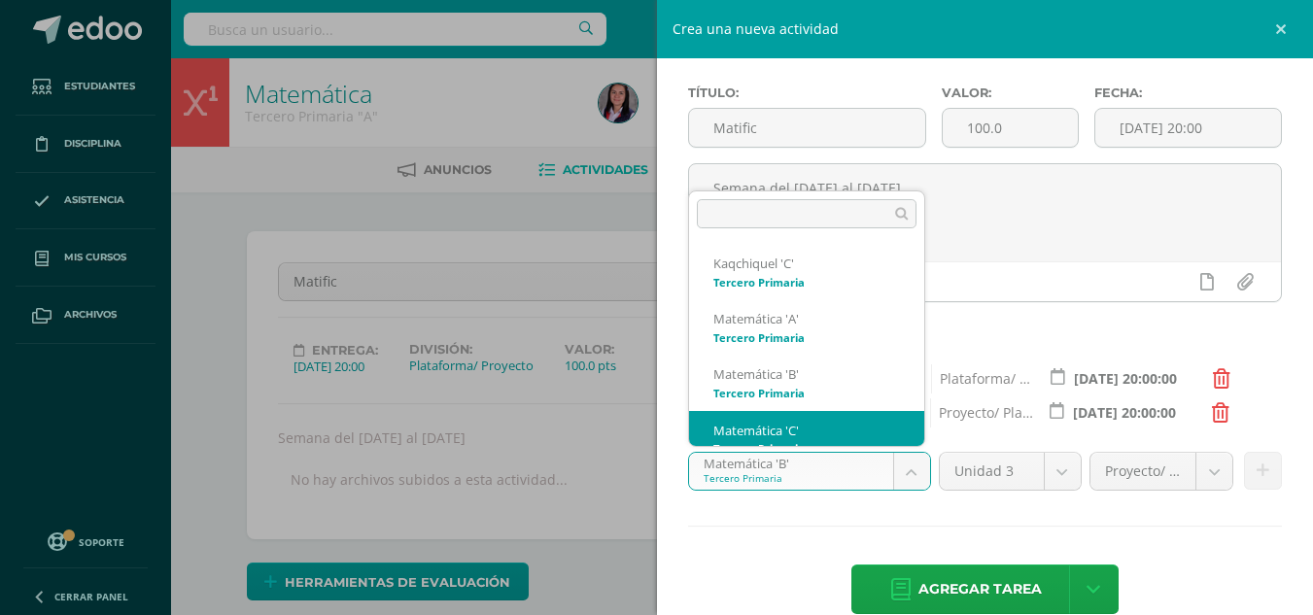
scroll to position [19, 0]
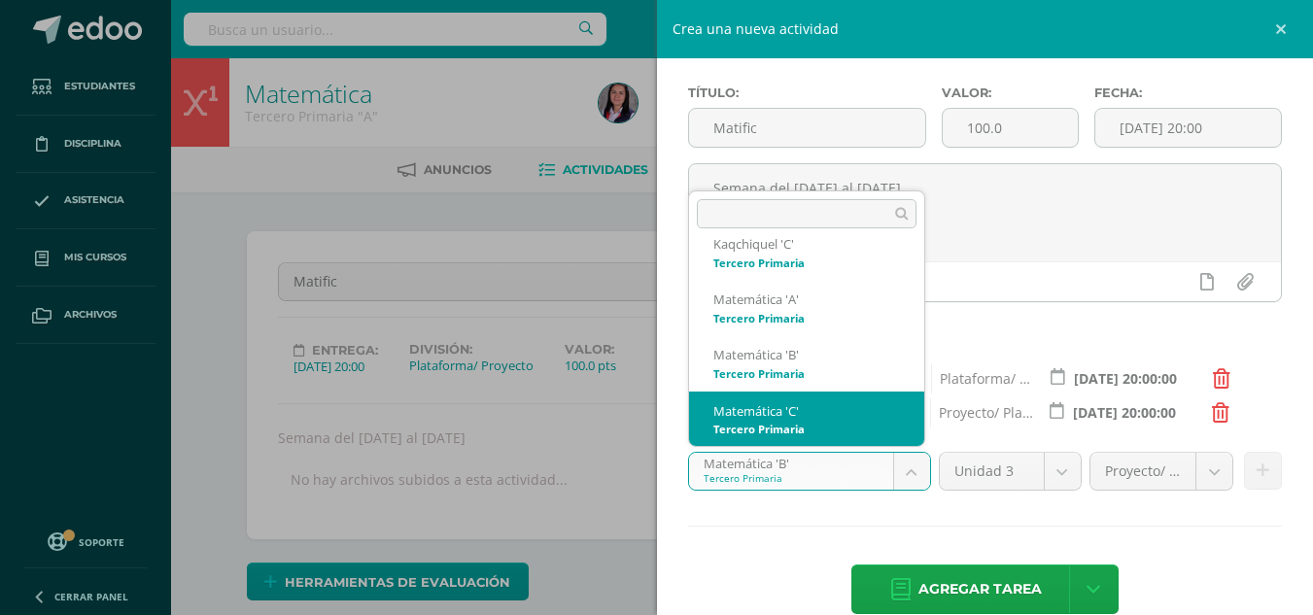
select select "211113"
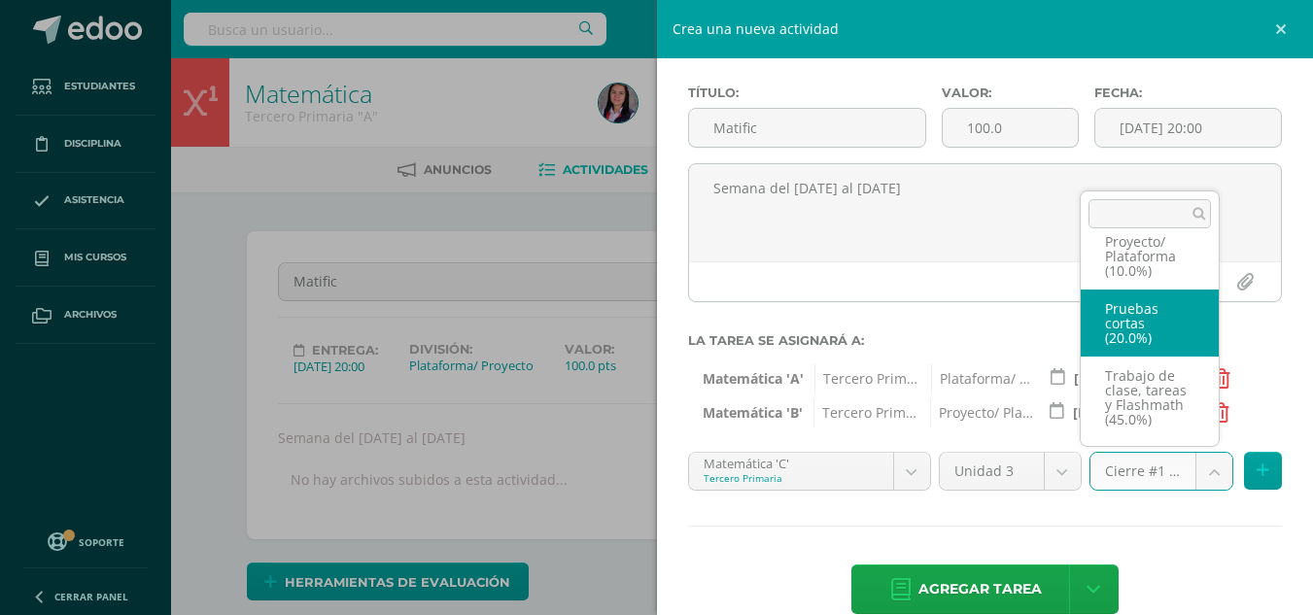
scroll to position [113, 0]
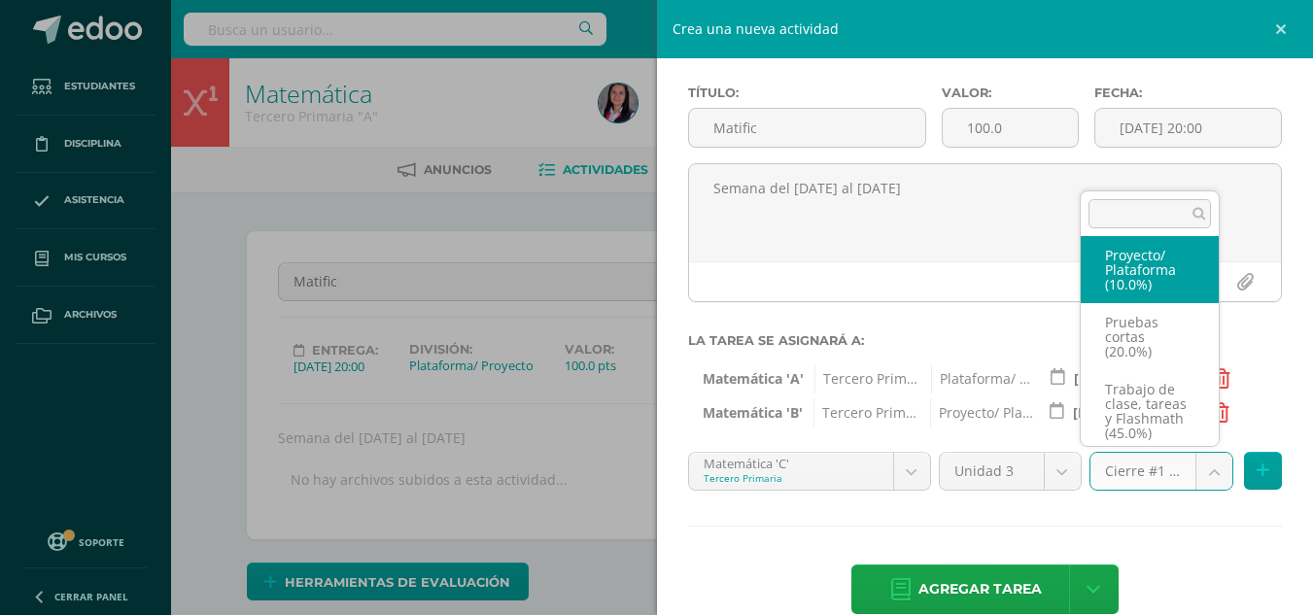
select select "227954"
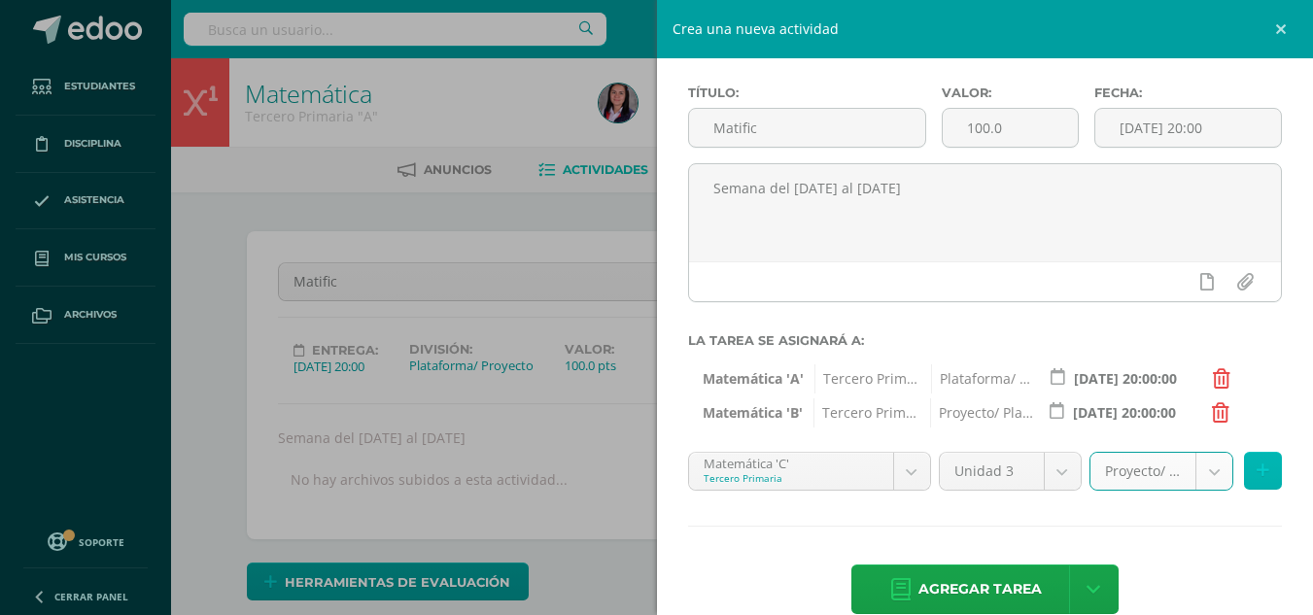
click at [1257, 469] on icon at bounding box center [1263, 471] width 13 height 17
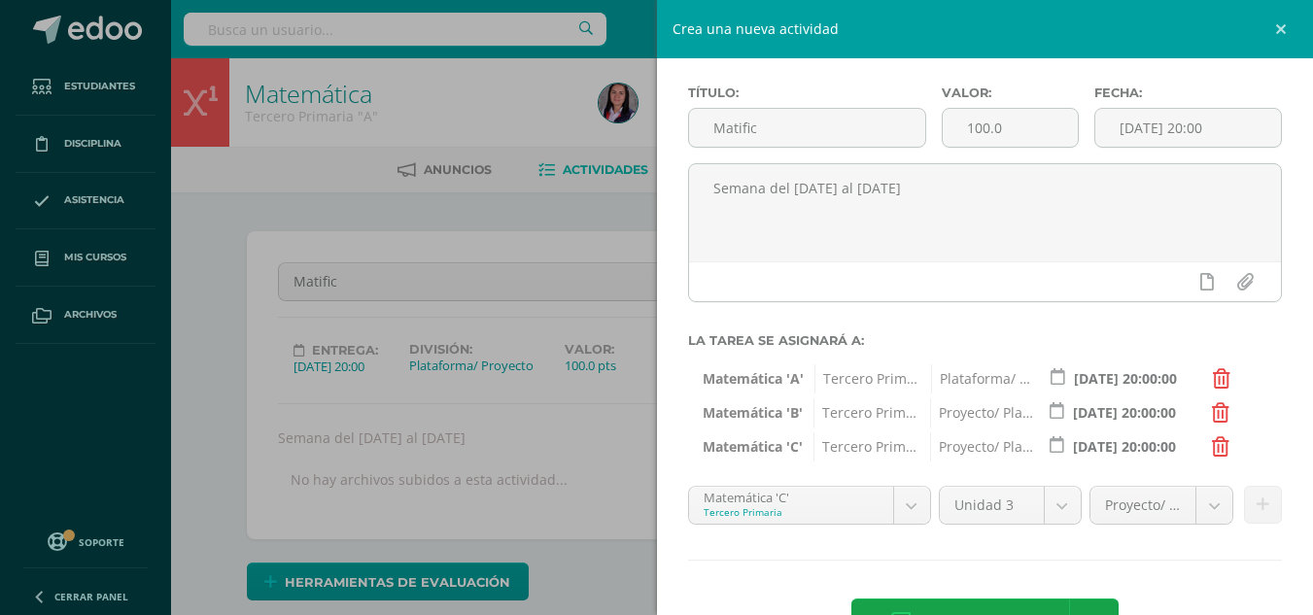
scroll to position [147, 0]
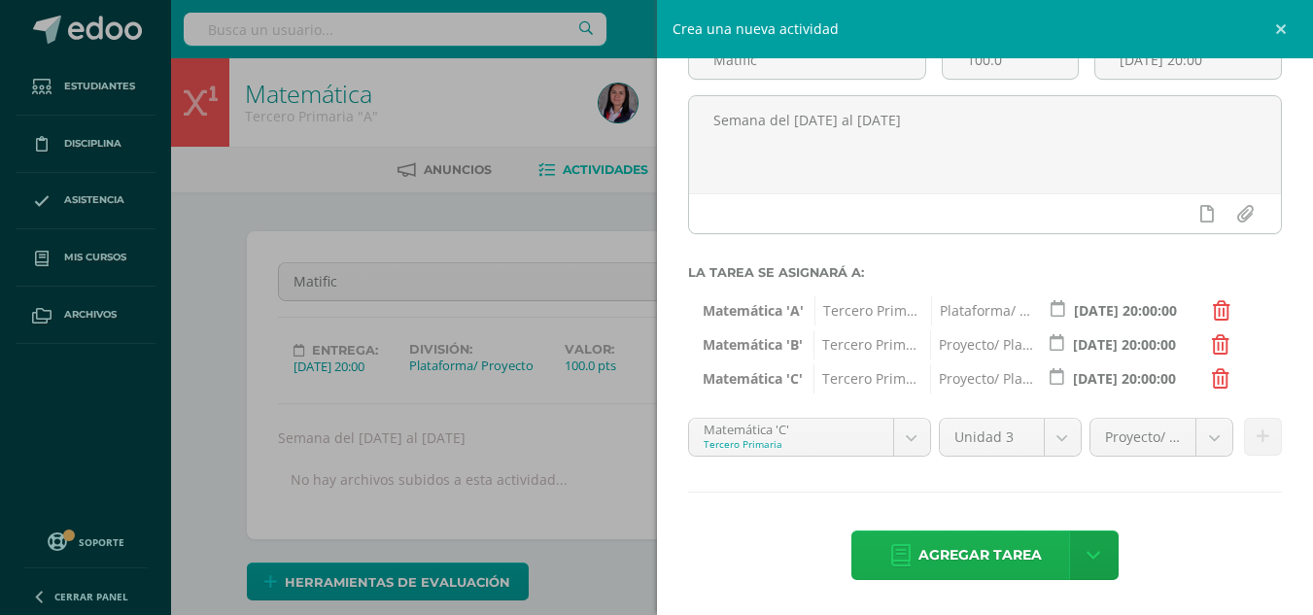
click at [1037, 550] on link "Agregar tarea" at bounding box center [966, 556] width 229 height 50
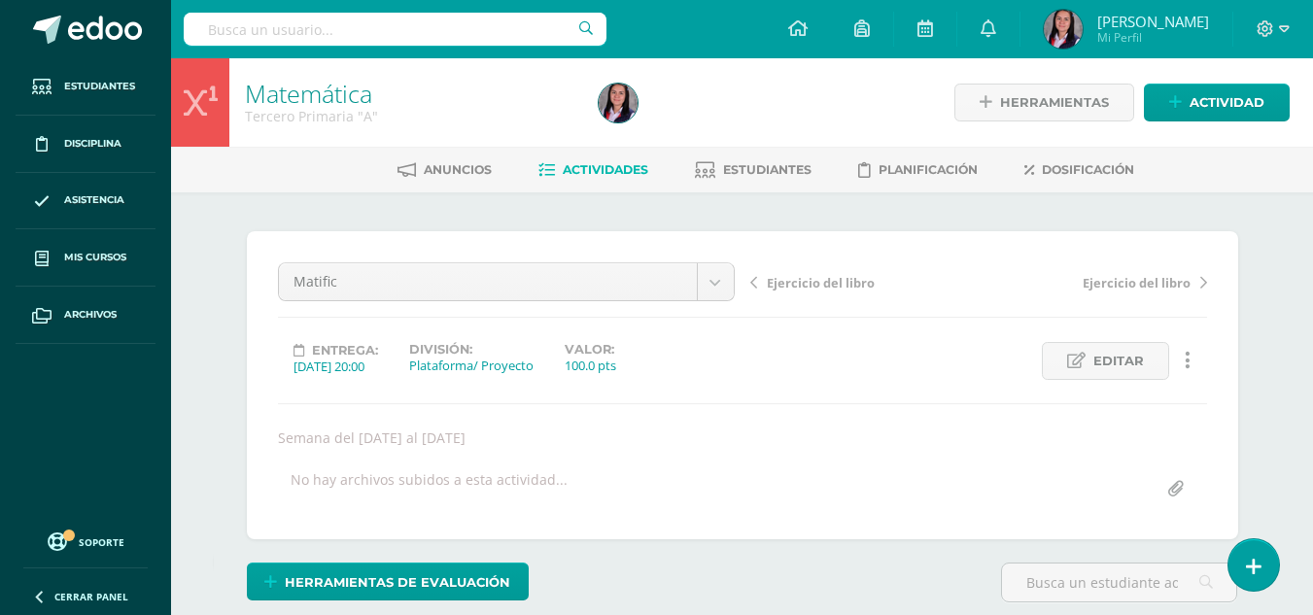
click at [614, 175] on span "Actividades" at bounding box center [606, 169] width 86 height 15
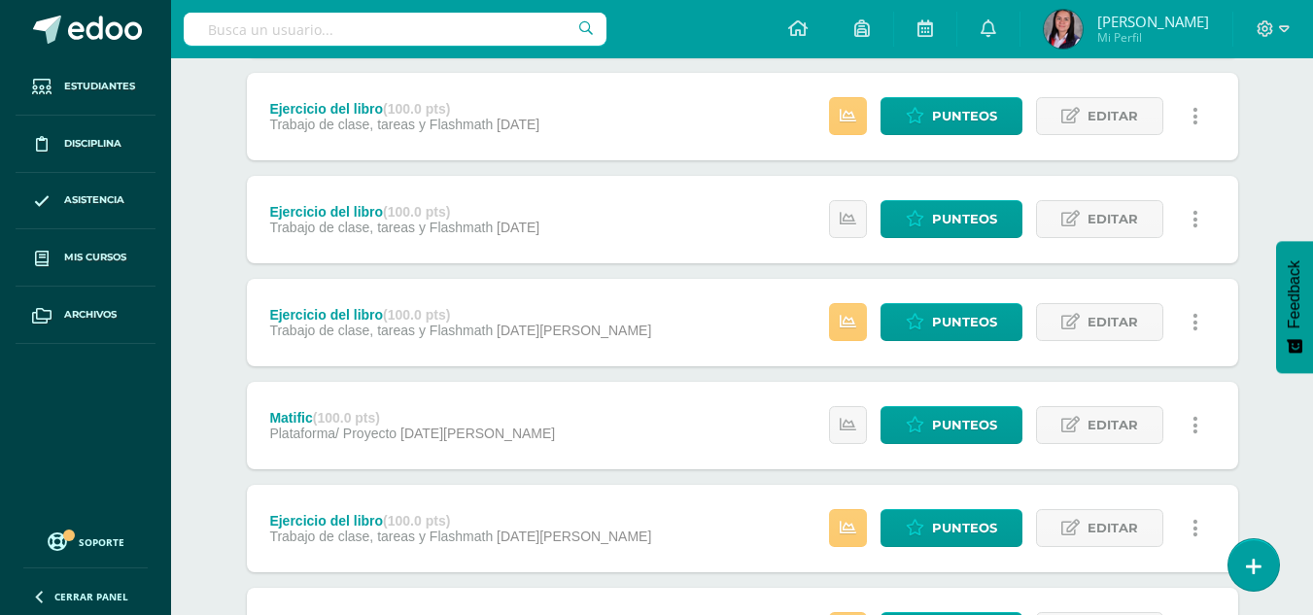
scroll to position [875, 0]
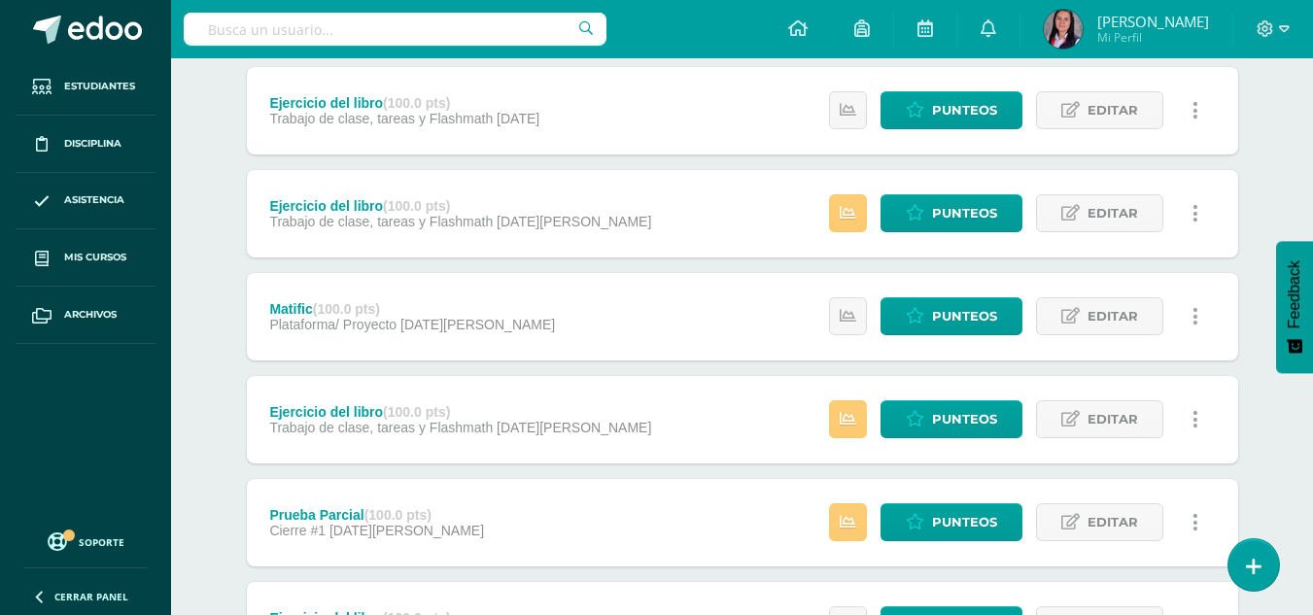
click at [619, 302] on div "Matific (100.0 pts) Plataforma/ Proyecto [DATE] Estatus de Actividad: 0 Estudia…" at bounding box center [743, 316] width 992 height 87
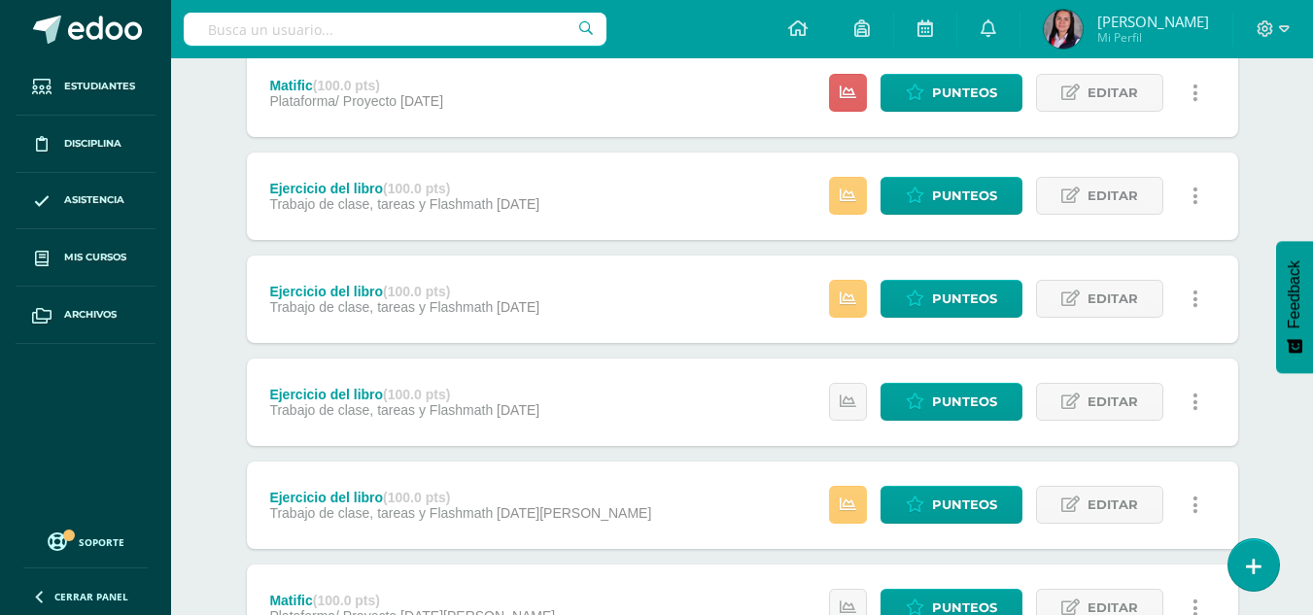
scroll to position [486, 0]
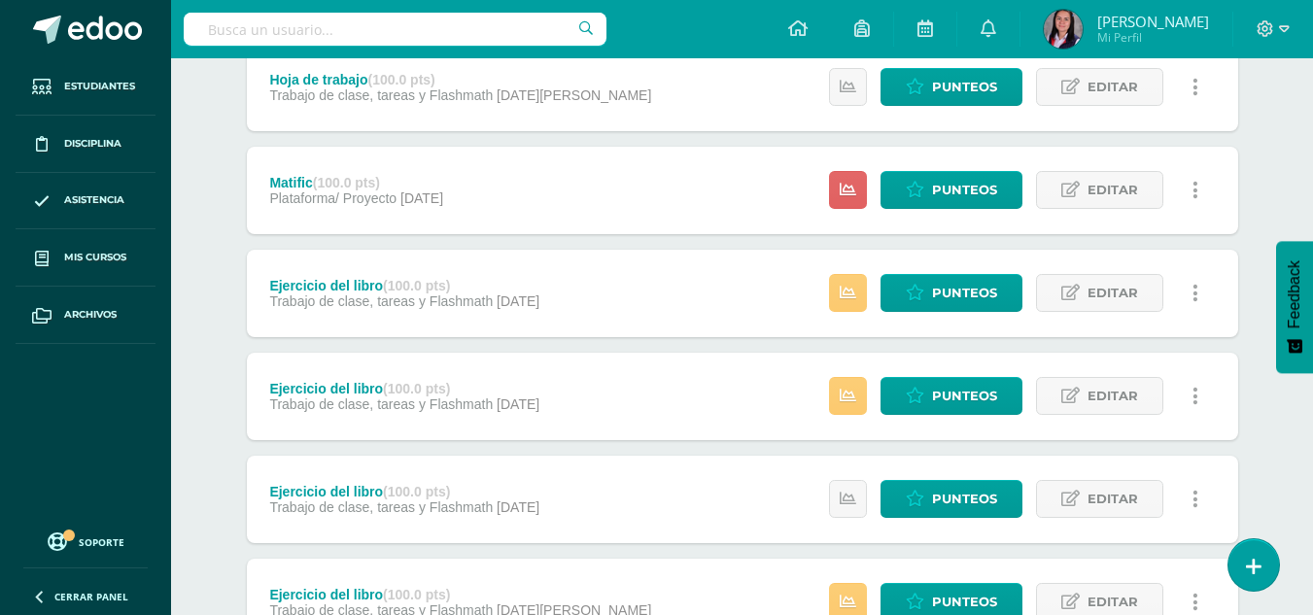
click at [757, 181] on div "Matific (100.0 pts) Plataforma/ Proyecto [DATE] Estatus de Actividad: 18 Estudi…" at bounding box center [743, 190] width 992 height 87
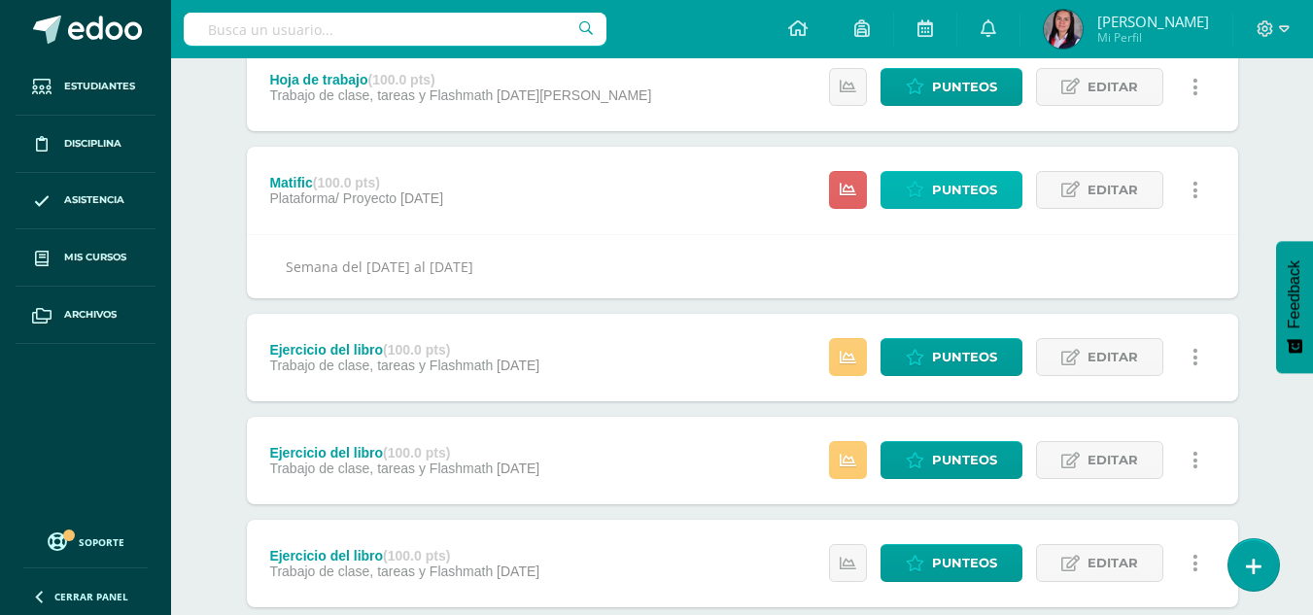
click at [949, 194] on span "Punteos" at bounding box center [964, 190] width 65 height 36
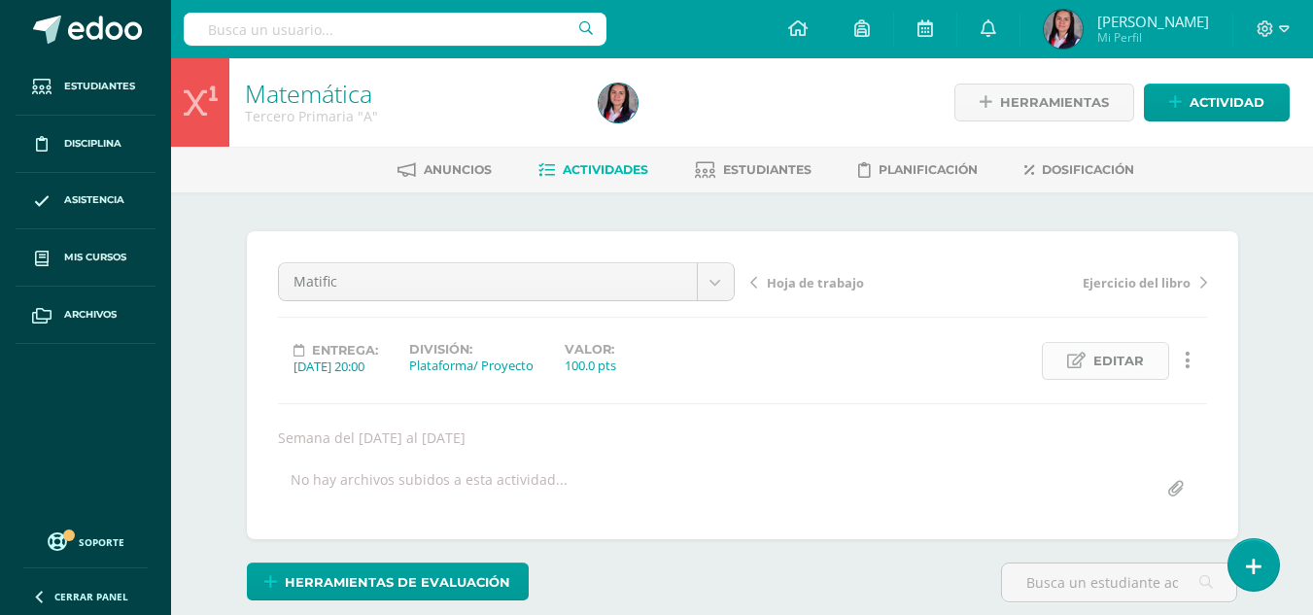
click at [1107, 349] on span "Editar" at bounding box center [1119, 361] width 51 height 36
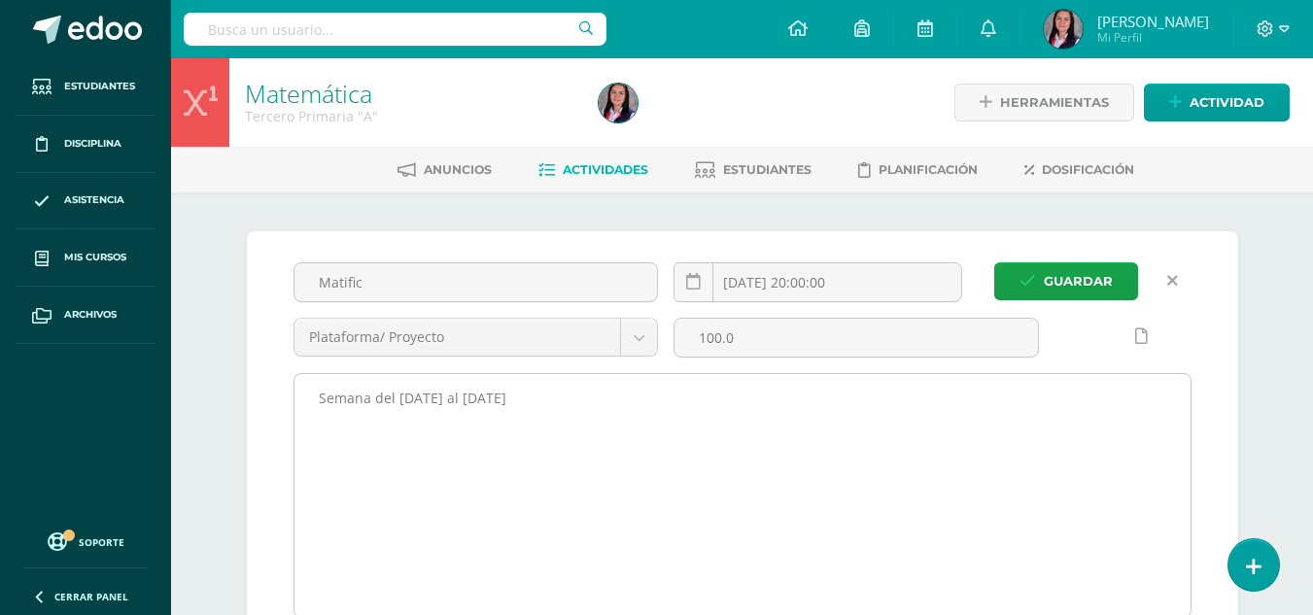
scroll to position [1, 0]
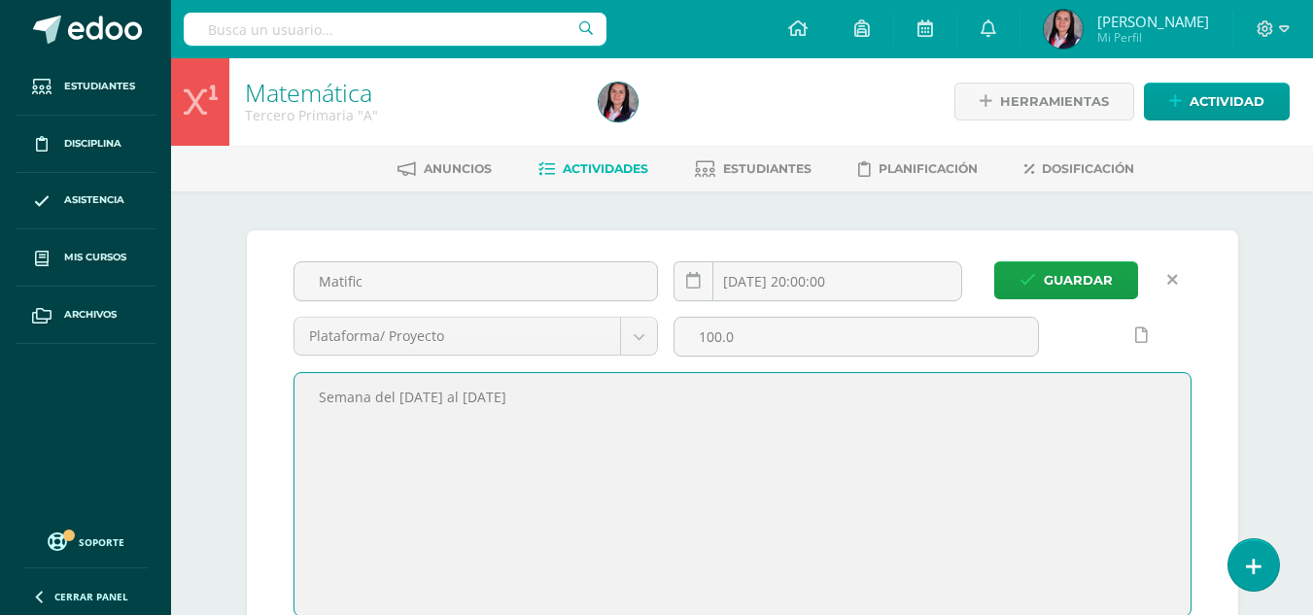
click at [449, 393] on textarea "Semana del [DATE] al [DATE]" at bounding box center [743, 494] width 896 height 243
type textarea "Semana del [DATE] al [DATE]"
click at [894, 282] on input "2025-07-25 20:00:00" at bounding box center [818, 280] width 287 height 38
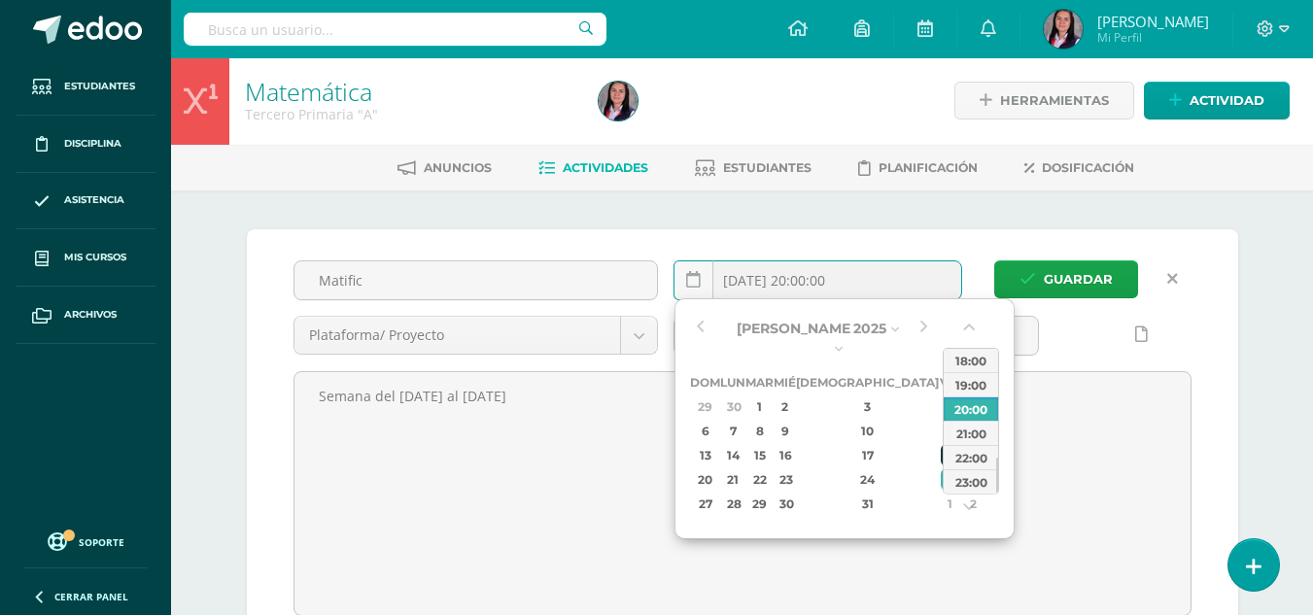
click at [941, 444] on div "18" at bounding box center [949, 455] width 17 height 22
type input "2025-07-18 20:00"
click at [1158, 352] on link at bounding box center [1142, 335] width 38 height 38
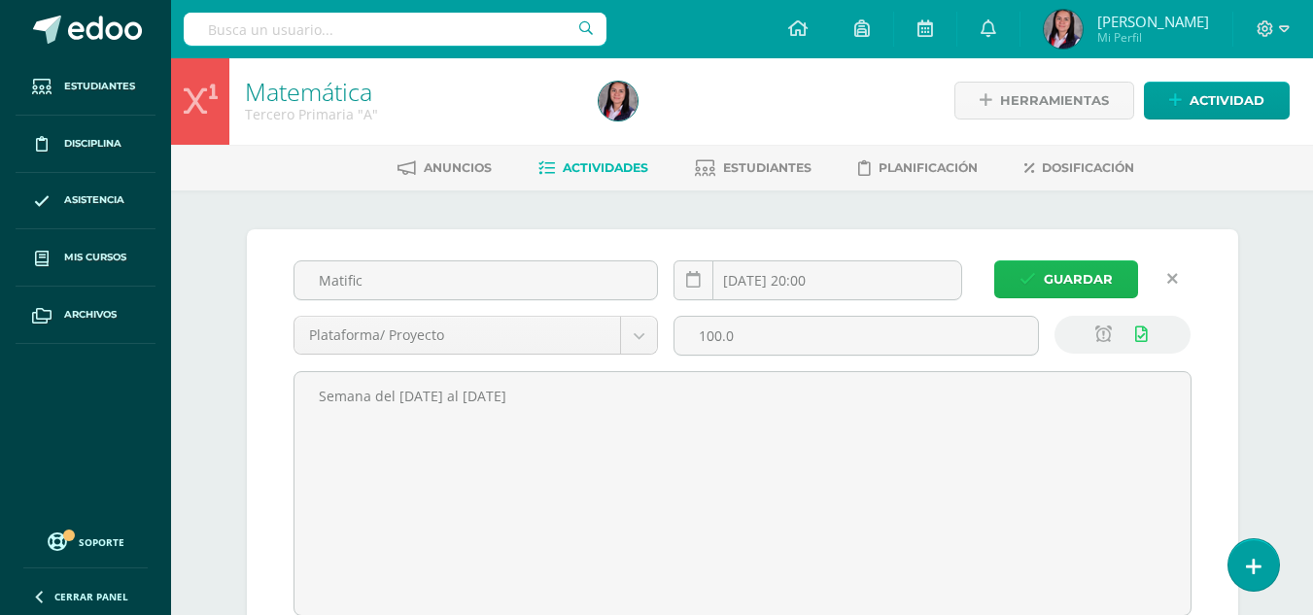
click at [1068, 275] on span "Guardar" at bounding box center [1078, 279] width 69 height 36
click at [1146, 329] on icon at bounding box center [1141, 335] width 13 height 17
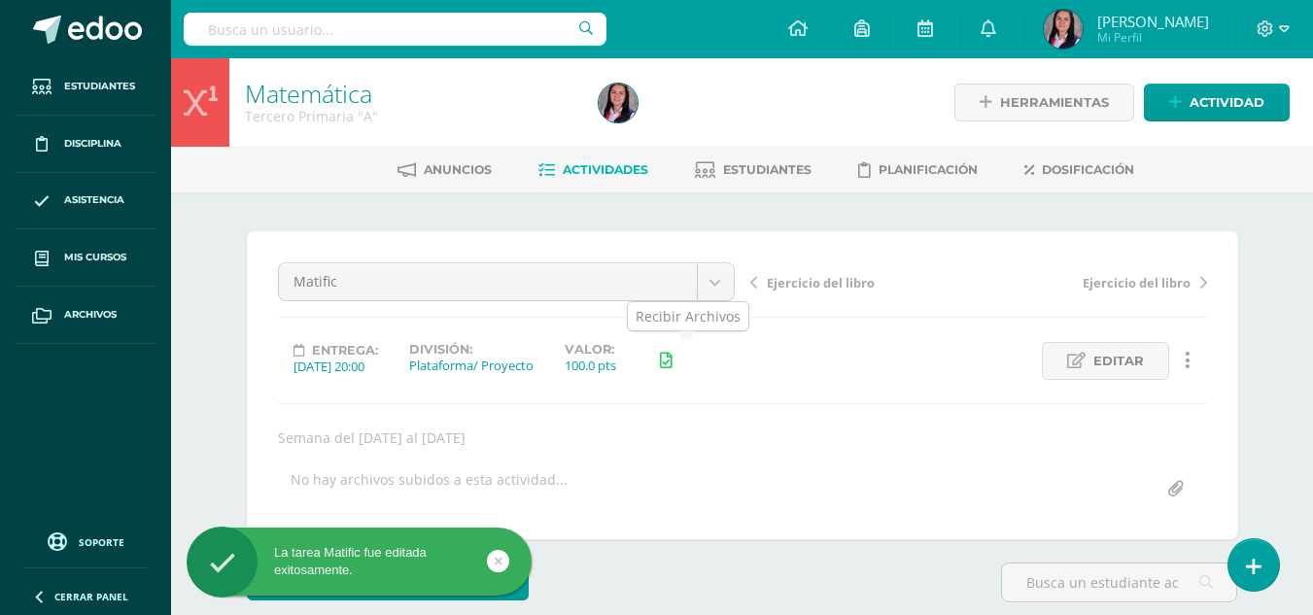
click at [673, 361] on icon at bounding box center [666, 361] width 13 height 17
click at [1079, 358] on icon at bounding box center [1076, 361] width 18 height 17
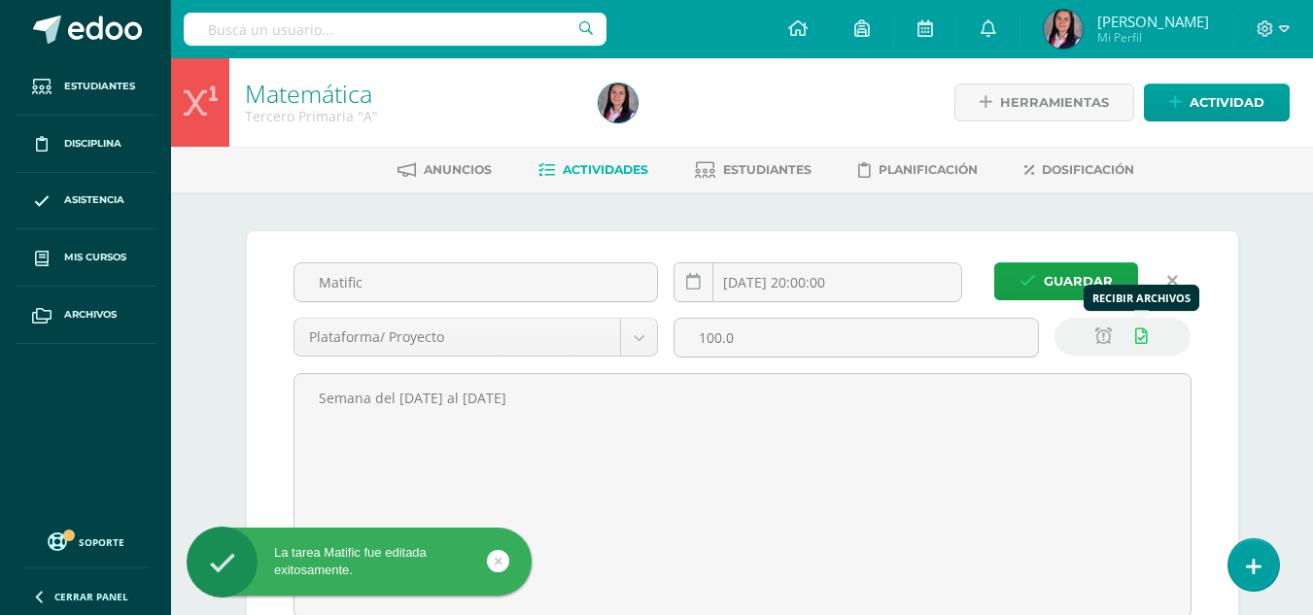
scroll to position [1, 0]
click at [1146, 330] on icon at bounding box center [1141, 336] width 13 height 17
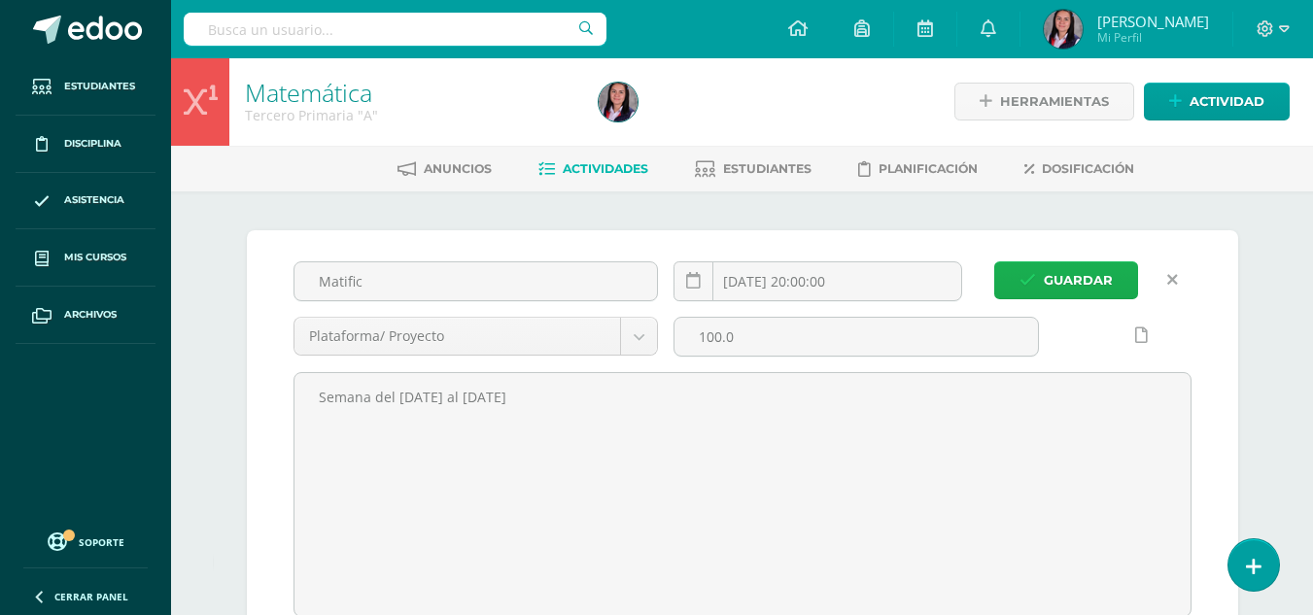
scroll to position [2, 0]
click at [1034, 274] on icon "submit" at bounding box center [1028, 279] width 17 height 17
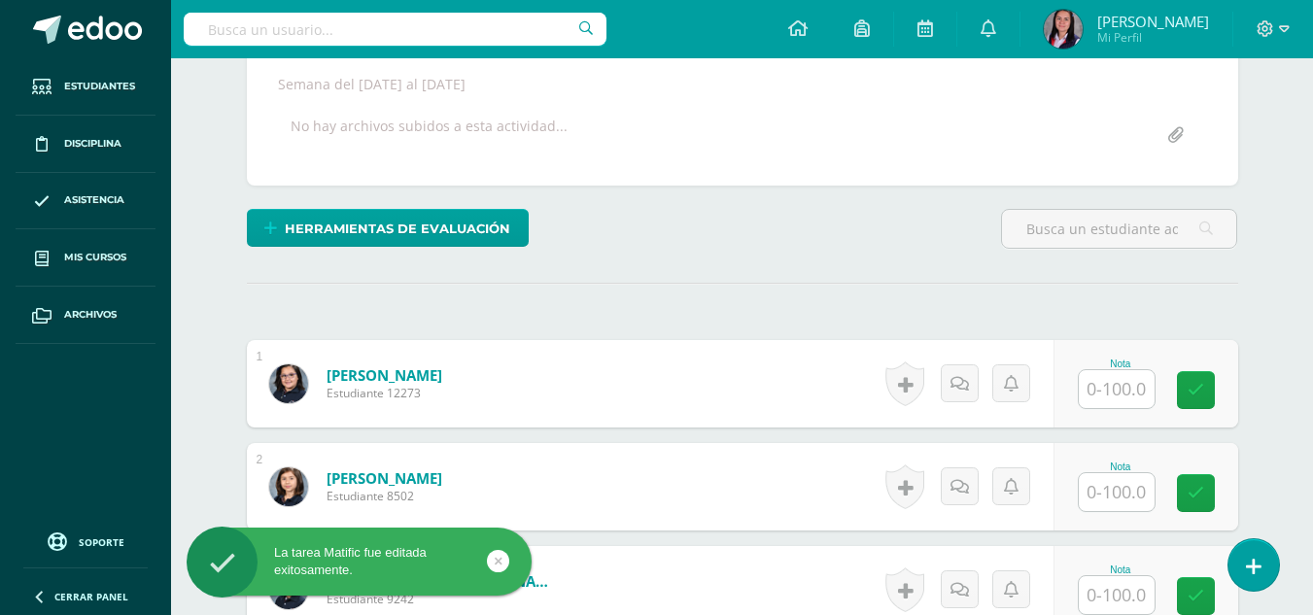
scroll to position [387, 0]
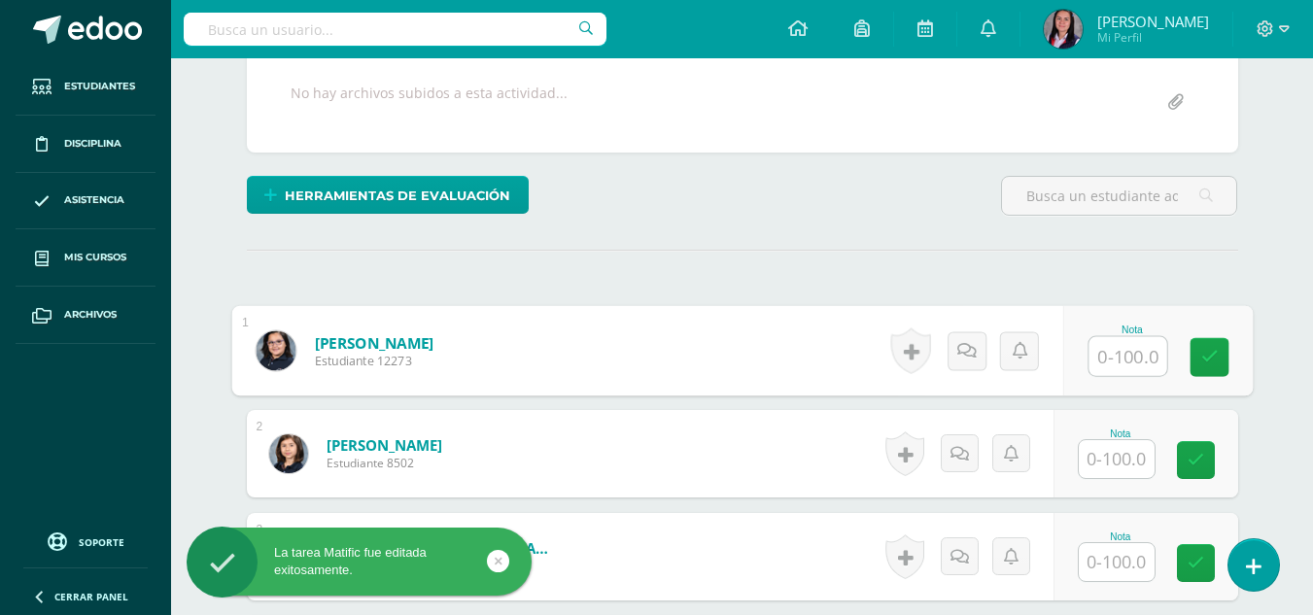
click at [1111, 351] on input "text" at bounding box center [1128, 356] width 78 height 39
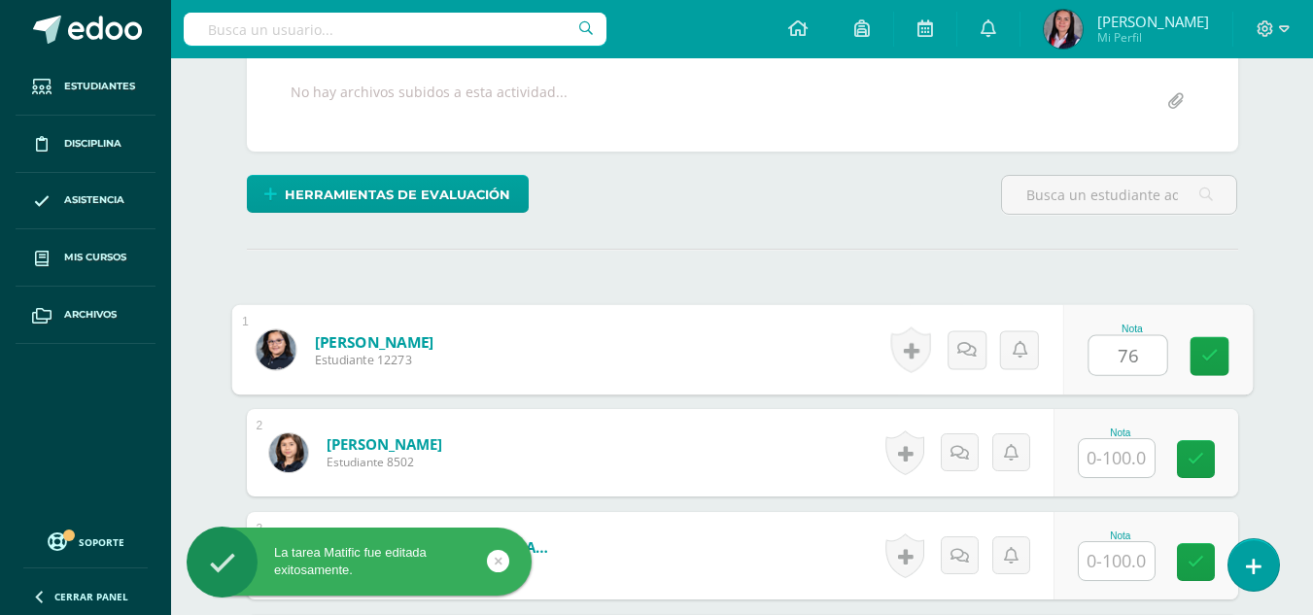
type input "76"
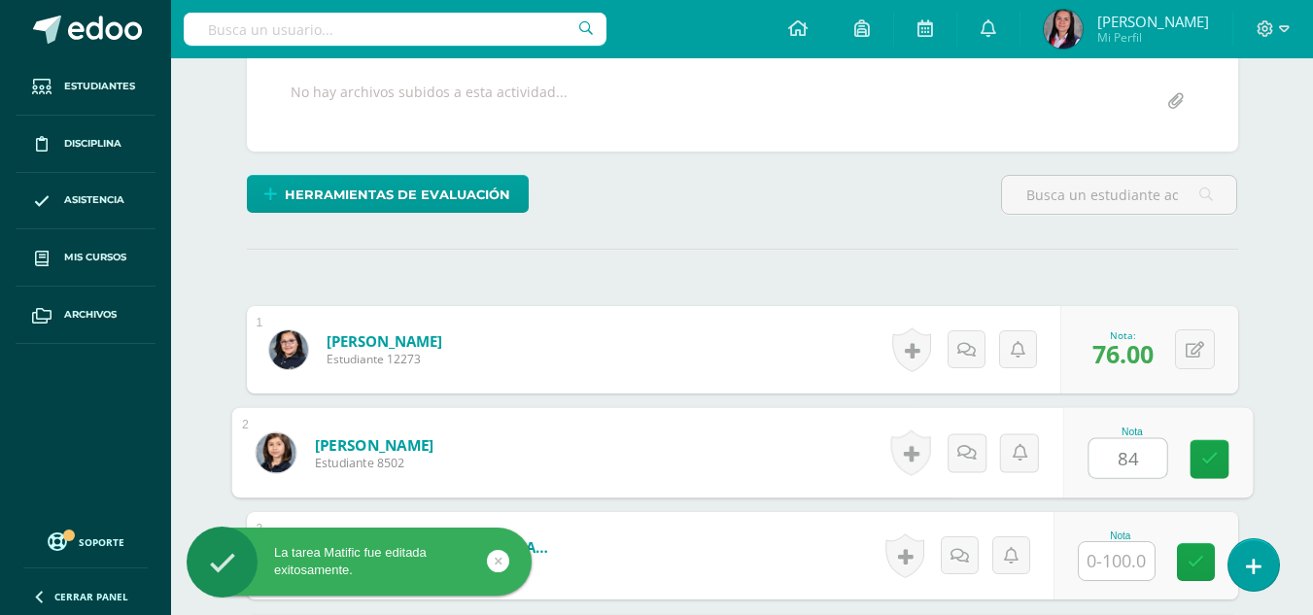
type input "84"
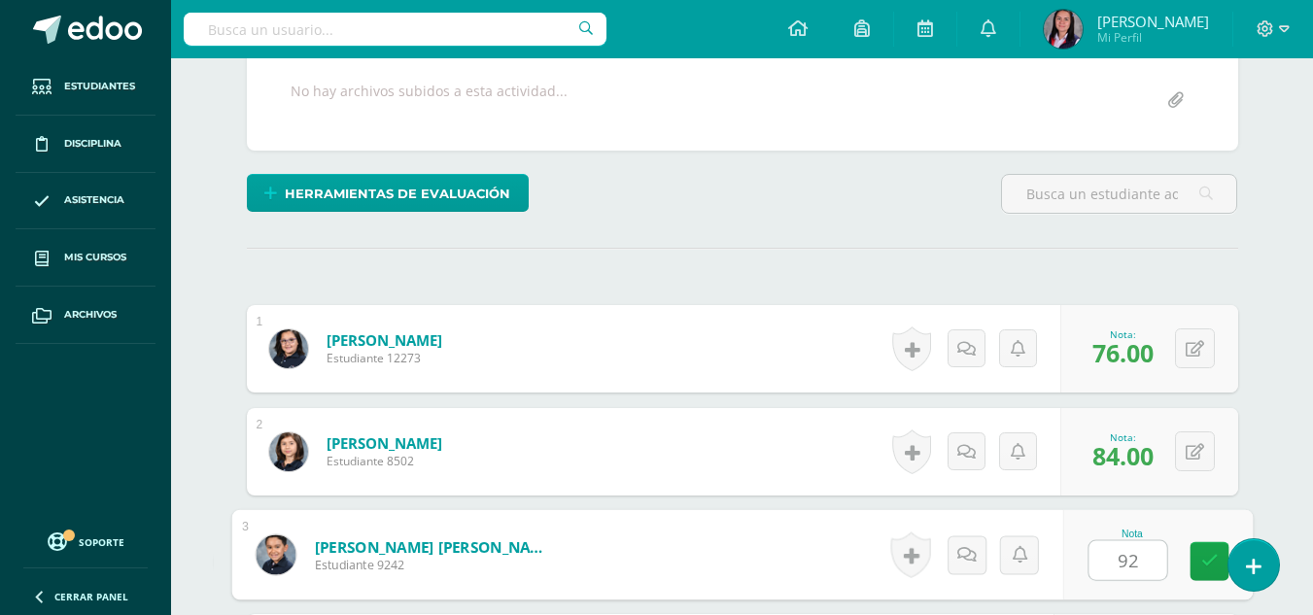
type input "92"
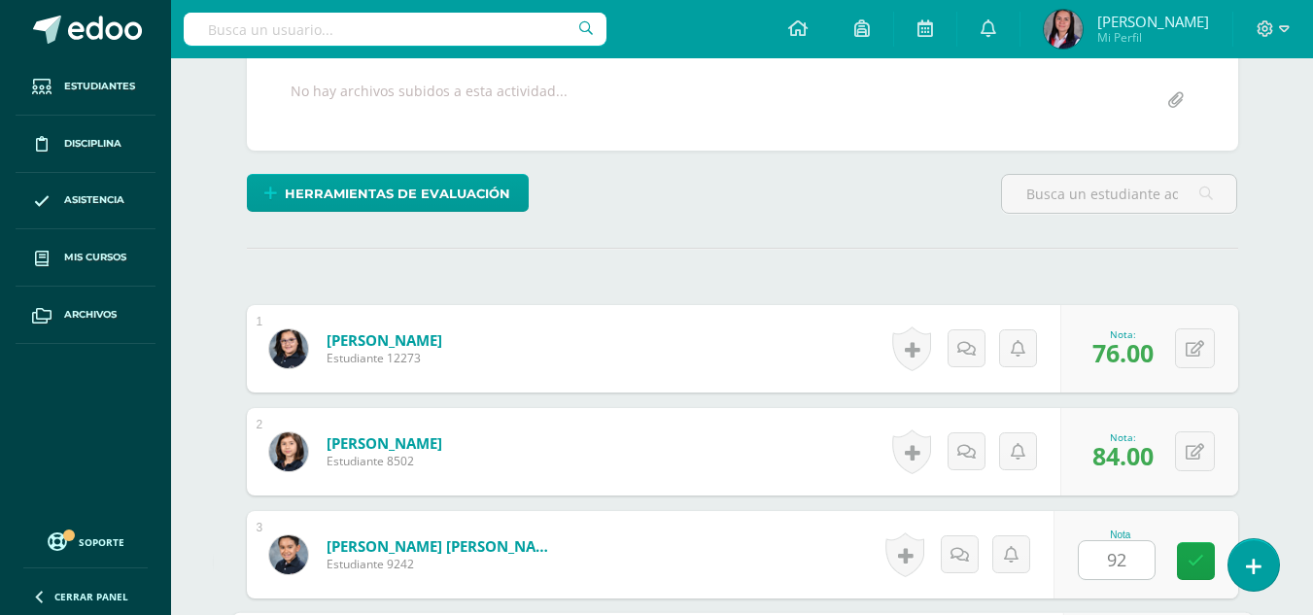
scroll to position [745, 0]
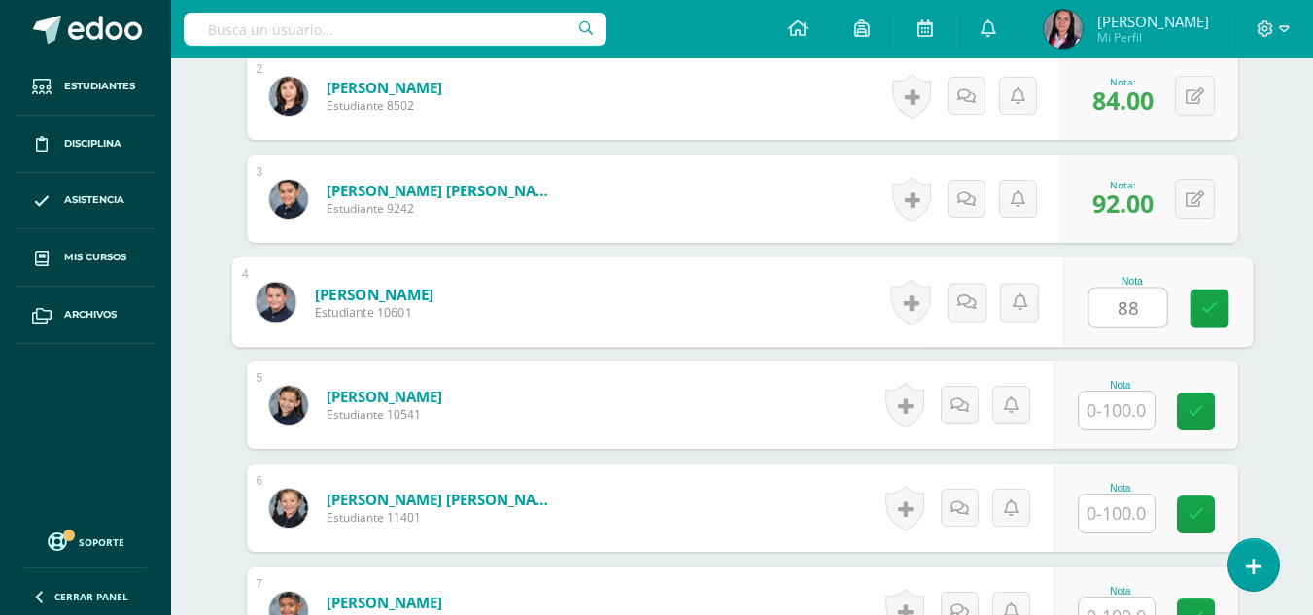
type input "88"
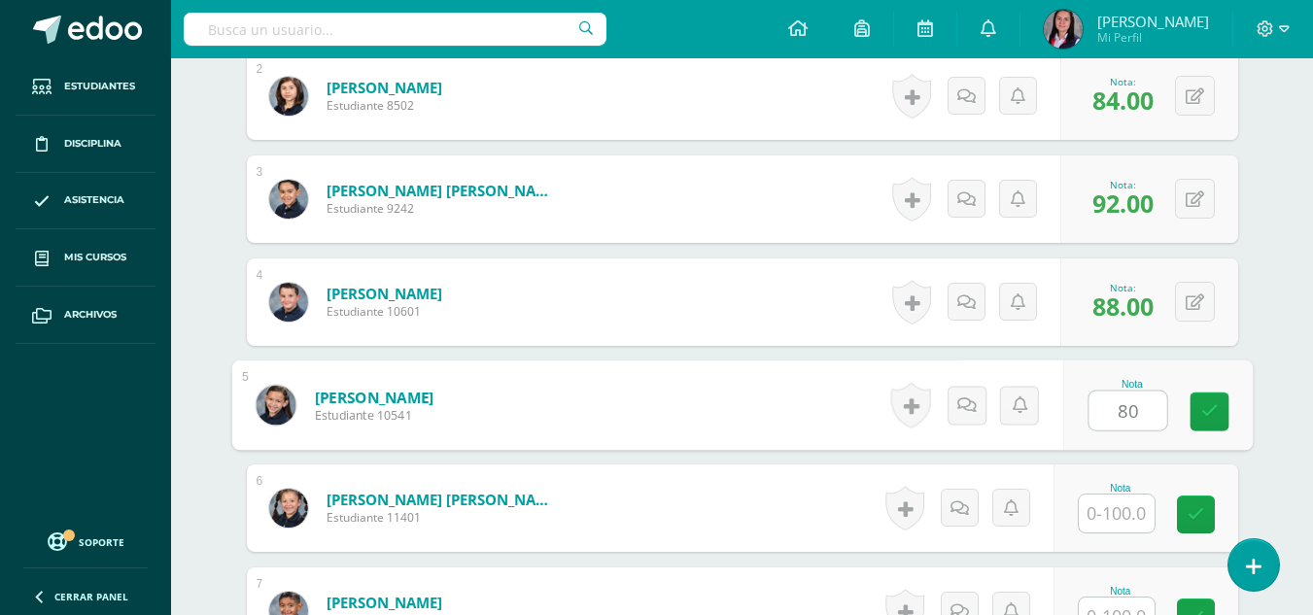
type input "80"
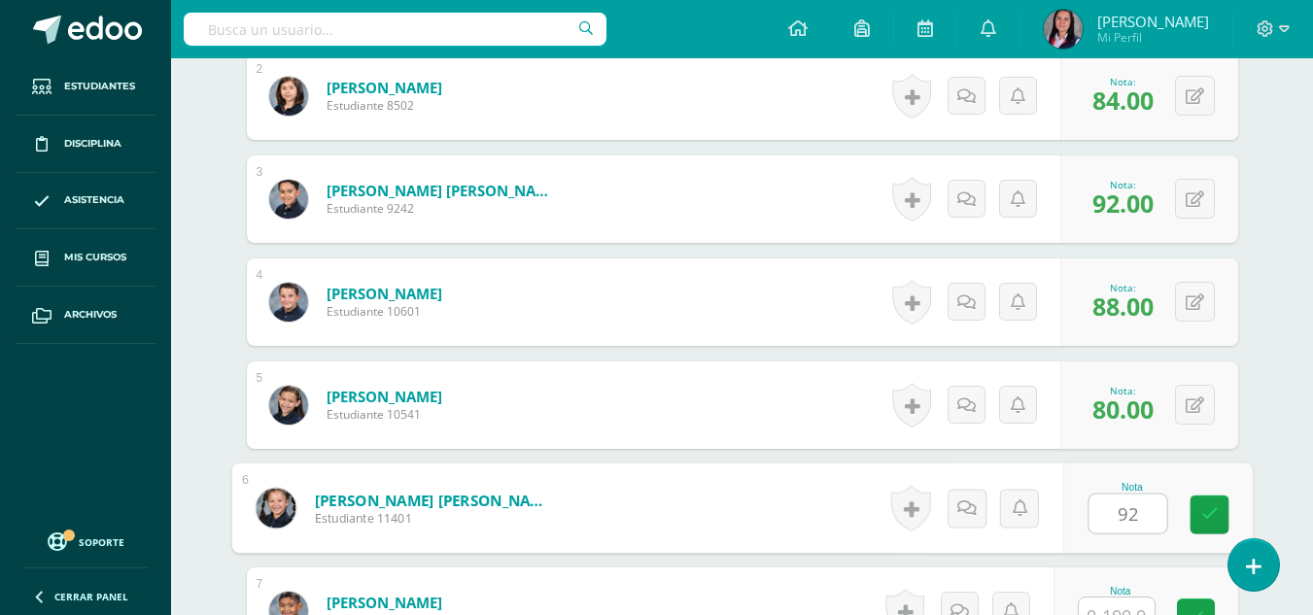
type input "92"
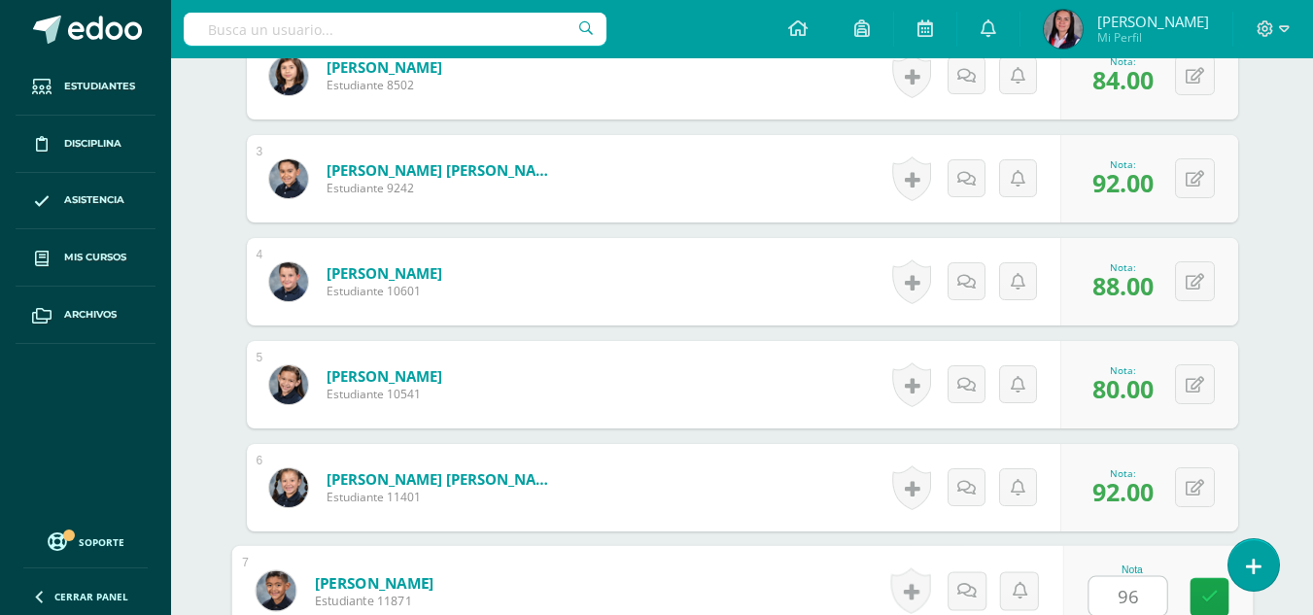
type input "96"
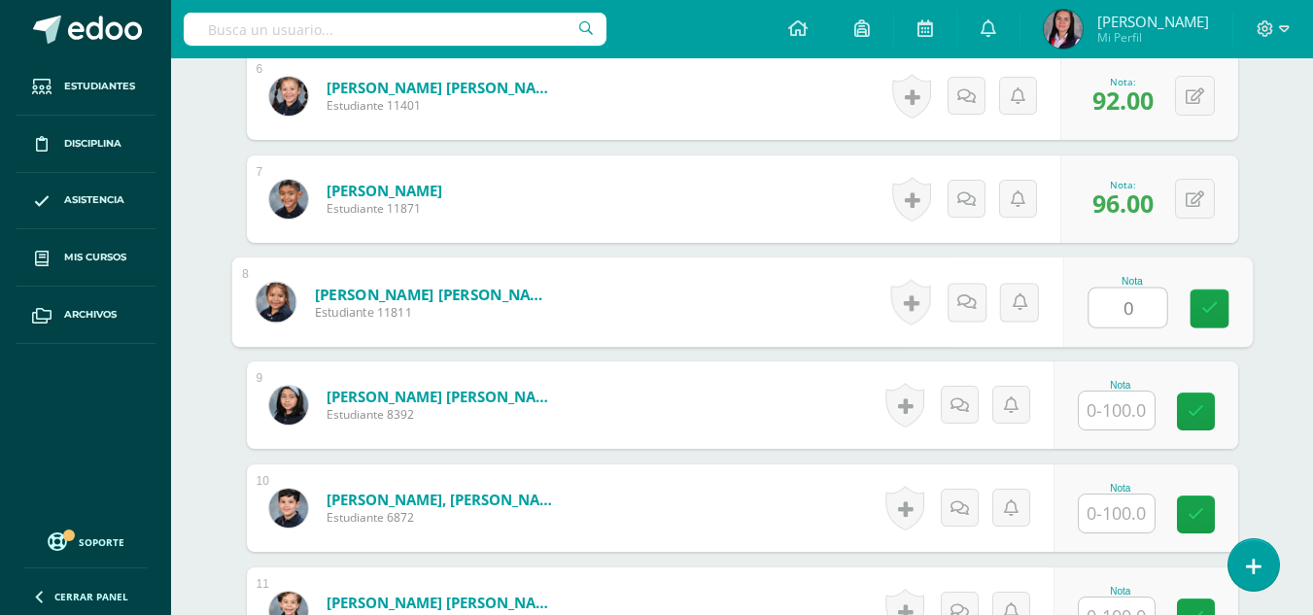
type input "0"
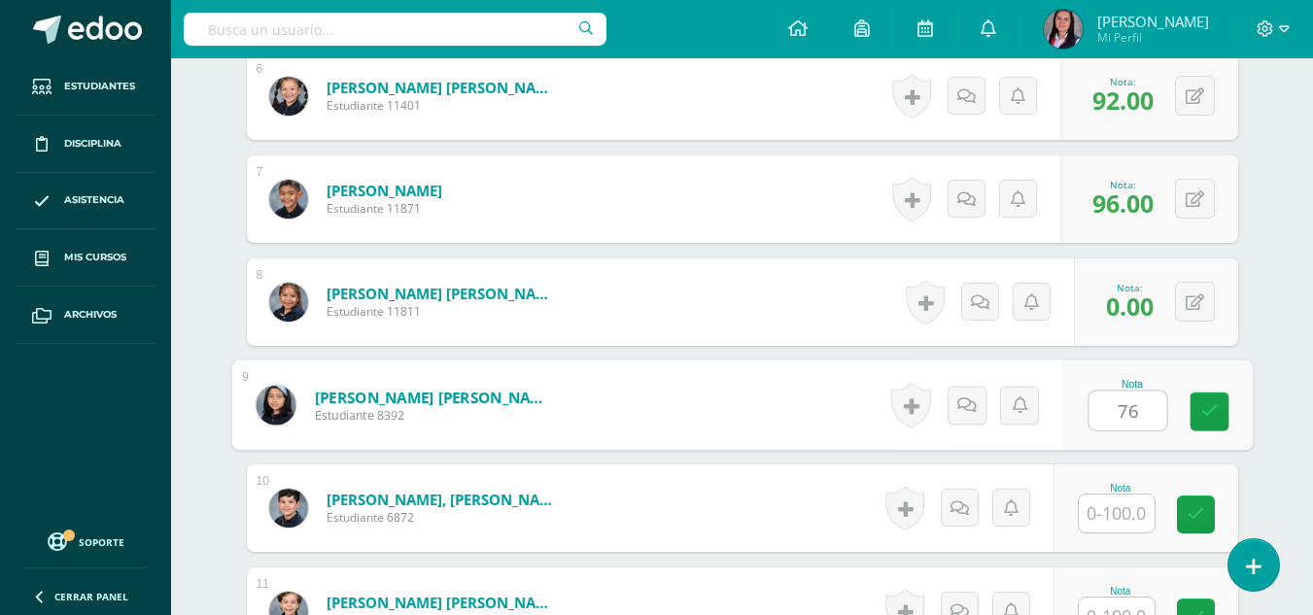
type input "76"
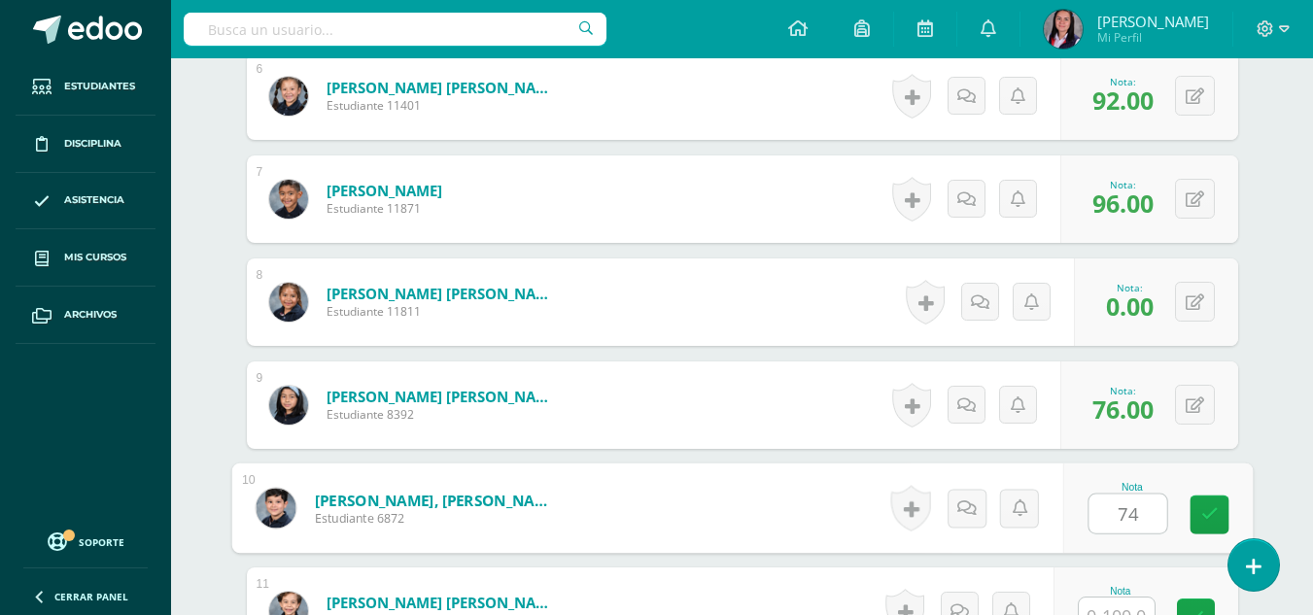
type input "74"
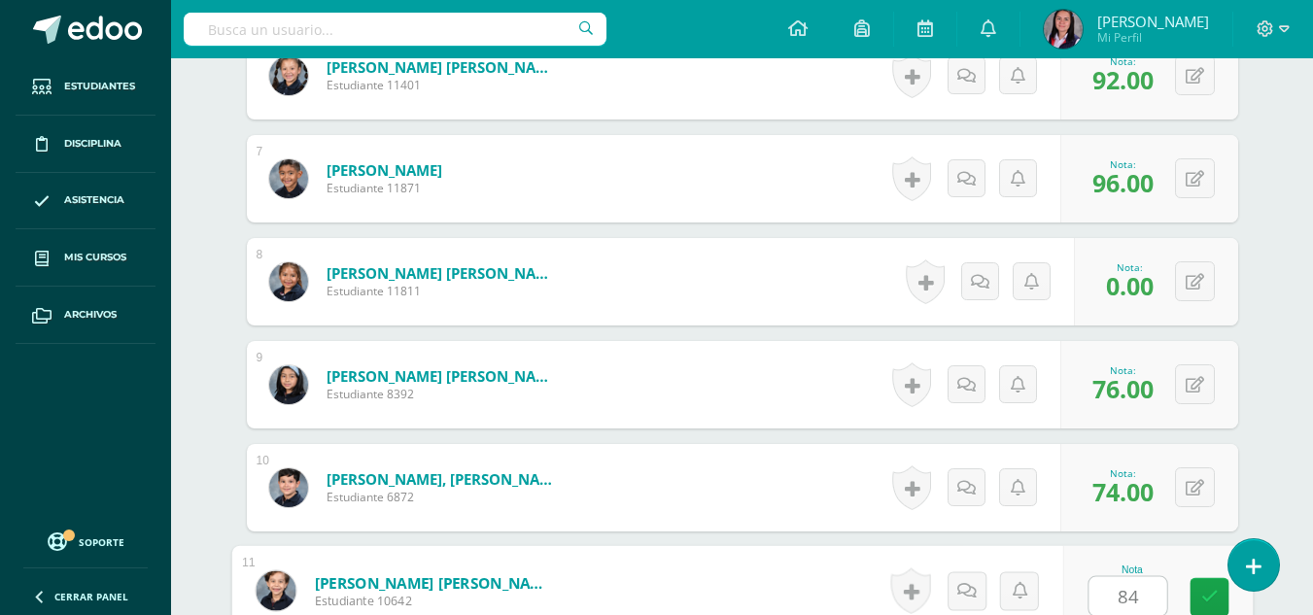
type input "84"
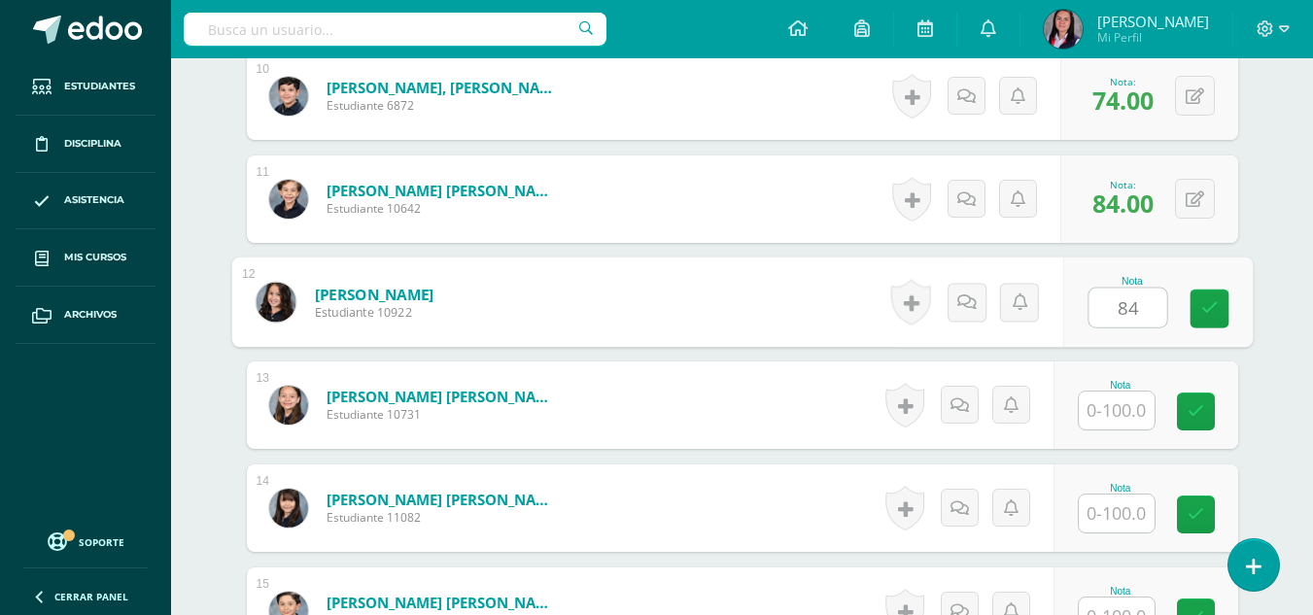
type input "84"
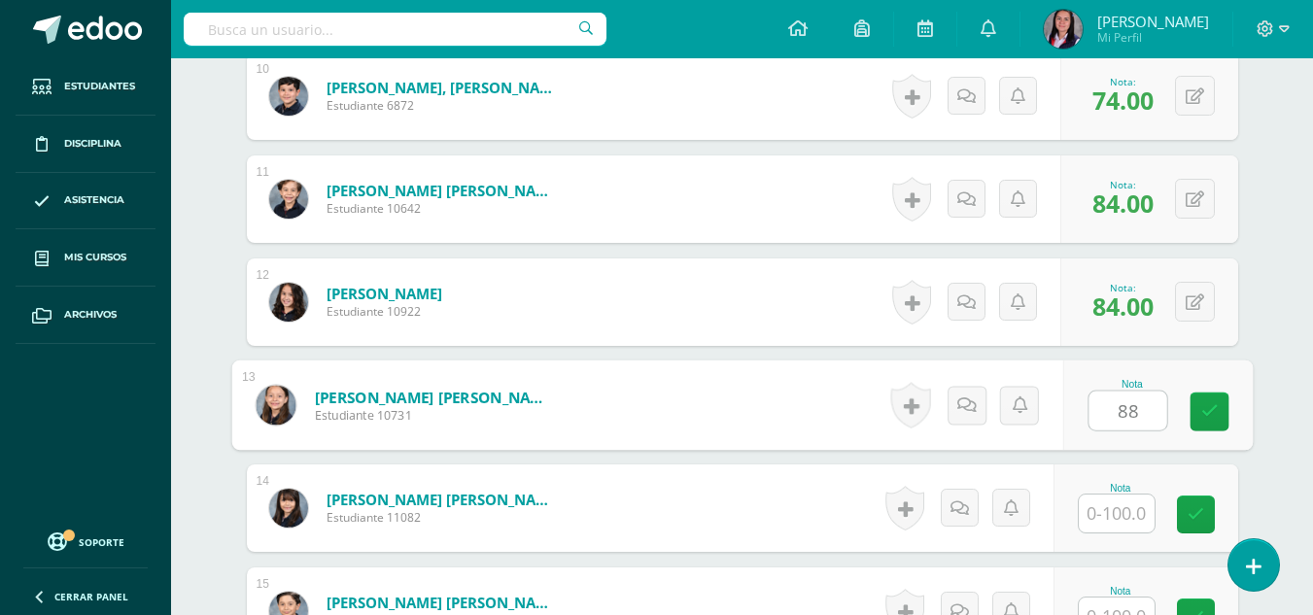
type input "88"
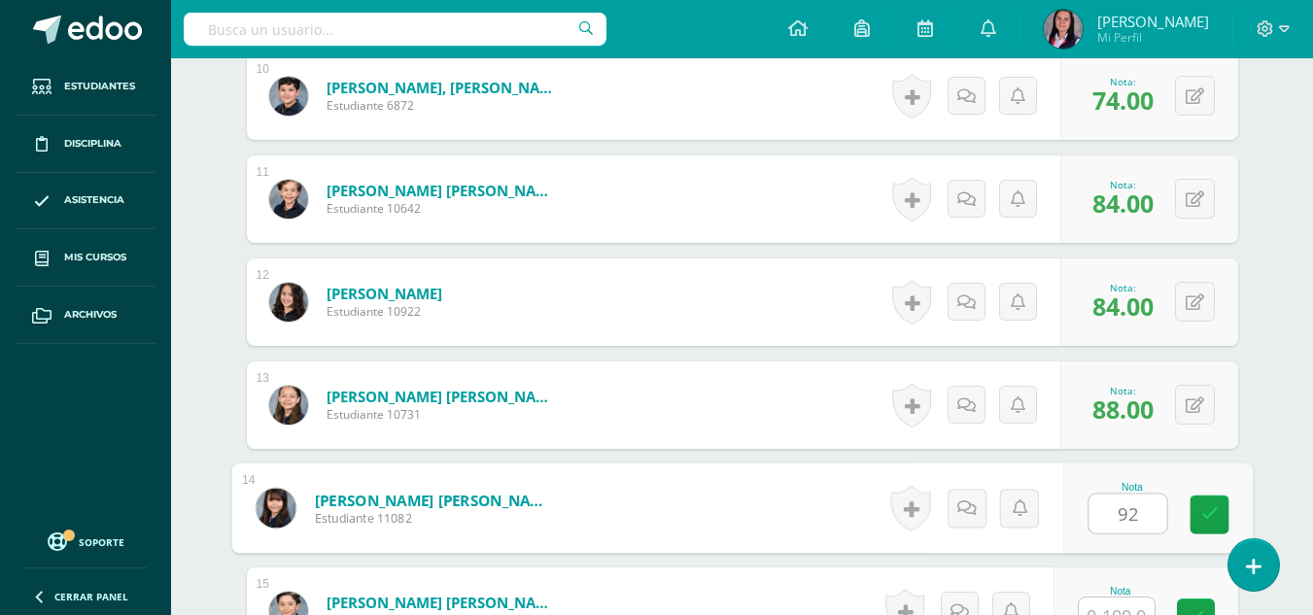
type input "92"
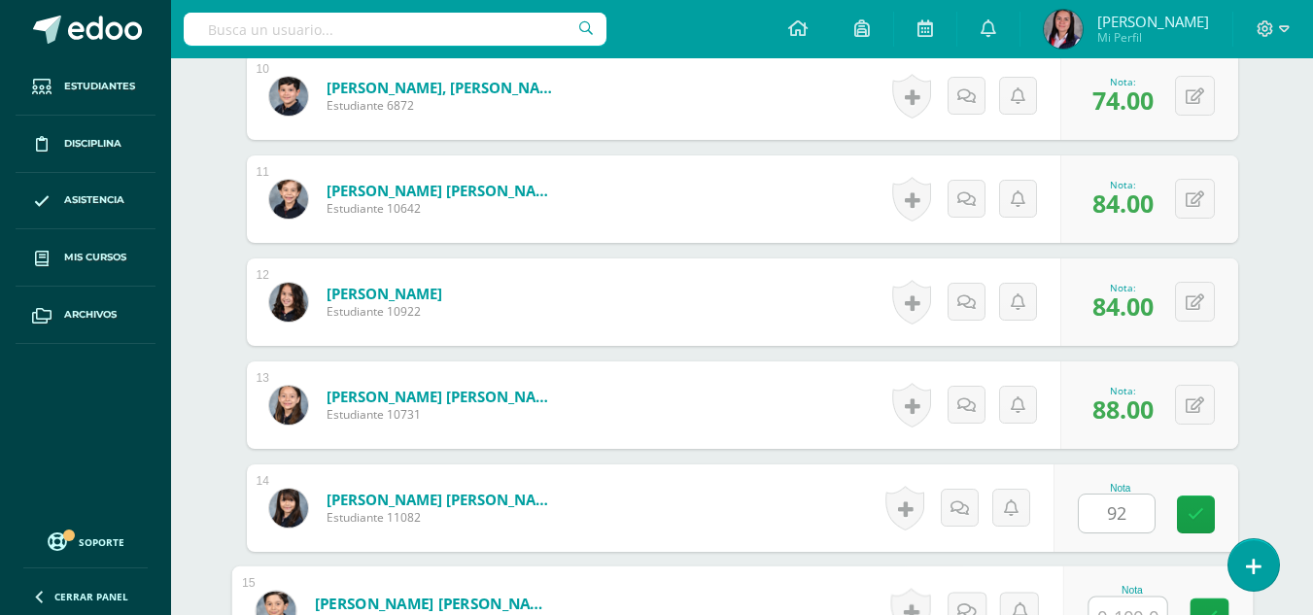
scroll to position [1589, 0]
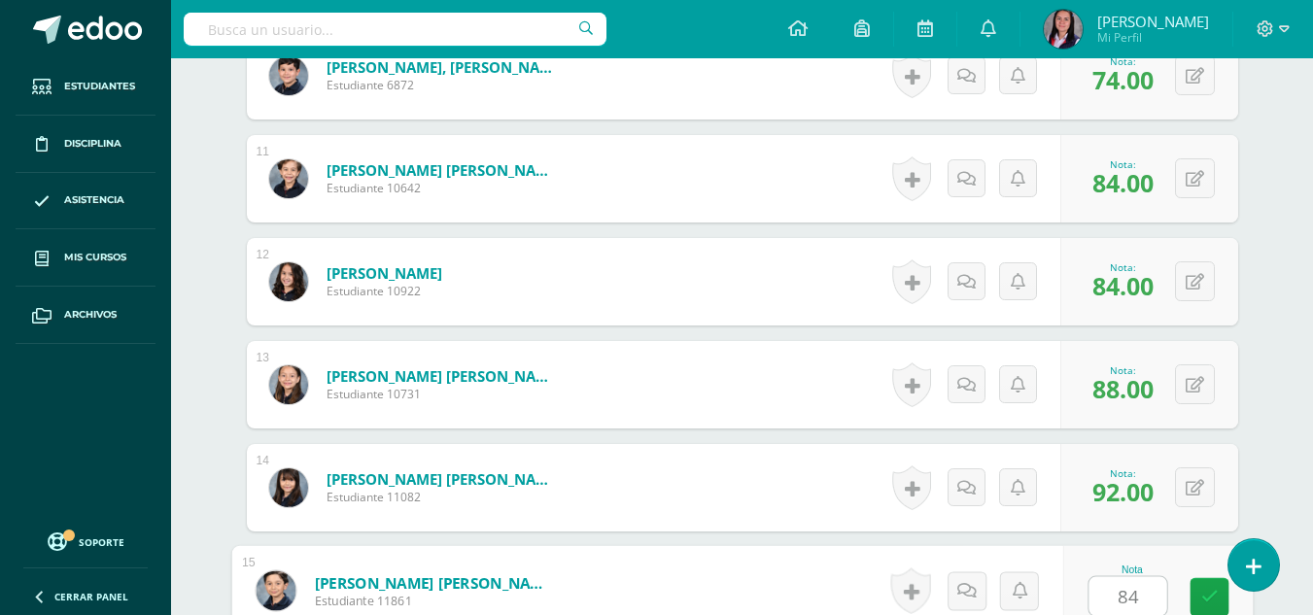
type input "84"
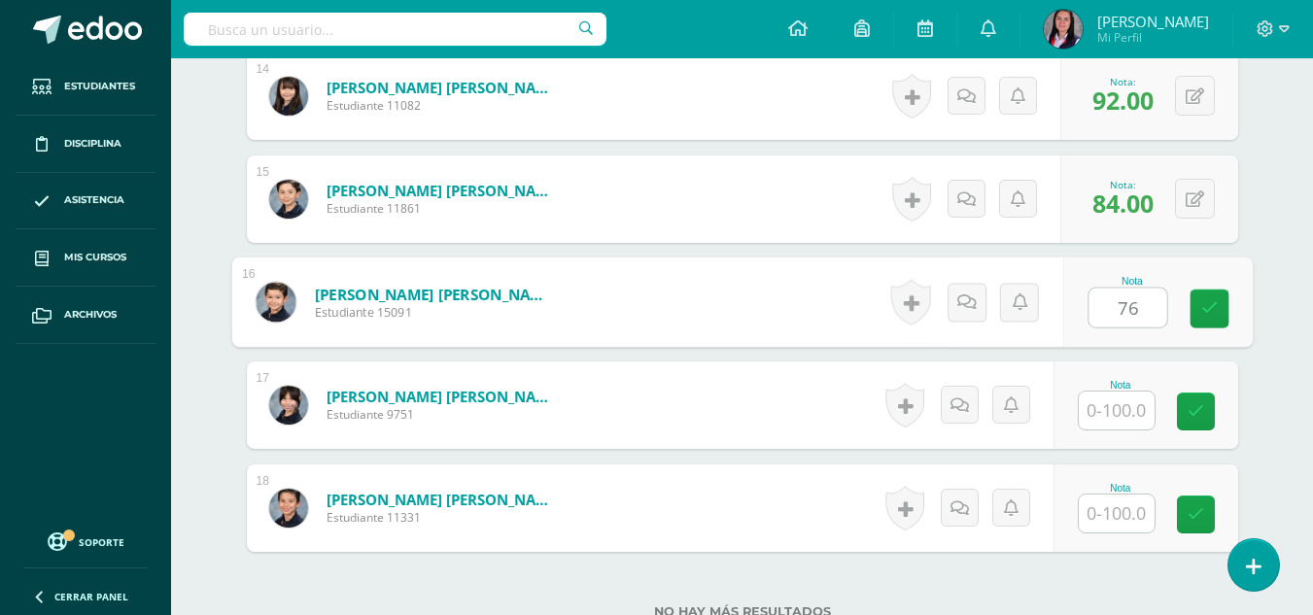
type input "76"
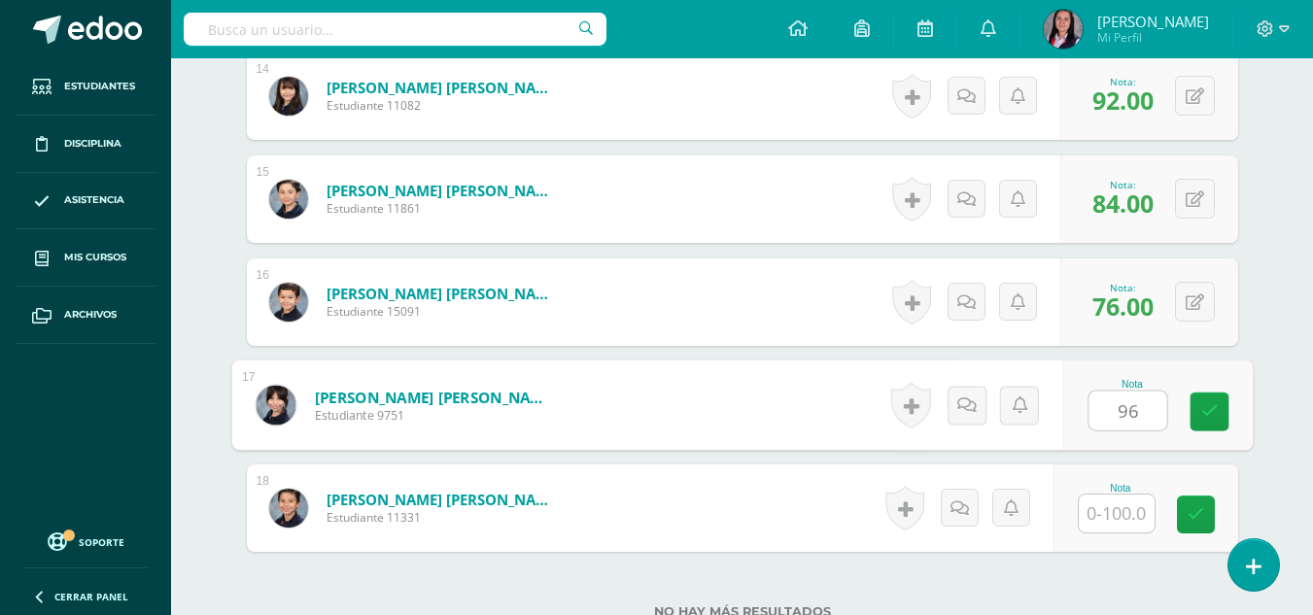
type input "96"
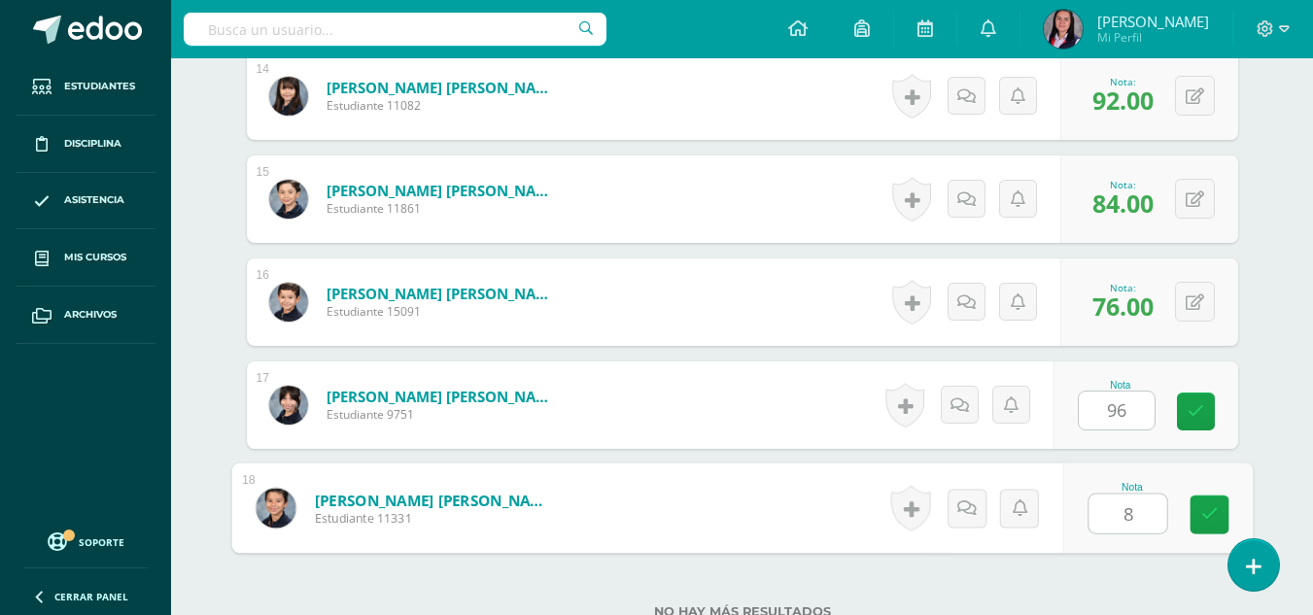
type input "84"
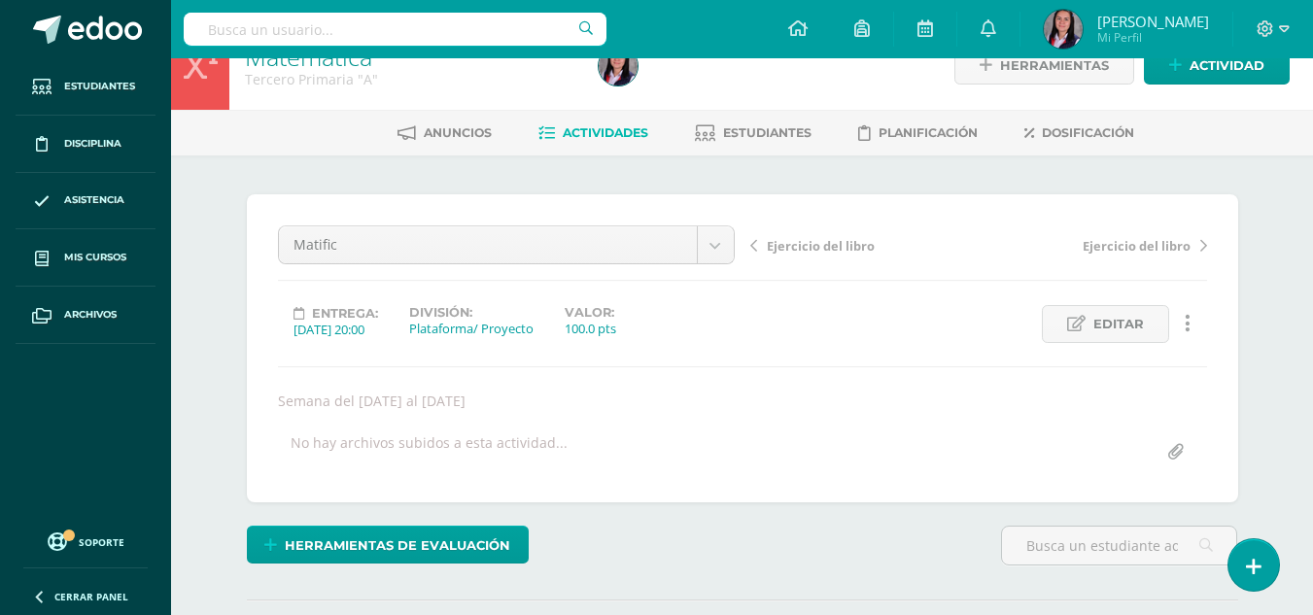
scroll to position [0, 0]
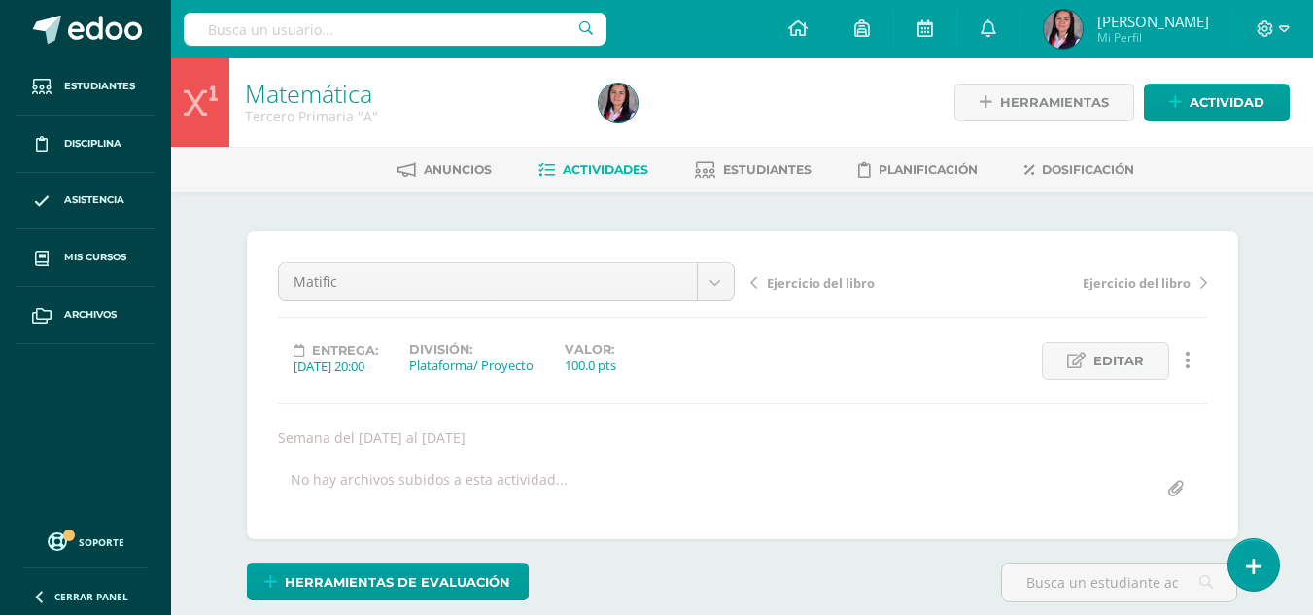
click at [615, 163] on span "Actividades" at bounding box center [606, 169] width 86 height 15
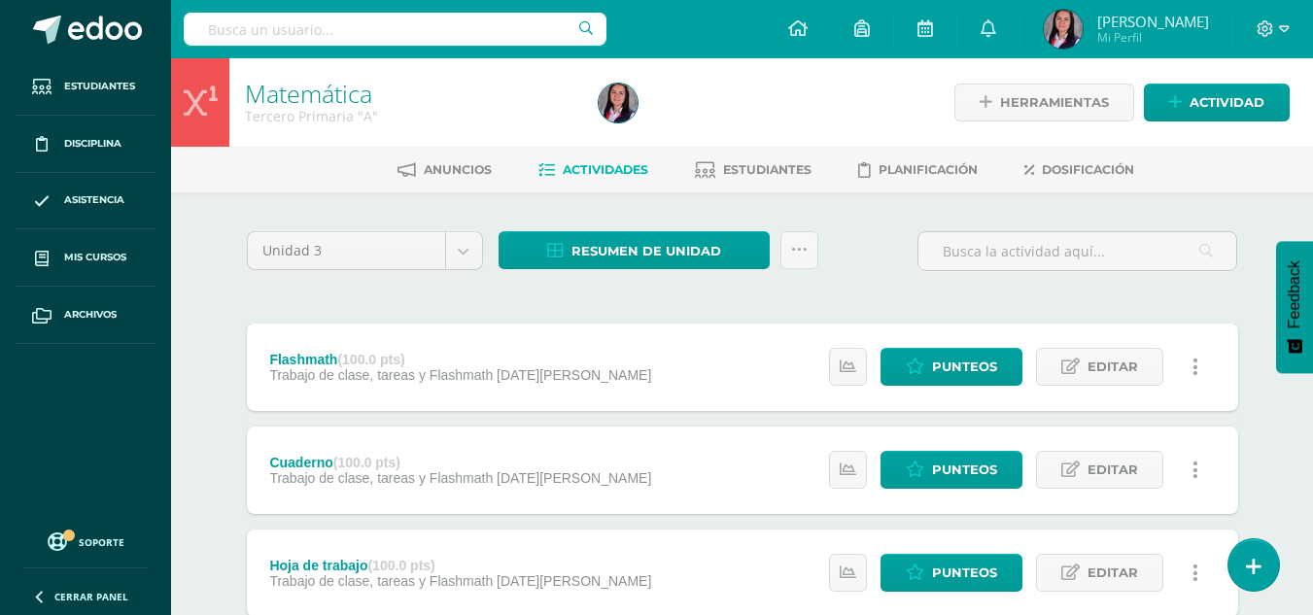
scroll to position [486, 0]
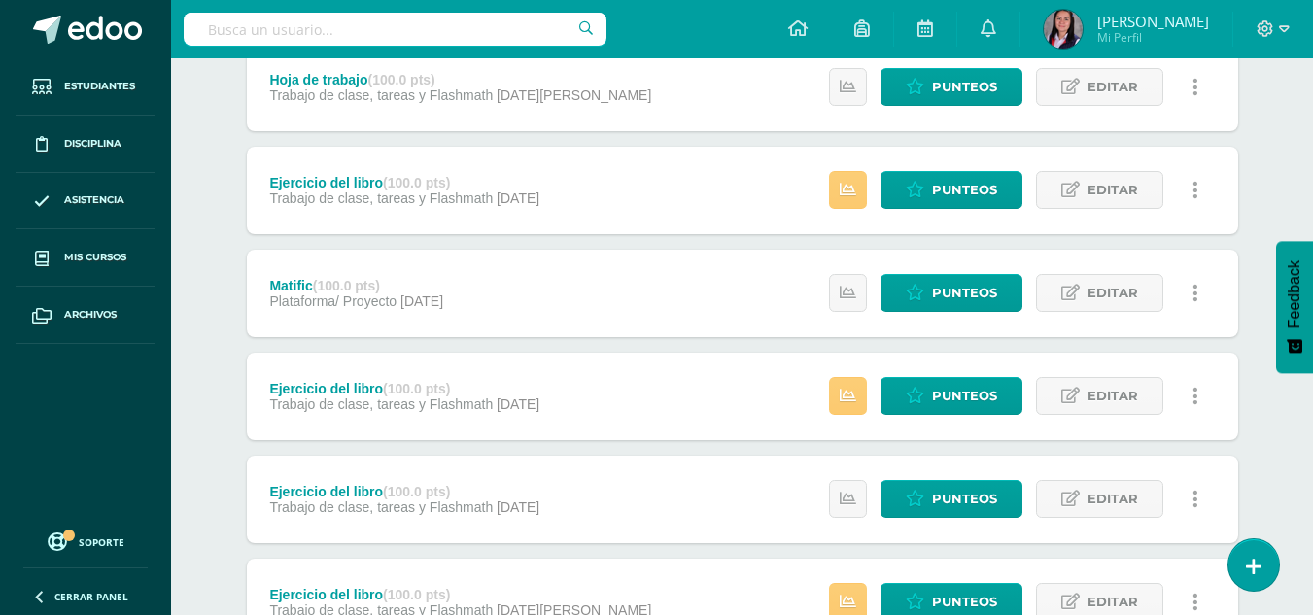
click at [616, 308] on div "Matific (100.0 pts) Plataforma/ Proyecto 18 de Julio Estatus de Actividad: 0 Es…" at bounding box center [743, 293] width 992 height 87
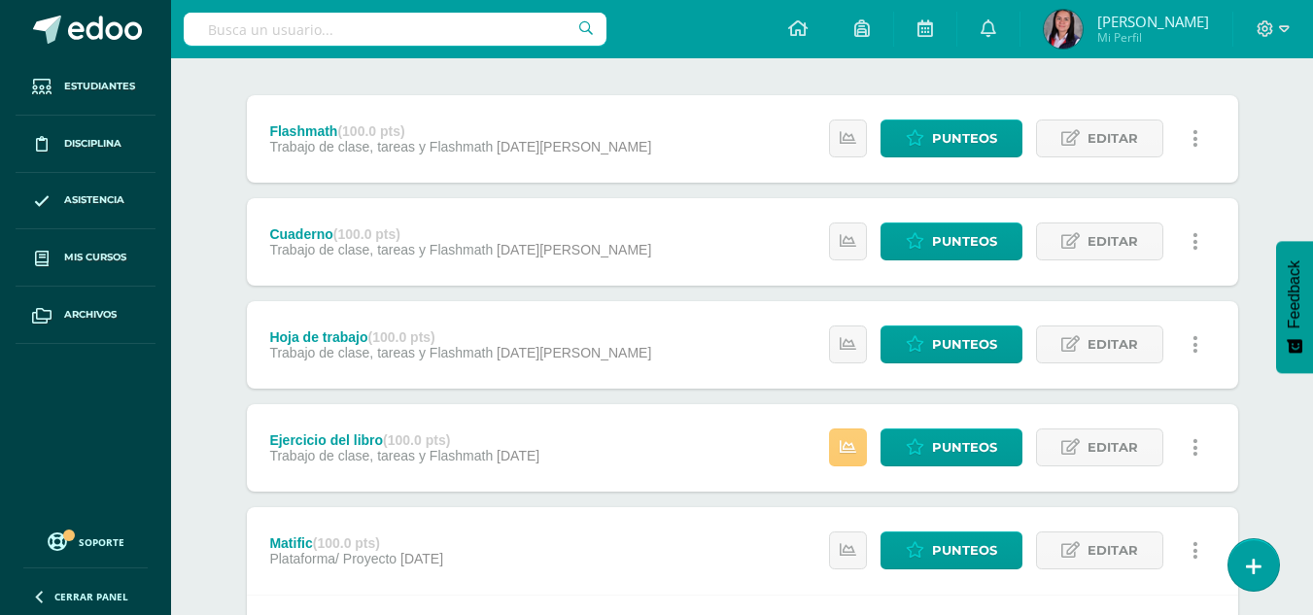
scroll to position [0, 0]
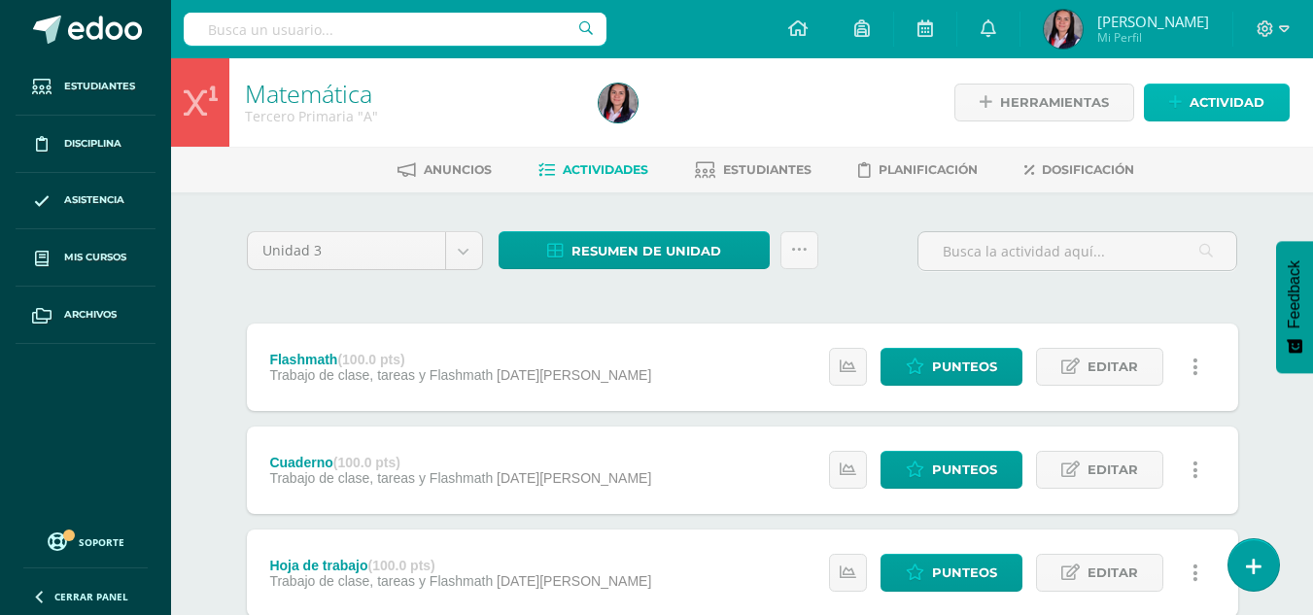
click at [1191, 98] on span "Actividad" at bounding box center [1227, 103] width 75 height 36
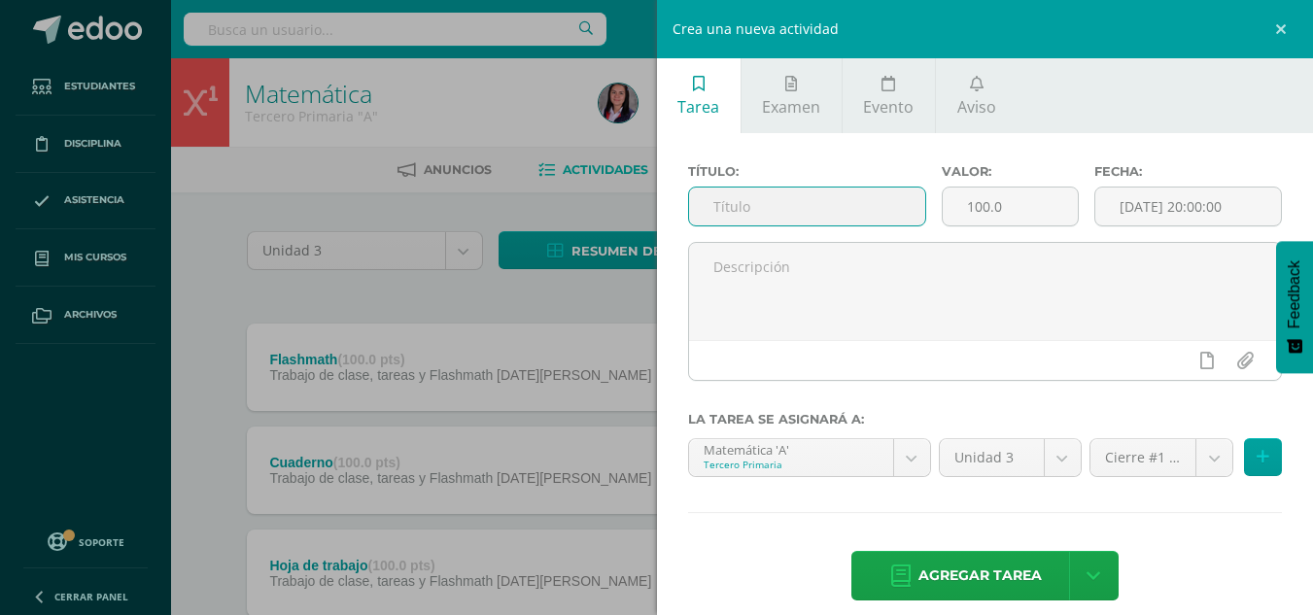
click at [759, 208] on input "text" at bounding box center [807, 207] width 236 height 38
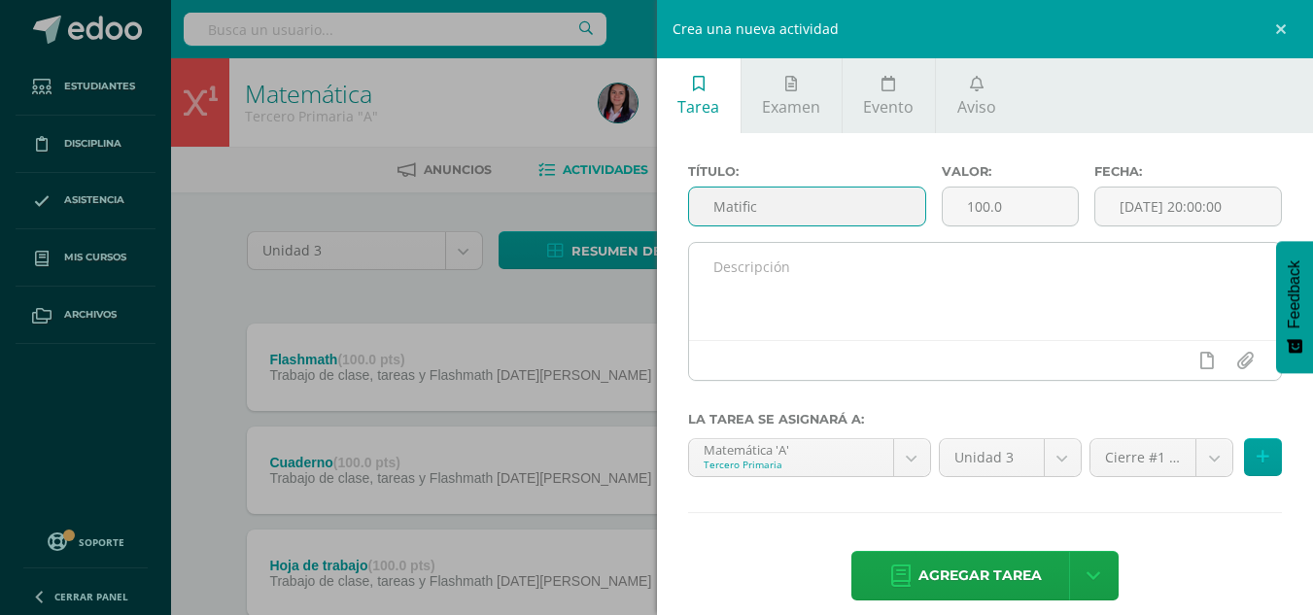
type input "Matific"
click at [836, 282] on textarea at bounding box center [985, 291] width 593 height 97
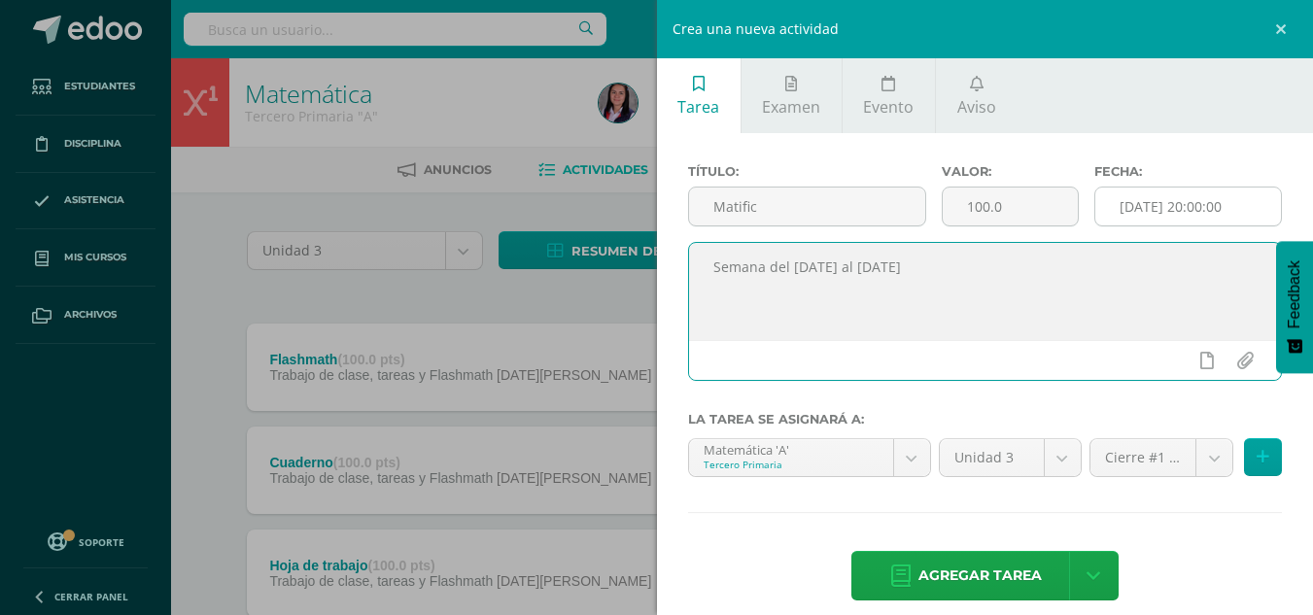
type textarea "Semana del [DATE] al [DATE]"
click at [1207, 189] on input "[DATE] 20:00:00" at bounding box center [1189, 207] width 186 height 38
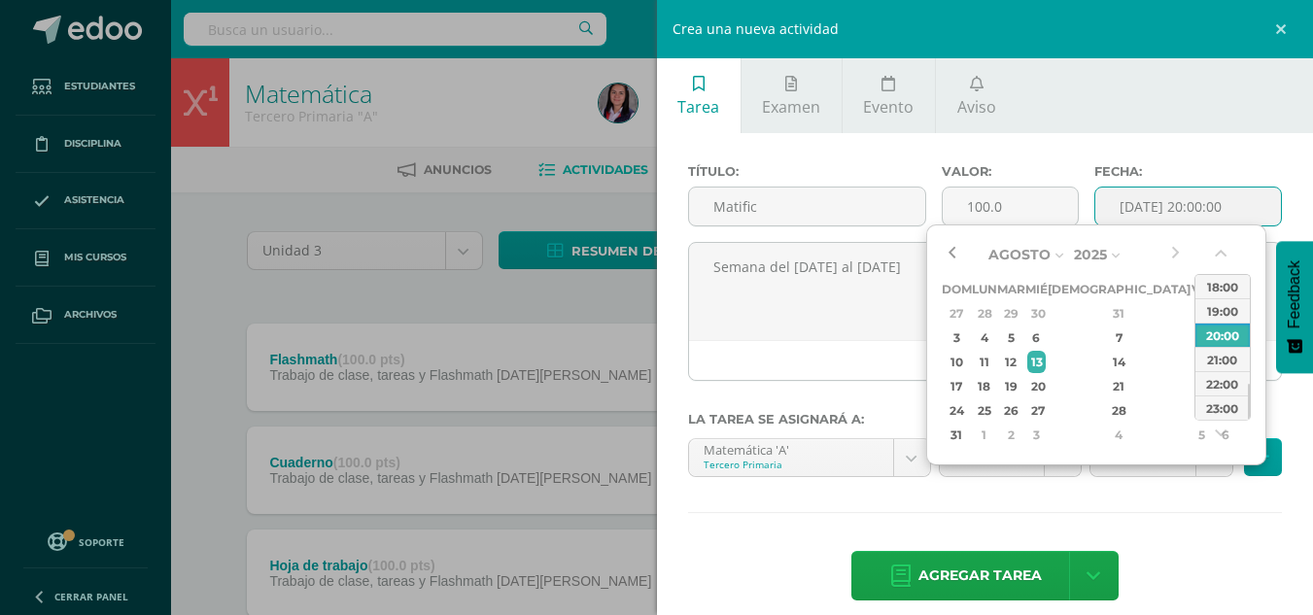
click at [959, 253] on button "button" at bounding box center [951, 254] width 19 height 29
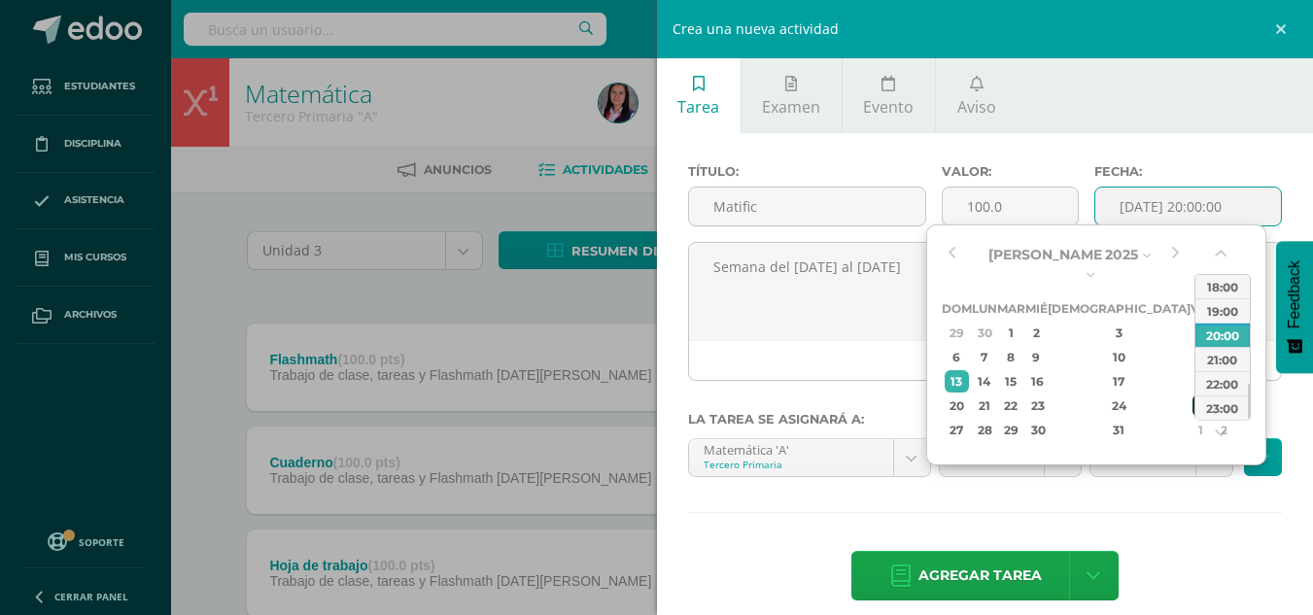
click at [1193, 395] on div "25" at bounding box center [1201, 406] width 17 height 22
type input "2025-07-25 20:00"
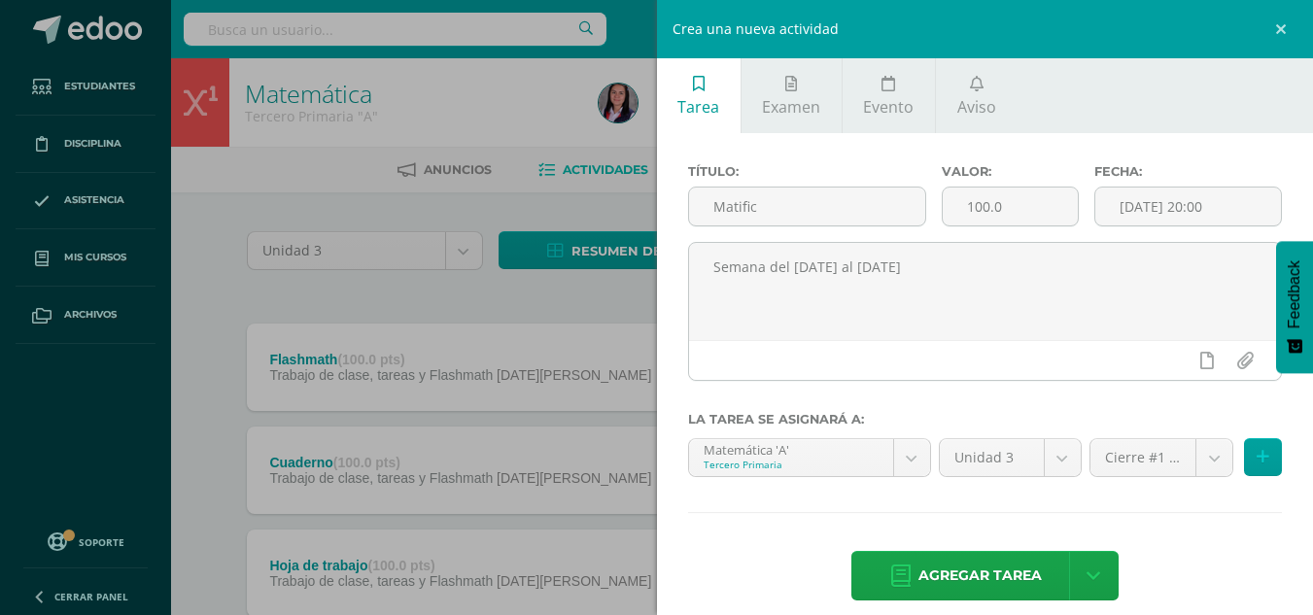
click at [1184, 513] on hr at bounding box center [985, 513] width 595 height 2
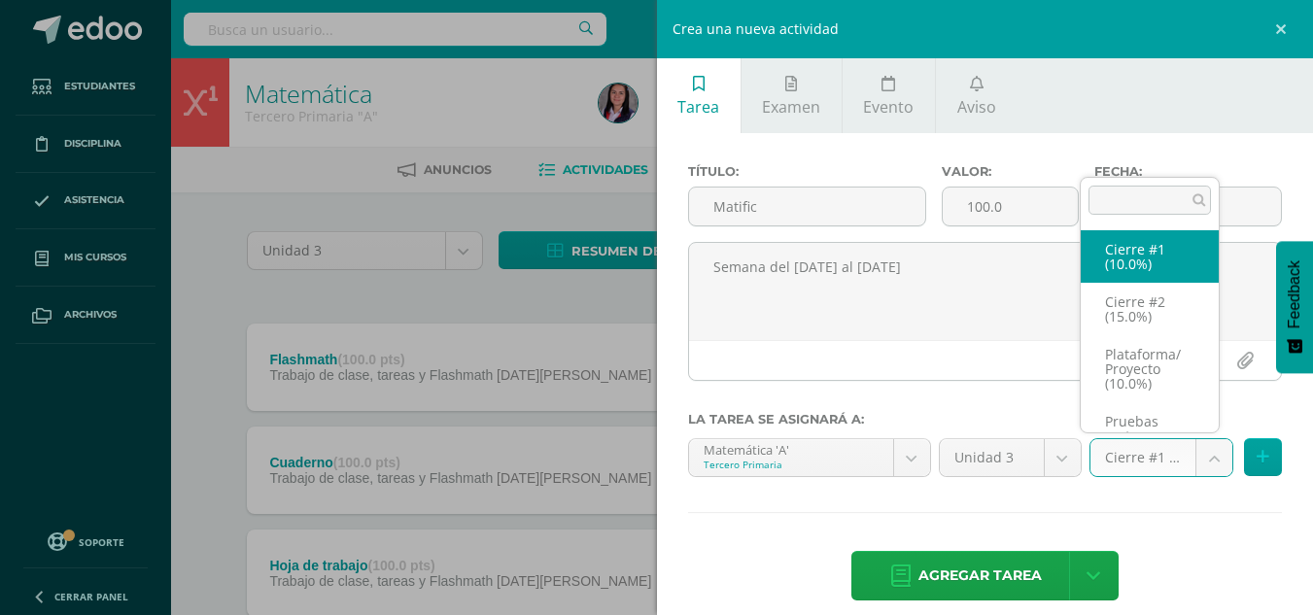
scroll to position [37, 0]
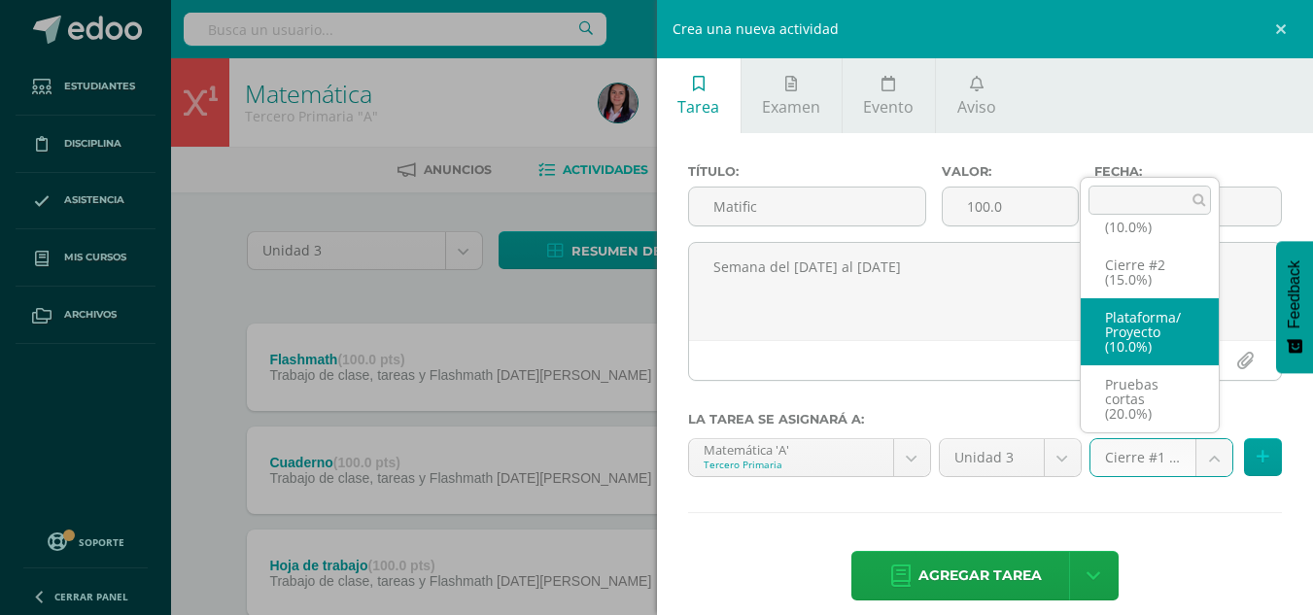
select select "227961"
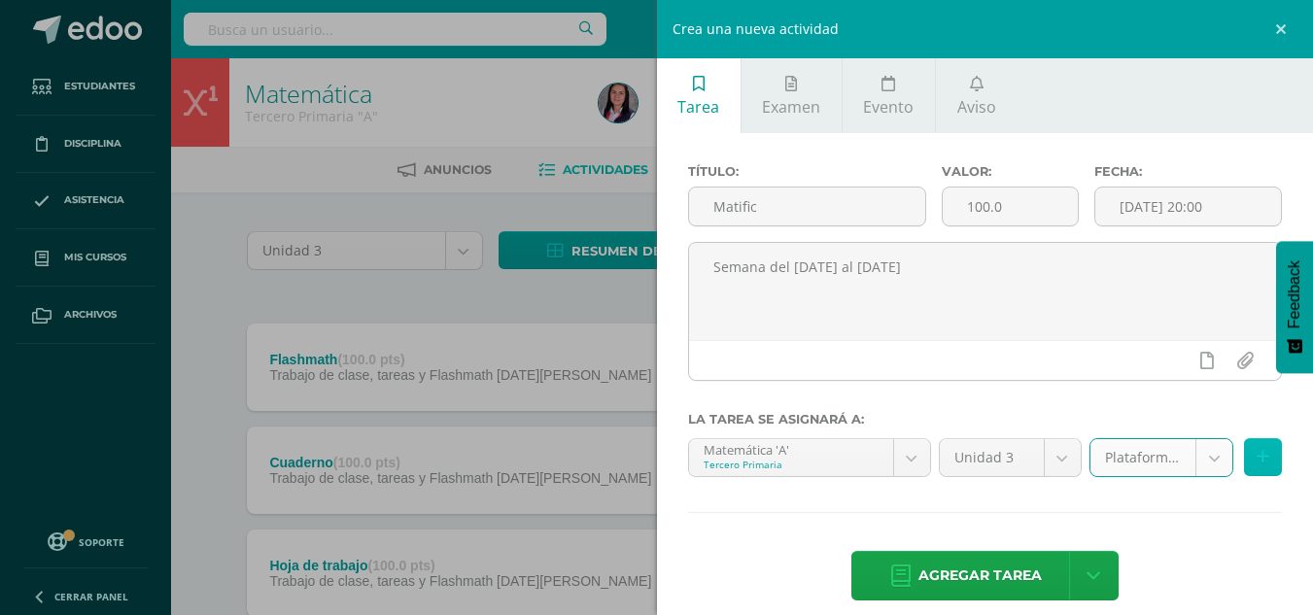
click at [1257, 455] on icon at bounding box center [1263, 457] width 13 height 17
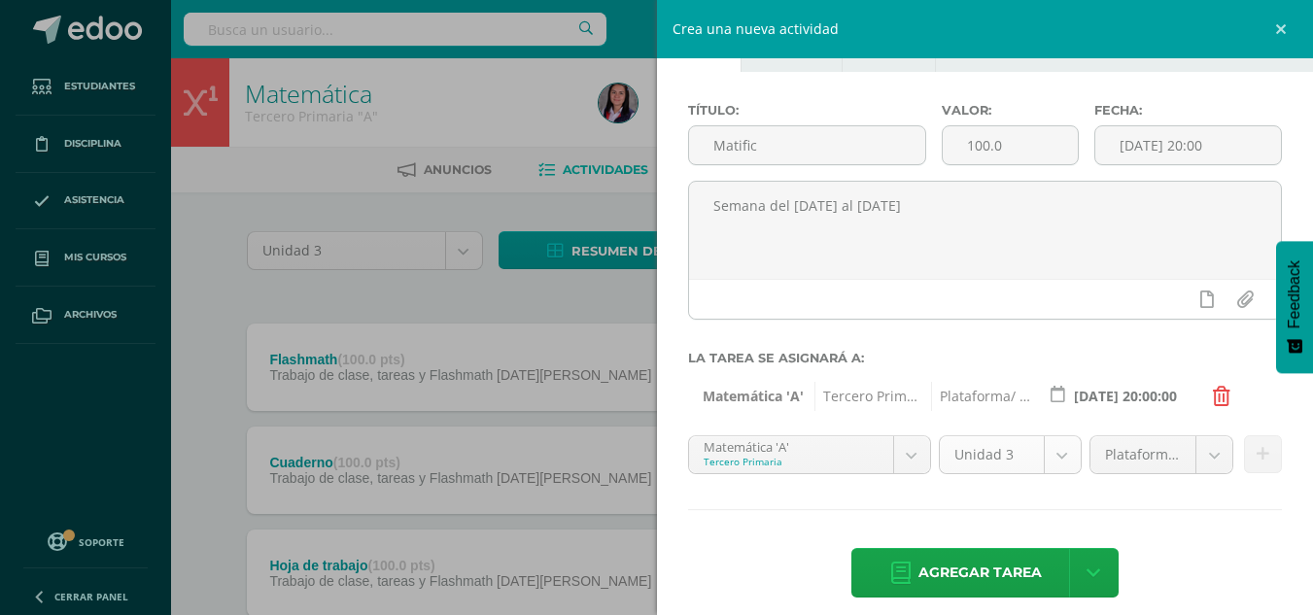
scroll to position [79, 0]
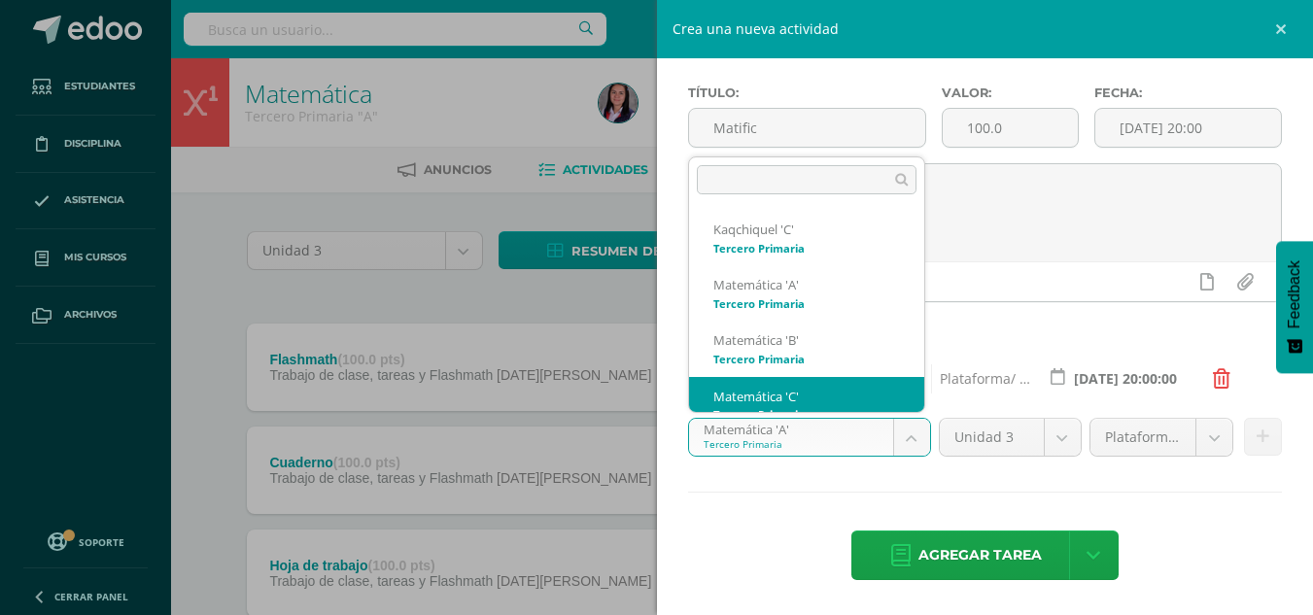
scroll to position [19, 0]
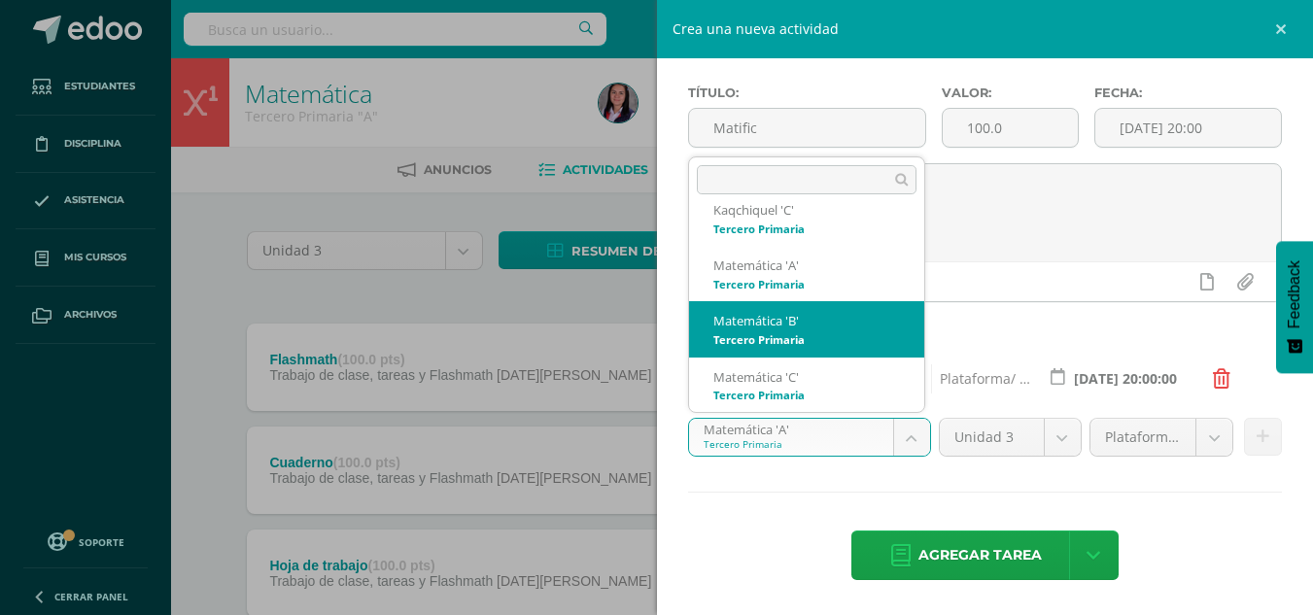
select select "211043"
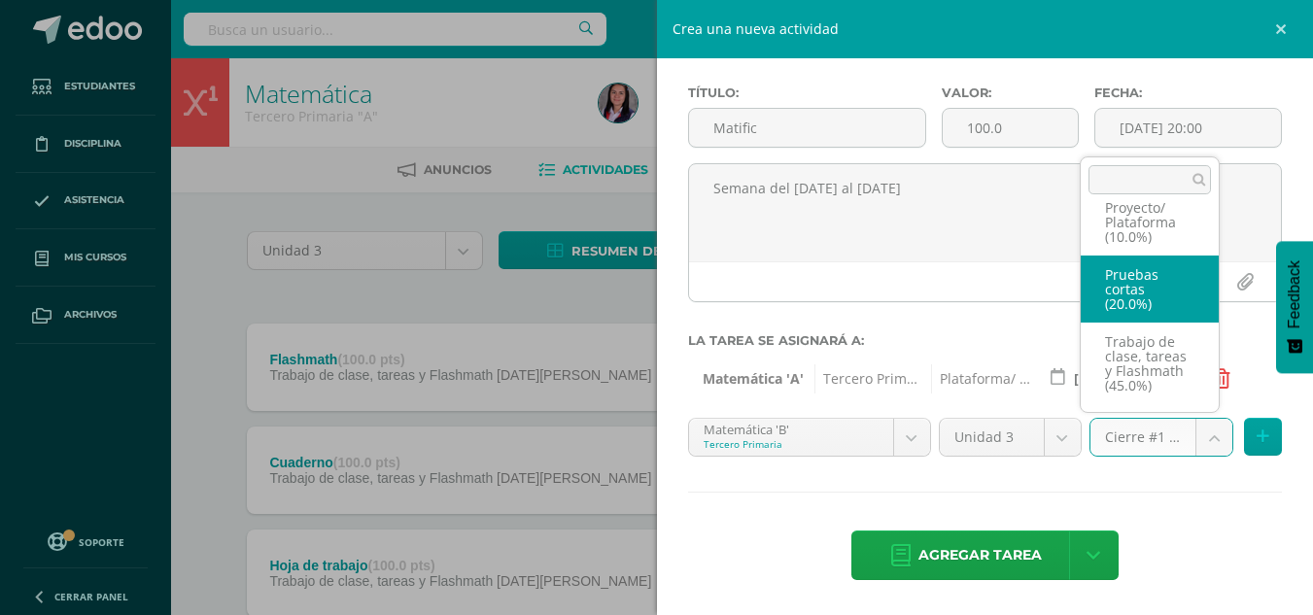
scroll to position [141, 0]
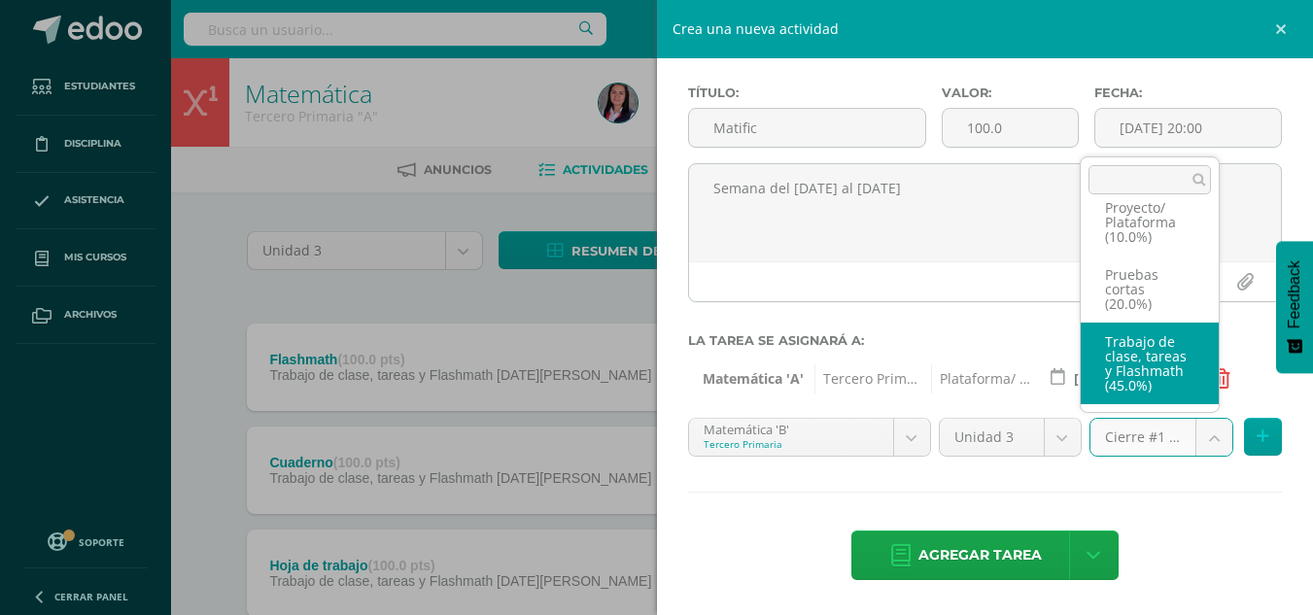
select select "227966"
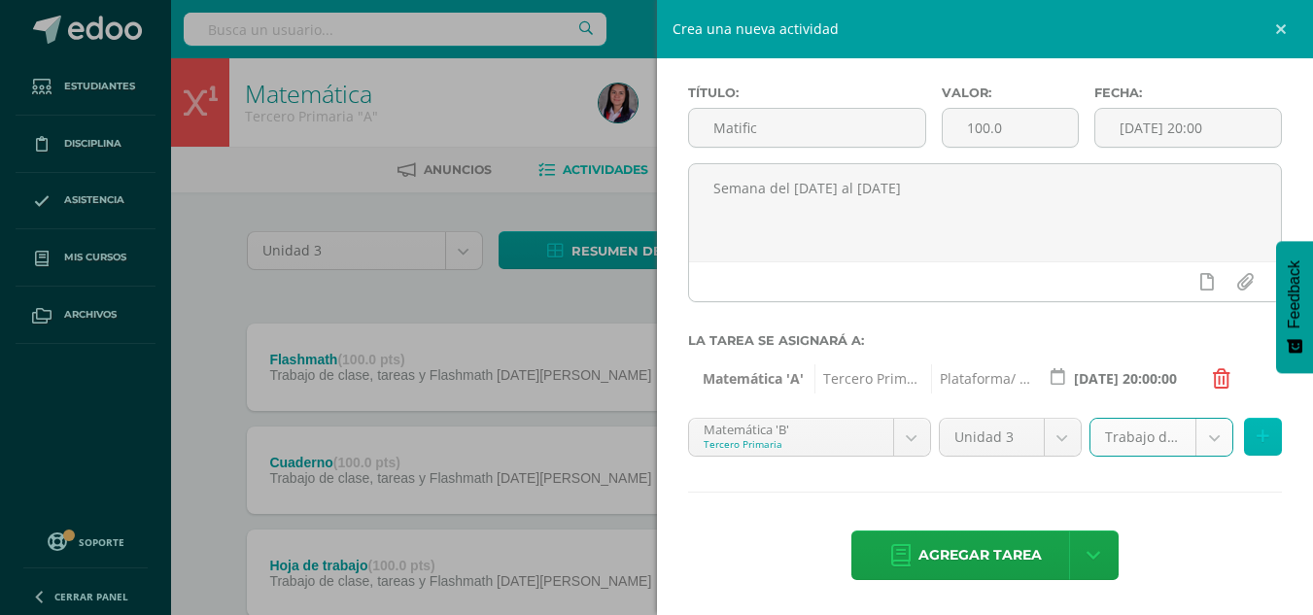
click at [1244, 435] on button at bounding box center [1263, 437] width 38 height 38
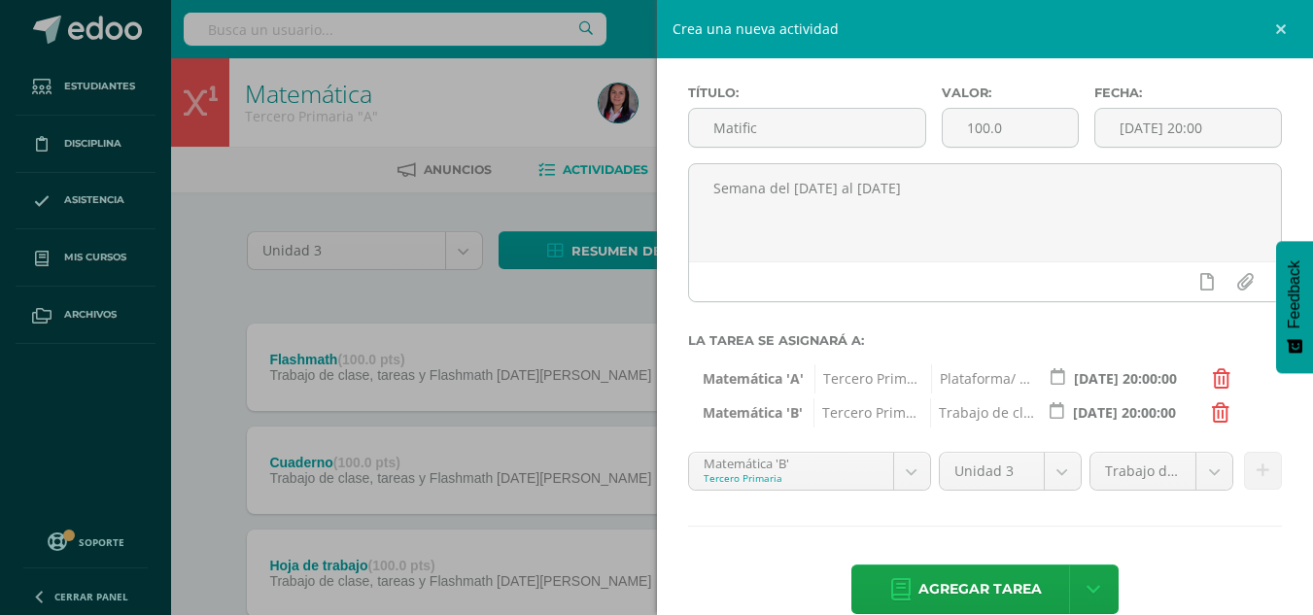
scroll to position [113, 0]
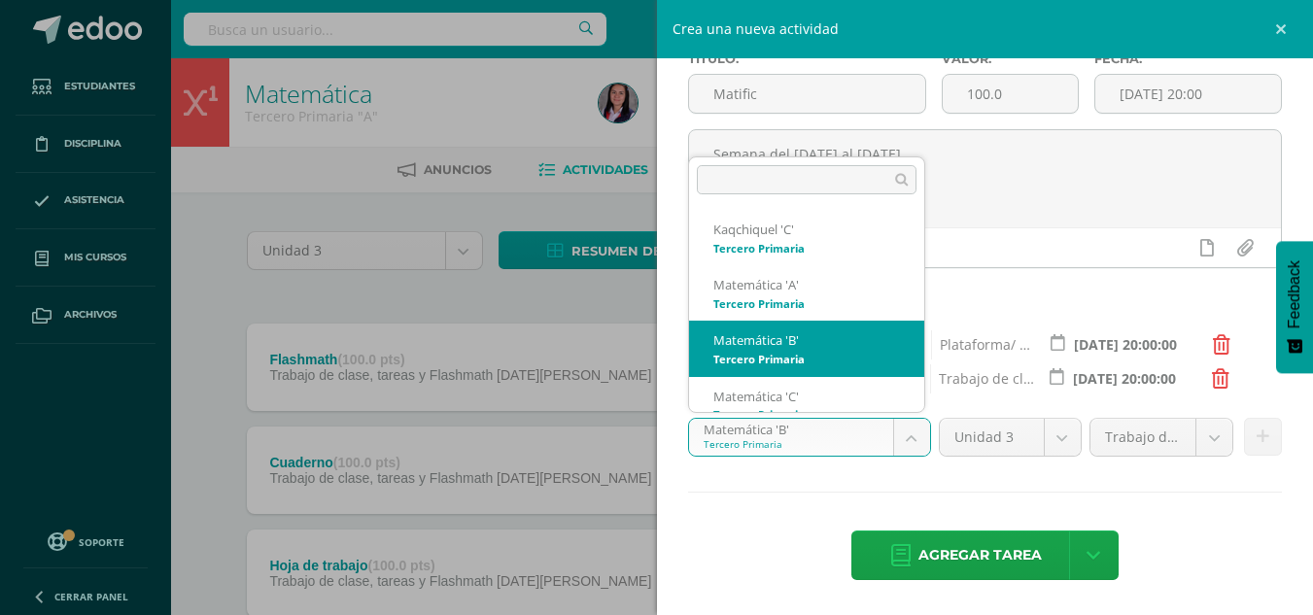
scroll to position [19, 0]
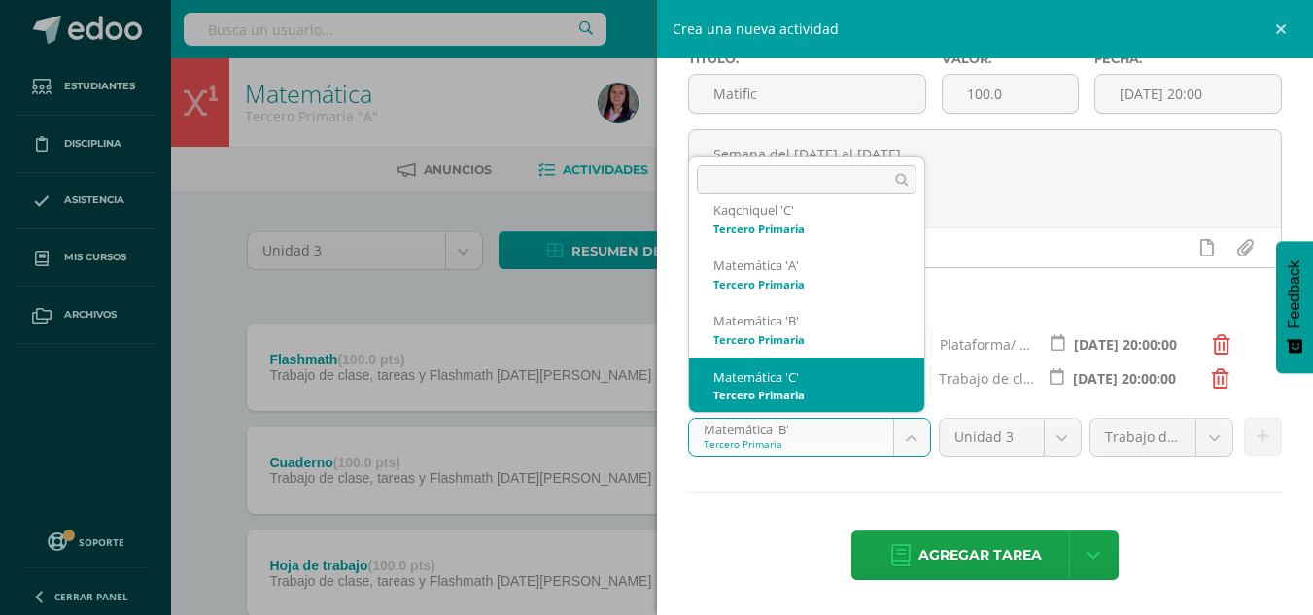
select select "211113"
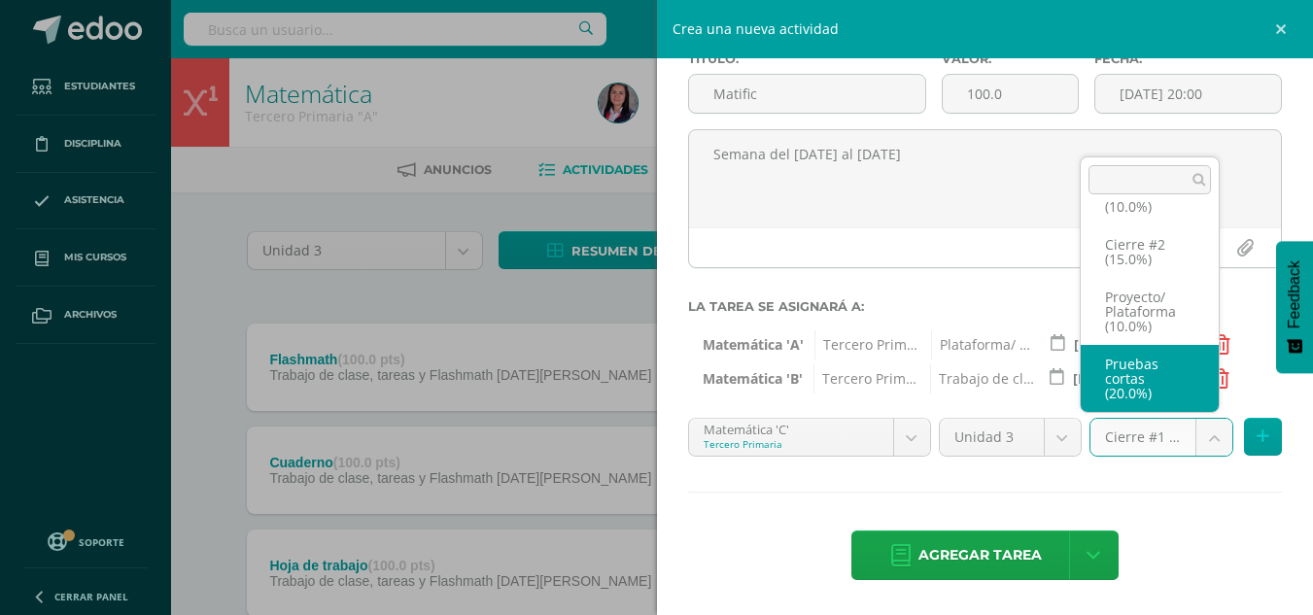
scroll to position [141, 0]
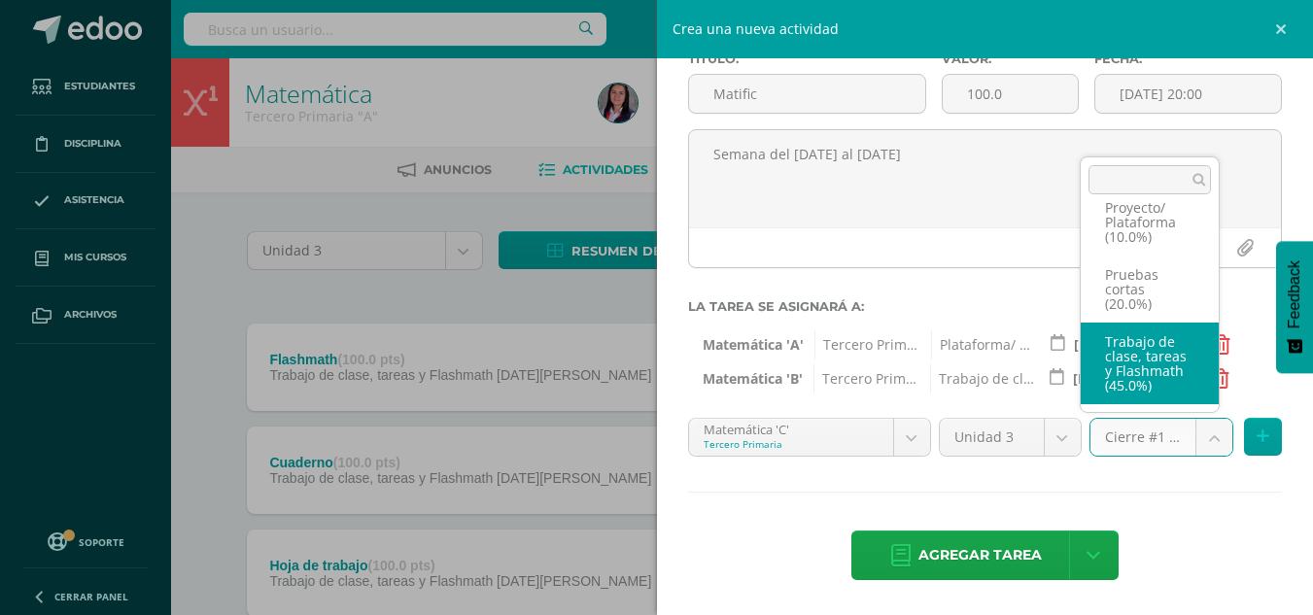
select select "227953"
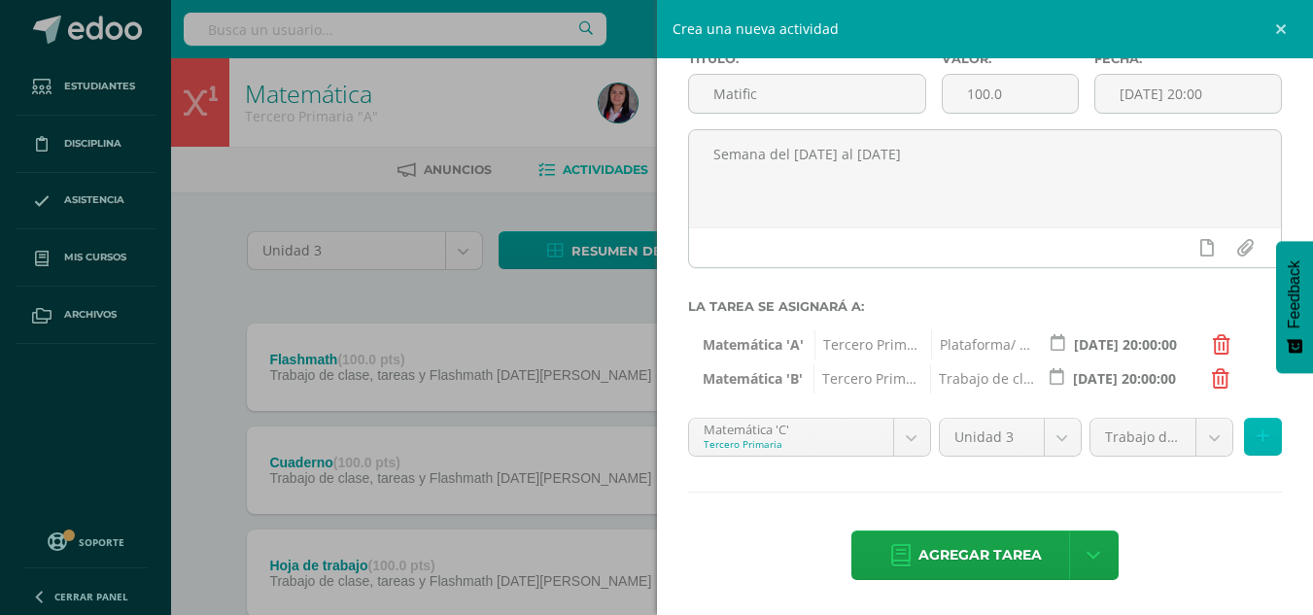
click at [1252, 424] on button at bounding box center [1263, 437] width 38 height 38
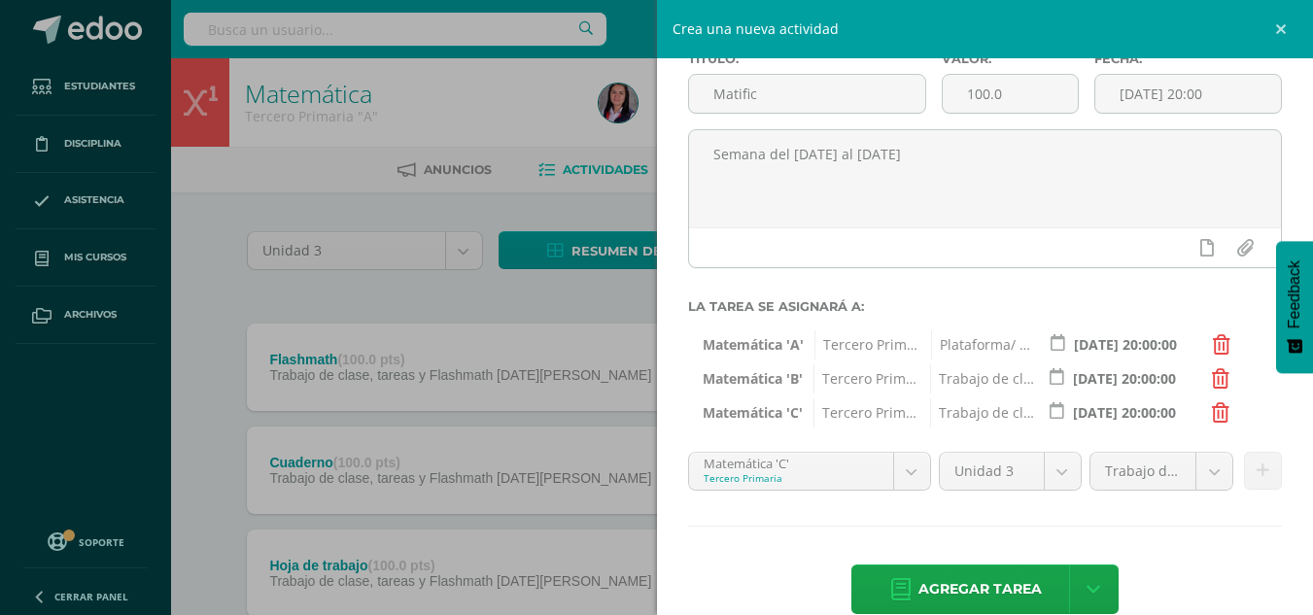
click at [980, 381] on span "Trabajo de clase, tareas y Flashmath (45.0%)" at bounding box center [983, 379] width 106 height 29
click at [1215, 371] on icon at bounding box center [1220, 378] width 17 height 19
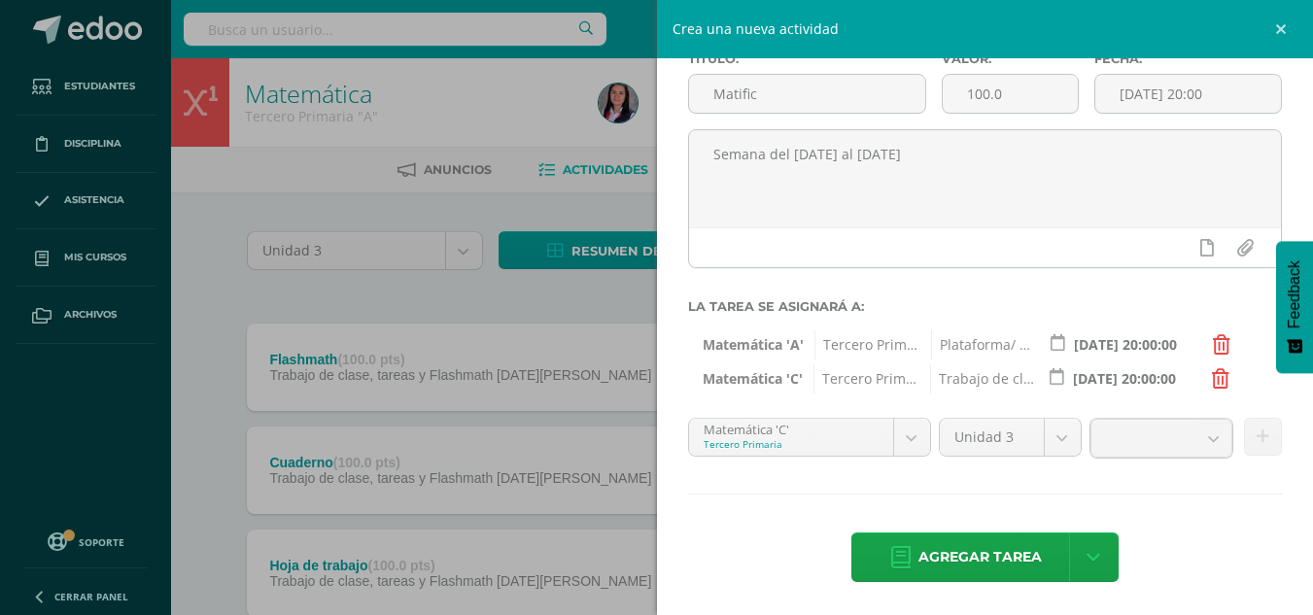
click at [1215, 371] on icon at bounding box center [1220, 378] width 17 height 19
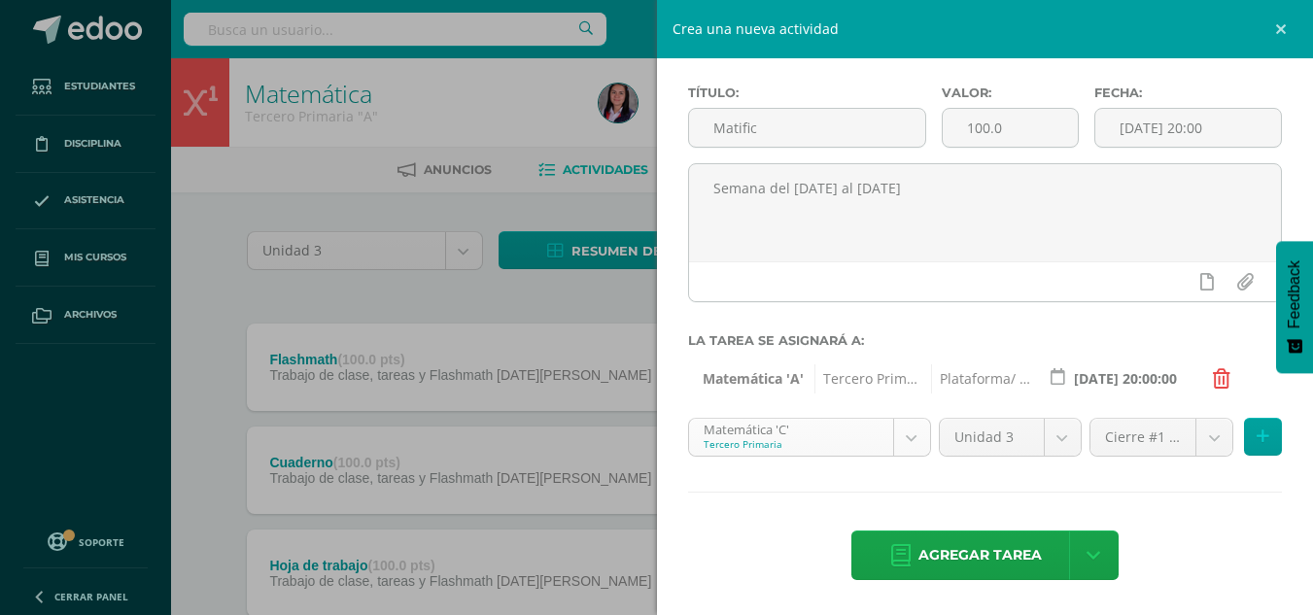
scroll to position [79, 0]
click at [860, 416] on div "Título: Matific Valor: 100.0 Fecha: 2025-07-25 20:00 Semana del 21 al 25 de jul…" at bounding box center [985, 334] width 657 height 561
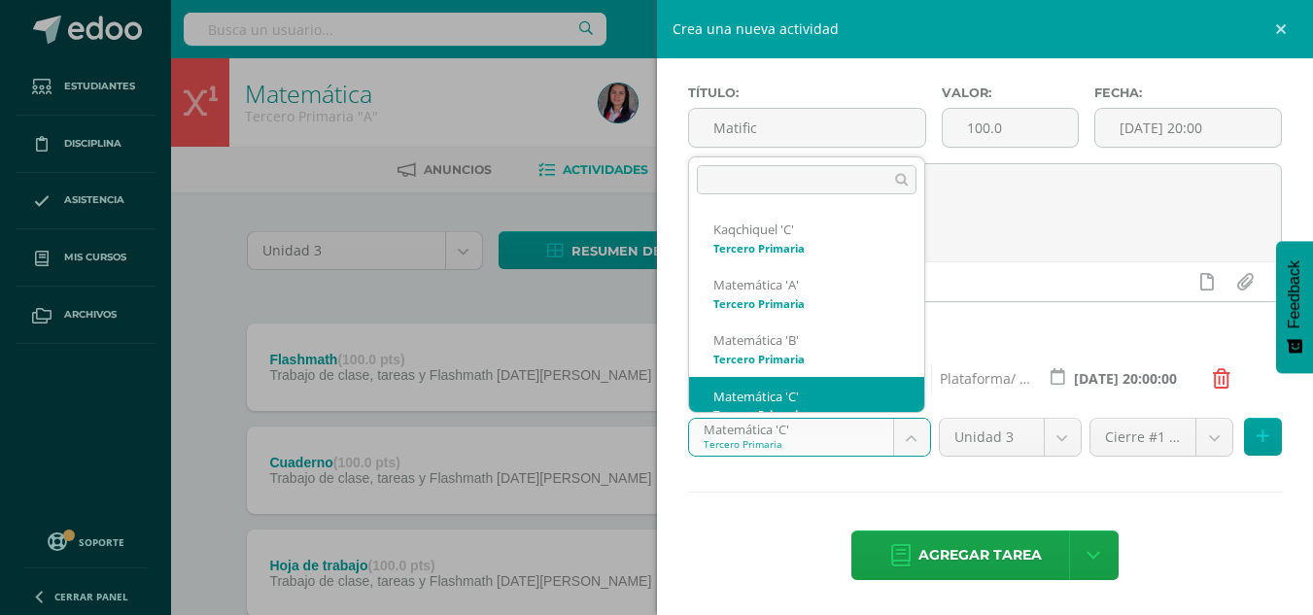
scroll to position [19, 0]
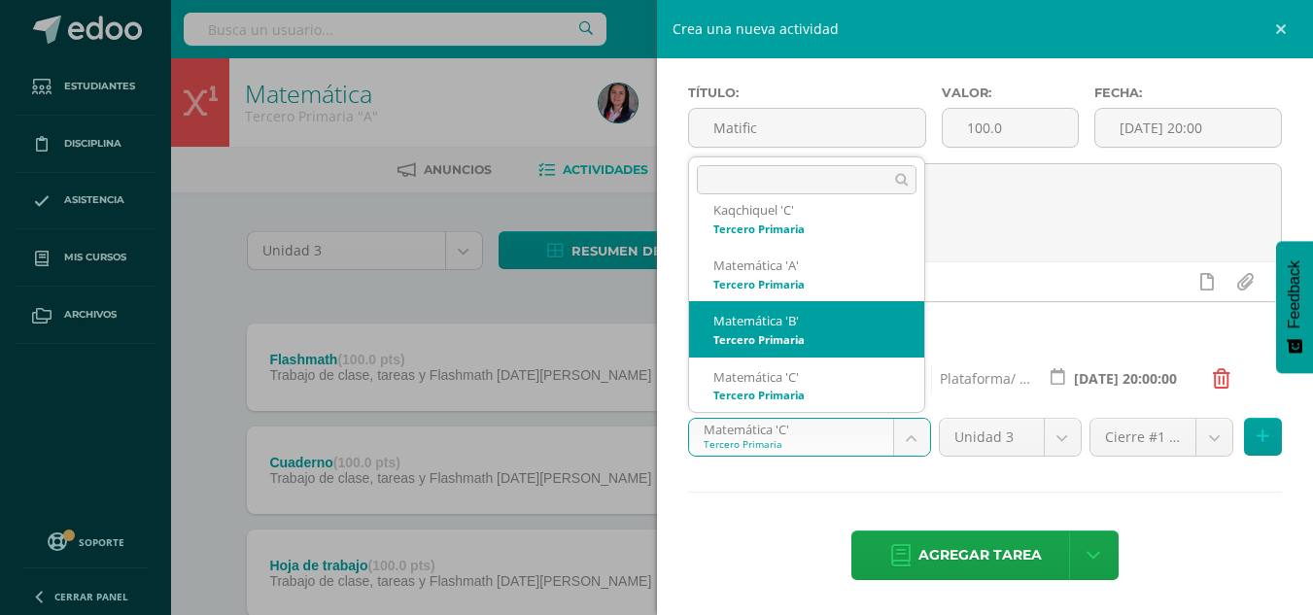
select select "211043"
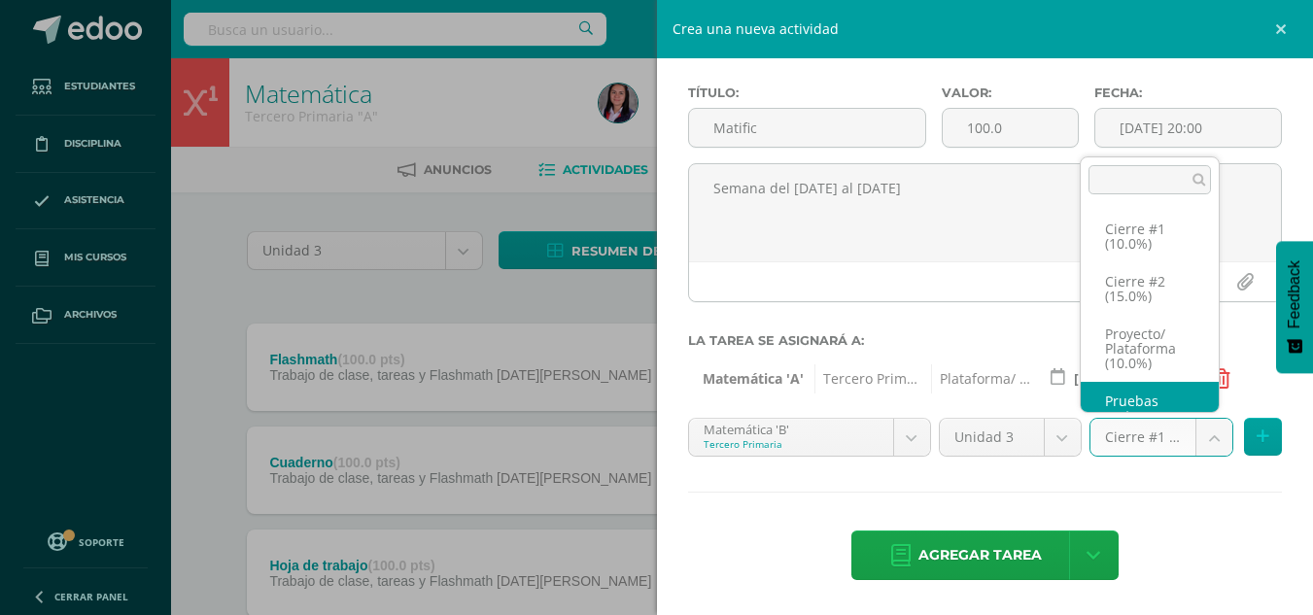
scroll to position [37, 0]
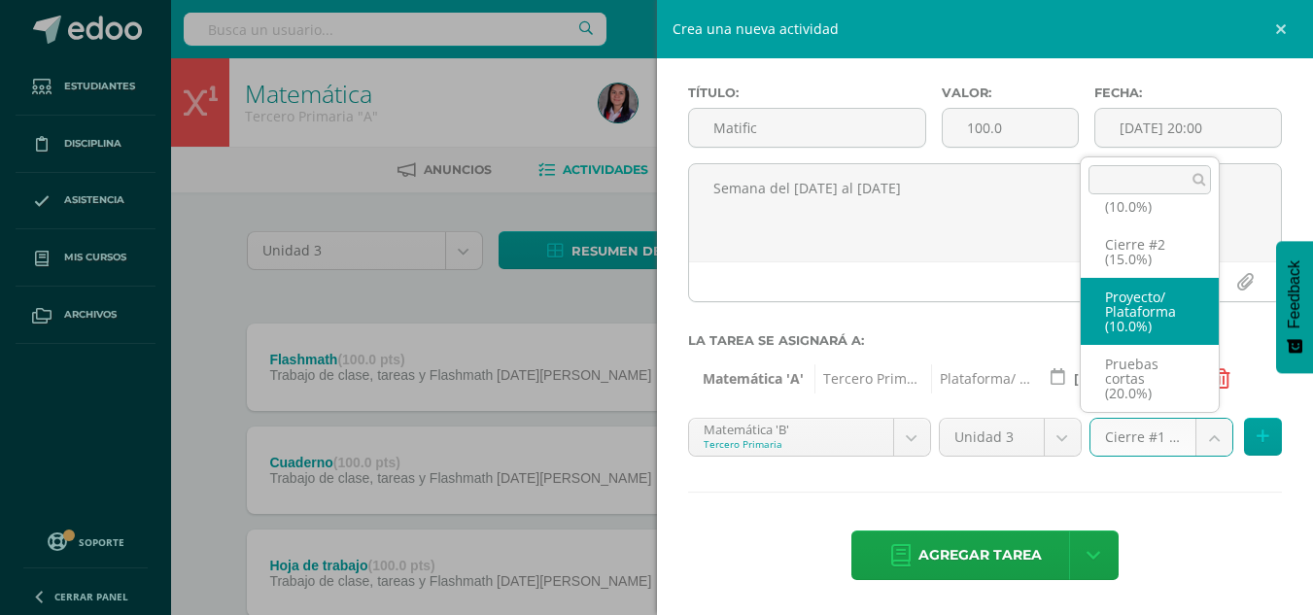
select select "227967"
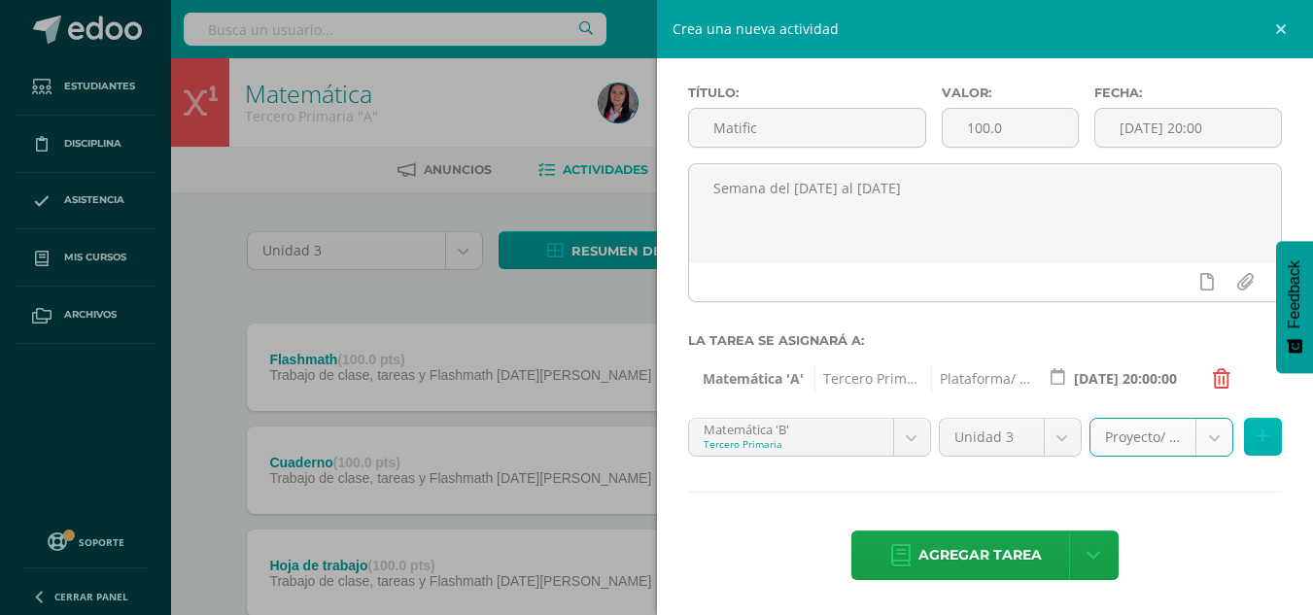
click at [1257, 432] on icon at bounding box center [1263, 437] width 13 height 17
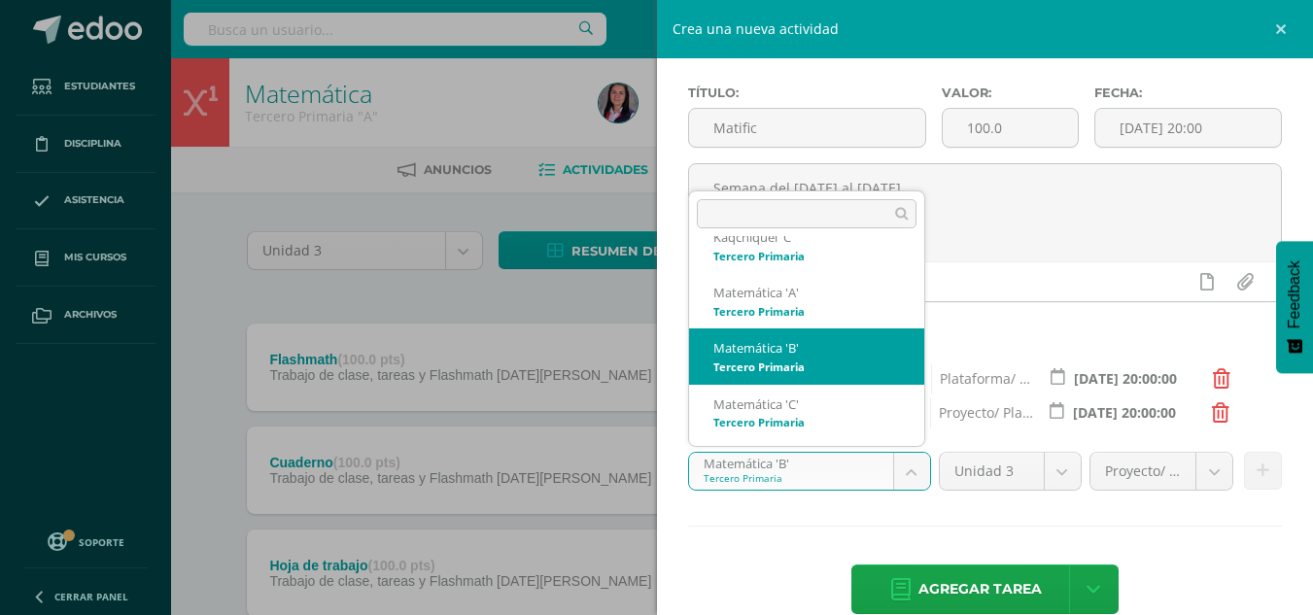
scroll to position [27, 0]
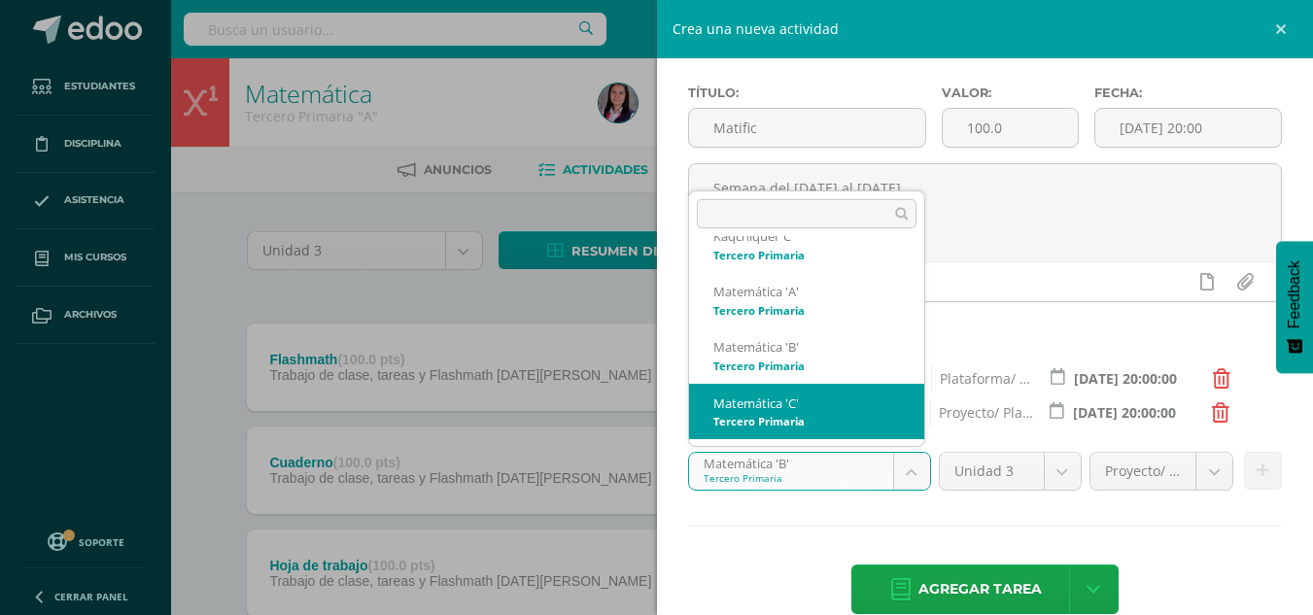
select select "211113"
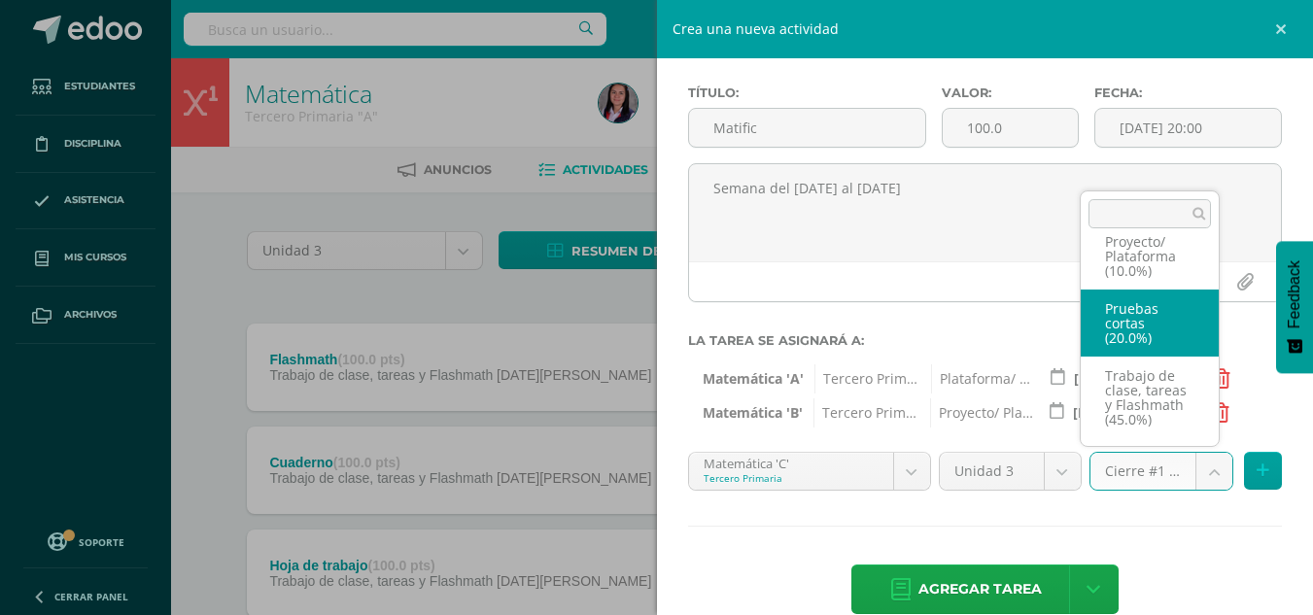
scroll to position [113, 0]
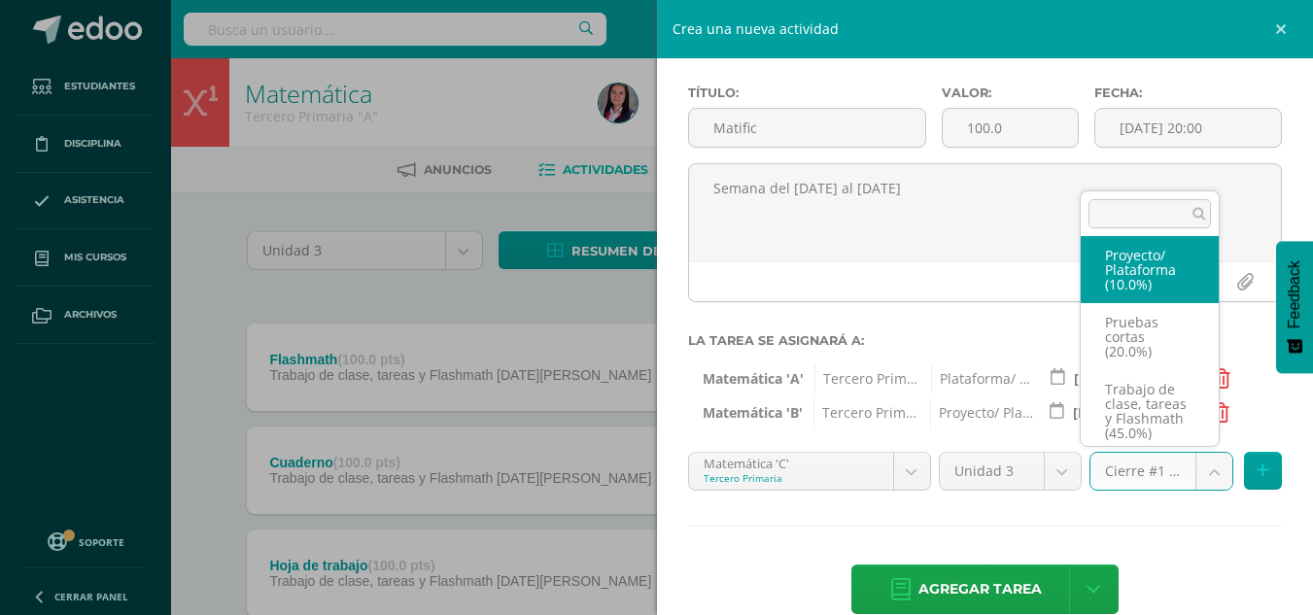
select select "227954"
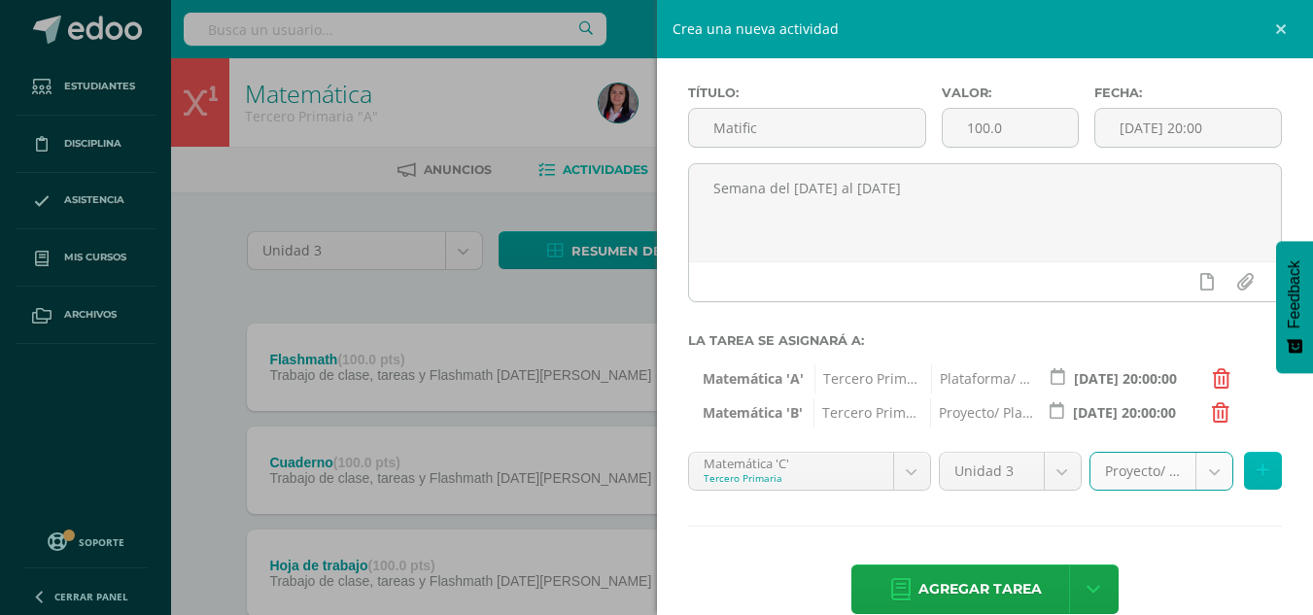
click at [1257, 477] on icon at bounding box center [1263, 471] width 13 height 17
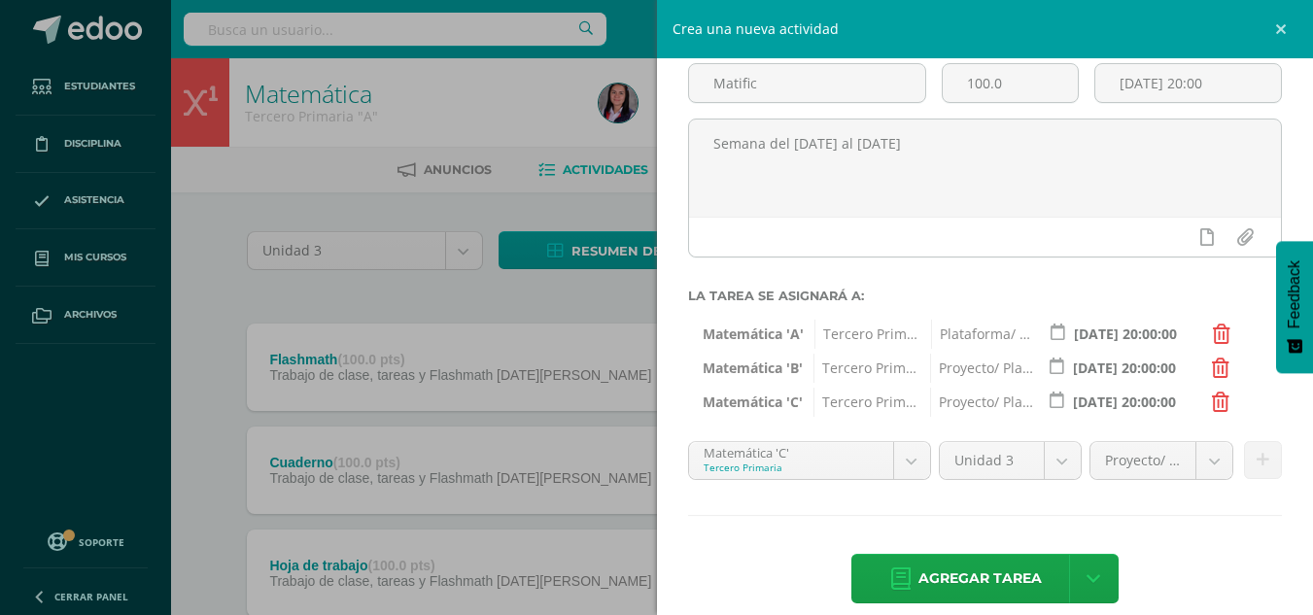
scroll to position [147, 0]
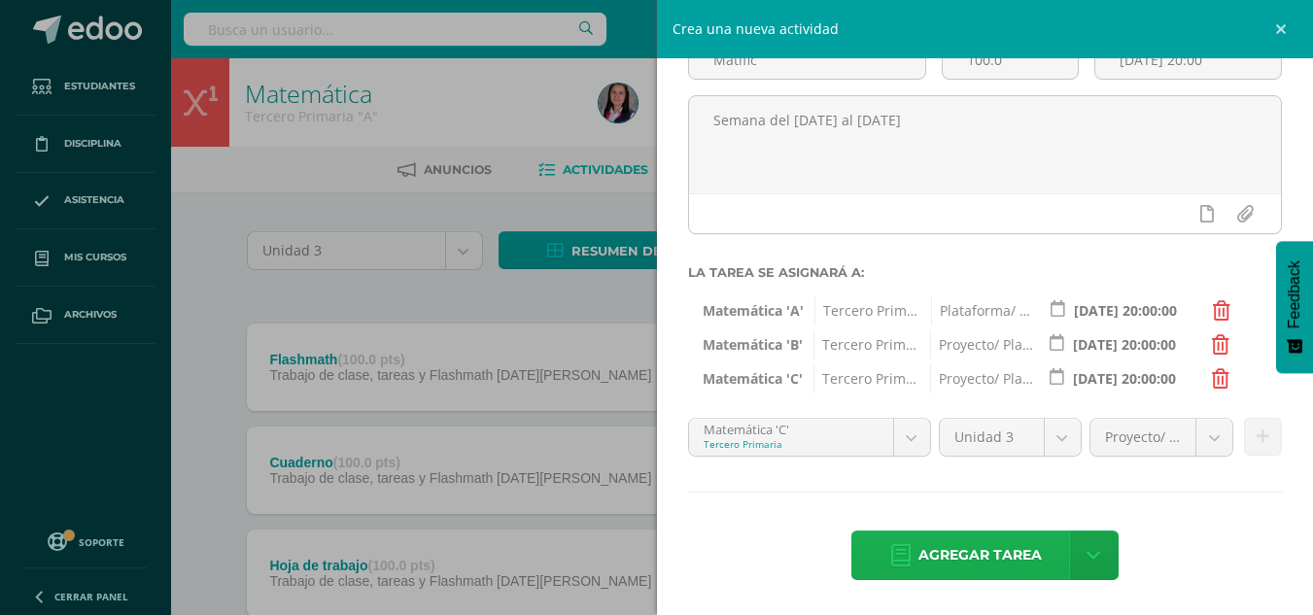
click at [985, 552] on span "Agregar tarea" at bounding box center [980, 556] width 123 height 48
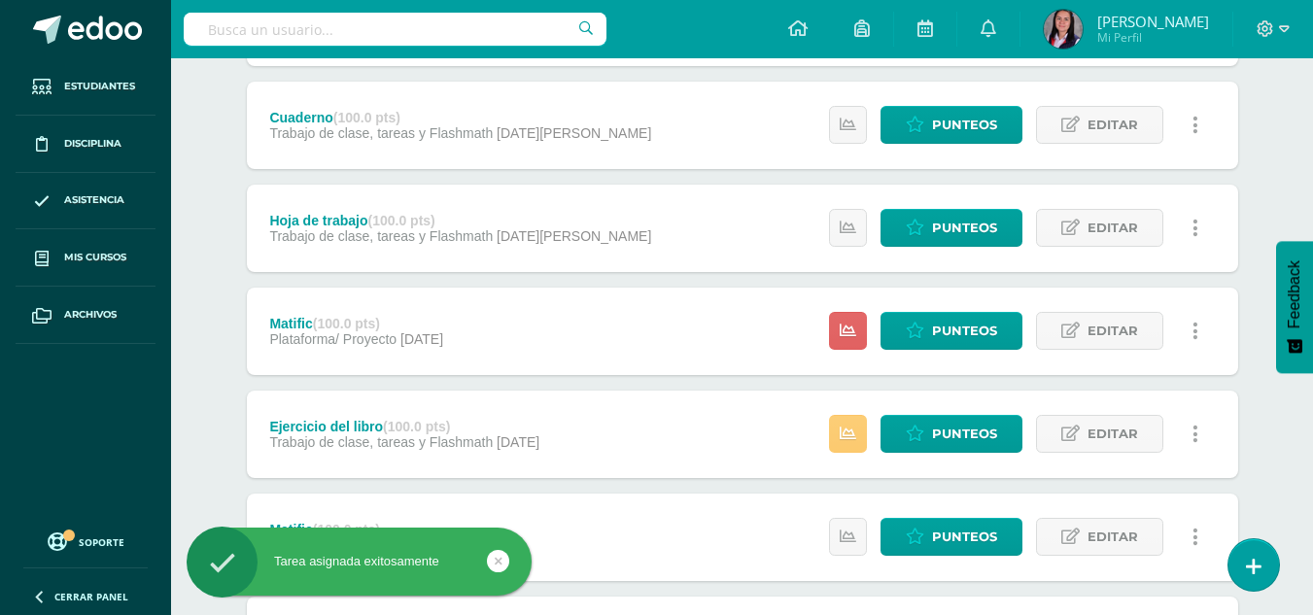
scroll to position [389, 0]
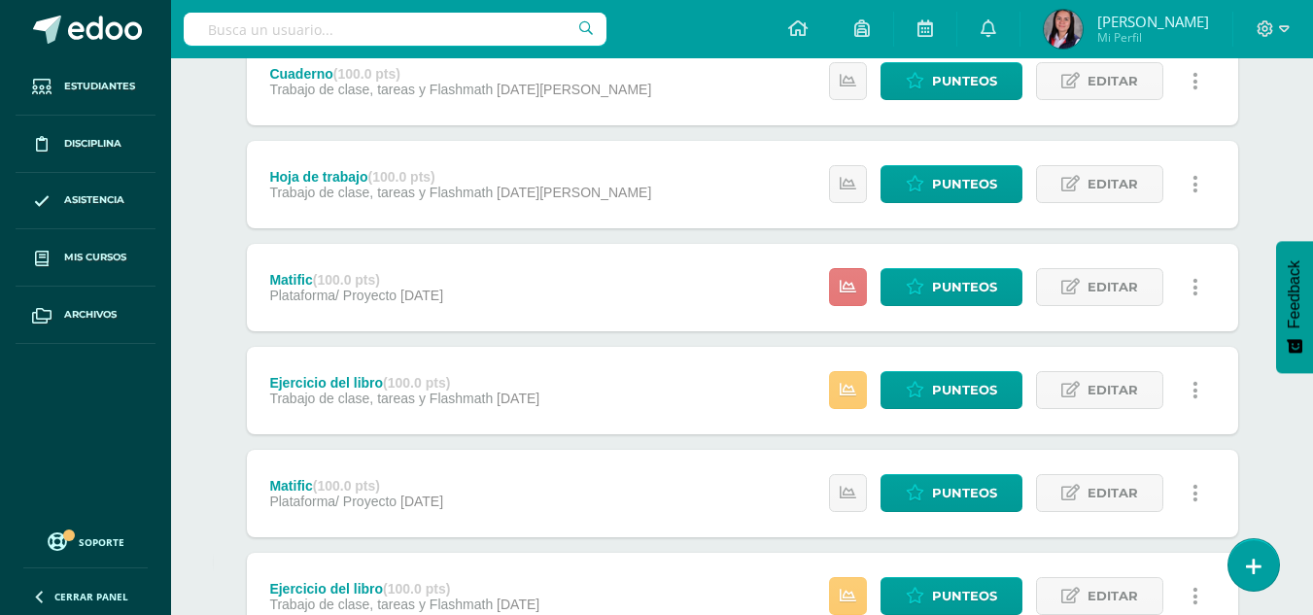
click at [845, 290] on icon at bounding box center [848, 287] width 17 height 17
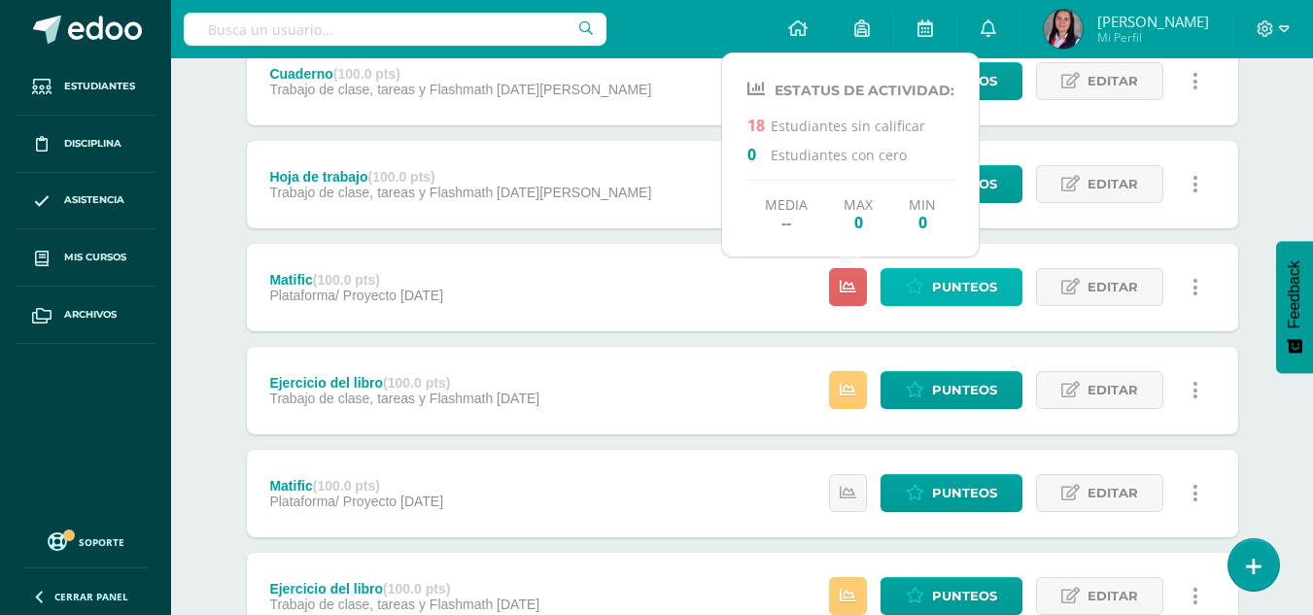
click at [936, 275] on span "Punteos" at bounding box center [964, 287] width 65 height 36
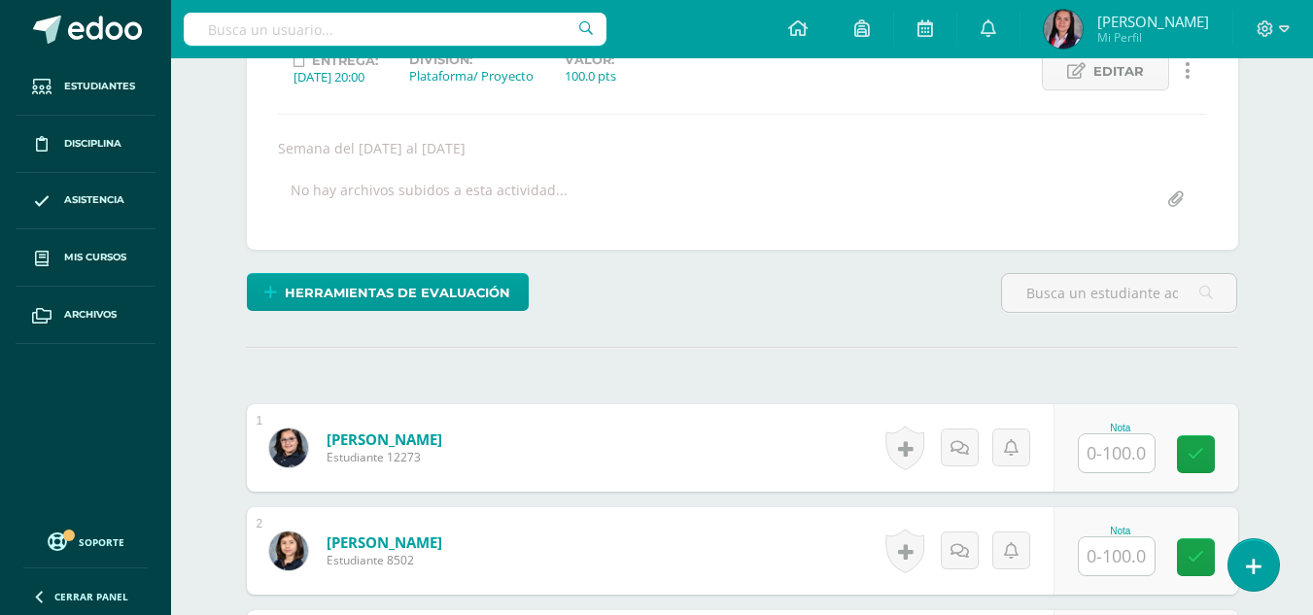
scroll to position [291, 0]
click at [1103, 448] on input "text" at bounding box center [1117, 453] width 76 height 38
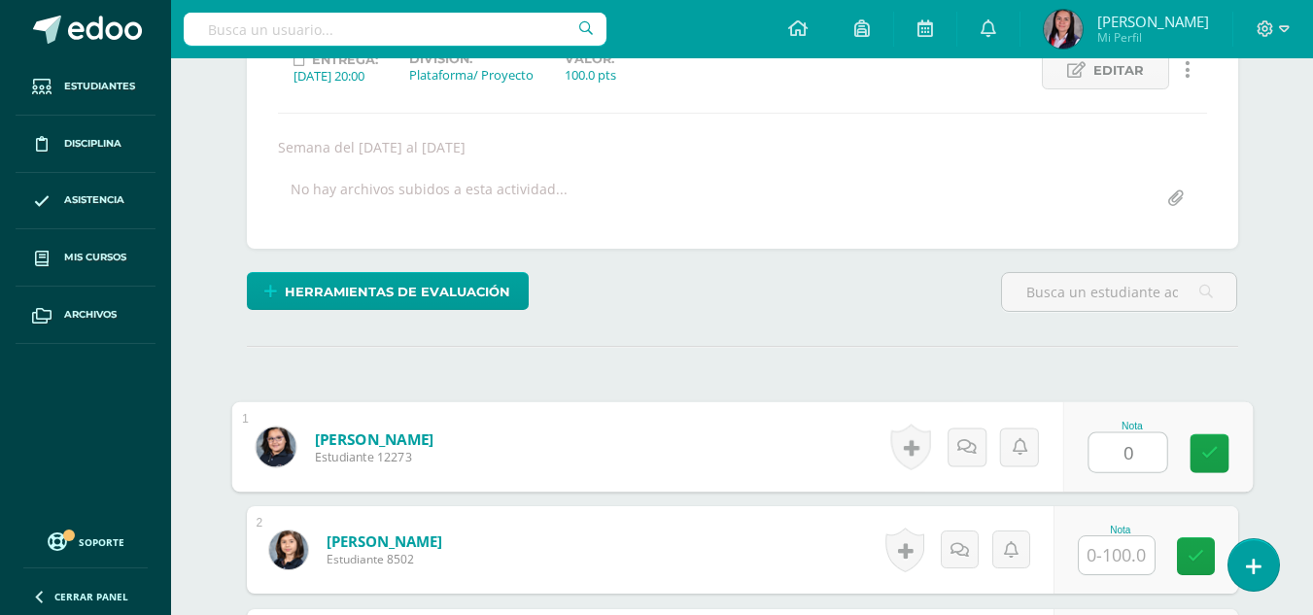
scroll to position [292, 0]
type input "0"
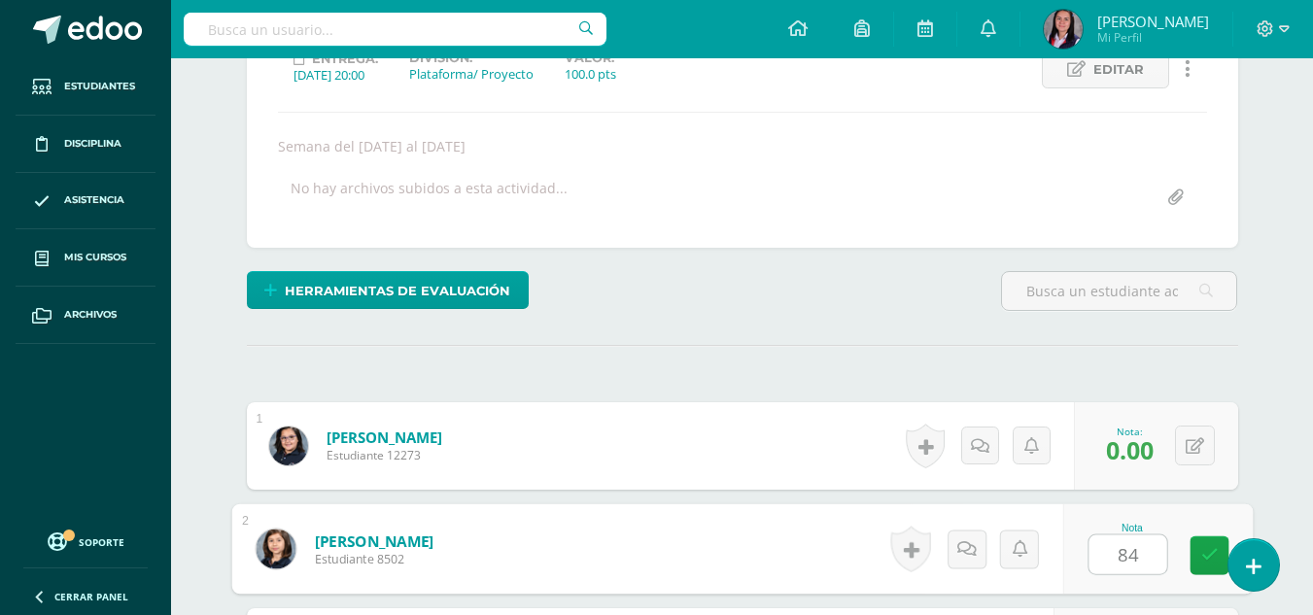
type input "84"
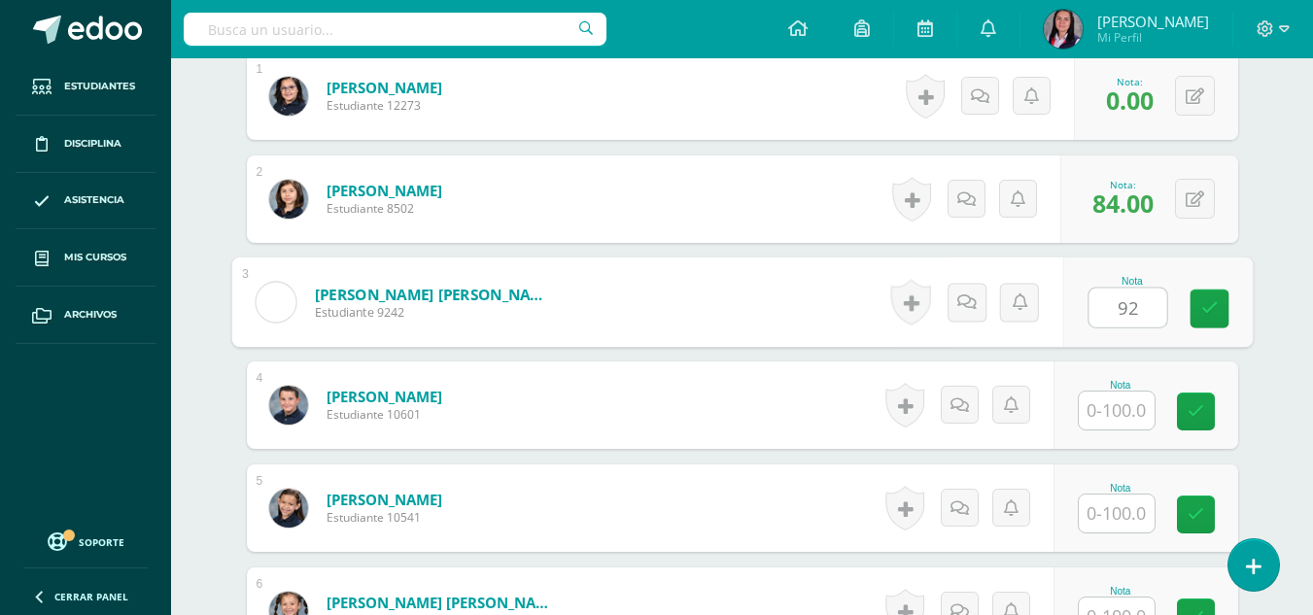
type input "92"
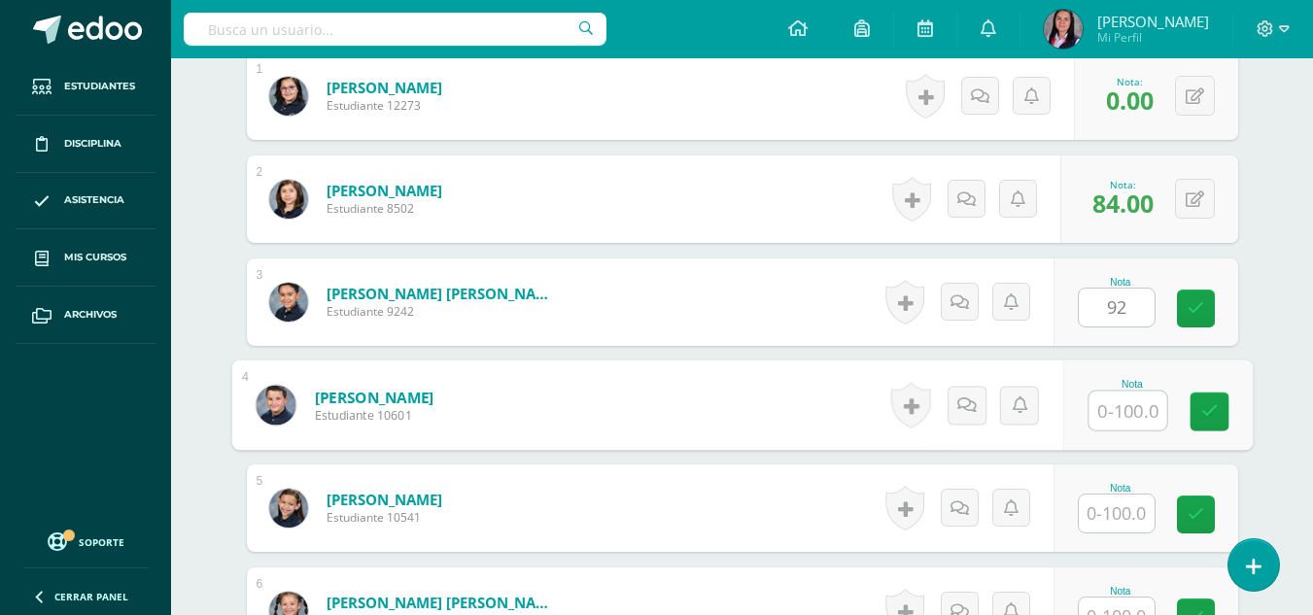
type input "0"
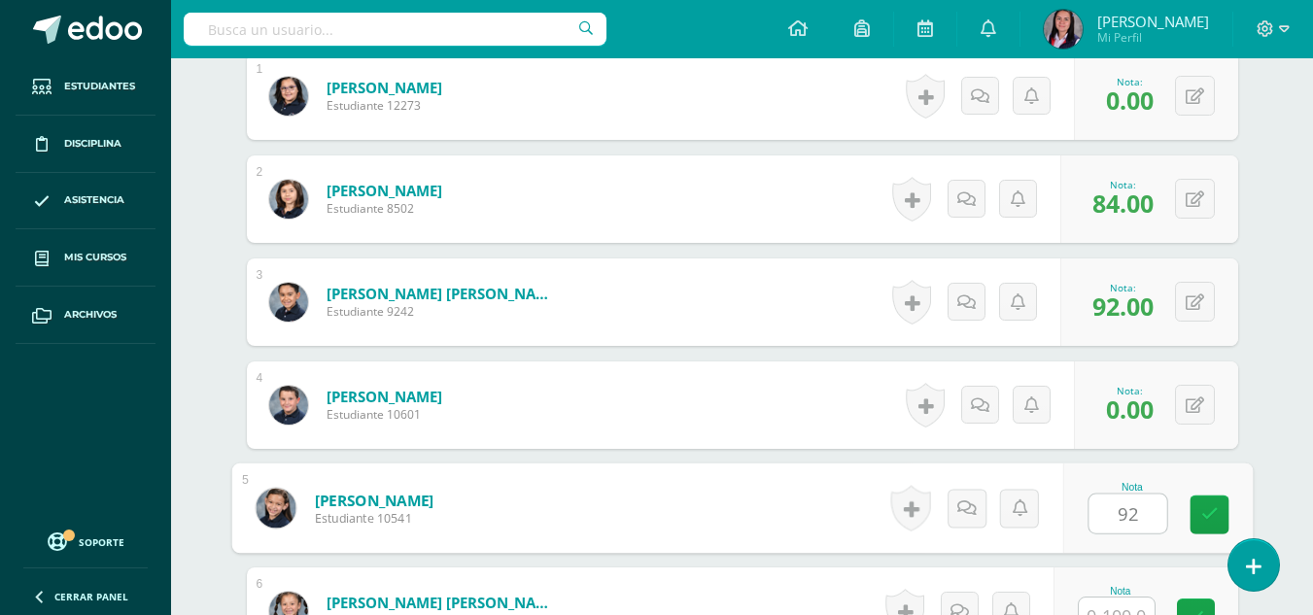
type input "92"
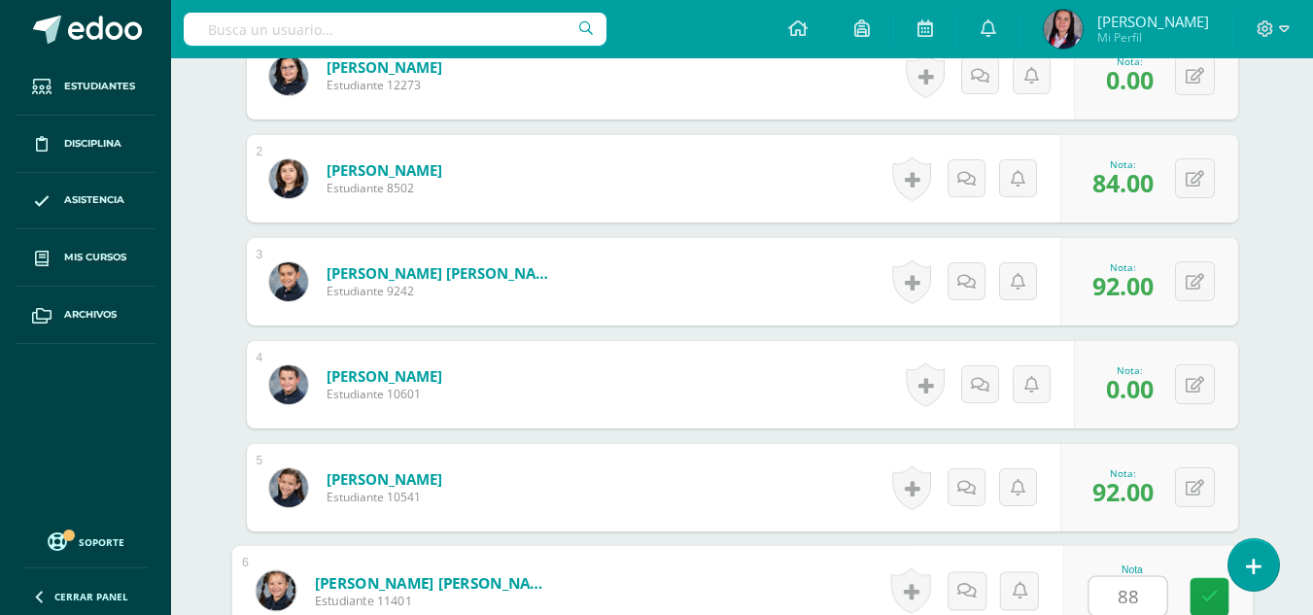
type input "88"
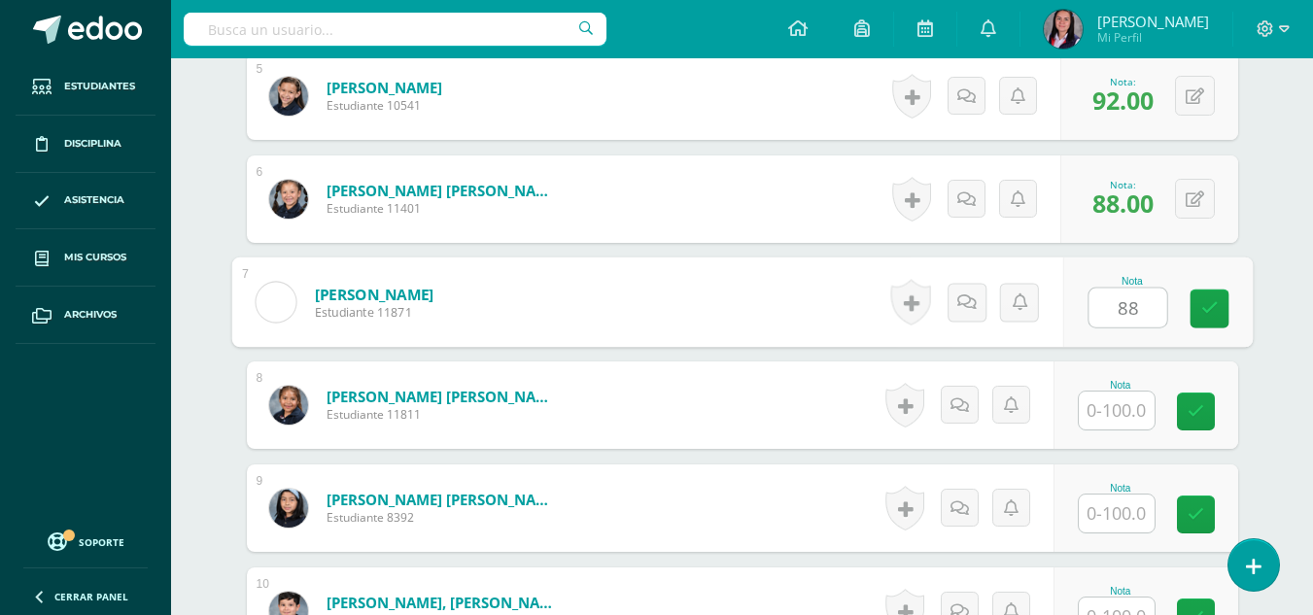
type input "88"
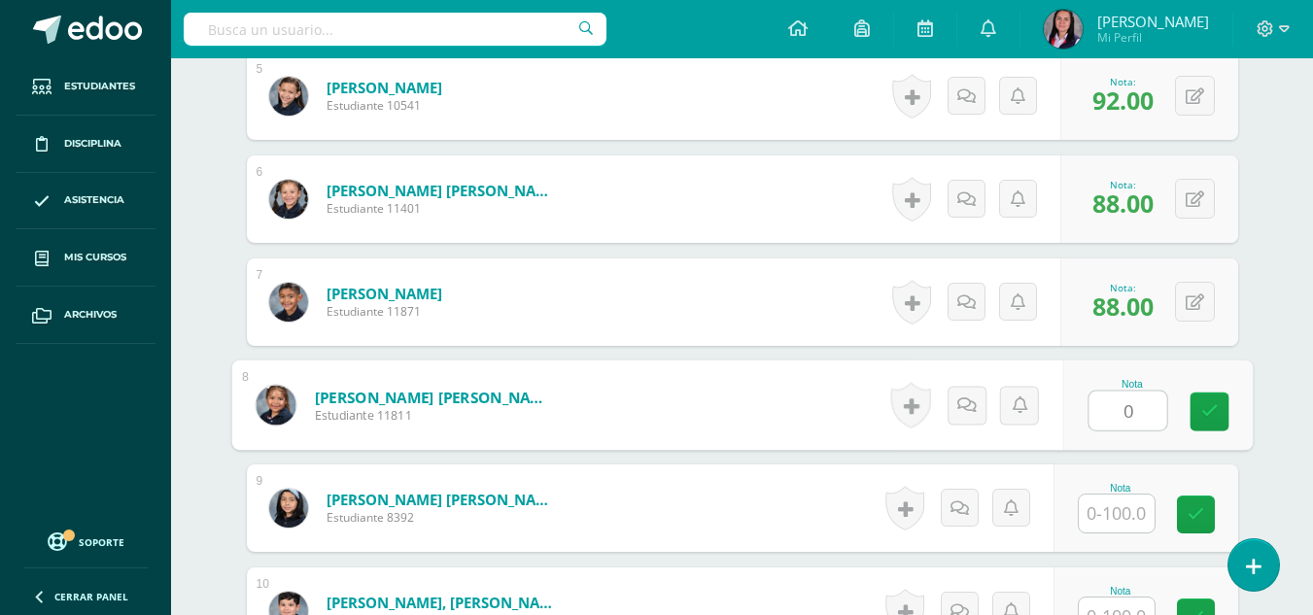
type input "0"
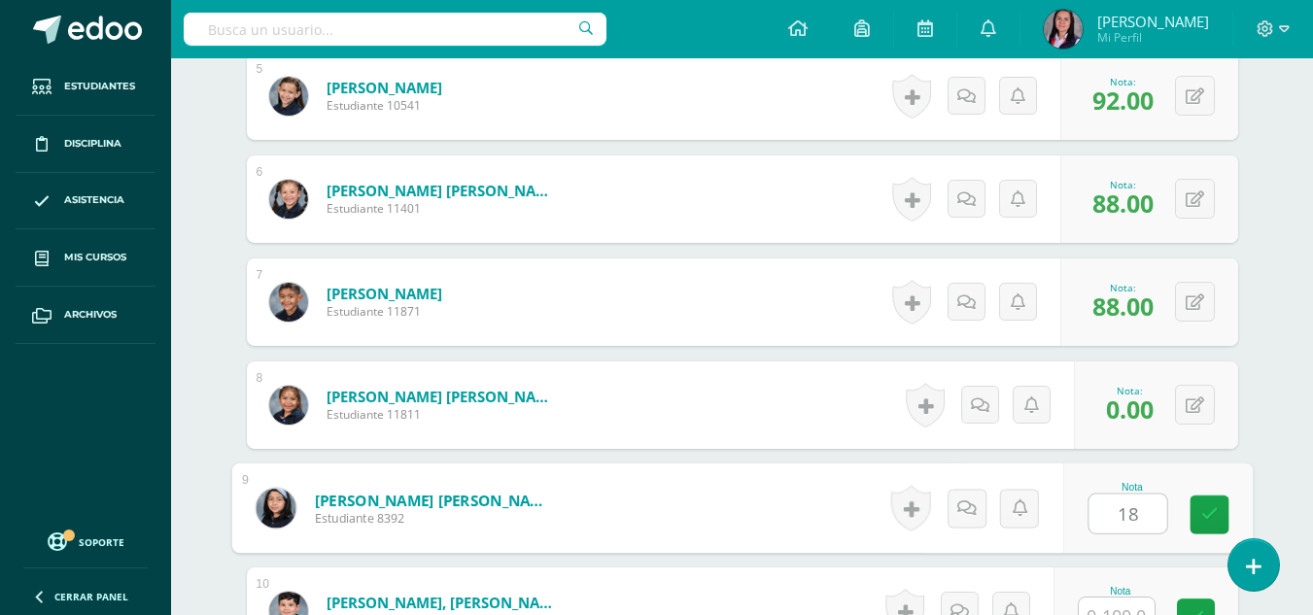
type input "1"
type input "48"
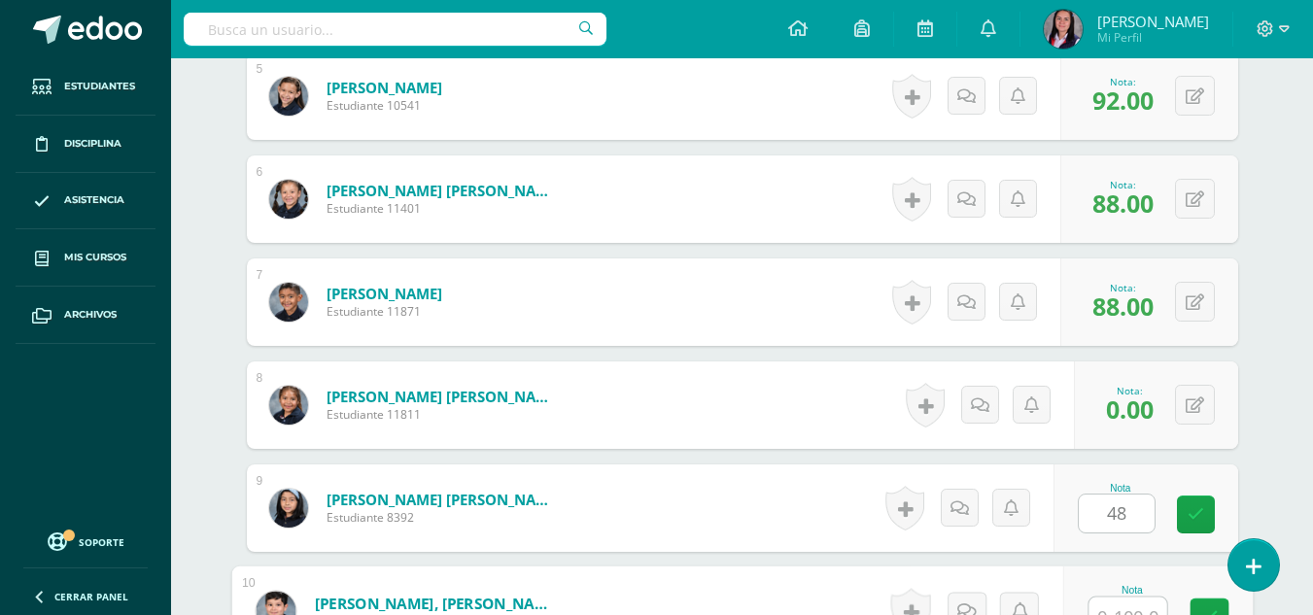
scroll to position [1074, 0]
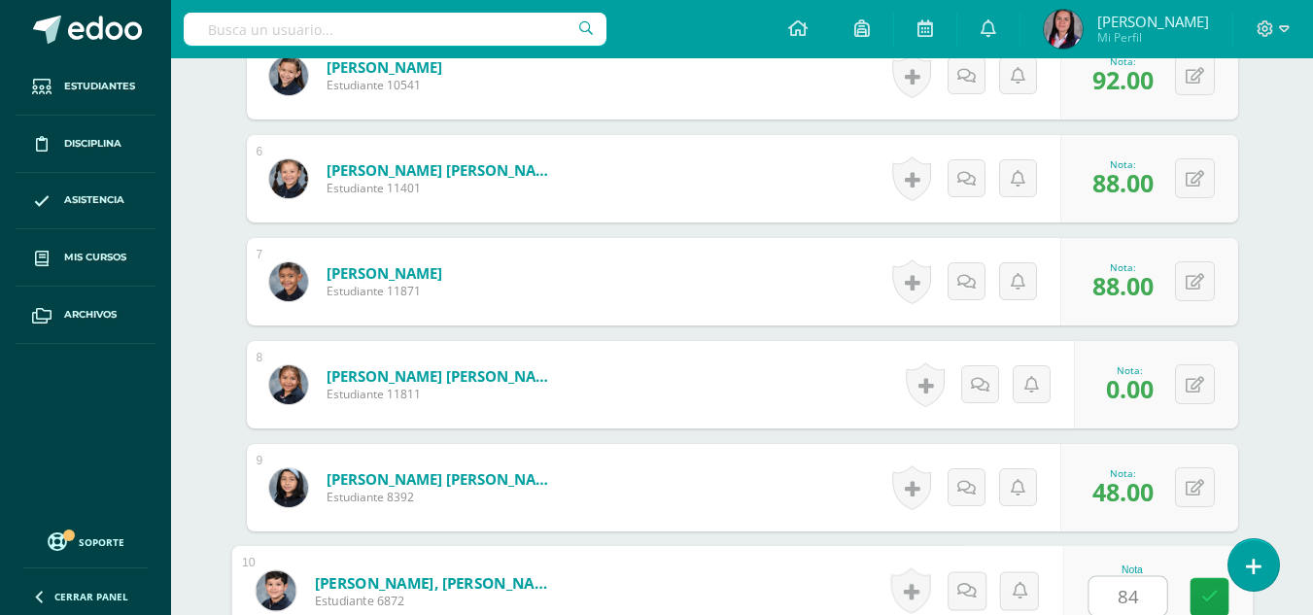
type input "84"
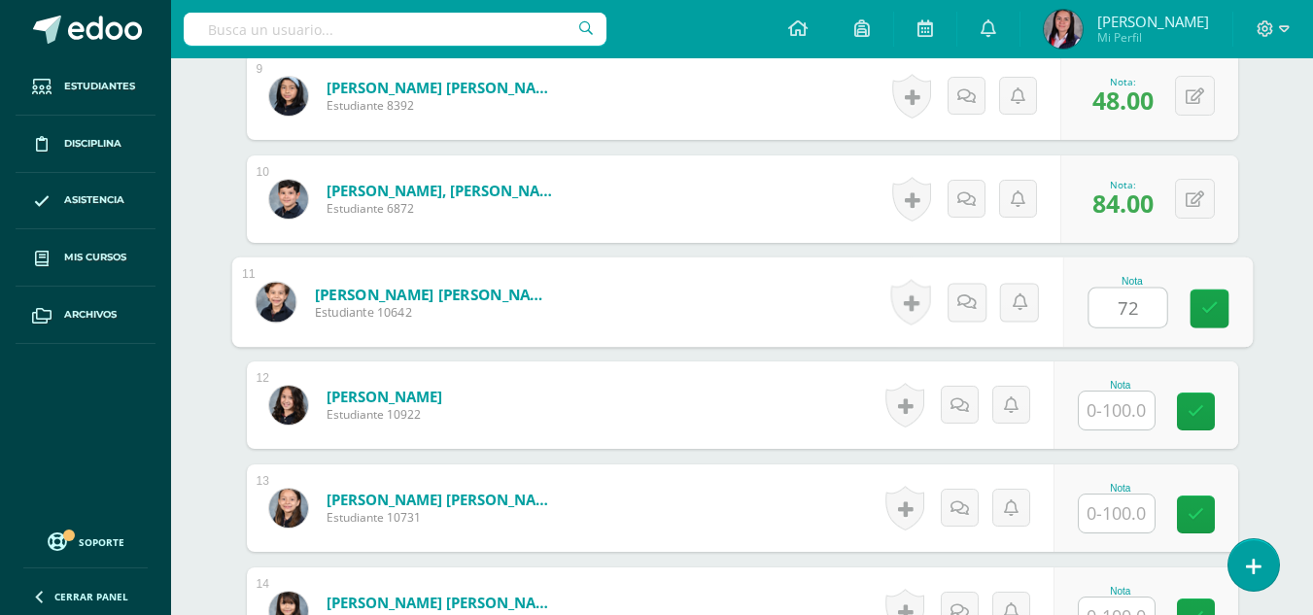
type input "72"
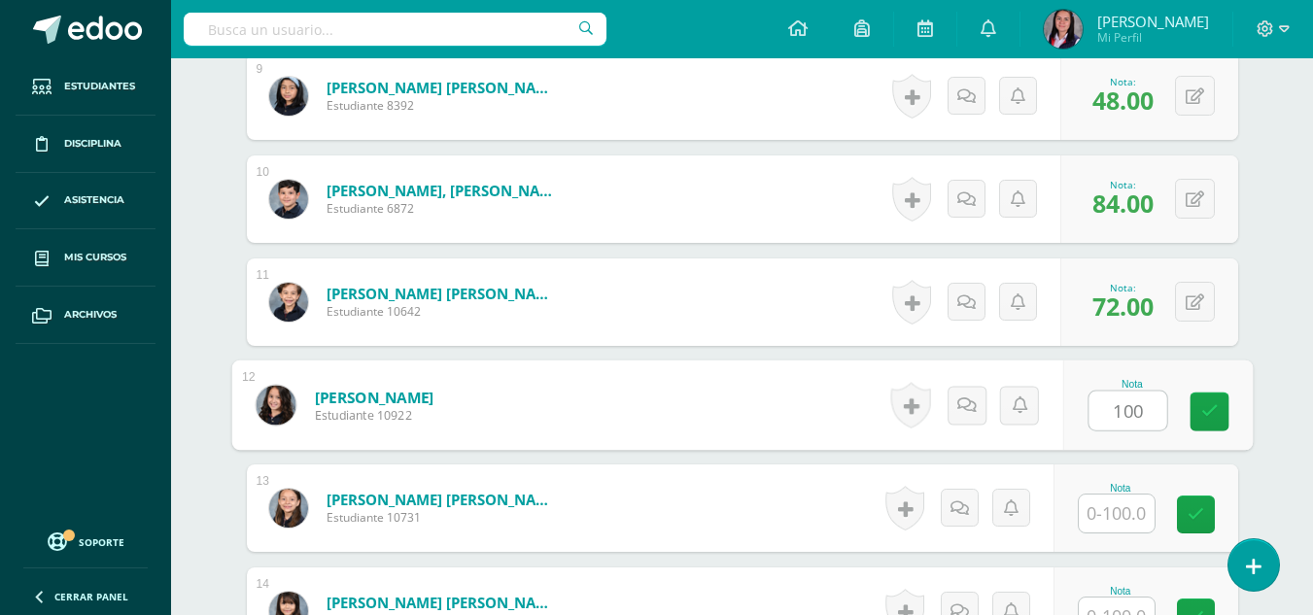
type input "100"
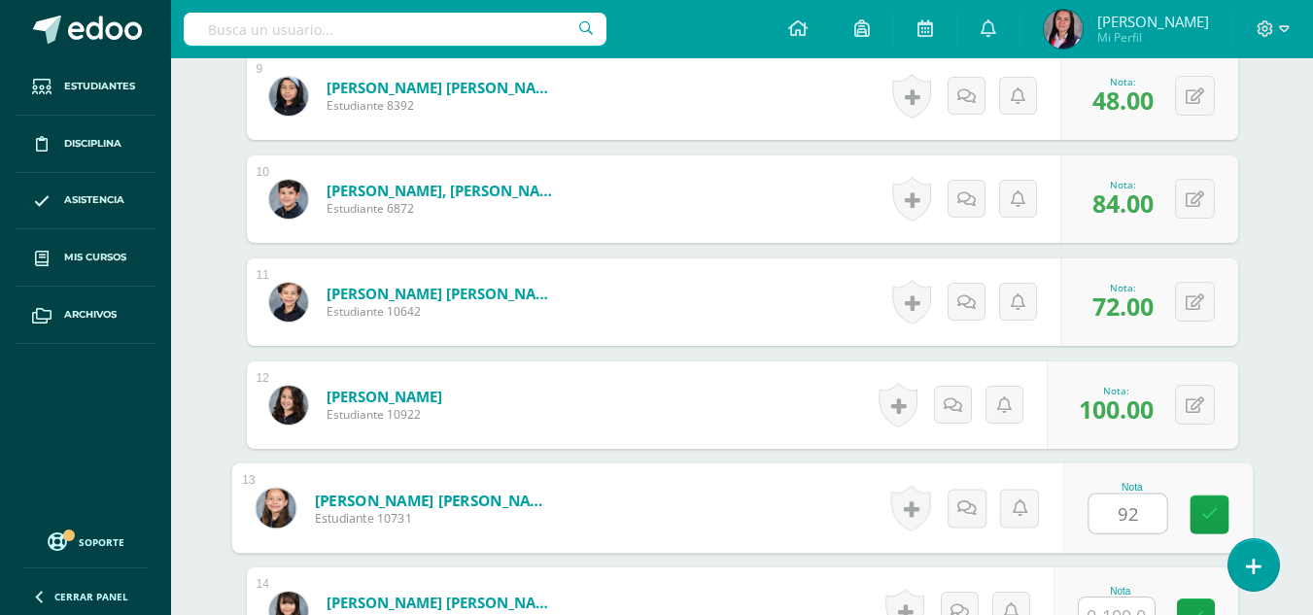
type input "92"
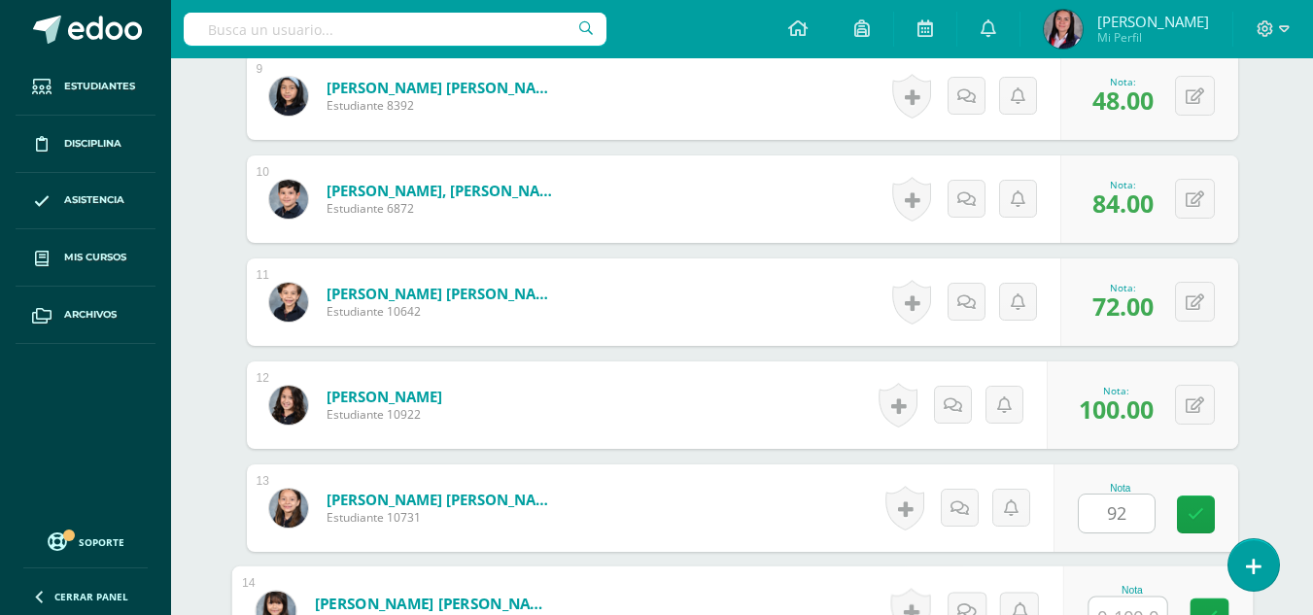
scroll to position [1486, 0]
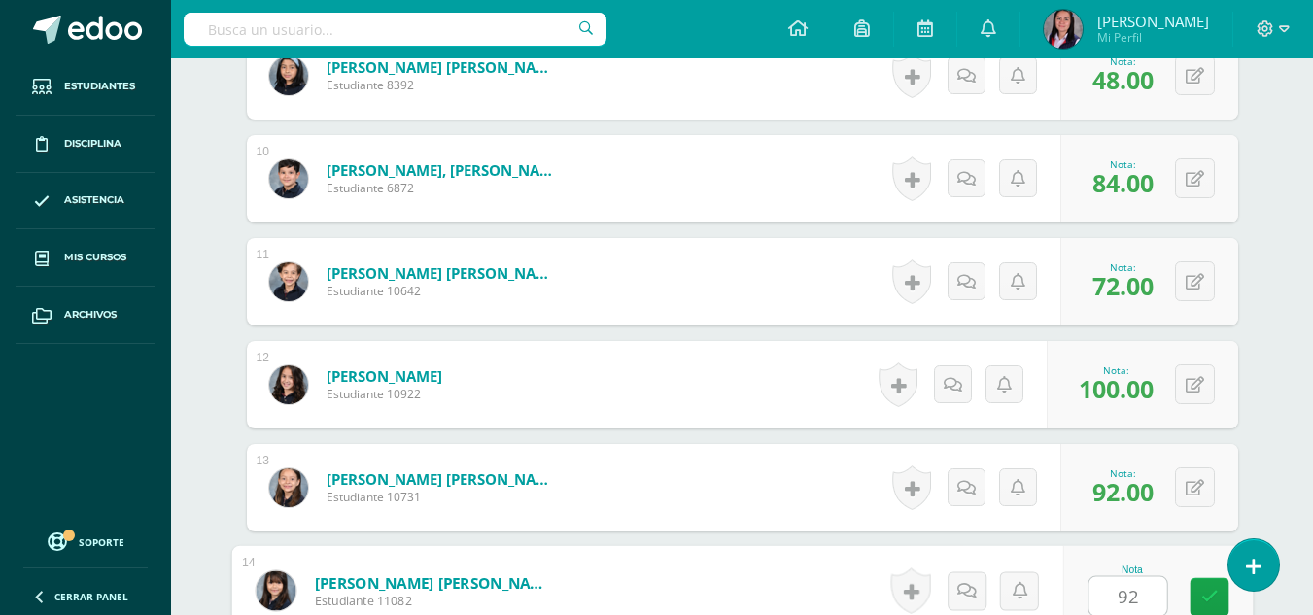
type input "92"
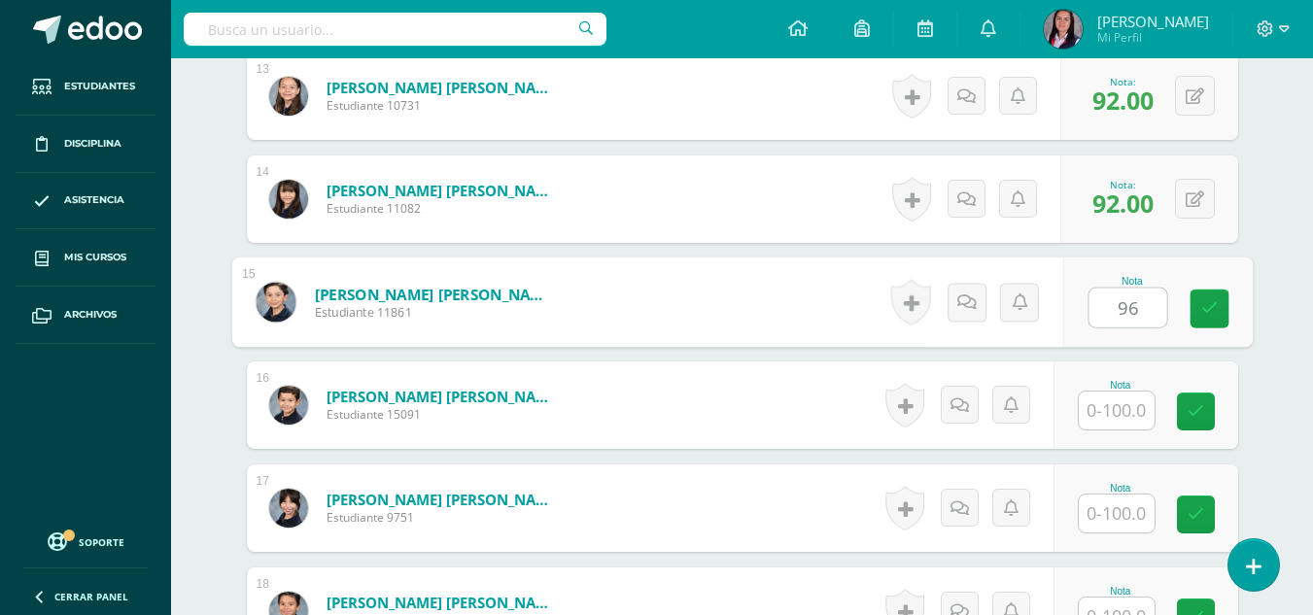
type input "96"
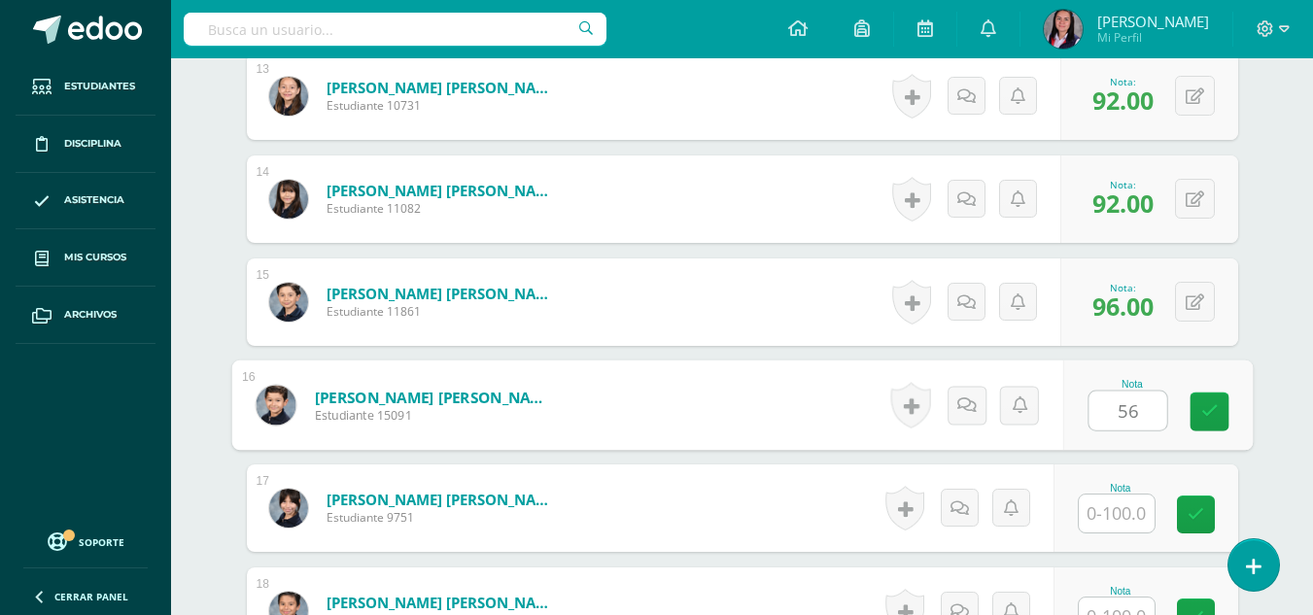
type input "56"
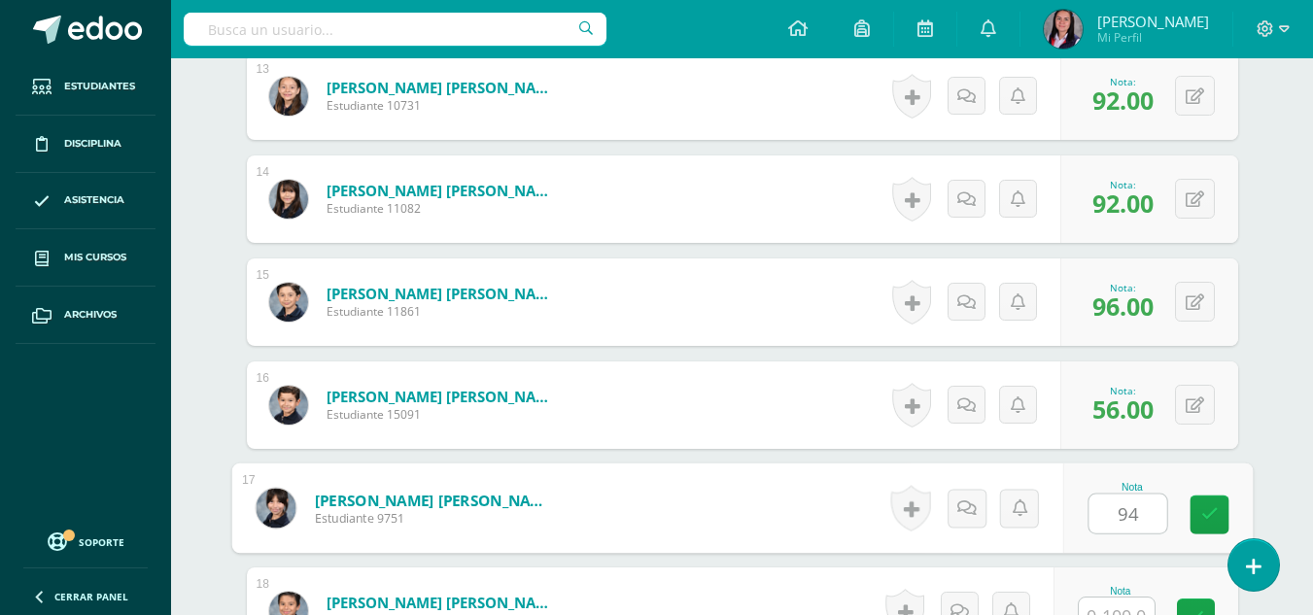
type input "94"
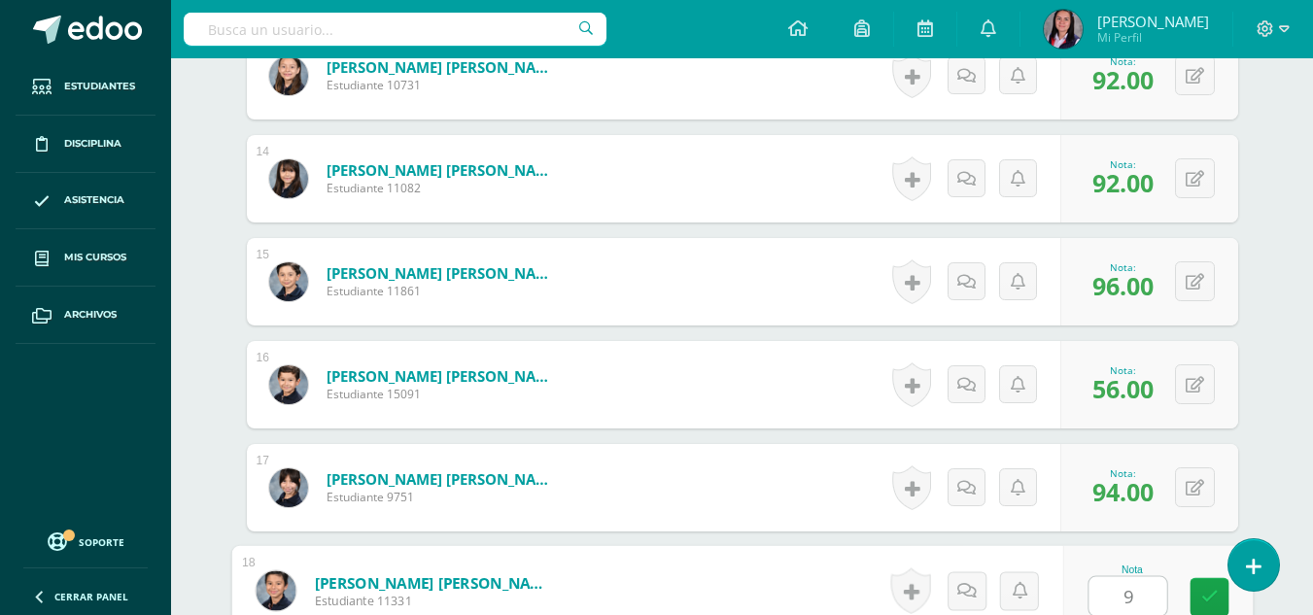
type input "92"
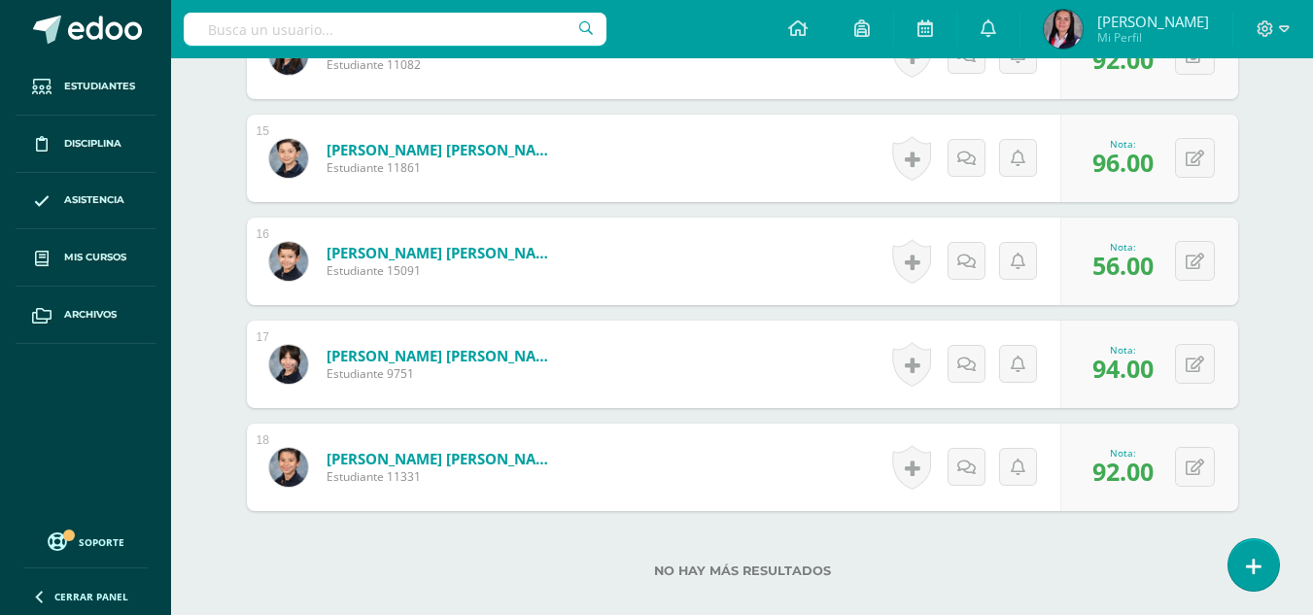
scroll to position [2141, 0]
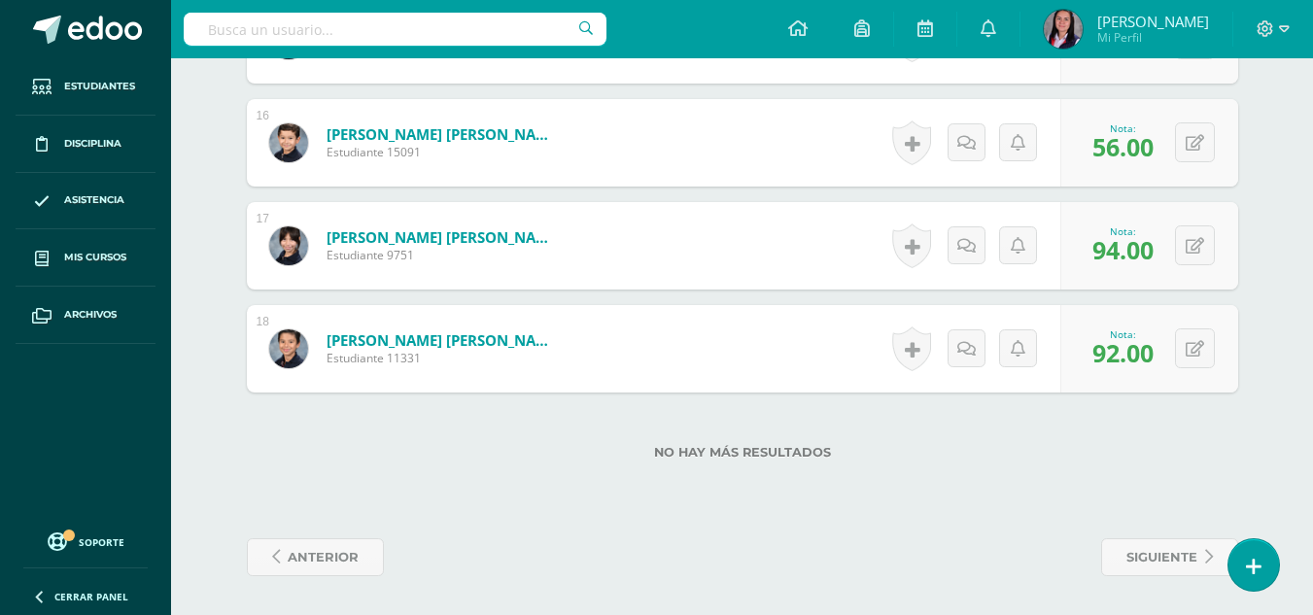
click at [744, 261] on form "[PERSON_NAME] [PERSON_NAME] Estudiante 9751 Nota 94.00 0 [GEOGRAPHIC_DATA]" at bounding box center [743, 245] width 992 height 87
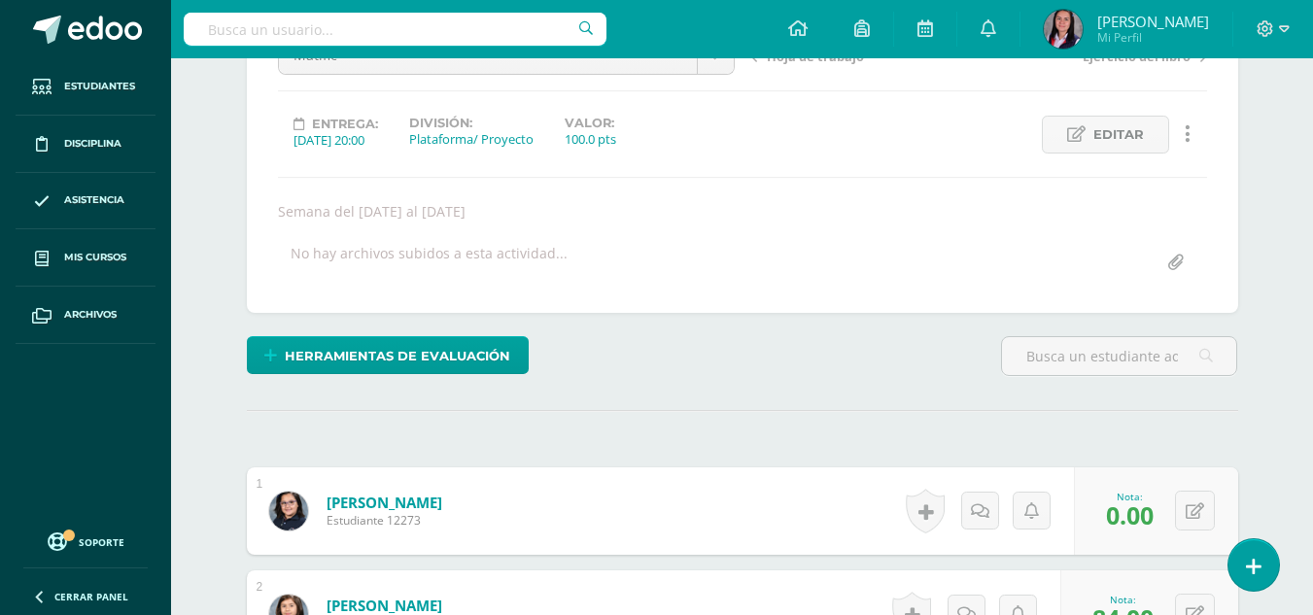
scroll to position [0, 0]
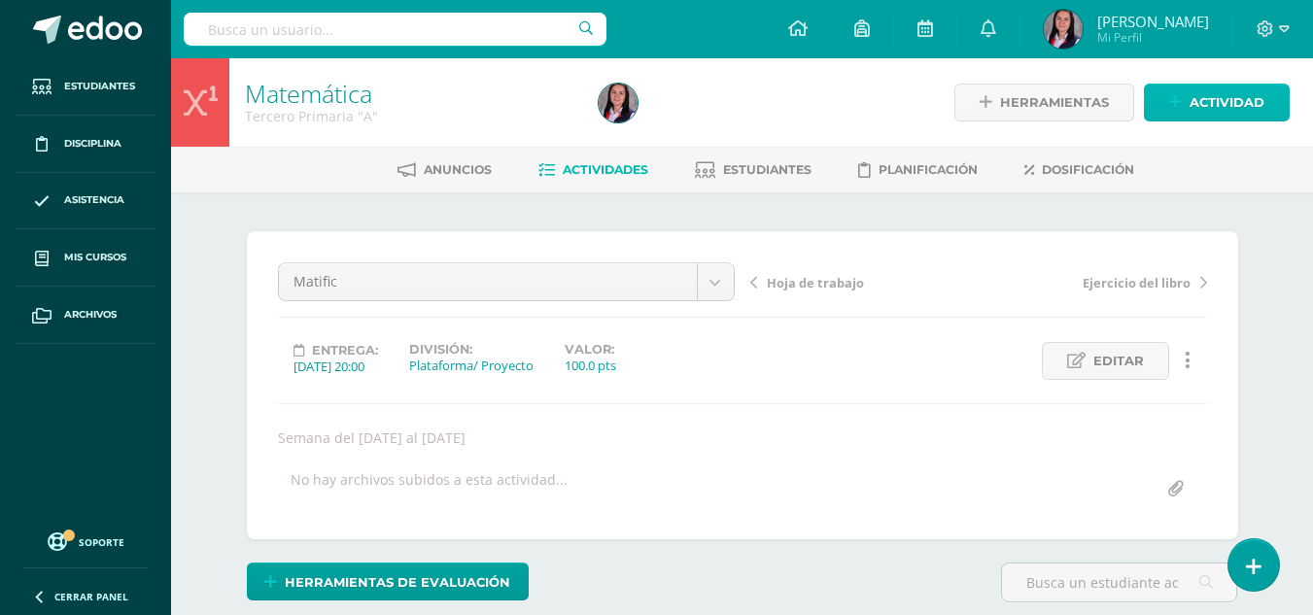
click at [1206, 107] on span "Actividad" at bounding box center [1227, 103] width 75 height 36
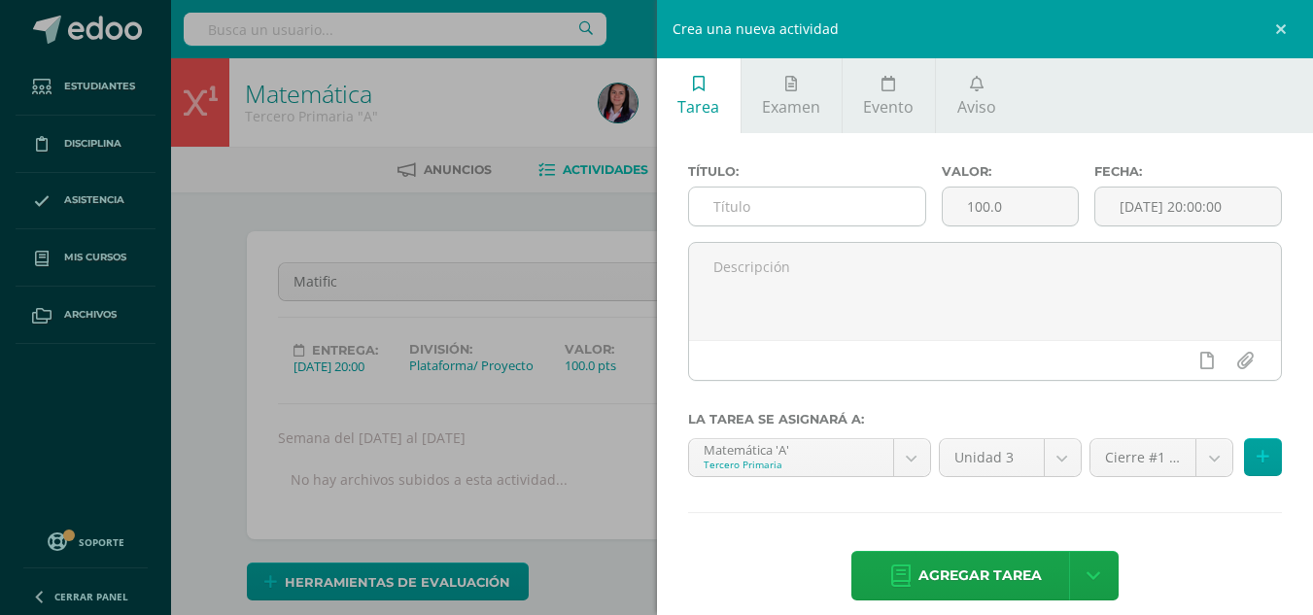
click at [859, 223] on input "text" at bounding box center [807, 207] width 236 height 38
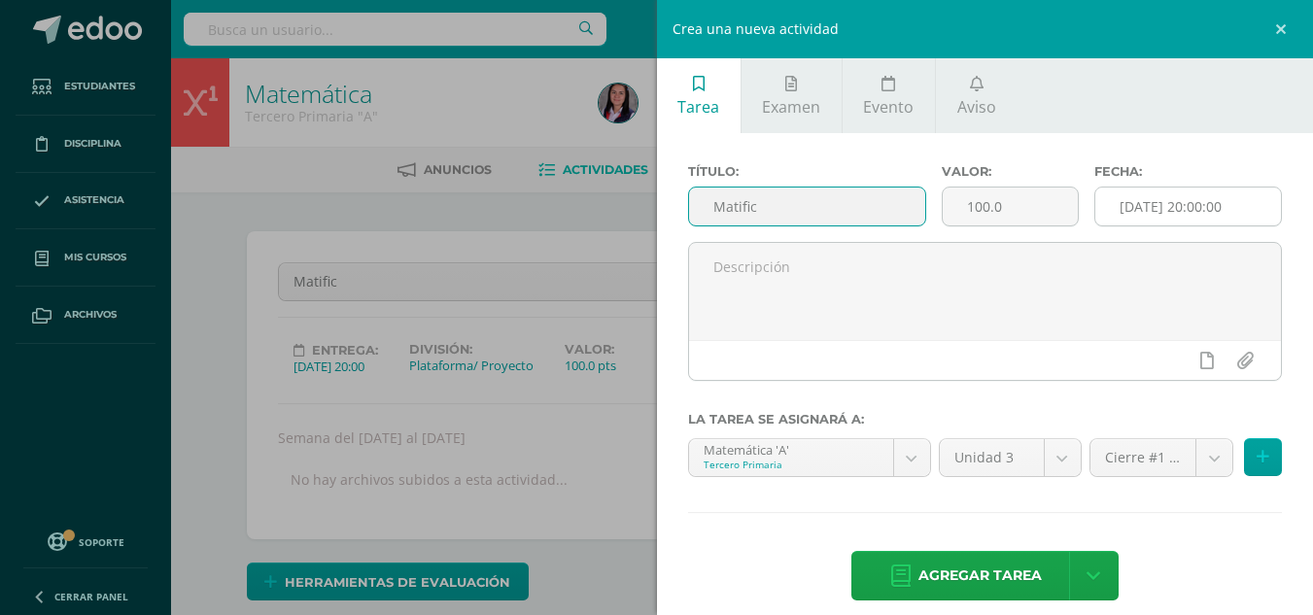
type input "Matific"
click at [1184, 208] on input "[DATE] 20:00:00" at bounding box center [1189, 207] width 186 height 38
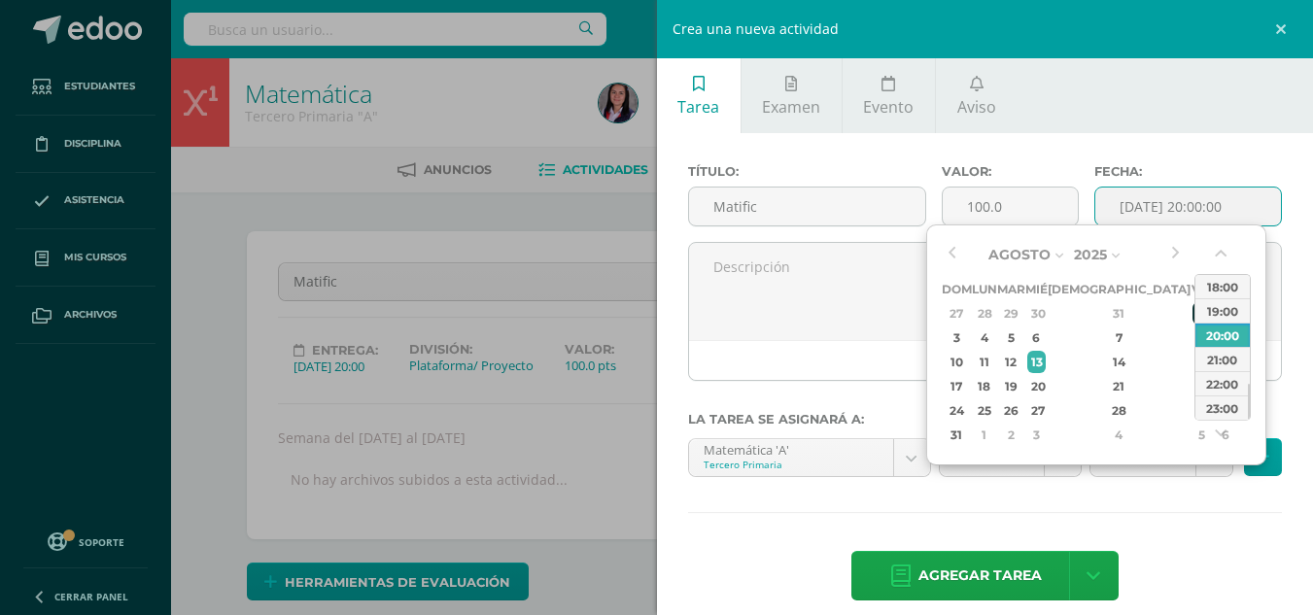
click at [1193, 319] on div "1" at bounding box center [1201, 313] width 17 height 22
type input "[DATE] 20:00"
click at [1142, 508] on div "Título: Matific Valor: 100.0 Fecha: [DATE] 20:00 La tarea se asignará a: Matemá…" at bounding box center [985, 384] width 657 height 503
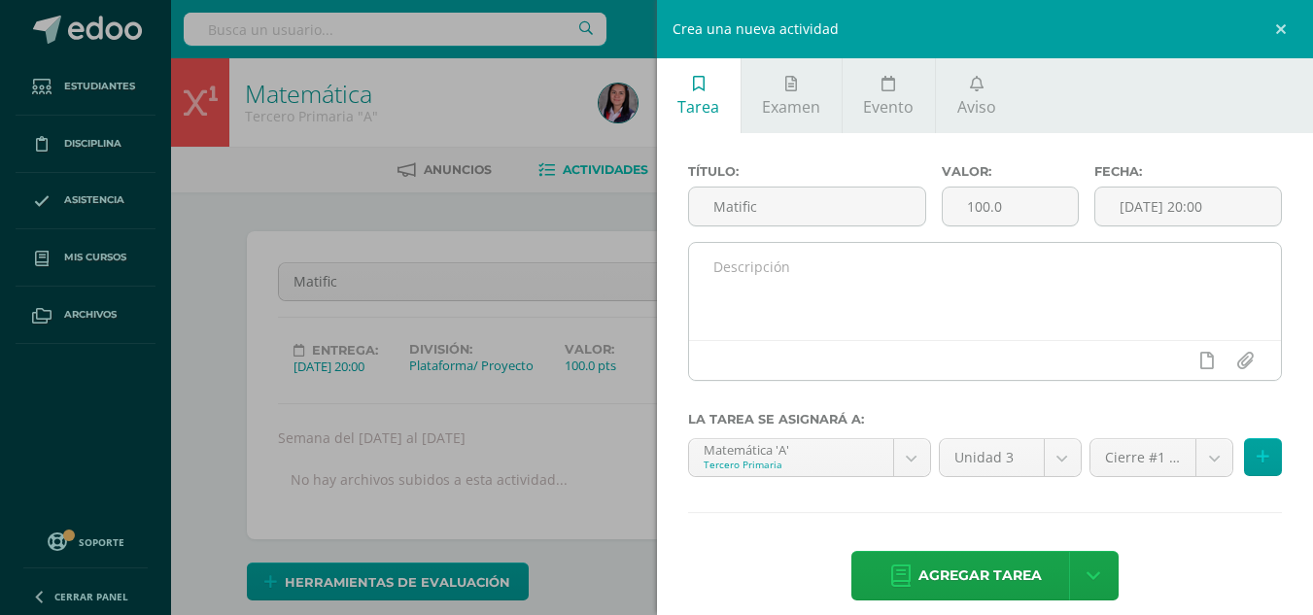
click at [984, 296] on textarea at bounding box center [985, 291] width 593 height 97
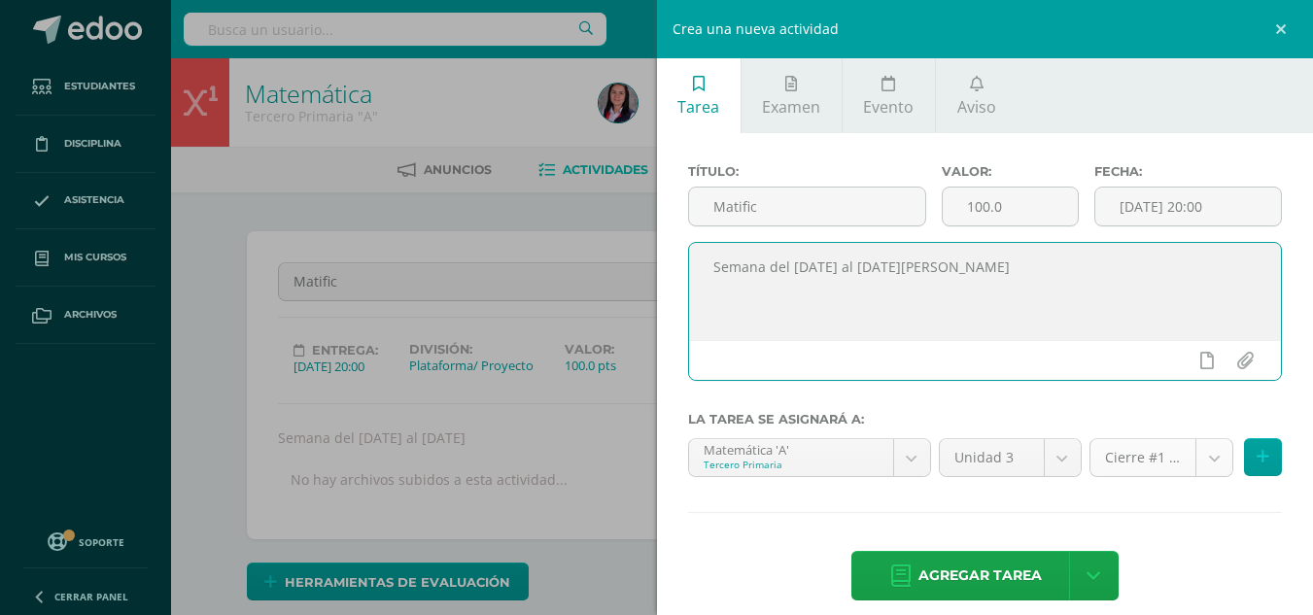
type textarea "Semana del [DATE] al [DATE][PERSON_NAME]"
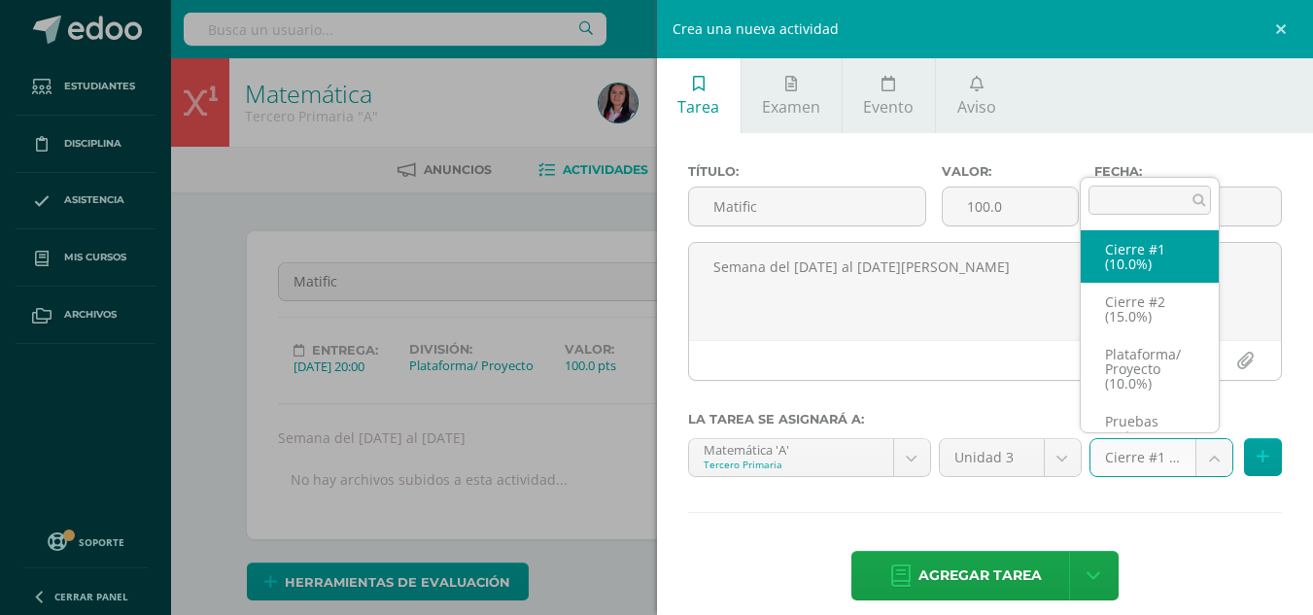
scroll to position [37, 0]
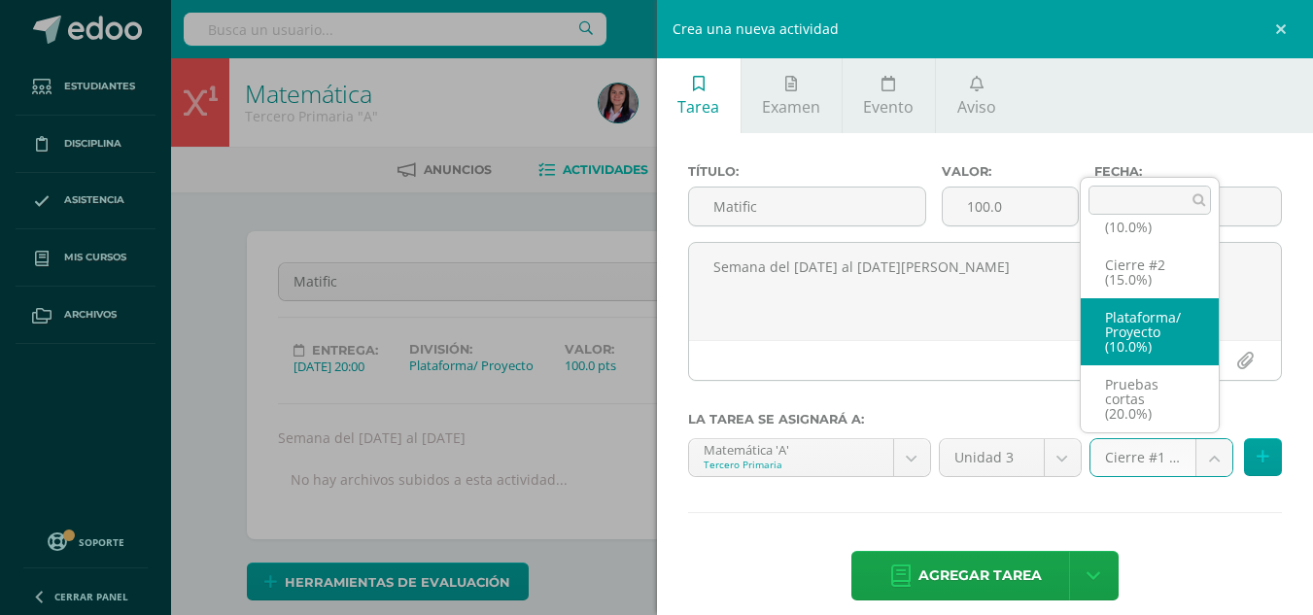
select select "227961"
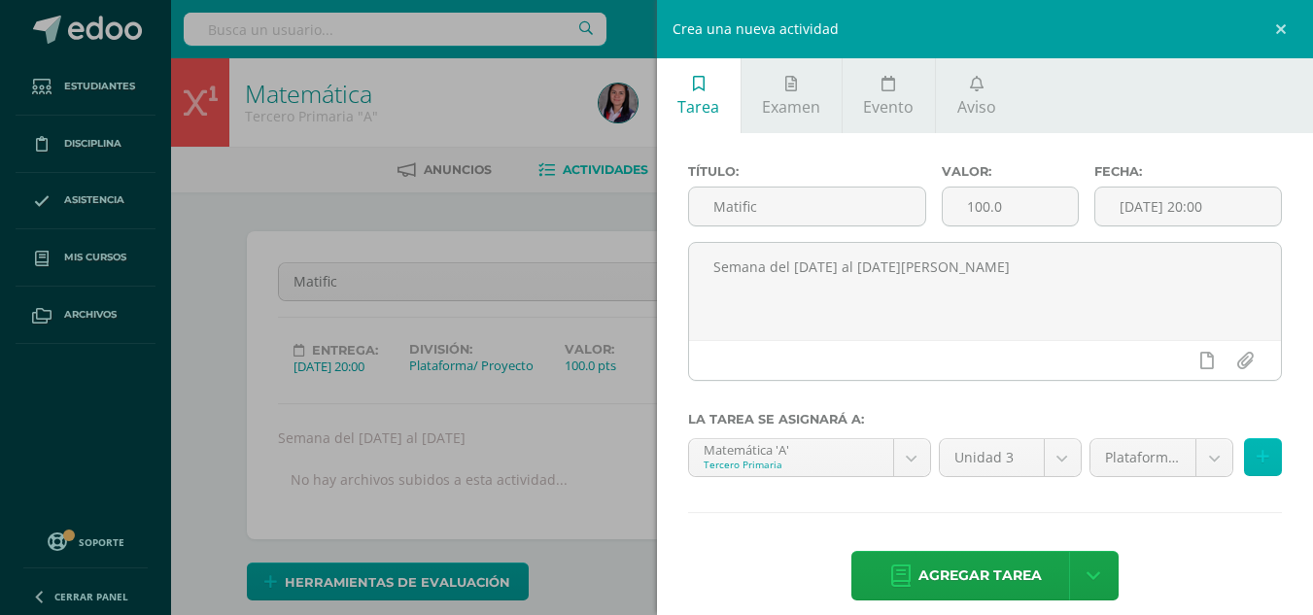
click at [1244, 464] on button at bounding box center [1263, 457] width 38 height 38
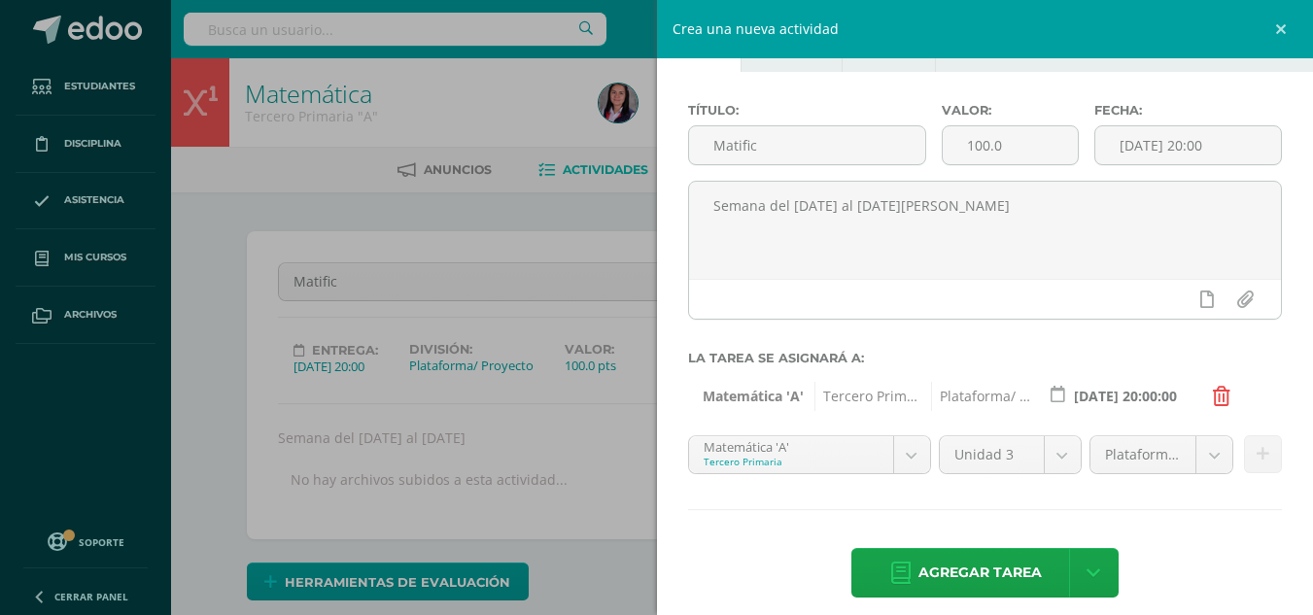
scroll to position [79, 0]
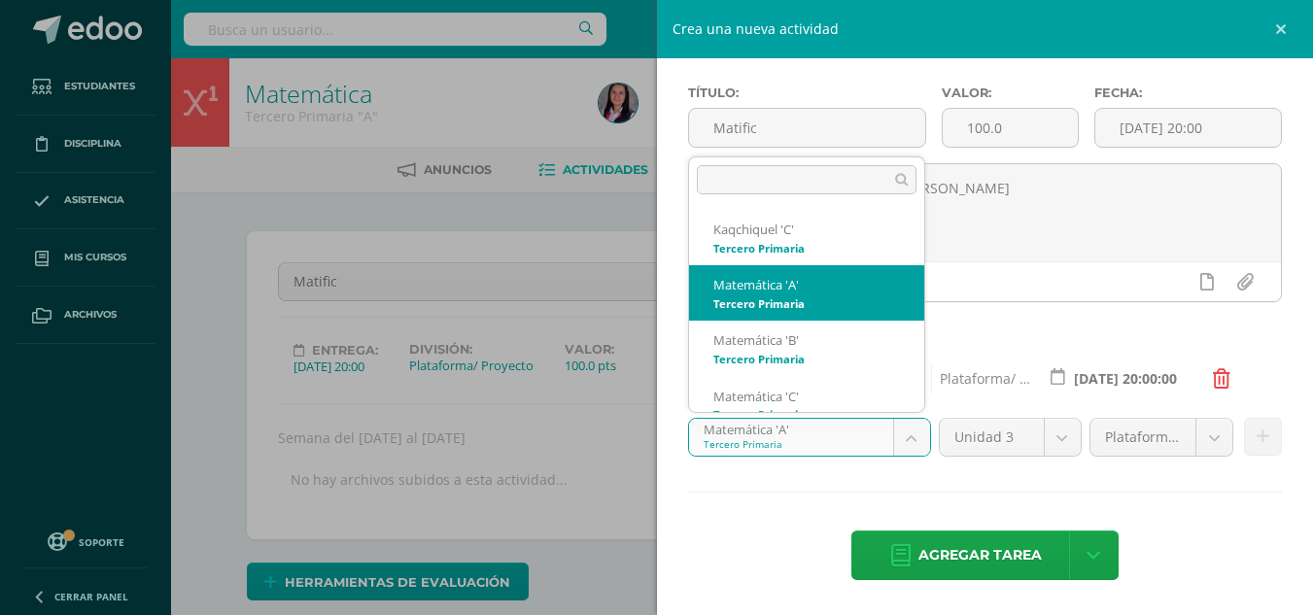
scroll to position [19, 0]
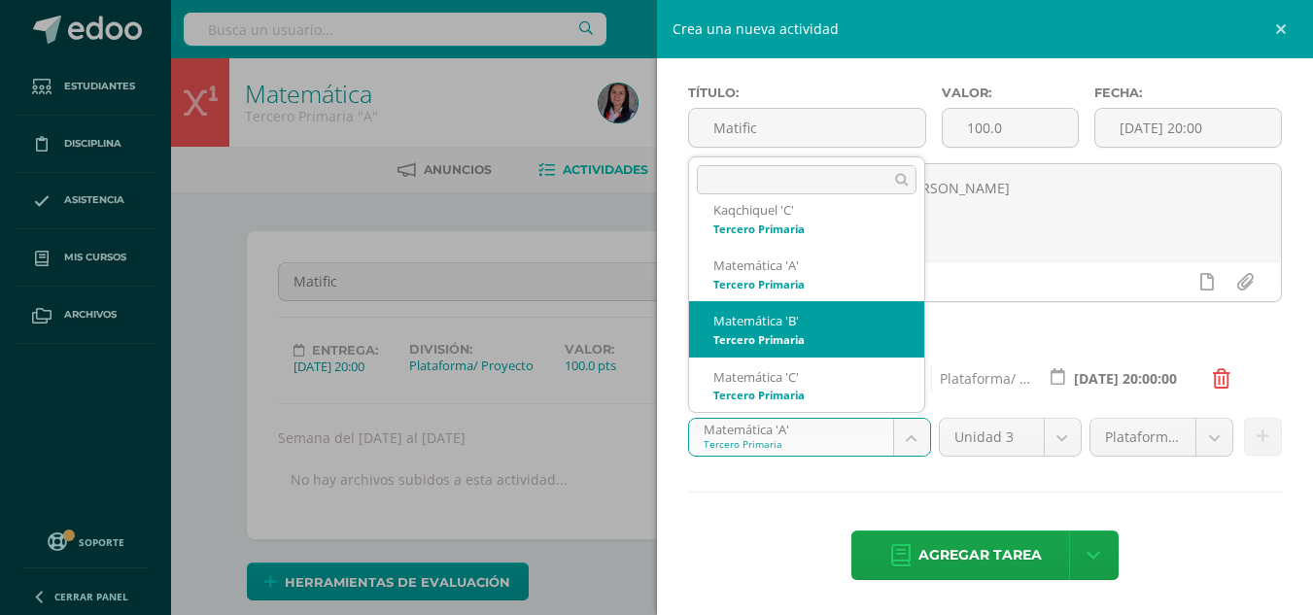
select select "211043"
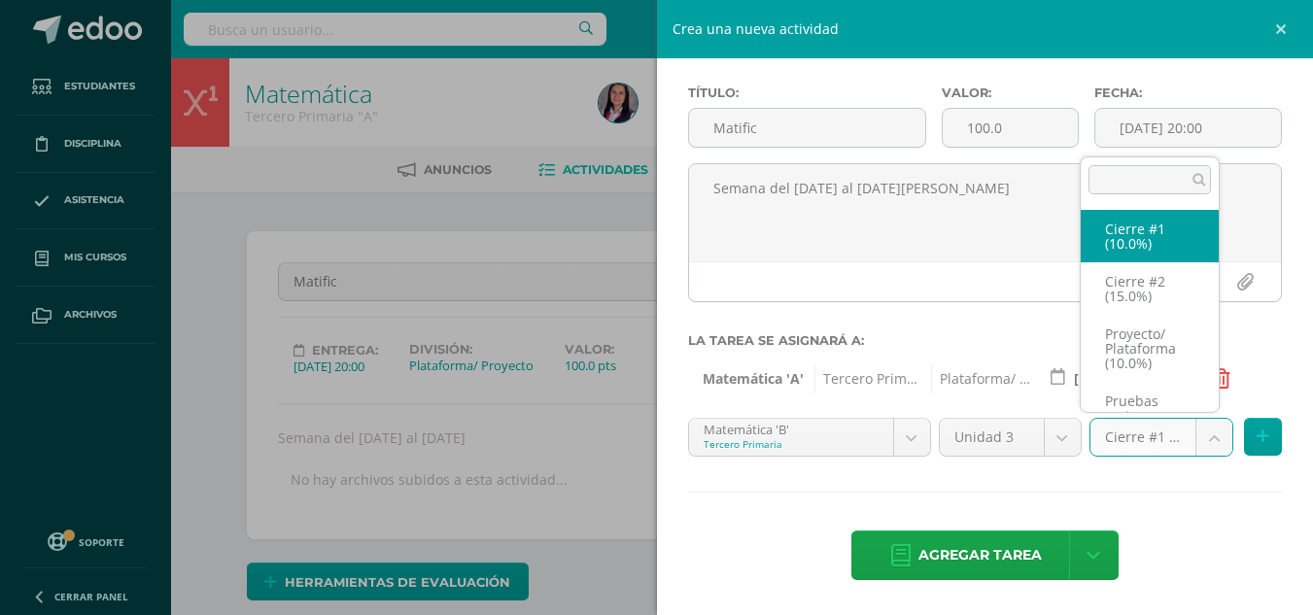
scroll to position [37, 0]
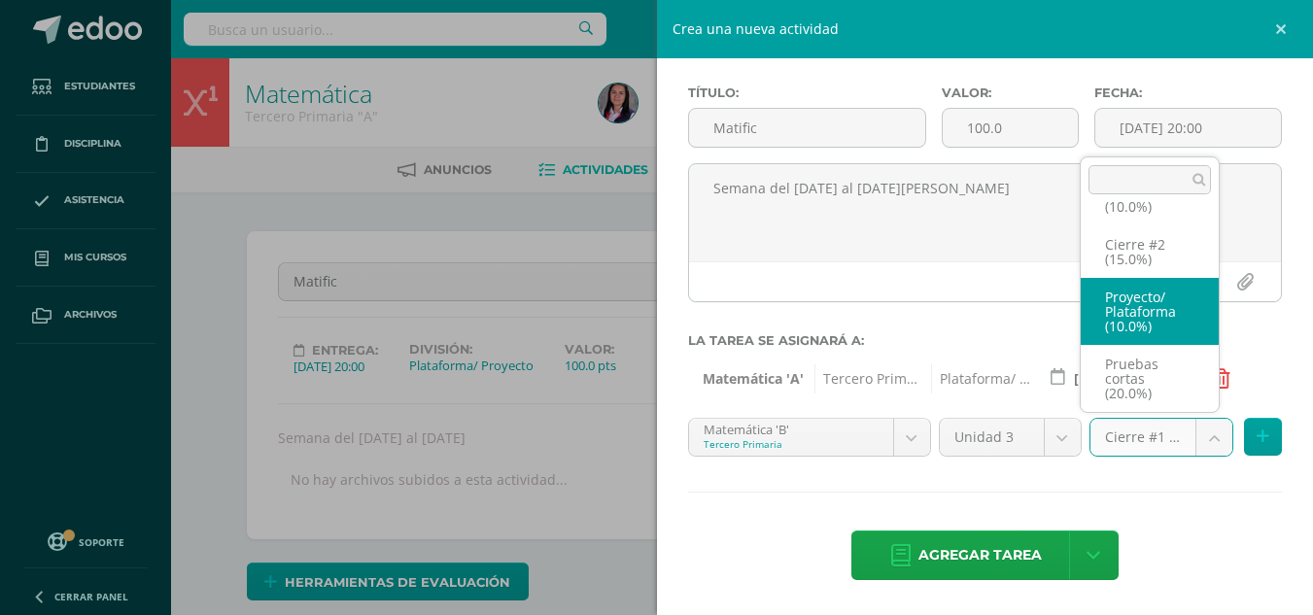
select select "227967"
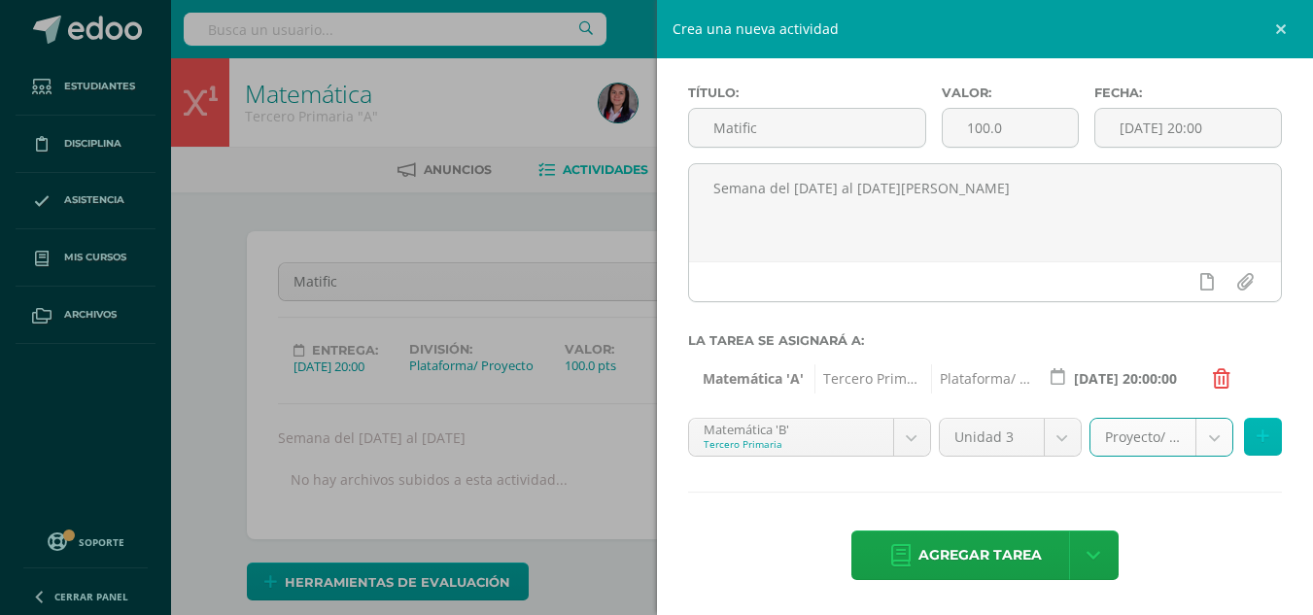
click at [1257, 439] on button at bounding box center [1263, 437] width 38 height 38
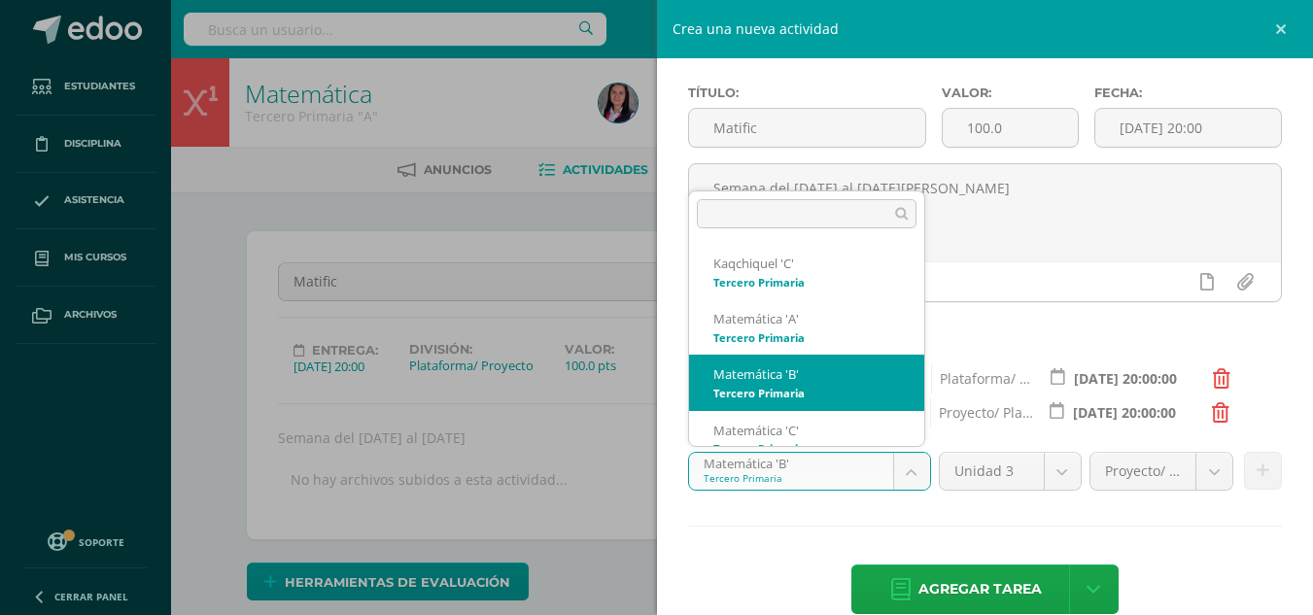
scroll to position [19, 0]
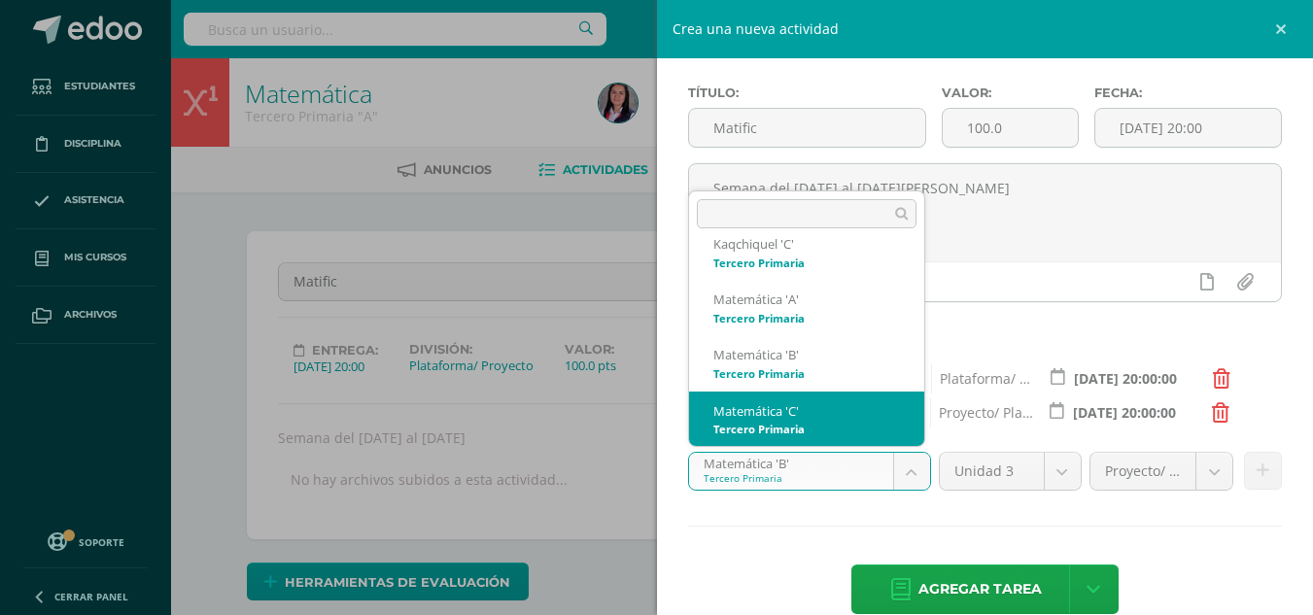
select select "211113"
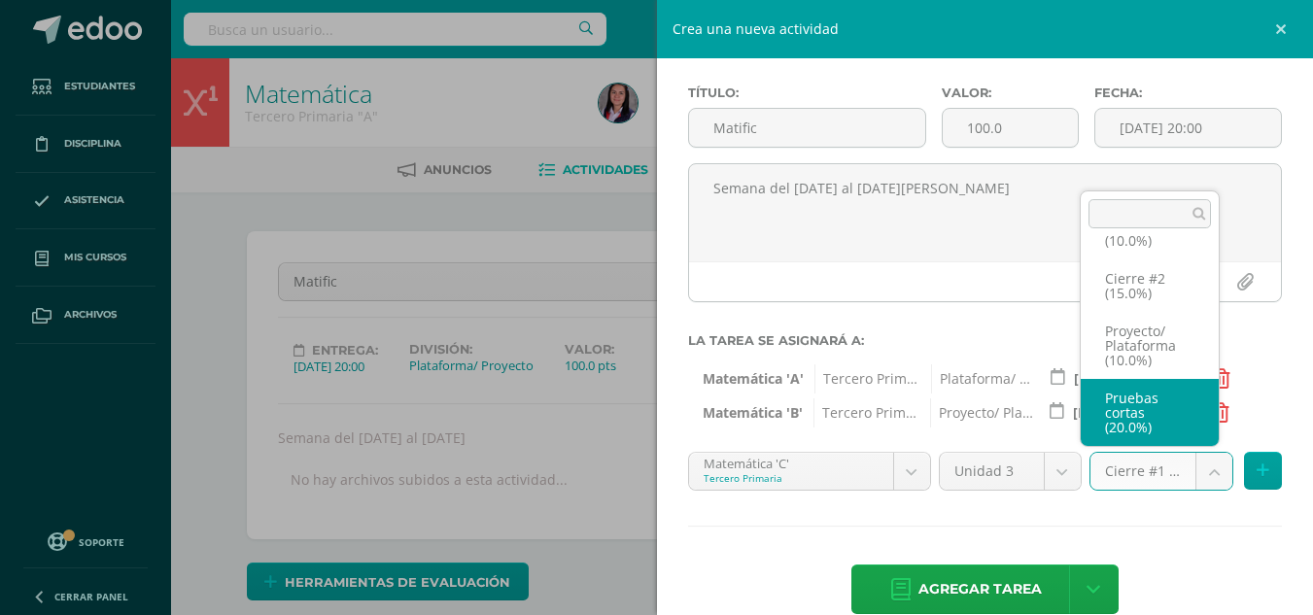
scroll to position [141, 0]
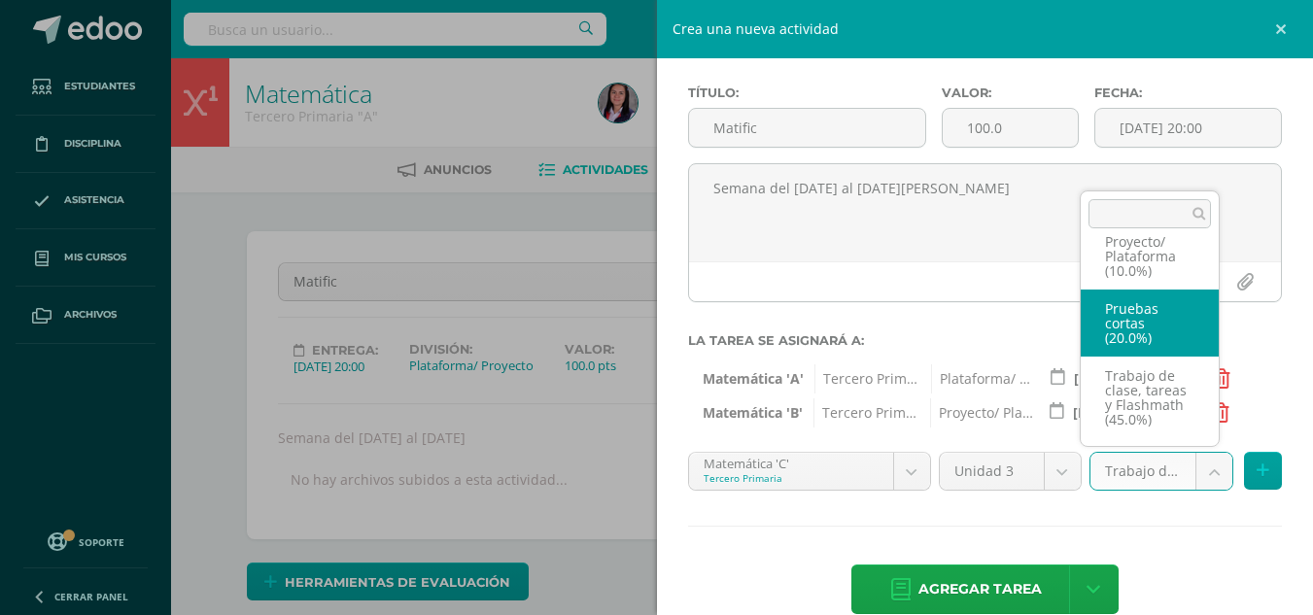
scroll to position [36, 0]
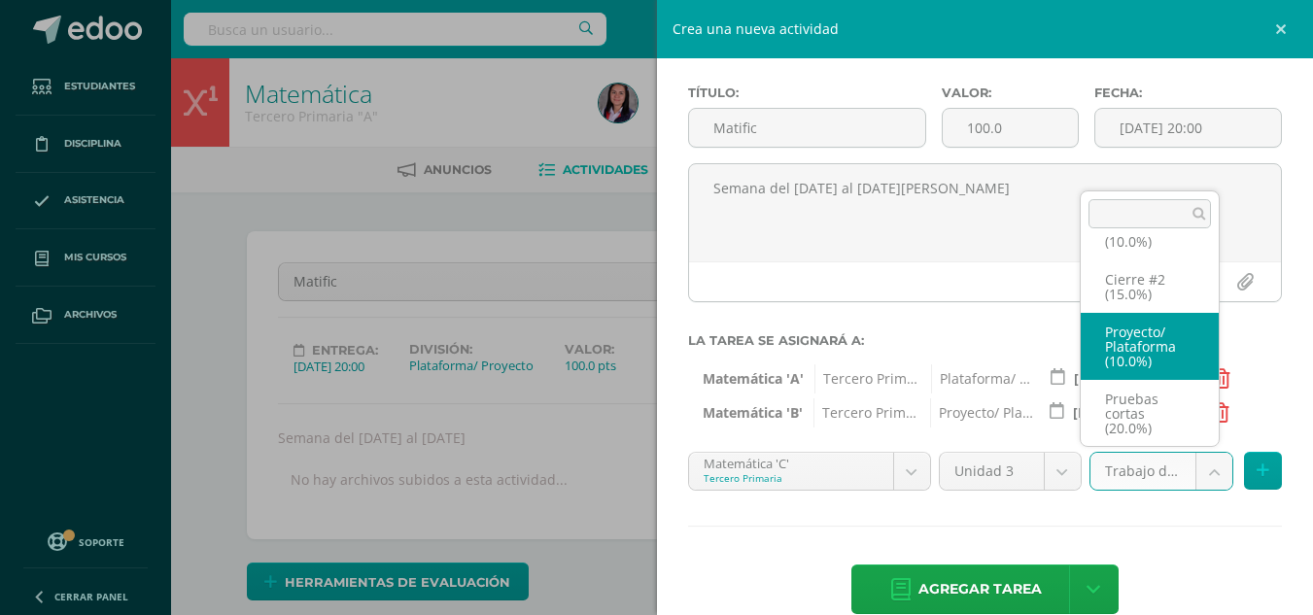
select select "227954"
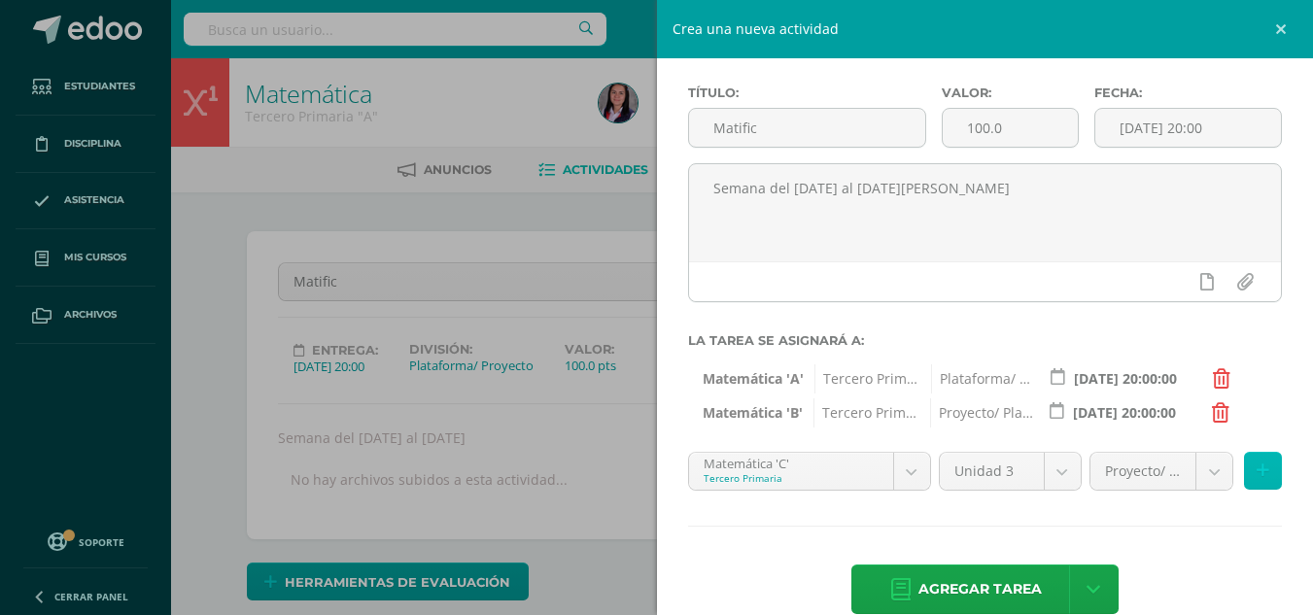
click at [1244, 484] on button at bounding box center [1263, 471] width 38 height 38
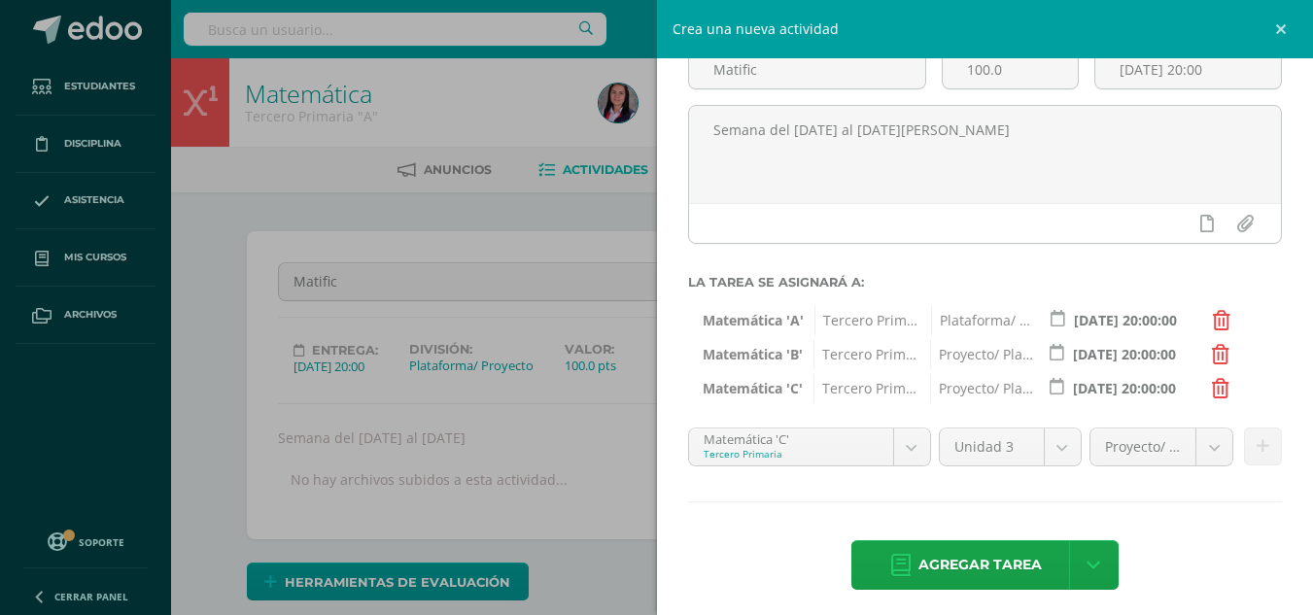
scroll to position [147, 0]
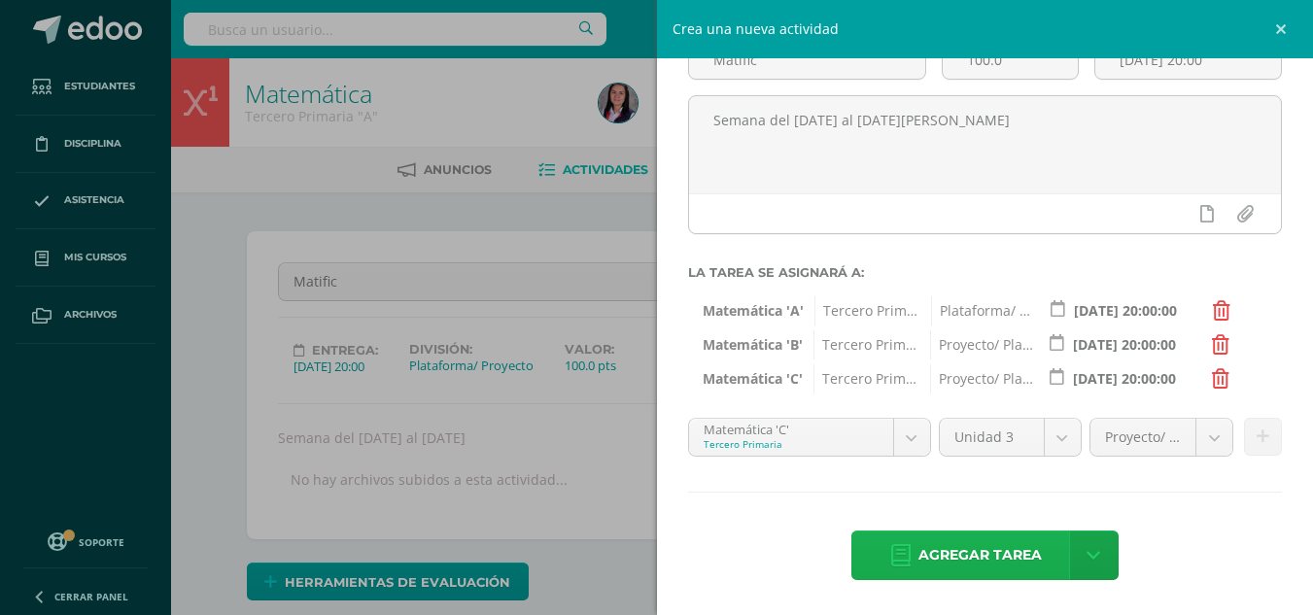
click at [1008, 553] on span "Agregar tarea" at bounding box center [980, 556] width 123 height 48
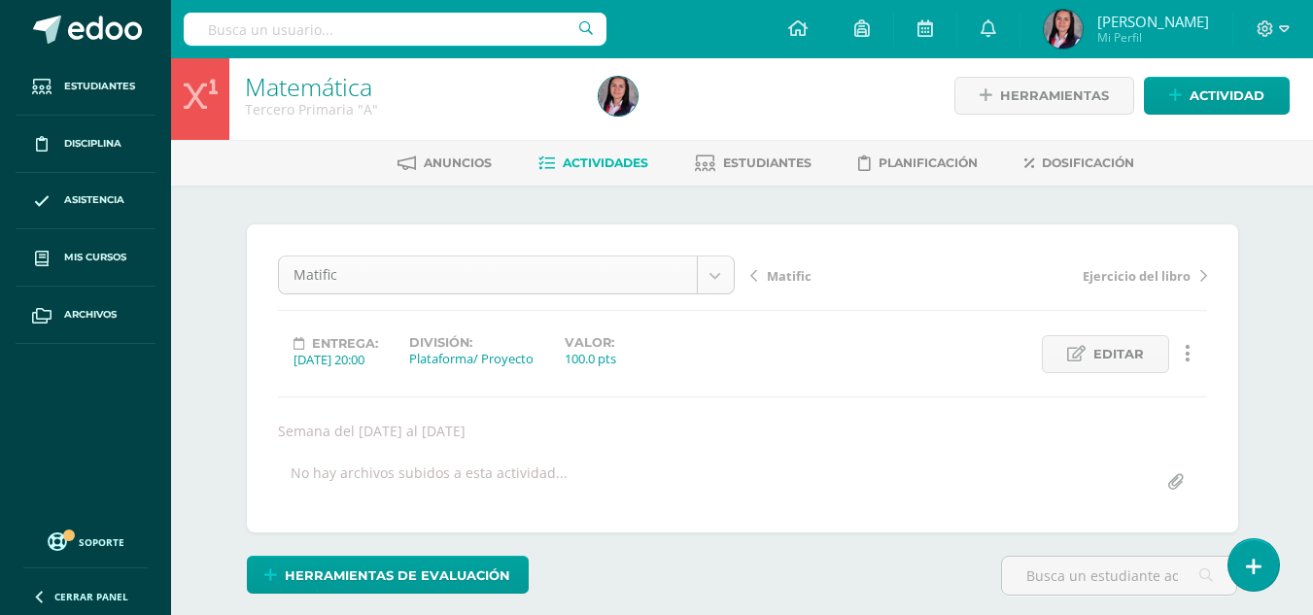
scroll to position [1, 0]
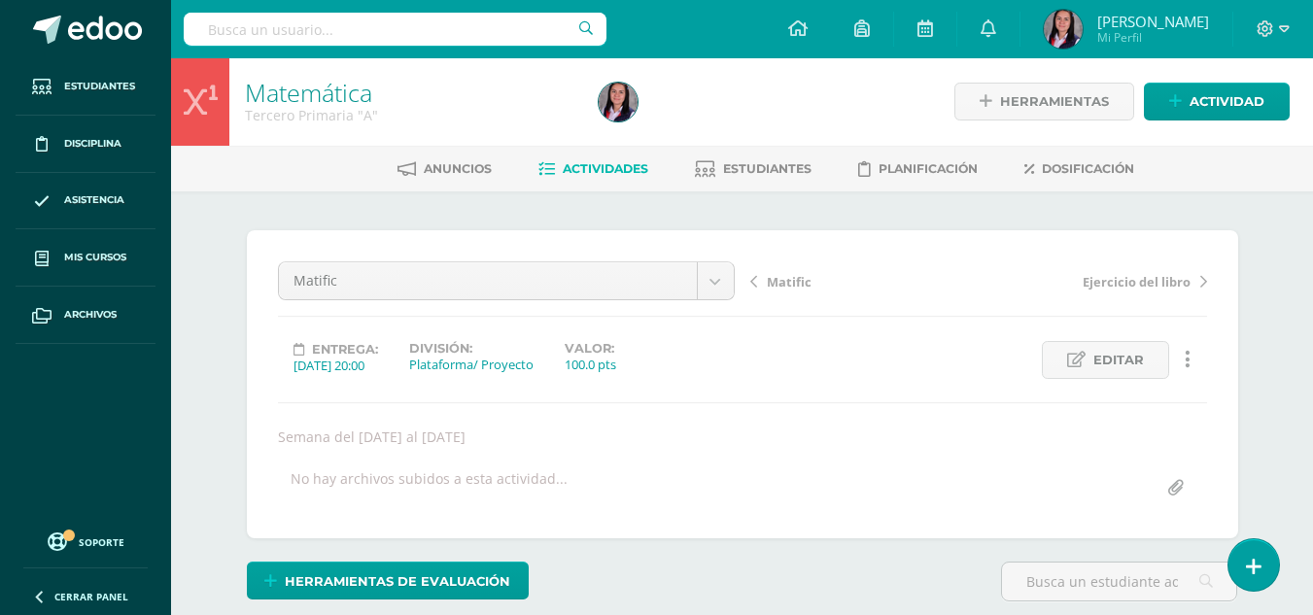
click at [631, 160] on link "Actividades" at bounding box center [594, 169] width 110 height 31
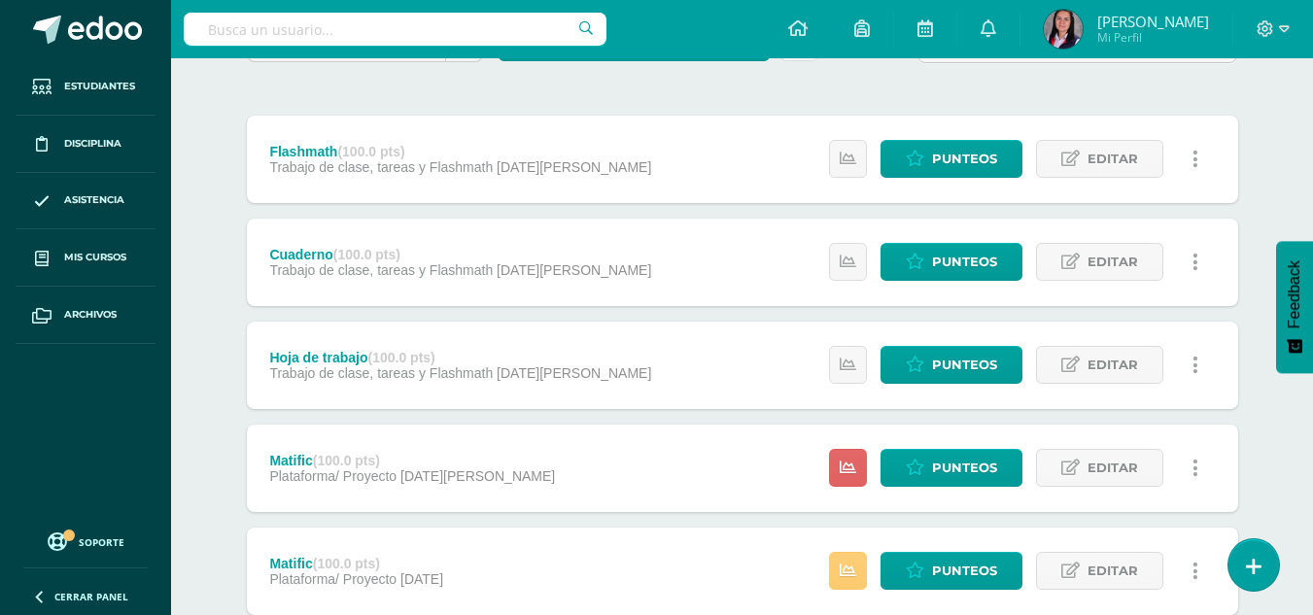
scroll to position [292, 0]
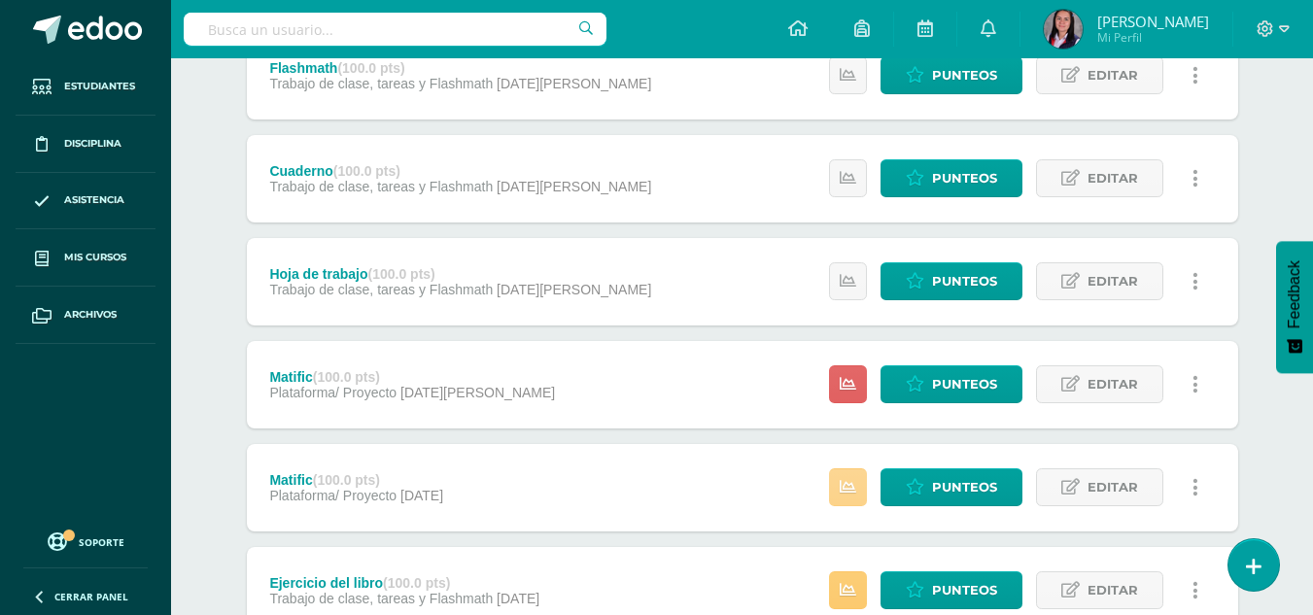
click at [840, 488] on link at bounding box center [848, 488] width 38 height 38
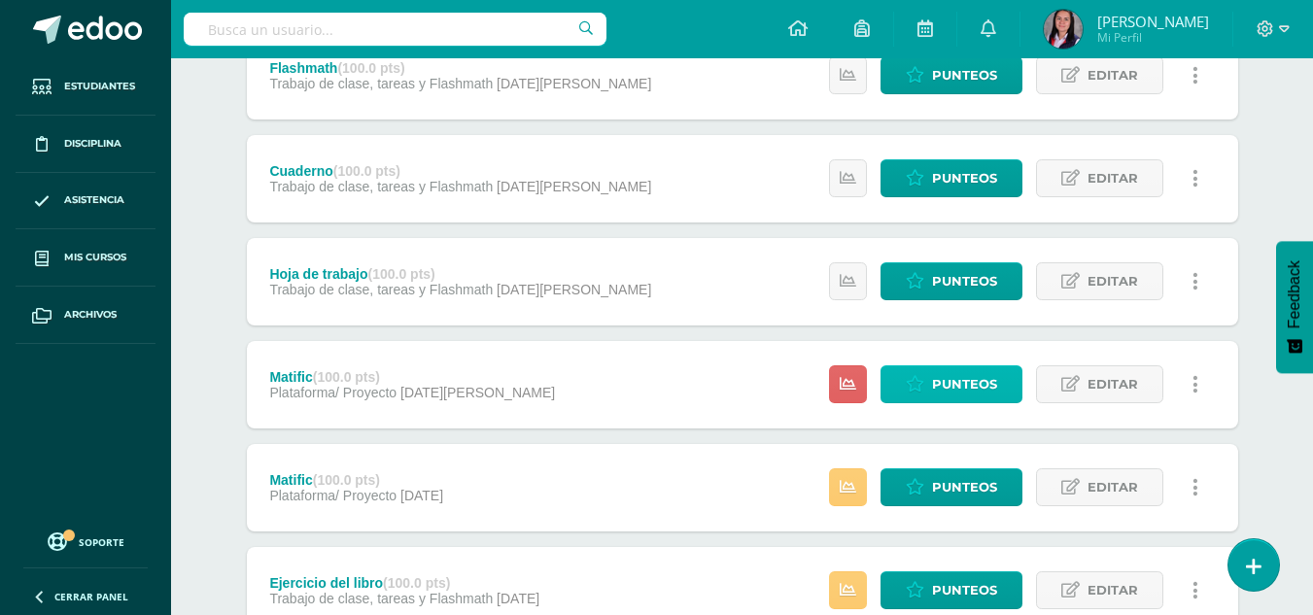
click at [912, 387] on icon at bounding box center [915, 384] width 18 height 17
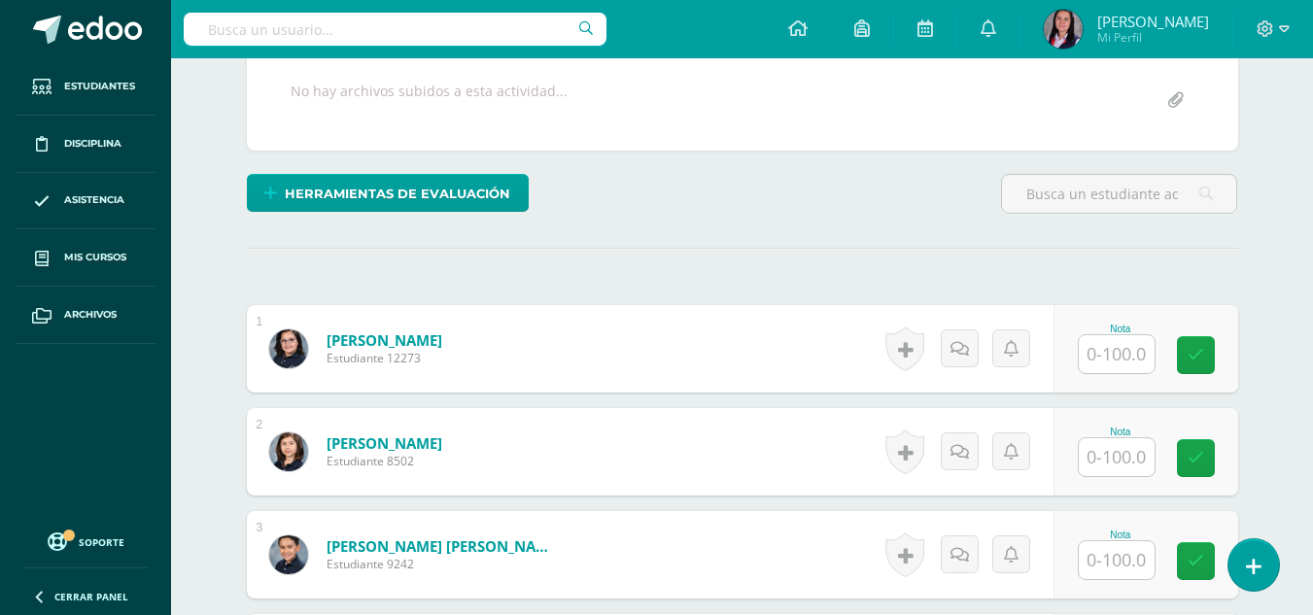
scroll to position [390, 0]
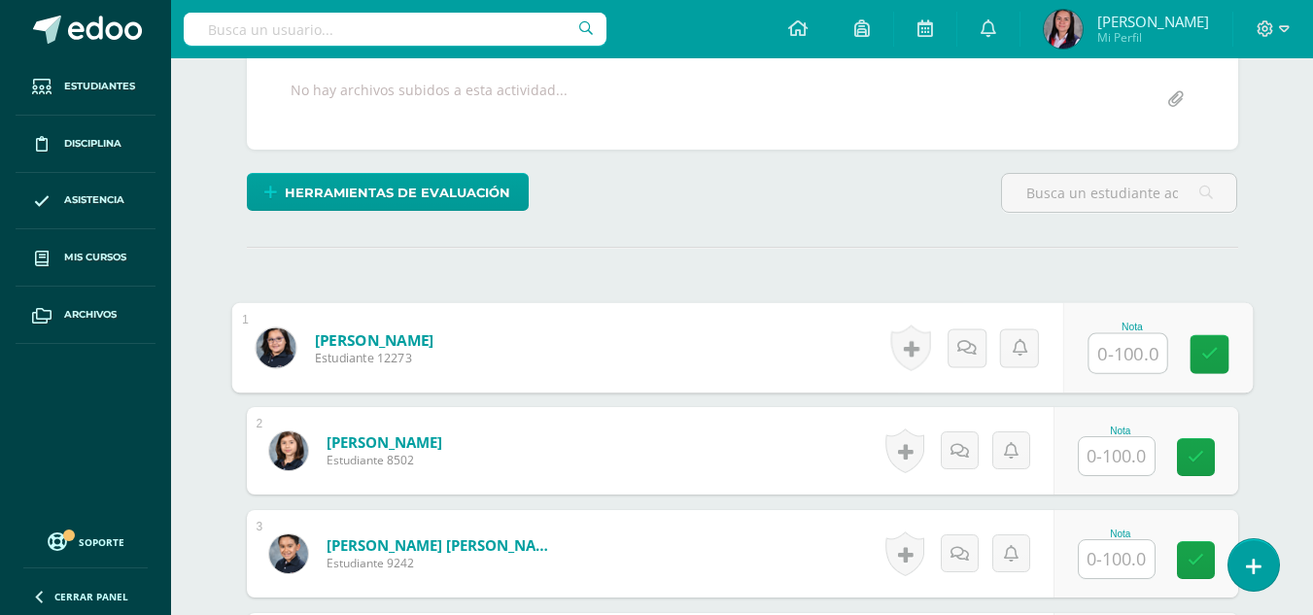
click at [1127, 365] on input "text" at bounding box center [1128, 353] width 78 height 39
type input "0"
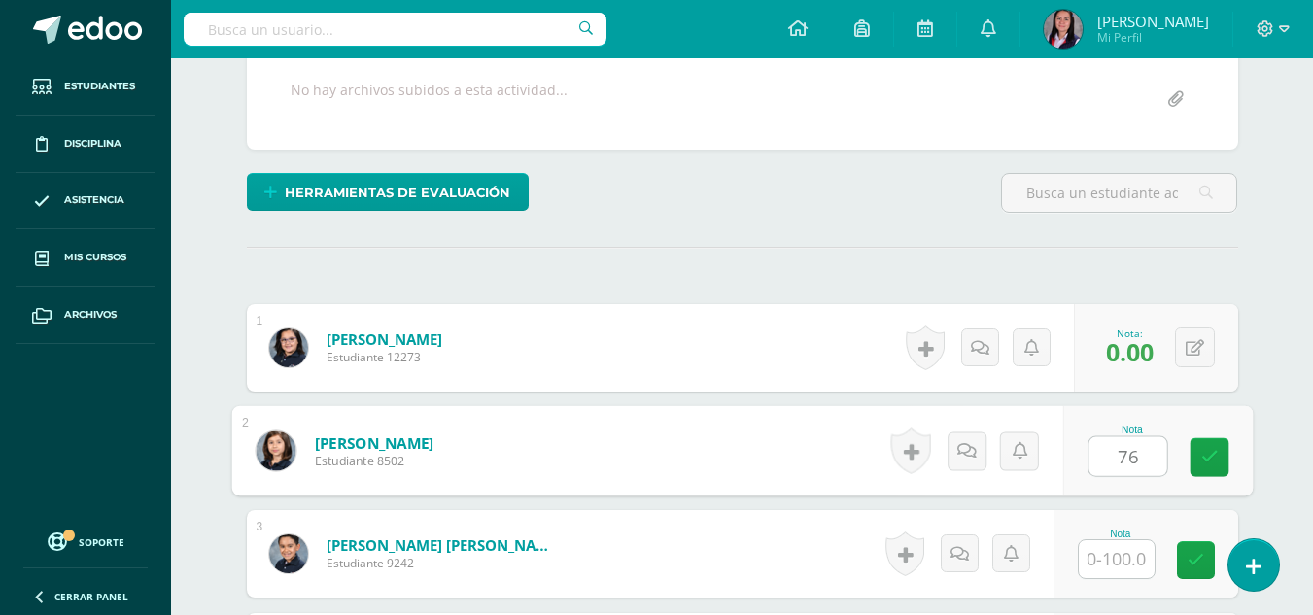
type input "76"
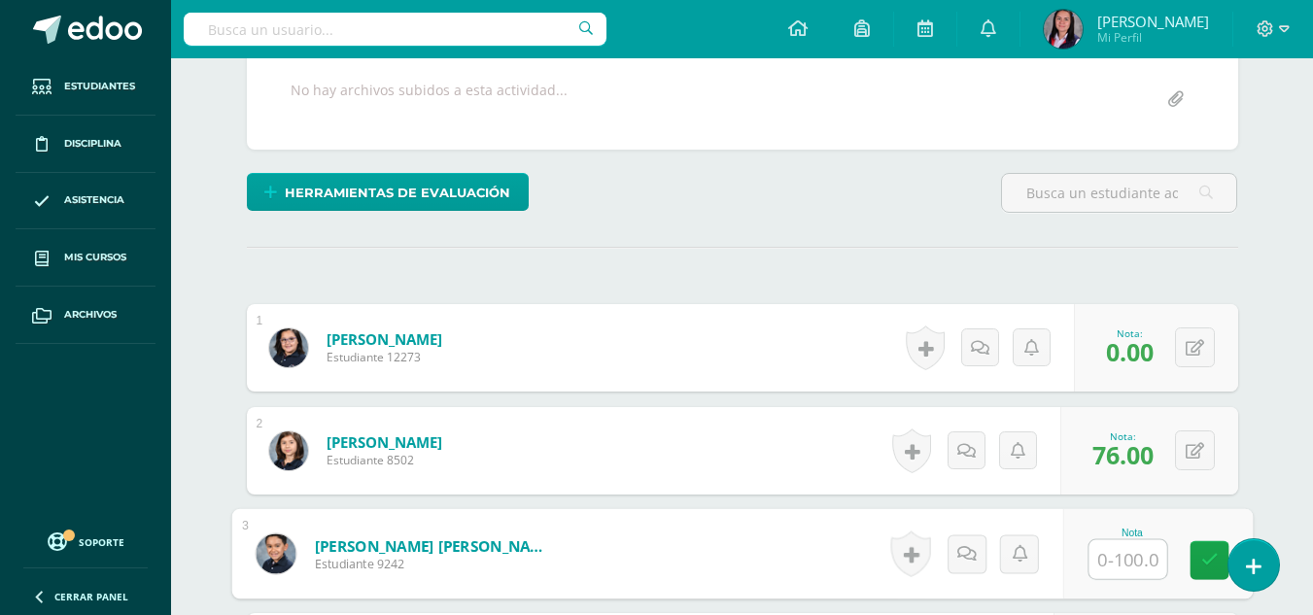
scroll to position [391, 0]
type input "100"
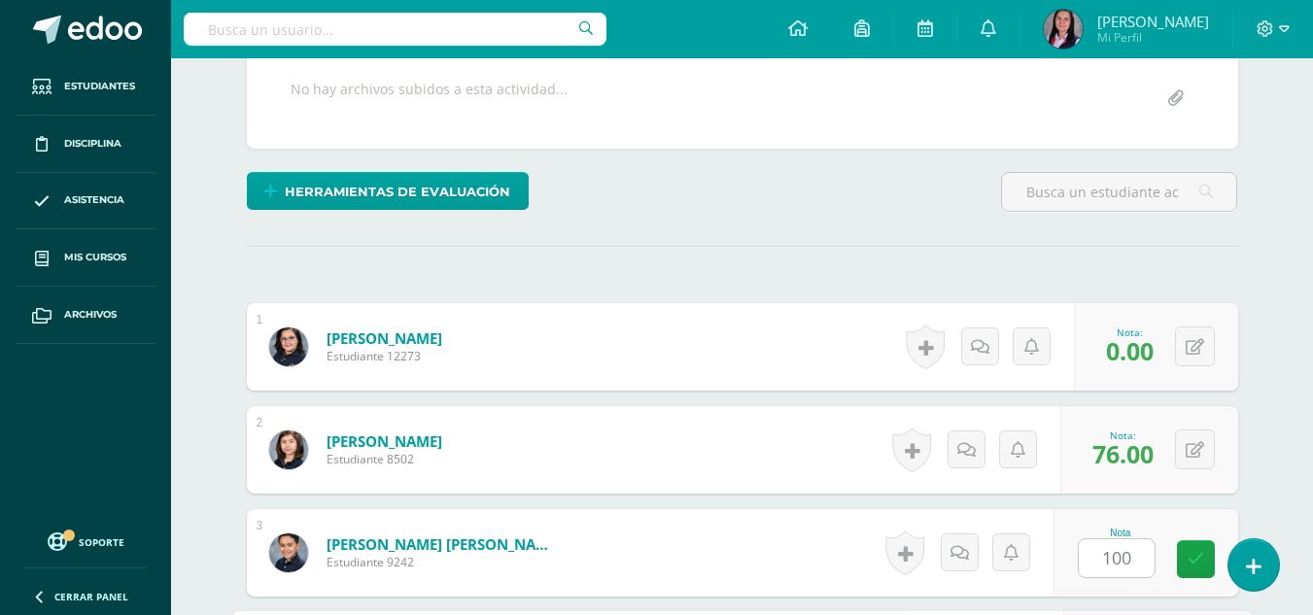
scroll to position [745, 0]
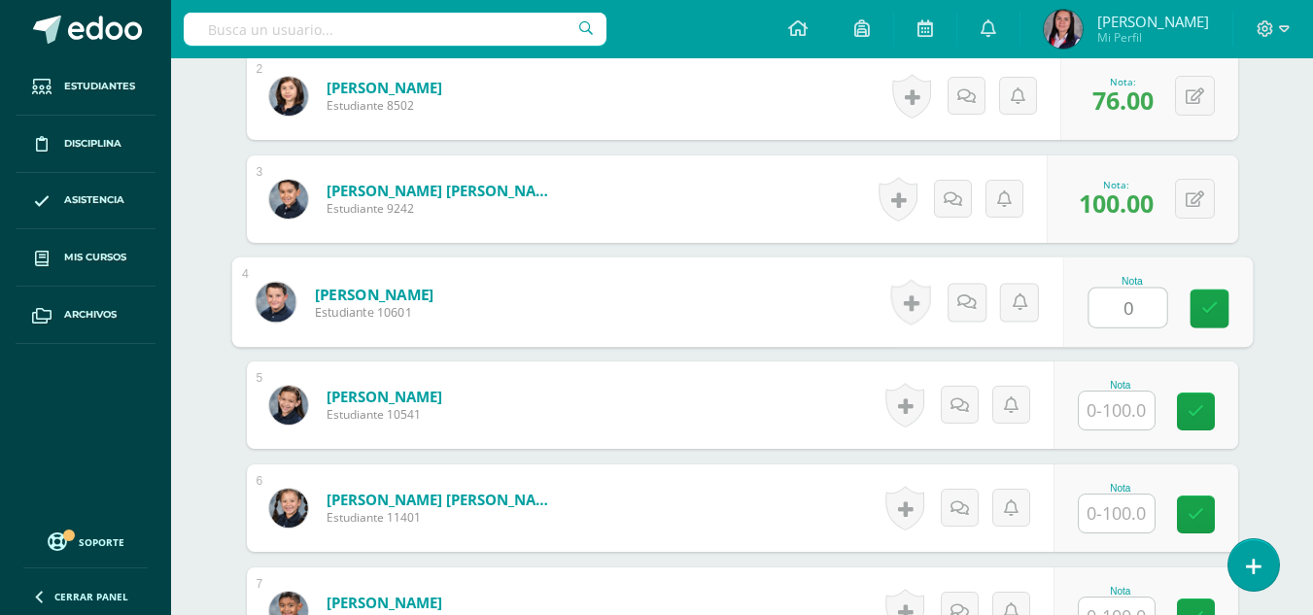
type input "0"
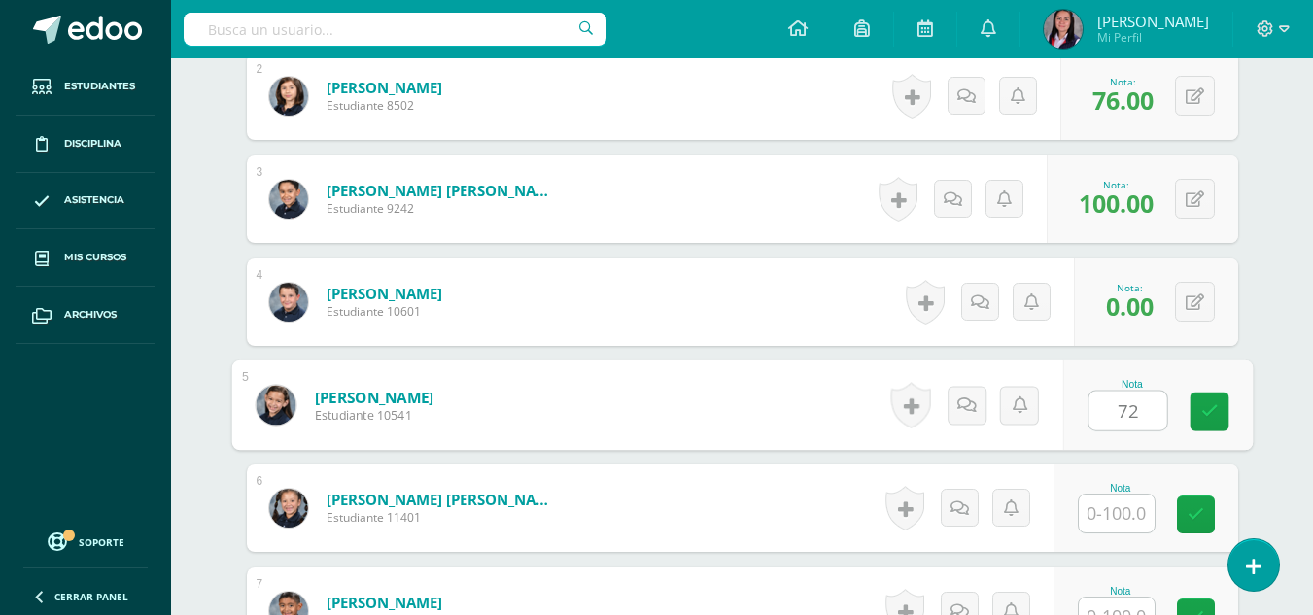
type input "72"
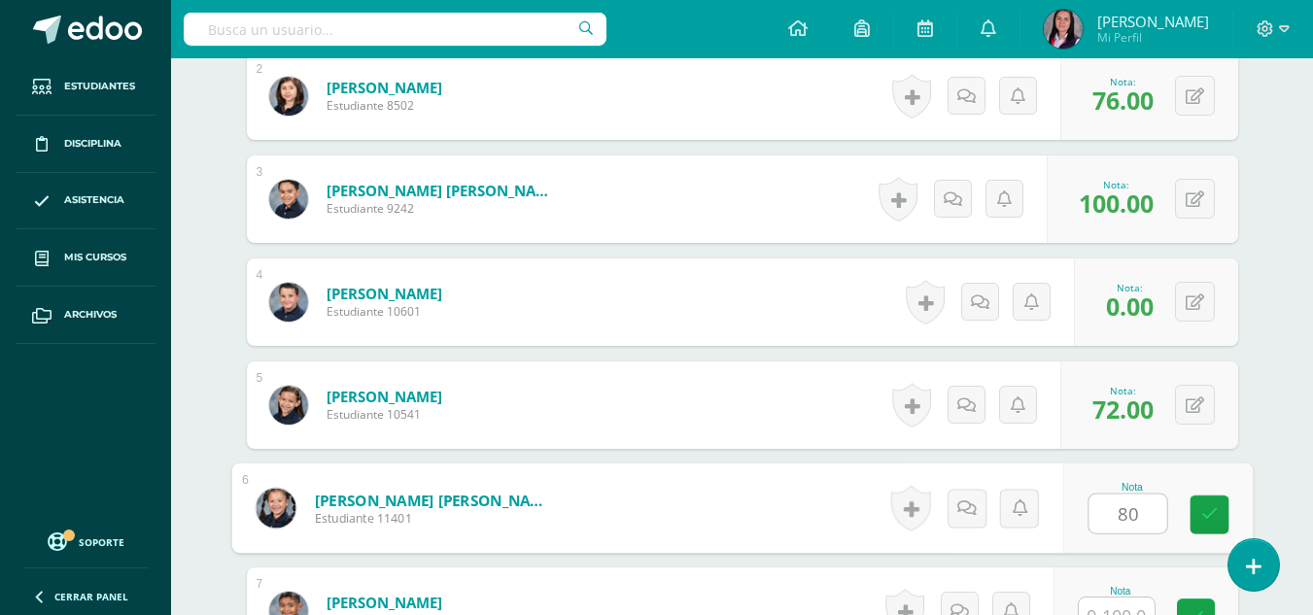
type input "80"
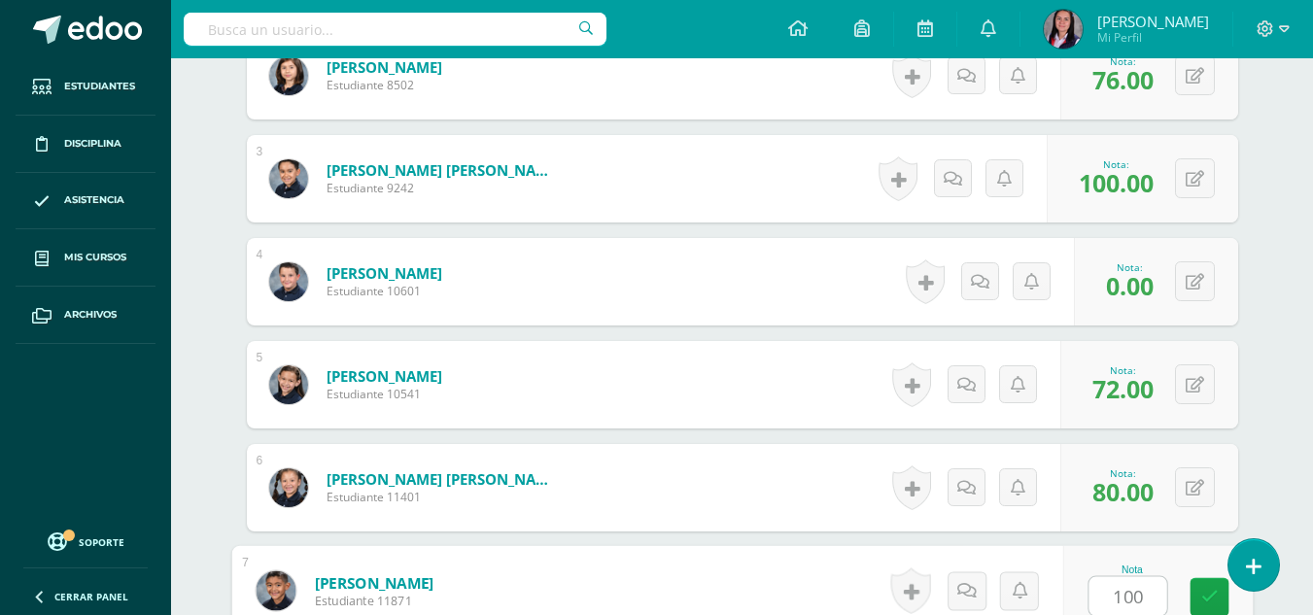
type input "100"
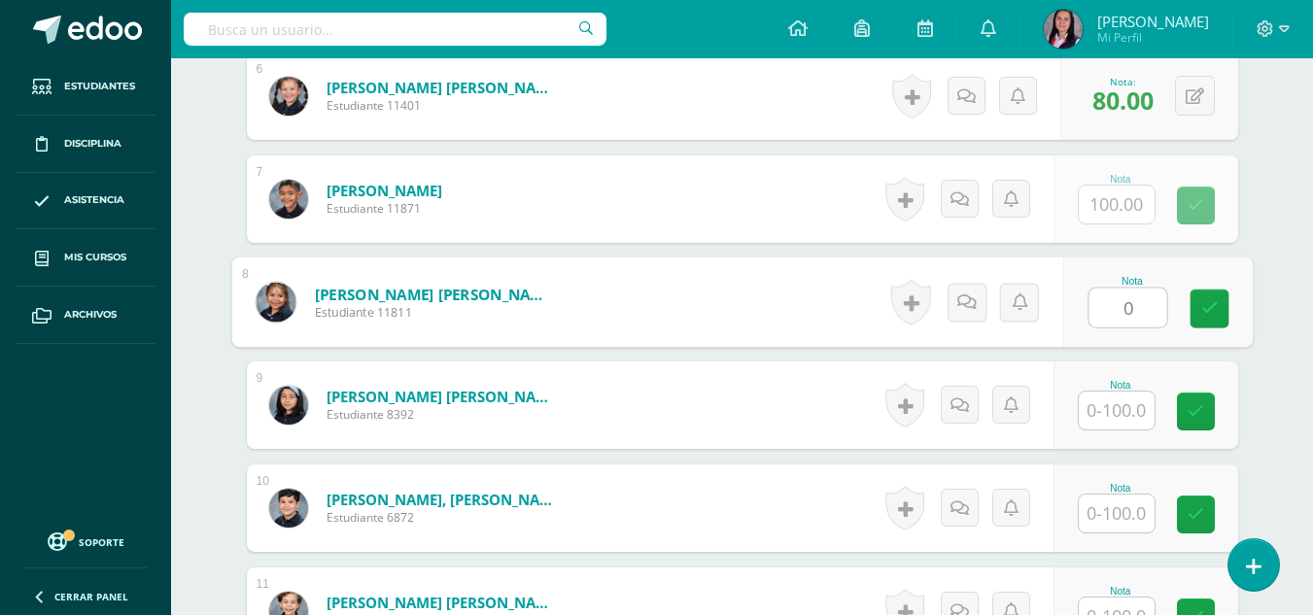
type input "0"
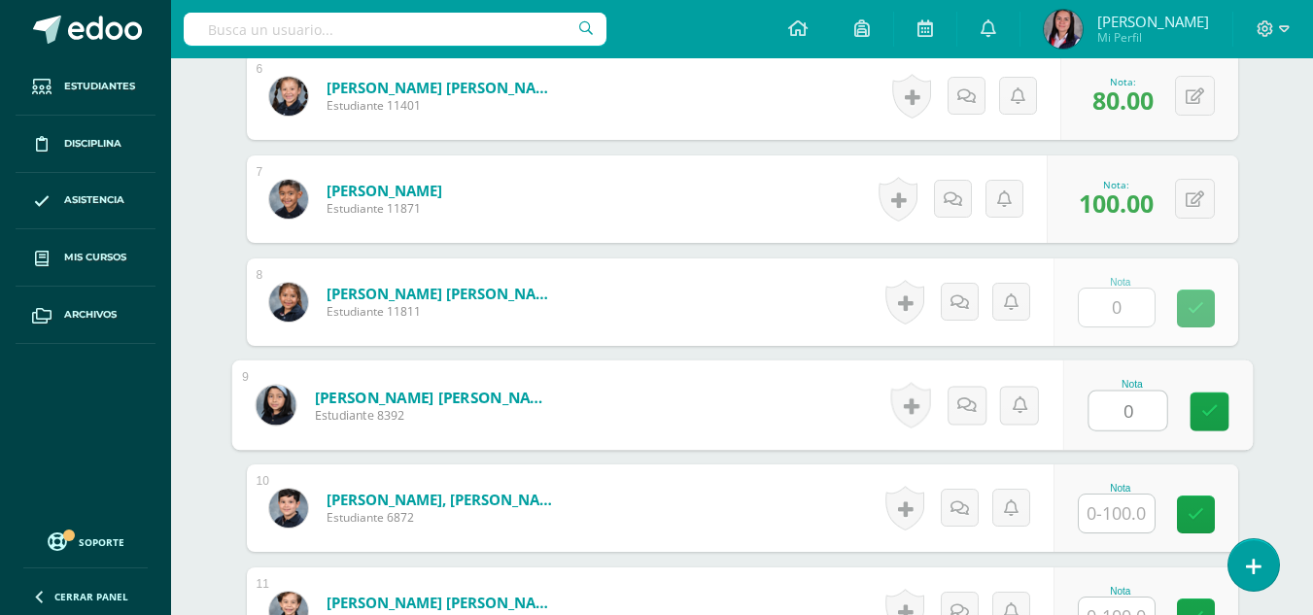
type input "0"
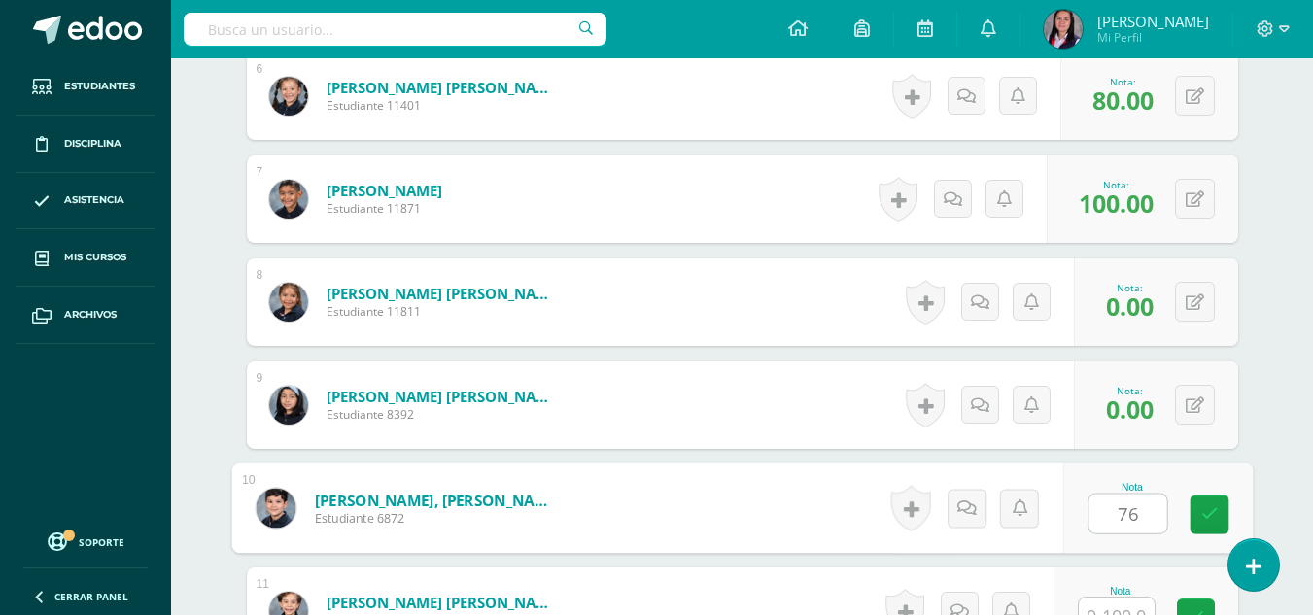
type input "76"
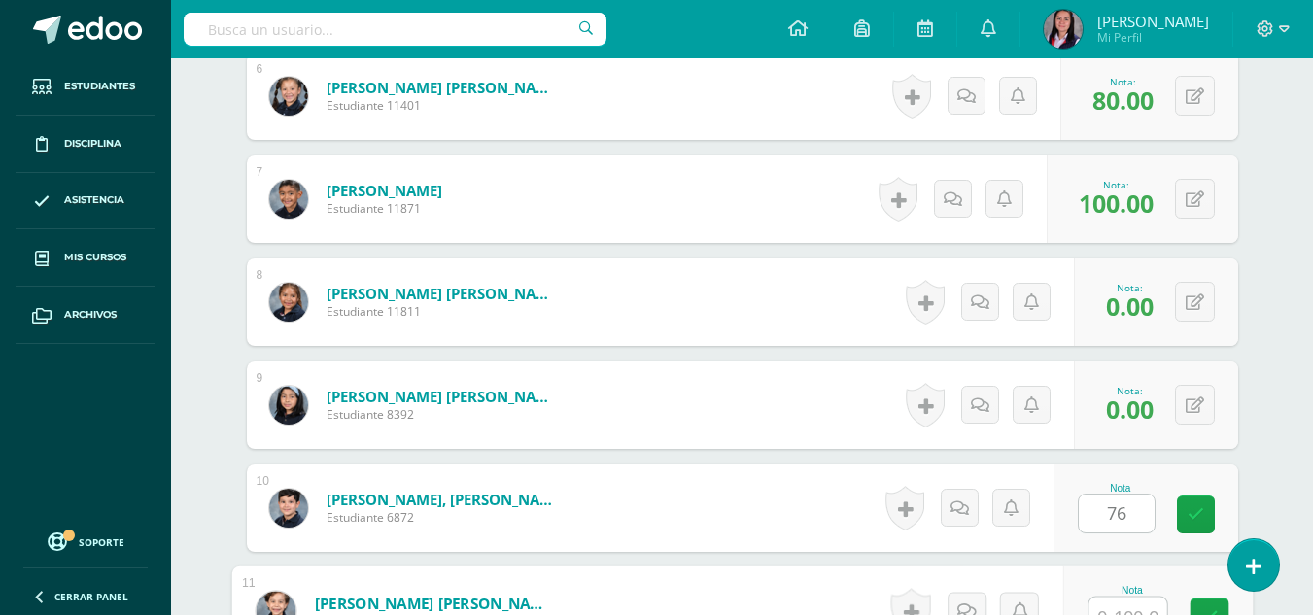
scroll to position [1177, 0]
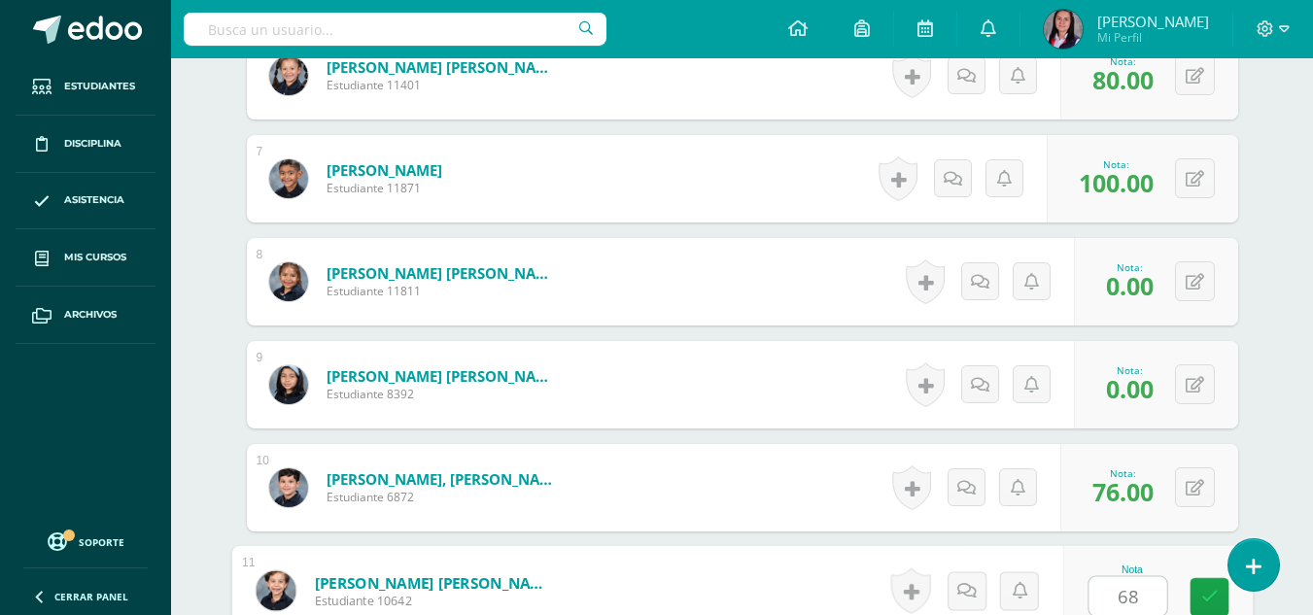
type input "68"
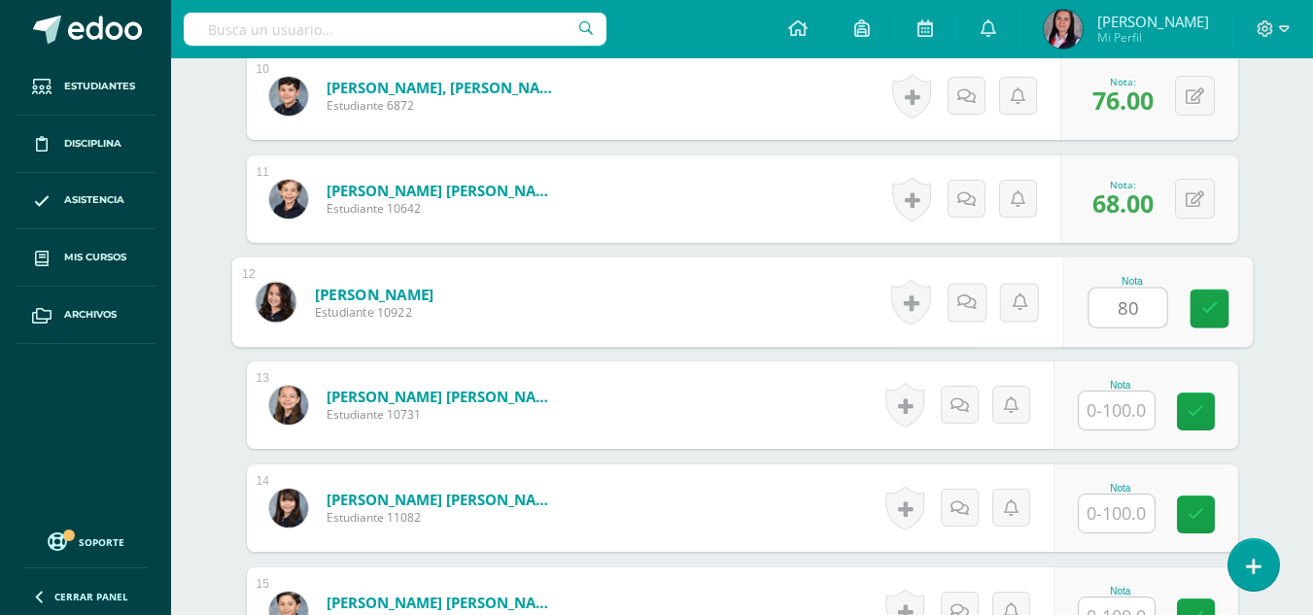
type input "80"
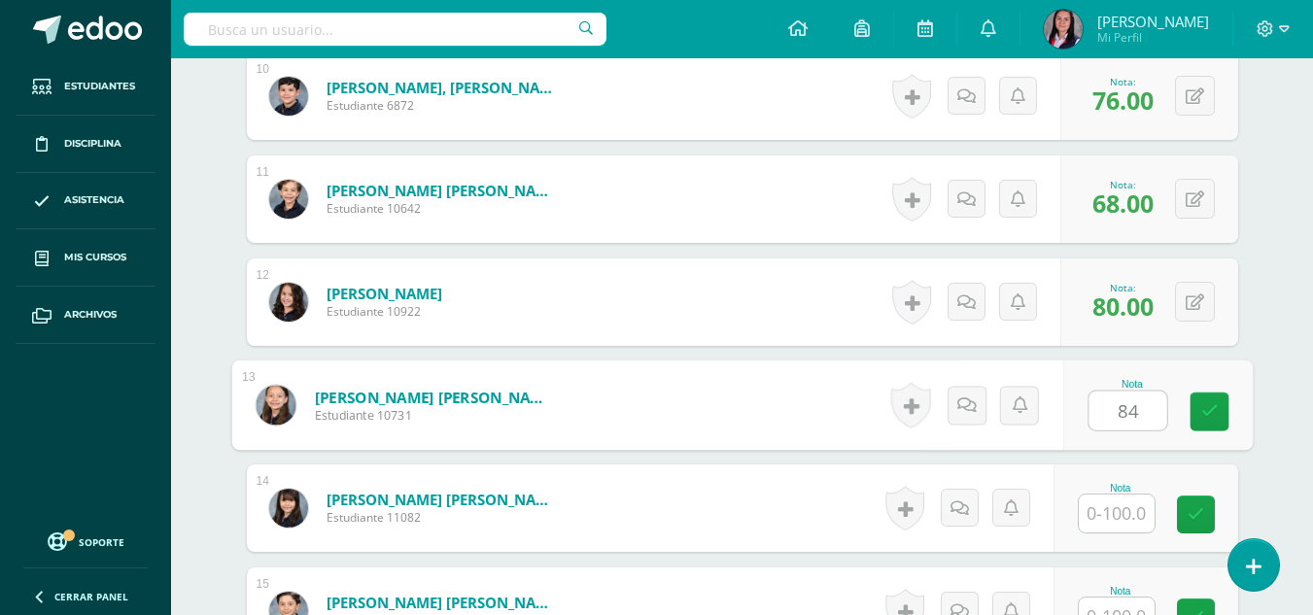
type input "84"
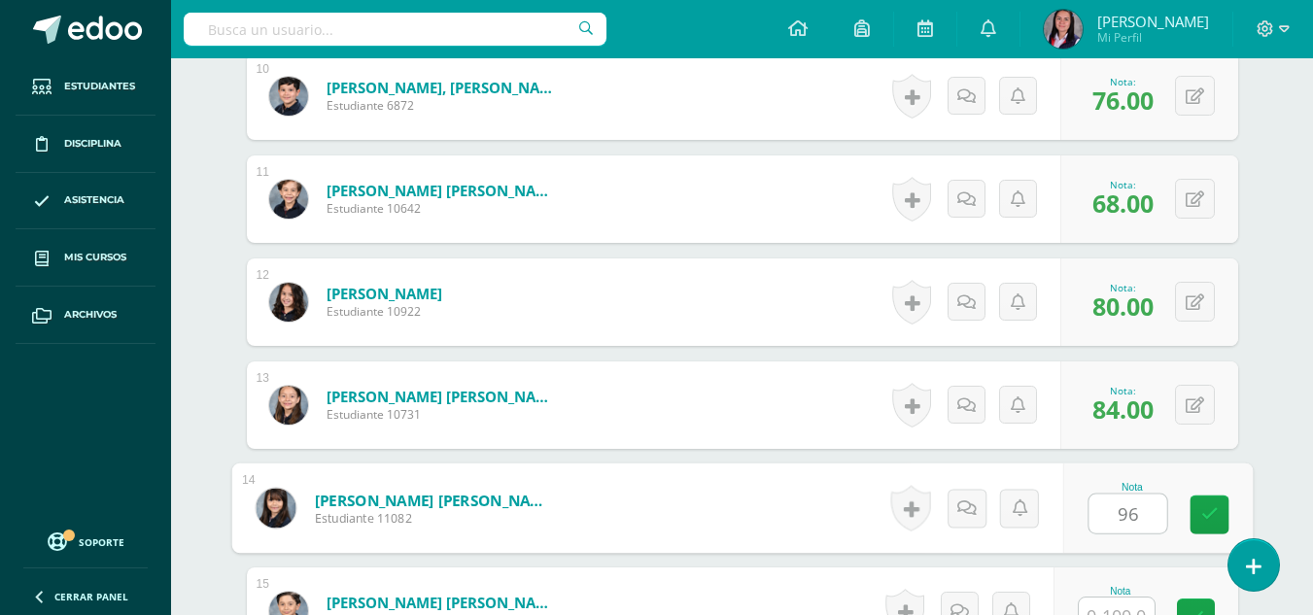
type input "96"
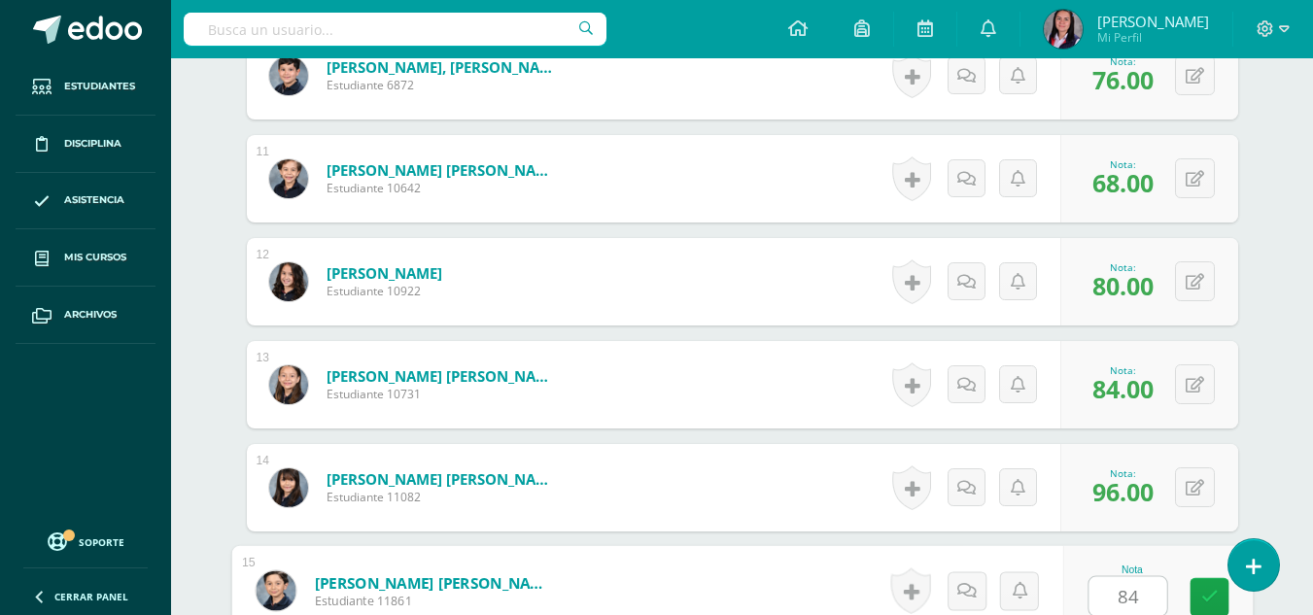
type input "84"
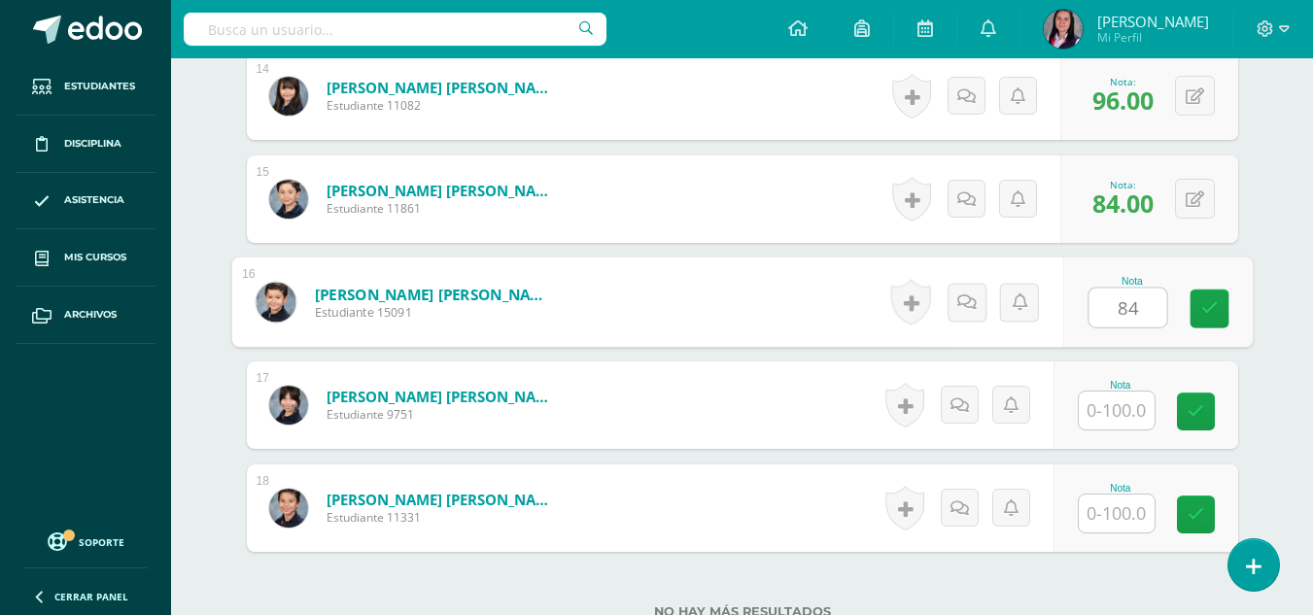
type input "84"
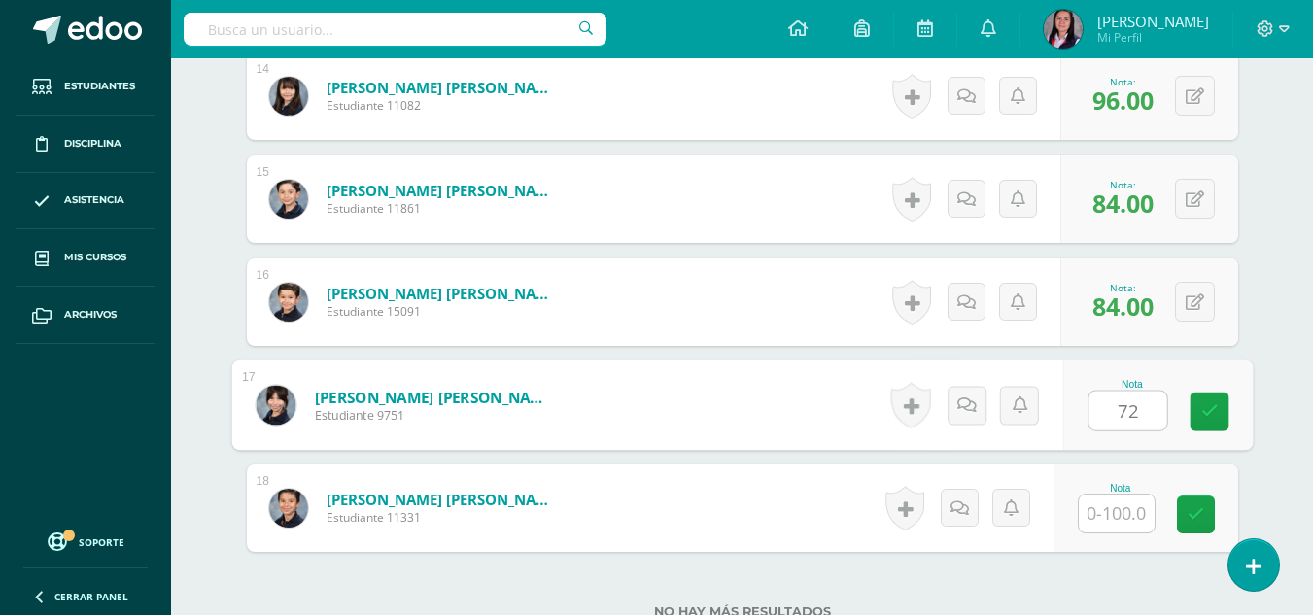
type input "72"
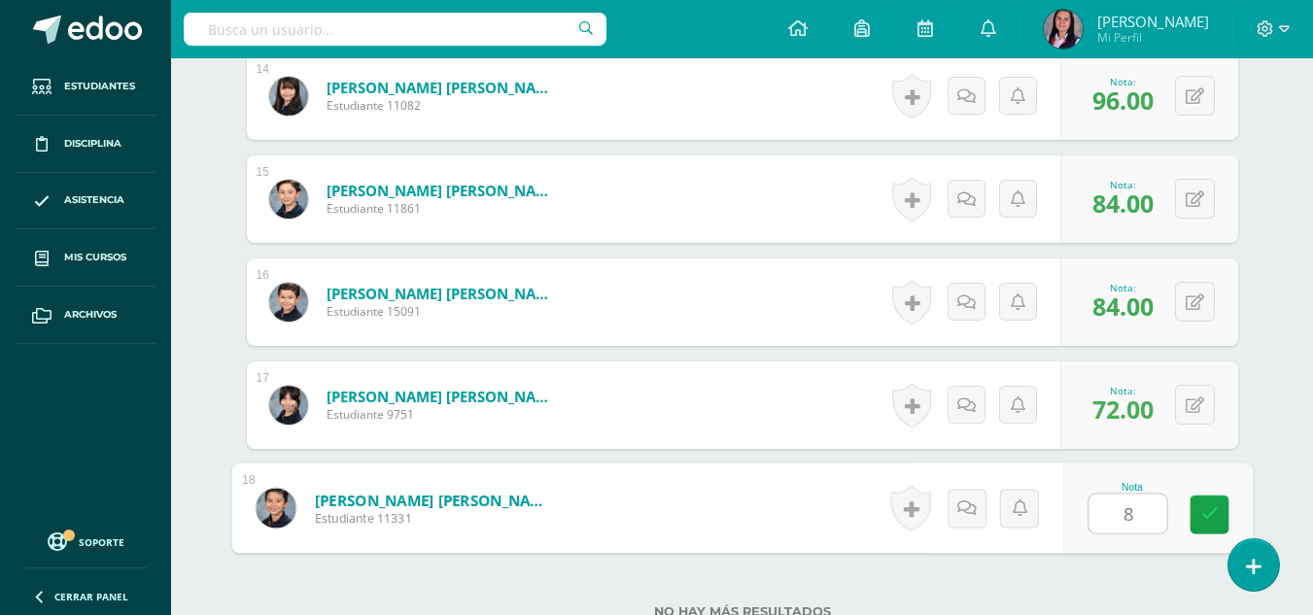
type input "84"
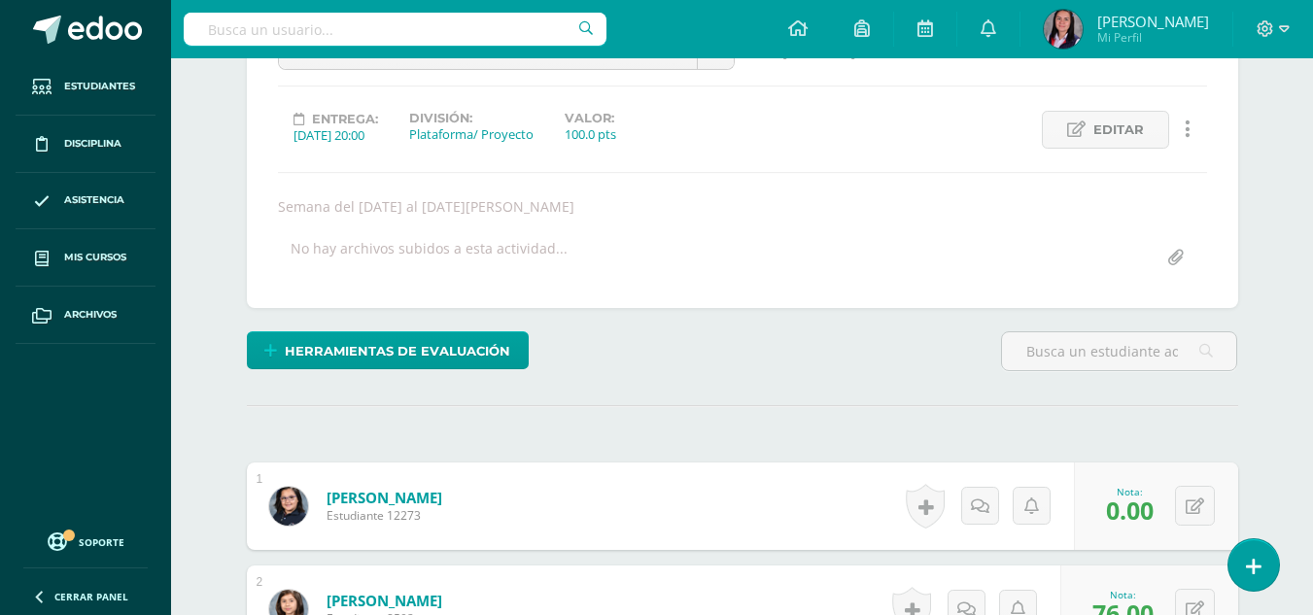
scroll to position [0, 0]
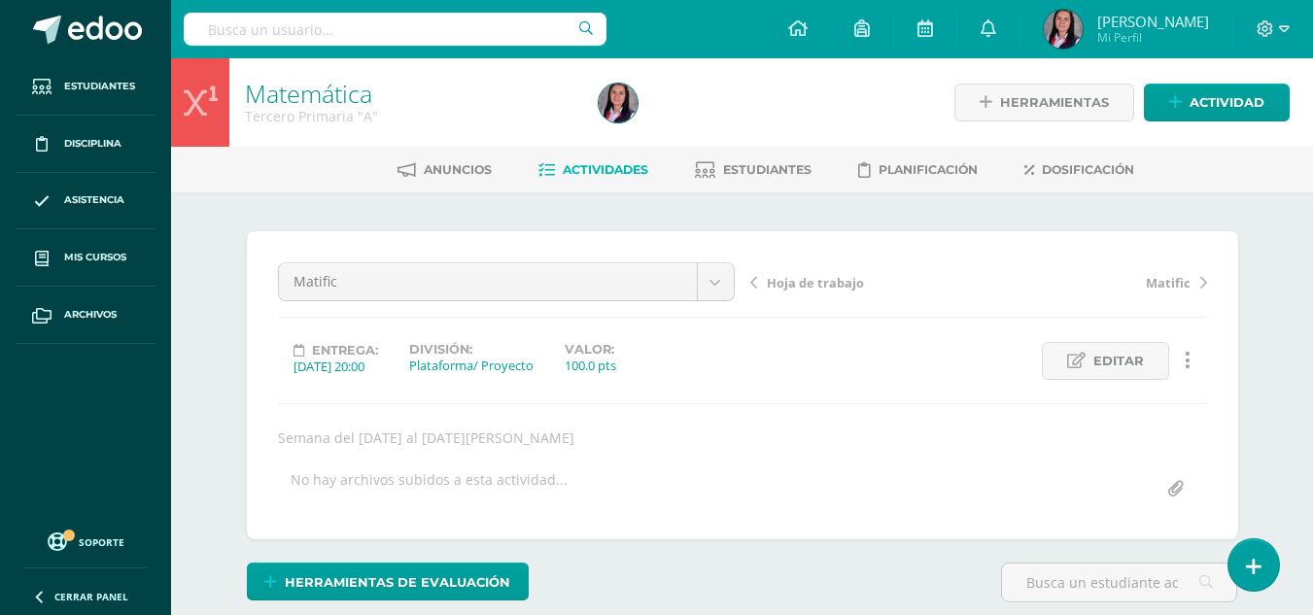
click at [595, 173] on span "Actividades" at bounding box center [606, 169] width 86 height 15
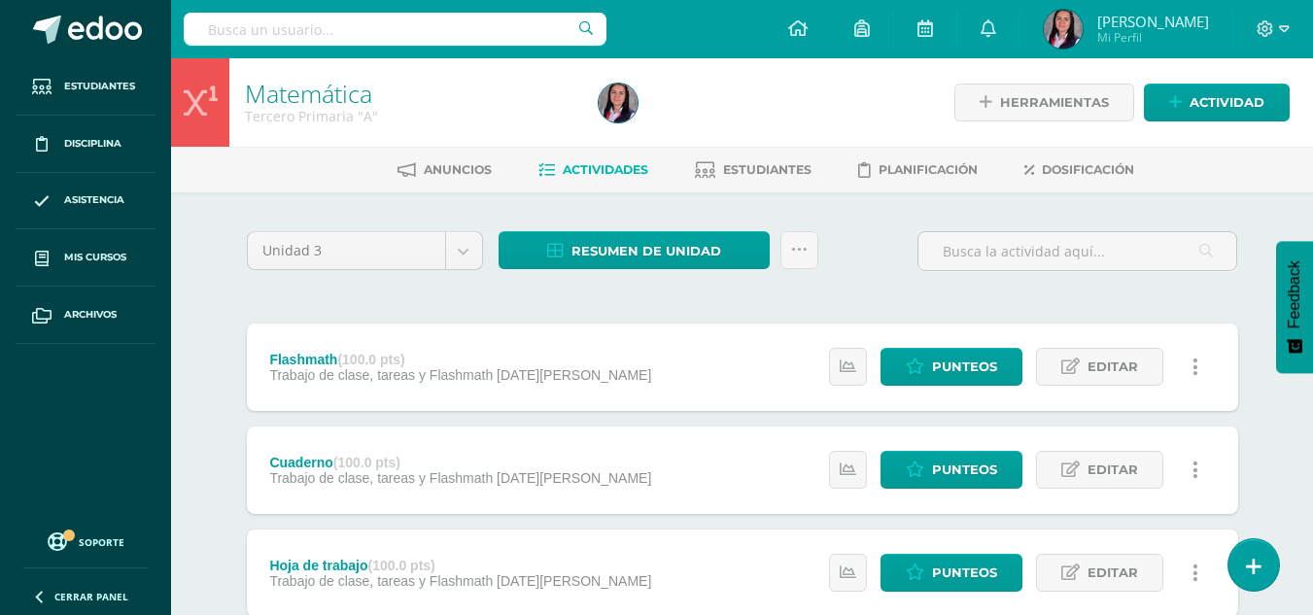
click at [746, 153] on div "Anuncios Actividades Estudiantes Planificación Dosificación" at bounding box center [765, 170] width 1189 height 46
click at [738, 161] on link "Estudiantes" at bounding box center [753, 170] width 117 height 31
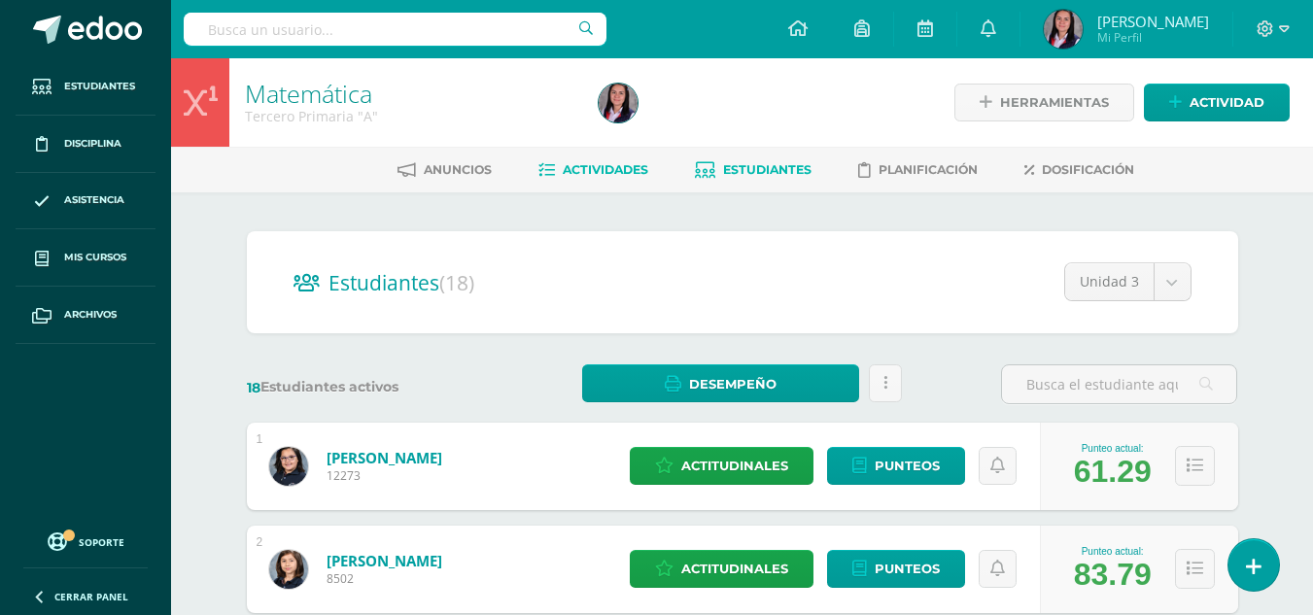
click at [585, 176] on span "Actividades" at bounding box center [606, 169] width 86 height 15
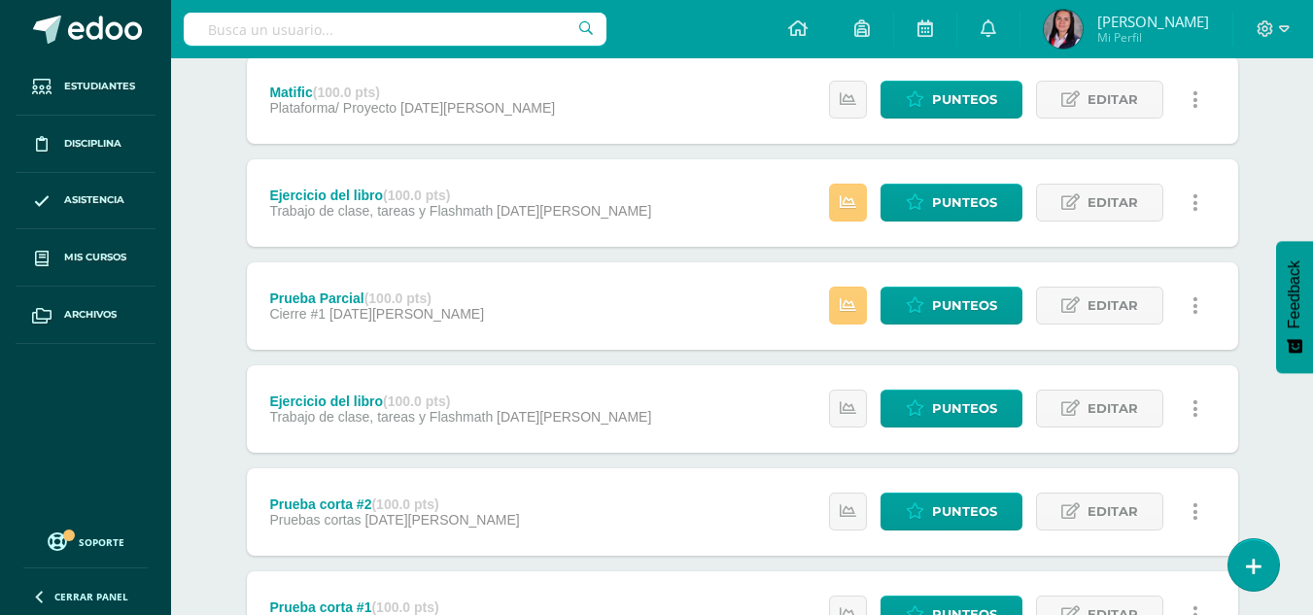
scroll to position [1332, 0]
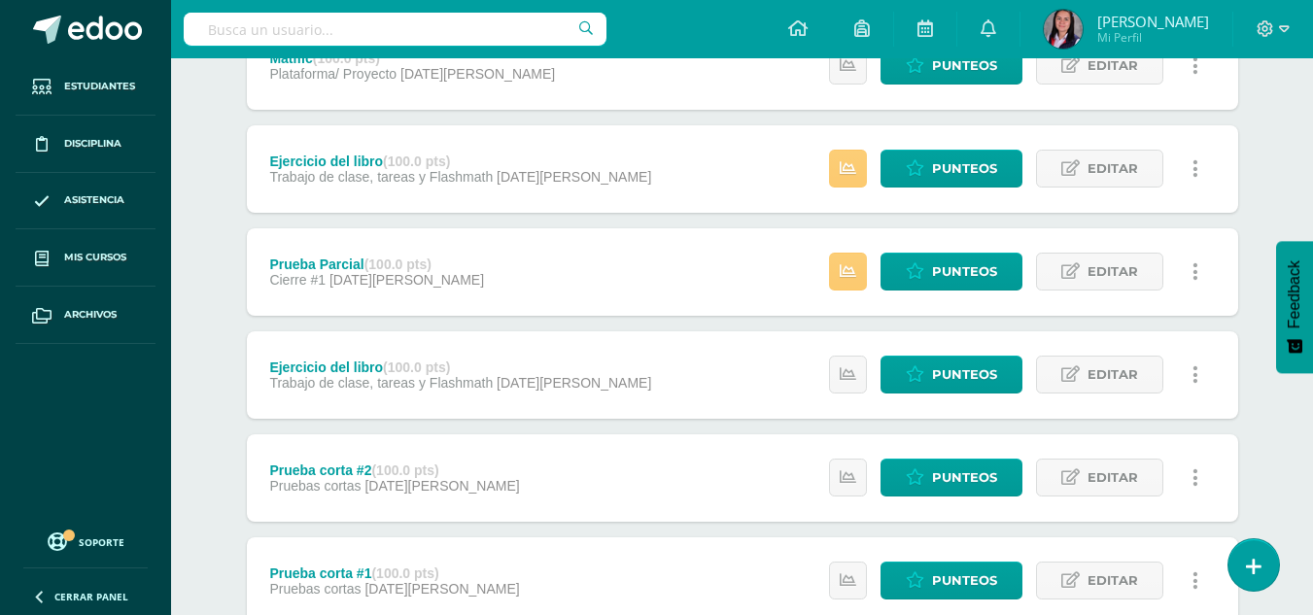
click at [544, 463] on div "Prueba corta #2 (100.0 pts) Pruebas cortas [DATE][PERSON_NAME] Estatus de Activ…" at bounding box center [743, 478] width 992 height 87
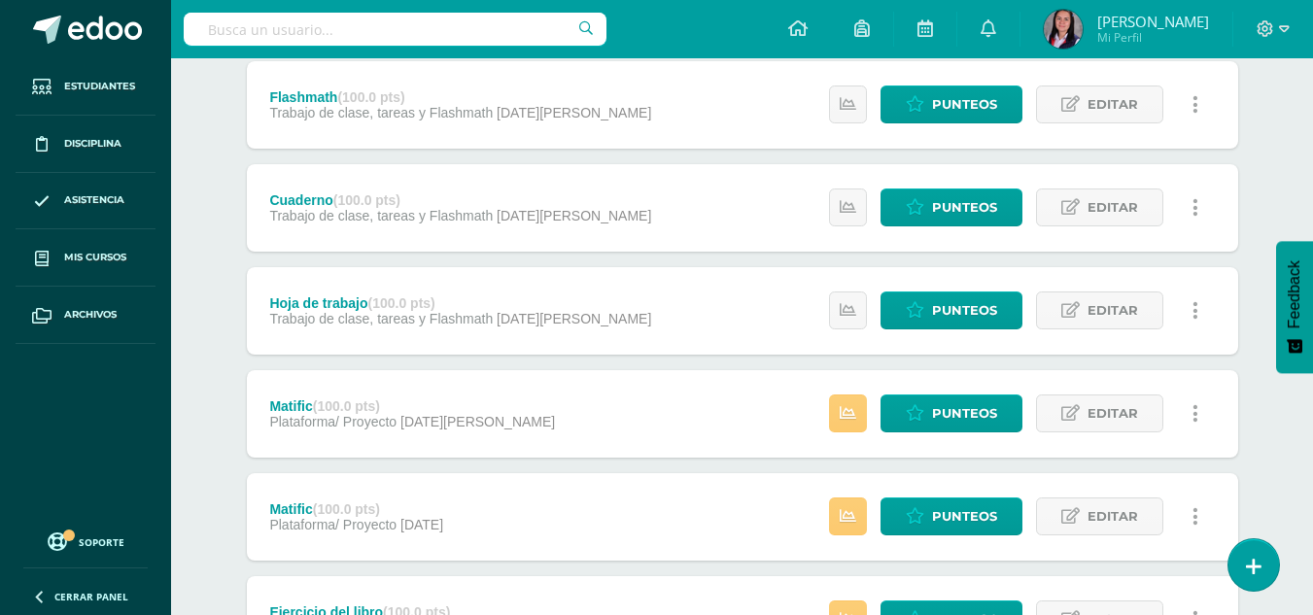
scroll to position [0, 0]
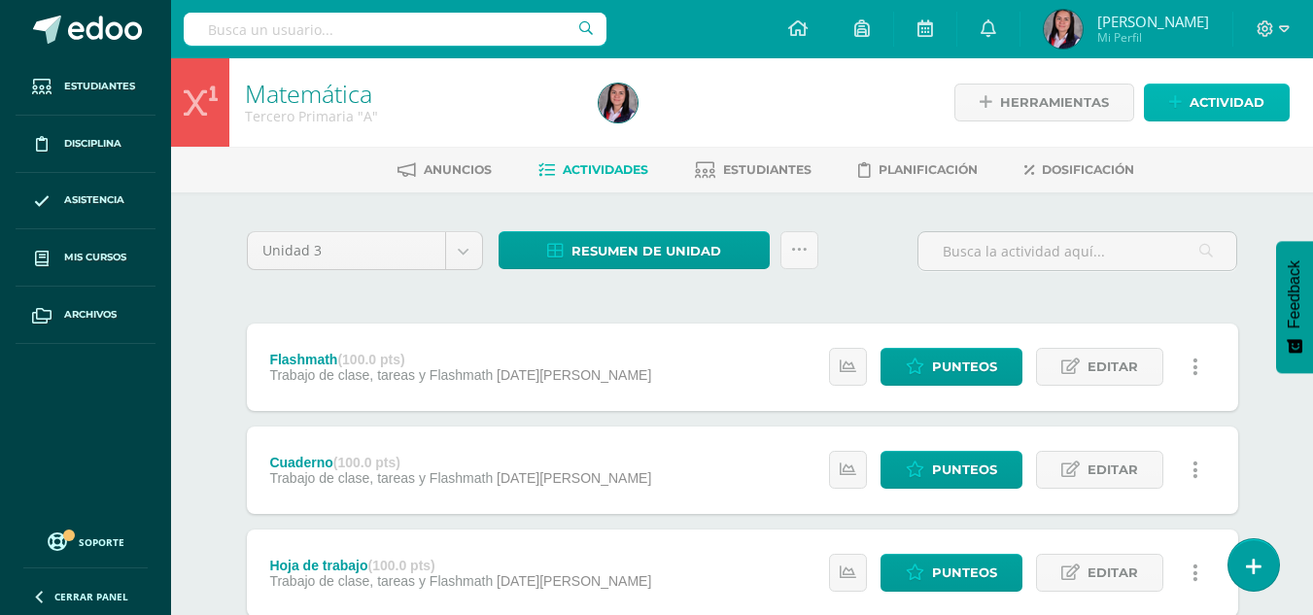
click at [1210, 95] on span "Actividad" at bounding box center [1227, 103] width 75 height 36
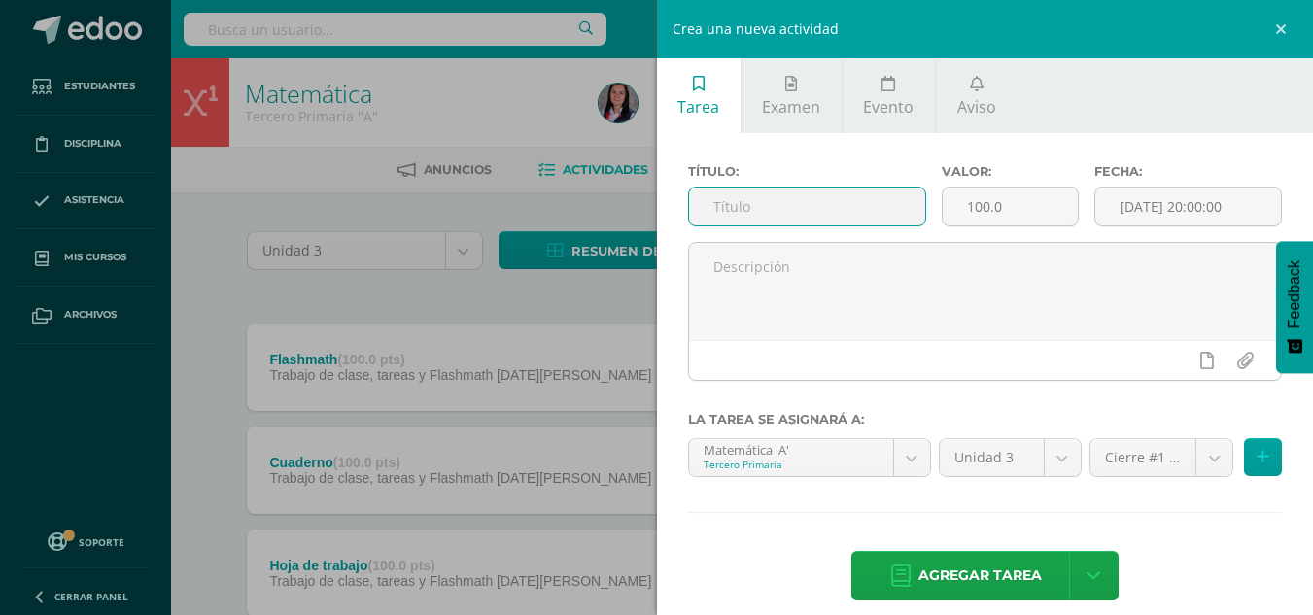
click at [760, 203] on input "text" at bounding box center [807, 207] width 236 height 38
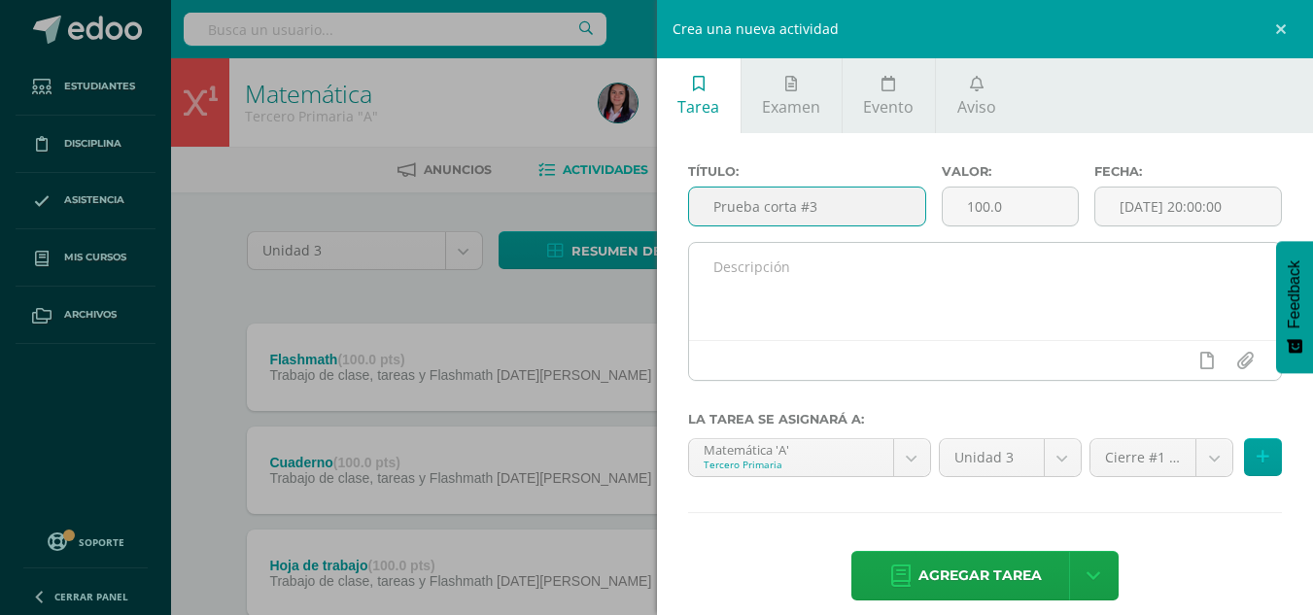
type input "Prueba corta #3"
click at [1103, 343] on div at bounding box center [985, 360] width 593 height 40
click at [1101, 272] on textarea at bounding box center [985, 291] width 593 height 97
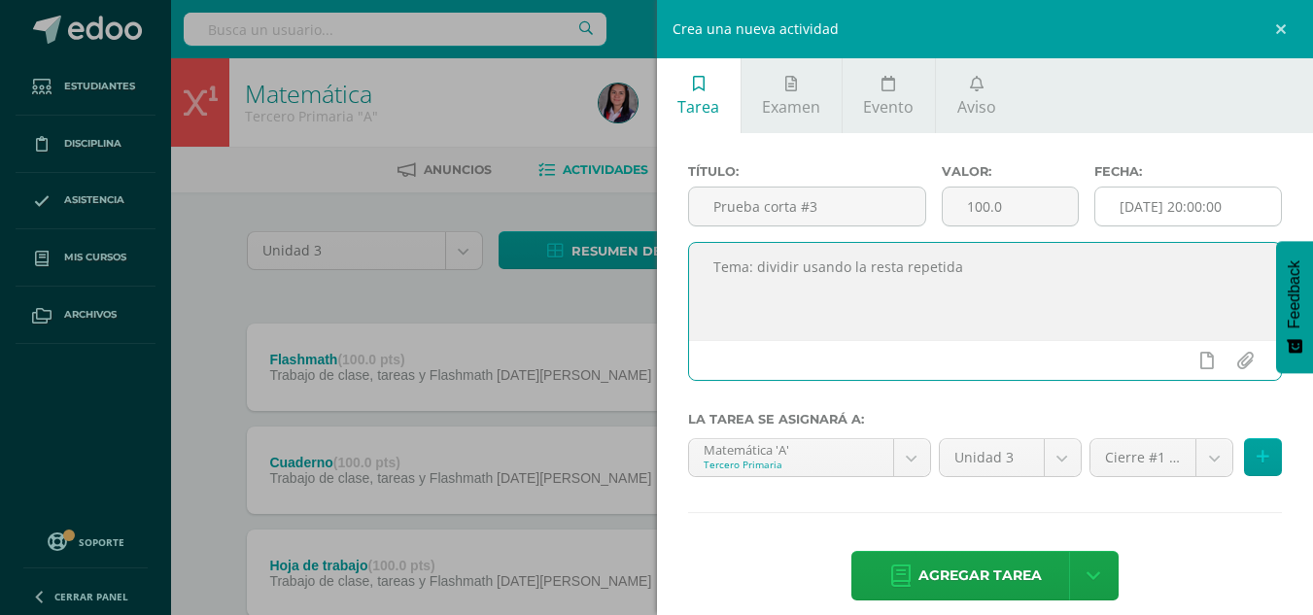
type textarea "Tema: dividir usando la resta repetida"
click at [1258, 215] on input "[DATE] 20:00:00" at bounding box center [1189, 207] width 186 height 38
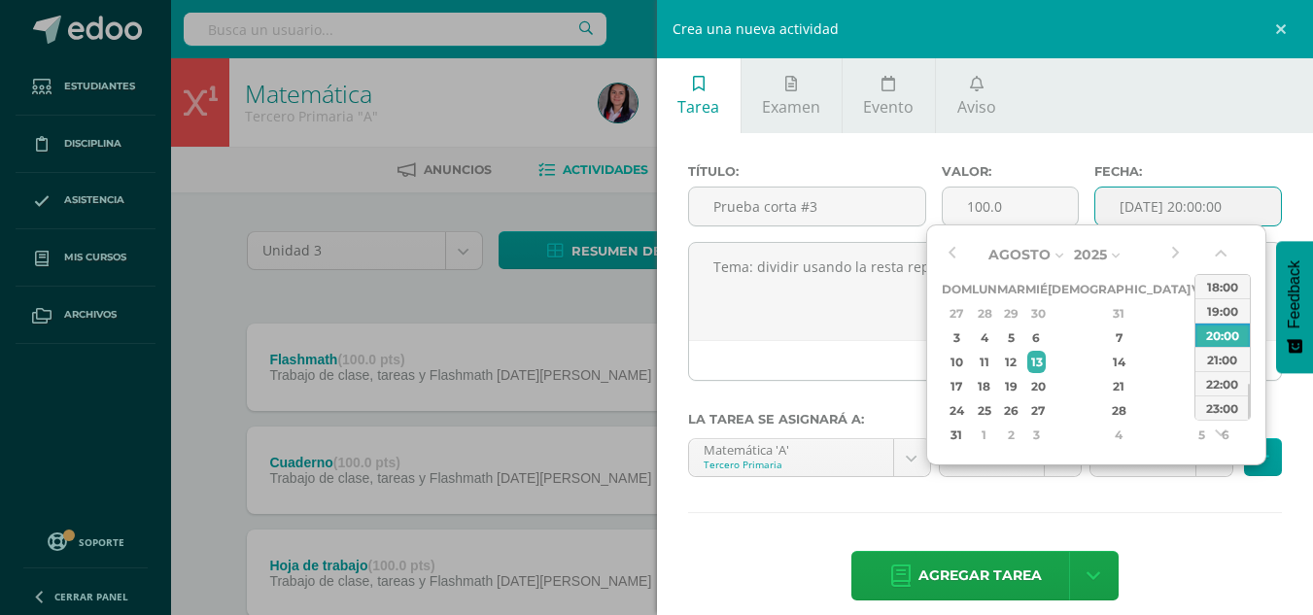
click at [961, 256] on div "Agosto Enero Febrero Marzo Abril Mayo Junio Julio Agosto Septiembre Octubre Nov…" at bounding box center [1063, 343] width 243 height 207
click at [949, 258] on button "button" at bounding box center [951, 254] width 19 height 29
click at [1023, 360] on div "17" at bounding box center [1011, 362] width 22 height 22
type input "2025-06-17 20:00"
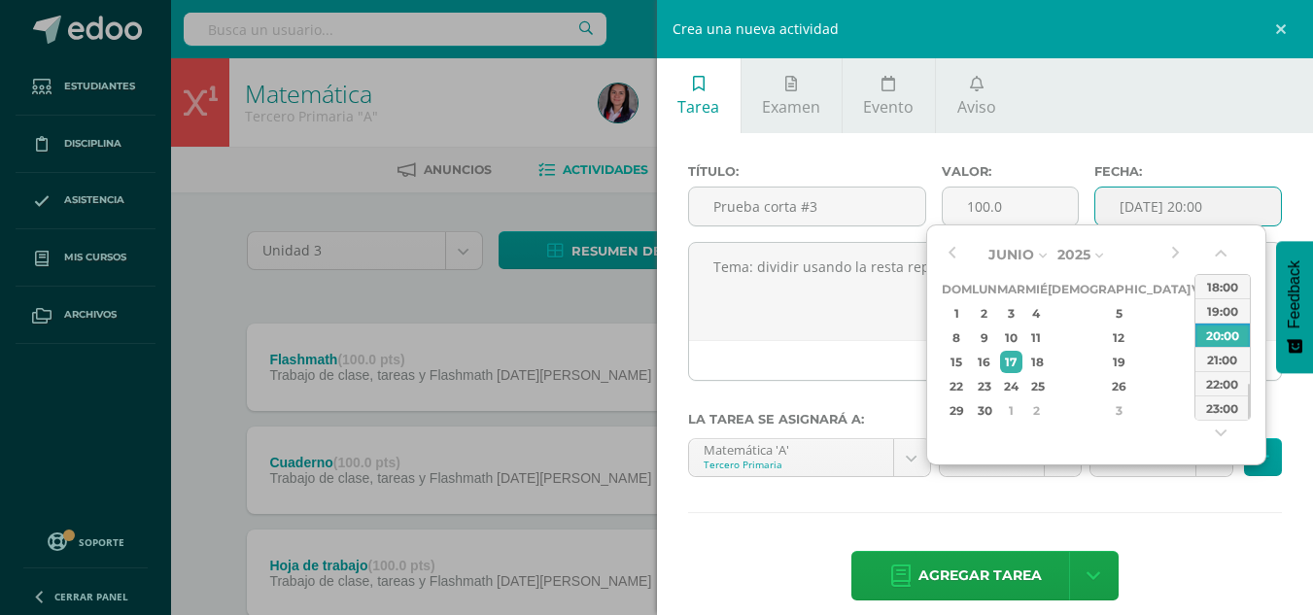
click at [1186, 566] on div "Agregar tarea Agregar tarea y ocultar" at bounding box center [985, 577] width 595 height 53
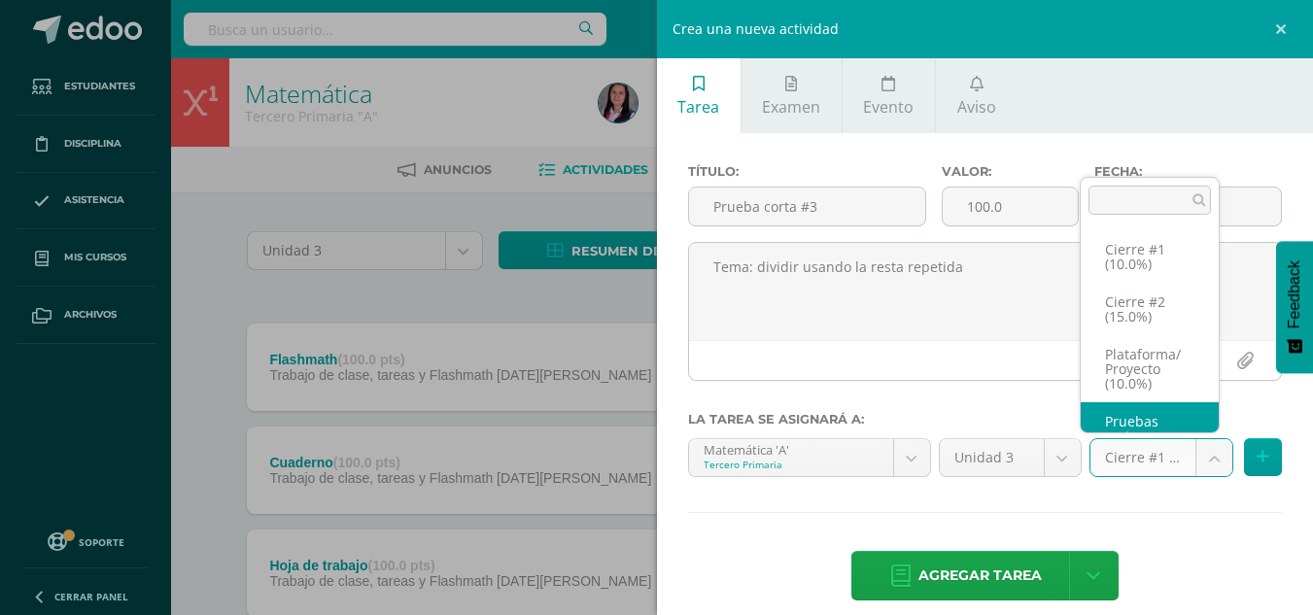
scroll to position [37, 0]
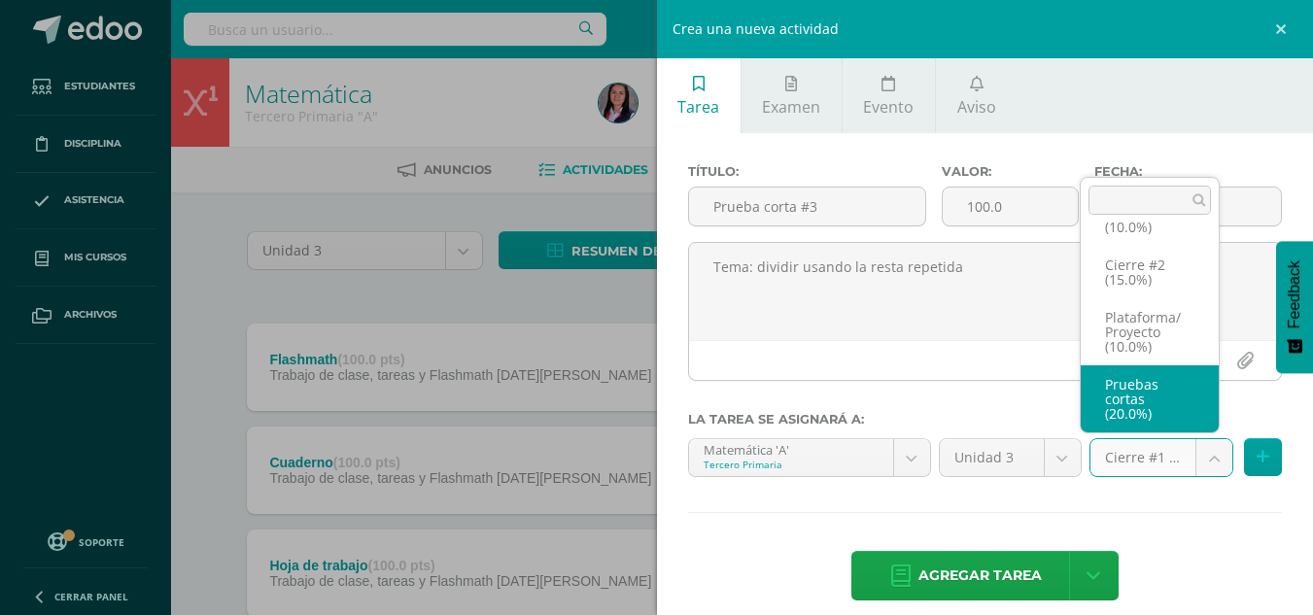
select select "227962"
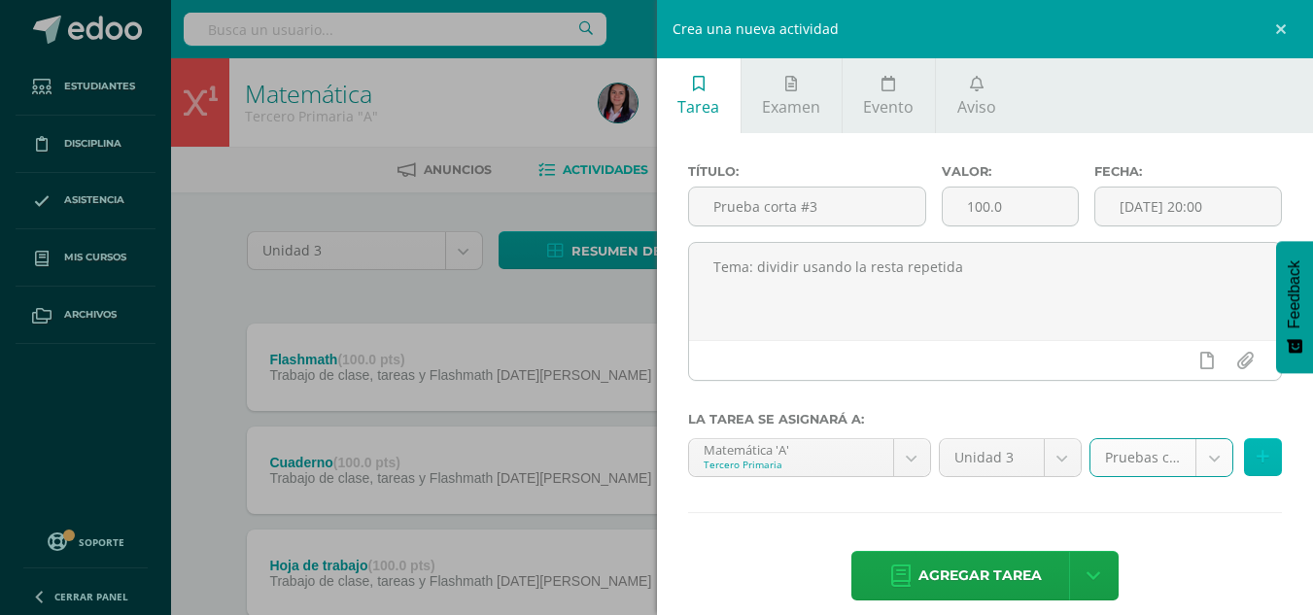
click at [1244, 445] on button at bounding box center [1263, 457] width 38 height 38
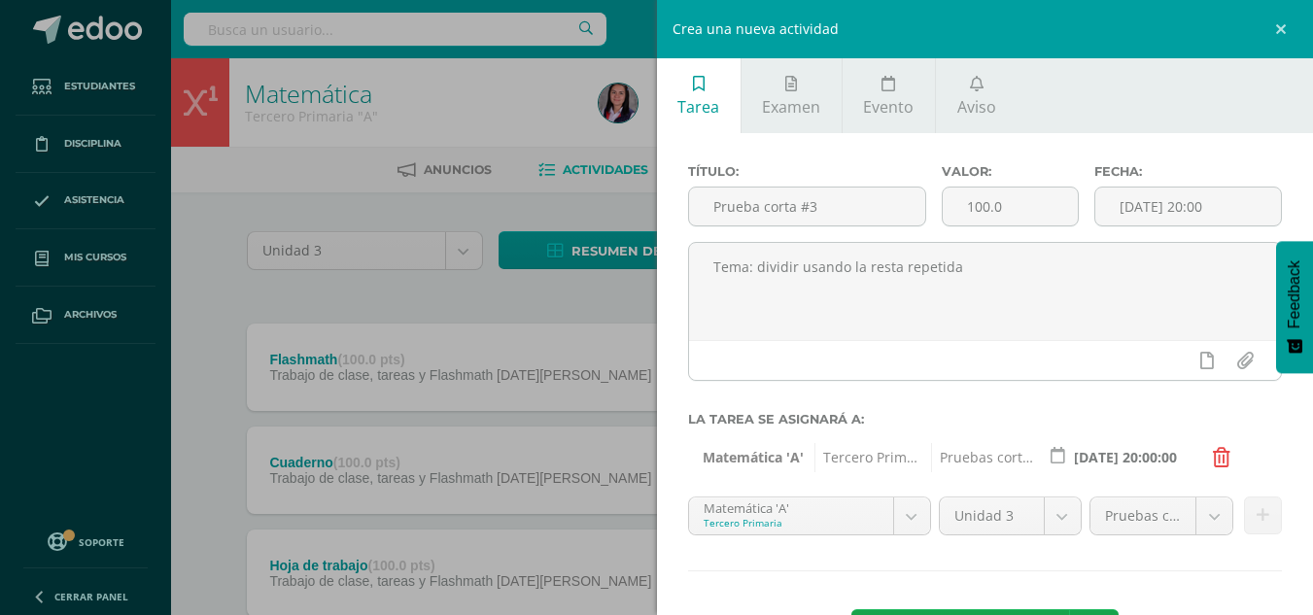
scroll to position [79, 0]
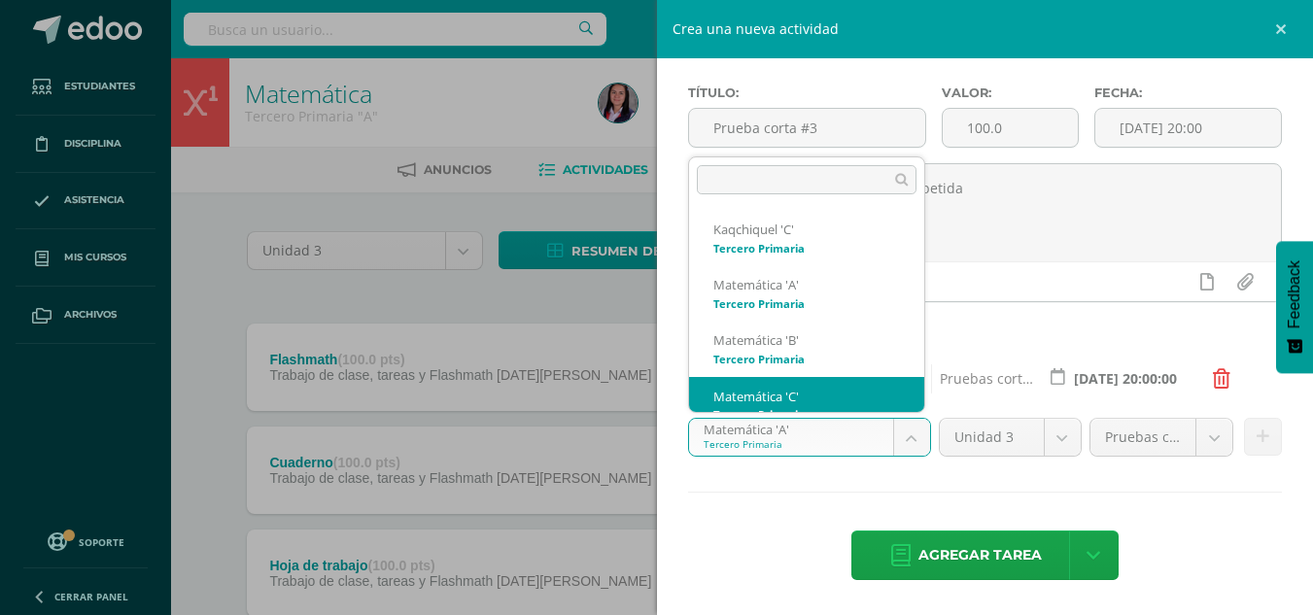
scroll to position [19, 0]
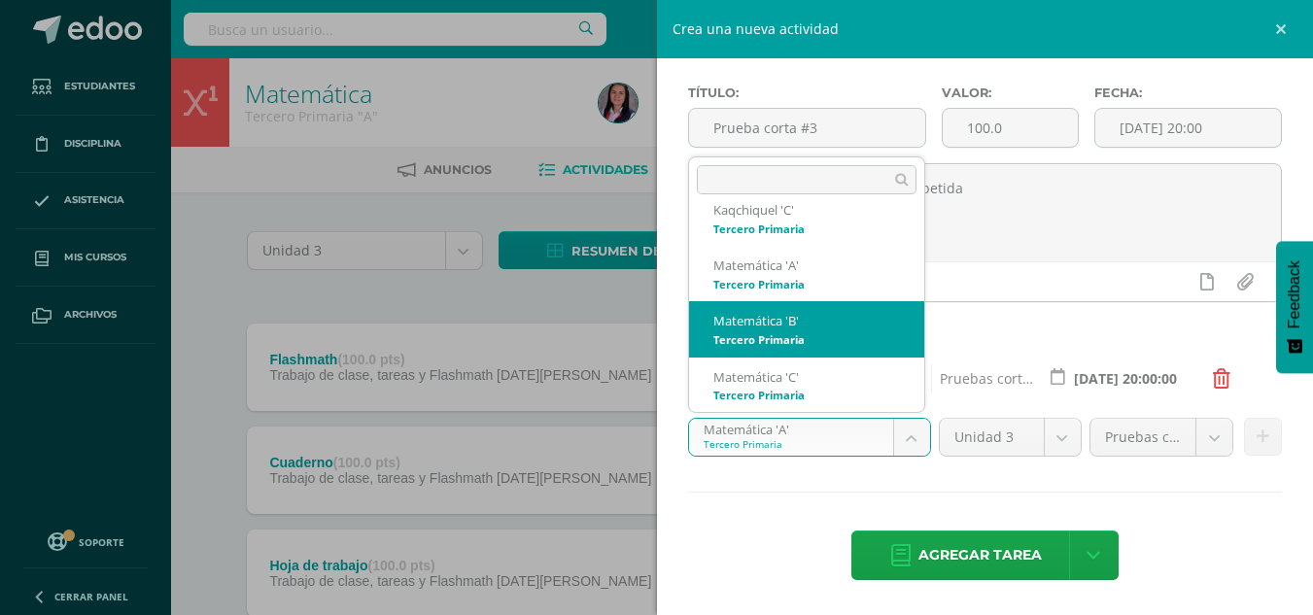
select select "211043"
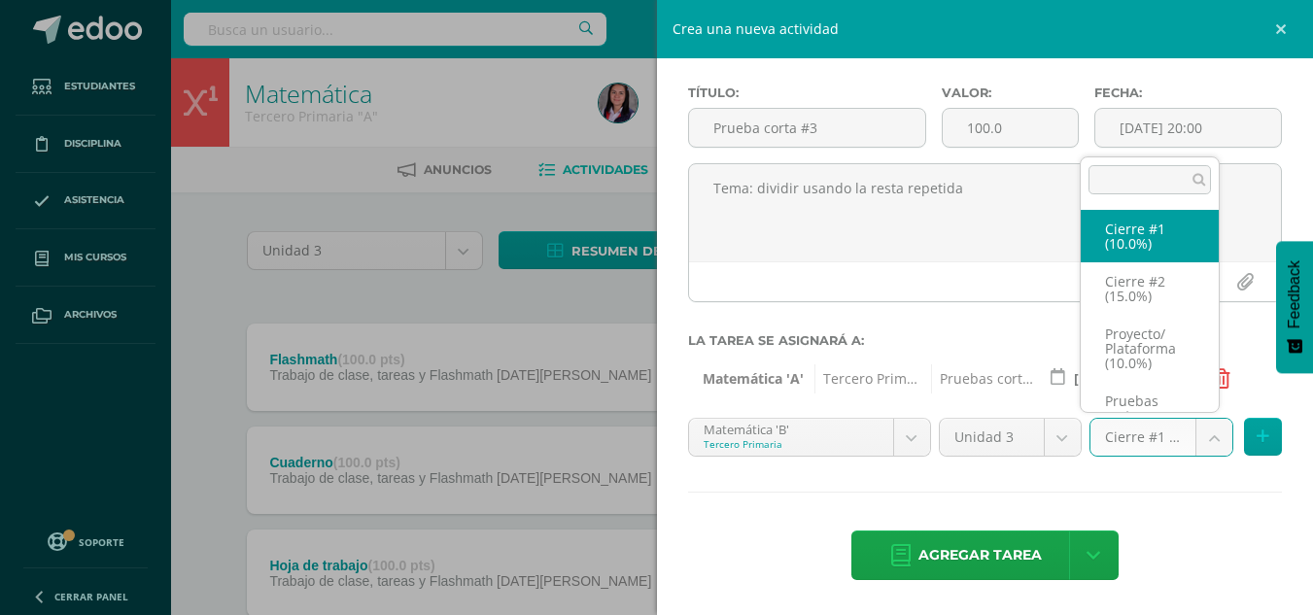
scroll to position [37, 0]
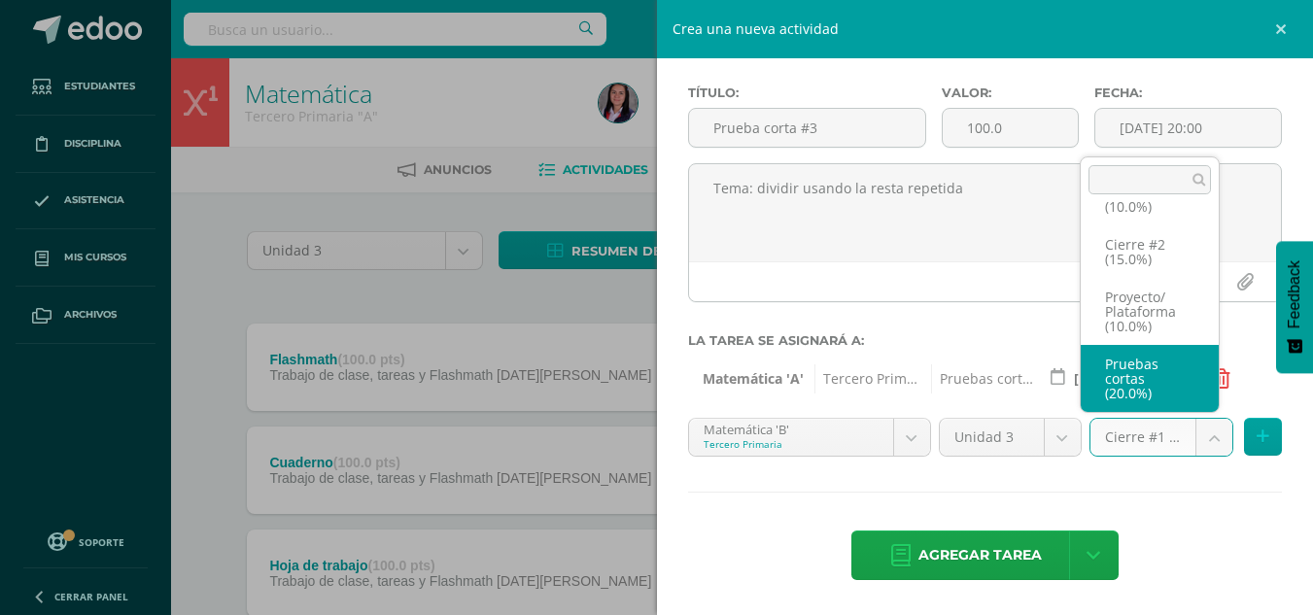
select select "227968"
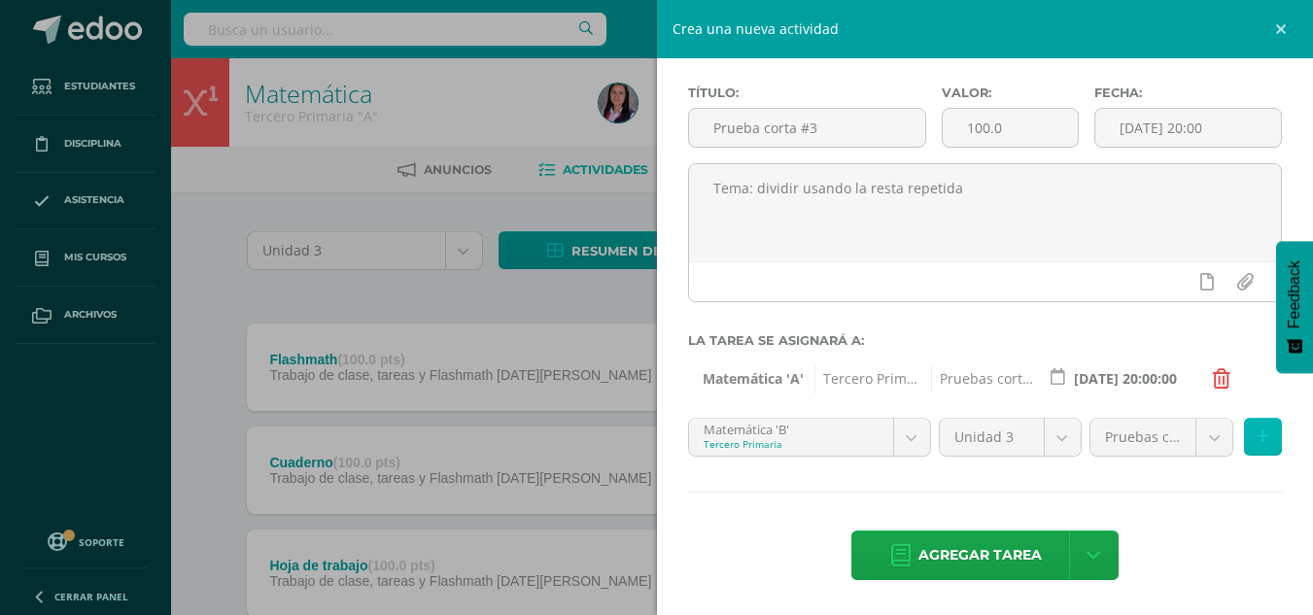
click at [1256, 440] on button at bounding box center [1263, 437] width 38 height 38
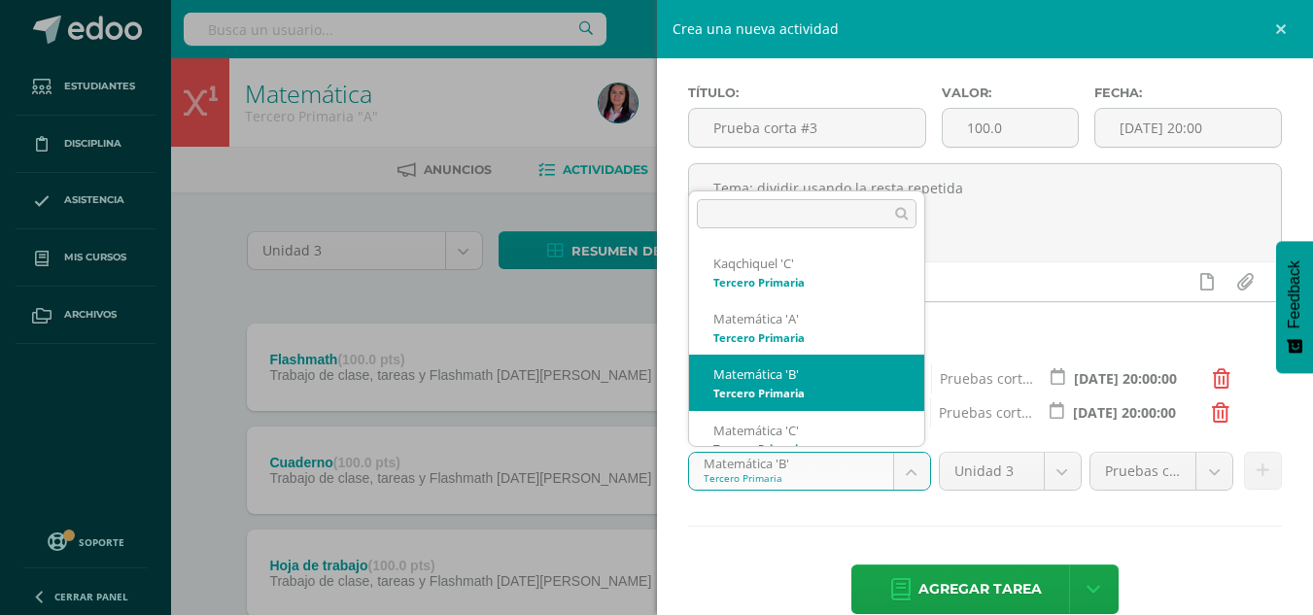
scroll to position [19, 0]
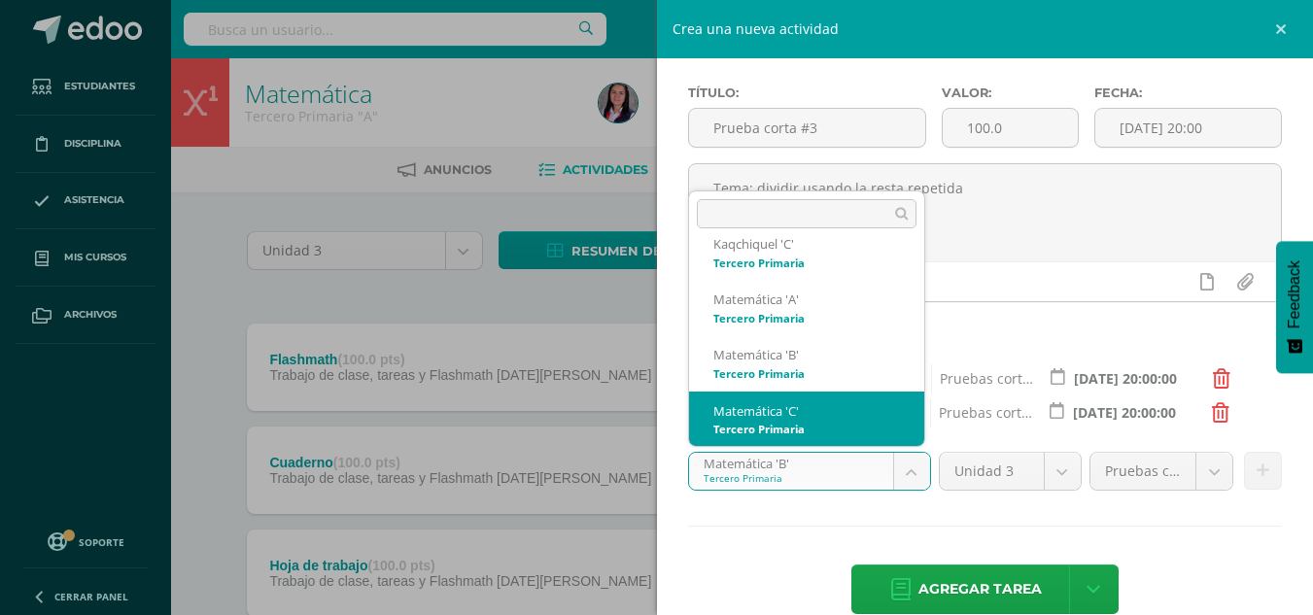
select select "211113"
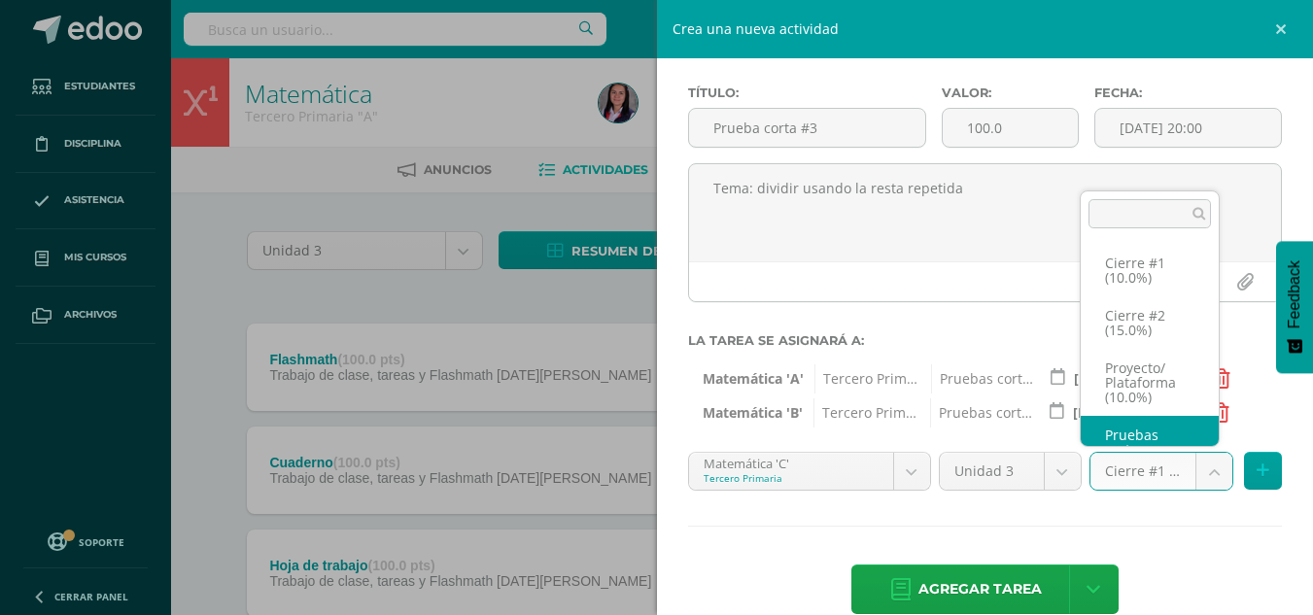
scroll to position [37, 0]
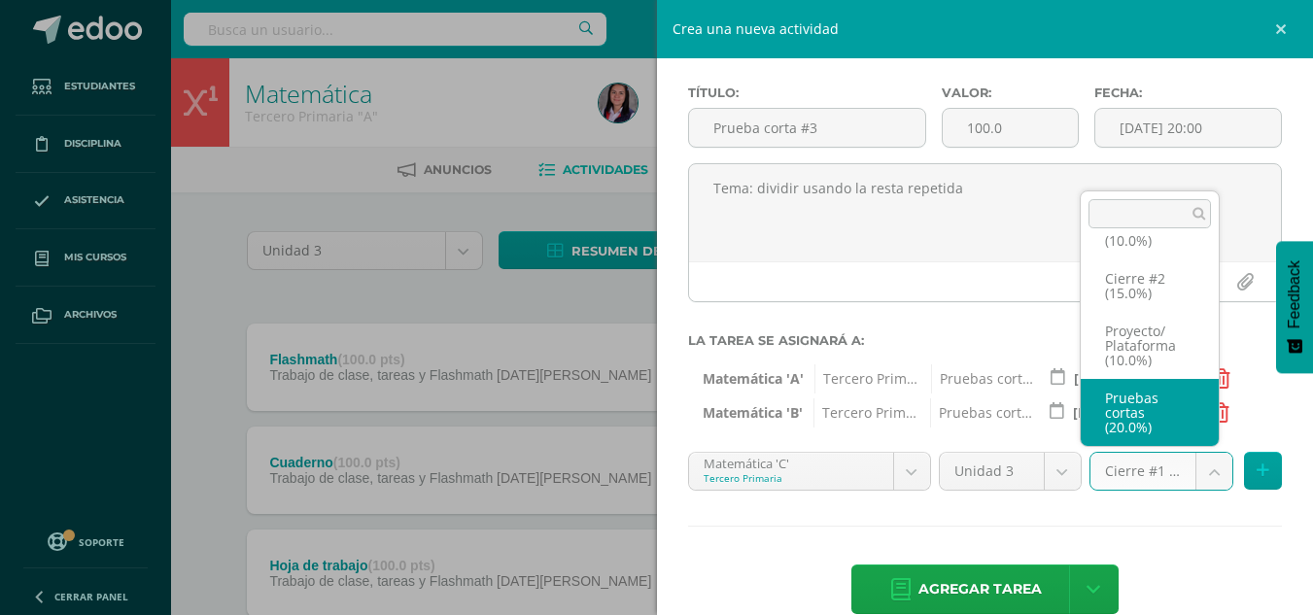
select select "227955"
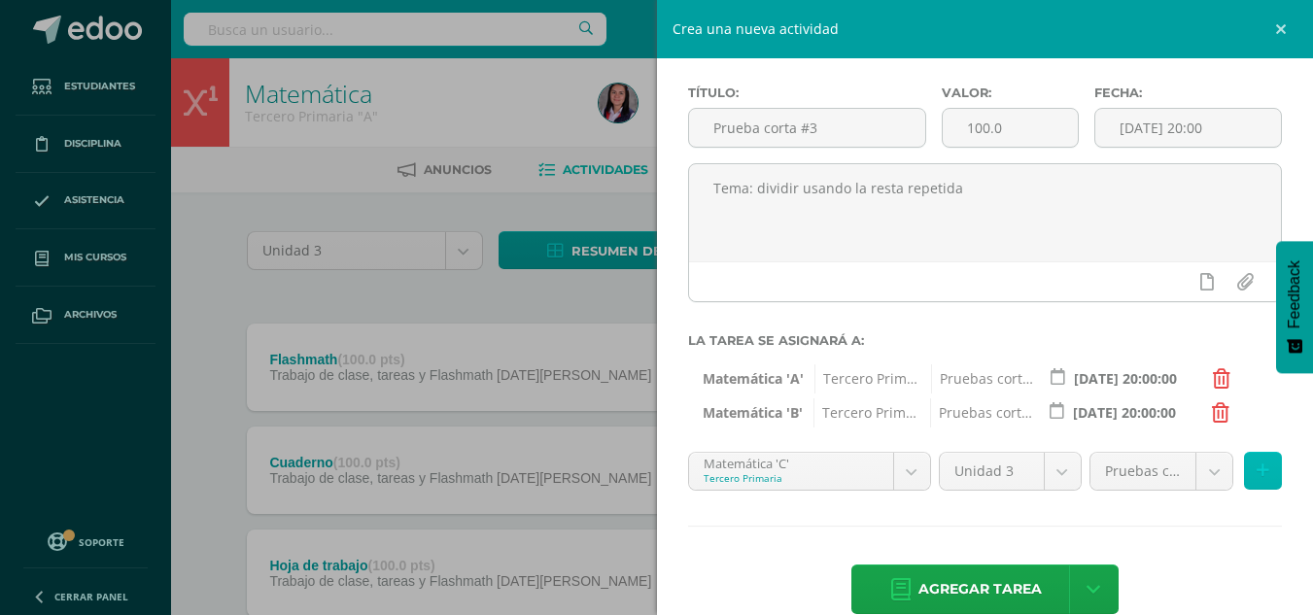
click at [1265, 476] on button at bounding box center [1263, 471] width 38 height 38
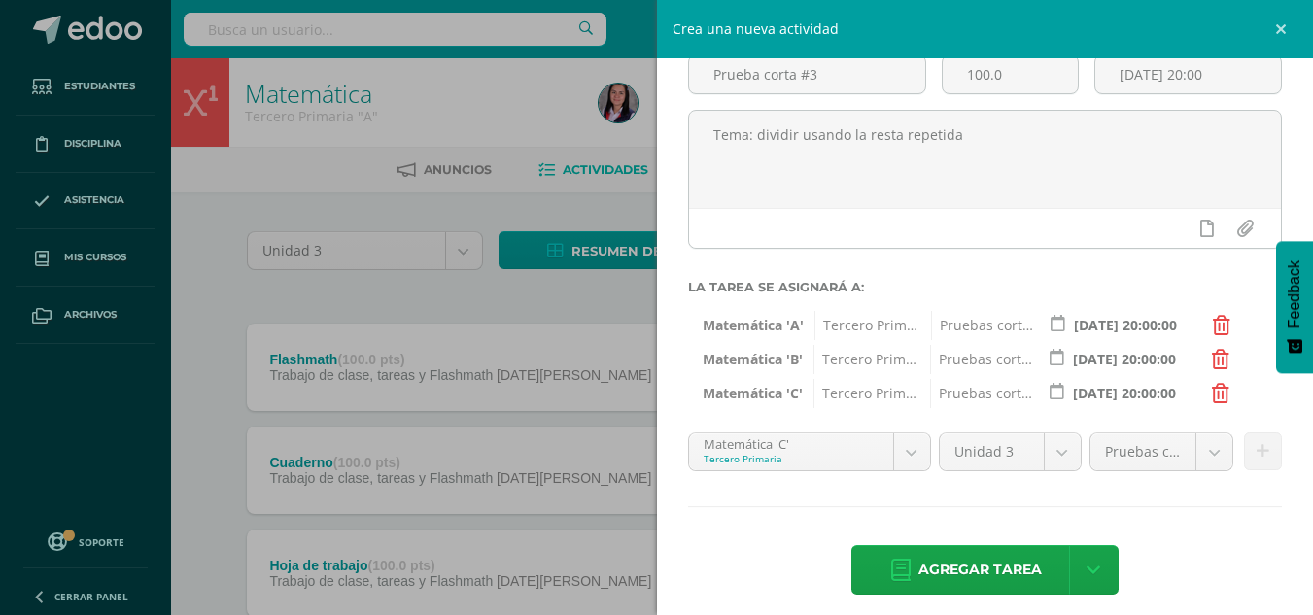
scroll to position [147, 0]
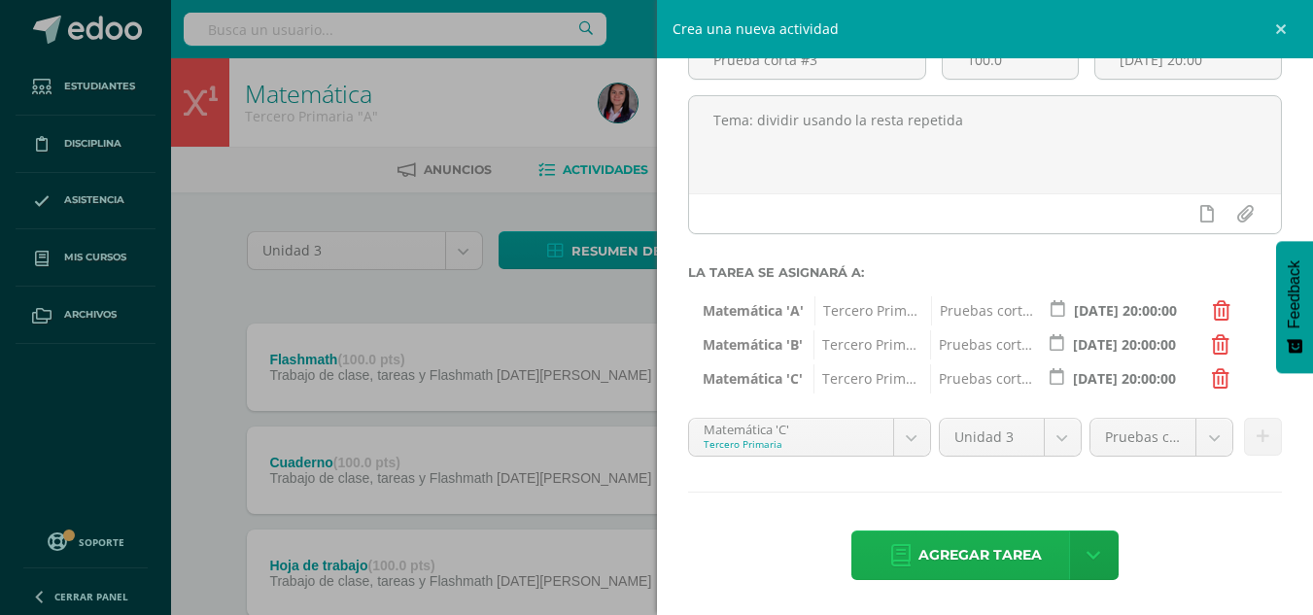
click at [943, 546] on span "Agregar tarea" at bounding box center [980, 556] width 123 height 48
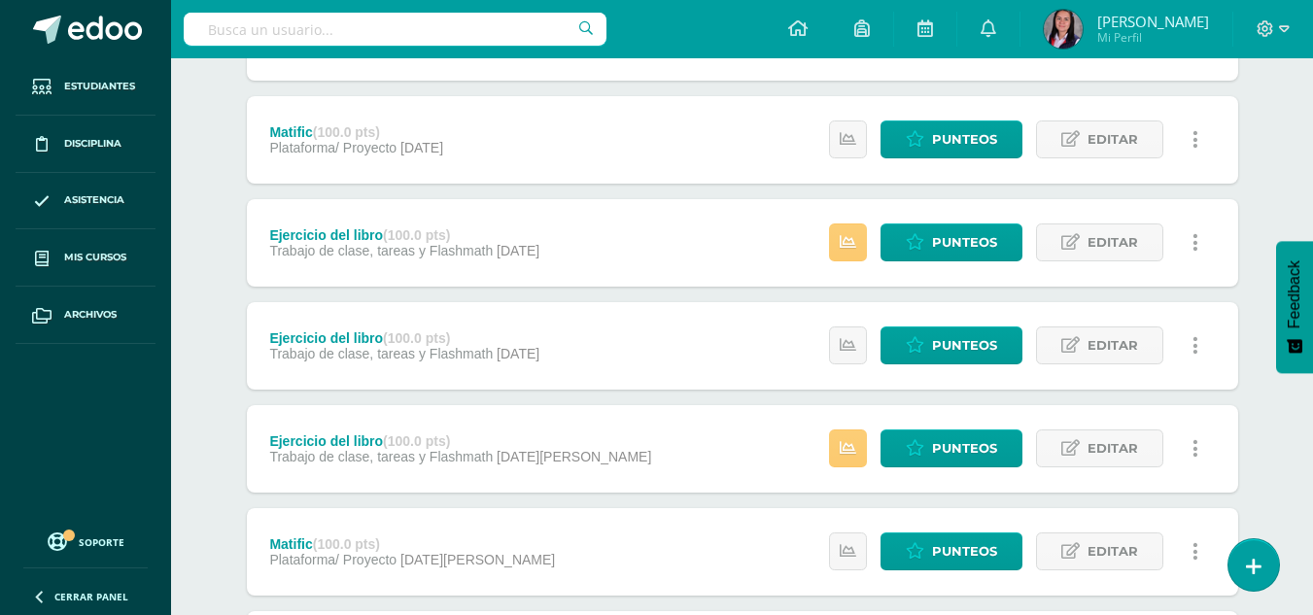
scroll to position [1137, 0]
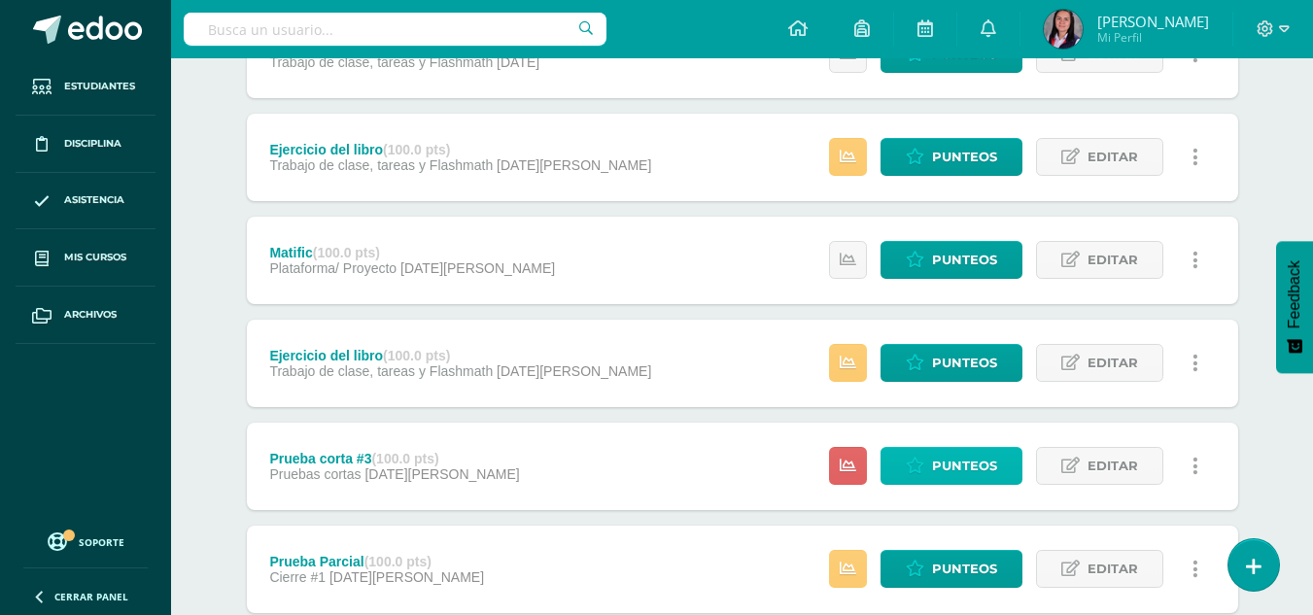
click at [937, 465] on span "Punteos" at bounding box center [964, 466] width 65 height 36
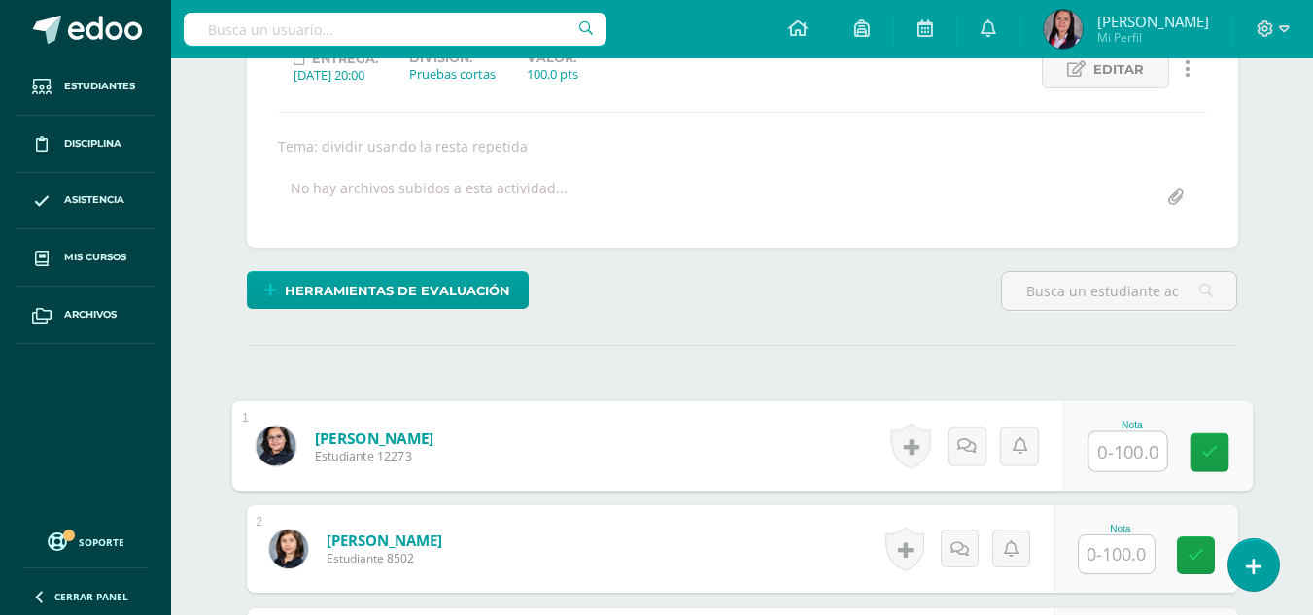
click at [1128, 445] on input "text" at bounding box center [1128, 452] width 78 height 39
type input "40"
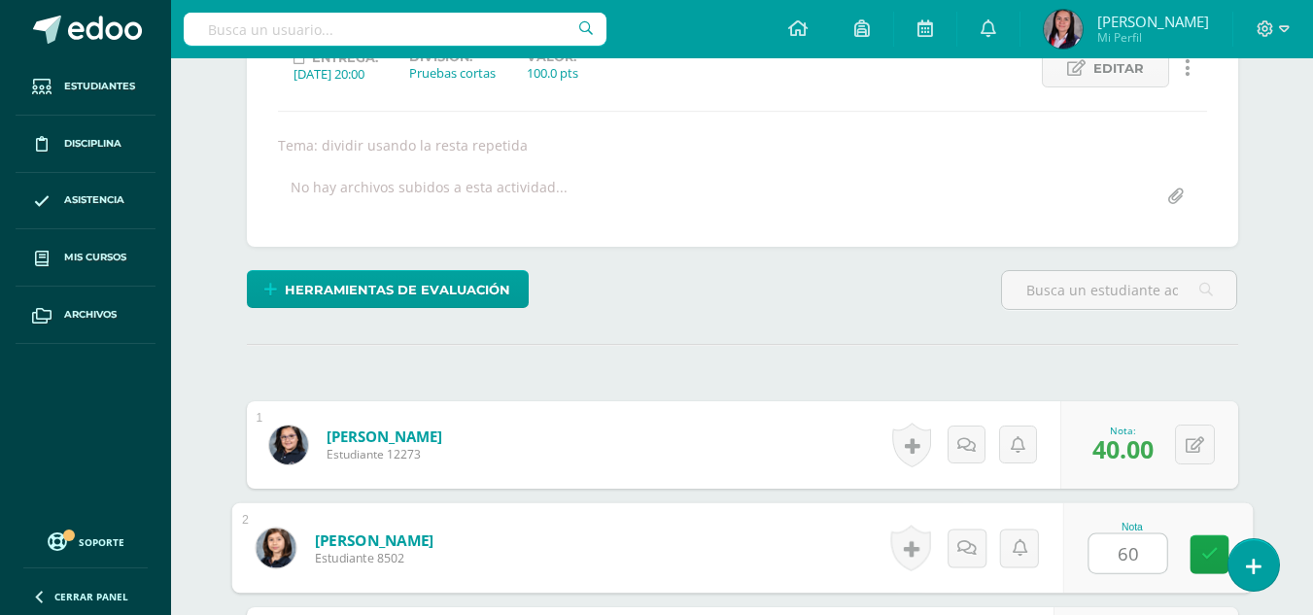
type input "60"
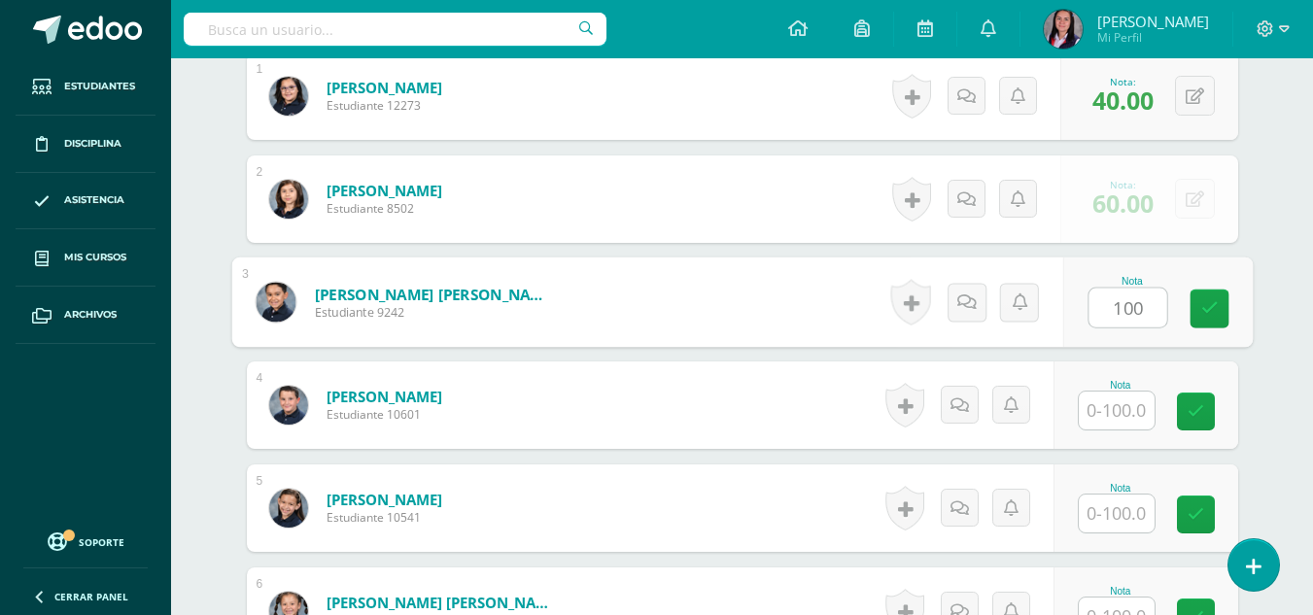
scroll to position [643, 0]
type input "100"
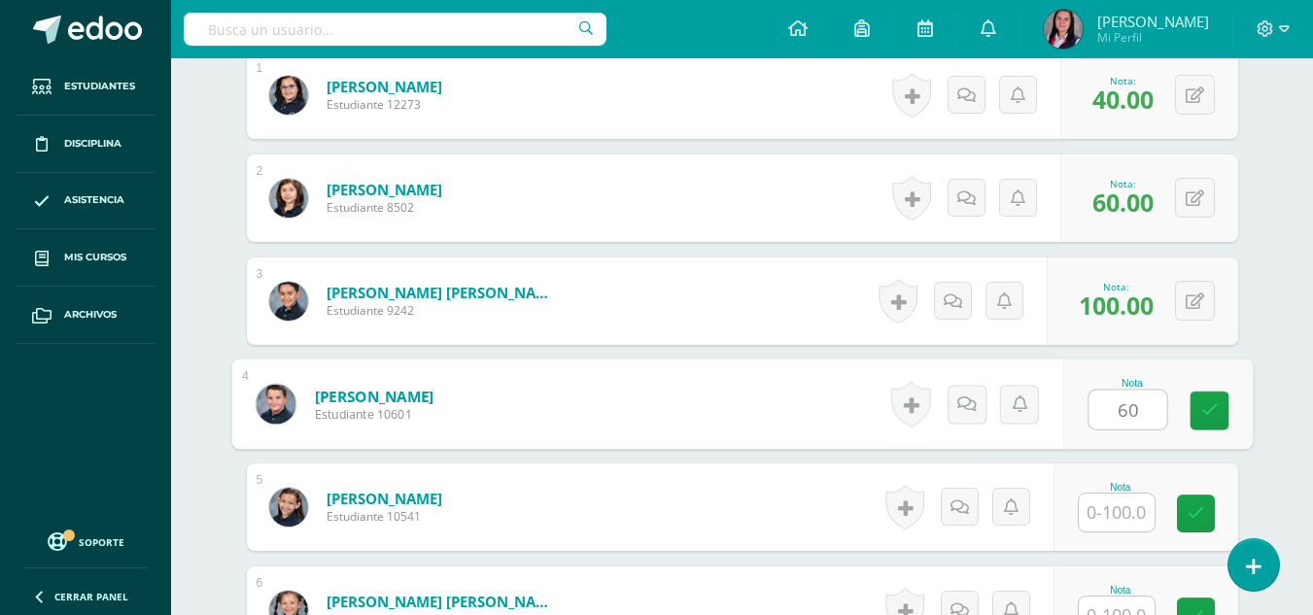
type input "60"
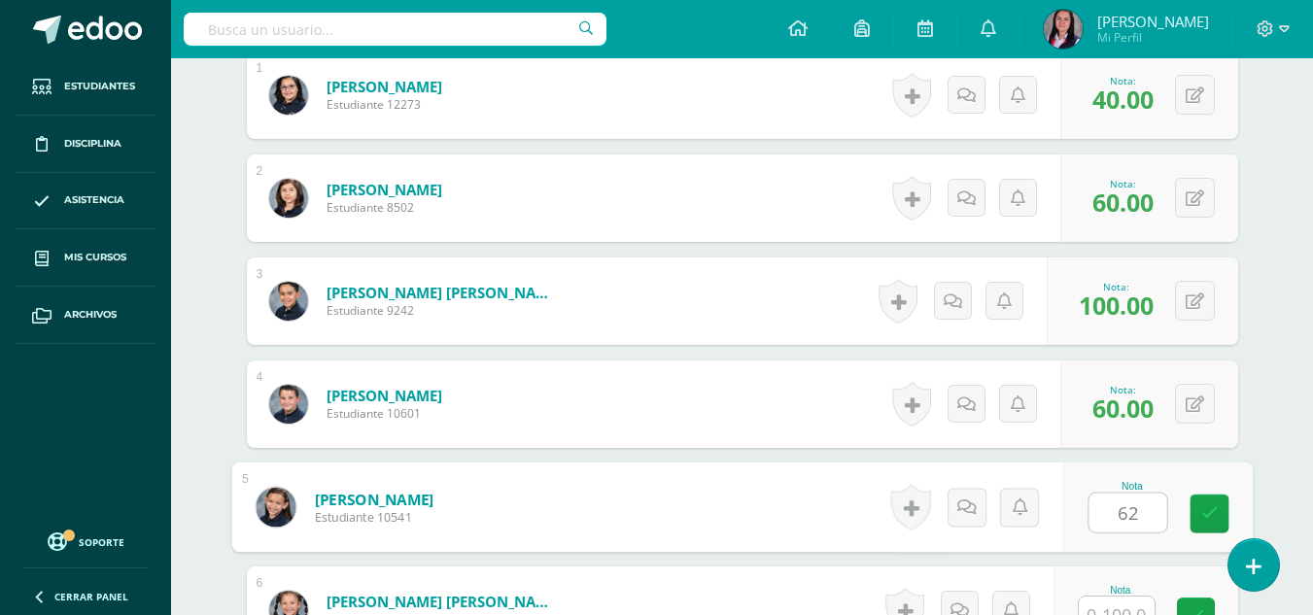
type input "62"
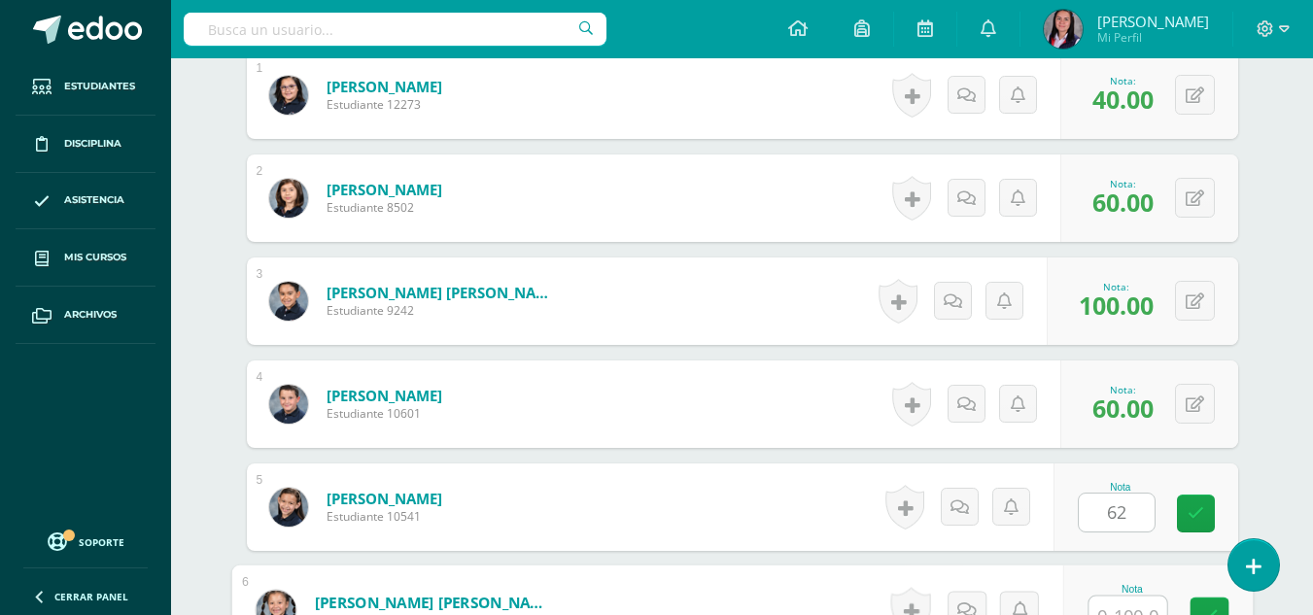
scroll to position [662, 0]
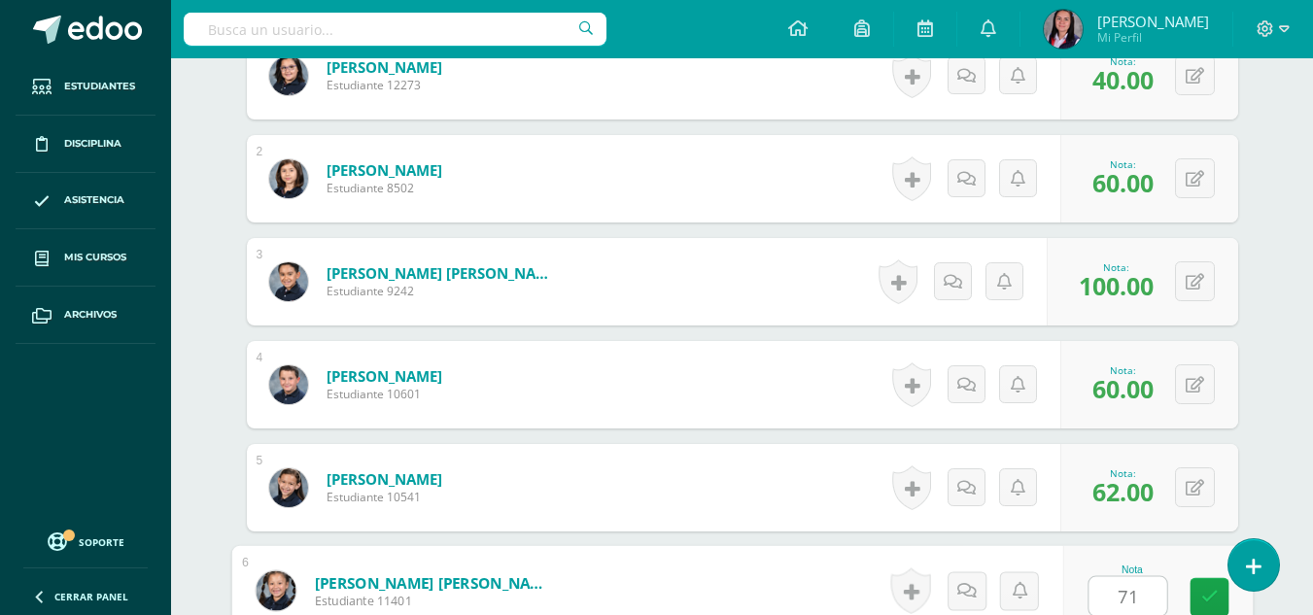
type input "71"
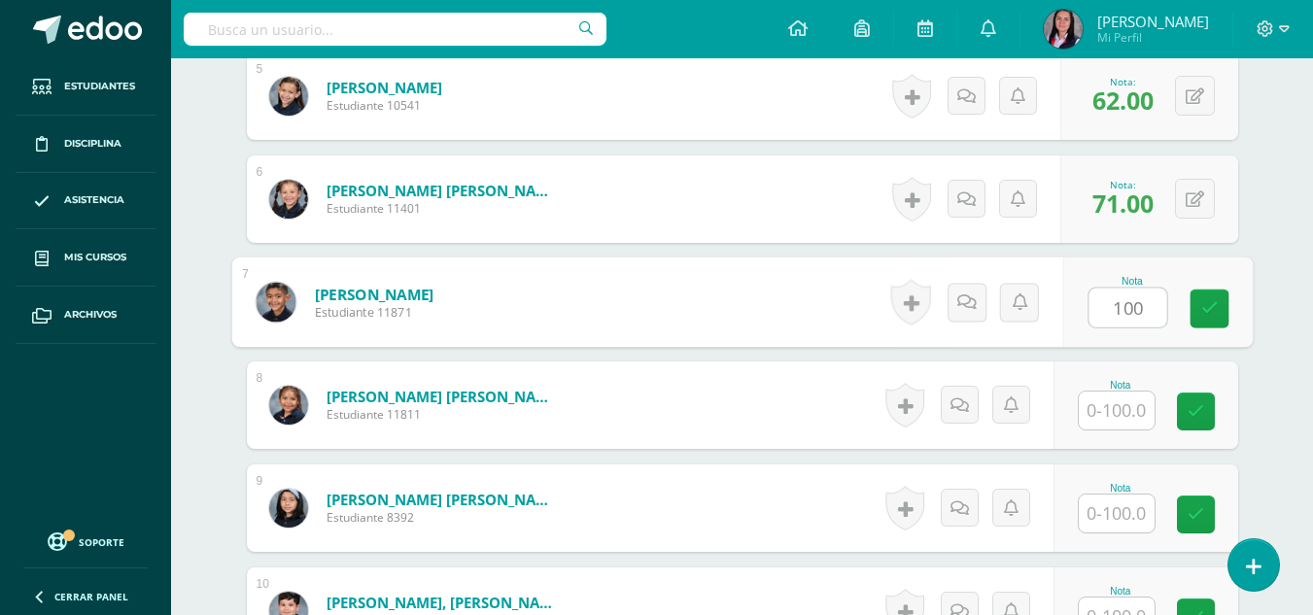
type input "100"
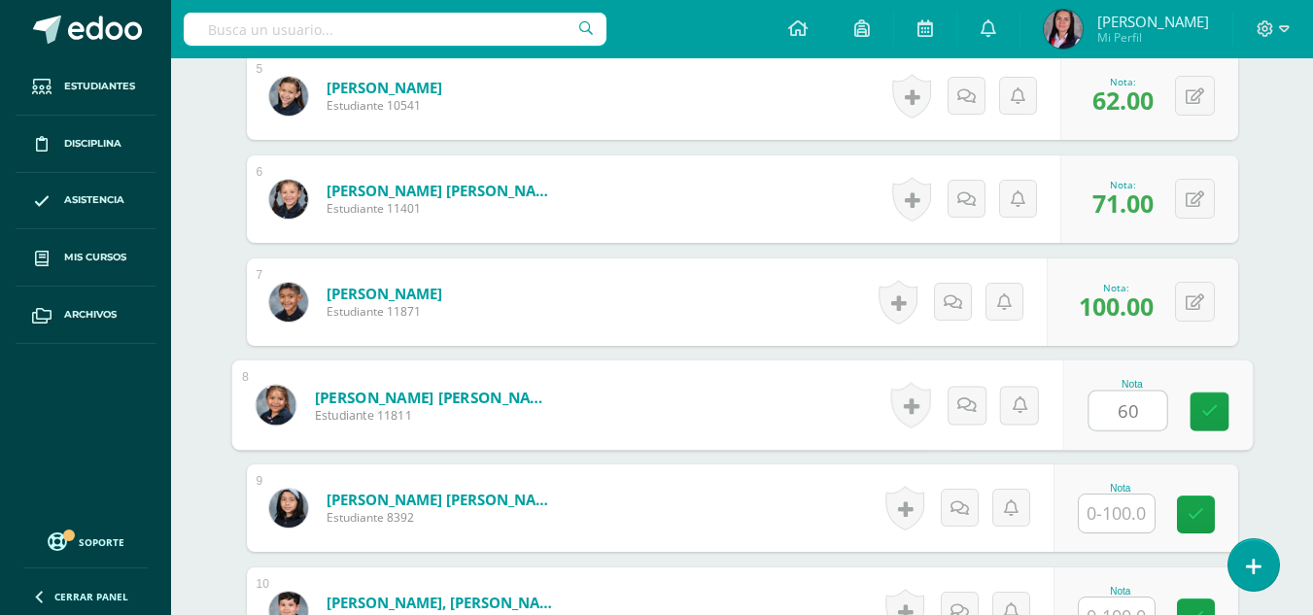
type input "60"
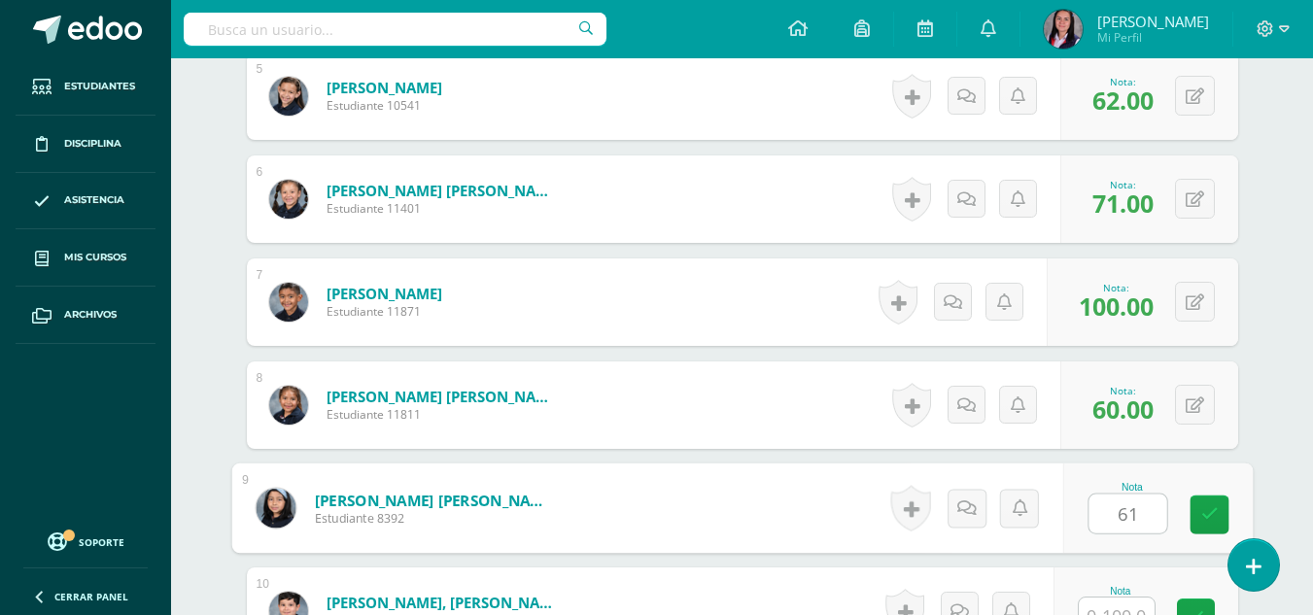
type input "61"
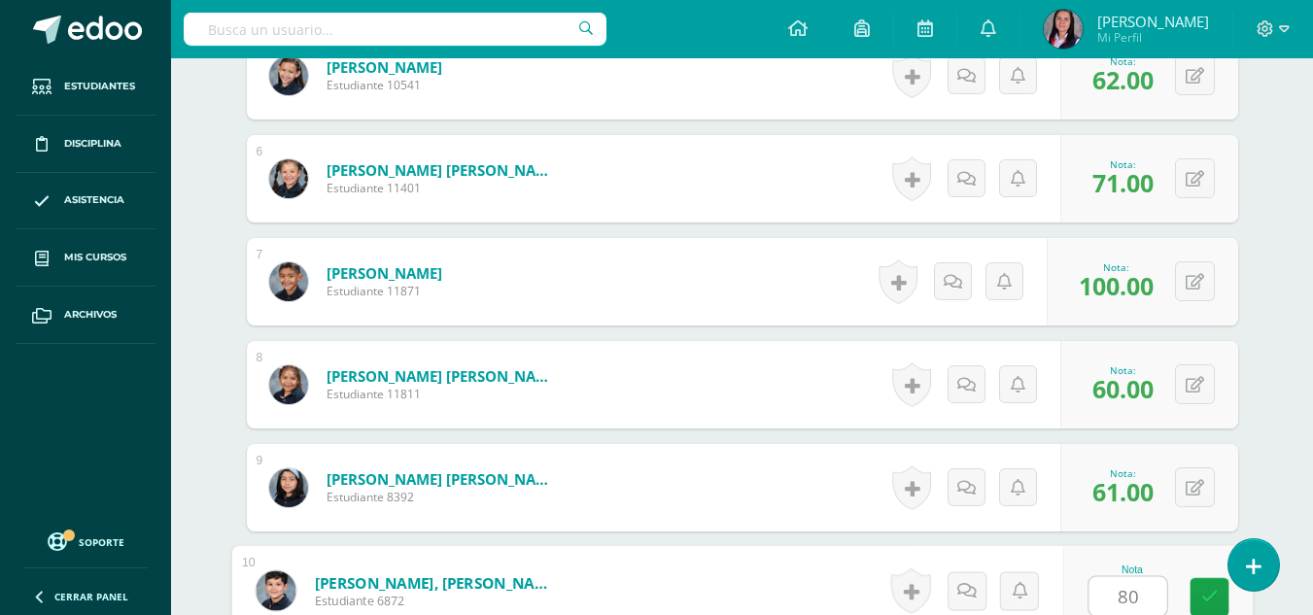
type input "80"
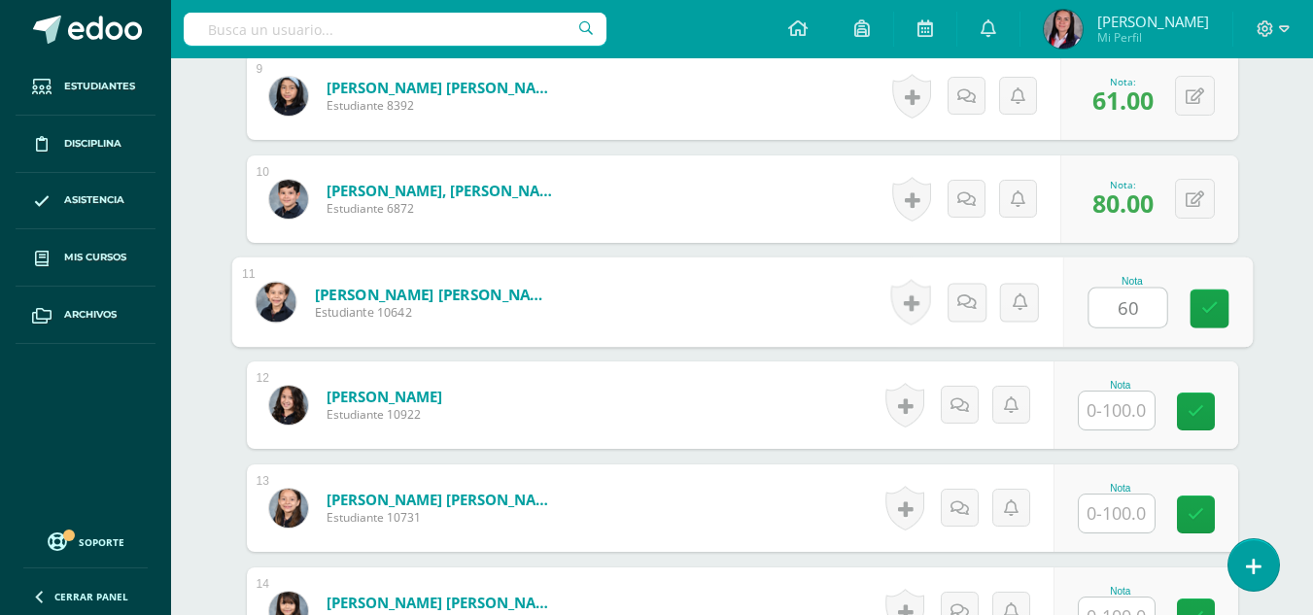
type input "60"
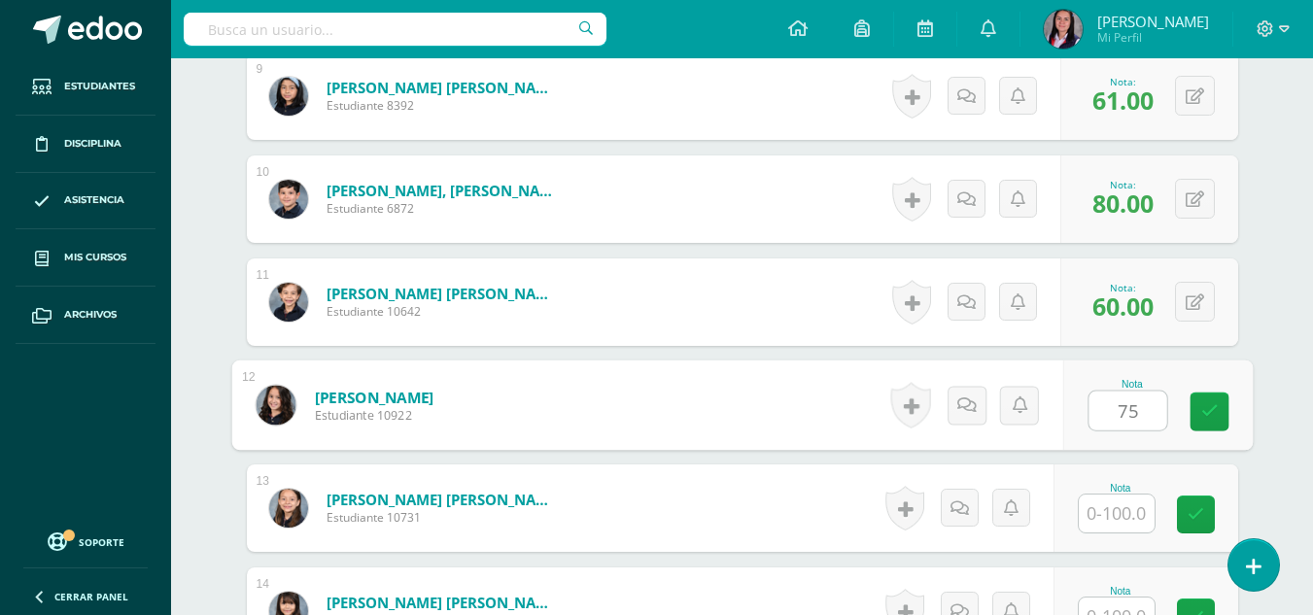
type input "75"
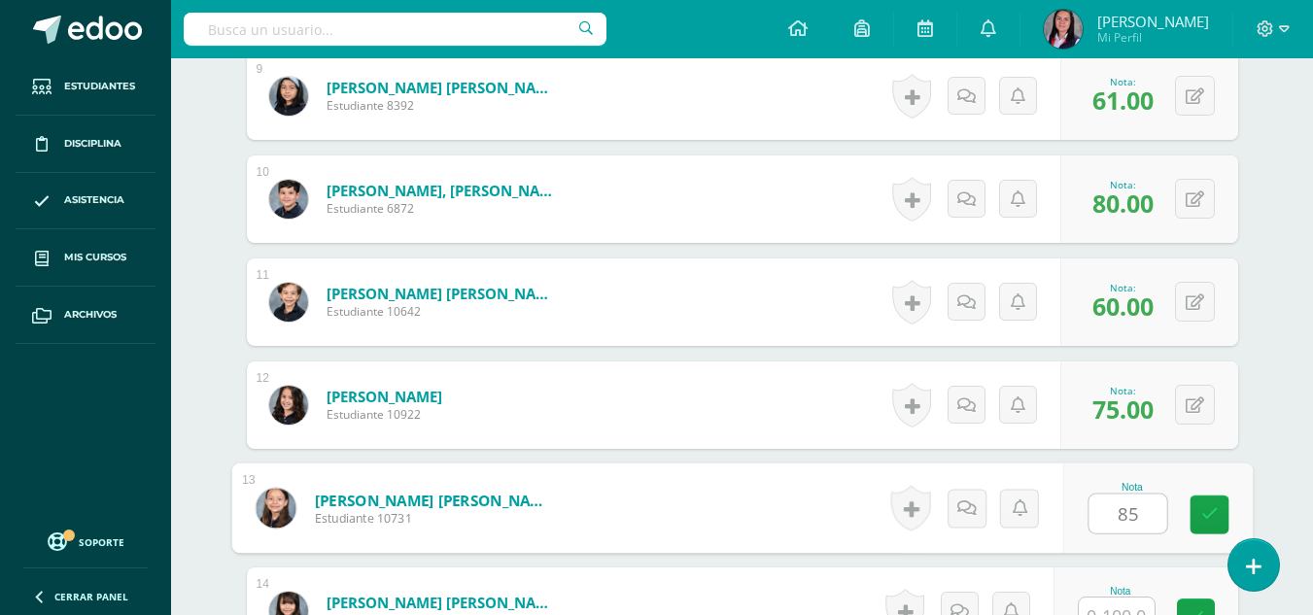
type input "85"
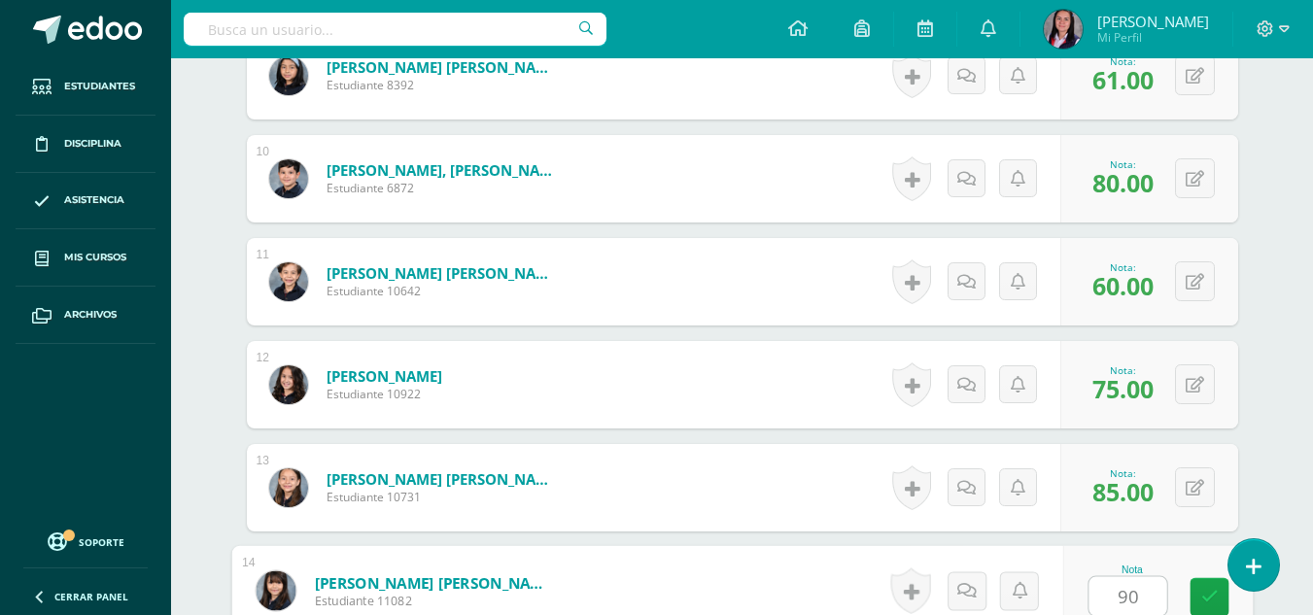
type input "90"
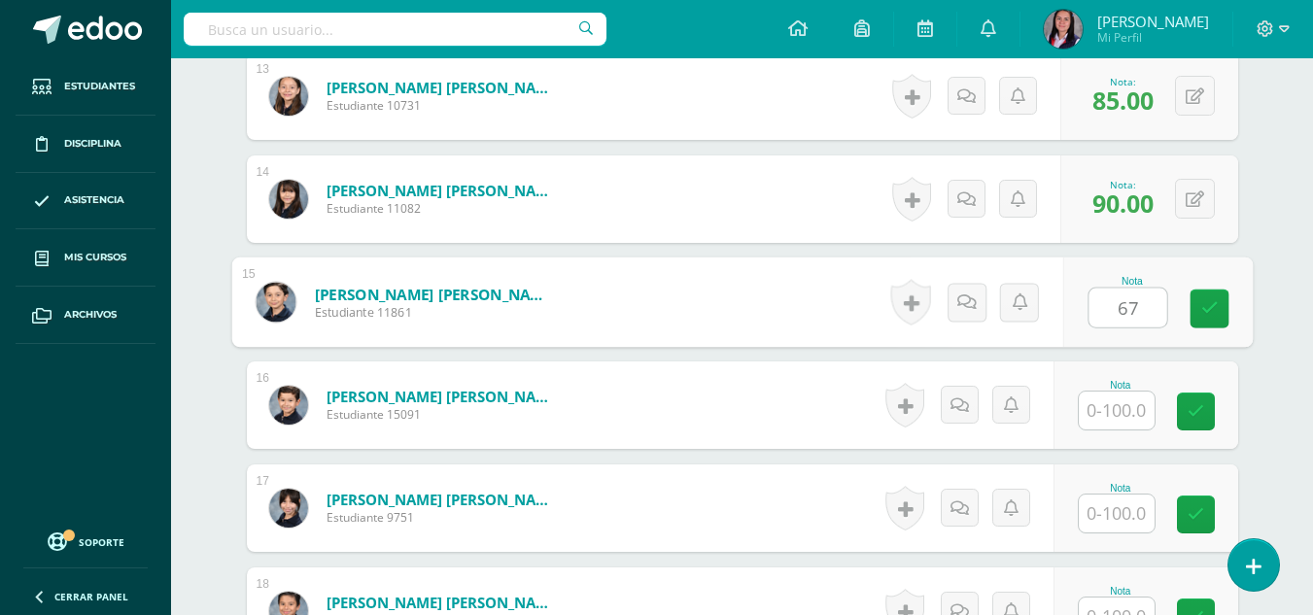
type input "67"
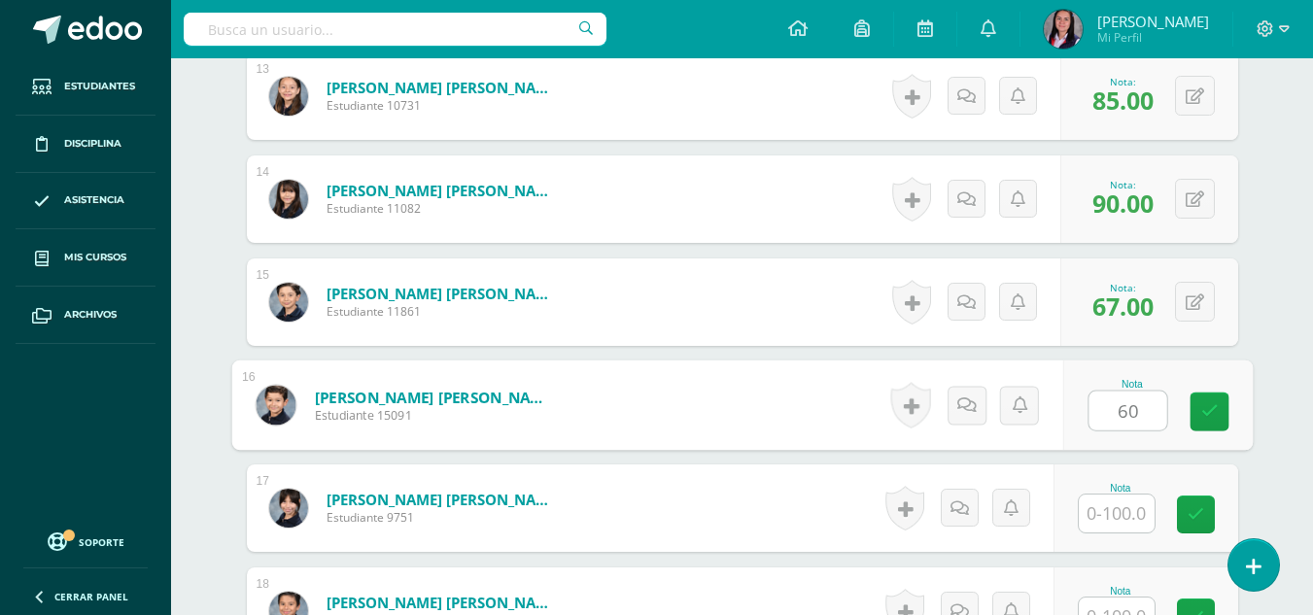
type input "60"
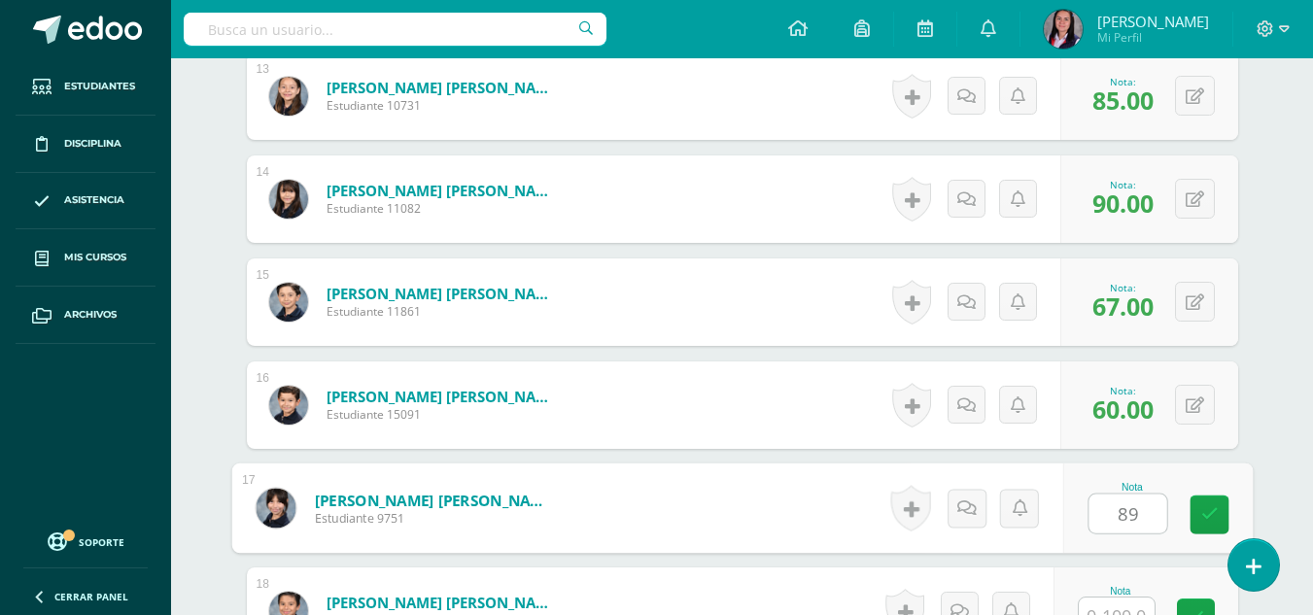
type input "89"
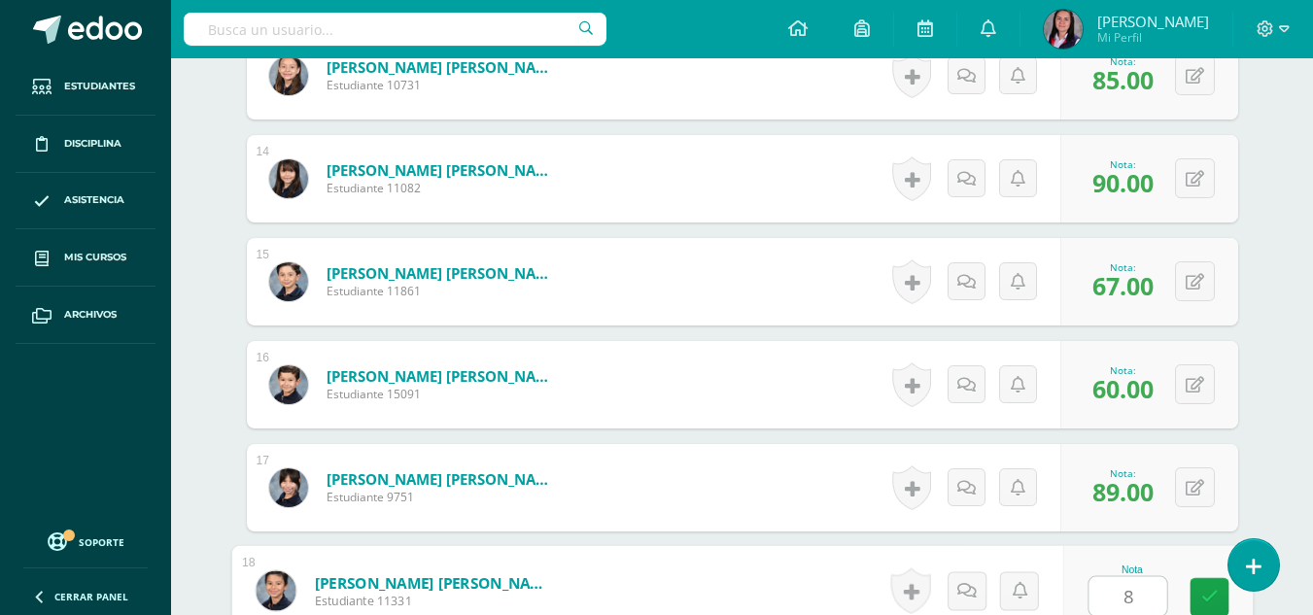
type input "80"
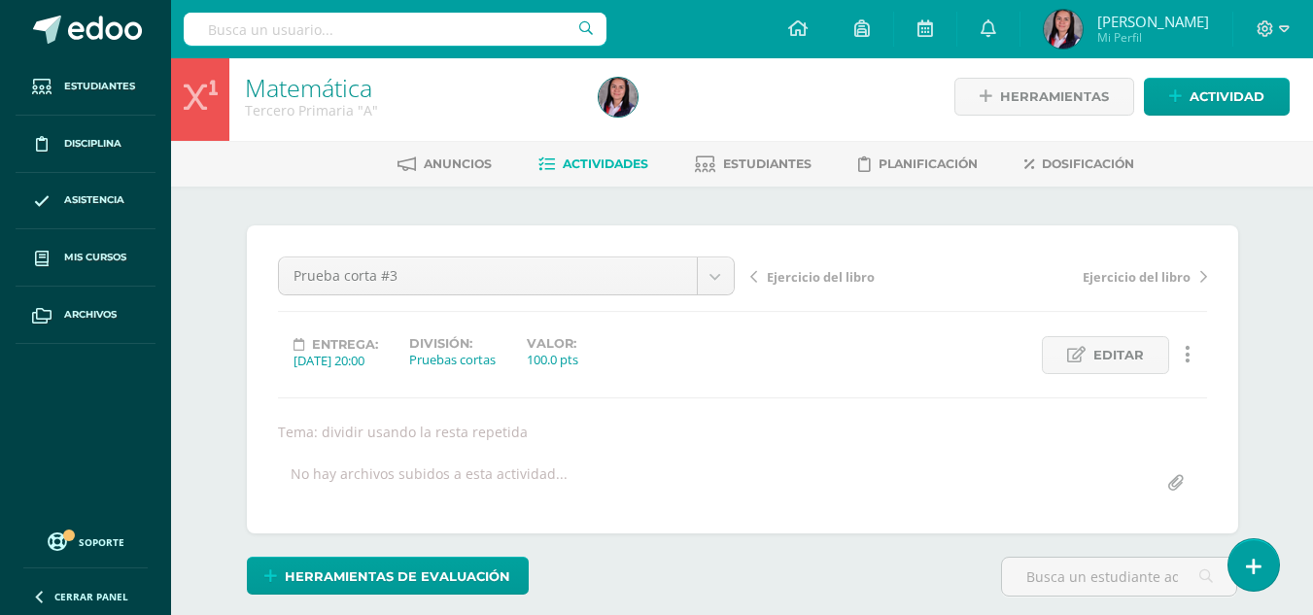
scroll to position [0, 0]
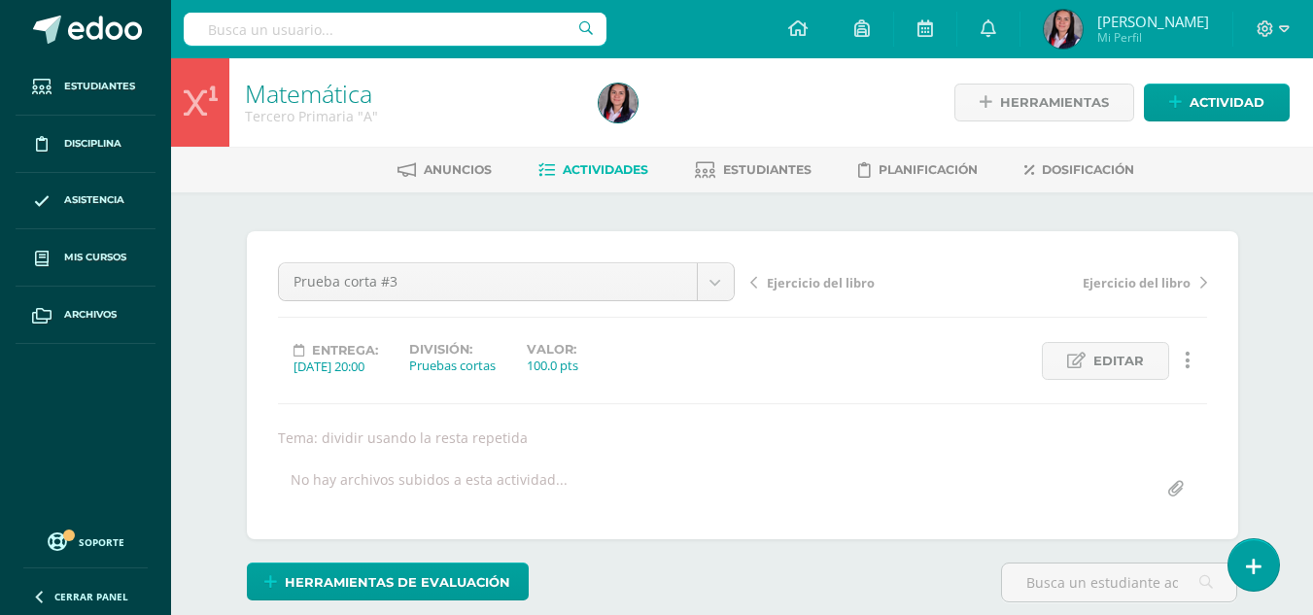
click at [563, 165] on span "Actividades" at bounding box center [606, 169] width 86 height 15
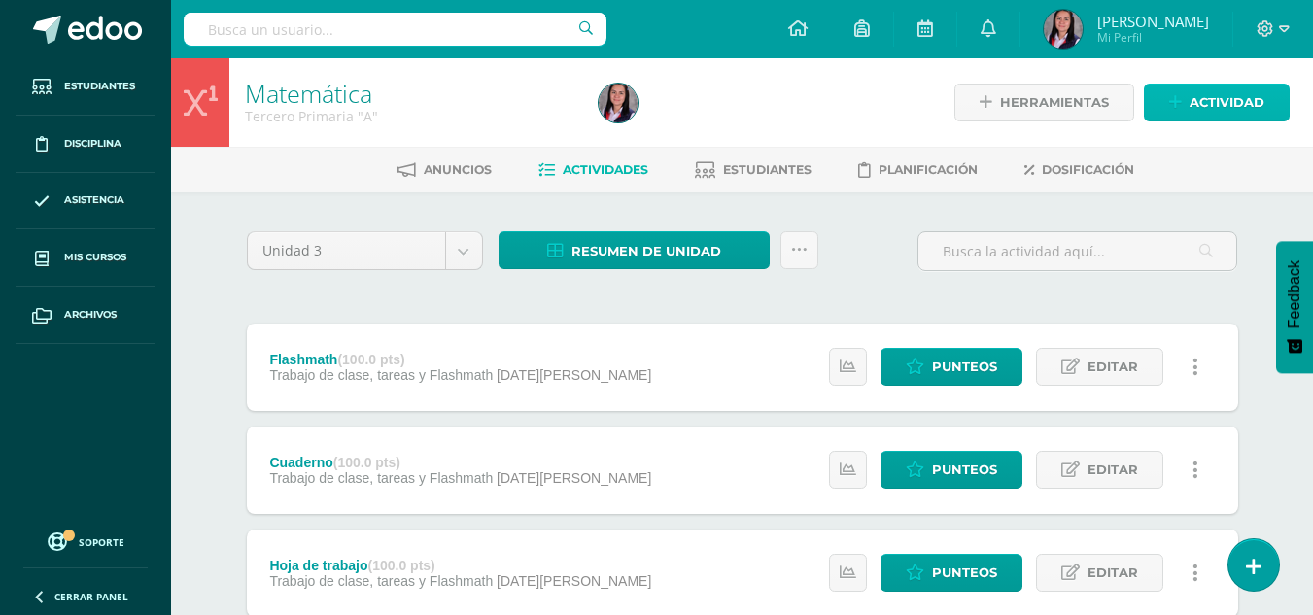
click at [1253, 110] on span "Actividad" at bounding box center [1227, 103] width 75 height 36
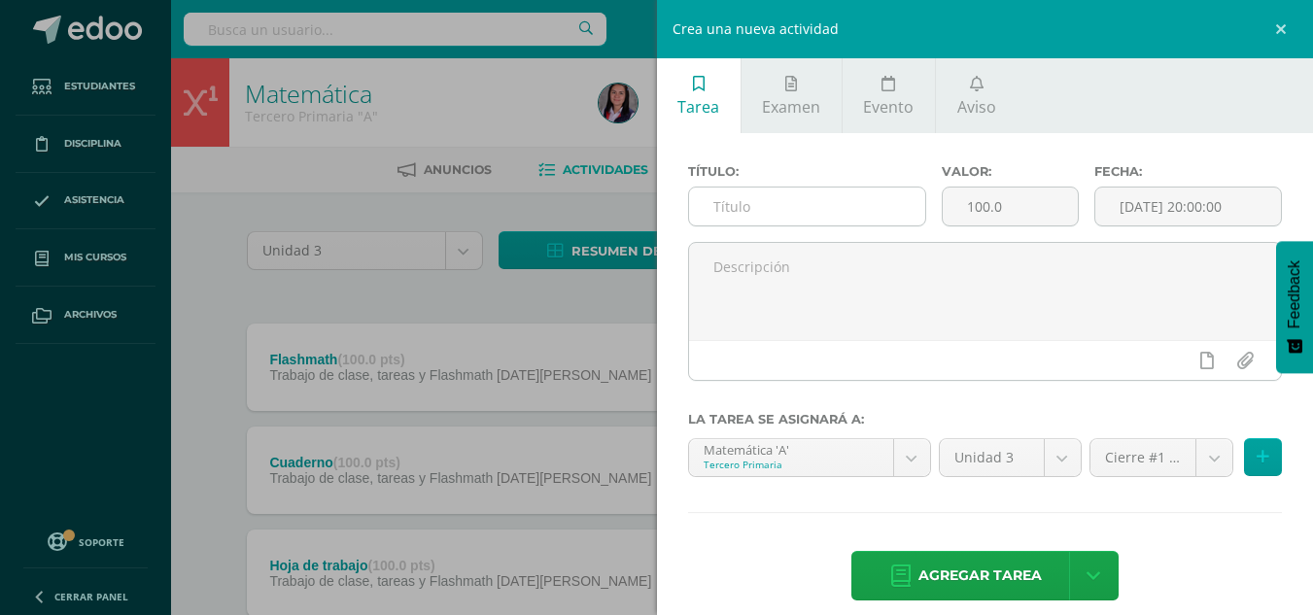
click at [837, 206] on input "text" at bounding box center [807, 207] width 236 height 38
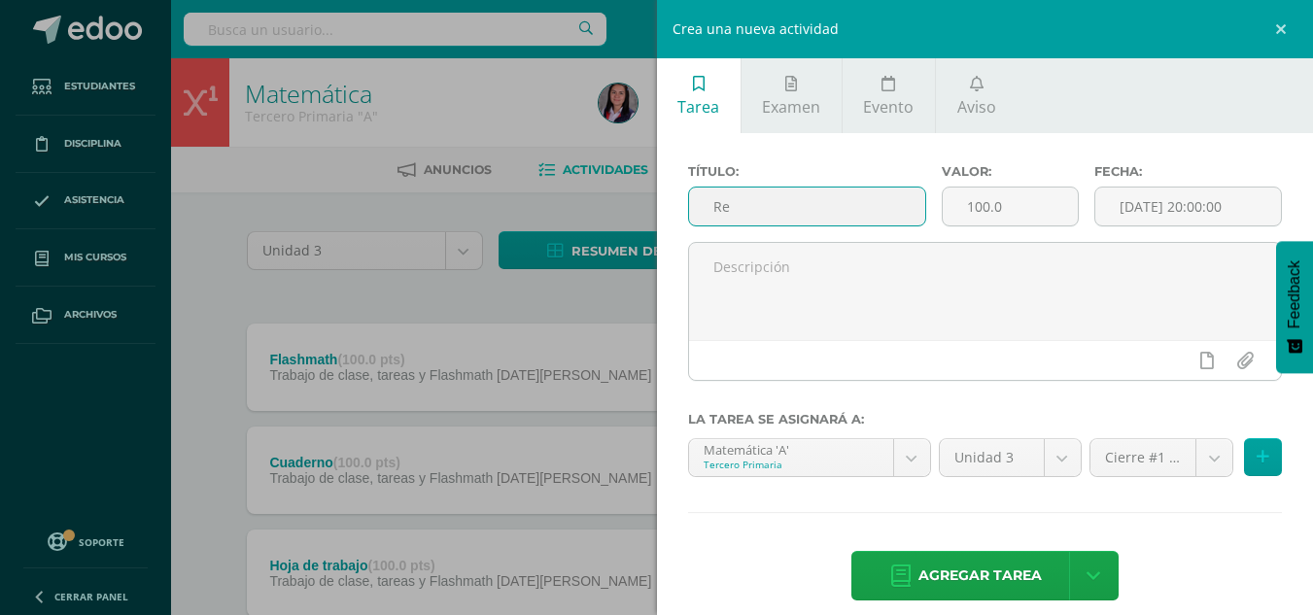
type input "R"
click at [227, 231] on div "Crea una nueva actividad Tarea Examen Evento Aviso Título: Valor: 100.0 Fecha: …" at bounding box center [656, 307] width 1313 height 615
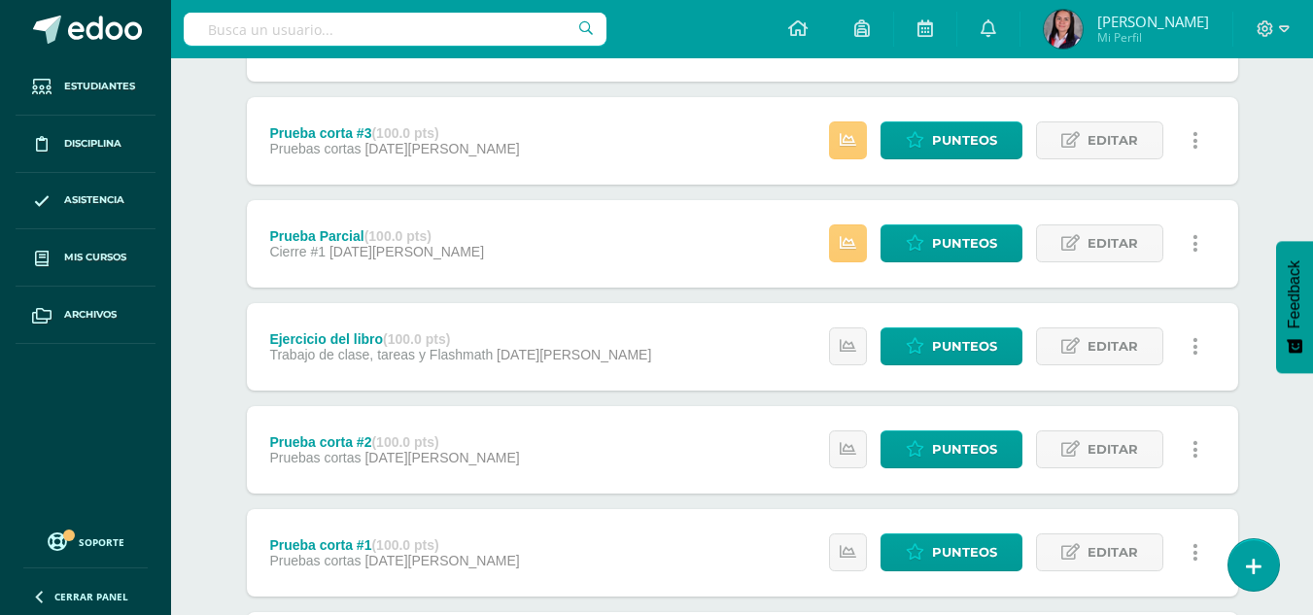
scroll to position [1444, 0]
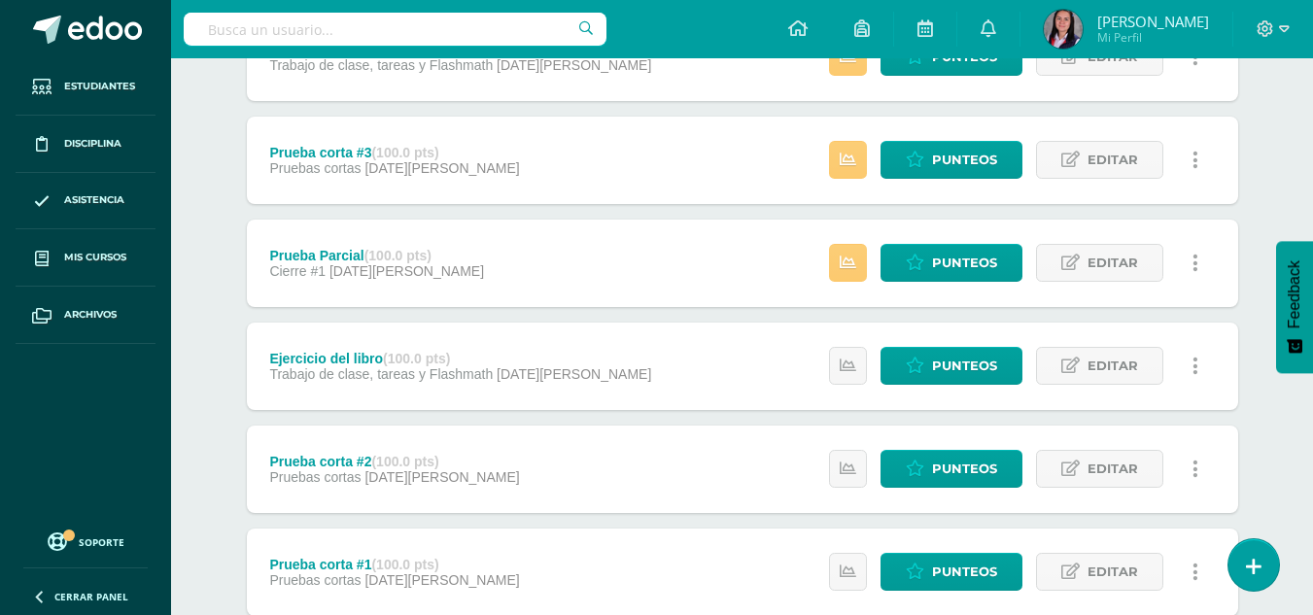
click at [593, 289] on div "Prueba Parcial (100.0 pts) Cierre #1 [DATE][PERSON_NAME] Estatus de Actividad: …" at bounding box center [743, 263] width 992 height 87
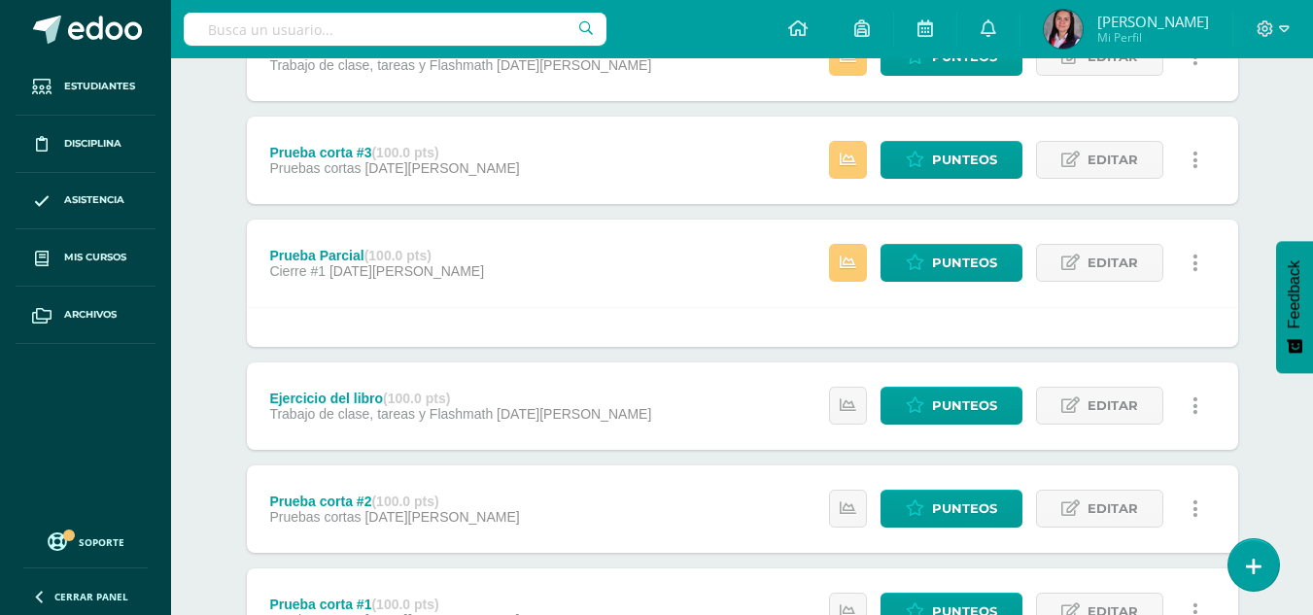
click at [225, 303] on div "Unidad 3 Unidad 1 Unidad 2 Unidad 3 Unidad 4 Resumen de unidad Descargar como H…" at bounding box center [742, 334] width 1069 height 3170
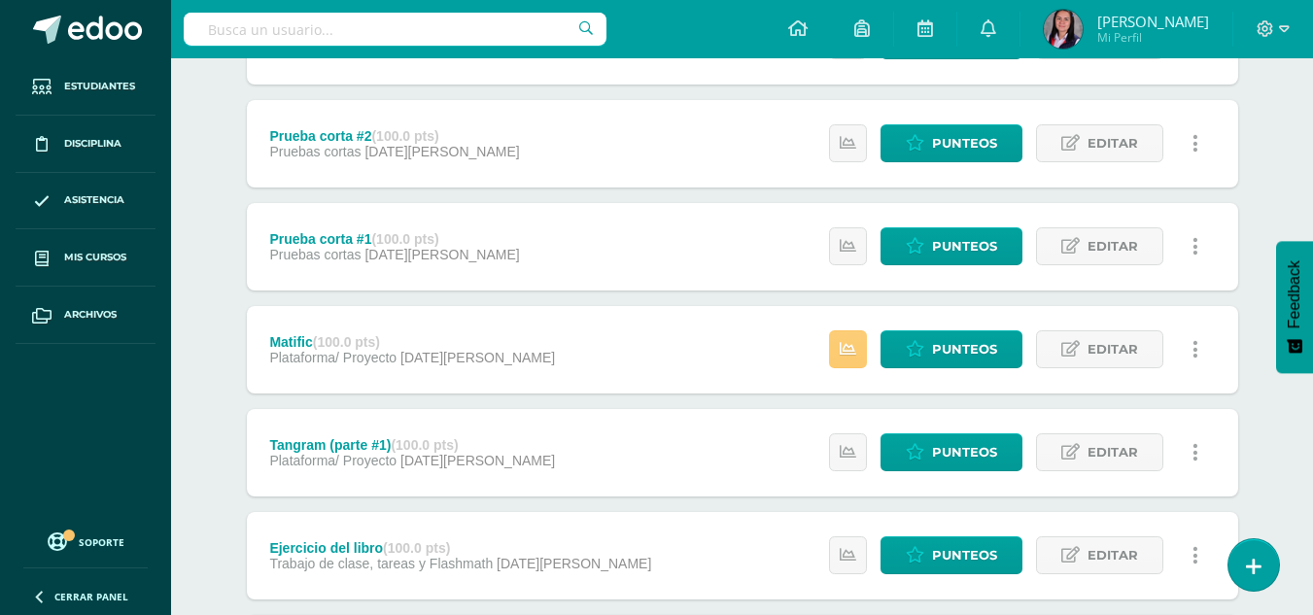
scroll to position [1832, 0]
